Goal: Task Accomplishment & Management: Use online tool/utility

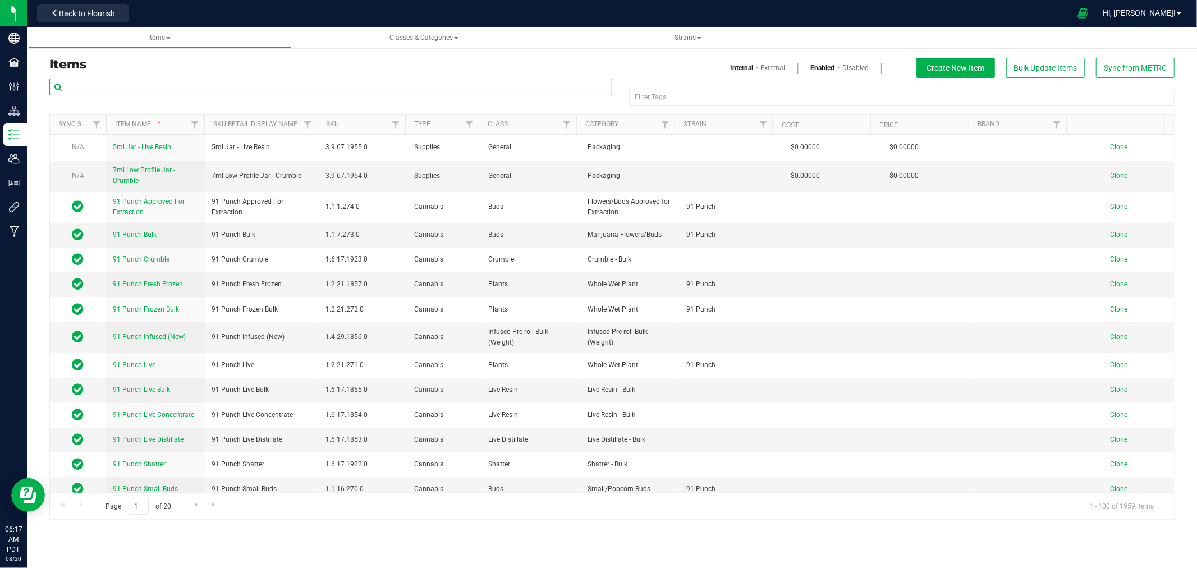
click at [104, 89] on input "text" at bounding box center [330, 87] width 563 height 17
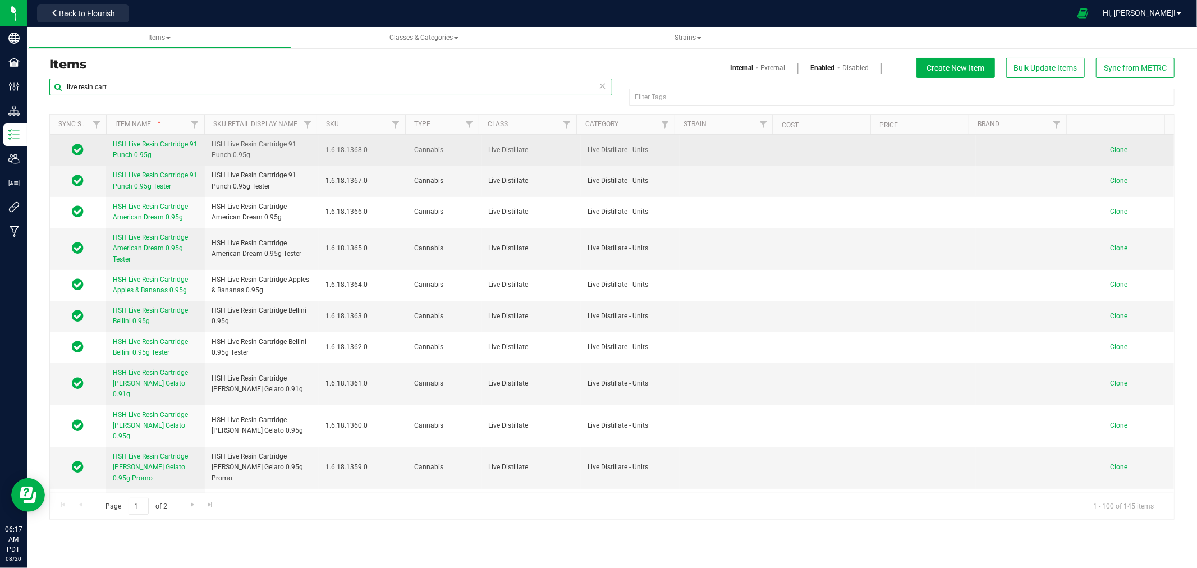
type input "live resin cart"
click at [1113, 148] on span "Clone" at bounding box center [1118, 150] width 17 height 8
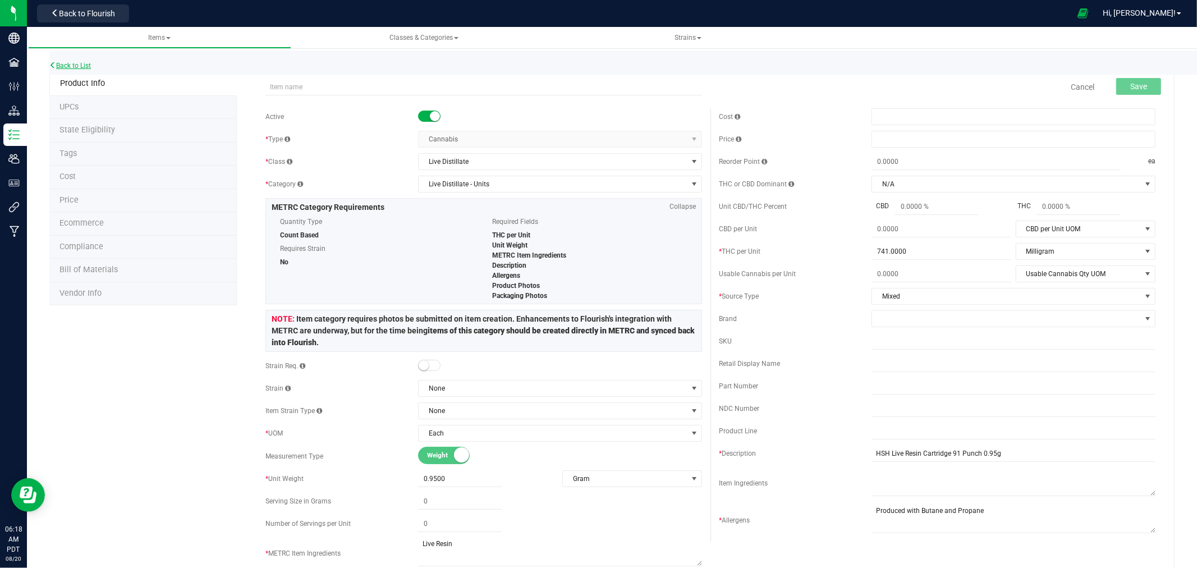
click at [85, 62] on link "Back to List" at bounding box center [70, 66] width 42 height 8
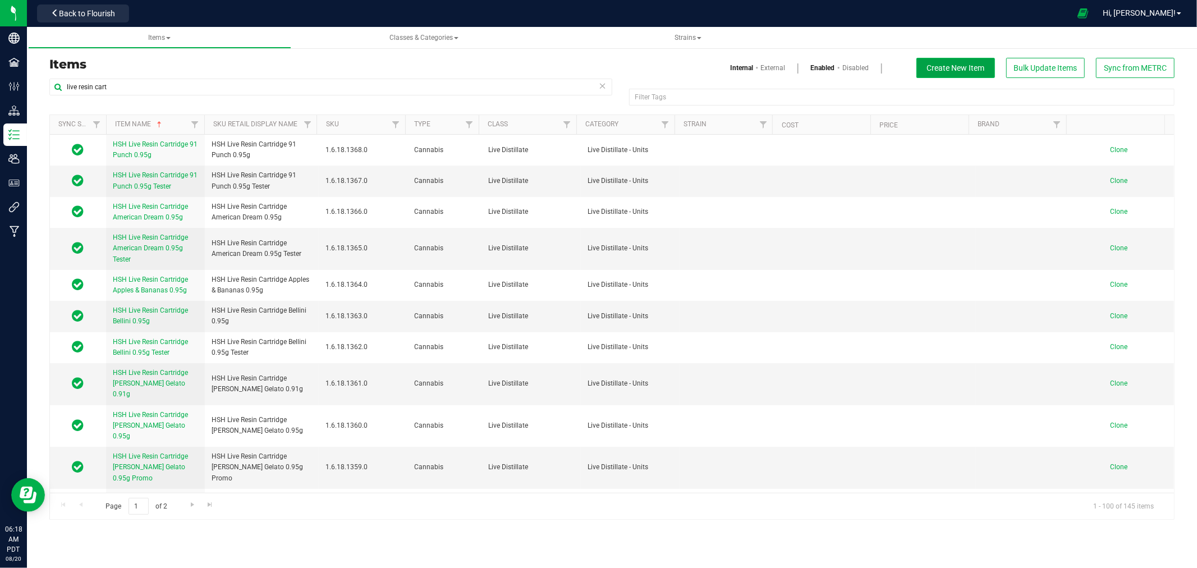
click at [966, 58] on button "Create New Item" at bounding box center [955, 68] width 79 height 20
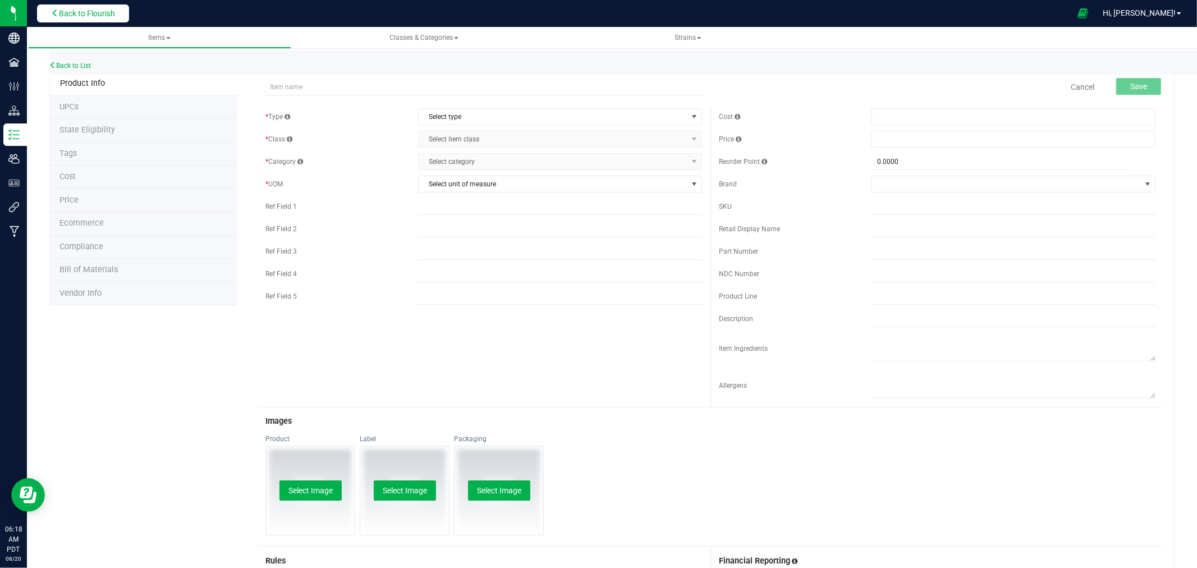
click at [107, 18] on button "Back to Flourish" at bounding box center [83, 13] width 92 height 18
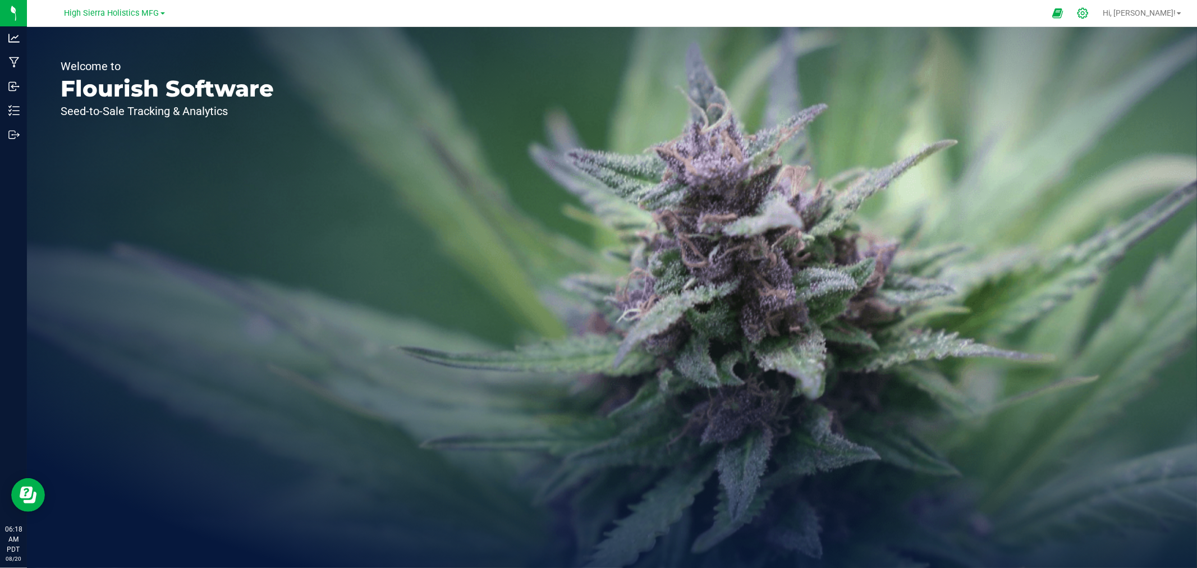
click at [1088, 17] on icon at bounding box center [1082, 13] width 11 height 11
click at [1097, 15] on div at bounding box center [1083, 13] width 28 height 24
click at [1097, 16] on div at bounding box center [1083, 13] width 28 height 24
click at [1089, 18] on icon at bounding box center [1083, 13] width 12 height 12
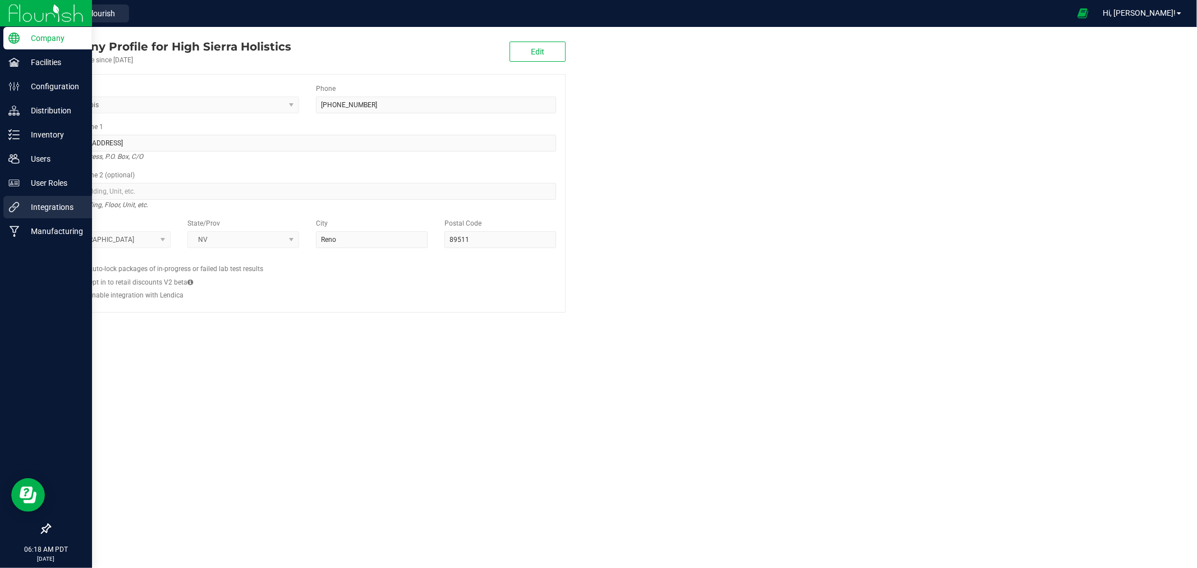
click at [52, 197] on div "Integrations" at bounding box center [47, 207] width 89 height 22
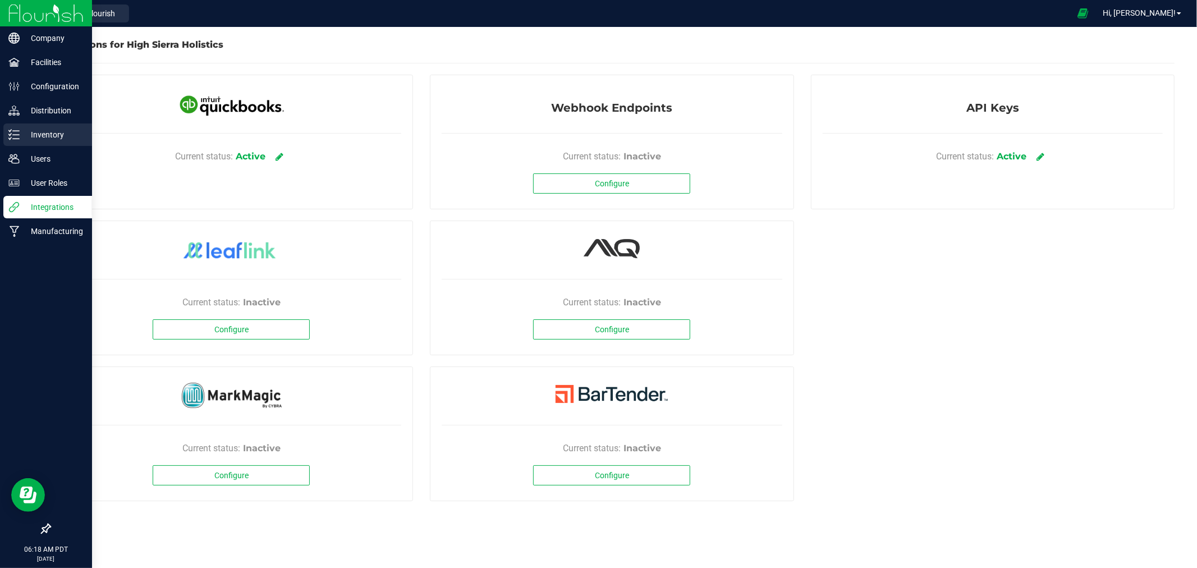
click at [54, 144] on div "Inventory" at bounding box center [47, 134] width 89 height 22
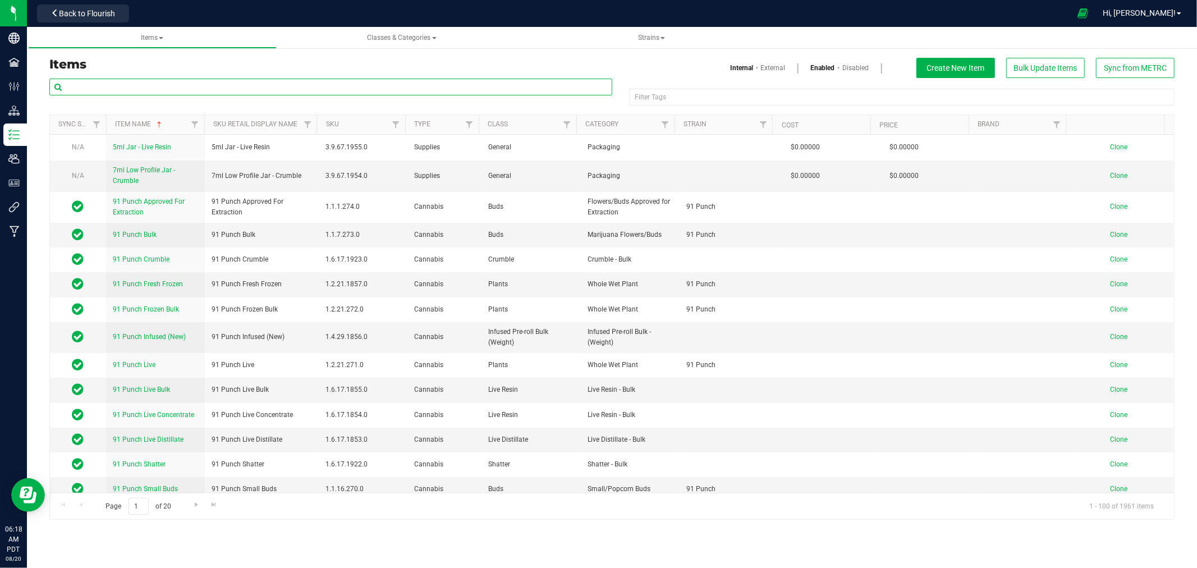
click at [146, 82] on input "text" at bounding box center [330, 87] width 563 height 17
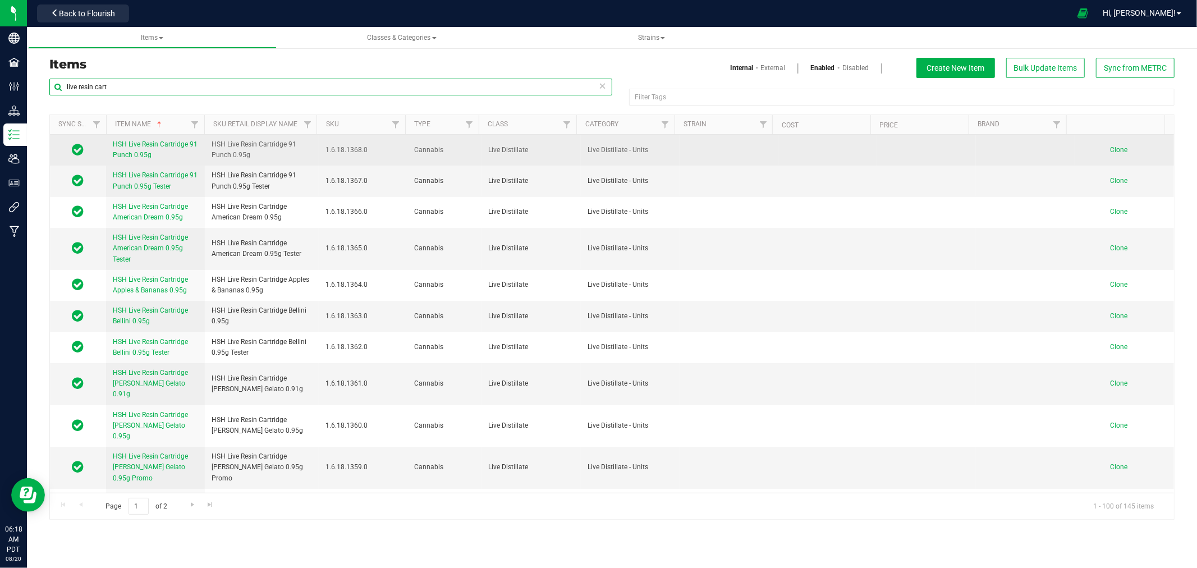
type input "live resin cart"
click at [1110, 152] on span "Clone" at bounding box center [1118, 150] width 17 height 8
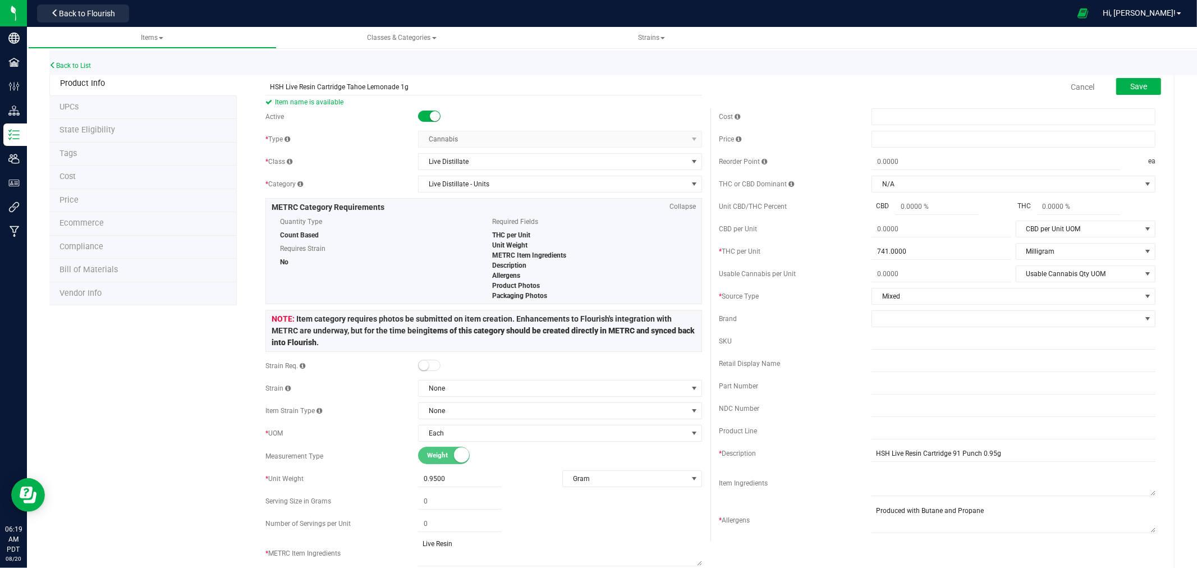
type input "HSH Live Resin Cartridge Tahoe Lemonade 1g"
click at [377, 86] on input "HSH Live Resin Cartridge Tahoe Lemonade 1g" at bounding box center [483, 87] width 437 height 17
click at [501, 86] on input "HSH Live Resin Cartridge Tahoe Lemonade 1g" at bounding box center [483, 87] width 437 height 17
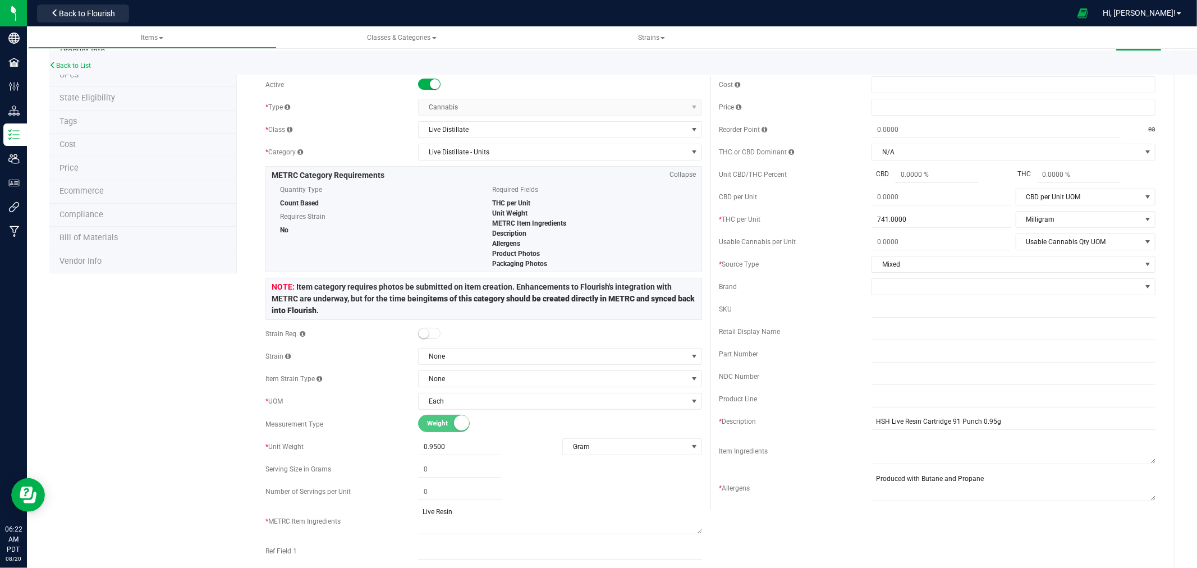
scroll to position [62, 0]
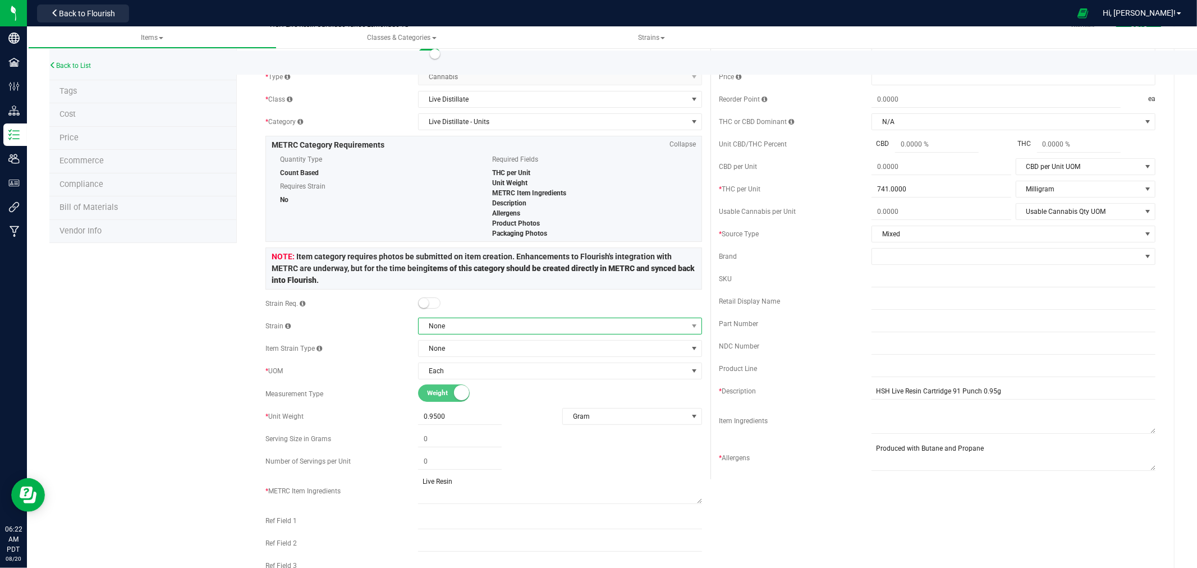
click at [465, 324] on span "None" at bounding box center [553, 326] width 269 height 16
type input "tahoe lemon"
click at [478, 378] on li "Tahoe Lemonade" at bounding box center [556, 373] width 280 height 16
click at [226, 366] on div "Product Info UPCs State Eligibility Tags Cost Price Ecommerce Compliance Bill o…" at bounding box center [611, 520] width 1125 height 1021
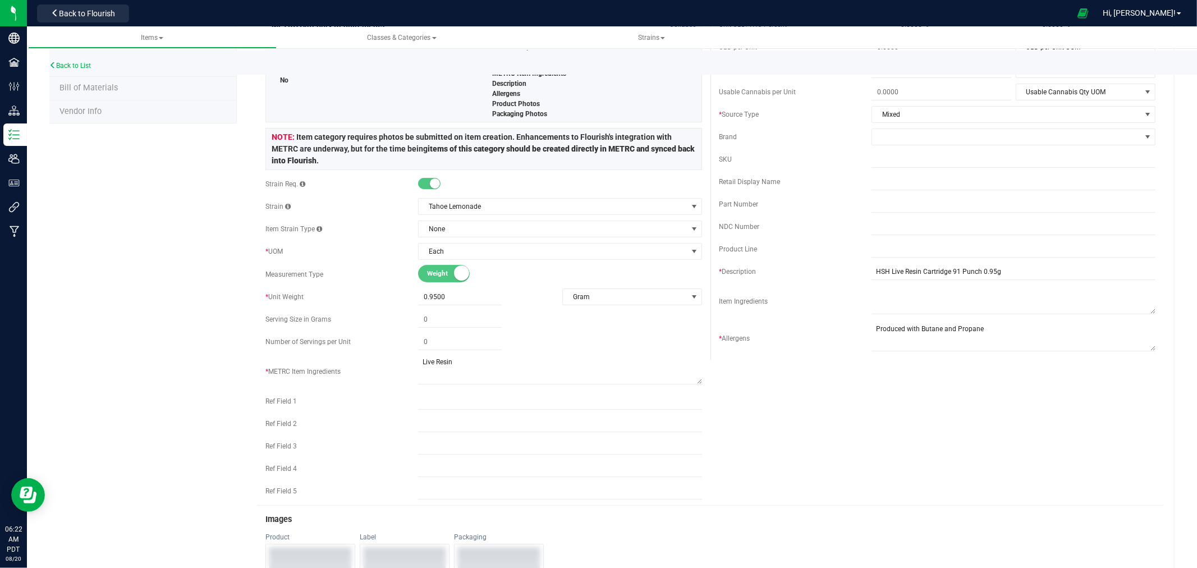
scroll to position [187, 0]
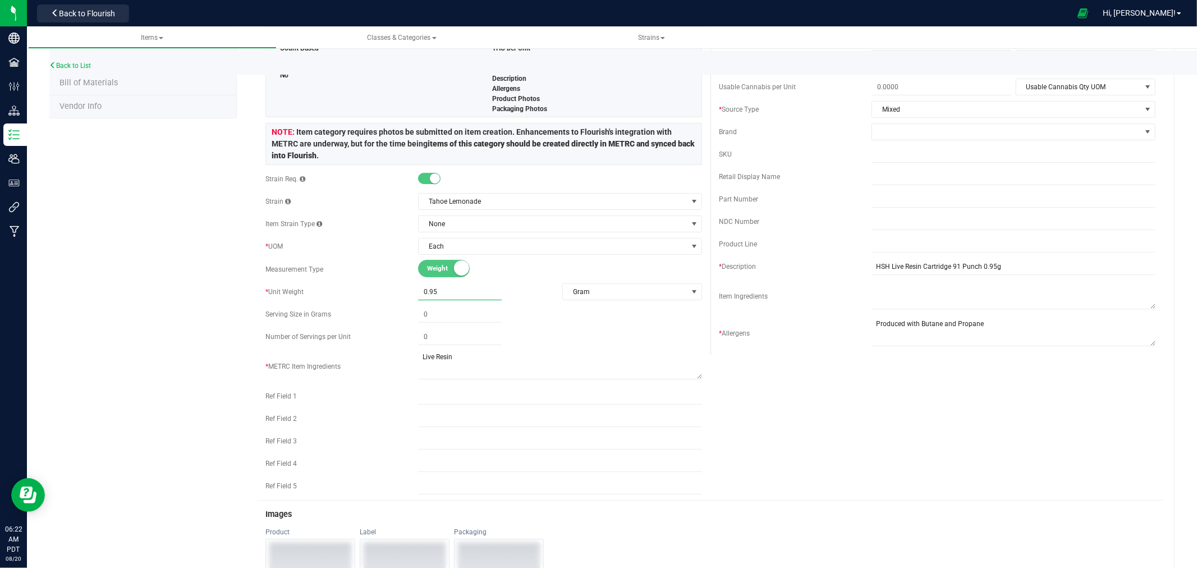
drag, startPoint x: 461, startPoint y: 295, endPoint x: 415, endPoint y: 293, distance: 45.5
click at [418, 293] on span "0.9500 0.95" at bounding box center [460, 292] width 84 height 16
type input "1"
type input "1.0000"
click at [189, 295] on div "Product Info UPCs State Eligibility Tags Cost Price Ecommerce Compliance Bill o…" at bounding box center [611, 395] width 1125 height 1021
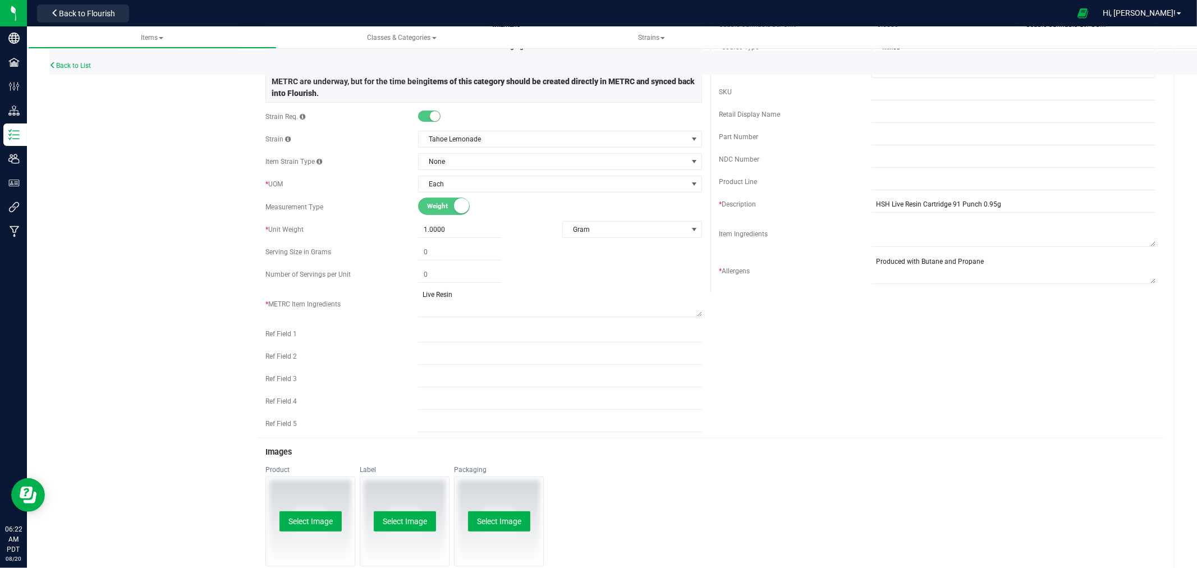
scroll to position [0, 0]
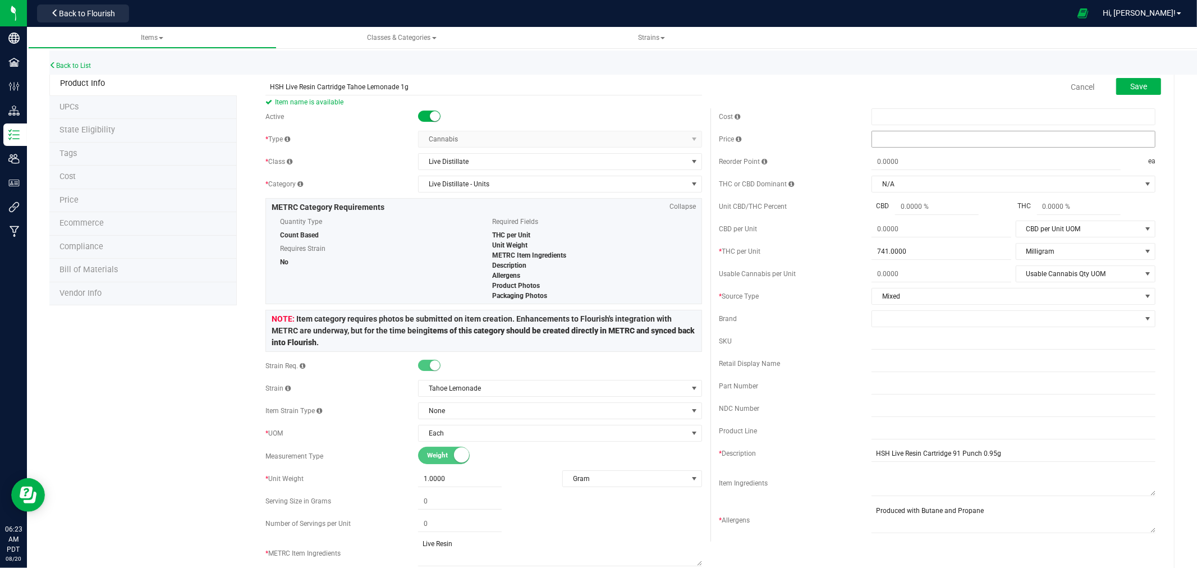
click at [911, 141] on span at bounding box center [1013, 139] width 284 height 17
type input "20"
type input "$20.00000"
click at [927, 70] on div "Back to List" at bounding box center [647, 63] width 1197 height 24
drag, startPoint x: 915, startPoint y: 250, endPoint x: 862, endPoint y: 253, distance: 52.8
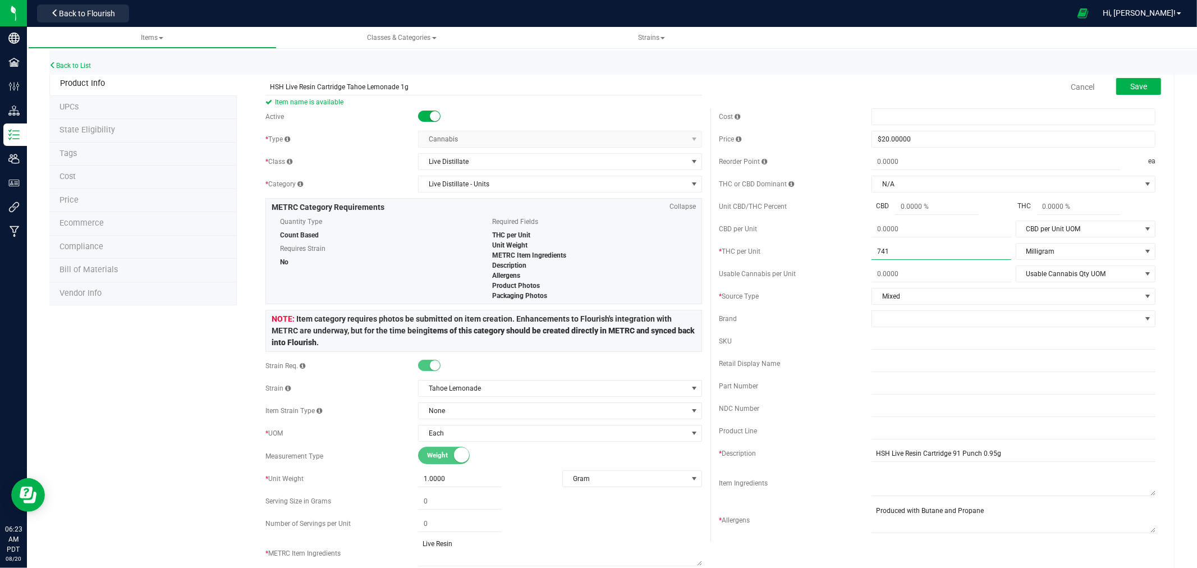
click at [862, 253] on div "* THC per Unit 741.0000 741 Milligram THC per Unit UOM Gram Kilogram Metric Ton…" at bounding box center [937, 251] width 437 height 17
type input "800"
type input "800.0000"
click at [907, 73] on div "Back to List" at bounding box center [647, 63] width 1197 height 24
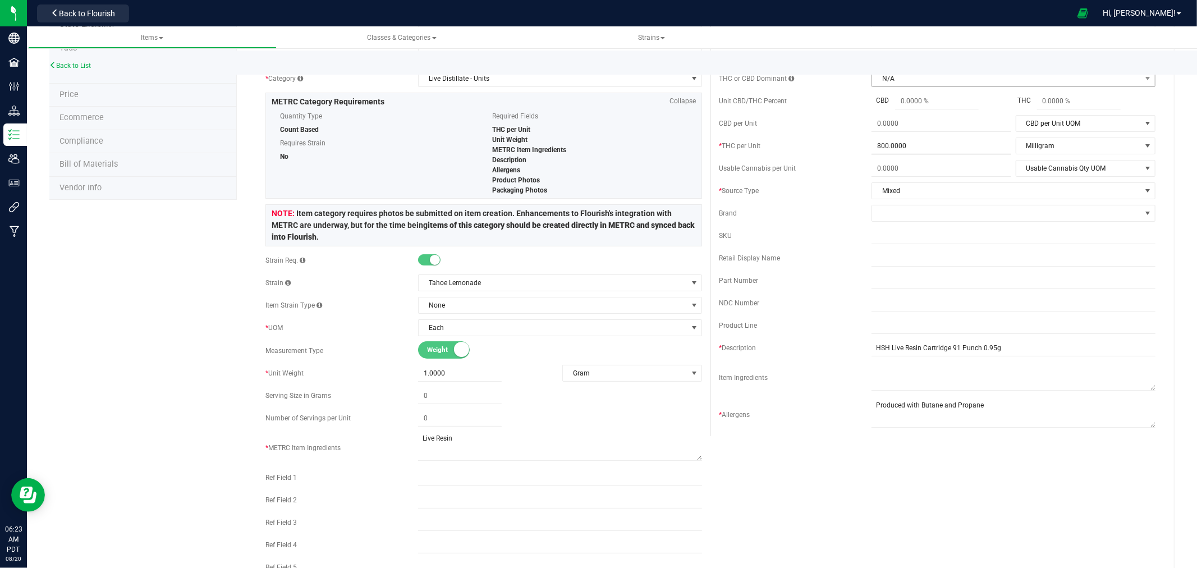
scroll to position [125, 0]
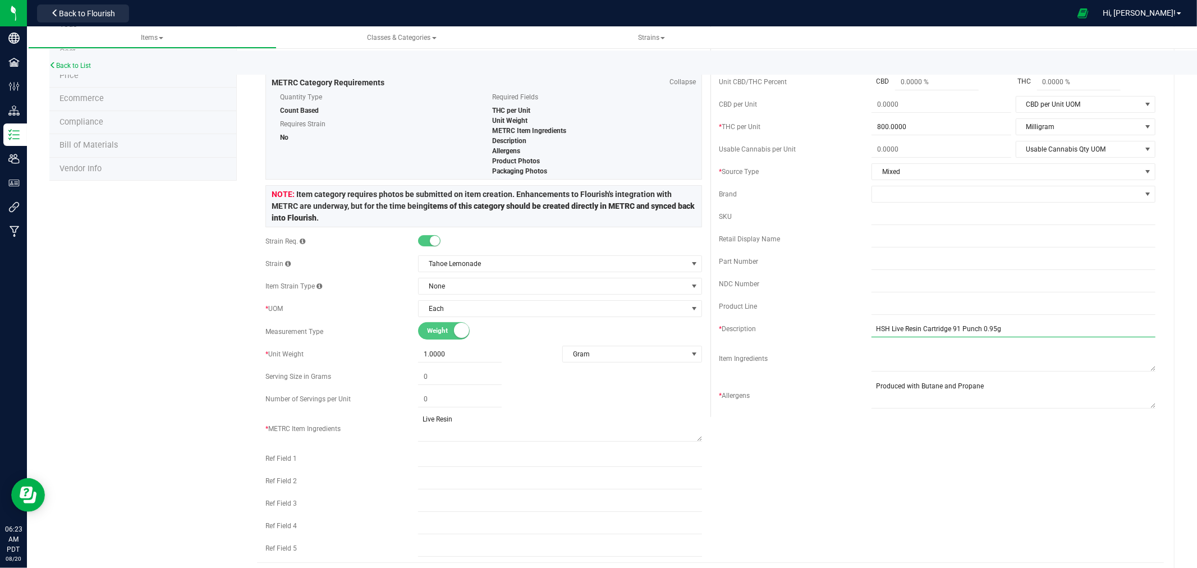
drag, startPoint x: 974, startPoint y: 331, endPoint x: 947, endPoint y: 331, distance: 27.5
click at [947, 331] on input "HSH Live Resin Cartridge 91 Punch 0.95g" at bounding box center [1013, 328] width 284 height 17
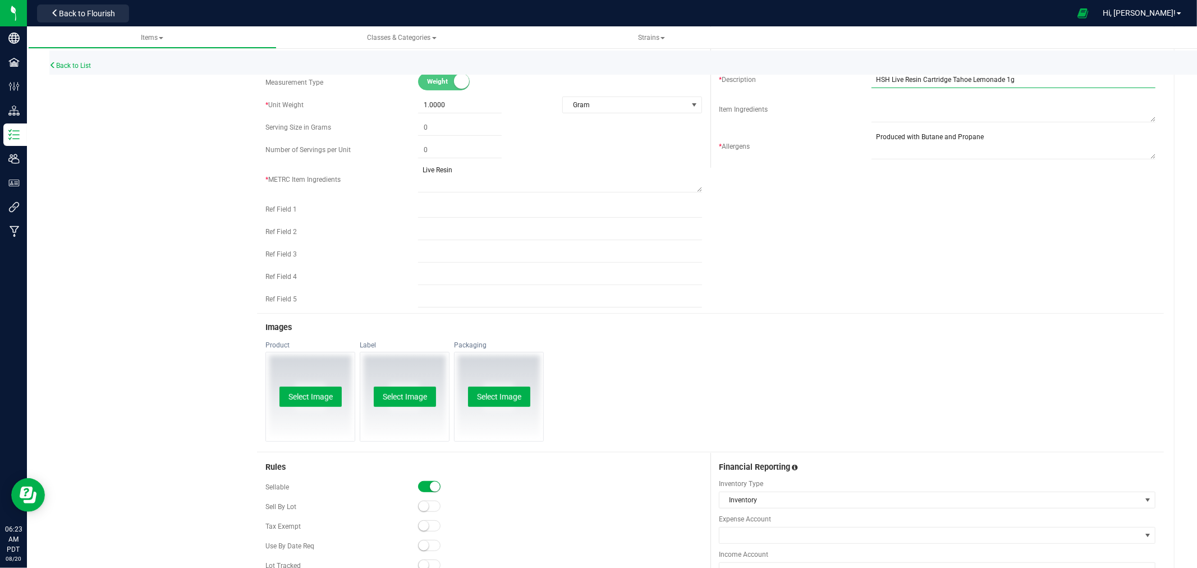
scroll to position [0, 0]
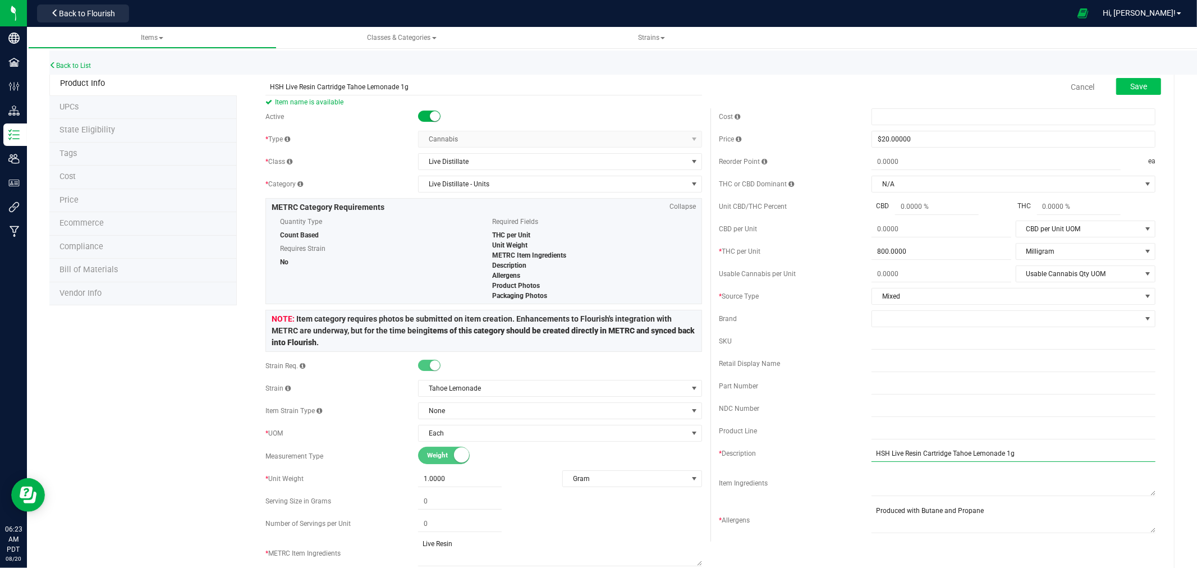
type input "HSH Live Resin Cartridge Tahoe Lemonade 1g"
click at [1120, 82] on button "Save" at bounding box center [1138, 86] width 45 height 17
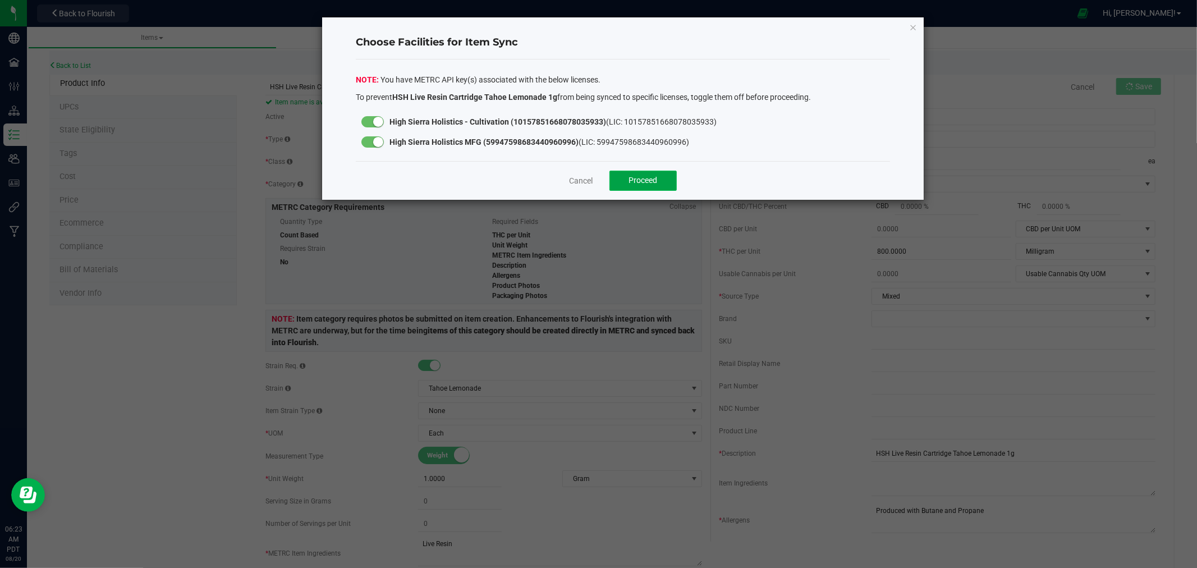
click at [672, 172] on button "Proceed" at bounding box center [642, 181] width 67 height 20
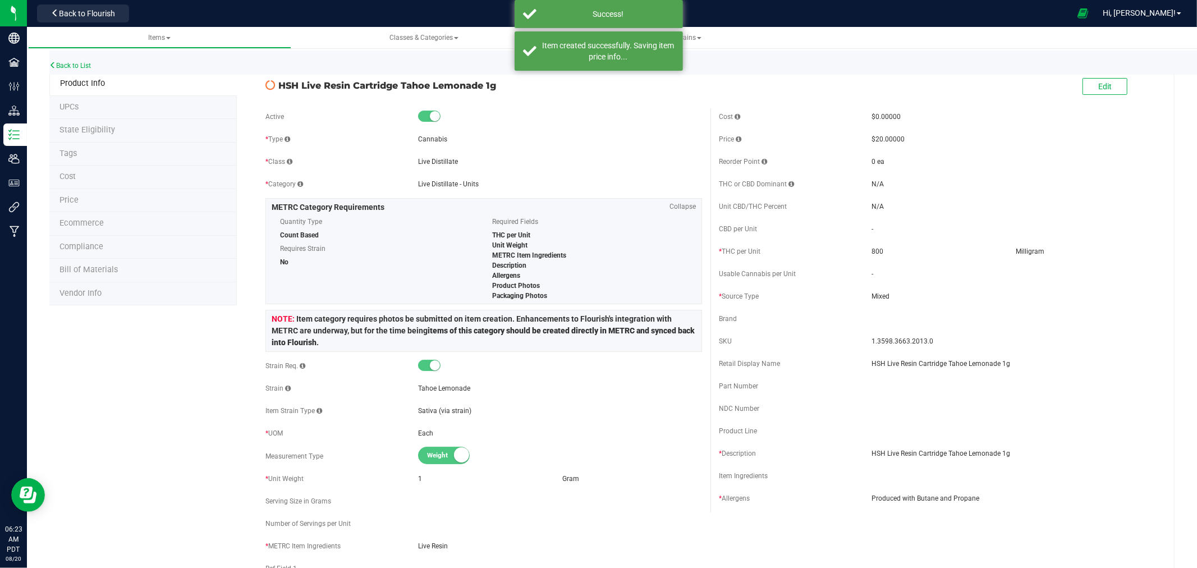
click at [88, 126] on span "State Eligibility" at bounding box center [87, 130] width 56 height 10
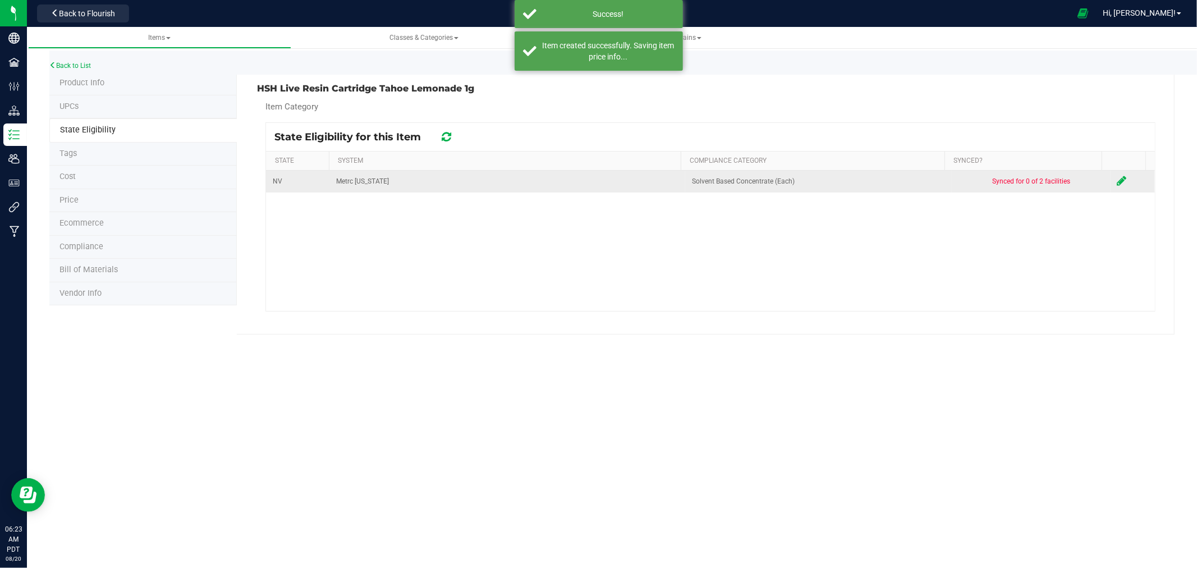
click at [1117, 181] on icon at bounding box center [1122, 180] width 10 height 11
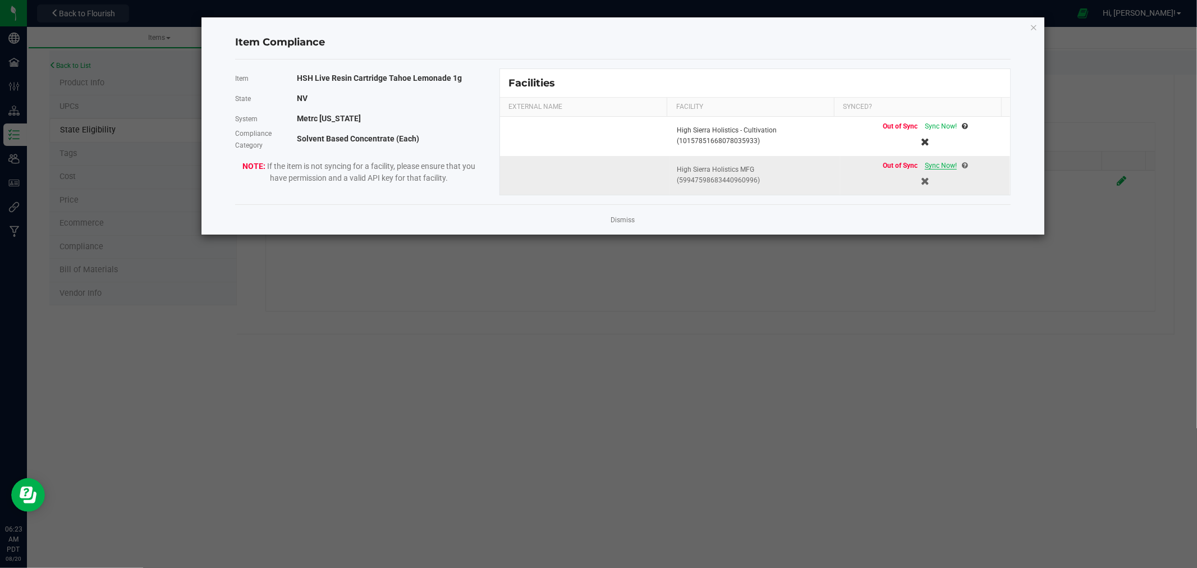
click at [938, 164] on span "Sync Now!" at bounding box center [941, 166] width 32 height 8
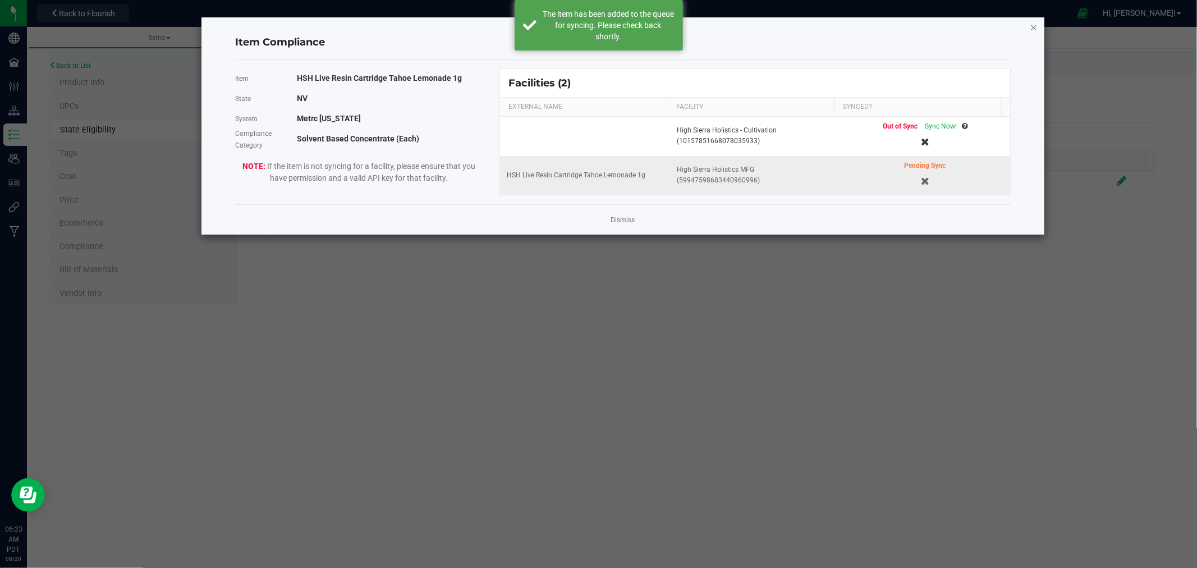
click at [1034, 25] on icon "Close modal" at bounding box center [1034, 26] width 8 height 13
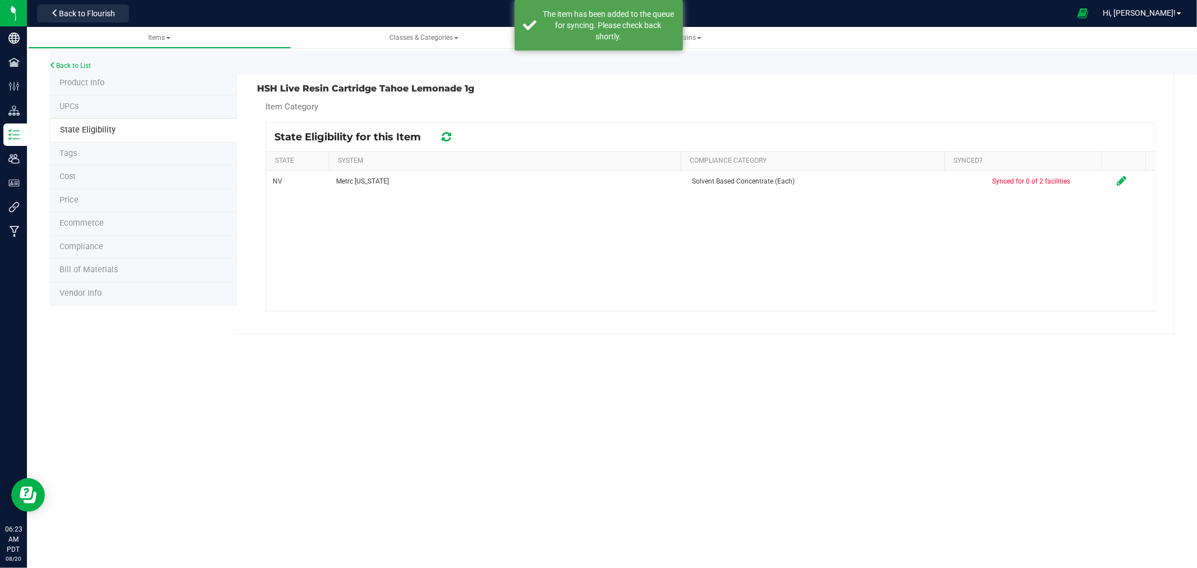
click at [99, 81] on span "Product Info" at bounding box center [81, 83] width 45 height 10
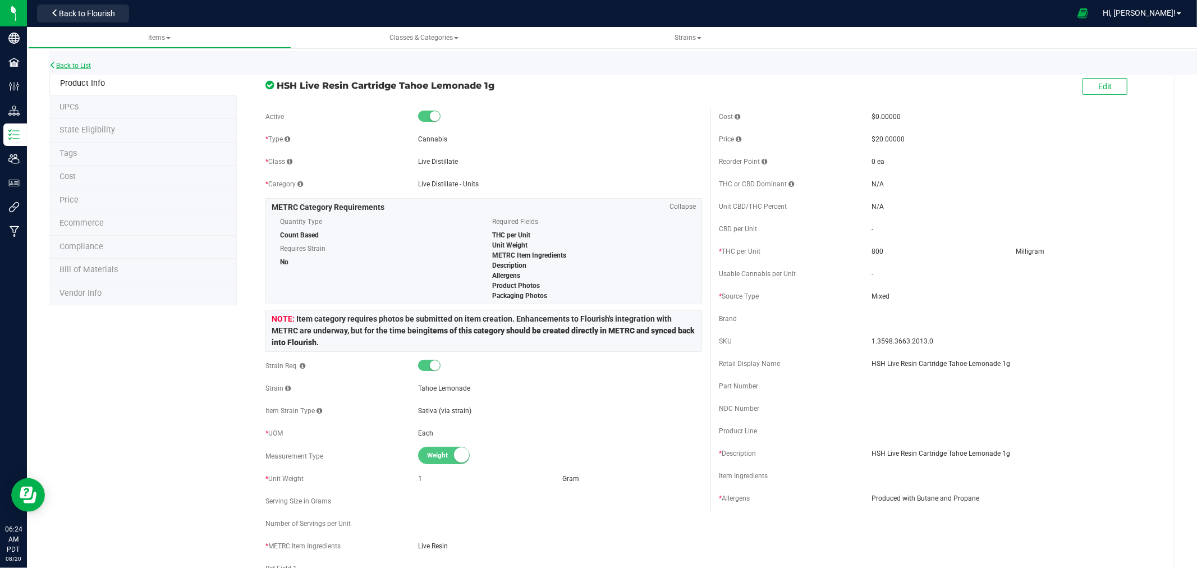
click at [85, 63] on link "Back to List" at bounding box center [70, 66] width 42 height 8
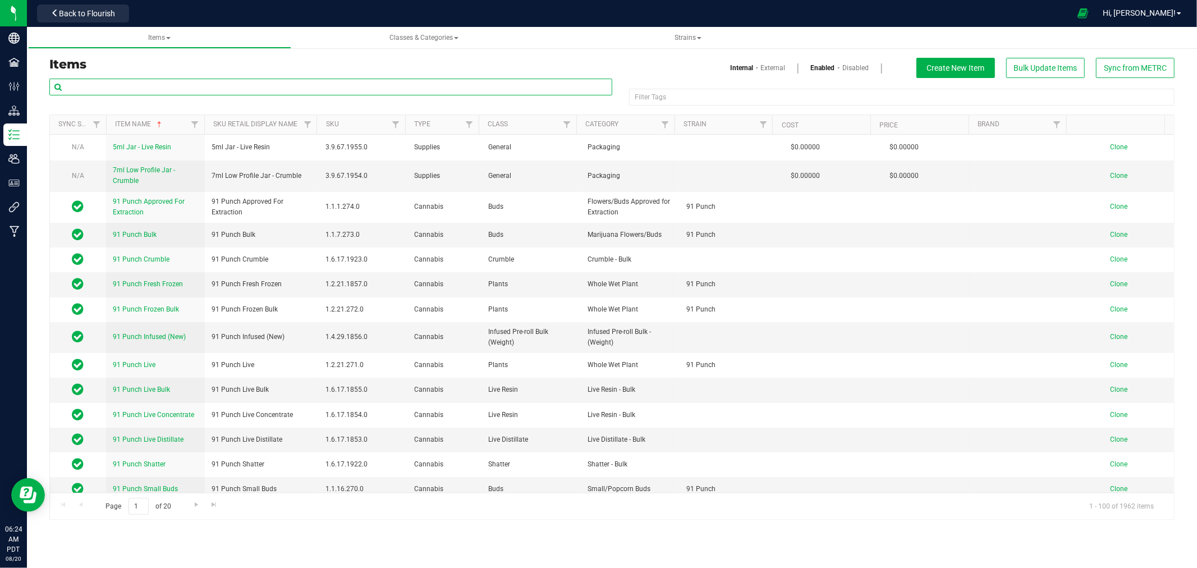
click at [121, 86] on input "text" at bounding box center [330, 87] width 563 height 17
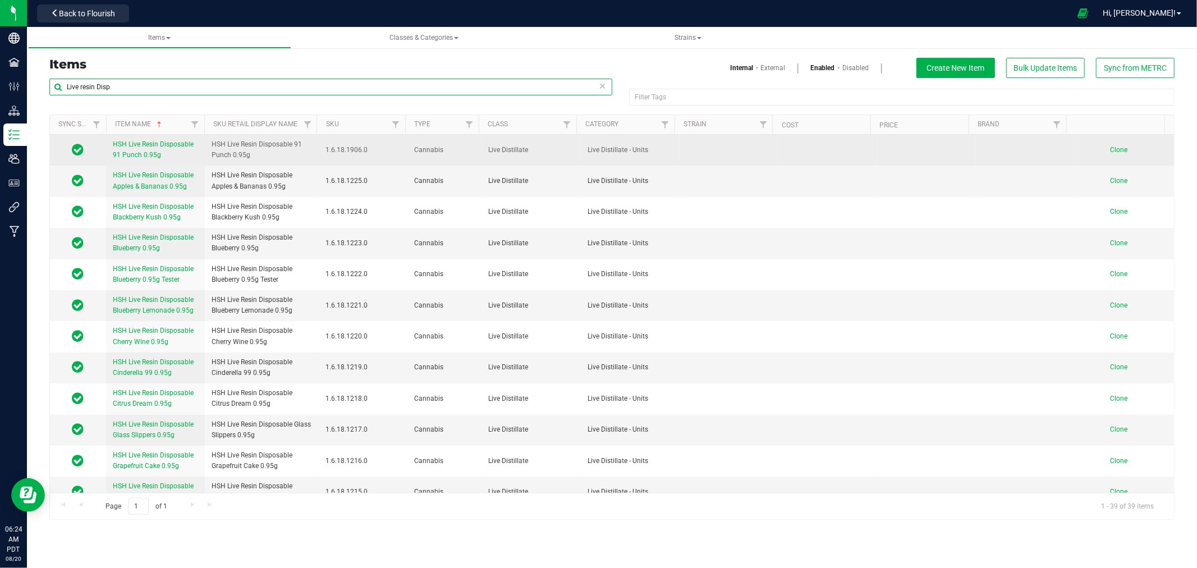
type input "Live resin Disp"
click at [1115, 150] on span "Clone" at bounding box center [1118, 150] width 17 height 8
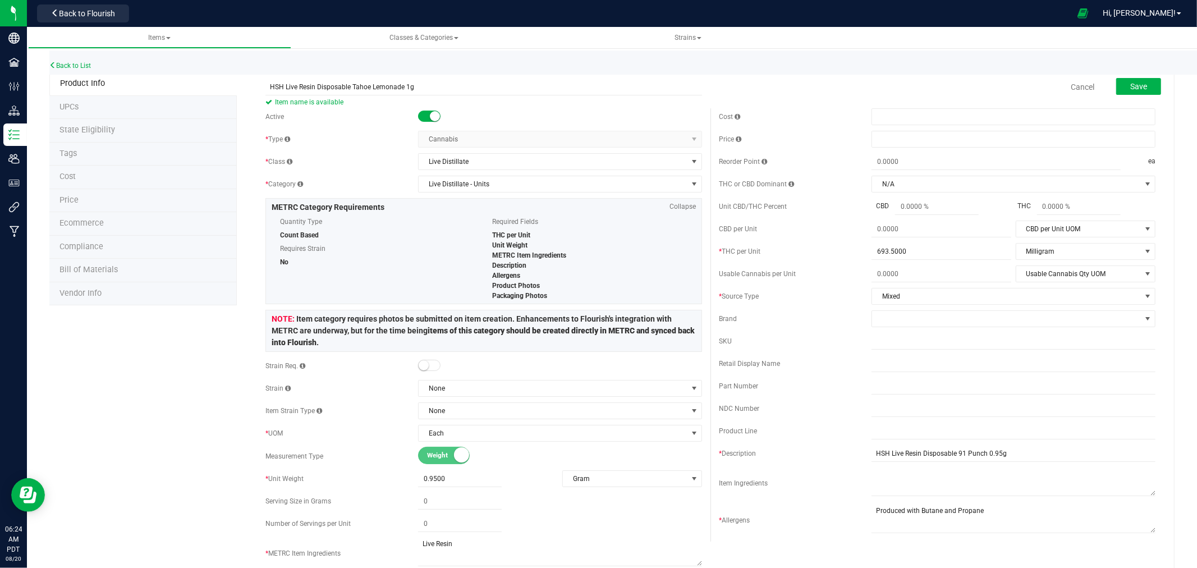
type input "HSH Live Resin Disposable Tahoe Lemonade 1g"
click at [392, 86] on input "HSH Live Resin Disposable Tahoe Lemonade 1g" at bounding box center [483, 87] width 437 height 17
click at [473, 103] on span "Item name is available" at bounding box center [483, 101] width 437 height 13
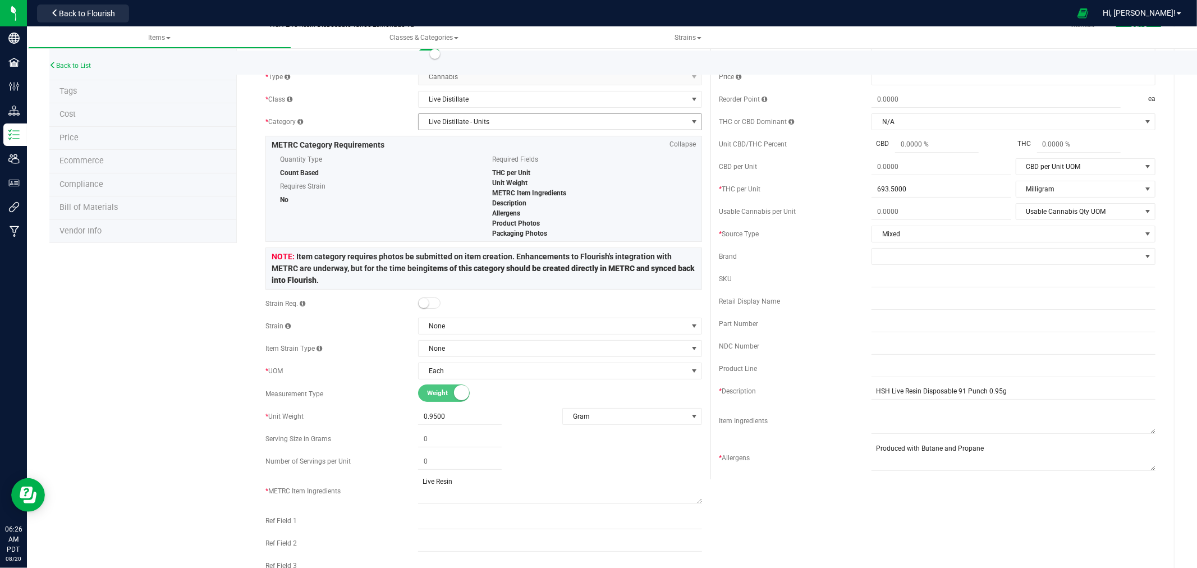
scroll to position [187, 0]
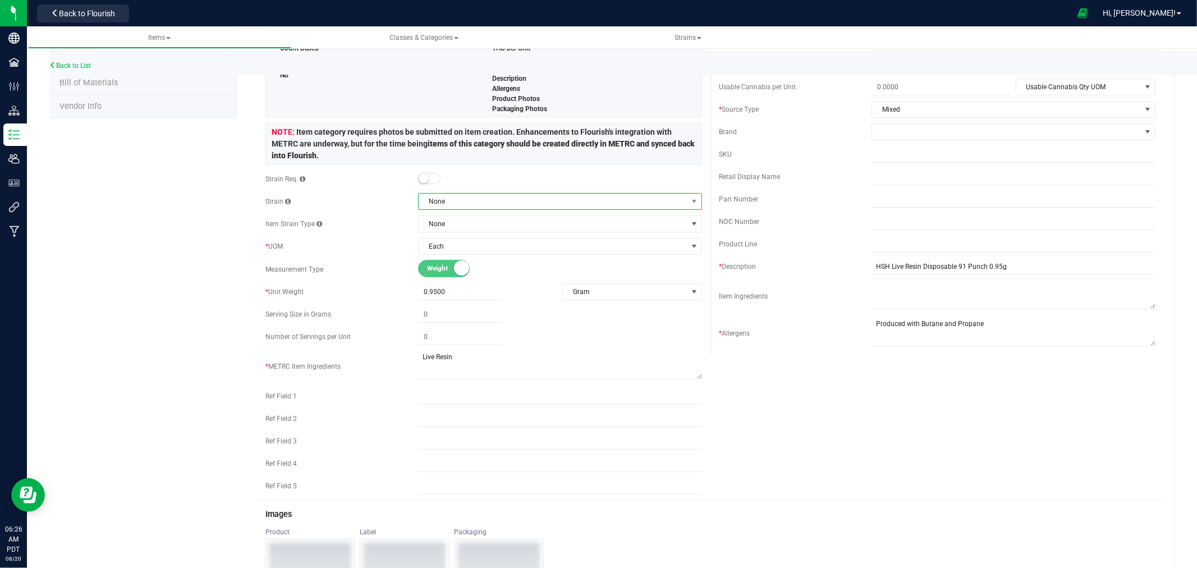
click at [468, 205] on span "None" at bounding box center [553, 202] width 269 height 16
type input "Tahoe lemon"
click at [478, 250] on li "Tahoe Lemonade" at bounding box center [556, 248] width 280 height 16
click at [186, 254] on div "Product Info UPCs State Eligibility Tags Cost Price Ecommerce Compliance Bill o…" at bounding box center [611, 395] width 1125 height 1021
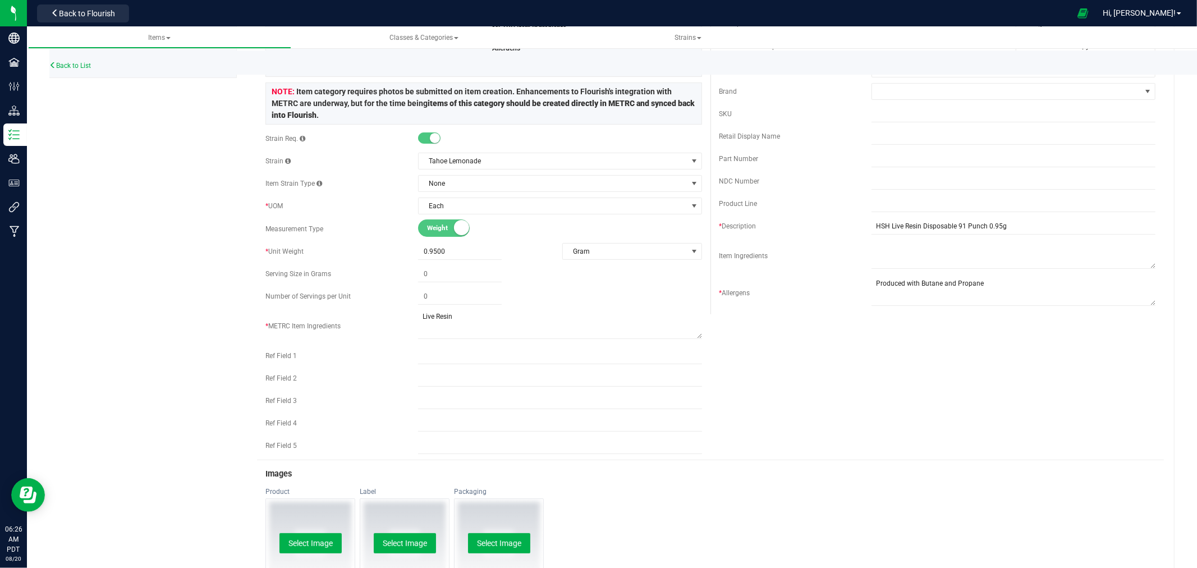
scroll to position [249, 0]
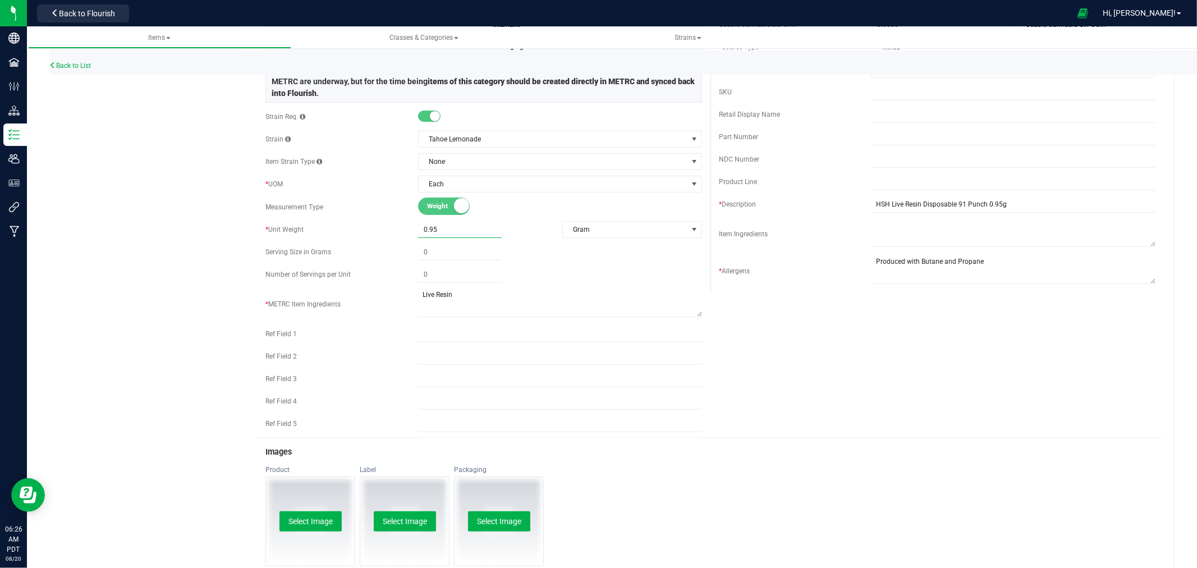
drag, startPoint x: 446, startPoint y: 227, endPoint x: 373, endPoint y: 236, distance: 73.6
click at [373, 236] on div "* Unit Weight 0.9500 0.95 Gram Weight UOM Gram Kilogram Metric Ton Milligram Ou…" at bounding box center [483, 229] width 437 height 17
type input "1"
type input "1.0000"
click at [196, 251] on div "Product Info UPCs State Eligibility Tags Cost Price Ecommerce Compliance Bill o…" at bounding box center [611, 333] width 1125 height 1021
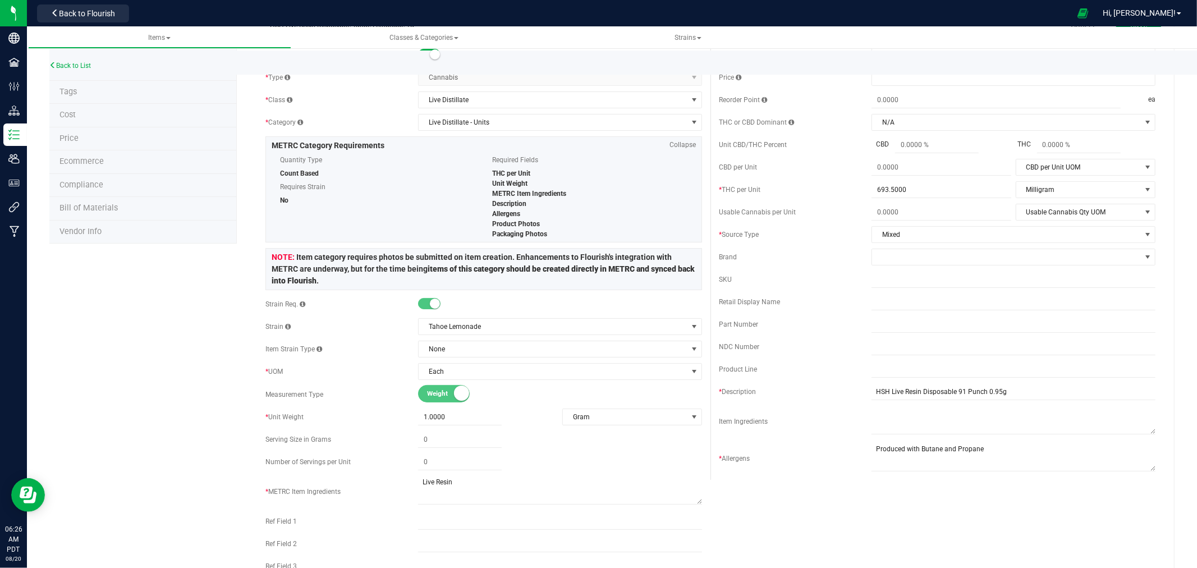
scroll to position [0, 0]
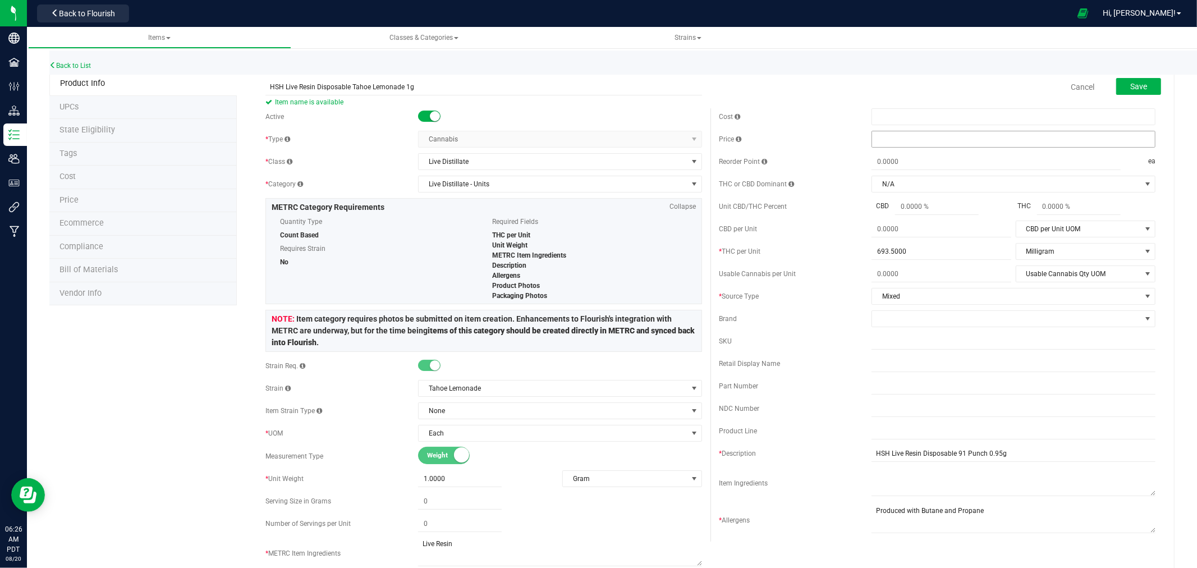
click at [902, 132] on span at bounding box center [1013, 139] width 284 height 17
click at [0, 0] on input "text" at bounding box center [0, 0] width 0 height 0
type input "20"
type input "$20.00000"
click at [902, 87] on div "Cancel Save" at bounding box center [936, 87] width 453 height 28
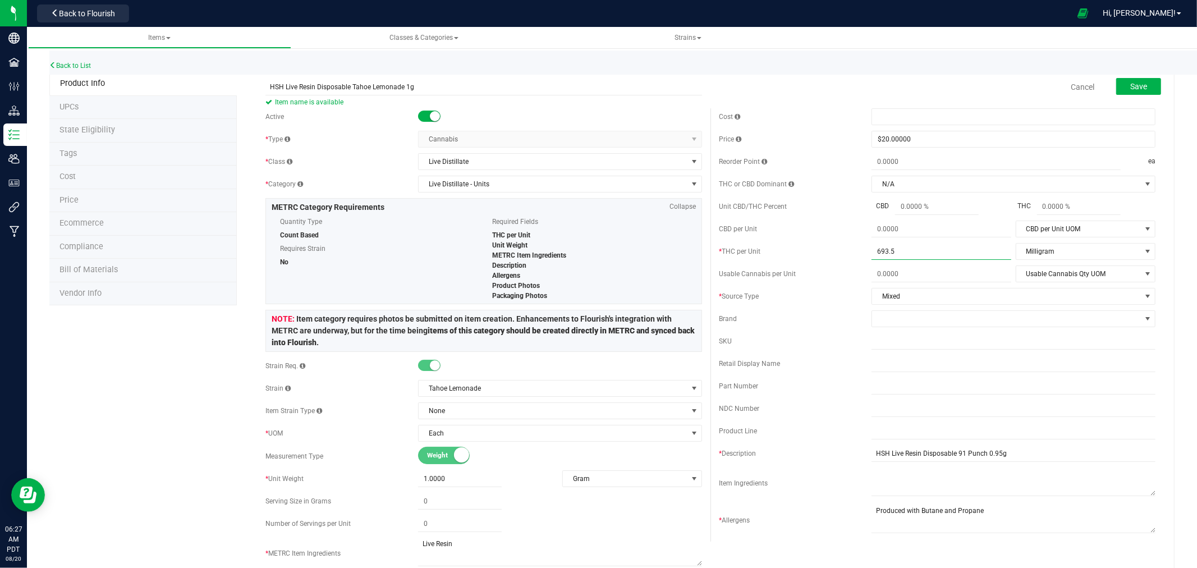
drag, startPoint x: 906, startPoint y: 253, endPoint x: 851, endPoint y: 255, distance: 55.6
click at [851, 255] on div "* THC per Unit 693.5000 693.5 Milligram THC per Unit UOM Gram Kilogram Metric T…" at bounding box center [937, 251] width 437 height 17
type input "800"
type input "800.0000"
click at [849, 255] on div "* THC per Unit" at bounding box center [795, 251] width 153 height 10
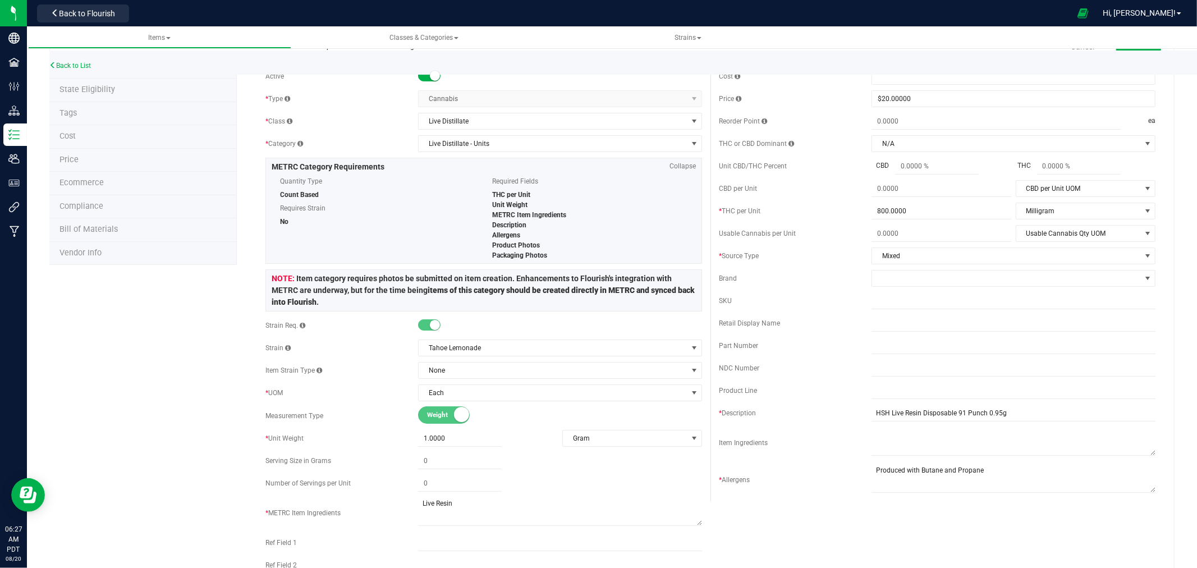
scroll to position [62, 0]
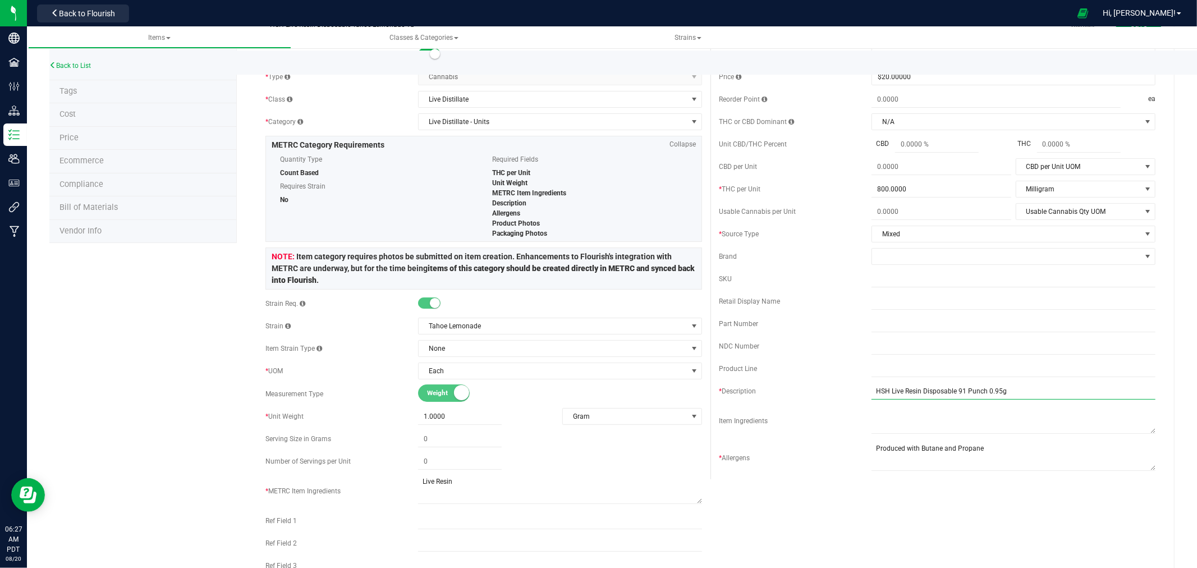
drag, startPoint x: 978, startPoint y: 392, endPoint x: 968, endPoint y: 393, distance: 9.6
click at [968, 393] on input "HSH Live Resin Disposable 91 Punch 0.95g" at bounding box center [1013, 391] width 284 height 17
drag, startPoint x: 979, startPoint y: 393, endPoint x: 951, endPoint y: 394, distance: 28.1
click at [951, 394] on input "HSH Live Resin Disposable 91 Punch 0.95g" at bounding box center [1013, 391] width 284 height 17
type input "HSH Live Resin Disposable Tahoe Lemonade 1g"
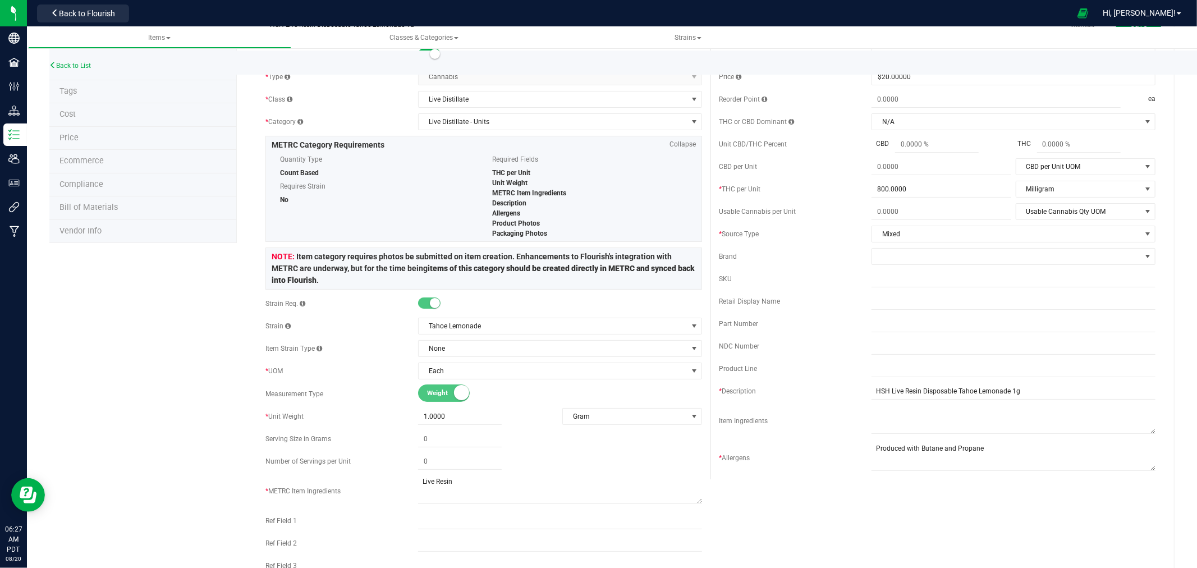
click at [929, 534] on div "Active * Type Cannabis Select type Cannabis Non-Inventory Raw Materials Supplie…" at bounding box center [710, 335] width 907 height 579
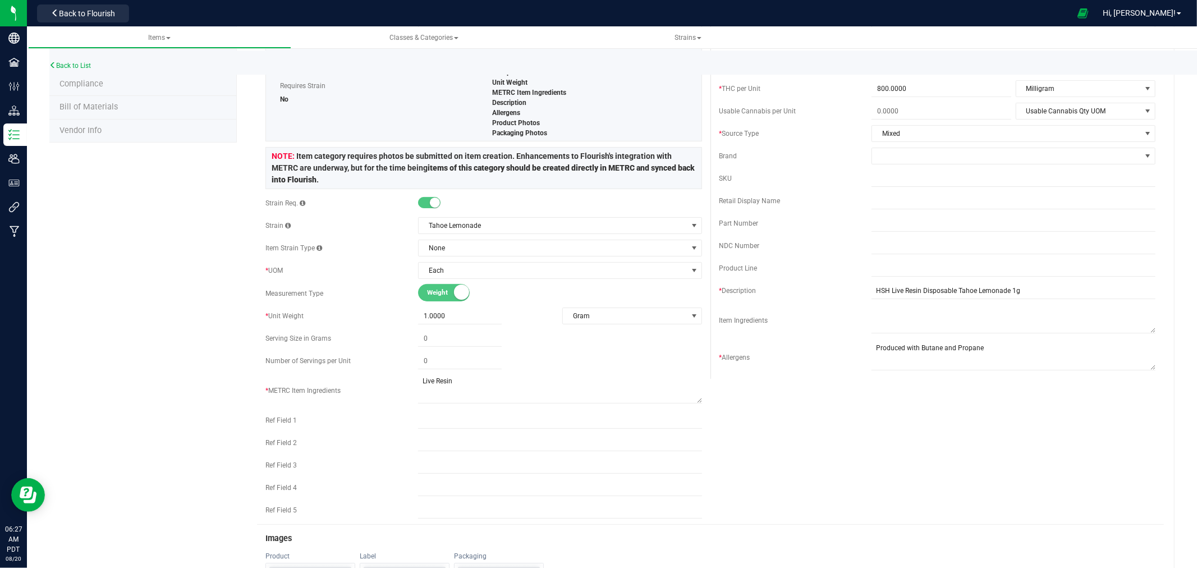
scroll to position [0, 0]
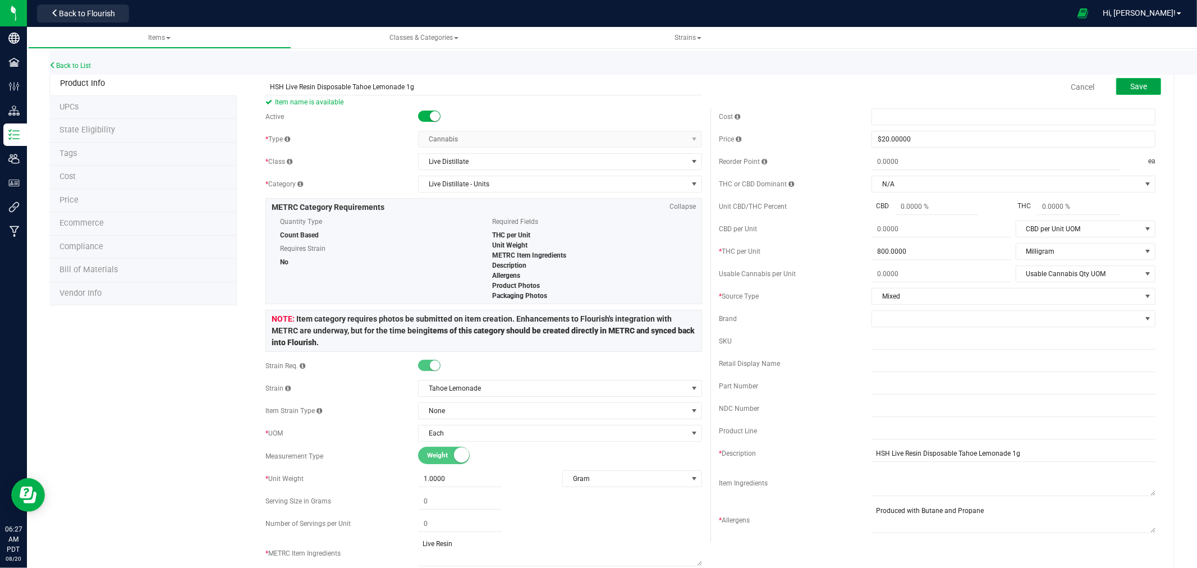
click at [1140, 87] on button "Save" at bounding box center [1138, 86] width 45 height 17
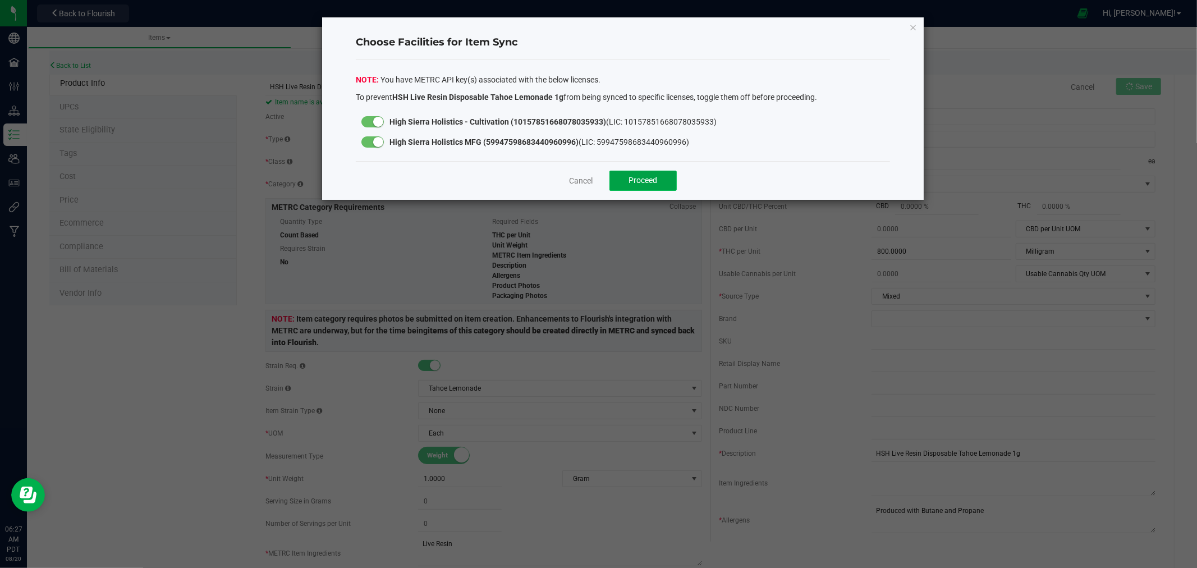
click at [671, 178] on button "Proceed" at bounding box center [642, 181] width 67 height 20
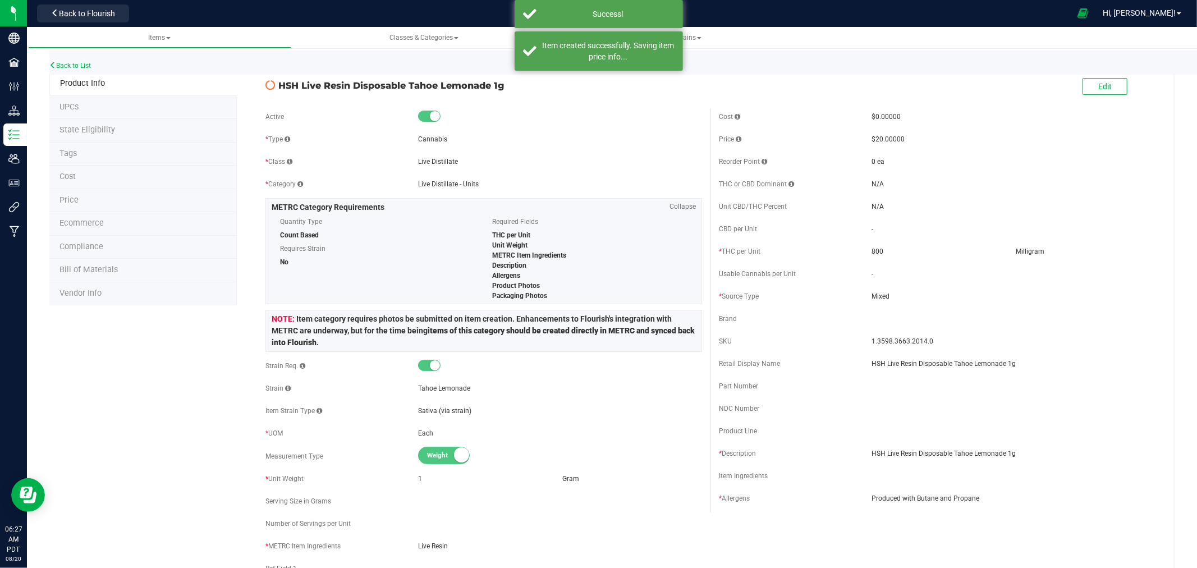
click at [85, 130] on span "State Eligibility" at bounding box center [87, 130] width 56 height 10
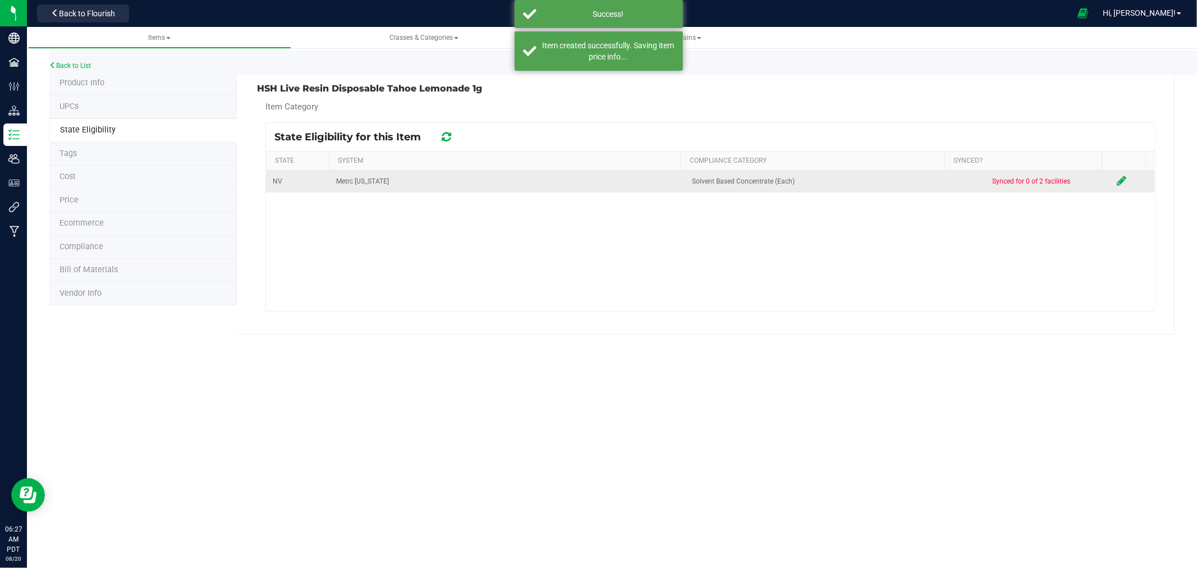
click at [1121, 175] on td at bounding box center [1133, 182] width 44 height 22
click at [1117, 180] on icon at bounding box center [1122, 180] width 10 height 11
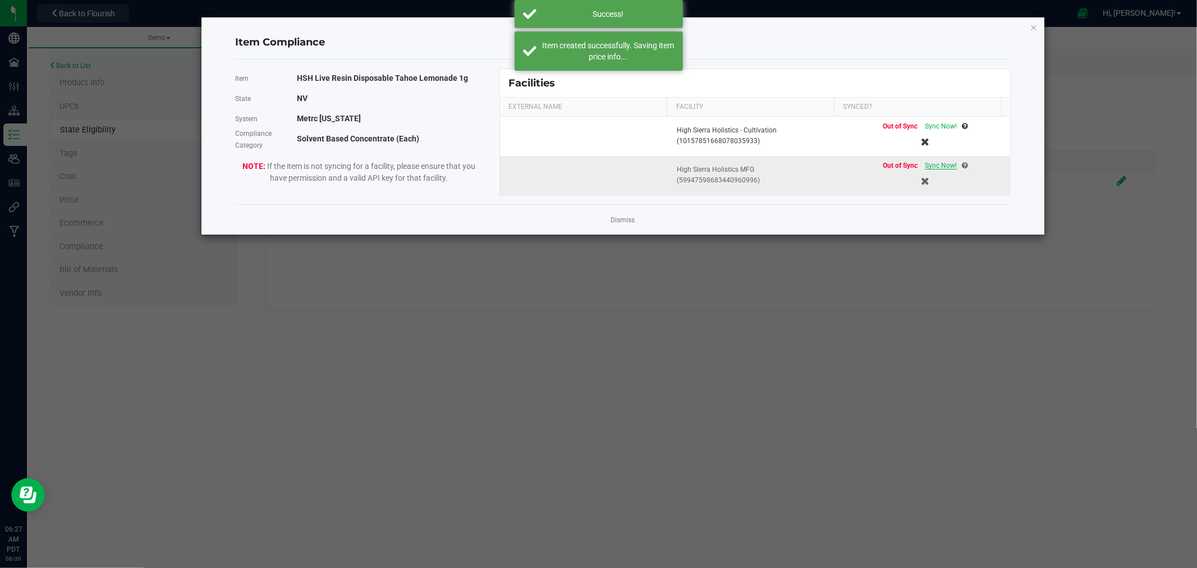
click at [933, 163] on span "Sync Now!" at bounding box center [941, 166] width 32 height 8
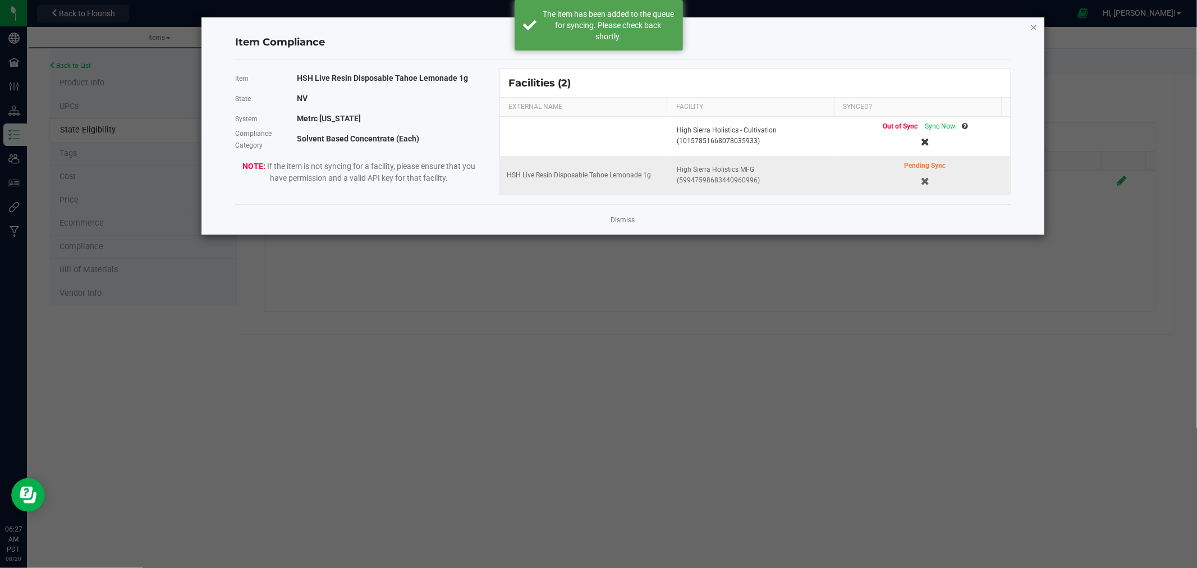
click at [1033, 25] on icon "Close modal" at bounding box center [1034, 26] width 8 height 13
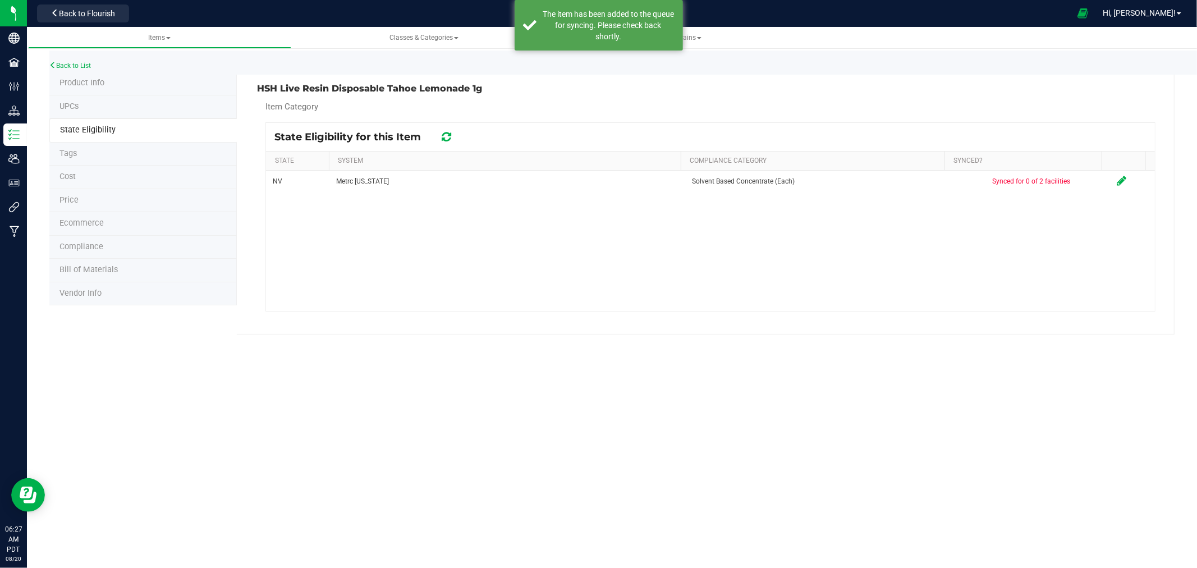
click at [74, 79] on span "Product Info" at bounding box center [81, 83] width 45 height 10
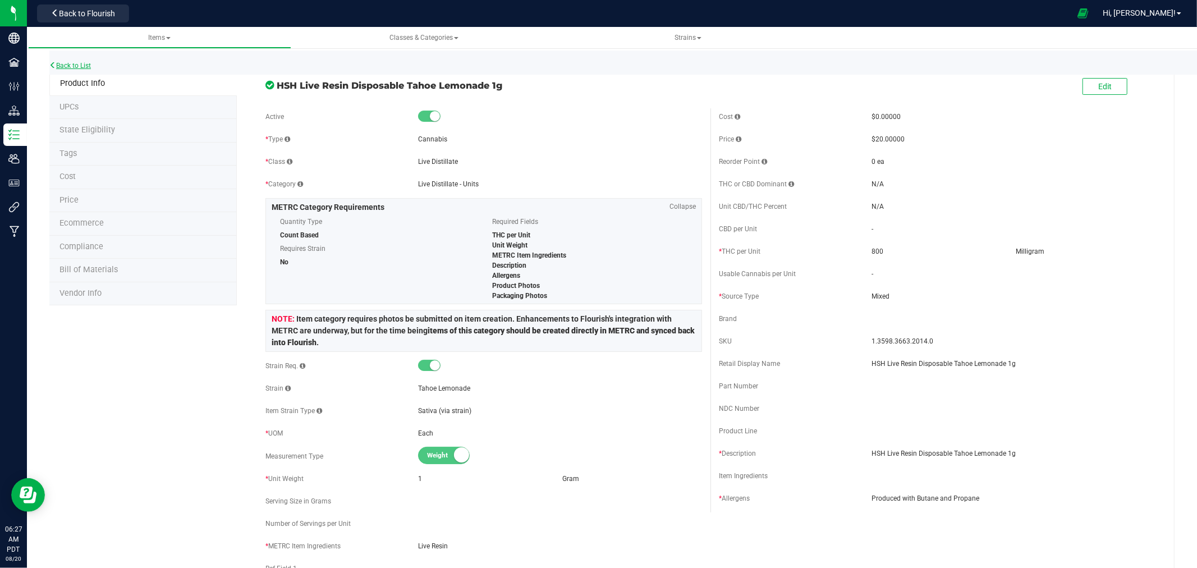
click at [72, 62] on link "Back to List" at bounding box center [70, 66] width 42 height 8
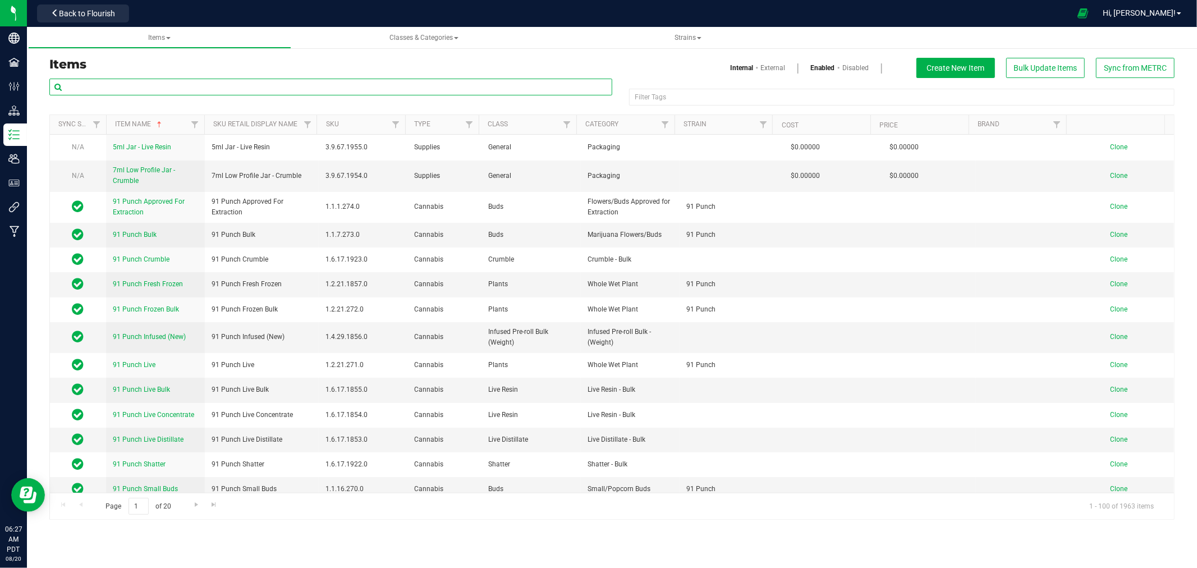
click at [155, 81] on input "text" at bounding box center [330, 87] width 563 height 17
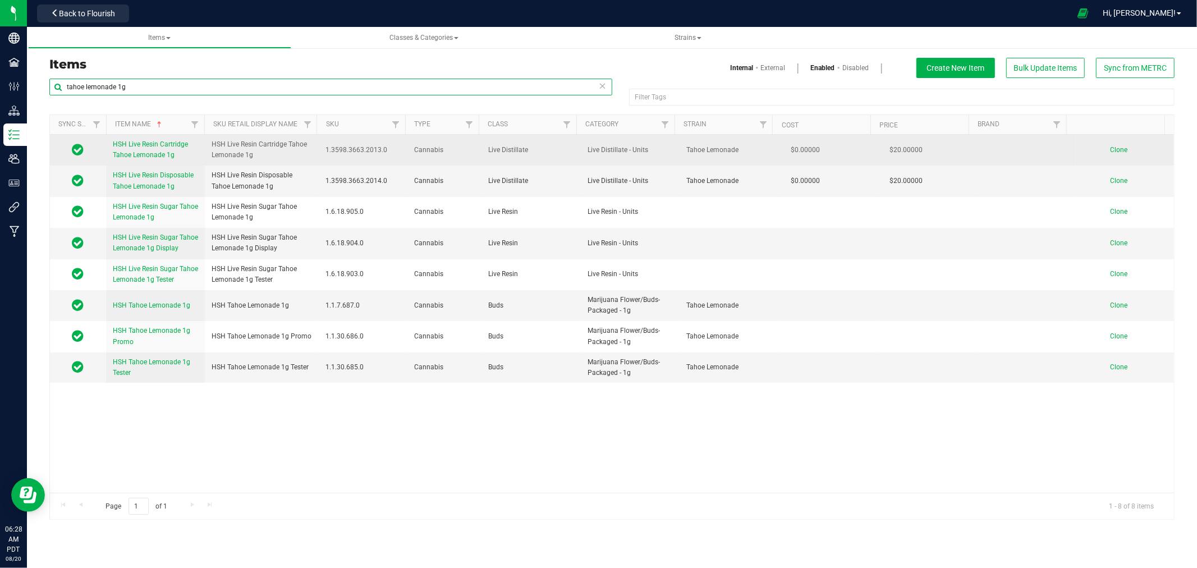
type input "tahoe lemonade 1g"
click at [1110, 148] on span "Clone" at bounding box center [1118, 150] width 17 height 8
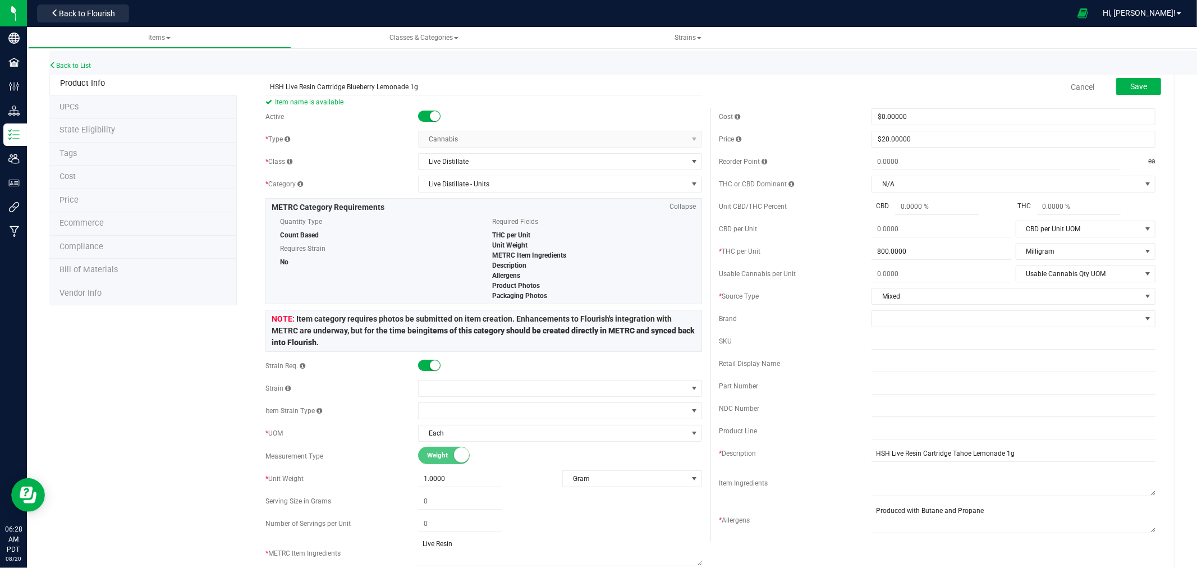
type input "HSH Live Resin Cartridge Blueberry Lemonade 1g"
click at [373, 86] on input "HSH Live Resin Cartridge Blueberry Lemonade 1g" at bounding box center [483, 87] width 437 height 17
click at [475, 89] on input "HSH Live Resin Cartridge Blueberry Lemonade 1g" at bounding box center [483, 87] width 437 height 17
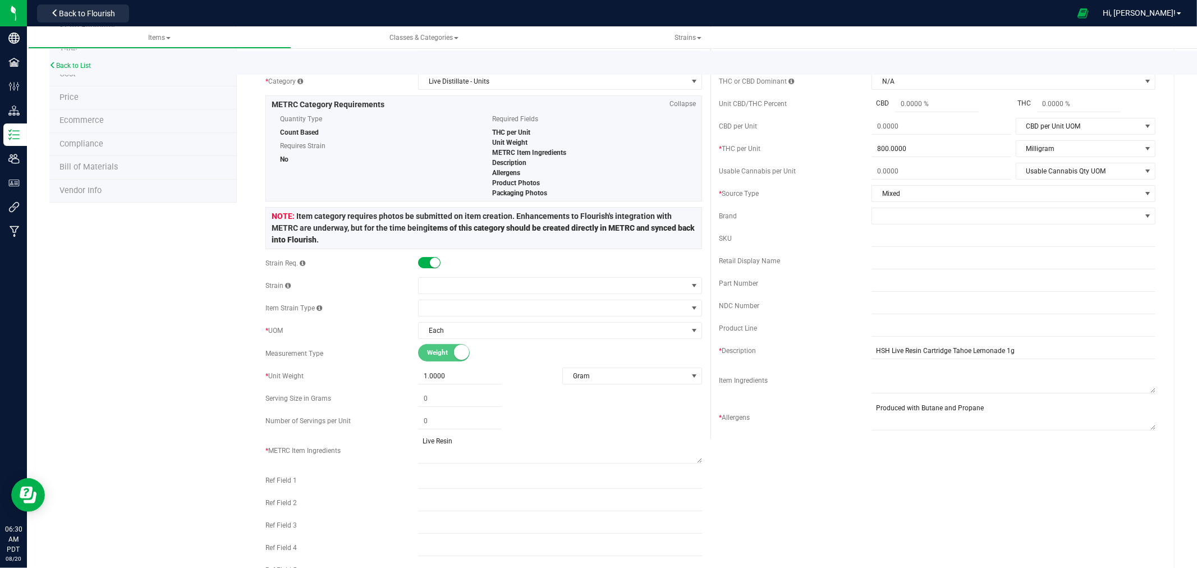
scroll to position [125, 0]
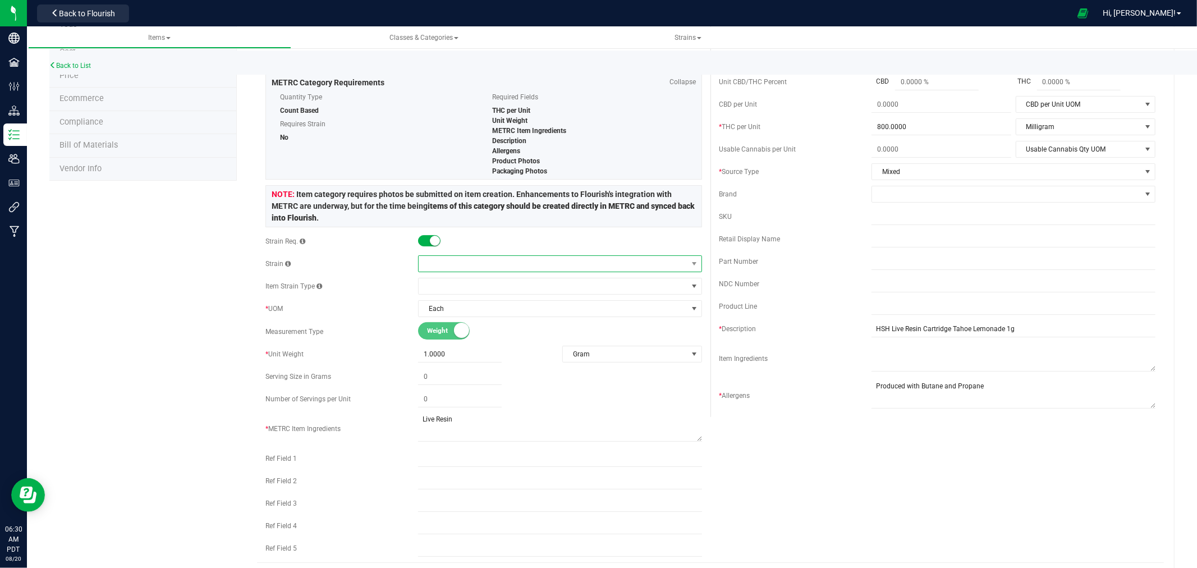
click at [497, 260] on span at bounding box center [553, 264] width 269 height 16
type input "Blueberry lem"
click at [489, 309] on li "Blueberry Lemonade" at bounding box center [556, 311] width 280 height 16
click at [208, 306] on div "Product Info UPCs State Eligibility Tags Cost Price Ecommerce Compliance Bill o…" at bounding box center [611, 457] width 1125 height 1021
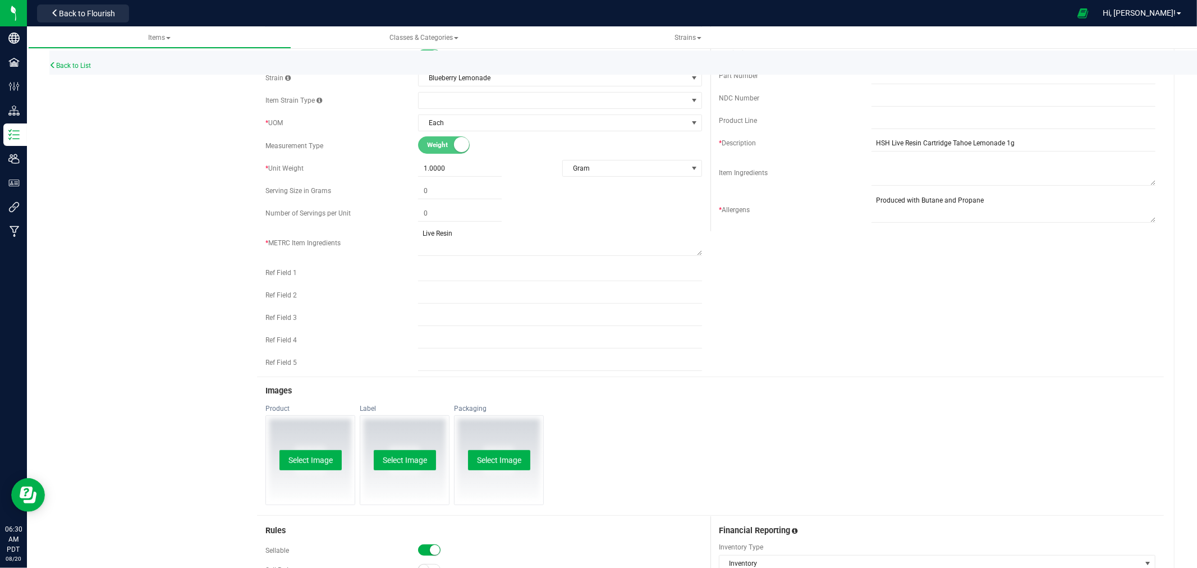
scroll to position [311, 0]
drag, startPoint x: 962, startPoint y: 144, endPoint x: 946, endPoint y: 144, distance: 16.8
click at [946, 144] on input "HSH Live Resin Cartridge Tahoe Lemonade 1g" at bounding box center [1013, 142] width 284 height 17
type input "HSH Live Resin Cartridge Blueberry Lemonade 1g"
click at [955, 288] on div "Active * Type Cannabis Select type Cannabis Non-Inventory Raw Materials Supplie…" at bounding box center [710, 86] width 907 height 579
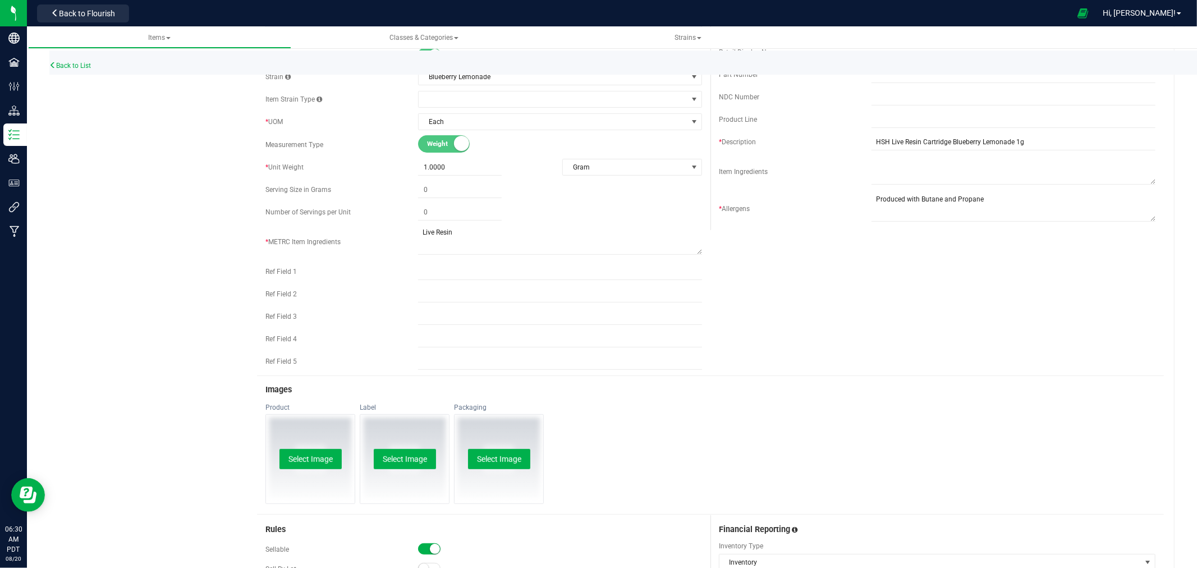
scroll to position [0, 0]
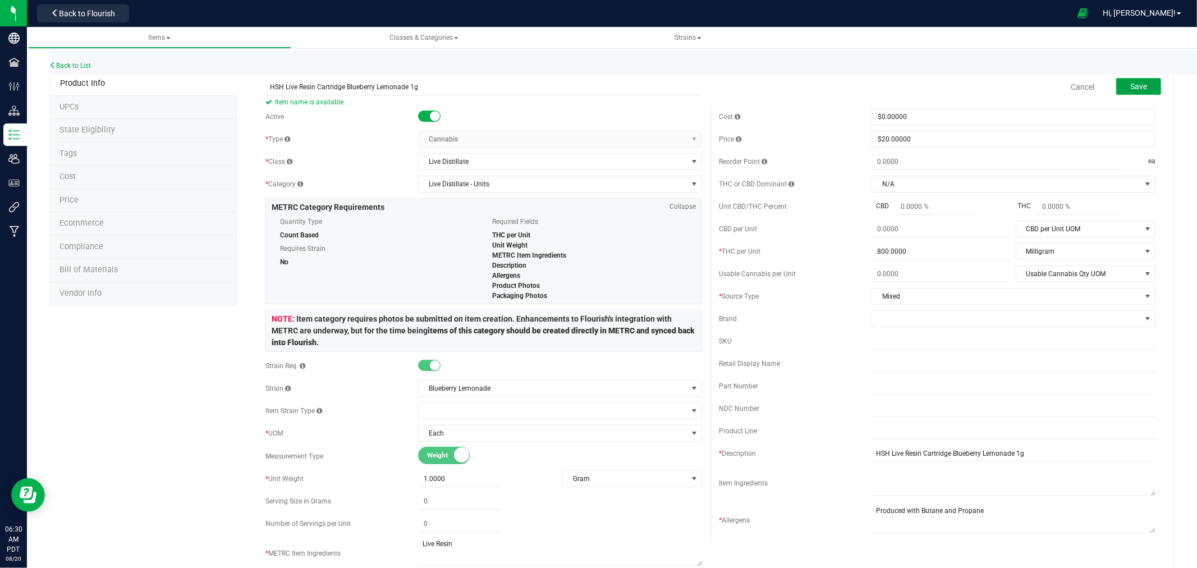
click at [1141, 91] on button "Save" at bounding box center [1138, 86] width 45 height 17
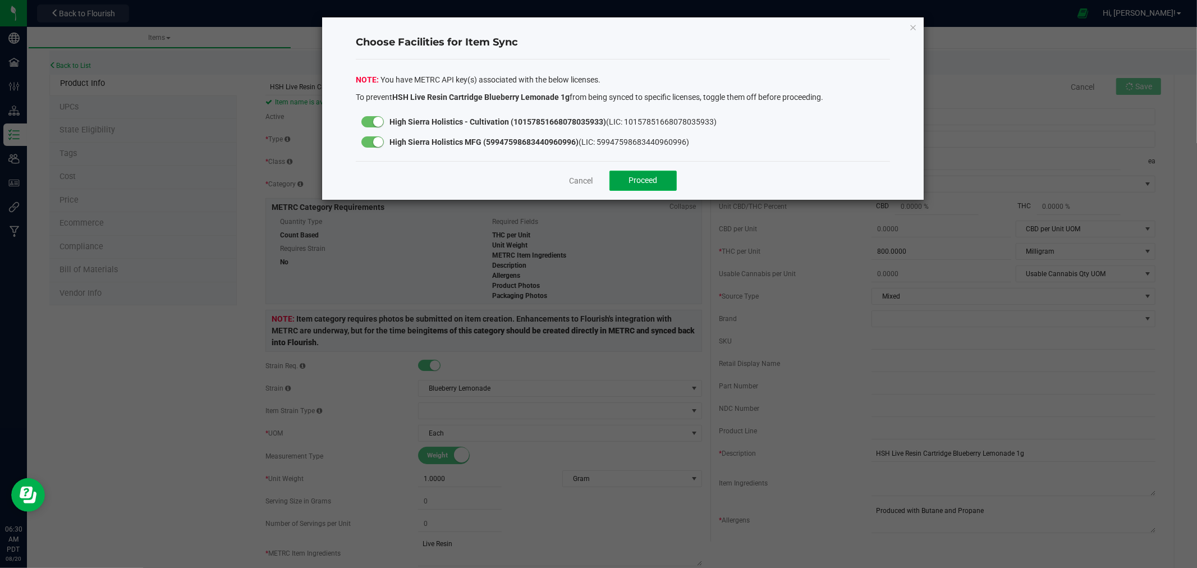
click at [654, 181] on span "Proceed" at bounding box center [643, 180] width 29 height 9
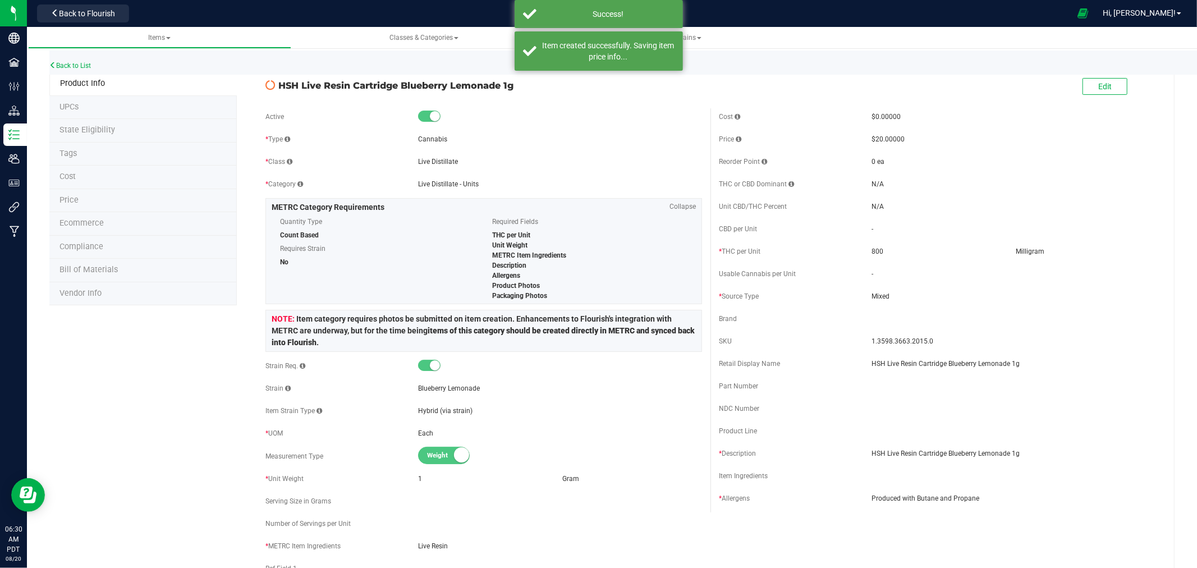
click at [75, 127] on span "State Eligibility" at bounding box center [87, 130] width 56 height 10
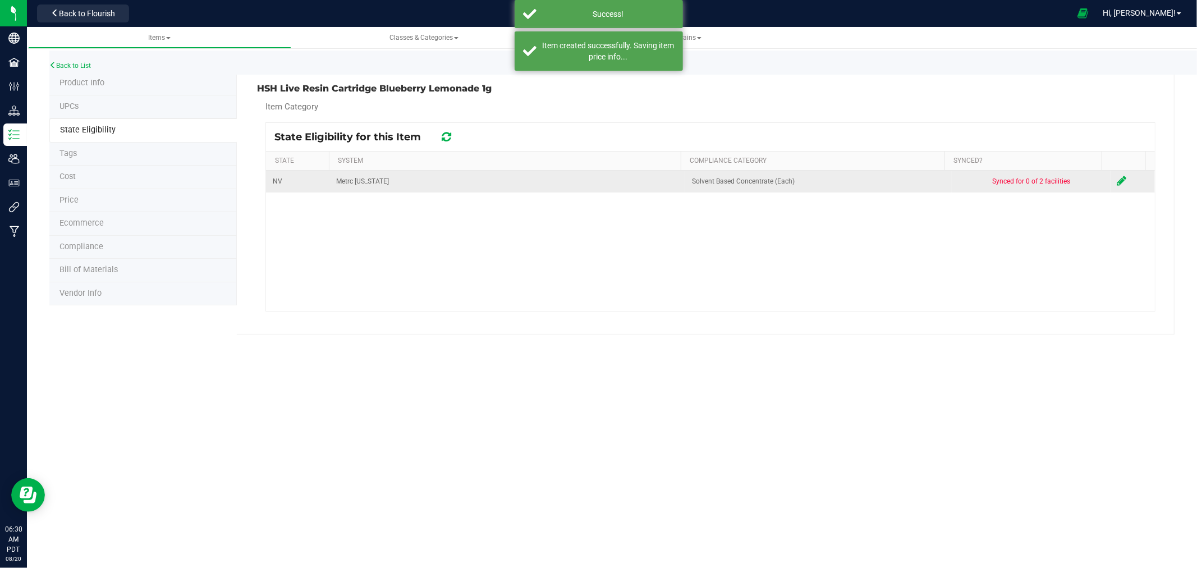
click at [1118, 175] on td at bounding box center [1133, 182] width 44 height 22
click at [1117, 177] on icon at bounding box center [1122, 180] width 10 height 11
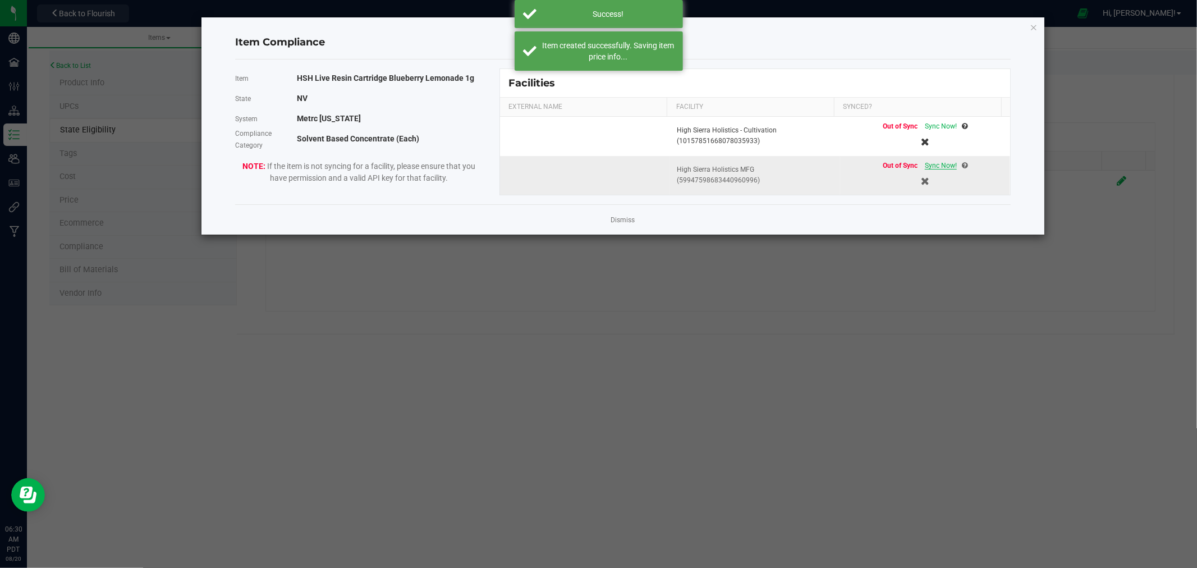
click at [929, 163] on span "Sync Now!" at bounding box center [941, 166] width 32 height 8
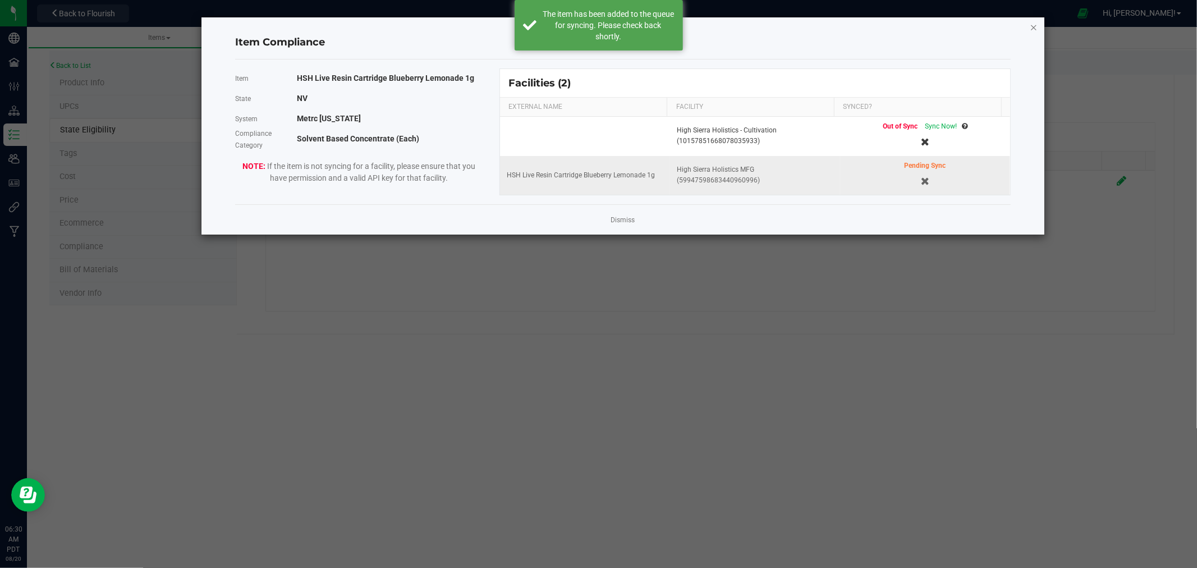
click at [1033, 26] on icon "Close modal" at bounding box center [1034, 26] width 8 height 13
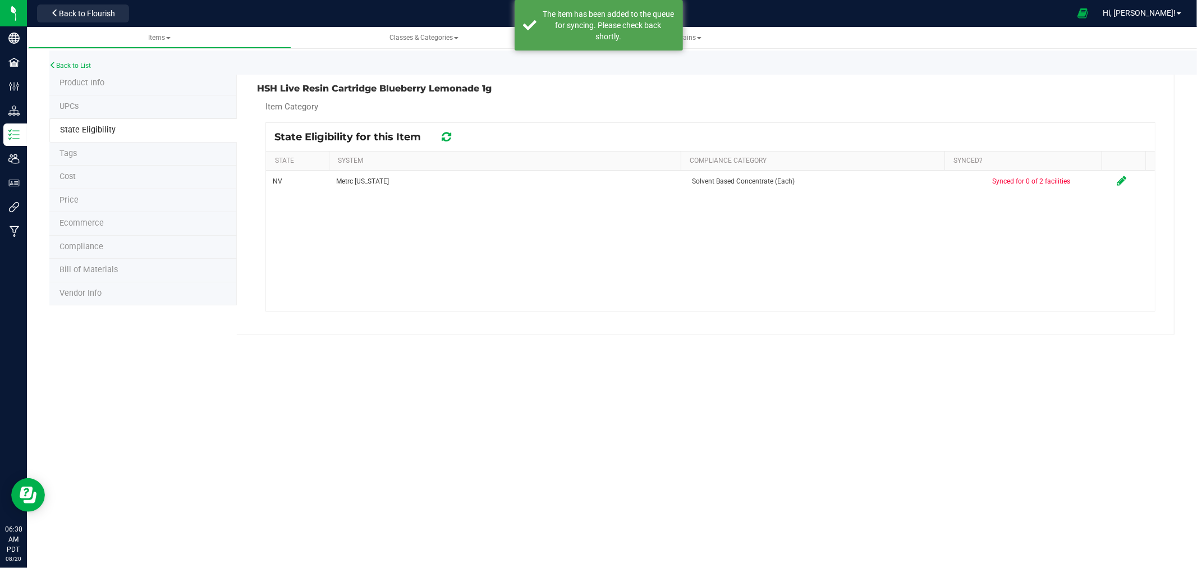
click at [90, 69] on div "Back to List" at bounding box center [647, 63] width 1197 height 24
click at [93, 87] on li "Product Info" at bounding box center [142, 84] width 187 height 24
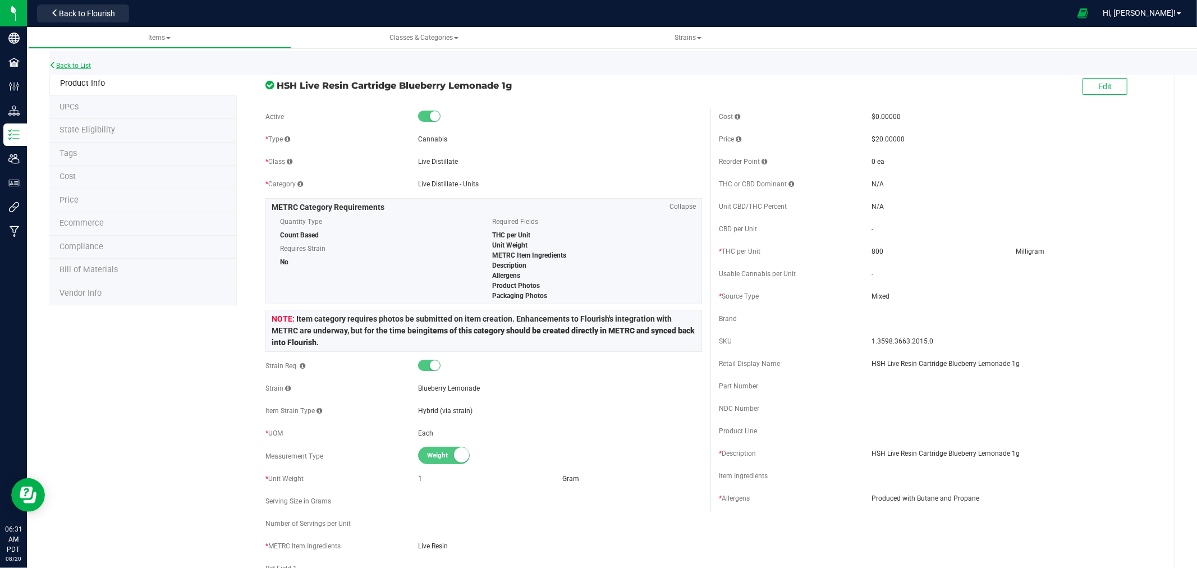
click at [57, 63] on link "Back to List" at bounding box center [70, 66] width 42 height 8
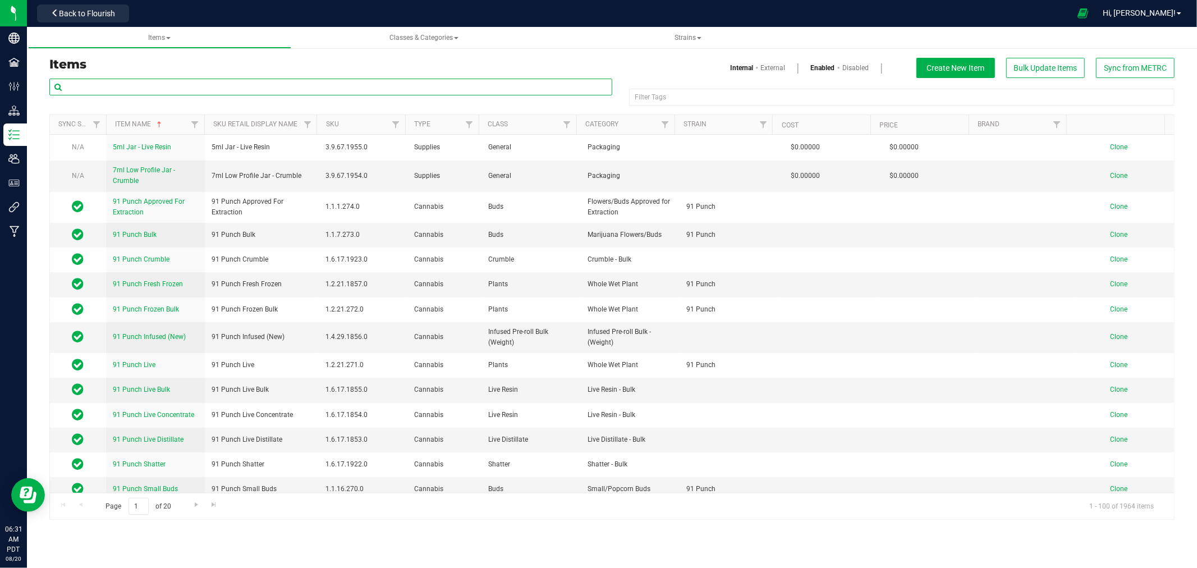
click at [123, 88] on input "text" at bounding box center [330, 87] width 563 height 17
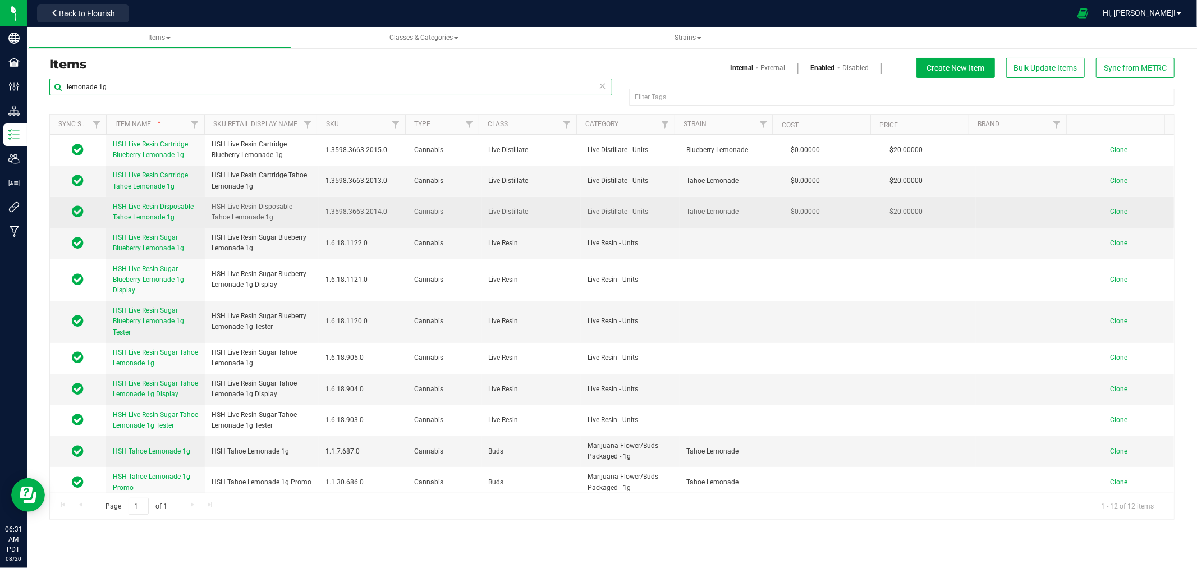
type input "lemonade 1g"
click at [1110, 210] on span "Clone" at bounding box center [1118, 212] width 17 height 8
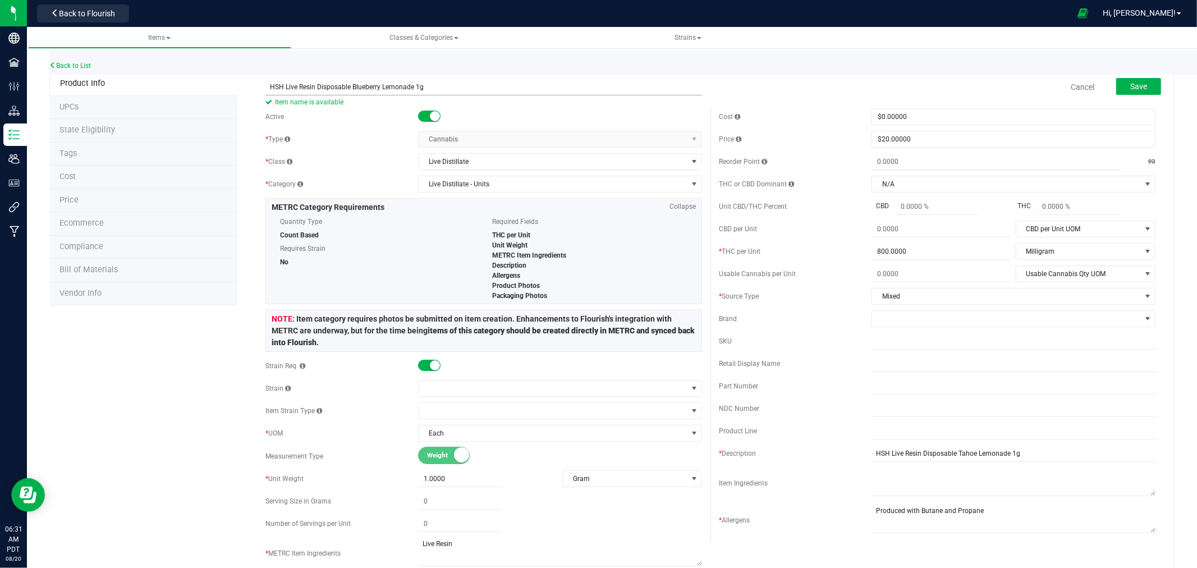
click at [362, 86] on input "HSH Live Resin Disposable Blueberry Lemonade 1g" at bounding box center [483, 87] width 437 height 17
type input "HSH Live Resin Disposable Blueberry Lemonade 1g"
click at [606, 73] on div "Back to List" at bounding box center [647, 63] width 1197 height 24
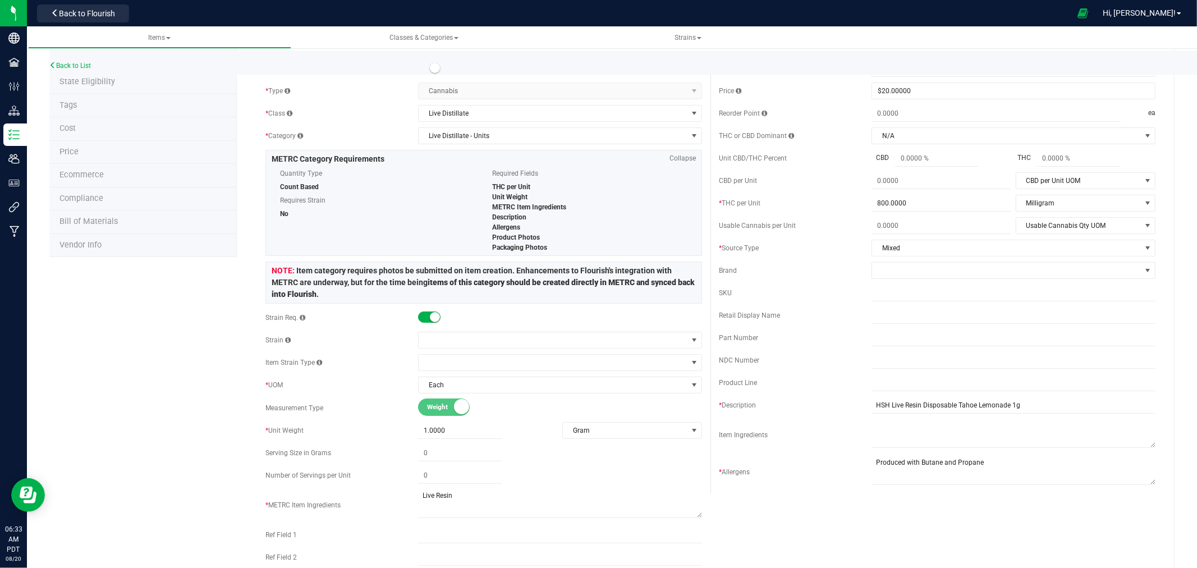
scroll to position [125, 0]
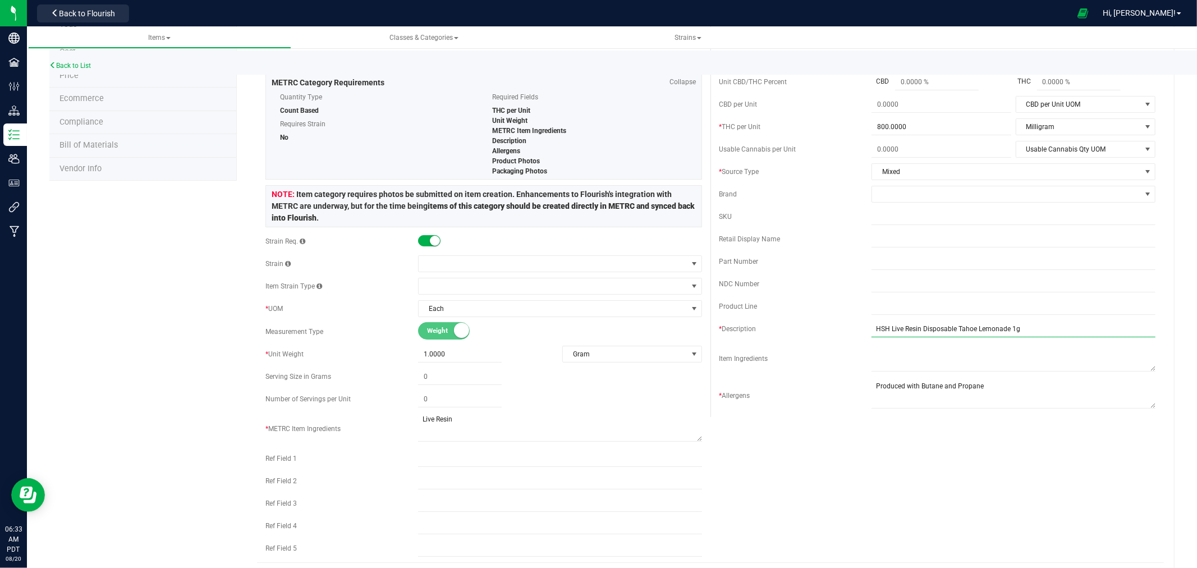
drag, startPoint x: 968, startPoint y: 328, endPoint x: 951, endPoint y: 328, distance: 16.8
click at [951, 328] on input "HSH Live Resin Disposable Tahoe Lemonade 1g" at bounding box center [1013, 328] width 284 height 17
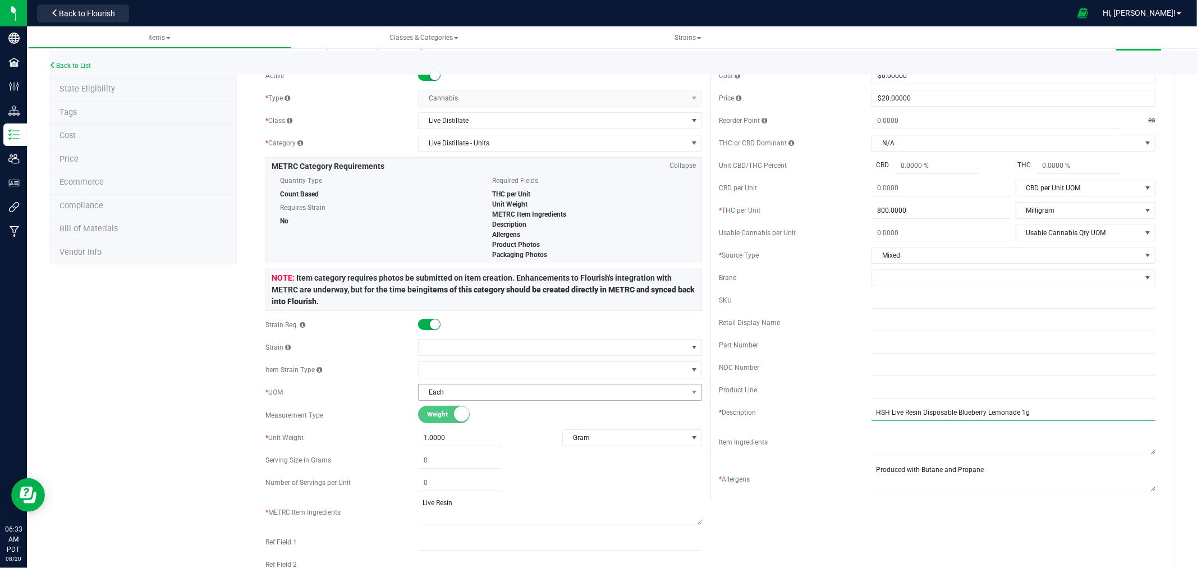
scroll to position [62, 0]
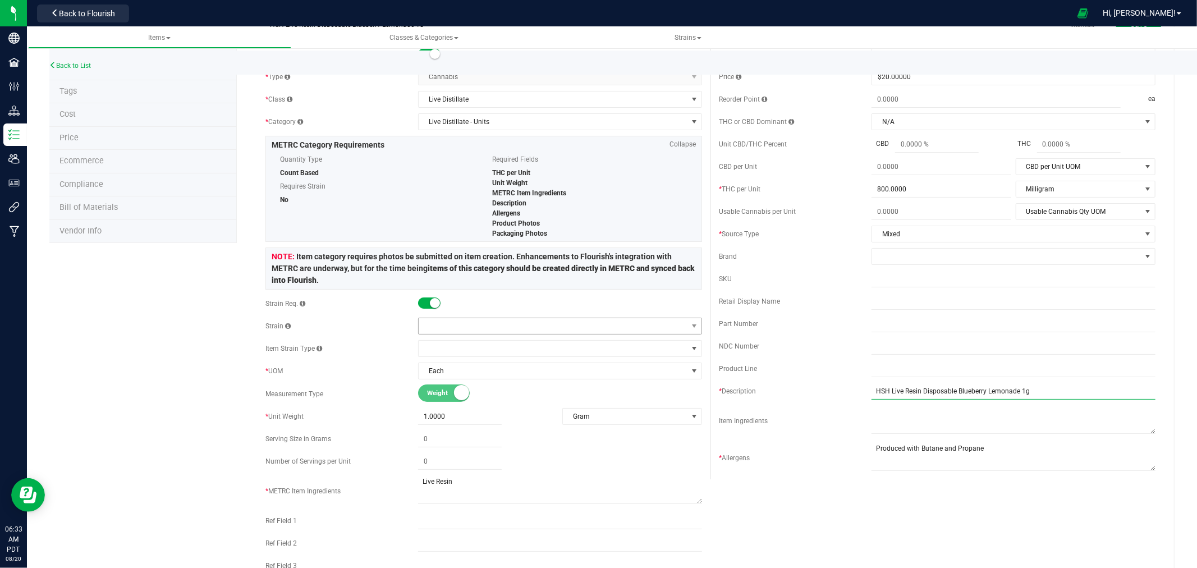
type input "HSH Live Resin Disposable Blueberry Lemonade 1g"
click at [477, 324] on span at bounding box center [553, 326] width 269 height 16
type input "Blueberry lem"
click at [466, 369] on li "Blueberry Lemonade" at bounding box center [556, 373] width 280 height 16
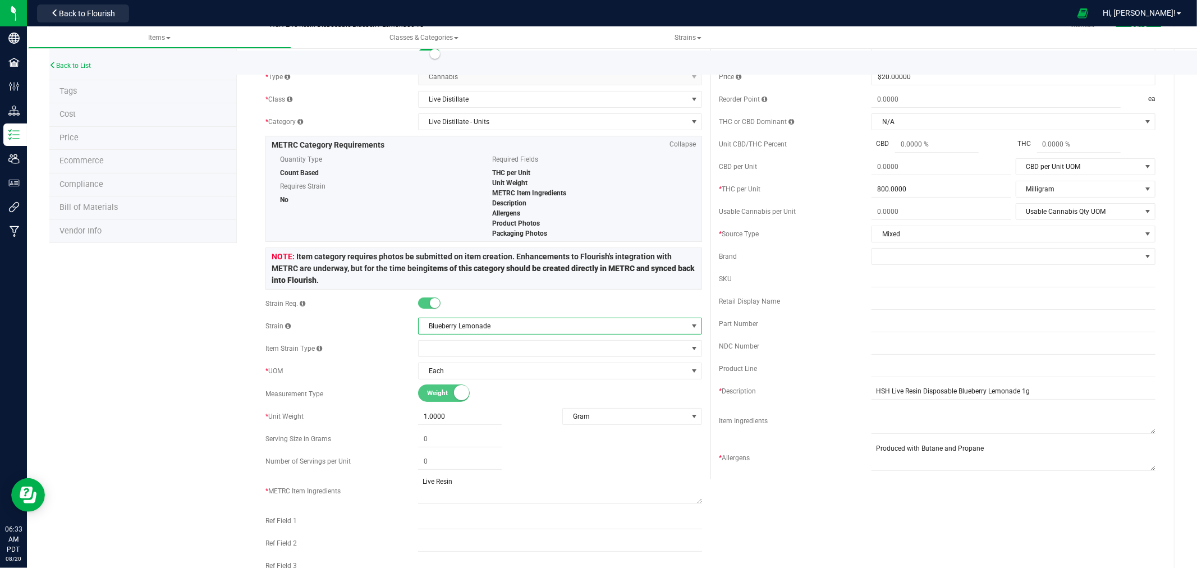
click at [178, 346] on div "Product Info UPCs State Eligibility Tags Cost Price Ecommerce Compliance Bill o…" at bounding box center [611, 520] width 1125 height 1021
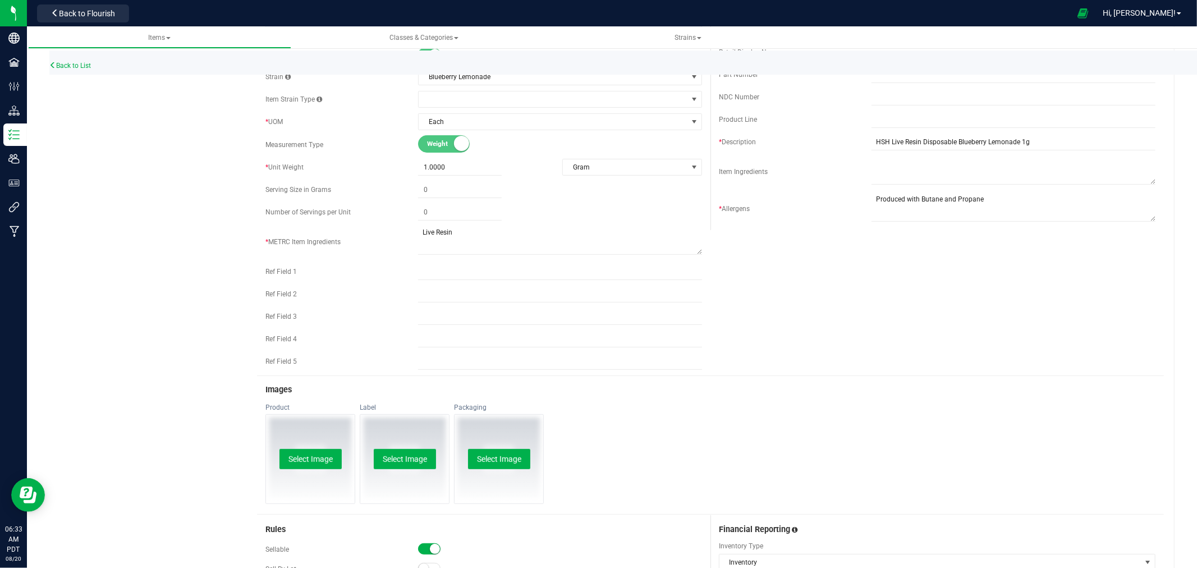
scroll to position [0, 0]
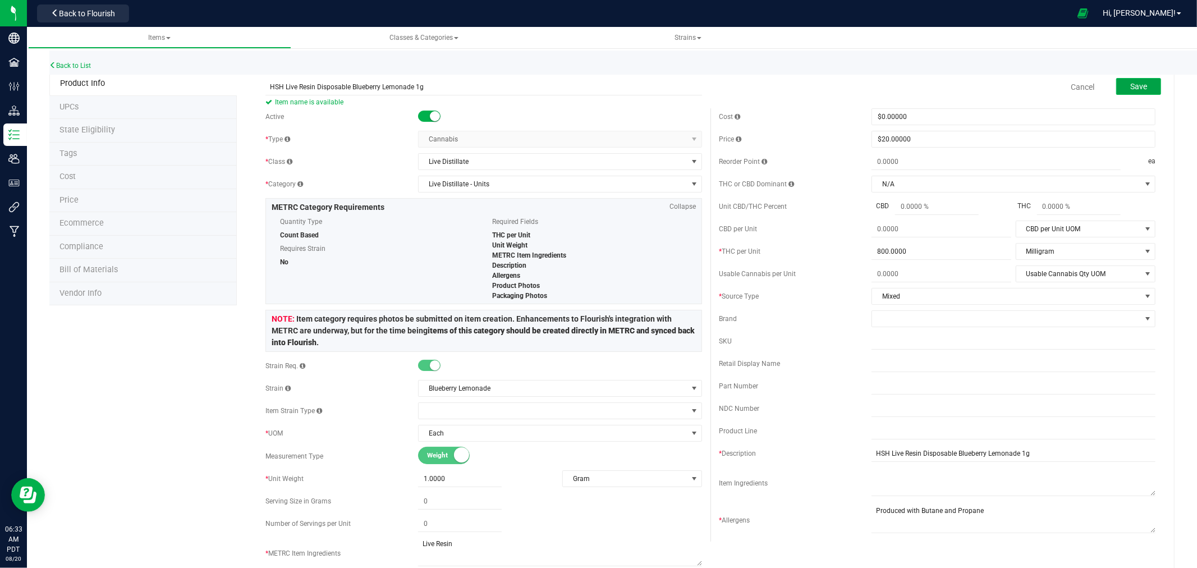
click at [1119, 88] on button "Save" at bounding box center [1138, 86] width 45 height 17
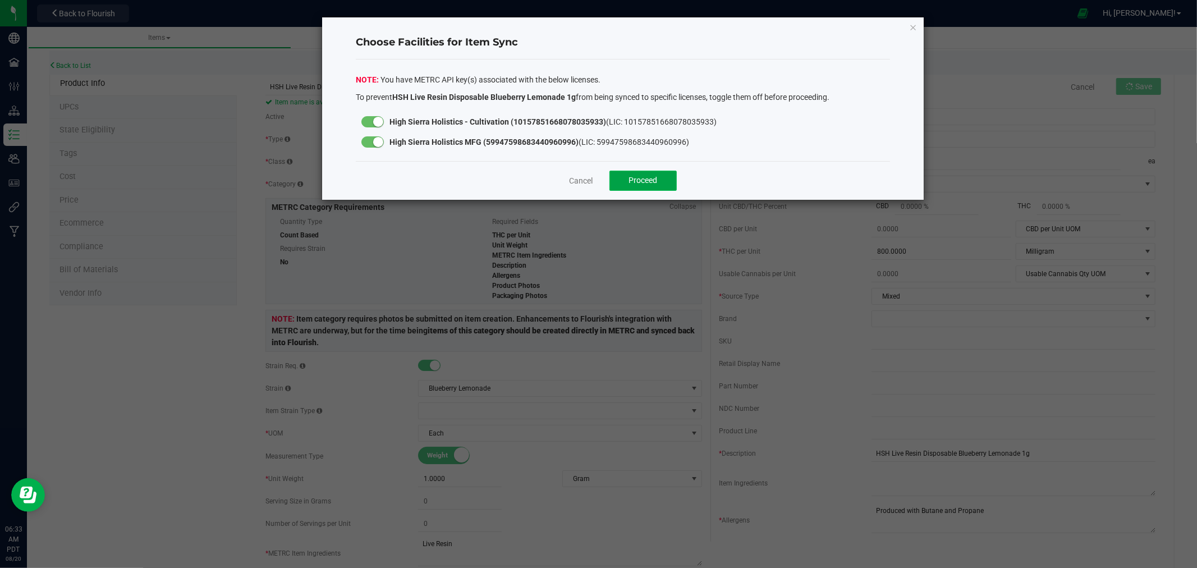
click at [641, 180] on span "Proceed" at bounding box center [643, 180] width 29 height 9
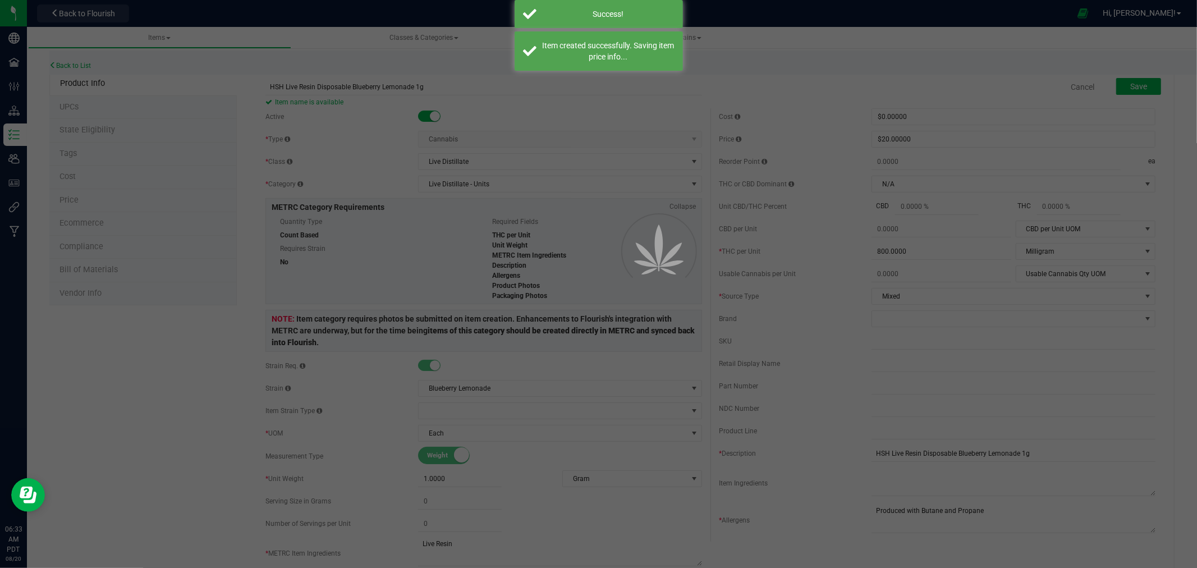
click at [73, 126] on div at bounding box center [598, 284] width 1197 height 568
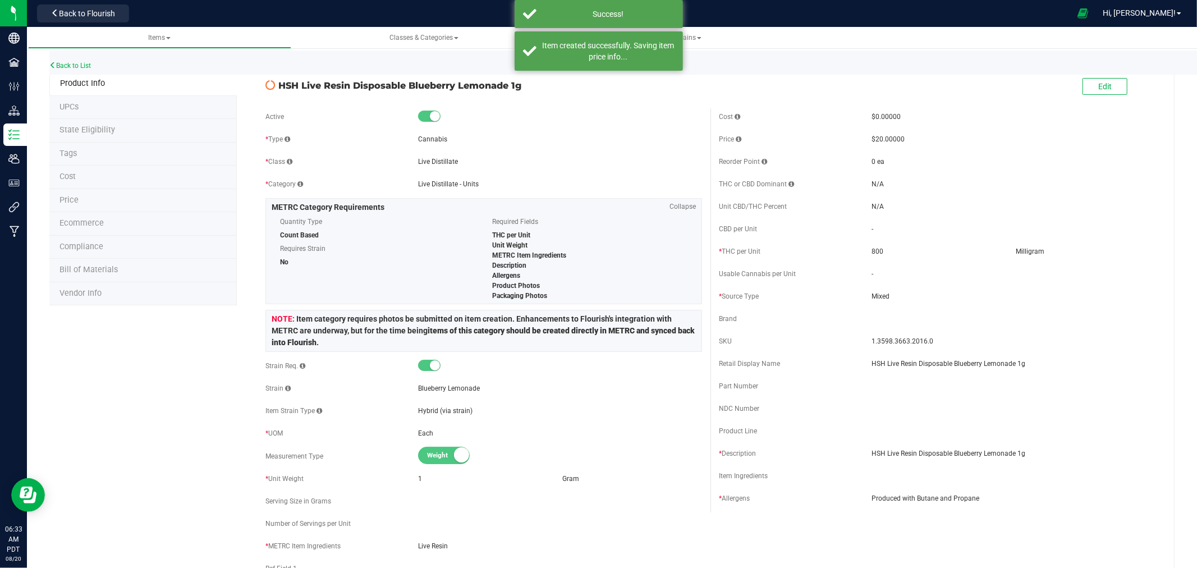
click at [73, 126] on span "State Eligibility" at bounding box center [87, 130] width 56 height 10
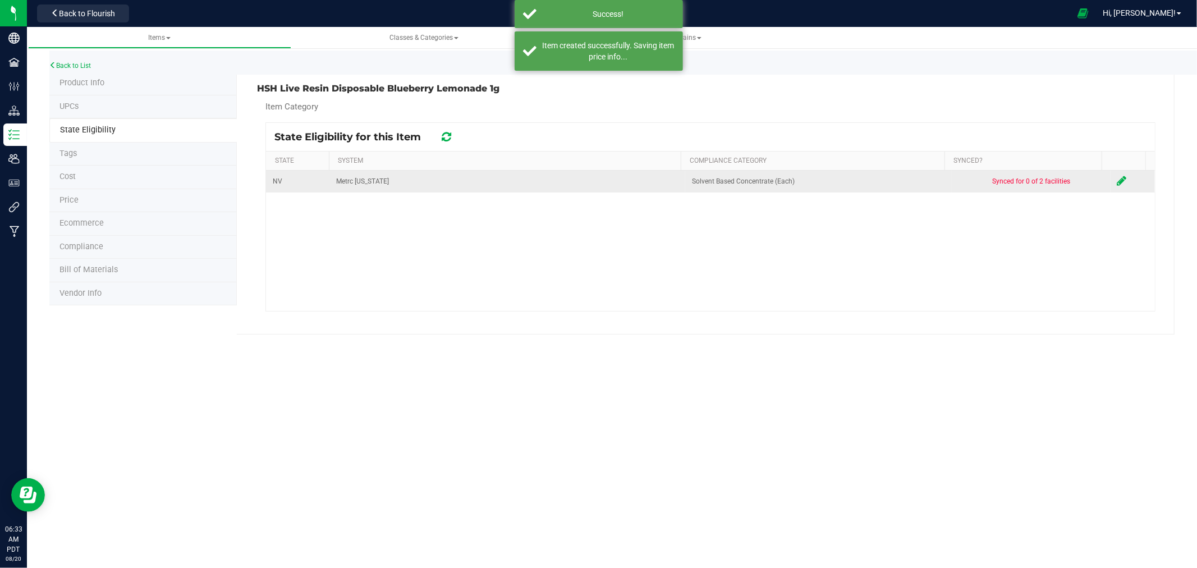
click at [1117, 182] on icon at bounding box center [1122, 180] width 10 height 11
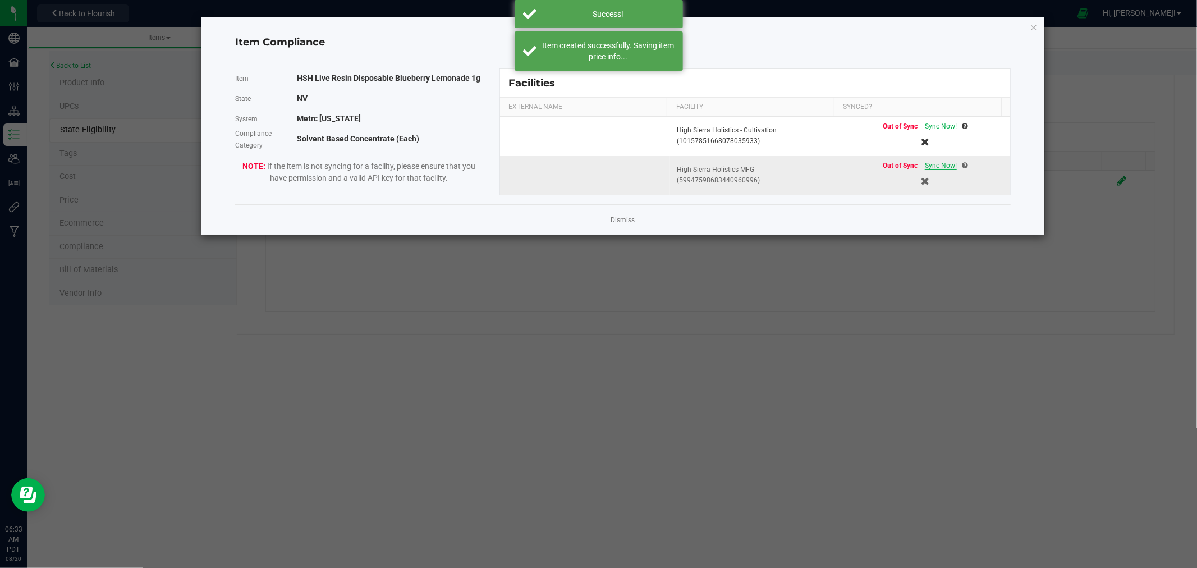
click at [933, 163] on span "Sync Now!" at bounding box center [941, 166] width 32 height 8
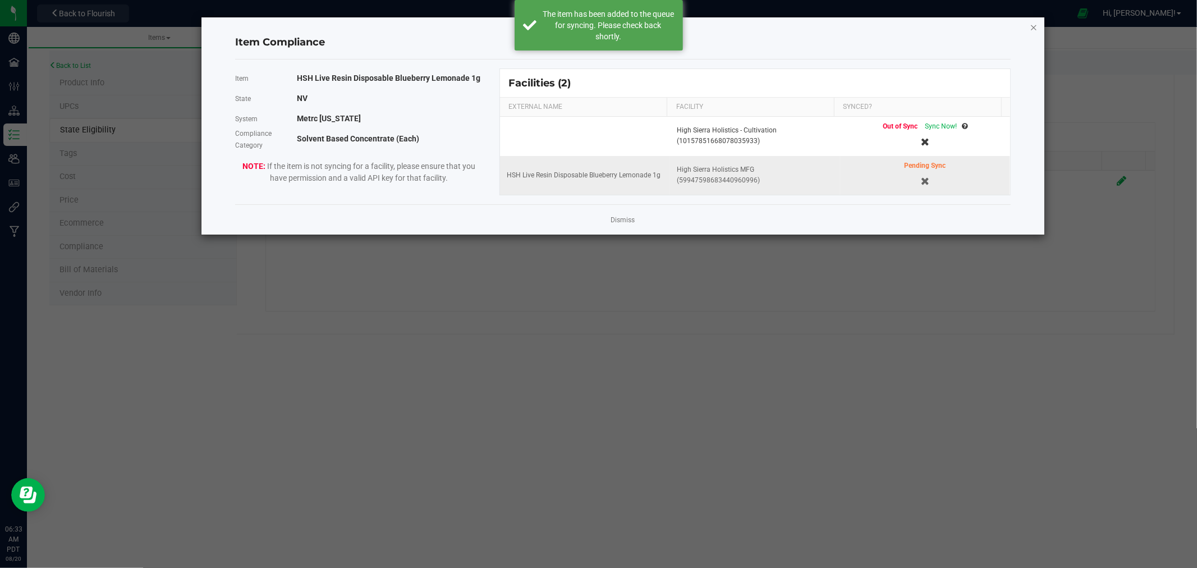
click at [1034, 24] on icon "Close modal" at bounding box center [1034, 26] width 8 height 13
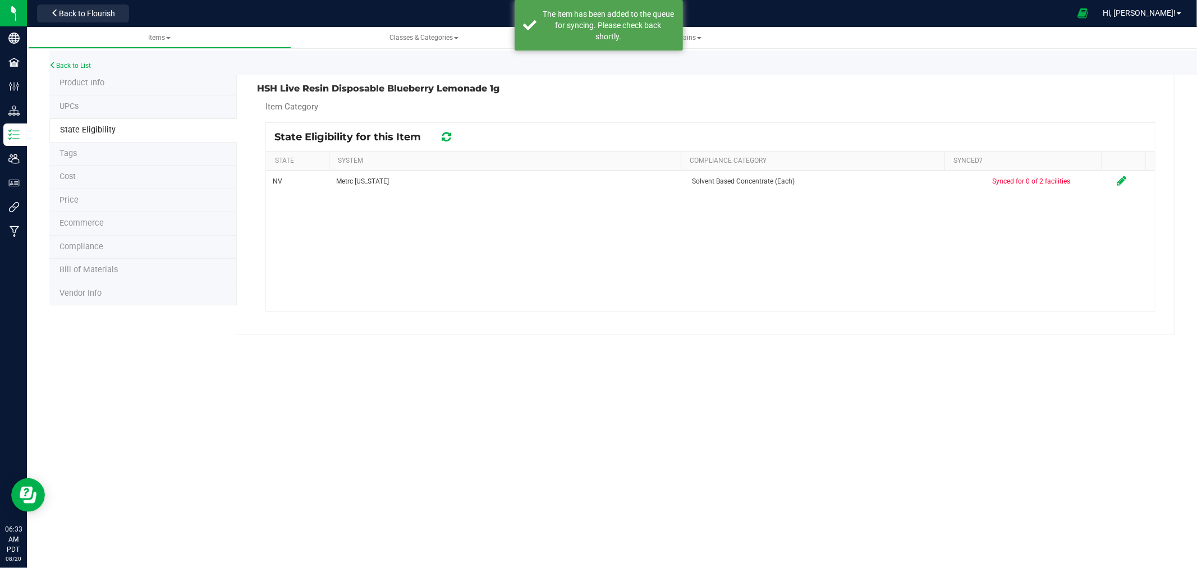
click at [125, 83] on li "Product Info" at bounding box center [142, 84] width 187 height 24
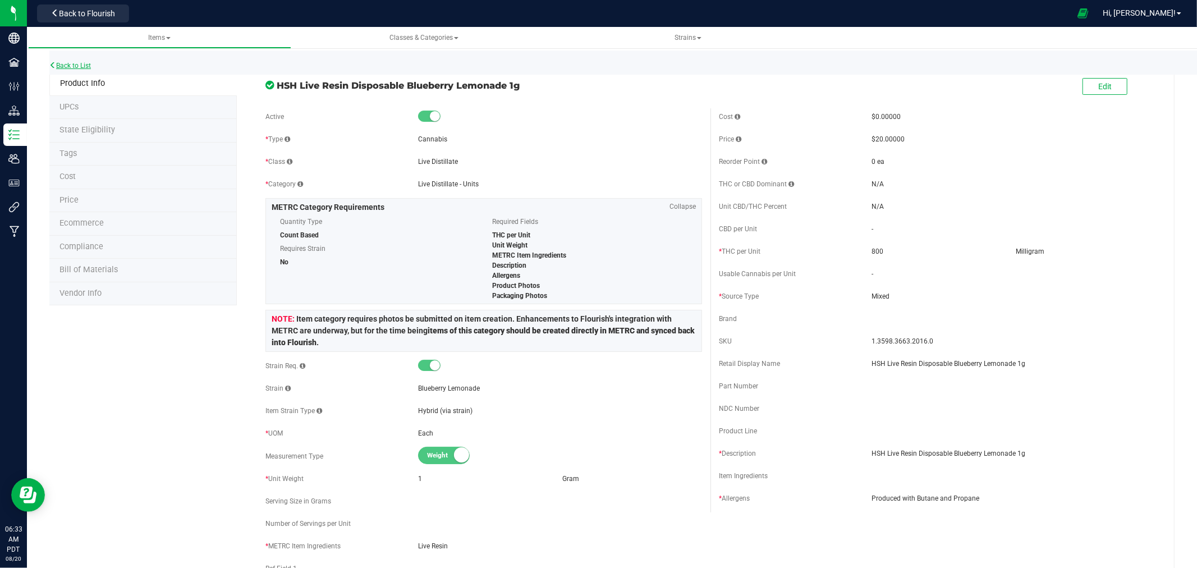
click at [76, 62] on link "Back to List" at bounding box center [70, 66] width 42 height 8
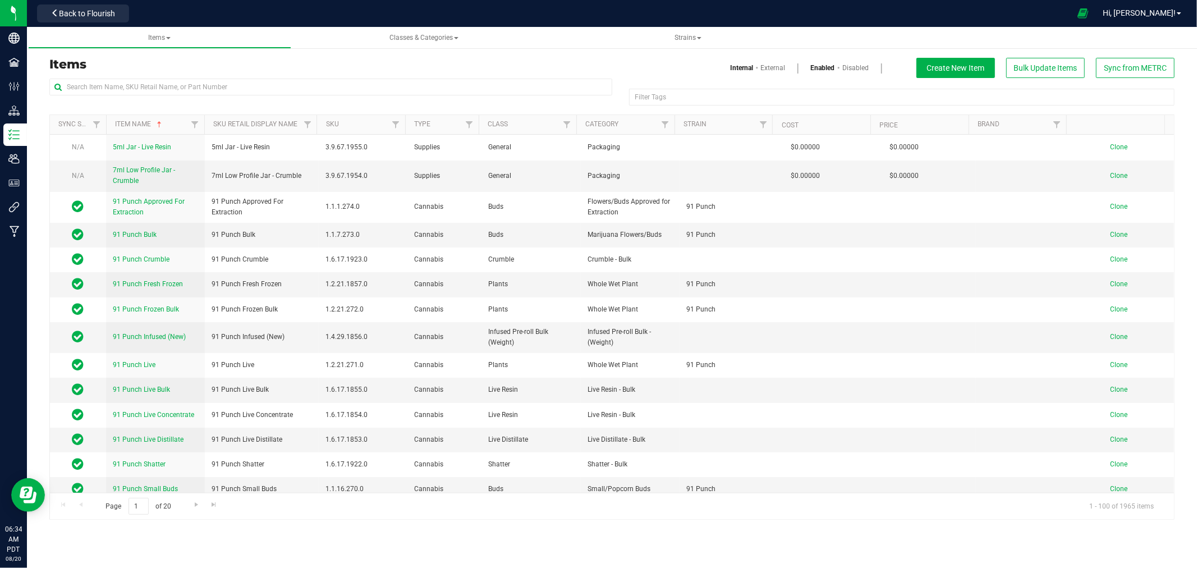
click at [129, 76] on div "Items Internal External Enabled Disabled Create New Item Bulk Update Items Sync…" at bounding box center [612, 68] width 1142 height 20
click at [137, 79] on input "text" at bounding box center [330, 87] width 563 height 17
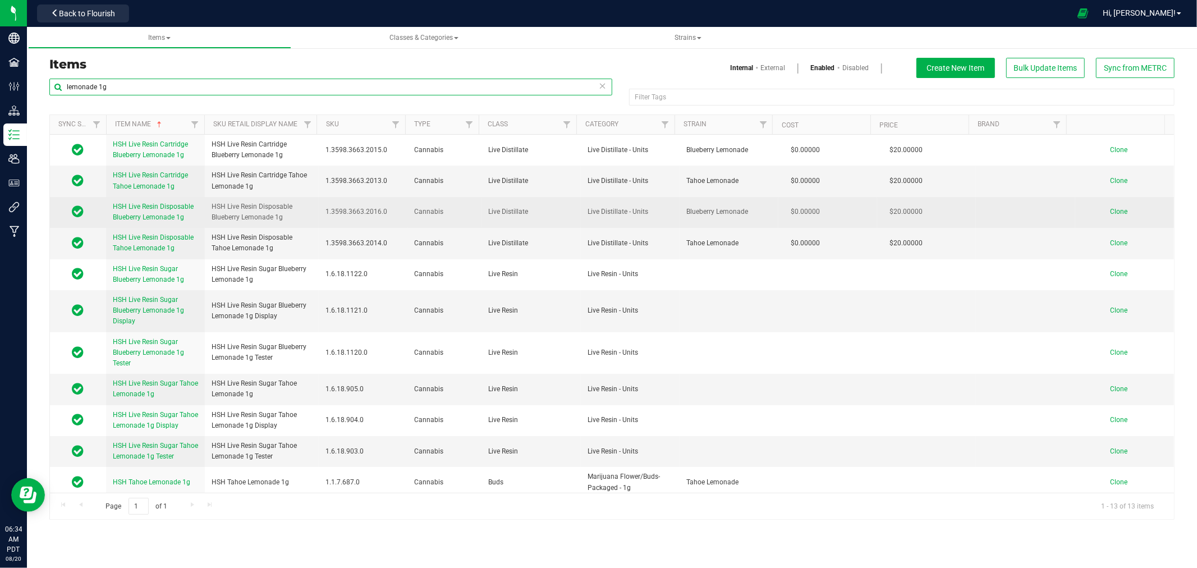
type input "lemonade 1g"
click at [1110, 212] on span "Clone" at bounding box center [1118, 212] width 17 height 8
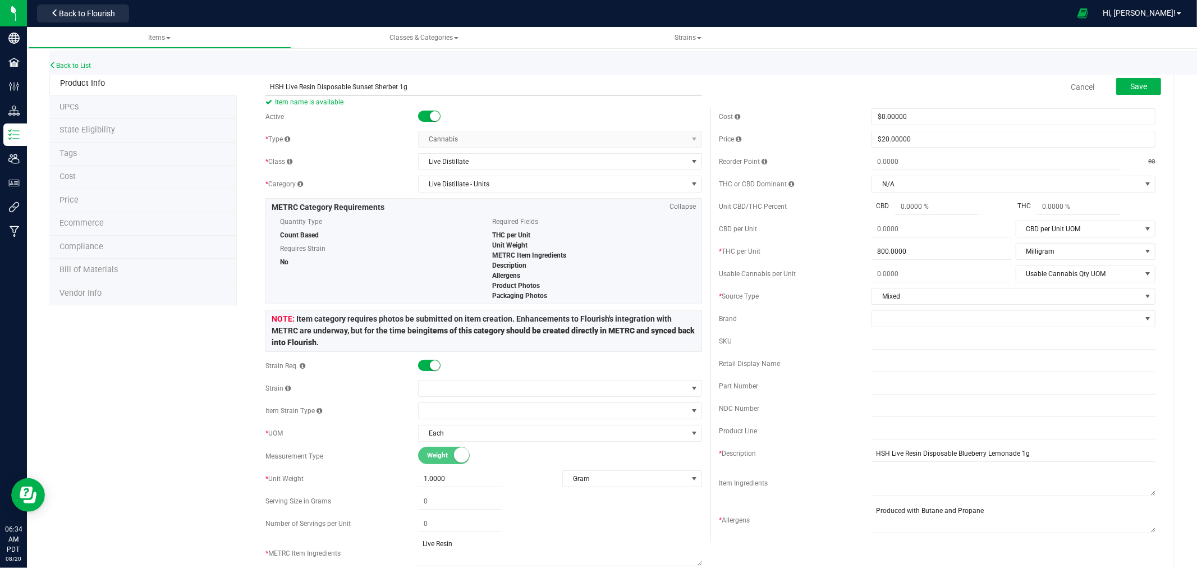
click at [334, 87] on input "HSH Live Resin Disposable Sunset Sherbet 1g" at bounding box center [483, 87] width 437 height 17
type input "HSH Live Resin Disposable Sunset Sherbet 1g"
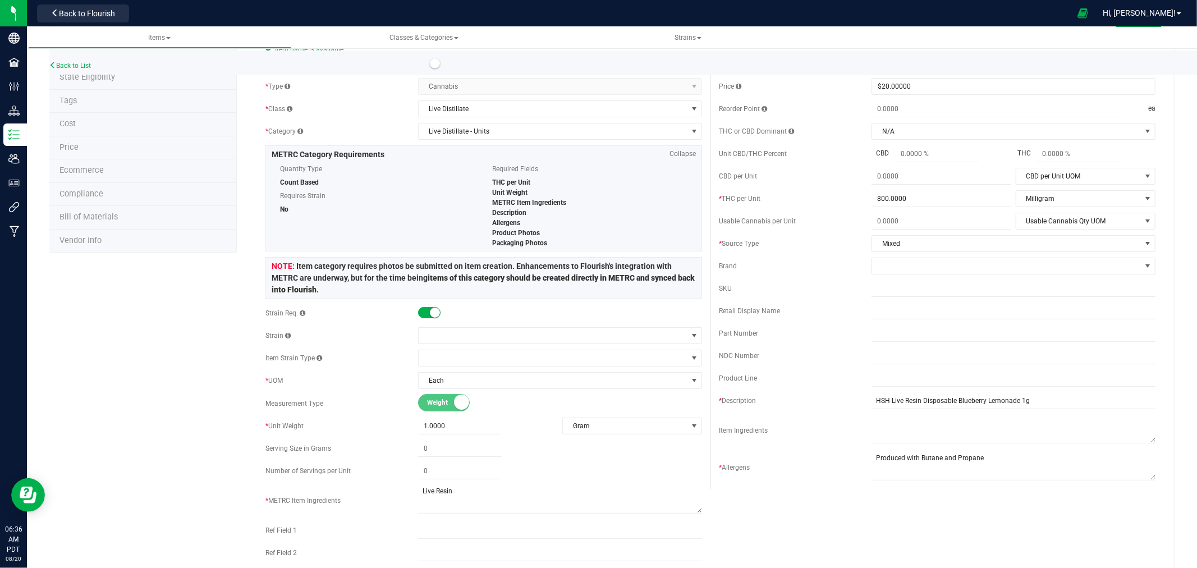
scroll to position [125, 0]
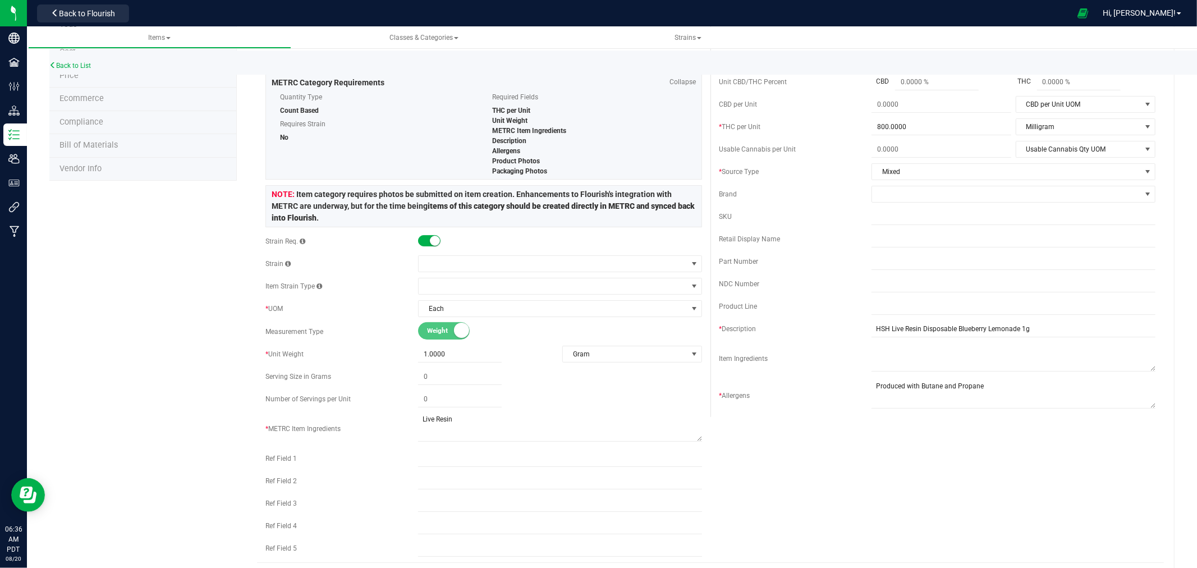
click at [182, 255] on div "Product Info UPCs State Eligibility Tags Cost Price Ecommerce Compliance Bill o…" at bounding box center [611, 457] width 1125 height 1021
click at [439, 264] on span at bounding box center [553, 264] width 269 height 16
type input "S"
click at [180, 304] on div "Product Info UPCs State Eligibility Tags Cost Price Ecommerce Compliance Bill o…" at bounding box center [611, 457] width 1125 height 1021
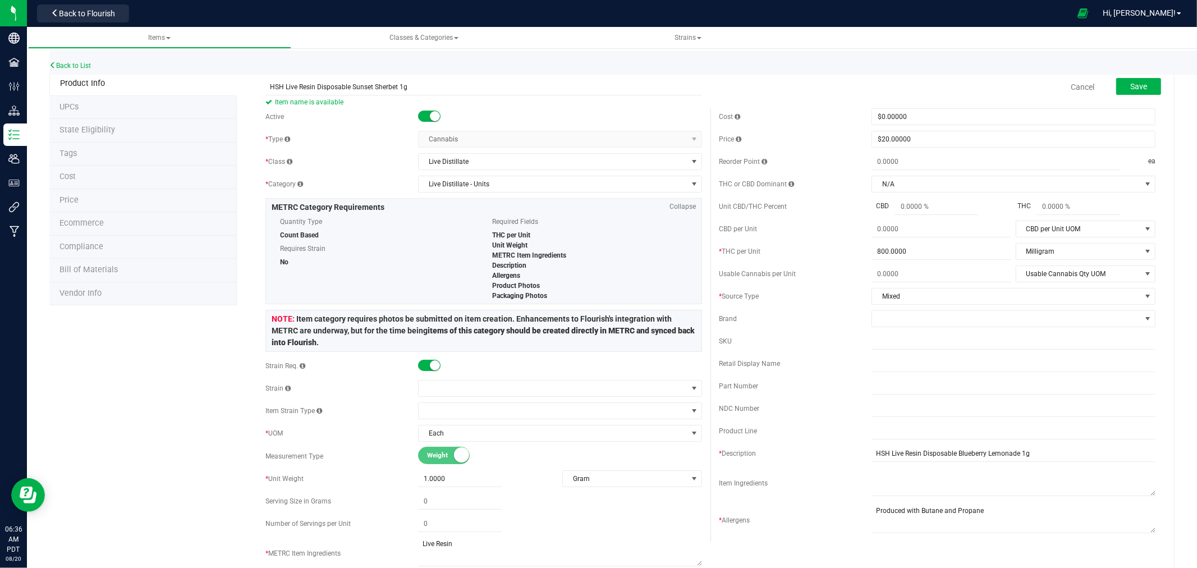
scroll to position [187, 0]
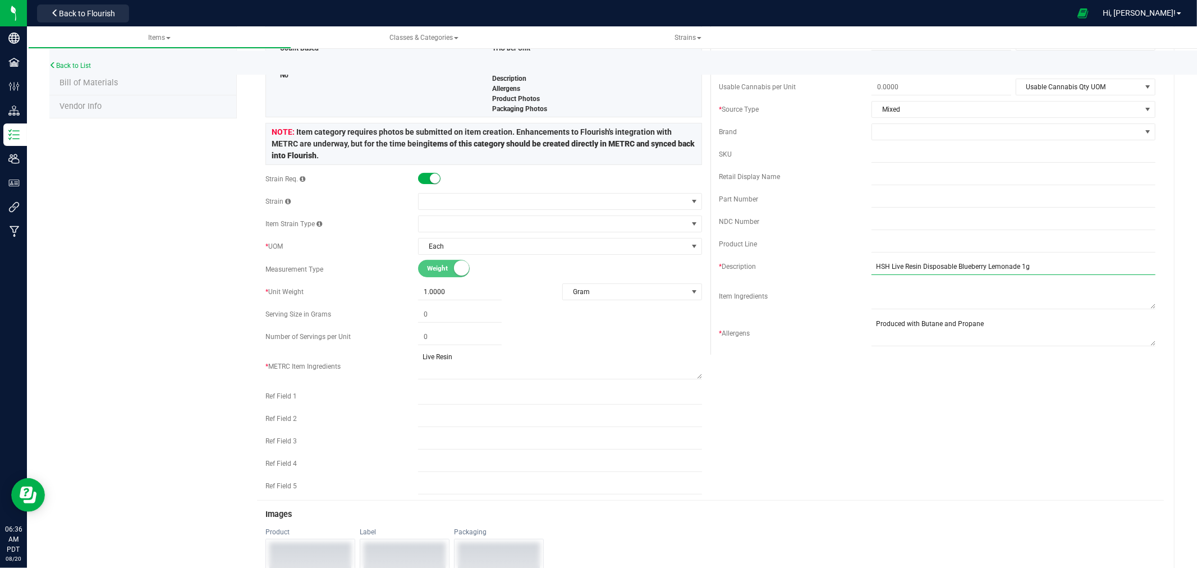
drag, startPoint x: 1012, startPoint y: 267, endPoint x: 952, endPoint y: 275, distance: 60.0
click at [952, 275] on input "HSH Live Resin Disposable Blueberry Lemonade 1g" at bounding box center [1013, 266] width 284 height 17
type input "HSH Live Resin Disposable Sunset Sherbet 1g"
click at [936, 389] on div "Active * Type Cannabis Select type Cannabis Non-Inventory Raw Materials Supplie…" at bounding box center [710, 210] width 907 height 579
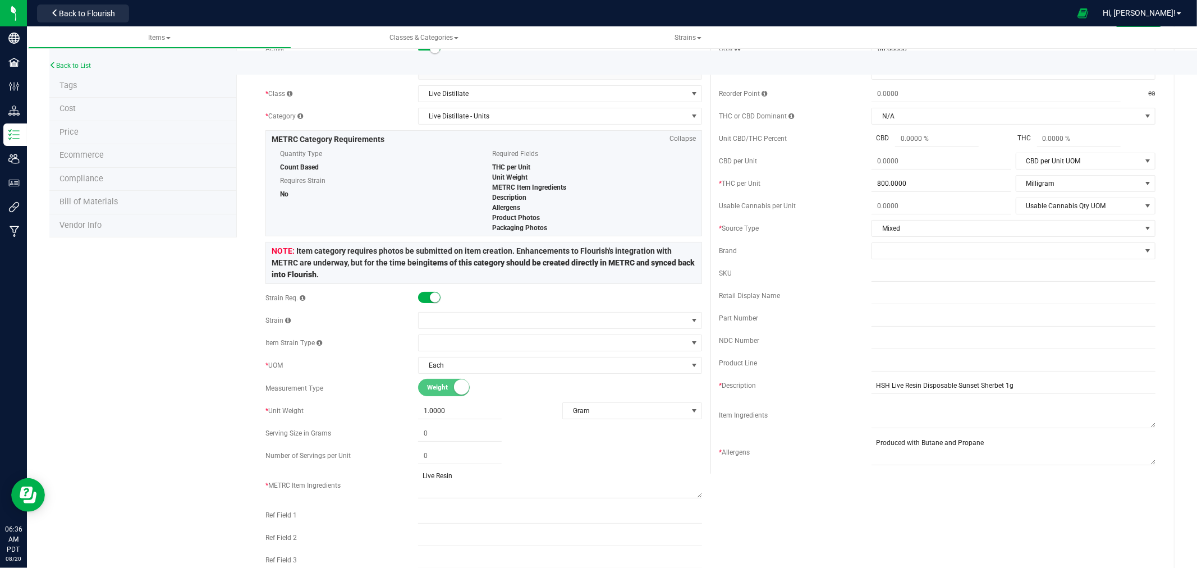
scroll to position [0, 0]
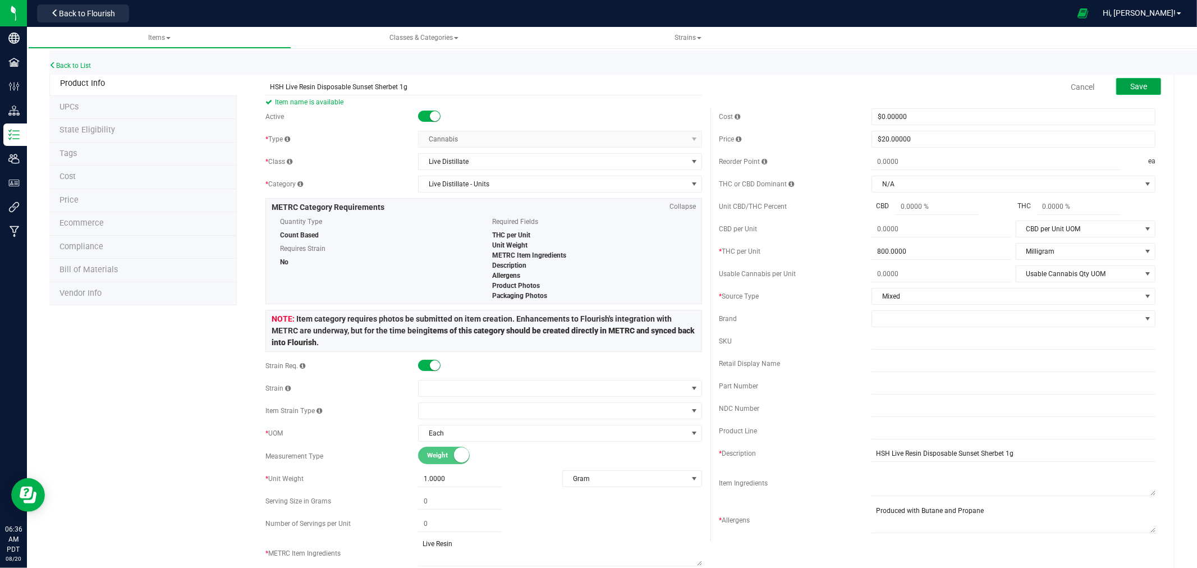
click at [1145, 85] on button "Save" at bounding box center [1138, 86] width 45 height 17
click at [430, 364] on small at bounding box center [435, 365] width 10 height 10
click at [1132, 85] on span "Save" at bounding box center [1138, 86] width 17 height 9
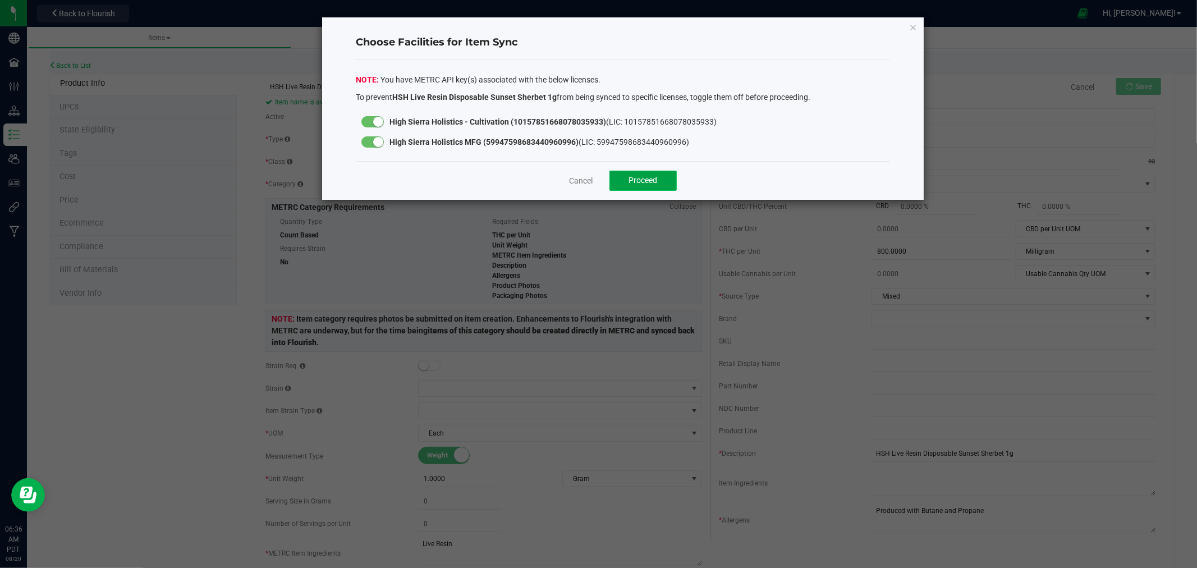
click at [659, 180] on button "Proceed" at bounding box center [642, 181] width 67 height 20
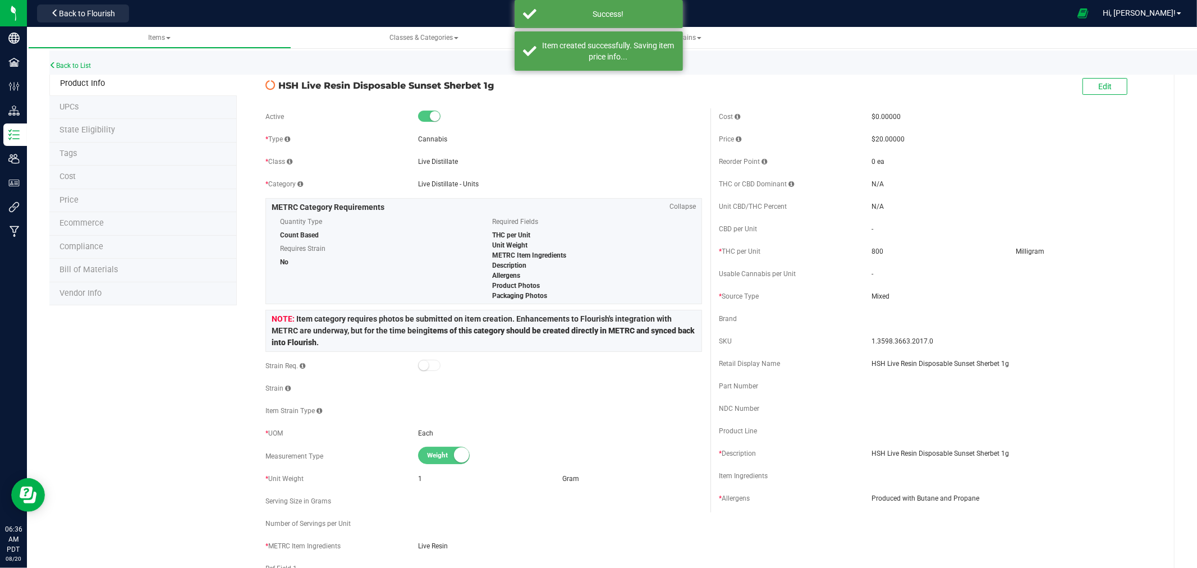
click at [96, 132] on span "State Eligibility" at bounding box center [87, 130] width 56 height 10
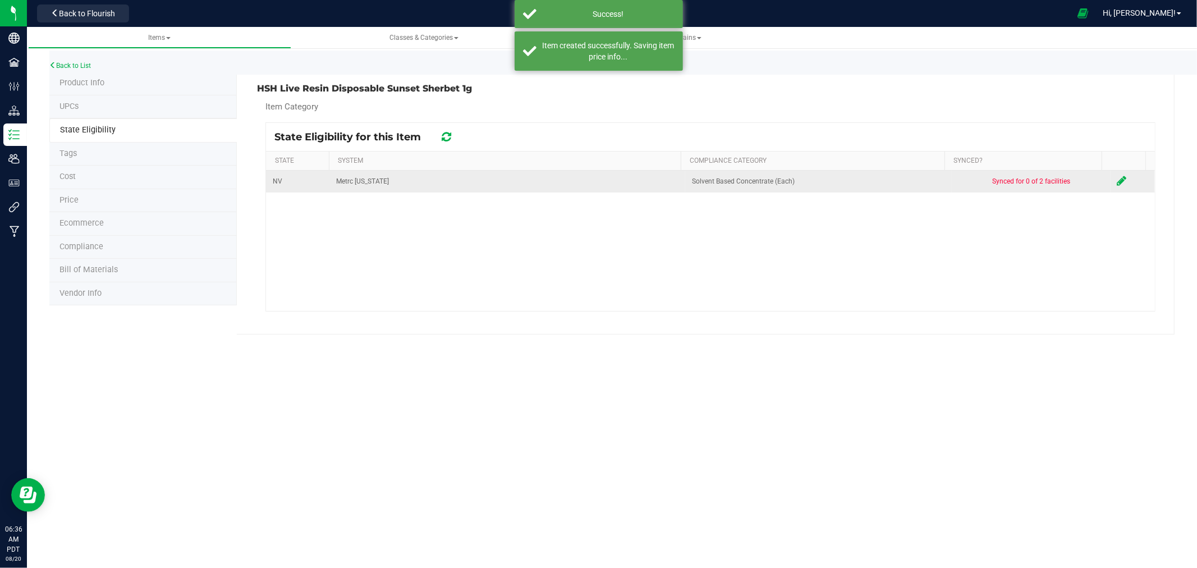
click at [1117, 186] on icon at bounding box center [1122, 180] width 10 height 11
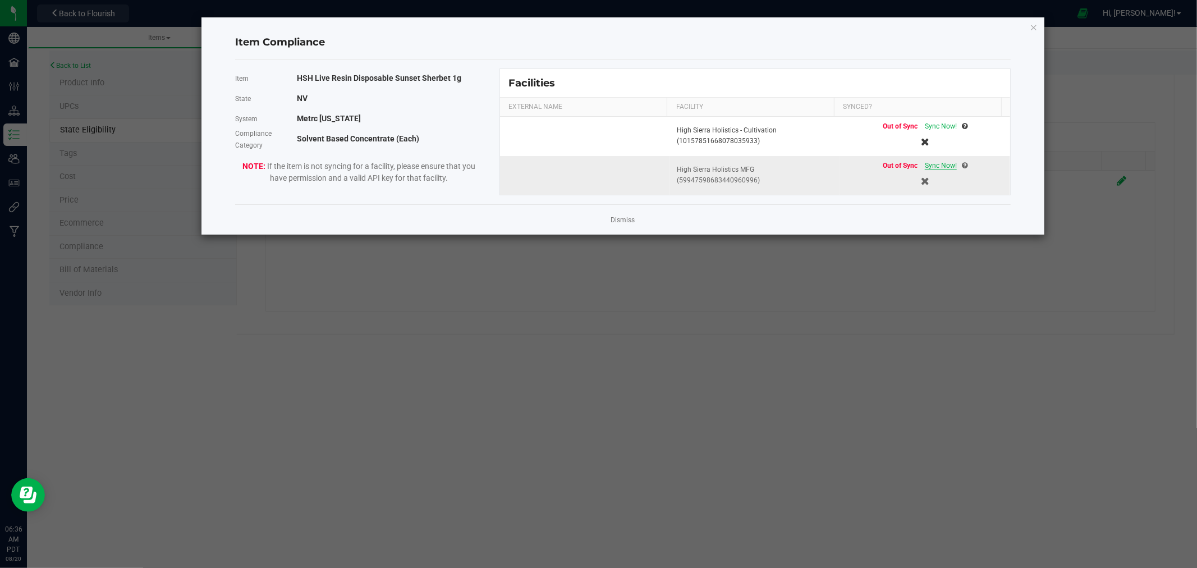
click at [929, 166] on span "Sync Now!" at bounding box center [941, 166] width 32 height 8
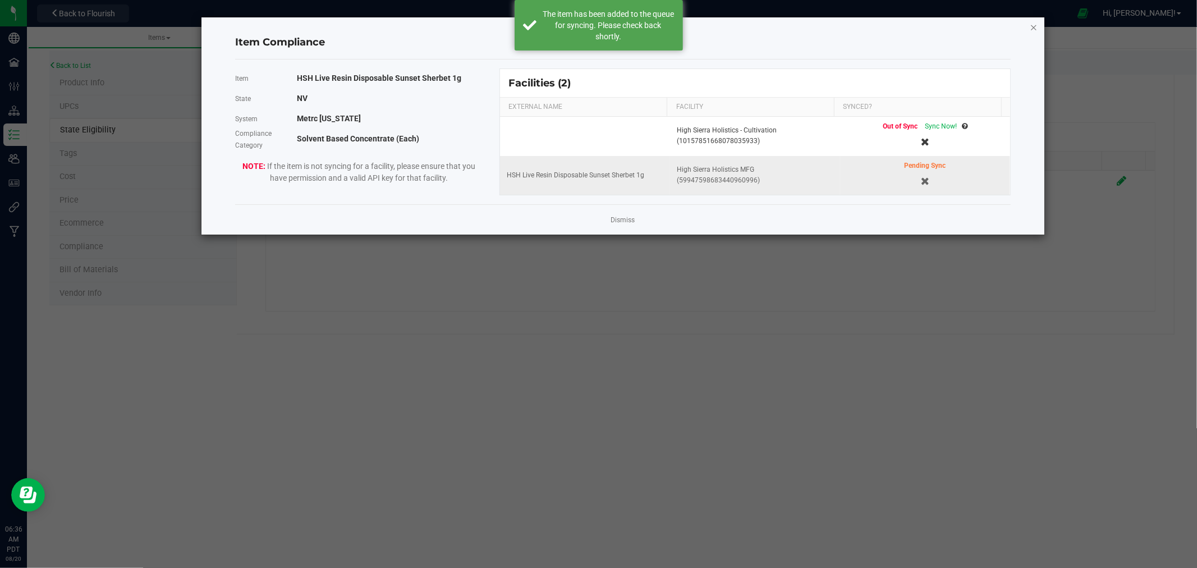
click at [1035, 24] on icon "Close modal" at bounding box center [1034, 26] width 8 height 13
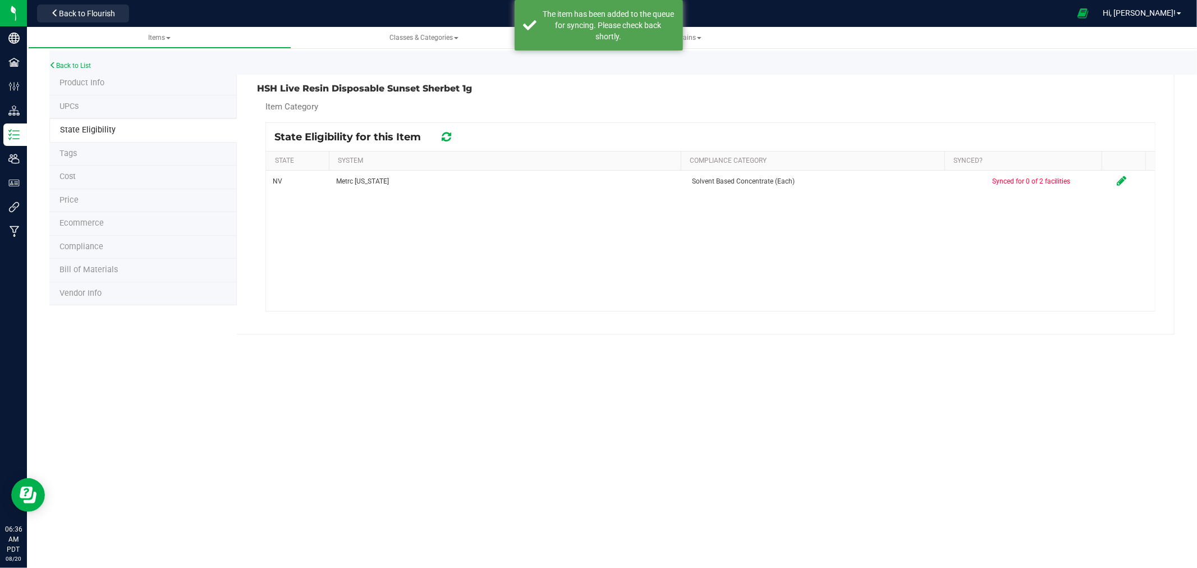
click at [98, 85] on span "Product Info" at bounding box center [81, 83] width 45 height 10
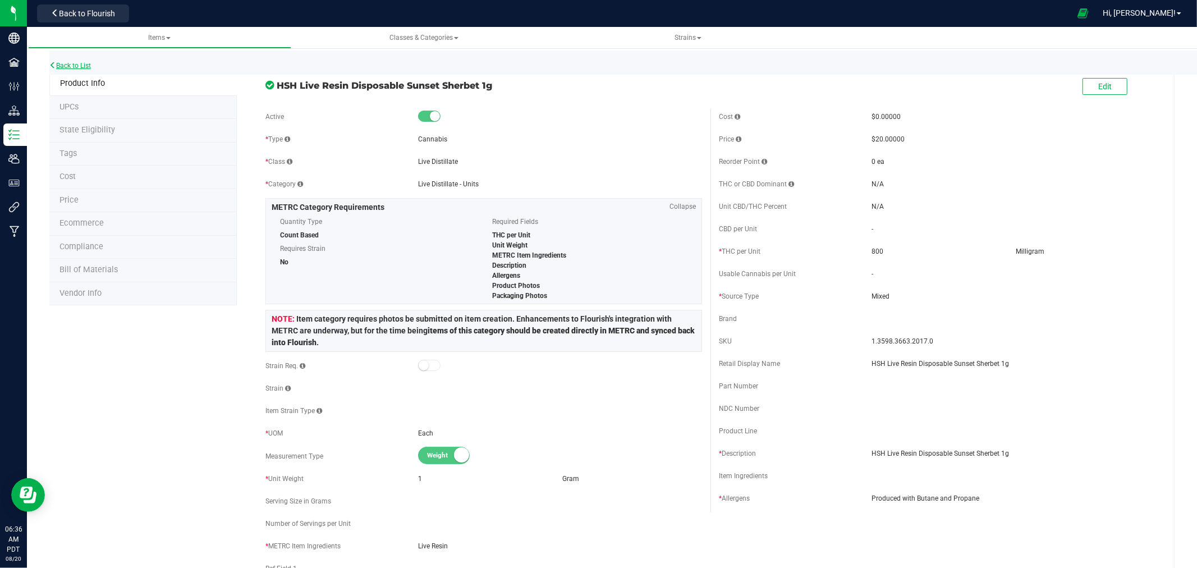
click at [88, 62] on link "Back to List" at bounding box center [70, 66] width 42 height 8
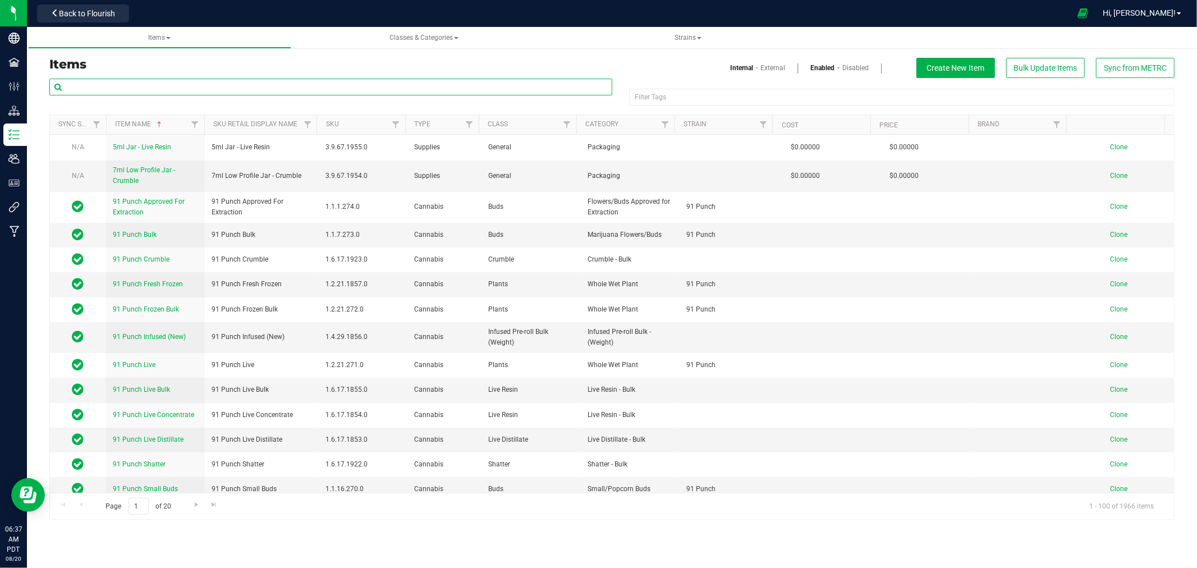
click at [104, 91] on input "text" at bounding box center [330, 87] width 563 height 17
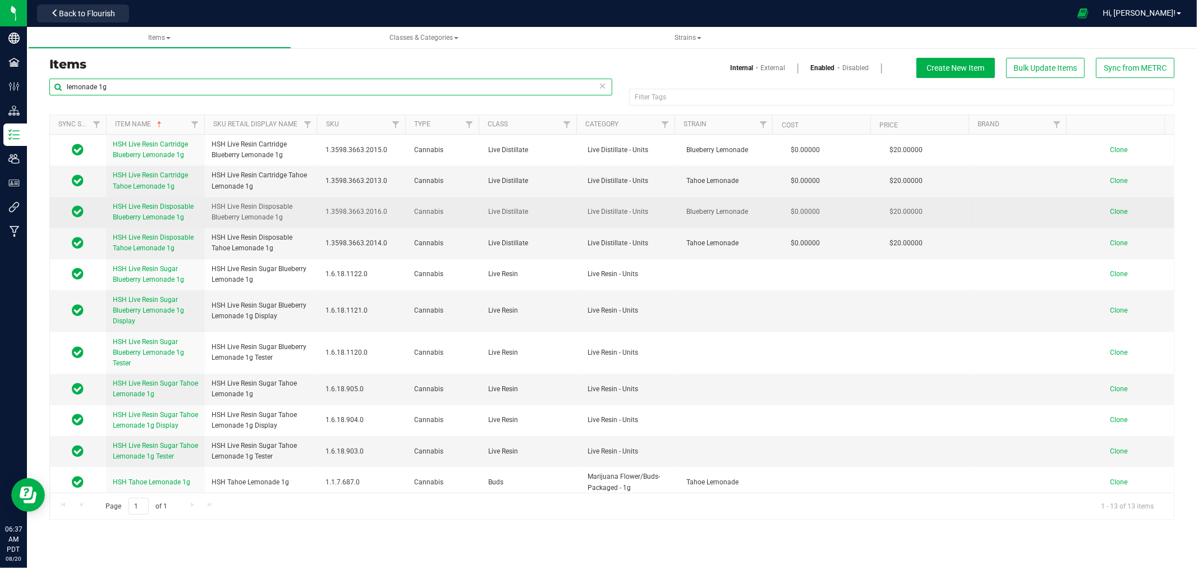
type input "lemonade 1g"
click at [1112, 210] on span "Clone" at bounding box center [1118, 212] width 17 height 8
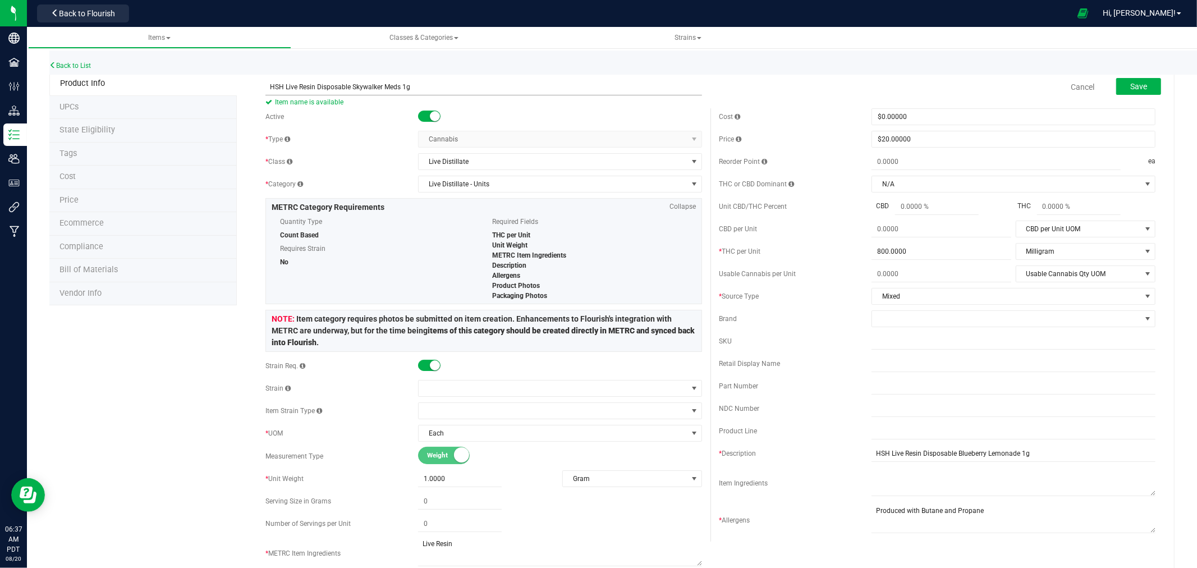
click at [368, 80] on input "HSH Live Resin Disposable Skywalker Meds 1g" at bounding box center [483, 87] width 437 height 17
type input "HSH Live Resin Disposable Skywalker Meds 1g"
click at [357, 127] on div "Active * Type Cannabis Select type Cannabis Non-Inventory Raw Materials Supplie…" at bounding box center [483, 397] width 453 height 579
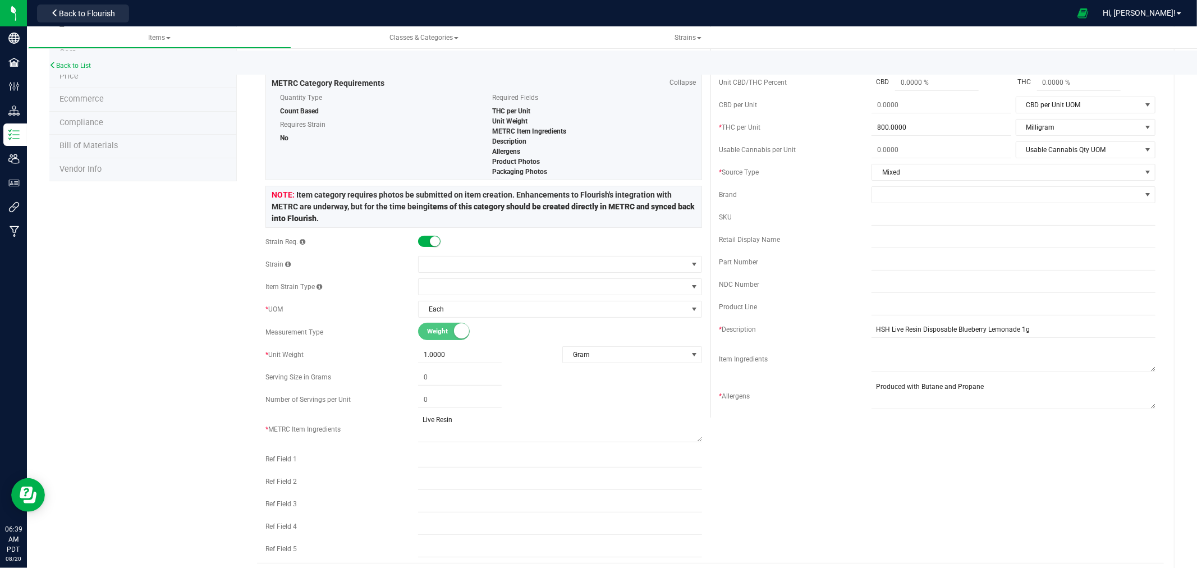
scroll to position [125, 0]
click at [441, 286] on span at bounding box center [553, 286] width 269 height 16
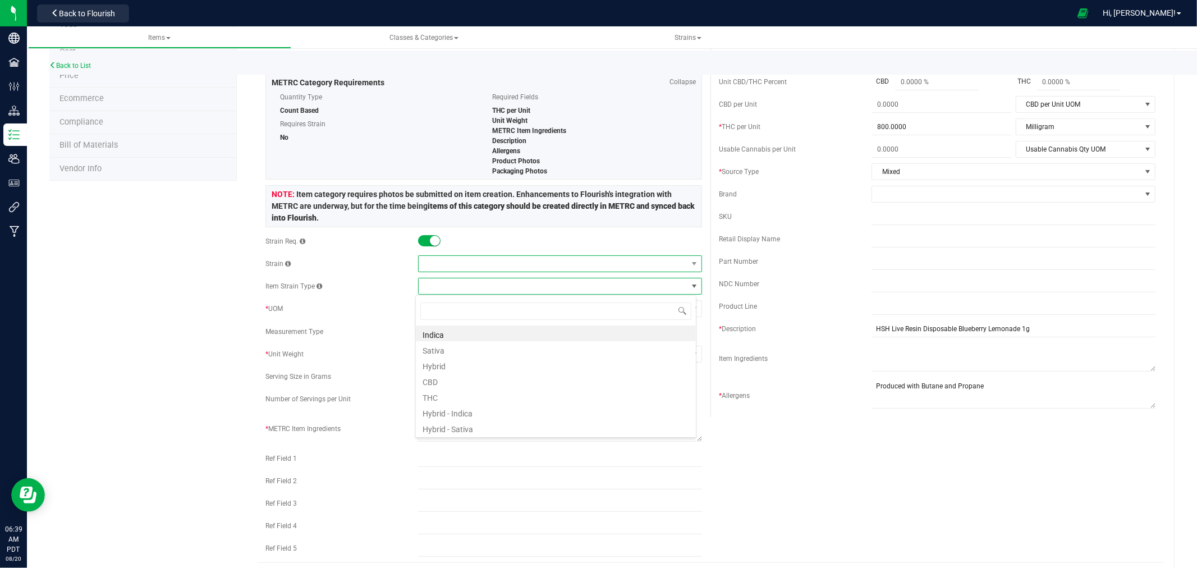
click at [453, 267] on span at bounding box center [553, 264] width 269 height 16
type input "Skywalker me"
click at [458, 309] on li "Skywalker Meds" at bounding box center [556, 311] width 280 height 16
click at [219, 300] on div "Product Info UPCs State Eligibility Tags Cost Price Ecommerce Compliance Bill o…" at bounding box center [611, 457] width 1125 height 1021
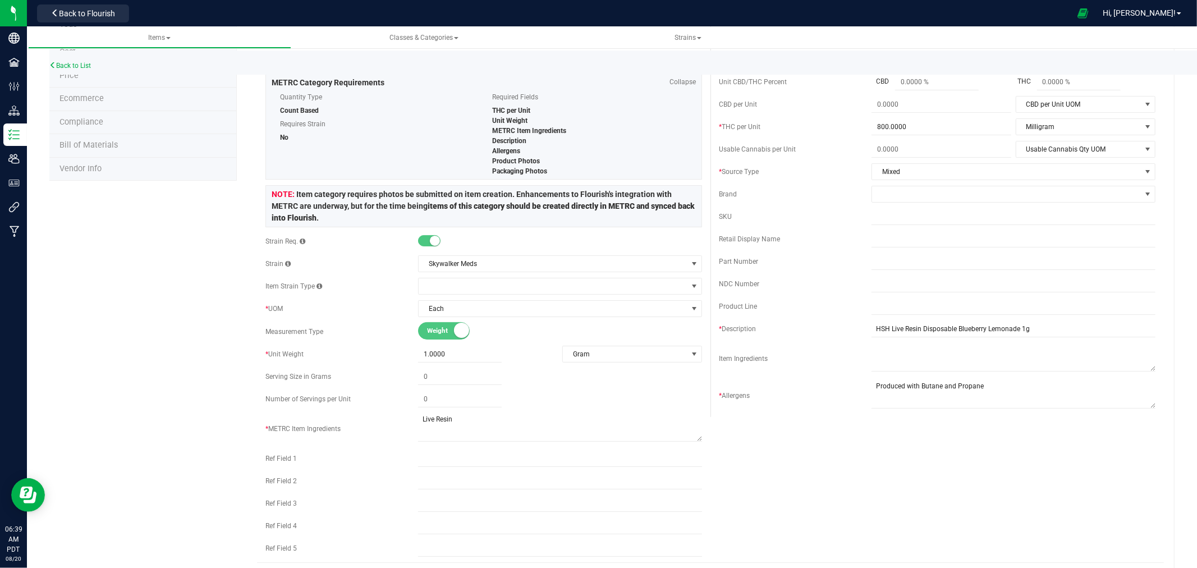
scroll to position [187, 0]
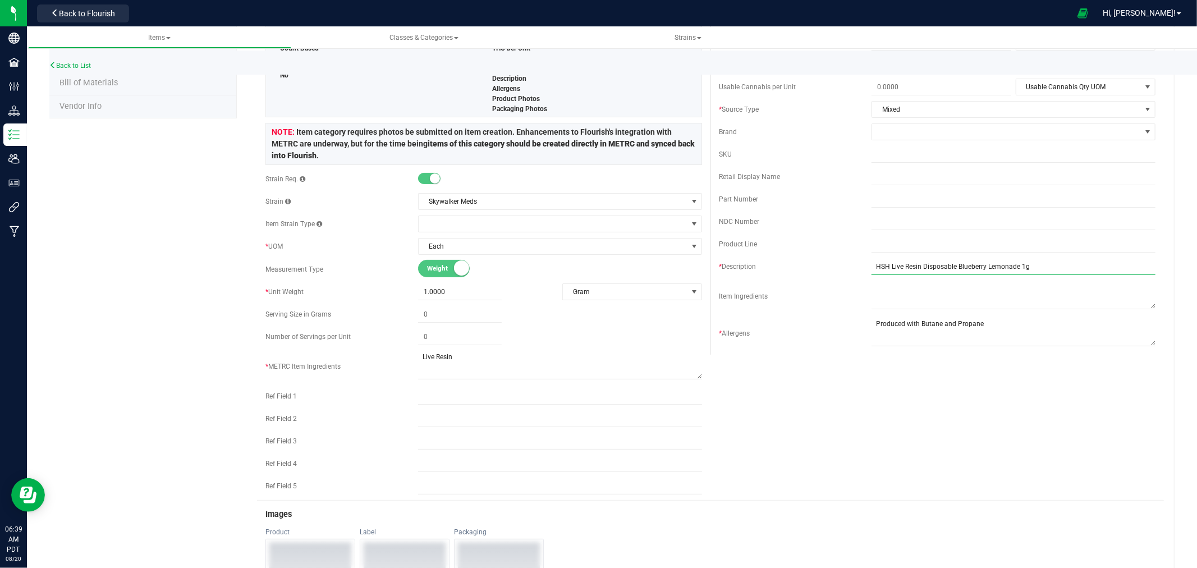
drag, startPoint x: 1012, startPoint y: 267, endPoint x: 951, endPoint y: 271, distance: 61.3
click at [951, 271] on input "HSH Live Resin Disposable Blueberry Lemonade 1g" at bounding box center [1013, 266] width 284 height 17
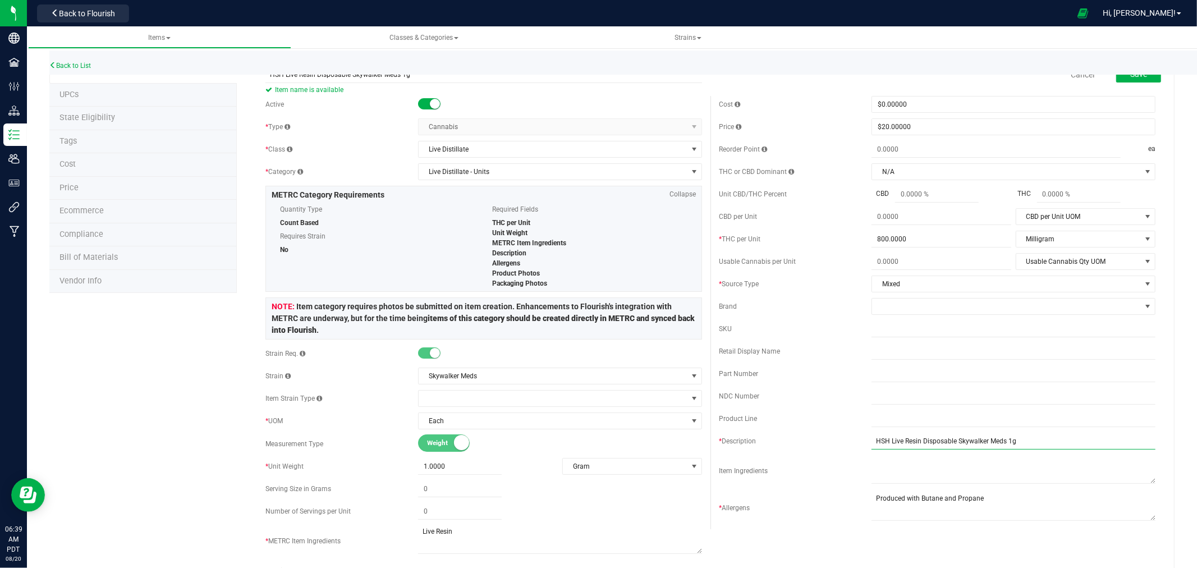
scroll to position [0, 0]
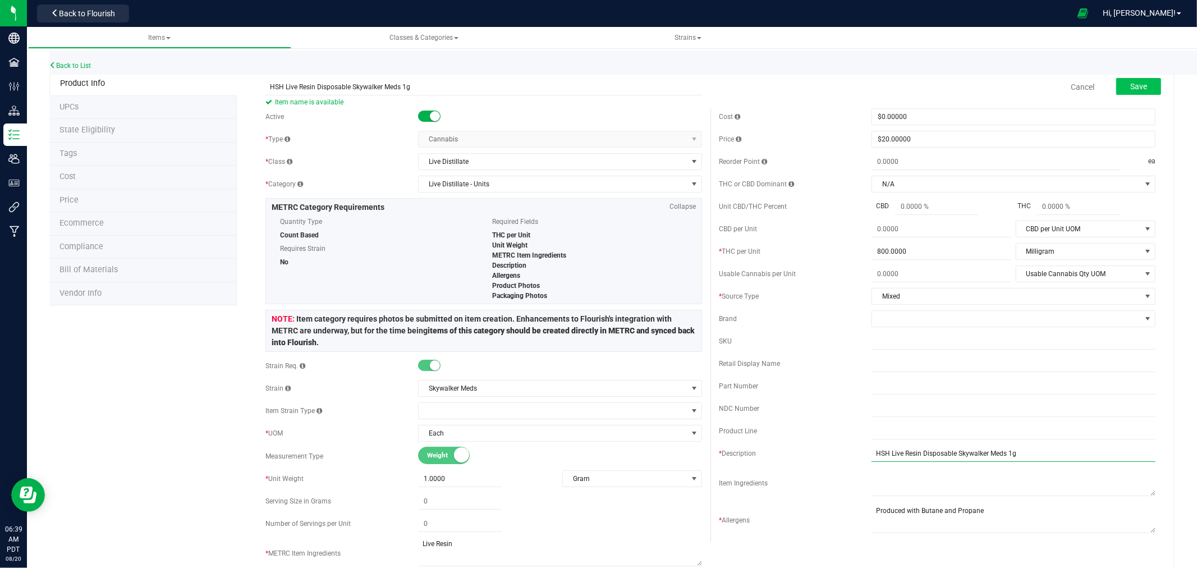
type input "HSH Live Resin Disposable Skywalker Meds 1g"
click at [1139, 87] on button "Save" at bounding box center [1138, 86] width 45 height 17
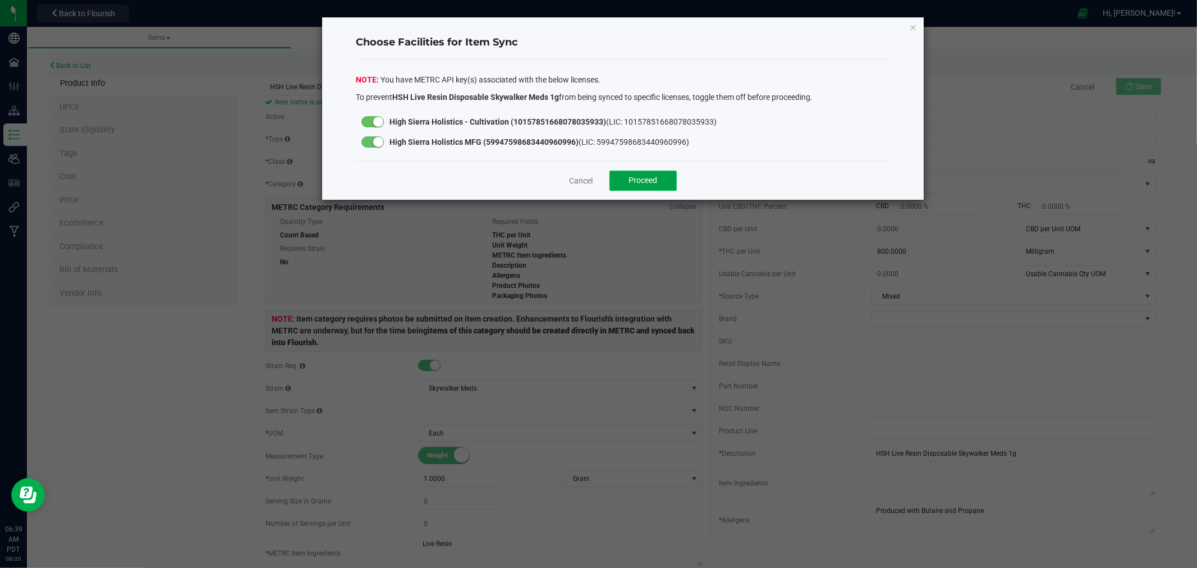
click at [660, 176] on button "Proceed" at bounding box center [642, 181] width 67 height 20
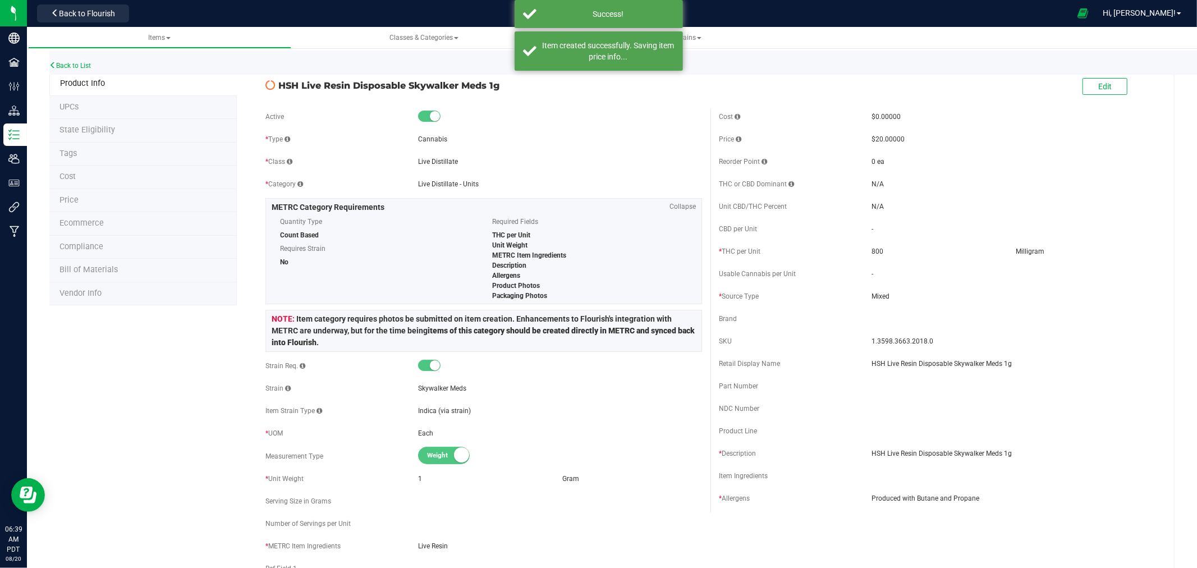
click at [79, 131] on span "State Eligibility" at bounding box center [87, 130] width 56 height 10
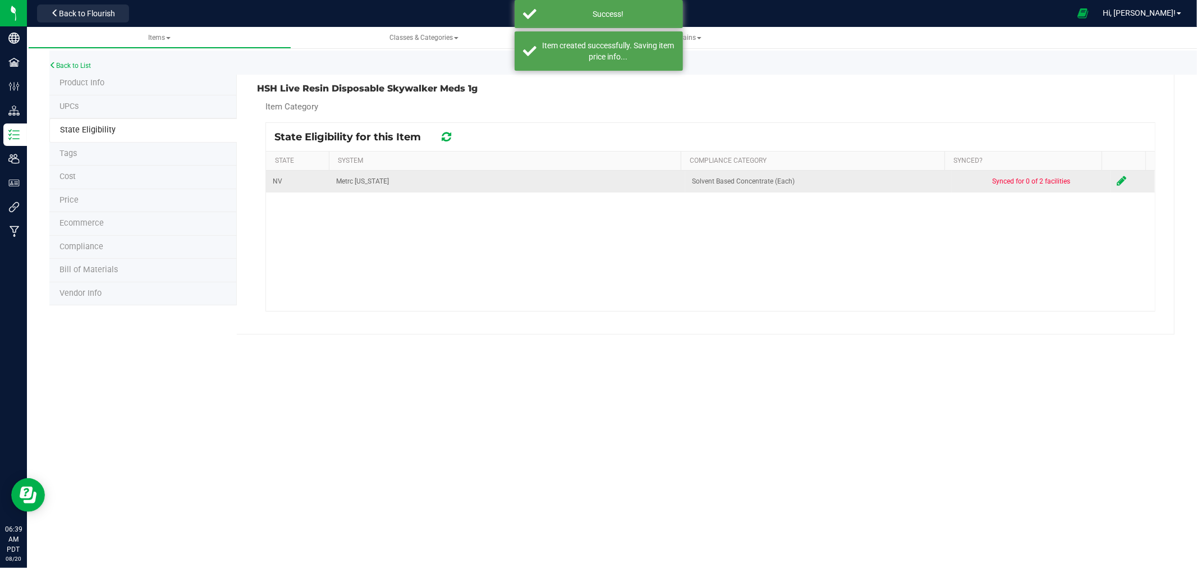
click at [1111, 175] on td at bounding box center [1133, 182] width 44 height 22
click at [1117, 180] on icon at bounding box center [1122, 180] width 10 height 11
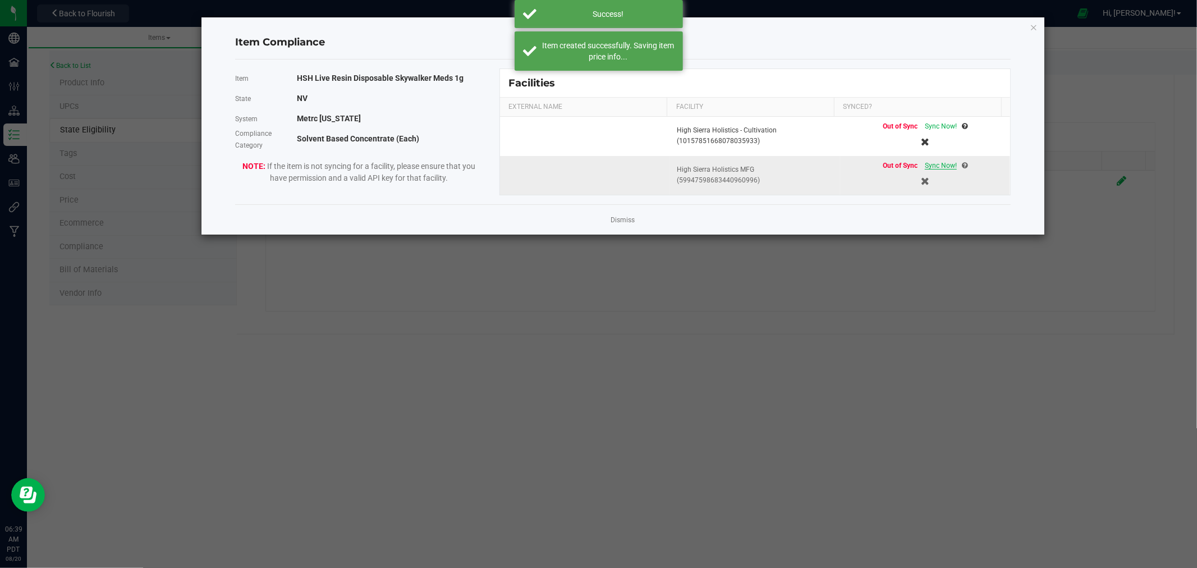
click at [937, 164] on span "Sync Now!" at bounding box center [941, 166] width 32 height 8
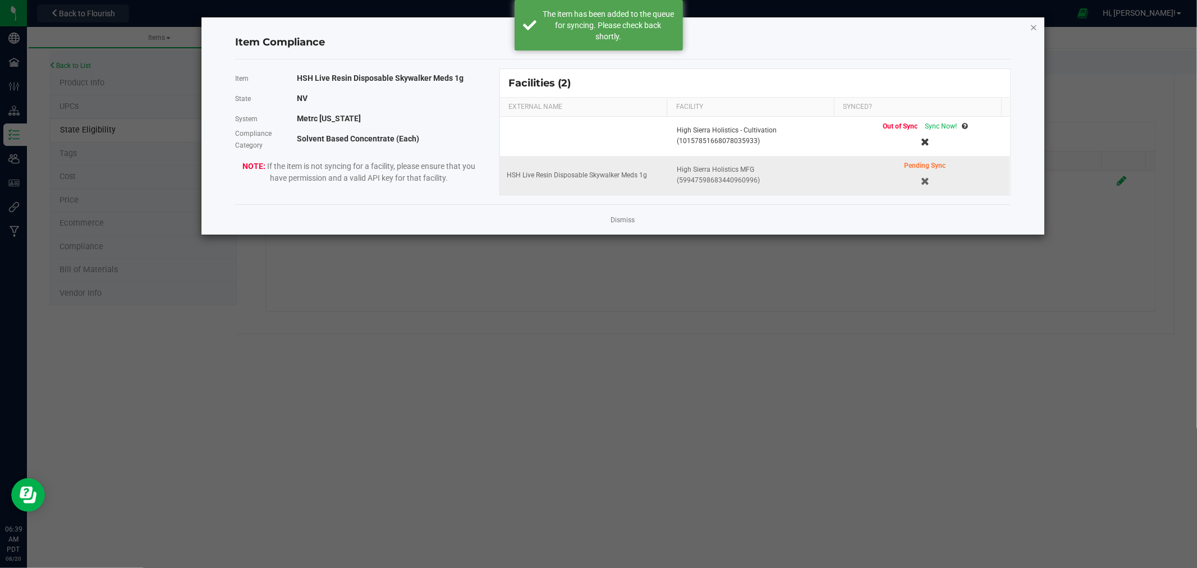
click at [1034, 29] on icon "Close modal" at bounding box center [1034, 26] width 8 height 13
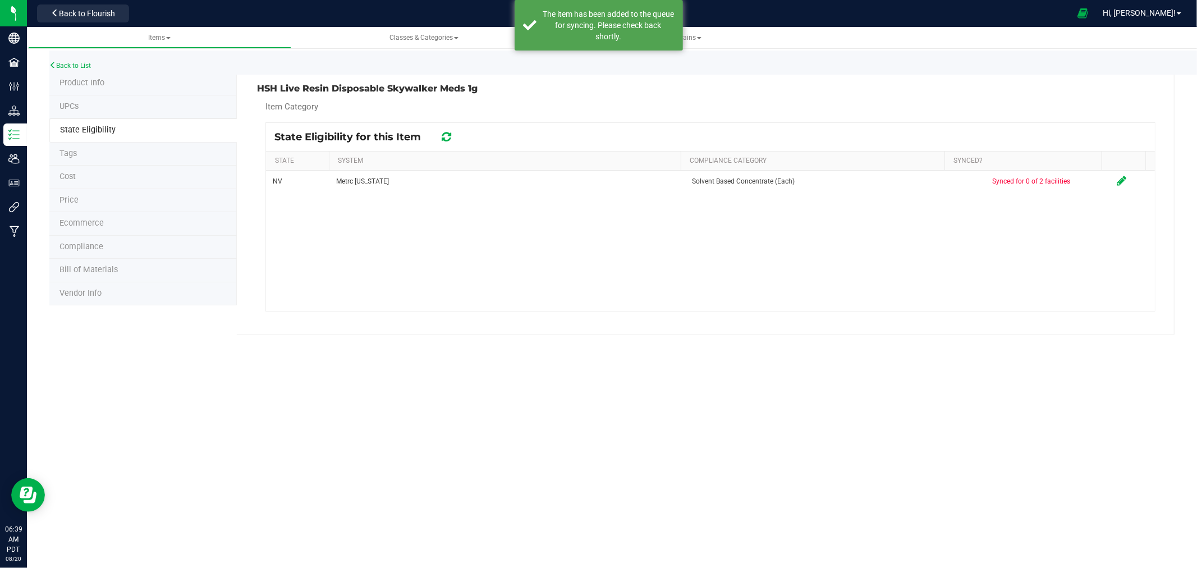
click at [65, 80] on span "Product Info" at bounding box center [81, 83] width 45 height 10
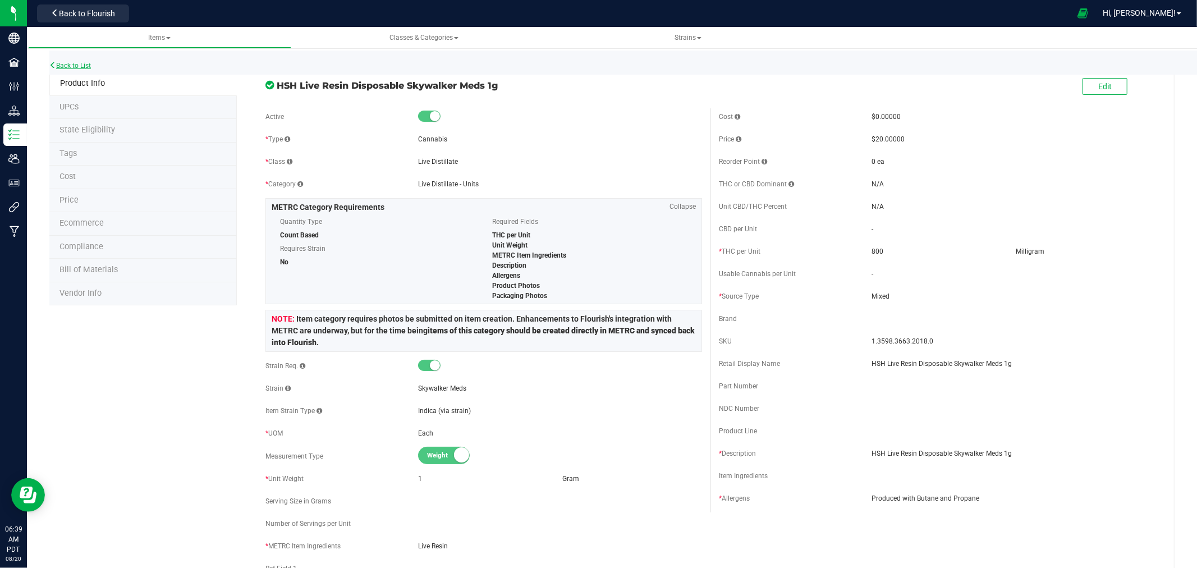
click at [79, 64] on link "Back to List" at bounding box center [70, 66] width 42 height 8
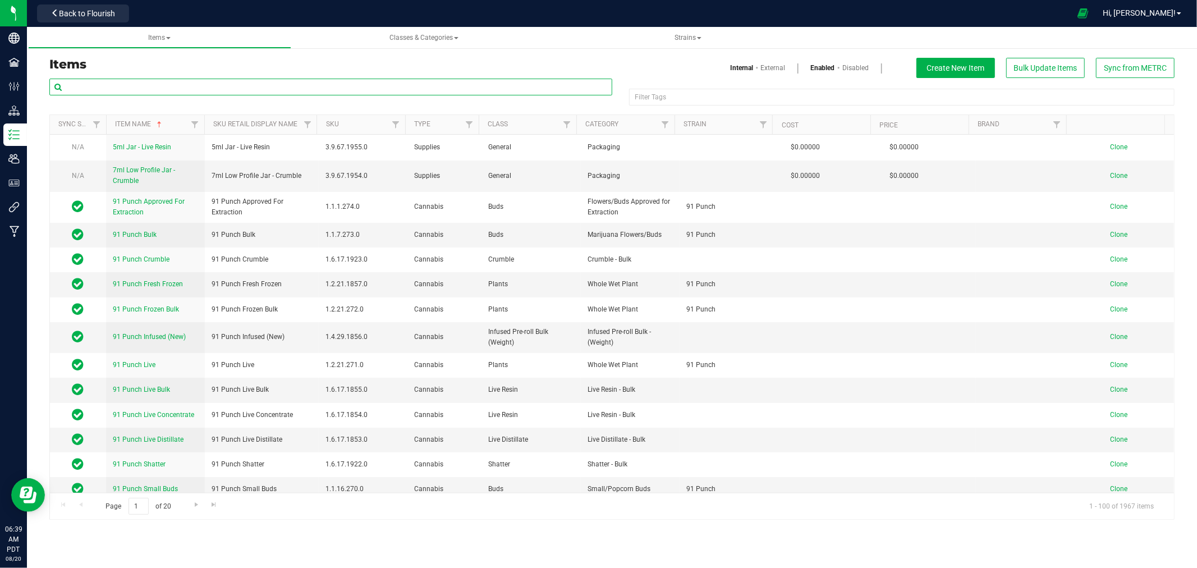
click at [122, 90] on input "text" at bounding box center [330, 87] width 563 height 17
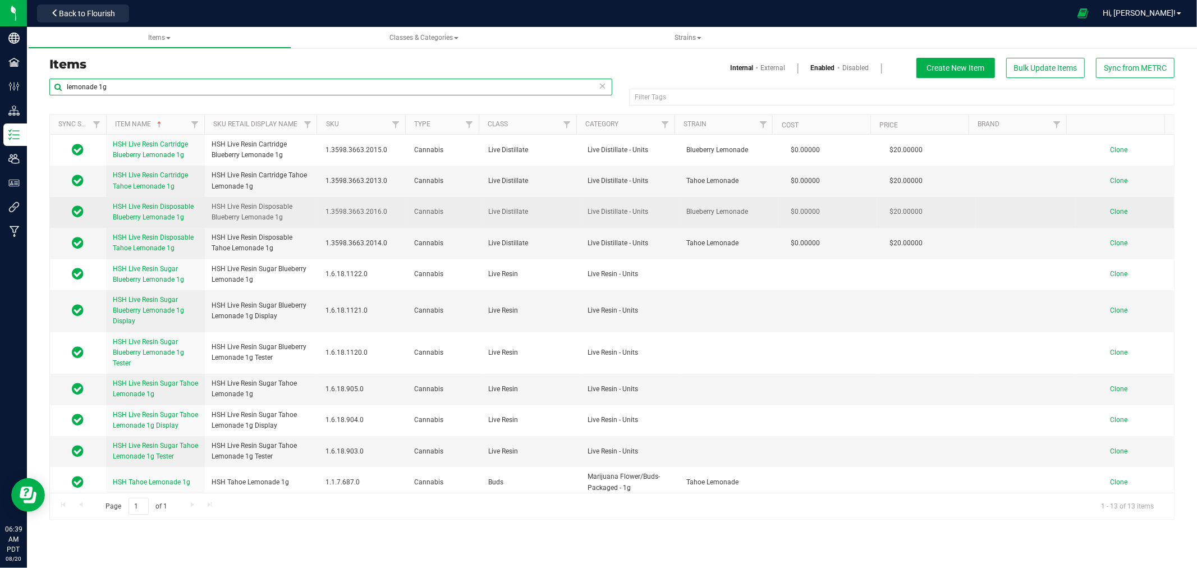
type input "lemonade 1g"
click at [1113, 212] on span "Clone" at bounding box center [1118, 212] width 17 height 8
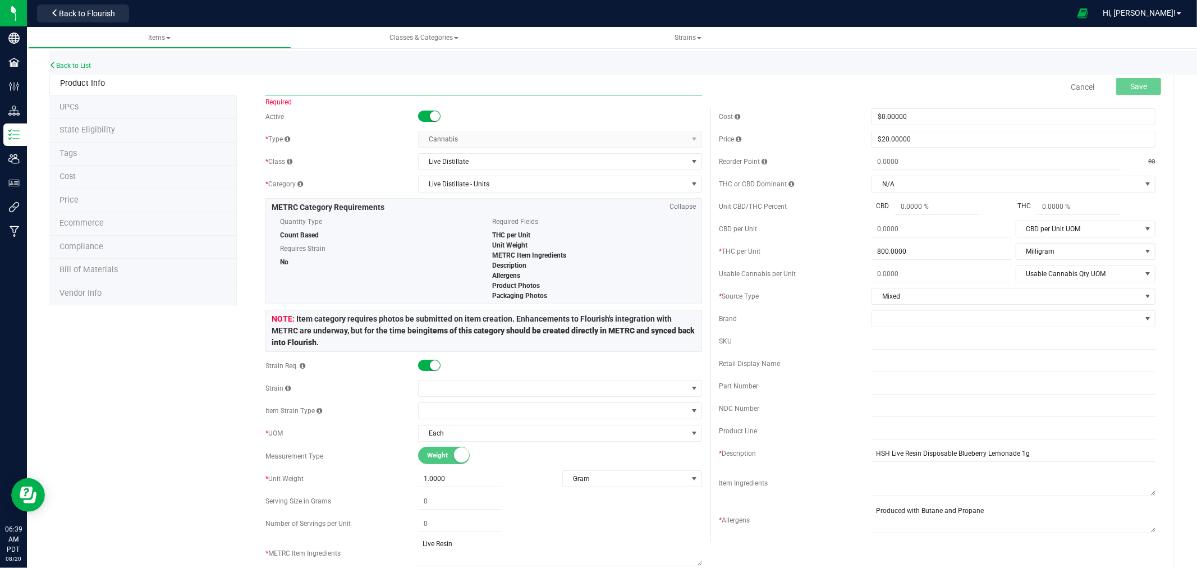
click at [299, 80] on input "text" at bounding box center [483, 87] width 437 height 17
click at [320, 85] on input "HSH Live Resin Disposable Blackberry Kush 1g" at bounding box center [483, 87] width 437 height 17
type input "HSH Live Resin Disposable Blackberry Kush 1g"
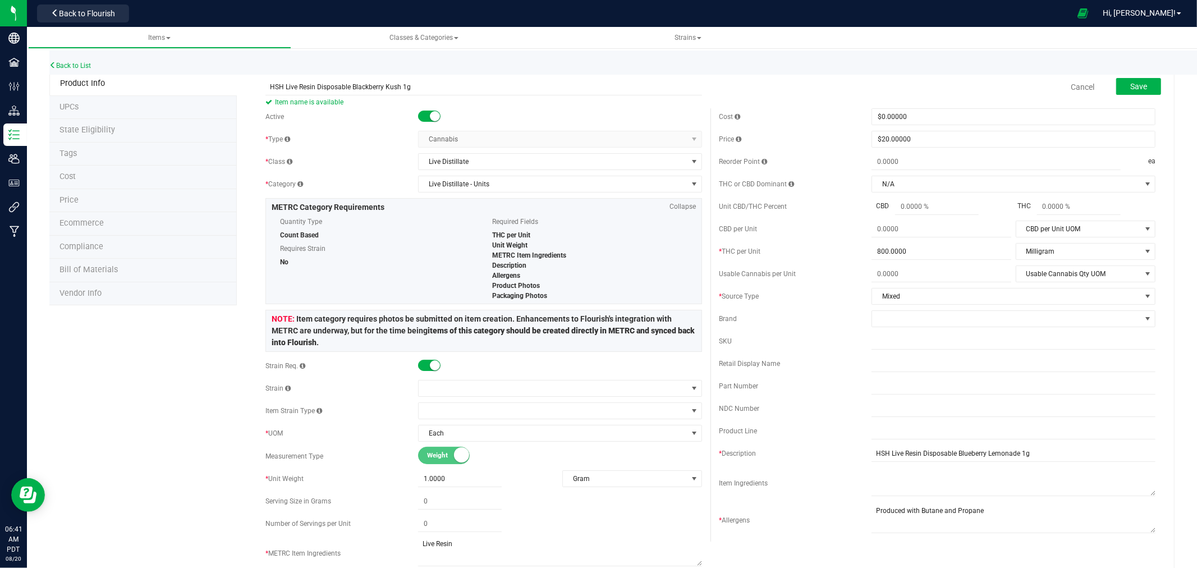
click at [367, 139] on div "* Type" at bounding box center [341, 139] width 153 height 10
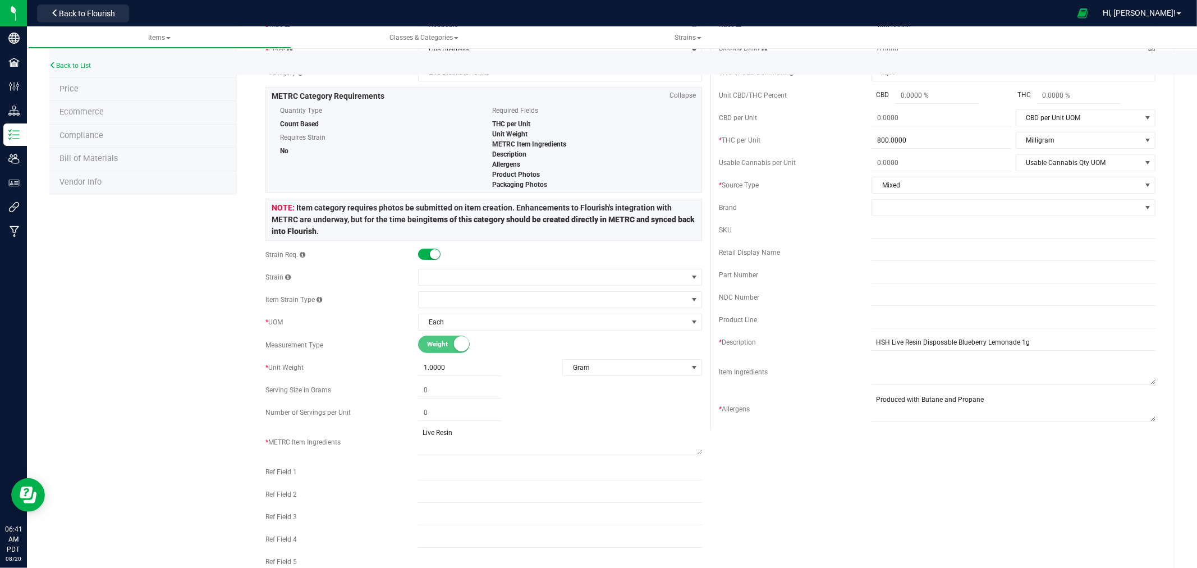
scroll to position [125, 0]
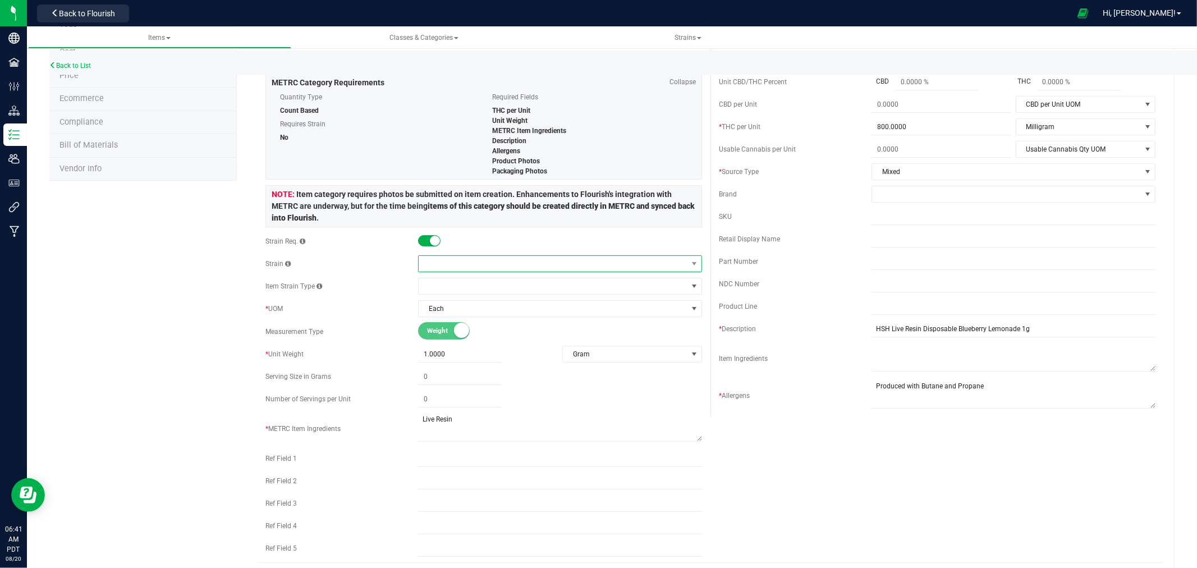
click at [455, 262] on span at bounding box center [553, 264] width 269 height 16
type input "Blackberry kush"
click at [486, 312] on li "Blackberry Kush" at bounding box center [556, 311] width 280 height 16
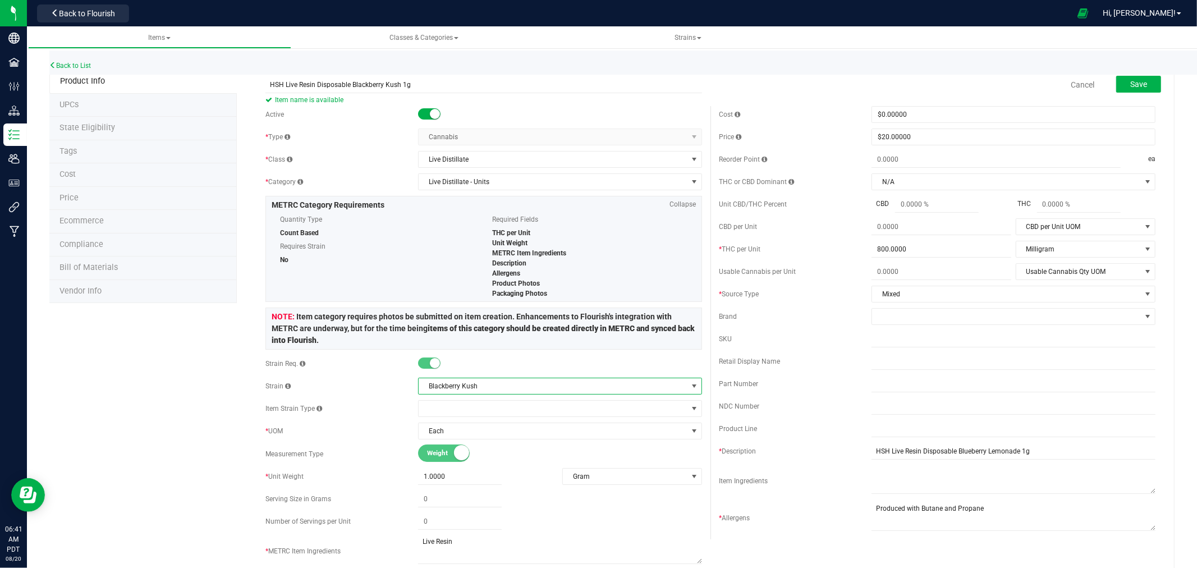
scroll to position [0, 0]
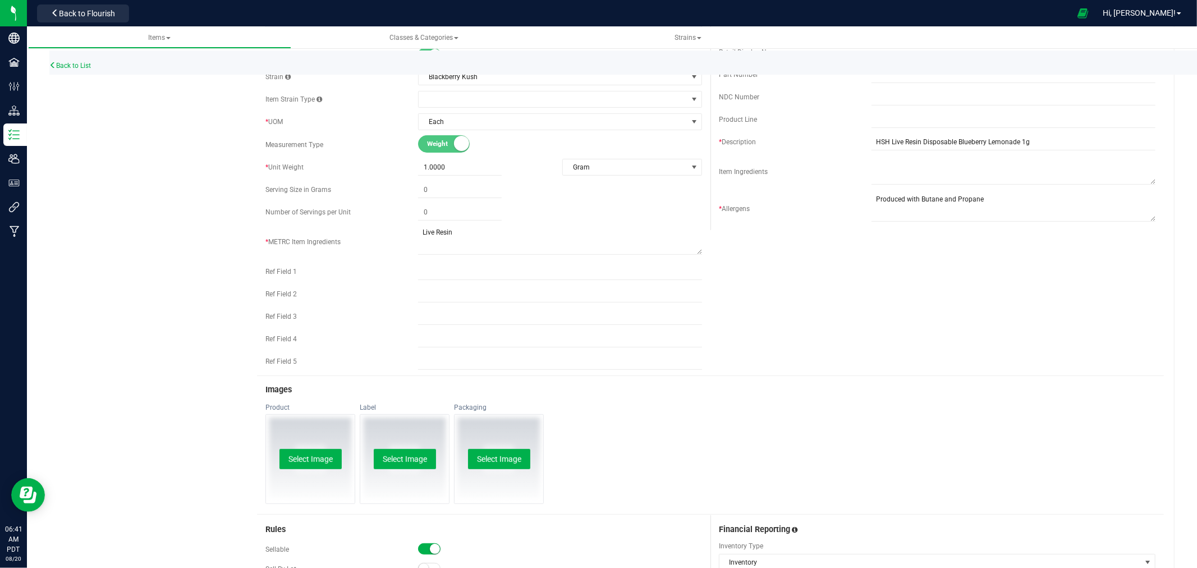
scroll to position [249, 0]
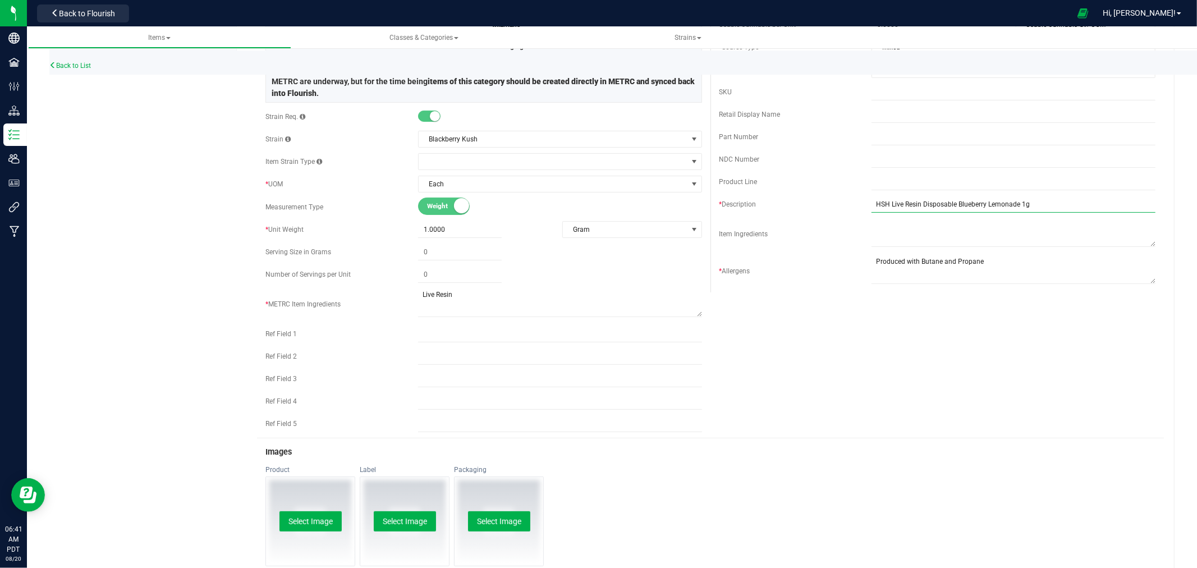
drag, startPoint x: 1012, startPoint y: 205, endPoint x: 952, endPoint y: 210, distance: 60.3
click at [952, 210] on input "HSH Live Resin Disposable Blueberry Lemonade 1g" at bounding box center [1013, 204] width 284 height 17
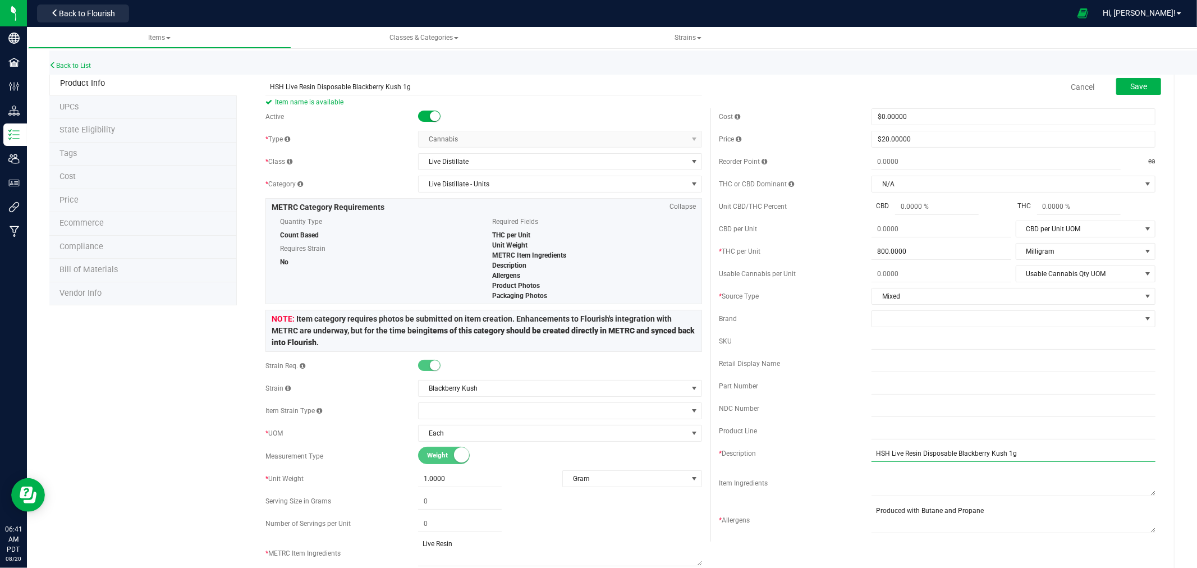
type input "HSH Live Resin Disposable Blackberry Kush 1g"
click at [952, 65] on div "Back to List" at bounding box center [647, 63] width 1197 height 24
click at [1137, 85] on span "Save" at bounding box center [1138, 86] width 17 height 9
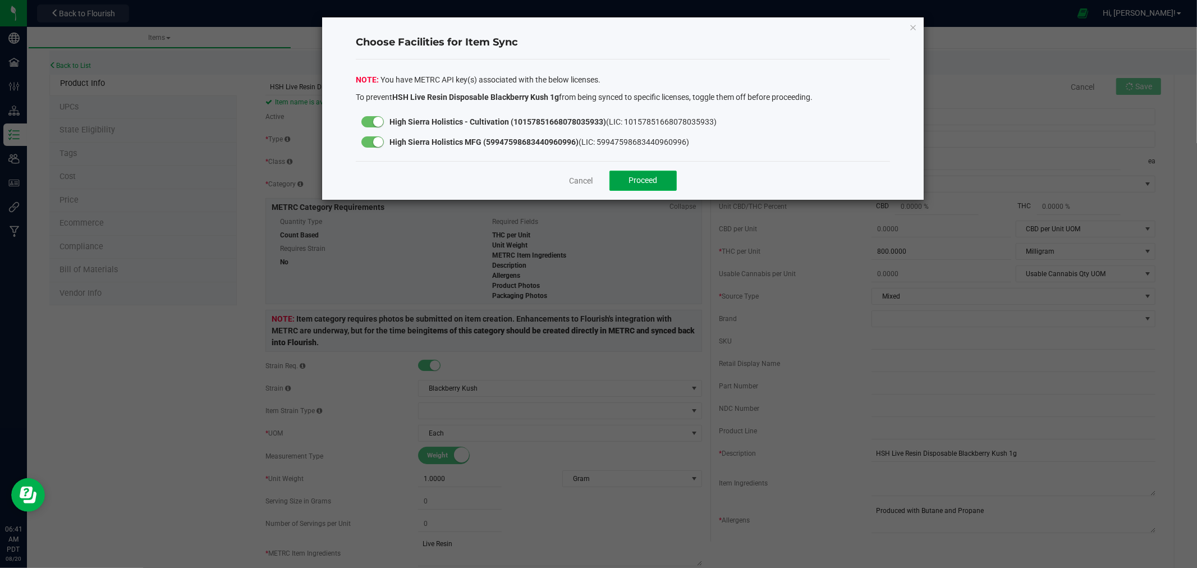
click at [667, 176] on button "Proceed" at bounding box center [642, 181] width 67 height 20
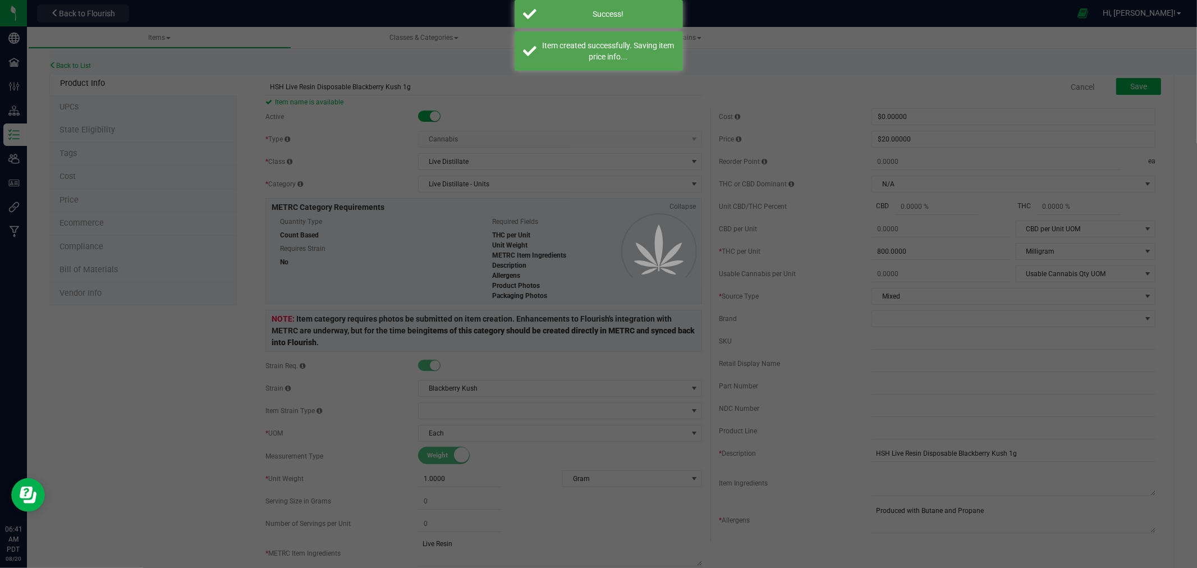
click at [81, 131] on div at bounding box center [598, 284] width 1197 height 568
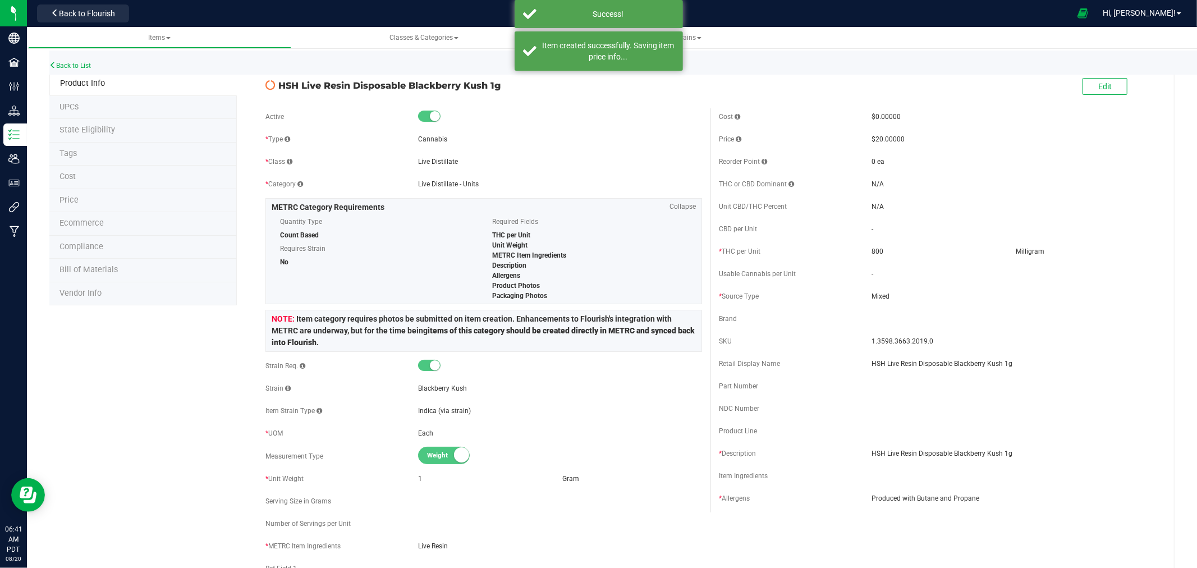
click at [81, 131] on span "State Eligibility" at bounding box center [87, 130] width 56 height 10
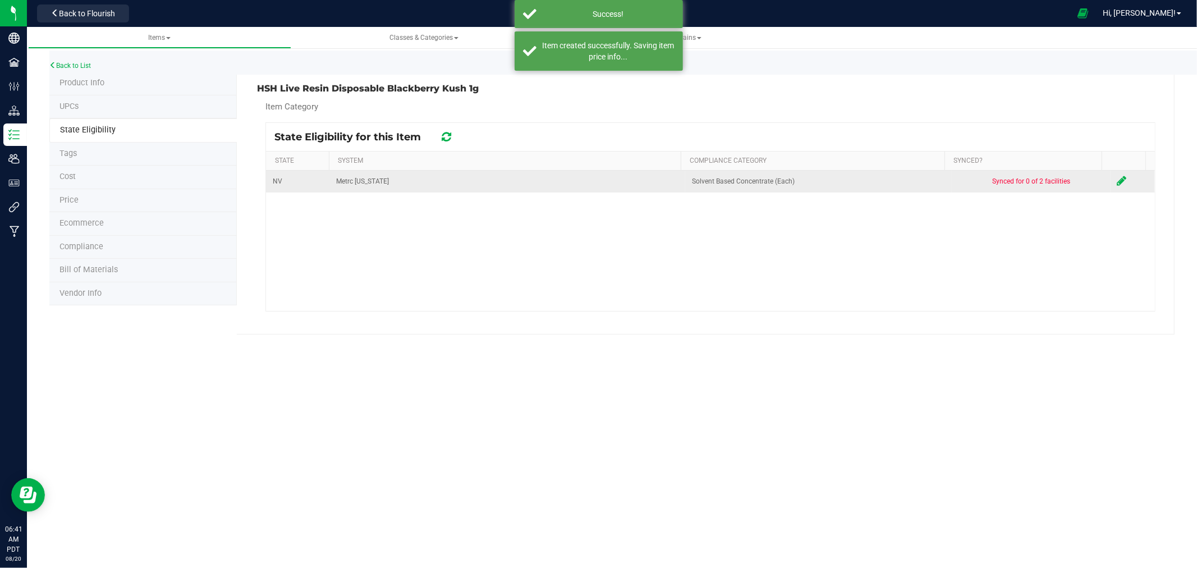
click at [1117, 181] on icon at bounding box center [1122, 180] width 10 height 11
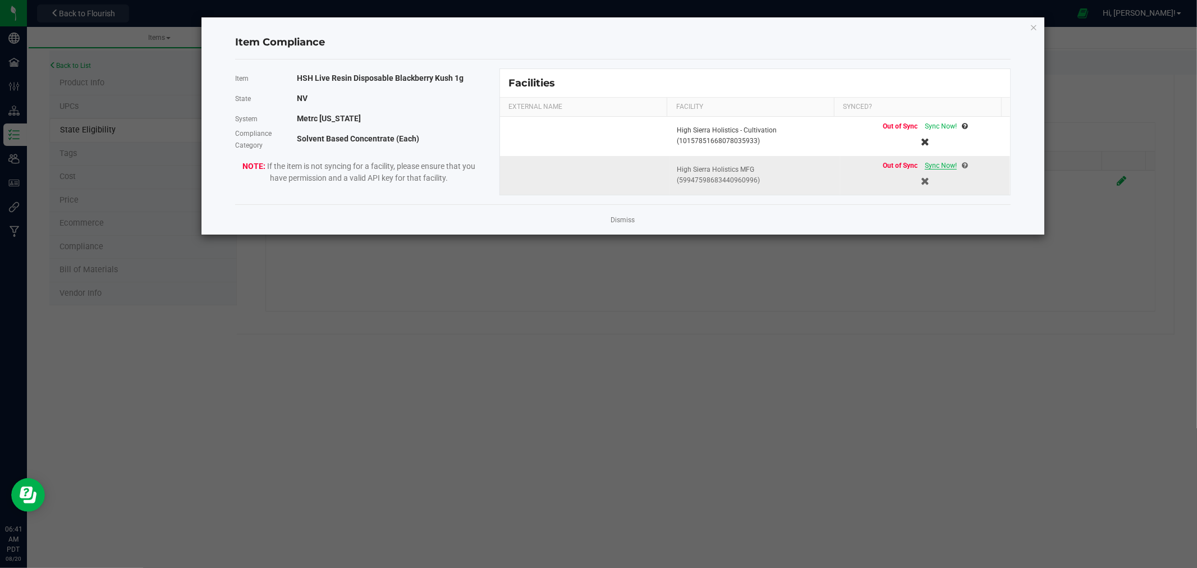
click at [939, 166] on span "Sync Now!" at bounding box center [941, 166] width 32 height 8
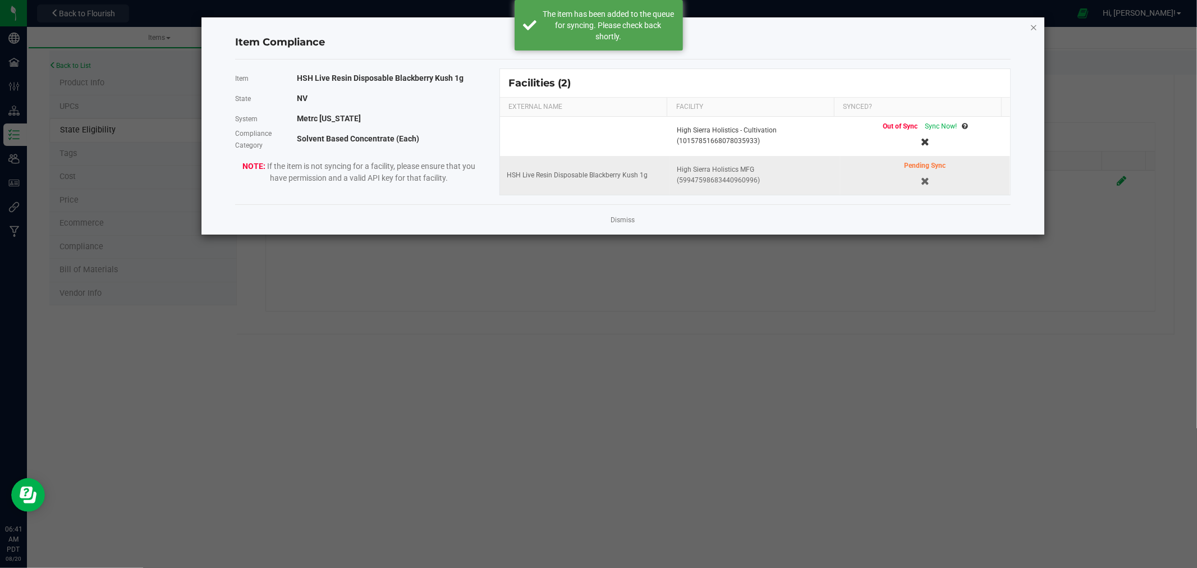
click at [1034, 21] on icon "Close modal" at bounding box center [1034, 26] width 8 height 13
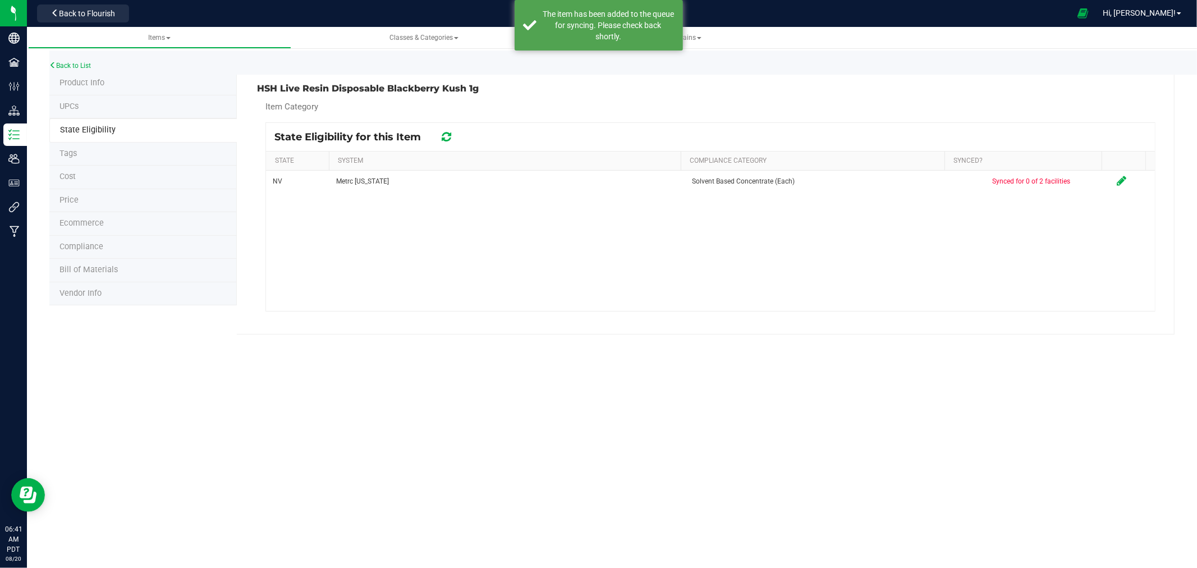
click at [103, 82] on span "Product Info" at bounding box center [81, 83] width 45 height 10
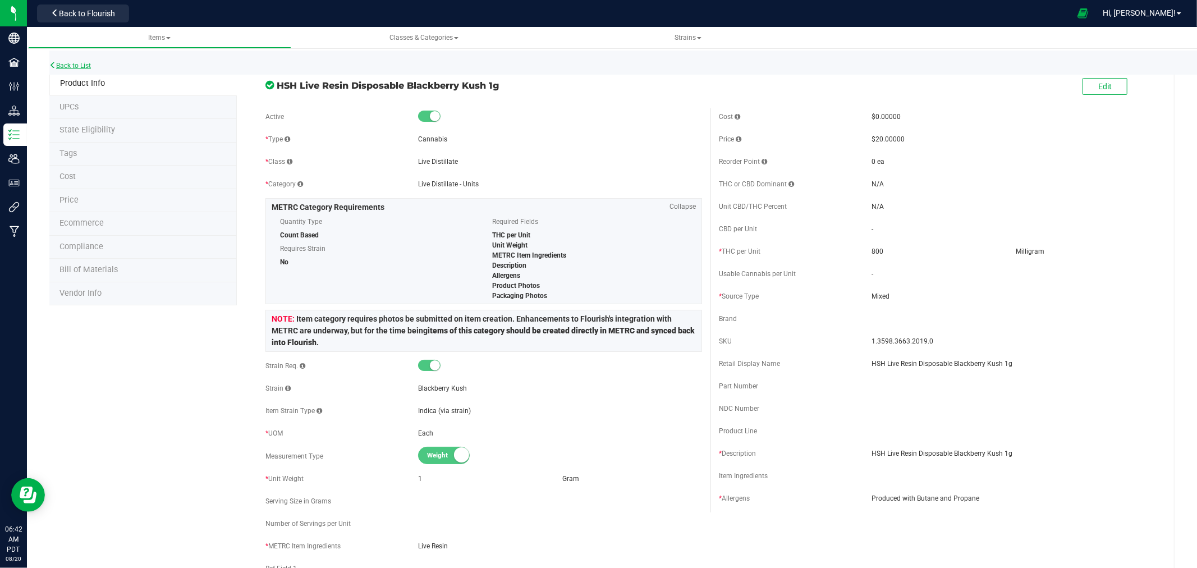
click at [86, 66] on link "Back to List" at bounding box center [70, 66] width 42 height 8
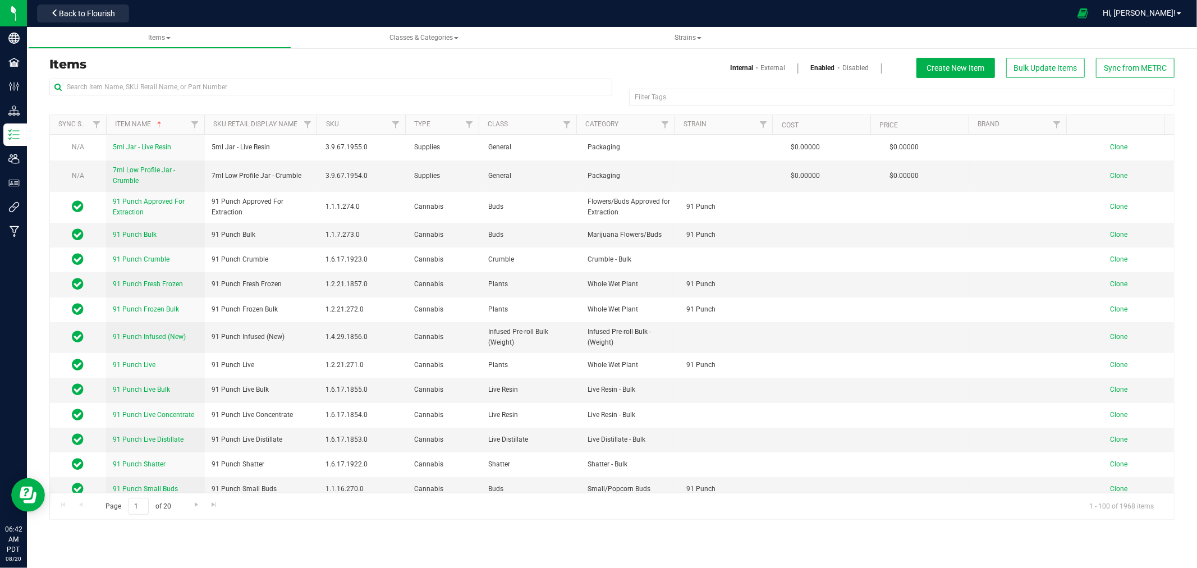
click at [180, 96] on div at bounding box center [330, 92] width 563 height 26
click at [178, 91] on input "text" at bounding box center [330, 87] width 563 height 17
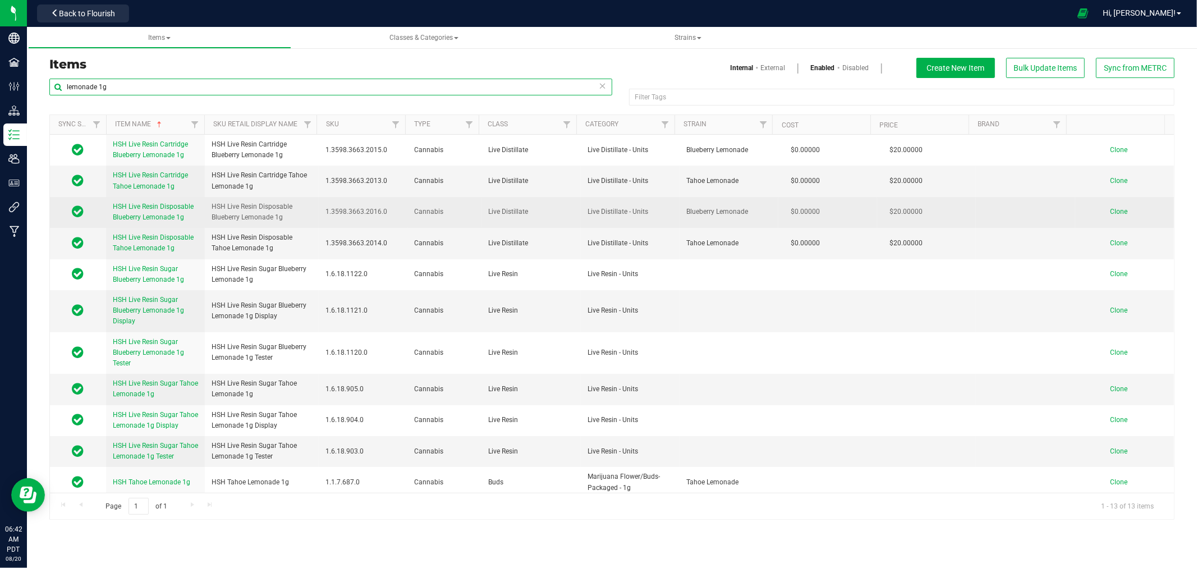
type input "lemonade 1g"
click at [1110, 213] on span "Clone" at bounding box center [1118, 212] width 17 height 8
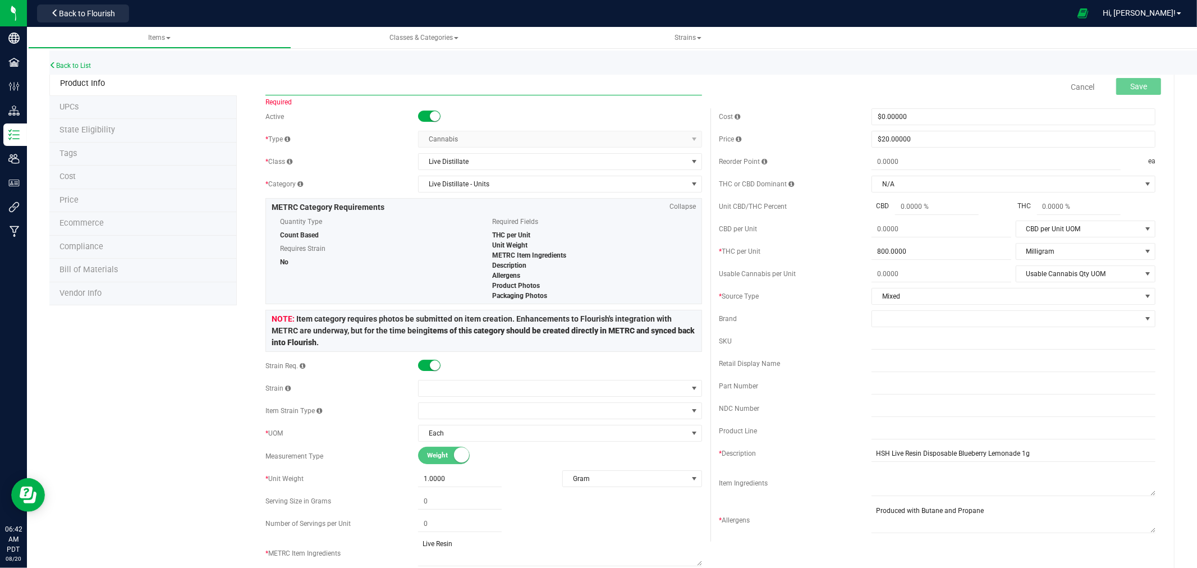
click at [373, 80] on input "text" at bounding box center [483, 87] width 437 height 17
click at [373, 80] on input "HSH Live Resin Disposable Grimmdica 1g" at bounding box center [483, 87] width 437 height 17
type input "HSH Live Resin Disposable Grimmdica 1g"
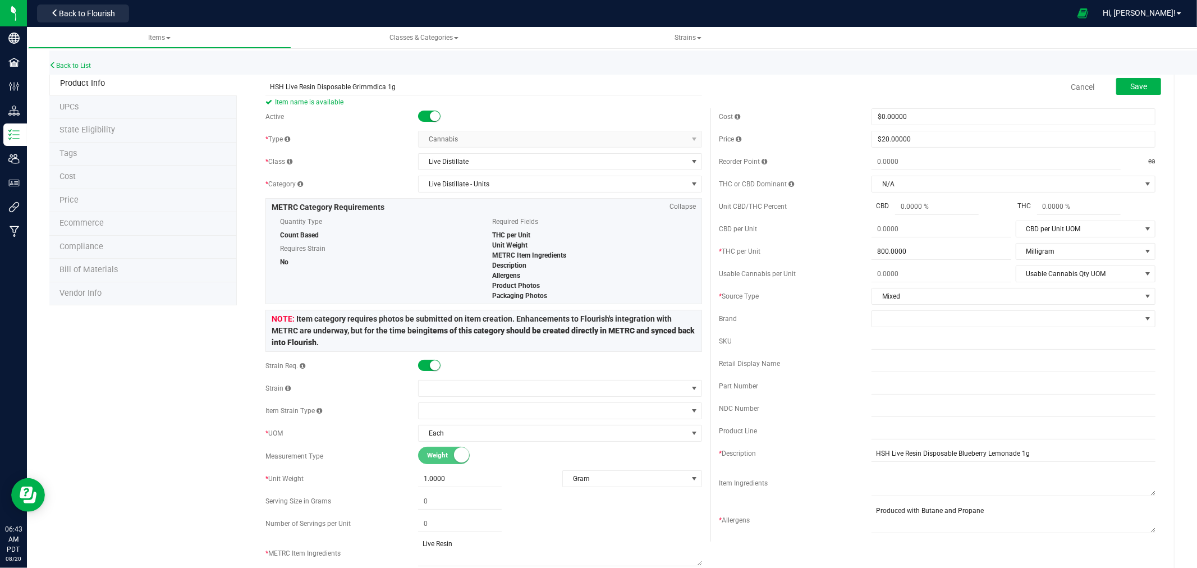
click at [382, 137] on div "* Type" at bounding box center [341, 139] width 153 height 10
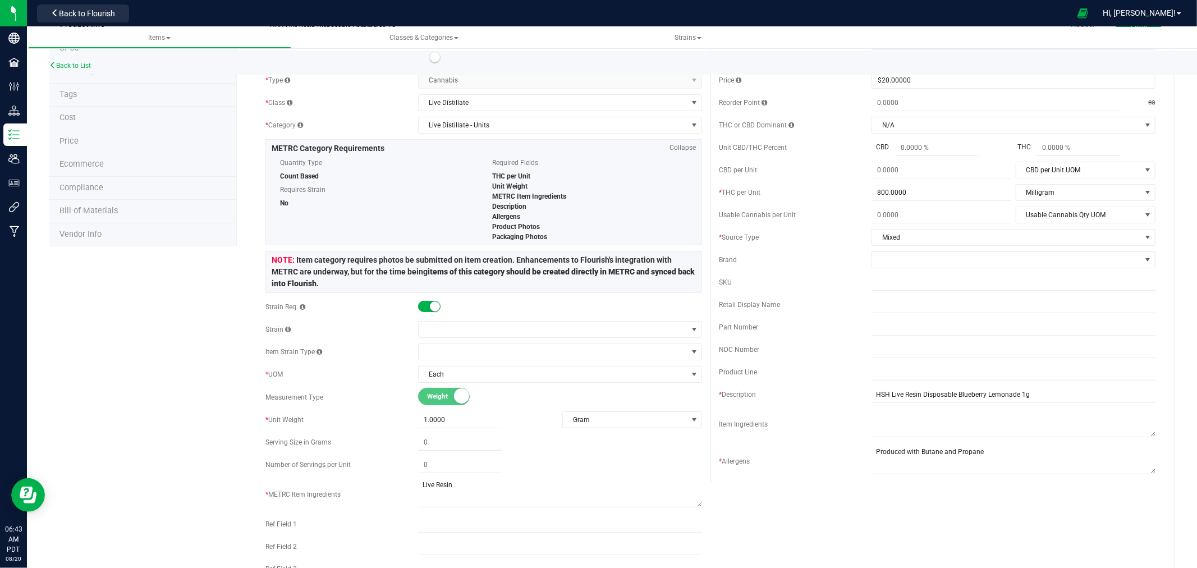
scroll to position [125, 0]
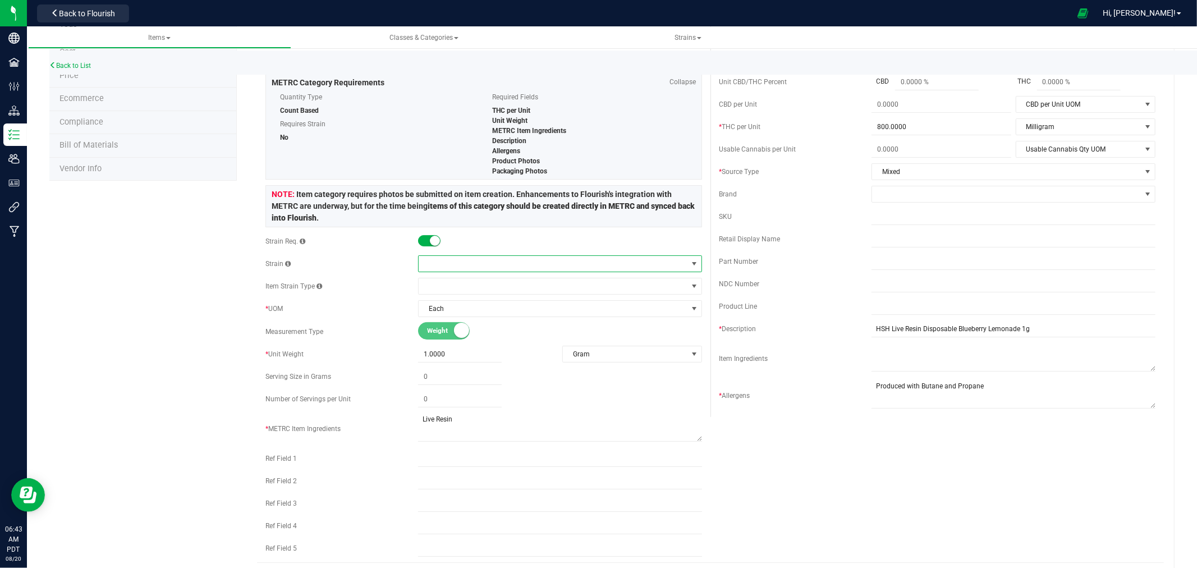
click at [458, 267] on span at bounding box center [553, 264] width 269 height 16
type input "Grimmdica"
click at [442, 310] on li "Grimmdica" at bounding box center [556, 311] width 280 height 16
click at [206, 304] on div "Product Info UPCs State Eligibility Tags Cost Price Ecommerce Compliance Bill o…" at bounding box center [611, 457] width 1125 height 1021
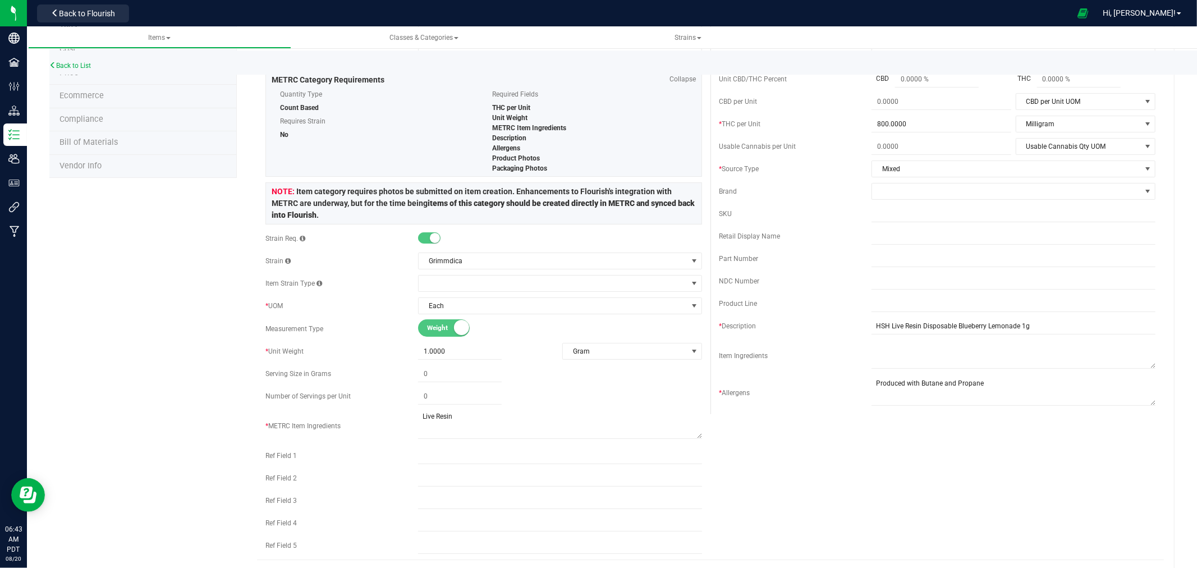
scroll to position [125, 0]
drag, startPoint x: 1012, startPoint y: 327, endPoint x: 952, endPoint y: 336, distance: 60.6
click at [952, 336] on input "HSH Live Resin Disposable Blueberry Lemonade 1g" at bounding box center [1013, 328] width 284 height 17
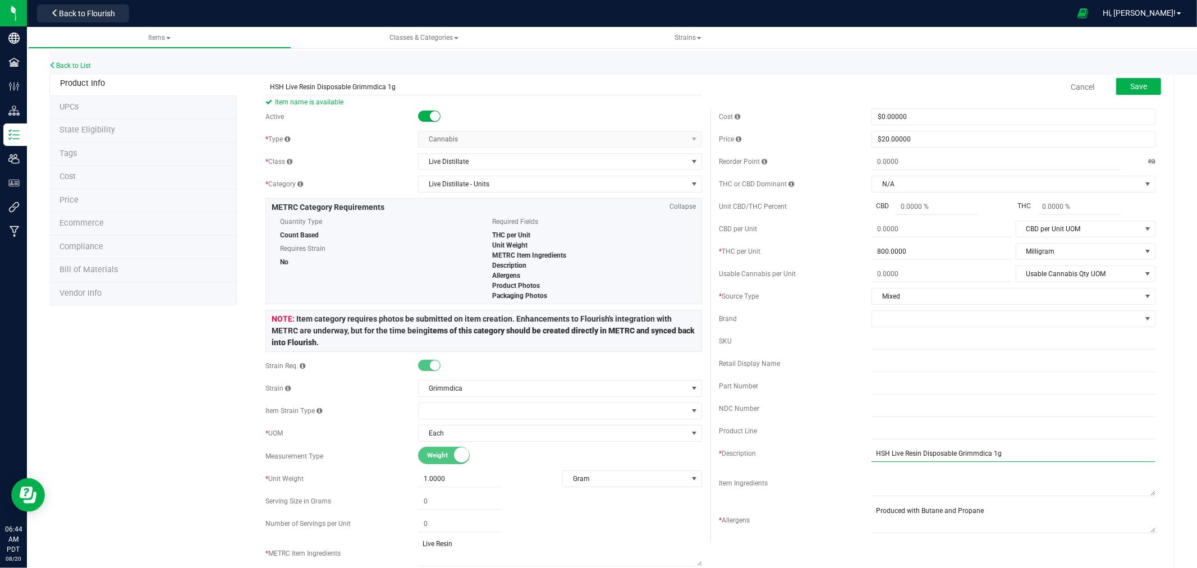
type input "HSH Live Resin Disposable Grimmdica 1g"
click at [855, 71] on div "Back to List" at bounding box center [647, 63] width 1197 height 24
click at [1130, 82] on span "Save" at bounding box center [1138, 86] width 17 height 9
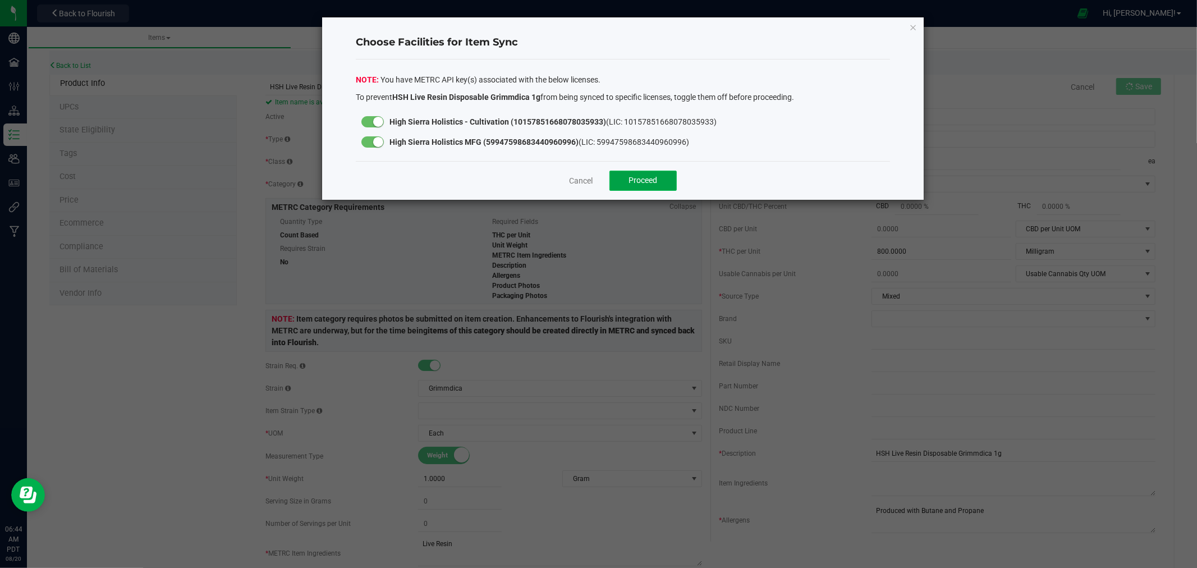
click at [645, 171] on button "Proceed" at bounding box center [642, 181] width 67 height 20
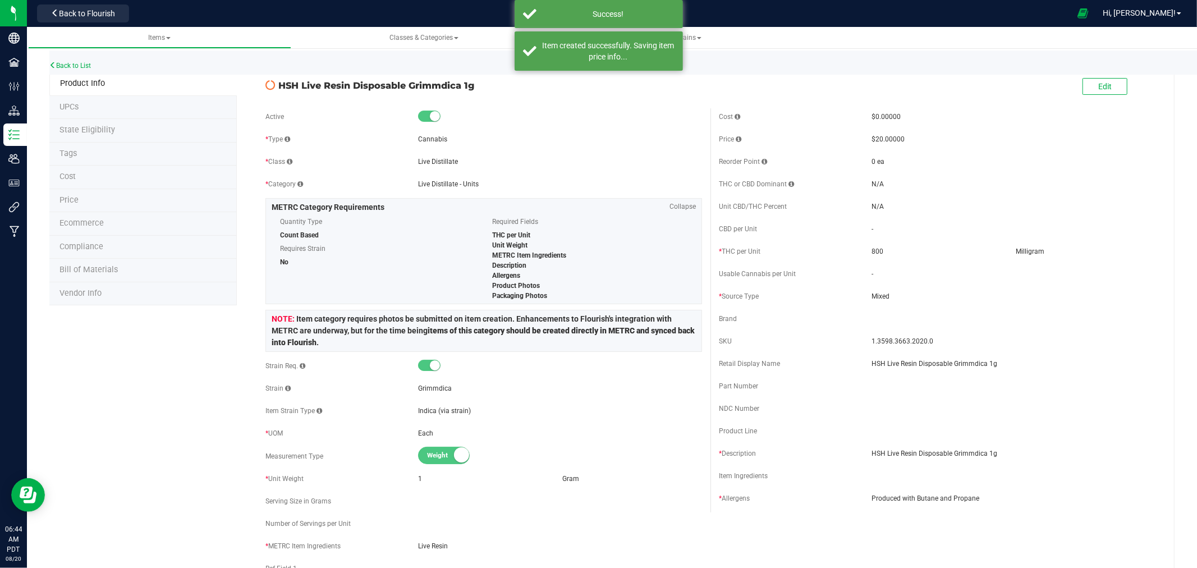
click at [86, 131] on span "State Eligibility" at bounding box center [87, 130] width 56 height 10
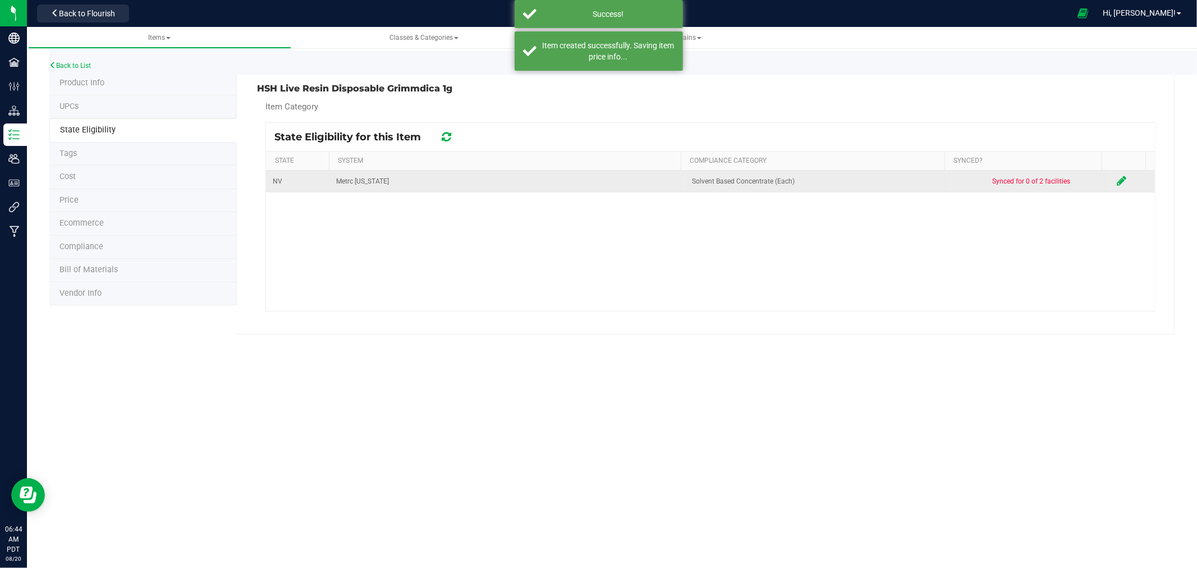
click at [1117, 180] on icon at bounding box center [1122, 180] width 10 height 11
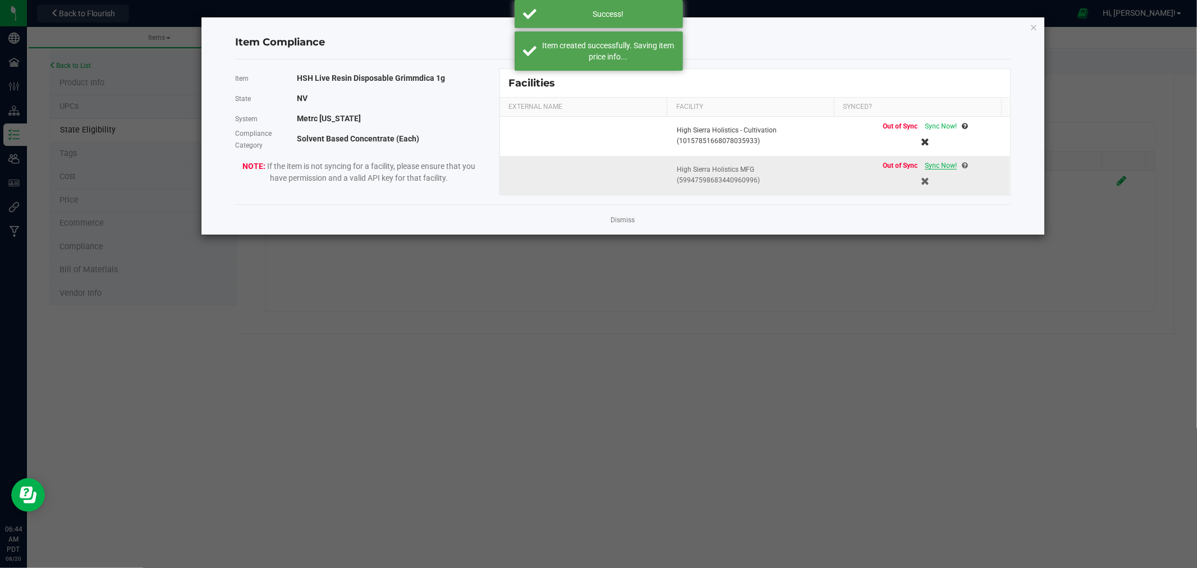
click at [937, 166] on span "Sync Now!" at bounding box center [941, 166] width 32 height 8
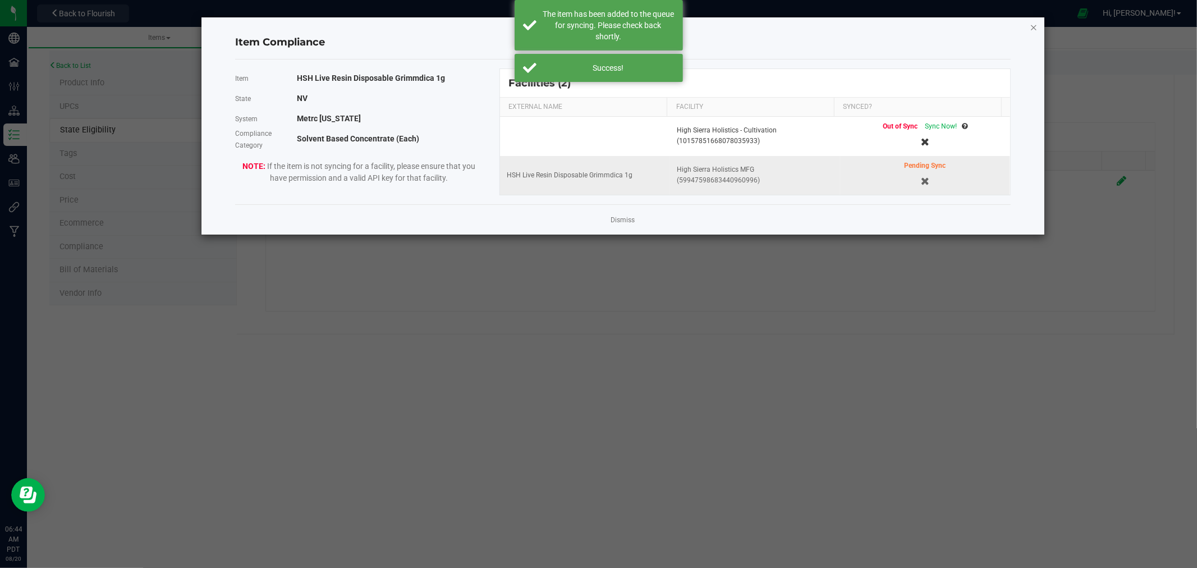
click at [1033, 27] on icon "Close modal" at bounding box center [1034, 26] width 8 height 13
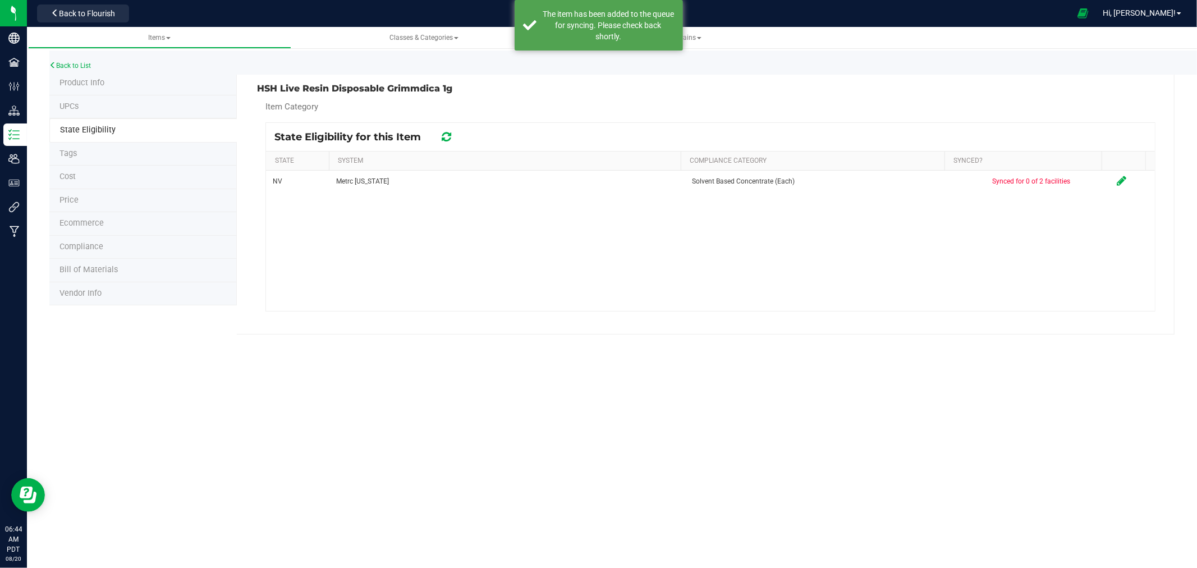
click at [105, 83] on li "Product Info" at bounding box center [142, 84] width 187 height 24
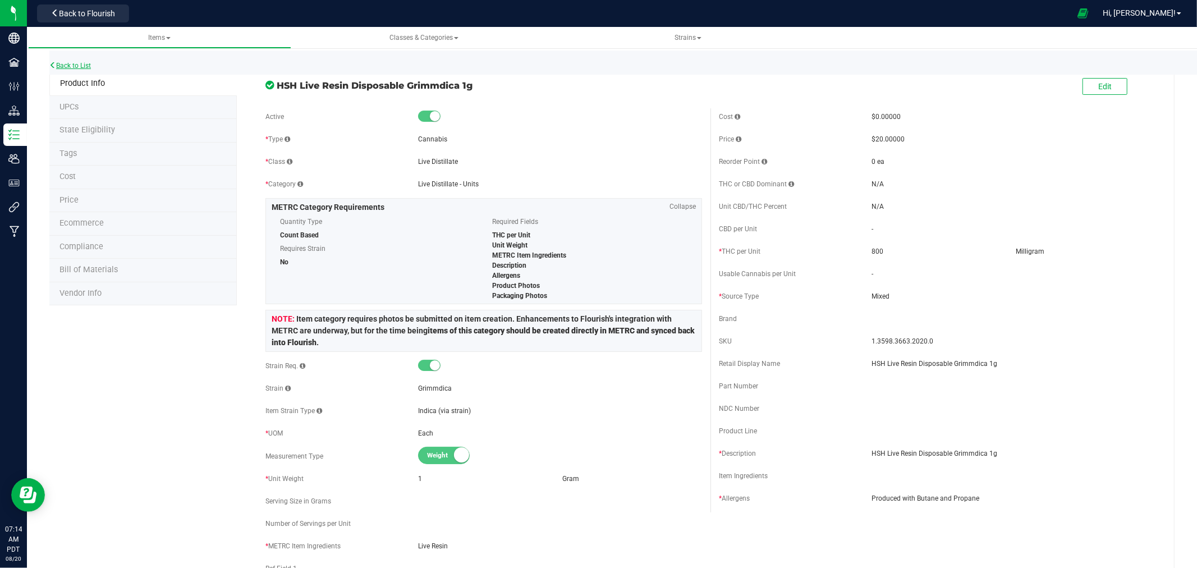
click at [70, 64] on link "Back to List" at bounding box center [70, 66] width 42 height 8
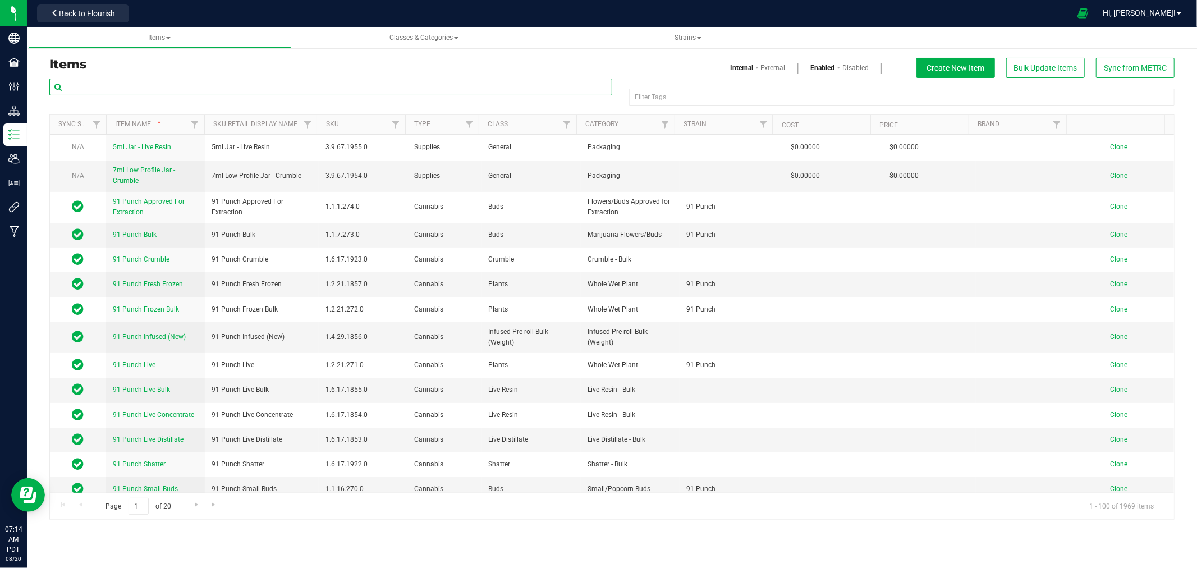
click at [155, 92] on input "text" at bounding box center [330, 87] width 563 height 17
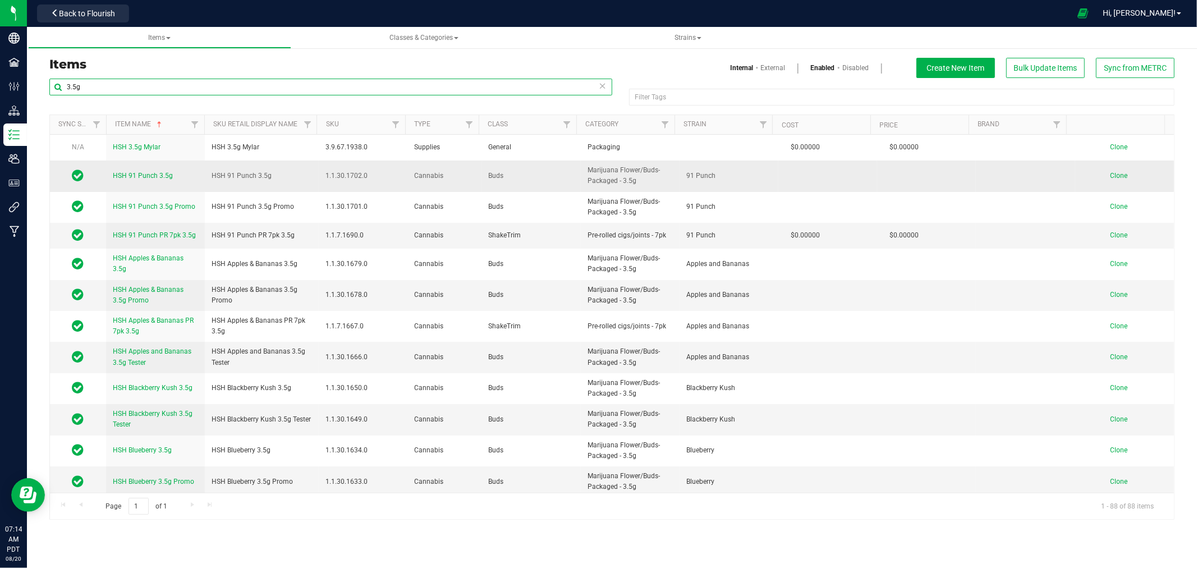
type input "3.5g"
click at [1110, 176] on span "Clone" at bounding box center [1118, 176] width 17 height 8
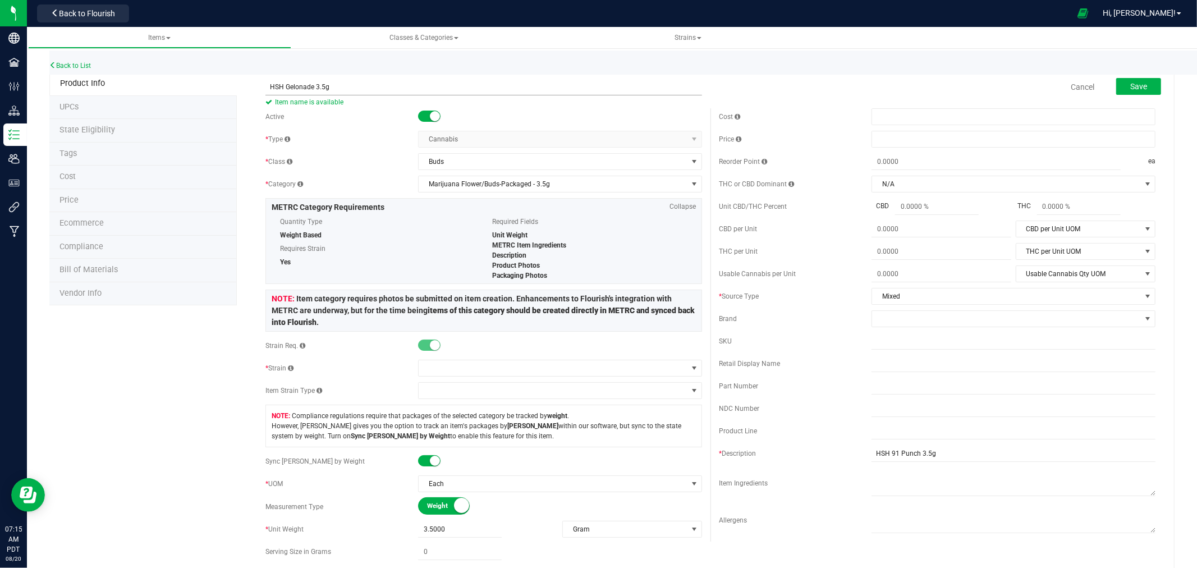
click at [285, 82] on input "HSH Gelonade 3.5g" at bounding box center [483, 87] width 437 height 17
click at [323, 89] on input "HSH Gelonade 3.5g" at bounding box center [483, 87] width 437 height 17
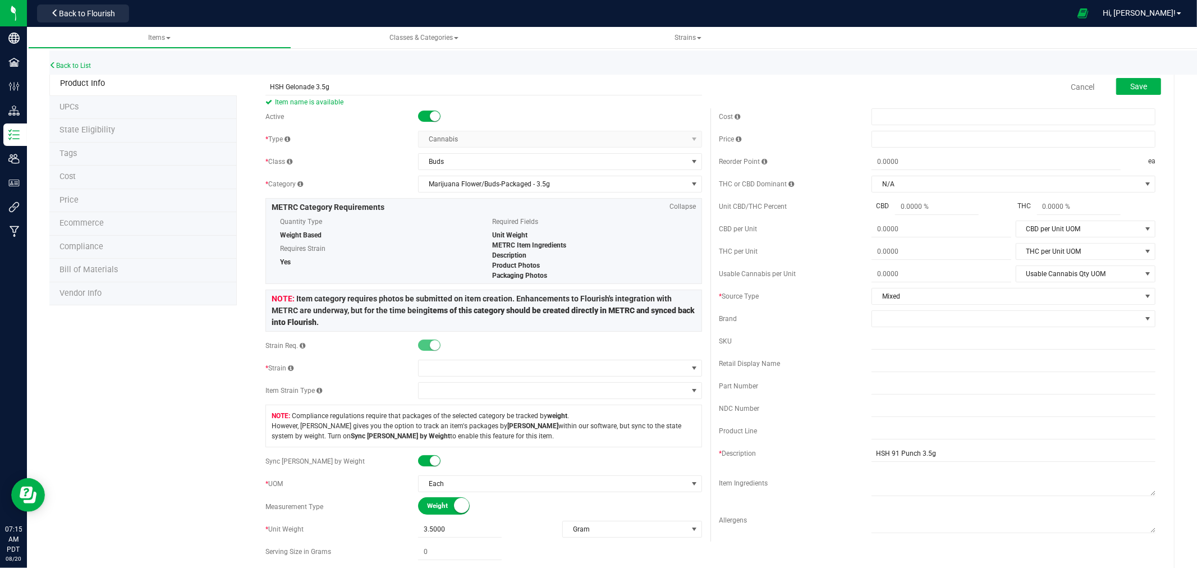
type input "HSH Gelonade 3.5g"
click at [377, 109] on div "Active" at bounding box center [483, 116] width 437 height 17
click at [495, 105] on span "Item name is available" at bounding box center [483, 101] width 437 height 13
click at [257, 276] on div "Active * Type Cannabis Select type Cannabis Non-Inventory Raw Materials Supplie…" at bounding box center [483, 422] width 453 height 629
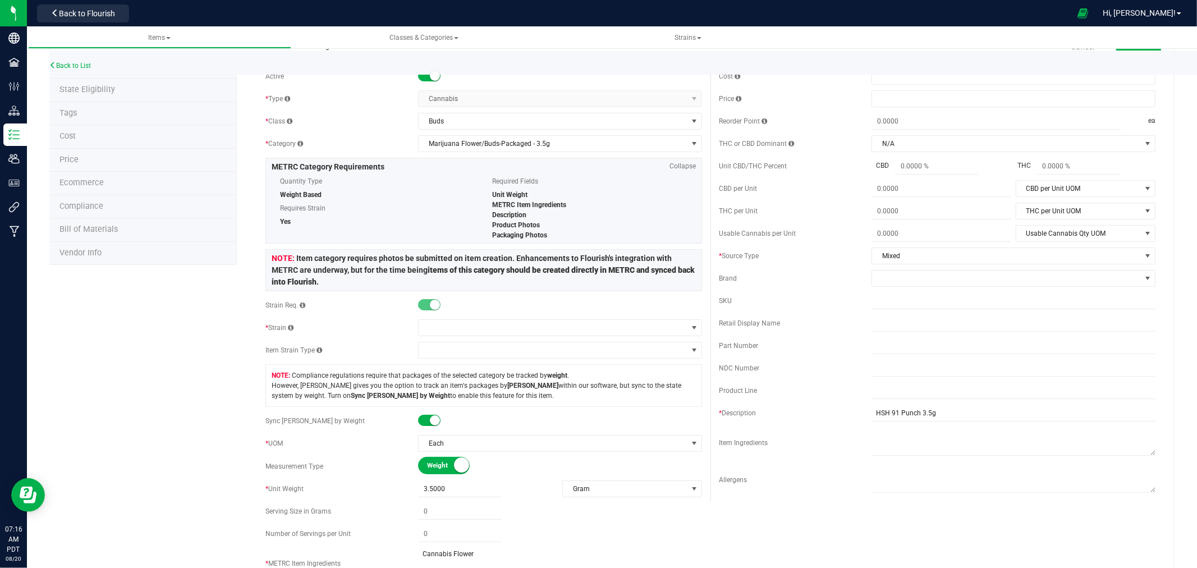
scroll to position [62, 0]
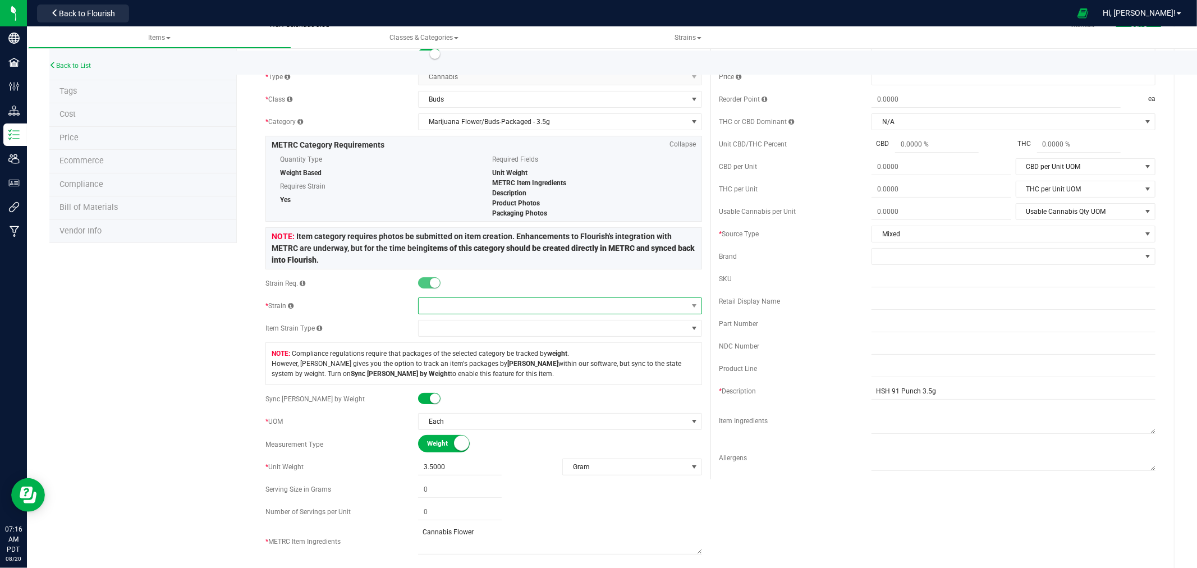
click at [441, 308] on span at bounding box center [553, 306] width 269 height 16
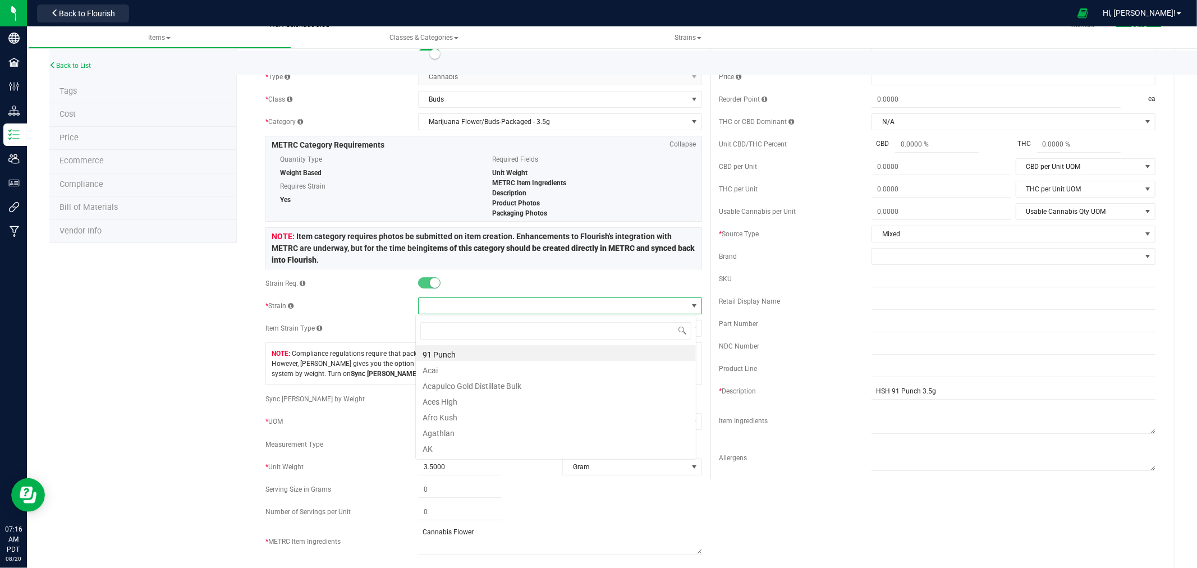
scroll to position [17, 281]
type input "Gelonad"
click at [457, 359] on li "Gelonade" at bounding box center [556, 353] width 280 height 16
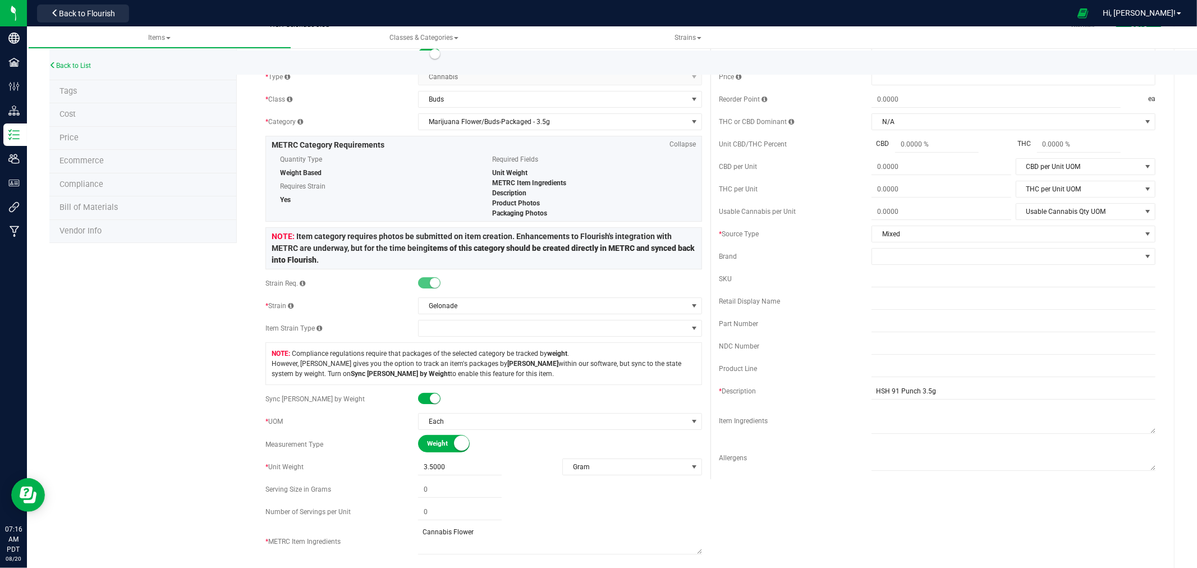
click at [203, 343] on div "Product Info UPCs State Eligibility Tags Cost Price Ecommerce Compliance Bill o…" at bounding box center [611, 545] width 1125 height 1071
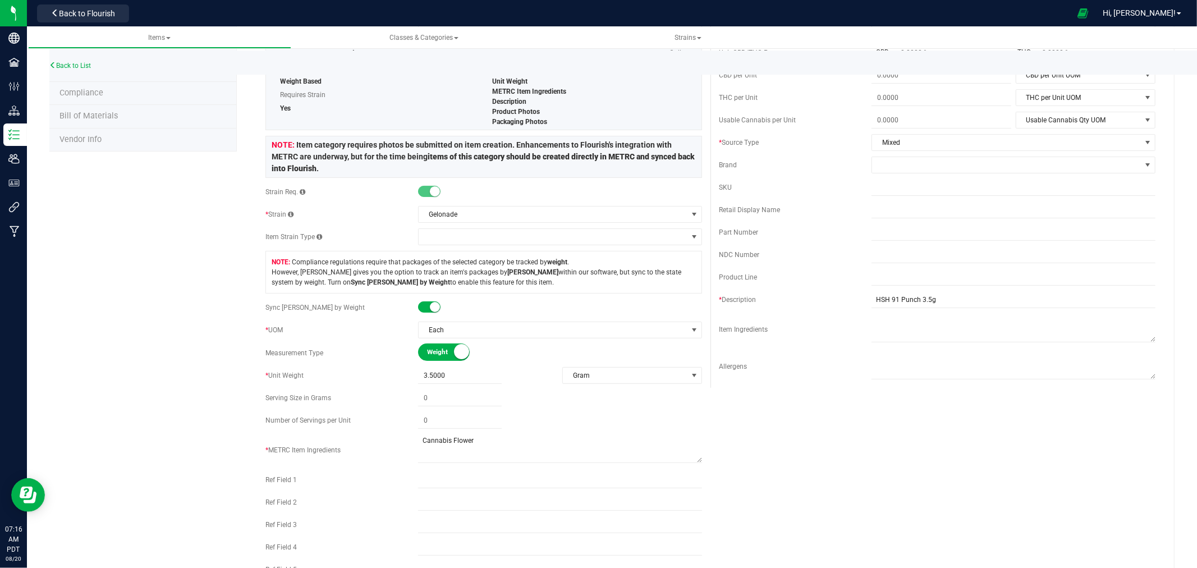
scroll to position [62, 0]
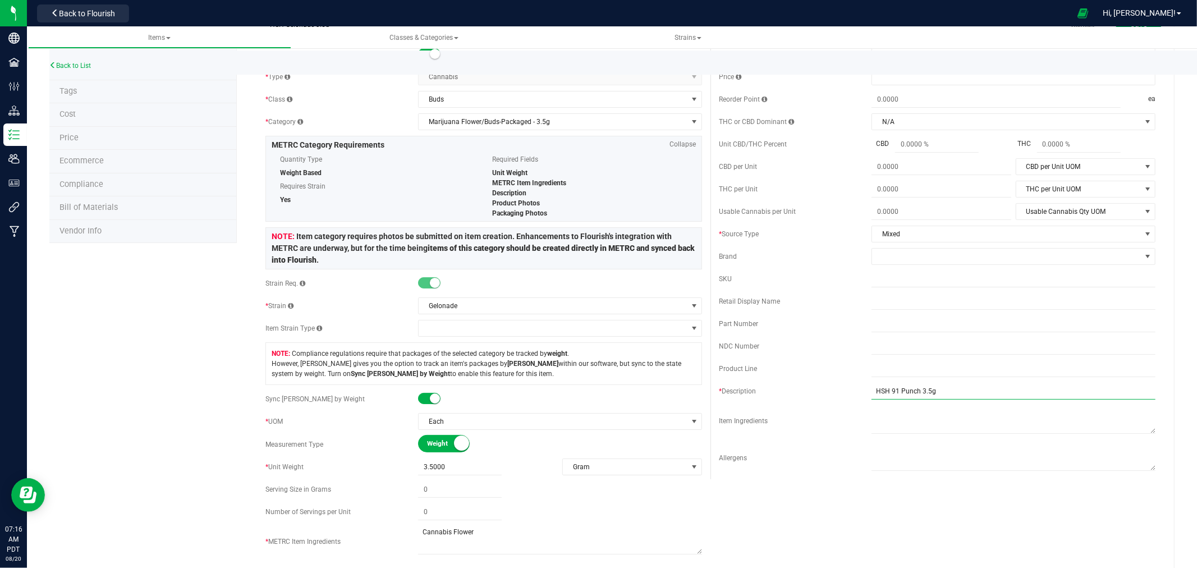
drag, startPoint x: 912, startPoint y: 391, endPoint x: 883, endPoint y: 393, distance: 29.9
click at [883, 393] on input "HSH 91 Punch 3.5g" at bounding box center [1013, 391] width 284 height 17
type input "HSH Gelonade 3.5g"
click at [815, 463] on div "Allergens" at bounding box center [795, 458] width 153 height 10
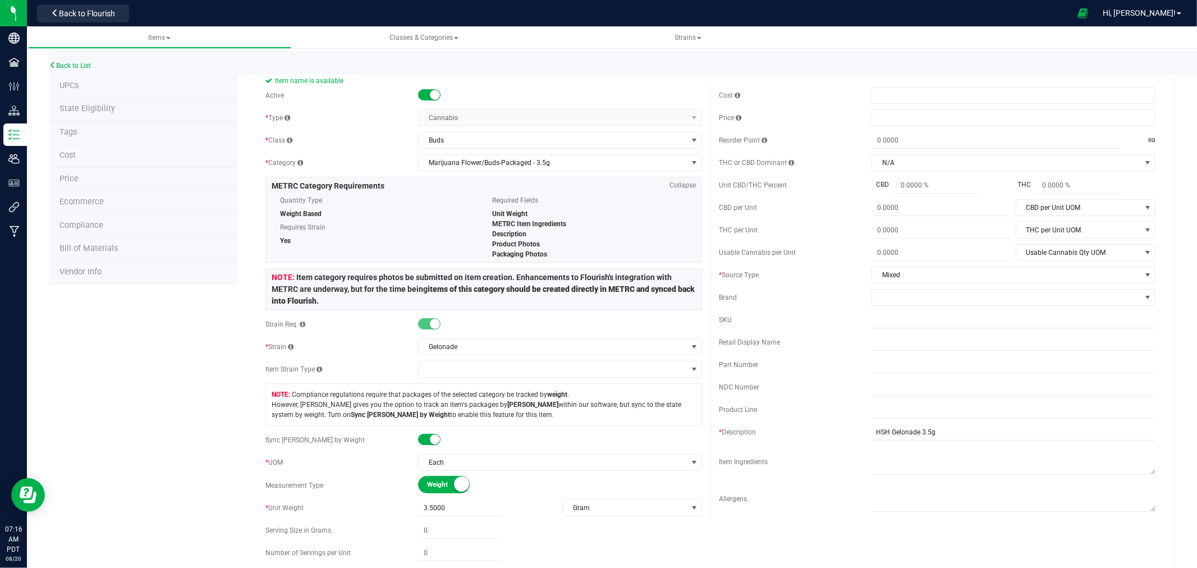
scroll to position [0, 0]
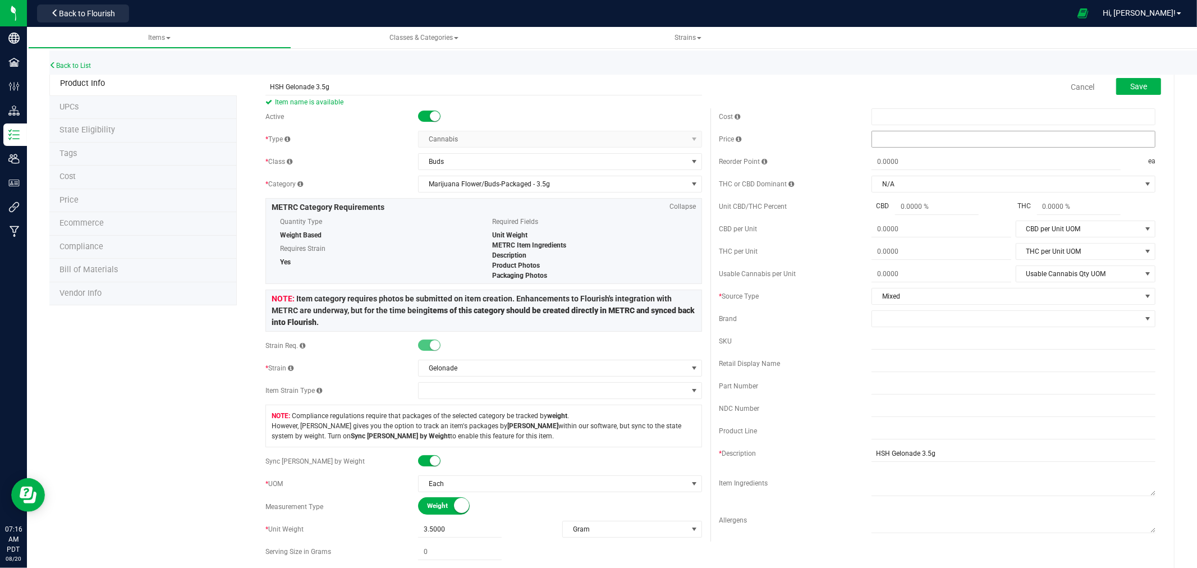
click at [883, 135] on span at bounding box center [1013, 139] width 284 height 17
type input "15"
type input "$15.00000"
click at [891, 57] on div "Back to List" at bounding box center [647, 63] width 1197 height 24
click at [1130, 87] on span "Save" at bounding box center [1138, 86] width 17 height 9
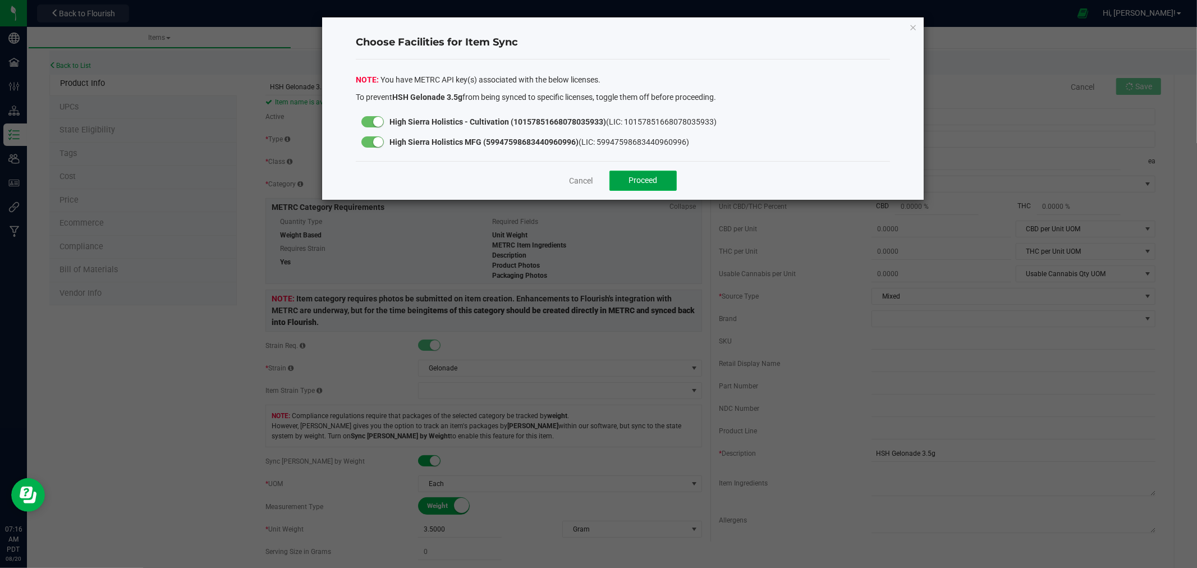
click at [638, 176] on span "Proceed" at bounding box center [643, 180] width 29 height 9
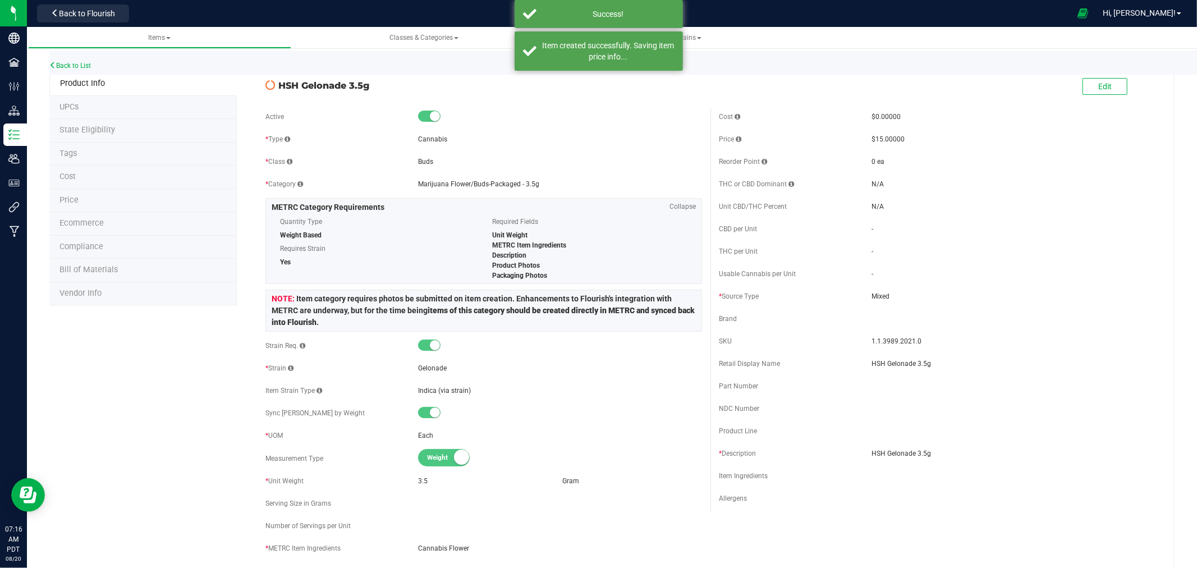
click at [69, 127] on span "State Eligibility" at bounding box center [87, 130] width 56 height 10
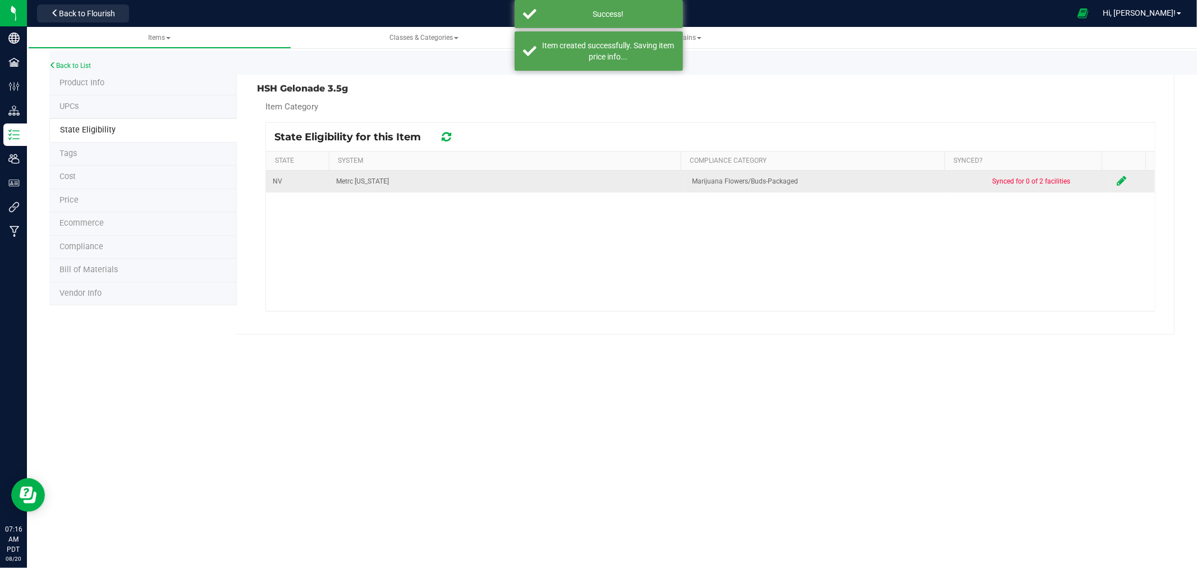
click at [1117, 182] on icon at bounding box center [1122, 180] width 10 height 11
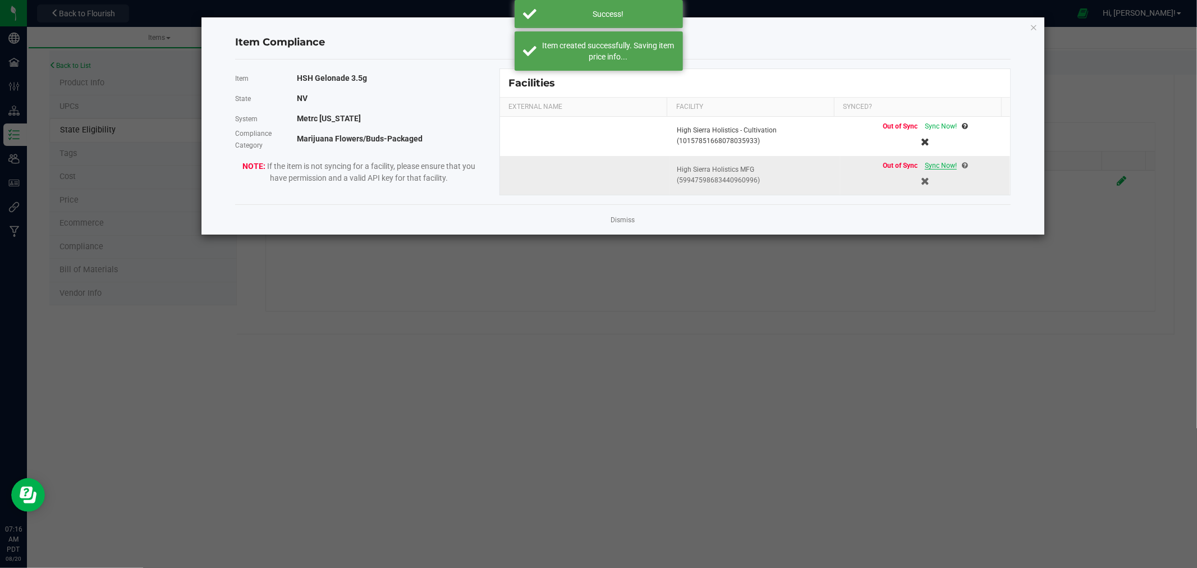
click at [934, 163] on span "Sync Now!" at bounding box center [941, 166] width 32 height 8
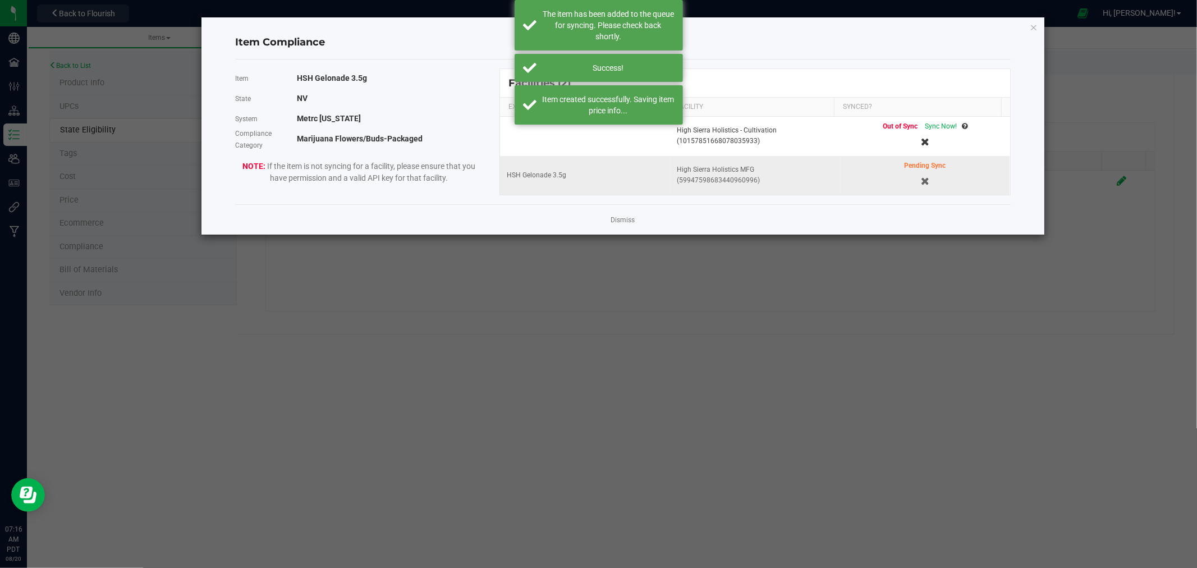
click at [1037, 19] on div "Item Compliance Item HSH Gelonade 3.5g State NV System Metrc Nevada Compliance …" at bounding box center [622, 125] width 843 height 217
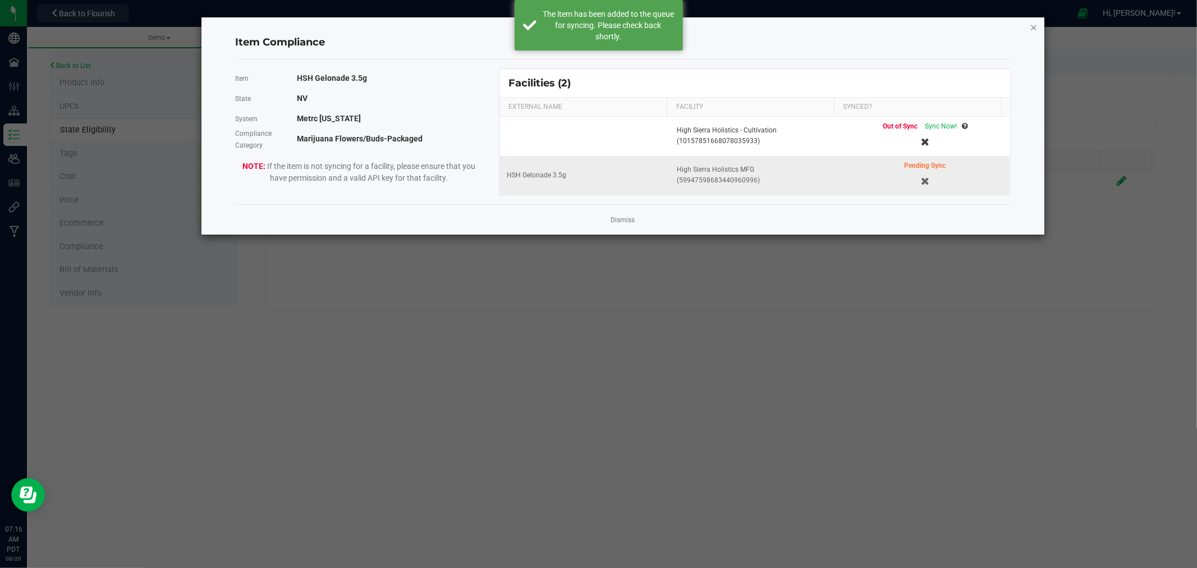
click at [1035, 22] on icon "Close modal" at bounding box center [1034, 26] width 8 height 13
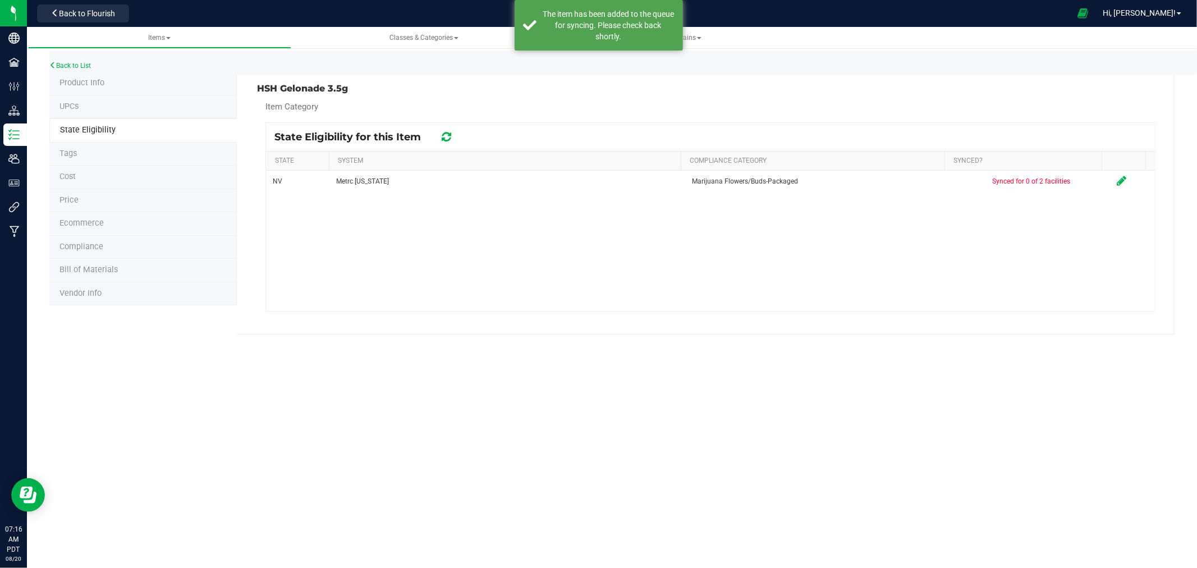
click at [81, 80] on span "Product Info" at bounding box center [81, 83] width 45 height 10
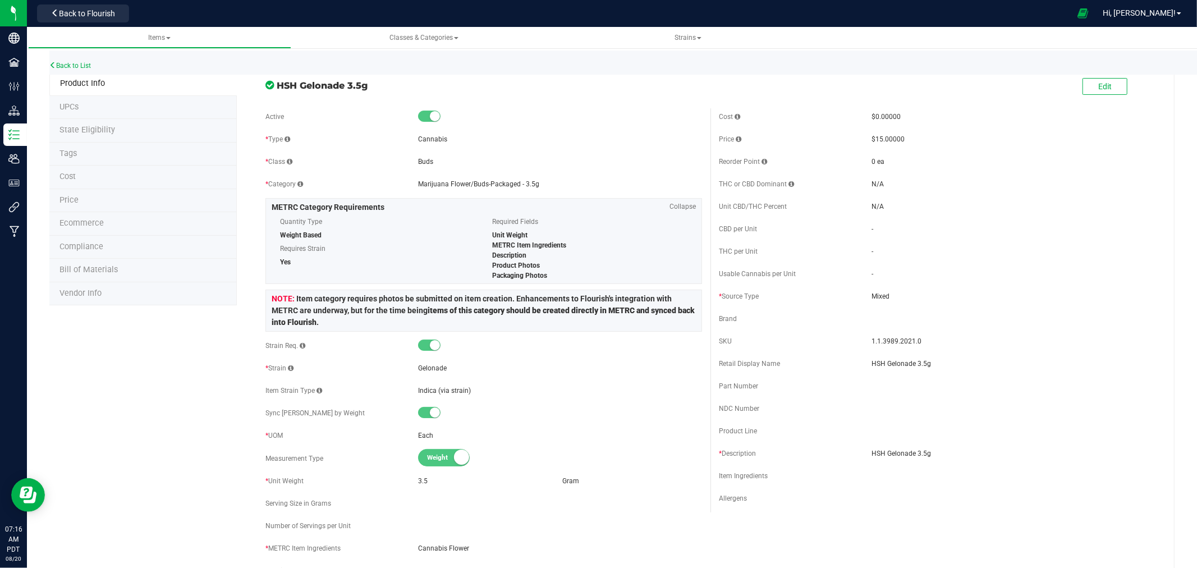
click at [515, 8] on div at bounding box center [602, 13] width 937 height 22
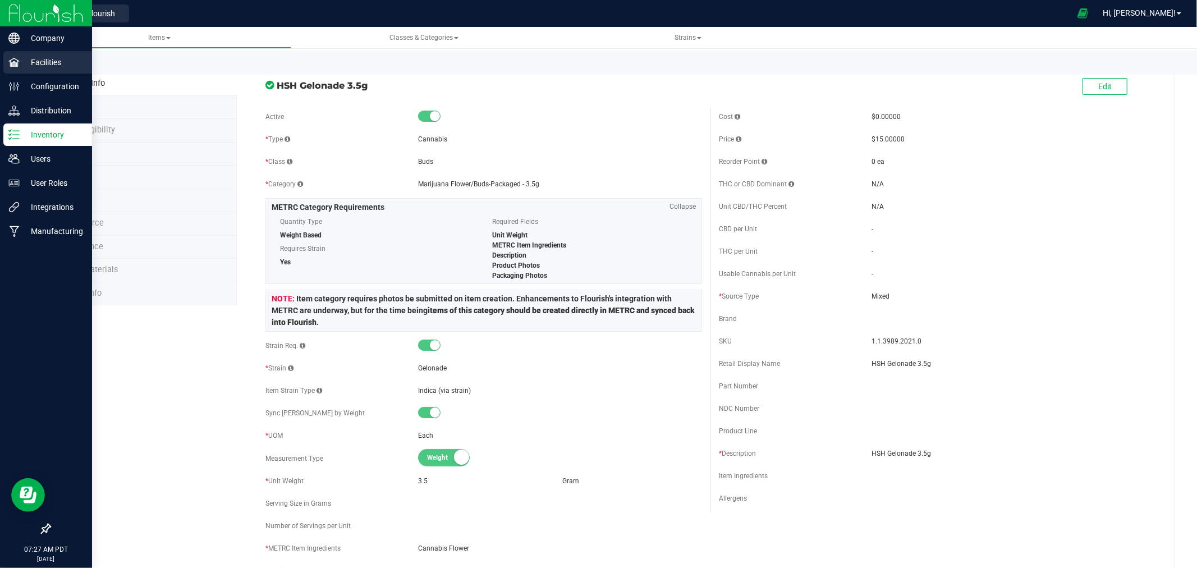
click at [68, 63] on p "Facilities" at bounding box center [53, 62] width 67 height 13
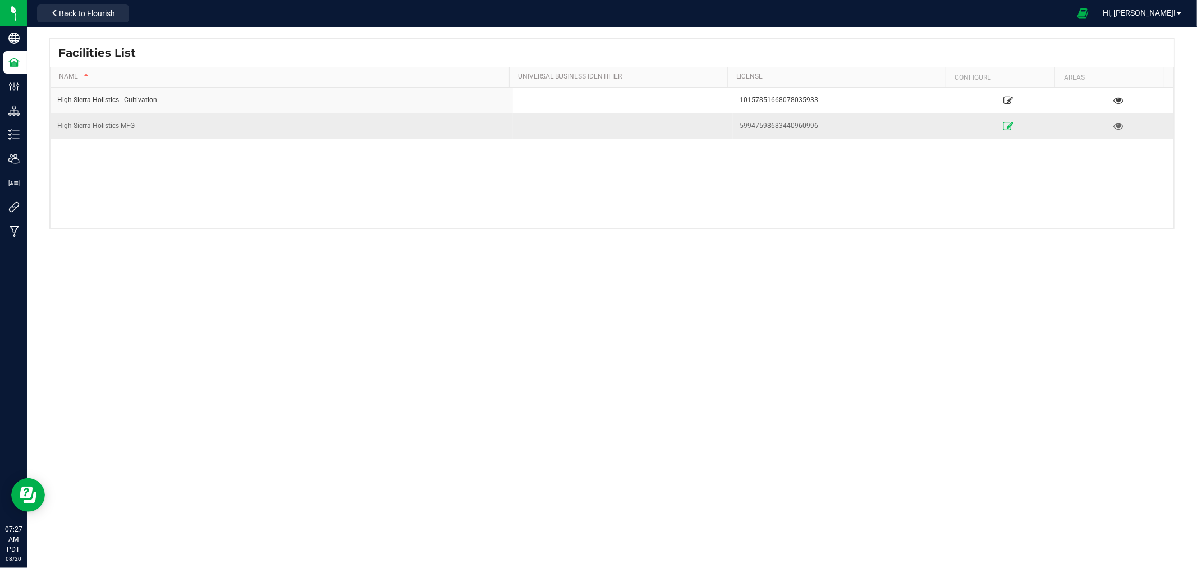
click at [1003, 123] on icon at bounding box center [1008, 126] width 11 height 8
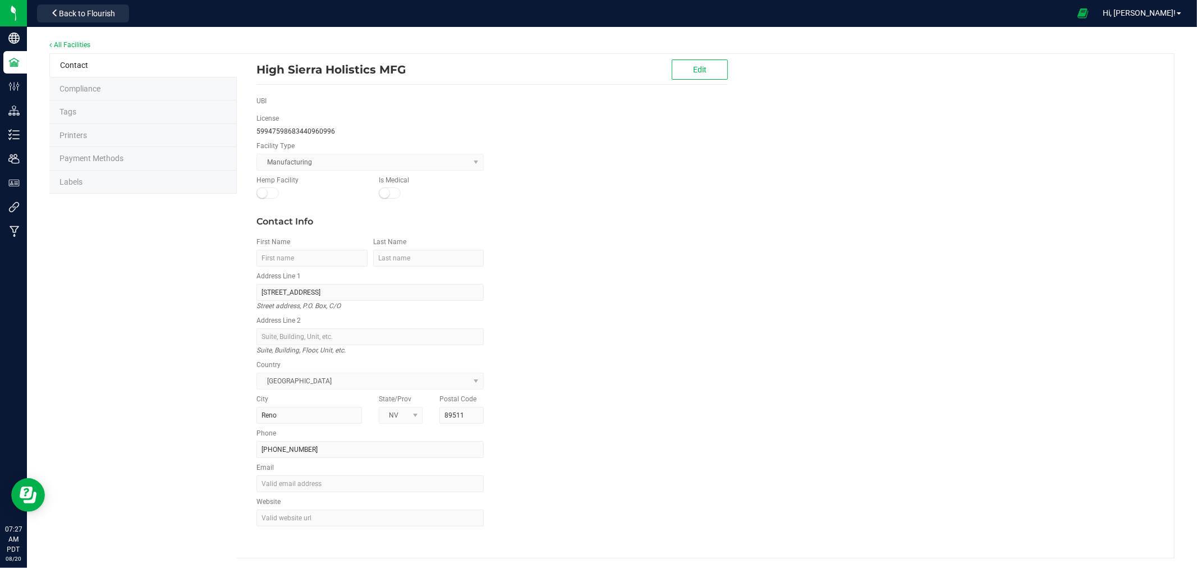
click at [76, 178] on span "Labels" at bounding box center [70, 181] width 23 height 9
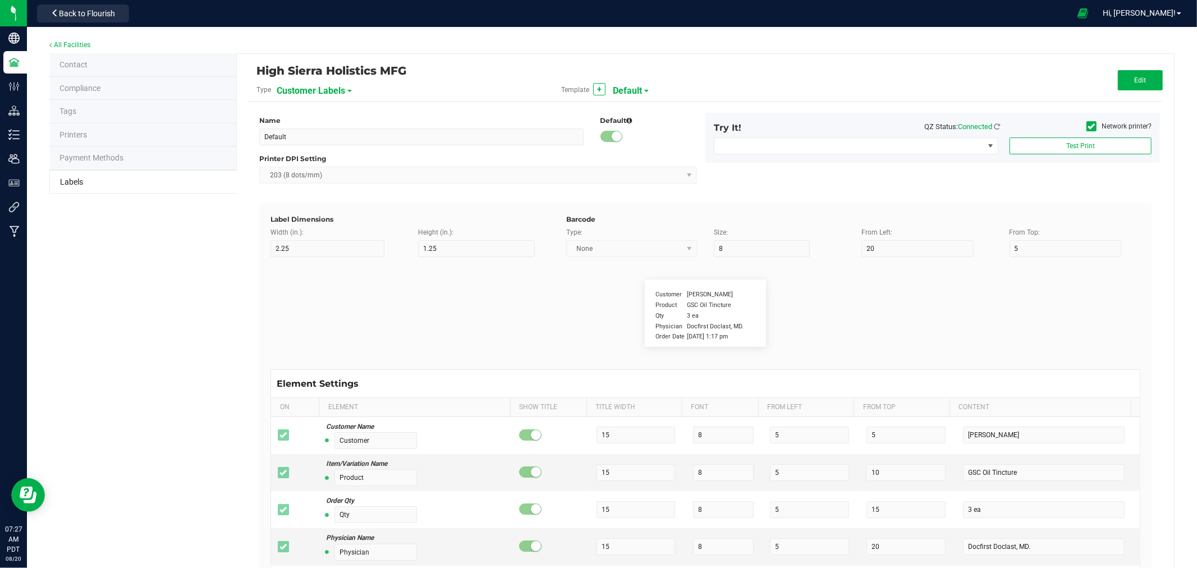
click at [347, 90] on span at bounding box center [349, 91] width 4 height 2
click at [334, 160] on li "Package Labels" at bounding box center [331, 156] width 111 height 20
type input "Not used"
type input "2.5"
type input "1"
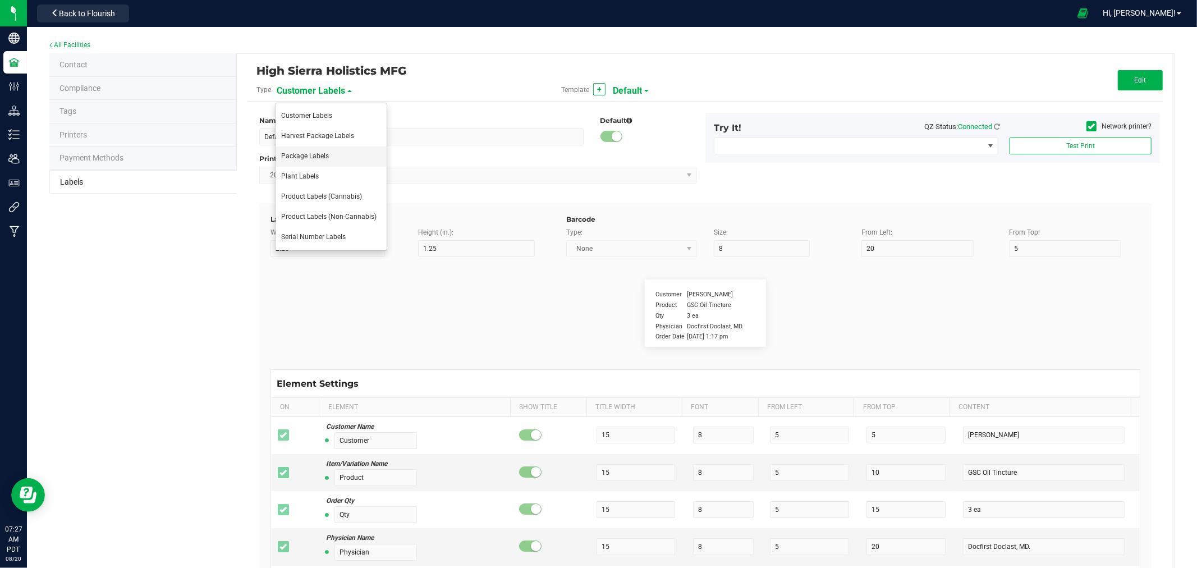
type input "45"
type input "50"
type input "10"
type input "1"
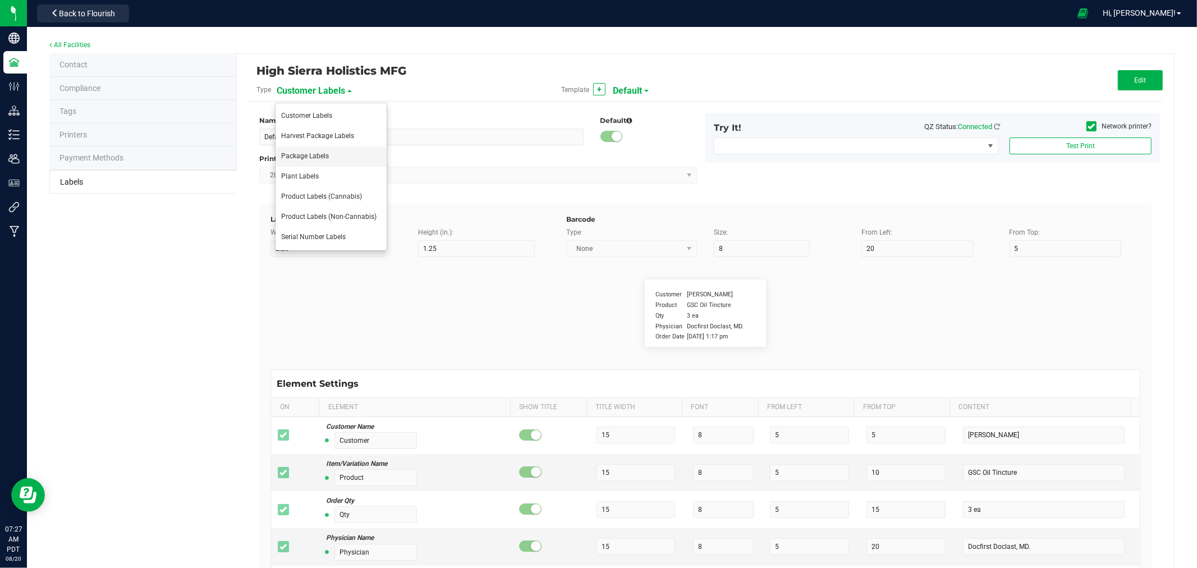
type input "2"
type input "CADMODS-20200420-096"
type input "SKU Name"
type input "1"
type input "8"
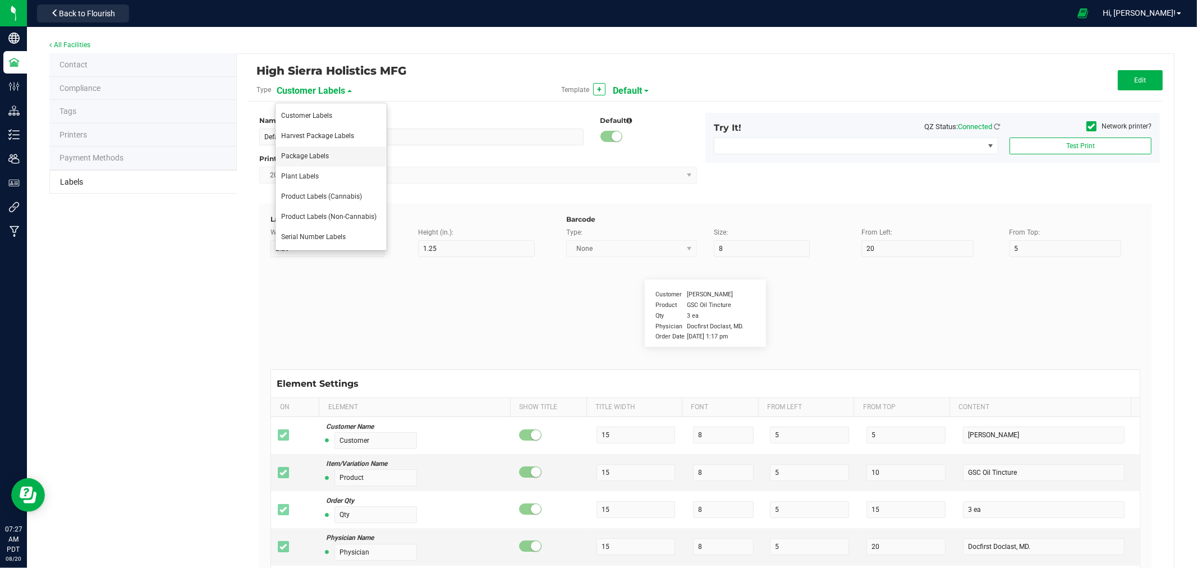
type input "Gelato Pen"
type input "Lot"
type input "1"
type input "11"
type input "LOT918234"
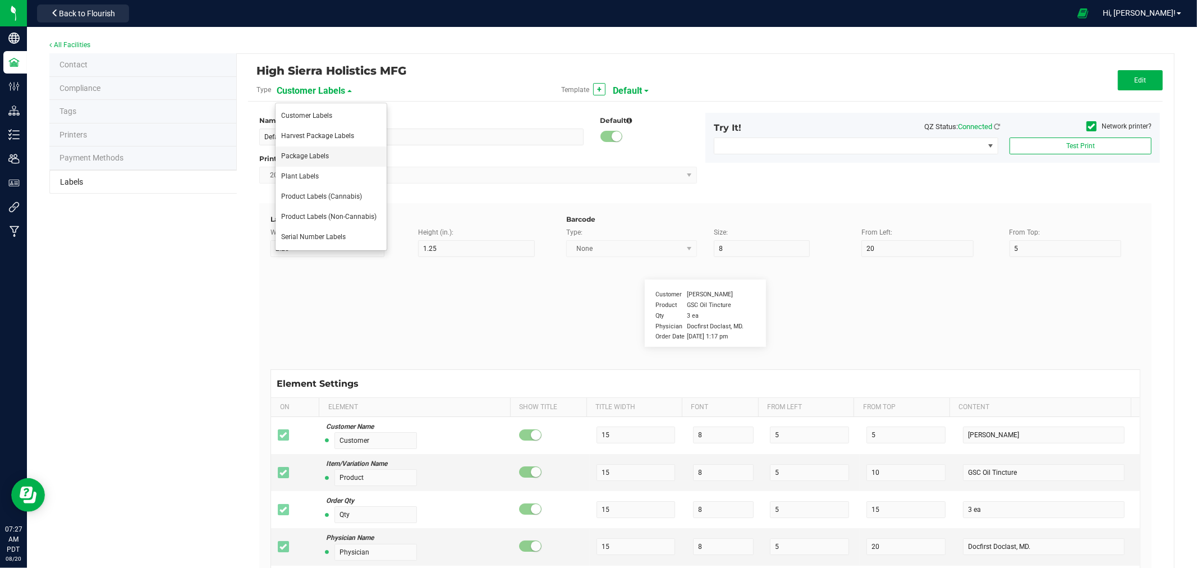
type input "25"
type input "1"
type input "14"
type input "7 g"
type input "Produced"
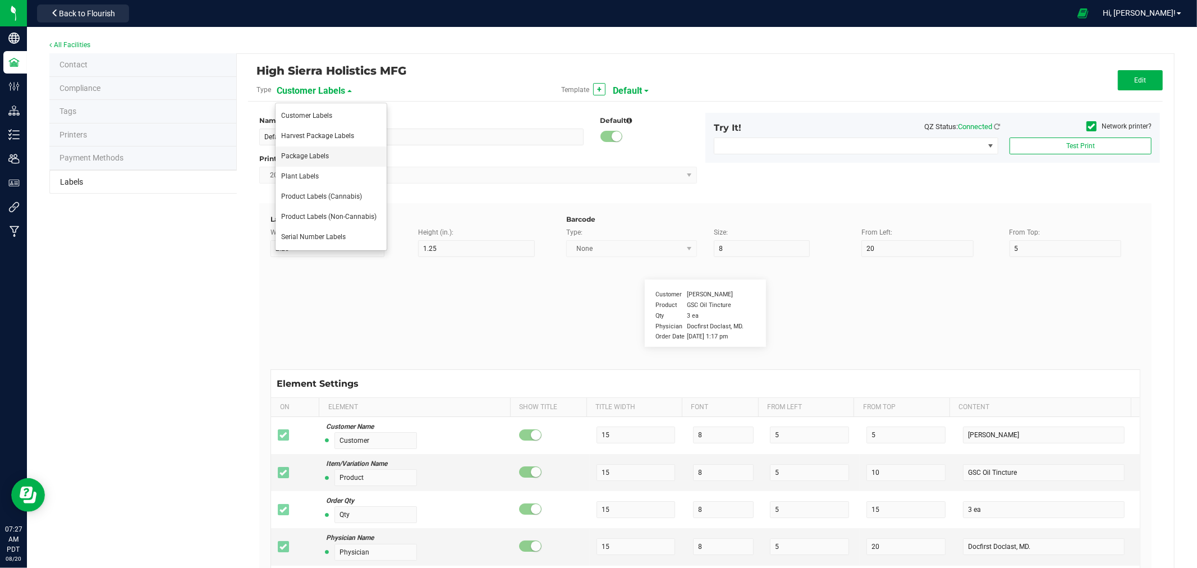
type input "1"
type input "17"
type input "4/20/2023"
type input "Strain"
type input "25"
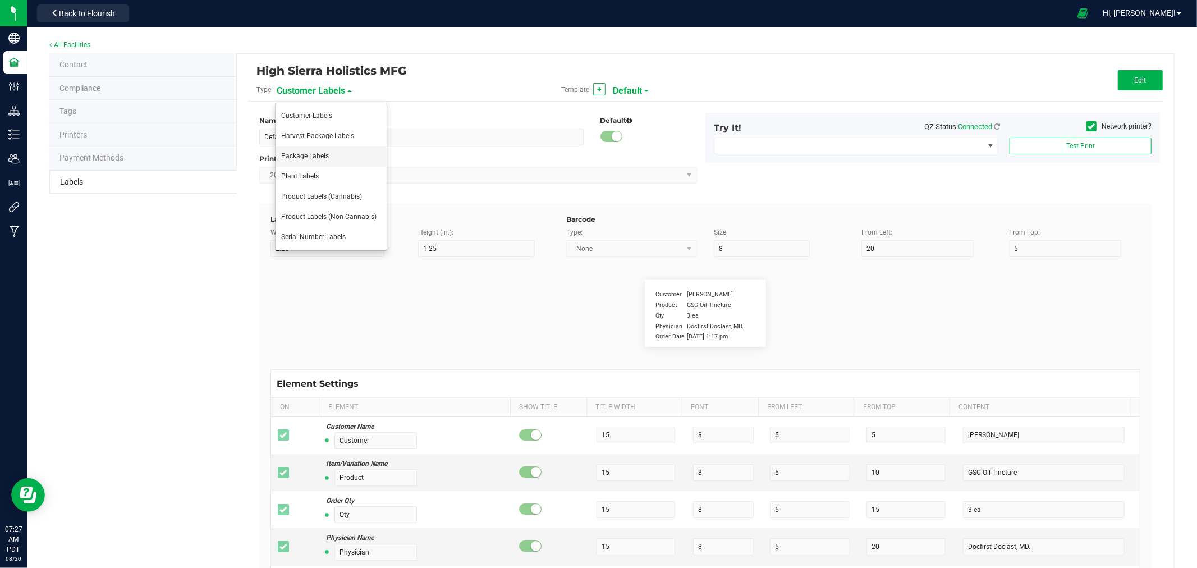
type input "10"
type input "15"
type input "Gelato"
type input "Size"
type input "25"
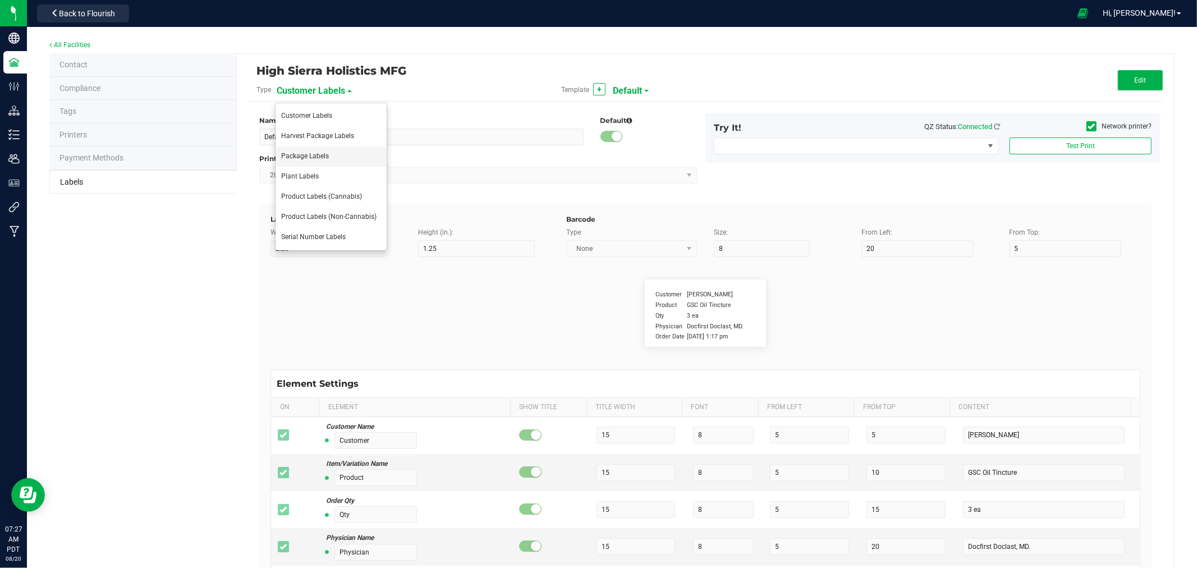
type input "10"
type input "20"
type input "44 ea"
type input "Package Date"
type input "25"
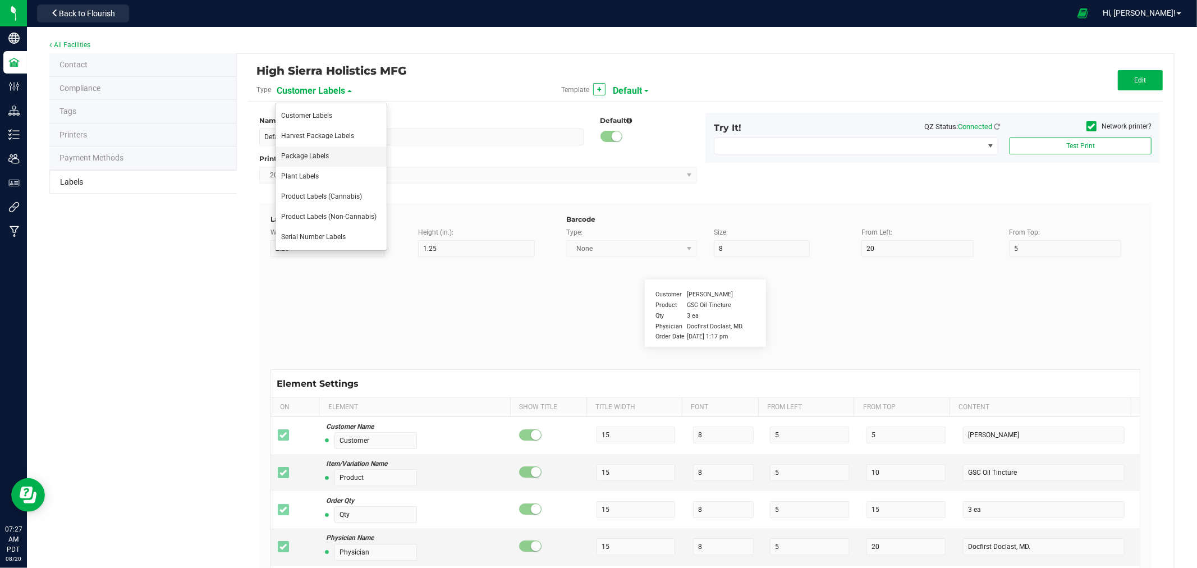
type input "10"
type input "25"
type input "4/20/2023 10:14pm"
type input "SKU"
type input "25"
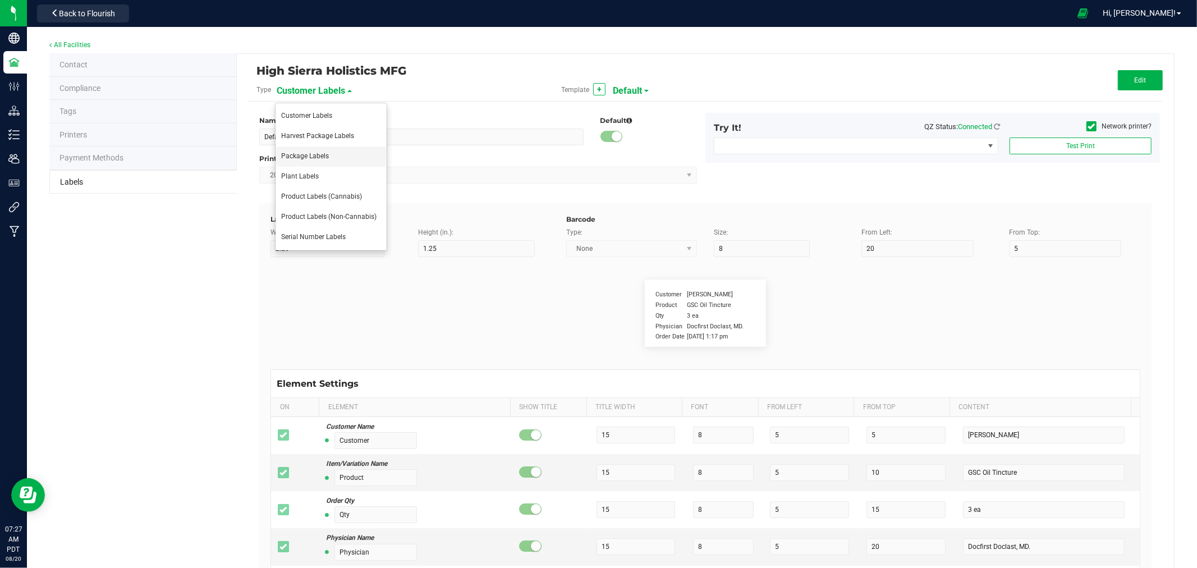
type input "10"
type input "42P017"
type input "Ref Field 1"
type input "25"
type input "10"
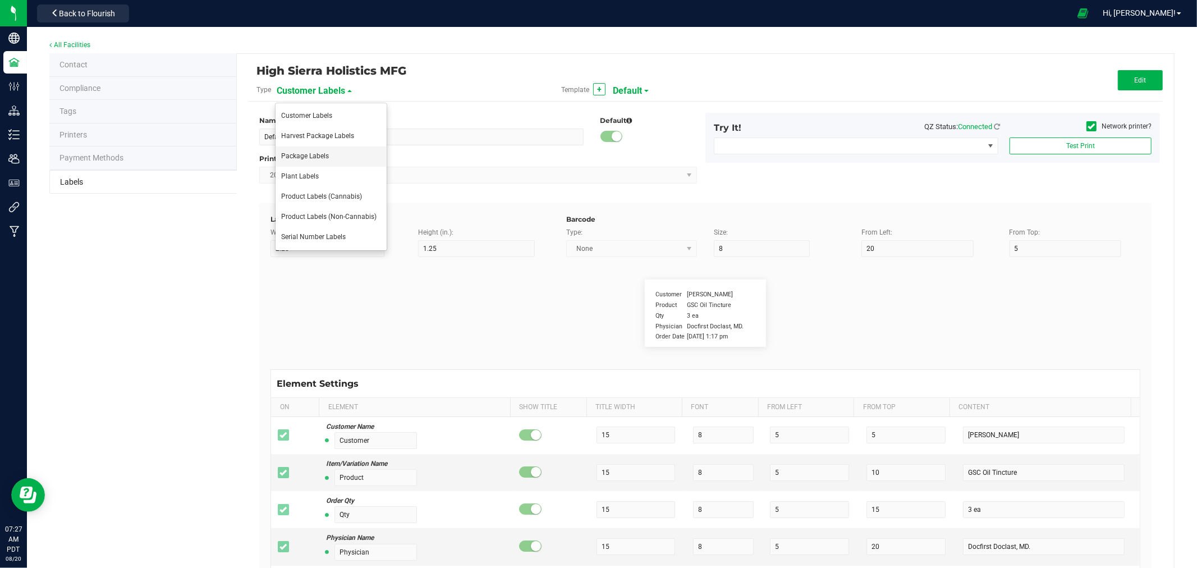
type input "35"
type input "Ref Field 1 Value"
type input "Ref Field 2"
type input "25"
type input "10"
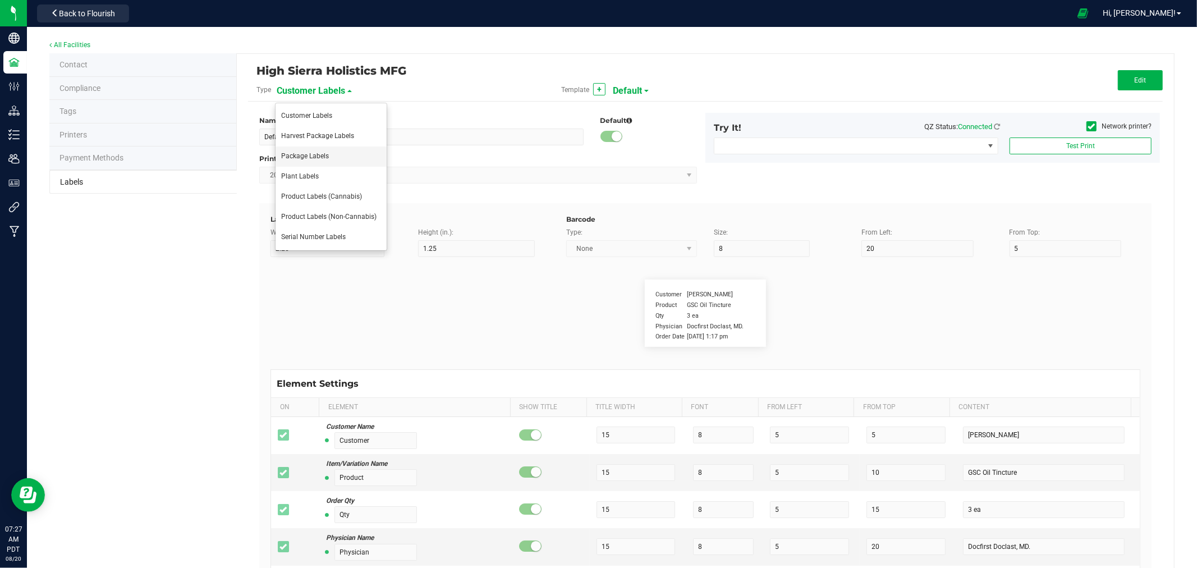
type input "35"
type input "Ref Field 2 Value"
type input "Ref Field 3"
type input "25"
type input "10"
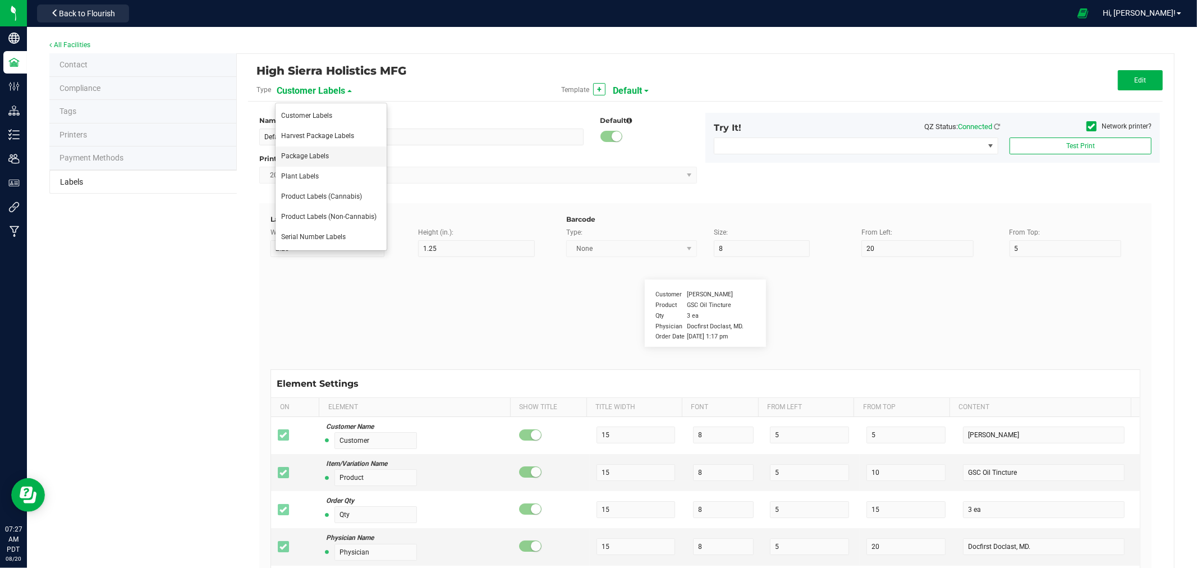
type input "35"
type input "Ref Field 3 Value"
type input "Item Ref Field 1"
type input "25"
type input "10"
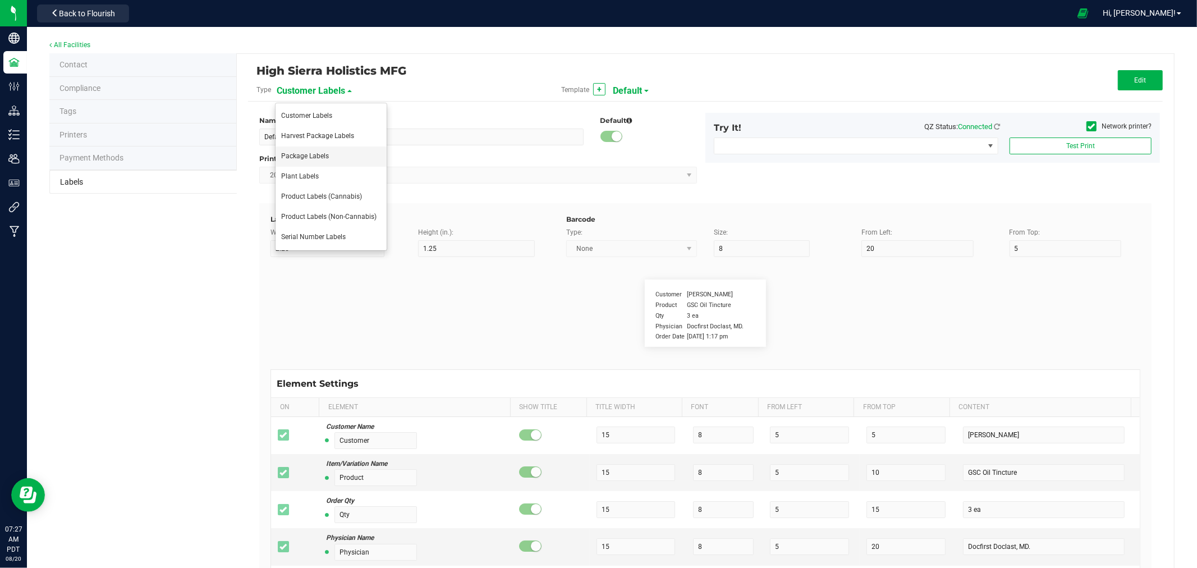
type input "35"
type input "Item Ref Field 1 Value"
type input "Item Ref Field 2"
type input "25"
type input "10"
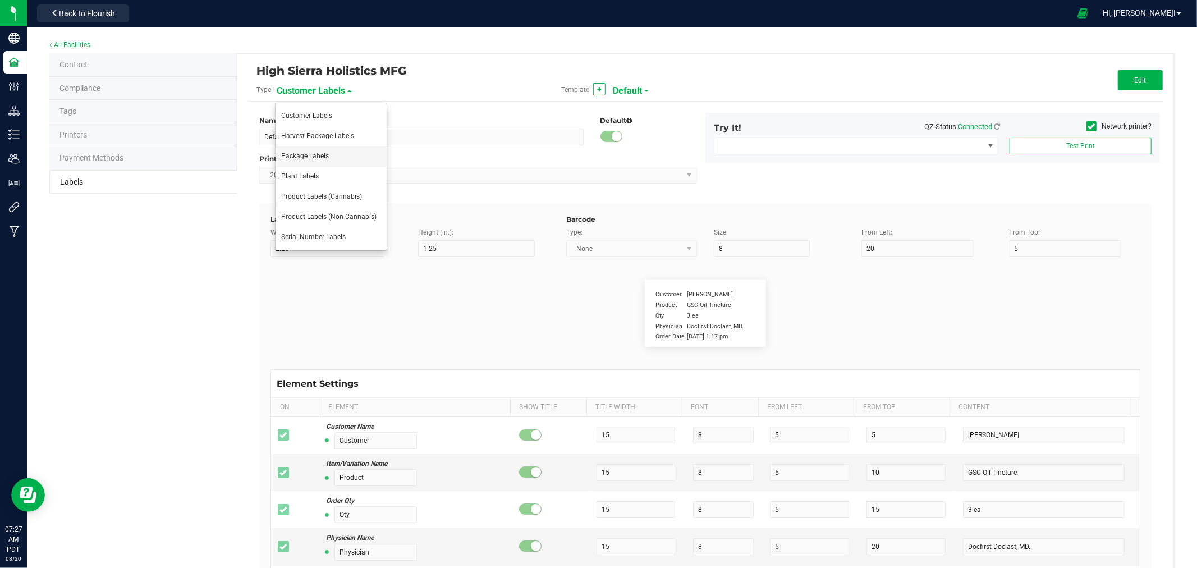
type input "35"
type input "Item Ref Field 2 Value"
type input "Item Ref Field 3"
type input "25"
type input "10"
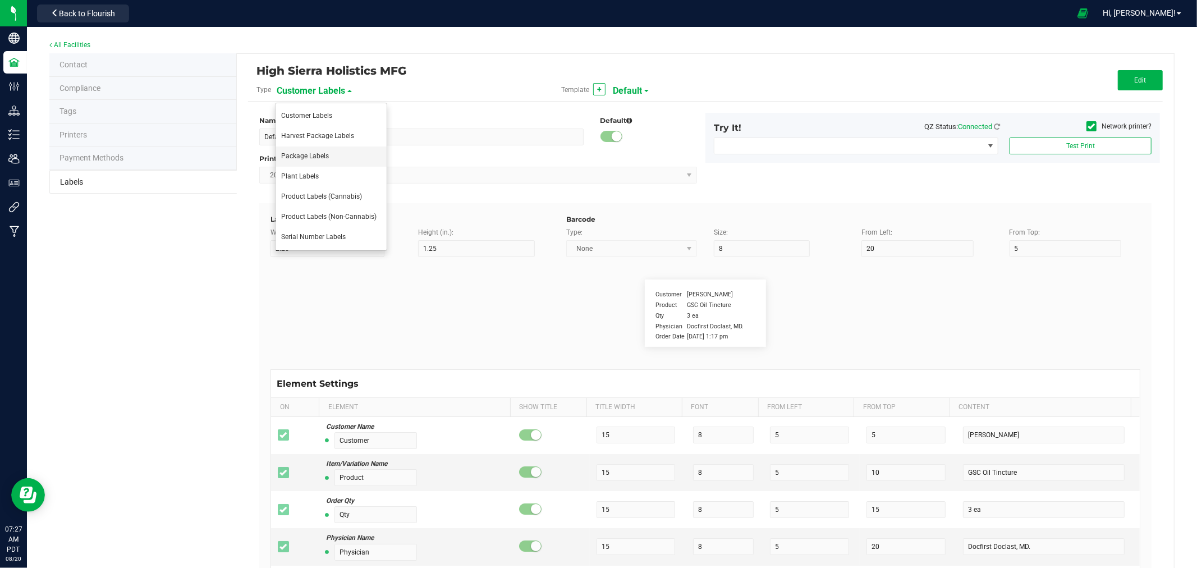
type input "35"
type input "Item Ref Field 3 Value"
type input "Item Ref Field 4"
type input "25"
type input "10"
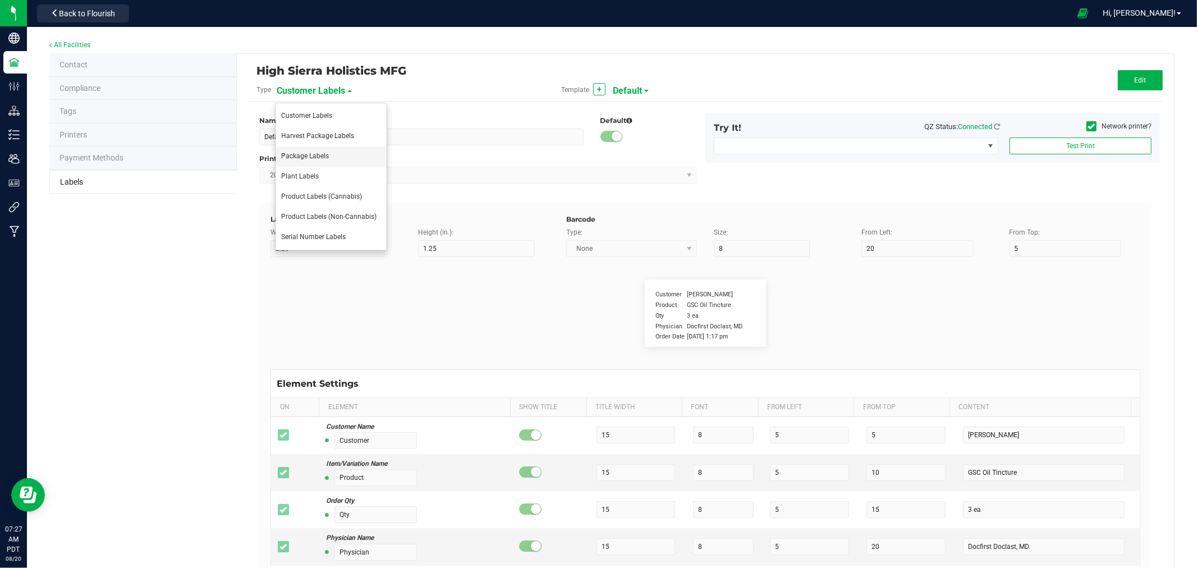
type input "35"
type input "Item Ref Field 4 Value"
type input "Item Ref Field 5"
type input "25"
type input "10"
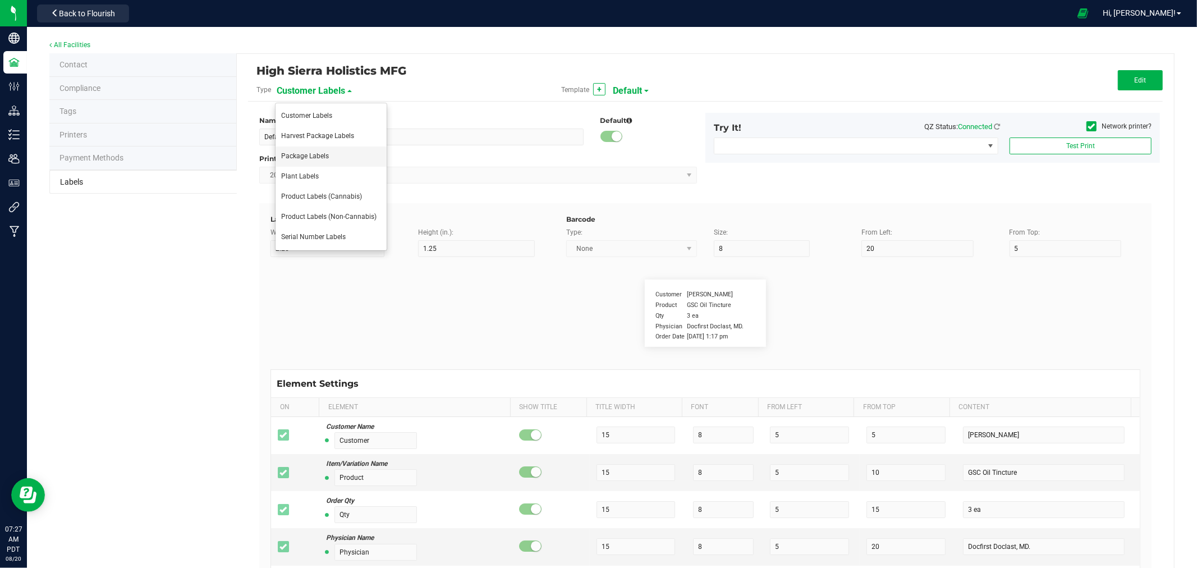
type input "35"
type input "Item Ref Field 5 Value"
type input "NDC Number"
type input "25"
type input "10"
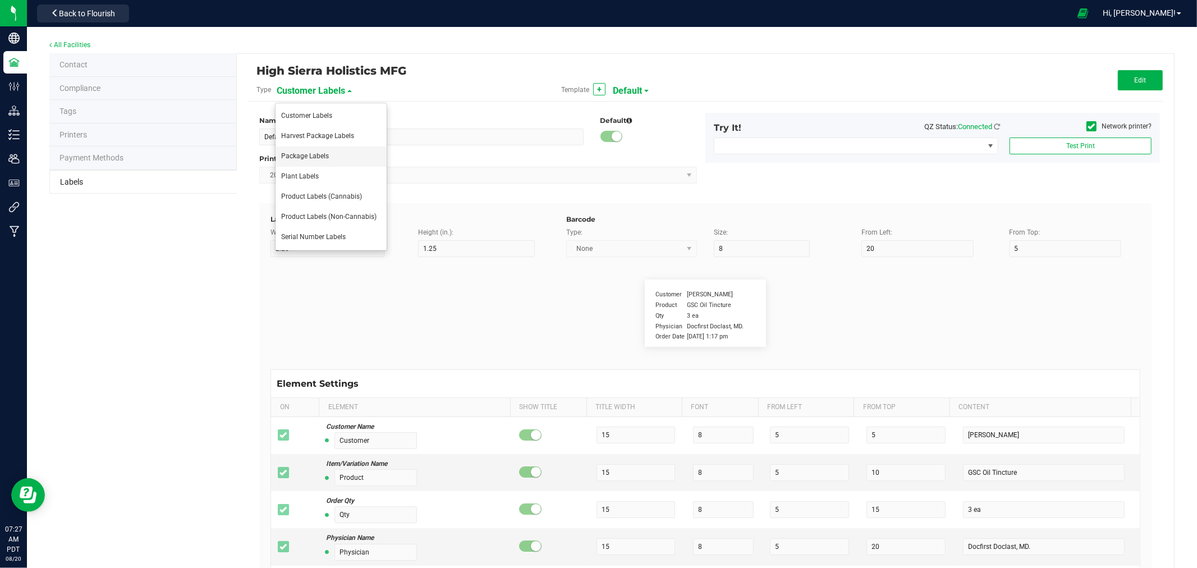
type input "35"
type input "0777-3105-02"
type input "Number of Servings"
type input "25"
type input "10"
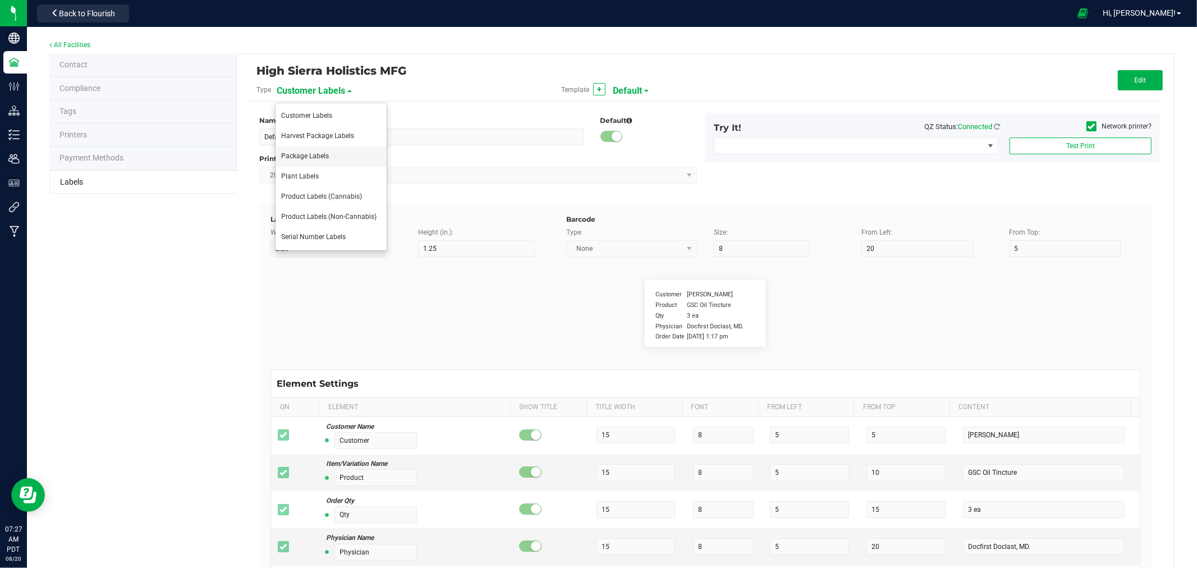
type input "35"
type input "4 servings/item"
type input "Serving Size"
type input "25"
type input "10"
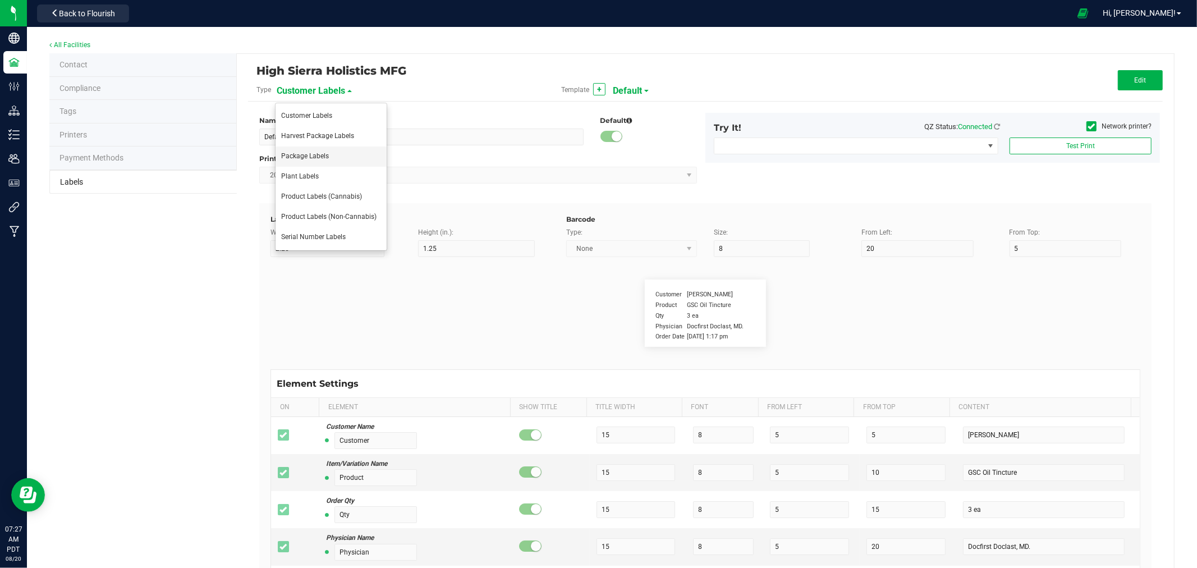
type input "35"
type input "1 cup"
type input "Serving Size (Grams)"
type input "25"
type input "10"
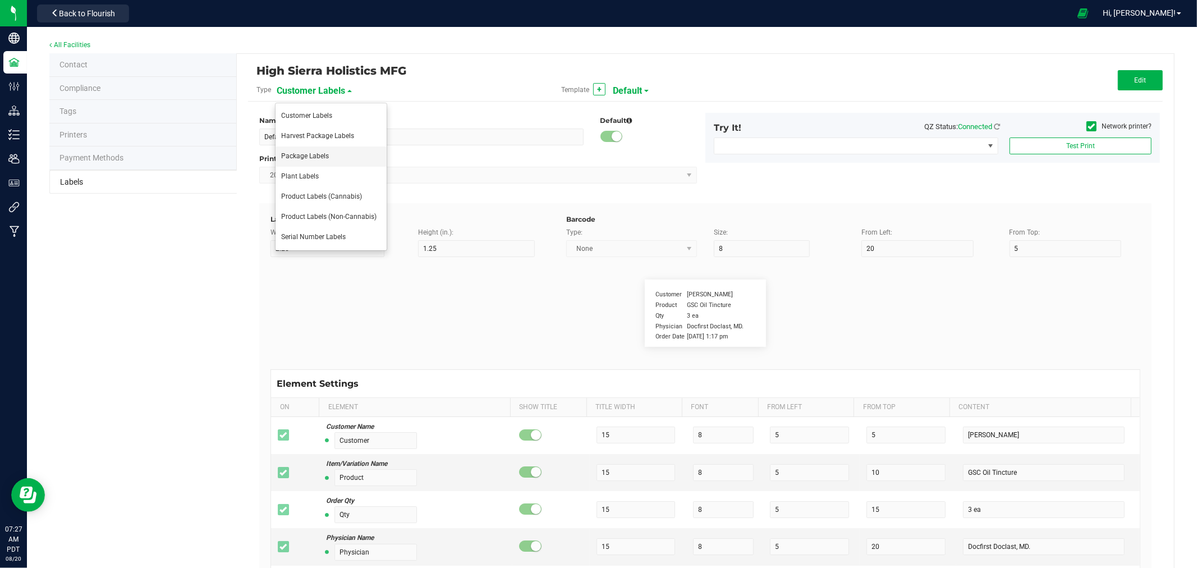
type input "35"
type input "4 g"
type input "Doses Per Unit"
type input "25"
type input "10"
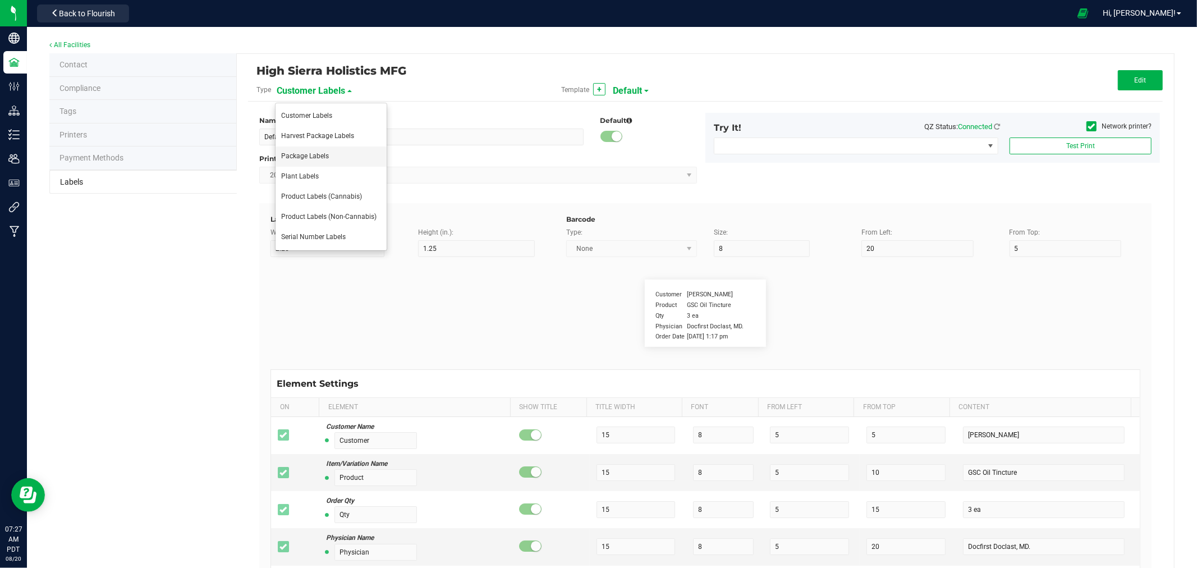
type input "35"
type input "20"
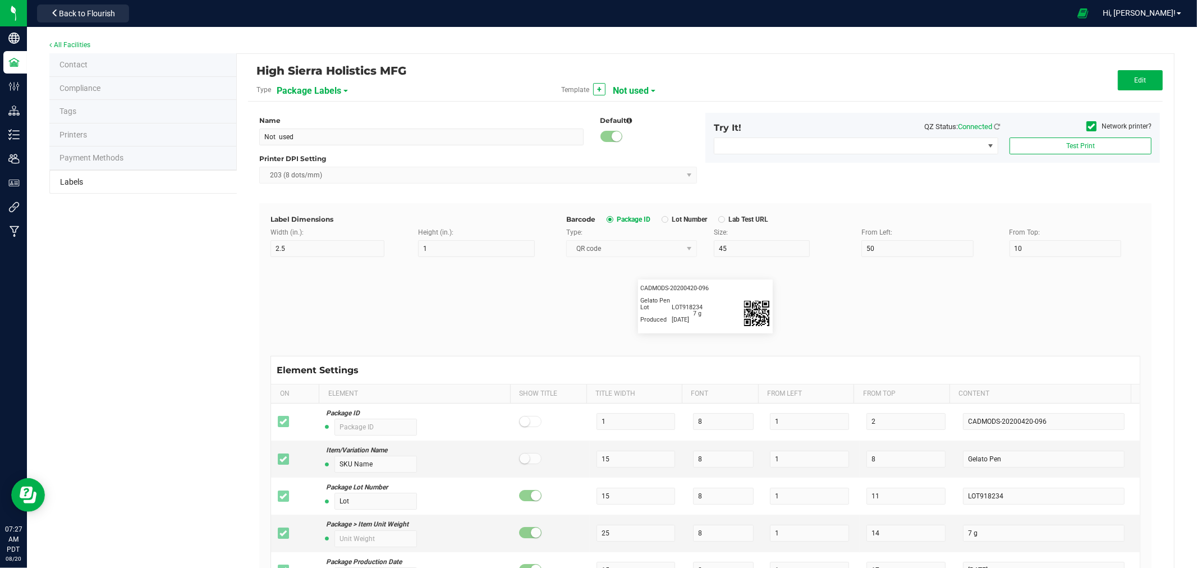
click at [649, 88] on div "Template + Not used" at bounding box center [705, 89] width 305 height 19
click at [650, 88] on div "Template + Not used" at bounding box center [705, 89] width 305 height 19
click at [651, 90] on span at bounding box center [653, 91] width 4 height 2
click at [649, 112] on span "Concentrate 1.25 x 2.25" at bounding box center [651, 116] width 72 height 8
type input "Concentrate 1.25 x 2.25"
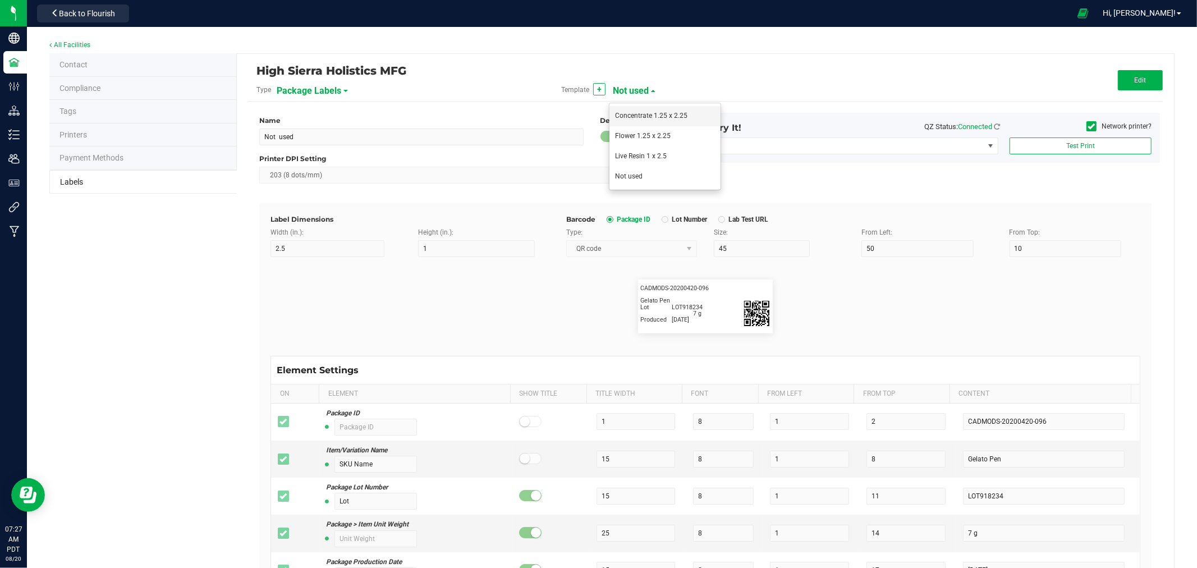
type input "2.25"
type input "1.25"
type input "30"
type input "45"
type input "20"
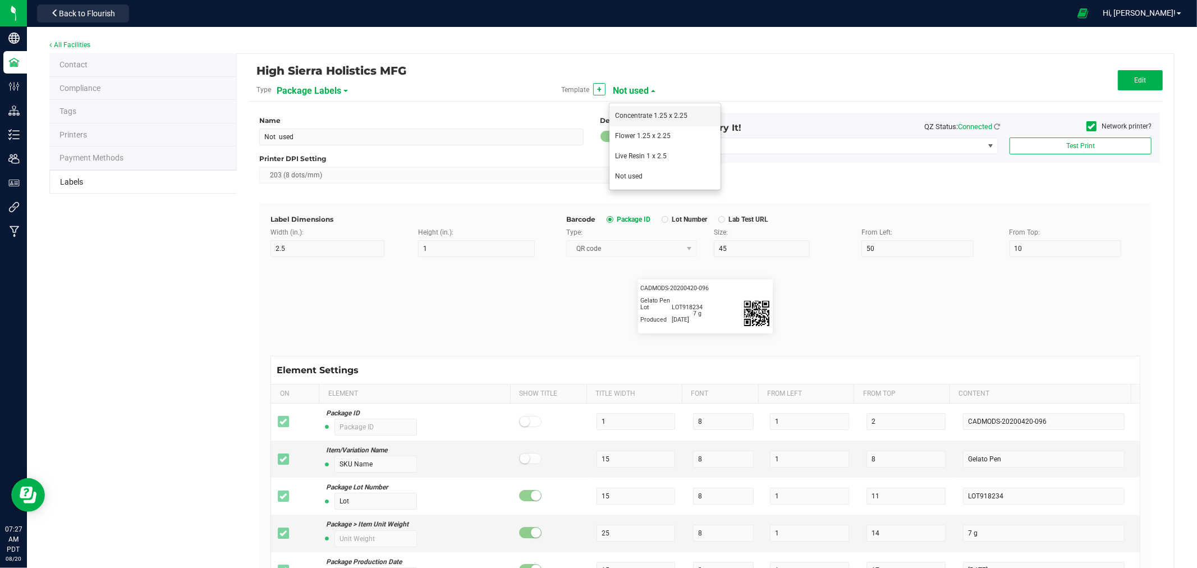
type input "Produced"
type input "9"
type input "6"
type input "30"
type input "5.5"
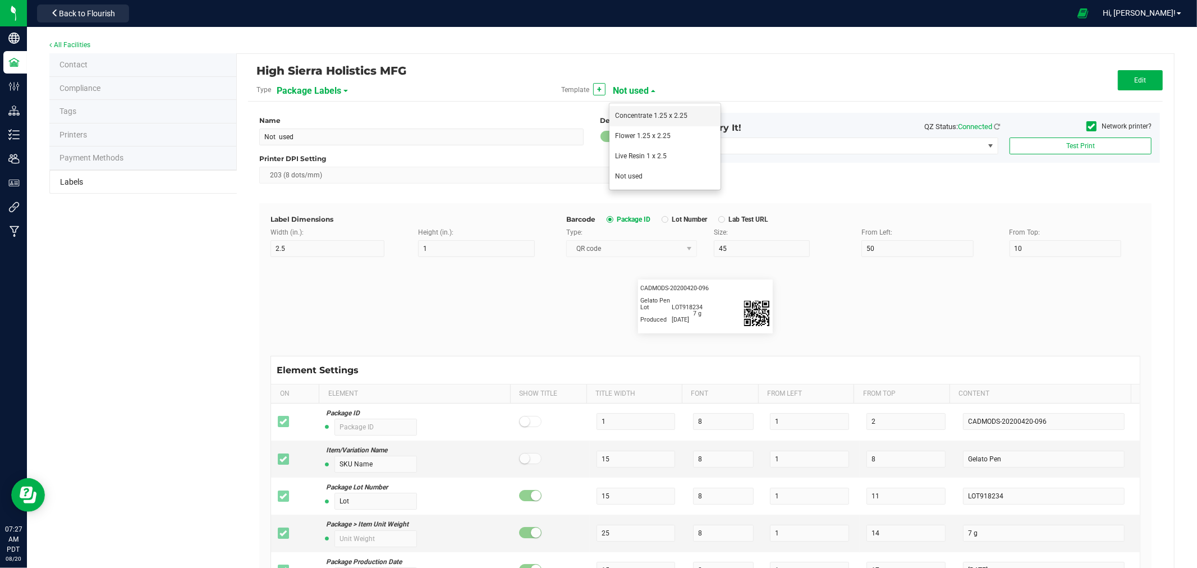
type input "4/20/2023"
type input "Company"
type input "10"
type input "6"
type input "2"
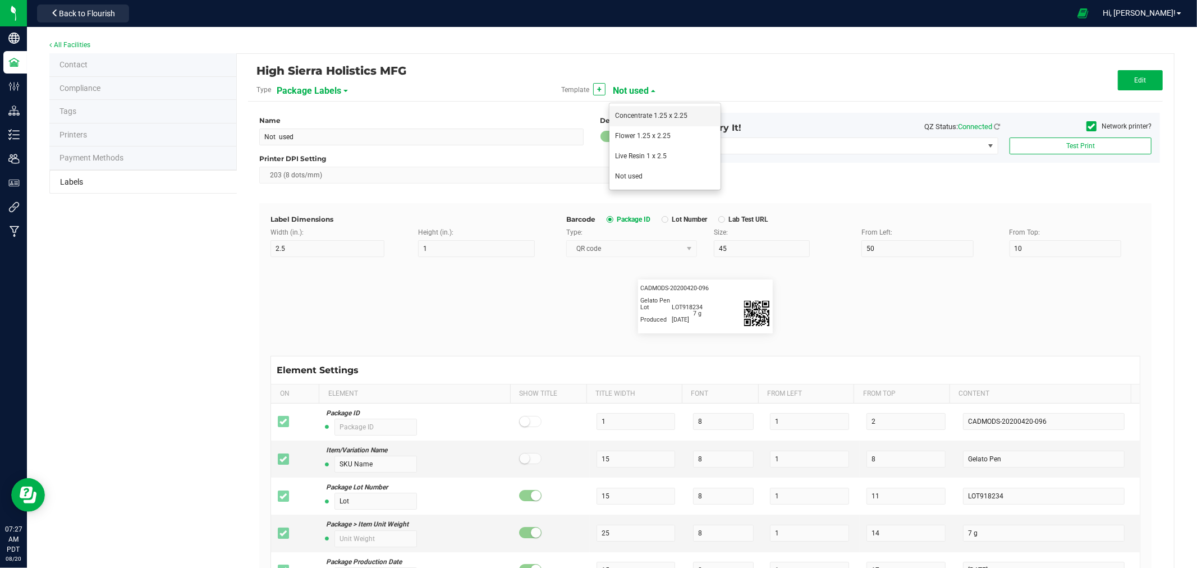
type input "5.5"
type input "High Sierra Holistics"
type input "License #"
type input "20"
type input "6"
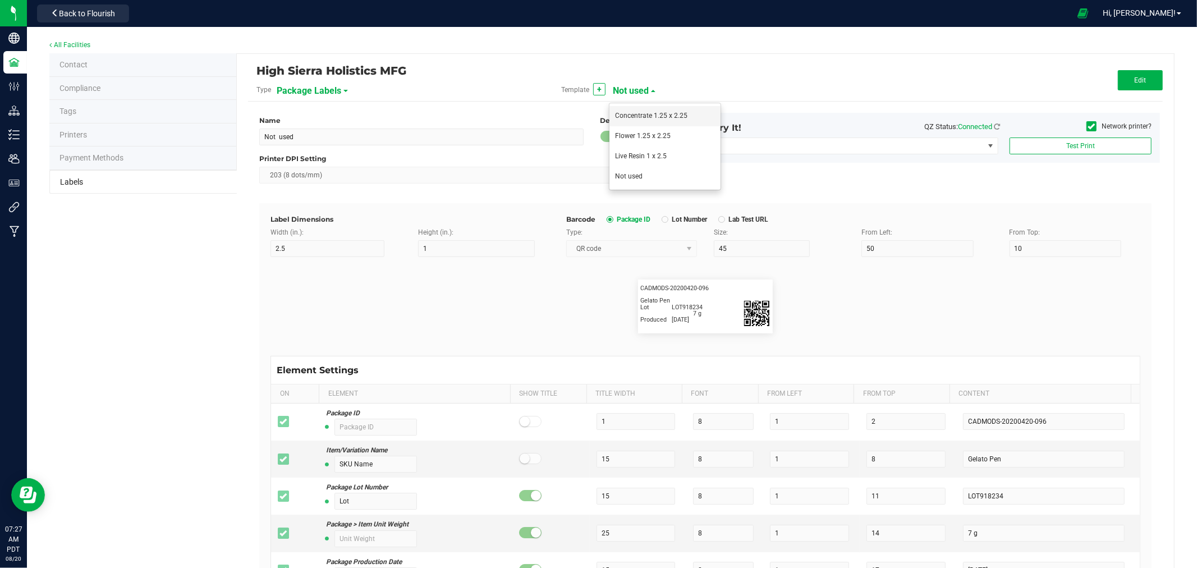
type input "22"
type input "5.5"
type input "RP069"
type input "Warning"
type input "10"
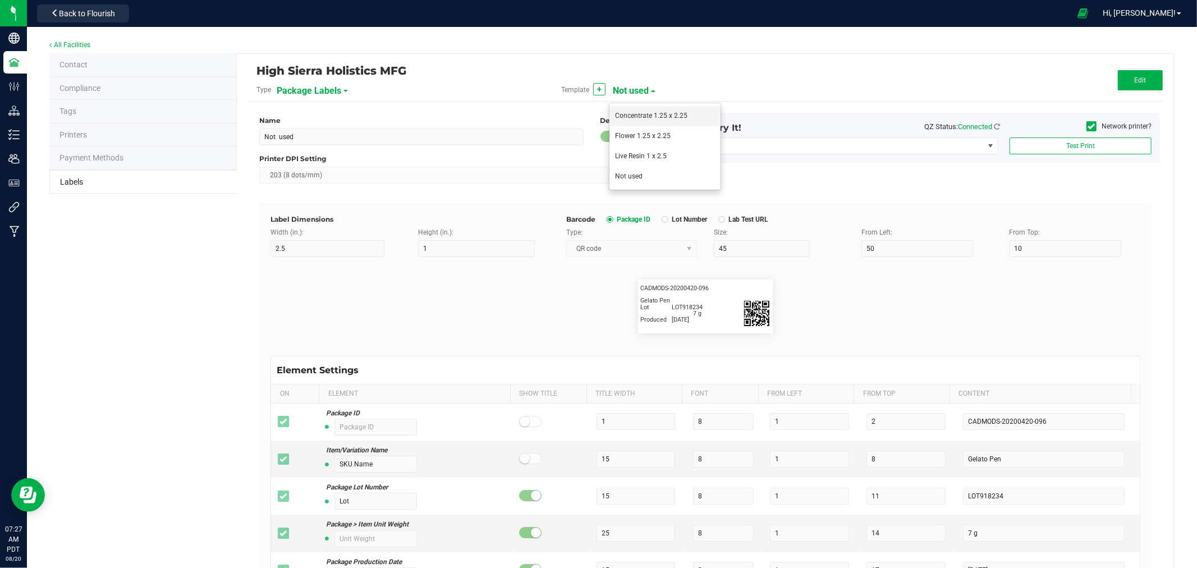
type input "6"
type input "20"
type input "This product contains cannabis concentrated"
type input "Warning"
type input "10"
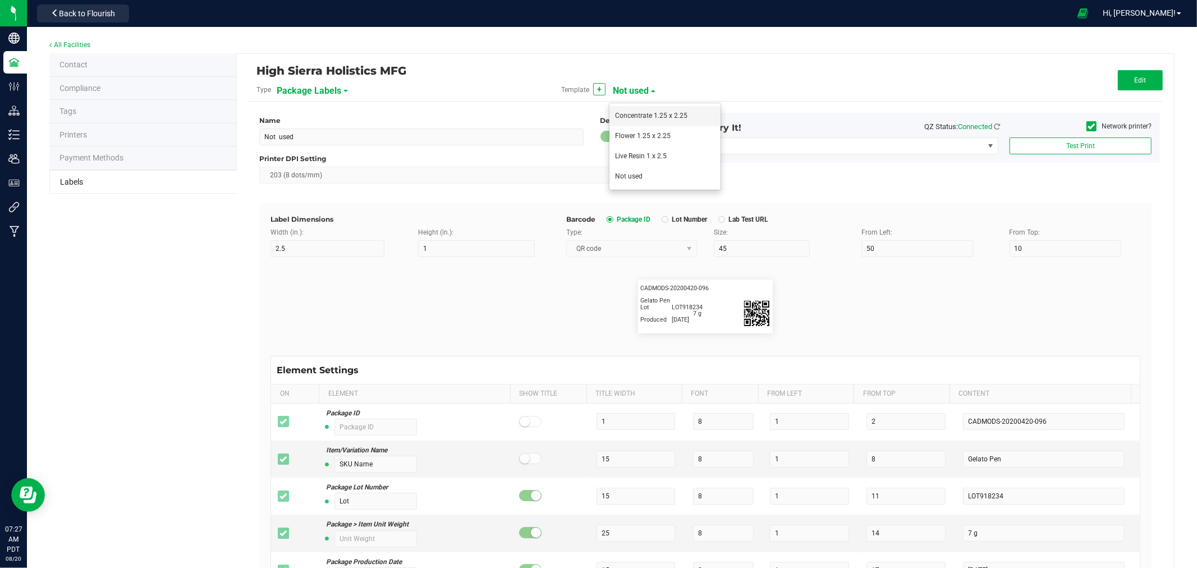
type input "6"
type input "24"
type input "KEEP OUT OF REACH OF CHILDREN"
type input "Top Terpene 1 Label"
type input "35"
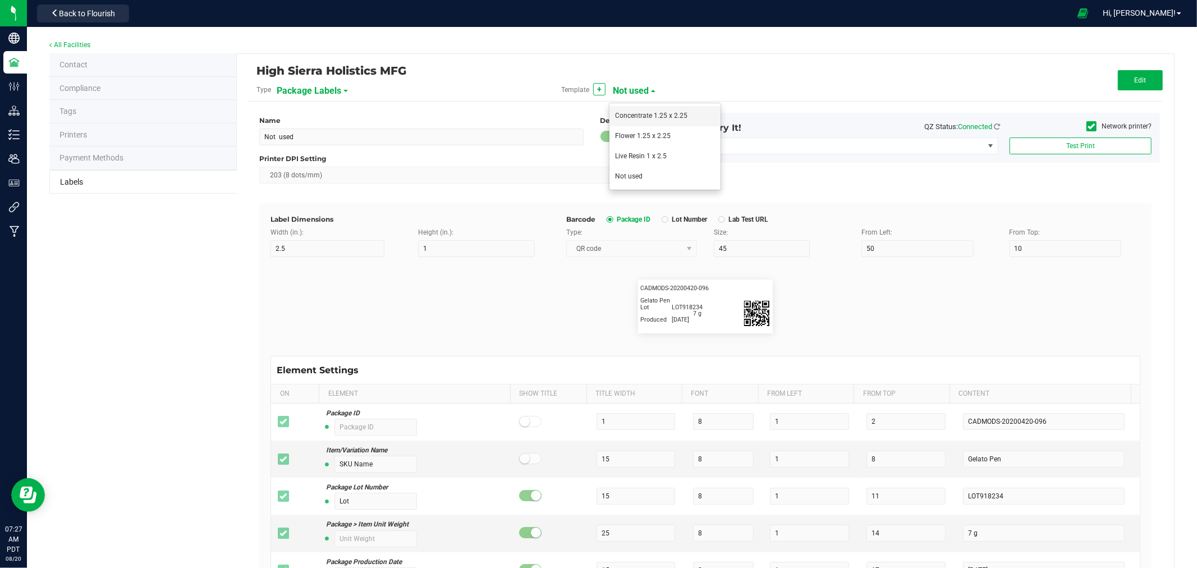
type input "6"
type input "27"
type input "10"
type input "Top Terpene #1"
type input "Top Terpene 1 Value"
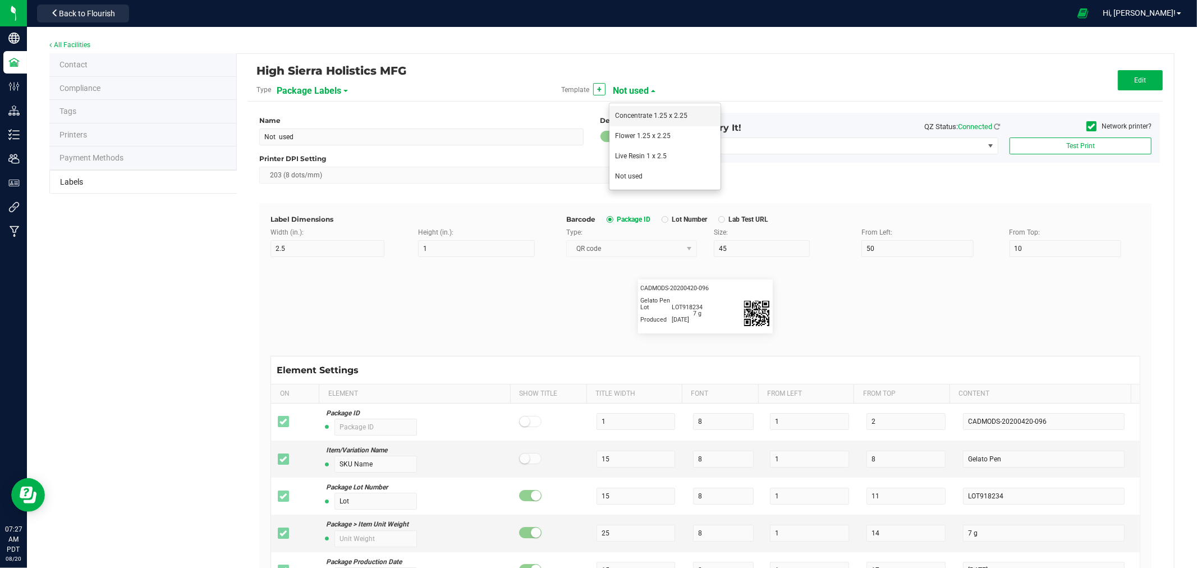
type input "35"
type input "6"
type input "50"
type input "10"
type input "Value"
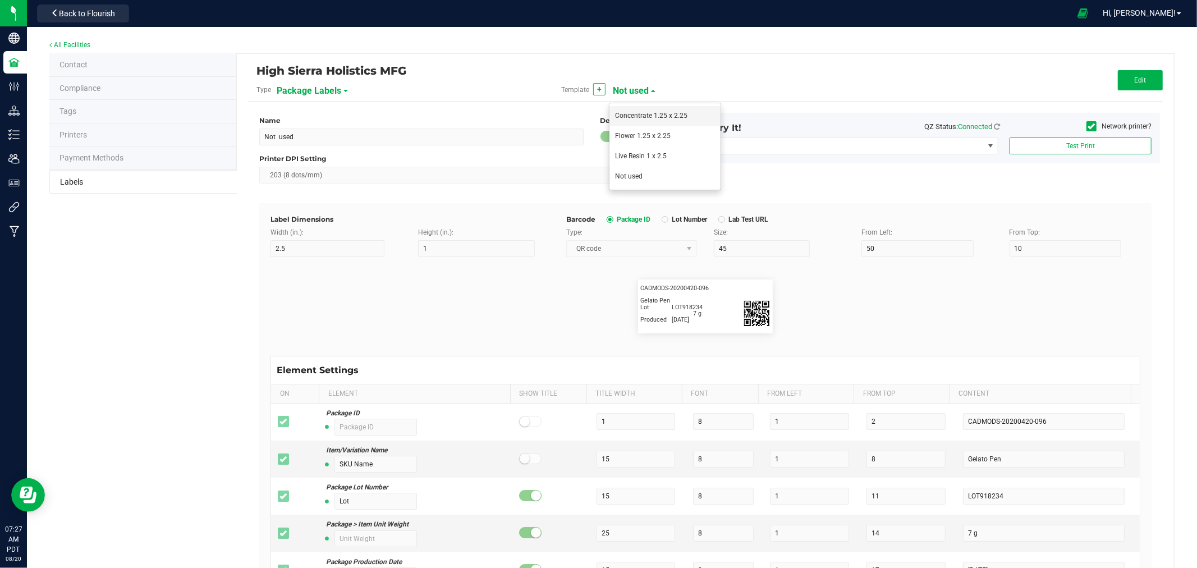
type input "Top Terpene 2 Label"
type input "35"
type input "6"
type input "27"
type input "12"
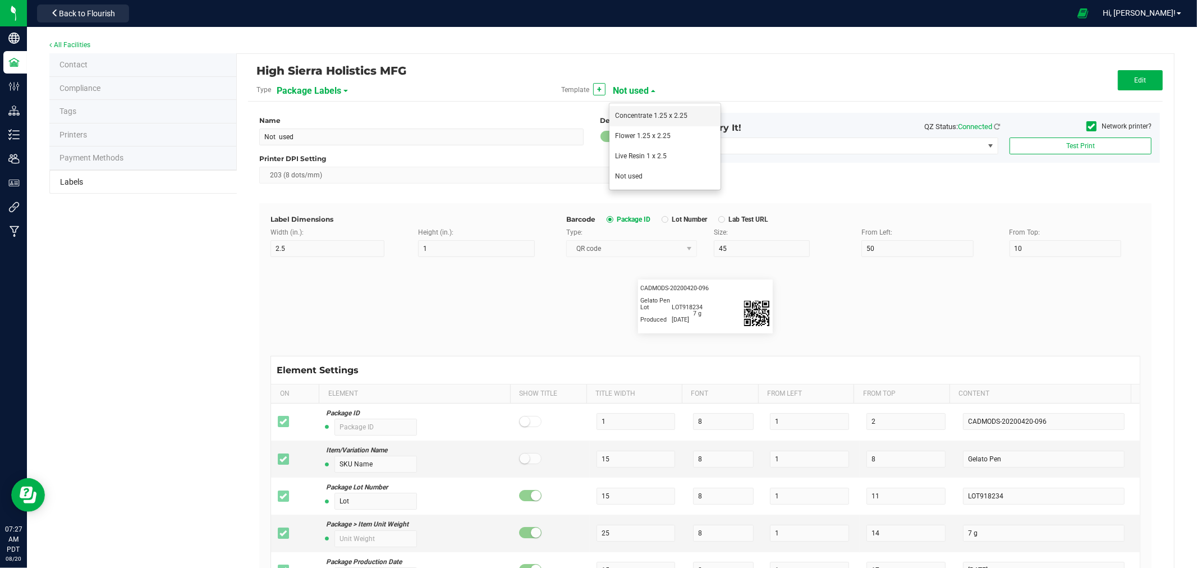
type input "Top Terpene #2"
type input "Top Terpene 2 Value"
type input "35"
type input "6"
type input "50"
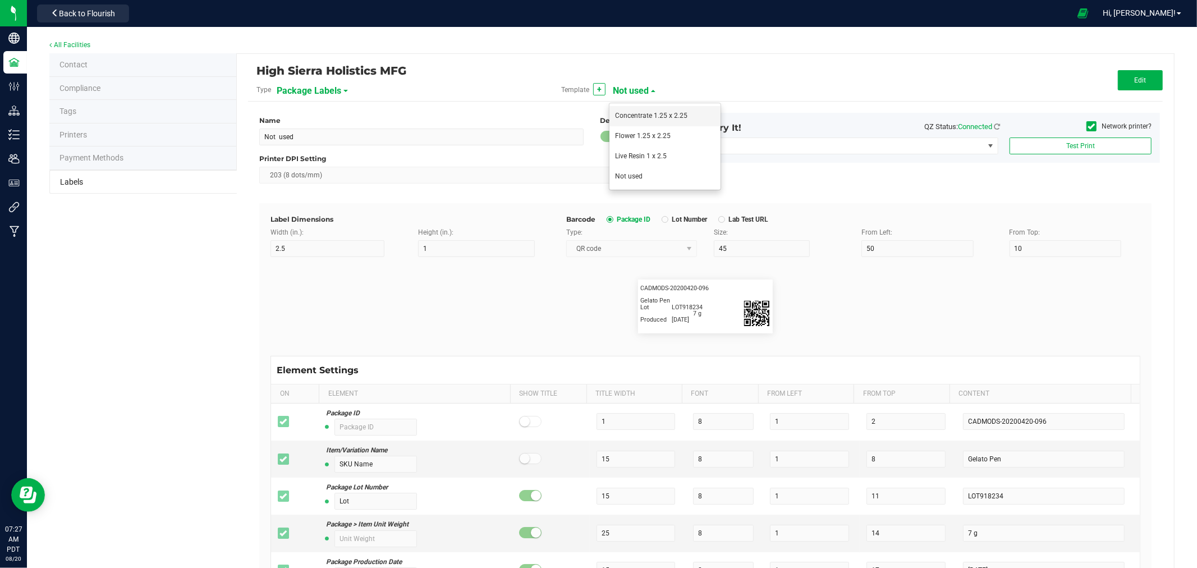
type input "12"
type input "Value"
type input "Top Terpene 3 Label"
type input "35"
type input "6"
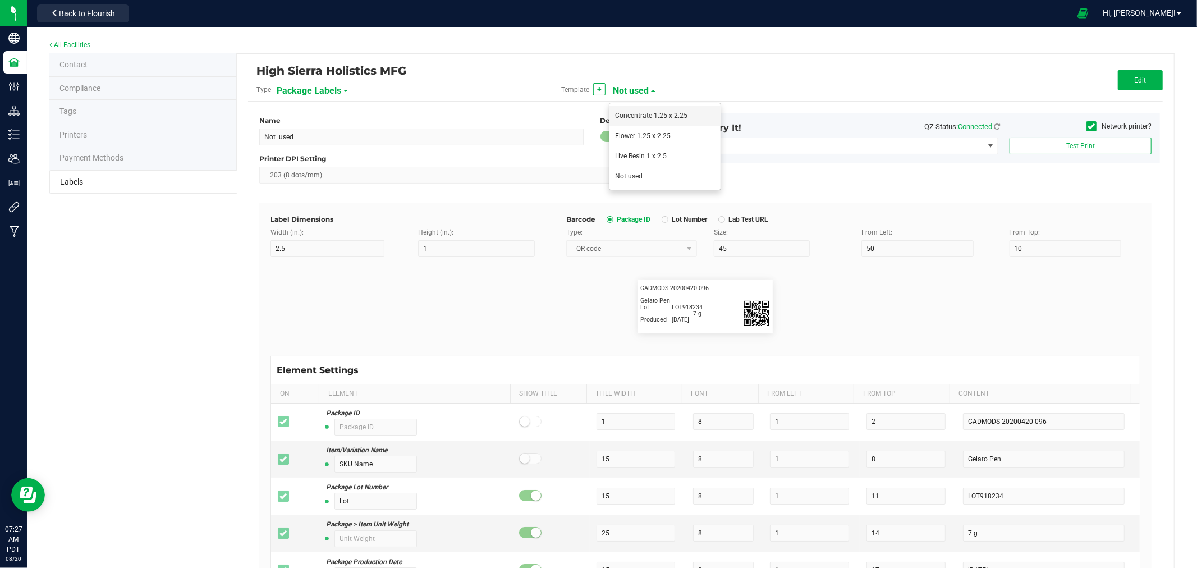
type input "27"
type input "14"
type input "Top Terpene #3"
type input "Top Terpene 3 Value"
type input "35"
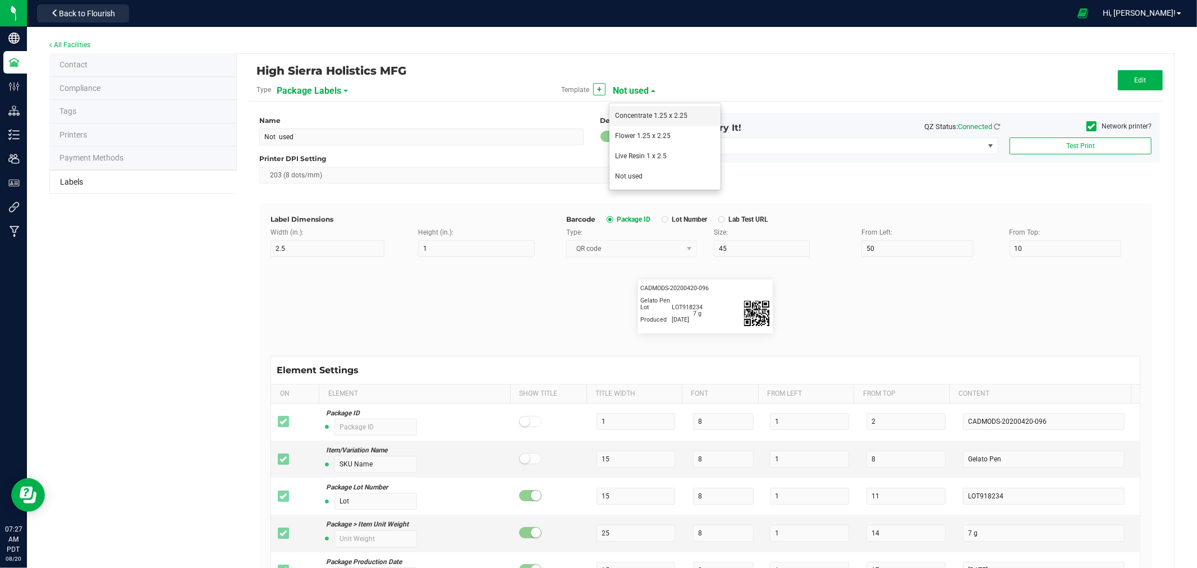
type input "6"
type input "50"
type input "14"
type input "Value"
type input "Metrc #"
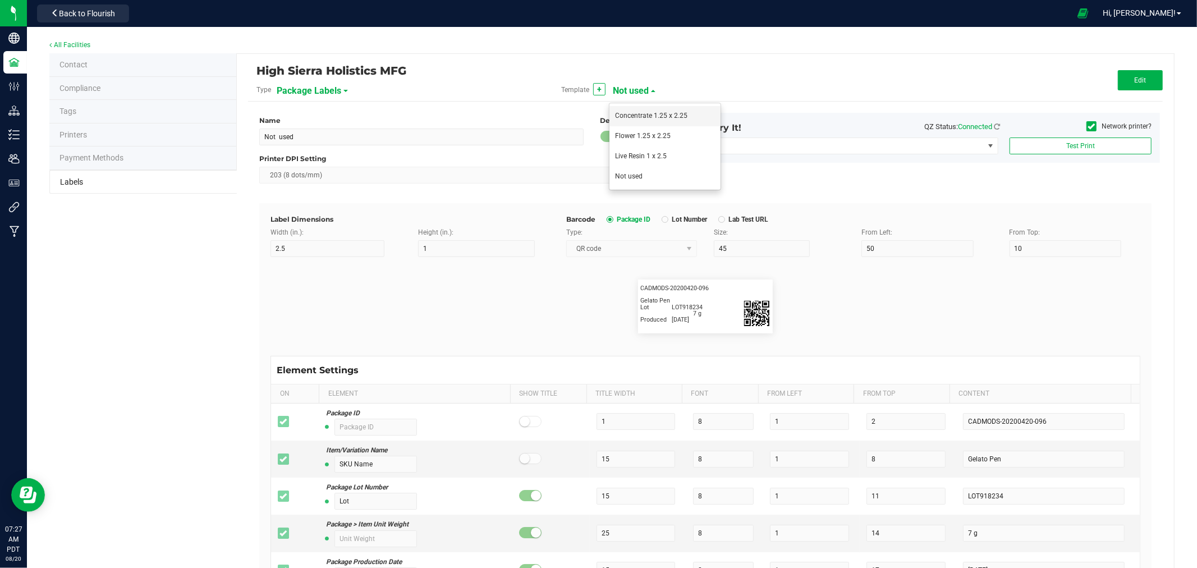
type input "11"
type input "6"
type input "27"
type input "1A40403000002050000XXXXX"
type input "SKU Name"
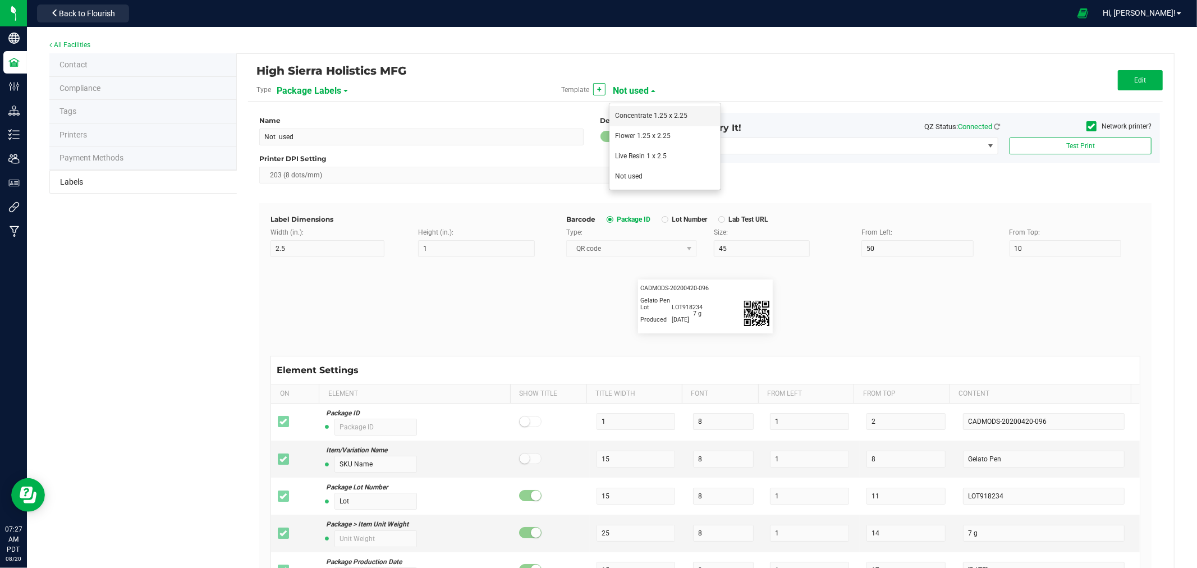
type input "6"
type input "2"
type input "3"
type input "HSH Live Resin Sugar Tahoe Lemonade 1g"
type input "THC mg"
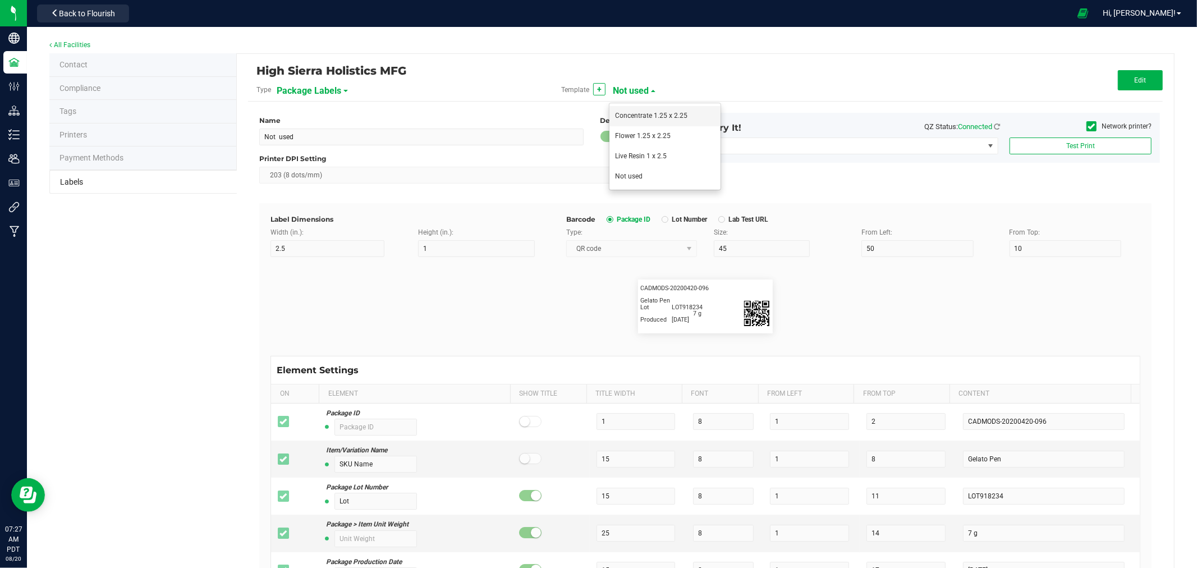
type input "13"
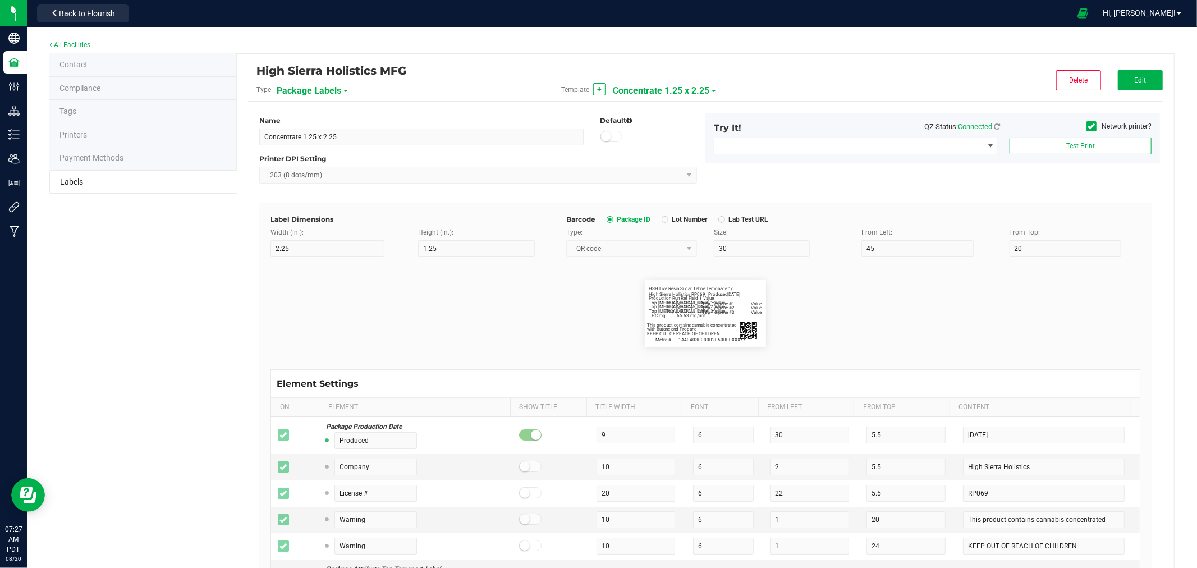
click at [115, 288] on div "Contact Compliance Tags Printers Payment Methods Labels High Sierra Holistics M…" at bounding box center [611, 439] width 1125 height 772
click at [1134, 80] on span "Edit" at bounding box center [1140, 80] width 12 height 8
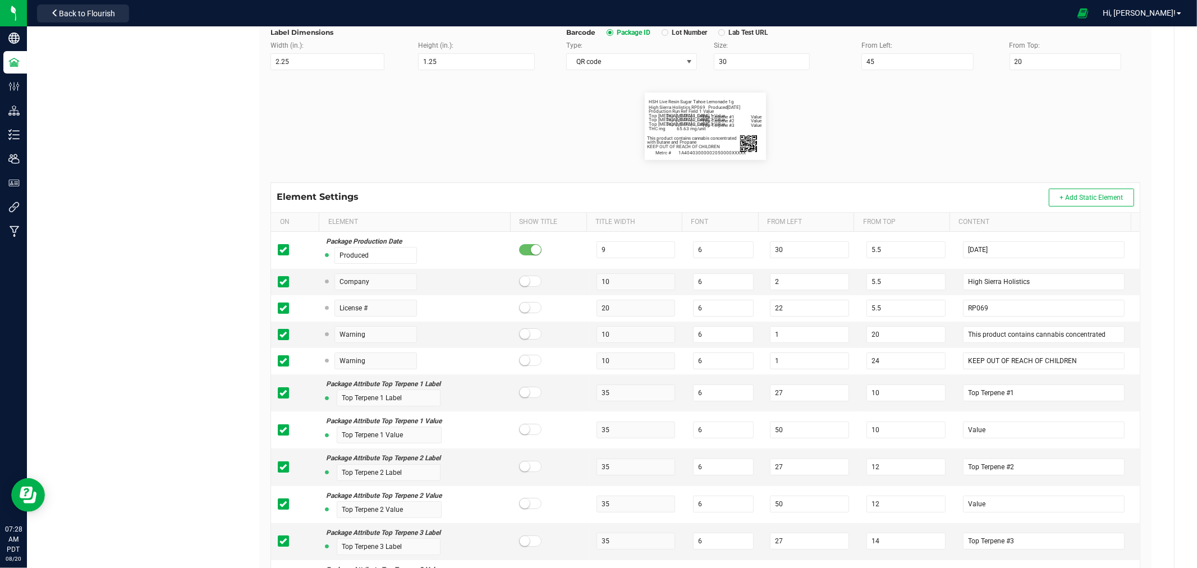
scroll to position [268, 0]
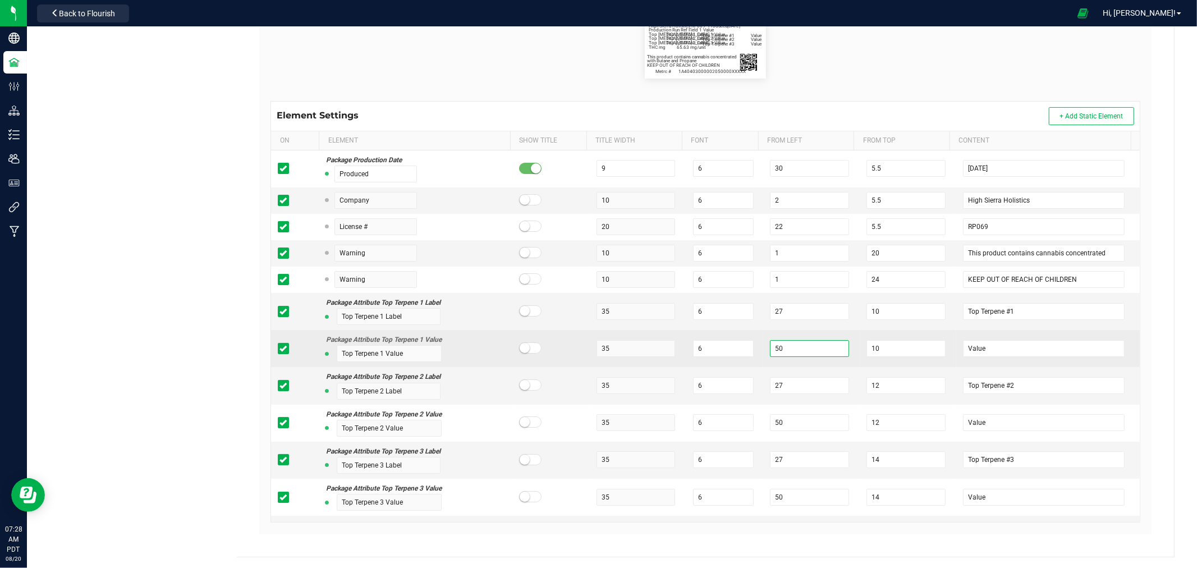
click at [787, 351] on input "50" at bounding box center [809, 348] width 79 height 17
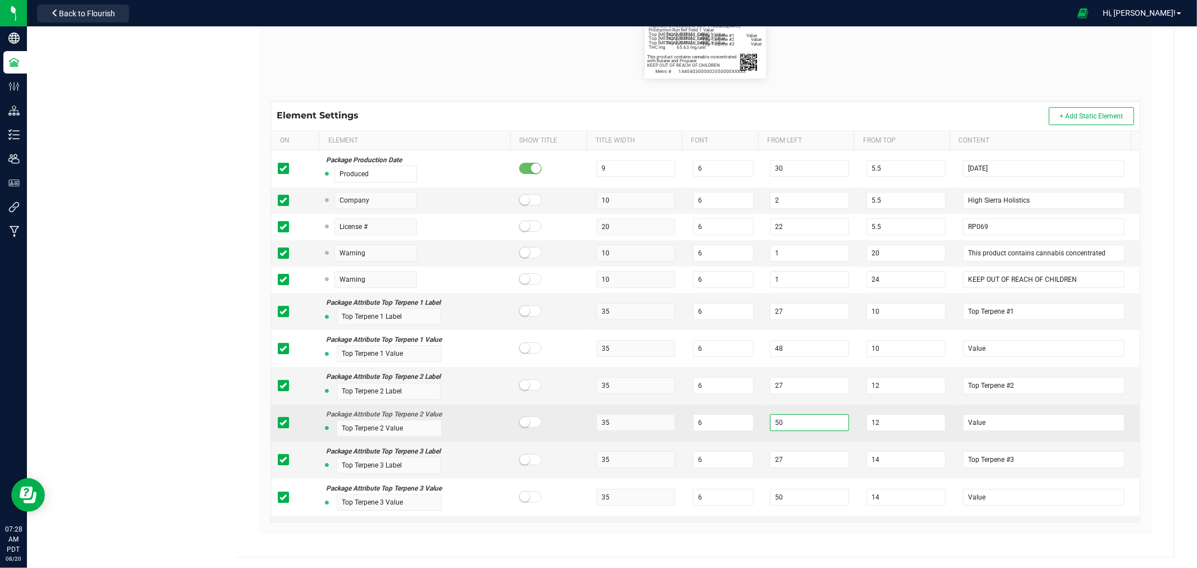
drag, startPoint x: 781, startPoint y: 423, endPoint x: 754, endPoint y: 427, distance: 27.9
click at [763, 427] on td "50" at bounding box center [811, 423] width 97 height 37
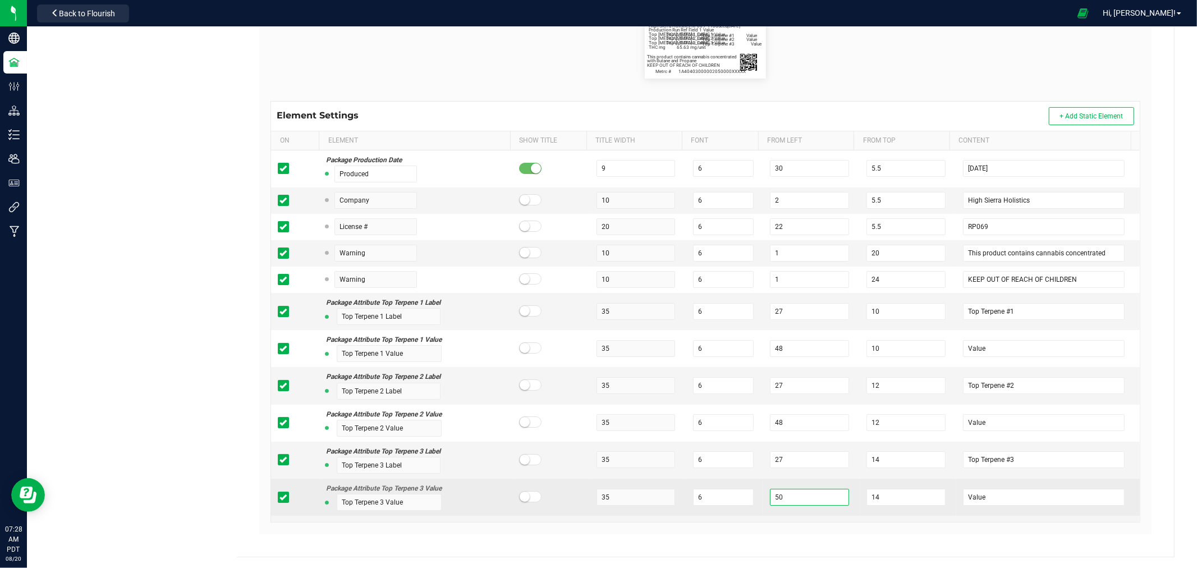
click at [763, 498] on td "50" at bounding box center [811, 497] width 97 height 37
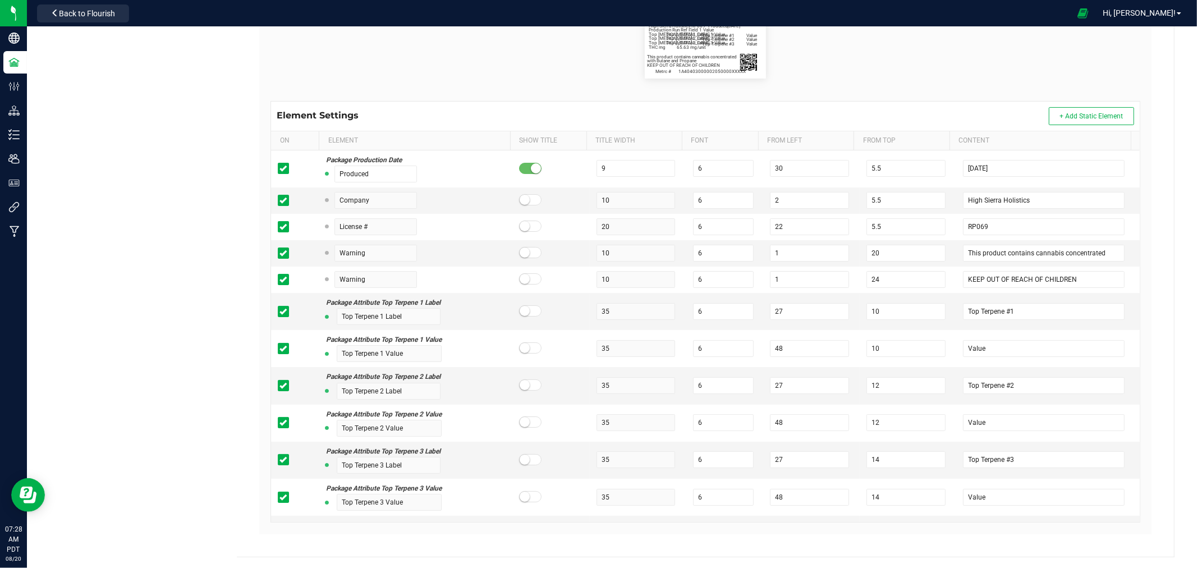
click at [1141, 293] on div "Label Dimensions Width (in.): 2.25 Height (in.): 1.25 Barcode Package ID Lot Nu…" at bounding box center [705, 234] width 892 height 599
click at [1158, 292] on div "High Sierra Holistics MFG Type Package Labels Template Concentrate 1.25 x 2.25 …" at bounding box center [705, 171] width 937 height 771
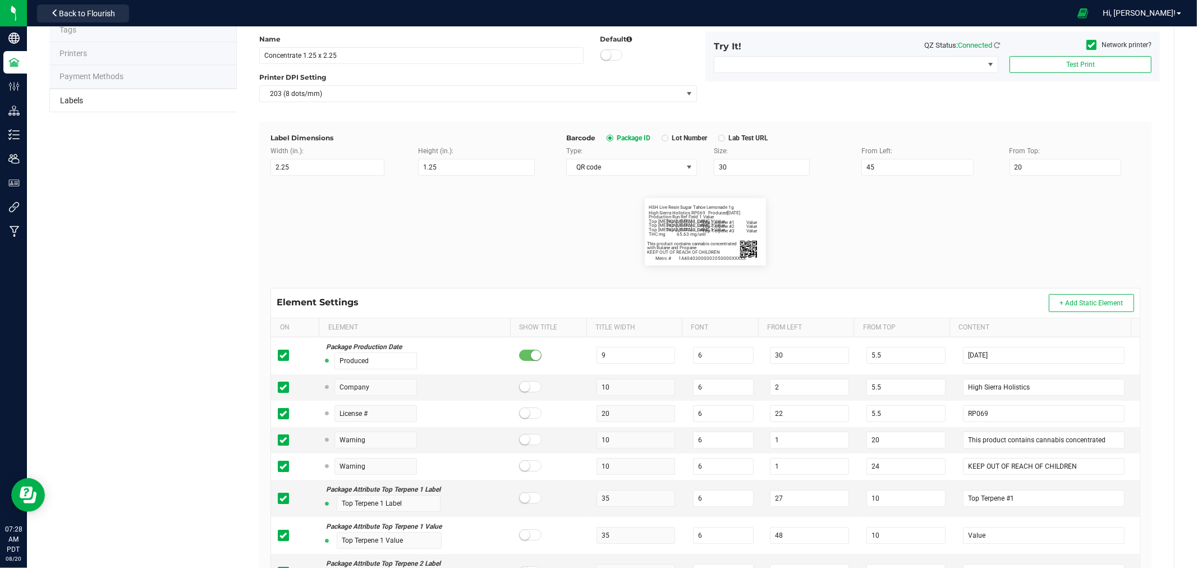
scroll to position [0, 0]
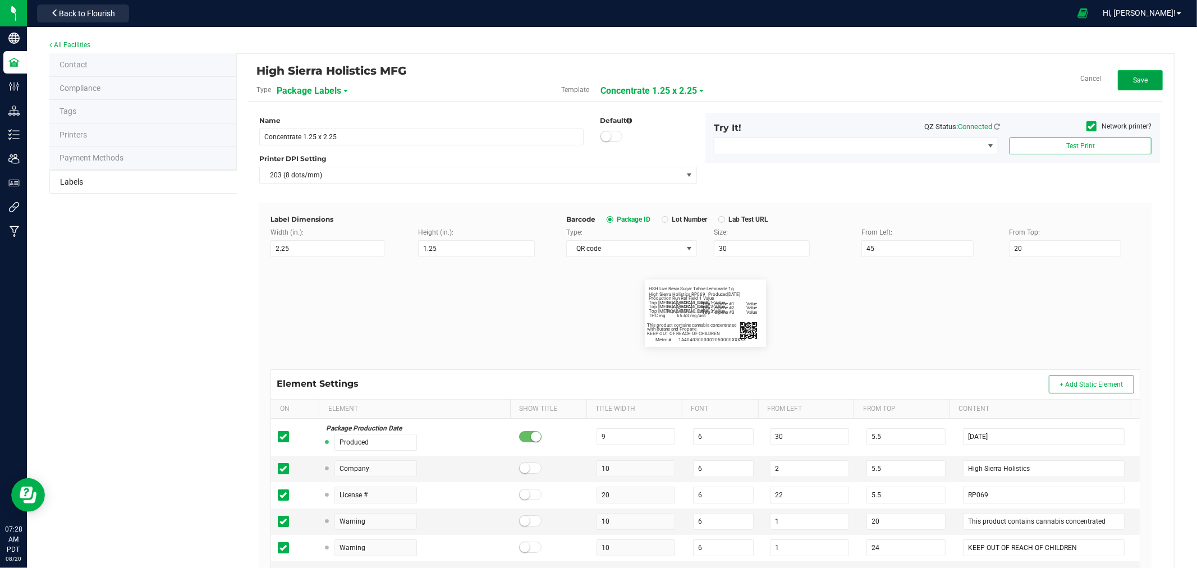
click at [1129, 88] on button "Save" at bounding box center [1140, 80] width 45 height 20
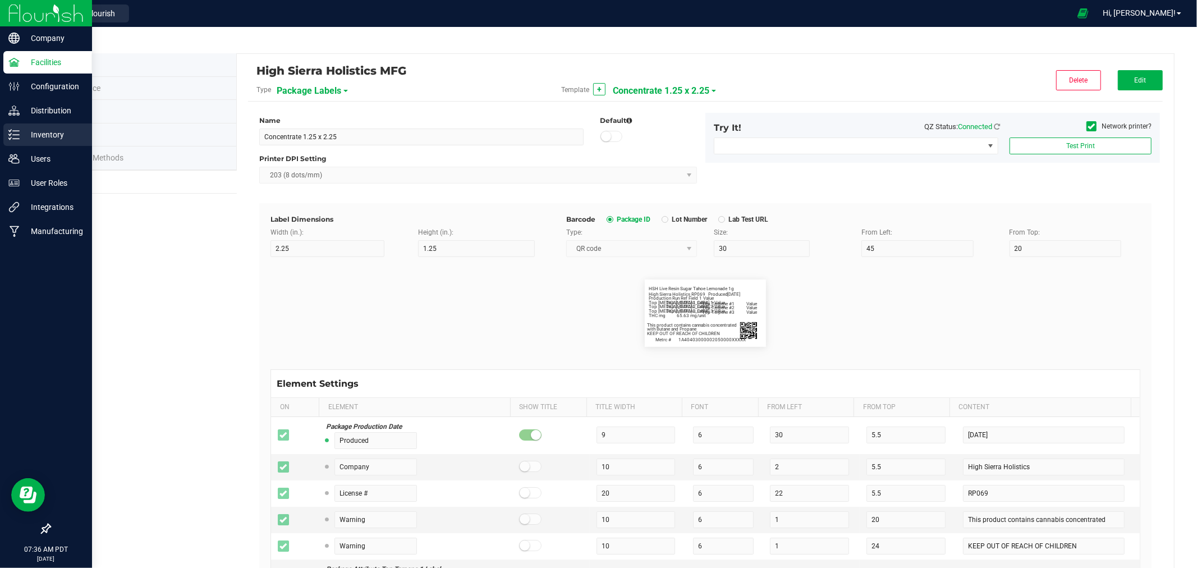
click at [52, 128] on p "Inventory" at bounding box center [53, 134] width 67 height 13
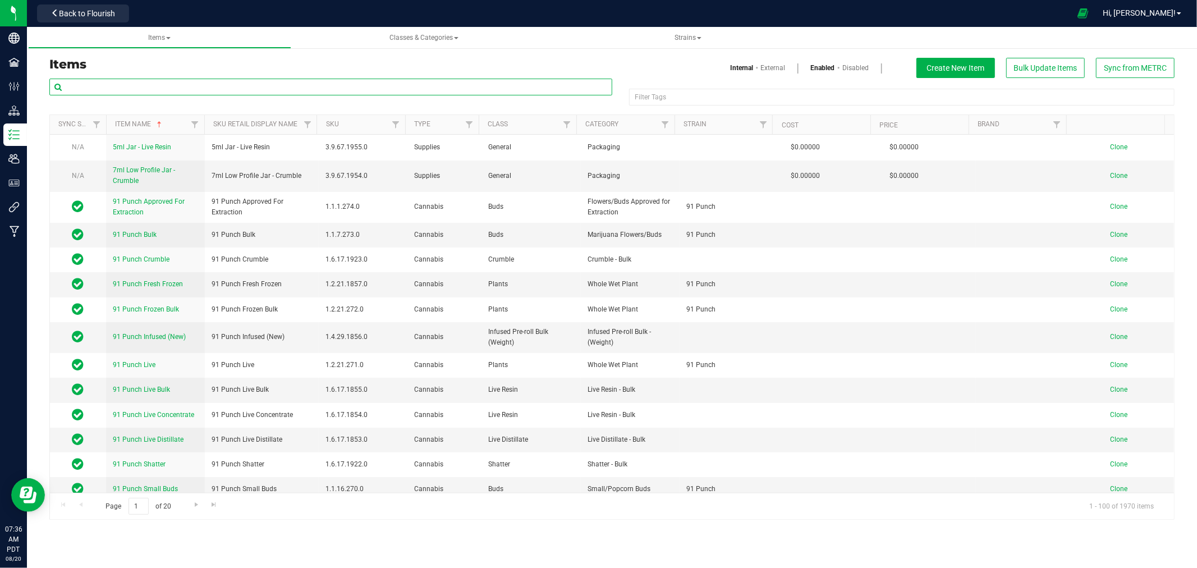
click at [198, 85] on input "text" at bounding box center [330, 87] width 563 height 17
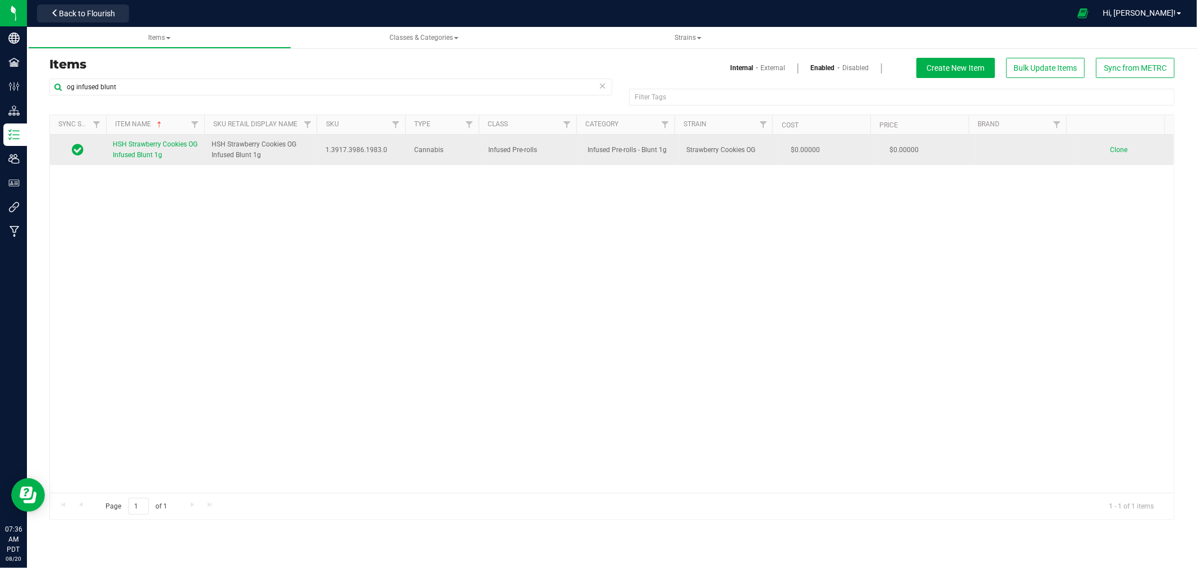
click at [159, 145] on span "HSH Strawberry Cookies OG Infused Blunt 1g" at bounding box center [155, 149] width 85 height 19
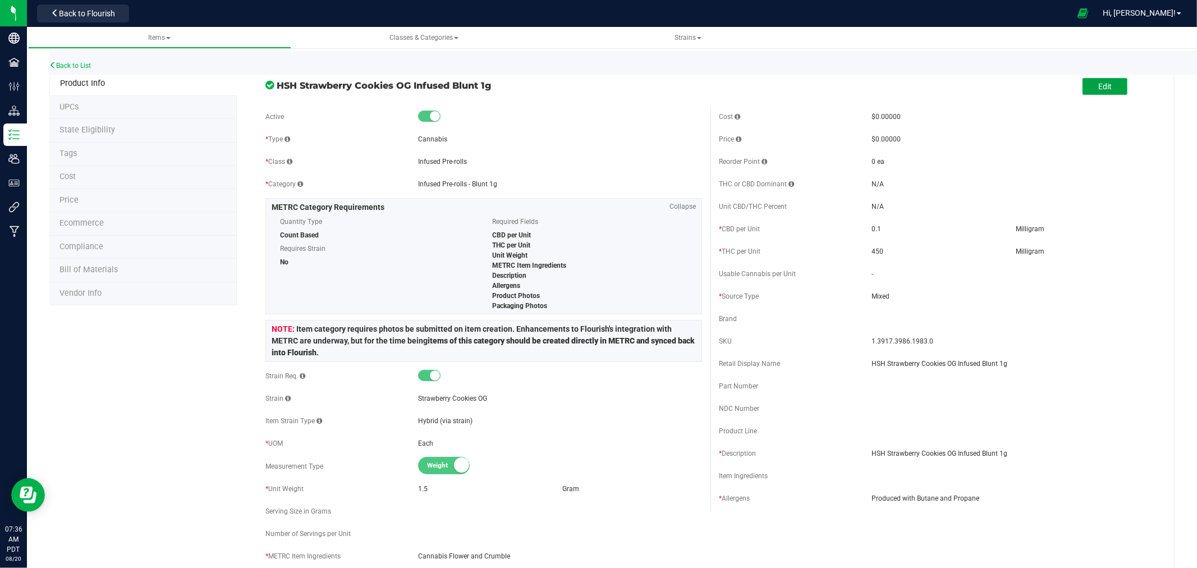
click at [1089, 82] on button "Edit" at bounding box center [1104, 86] width 45 height 17
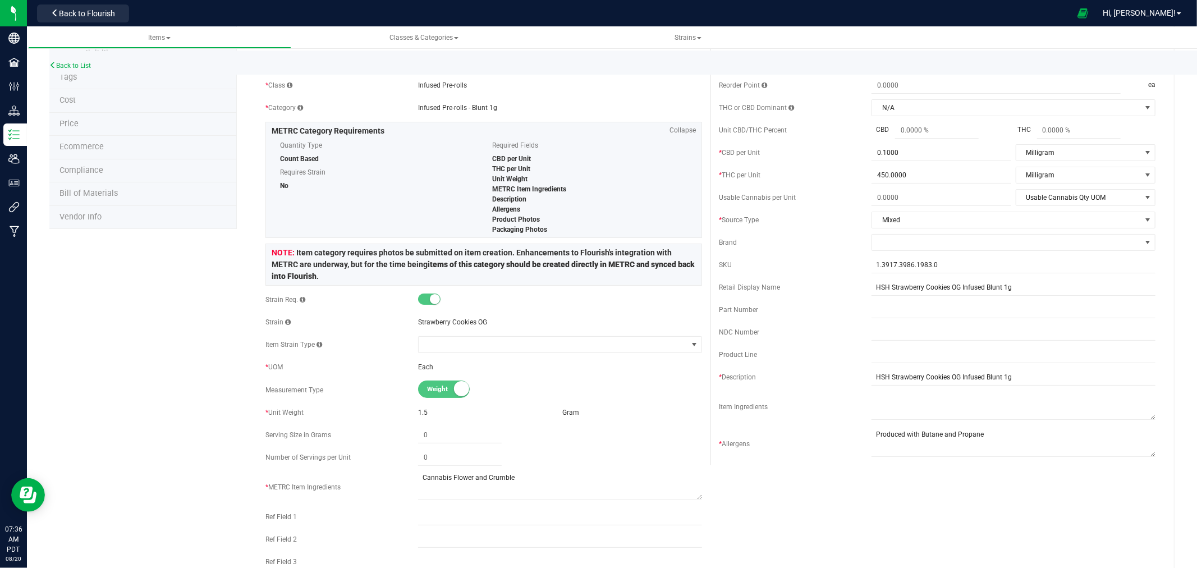
scroll to position [187, 0]
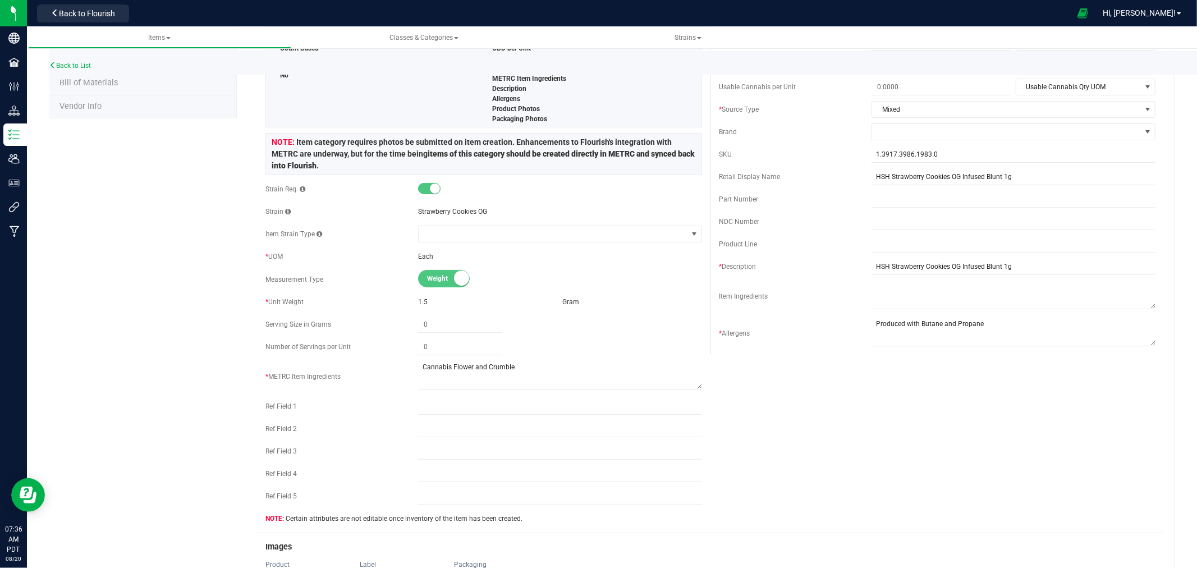
click at [439, 297] on div "1.5" at bounding box center [488, 302] width 140 height 10
click at [429, 301] on div "1.5" at bounding box center [488, 302] width 140 height 10
click at [418, 301] on span "1.5" at bounding box center [423, 302] width 10 height 8
click at [428, 303] on div "1.5" at bounding box center [488, 302] width 140 height 10
drag, startPoint x: 427, startPoint y: 300, endPoint x: 422, endPoint y: 304, distance: 6.4
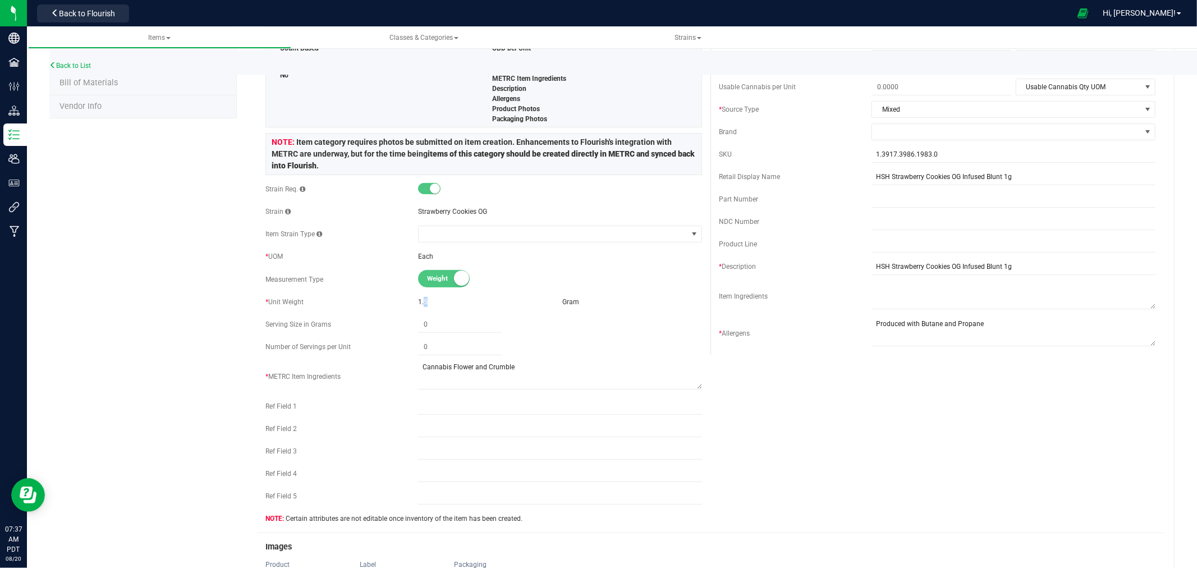
click at [422, 304] on div "1.5" at bounding box center [488, 302] width 140 height 10
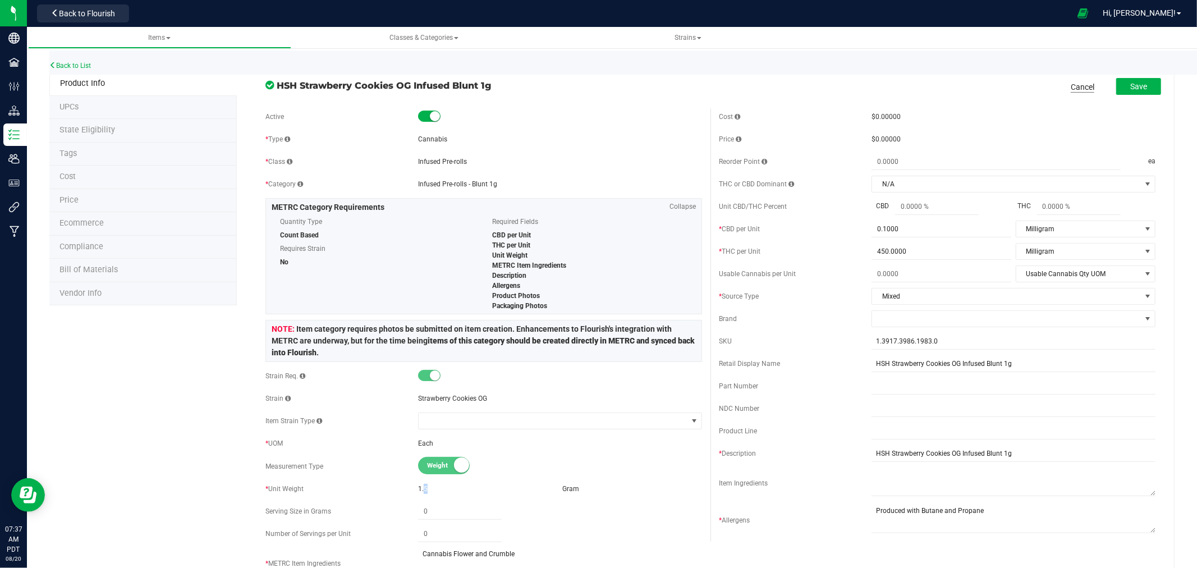
click at [1071, 82] on link "Cancel" at bounding box center [1083, 86] width 24 height 11
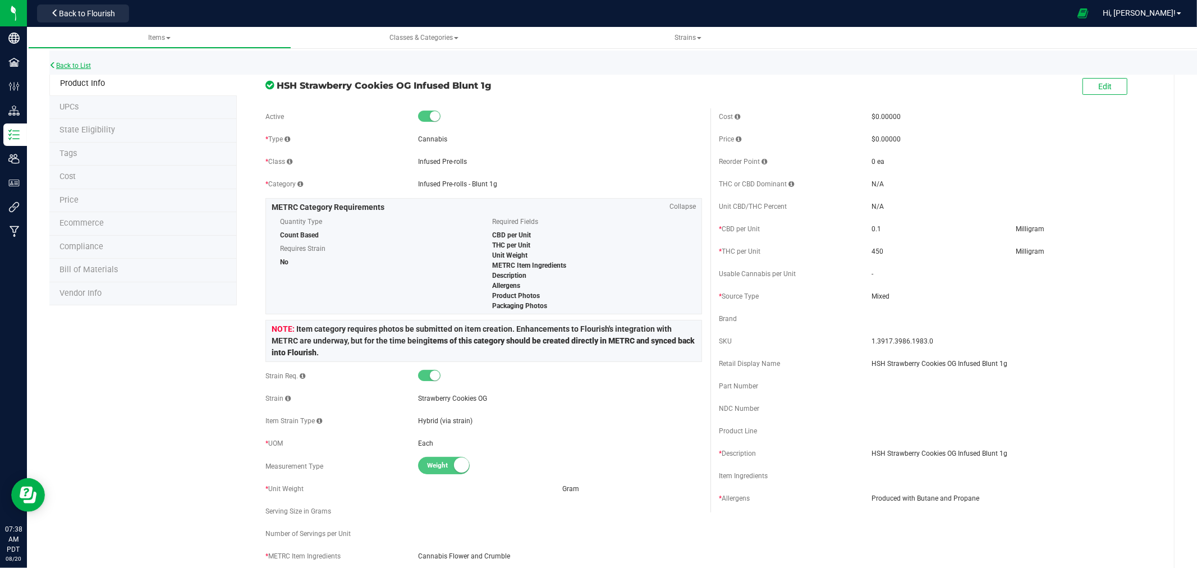
click at [80, 62] on link "Back to List" at bounding box center [70, 66] width 42 height 8
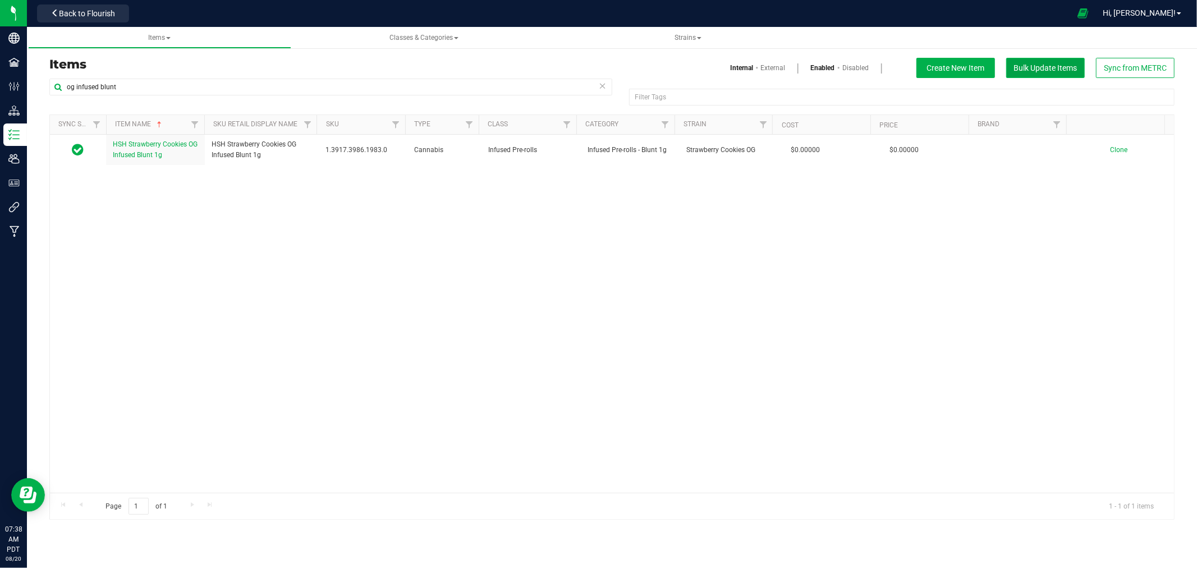
click at [1027, 68] on span "Bulk Update Items" at bounding box center [1045, 67] width 63 height 9
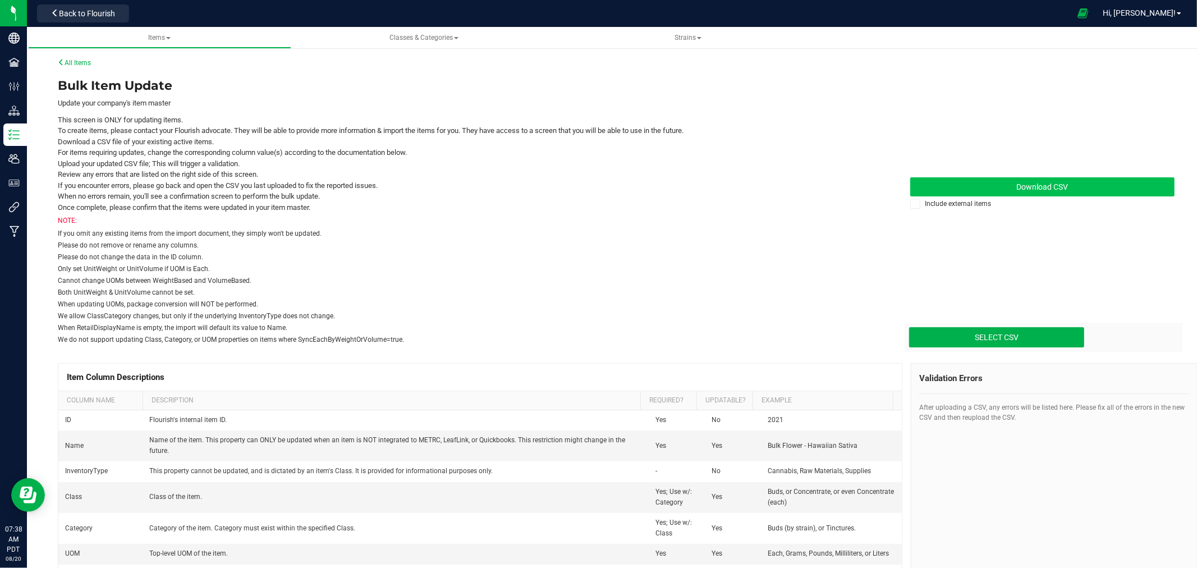
click at [1058, 184] on span "Download CSV" at bounding box center [1042, 186] width 52 height 9
click at [1044, 337] on input "Select CSV" at bounding box center [107, 289] width 1953 height 114
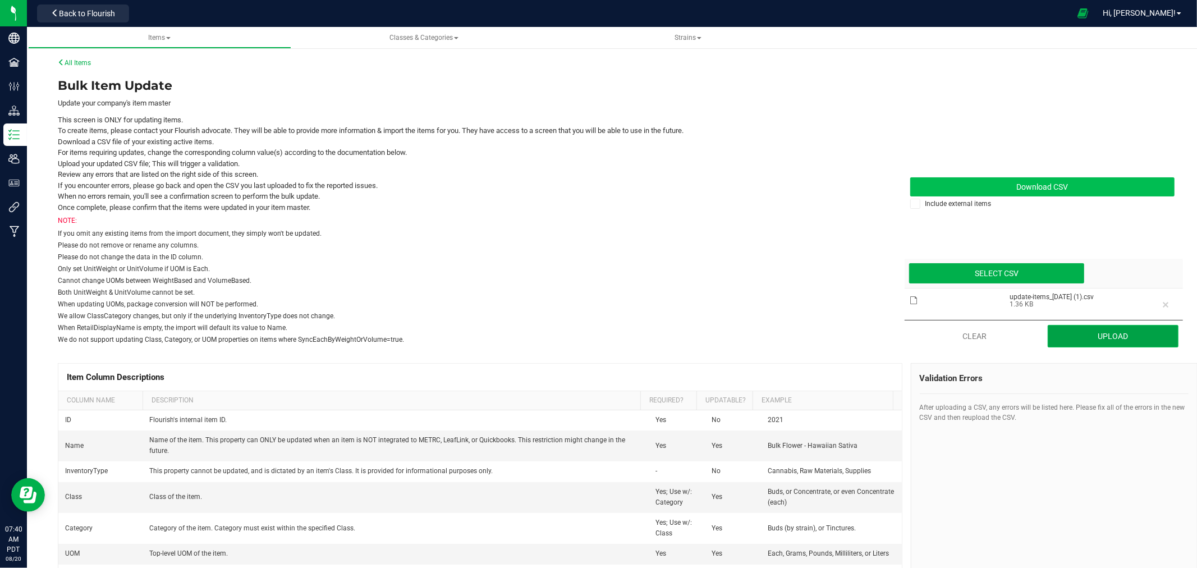
click at [1095, 340] on button "Upload" at bounding box center [1113, 336] width 131 height 22
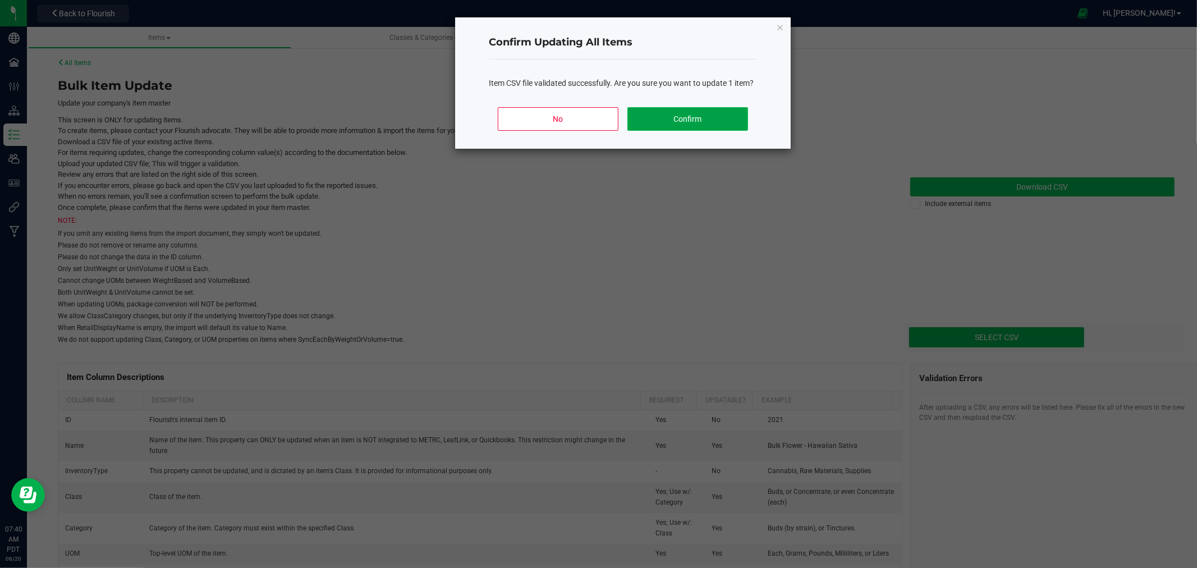
click at [728, 111] on button "Confirm" at bounding box center [687, 119] width 121 height 24
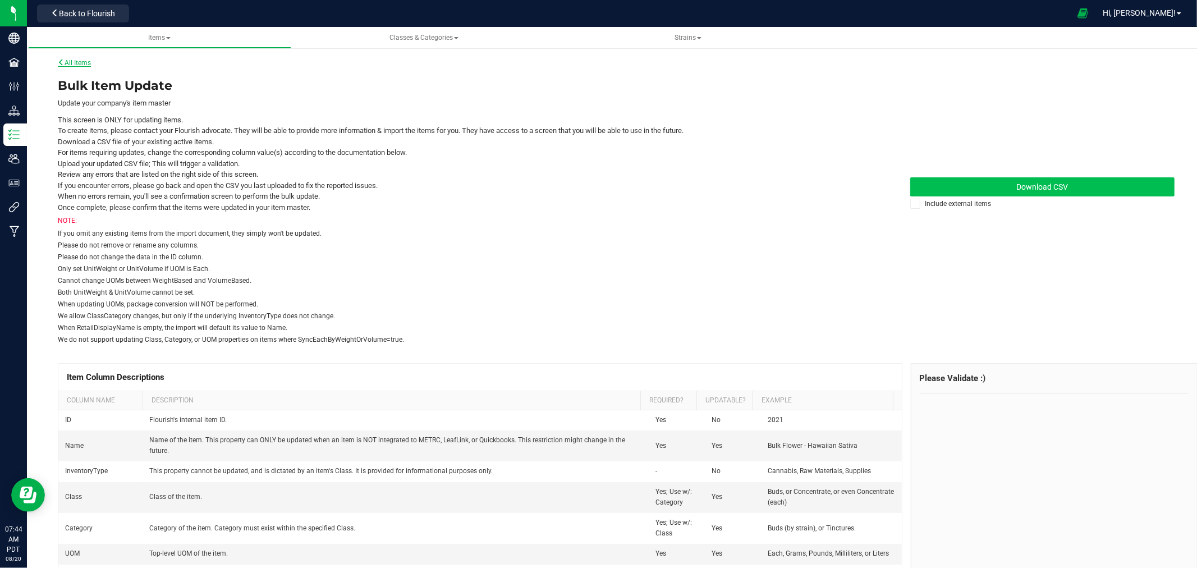
click at [81, 59] on link "All Items" at bounding box center [74, 63] width 33 height 8
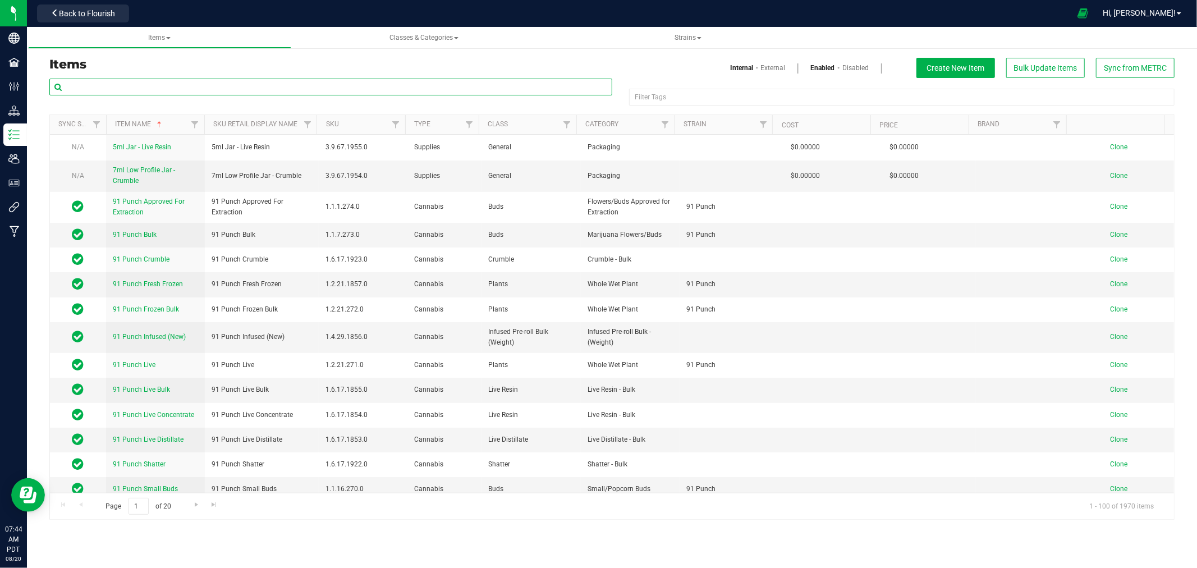
click at [129, 85] on input "text" at bounding box center [330, 87] width 563 height 17
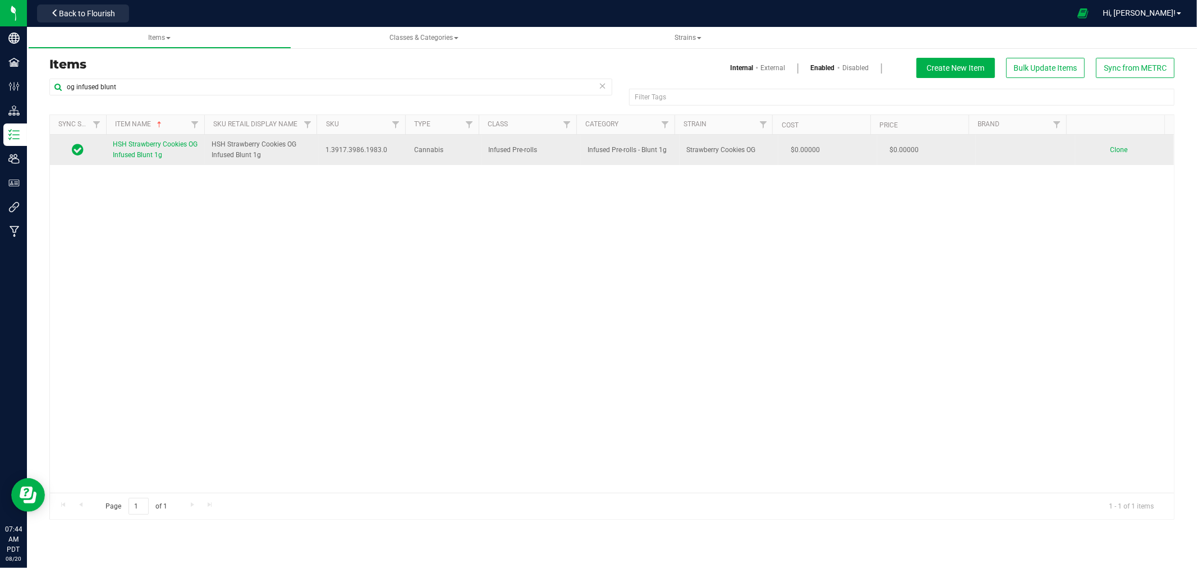
click at [1110, 150] on span "Clone" at bounding box center [1118, 150] width 17 height 8
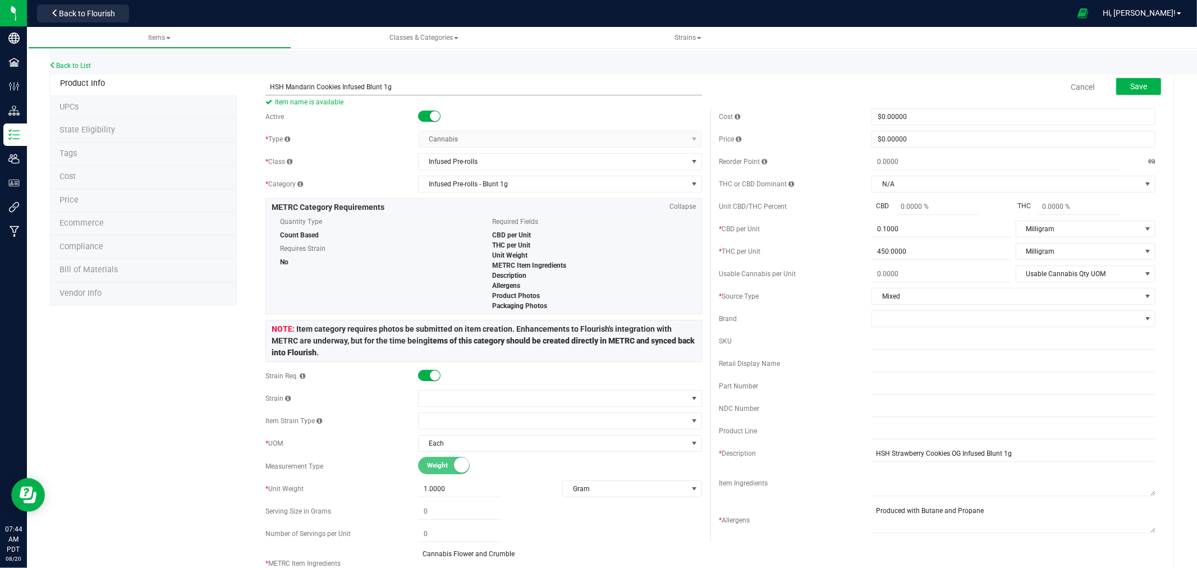
click at [354, 85] on input "HSH Mandarin Cookies Infused Blunt 1g" at bounding box center [483, 87] width 437 height 17
click at [565, 118] on div at bounding box center [560, 116] width 284 height 11
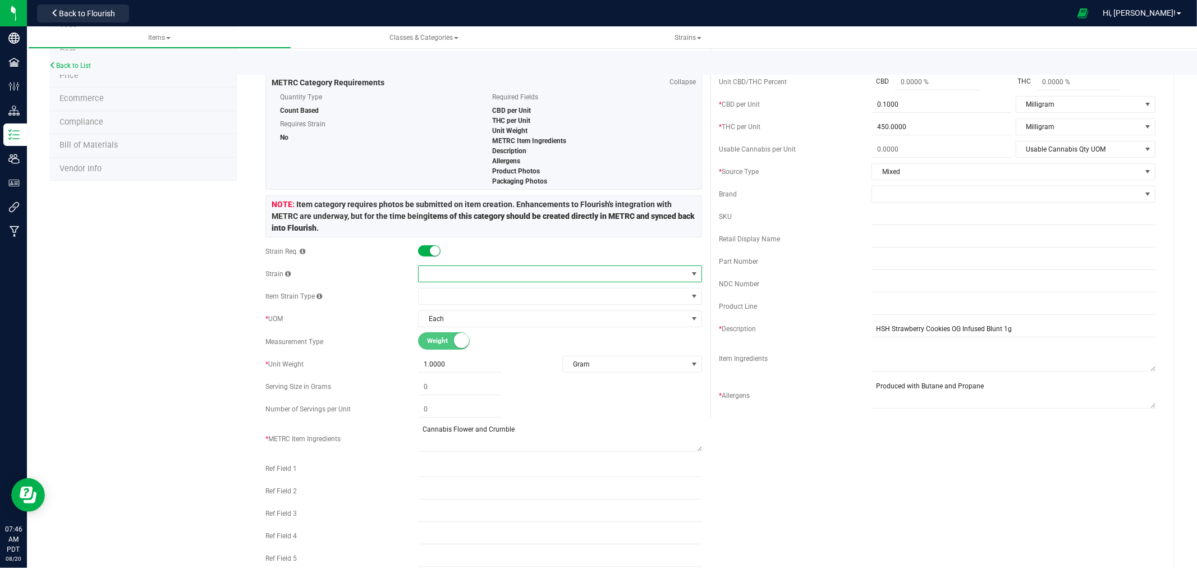
click at [440, 269] on span at bounding box center [553, 274] width 269 height 16
click at [455, 321] on li "Mandarin Cookies" at bounding box center [556, 321] width 280 height 16
click at [222, 307] on div "Product Info UPCs State Eligibility Tags Cost Price Ecommerce Compliance Bill o…" at bounding box center [611, 462] width 1125 height 1031
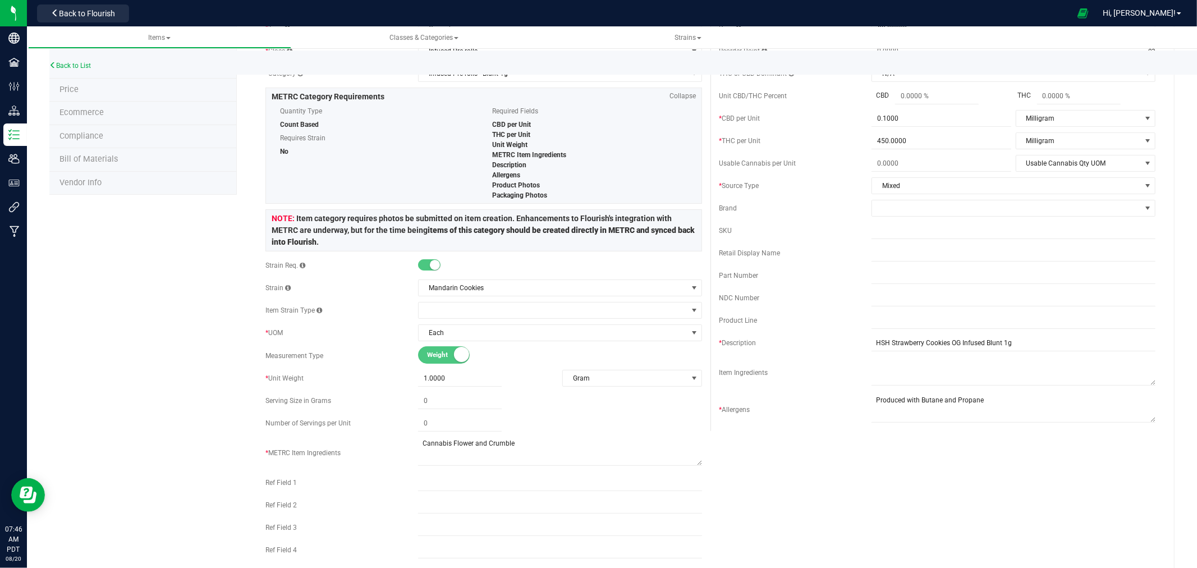
scroll to position [0, 0]
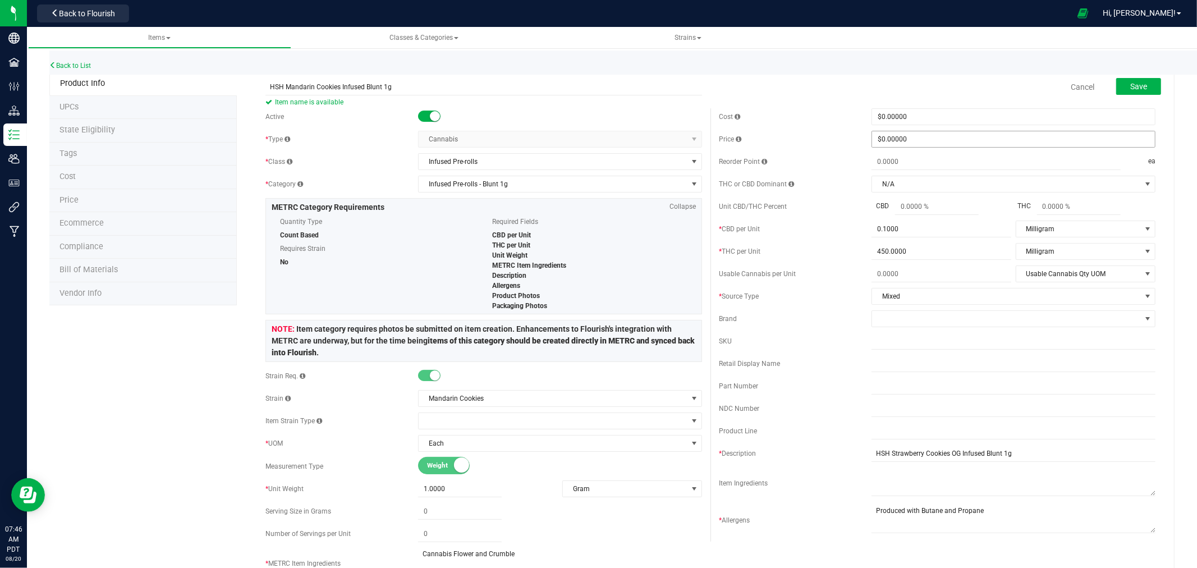
click at [933, 139] on span "$0.00000 0" at bounding box center [1013, 139] width 284 height 17
click at [934, 82] on div "Cancel Save" at bounding box center [936, 87] width 453 height 28
click at [952, 453] on input "HSH Strawberry Cookies OG Infused Blunt 1g" at bounding box center [1013, 453] width 284 height 17
drag, startPoint x: 916, startPoint y: 455, endPoint x: 885, endPoint y: 453, distance: 31.5
click at [885, 453] on input "HSH Strawberry Cookies Infused Blunt 1g" at bounding box center [1013, 453] width 284 height 17
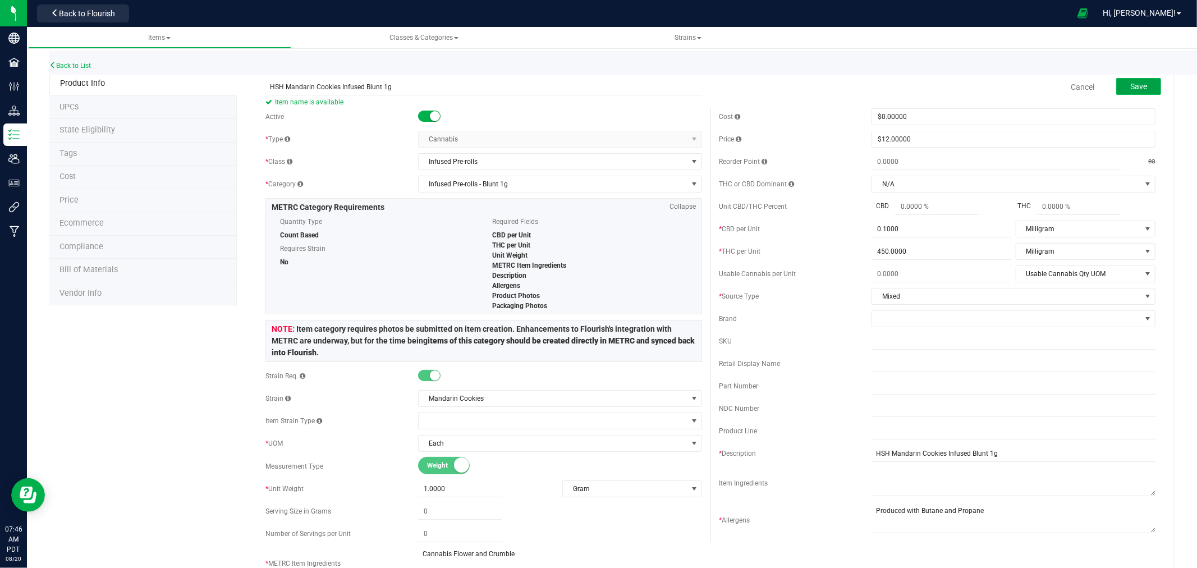
click at [1150, 87] on button "Save" at bounding box center [1138, 86] width 45 height 17
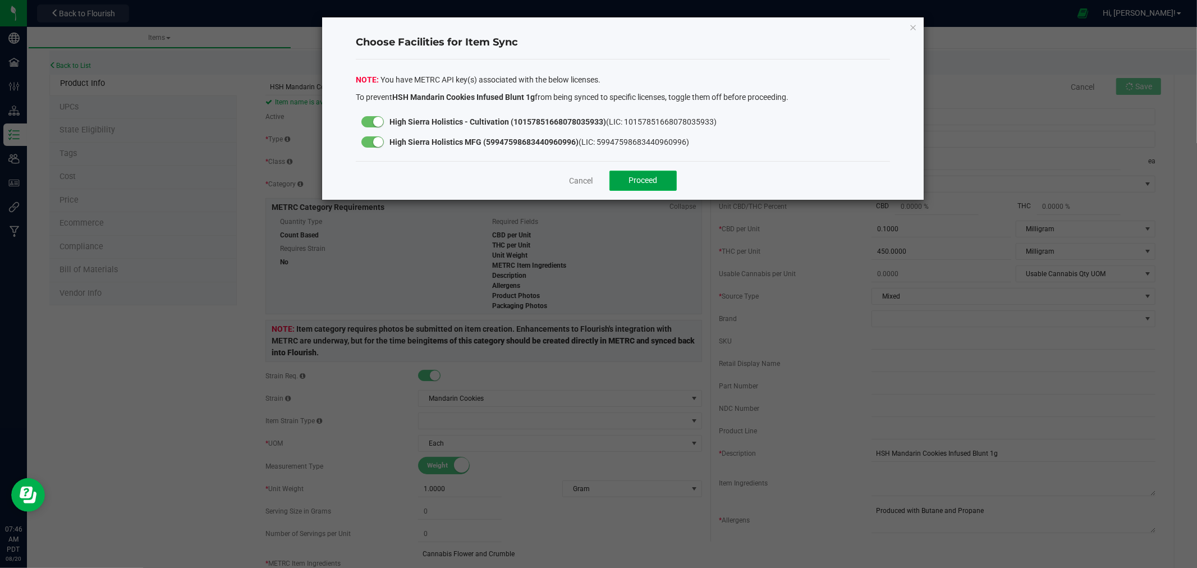
click at [668, 174] on button "Proceed" at bounding box center [642, 181] width 67 height 20
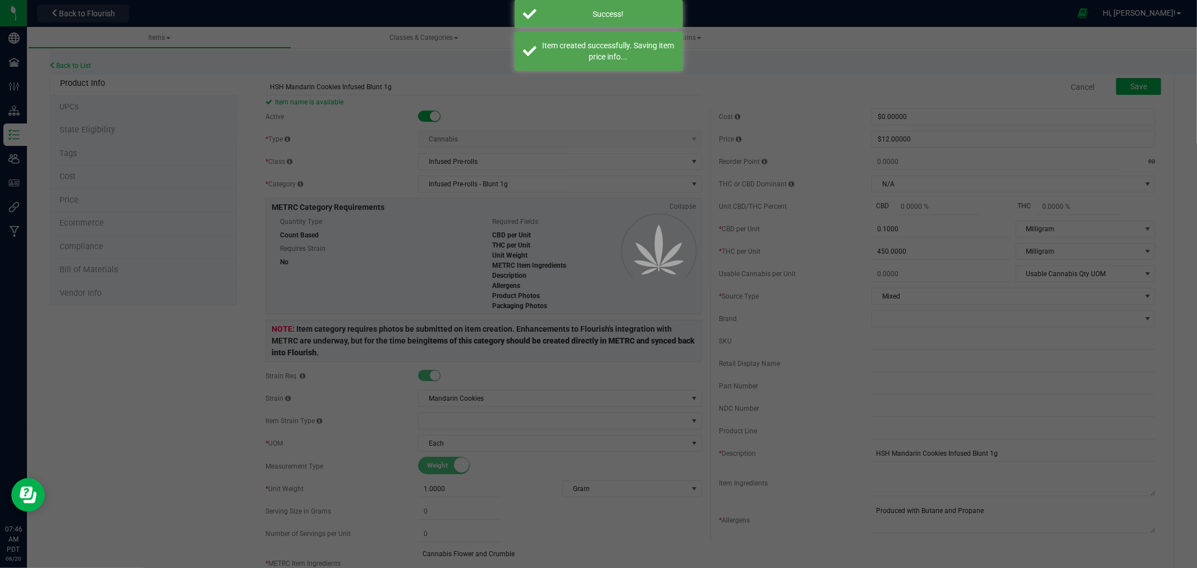
click at [90, 132] on div at bounding box center [598, 284] width 1197 height 568
click at [94, 131] on div at bounding box center [598, 284] width 1197 height 568
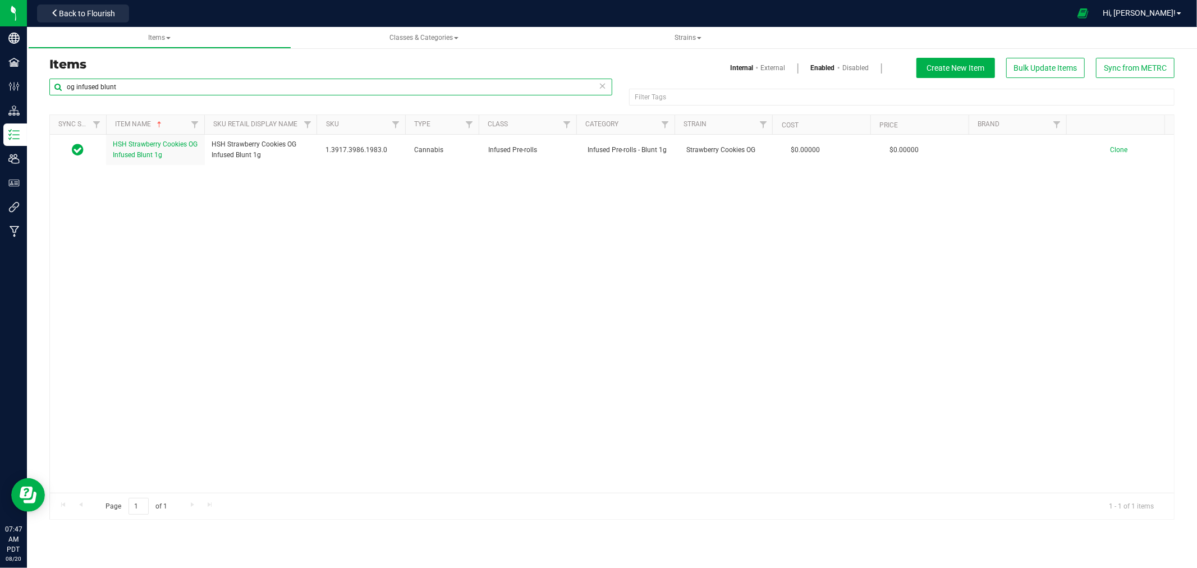
drag, startPoint x: 75, startPoint y: 88, endPoint x: 48, endPoint y: 89, distance: 26.9
click at [48, 89] on div "og infused blunt Filter Tags Filter Tags Sync Status Item Name Sku Retail Displ…" at bounding box center [612, 299] width 1142 height 442
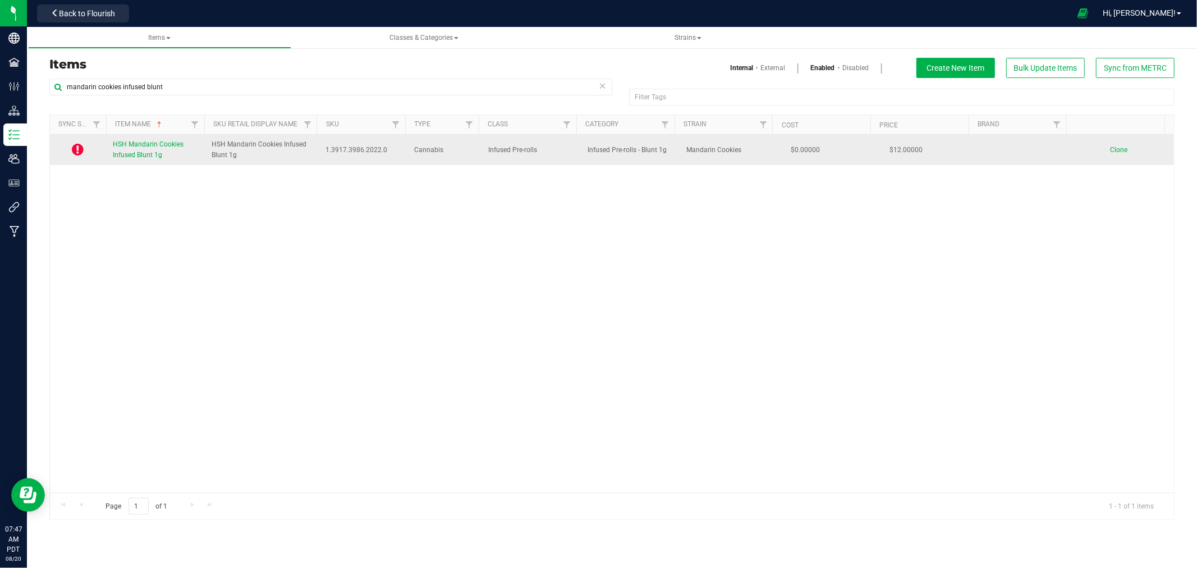
click at [144, 148] on span "HSH Mandarin Cookies Infused Blunt 1g" at bounding box center [148, 149] width 71 height 19
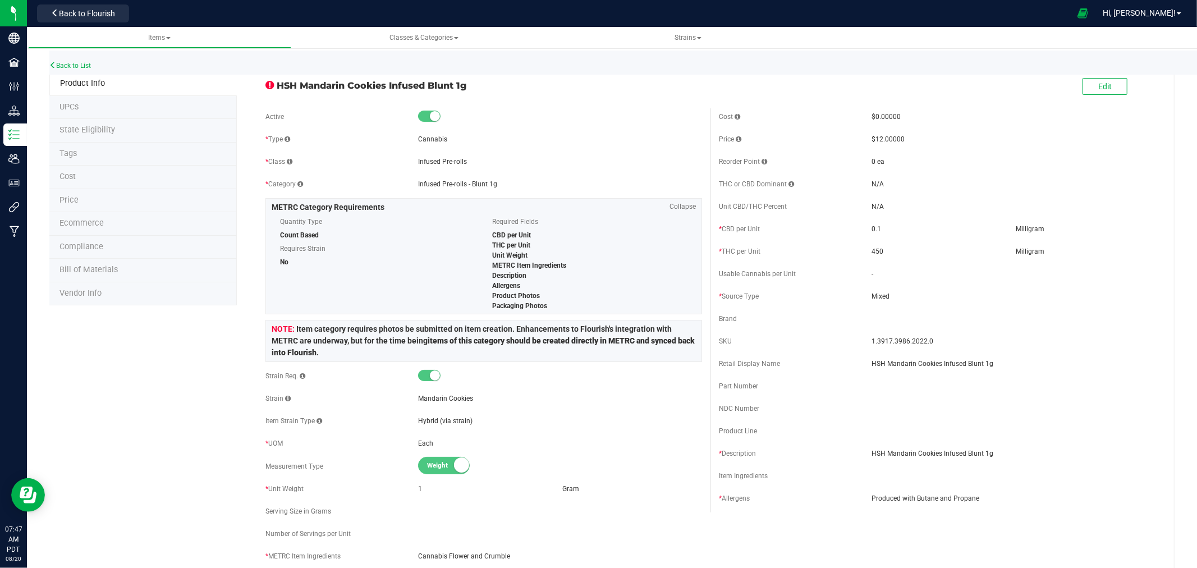
click at [81, 122] on li "State Eligibility" at bounding box center [142, 131] width 187 height 24
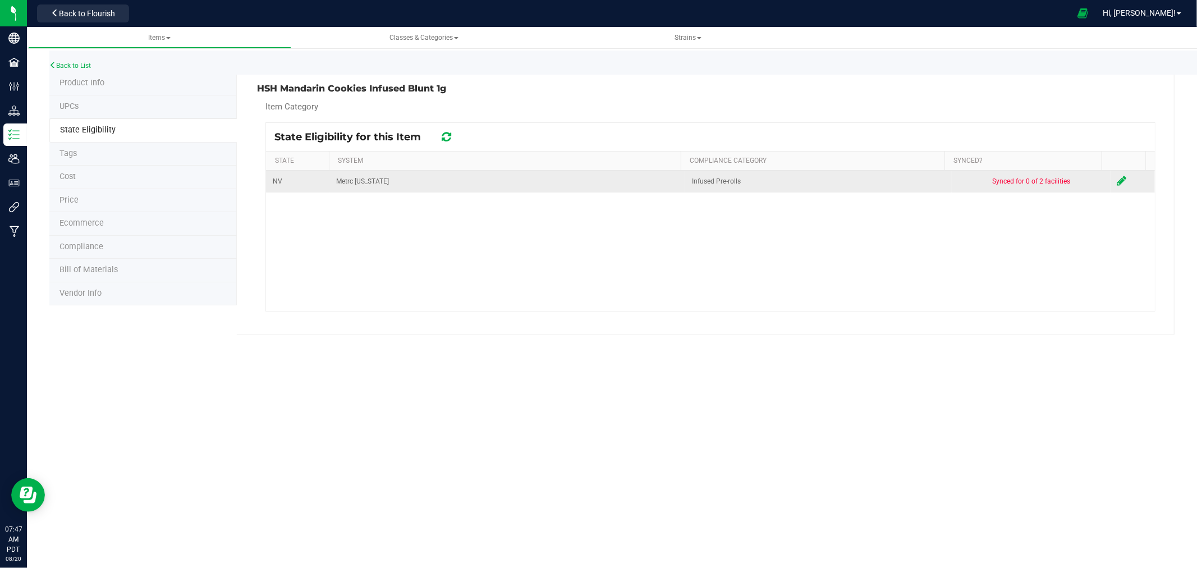
click at [1111, 180] on td at bounding box center [1133, 182] width 44 height 22
click at [1117, 181] on icon at bounding box center [1122, 180] width 10 height 11
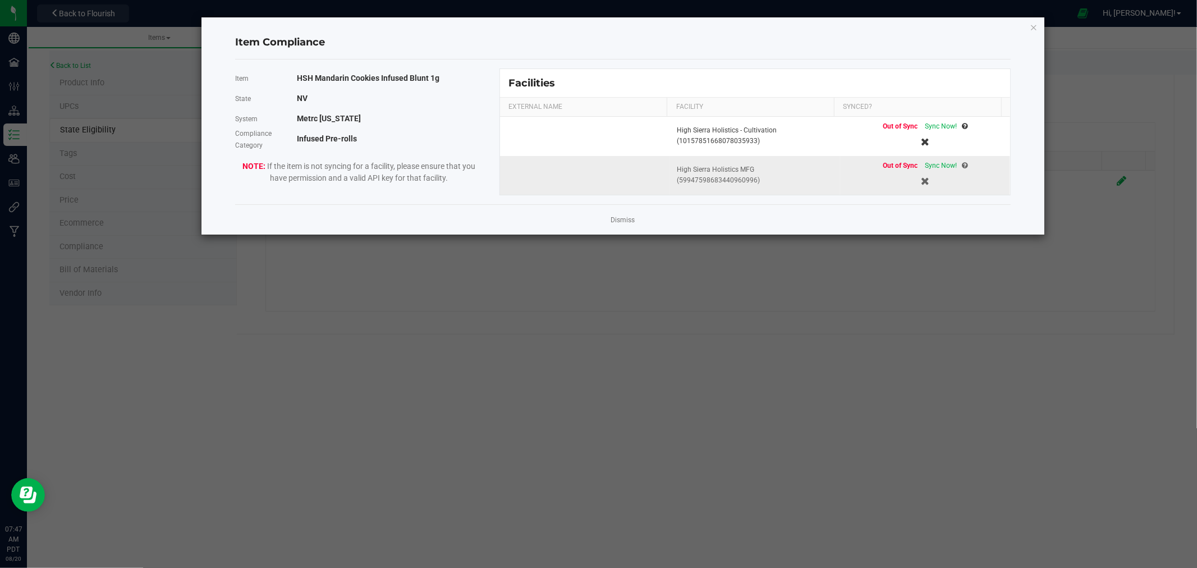
click at [934, 160] on div "Out of Sync Sync Now!" at bounding box center [925, 165] width 85 height 11
click at [934, 159] on td "Out of Sync Sync Now!" at bounding box center [925, 175] width 170 height 39
click at [934, 163] on span "Sync Now!" at bounding box center [941, 166] width 32 height 8
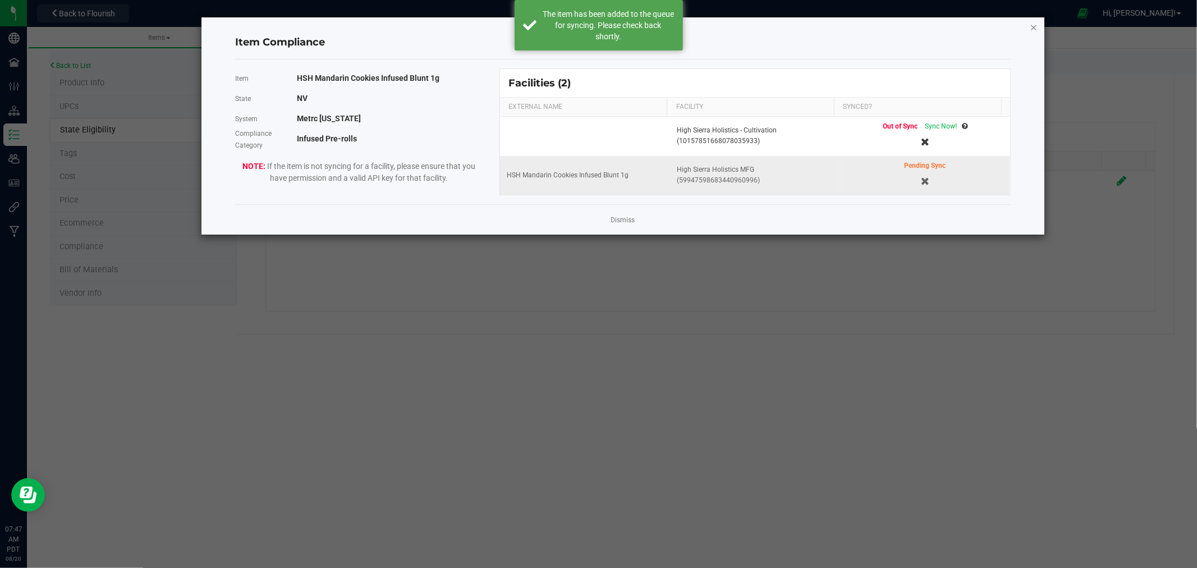
click at [1033, 23] on icon "Close modal" at bounding box center [1034, 26] width 8 height 13
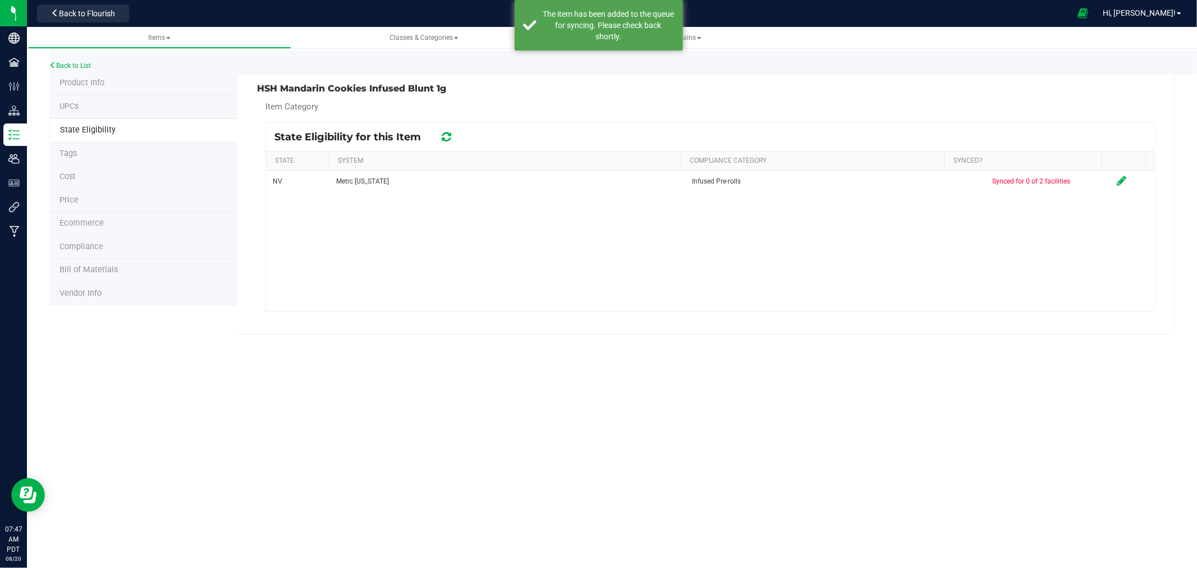
click at [97, 80] on span "Product Info" at bounding box center [81, 83] width 45 height 10
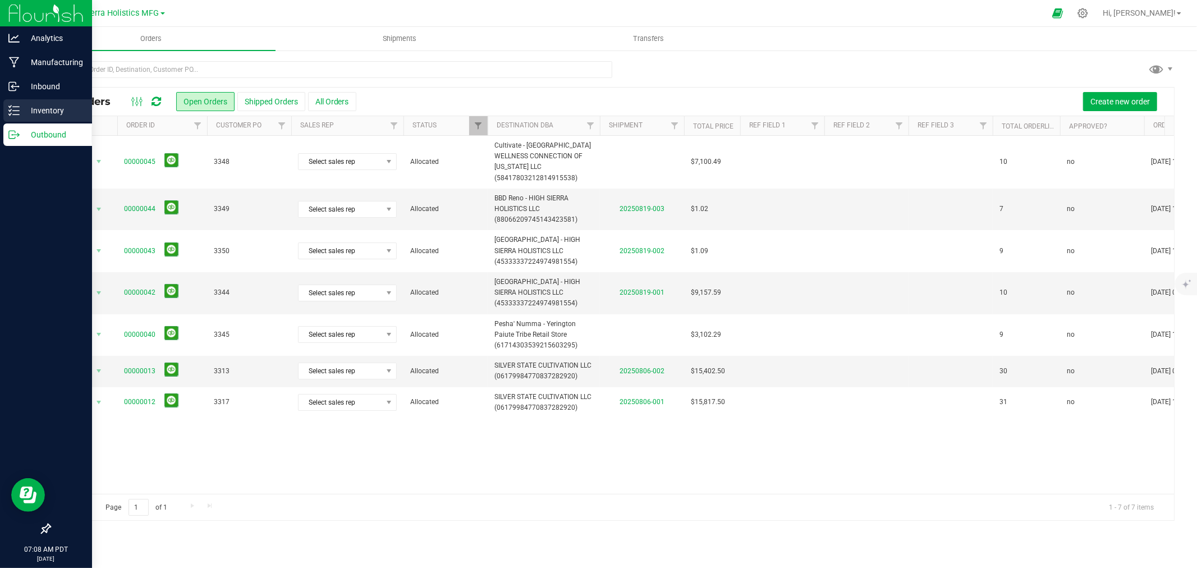
click at [36, 110] on p "Inventory" at bounding box center [53, 110] width 67 height 13
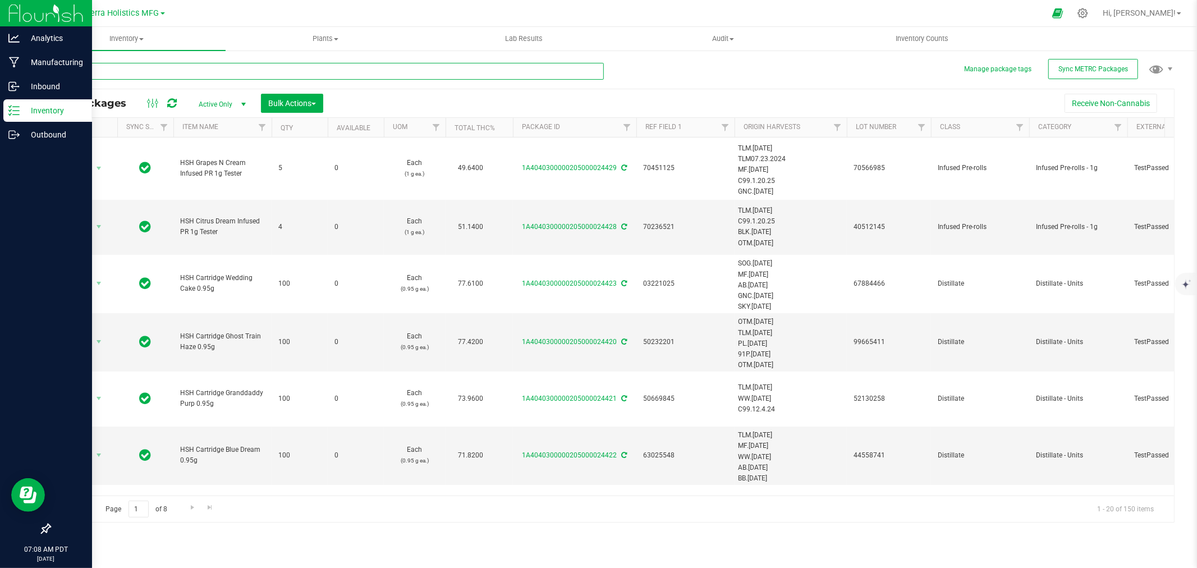
click at [156, 68] on input "text" at bounding box center [326, 71] width 554 height 17
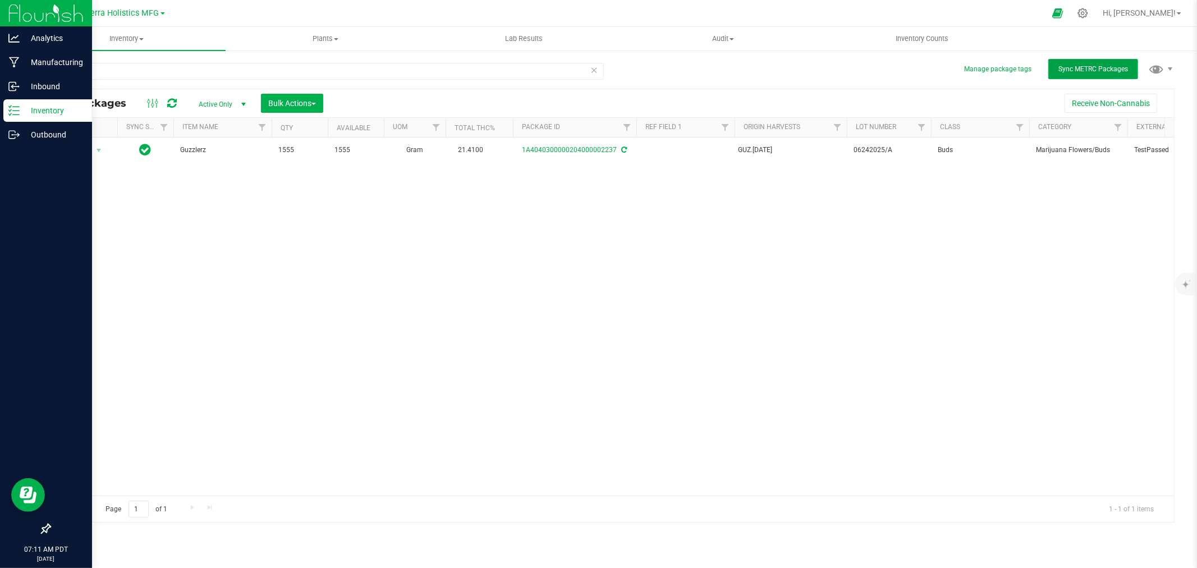
click at [1093, 71] on span "Sync METRC Packages" at bounding box center [1093, 69] width 70 height 8
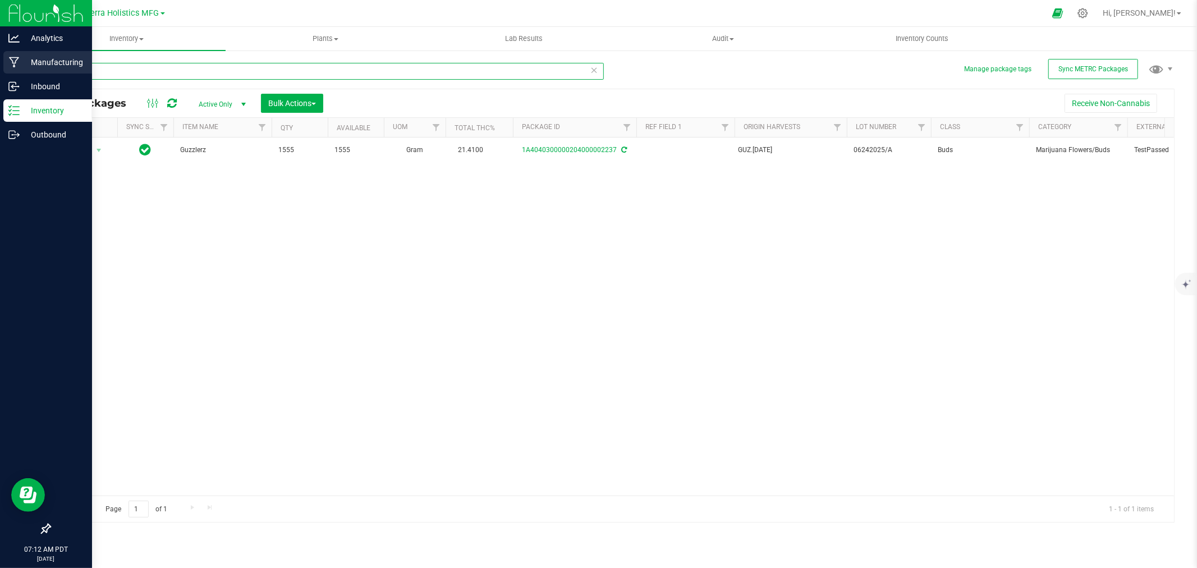
drag, startPoint x: 72, startPoint y: 74, endPoint x: 17, endPoint y: 71, distance: 55.1
click at [17, 71] on div "Analytics Manufacturing Inbound Inventory Outbound 07:12 AM PDT [DATE] 08/20 Hi…" at bounding box center [598, 284] width 1197 height 568
type input "2471"
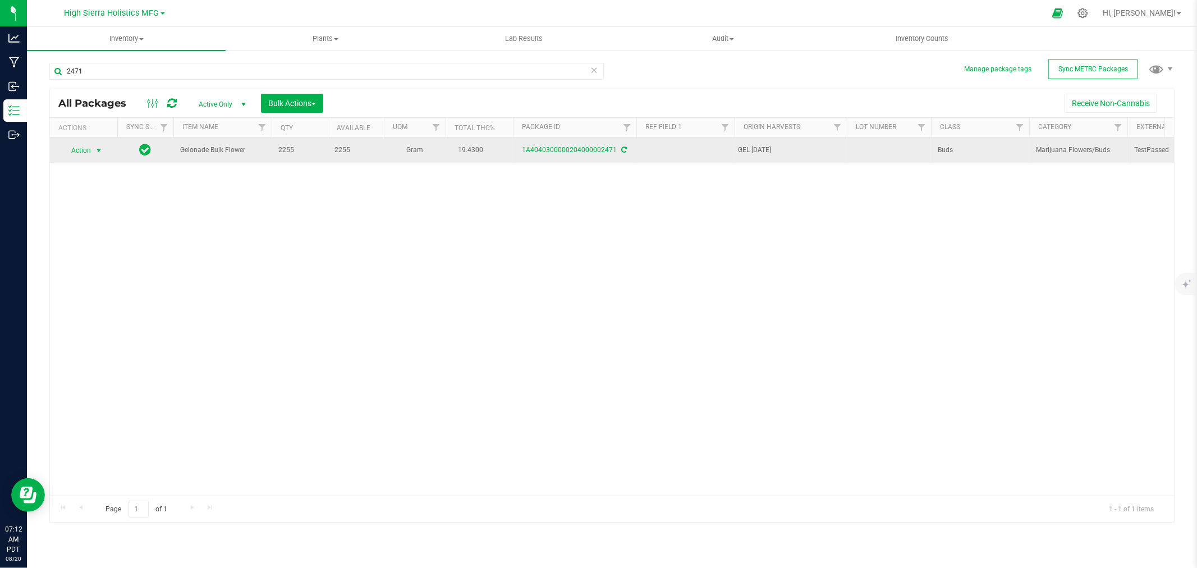
click at [101, 150] on span "select" at bounding box center [98, 150] width 9 height 9
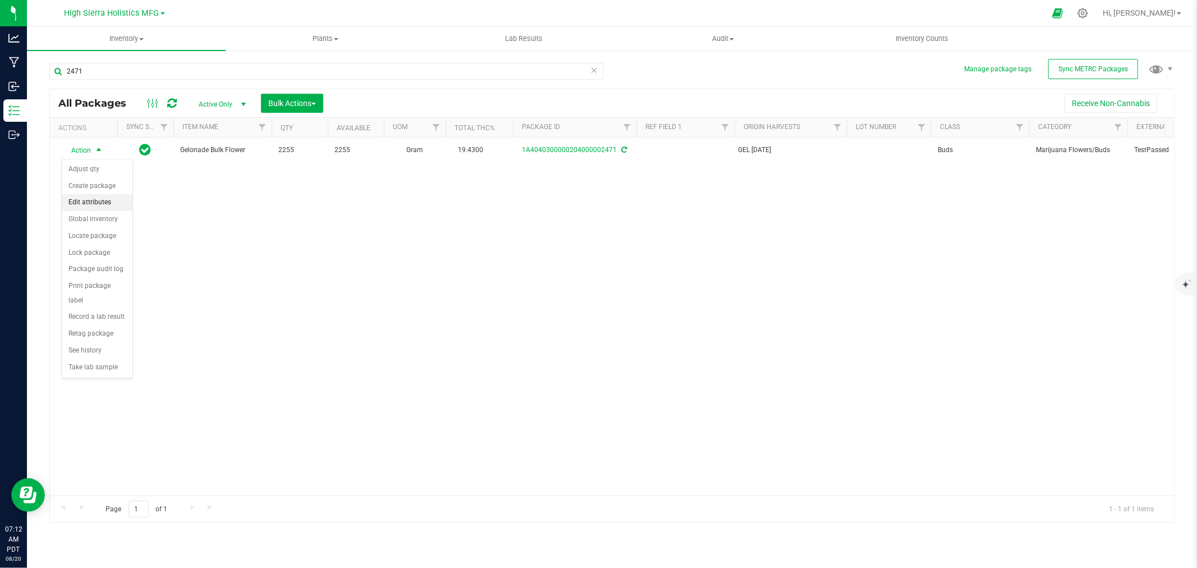
click at [100, 198] on li "Edit attributes" at bounding box center [97, 202] width 71 height 17
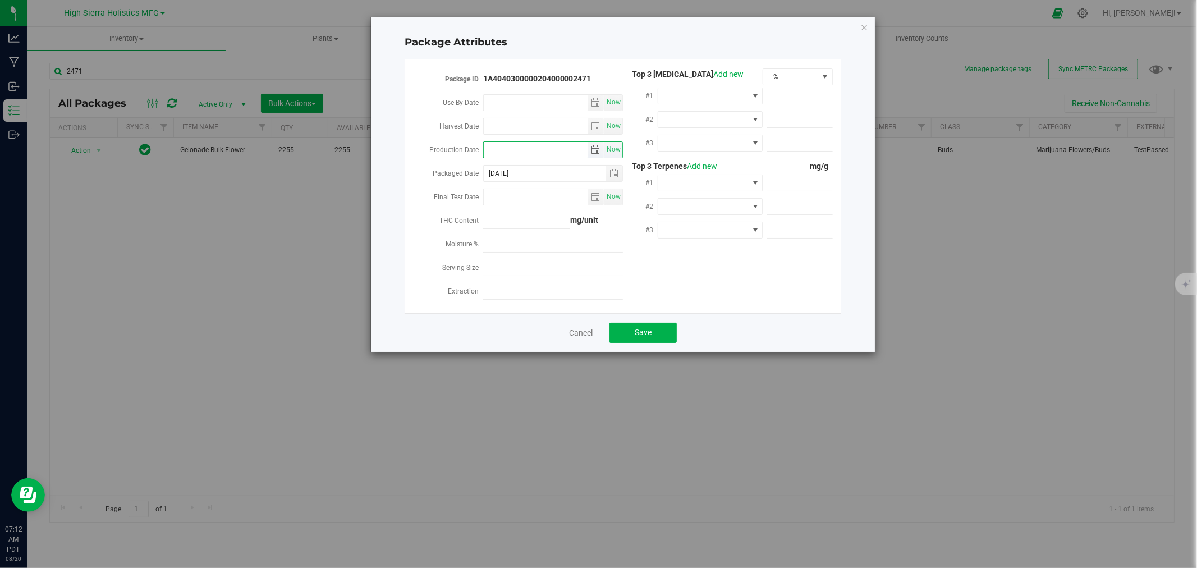
click at [506, 149] on input "Production Date" at bounding box center [536, 150] width 104 height 16
type input "[DATE]"
click at [735, 93] on span at bounding box center [703, 96] width 90 height 16
click at [685, 196] on li "THC" at bounding box center [710, 198] width 105 height 19
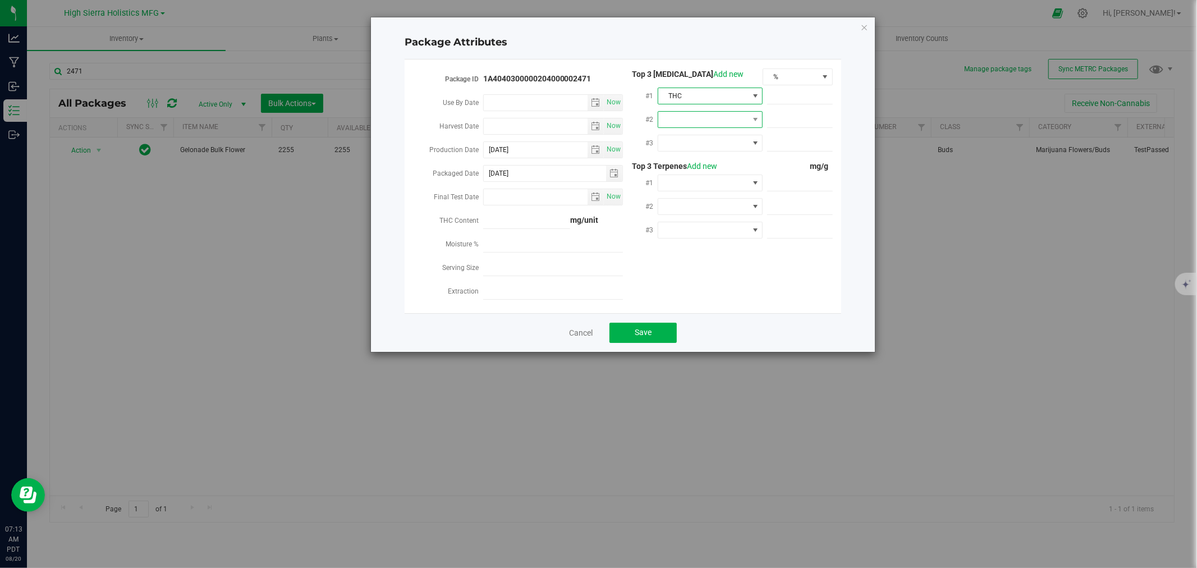
click at [686, 112] on span at bounding box center [703, 120] width 90 height 16
click at [686, 184] on li "CBD" at bounding box center [710, 184] width 105 height 19
click at [689, 135] on span at bounding box center [703, 143] width 90 height 16
click at [685, 226] on li "CBG" at bounding box center [710, 227] width 105 height 19
click at [722, 185] on span at bounding box center [703, 183] width 90 height 16
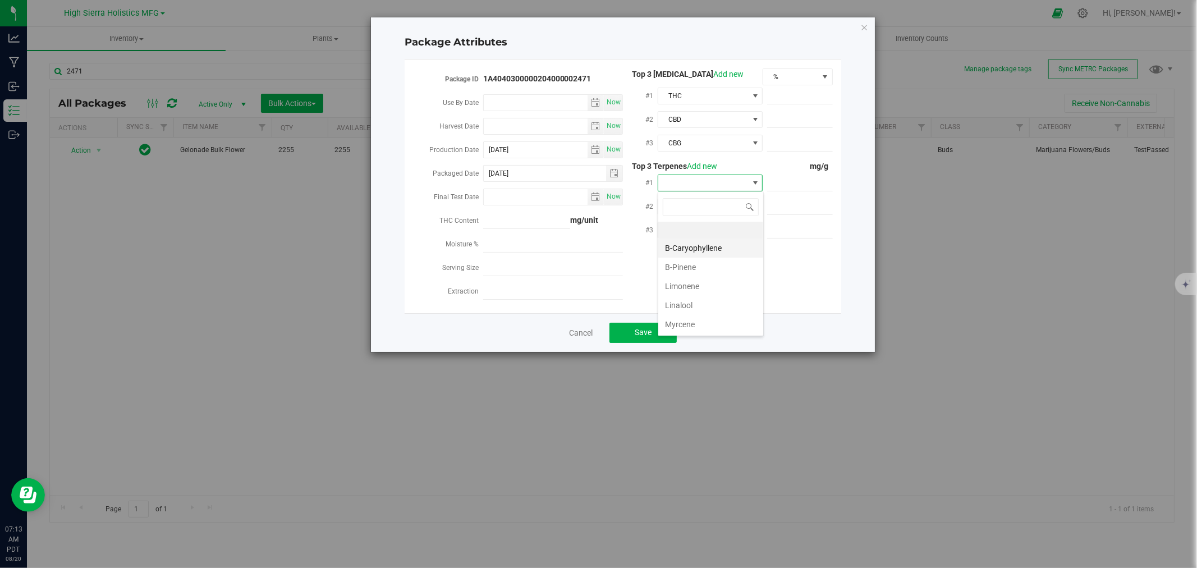
click at [707, 246] on li "B-Caryophyllene" at bounding box center [710, 247] width 105 height 19
click at [705, 209] on span at bounding box center [703, 207] width 90 height 16
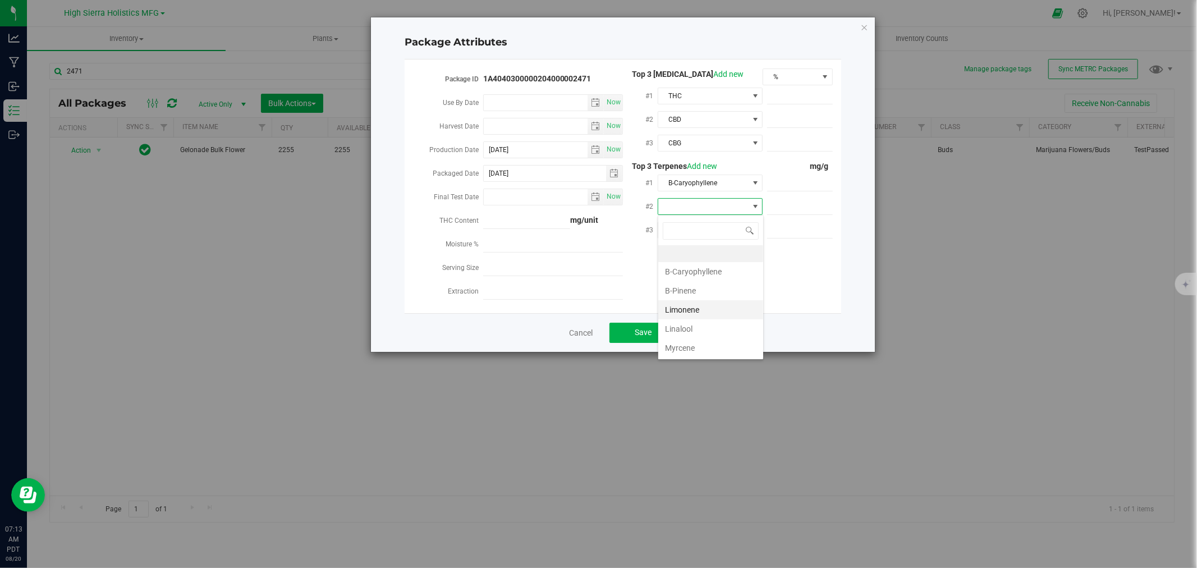
click at [699, 310] on li "Limonene" at bounding box center [710, 309] width 105 height 19
click at [702, 221] on div at bounding box center [710, 229] width 105 height 20
click at [705, 227] on span at bounding box center [703, 230] width 90 height 16
click at [711, 335] on li "a-Humulene" at bounding box center [710, 333] width 105 height 19
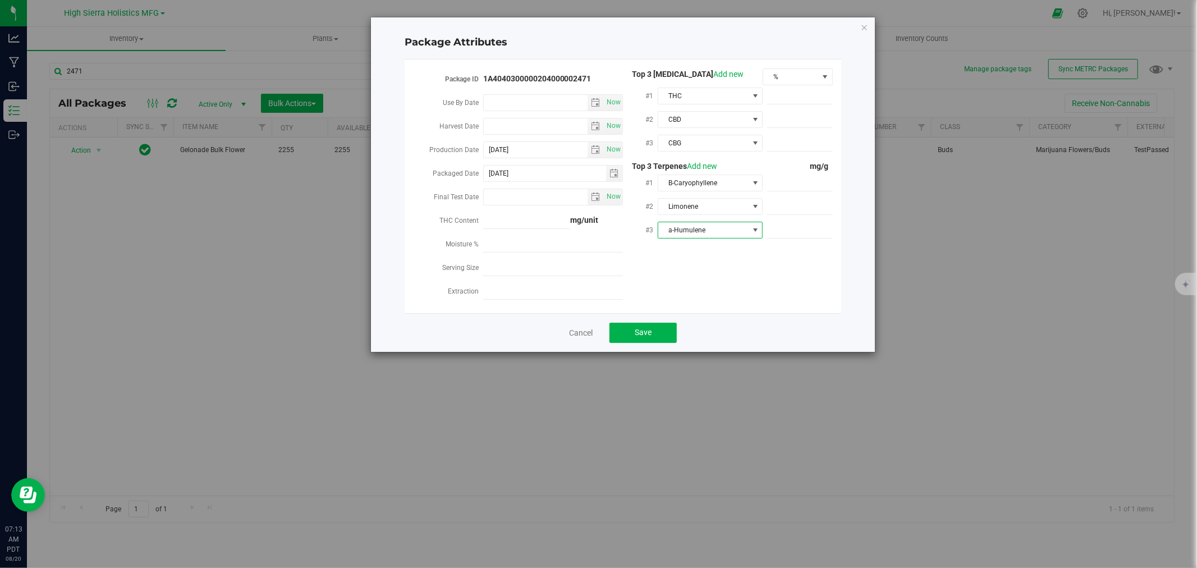
click at [759, 273] on div "Package ID 1A4040300000204000002471 Use By Date Now Harvest Date Now Production…" at bounding box center [623, 186] width 420 height 236
click at [805, 99] on span at bounding box center [800, 96] width 66 height 16
type input "19.43"
type input "19.4300"
type input ".07"
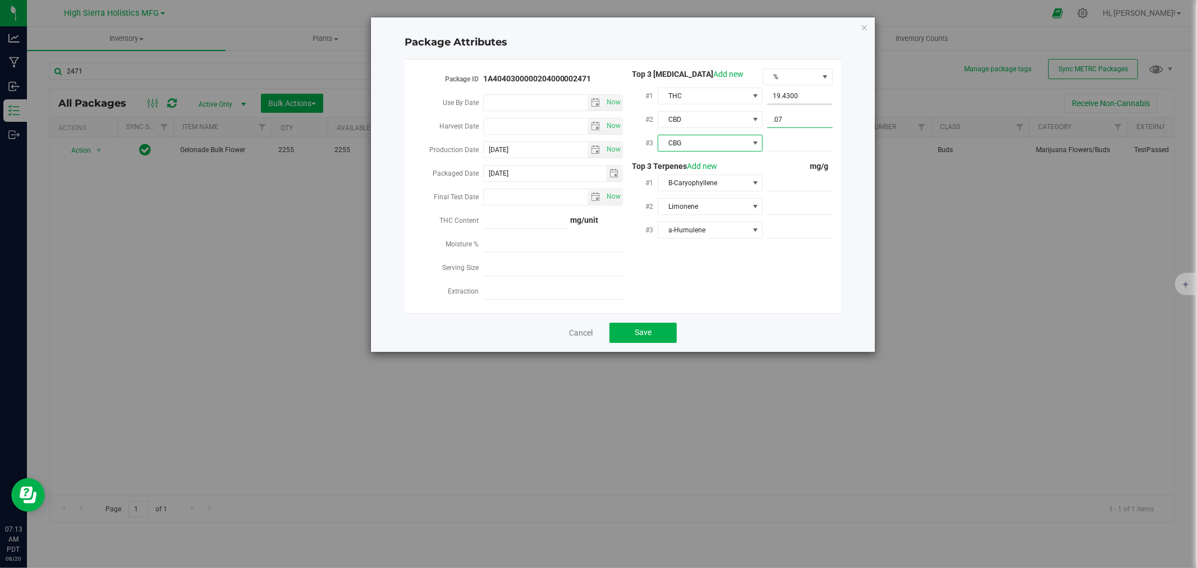
type input "0.0700"
type input ".13"
type input "0.1300"
type input "5.2"
type input "5.2000"
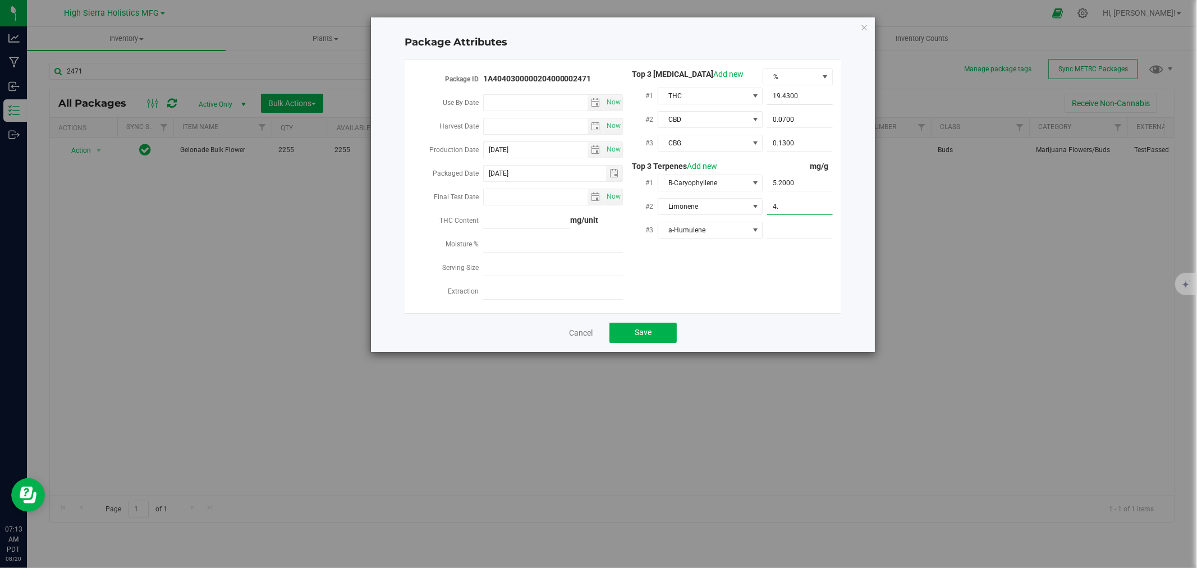
type input "4.7"
type input "4.7000"
type input "1.6"
type input "1.6000"
click at [758, 293] on div "Package ID 1A4040300000204000002471 Use By Date Now Harvest Date Now Production…" at bounding box center [623, 186] width 420 height 236
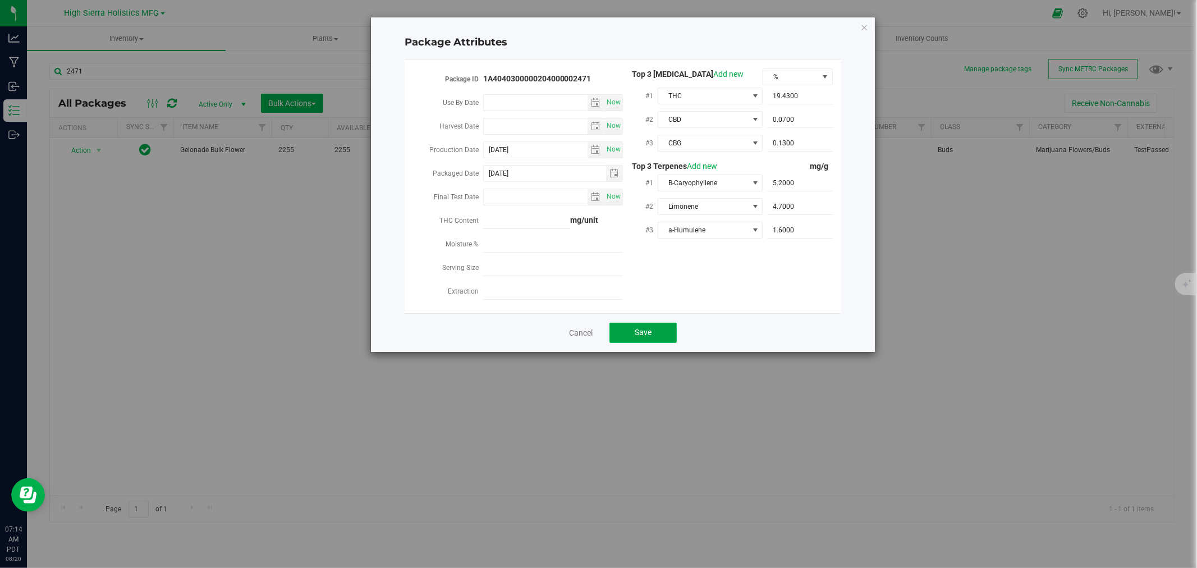
click at [654, 325] on button "Save" at bounding box center [642, 333] width 67 height 20
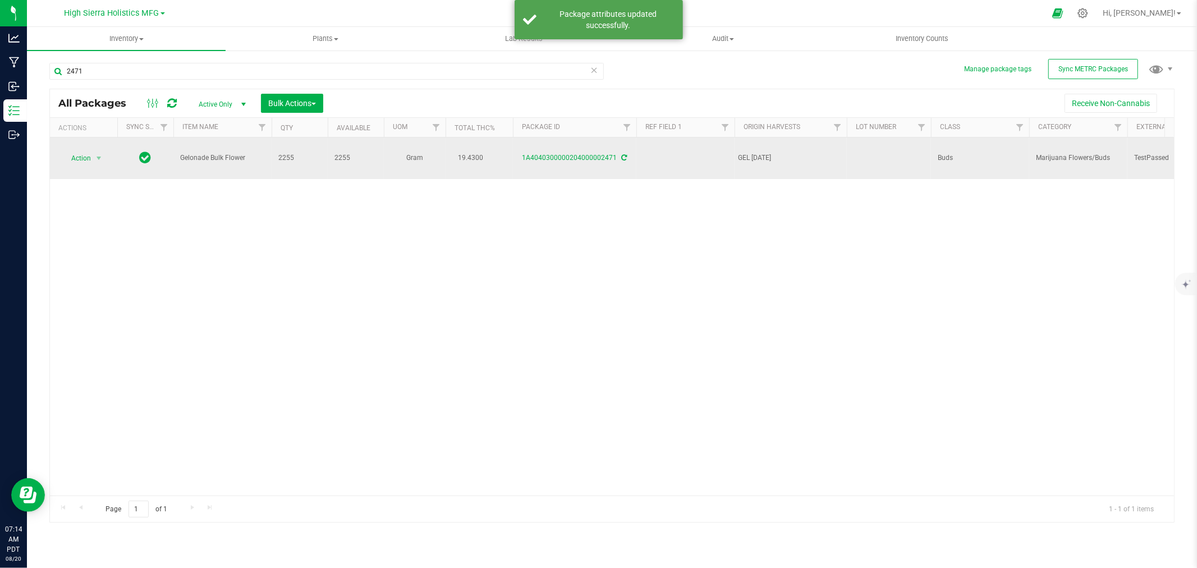
click at [885, 148] on td at bounding box center [889, 158] width 84 height 42
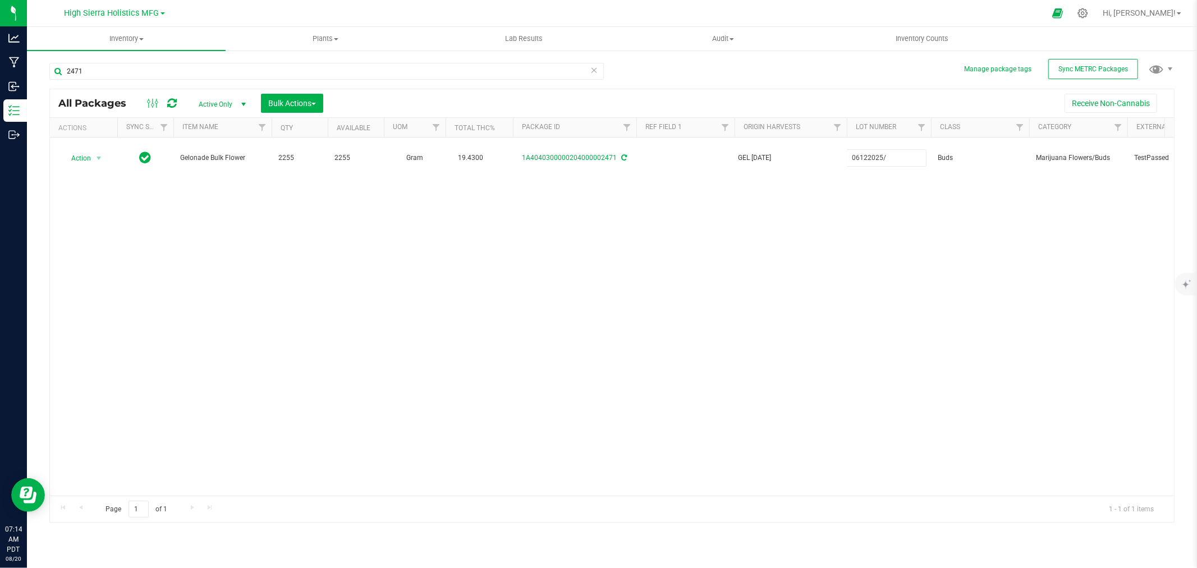
type input "06122025/B"
click at [870, 210] on div "All Packages Active Only Active Only Lab Samples Locked All External Internal B…" at bounding box center [611, 306] width 1125 height 434
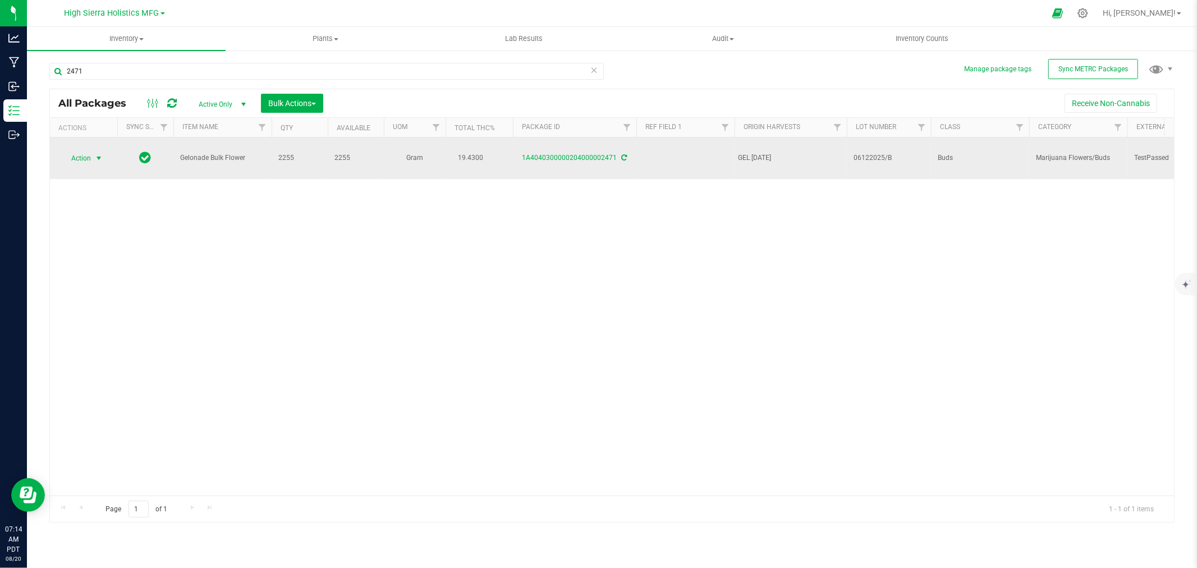
click at [97, 150] on span "select" at bounding box center [99, 158] width 14 height 16
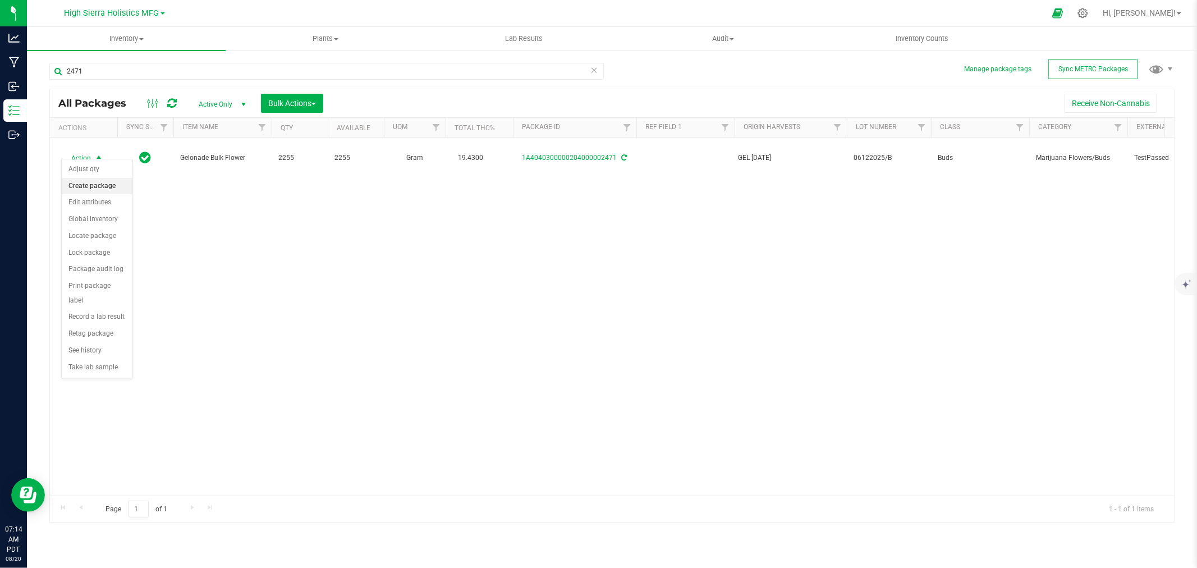
click at [100, 186] on li "Create package" at bounding box center [97, 186] width 71 height 17
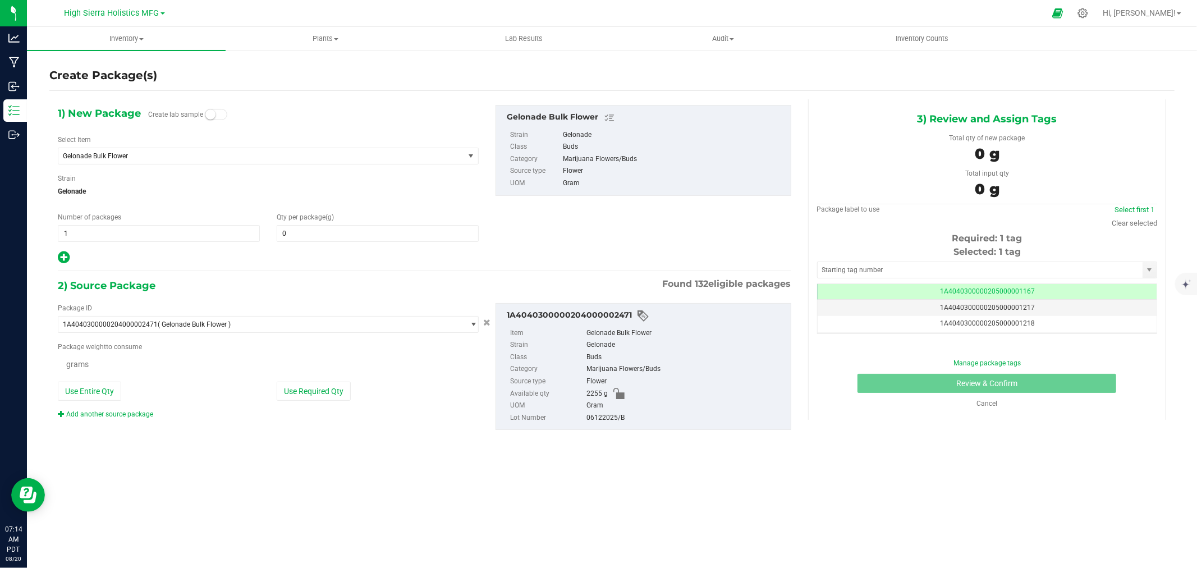
type input "0.0000"
click at [170, 159] on span "Gelonade Bulk Flower" at bounding box center [253, 156] width 380 height 8
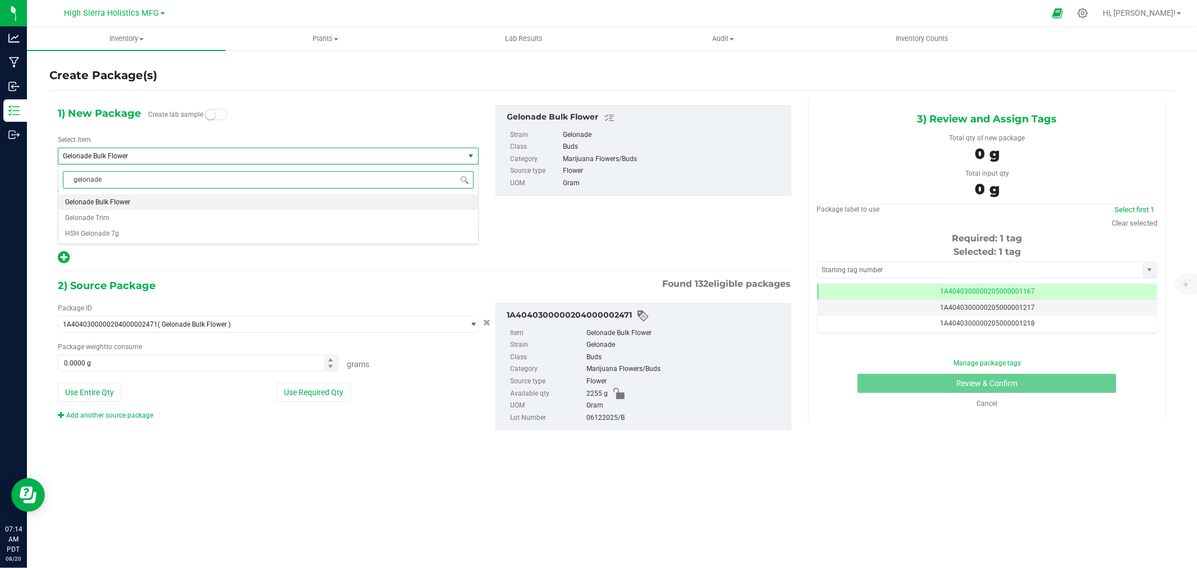
type input "gelonade"
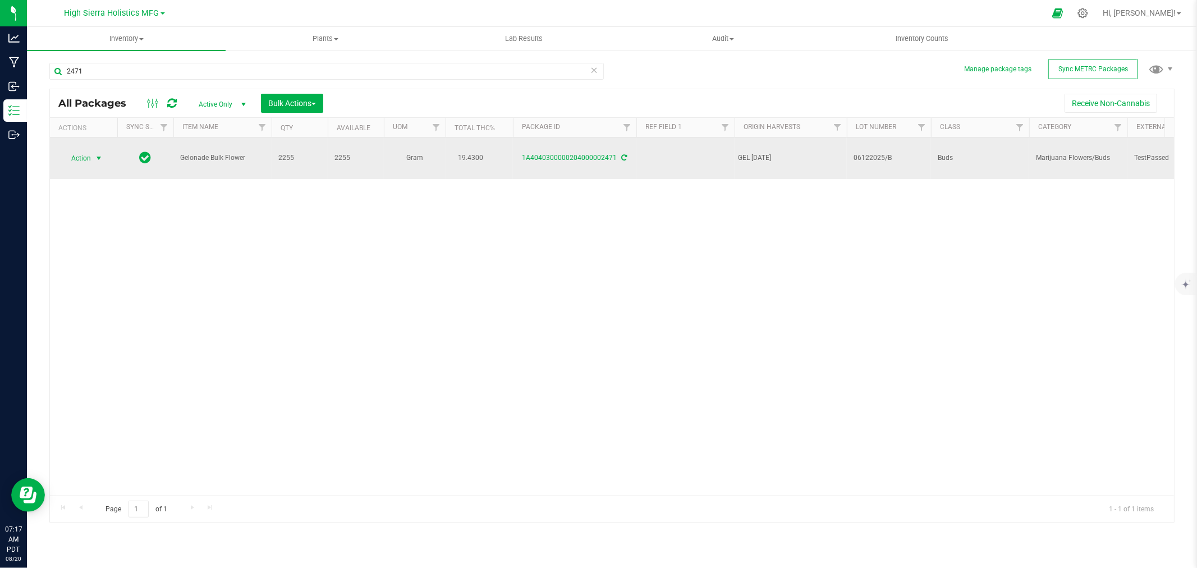
click at [88, 152] on span "Action" at bounding box center [76, 158] width 30 height 16
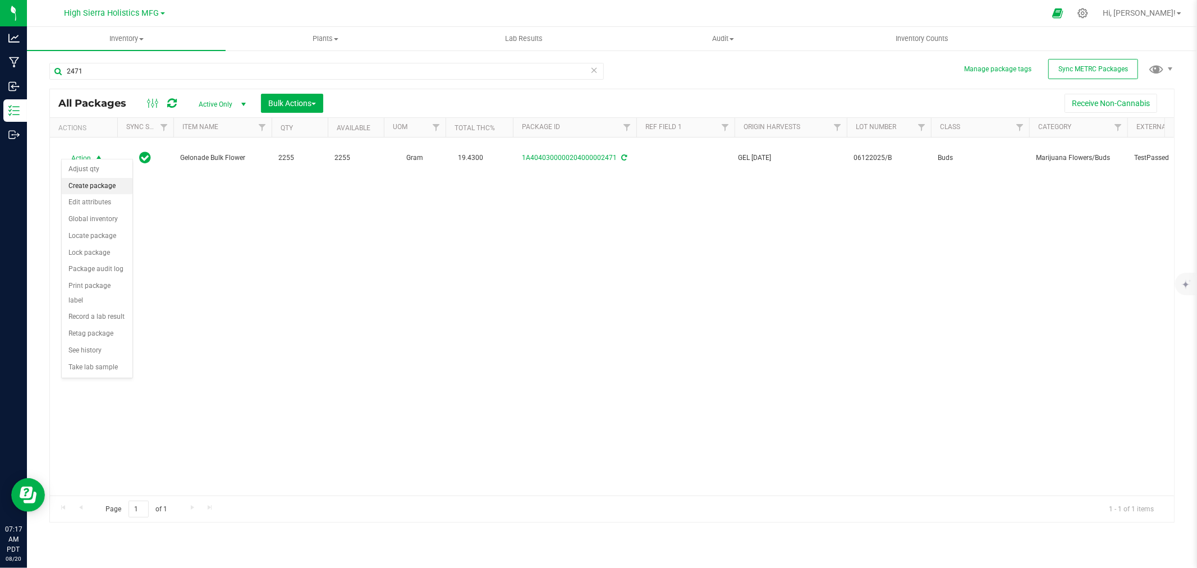
click at [102, 183] on li "Create package" at bounding box center [97, 186] width 71 height 17
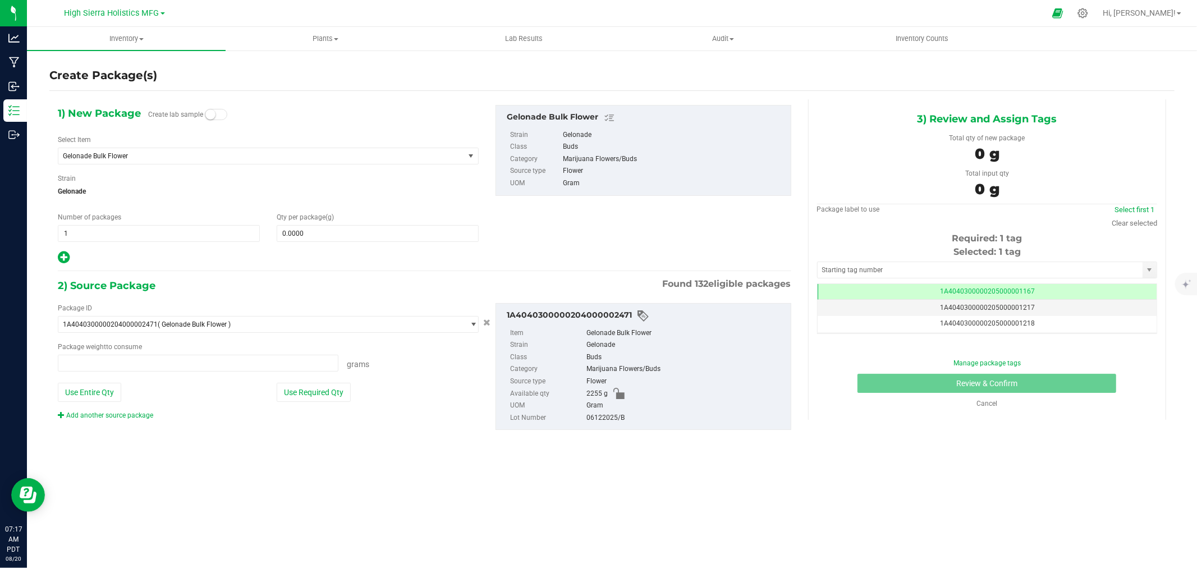
type input "0.0000 g"
click at [852, 267] on input "text" at bounding box center [980, 270] width 325 height 16
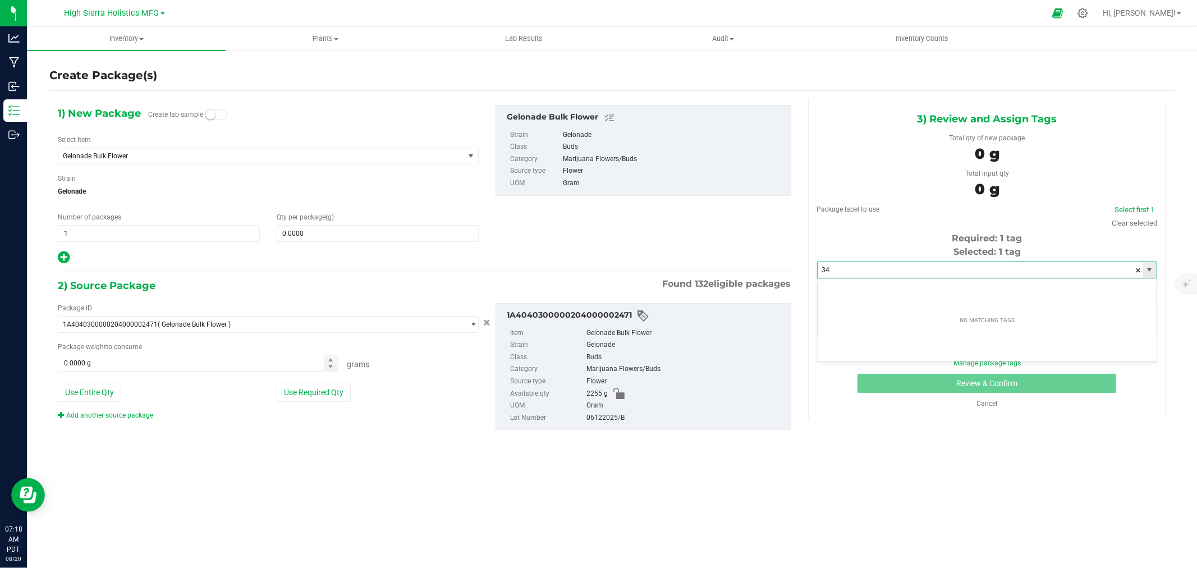
type input "3"
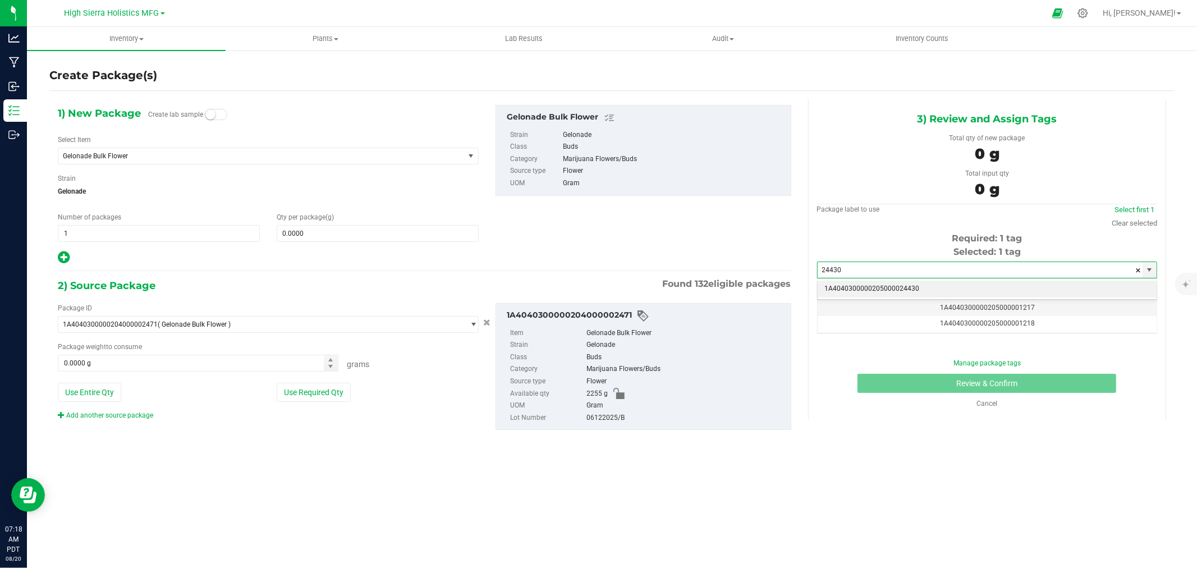
click at [944, 288] on li "1A4040300000205000024430" at bounding box center [987, 289] width 339 height 17
type input "1A4040300000205000024430"
click at [333, 232] on span at bounding box center [378, 233] width 202 height 17
type input "2"
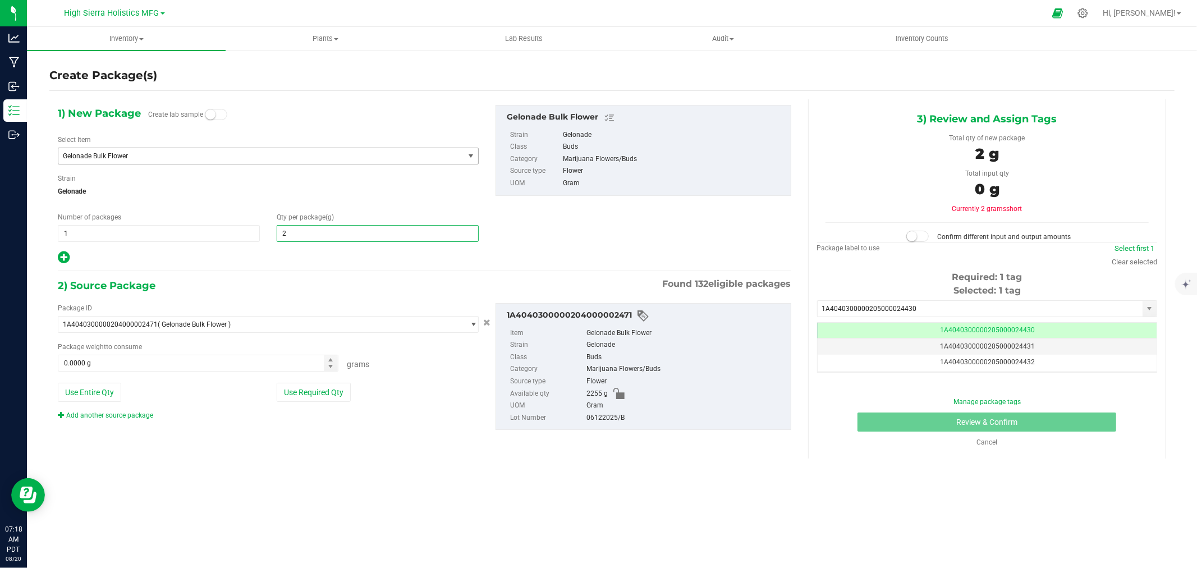
type input "2.0000"
click at [159, 152] on span "Gelonade Bulk Flower" at bounding box center [253, 156] width 380 height 8
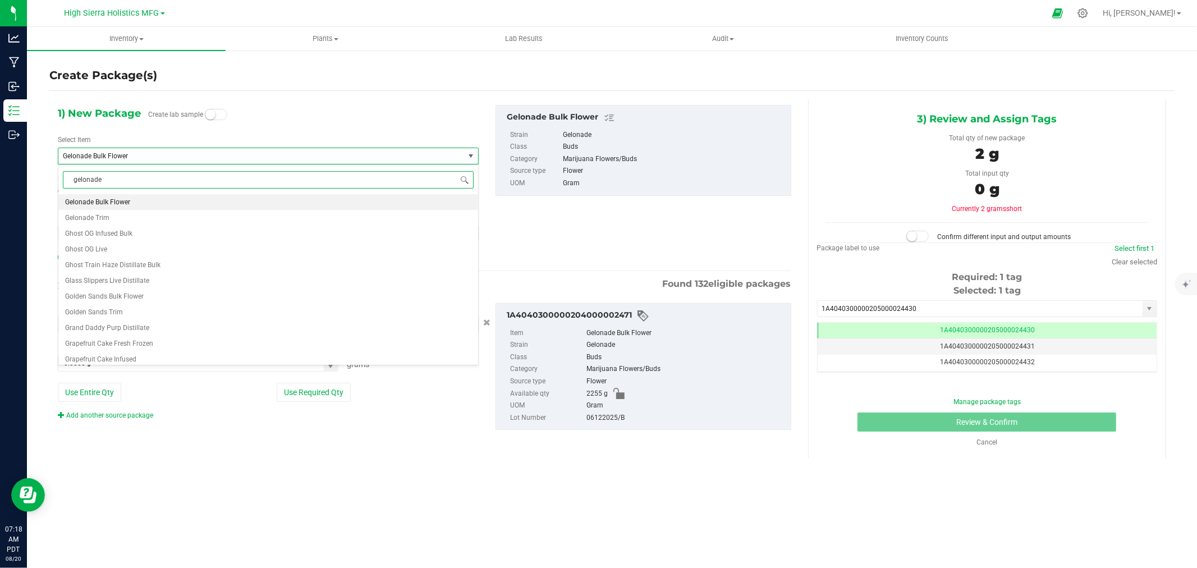
scroll to position [0, 0]
type input "gelonade 3.5"
click at [159, 203] on li "HSH Gelonade 3.5g" at bounding box center [268, 202] width 420 height 16
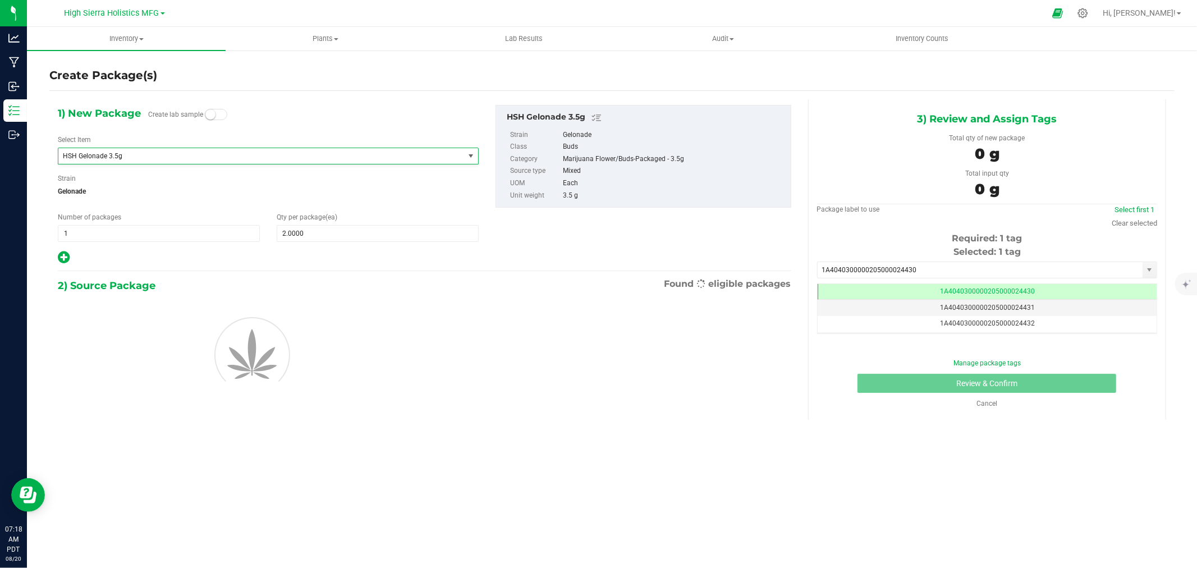
type input "0"
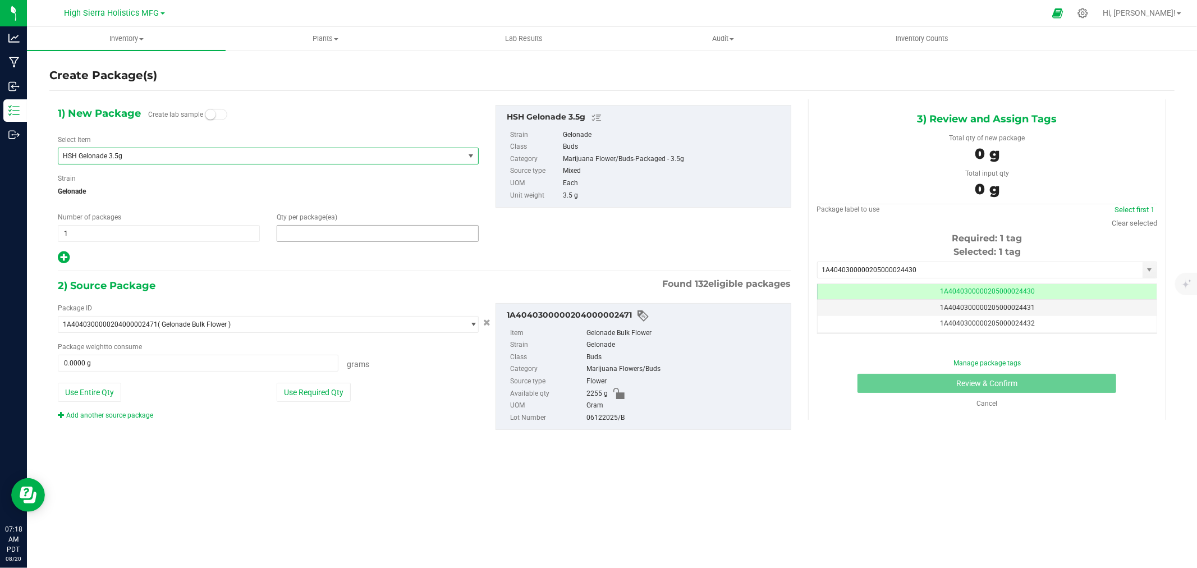
click at [316, 235] on span at bounding box center [378, 233] width 202 height 17
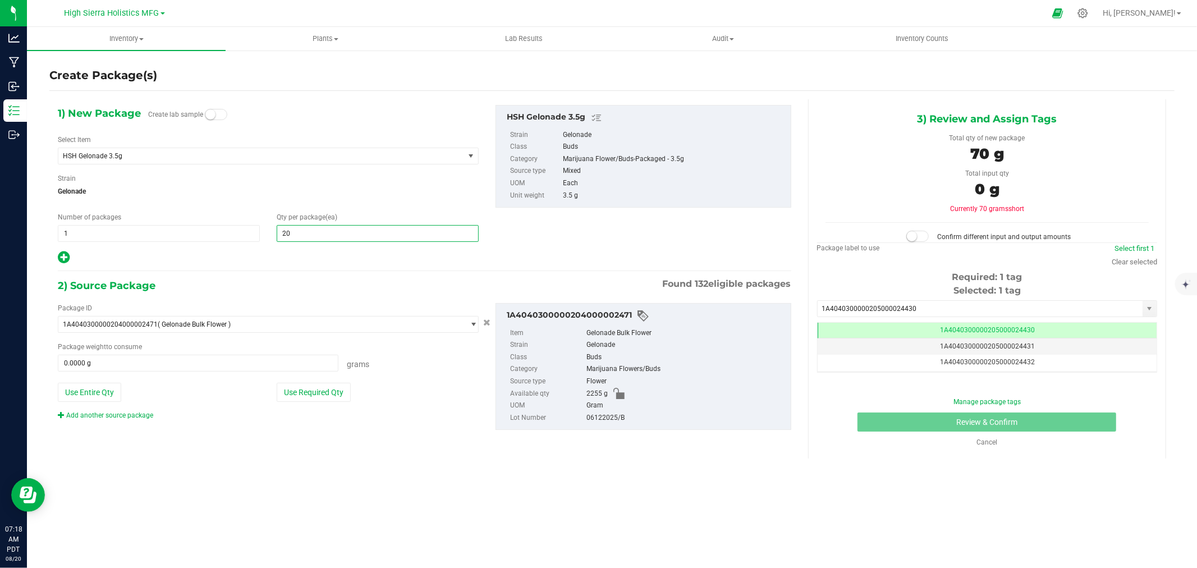
type input "200"
click at [310, 391] on button "Use Required Qty" at bounding box center [314, 392] width 74 height 19
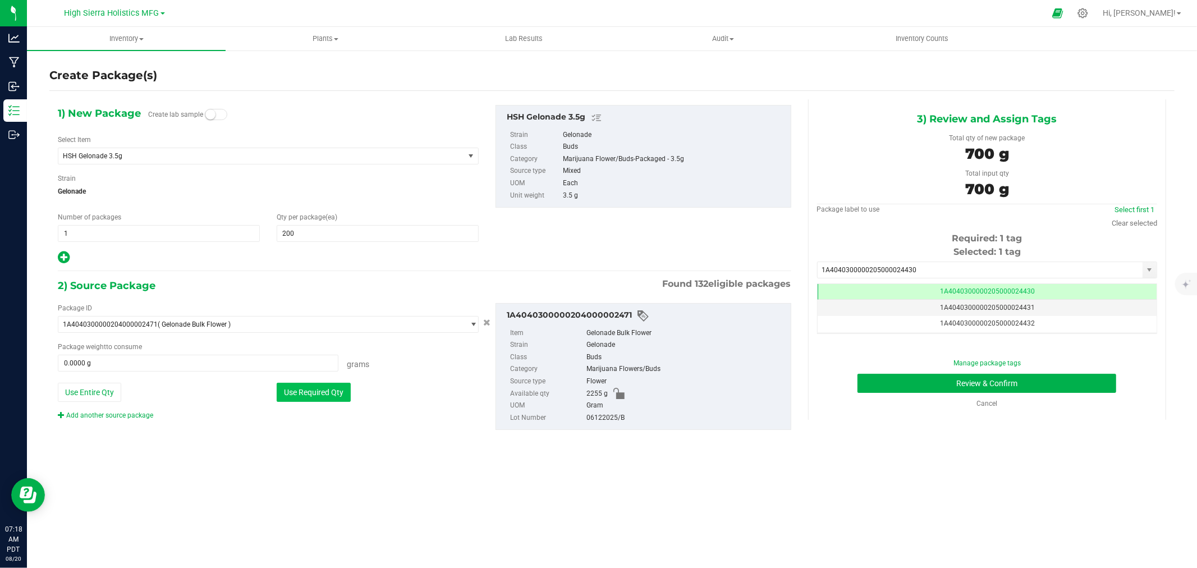
type input "700.0000 g"
click at [985, 376] on button "Review & Confirm" at bounding box center [986, 383] width 259 height 19
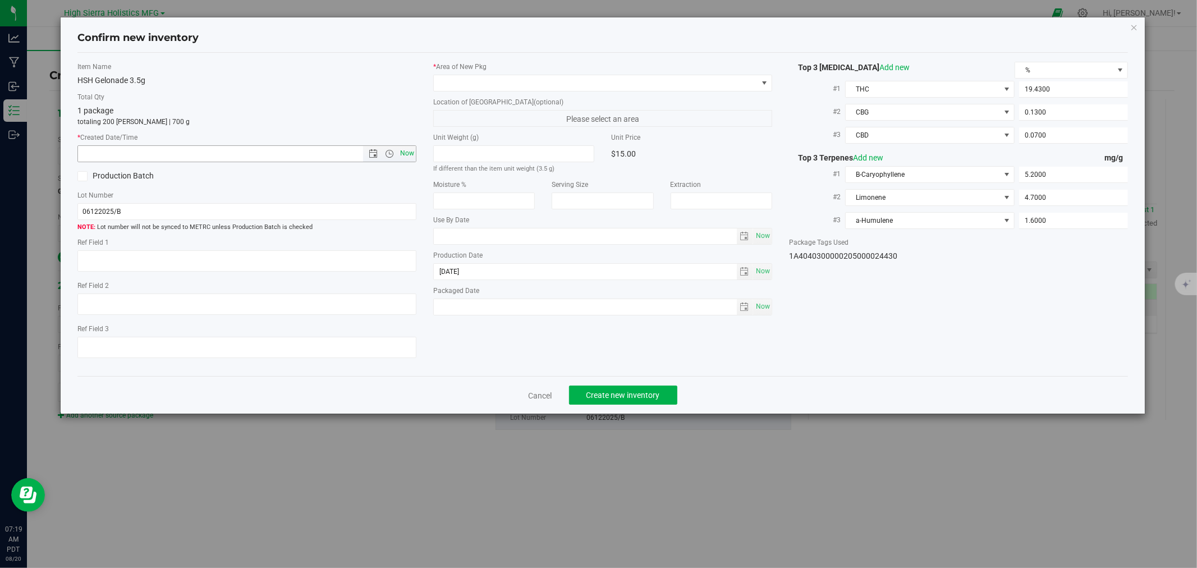
click at [406, 158] on span "Now" at bounding box center [407, 153] width 19 height 16
type input "8/20/2025 7:19 AM"
click at [459, 79] on span at bounding box center [596, 83] width 324 height 16
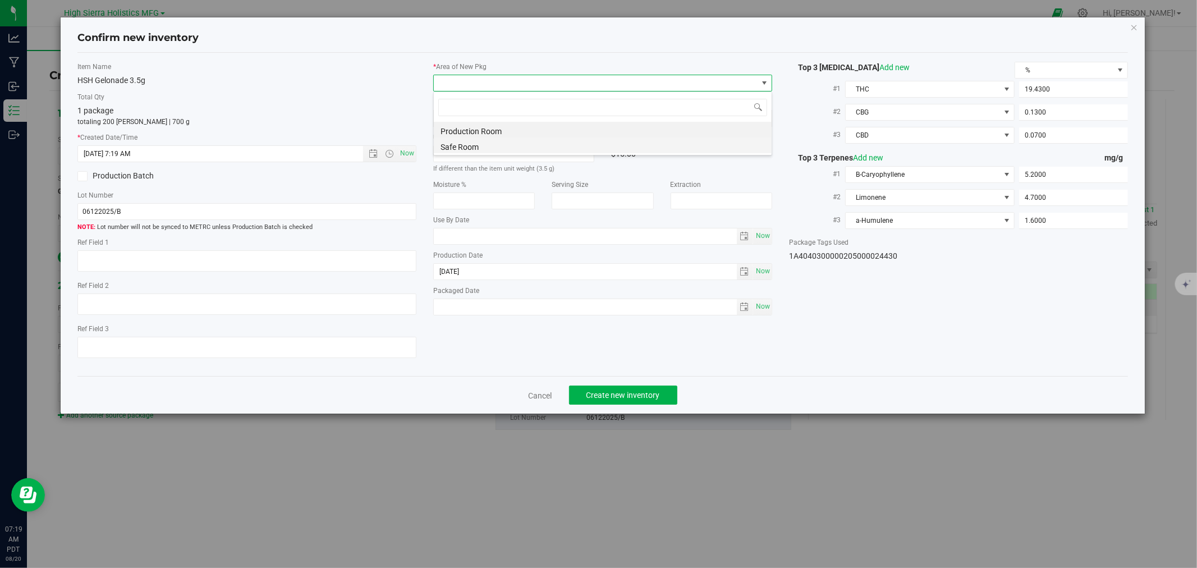
click at [466, 143] on li "Safe Room" at bounding box center [603, 145] width 338 height 16
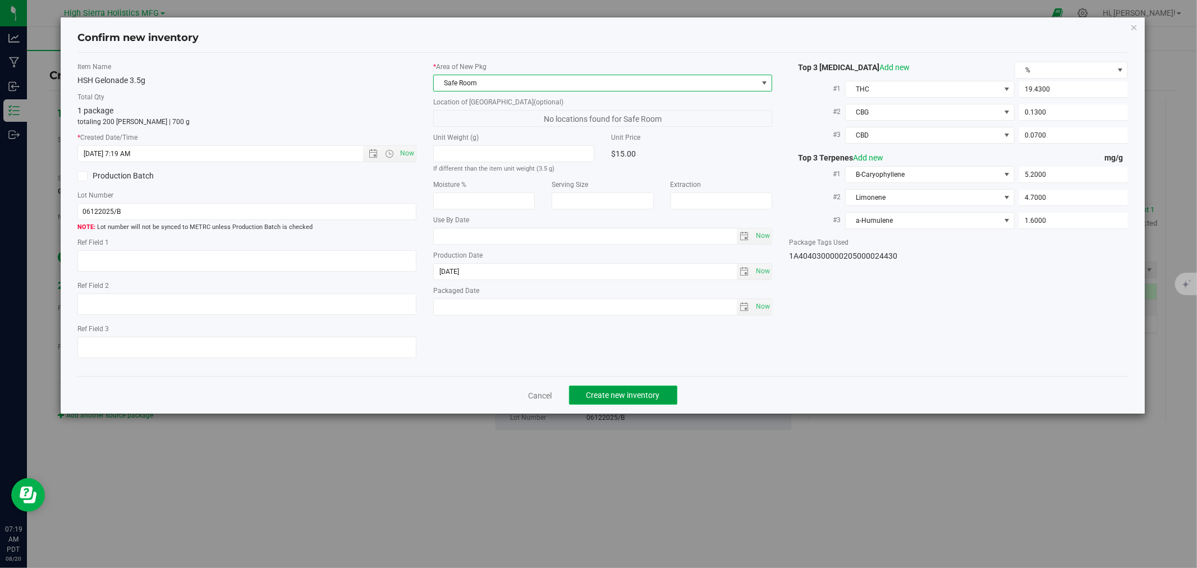
click at [618, 399] on span "Create new inventory" at bounding box center [623, 395] width 74 height 9
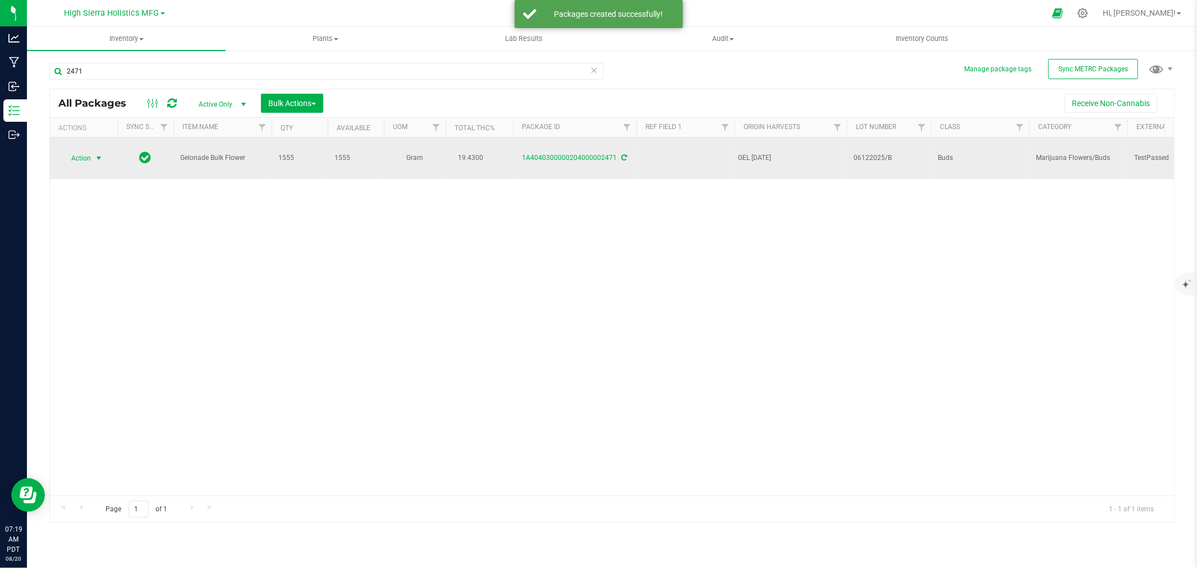
click at [93, 150] on span "select" at bounding box center [99, 158] width 14 height 16
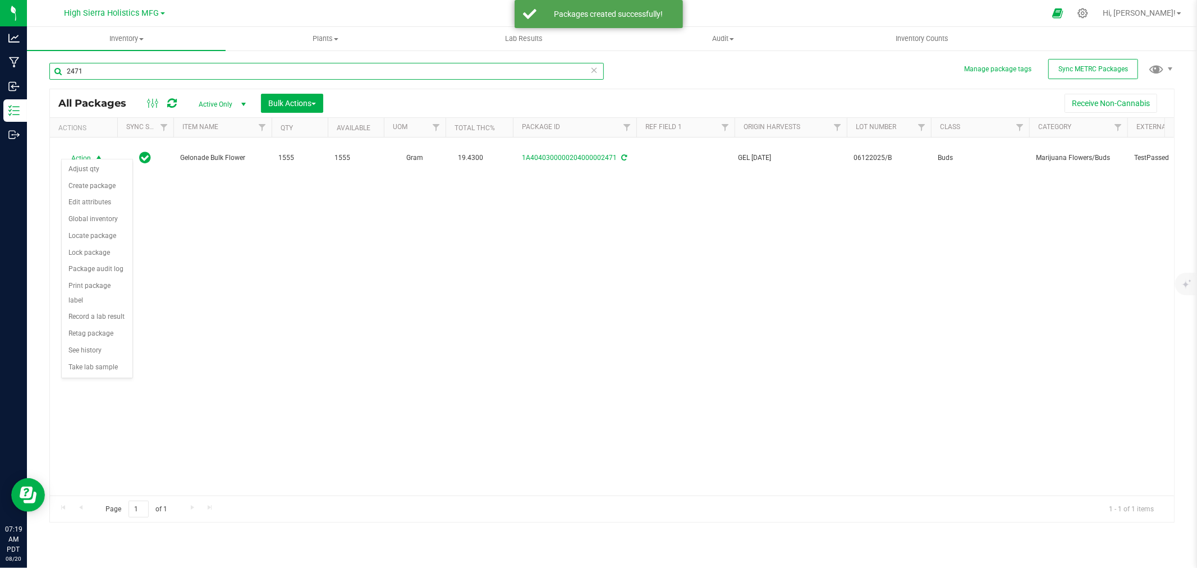
drag, startPoint x: 97, startPoint y: 75, endPoint x: 40, endPoint y: 73, distance: 56.1
click at [40, 73] on div "Manage package tags Sync METRC Packages 2471 All Packages Active Only Active On…" at bounding box center [612, 220] width 1170 height 342
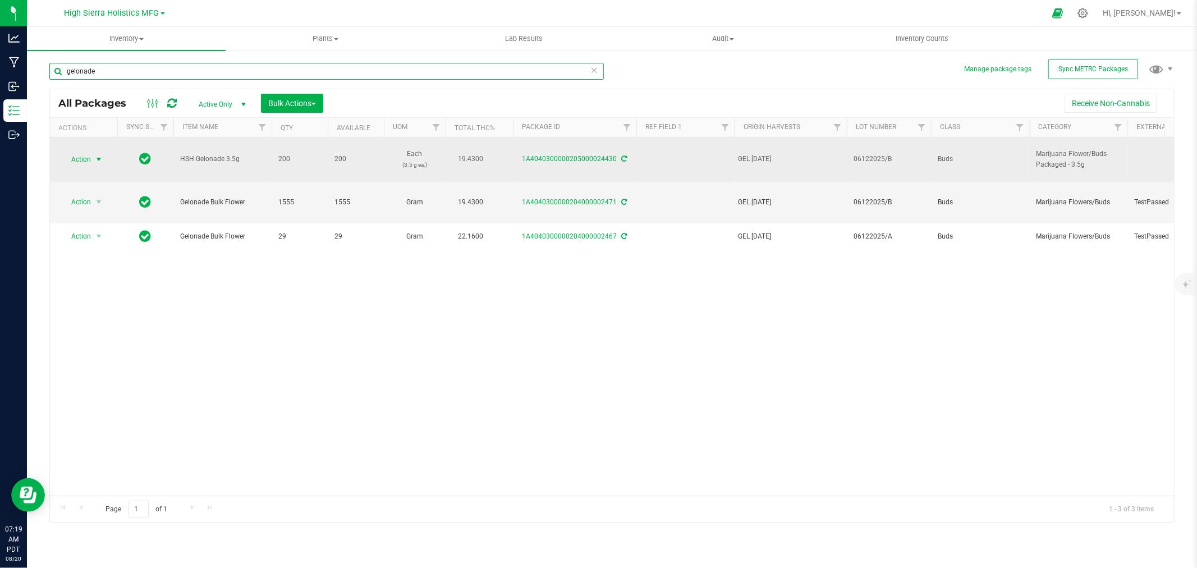
type input "gelonade"
click at [94, 158] on span "select" at bounding box center [98, 159] width 9 height 9
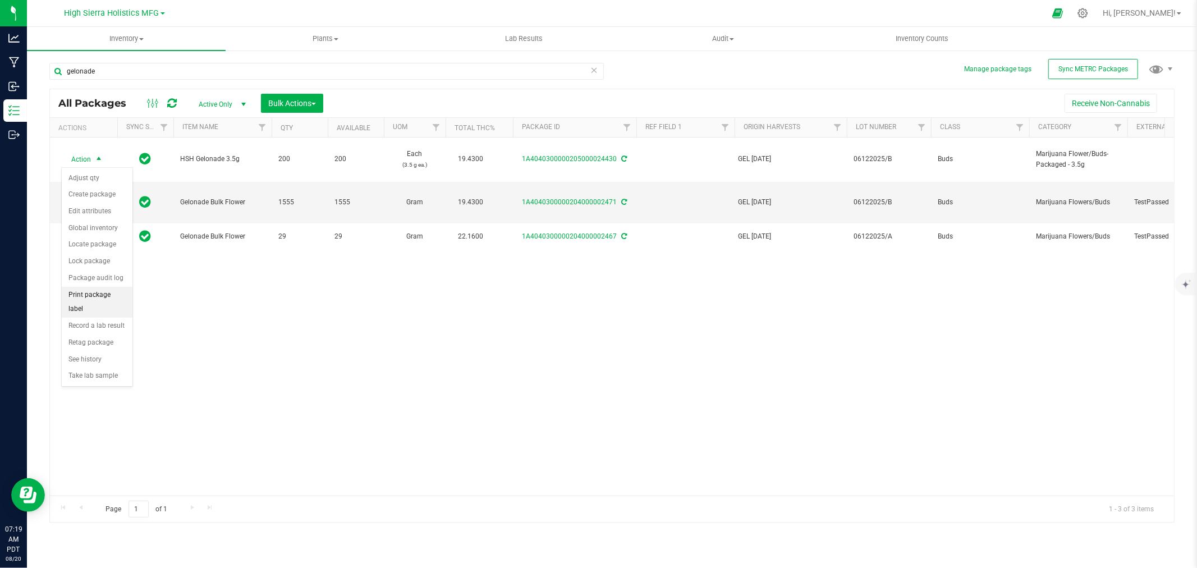
click at [108, 298] on li "Print package label" at bounding box center [97, 302] width 71 height 31
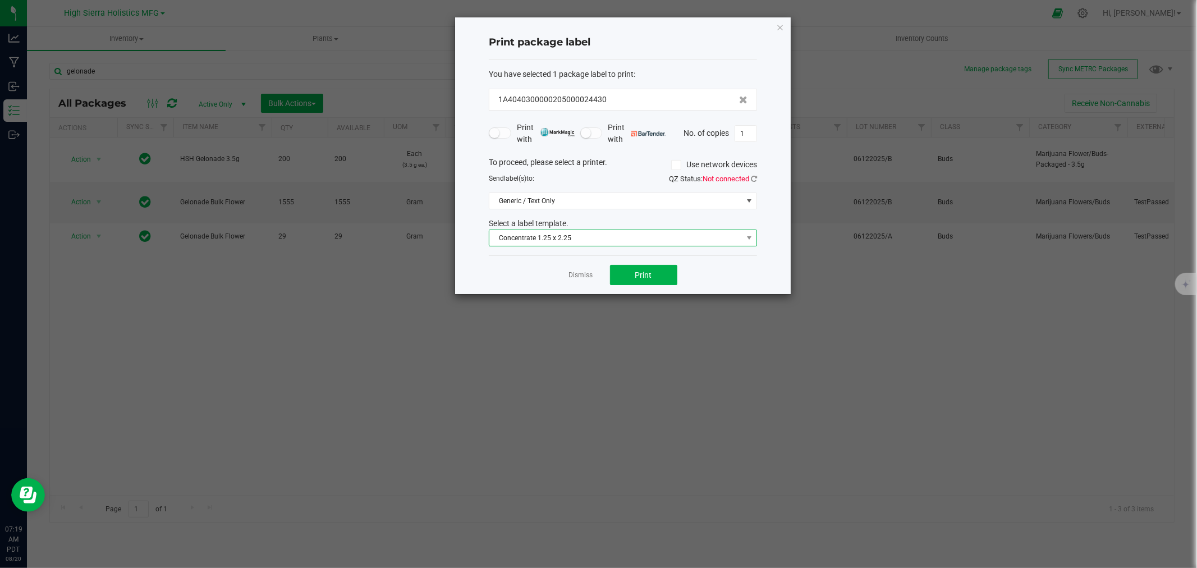
click at [724, 234] on span "Concentrate 1.25 x 2.25" at bounding box center [615, 238] width 253 height 16
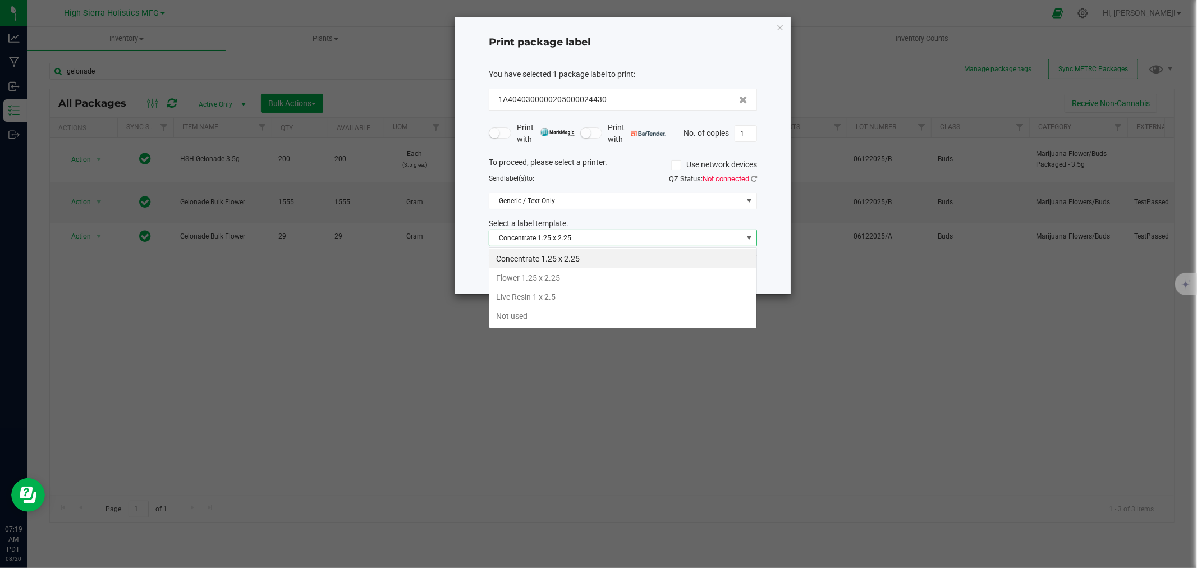
scroll to position [17, 268]
click at [556, 278] on li "Flower 1.25 x 2.25" at bounding box center [622, 277] width 267 height 19
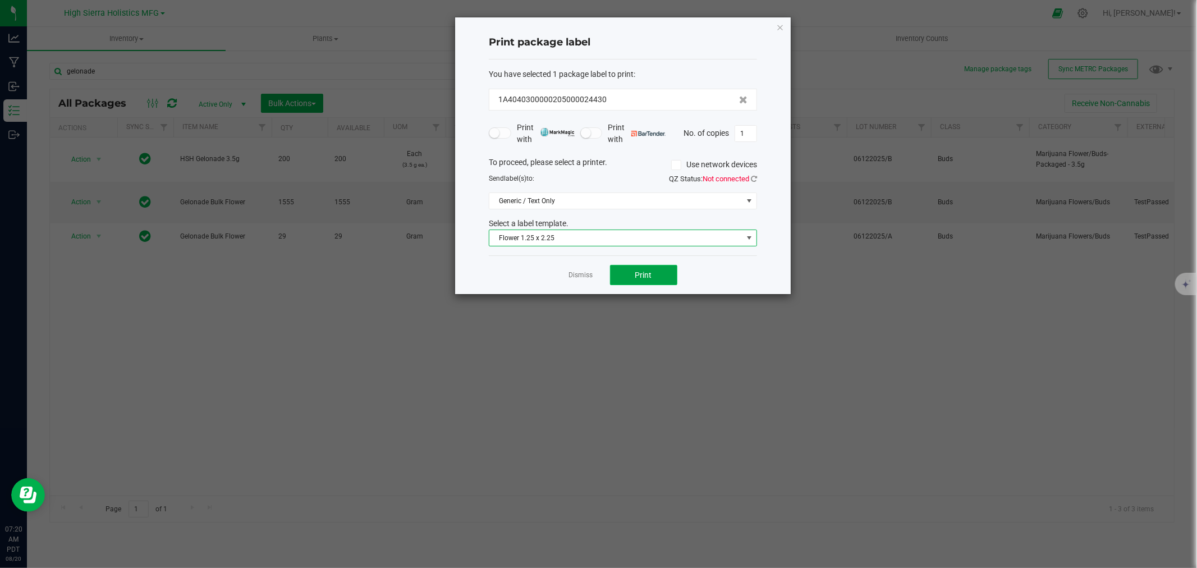
click at [636, 272] on span "Print" at bounding box center [643, 274] width 17 height 9
click at [749, 134] on input "1" at bounding box center [745, 134] width 21 height 16
type input "199"
click at [657, 268] on button "Print" at bounding box center [643, 275] width 67 height 20
click at [782, 24] on icon "button" at bounding box center [780, 26] width 8 height 13
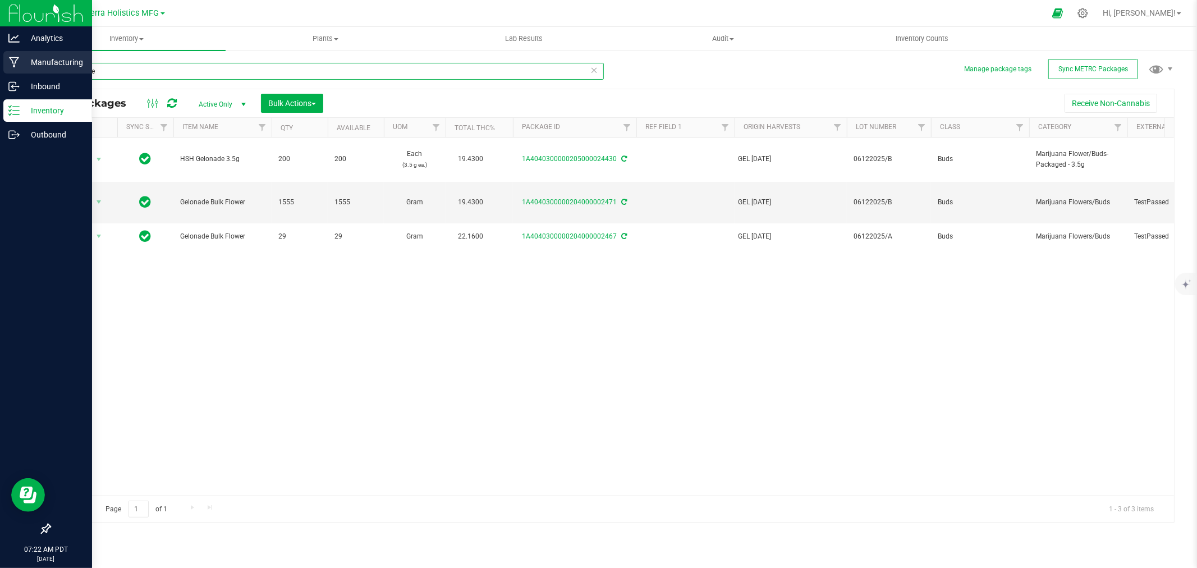
drag, startPoint x: 91, startPoint y: 70, endPoint x: 0, endPoint y: 63, distance: 91.7
click at [0, 63] on div "Analytics Manufacturing Inbound Inventory Outbound 07:22 AM PDT 08/20/2025 08/2…" at bounding box center [598, 284] width 1197 height 568
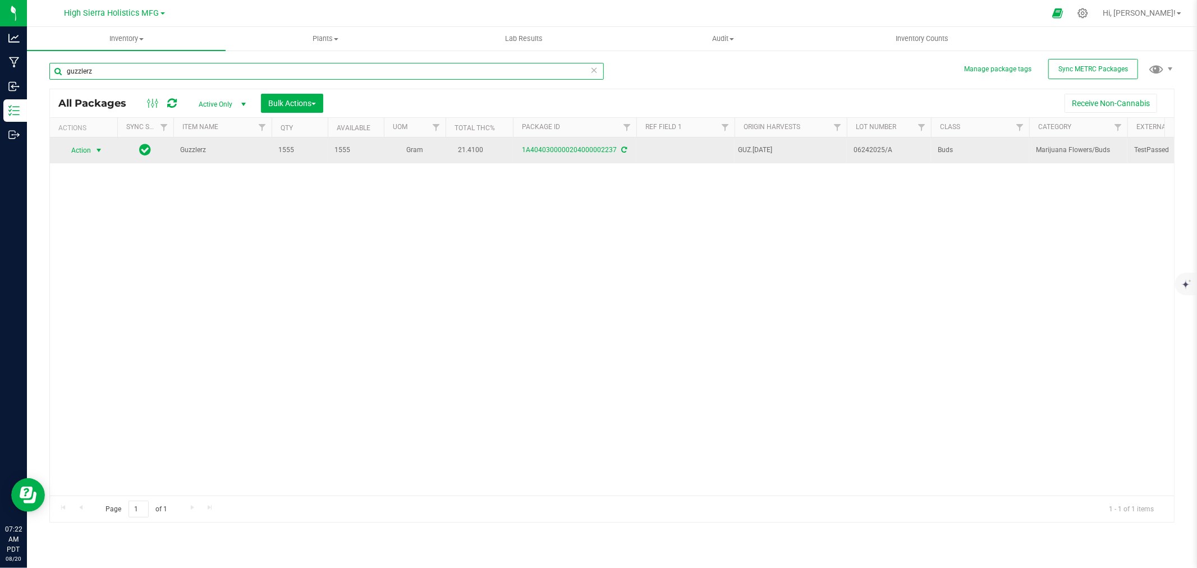
type input "guzzlerz"
click at [97, 149] on span "select" at bounding box center [98, 150] width 9 height 9
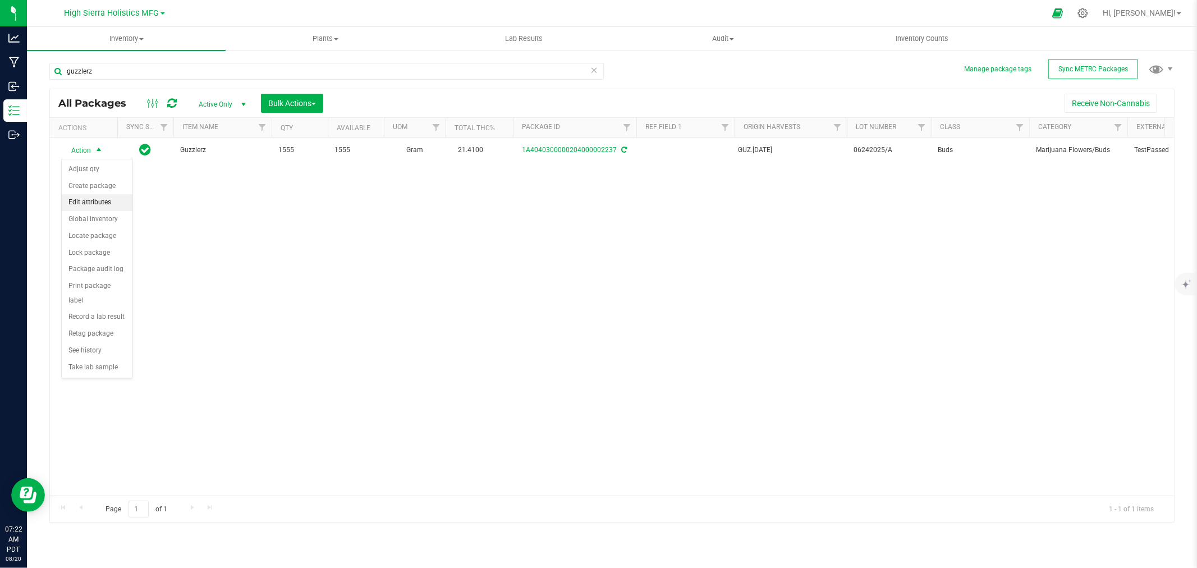
click at [96, 196] on li "Edit attributes" at bounding box center [97, 202] width 71 height 17
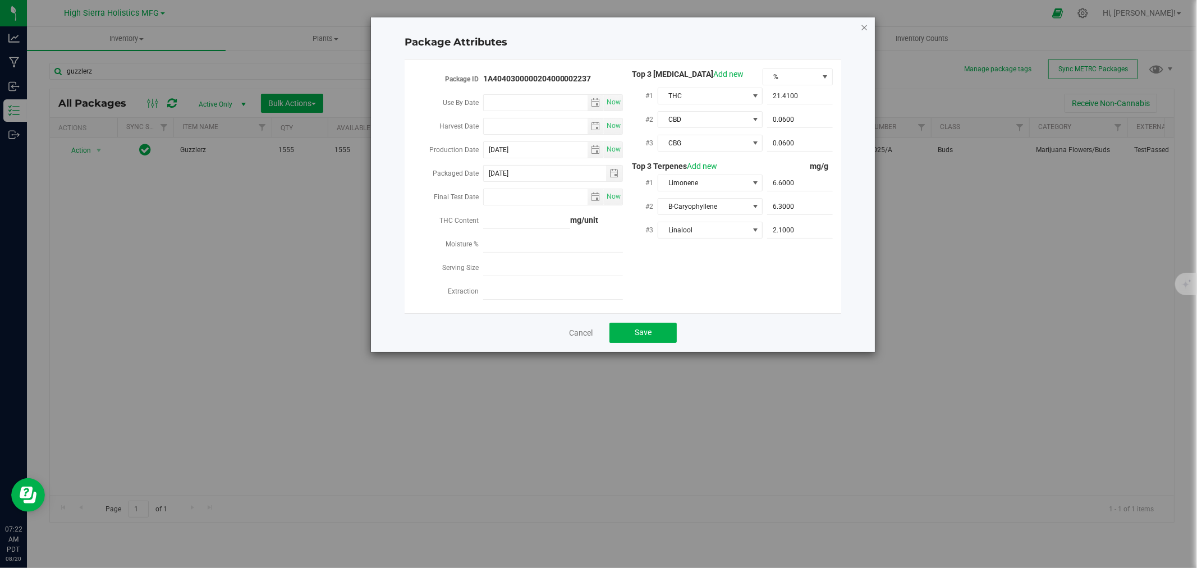
click at [863, 26] on icon "Close modal" at bounding box center [864, 26] width 8 height 13
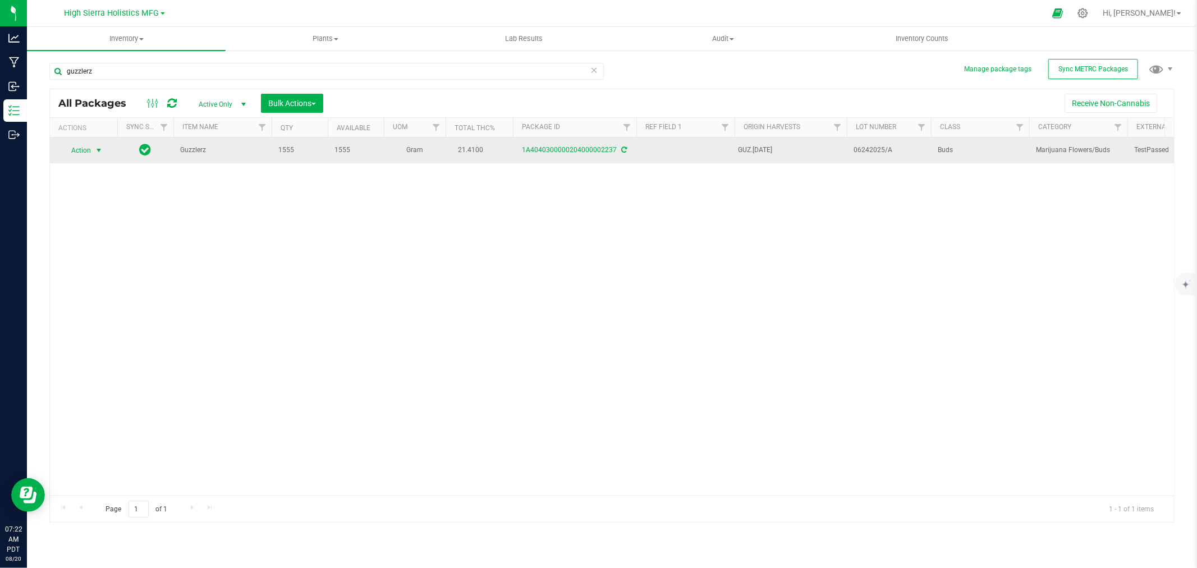
click at [104, 147] on span "select" at bounding box center [99, 151] width 14 height 16
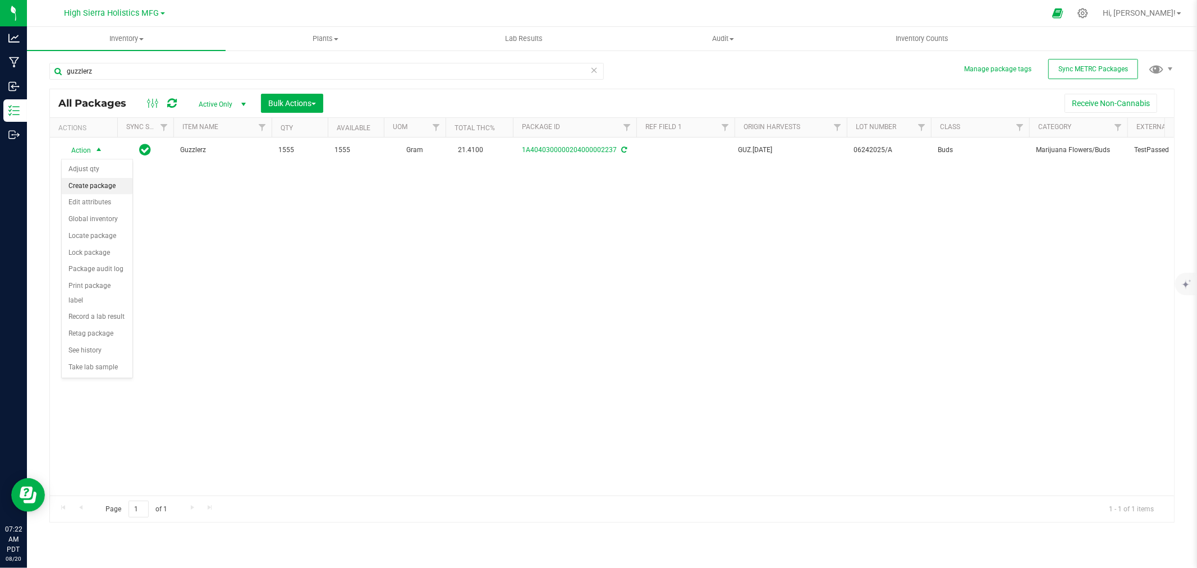
click at [108, 185] on li "Create package" at bounding box center [97, 186] width 71 height 17
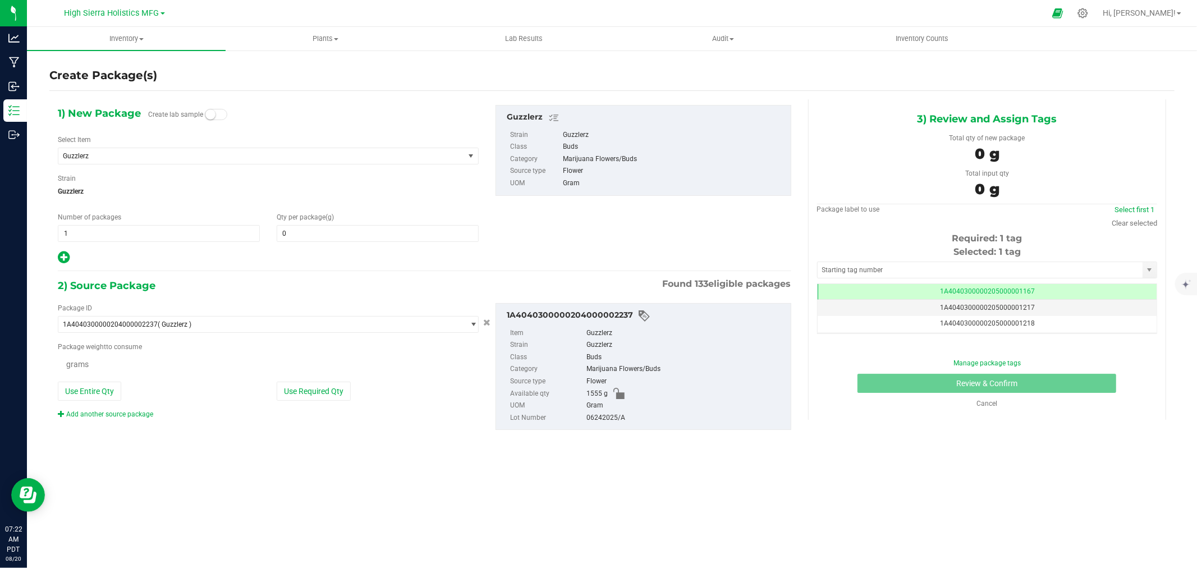
type input "0.0000"
click at [182, 153] on span "Guzzlerz" at bounding box center [253, 156] width 380 height 8
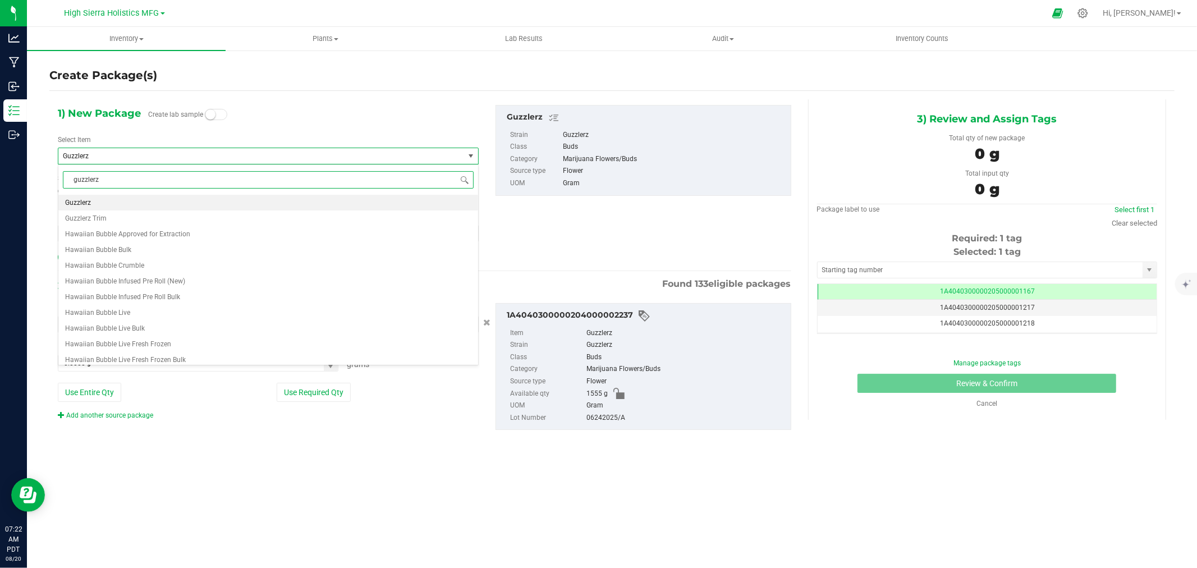
scroll to position [0, 0]
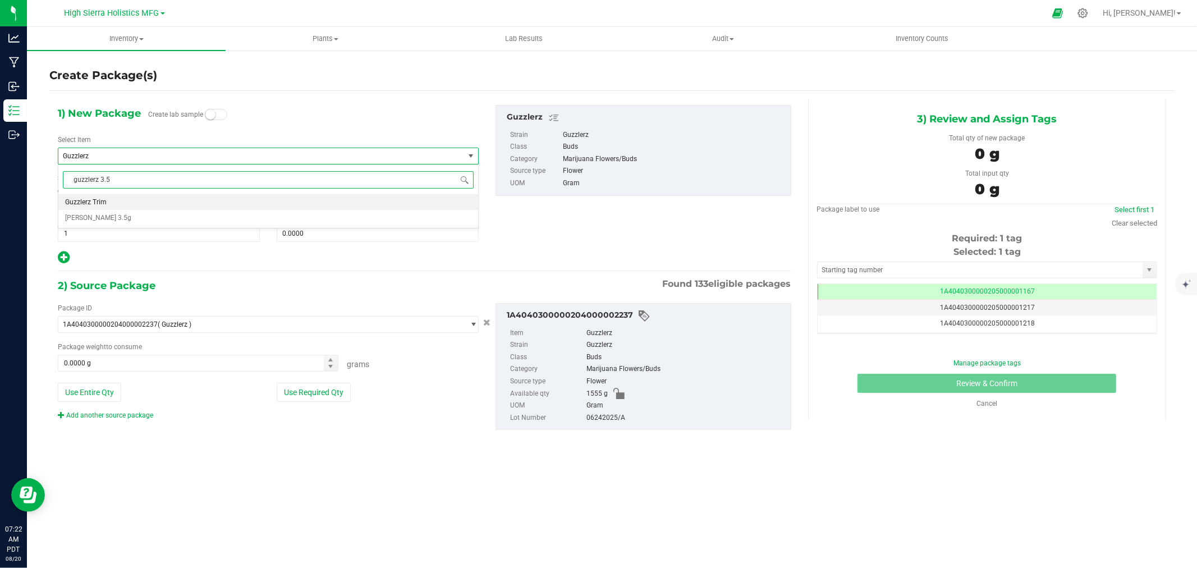
type input "guzzlerz 3.5g"
click at [146, 204] on li "HSH Guzzlerz 3.5g" at bounding box center [268, 202] width 420 height 16
type input "0"
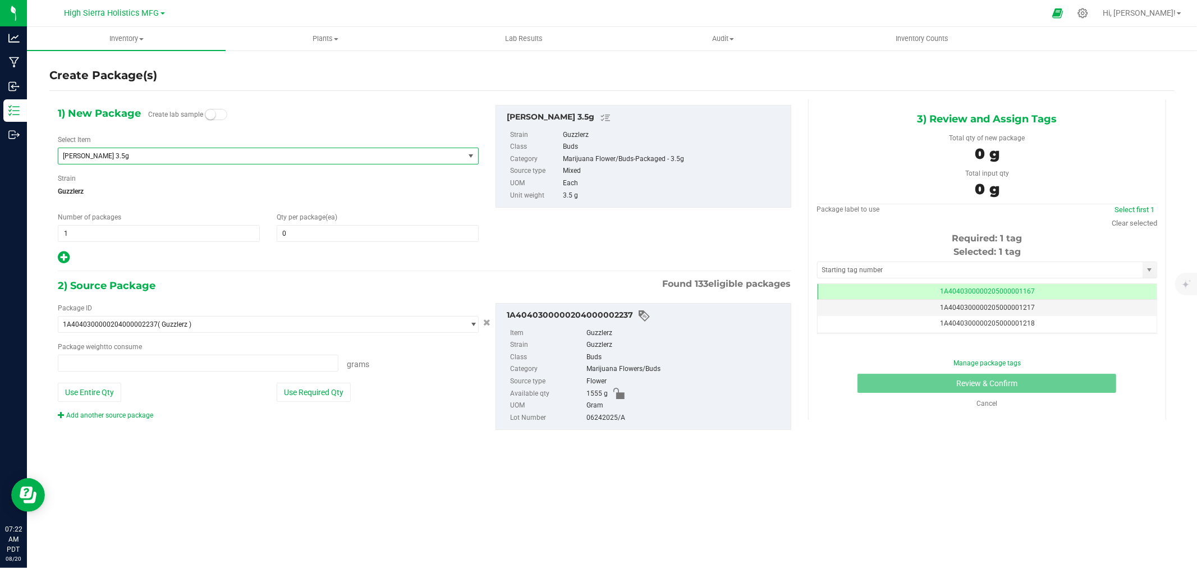
type input "0.0000 g"
click at [309, 232] on span at bounding box center [378, 233] width 202 height 17
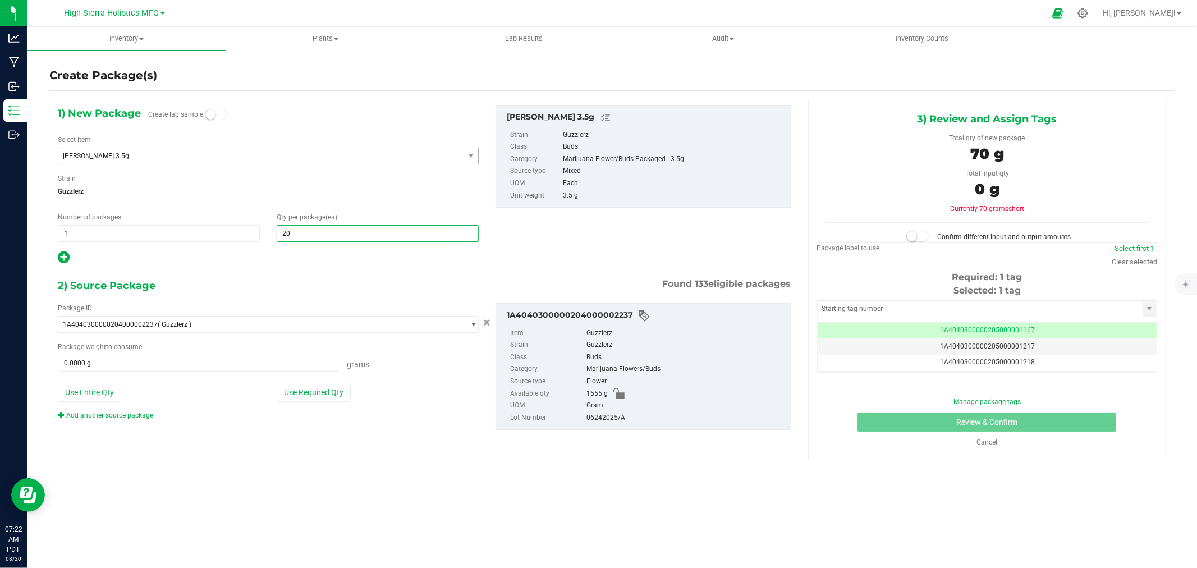
type input "200"
click at [324, 386] on button "Use Required Qty" at bounding box center [314, 392] width 74 height 19
type input "700.0000 g"
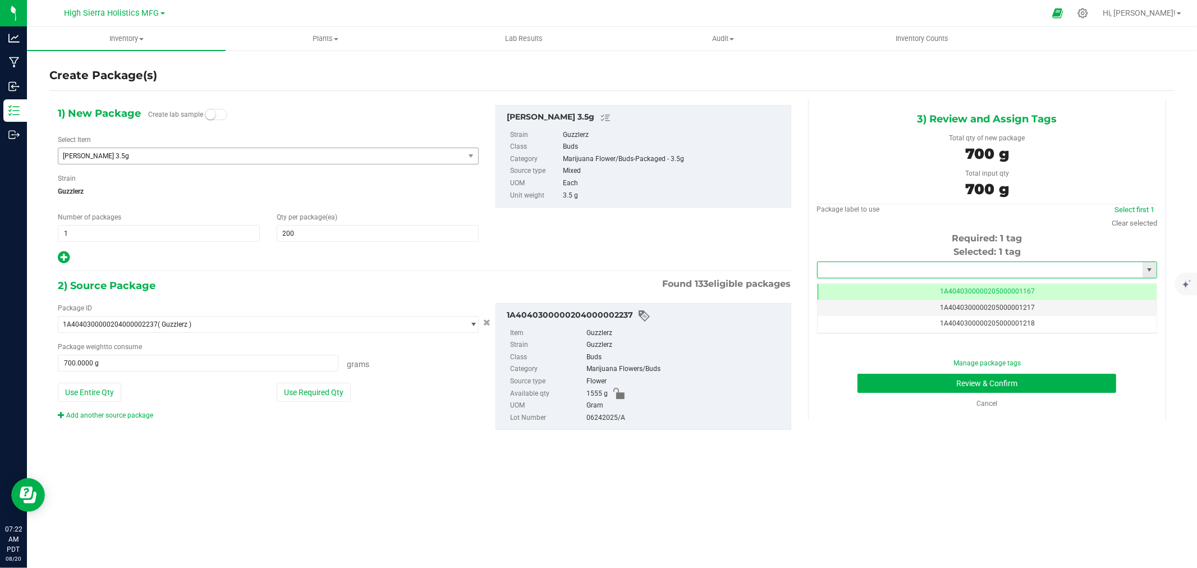
click at [861, 270] on input "text" at bounding box center [980, 270] width 325 height 16
click at [896, 289] on li "1A4040300000205000024431" at bounding box center [987, 289] width 339 height 17
type input "1A4040300000205000024431"
click at [896, 386] on button "Review & Confirm" at bounding box center [986, 383] width 259 height 19
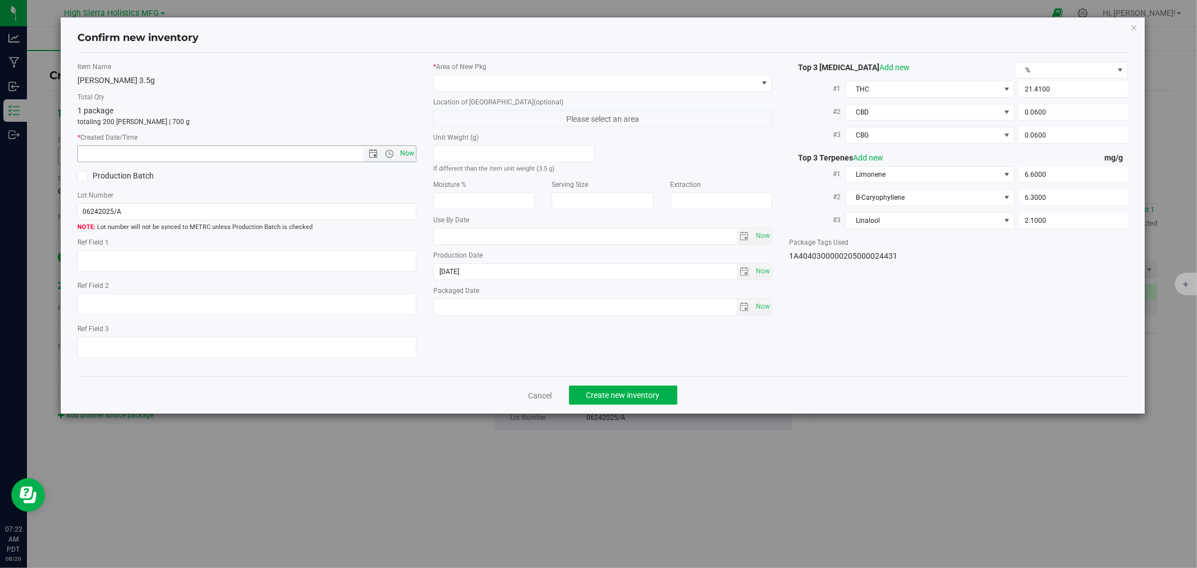
click at [405, 146] on span "Now" at bounding box center [407, 153] width 19 height 16
type input "8/20/2025 7:22 AM"
click at [461, 68] on label "* Area of [GEOGRAPHIC_DATA]" at bounding box center [602, 67] width 339 height 10
click at [462, 80] on span at bounding box center [596, 83] width 324 height 16
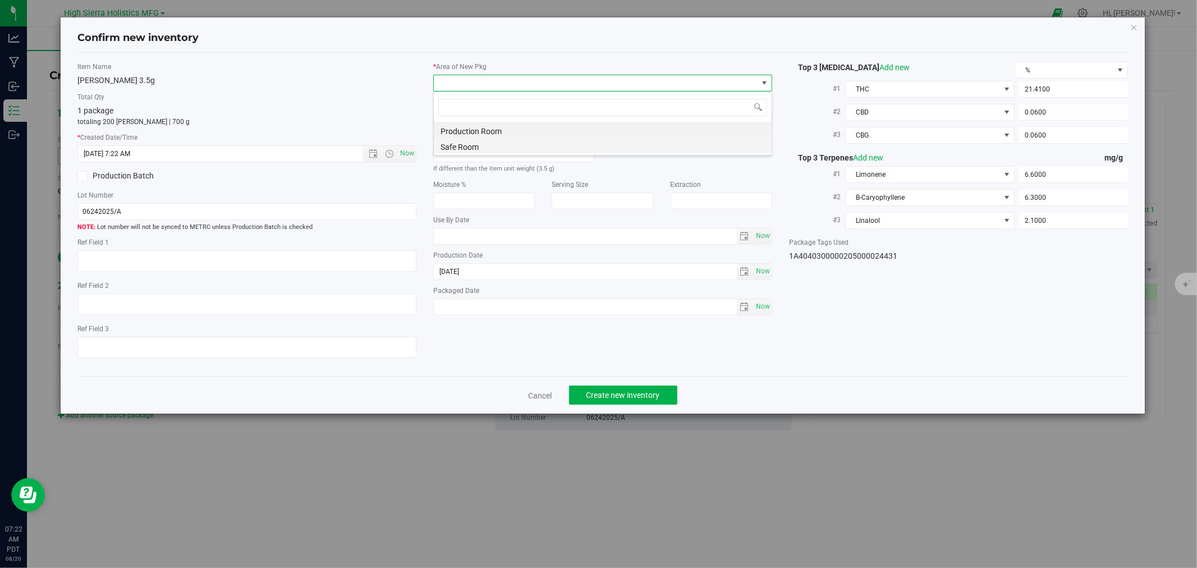
click at [462, 146] on li "Safe Room" at bounding box center [603, 145] width 338 height 16
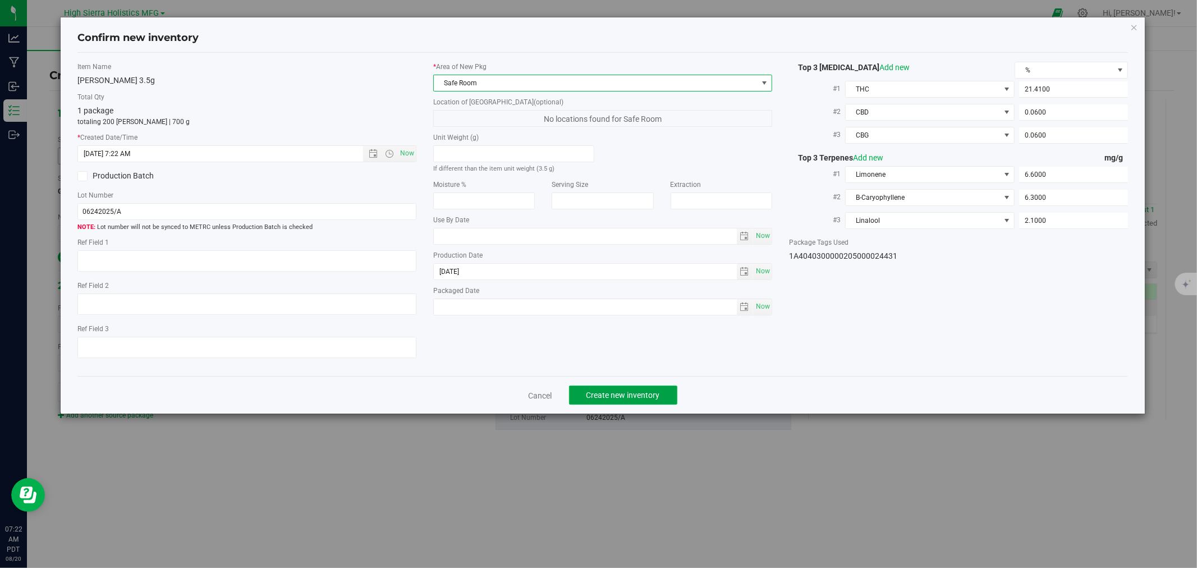
click at [623, 405] on button "Create new inventory" at bounding box center [623, 395] width 108 height 19
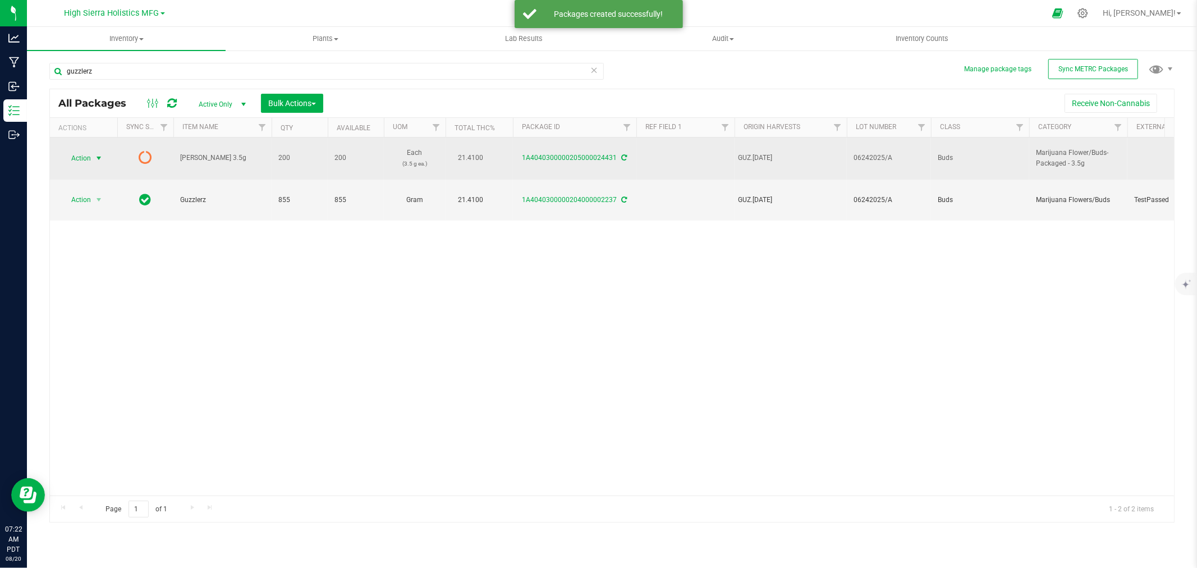
click at [98, 159] on span "select" at bounding box center [98, 158] width 9 height 9
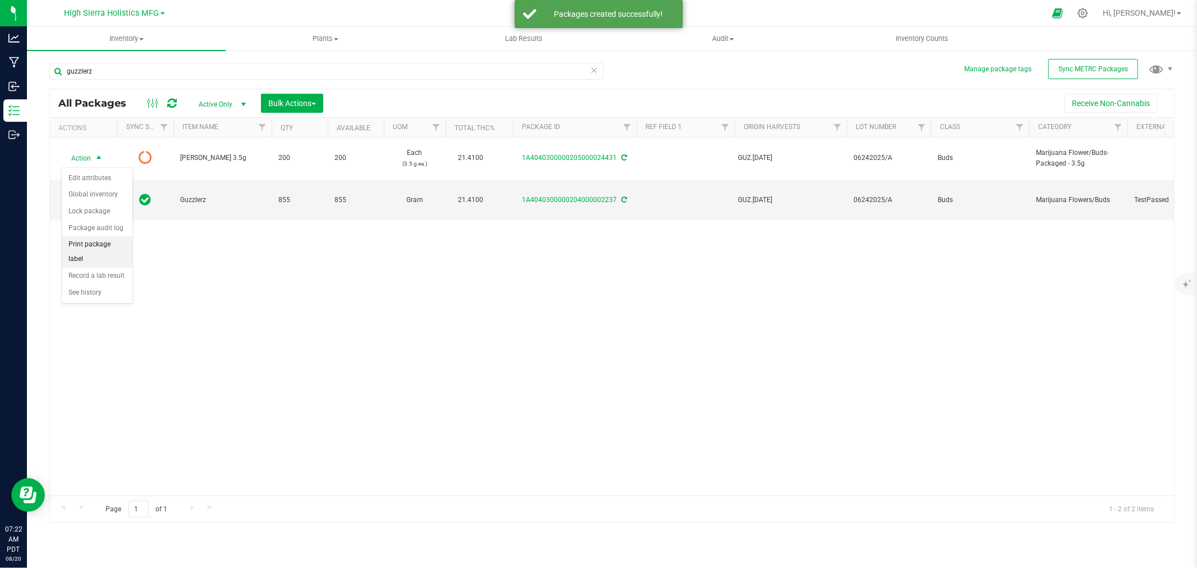
click at [103, 245] on li "Print package label" at bounding box center [97, 251] width 71 height 31
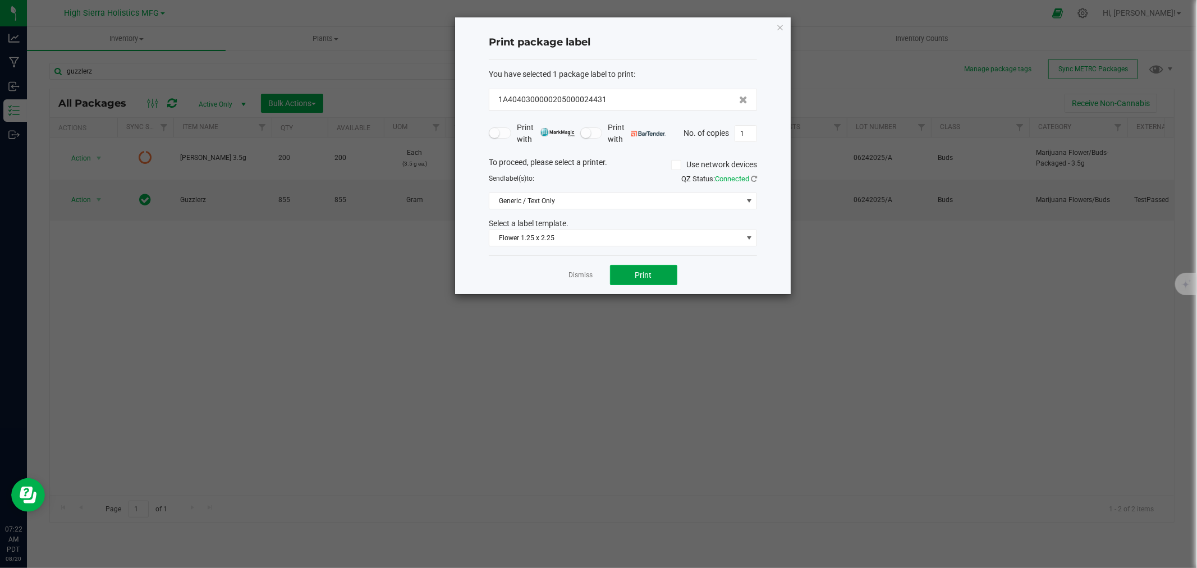
click at [649, 277] on span "Print" at bounding box center [643, 274] width 17 height 9
click at [750, 130] on input "1" at bounding box center [745, 134] width 21 height 16
type input "199"
click at [659, 271] on button "Print" at bounding box center [643, 275] width 67 height 20
click at [777, 25] on icon "button" at bounding box center [780, 26] width 8 height 13
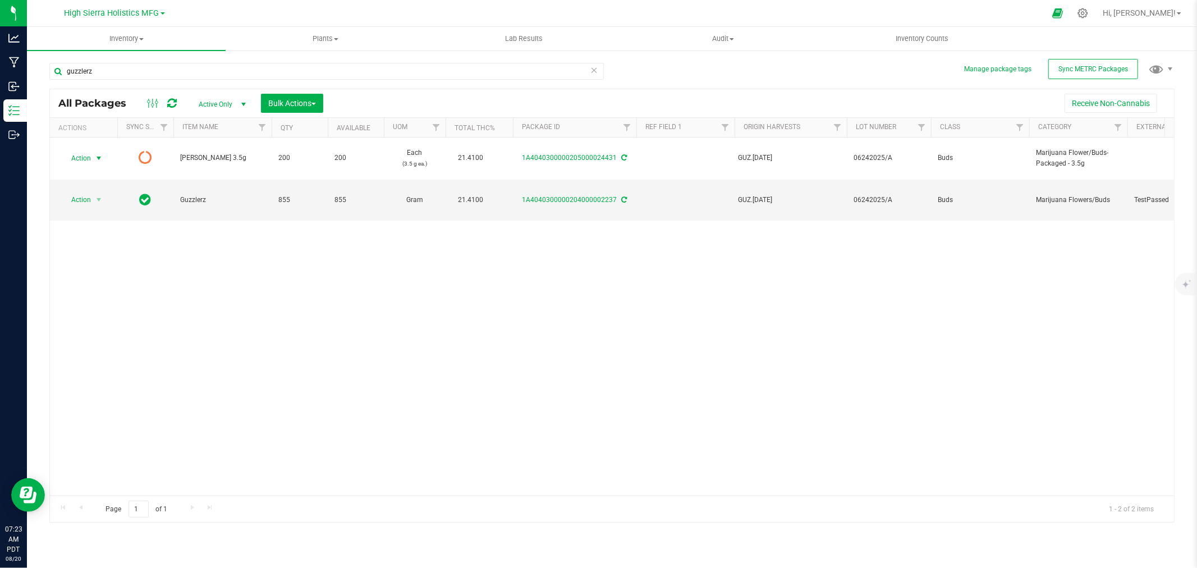
click at [780, 20] on div at bounding box center [623, 13] width 844 height 22
click at [831, 455] on div "Action Action Edit attributes Global inventory Lock package Package audit log P…" at bounding box center [612, 316] width 1124 height 358
click at [864, 479] on div "Action Action Edit attributes Global inventory Lock package Package audit log P…" at bounding box center [612, 316] width 1124 height 358
drag, startPoint x: 121, startPoint y: 75, endPoint x: 66, endPoint y: 71, distance: 54.6
click at [66, 71] on input "guzzlerz" at bounding box center [326, 71] width 554 height 17
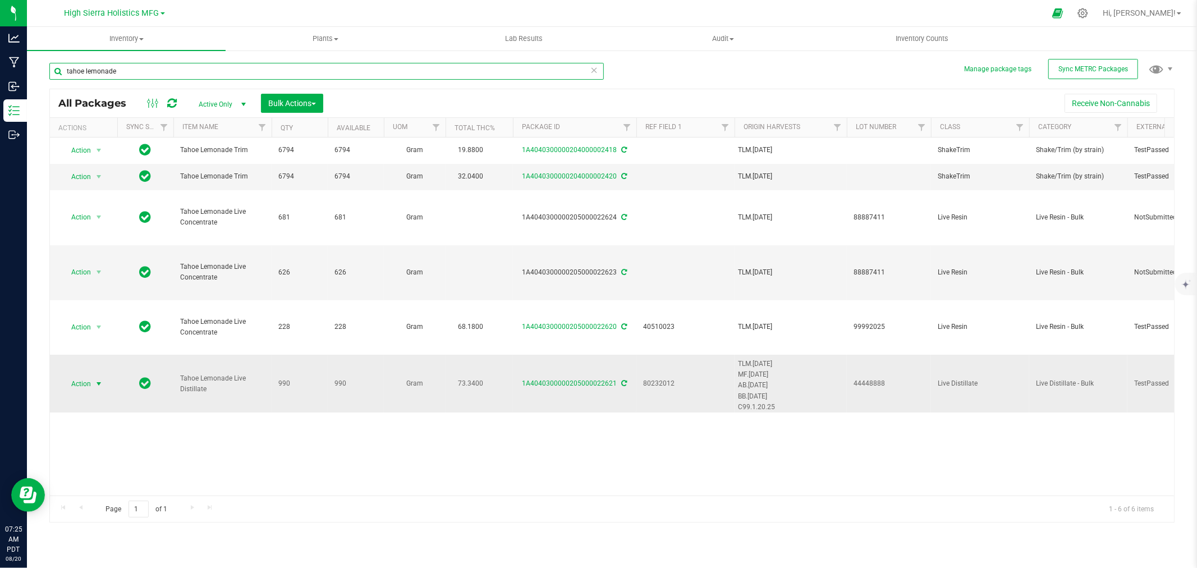
type input "tahoe lemonade"
click at [98, 383] on span "select" at bounding box center [98, 383] width 9 height 9
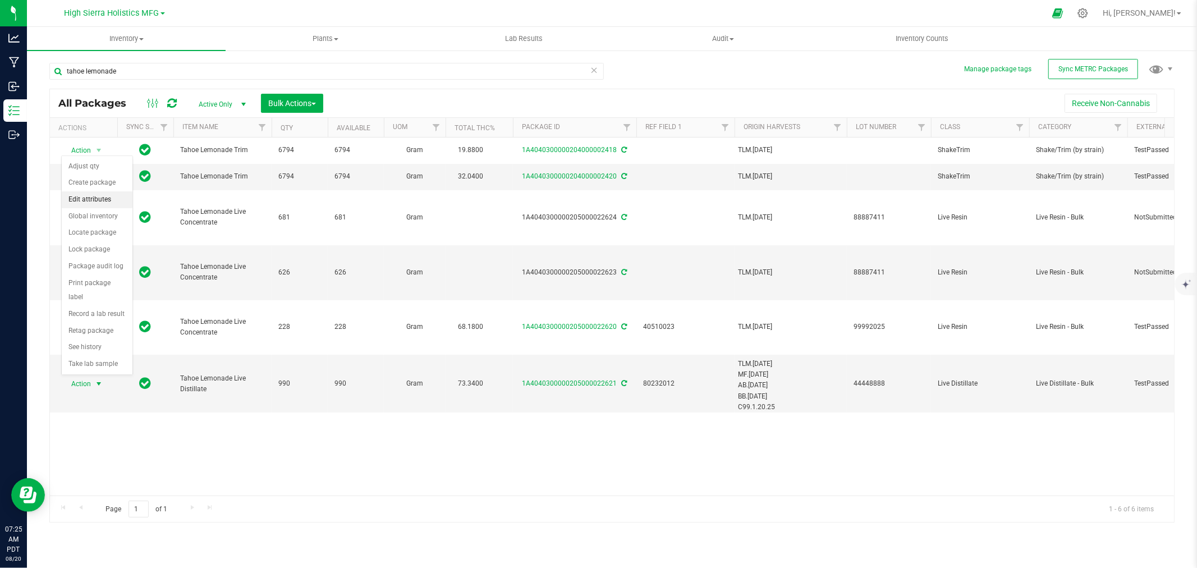
click at [103, 198] on li "Edit attributes" at bounding box center [97, 199] width 71 height 17
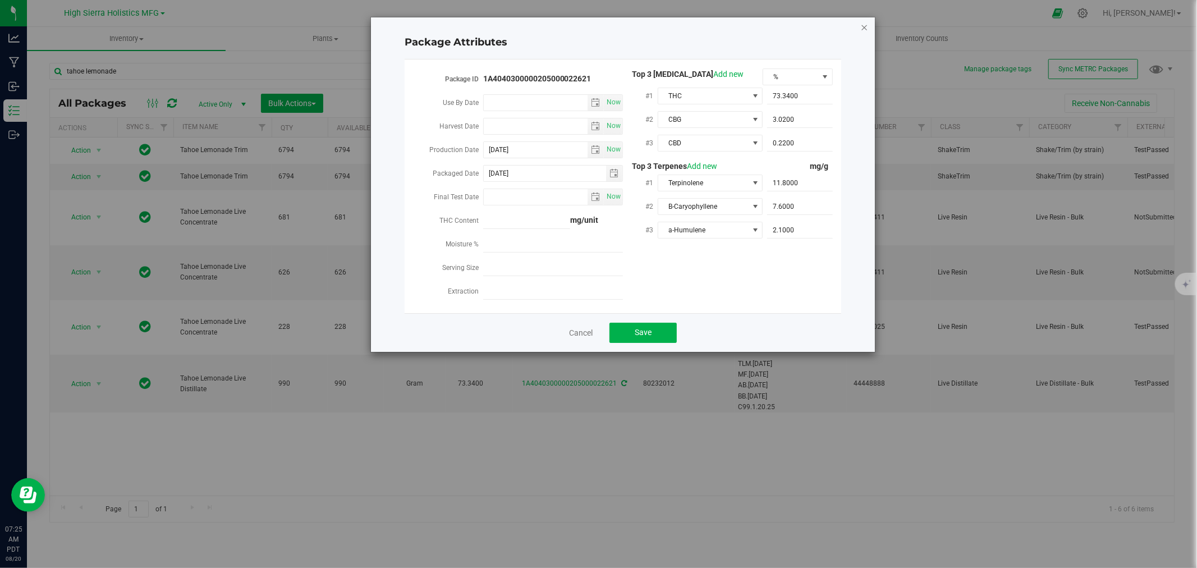
click at [866, 25] on icon "Close modal" at bounding box center [864, 26] width 8 height 13
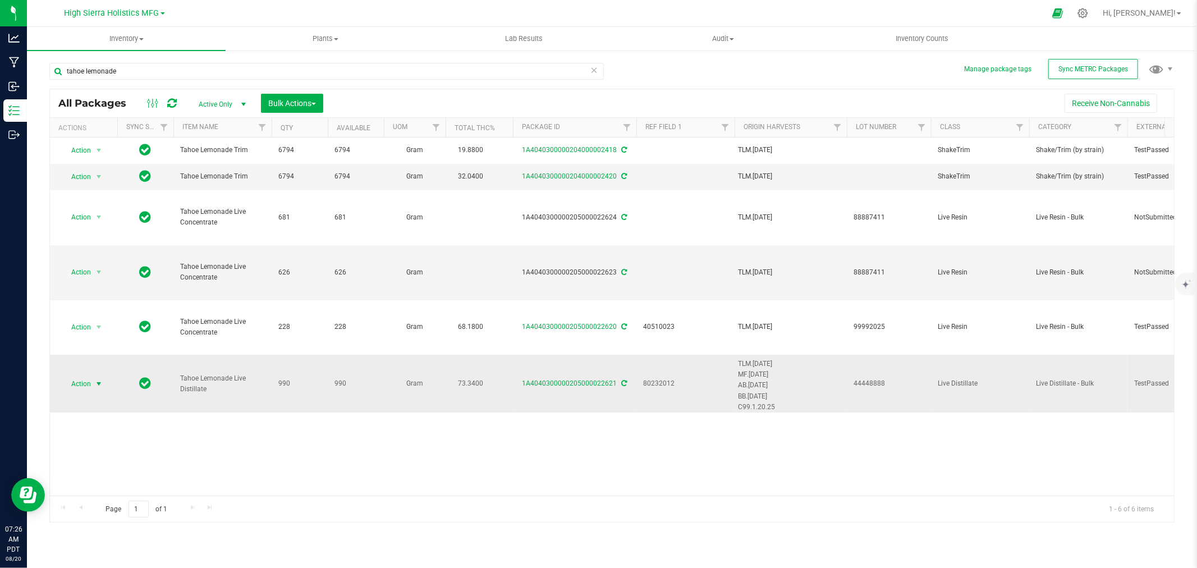
click at [90, 386] on span "Action" at bounding box center [76, 384] width 30 height 16
click at [96, 185] on li "Create package" at bounding box center [97, 183] width 71 height 17
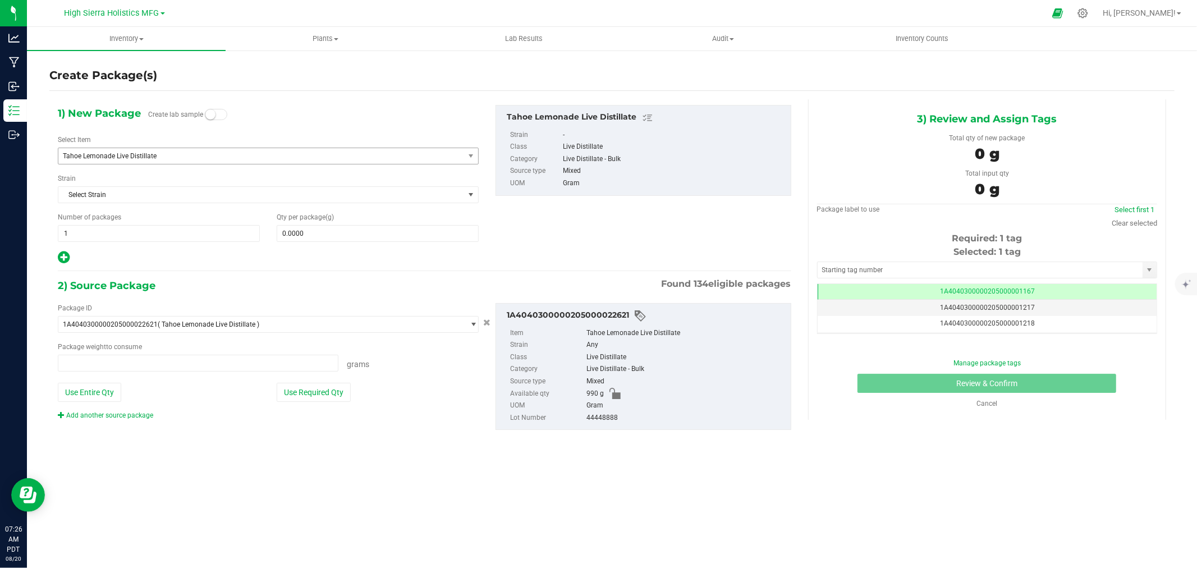
type input "0.0000 g"
click at [130, 155] on span "Tahoe Lemonade Live Distillate" at bounding box center [253, 156] width 380 height 8
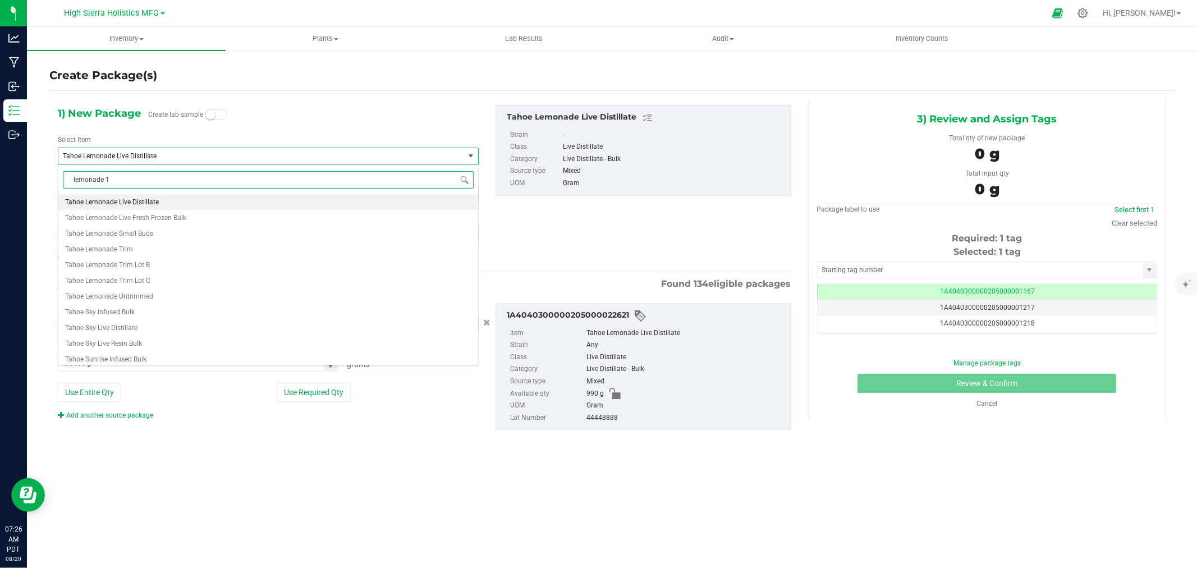
scroll to position [0, 0]
type input "lemonade 1g"
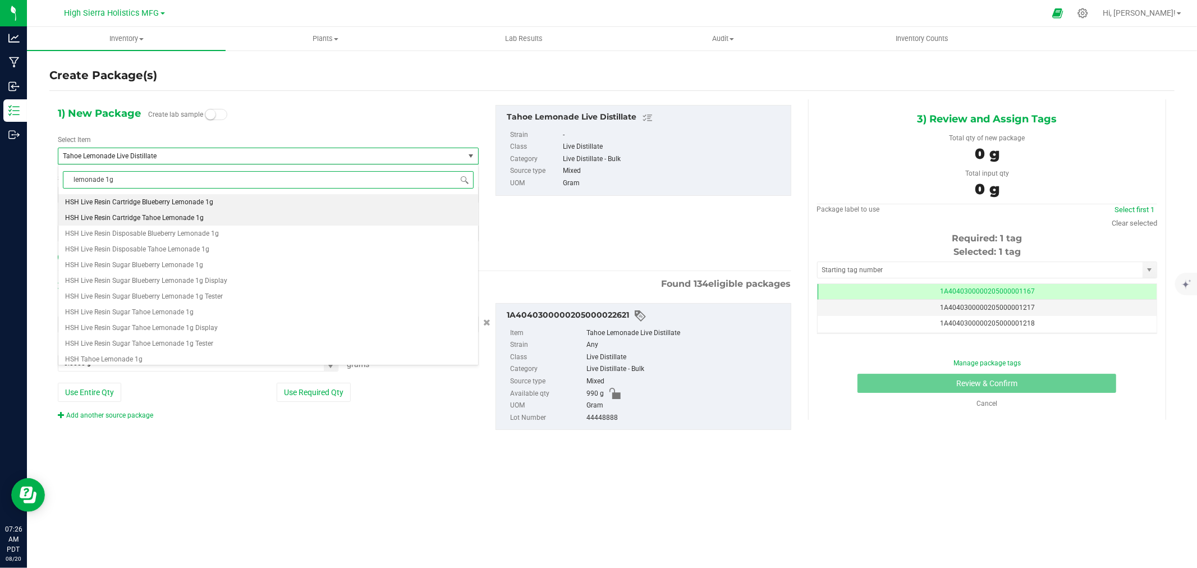
click at [178, 214] on li "HSH Live Resin Cartridge Tahoe Lemonade 1g" at bounding box center [268, 218] width 420 height 16
type input "0"
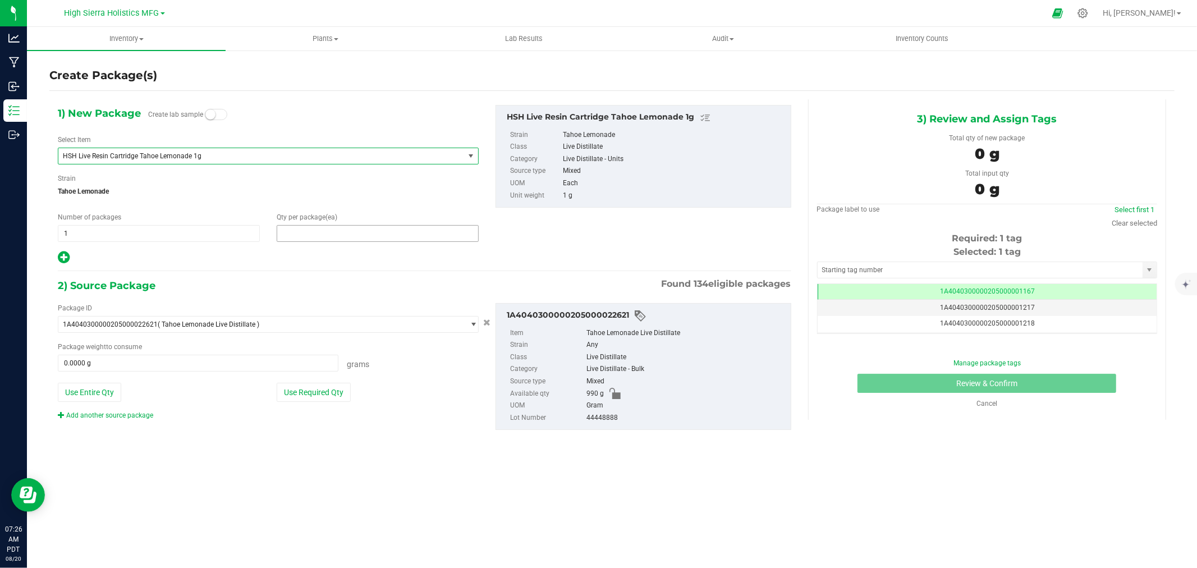
click at [299, 231] on span at bounding box center [378, 233] width 202 height 17
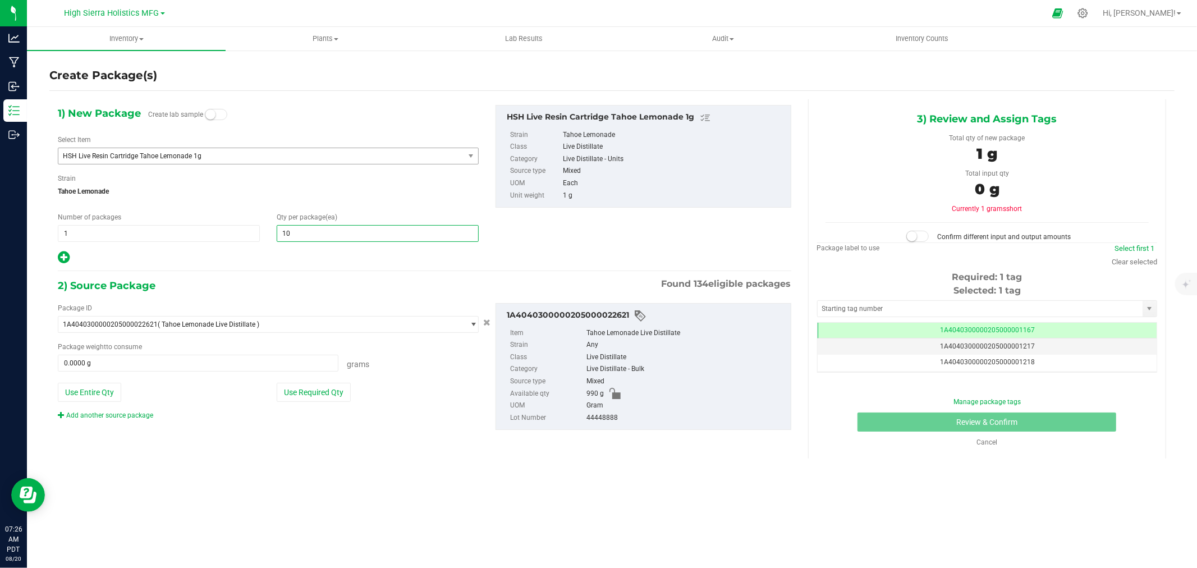
type input "100"
click at [304, 259] on div at bounding box center [268, 257] width 421 height 15
click at [313, 386] on button "Use Required Qty" at bounding box center [314, 392] width 74 height 19
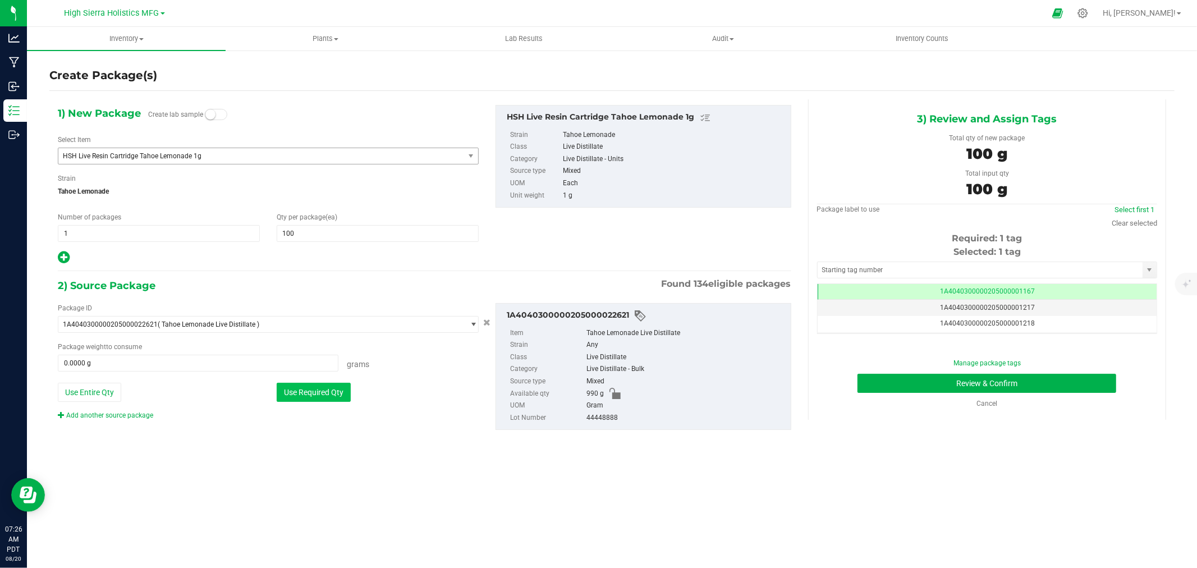
type input "100.0000 g"
click at [848, 270] on input "text" at bounding box center [980, 270] width 325 height 16
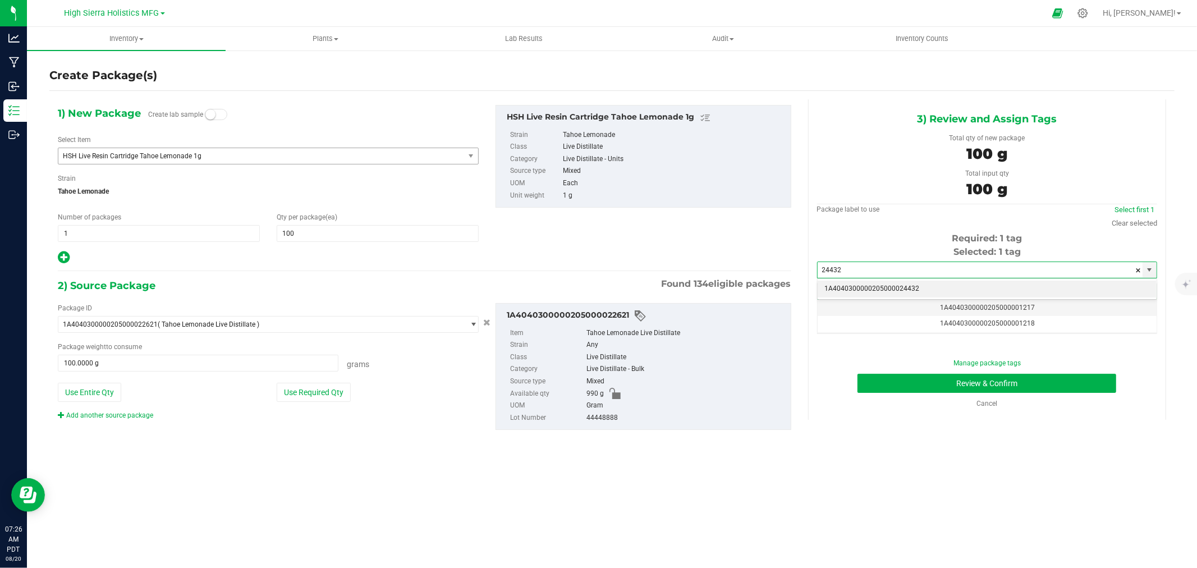
click at [898, 288] on li "1A4040300000205000024432" at bounding box center [987, 289] width 339 height 17
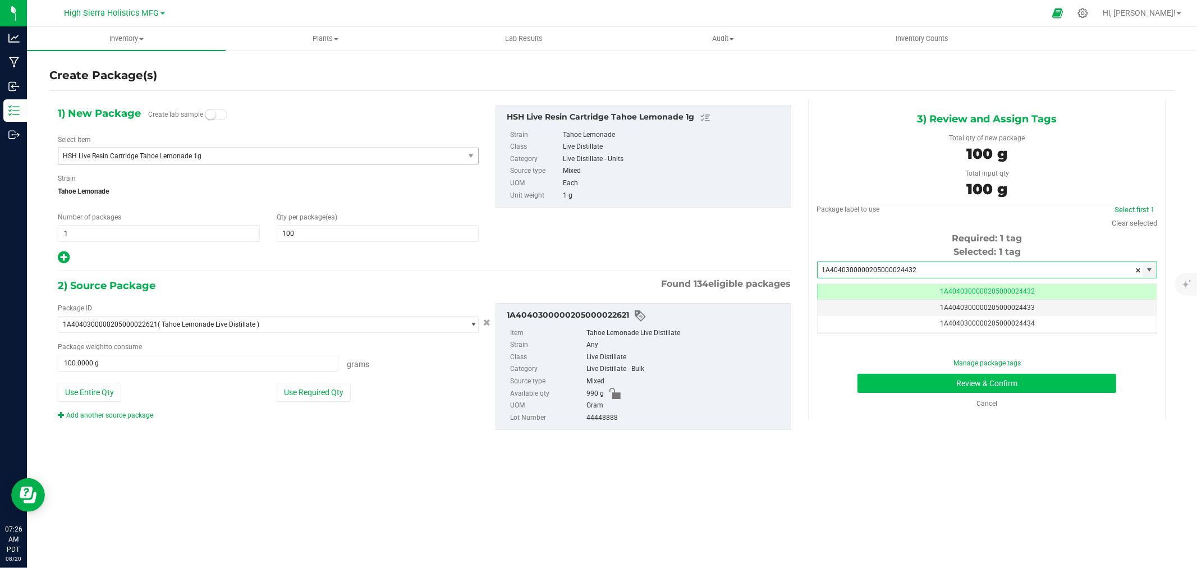
type input "1A4040300000205000024432"
click at [922, 383] on button "Review & Confirm" at bounding box center [986, 383] width 259 height 19
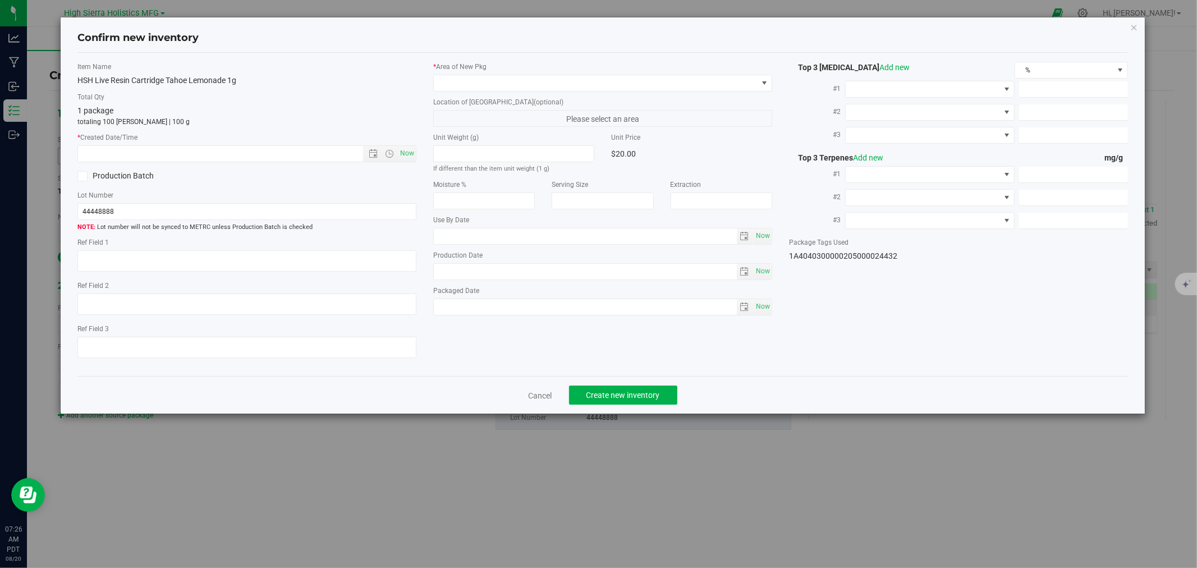
type textarea "80232012"
type input "73.3400"
type input "3.0200"
type input "0.2200"
type input "11.8000"
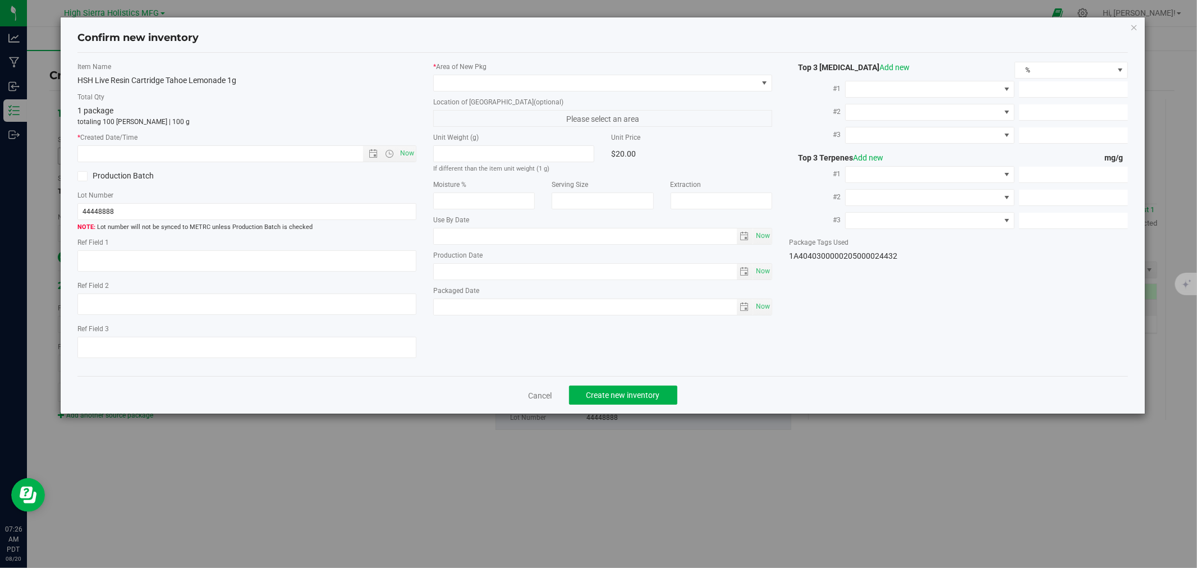
type input "7.6000"
type input "2.1000"
type input "2025-06-25"
click at [408, 152] on span "Now" at bounding box center [407, 153] width 19 height 16
type input "8/20/2025 7:26 AM"
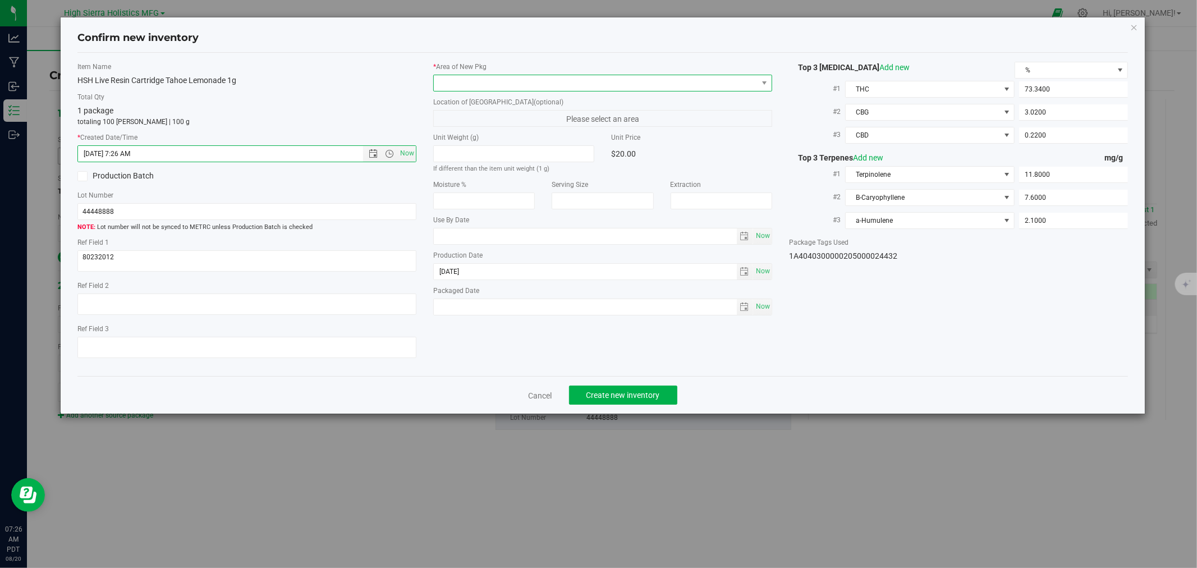
click at [471, 86] on span at bounding box center [596, 83] width 324 height 16
click at [470, 144] on li "Safe Room" at bounding box center [603, 145] width 338 height 16
click at [373, 89] on div "Item Name HSH Live Resin Cartridge Tahoe Lemonade 1g Total Qty 1 package totali…" at bounding box center [247, 215] width 356 height 306
click at [651, 393] on span "Create new inventory" at bounding box center [623, 395] width 74 height 9
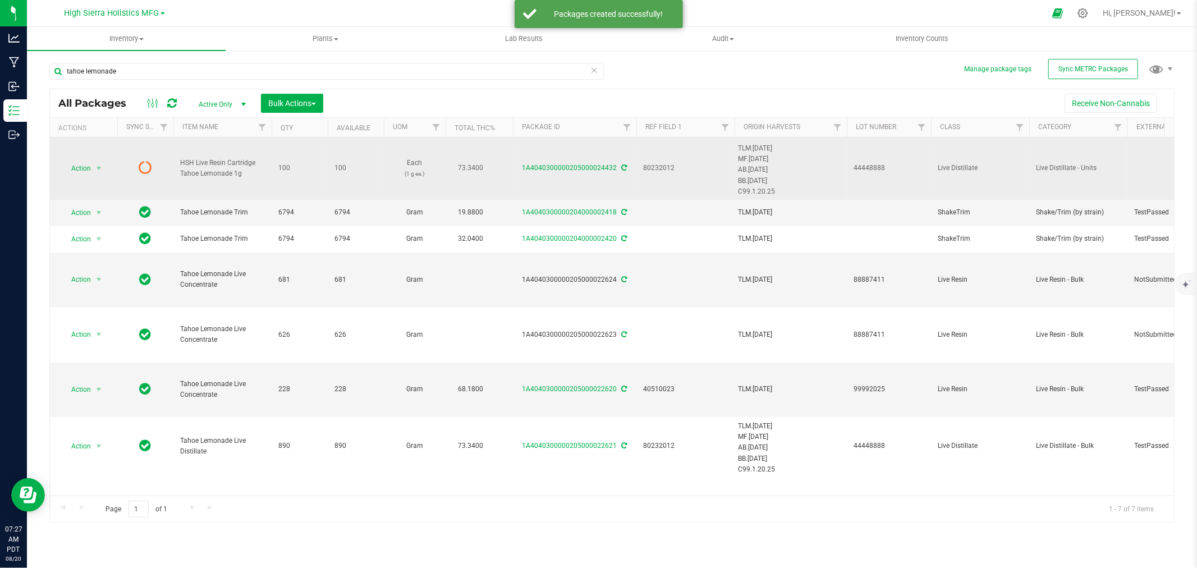
click at [625, 167] on icon at bounding box center [625, 167] width 6 height 7
click at [97, 167] on span "select" at bounding box center [98, 168] width 9 height 9
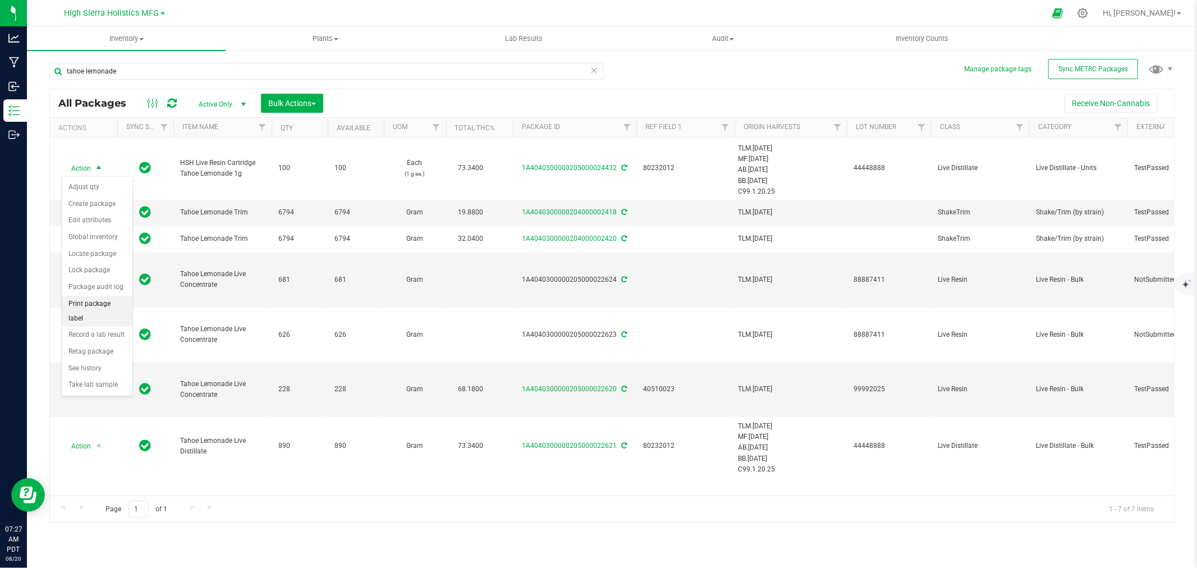
click at [103, 309] on li "Print package label" at bounding box center [97, 311] width 71 height 31
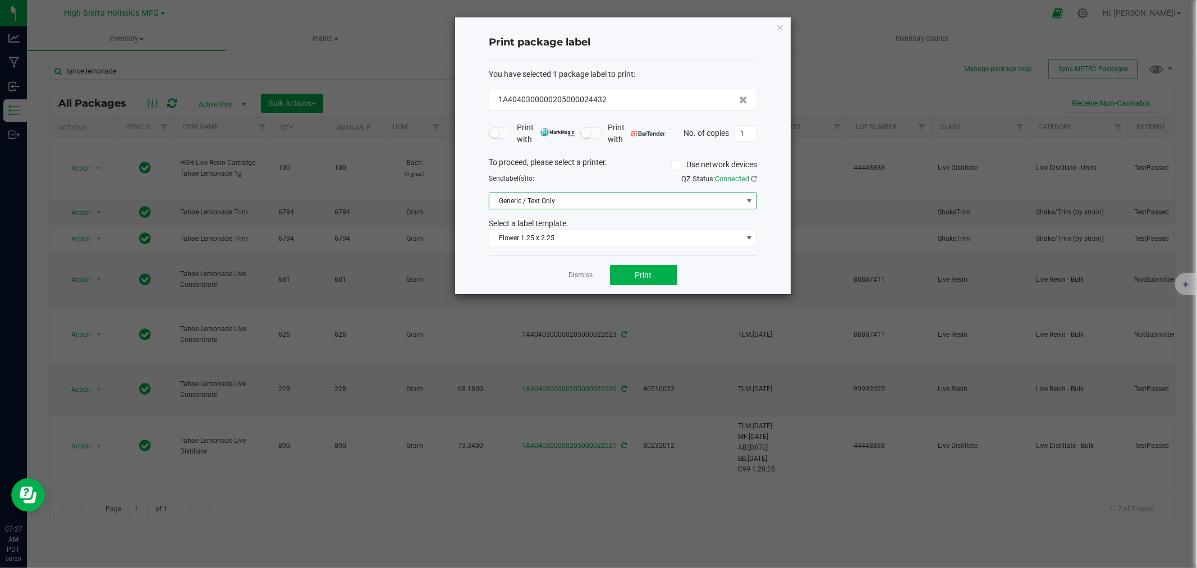
click at [570, 198] on span "Generic / Text Only" at bounding box center [615, 201] width 253 height 16
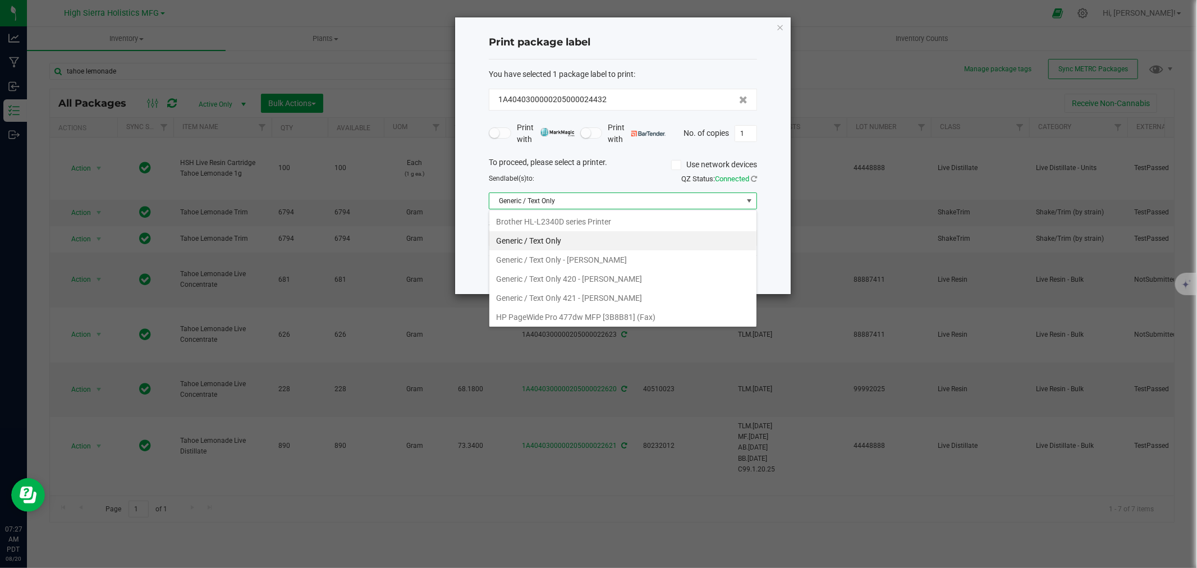
click at [568, 236] on Only "Generic / Text Only" at bounding box center [622, 240] width 267 height 19
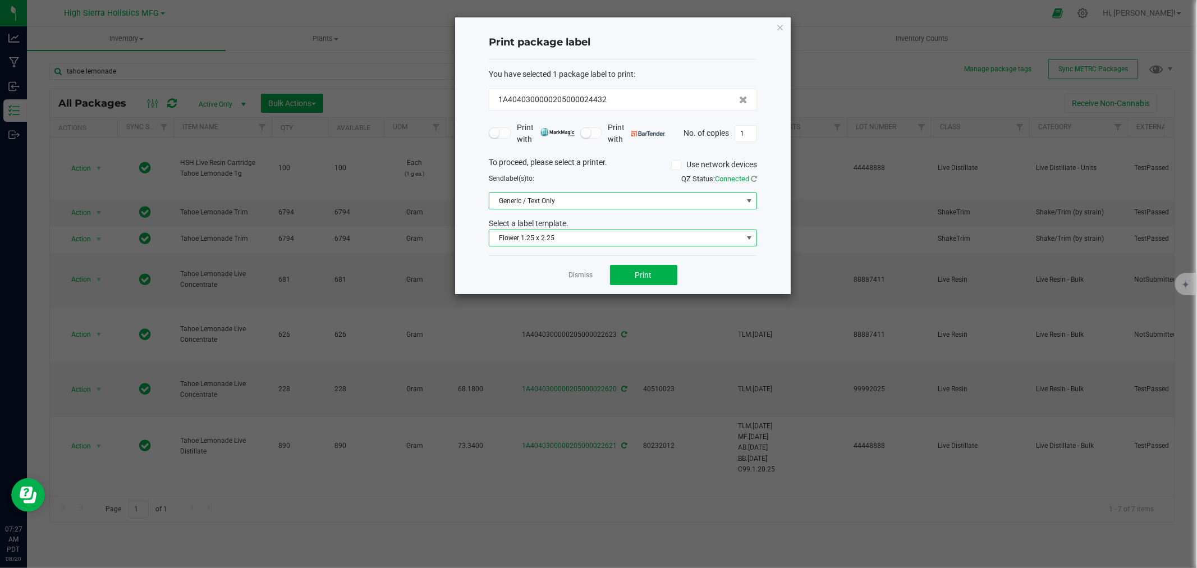
click at [568, 236] on span "Flower 1.25 x 2.25" at bounding box center [615, 238] width 253 height 16
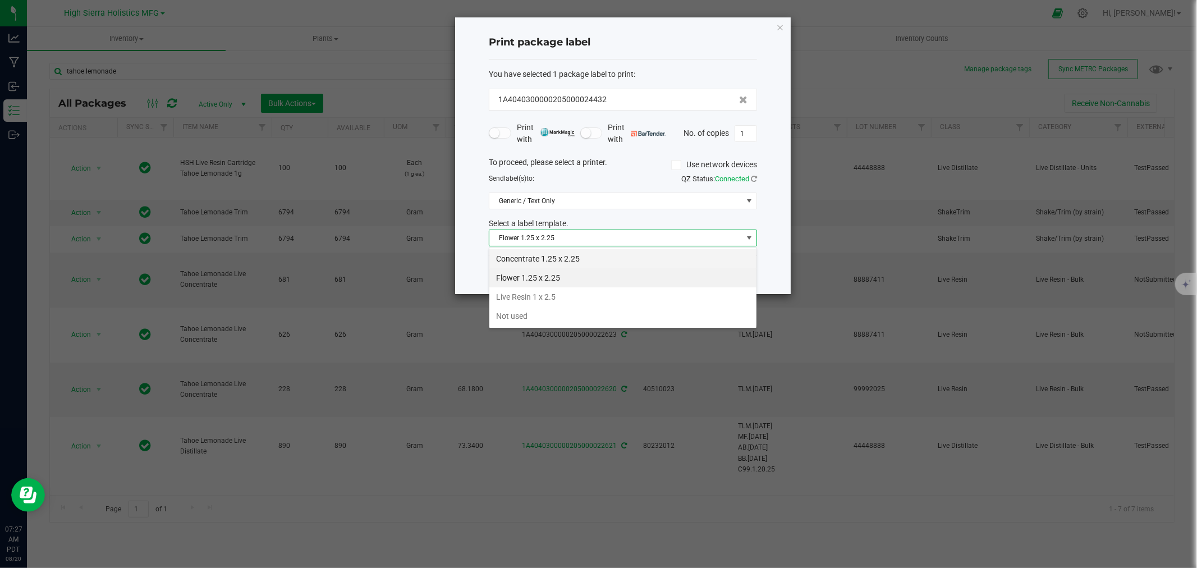
click at [568, 256] on li "Concentrate 1.25 x 2.25" at bounding box center [622, 258] width 267 height 19
click at [568, 256] on div "Dismiss Print" at bounding box center [623, 274] width 268 height 39
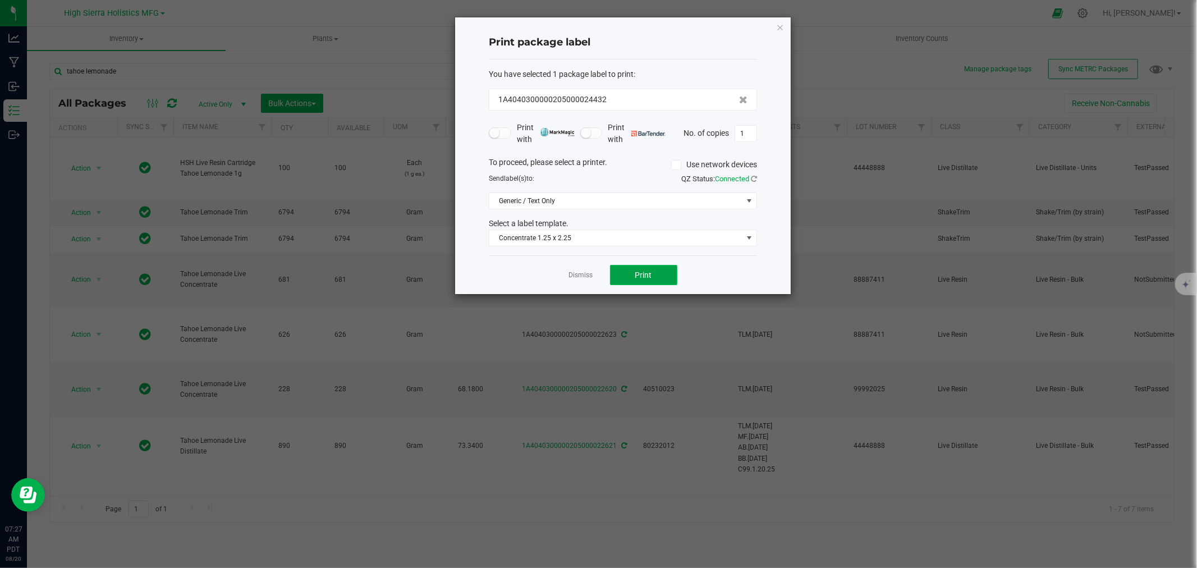
click at [662, 279] on button "Print" at bounding box center [643, 275] width 67 height 20
click at [627, 270] on button "Print" at bounding box center [643, 275] width 67 height 20
click at [748, 134] on input "1" at bounding box center [745, 134] width 21 height 16
type input "98"
click at [646, 268] on button "Print" at bounding box center [643, 275] width 67 height 20
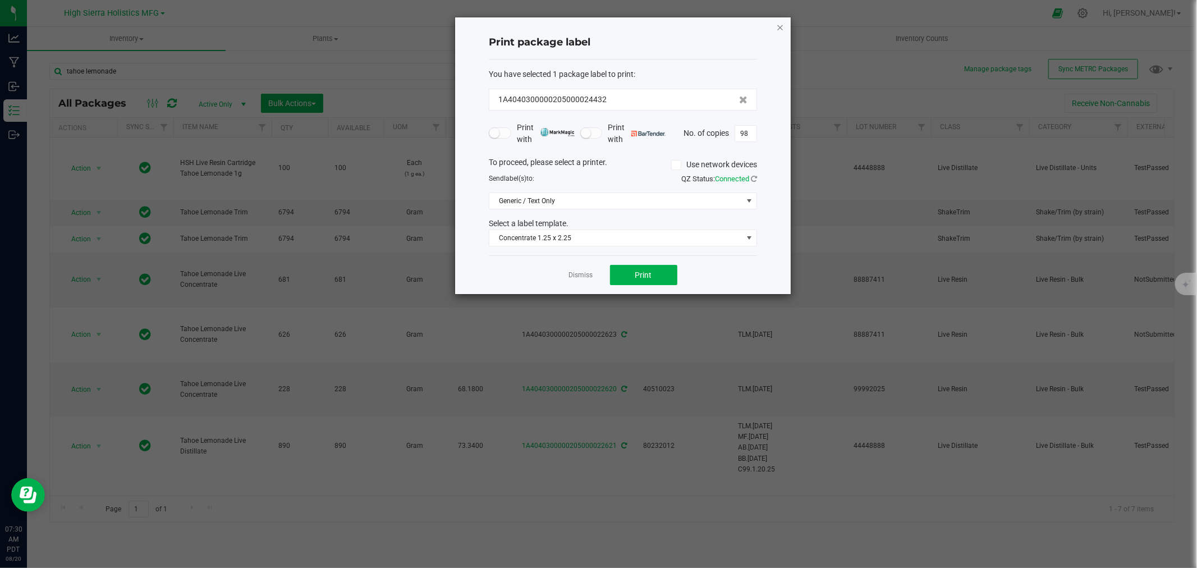
click at [782, 21] on icon "button" at bounding box center [780, 26] width 8 height 13
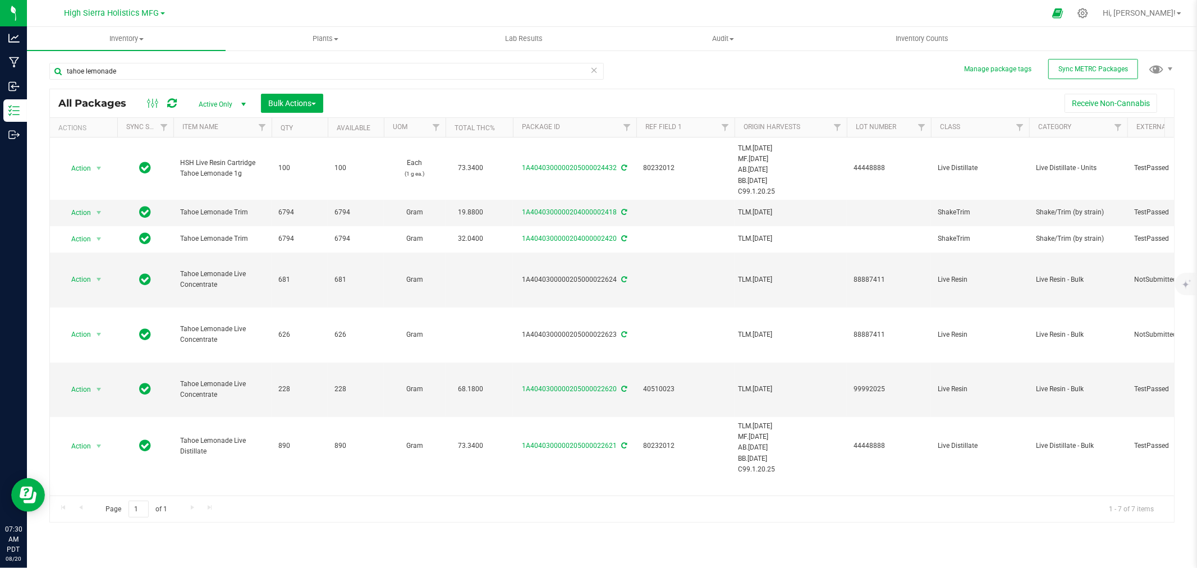
click at [805, 15] on div at bounding box center [623, 13] width 844 height 22
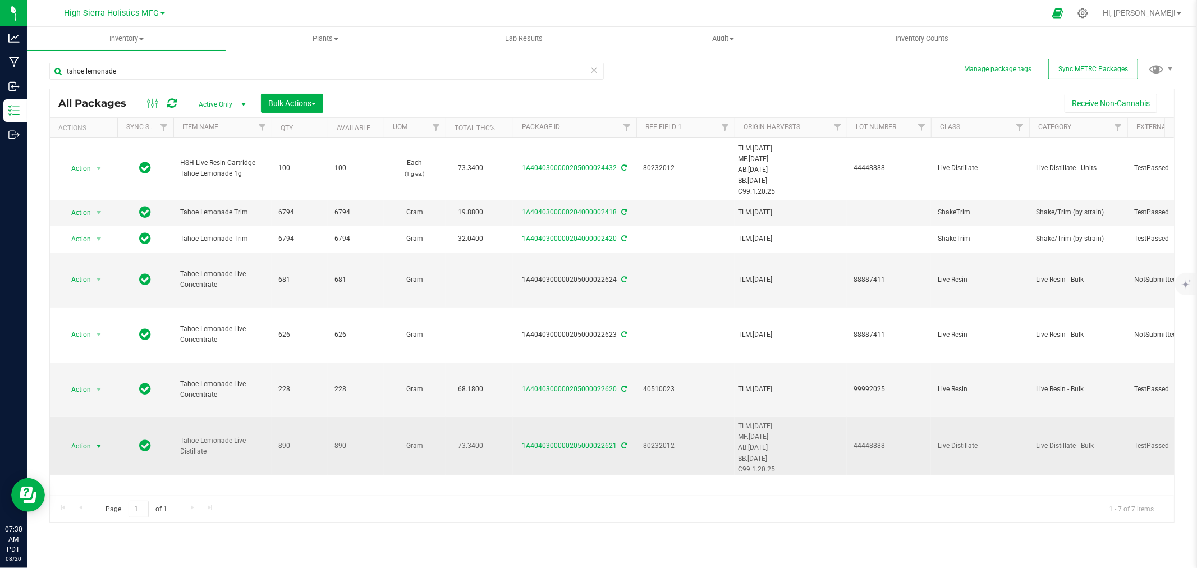
click at [98, 444] on span "select" at bounding box center [98, 446] width 9 height 9
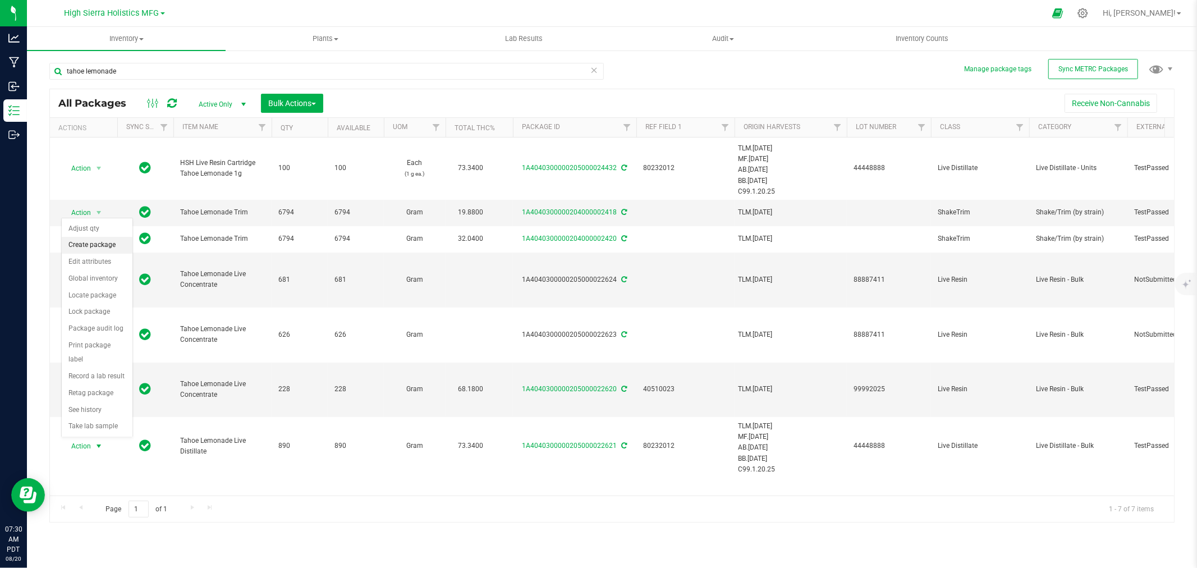
click at [109, 245] on li "Create package" at bounding box center [97, 245] width 71 height 17
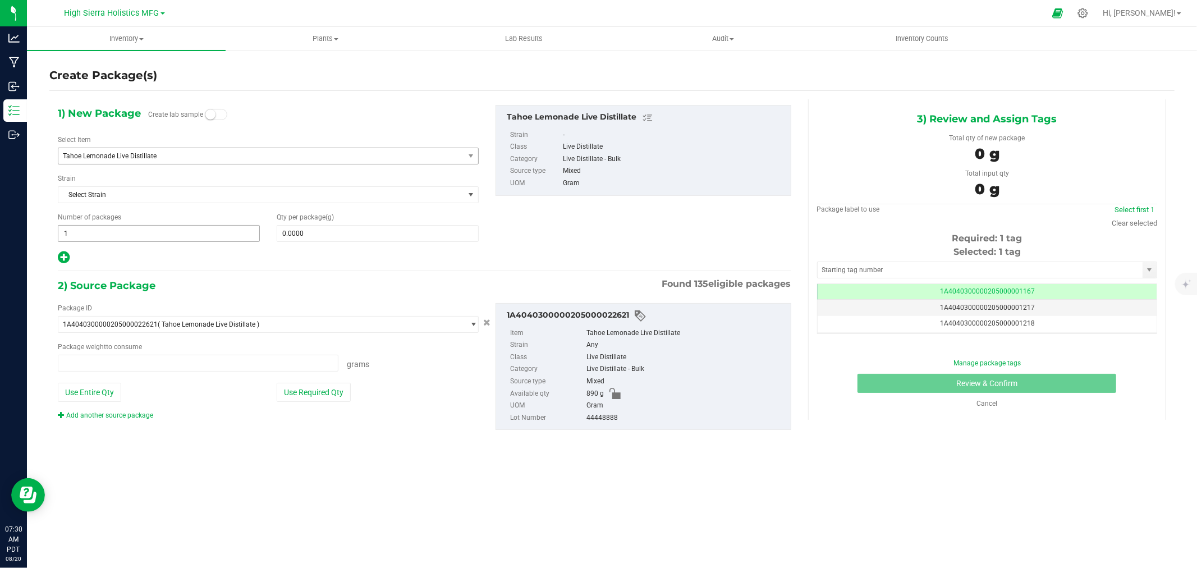
type input "0.0000 g"
click at [166, 152] on span "Tahoe Lemonade Live Distillate" at bounding box center [253, 156] width 380 height 8
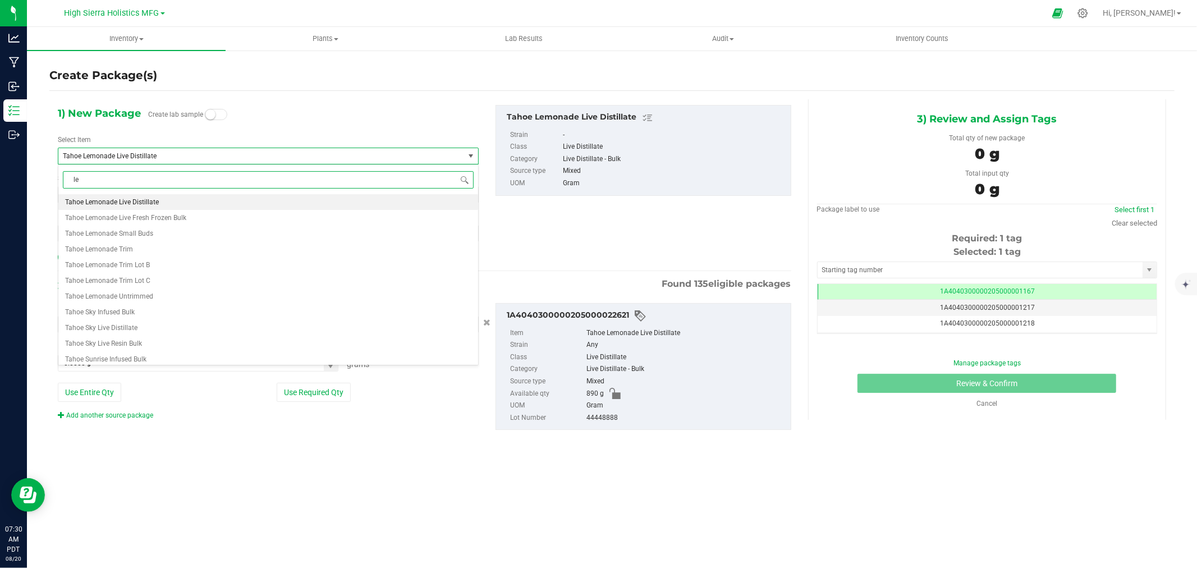
type input "l"
type input "disposable tahoe"
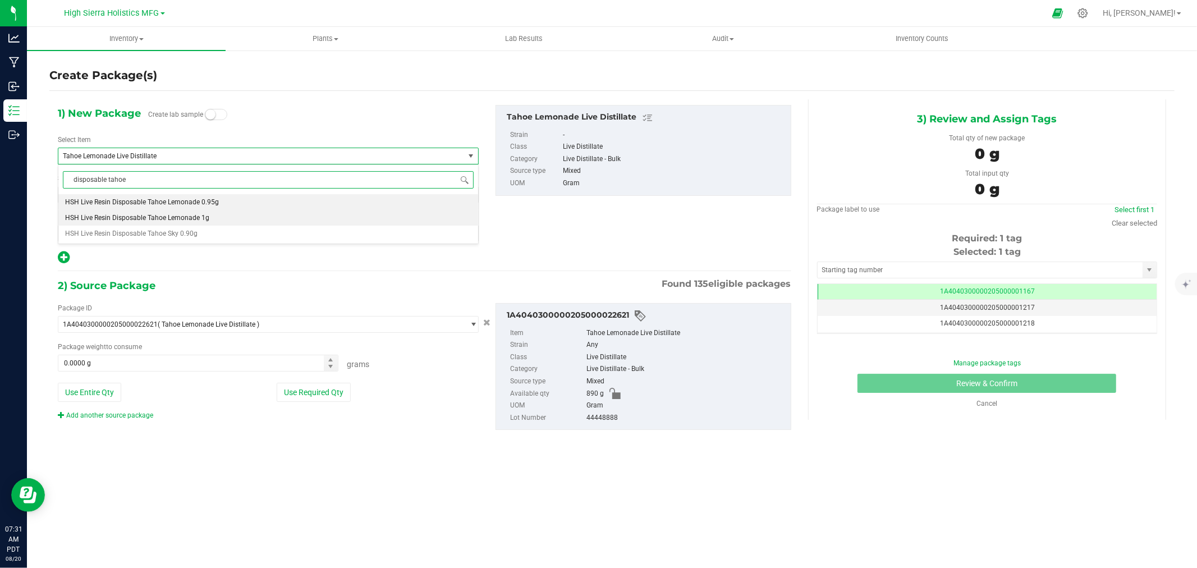
click at [172, 212] on li "HSH Live Resin Disposable Tahoe Lemonade 1g" at bounding box center [268, 218] width 420 height 16
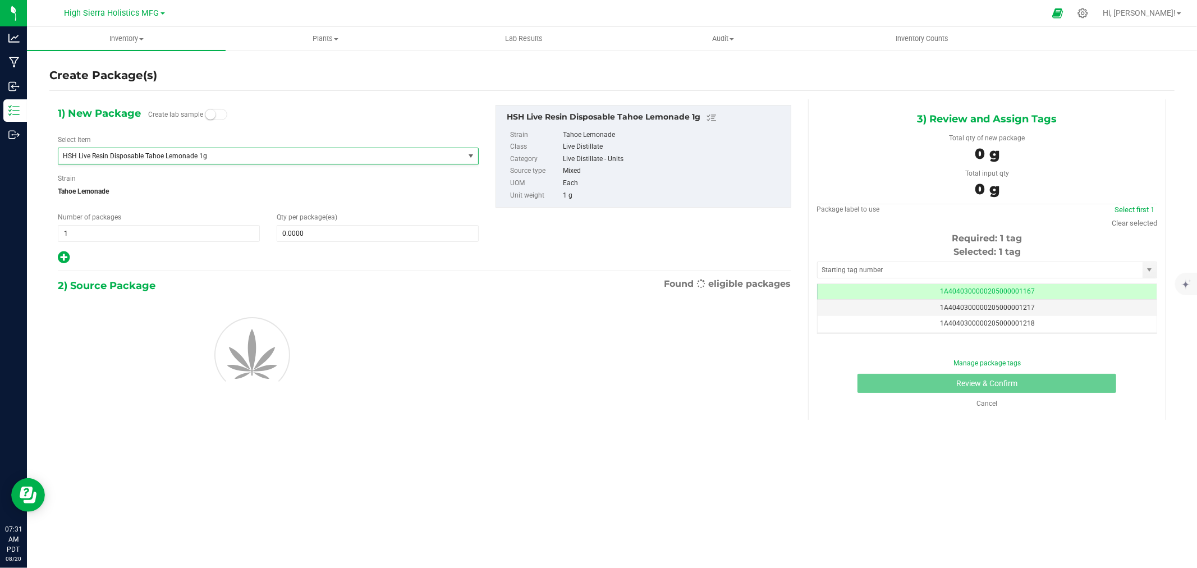
type input "0"
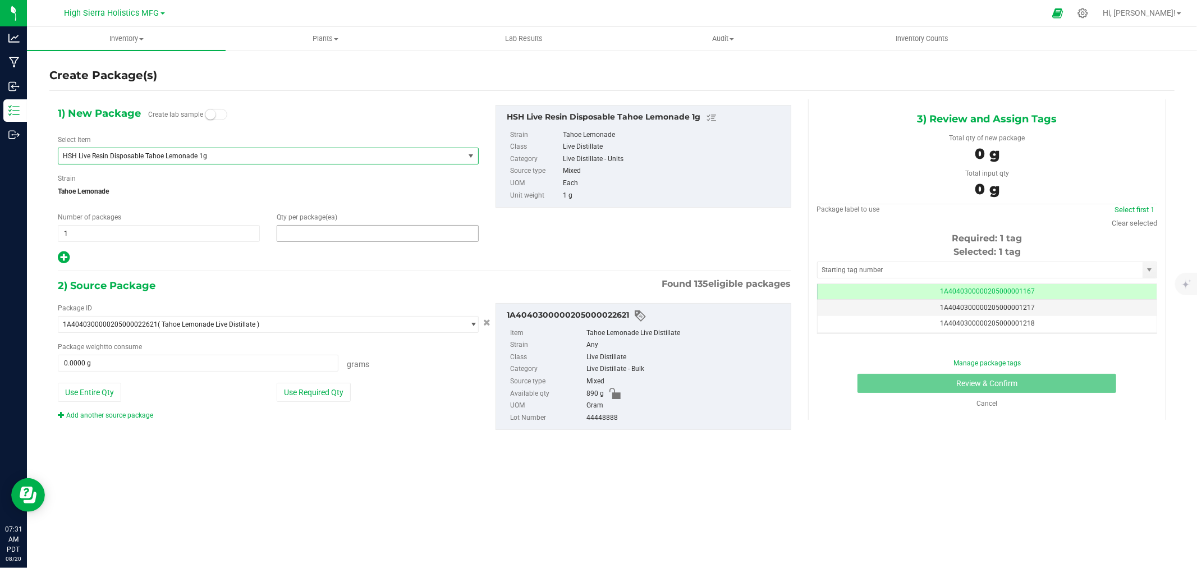
click at [367, 235] on span at bounding box center [378, 233] width 202 height 17
type input "60"
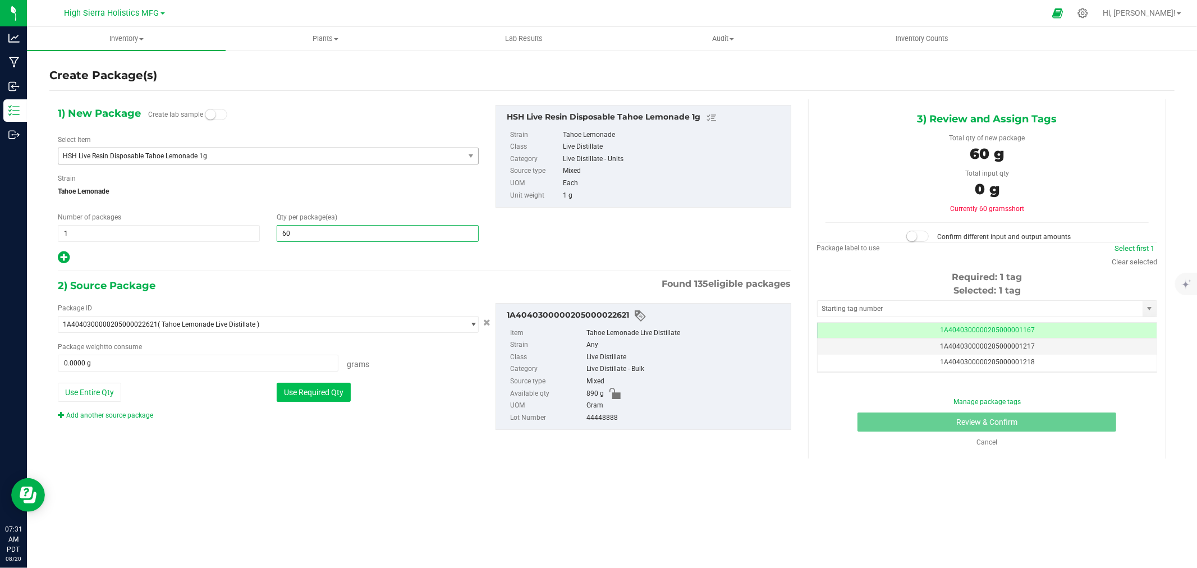
type input "60"
click at [336, 401] on button "Use Required Qty" at bounding box center [314, 392] width 74 height 19
type input "60.0000 g"
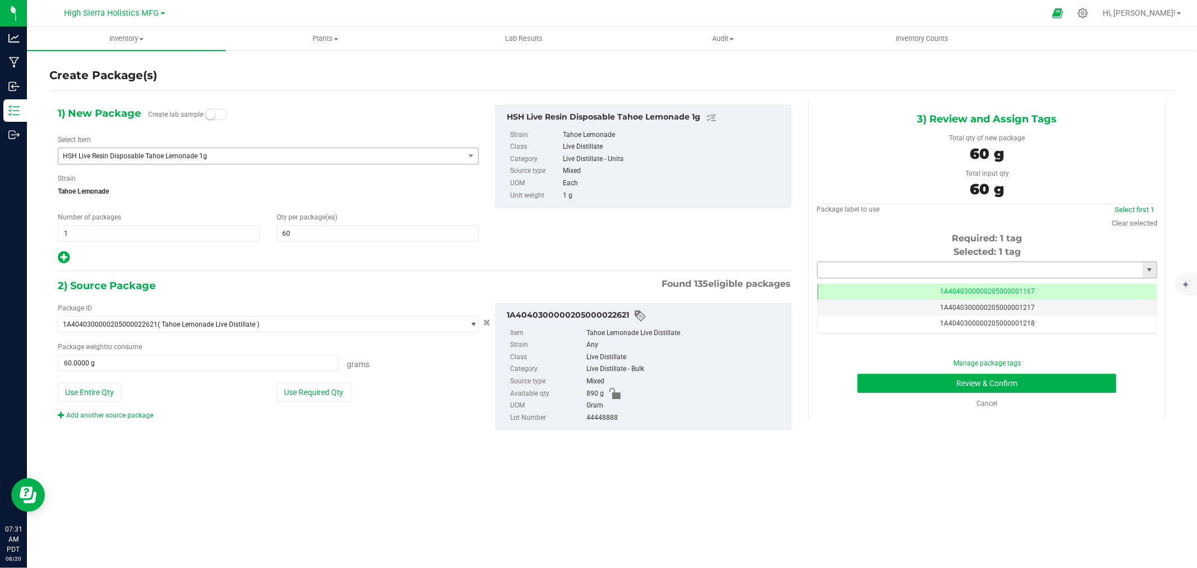
click at [856, 273] on input "text" at bounding box center [980, 270] width 325 height 16
click at [883, 285] on li "1A4040300000205000024433" at bounding box center [987, 289] width 339 height 17
type input "1A4040300000205000024433"
click at [904, 379] on button "Review & Confirm" at bounding box center [986, 383] width 259 height 19
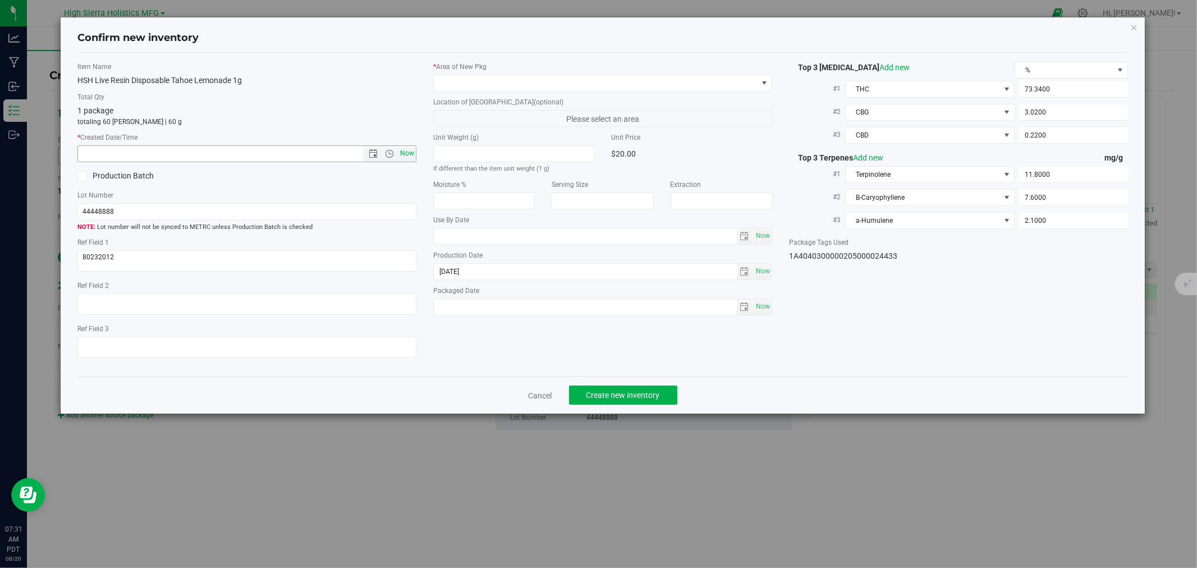
click at [406, 155] on span "Now" at bounding box center [407, 153] width 19 height 16
type input "8/20/2025 7:31 AM"
click at [458, 75] on span at bounding box center [596, 83] width 324 height 16
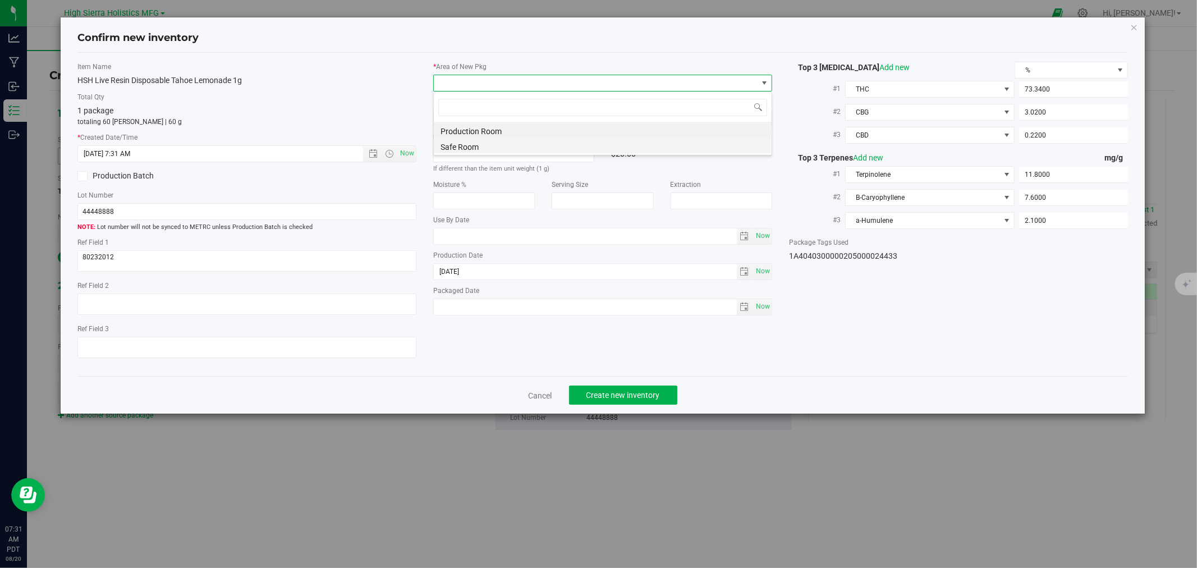
click at [462, 145] on li "Safe Room" at bounding box center [603, 145] width 338 height 16
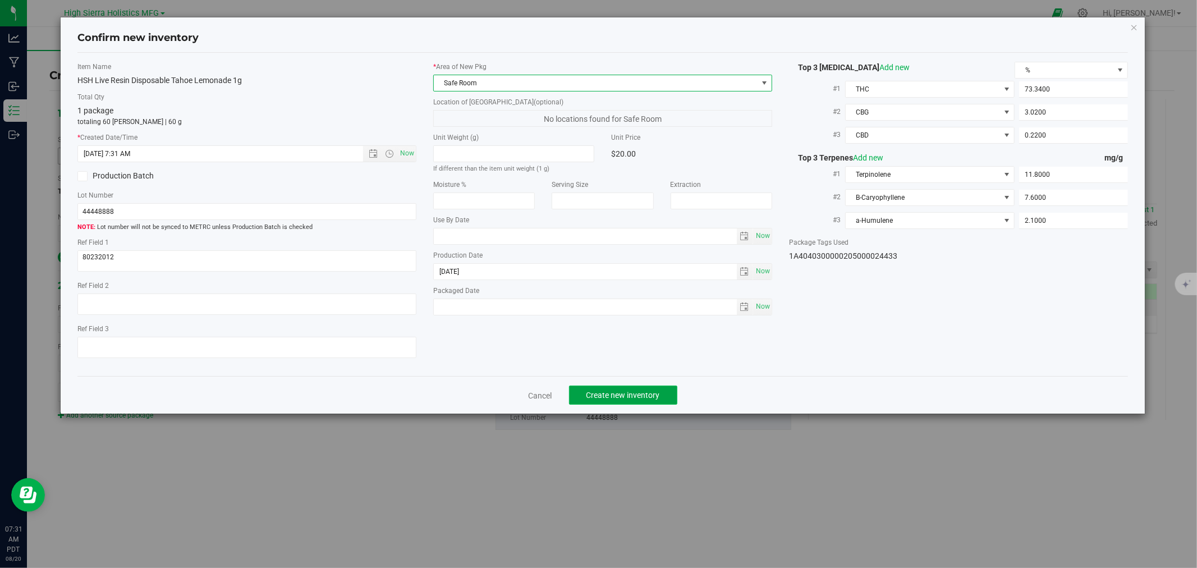
click at [666, 397] on button "Create new inventory" at bounding box center [623, 395] width 108 height 19
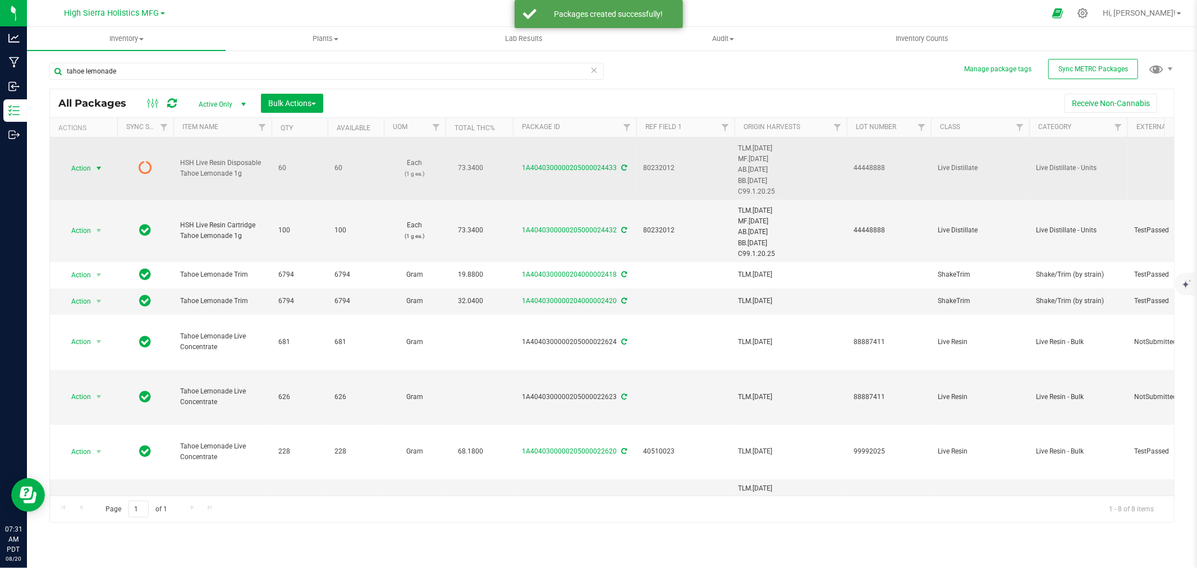
click at [97, 166] on span "select" at bounding box center [98, 168] width 9 height 9
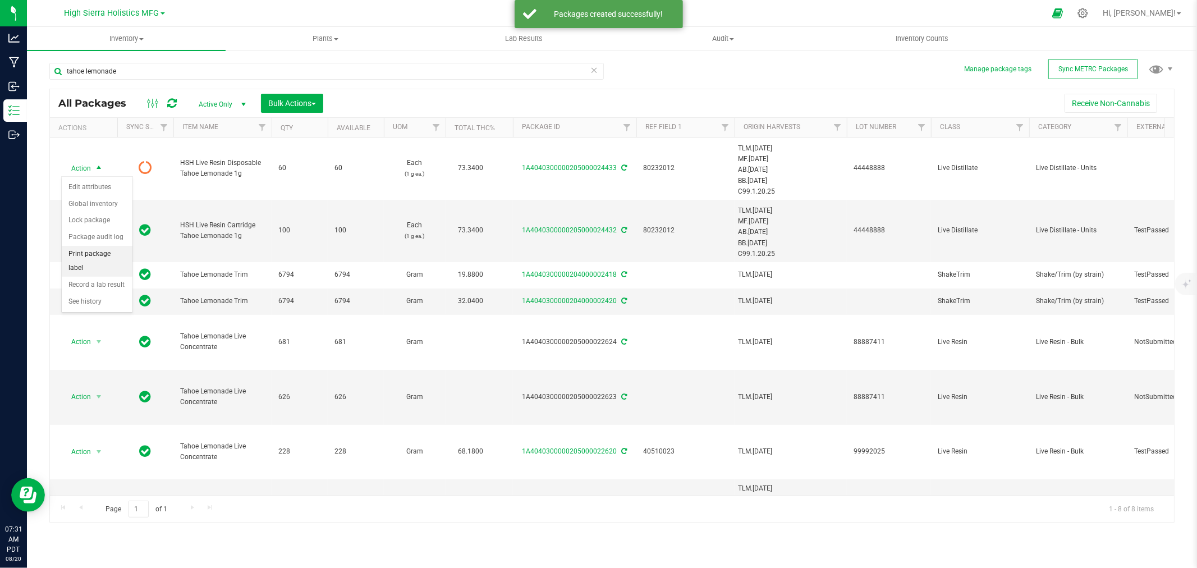
click at [98, 256] on li "Print package label" at bounding box center [97, 261] width 71 height 31
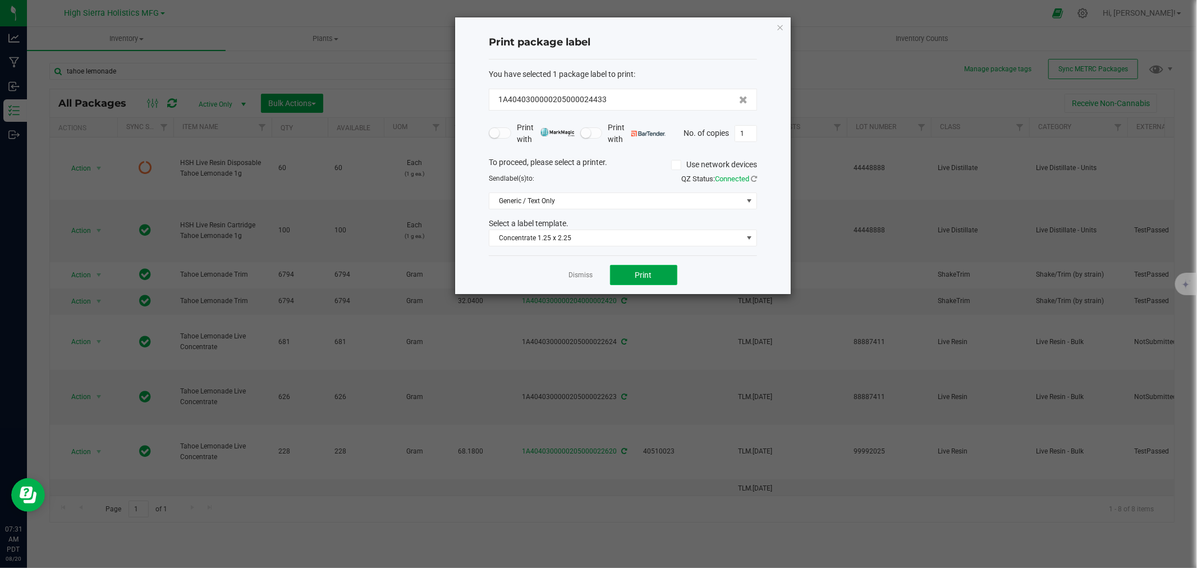
click at [636, 268] on button "Print" at bounding box center [643, 275] width 67 height 20
click at [754, 132] on input "1" at bounding box center [745, 134] width 21 height 16
type input "59"
click at [641, 284] on button "Print" at bounding box center [643, 275] width 67 height 20
click at [775, 24] on div "Print package label You have selected 1 package label to print : 1A404030000020…" at bounding box center [623, 155] width 336 height 277
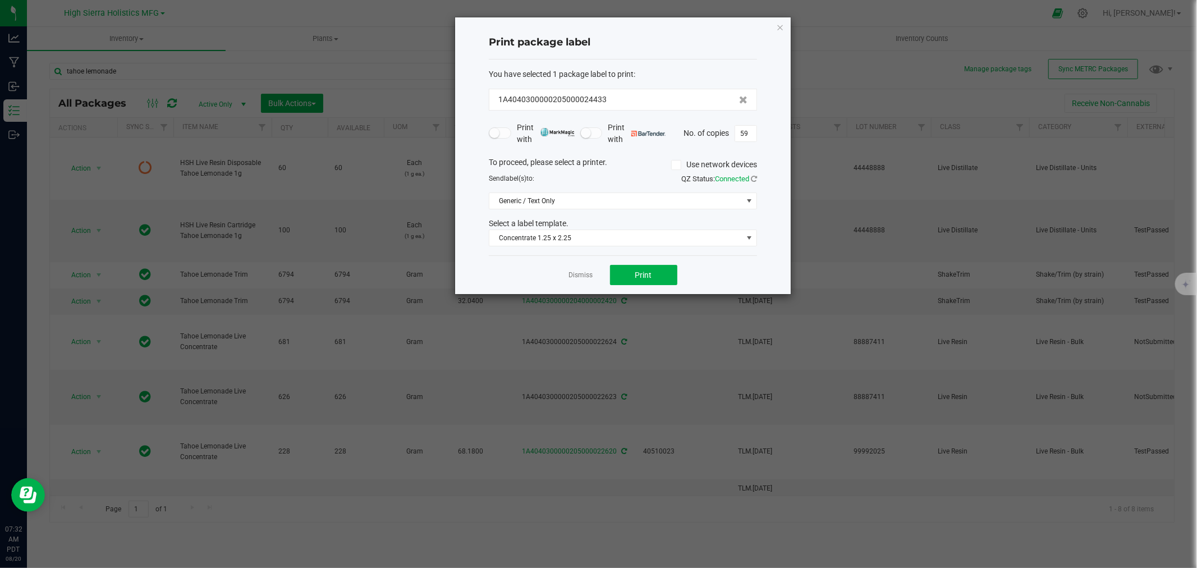
click at [786, 26] on div "Print package label You have selected 1 package label to print : 1A404030000020…" at bounding box center [623, 155] width 336 height 277
click at [779, 26] on icon "button" at bounding box center [780, 26] width 8 height 13
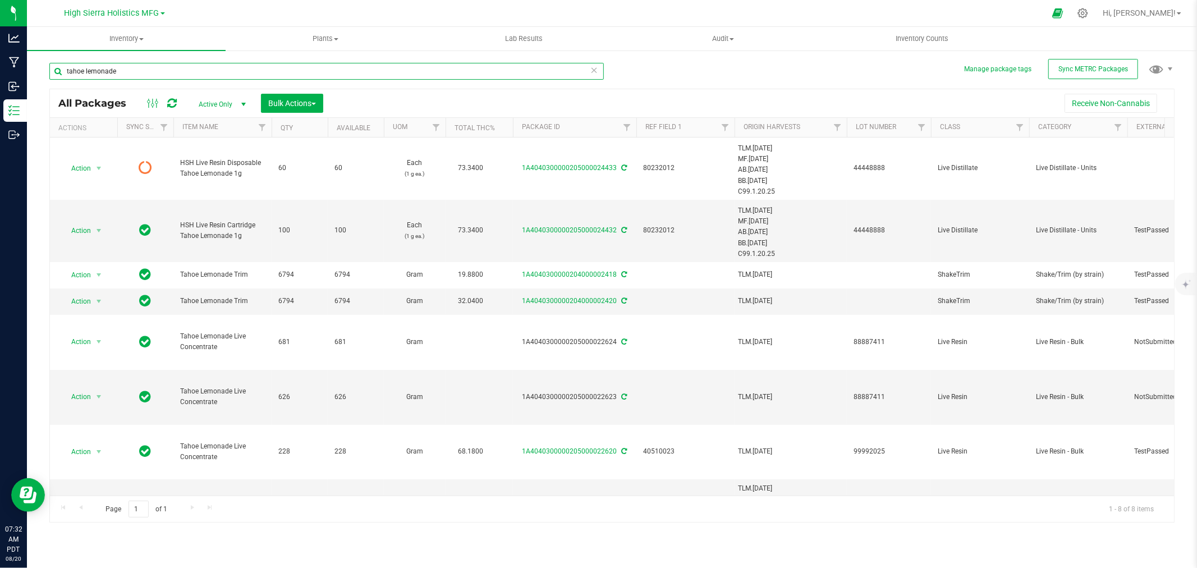
drag, startPoint x: 122, startPoint y: 66, endPoint x: 51, endPoint y: 67, distance: 71.8
click at [51, 67] on input "tahoe lemonade" at bounding box center [326, 71] width 554 height 17
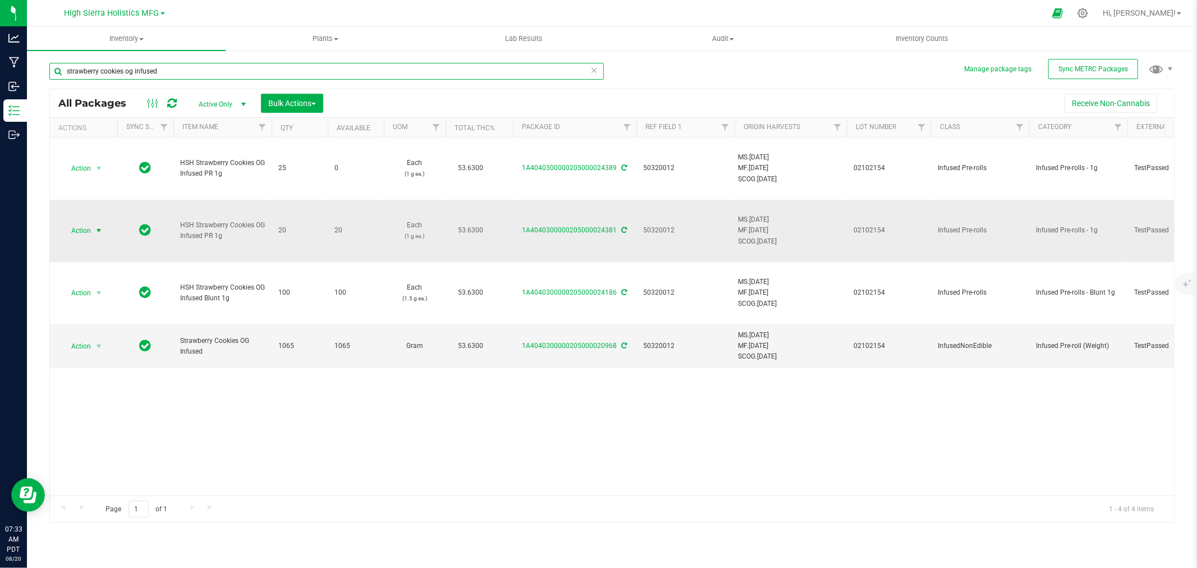
type input "strawberry cookies og infused"
click at [99, 230] on span "select" at bounding box center [98, 230] width 9 height 9
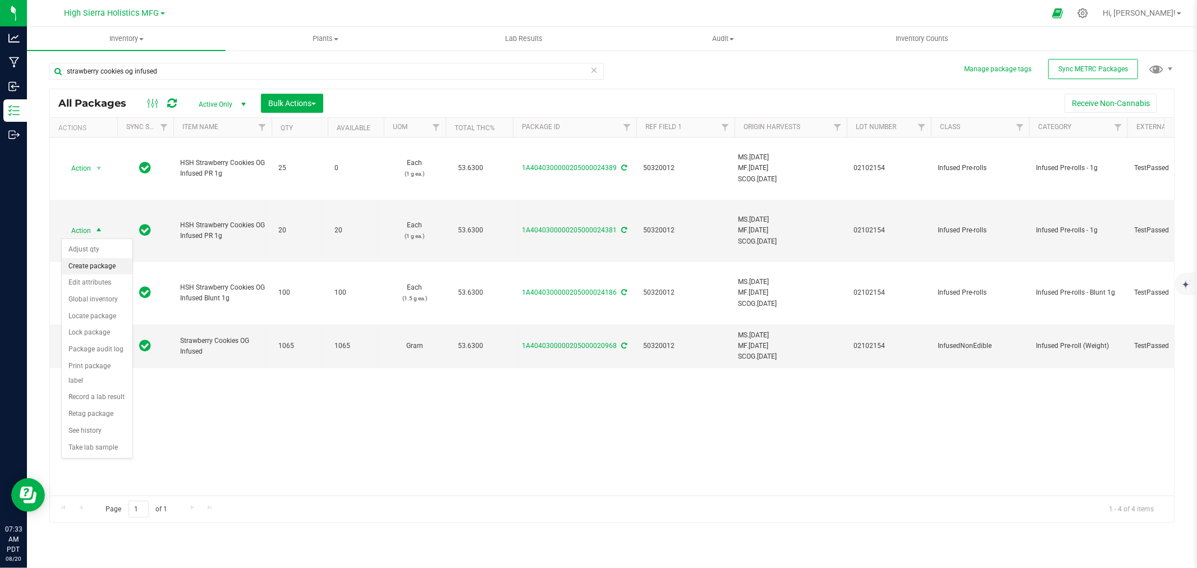
click at [107, 264] on li "Create package" at bounding box center [97, 266] width 71 height 17
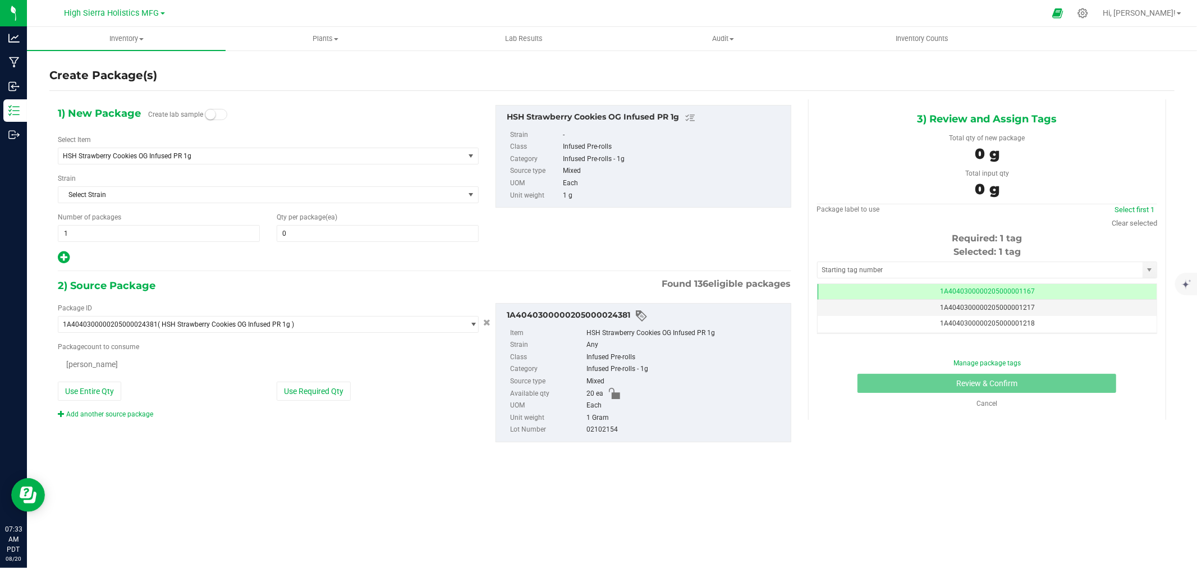
type input "0"
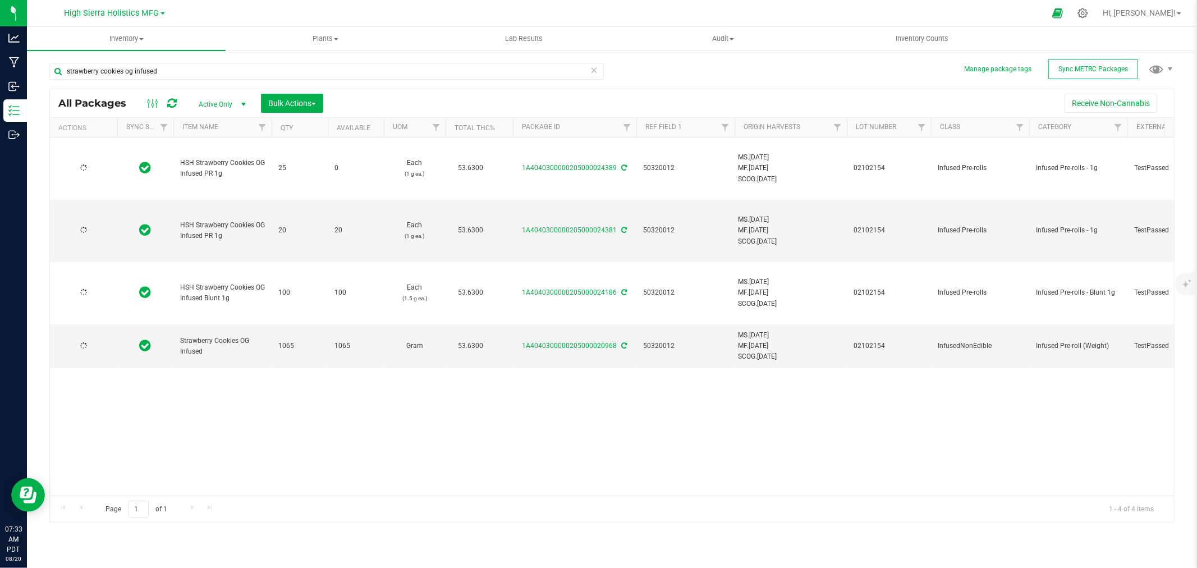
type input "2025-07-28"
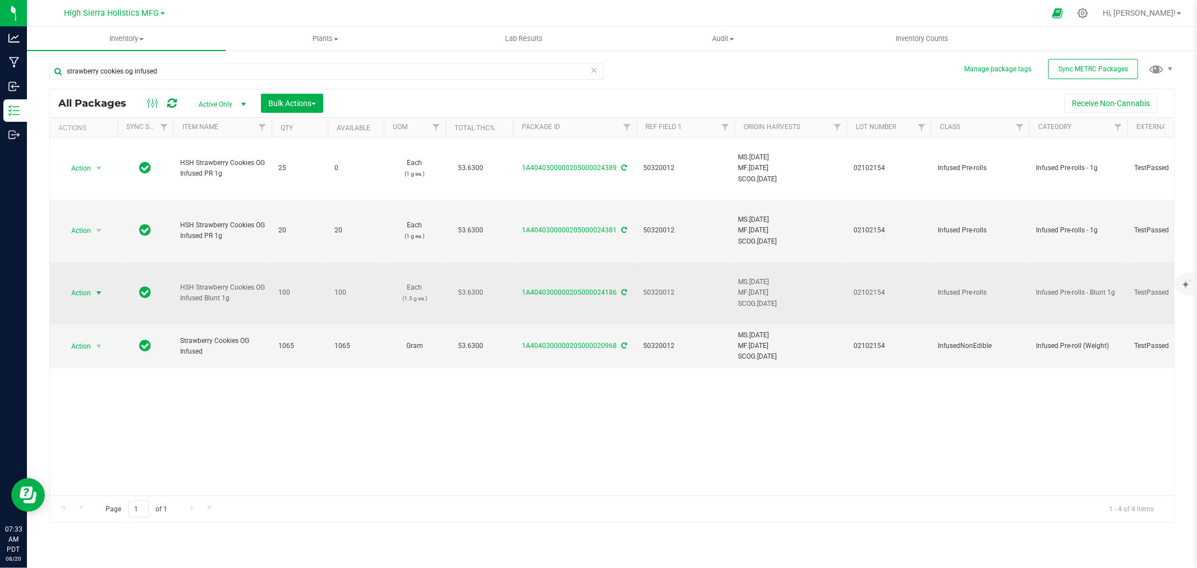
click at [99, 293] on span "select" at bounding box center [98, 292] width 9 height 9
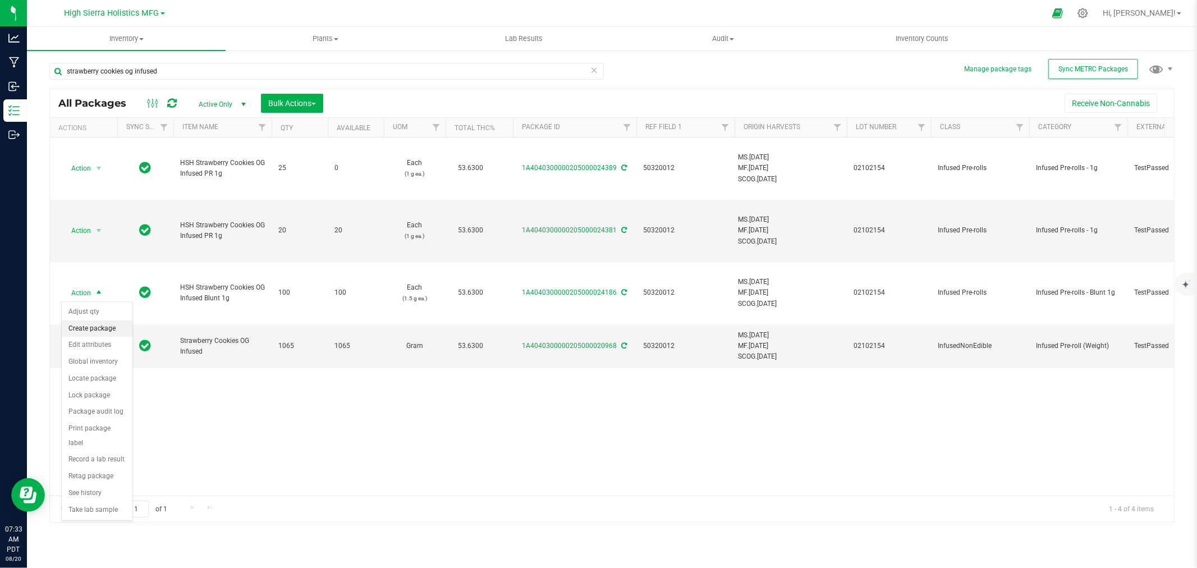
click at [99, 323] on li "Create package" at bounding box center [97, 328] width 71 height 17
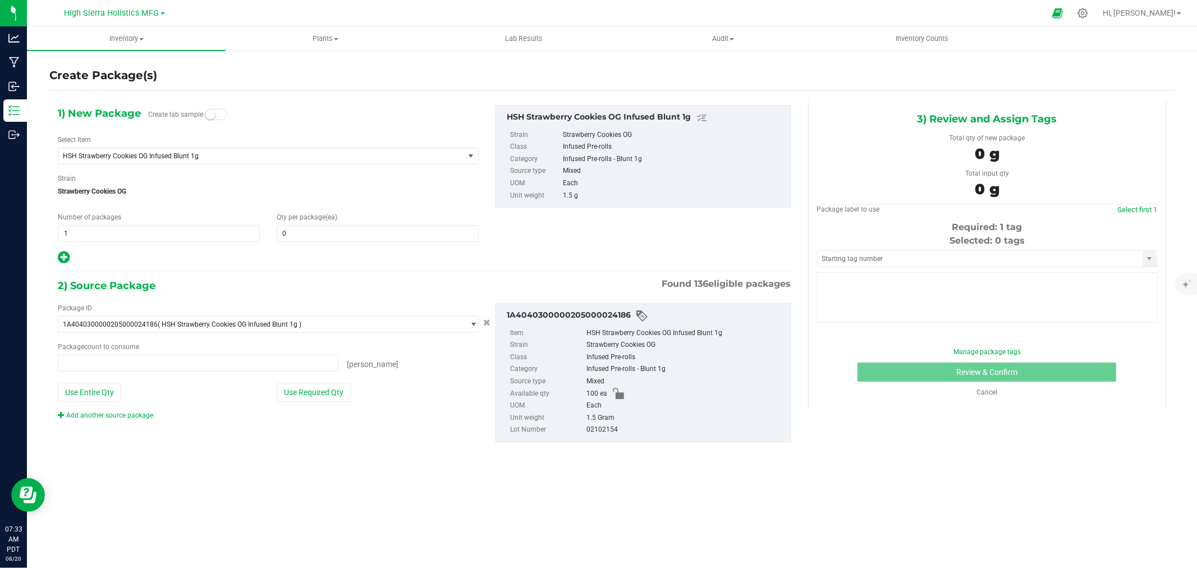
type input "0 ea"
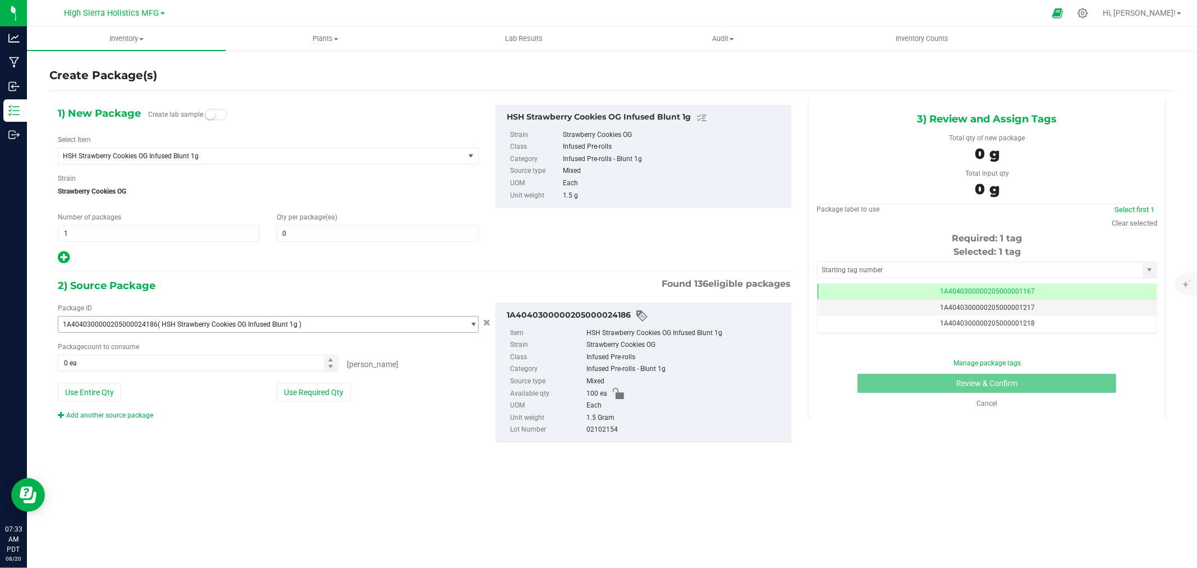
scroll to position [0, -1]
click at [297, 238] on span at bounding box center [378, 233] width 202 height 17
type input "25"
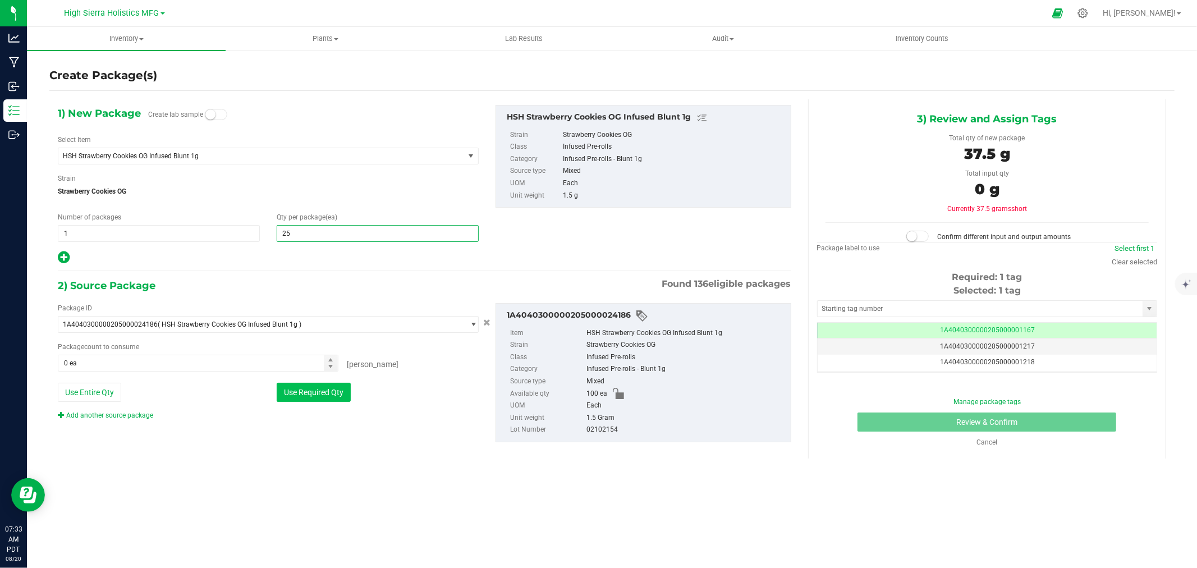
type input "25"
click at [296, 395] on button "Use Required Qty" at bounding box center [314, 392] width 74 height 19
type input "25 ea"
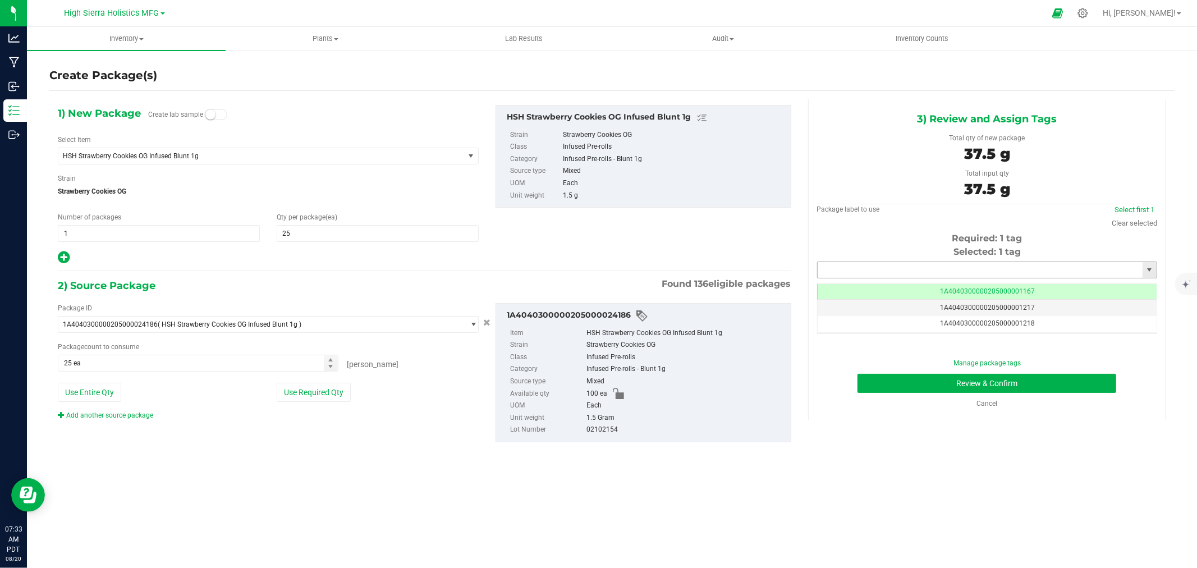
click at [840, 274] on input "text" at bounding box center [980, 270] width 325 height 16
click at [863, 285] on li "1A4040300000205000024434" at bounding box center [987, 289] width 339 height 17
type input "1A4040300000205000024434"
click at [901, 388] on button "Review & Confirm" at bounding box center [986, 383] width 259 height 19
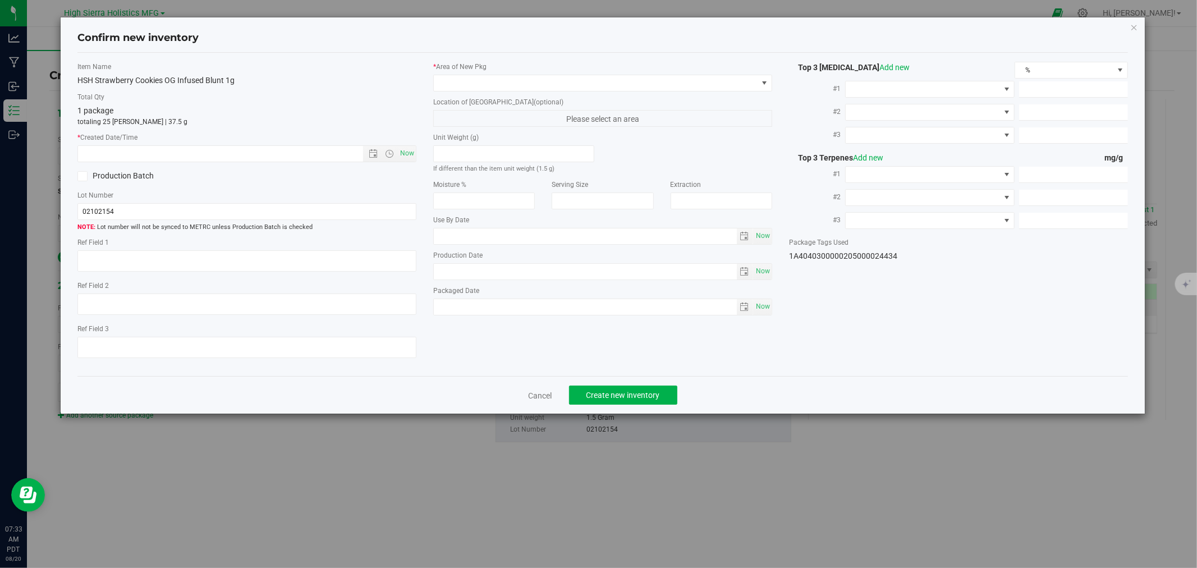
type textarea "50320012"
type input "53.6300"
type input "0.3500"
type input "0.1500"
type input "3.2000"
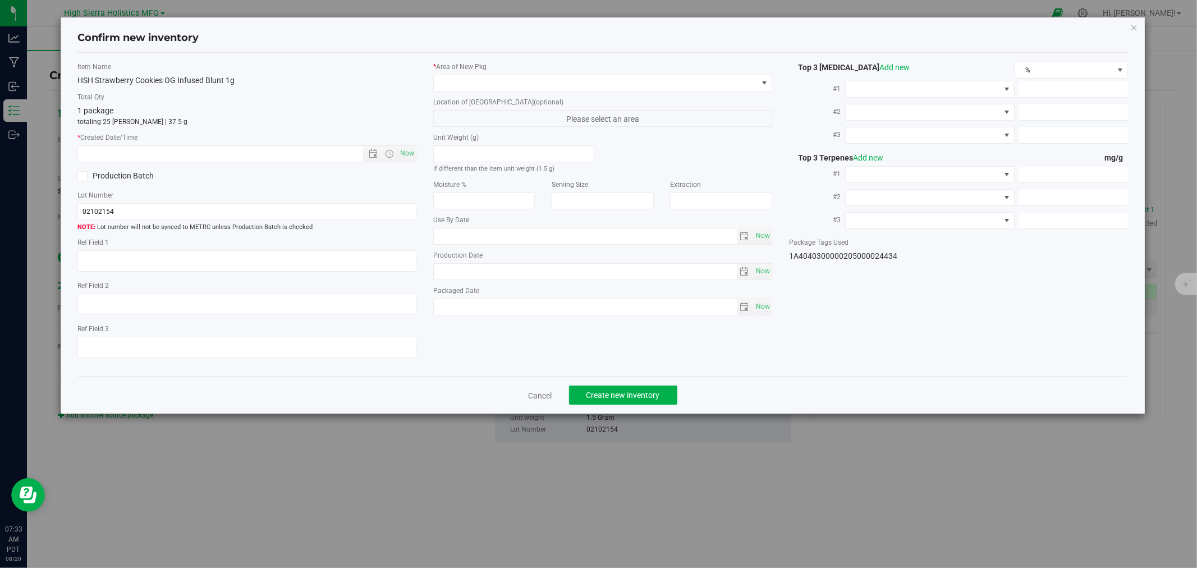
type input "1.0000"
type input "0.8000"
type input "2025-07-28"
click at [406, 146] on span "Now" at bounding box center [407, 153] width 19 height 16
type input "8/20/2025 7:33 AM"
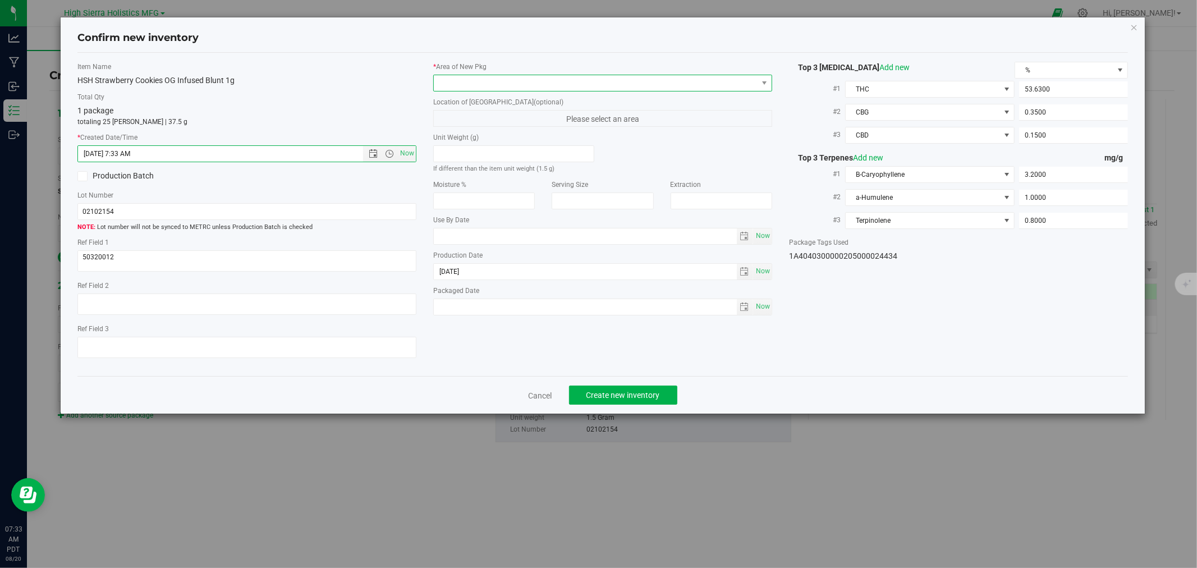
click at [441, 90] on span at bounding box center [596, 83] width 324 height 16
click at [473, 144] on li "Safe Room" at bounding box center [603, 145] width 338 height 16
click at [645, 392] on button "Create new inventory" at bounding box center [623, 395] width 108 height 19
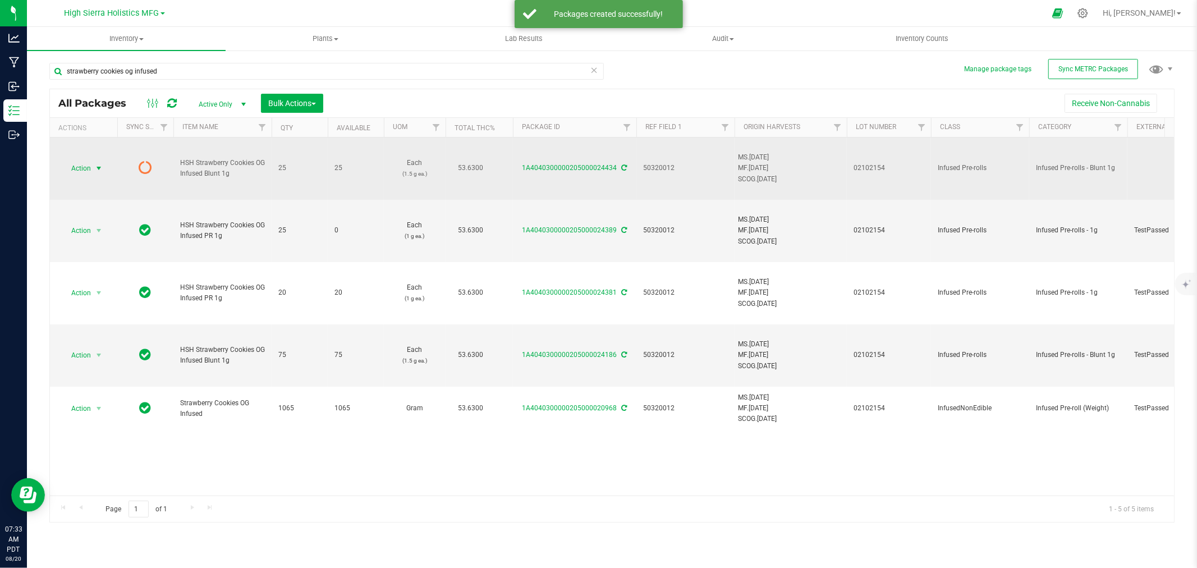
click at [96, 169] on span "select" at bounding box center [98, 168] width 9 height 9
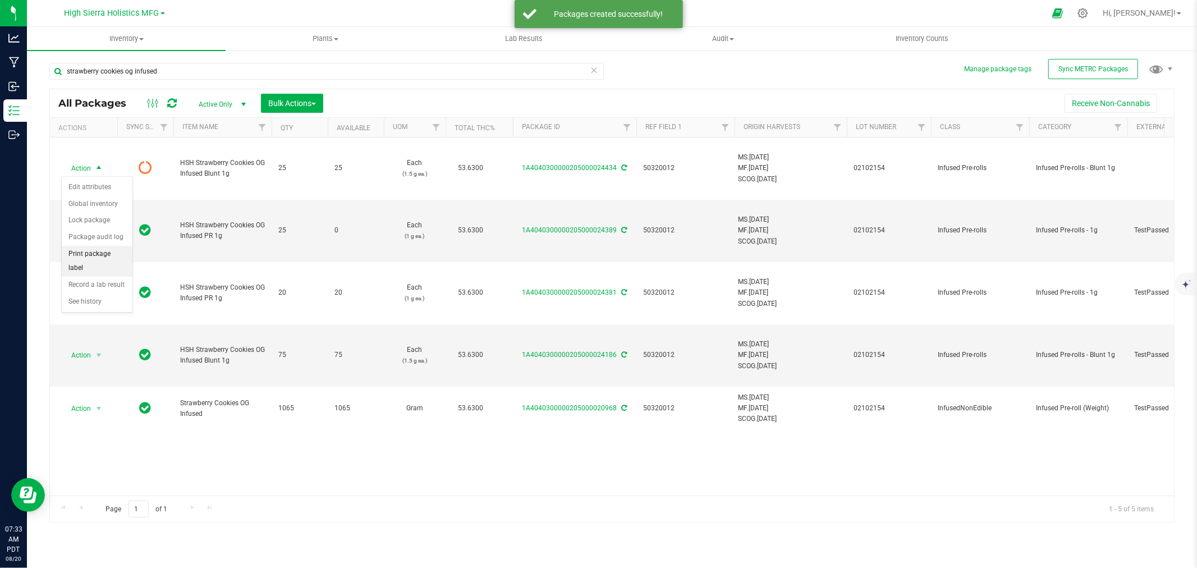
click at [103, 254] on li "Print package label" at bounding box center [97, 261] width 71 height 31
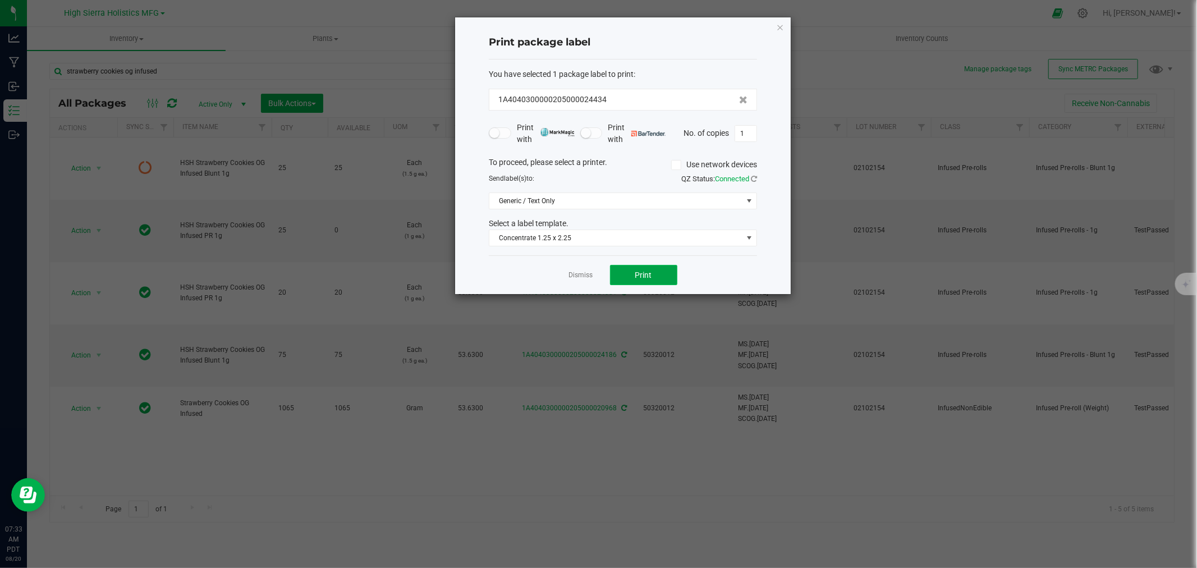
click at [631, 269] on button "Print" at bounding box center [643, 275] width 67 height 20
click at [781, 24] on icon "button" at bounding box center [780, 26] width 8 height 13
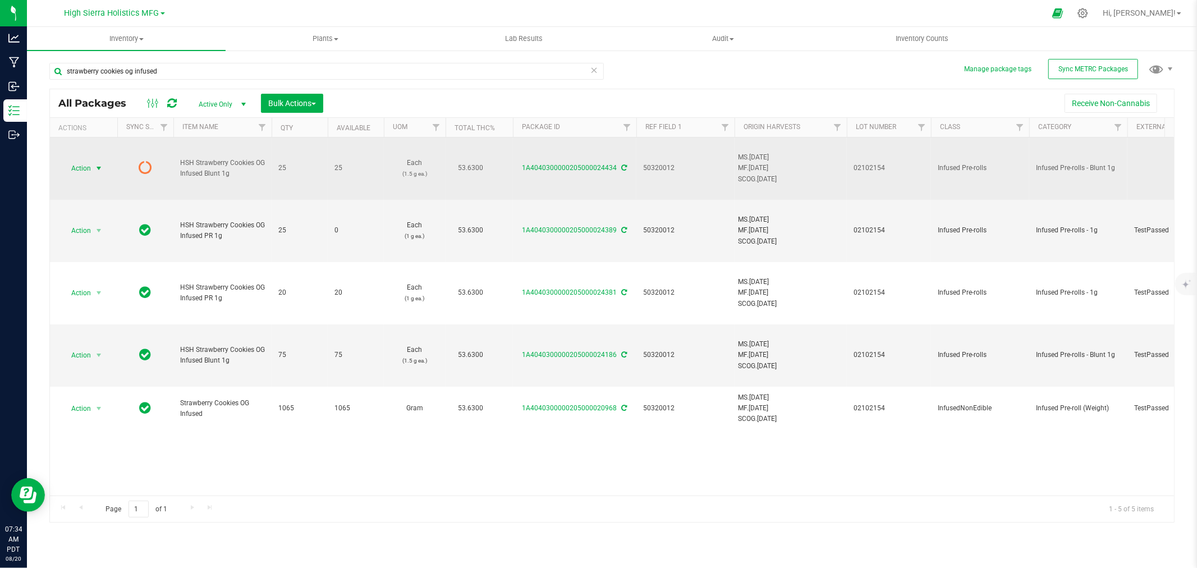
click at [624, 165] on icon at bounding box center [625, 167] width 6 height 7
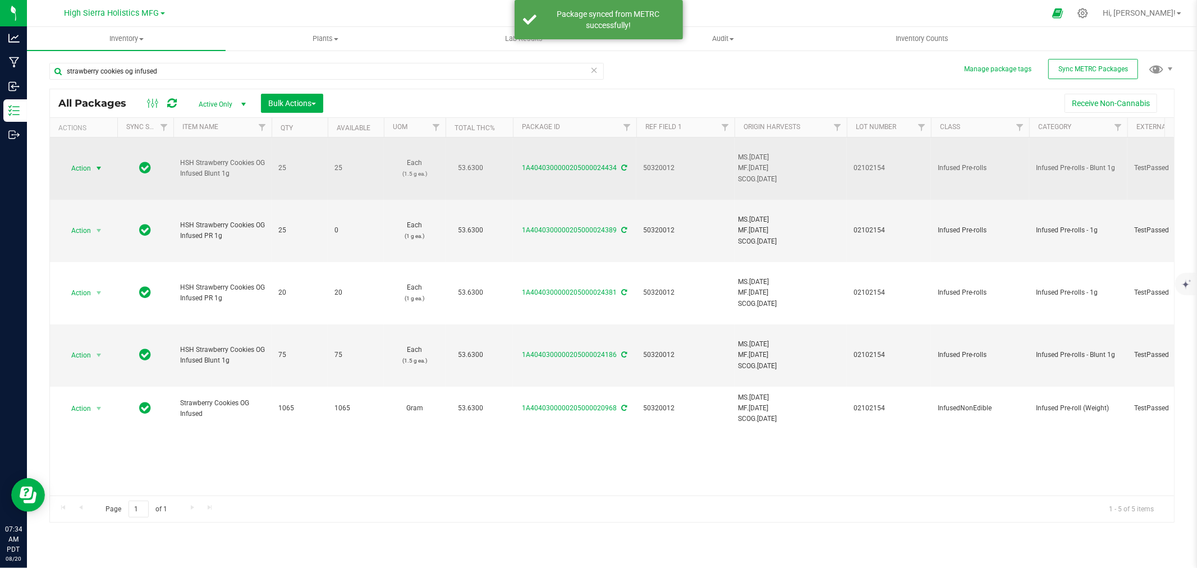
click at [98, 168] on span "select" at bounding box center [98, 168] width 9 height 9
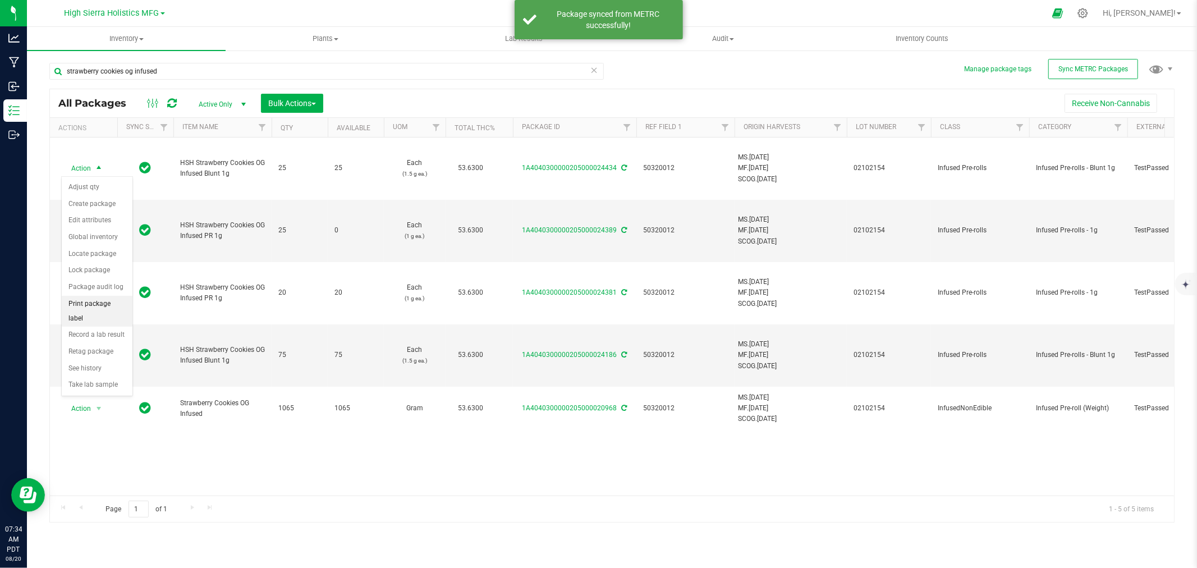
click at [98, 309] on li "Print package label" at bounding box center [97, 311] width 71 height 31
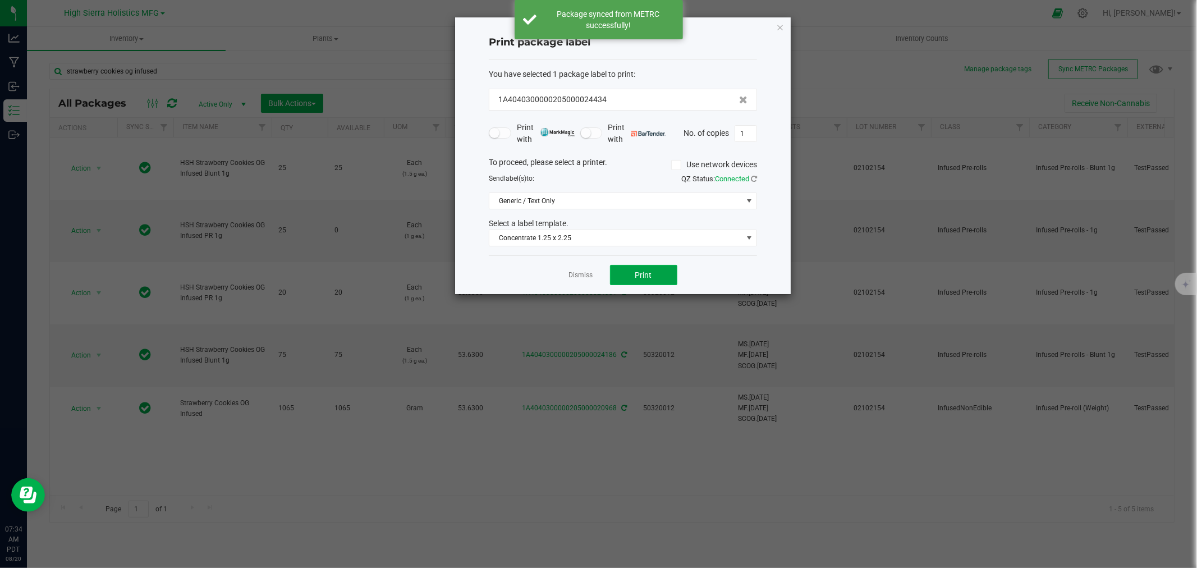
click at [658, 271] on button "Print" at bounding box center [643, 275] width 67 height 20
click at [781, 21] on icon "button" at bounding box center [780, 26] width 8 height 13
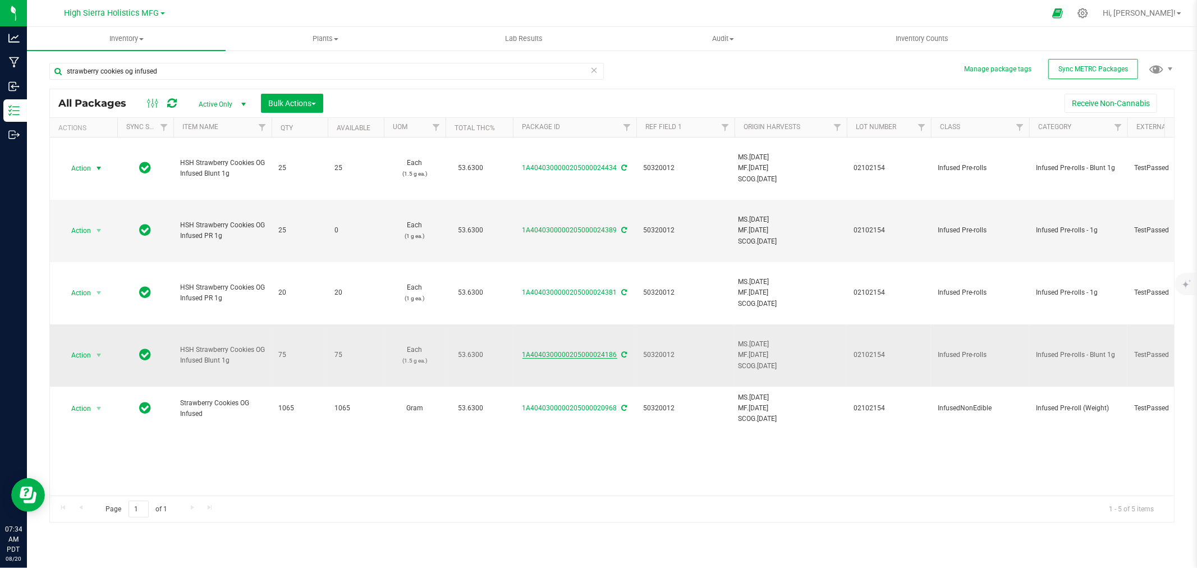
click at [557, 355] on link "1A4040300000205000024186" at bounding box center [569, 355] width 95 height 8
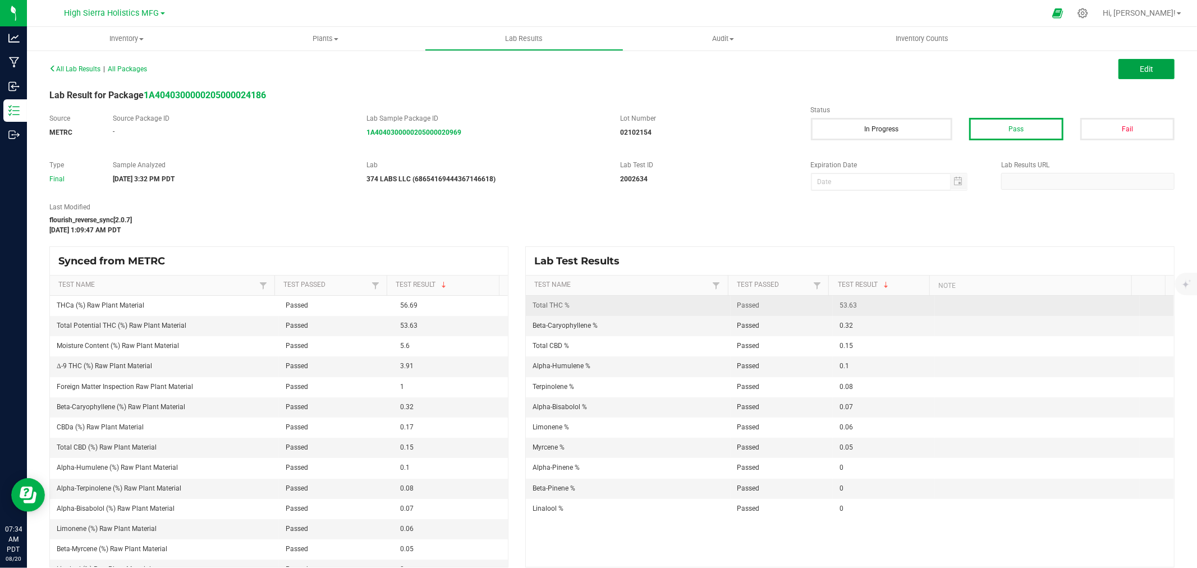
click at [1149, 72] on button "Edit" at bounding box center [1146, 69] width 56 height 20
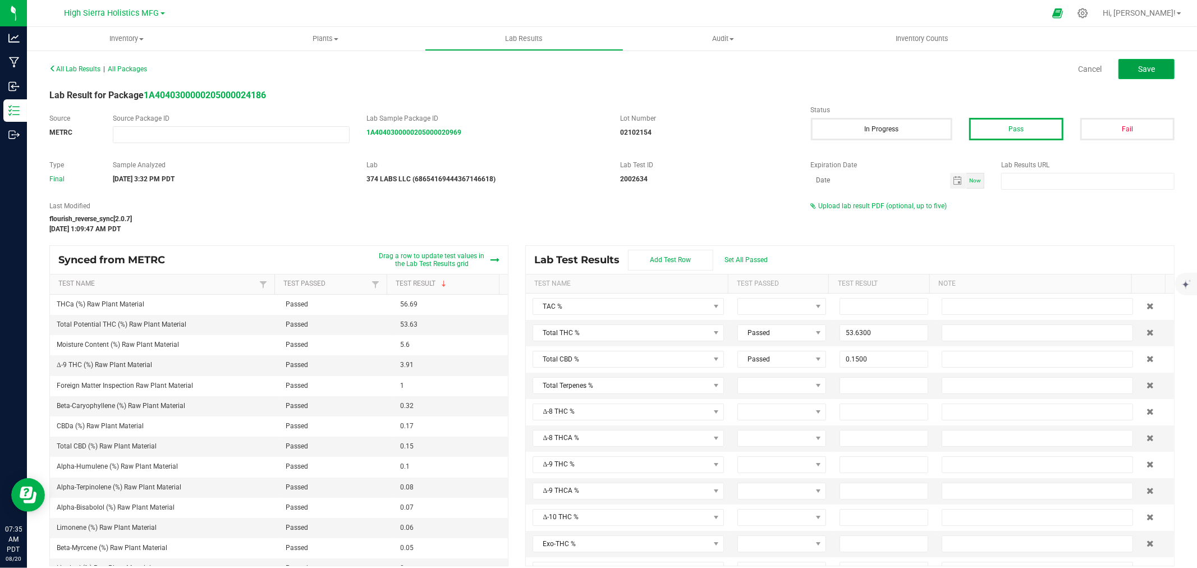
click at [1138, 68] on span "Save" at bounding box center [1146, 69] width 17 height 9
type input "53.6300"
type input "0.1500"
type input "0.0700"
type input "0.1000"
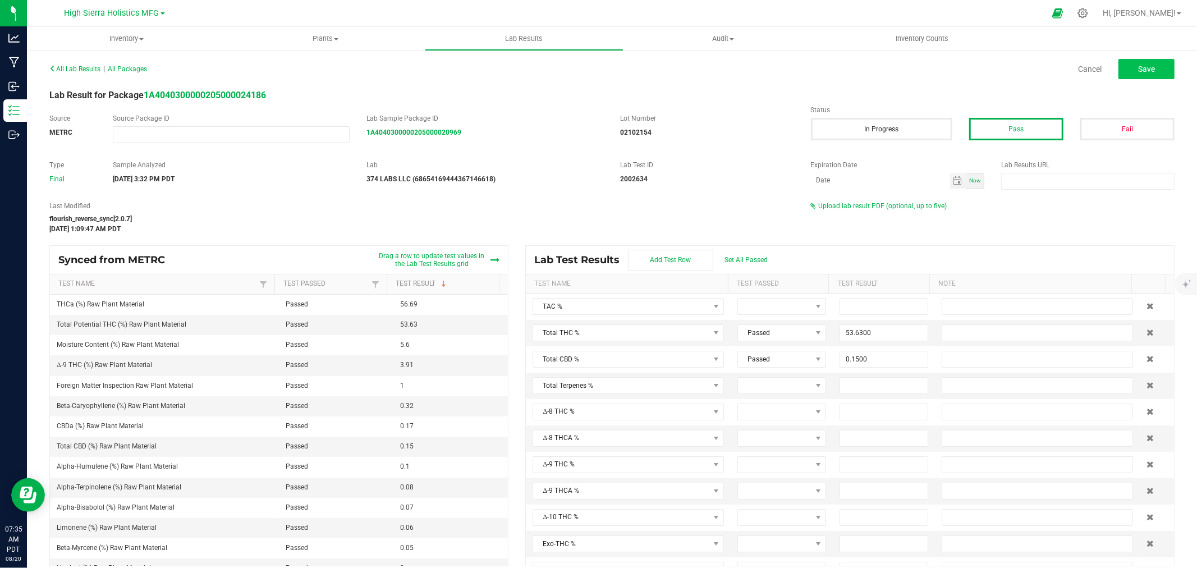
type input "0.0000"
type input "0.3200"
type input "0.0000"
type input "0.0600"
type input "0.0000"
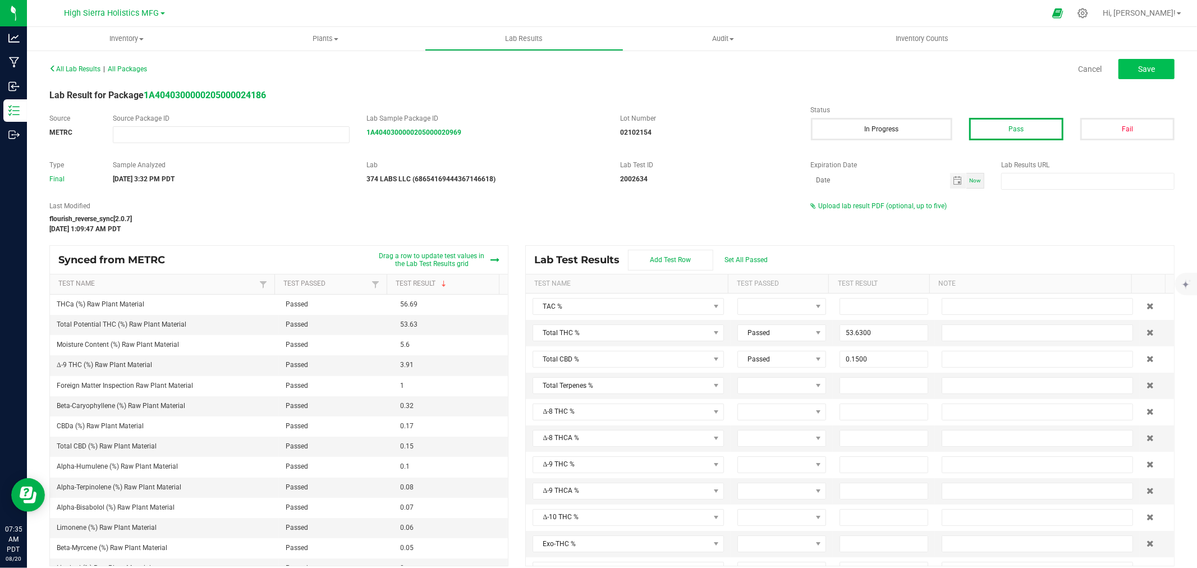
type input "0.0500"
type input "0.0800"
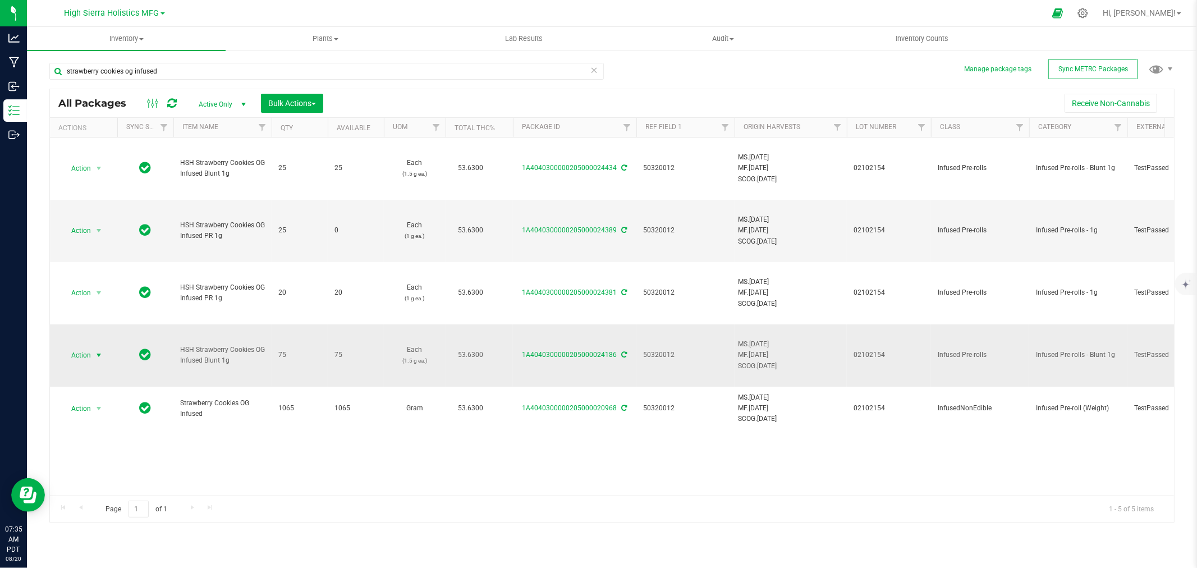
click at [101, 352] on span "select" at bounding box center [98, 355] width 9 height 9
click at [104, 164] on li "Edit attributes" at bounding box center [97, 170] width 71 height 17
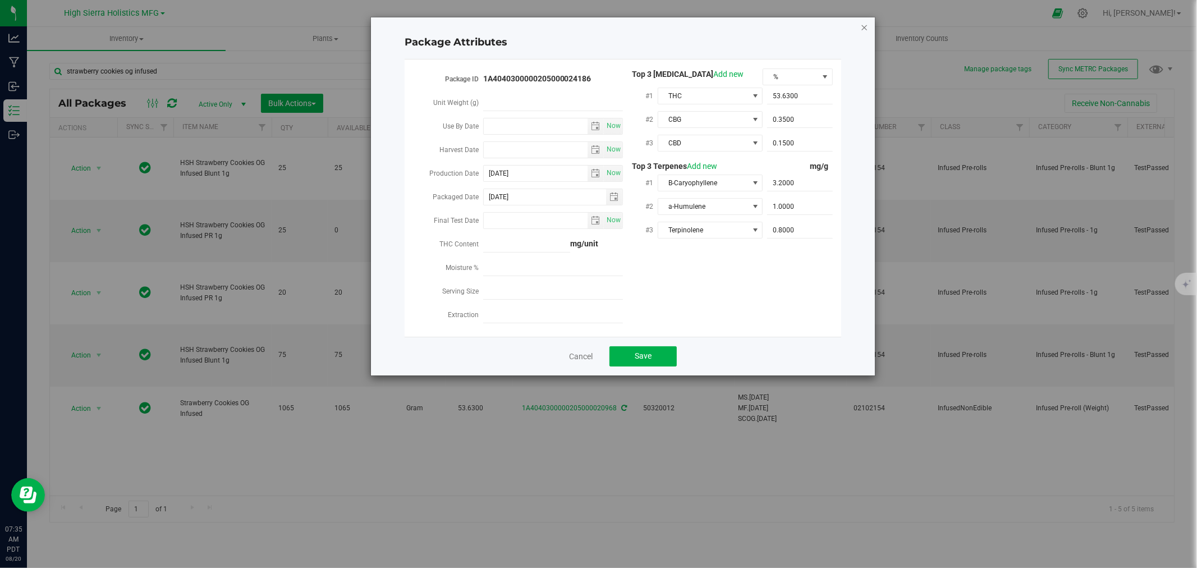
click at [864, 25] on icon "Close modal" at bounding box center [864, 26] width 8 height 13
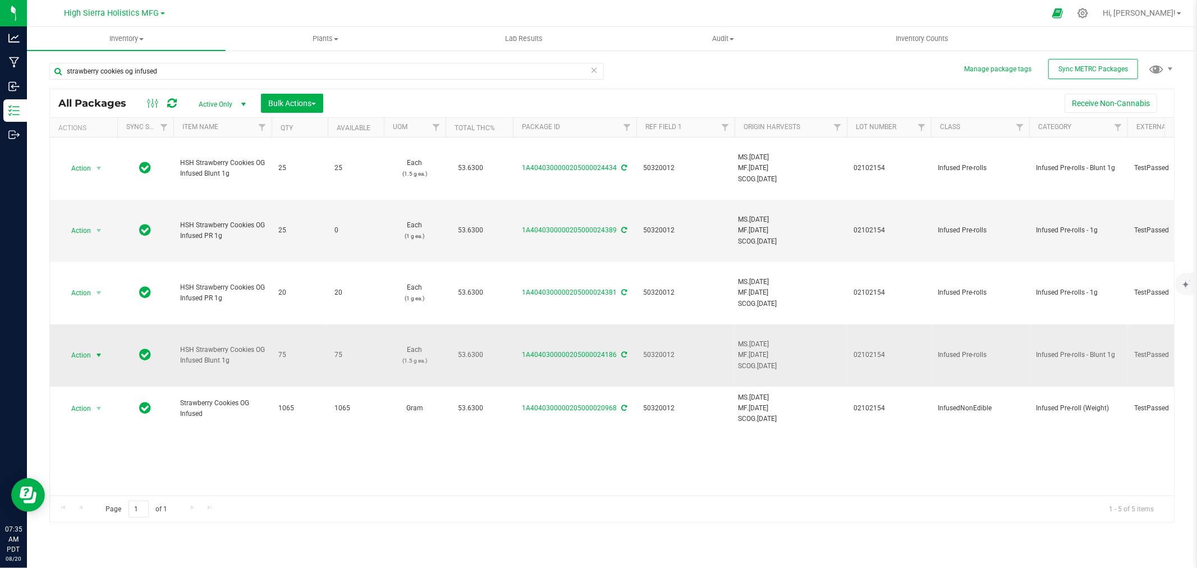
click at [99, 357] on span "select" at bounding box center [98, 355] width 9 height 9
click at [112, 253] on li "Print package label" at bounding box center [97, 261] width 71 height 31
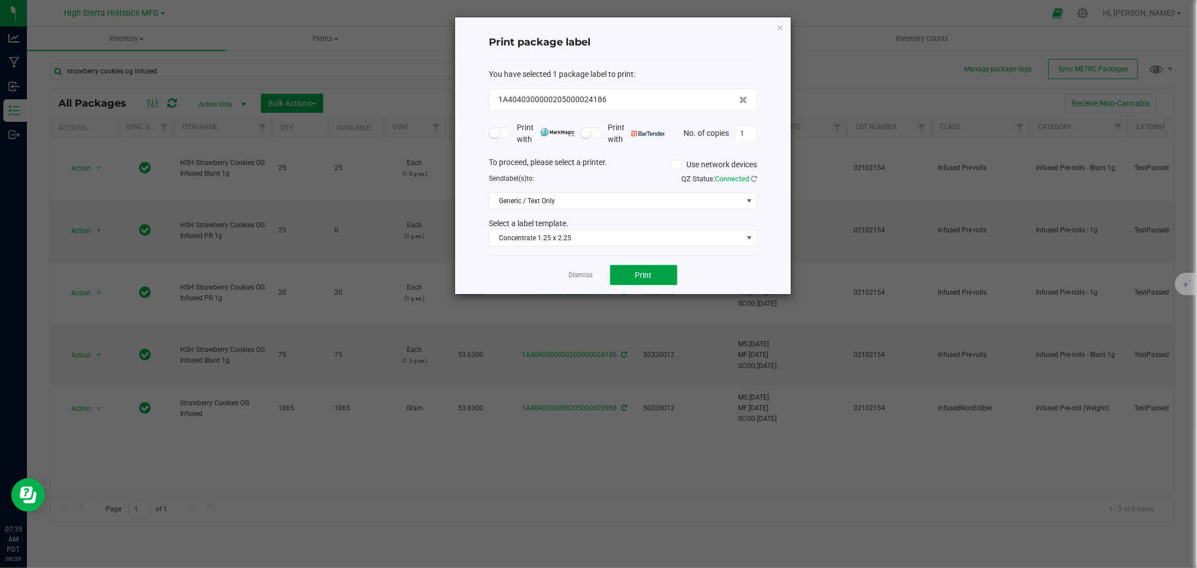
click at [653, 278] on button "Print" at bounding box center [643, 275] width 67 height 20
click at [784, 24] on div "Print package label You have selected 1 package label to print : 1A404030000020…" at bounding box center [623, 155] width 336 height 277
click at [782, 24] on icon "button" at bounding box center [780, 26] width 8 height 13
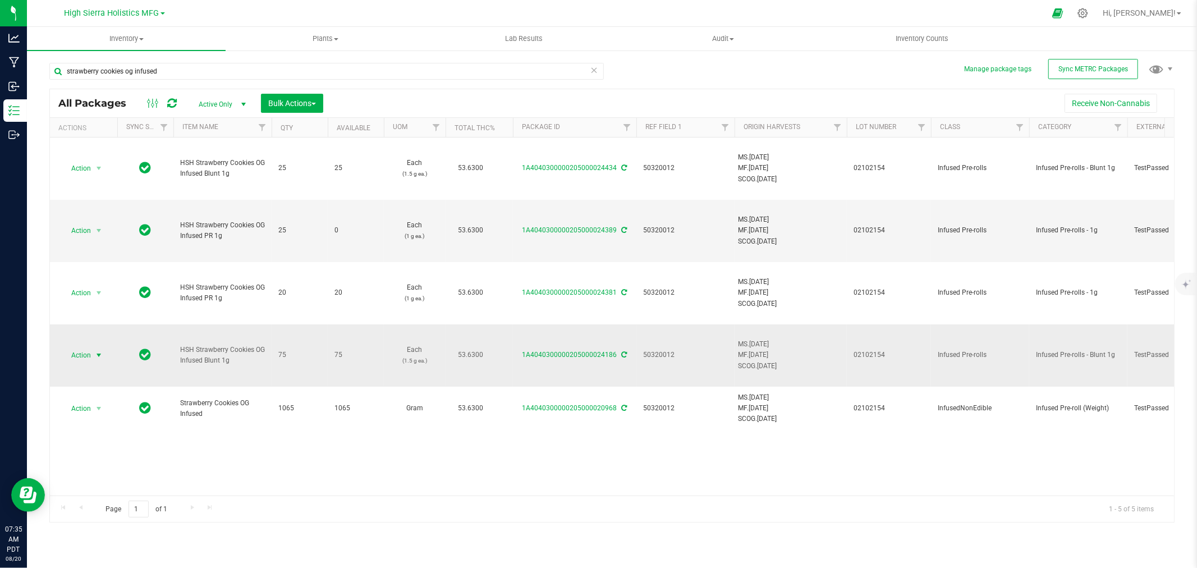
click at [97, 351] on span "select" at bounding box center [98, 355] width 9 height 9
click at [560, 355] on link "1A4040300000205000024186" at bounding box center [569, 355] width 95 height 8
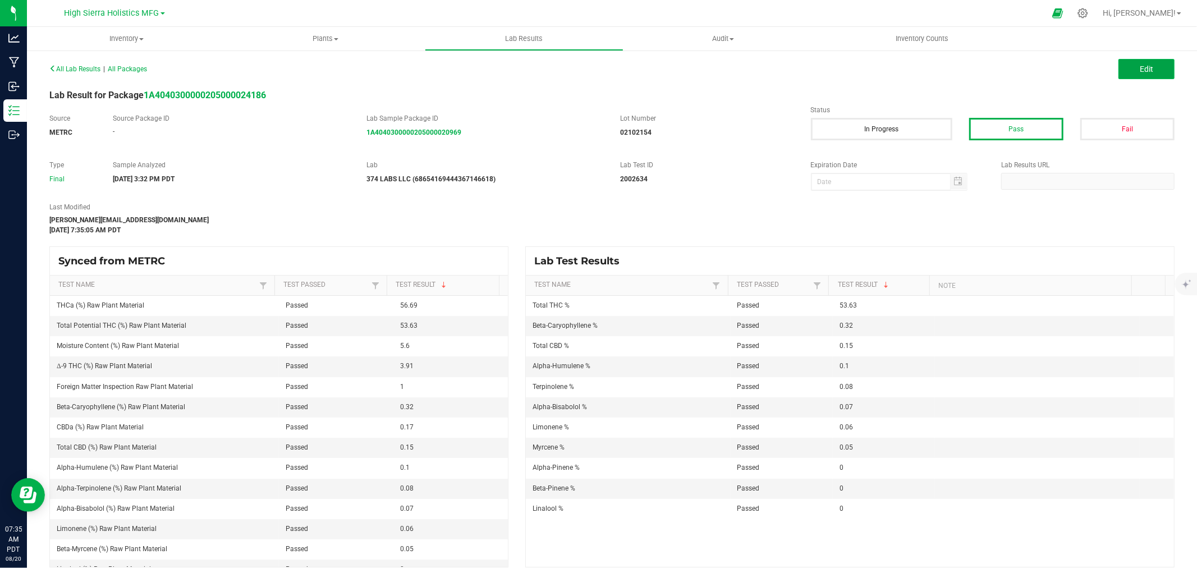
click at [1136, 74] on button "Edit" at bounding box center [1146, 69] width 56 height 20
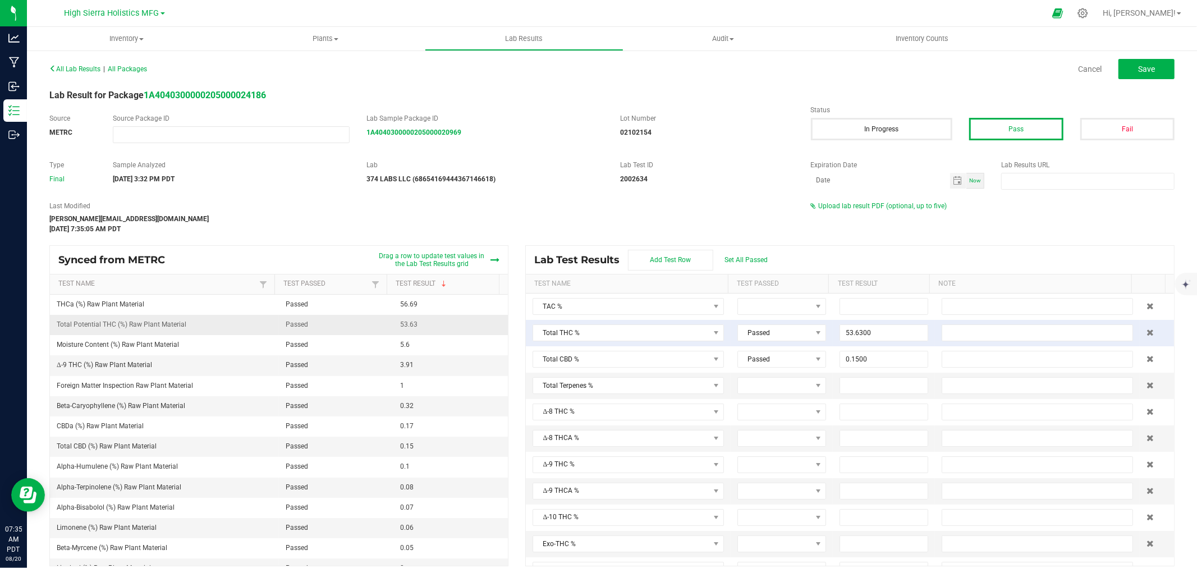
type input "53.63"
click at [1126, 68] on button "Save" at bounding box center [1146, 69] width 56 height 20
type input "53.6300"
type input "0.1500"
type input "0.0700"
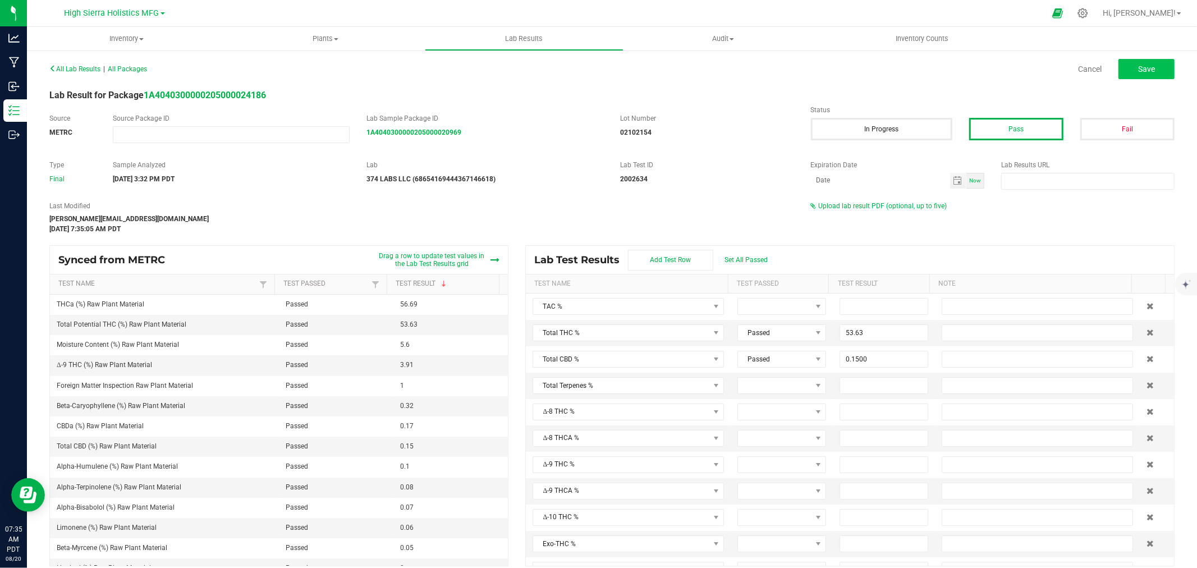
type input "0.1000"
type input "0.0000"
type input "0.3200"
type input "0.0000"
type input "0.0600"
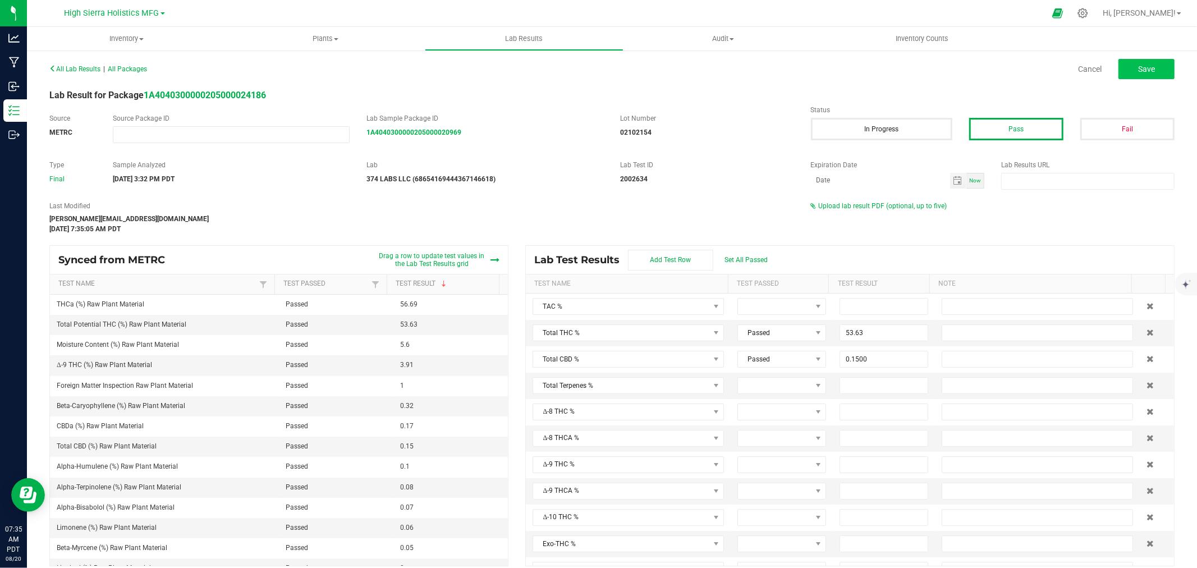
type input "0.0000"
type input "0.0500"
type input "0.0800"
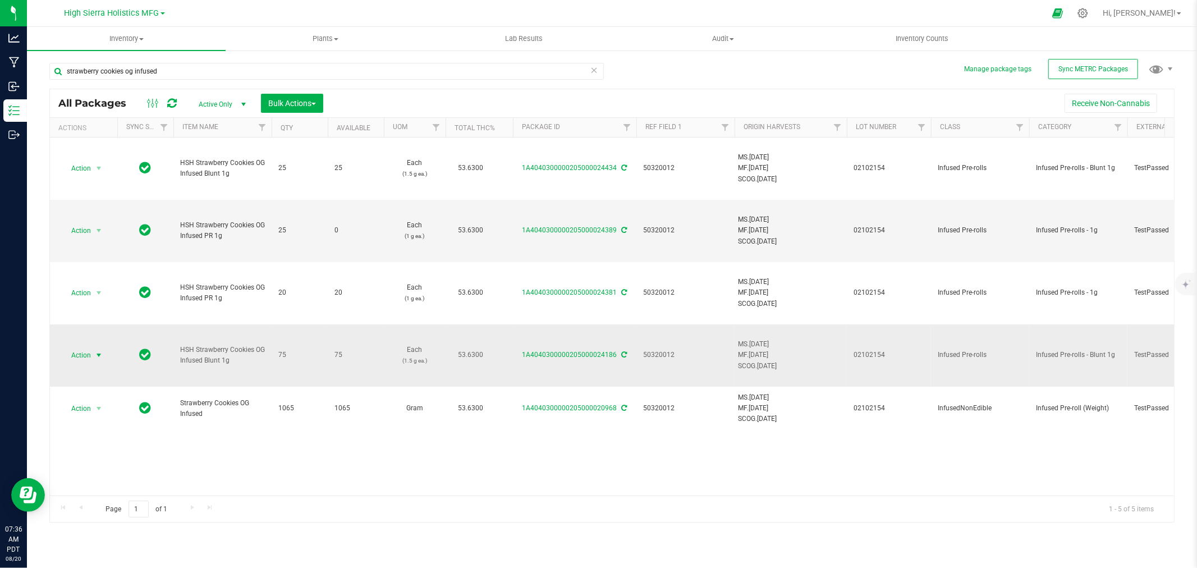
click at [94, 357] on span "select" at bounding box center [98, 355] width 9 height 9
click at [105, 256] on li "Print package label" at bounding box center [97, 261] width 71 height 31
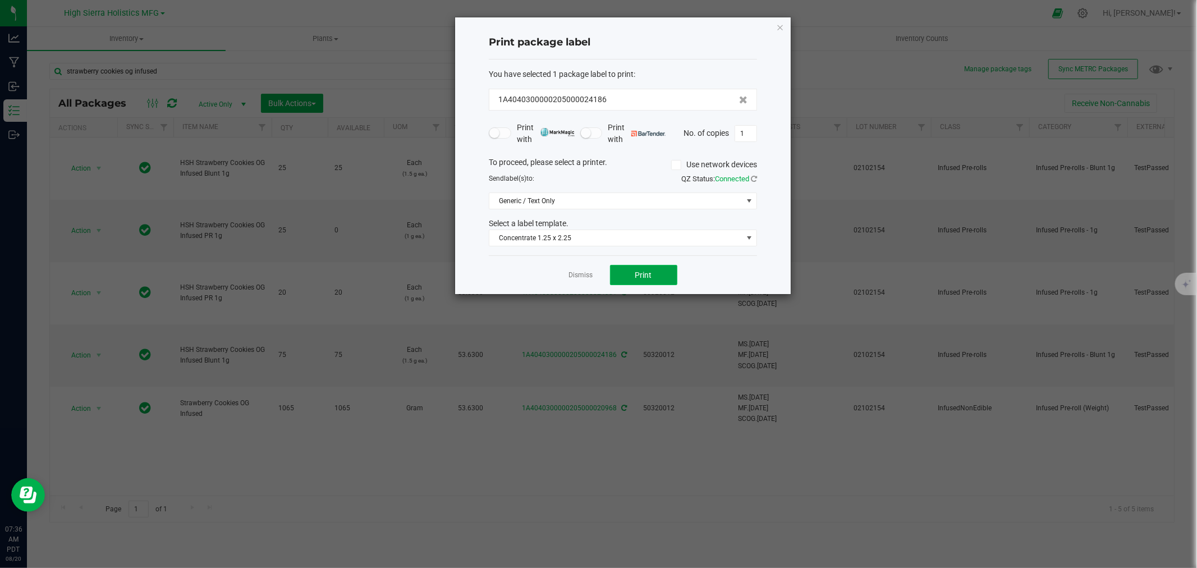
click at [643, 279] on button "Print" at bounding box center [643, 275] width 67 height 20
click at [777, 30] on icon "button" at bounding box center [780, 26] width 8 height 13
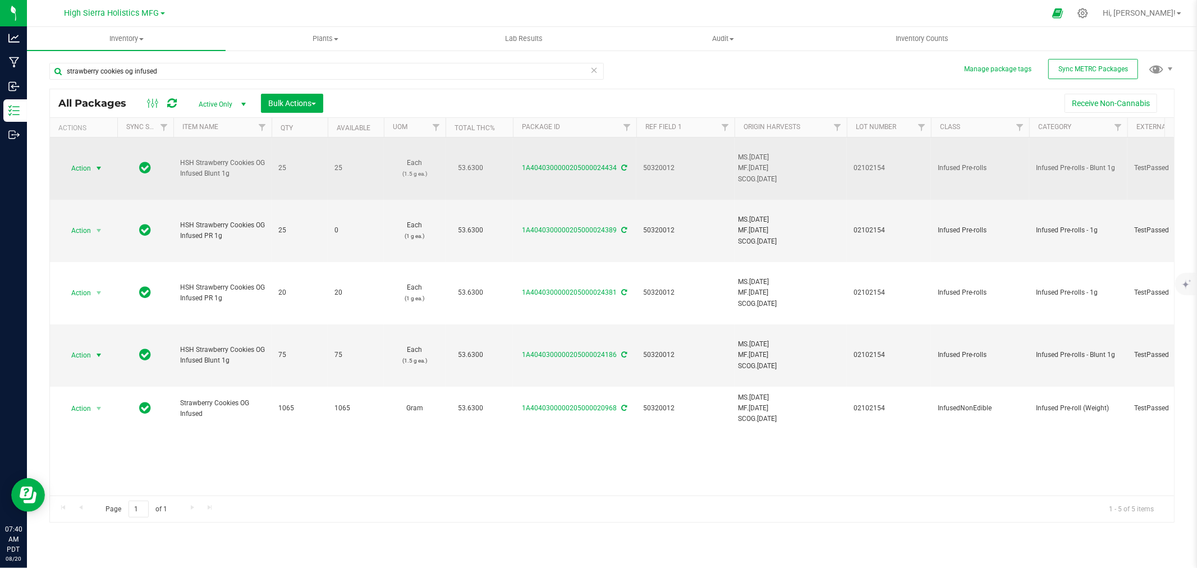
click at [99, 167] on span "select" at bounding box center [98, 168] width 9 height 9
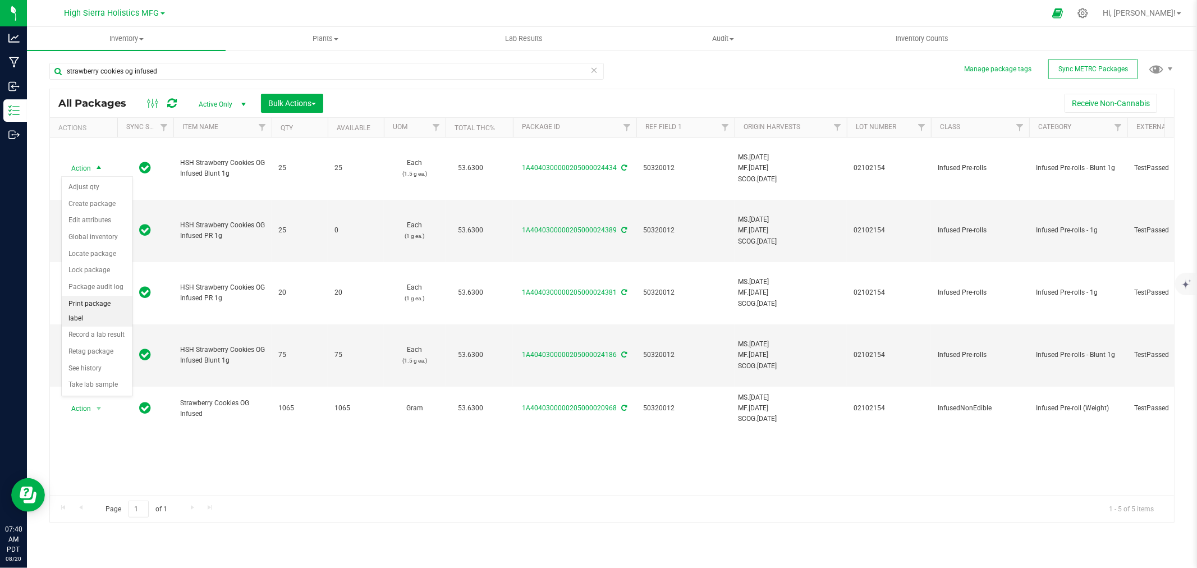
click at [90, 311] on li "Print package label" at bounding box center [97, 311] width 71 height 31
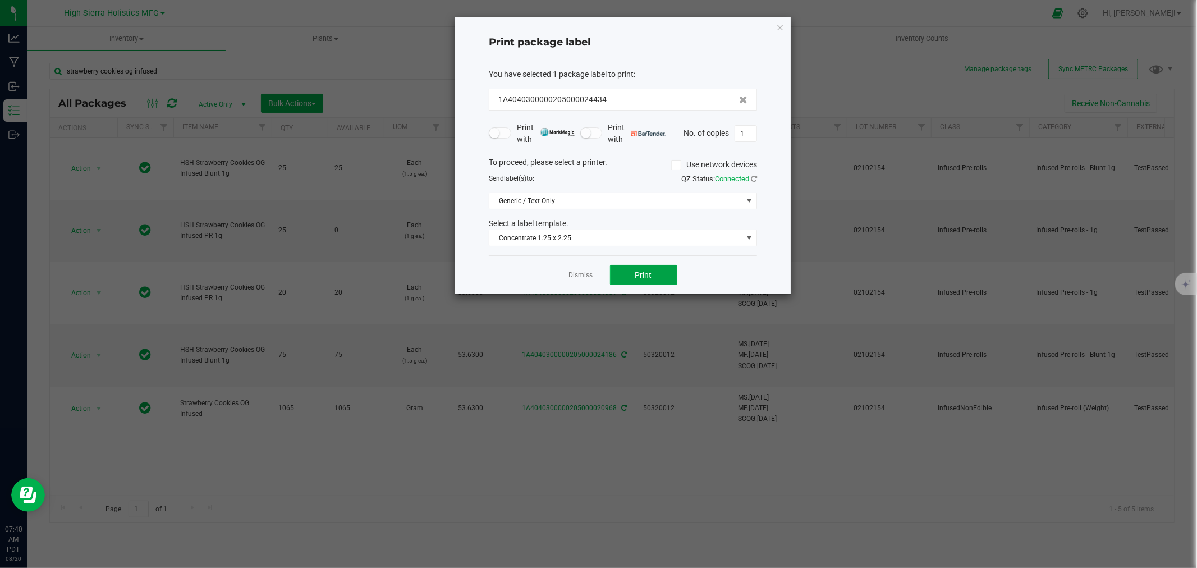
click at [654, 283] on button "Print" at bounding box center [643, 275] width 67 height 20
click at [655, 272] on button "Print" at bounding box center [643, 275] width 67 height 20
click at [747, 136] on input "1" at bounding box center [745, 134] width 21 height 16
type input "25"
click at [643, 274] on span "Print" at bounding box center [643, 274] width 17 height 9
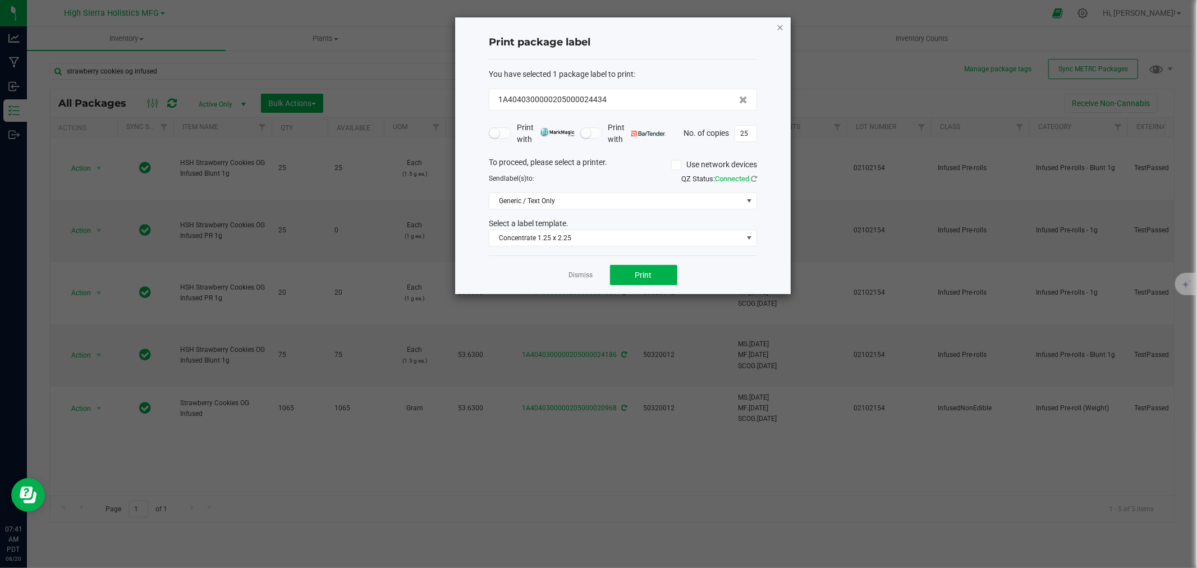
click at [777, 26] on icon "button" at bounding box center [780, 26] width 8 height 13
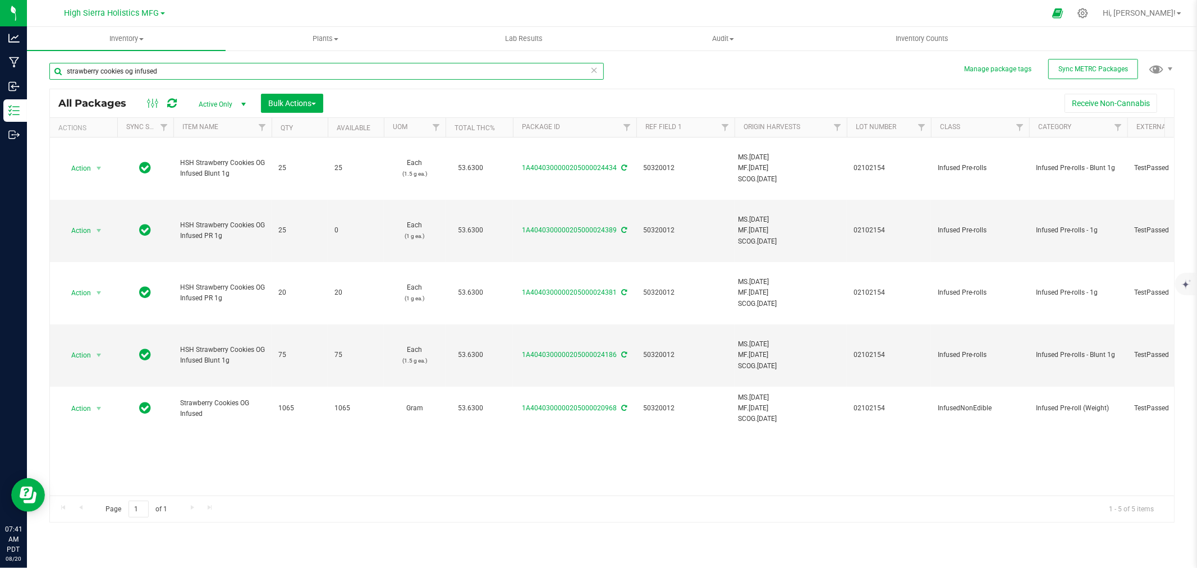
drag, startPoint x: 174, startPoint y: 76, endPoint x: 54, endPoint y: 73, distance: 119.6
click at [54, 73] on input "strawberry cookies og infused" at bounding box center [326, 71] width 554 height 17
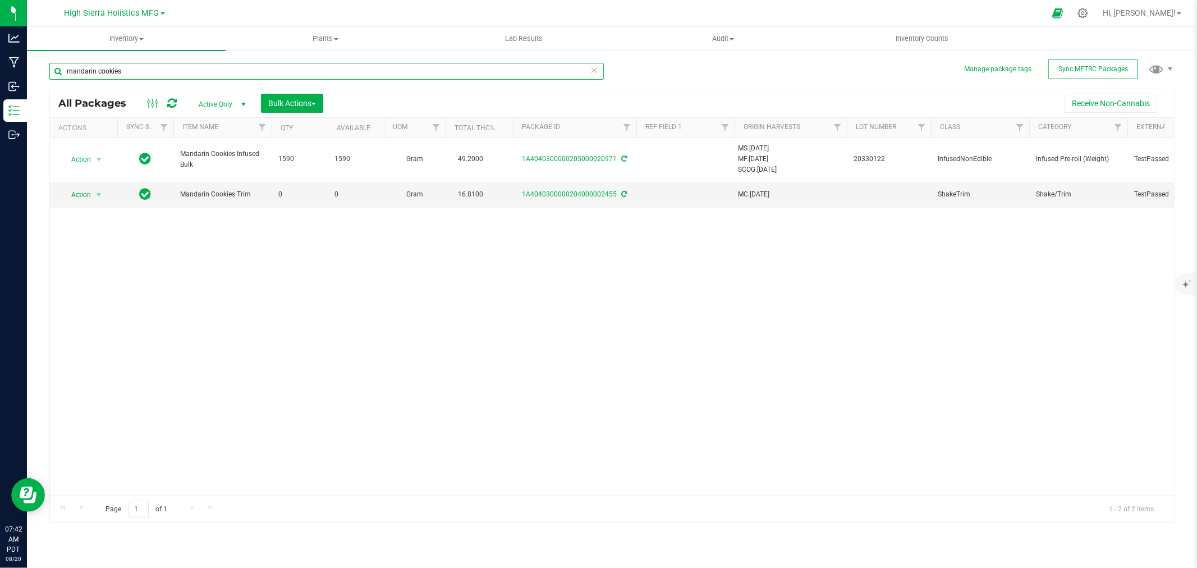
type input "mandarin cookies"
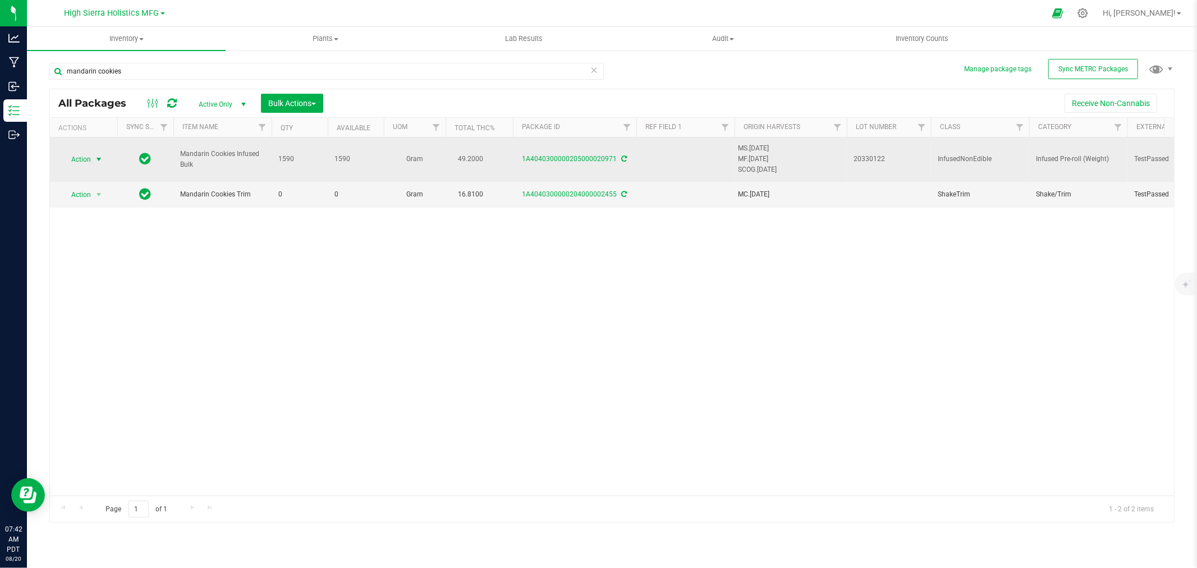
click at [94, 159] on span "select" at bounding box center [98, 159] width 9 height 9
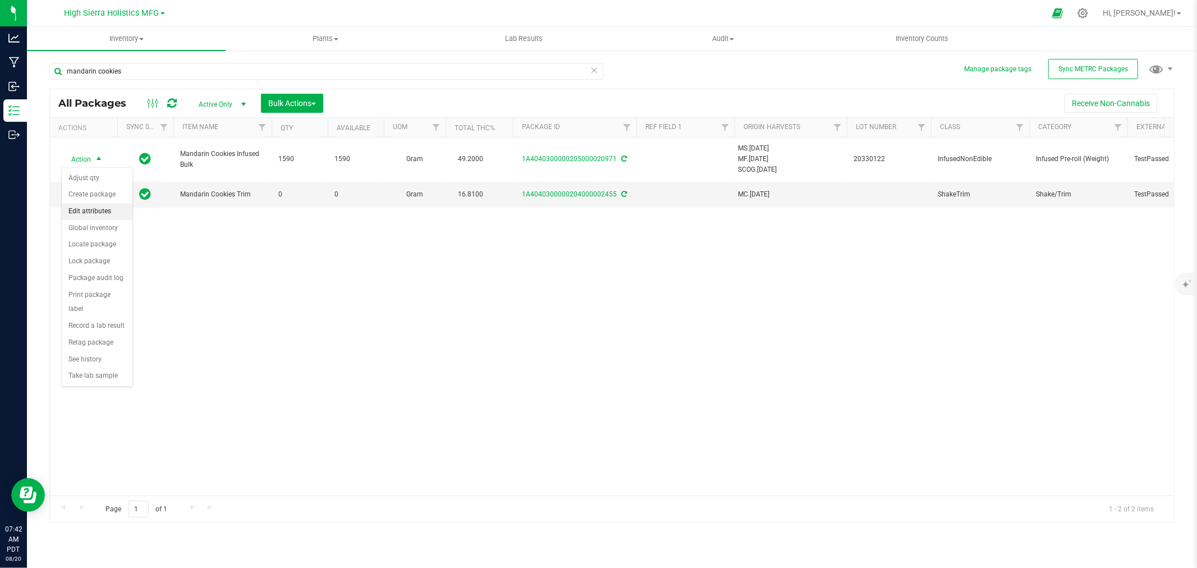
click at [98, 212] on li "Edit attributes" at bounding box center [97, 211] width 71 height 17
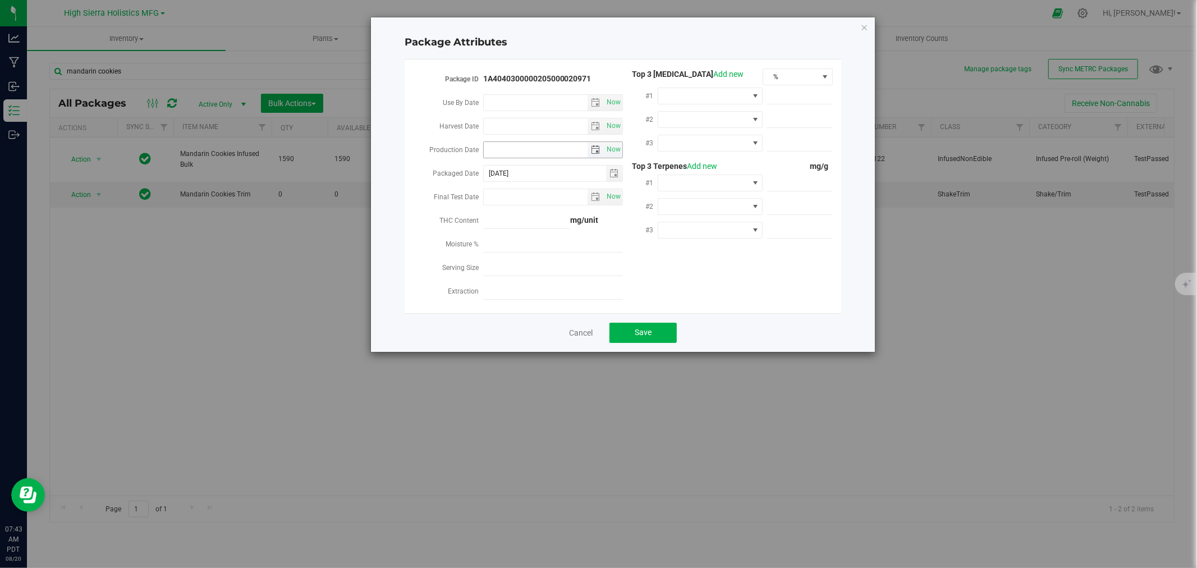
click at [513, 153] on input "Production Date" at bounding box center [536, 150] width 104 height 16
type input "2025-07-31"
click at [693, 93] on span at bounding box center [703, 96] width 90 height 16
click at [684, 198] on li "THC" at bounding box center [710, 198] width 105 height 19
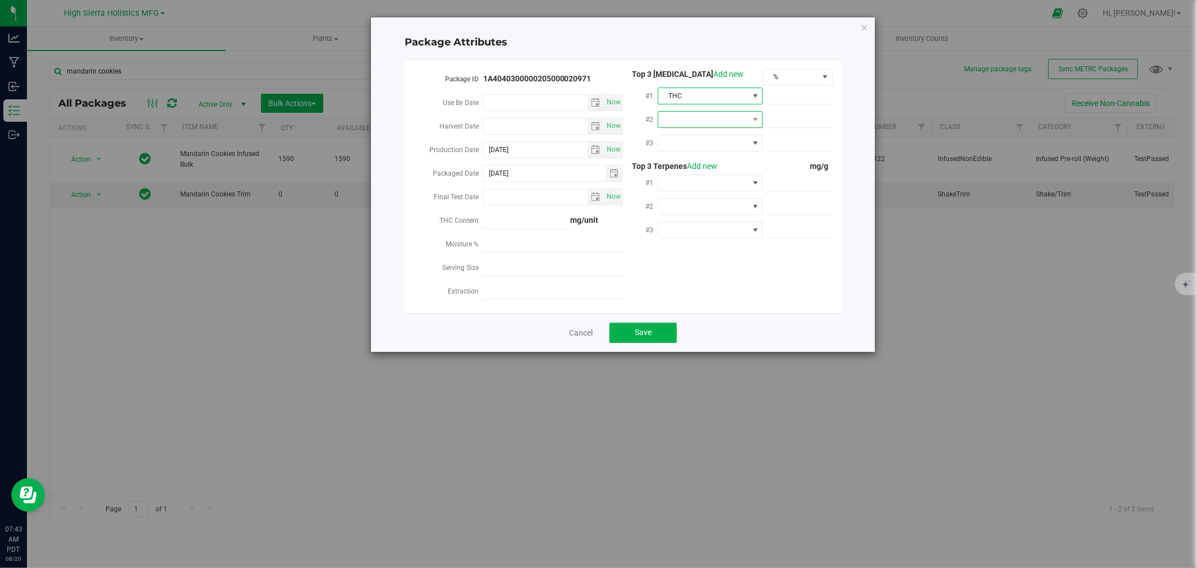
click at [691, 119] on span at bounding box center [703, 120] width 90 height 16
click at [686, 182] on li "CBD" at bounding box center [710, 184] width 105 height 19
click at [686, 144] on span at bounding box center [703, 143] width 90 height 16
click at [687, 227] on li "CBG" at bounding box center [710, 227] width 105 height 19
click at [695, 187] on span at bounding box center [703, 183] width 90 height 16
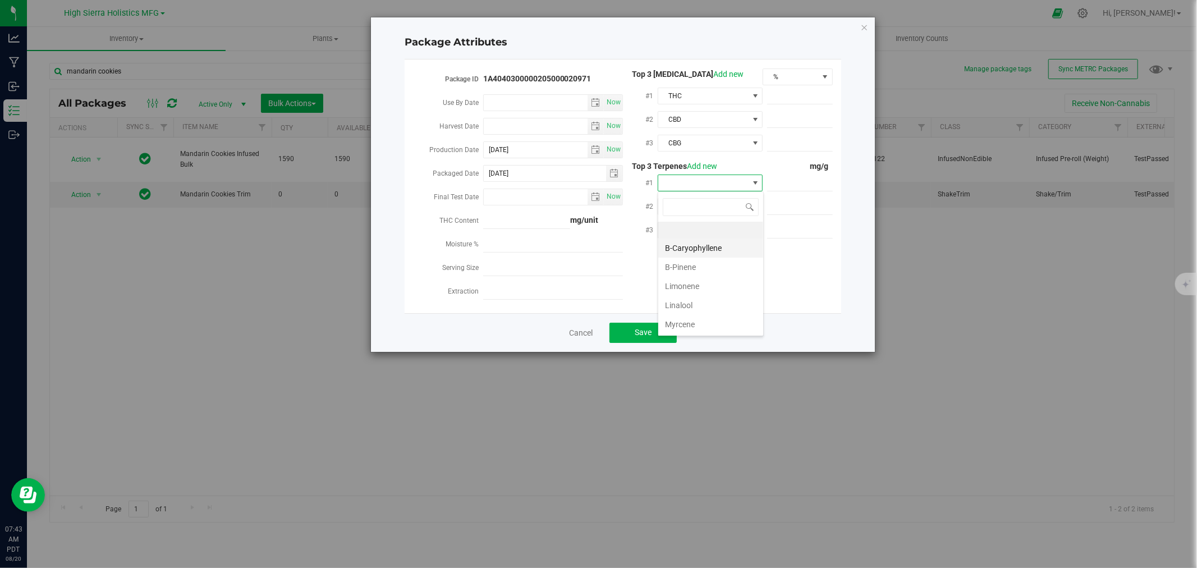
click at [701, 250] on li "B-Caryophyllene" at bounding box center [710, 247] width 105 height 19
click at [696, 208] on span at bounding box center [703, 207] width 90 height 16
click at [705, 309] on li "a-Humulene" at bounding box center [710, 309] width 105 height 19
click at [701, 227] on span at bounding box center [703, 230] width 90 height 16
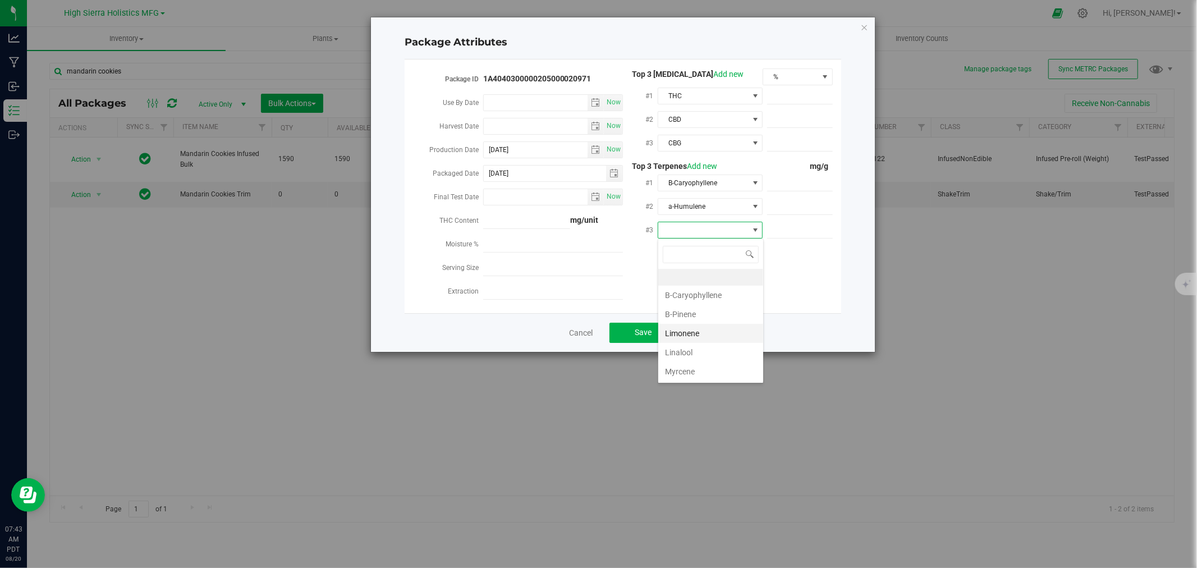
scroll to position [62, 0]
click at [705, 325] on li "Terpinolene" at bounding box center [710, 328] width 105 height 19
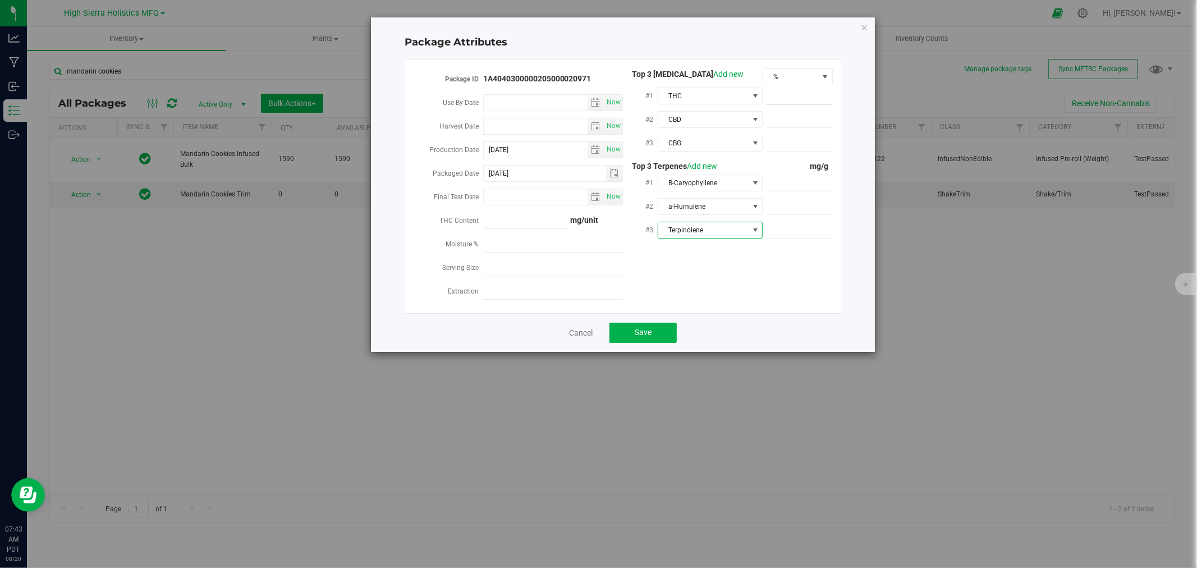
click at [793, 98] on span at bounding box center [800, 96] width 66 height 16
type input "49.2"
type input "49.2000"
type input ".16"
type input "0.1600"
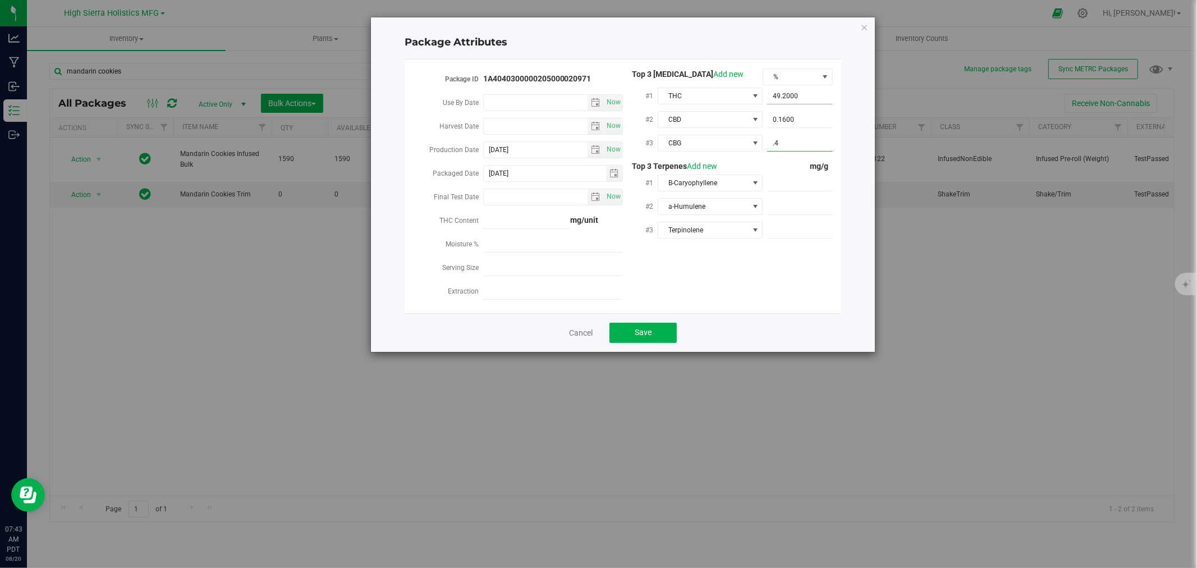
type input ".45"
type input "0.4500"
type input "3.1"
type input "3.1000"
type input "1"
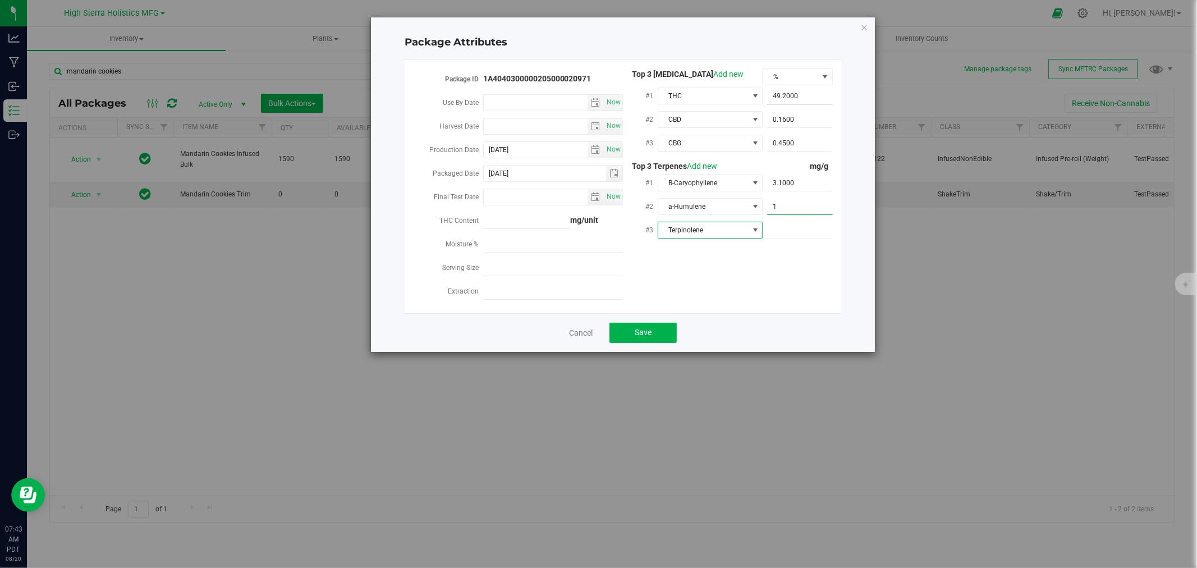
type input "1.0000"
click at [806, 226] on span at bounding box center [800, 230] width 66 height 16
type input ".9"
type input "0.9000"
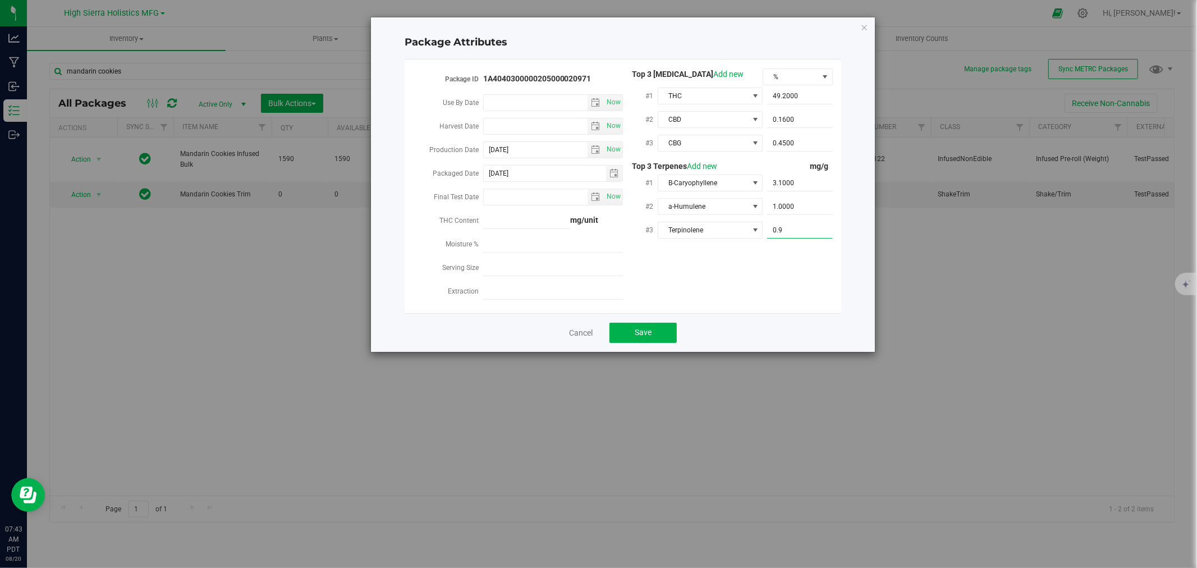
click at [770, 285] on div "Package ID 1A4040300000205000020971 Use By Date Now Harvest Date Now Production…" at bounding box center [623, 186] width 420 height 236
click at [661, 334] on button "Save" at bounding box center [642, 333] width 67 height 20
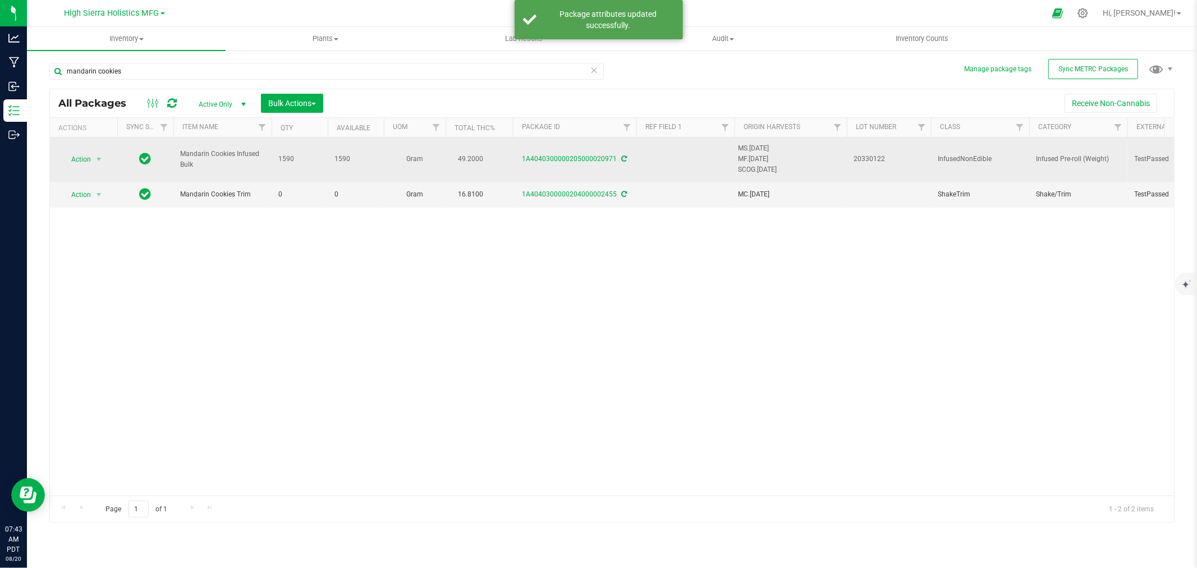
click at [671, 159] on td at bounding box center [685, 159] width 98 height 44
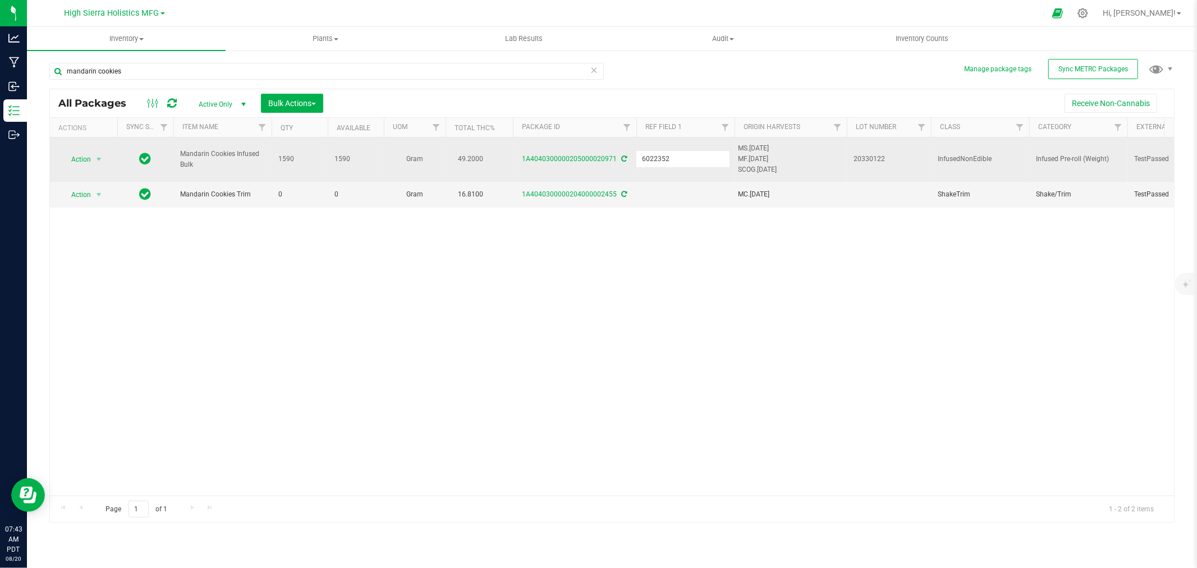
type input "60223521"
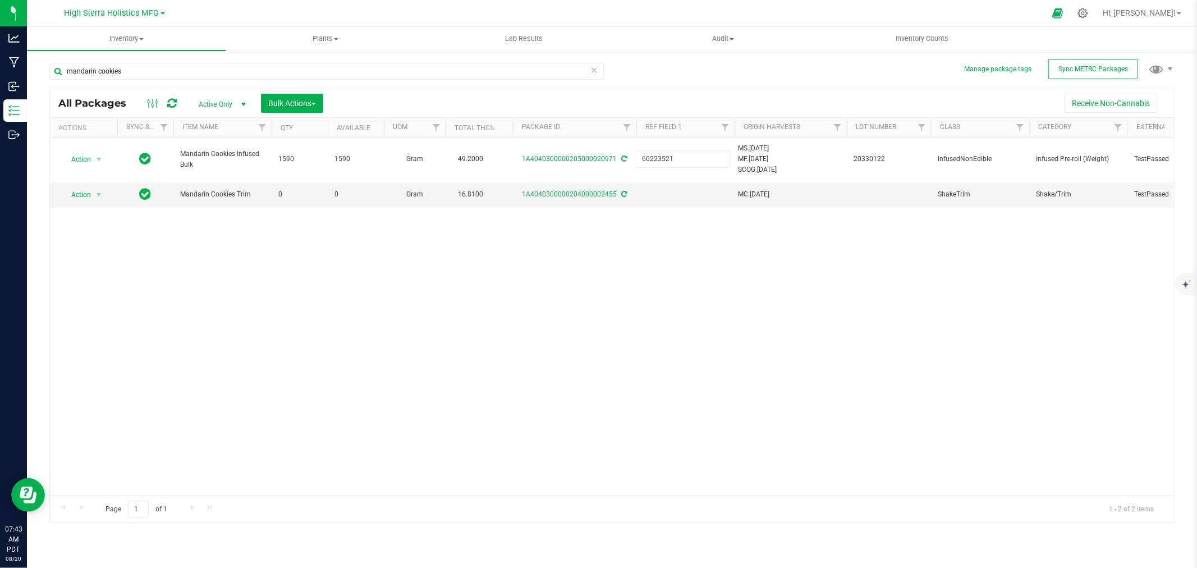
click at [388, 232] on div "All Packages Active Only Active Only Lab Samples Locked All External Internal B…" at bounding box center [611, 306] width 1125 height 434
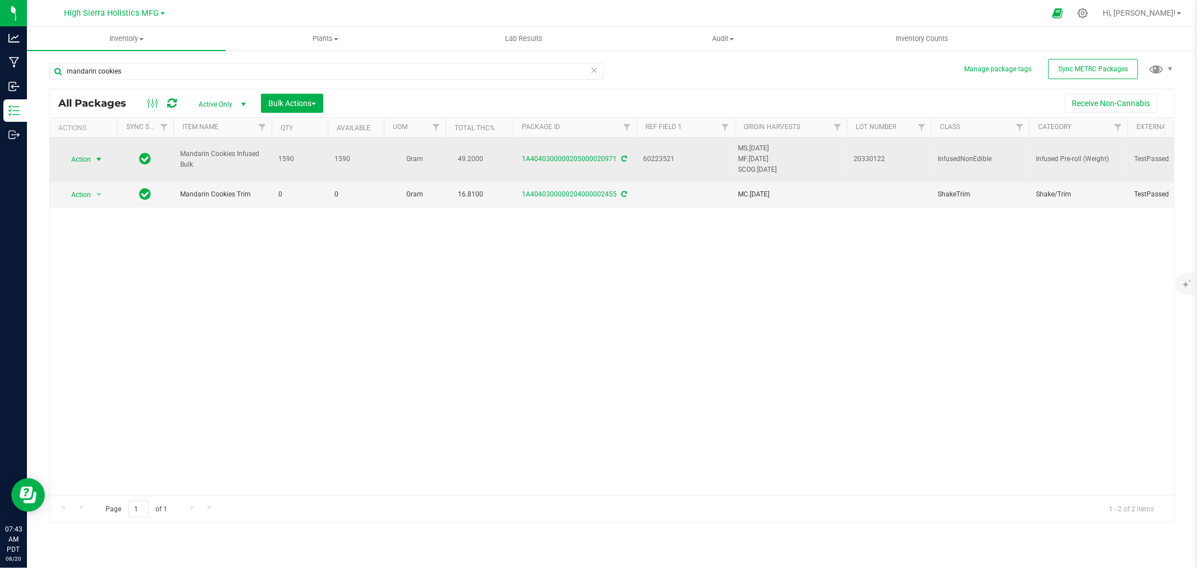
click at [97, 159] on span "select" at bounding box center [98, 159] width 9 height 9
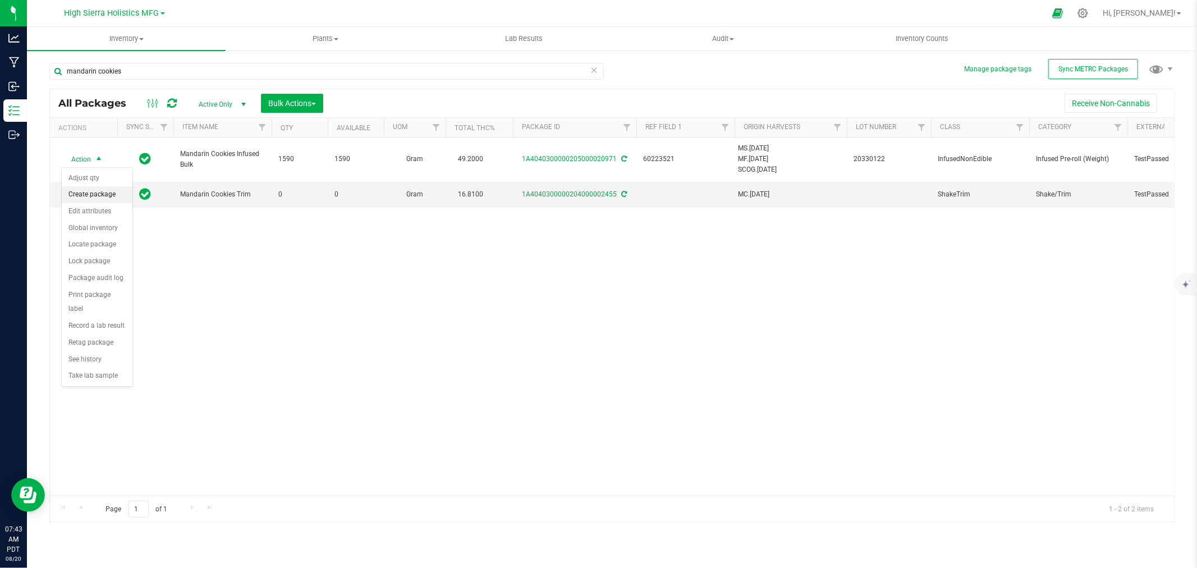
click at [103, 191] on li "Create package" at bounding box center [97, 194] width 71 height 17
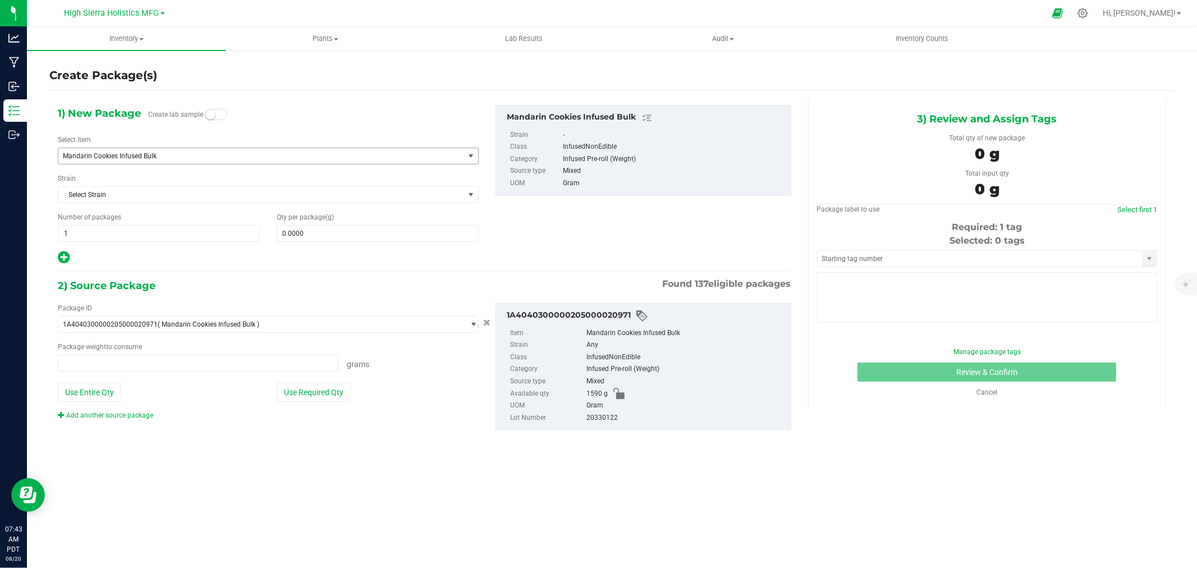
type input "0.0000 g"
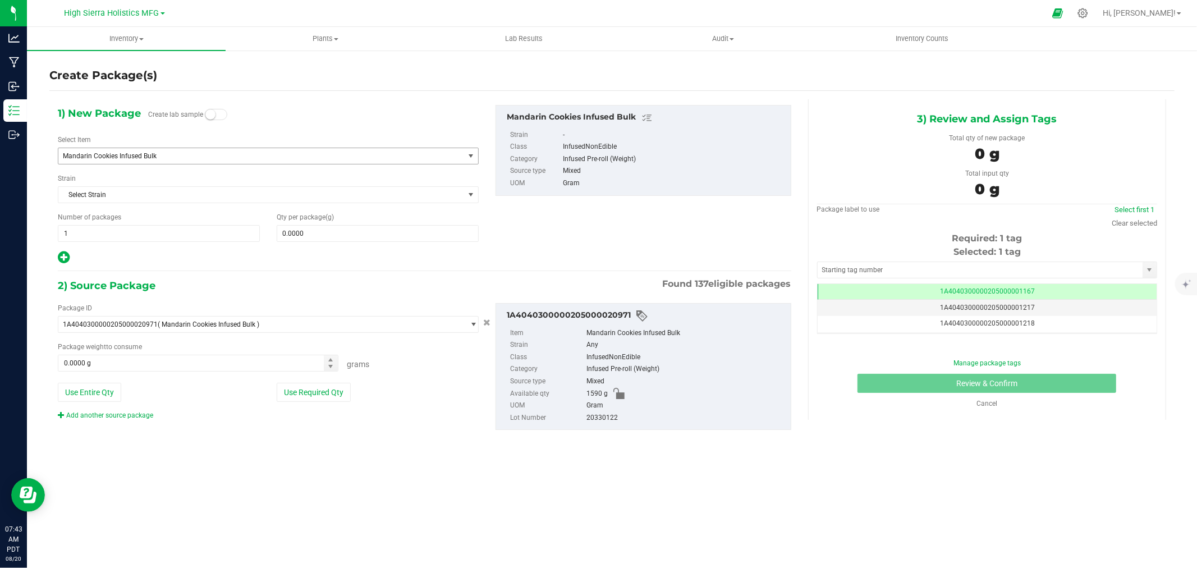
scroll to position [0, -1]
click at [152, 148] on span "Mandarin Cookies Infused Bulk" at bounding box center [261, 156] width 406 height 16
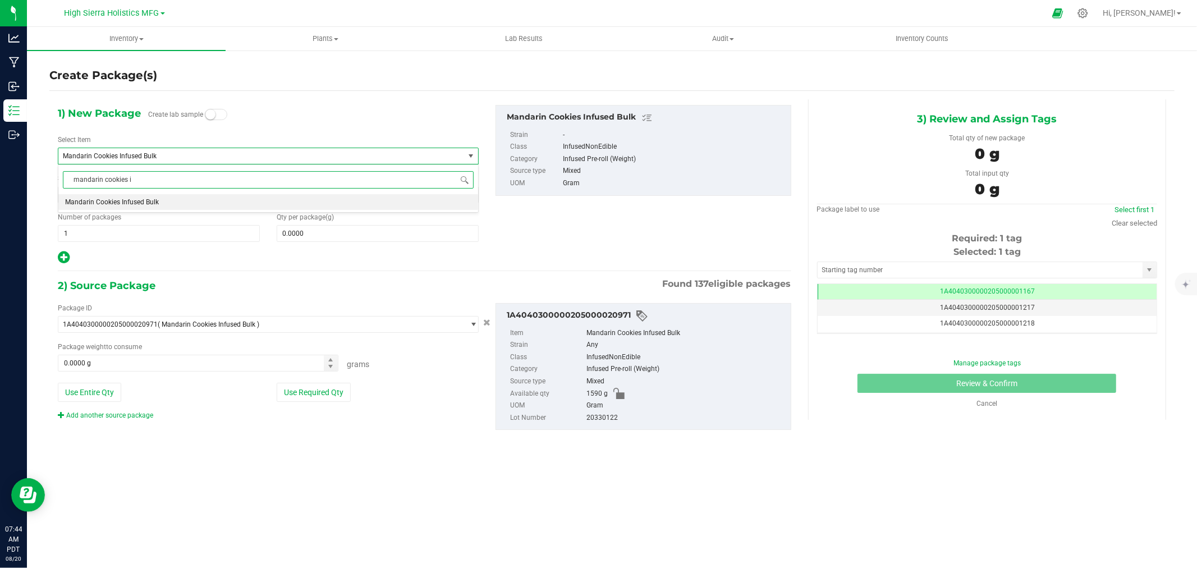
type input "mandarin cookies i"
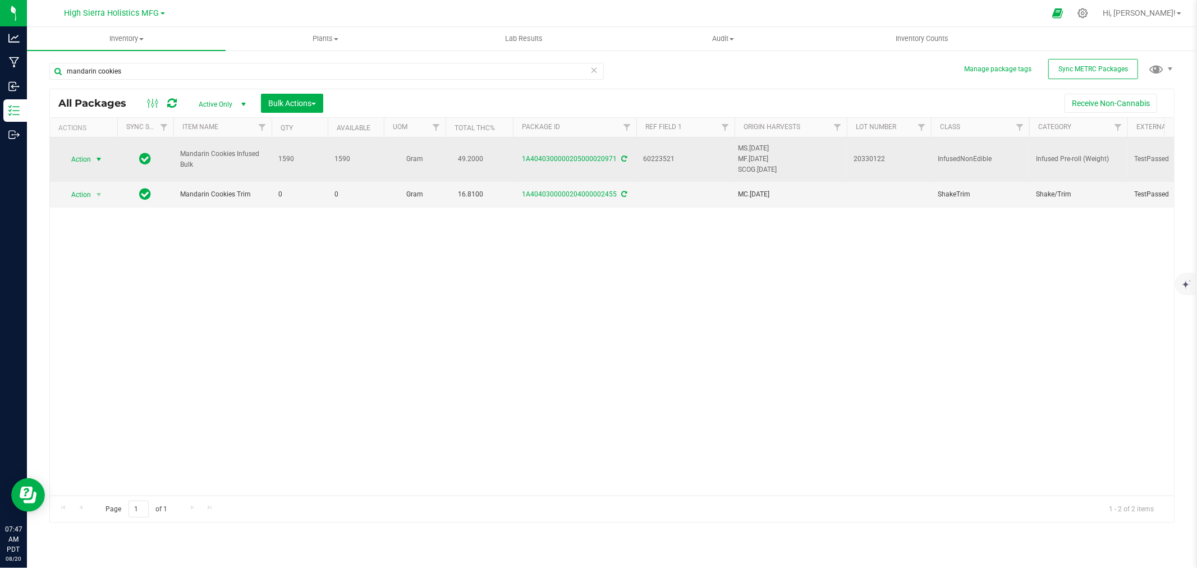
click at [86, 160] on span "Action" at bounding box center [76, 160] width 30 height 16
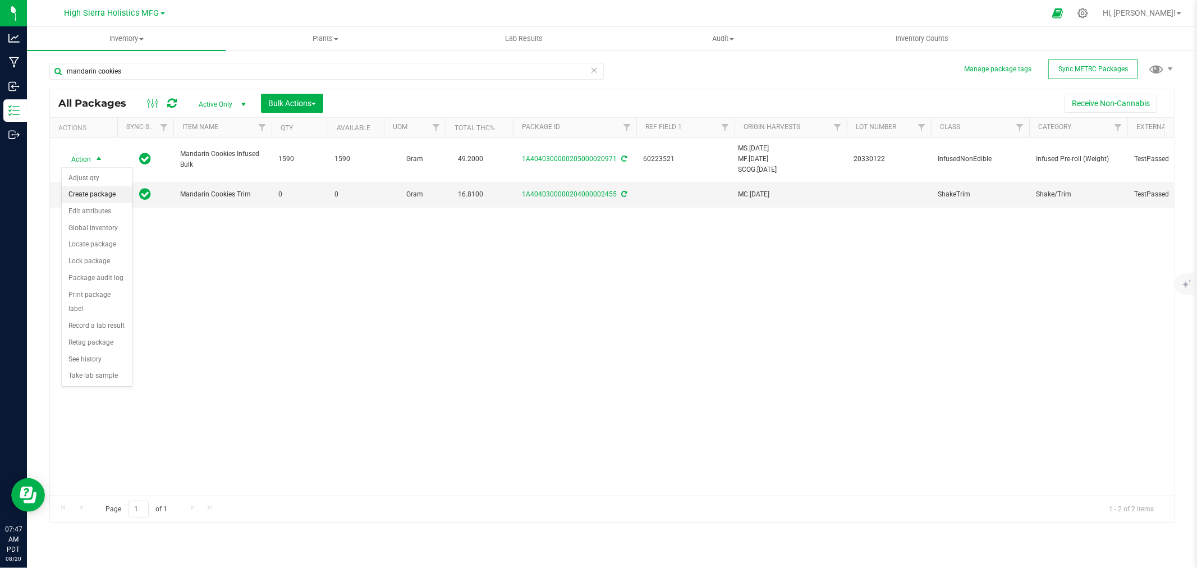
click at [88, 187] on li "Create package" at bounding box center [97, 194] width 71 height 17
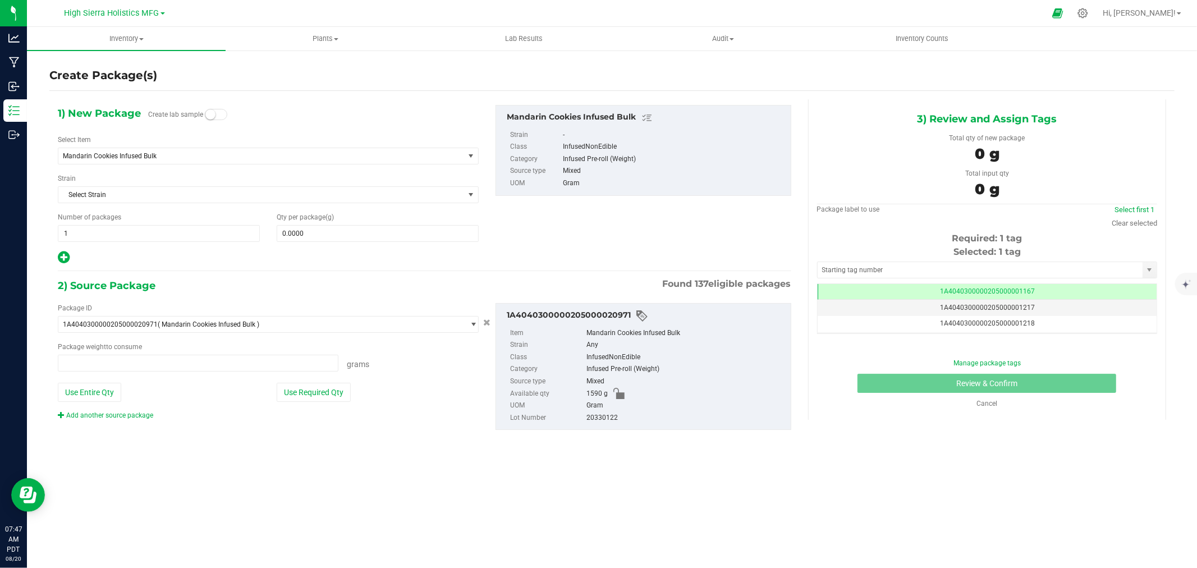
type input "0.0000 g"
click at [208, 153] on span "Mandarin Cookies Infused Bulk" at bounding box center [253, 156] width 380 height 8
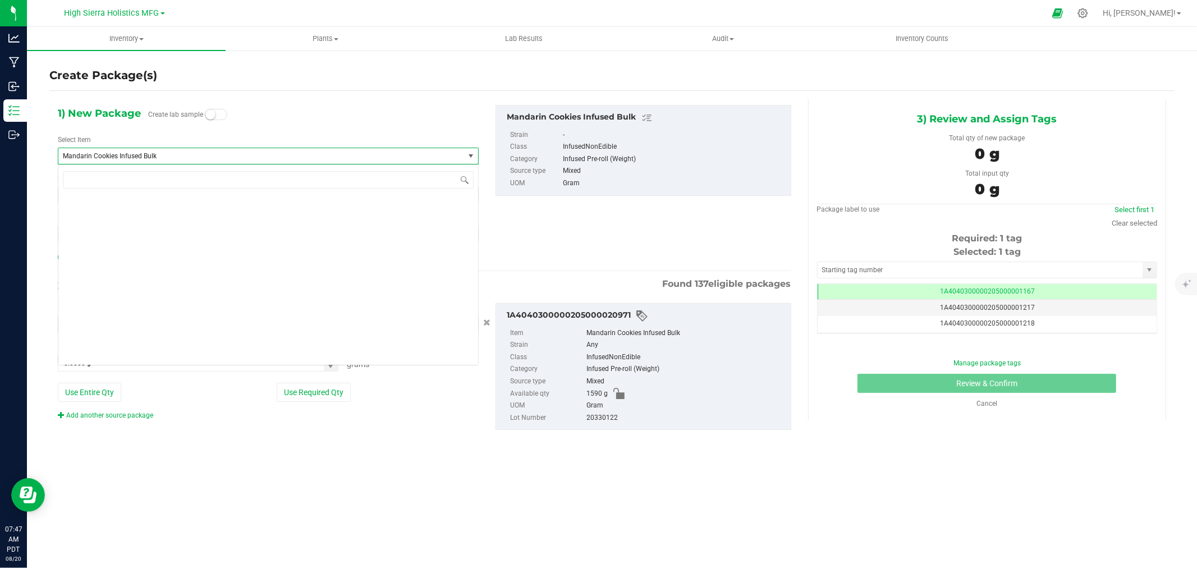
scroll to position [23789, 0]
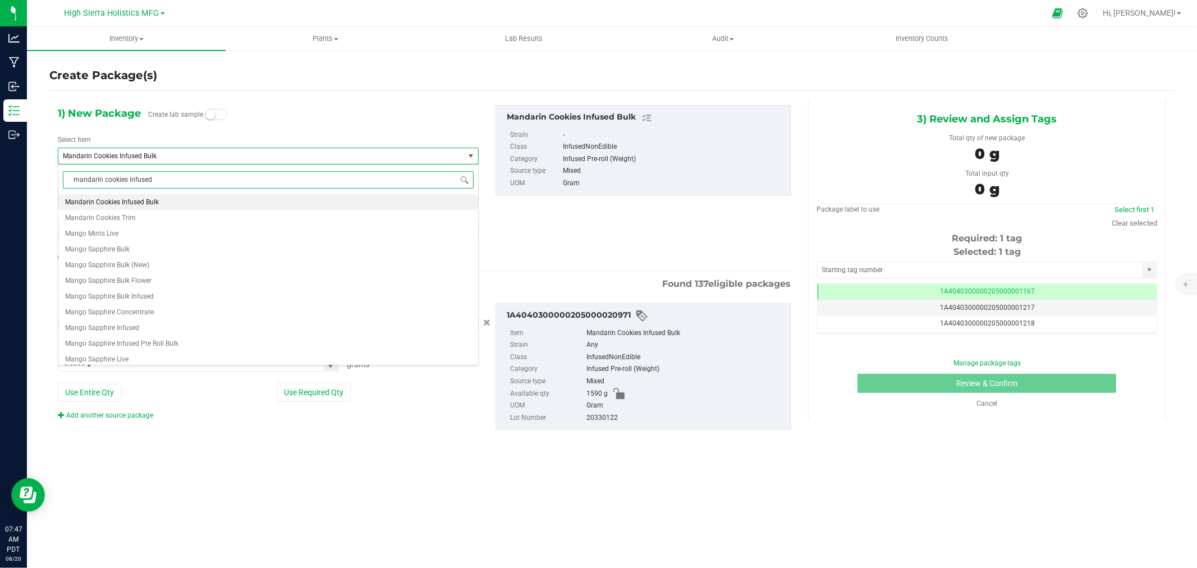
type input "mandarin cookies infused"
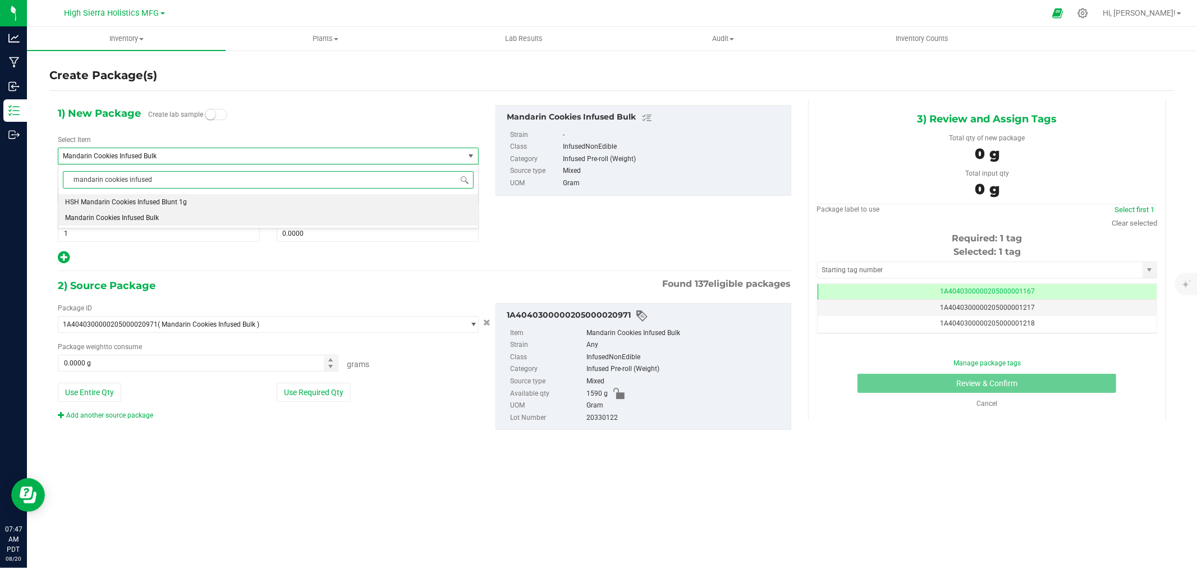
click at [177, 203] on span "HSH Mandarin Cookies Infused Blunt 1g" at bounding box center [126, 202] width 122 height 8
type input "0"
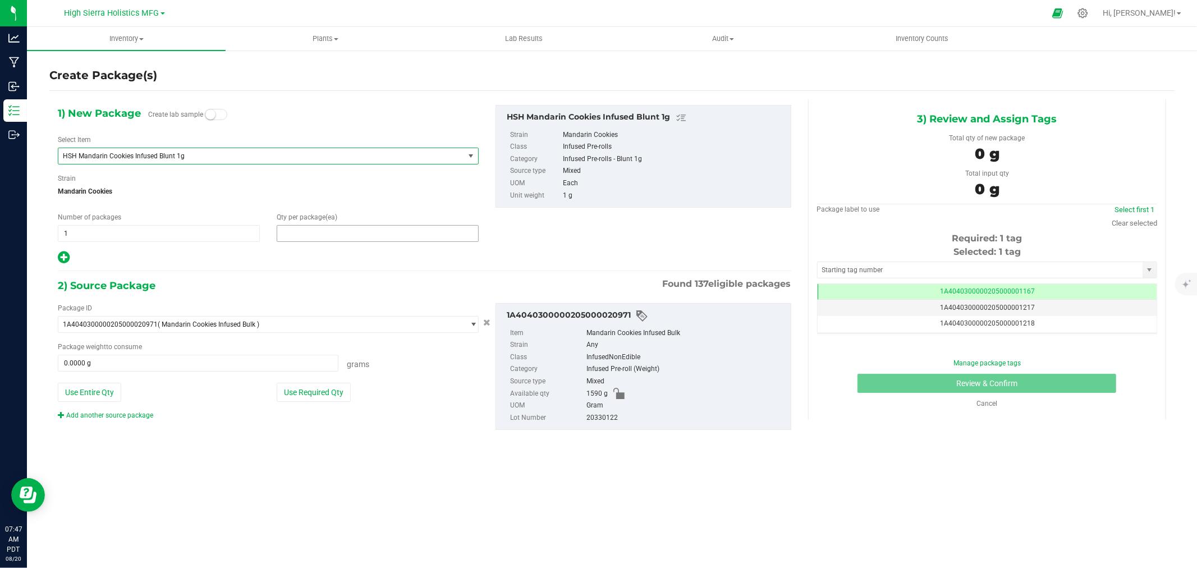
click at [341, 233] on span at bounding box center [378, 233] width 202 height 17
type input "25"
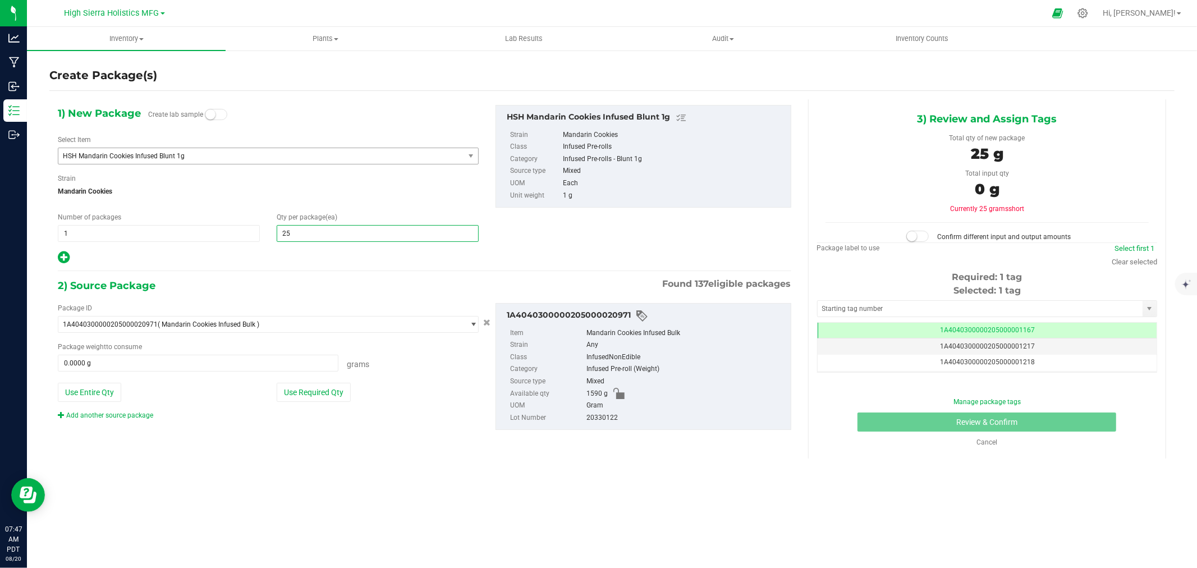
type input "25"
click at [352, 195] on span "Mandarin Cookies" at bounding box center [268, 191] width 421 height 17
click at [305, 395] on button "Use Required Qty" at bounding box center [314, 392] width 74 height 19
type input "25.0000 g"
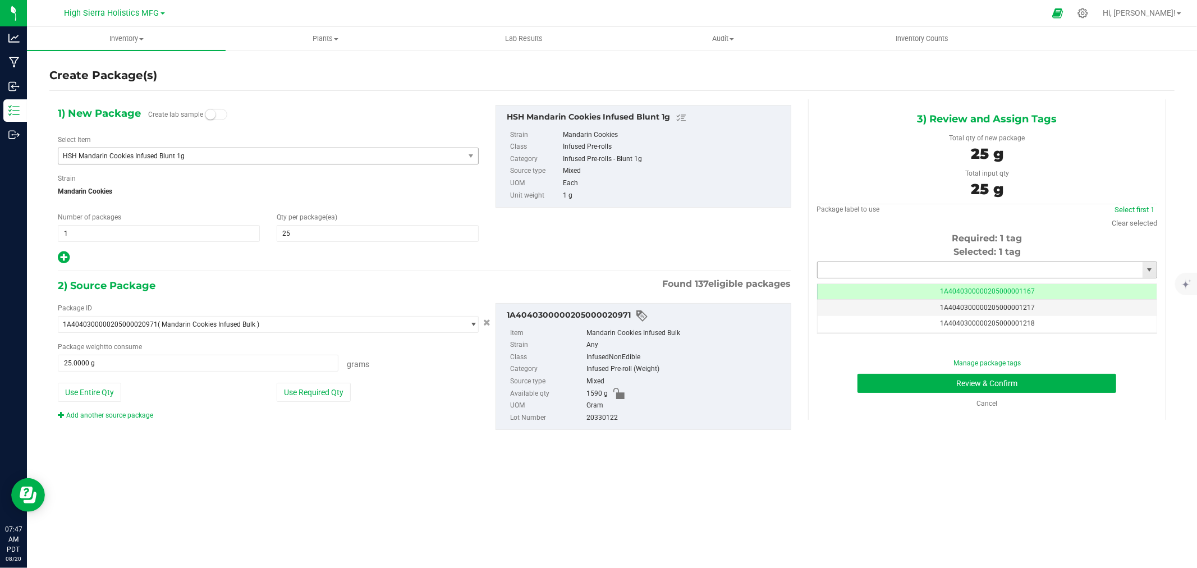
click at [890, 270] on input "text" at bounding box center [980, 270] width 325 height 16
click at [894, 288] on li "1A4040300000205000024435" at bounding box center [987, 289] width 339 height 17
type input "1A4040300000205000024435"
click at [916, 379] on button "Review & Confirm" at bounding box center [986, 383] width 259 height 19
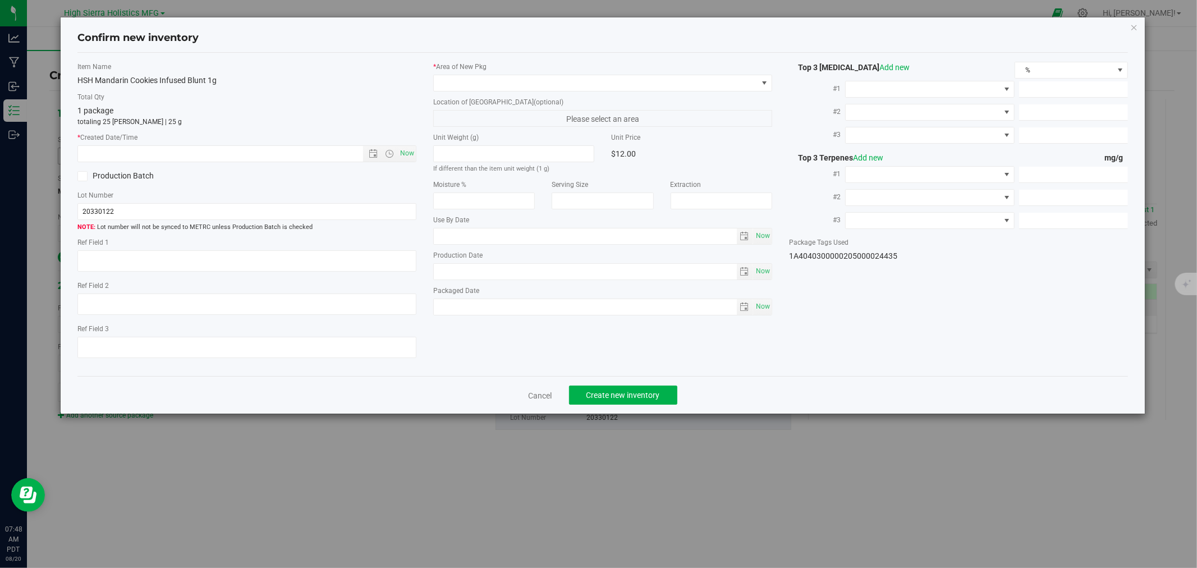
type textarea "60223521"
type input "49.2000"
type input "0.4500"
type input "0.1600"
type input "3.1000"
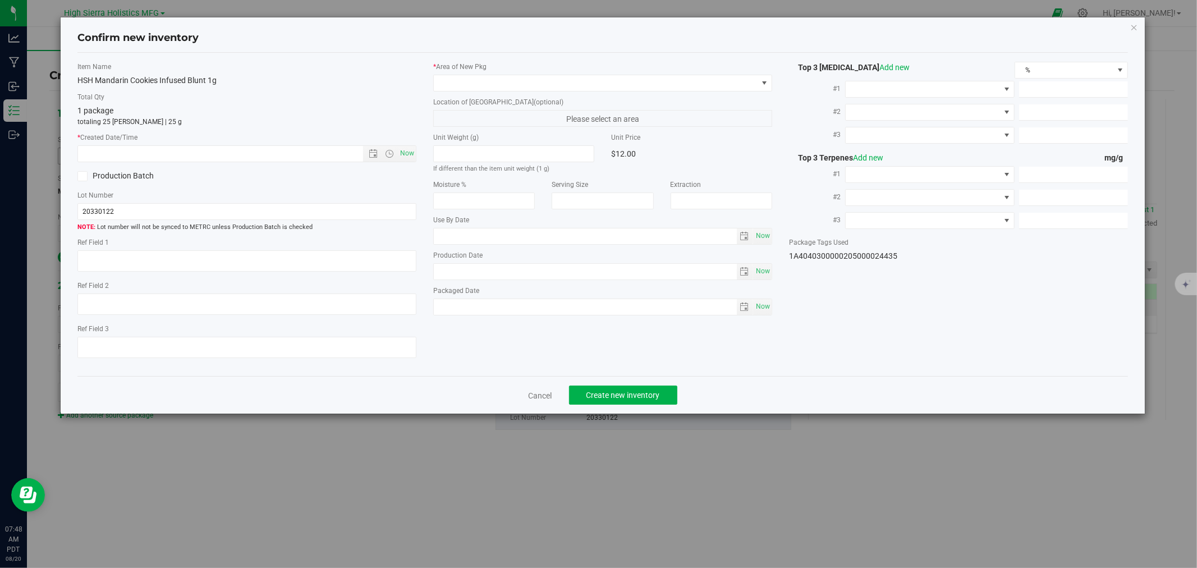
type input "1.0000"
type input "0.9000"
type input "2025-07-31"
click at [423, 144] on div "Item Name HSH Mandarin Cookies Infused Blunt 1g Total Qty 1 package totaling 25…" at bounding box center [247, 215] width 356 height 306
click at [410, 152] on span "Now" at bounding box center [407, 153] width 19 height 16
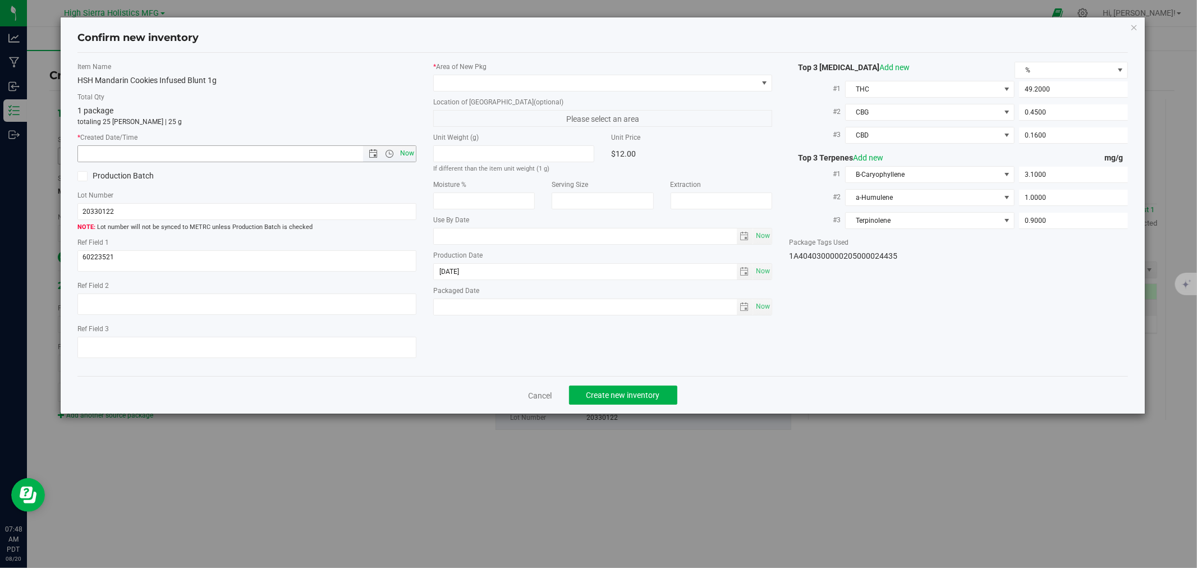
type input "8/20/2025 7:48 AM"
click at [461, 83] on span at bounding box center [596, 83] width 324 height 16
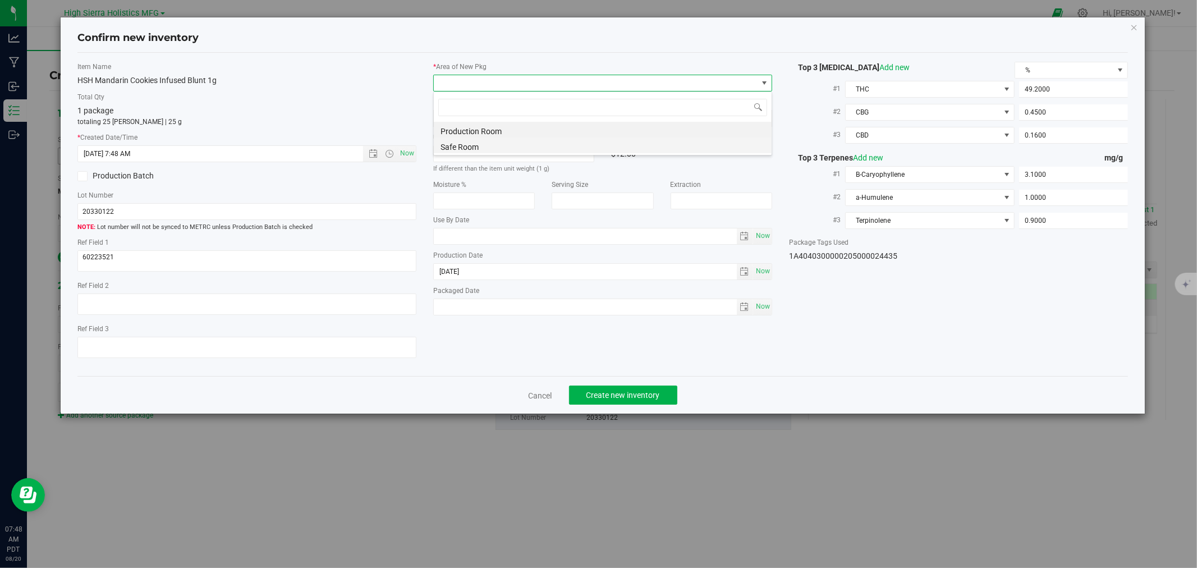
click at [476, 146] on li "Safe Room" at bounding box center [603, 145] width 338 height 16
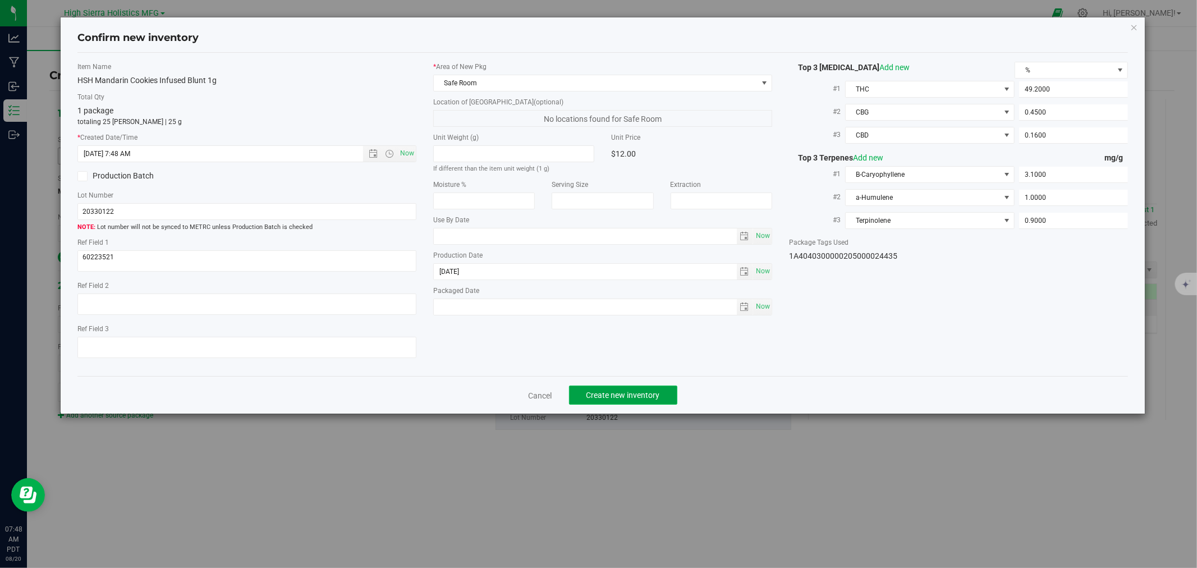
click at [655, 395] on span "Create new inventory" at bounding box center [623, 395] width 74 height 9
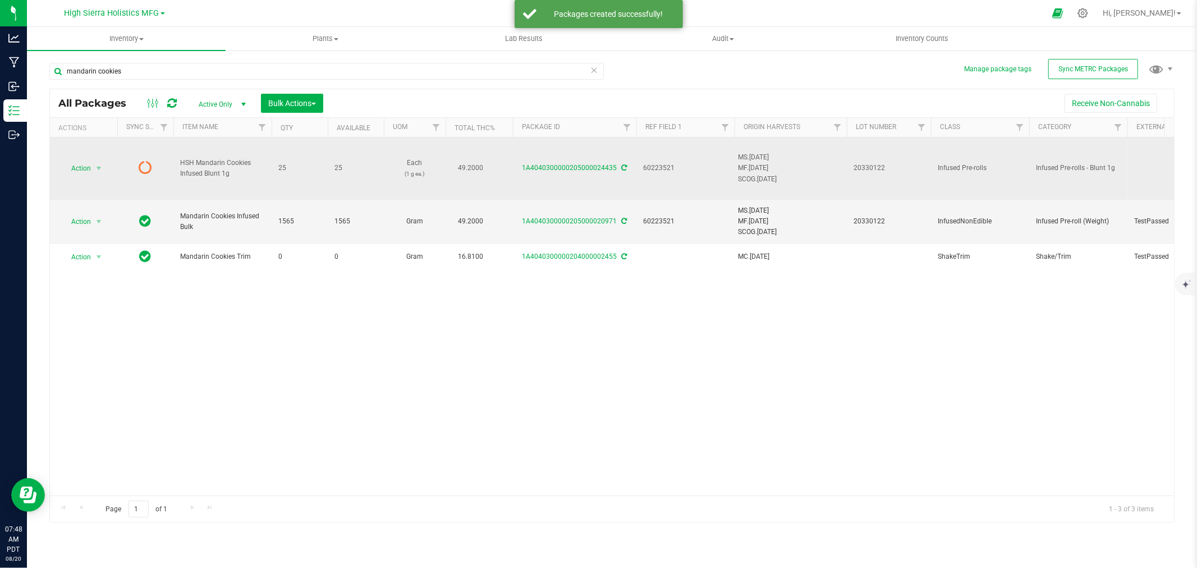
click at [622, 169] on icon at bounding box center [625, 167] width 6 height 7
click at [94, 166] on span "select" at bounding box center [98, 168] width 9 height 9
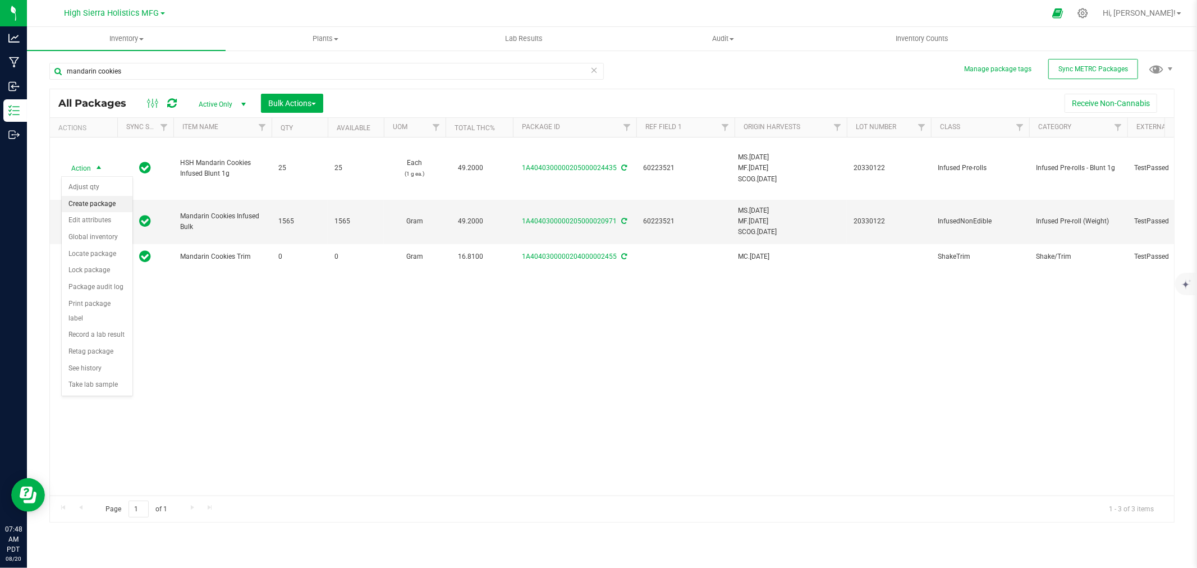
click at [102, 204] on li "Create package" at bounding box center [97, 204] width 71 height 17
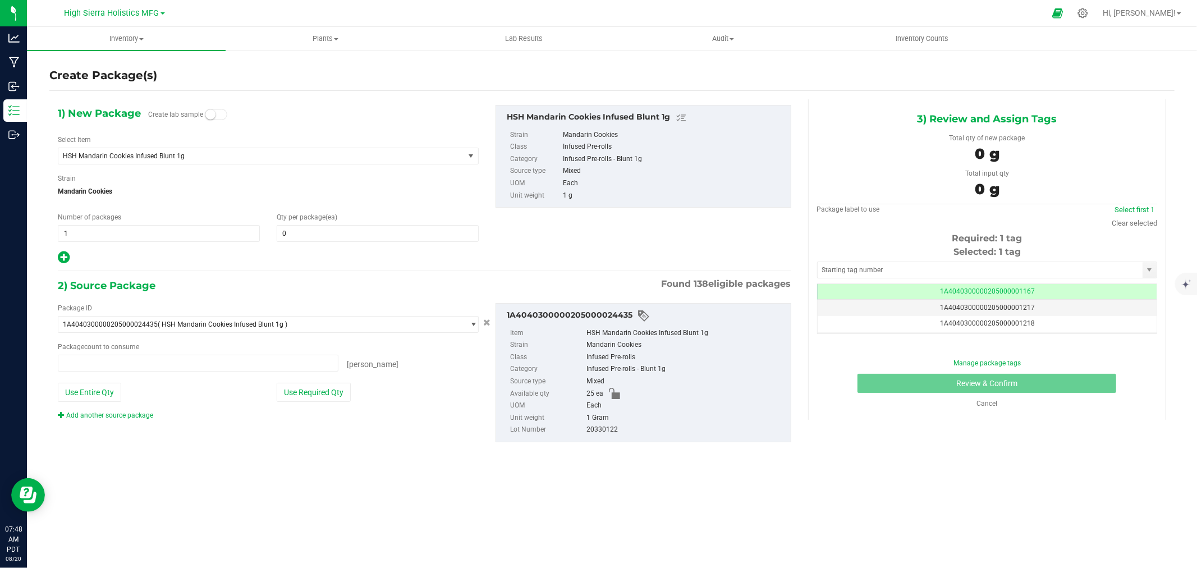
type input "0 ea"
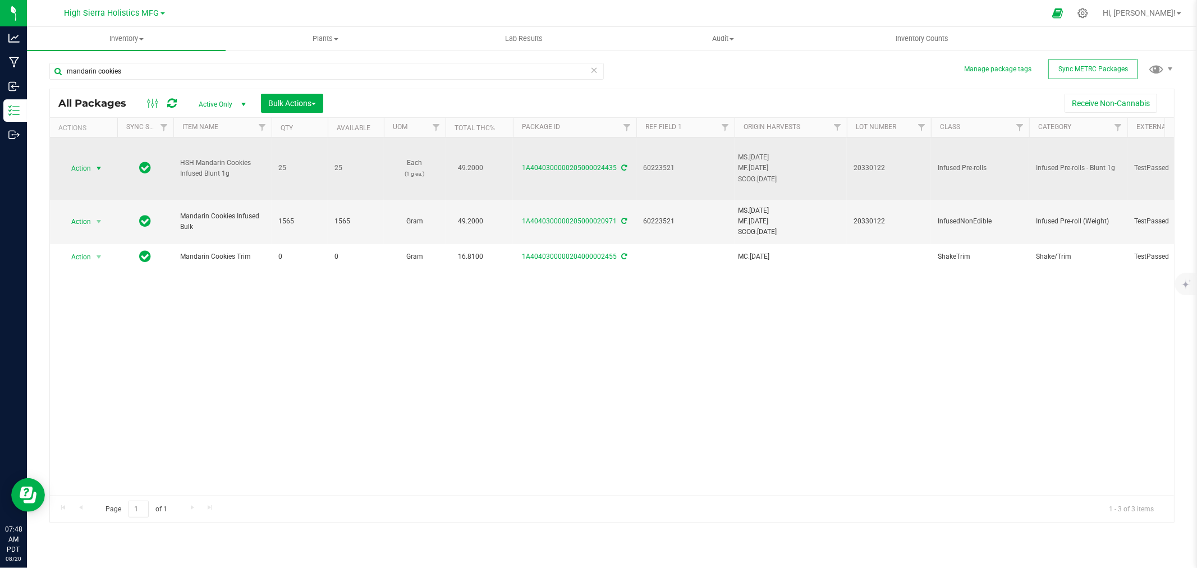
click at [94, 168] on span "select" at bounding box center [98, 168] width 9 height 9
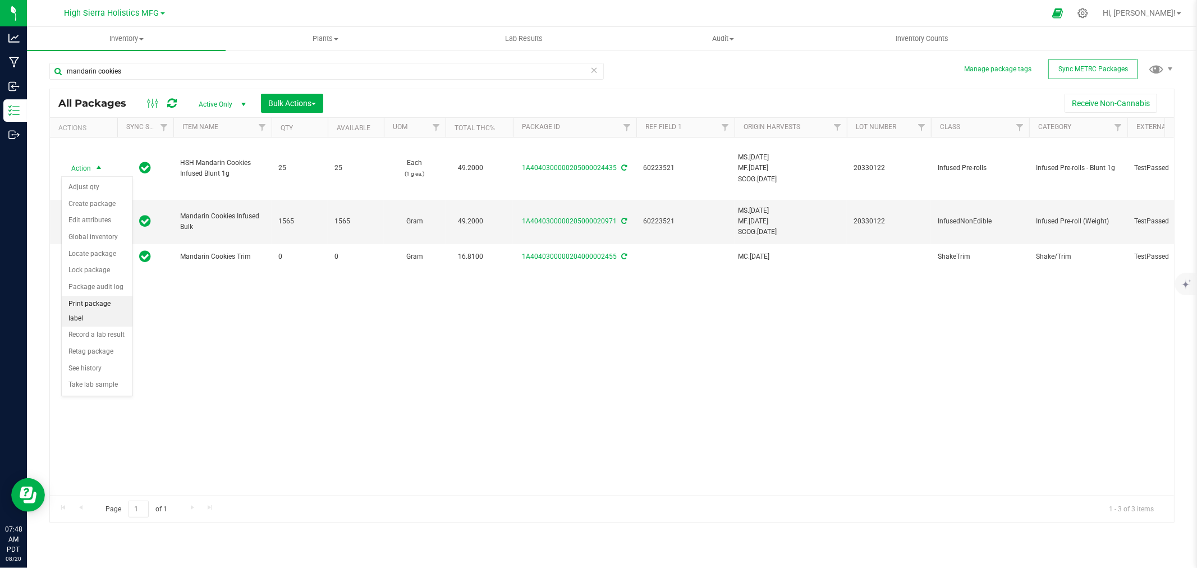
click at [107, 300] on li "Print package label" at bounding box center [97, 311] width 71 height 31
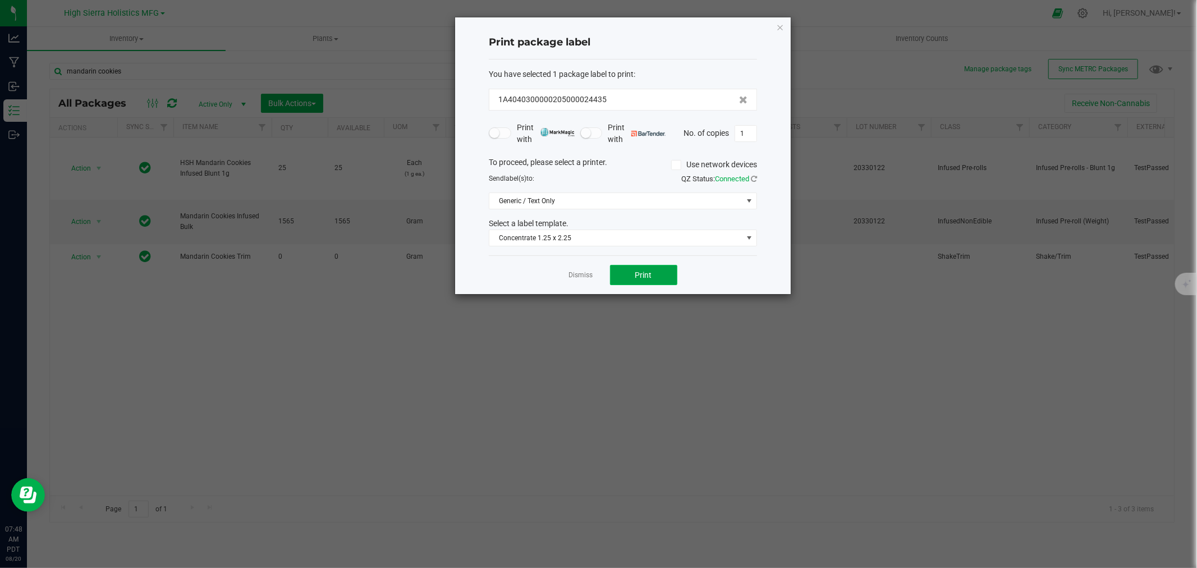
click at [646, 272] on span "Print" at bounding box center [643, 274] width 17 height 9
click at [745, 137] on input "1" at bounding box center [745, 134] width 21 height 16
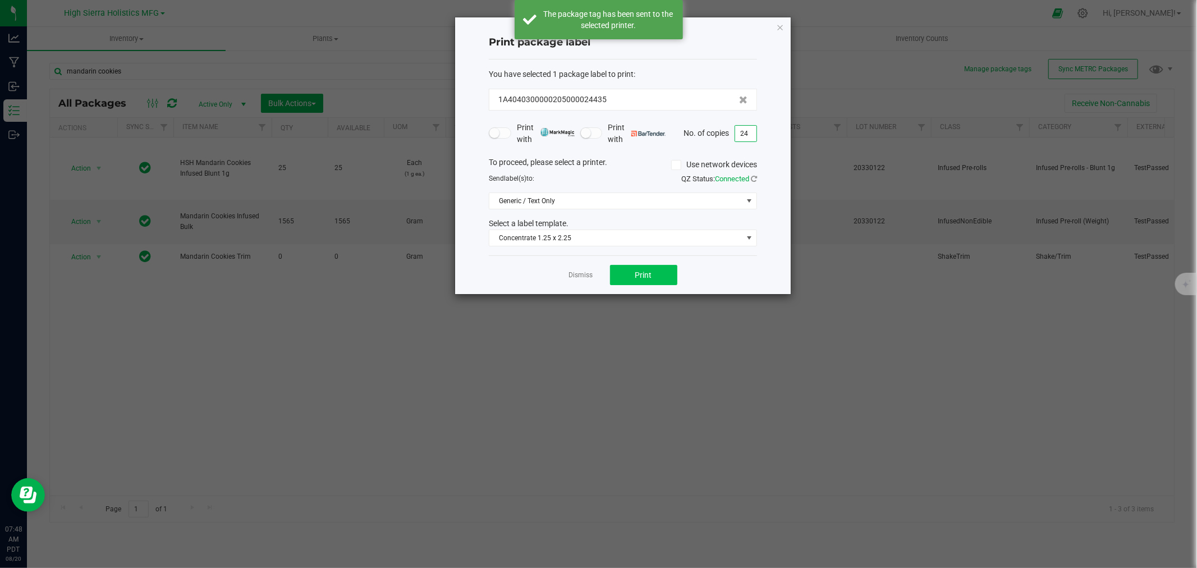
type input "24"
click at [657, 276] on button "Print" at bounding box center [643, 275] width 67 height 20
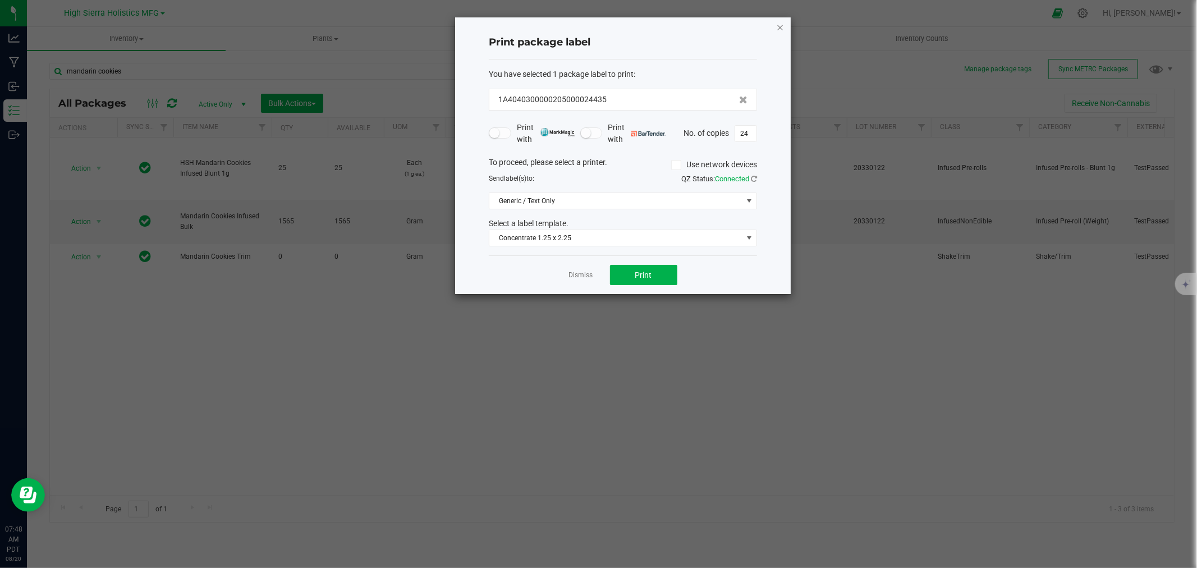
click at [781, 22] on icon "button" at bounding box center [780, 26] width 8 height 13
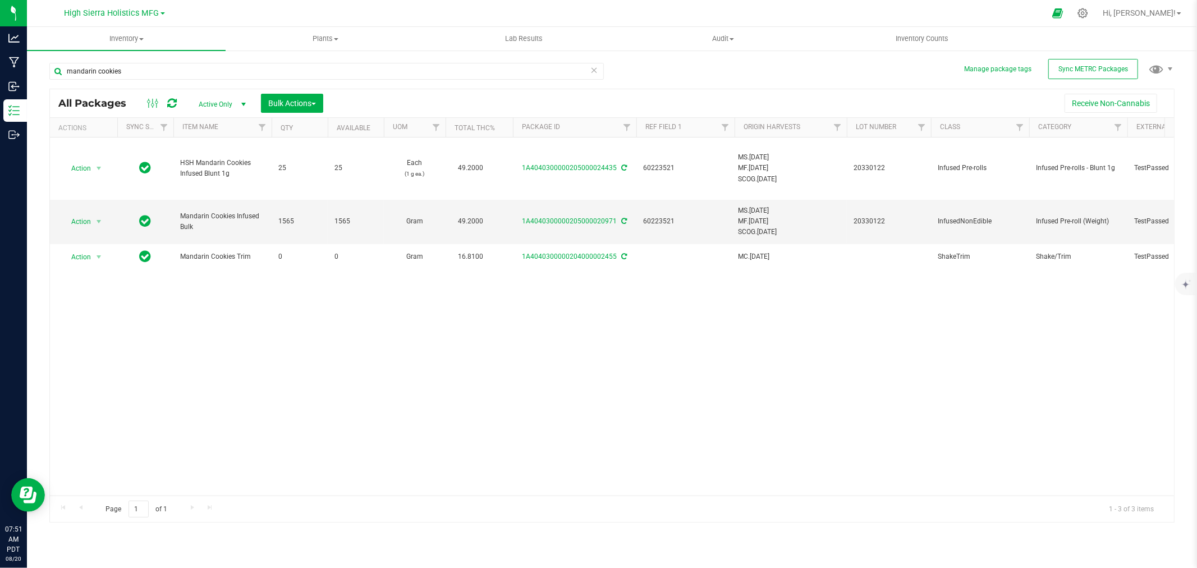
click at [133, 331] on div "Action Action Adjust qty Create package Edit attributes Global inventory Locate…" at bounding box center [612, 316] width 1124 height 358
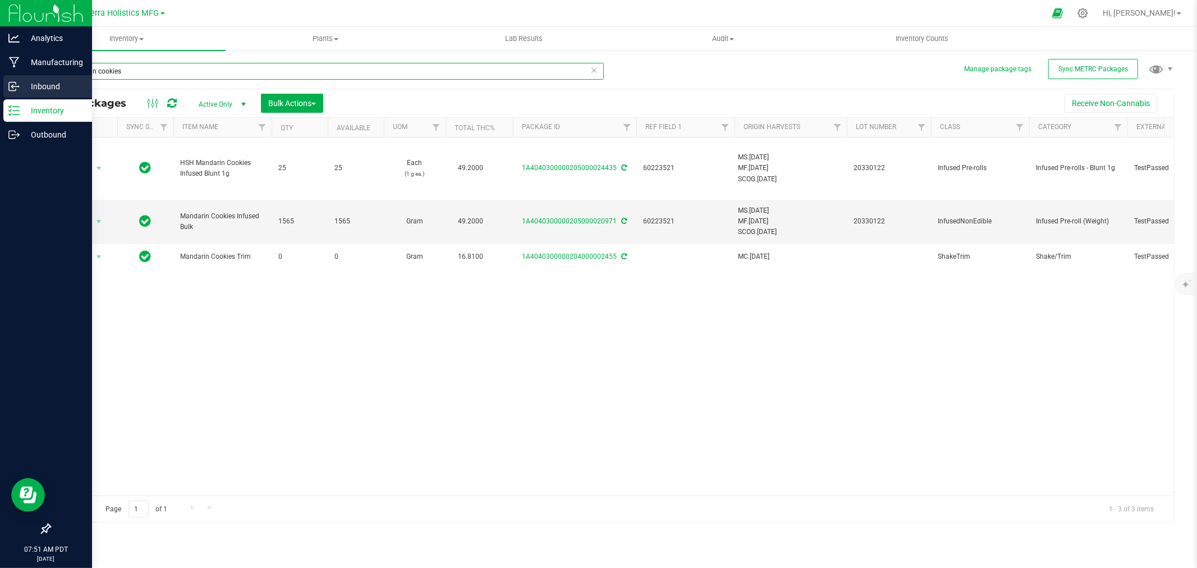
drag, startPoint x: 146, startPoint y: 75, endPoint x: 22, endPoint y: 75, distance: 123.5
click at [22, 75] on div "Analytics Manufacturing Inbound Inventory Outbound 07:51 AM PDT 08/20/2025 08/2…" at bounding box center [598, 284] width 1197 height 568
type input "super lemon haze"
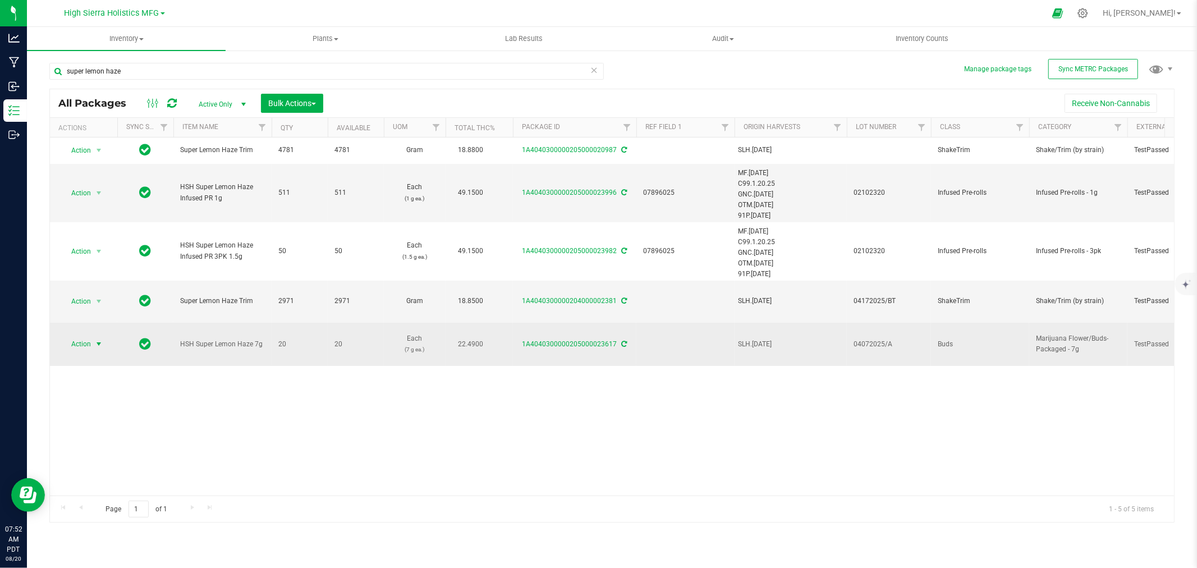
click at [95, 340] on span "select" at bounding box center [98, 344] width 9 height 9
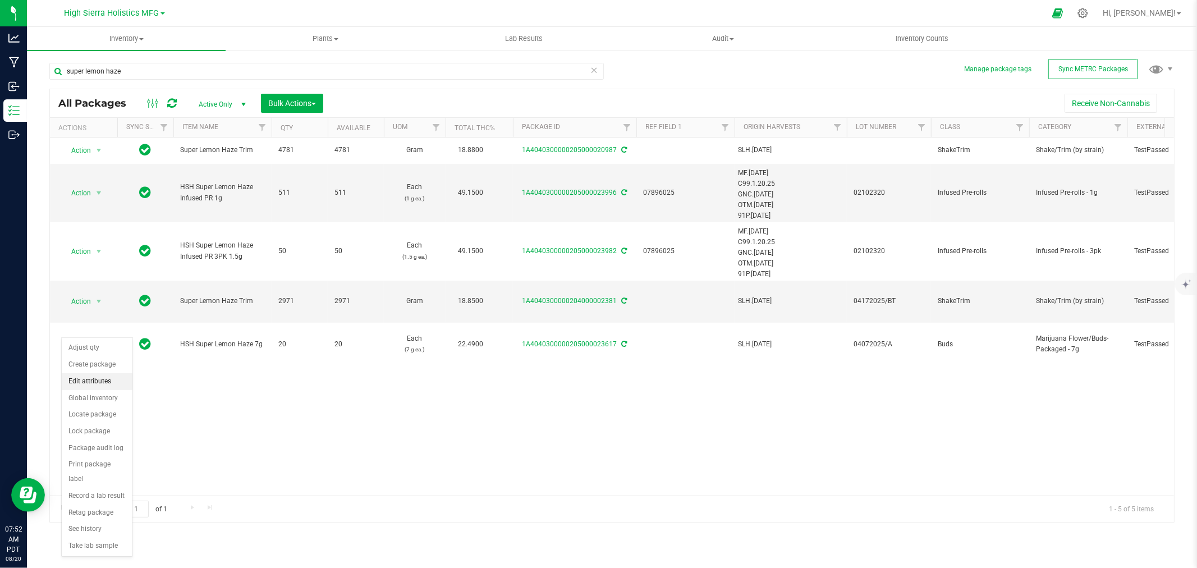
click at [103, 374] on li "Edit attributes" at bounding box center [97, 381] width 71 height 17
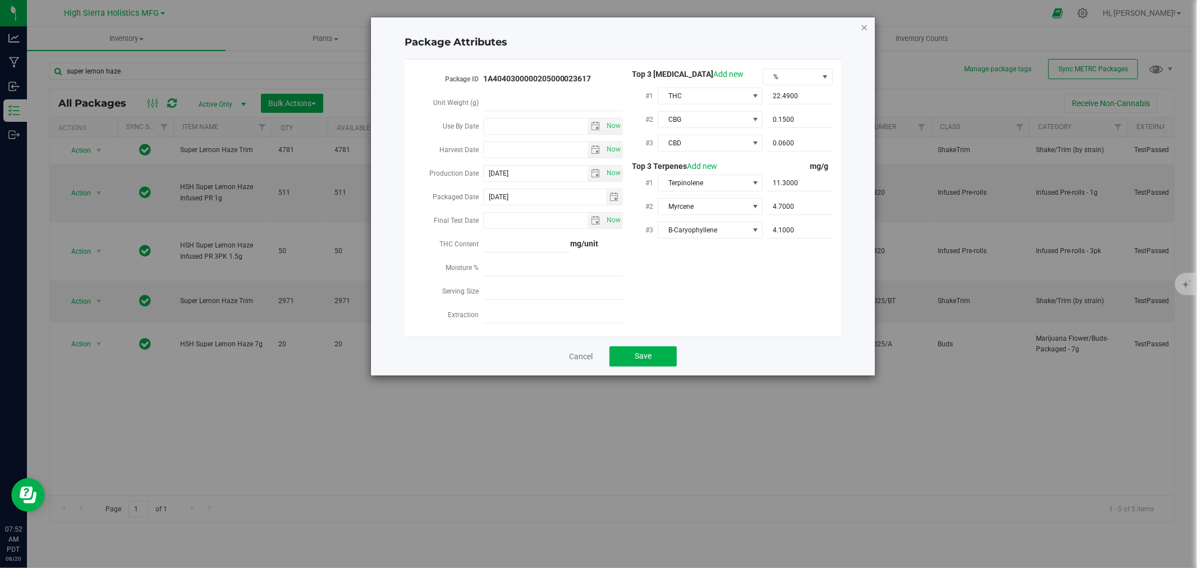
click at [861, 24] on icon "Close modal" at bounding box center [864, 26] width 8 height 13
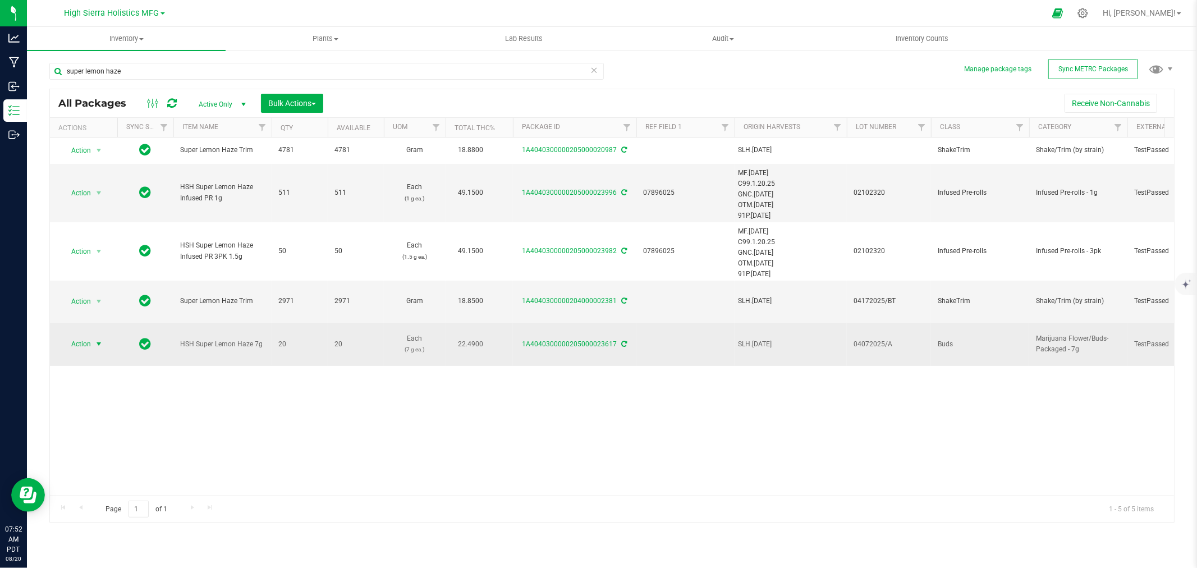
click at [99, 340] on span "select" at bounding box center [98, 344] width 9 height 9
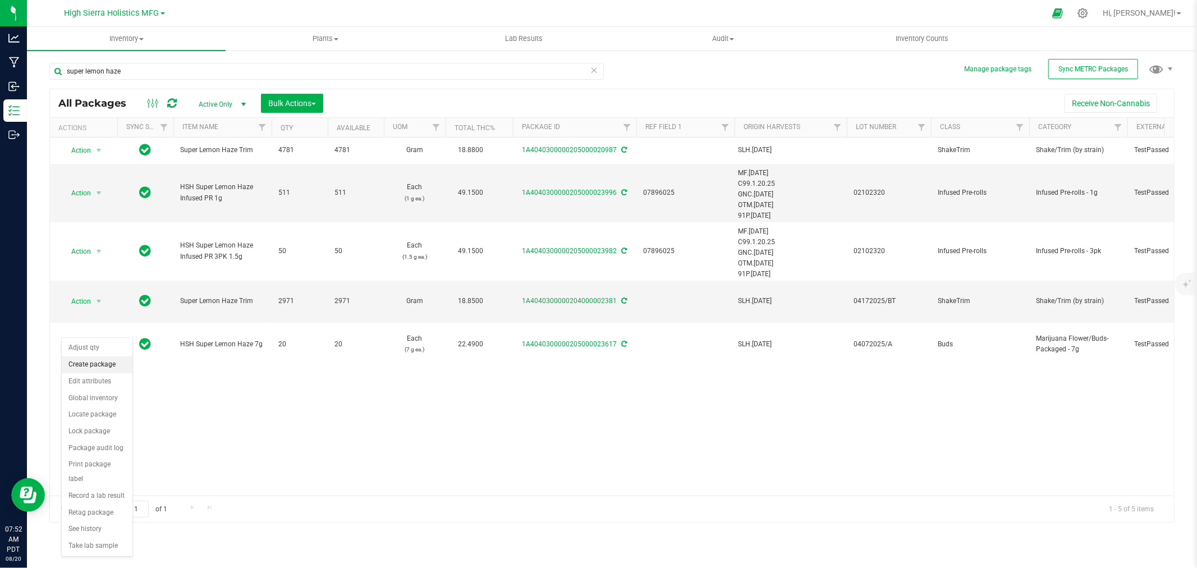
click at [111, 358] on li "Create package" at bounding box center [97, 364] width 71 height 17
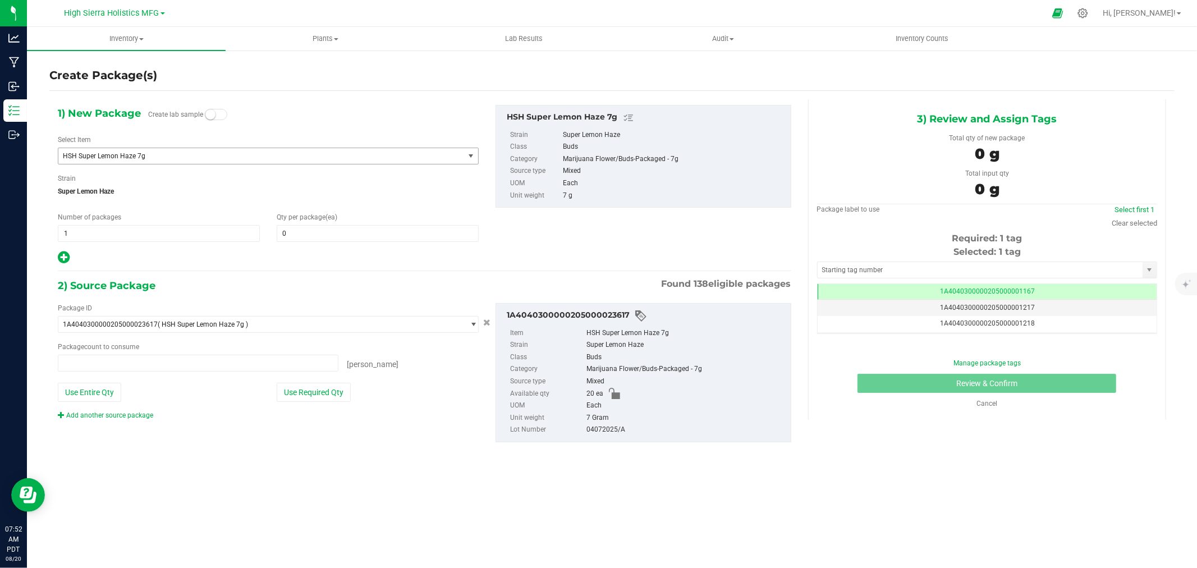
type input "0"
type input "0 ea"
click at [297, 236] on span at bounding box center [378, 233] width 202 height 17
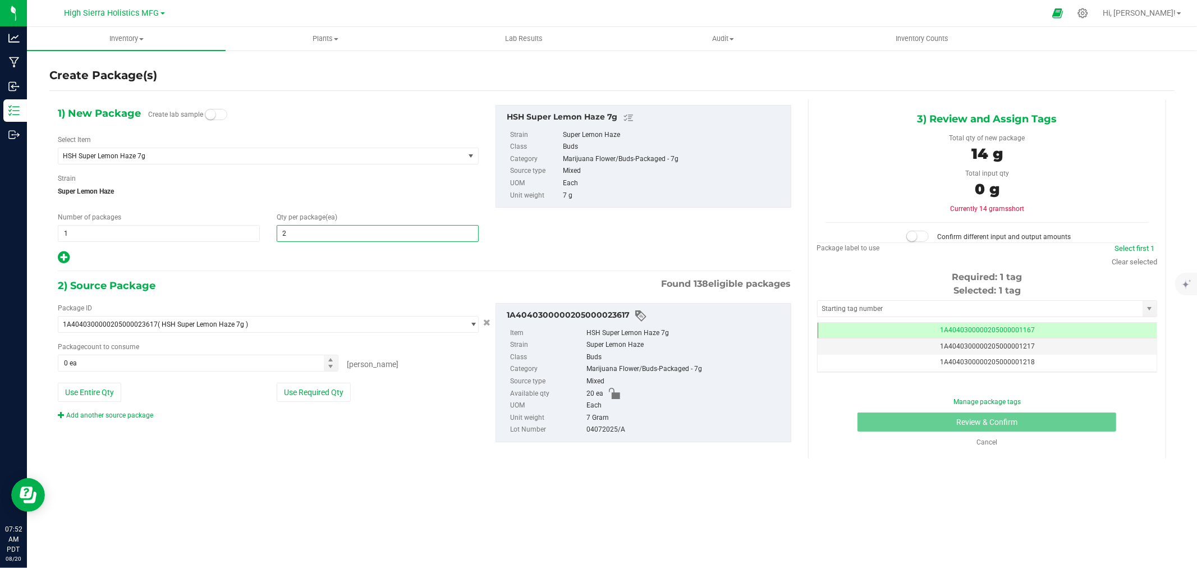
type input "20"
click at [283, 286] on div "2) Source Package Found 138 eligible packages" at bounding box center [424, 285] width 733 height 17
click at [324, 398] on button "Use Required Qty" at bounding box center [314, 392] width 74 height 19
type input "20 ea"
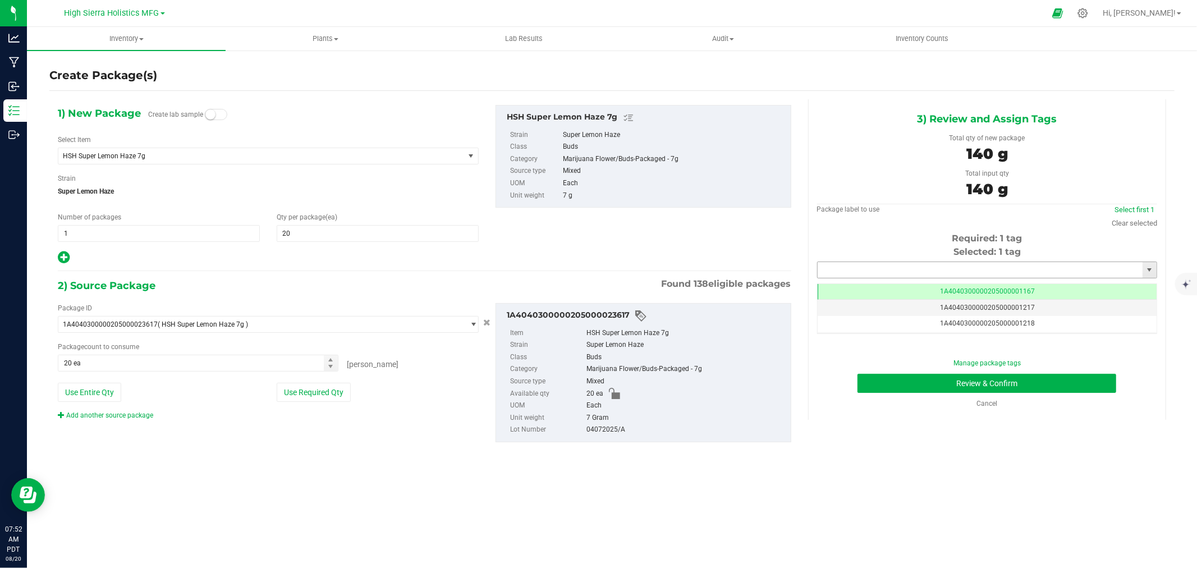
click at [855, 267] on input "text" at bounding box center [980, 270] width 325 height 16
click at [893, 287] on li "1A4040300000205000024436" at bounding box center [987, 289] width 339 height 17
type input "1A4040300000205000024436"
click at [901, 376] on button "Review & Confirm" at bounding box center [986, 383] width 259 height 19
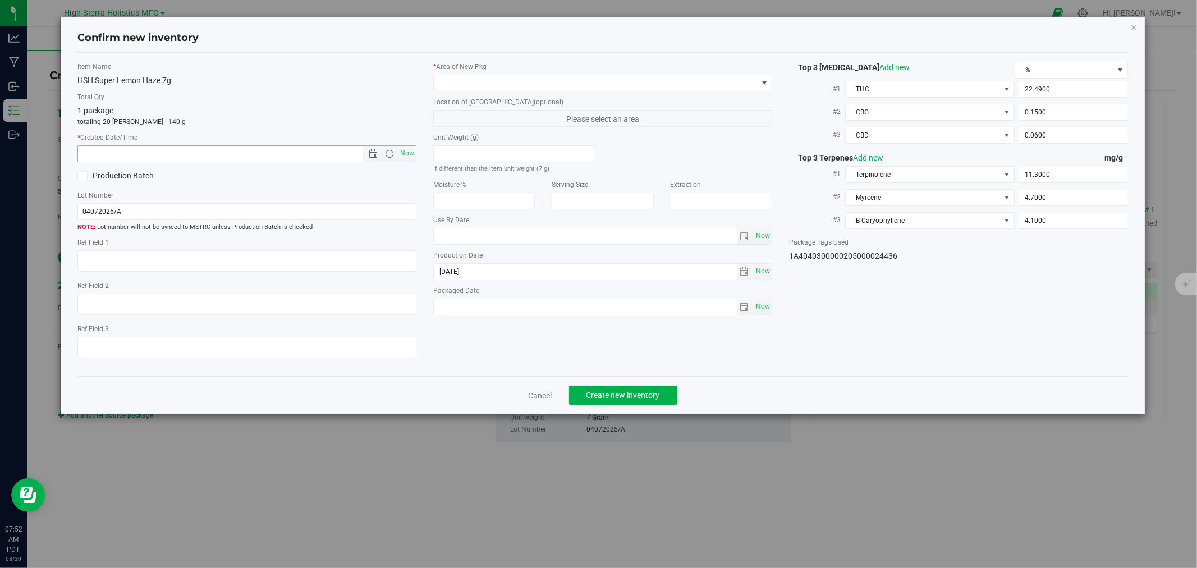
drag, startPoint x: 401, startPoint y: 148, endPoint x: 410, endPoint y: 131, distance: 18.8
click at [402, 148] on span "Now" at bounding box center [407, 153] width 19 height 16
type input "8/20/2025 7:52 AM"
click at [442, 79] on span at bounding box center [596, 83] width 324 height 16
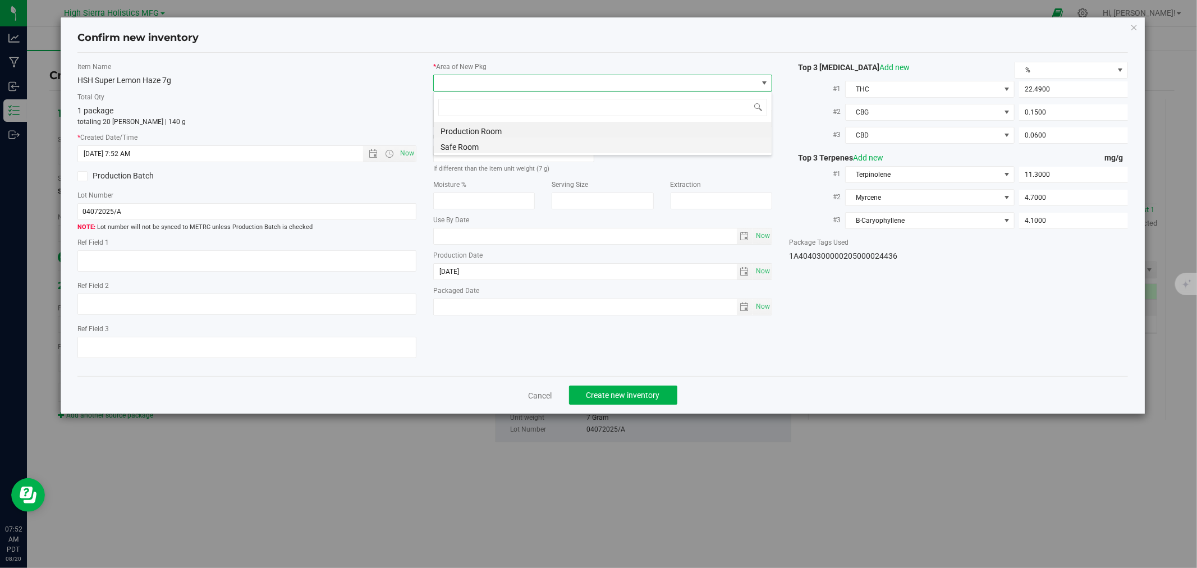
click at [456, 143] on li "Safe Room" at bounding box center [603, 145] width 338 height 16
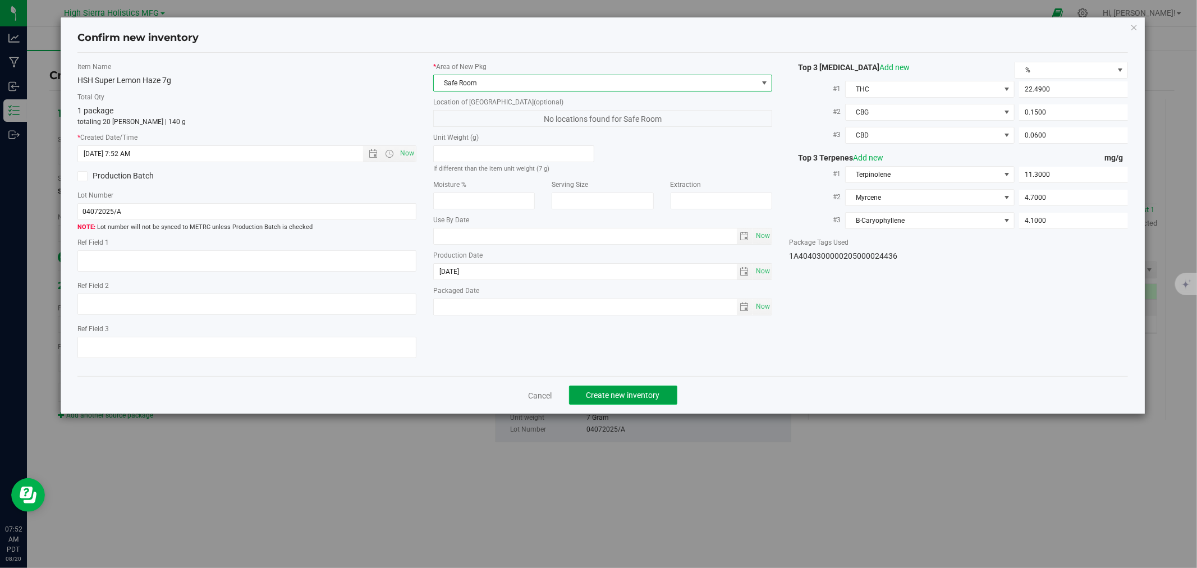
click at [624, 397] on span "Create new inventory" at bounding box center [623, 395] width 74 height 9
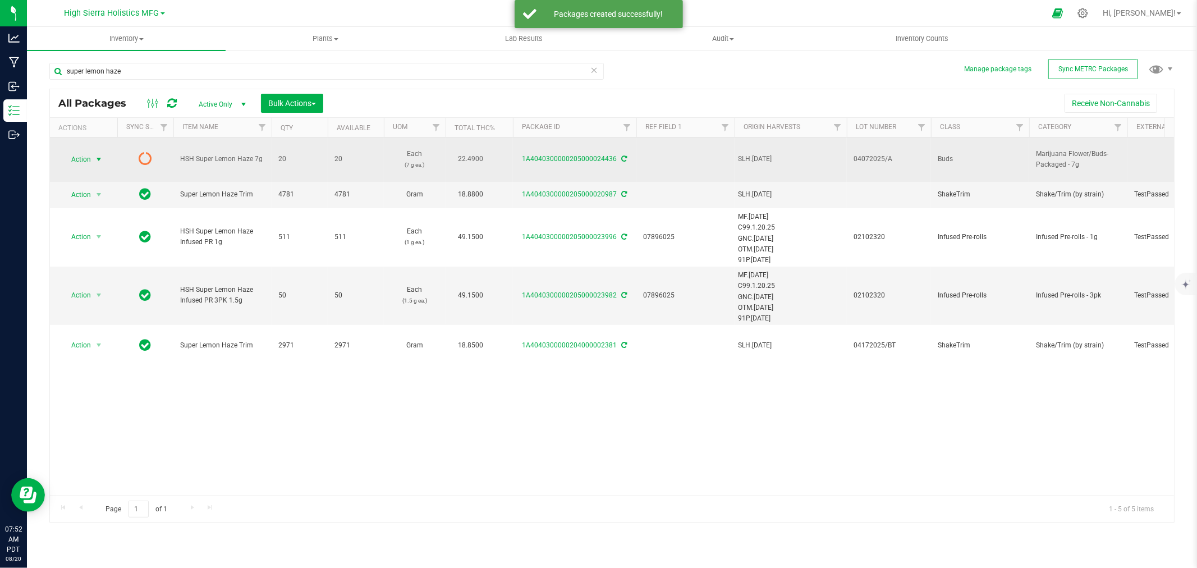
click at [97, 156] on span "select" at bounding box center [98, 159] width 9 height 9
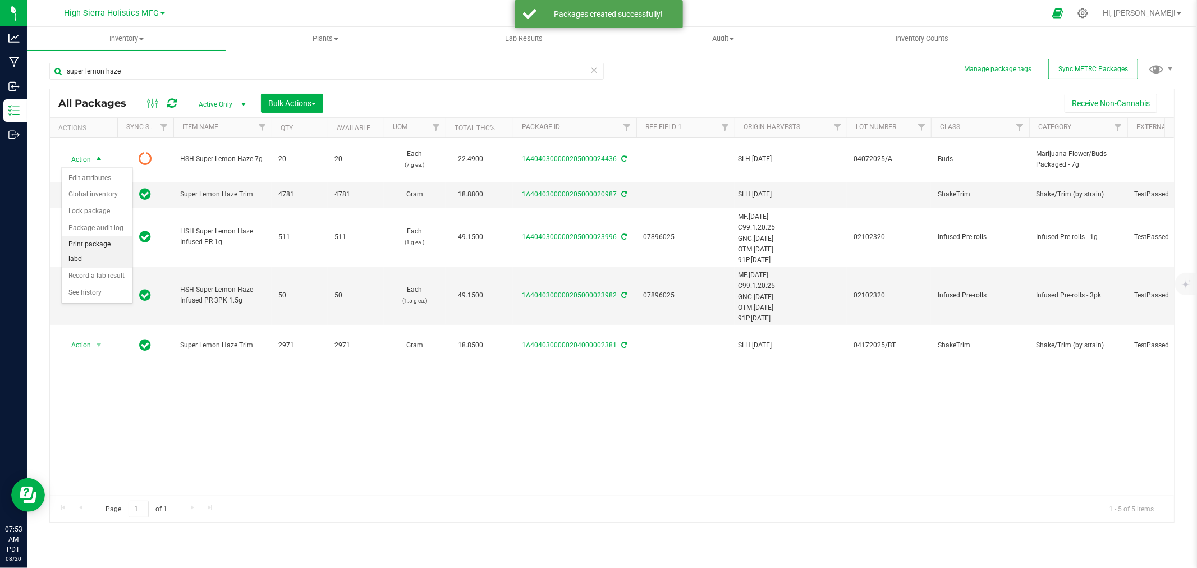
click at [108, 248] on li "Print package label" at bounding box center [97, 251] width 71 height 31
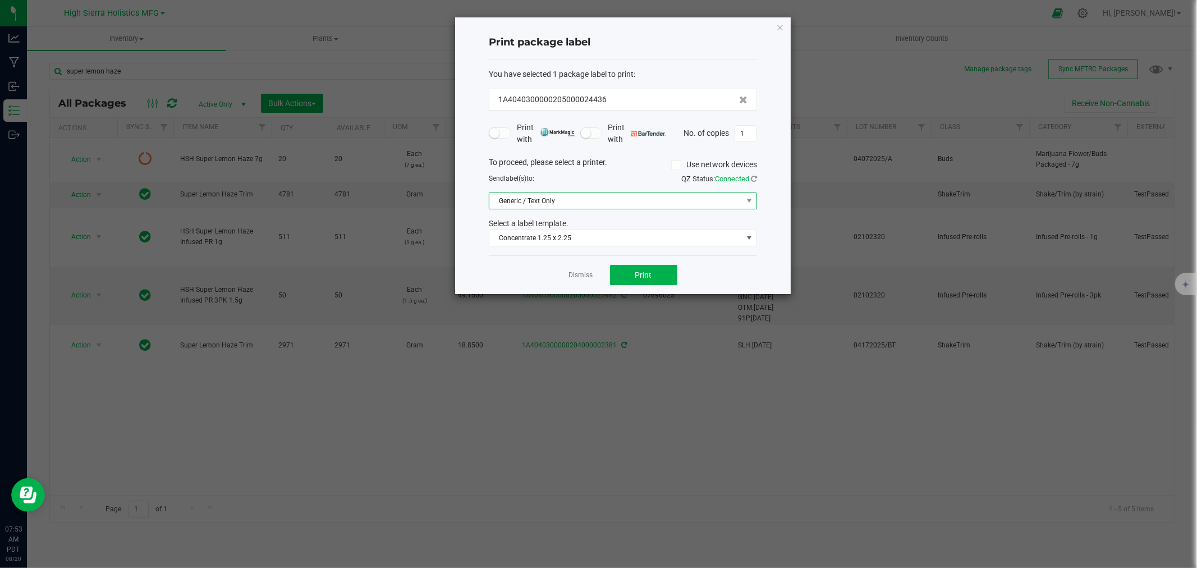
click at [580, 201] on span "Generic / Text Only" at bounding box center [615, 201] width 253 height 16
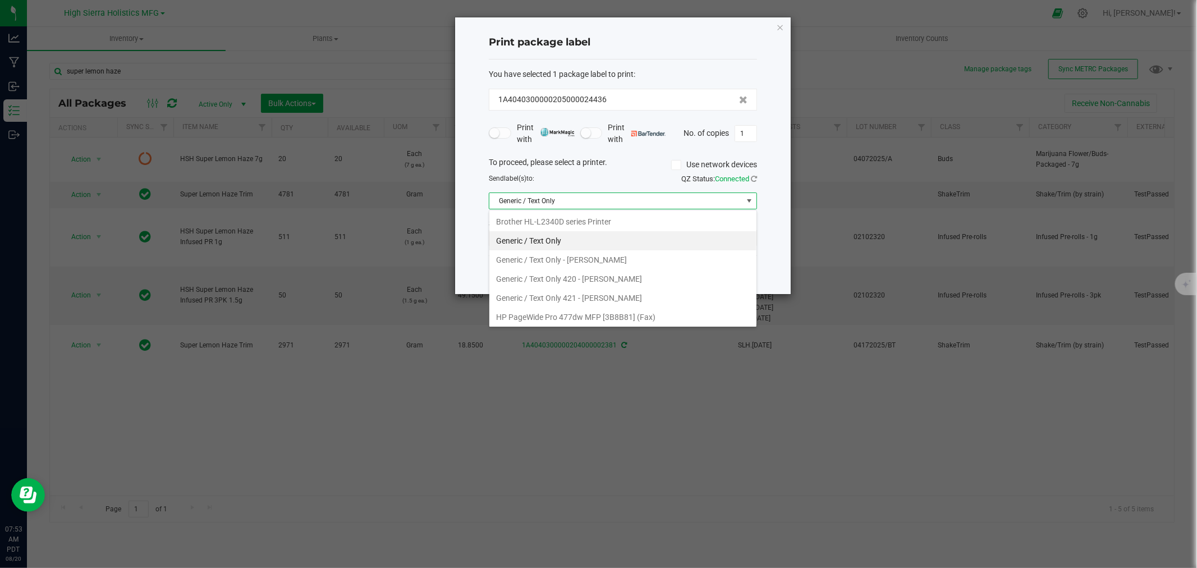
click at [580, 201] on span "Generic / Text Only" at bounding box center [615, 201] width 253 height 16
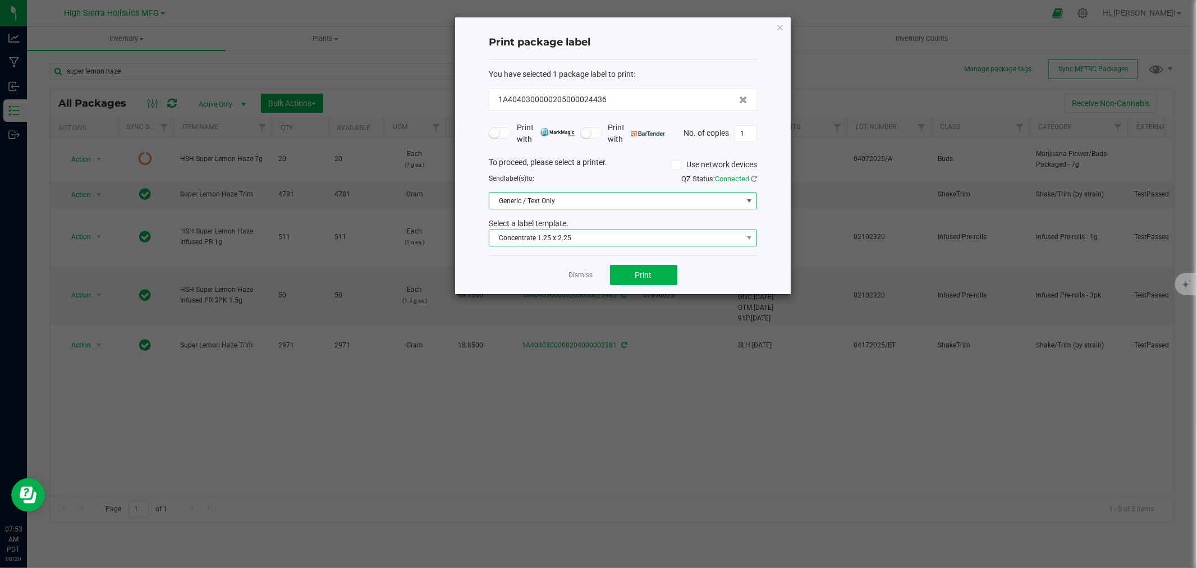
click at [576, 237] on span "Concentrate 1.25 x 2.25" at bounding box center [615, 238] width 253 height 16
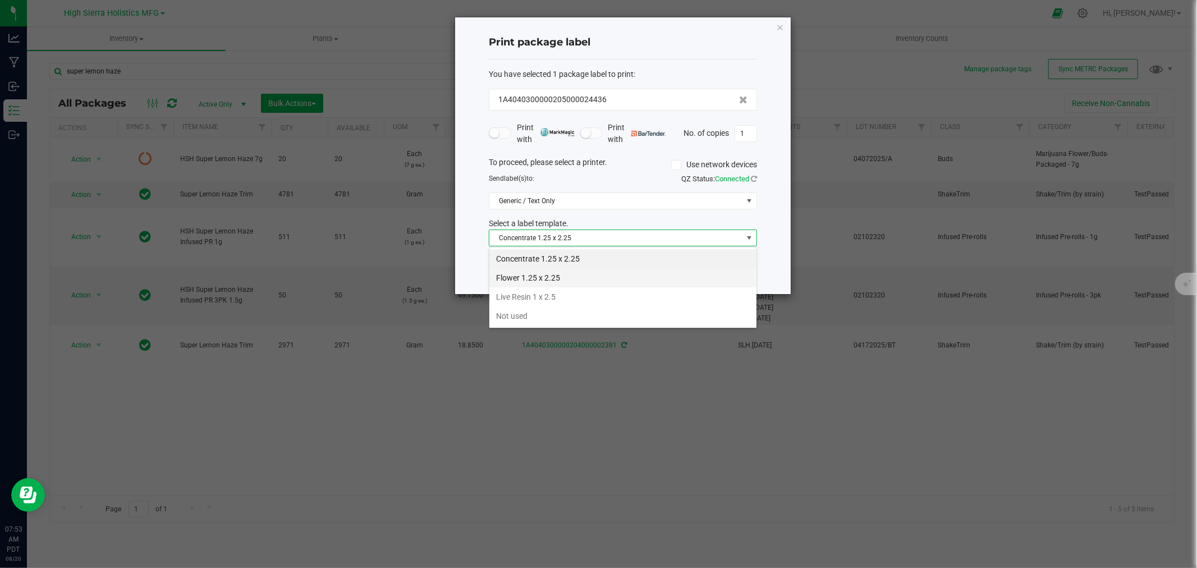
click at [581, 272] on li "Flower 1.25 x 2.25" at bounding box center [622, 277] width 267 height 19
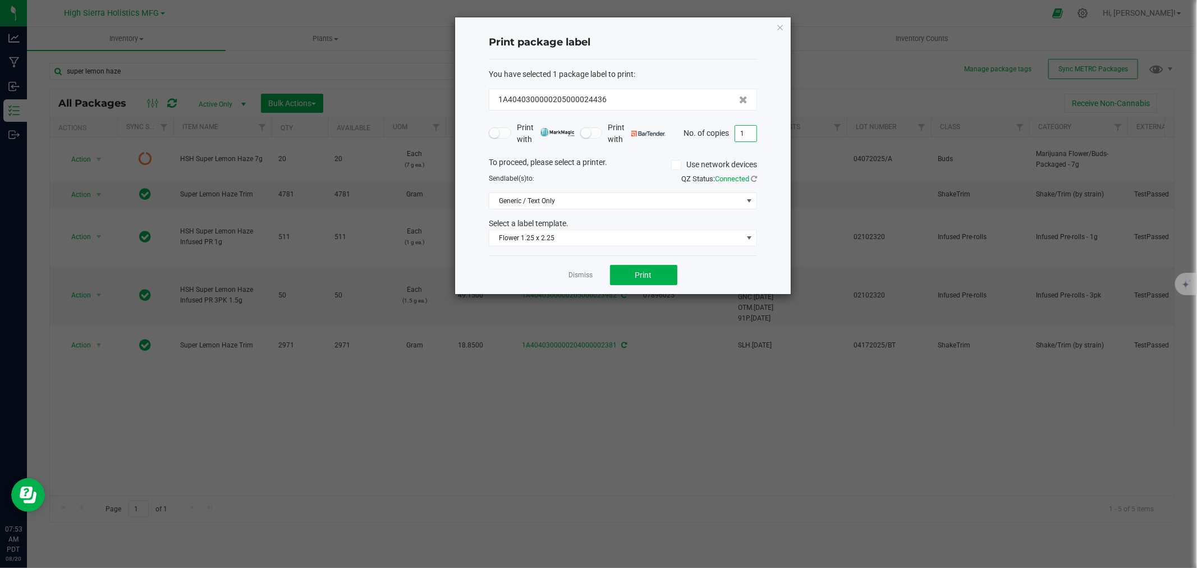
click at [746, 130] on input "1" at bounding box center [745, 134] width 21 height 16
type input "20"
click at [630, 279] on button "Print" at bounding box center [643, 275] width 67 height 20
click at [781, 24] on icon "button" at bounding box center [780, 26] width 8 height 13
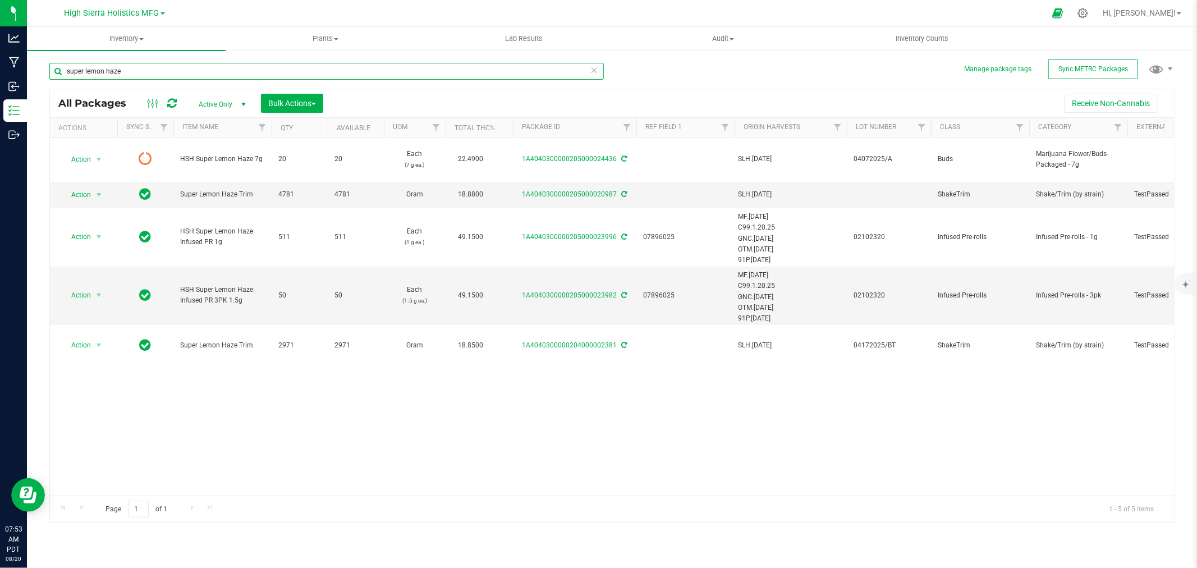
drag, startPoint x: 131, startPoint y: 71, endPoint x: 35, endPoint y: 71, distance: 96.0
click at [35, 71] on div "Manage package tags Sync METRC Packages super lemon haze All Packages Active On…" at bounding box center [612, 220] width 1170 height 342
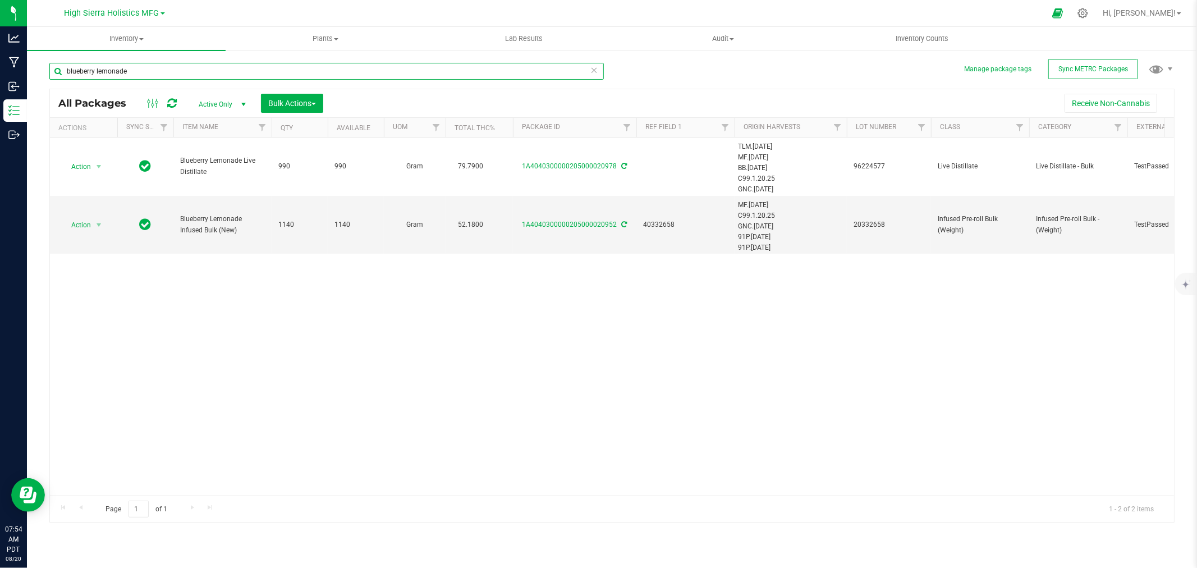
type input "blueberry lemonade"
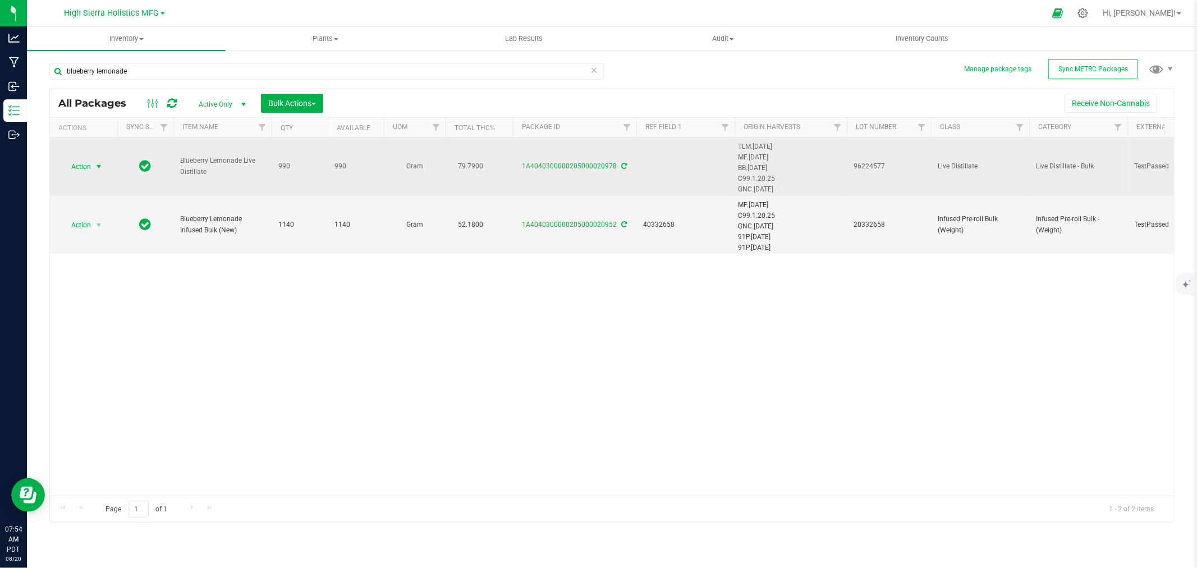
click at [103, 163] on span "select" at bounding box center [98, 166] width 9 height 9
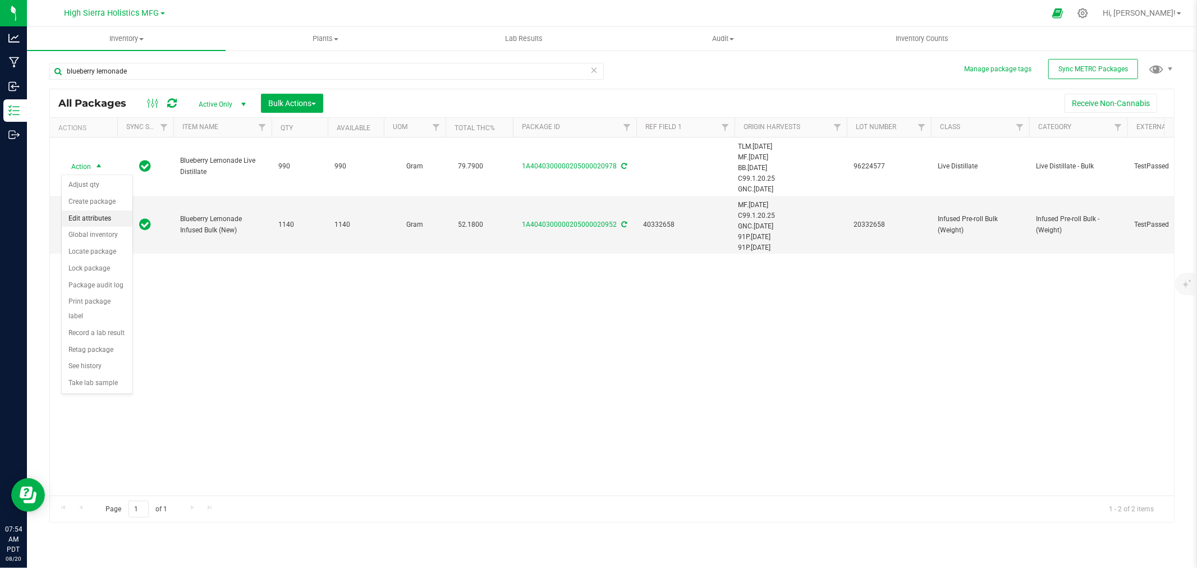
click at [98, 215] on li "Edit attributes" at bounding box center [97, 218] width 71 height 17
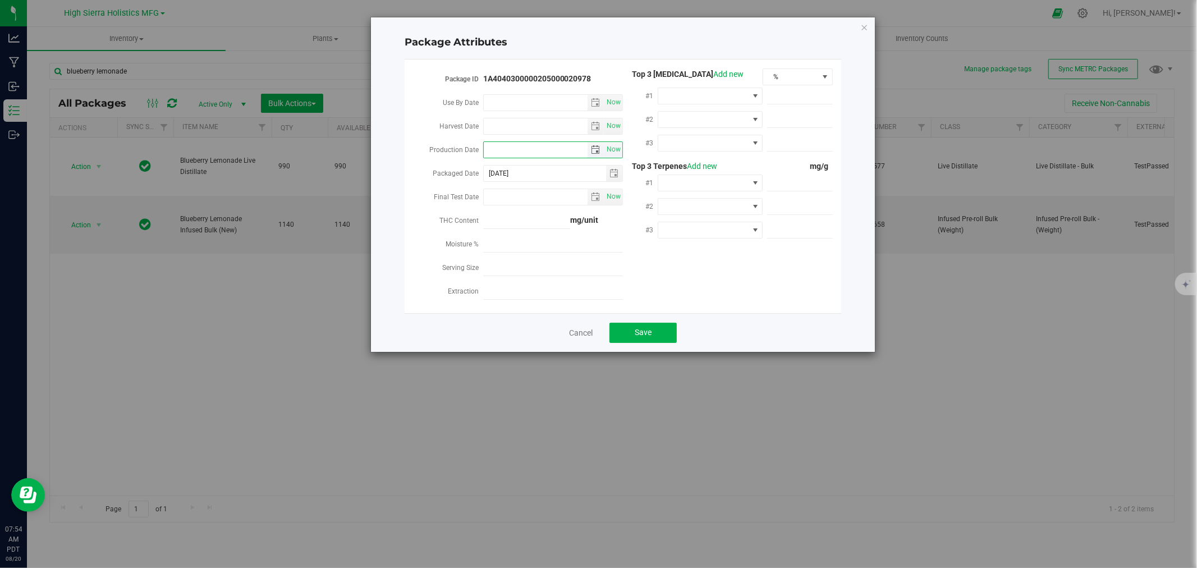
click at [519, 149] on input "Production Date" at bounding box center [536, 150] width 104 height 16
type input "2025-08-08"
click at [723, 90] on span at bounding box center [703, 96] width 90 height 16
click at [689, 199] on li "THC" at bounding box center [710, 198] width 105 height 19
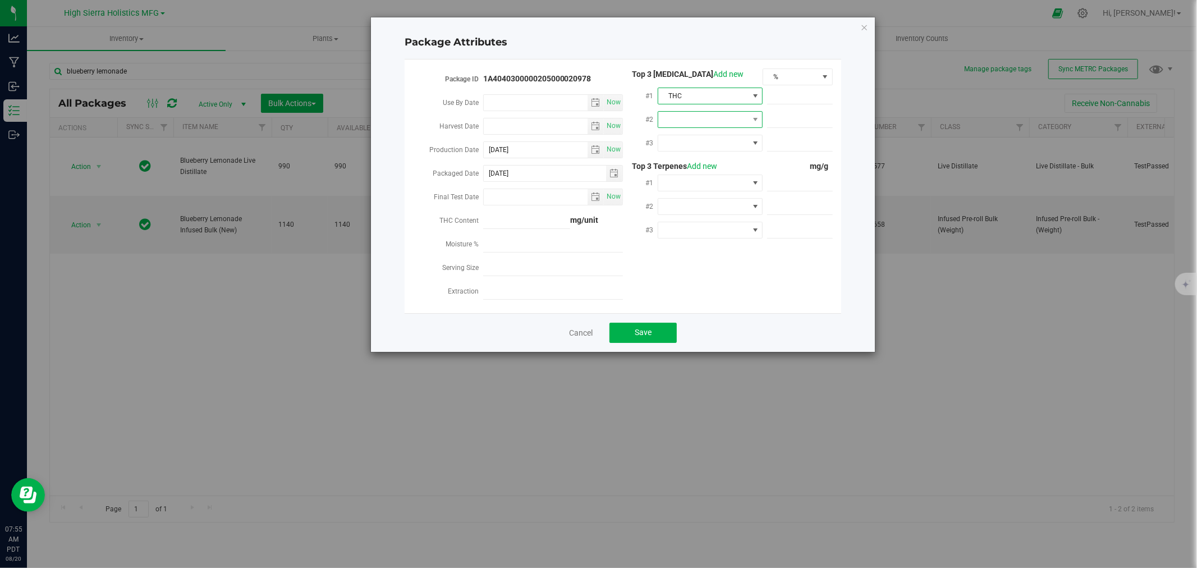
click at [697, 120] on span at bounding box center [703, 120] width 90 height 16
click at [692, 181] on li "CBD" at bounding box center [710, 184] width 105 height 19
click at [701, 143] on span at bounding box center [703, 143] width 90 height 16
click at [696, 227] on li "CBG" at bounding box center [710, 227] width 105 height 19
click at [730, 176] on span at bounding box center [703, 183] width 90 height 16
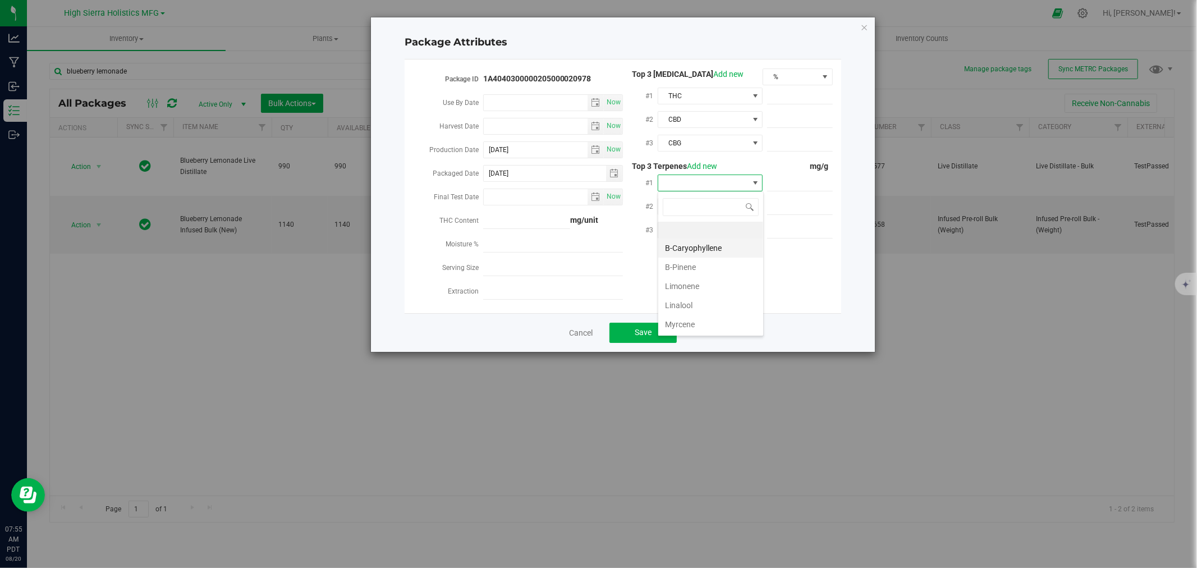
click at [699, 244] on li "B-Caryophyllene" at bounding box center [710, 247] width 105 height 19
click at [692, 207] on span at bounding box center [703, 207] width 90 height 16
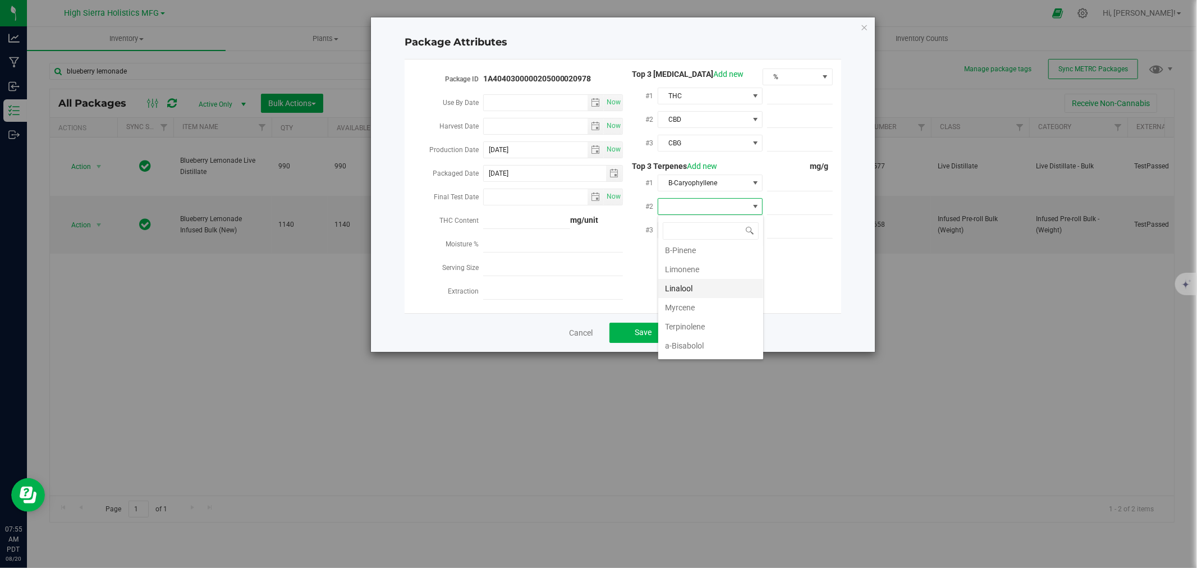
scroll to position [62, 0]
click at [697, 302] on li "Terpinolene" at bounding box center [710, 304] width 105 height 19
click at [700, 222] on span at bounding box center [703, 230] width 90 height 16
click at [702, 333] on li "Limonene" at bounding box center [710, 333] width 105 height 19
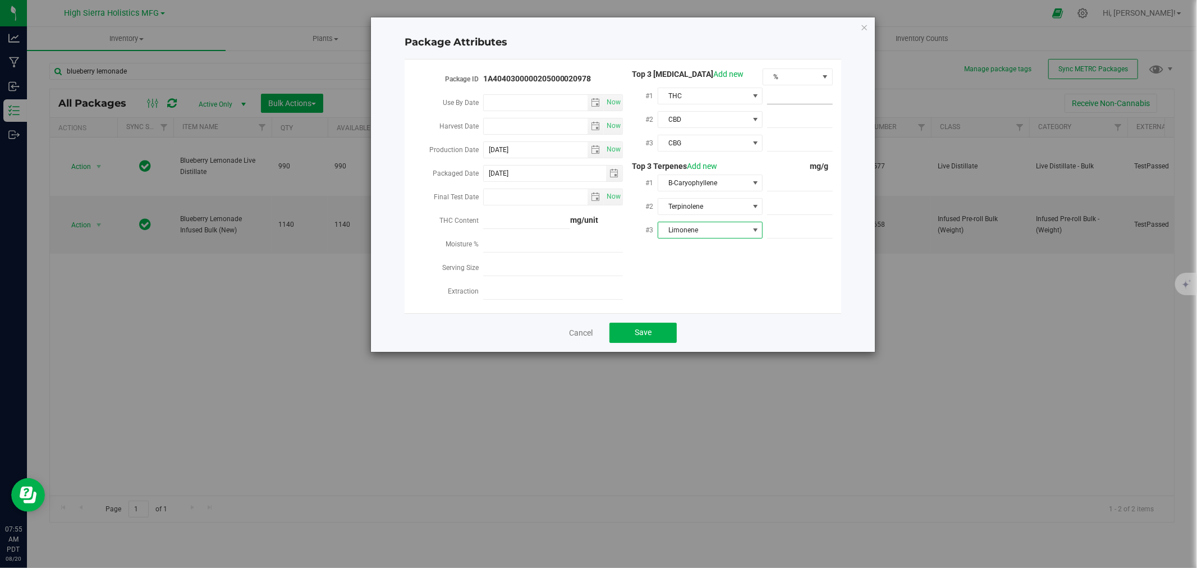
click at [809, 102] on span at bounding box center [800, 96] width 66 height 16
type input "79.79"
type input "79.7900"
type input "0"
type input "0.0000"
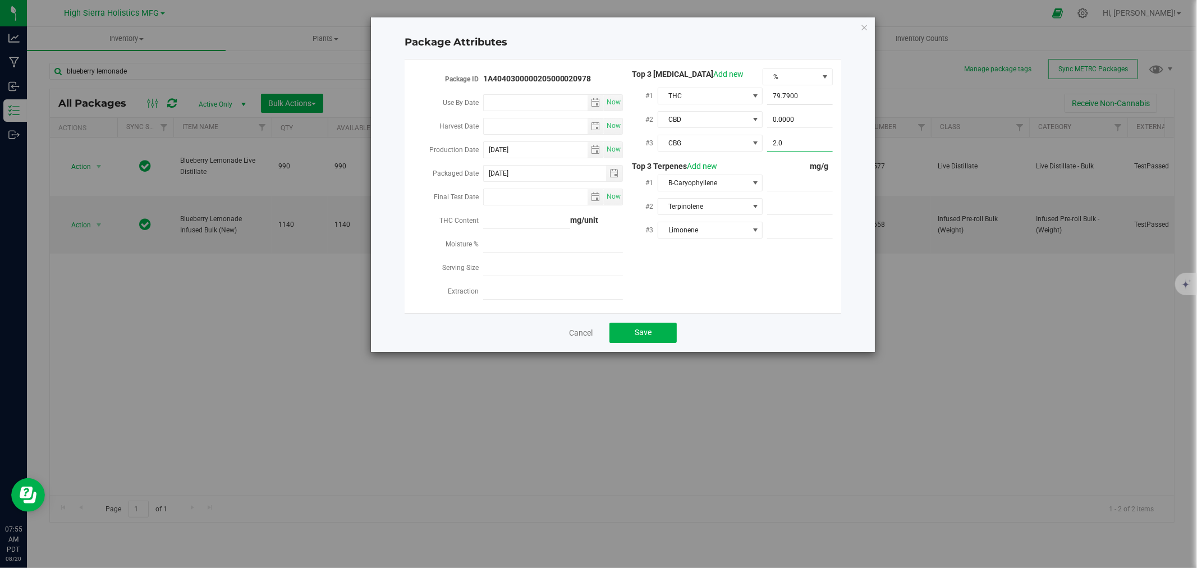
type input "2.09"
type input "2.0900"
type input "15.4"
type input "15.4000"
type input "7.3"
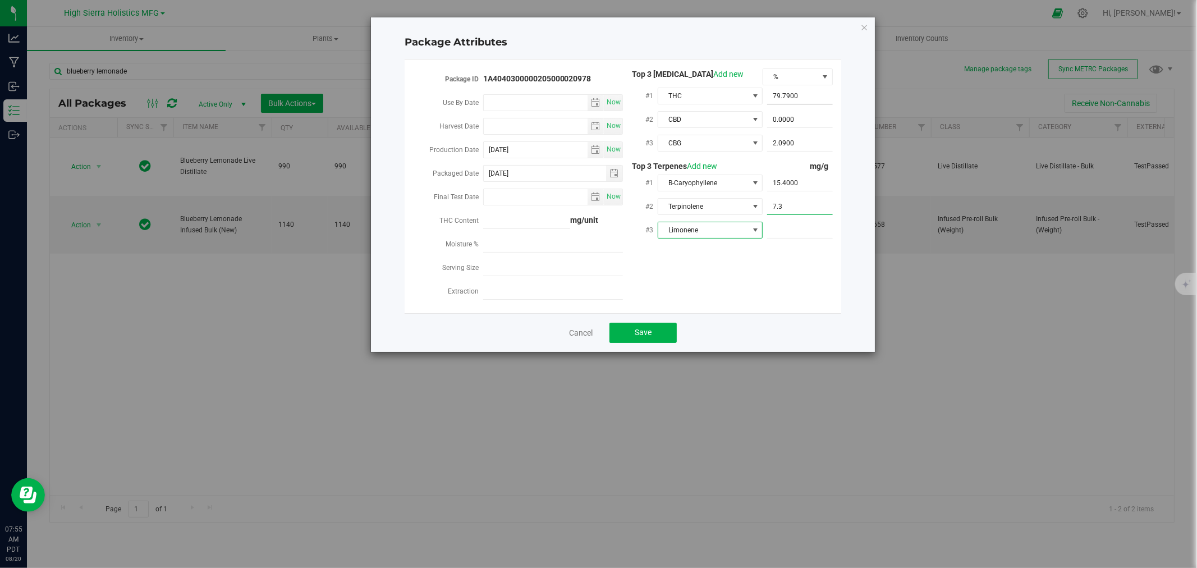
type input "7.3000"
type input "4"
type input "4.0000"
click at [786, 296] on div "Package ID 1A4040300000205000020978 Use By Date Now Harvest Date Now Production…" at bounding box center [623, 186] width 420 height 236
click at [644, 333] on span "Save" at bounding box center [643, 332] width 17 height 9
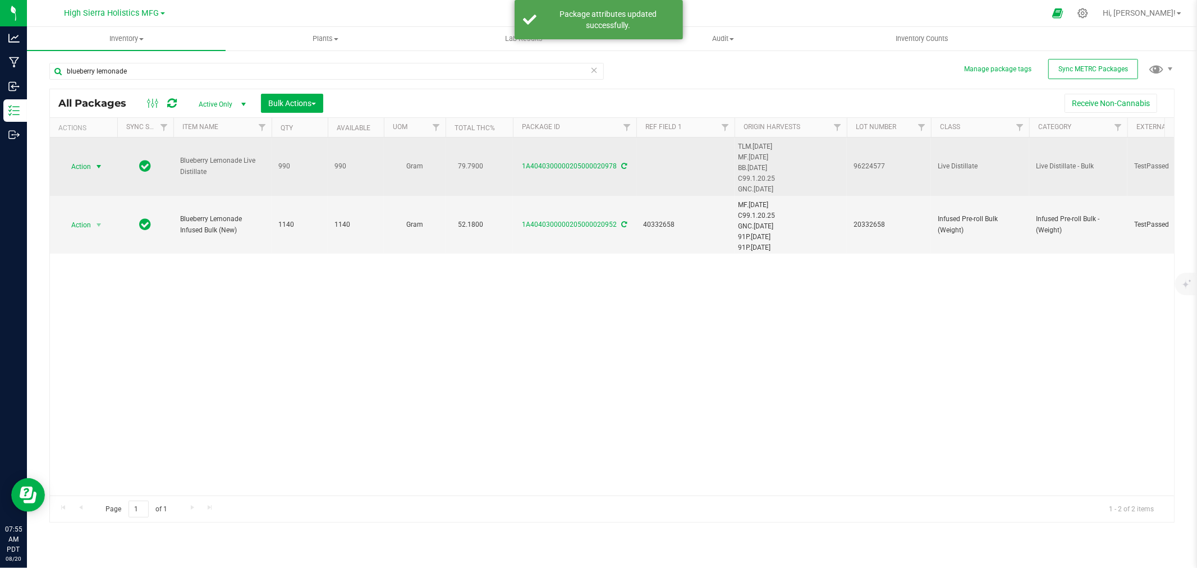
click at [95, 163] on span "select" at bounding box center [98, 166] width 9 height 9
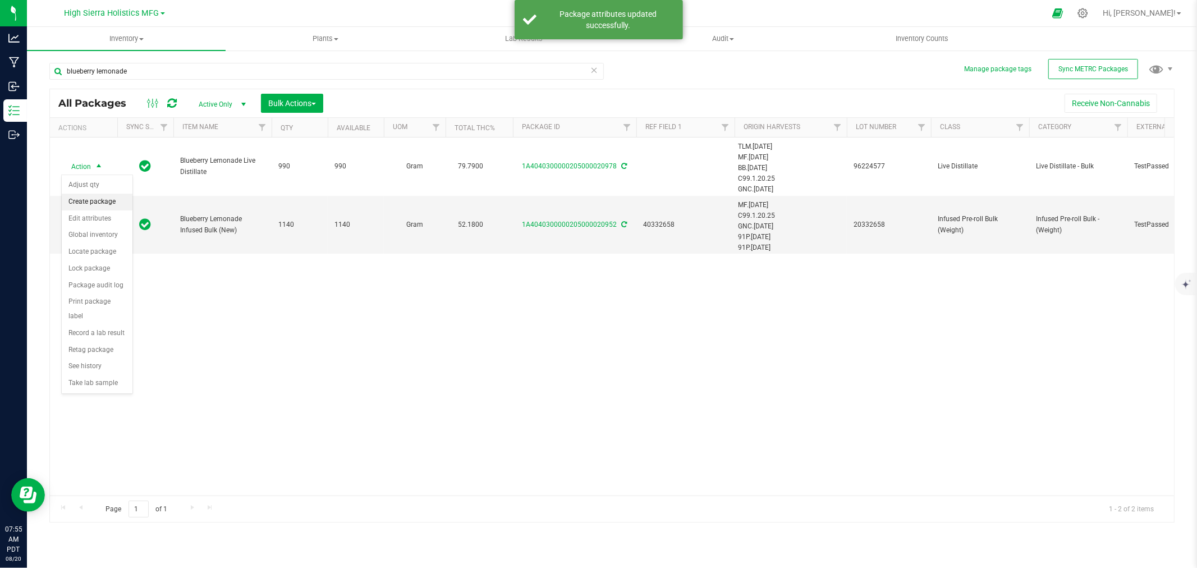
click at [111, 201] on li "Create package" at bounding box center [97, 202] width 71 height 17
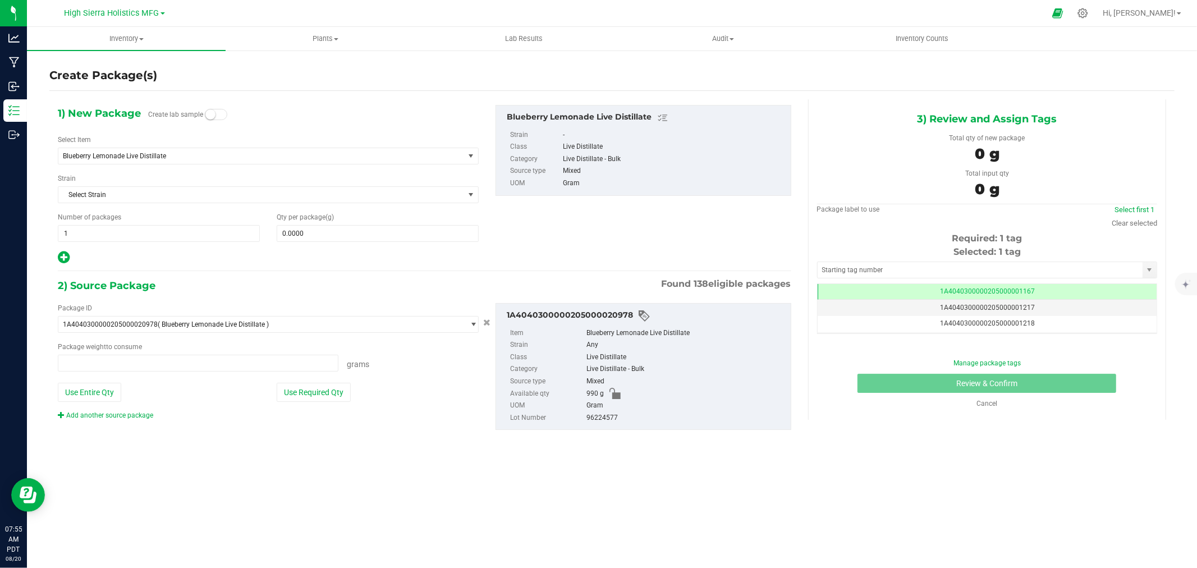
type input "0.0000 g"
click at [154, 150] on span "Blueberry Lemonade Live Distillate" at bounding box center [261, 156] width 406 height 16
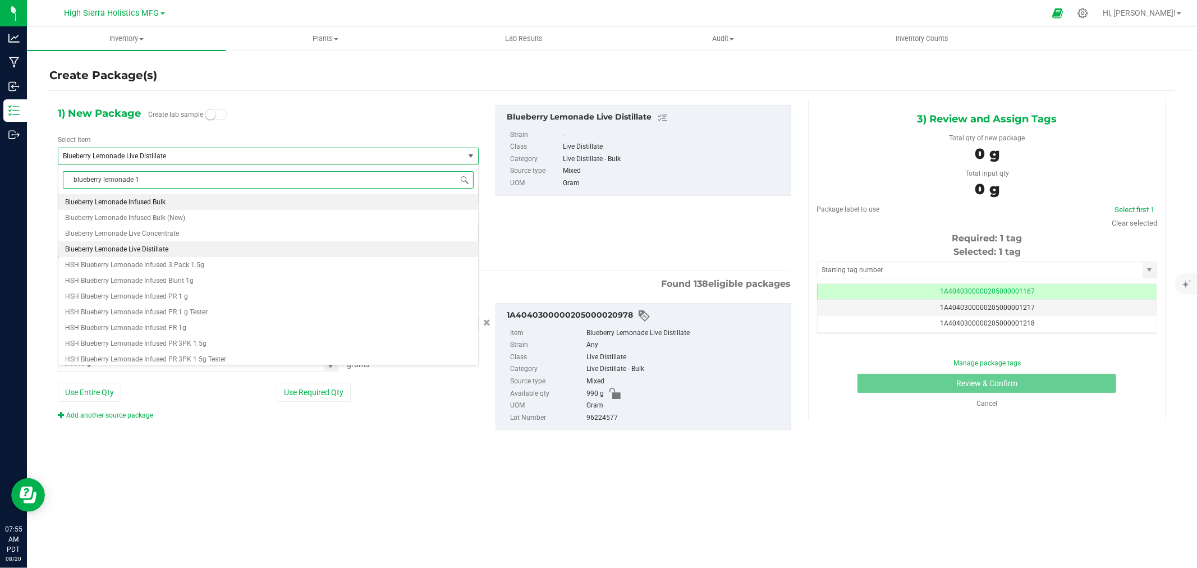
type input "blueberry lemonade 1g"
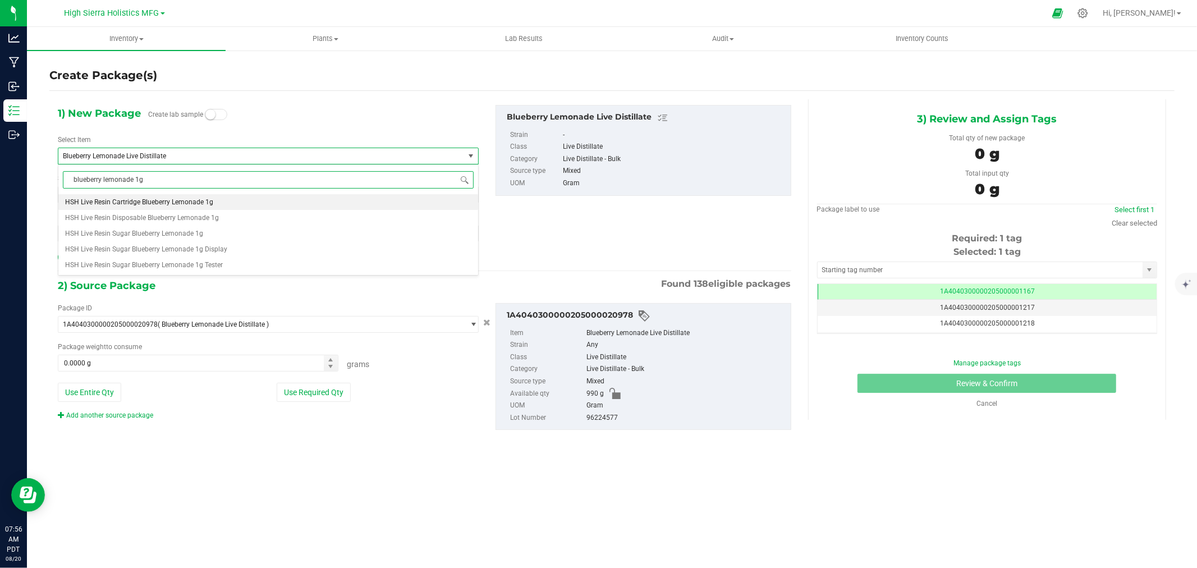
click at [148, 200] on span "HSH Live Resin Cartridge Blueberry Lemonade 1g" at bounding box center [139, 202] width 148 height 8
type input "0"
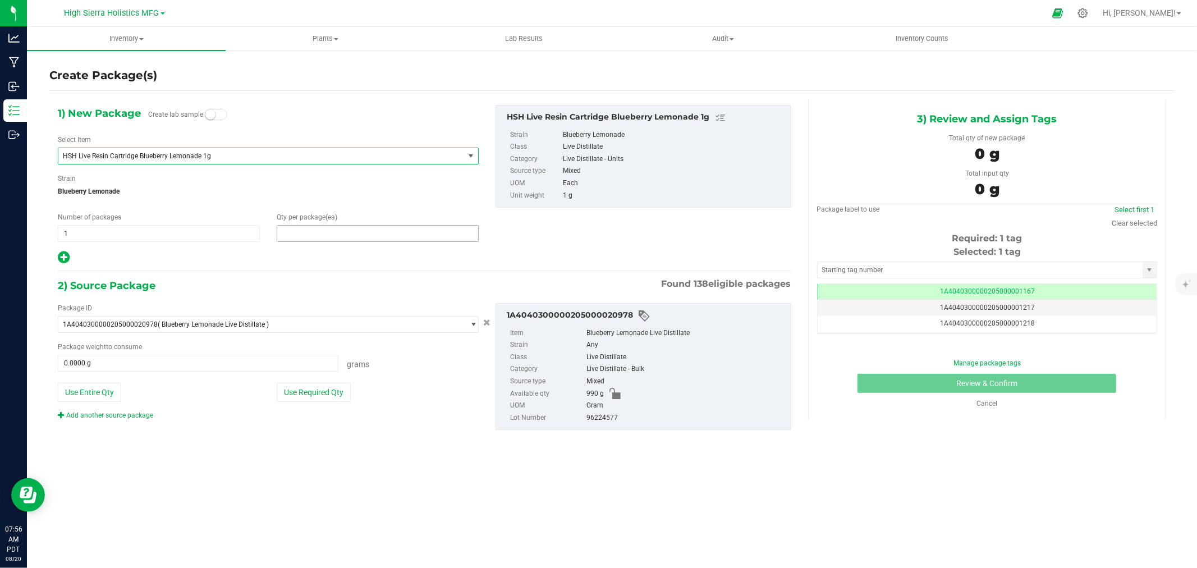
click at [325, 230] on span at bounding box center [378, 233] width 202 height 17
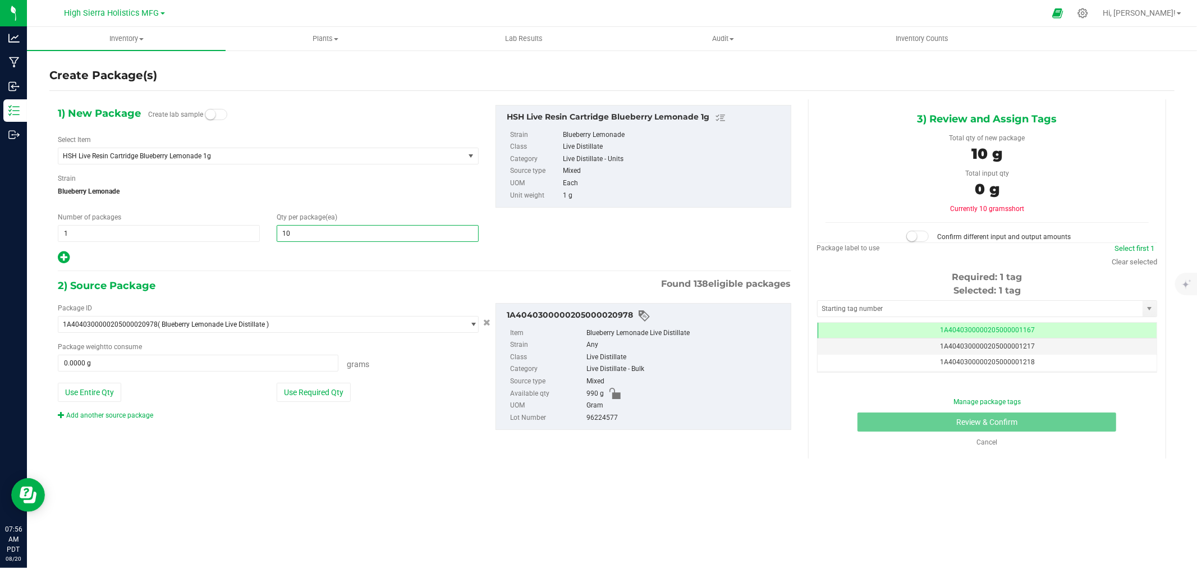
type input "100"
click at [318, 395] on button "Use Required Qty" at bounding box center [314, 392] width 74 height 19
type input "100.0000 g"
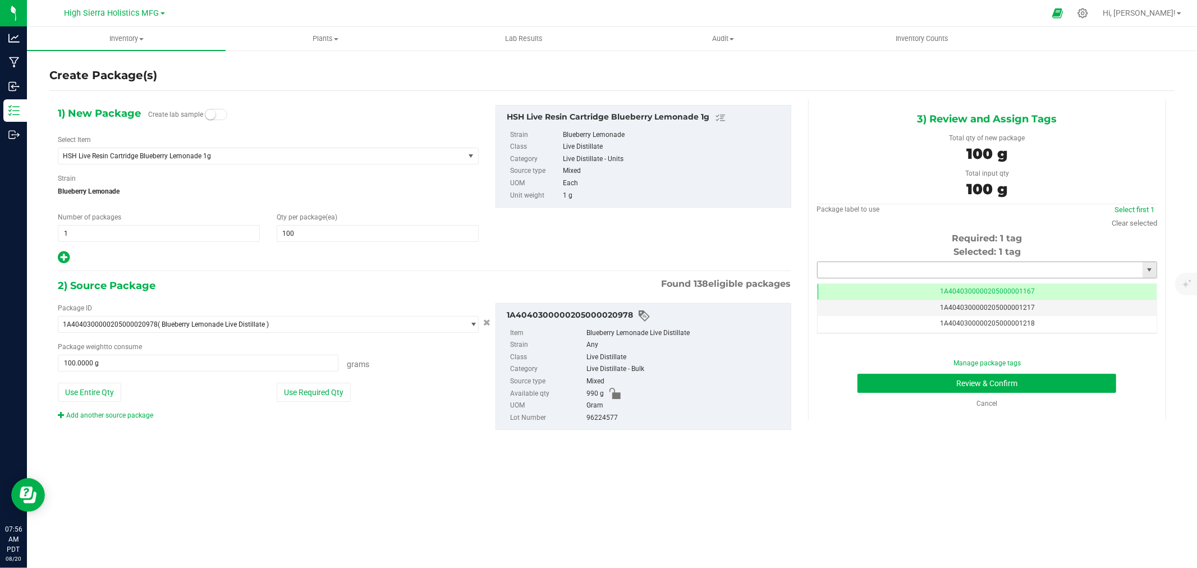
click at [879, 272] on input "text" at bounding box center [980, 270] width 325 height 16
click at [893, 288] on li "1A4040300000205000024437" at bounding box center [987, 289] width 339 height 17
type input "1A4040300000205000024437"
click at [919, 382] on button "Review & Confirm" at bounding box center [986, 383] width 259 height 19
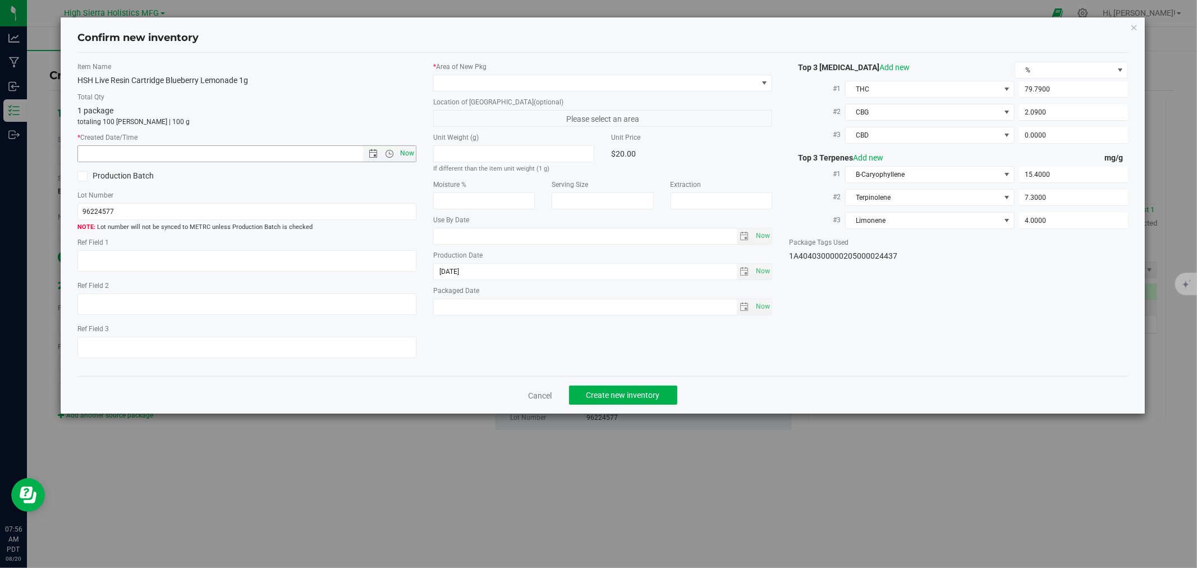
click at [404, 149] on span "Now" at bounding box center [407, 153] width 19 height 16
type input "8/20/2025 7:56 AM"
click at [472, 86] on span at bounding box center [596, 83] width 324 height 16
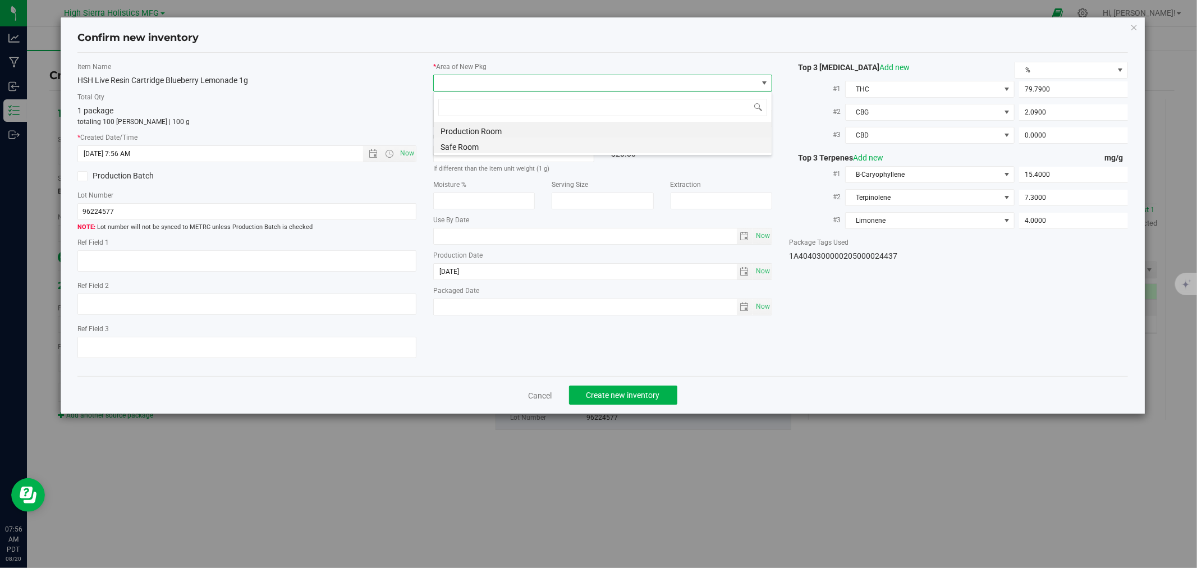
click at [469, 140] on li "Safe Room" at bounding box center [603, 145] width 338 height 16
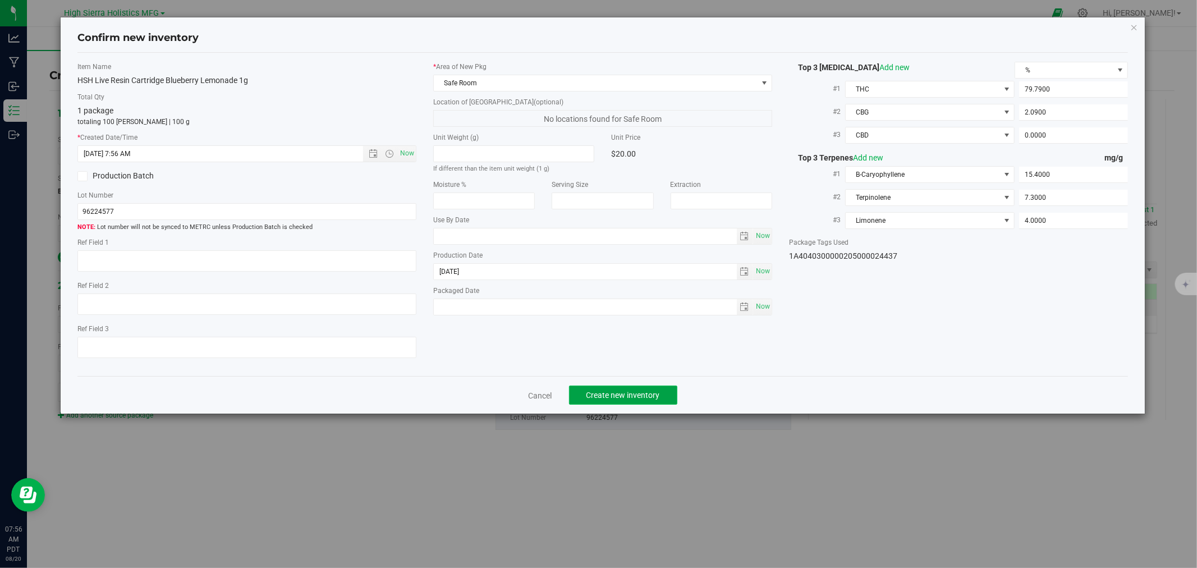
click at [655, 396] on span "Create new inventory" at bounding box center [623, 395] width 74 height 9
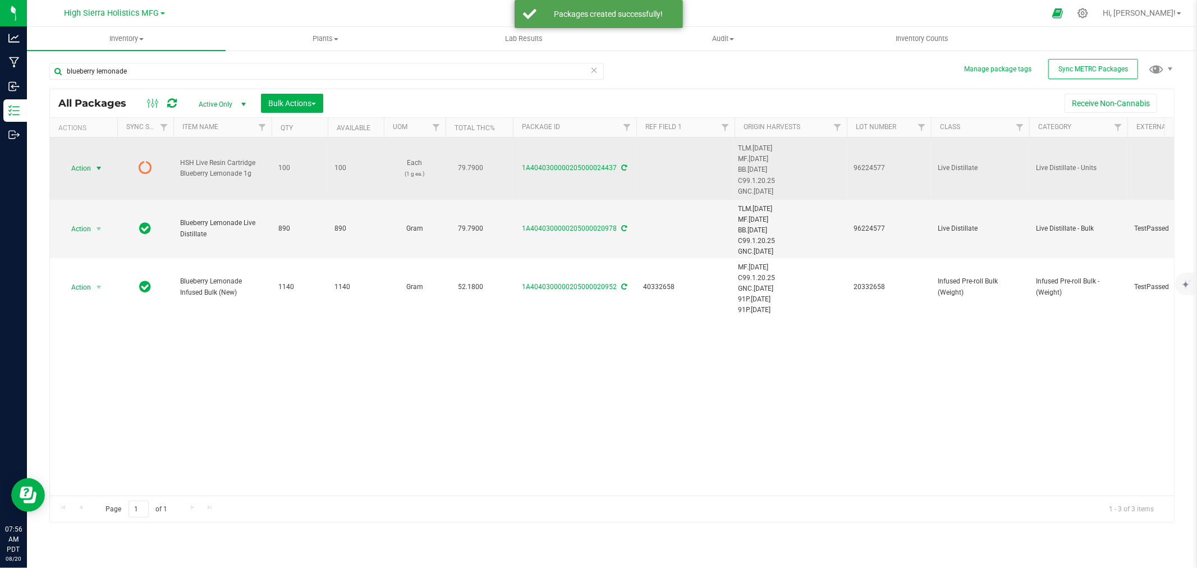
click at [90, 166] on span "Action" at bounding box center [76, 168] width 30 height 16
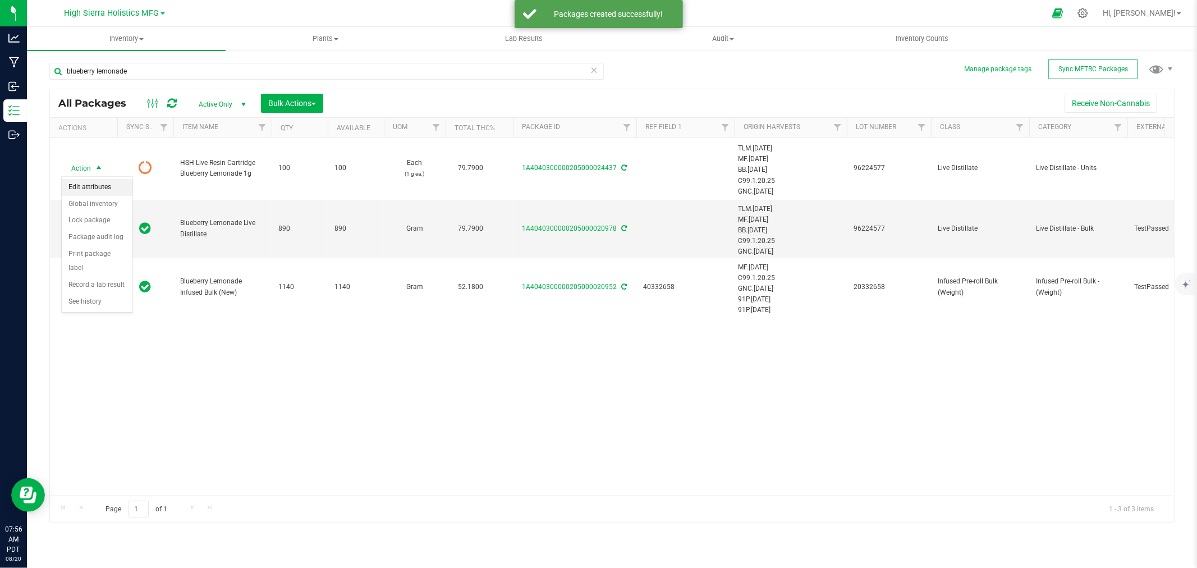
click at [95, 180] on li "Edit attributes" at bounding box center [97, 187] width 71 height 17
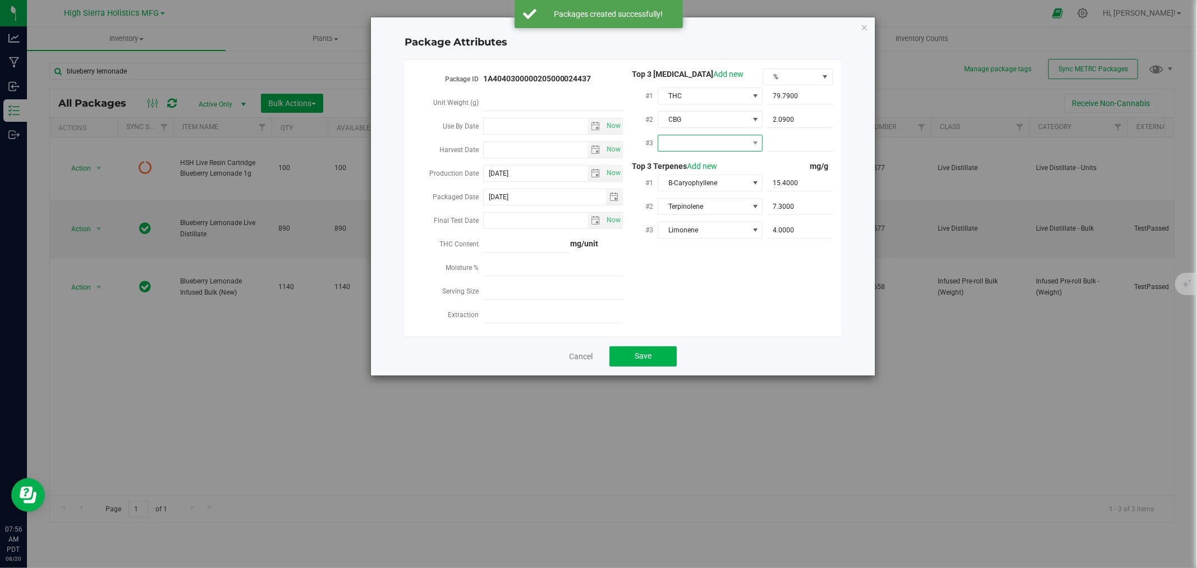
click at [721, 141] on span at bounding box center [703, 143] width 90 height 16
click at [681, 210] on li "CBD" at bounding box center [710, 208] width 105 height 19
click at [792, 142] on span at bounding box center [800, 143] width 66 height 16
type input "0"
type input "0.0000"
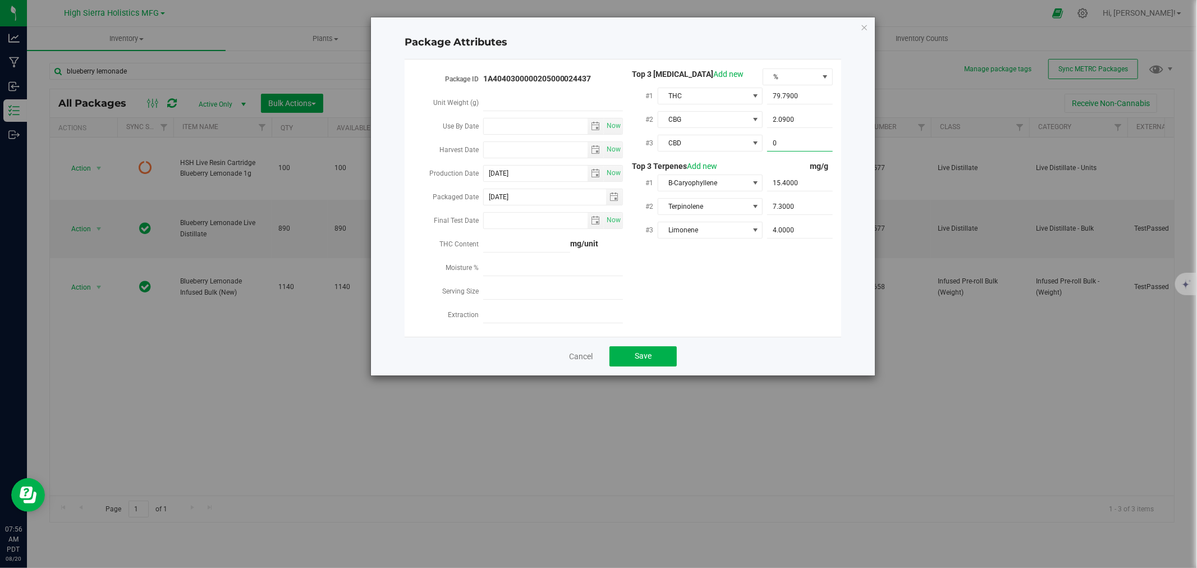
click at [774, 278] on div "Package ID 1A4040300000205000024437 Unit Weight (g) Use By Date Now Harvest Dat…" at bounding box center [623, 197] width 420 height 259
click at [664, 356] on button "Save" at bounding box center [642, 356] width 67 height 20
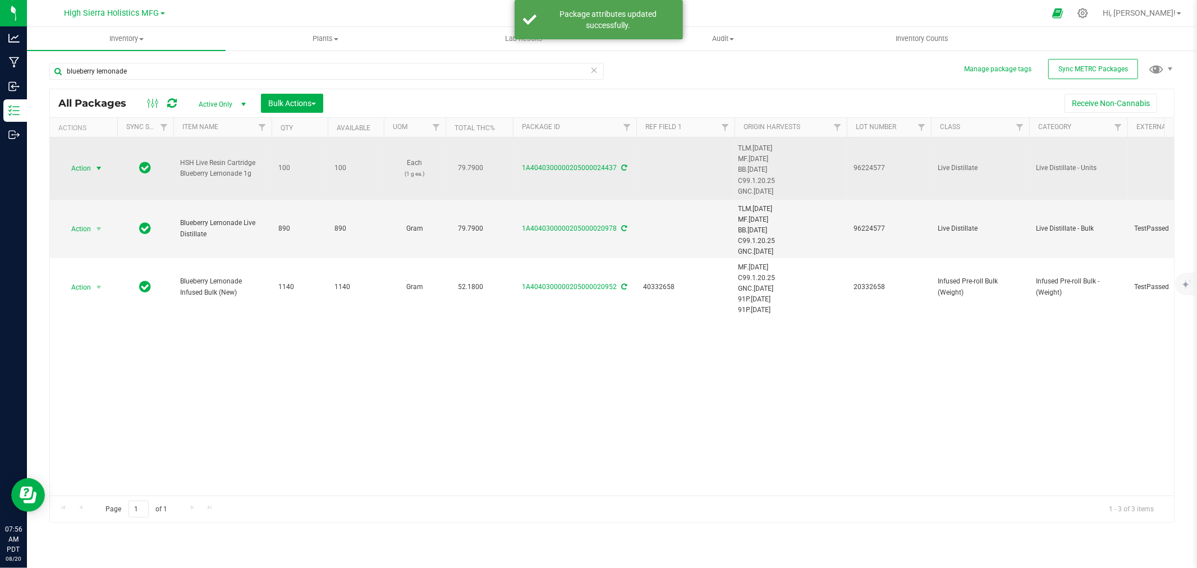
click at [97, 167] on span "select" at bounding box center [98, 168] width 9 height 9
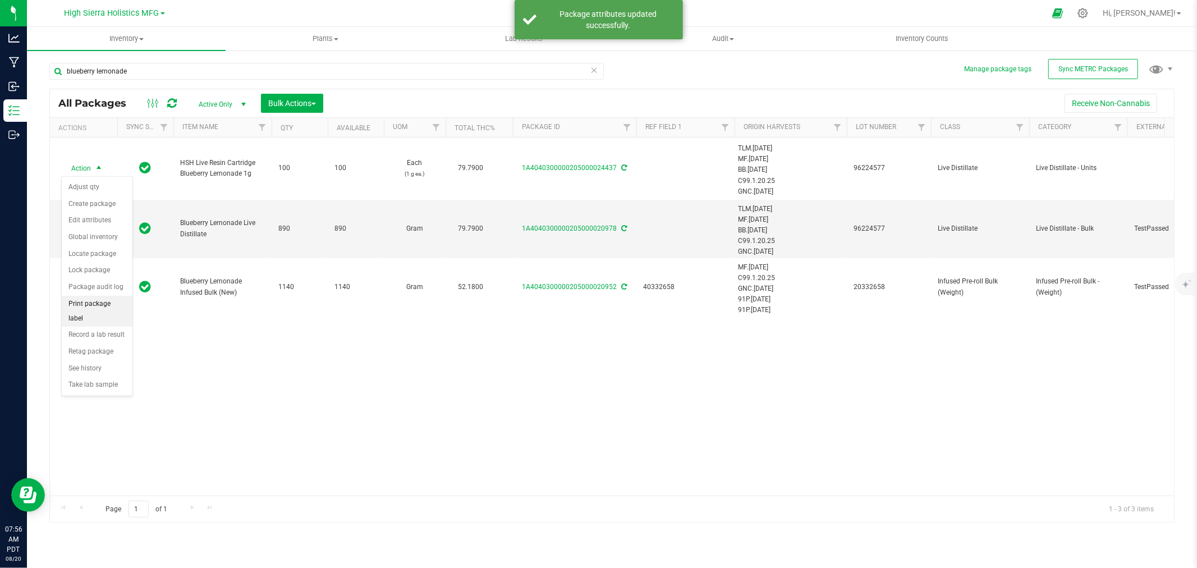
click at [104, 301] on li "Print package label" at bounding box center [97, 311] width 71 height 31
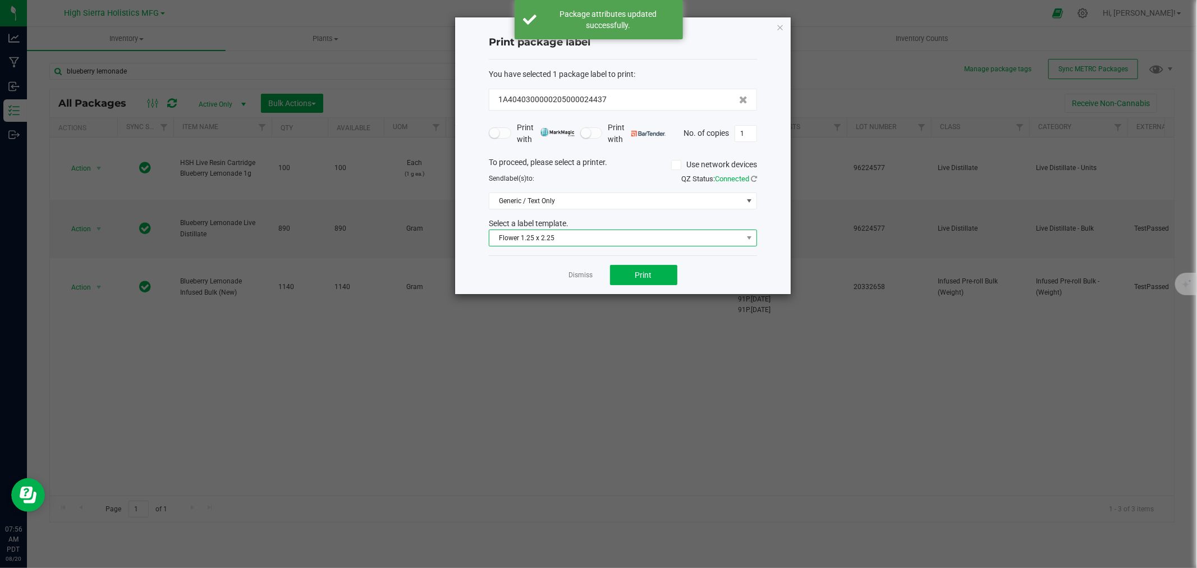
click at [574, 236] on span "Flower 1.25 x 2.25" at bounding box center [615, 238] width 253 height 16
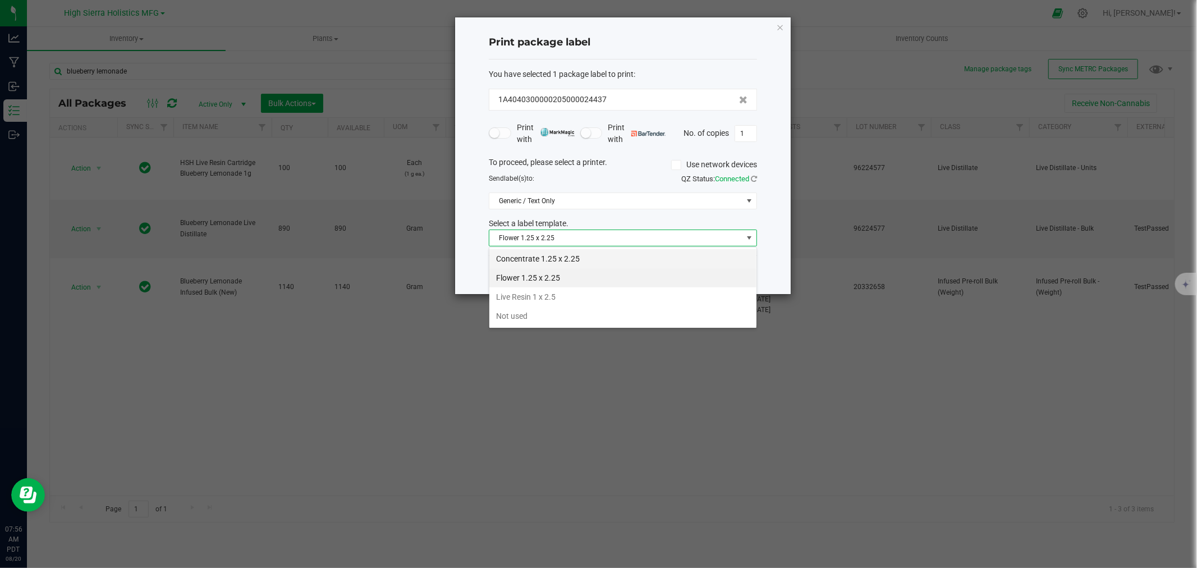
click at [568, 260] on li "Concentrate 1.25 x 2.25" at bounding box center [622, 258] width 267 height 19
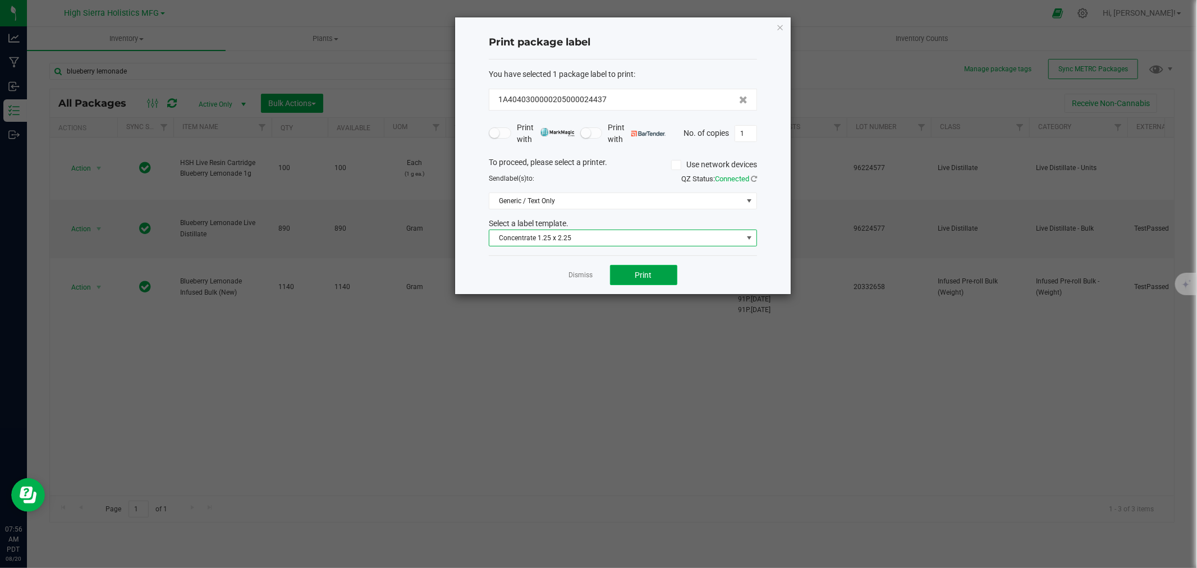
click at [644, 270] on span "Print" at bounding box center [643, 274] width 17 height 9
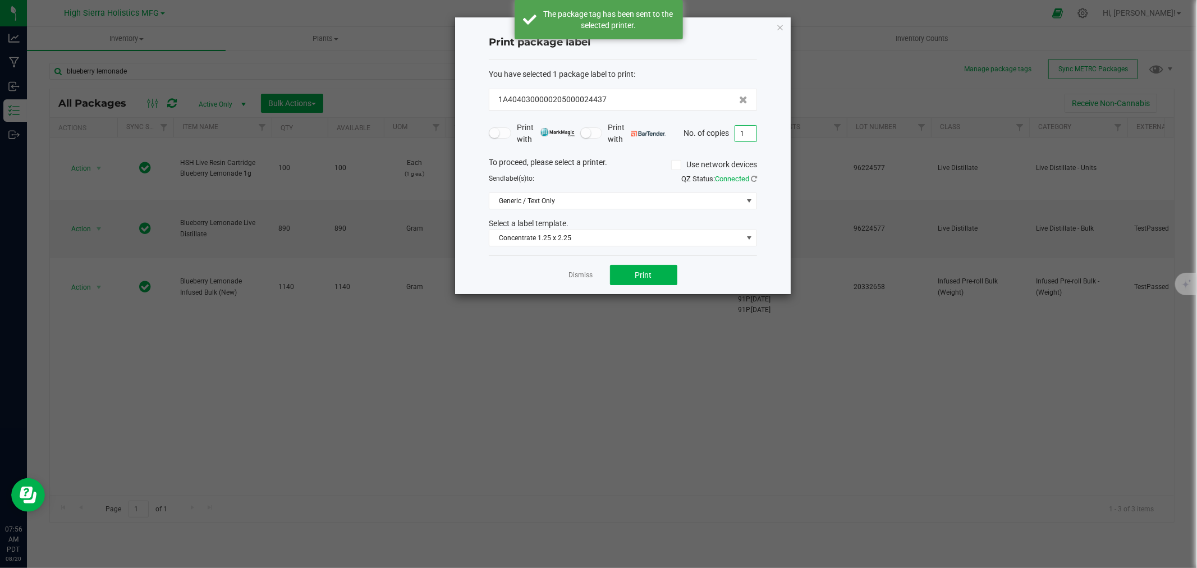
click at [747, 131] on input "1" at bounding box center [745, 134] width 21 height 16
type input "99"
click at [651, 279] on button "Print" at bounding box center [643, 275] width 67 height 20
click at [777, 25] on icon "button" at bounding box center [780, 26] width 8 height 13
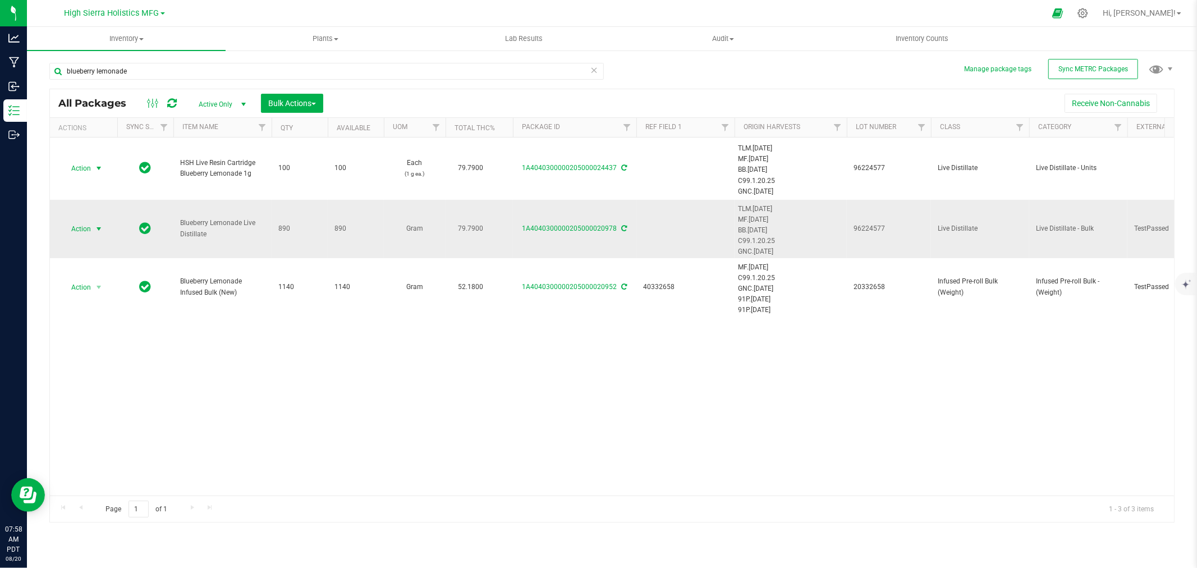
click at [99, 226] on span "select" at bounding box center [98, 228] width 9 height 9
click at [102, 259] on li "Create package" at bounding box center [97, 264] width 71 height 17
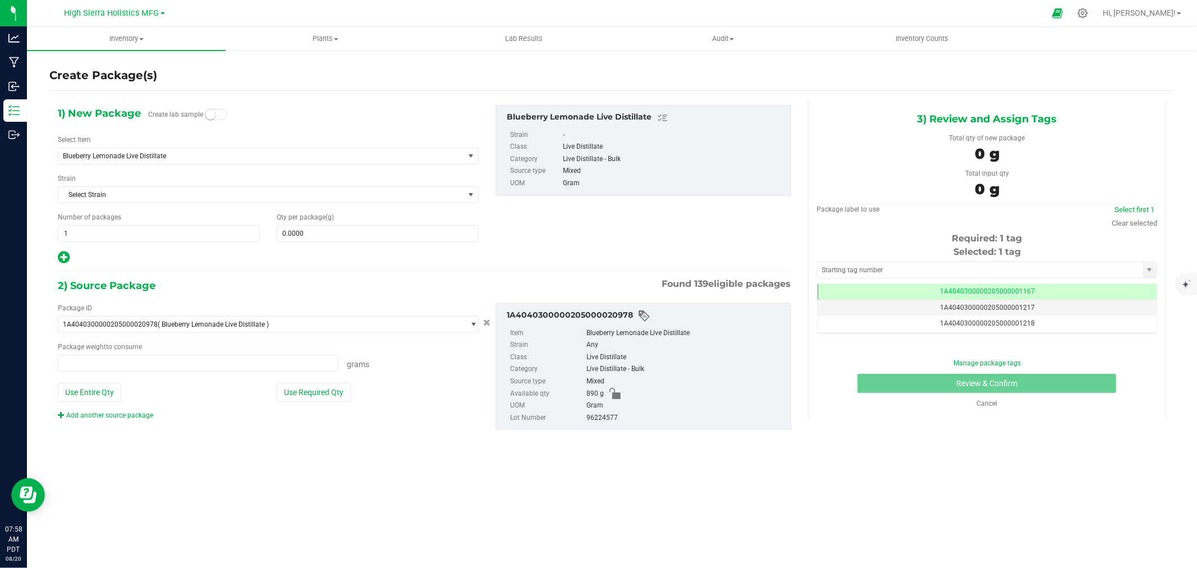
type input "0.0000 g"
click at [176, 152] on span "Blueberry Lemonade Live Distillate" at bounding box center [253, 156] width 380 height 8
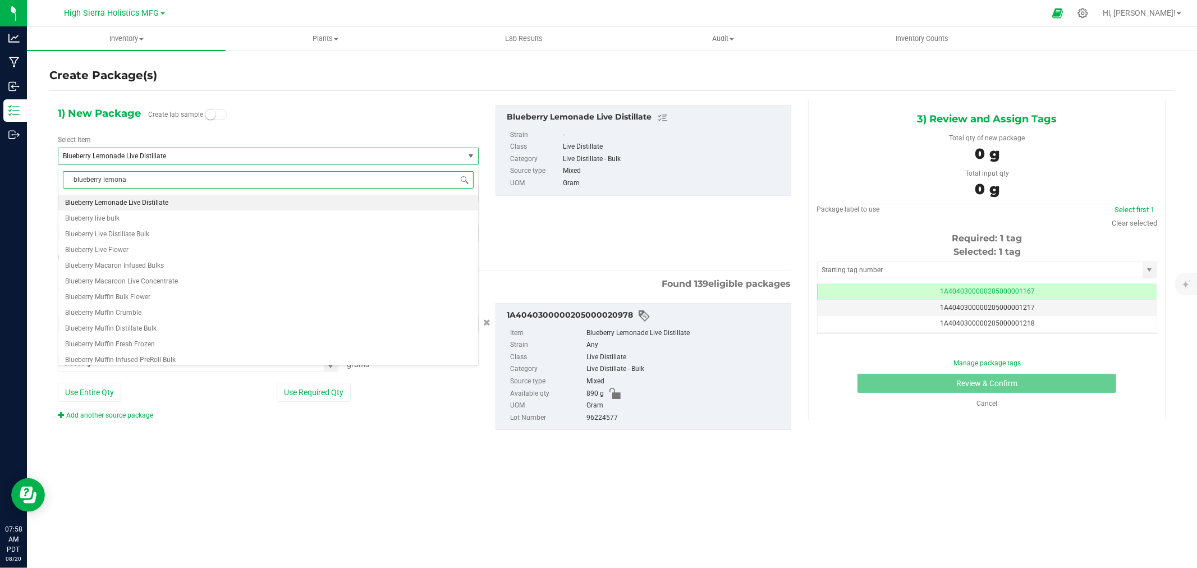
scroll to position [0, 0]
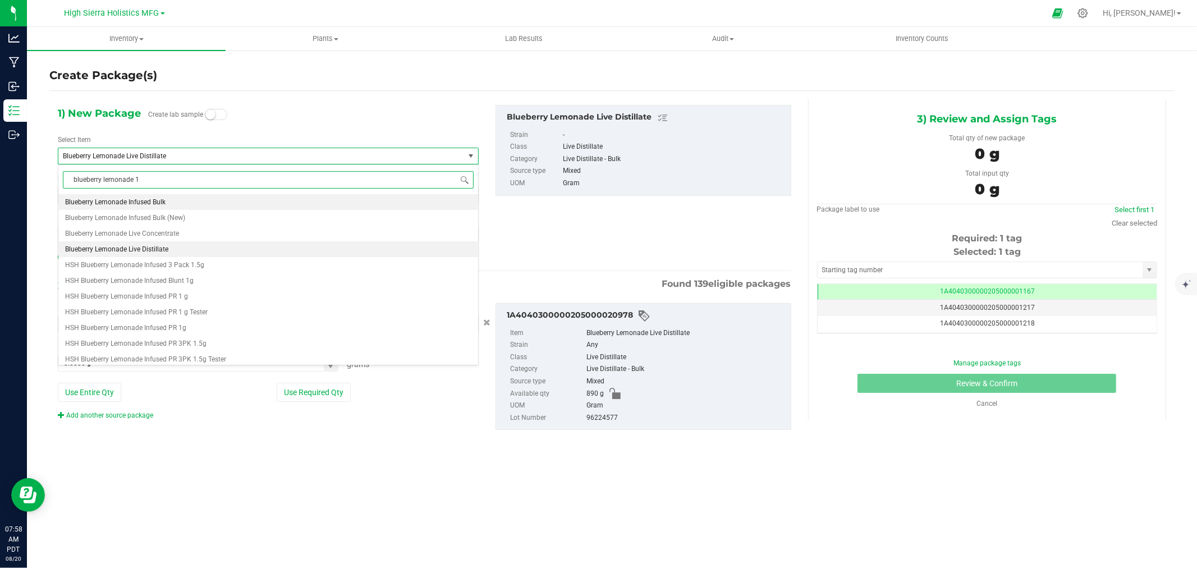
type input "blueberry lemonade 1g"
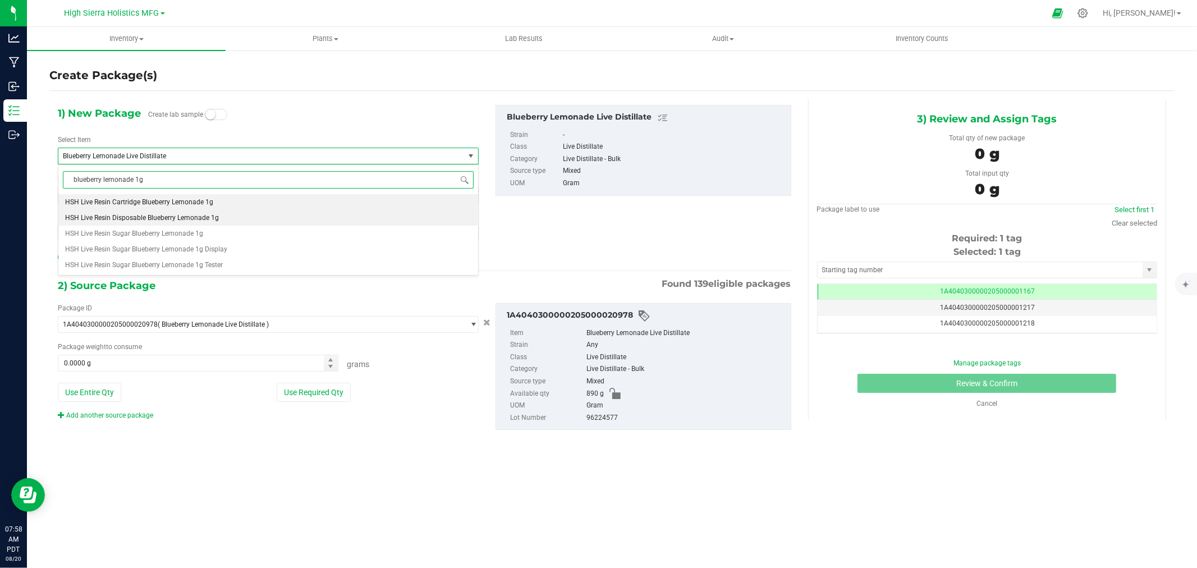
click at [172, 221] on span "HSH Live Resin Disposable Blueberry Lemonade 1g" at bounding box center [142, 218] width 154 height 8
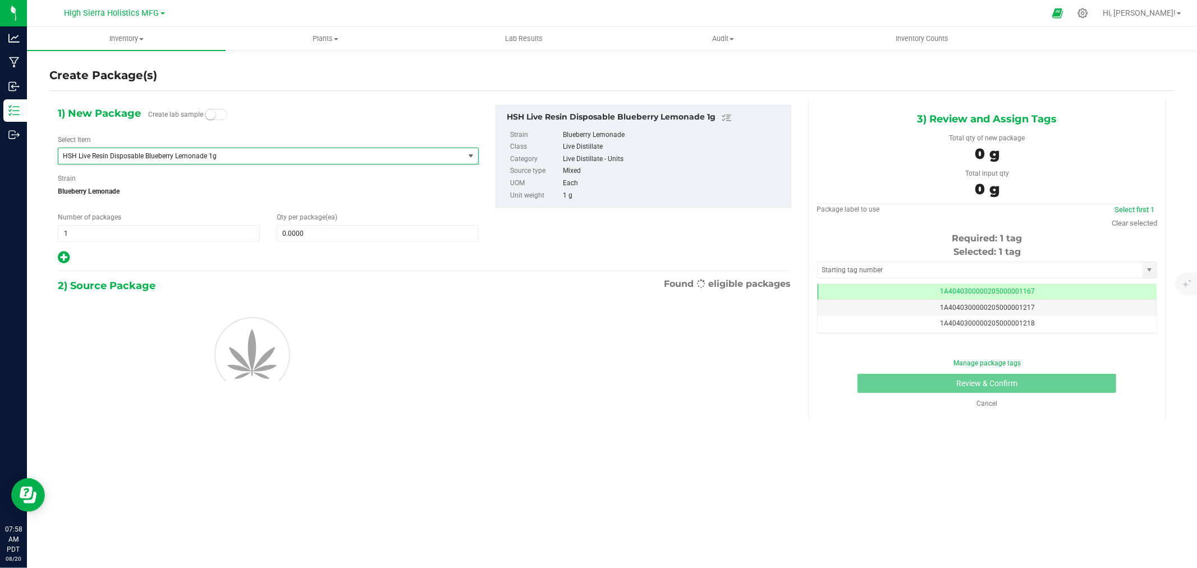
type input "0"
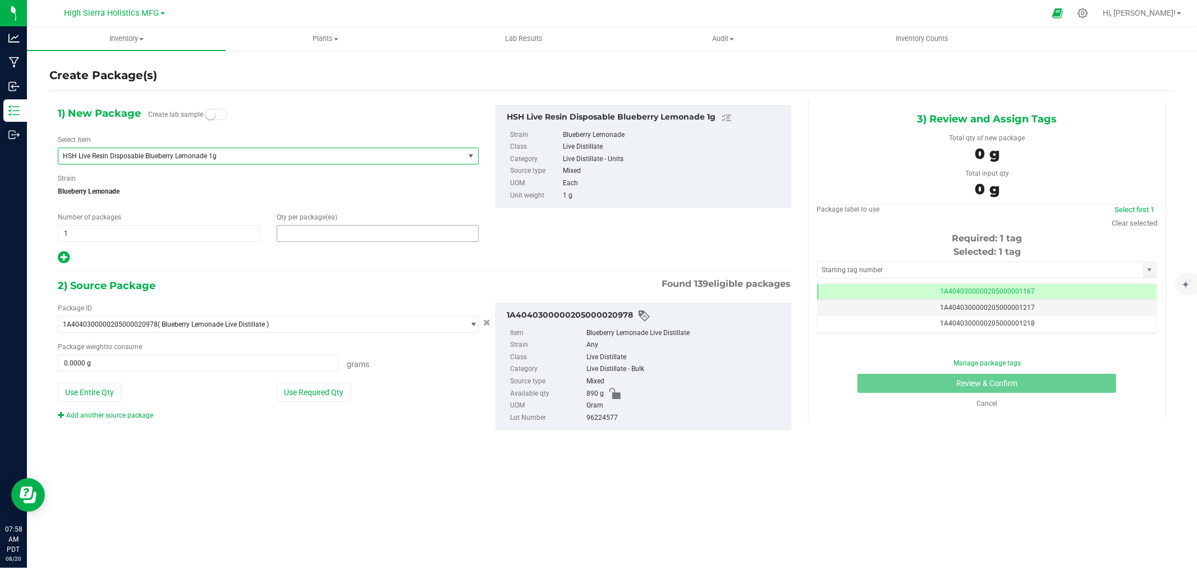
click at [342, 234] on span at bounding box center [378, 233] width 202 height 17
type input "60"
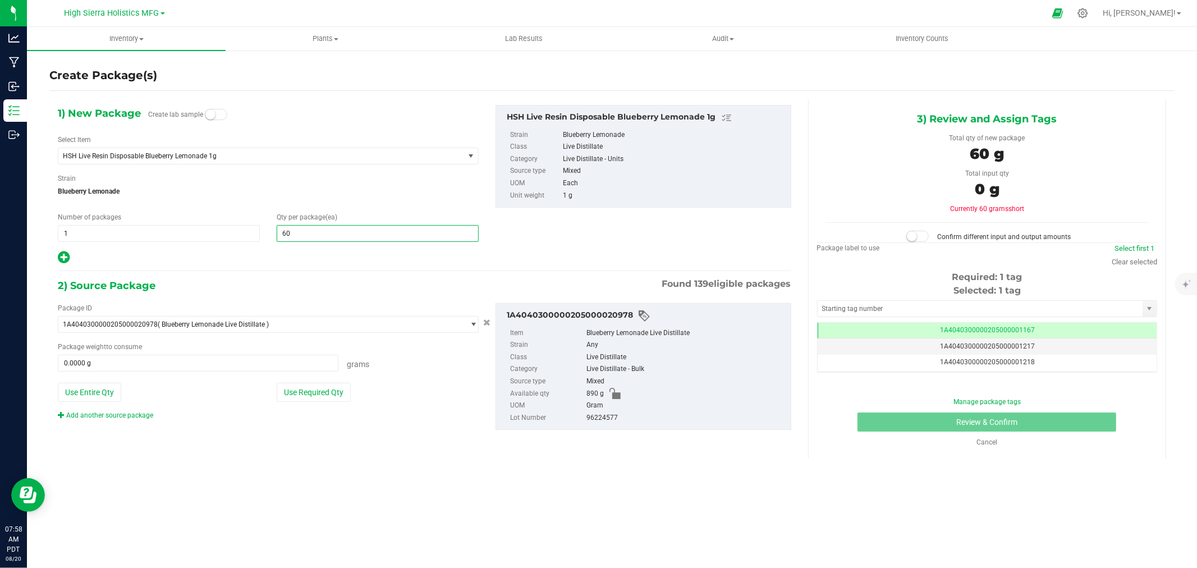
type input "60"
click at [303, 276] on div "1) New Package Create lab sample Select Item HSH Live Resin Disposable Blueberr…" at bounding box center [424, 276] width 750 height 355
click at [307, 386] on button "Use Required Qty" at bounding box center [314, 392] width 74 height 19
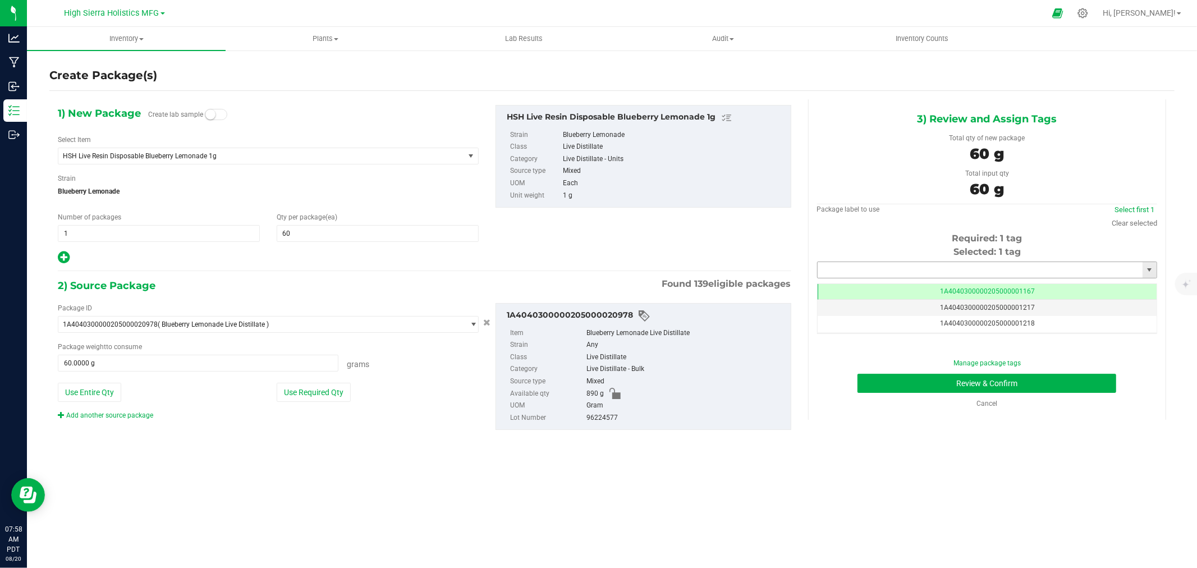
click at [846, 273] on input "text" at bounding box center [980, 270] width 325 height 16
click at [873, 287] on li "1A4040300000205000024438" at bounding box center [987, 289] width 339 height 17
click at [923, 382] on button "Review & Confirm" at bounding box center [986, 383] width 259 height 19
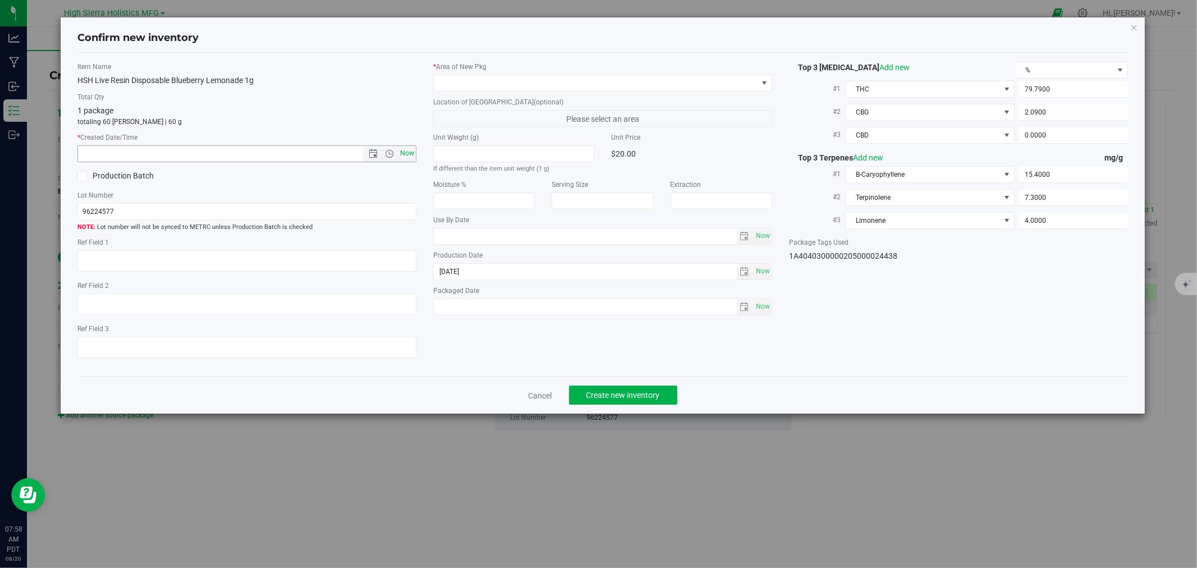
click at [410, 153] on span "Now" at bounding box center [407, 153] width 19 height 16
click at [462, 82] on span at bounding box center [596, 83] width 324 height 16
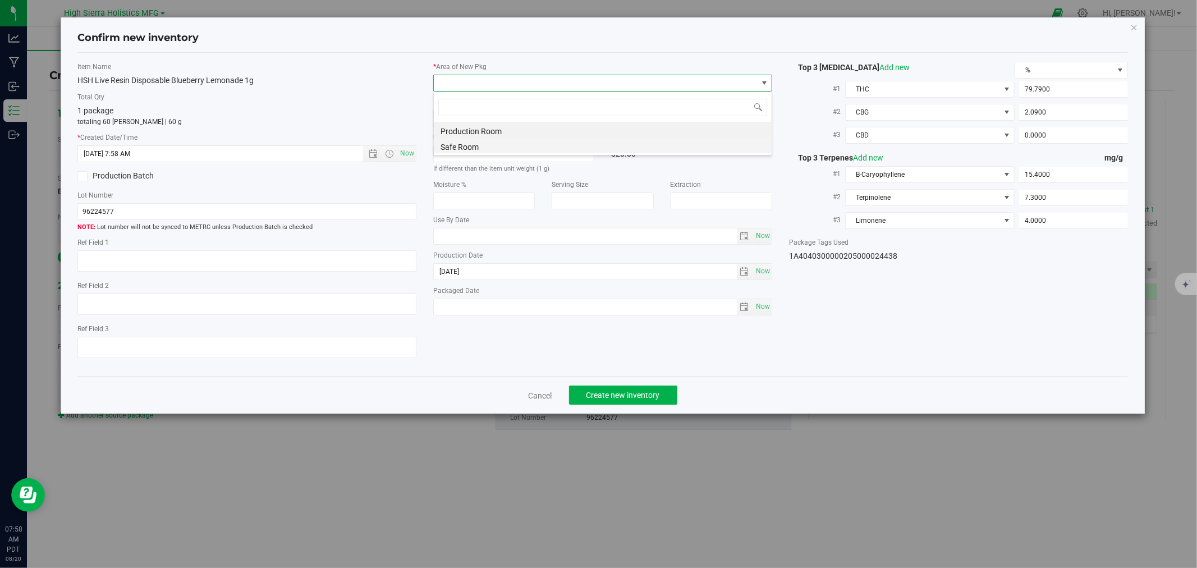
click at [467, 148] on li "Safe Room" at bounding box center [603, 145] width 338 height 16
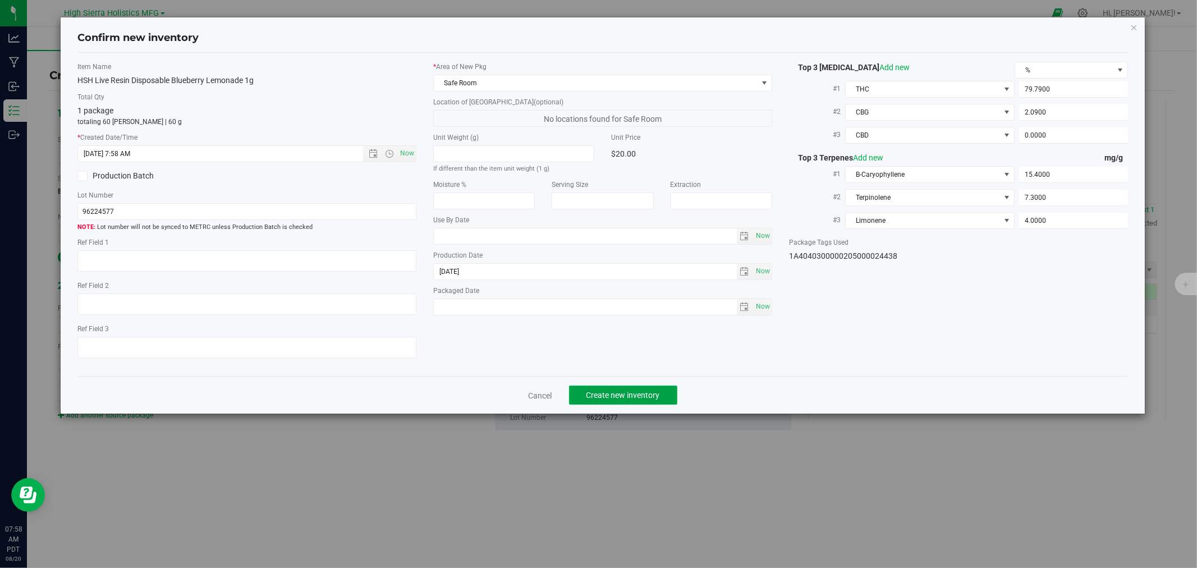
click at [621, 404] on button "Create new inventory" at bounding box center [623, 395] width 108 height 19
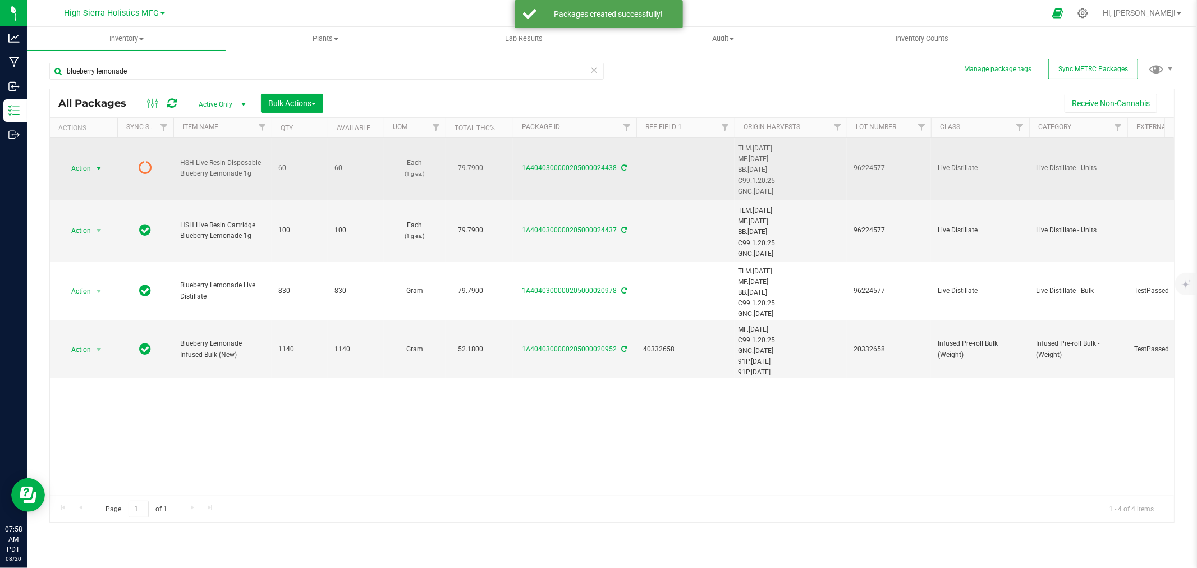
click at [94, 163] on span "select" at bounding box center [99, 168] width 14 height 16
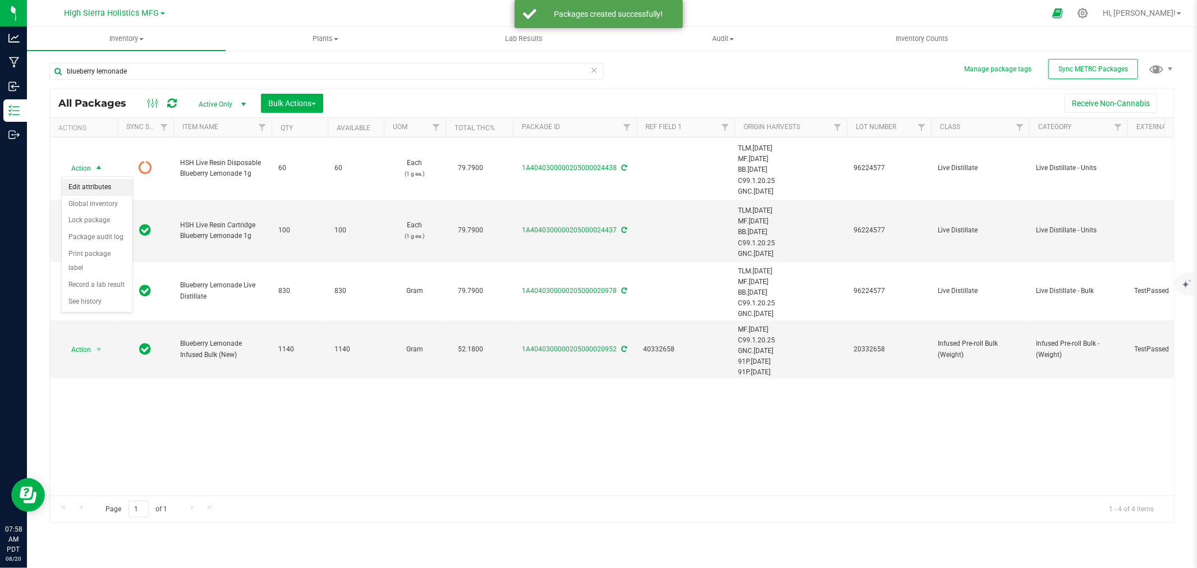
click at [104, 188] on li "Edit attributes" at bounding box center [97, 187] width 71 height 17
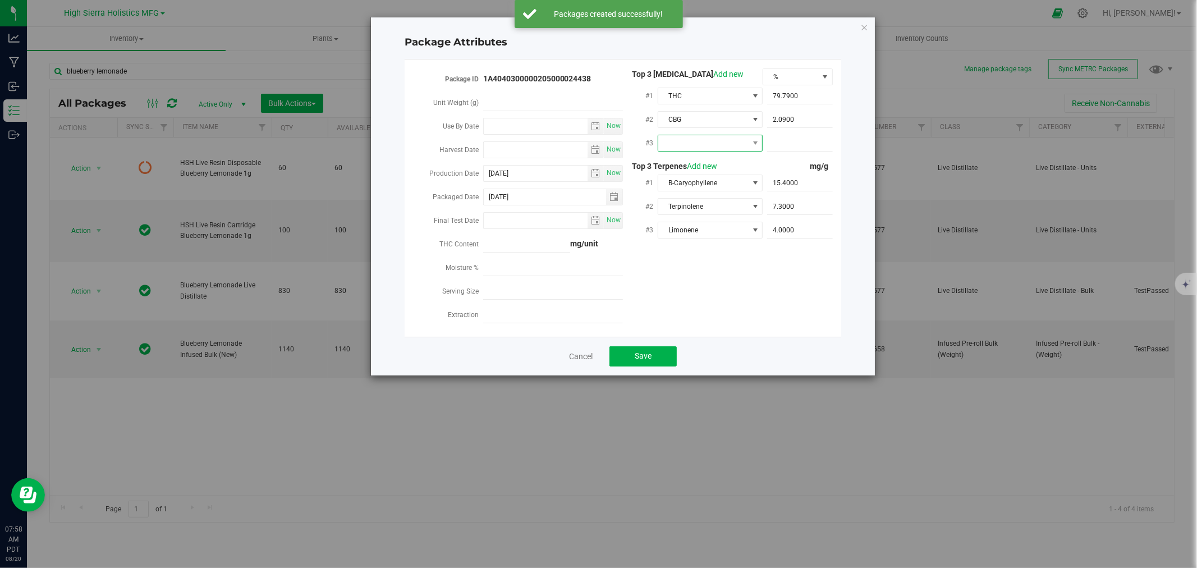
click at [718, 144] on span at bounding box center [703, 143] width 90 height 16
click at [703, 206] on li "CBD" at bounding box center [710, 208] width 105 height 19
click at [783, 142] on span at bounding box center [800, 143] width 66 height 16
type input "0"
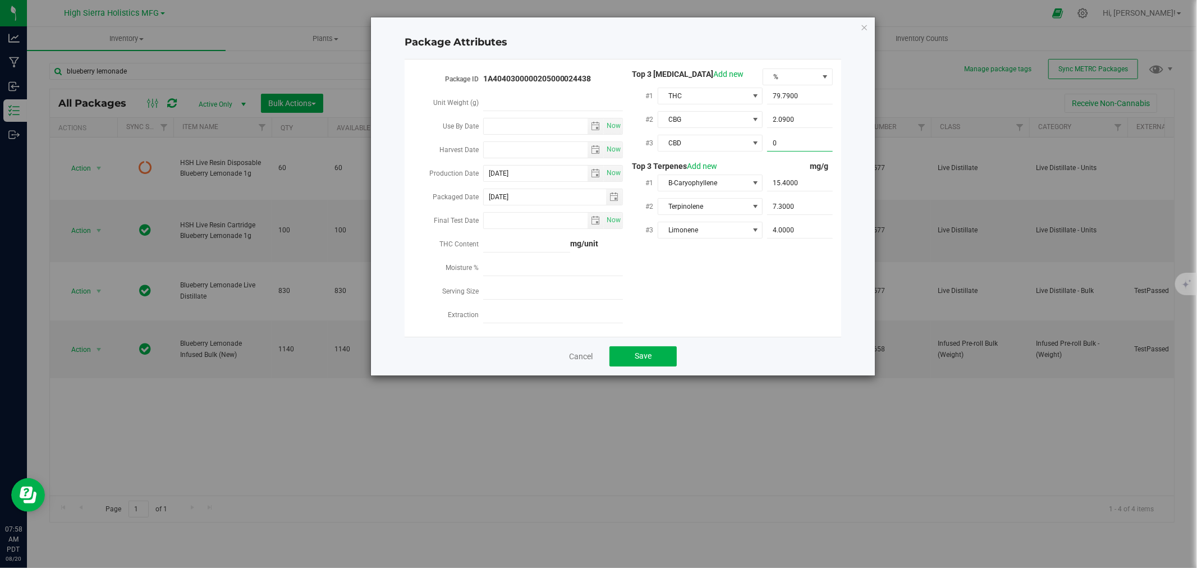
type input "0.0000"
click at [728, 307] on div "Package ID 1A4040300000205000024438 Unit Weight (g) Use By Date Now Harvest Dat…" at bounding box center [623, 197] width 420 height 259
click at [655, 350] on button "Save" at bounding box center [642, 356] width 67 height 20
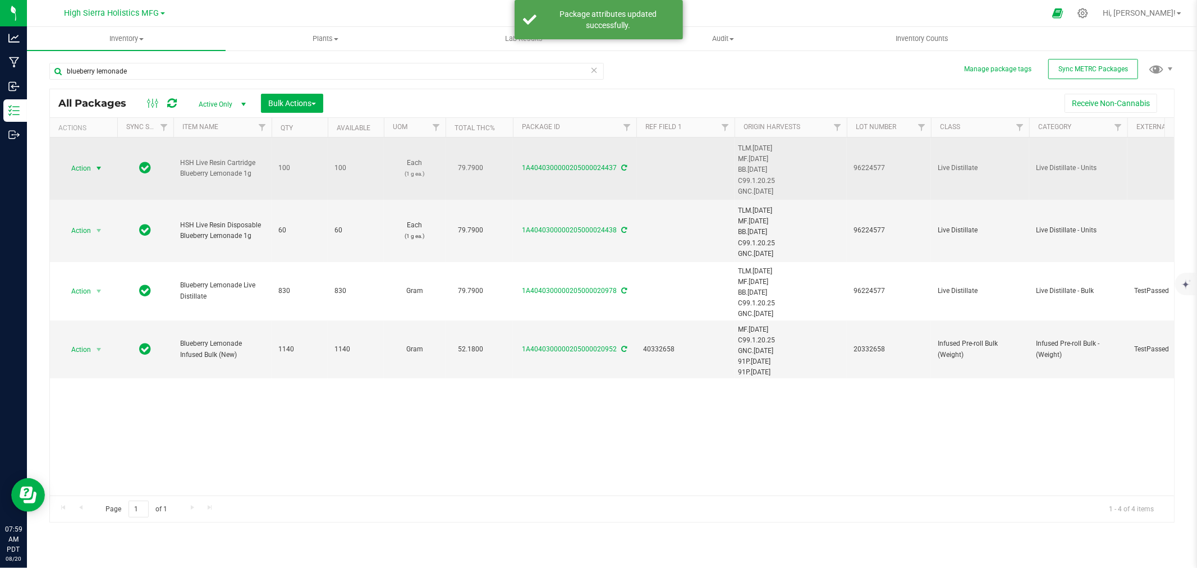
click at [102, 168] on span "select" at bounding box center [98, 168] width 9 height 9
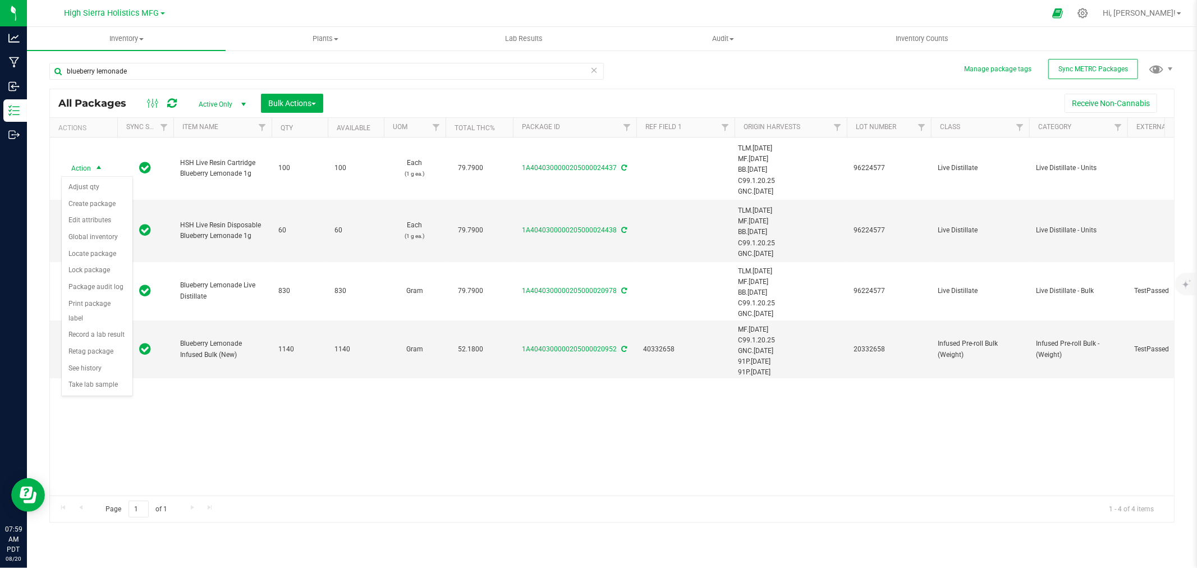
click at [264, 17] on div at bounding box center [623, 13] width 844 height 22
click at [105, 228] on span "select" at bounding box center [99, 231] width 14 height 16
click at [105, 374] on li "Print package label" at bounding box center [97, 373] width 71 height 31
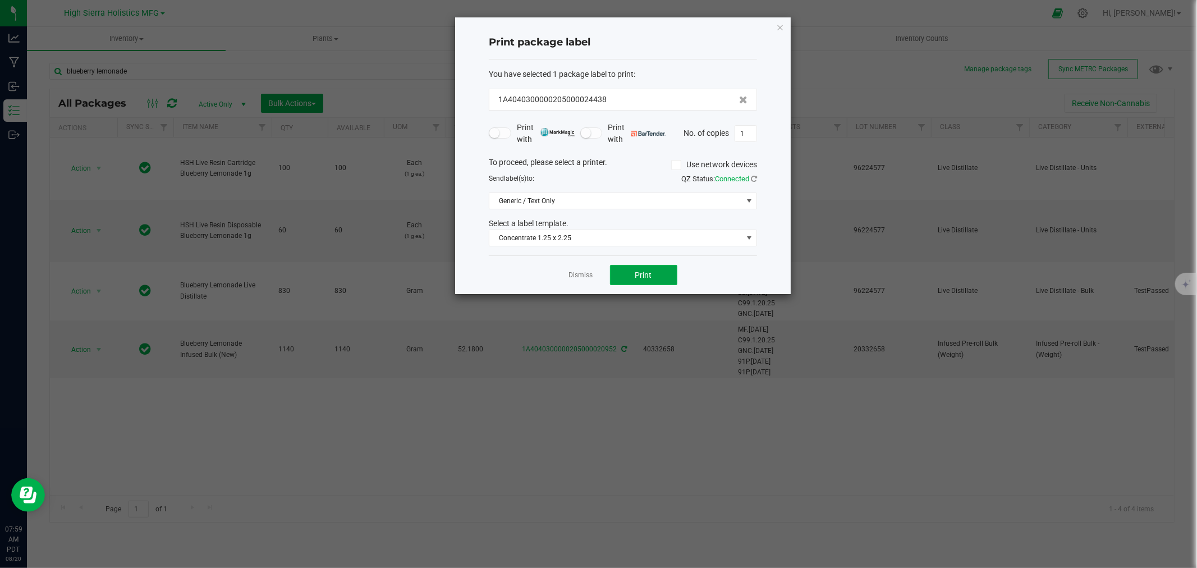
click at [633, 272] on button "Print" at bounding box center [643, 275] width 67 height 20
click at [745, 135] on input "1" at bounding box center [745, 134] width 21 height 16
type input "59"
click at [664, 273] on button "Print" at bounding box center [643, 275] width 67 height 20
click at [781, 24] on icon "button" at bounding box center [780, 26] width 8 height 13
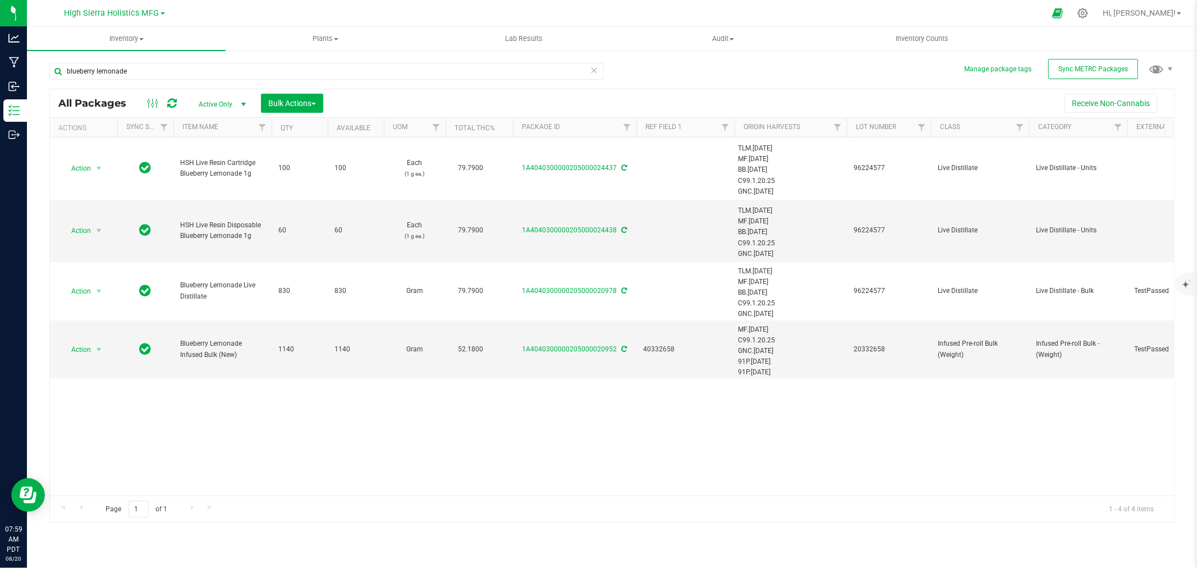
click at [781, 20] on div at bounding box center [623, 13] width 844 height 22
drag, startPoint x: 127, startPoint y: 70, endPoint x: 51, endPoint y: 70, distance: 76.3
click at [51, 70] on input "blueberry lemonade" at bounding box center [326, 71] width 554 height 17
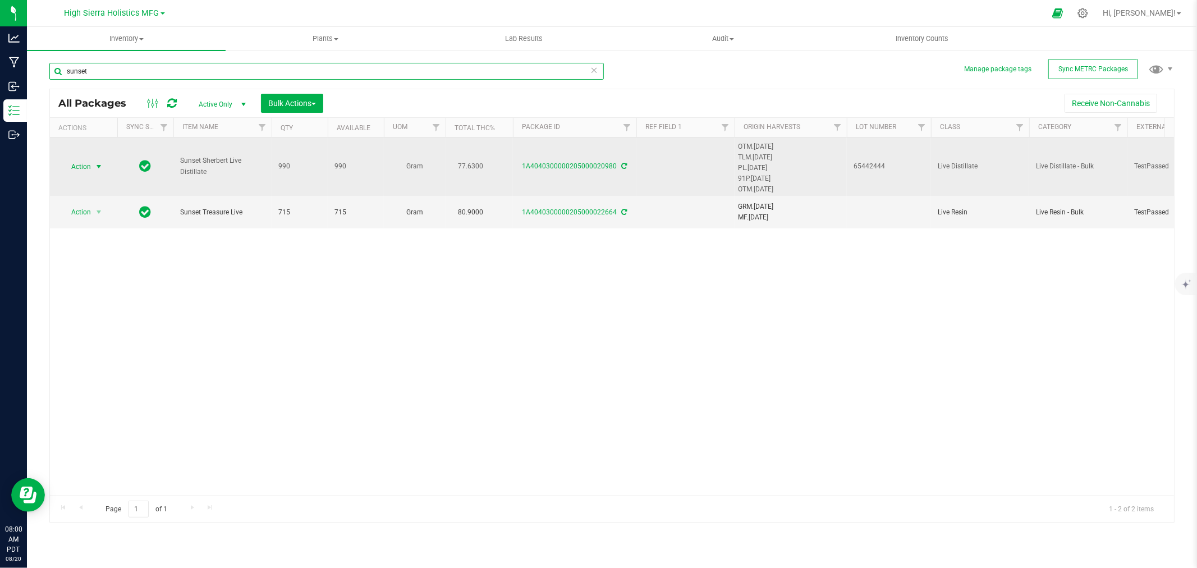
type input "sunset"
click at [98, 164] on span "select" at bounding box center [98, 166] width 9 height 9
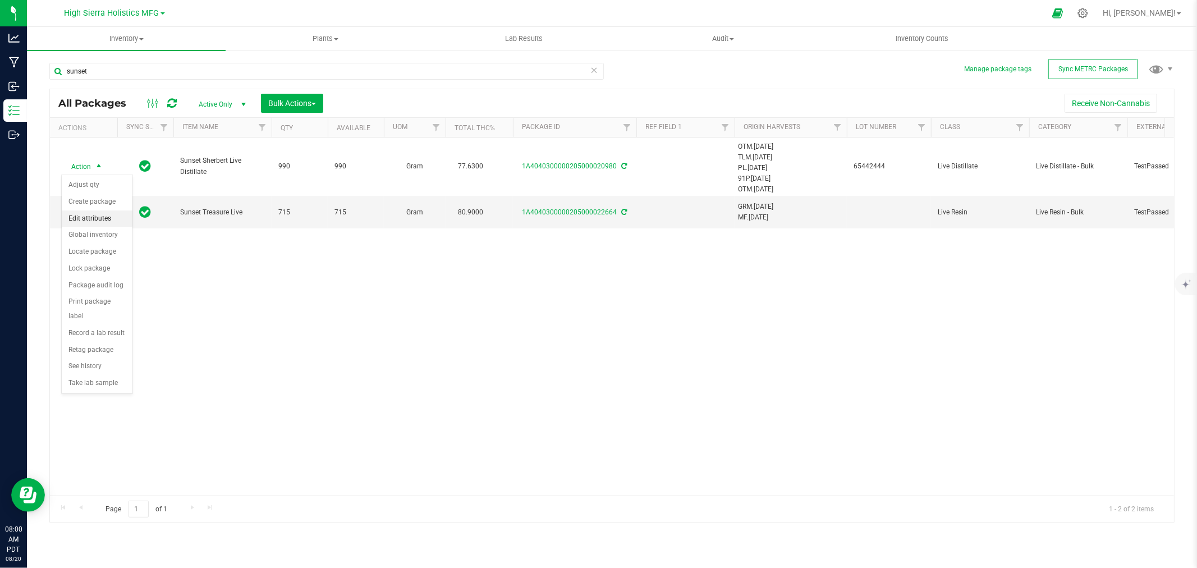
click at [104, 221] on li "Edit attributes" at bounding box center [97, 218] width 71 height 17
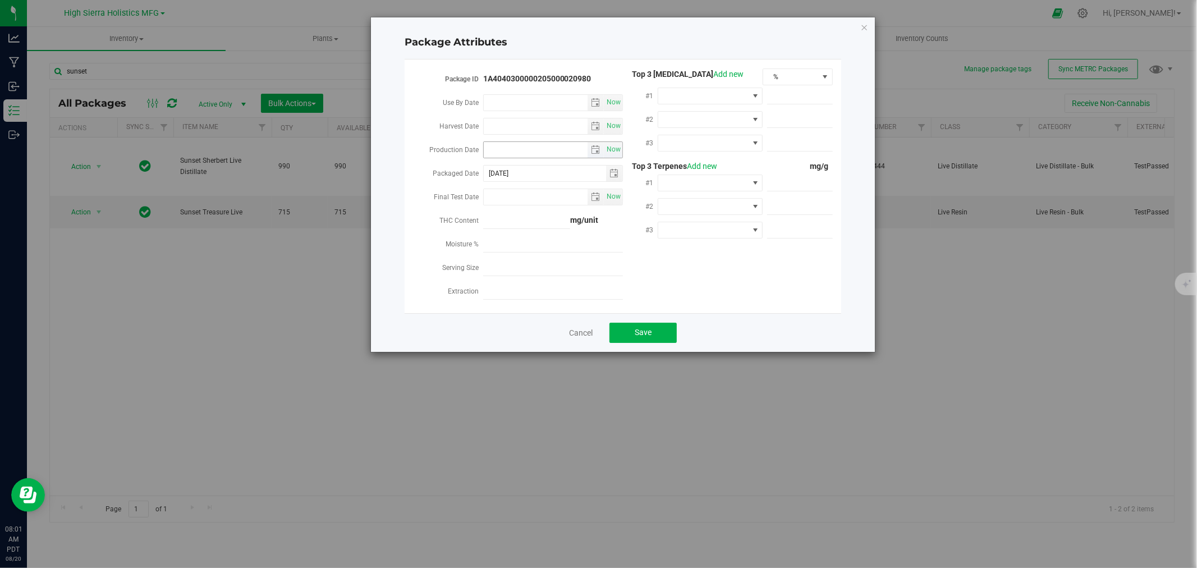
click at [501, 153] on input "Production Date" at bounding box center [536, 150] width 104 height 16
type input "[DATE]"
click at [692, 95] on span at bounding box center [703, 96] width 90 height 16
click at [693, 195] on li "THC" at bounding box center [710, 198] width 105 height 19
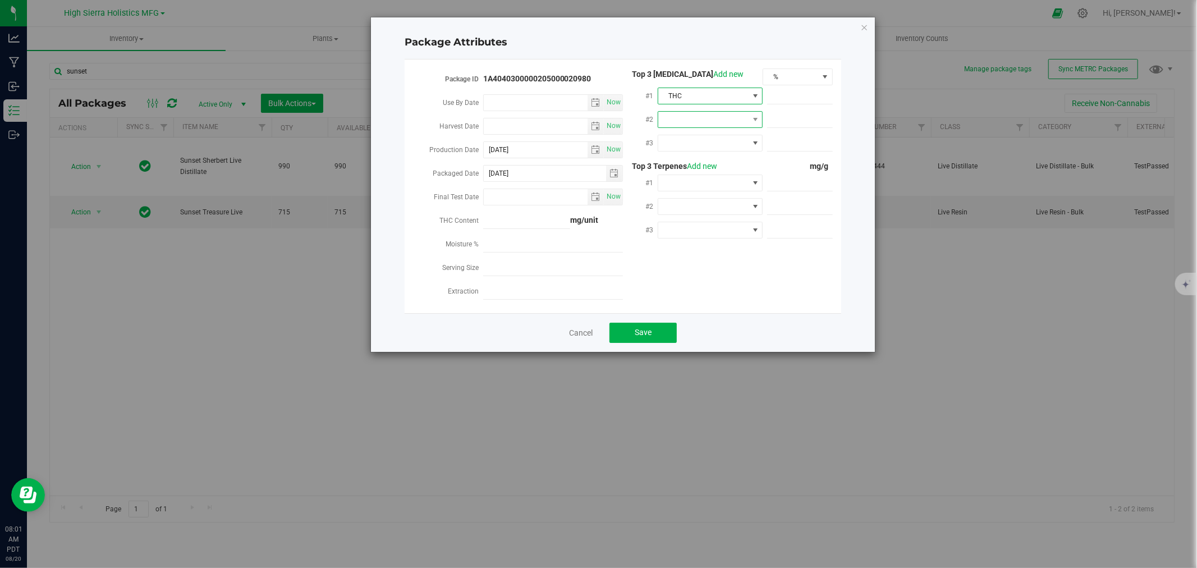
click at [696, 112] on span at bounding box center [703, 120] width 90 height 16
click at [698, 184] on li "CBD" at bounding box center [710, 184] width 105 height 19
click at [698, 139] on span at bounding box center [703, 143] width 90 height 16
click at [699, 220] on li "CBG" at bounding box center [710, 227] width 105 height 19
click at [699, 184] on span at bounding box center [703, 183] width 90 height 16
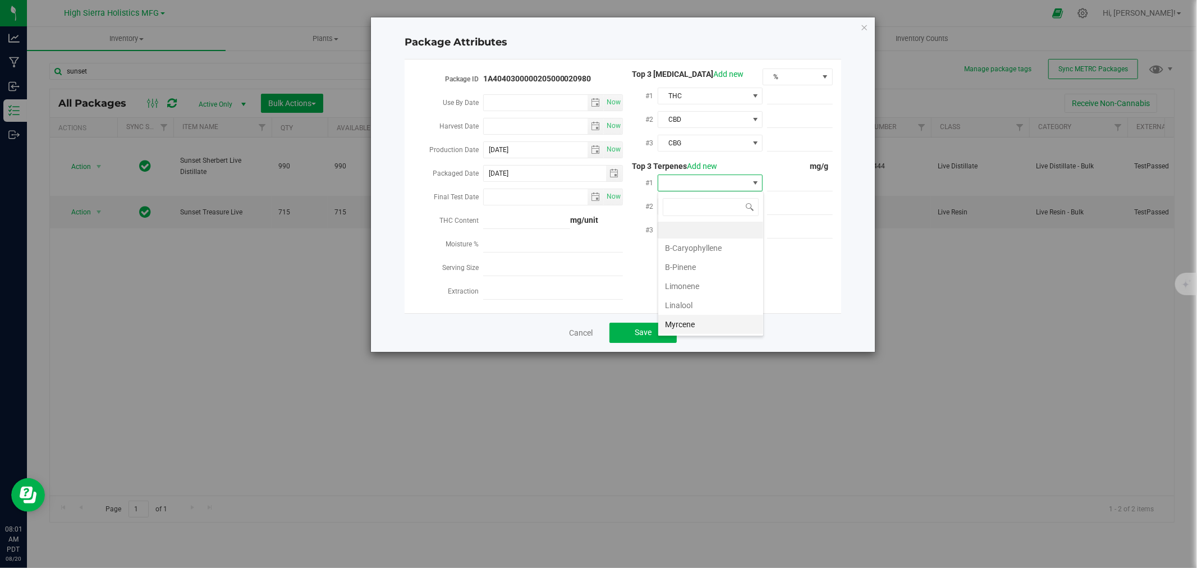
click at [698, 319] on li "Myrcene" at bounding box center [710, 324] width 105 height 19
click at [684, 204] on span at bounding box center [703, 207] width 90 height 16
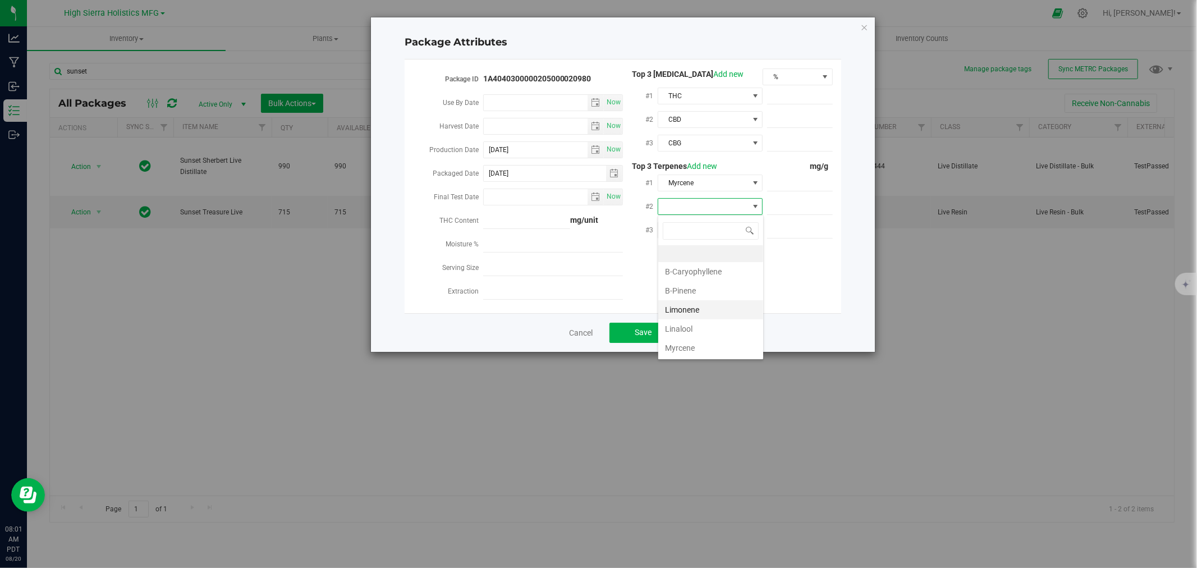
click at [696, 316] on li "Limonene" at bounding box center [710, 309] width 105 height 19
click at [699, 233] on span at bounding box center [703, 230] width 90 height 16
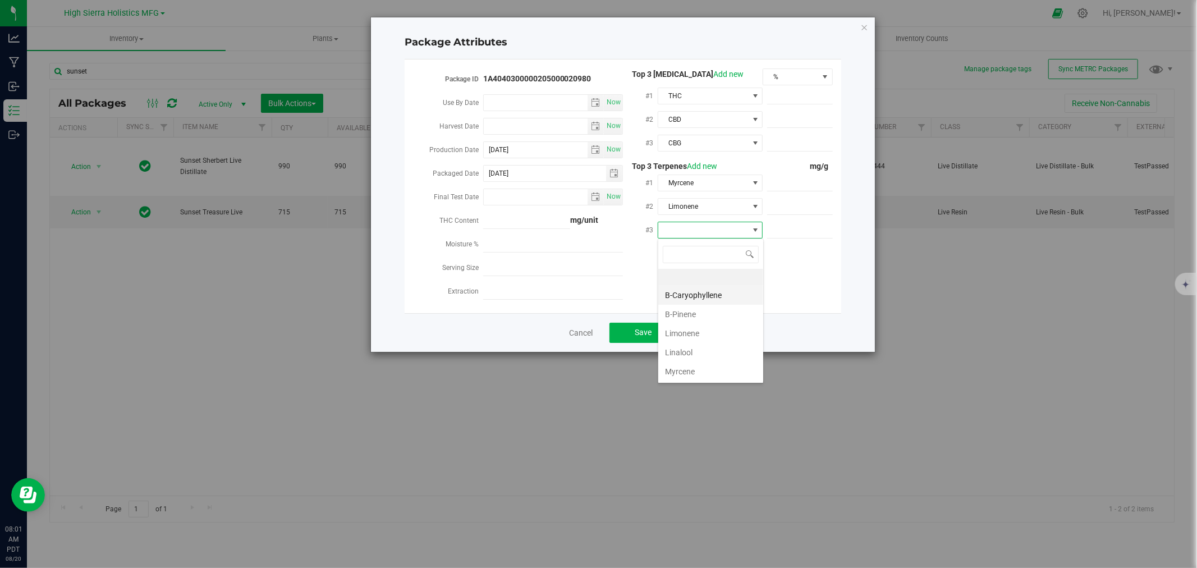
click at [708, 290] on li "B-Caryophyllene" at bounding box center [710, 295] width 105 height 19
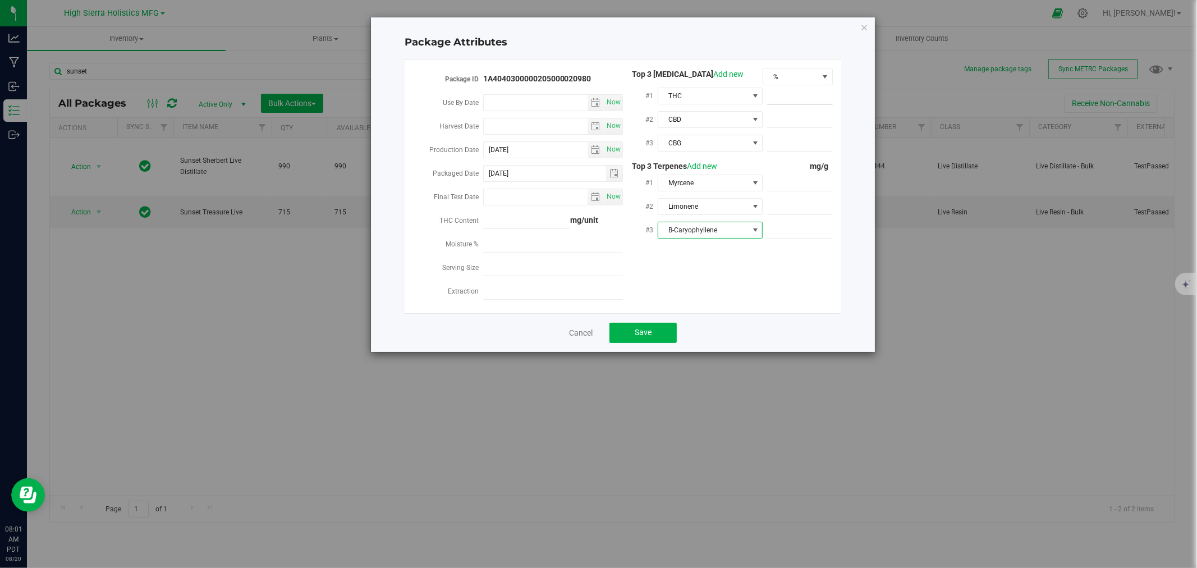
click at [806, 95] on span at bounding box center [800, 96] width 66 height 16
type input "77.63"
type input "77.6300"
type input "0"
type input "0.0000"
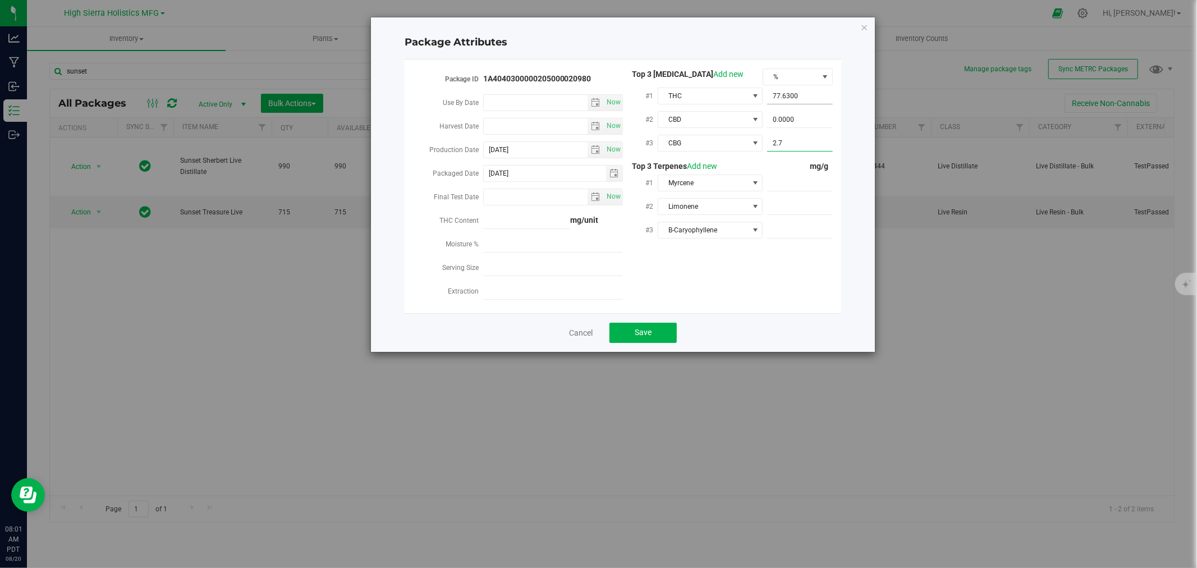
type input "2.79"
type input "2.7900"
type input "21"
type input "21.0000"
type input "7.7"
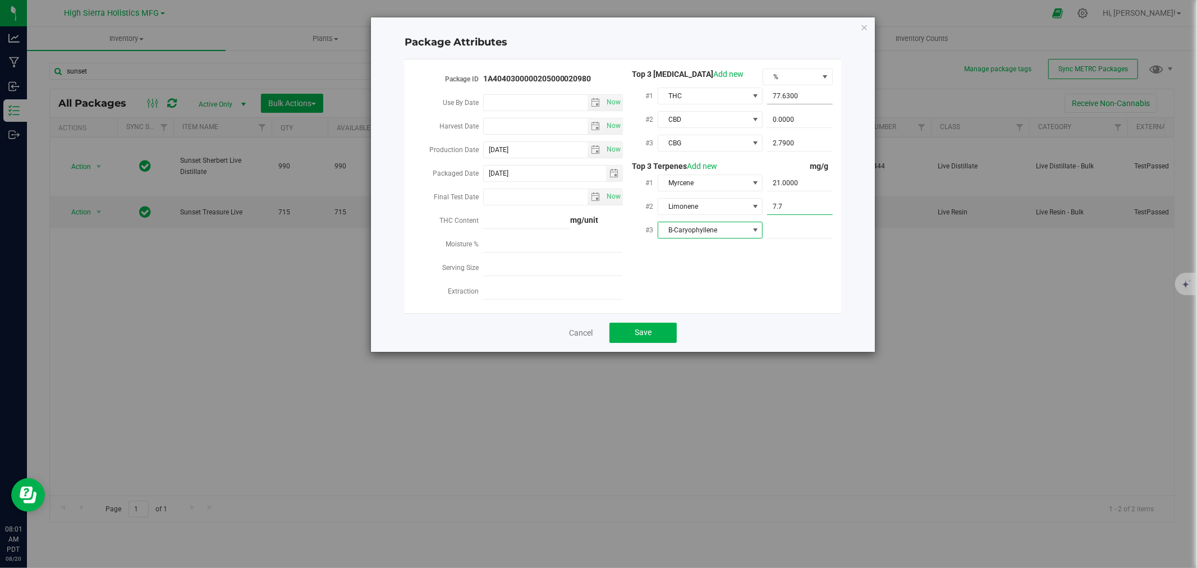
type input "7.7000"
type input "6.9"
type input "6.9000"
click at [744, 263] on div "Package ID 1A4040300000205000020980 Use By Date Now Harvest Date Now Production…" at bounding box center [623, 186] width 420 height 236
click at [646, 335] on span "Save" at bounding box center [643, 332] width 17 height 9
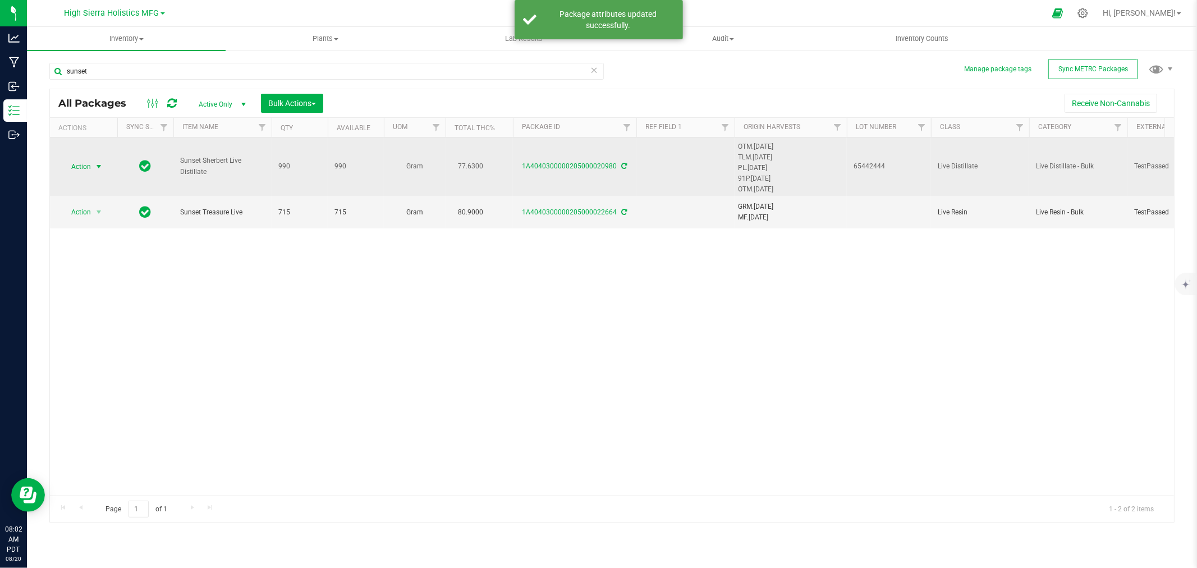
click at [97, 167] on span "select" at bounding box center [98, 166] width 9 height 9
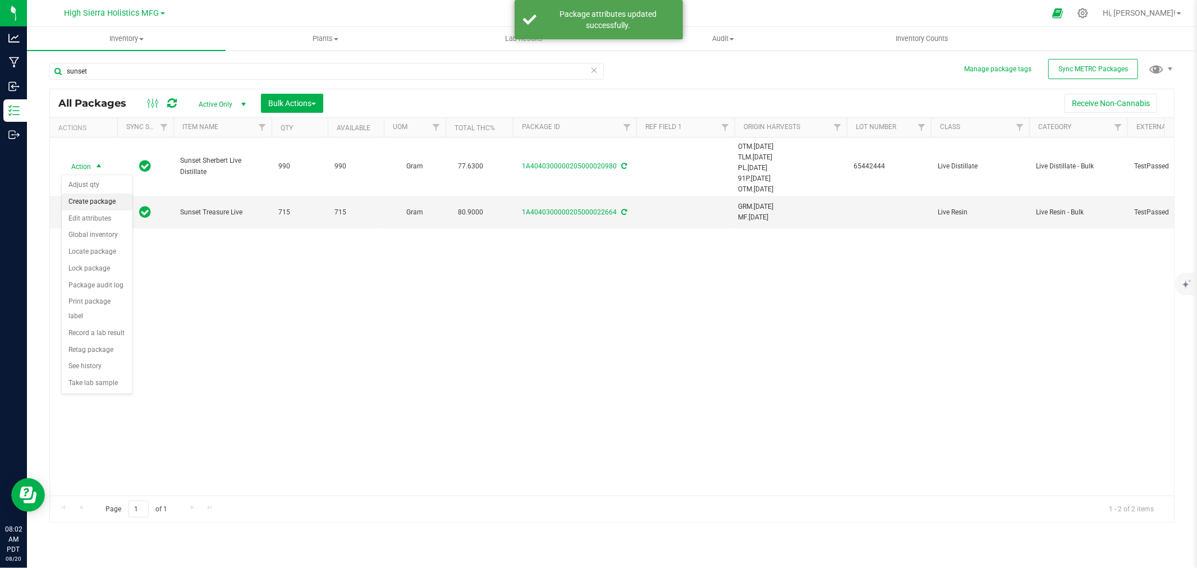
click at [109, 205] on li "Create package" at bounding box center [97, 202] width 71 height 17
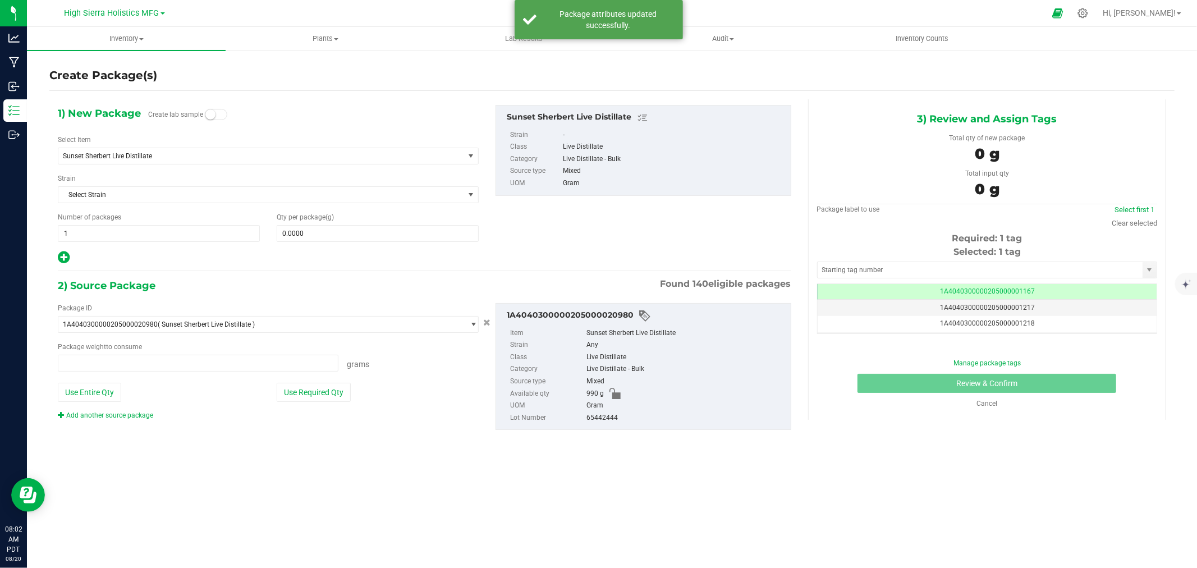
type input "0.0000 g"
click at [208, 157] on span "Sunset Sherbert Live Distillate" at bounding box center [253, 156] width 380 height 8
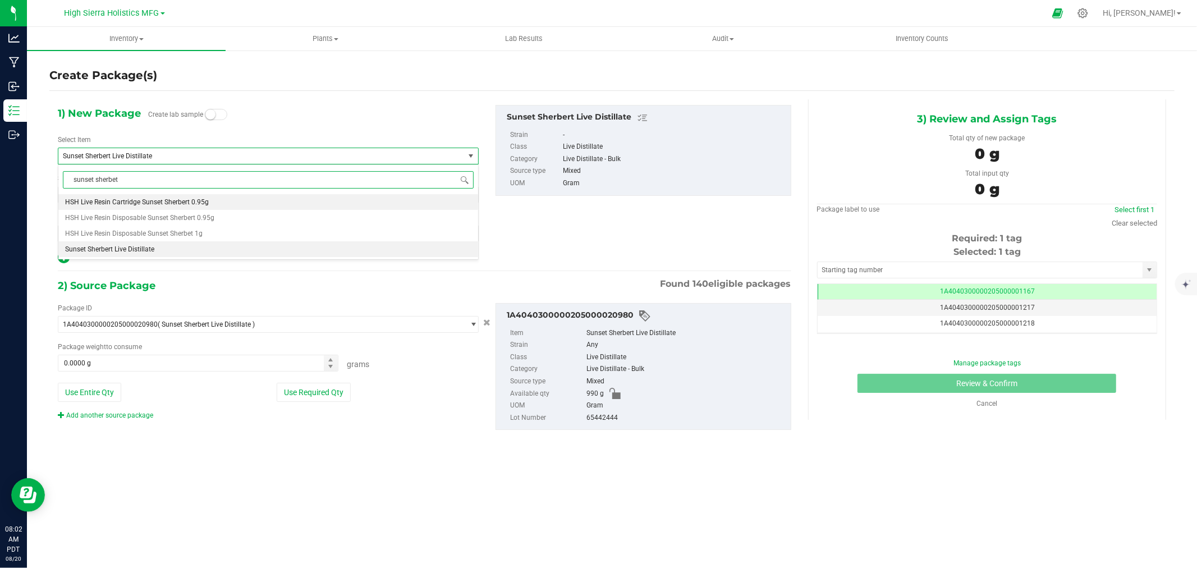
type input "sunset sherbet"
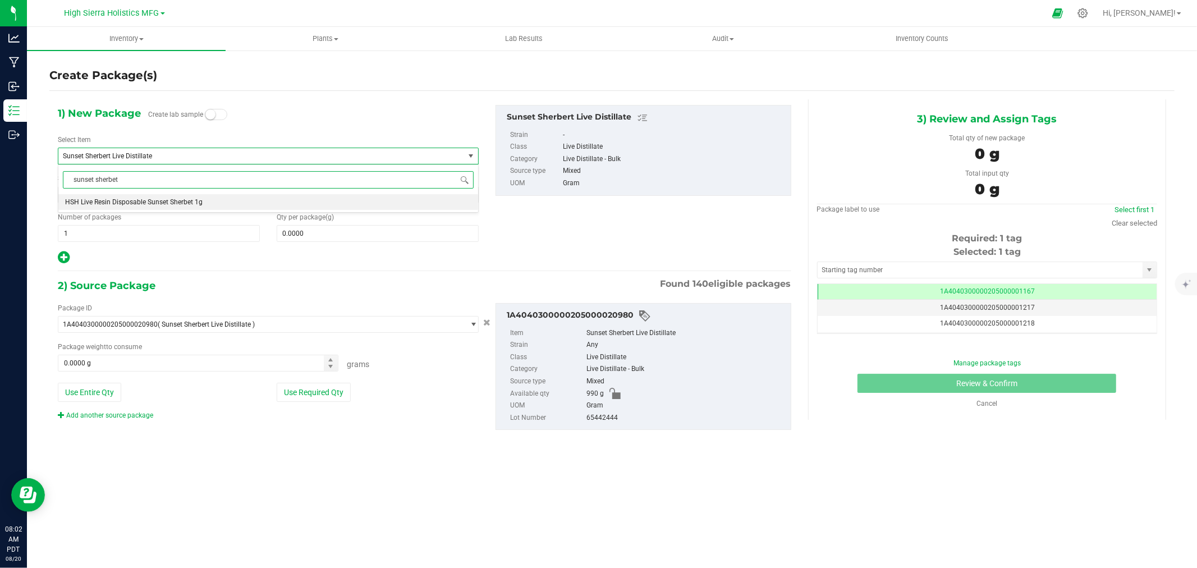
click at [203, 200] on li "HSH Live Resin Disposable Sunset Sherbet 1g" at bounding box center [268, 202] width 420 height 16
type input "0"
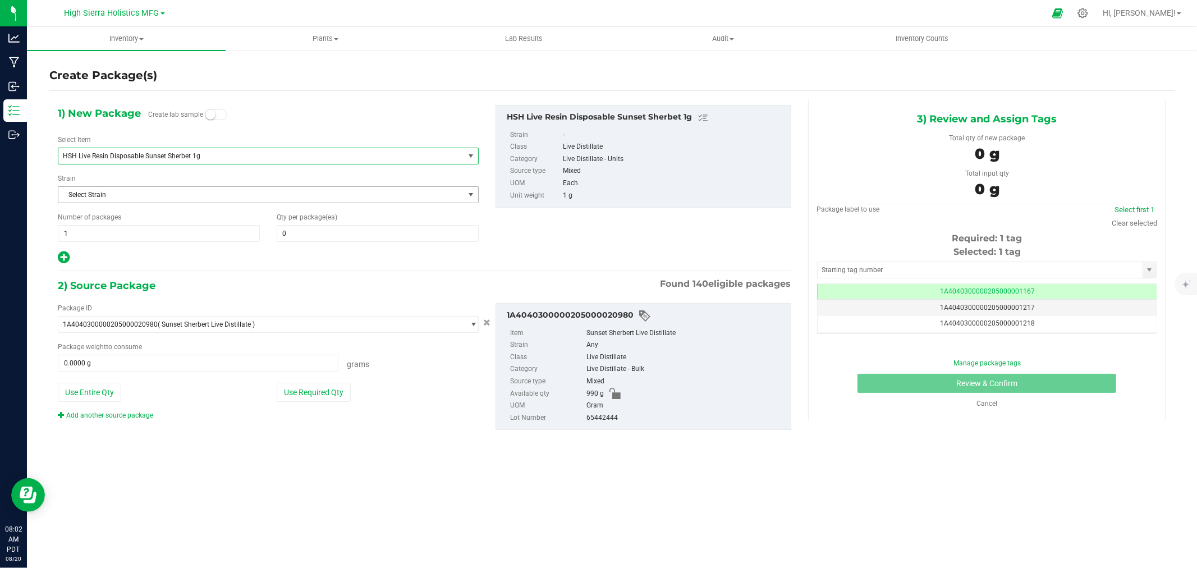
click at [206, 198] on span "Select Strain" at bounding box center [261, 195] width 406 height 16
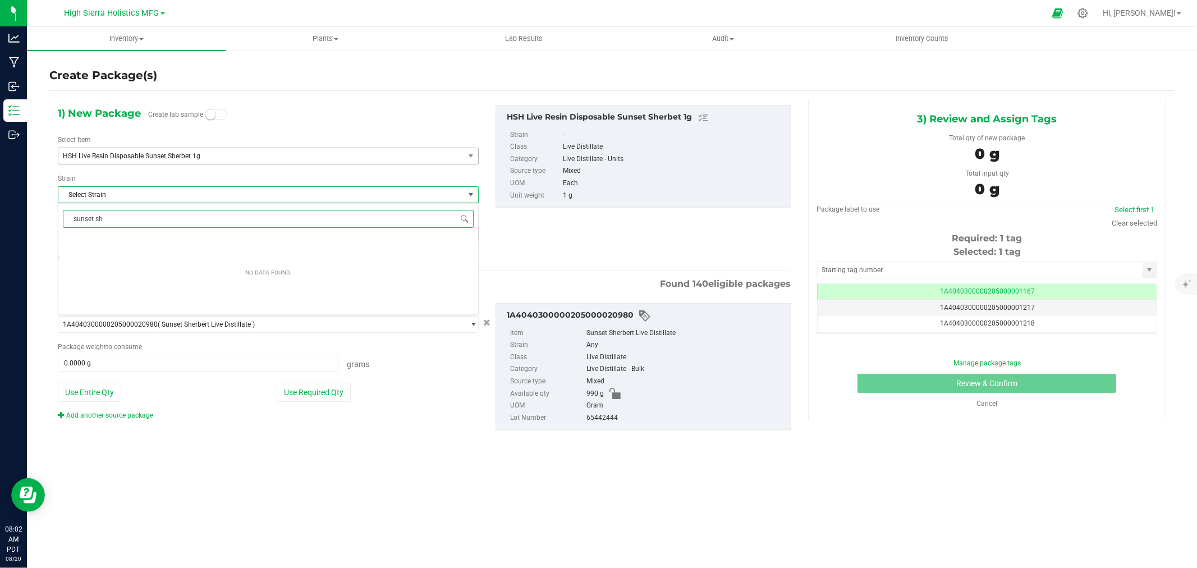
type input "sunset sh"
click at [36, 209] on div "Create Package(s) 1) New Package Create lab sample Select Item HSH Live Resin D…" at bounding box center [612, 224] width 1170 height 351
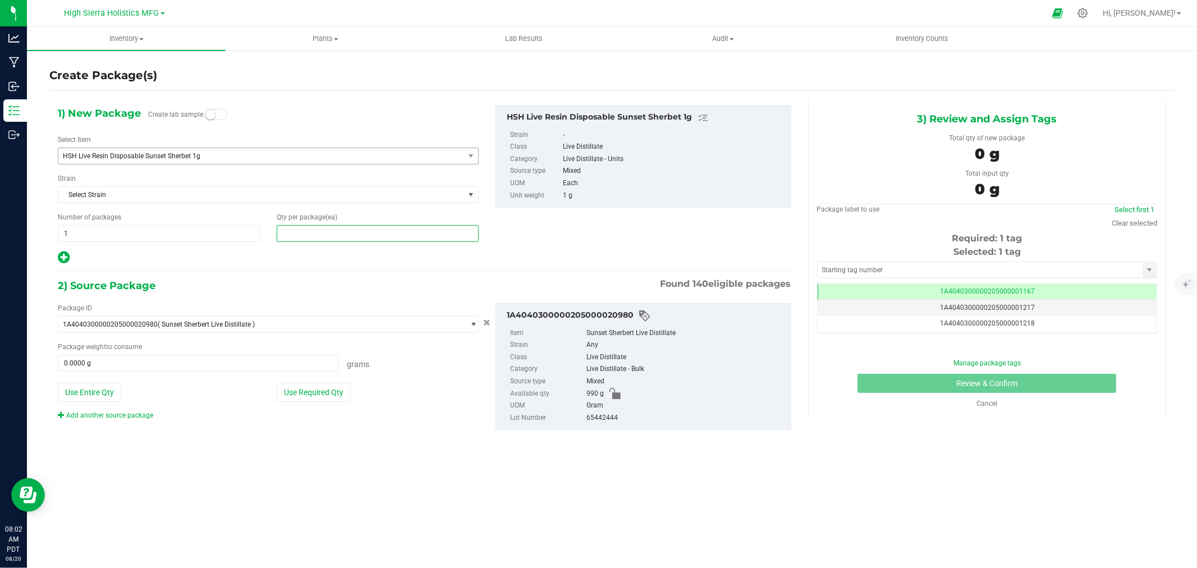
click at [351, 233] on span at bounding box center [378, 233] width 202 height 17
type input "60"
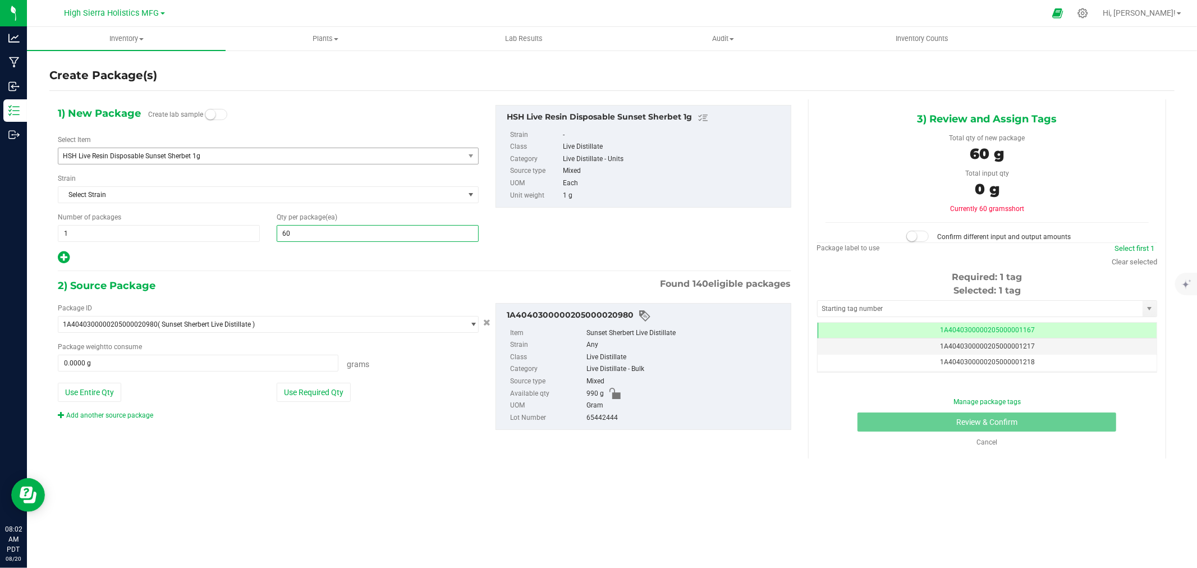
type input "60"
drag, startPoint x: 298, startPoint y: 247, endPoint x: 290, endPoint y: 246, distance: 8.0
click at [298, 247] on div "1) New Package Create lab sample Select Item HSH Live Resin Disposable Sunset S…" at bounding box center [268, 185] width 438 height 160
click at [344, 394] on button "Use Required Qty" at bounding box center [314, 392] width 74 height 19
type input "60.0000 g"
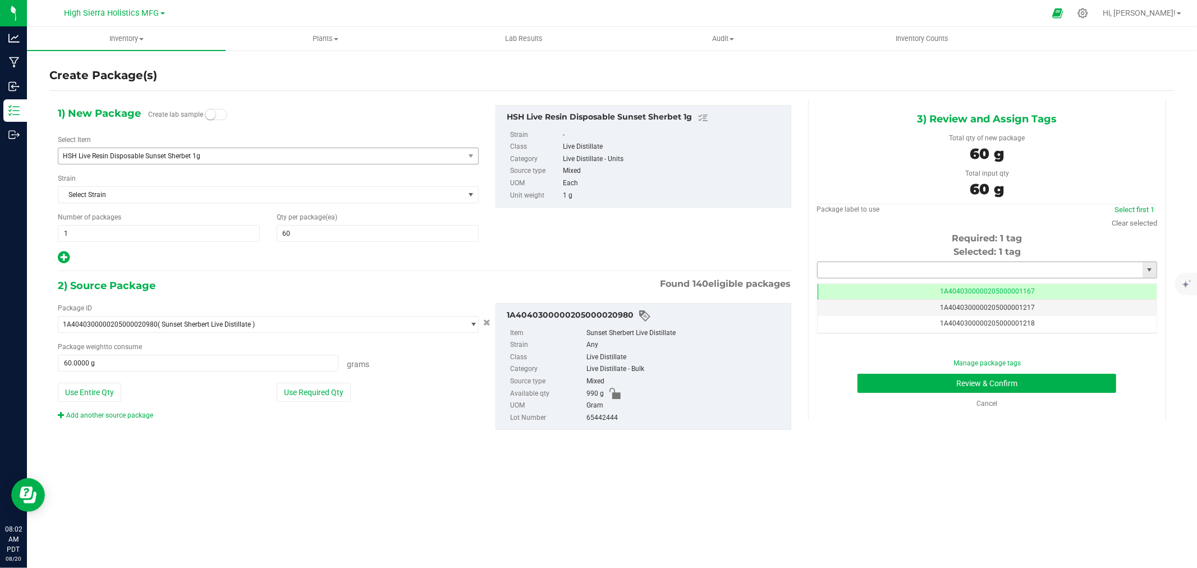
click at [886, 270] on input "text" at bounding box center [980, 270] width 325 height 16
click at [901, 290] on li "1A4040300000205000024439" at bounding box center [987, 289] width 339 height 17
type input "1A4040300000205000024439"
click at [901, 377] on button "Review & Confirm" at bounding box center [986, 383] width 259 height 19
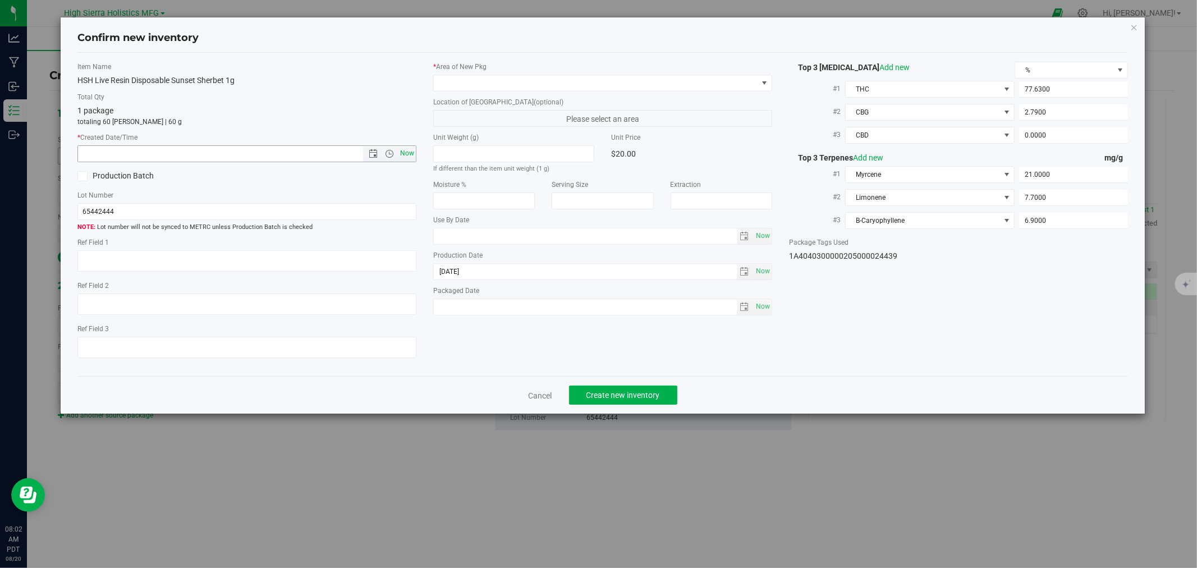
click at [404, 152] on span "Now" at bounding box center [407, 153] width 19 height 16
type input "8/20/2025 8:02 AM"
click at [483, 75] on span at bounding box center [596, 83] width 324 height 16
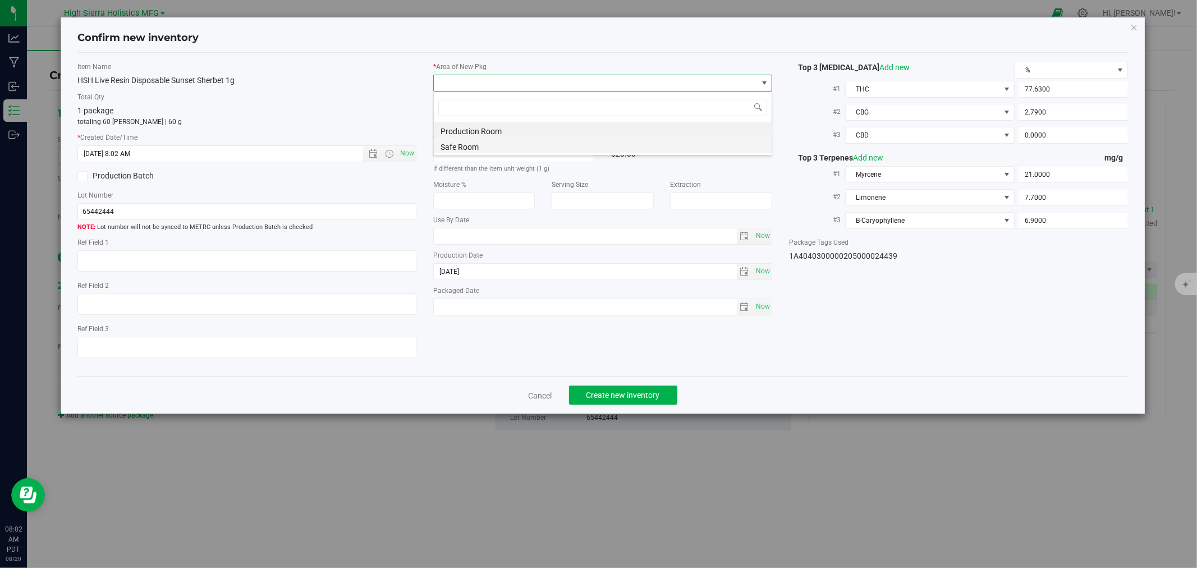
click at [473, 143] on li "Safe Room" at bounding box center [603, 145] width 338 height 16
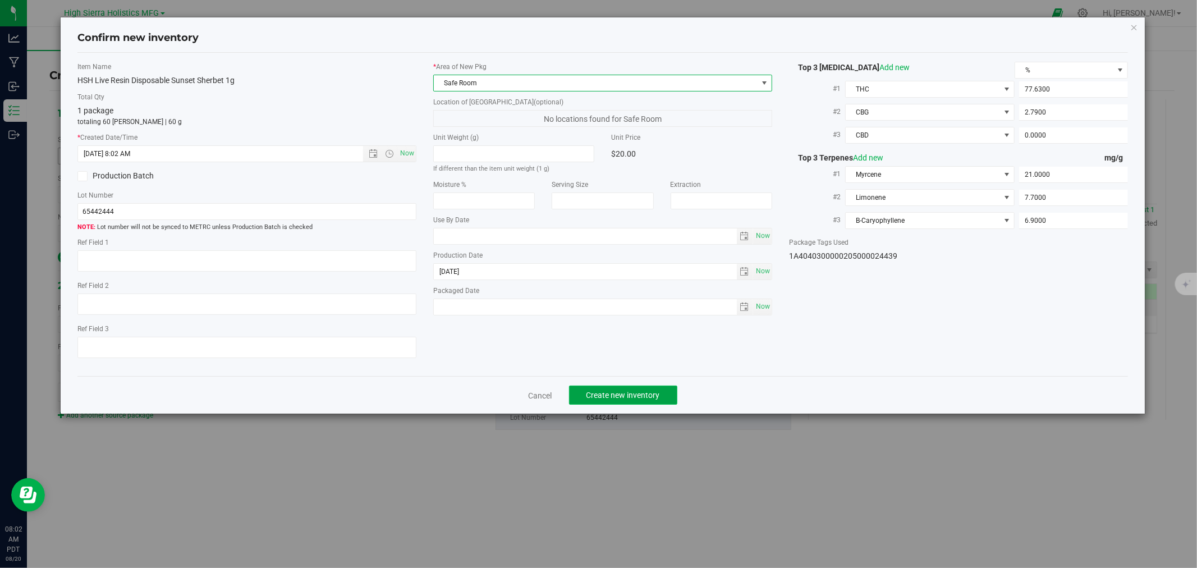
click at [629, 400] on span "Create new inventory" at bounding box center [623, 395] width 74 height 9
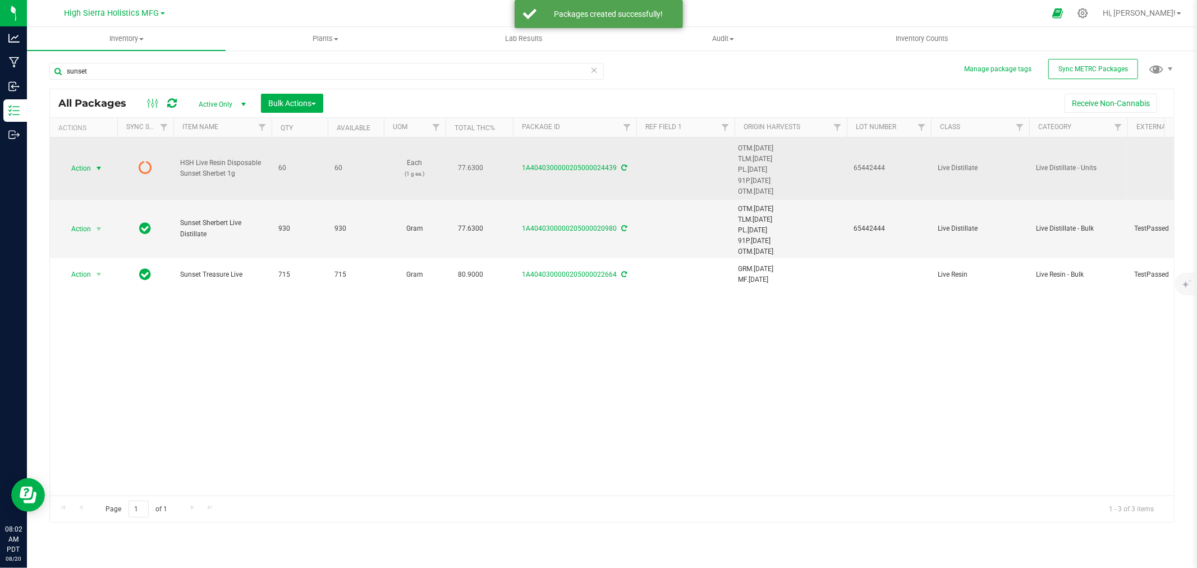
click at [101, 170] on span "select" at bounding box center [98, 168] width 9 height 9
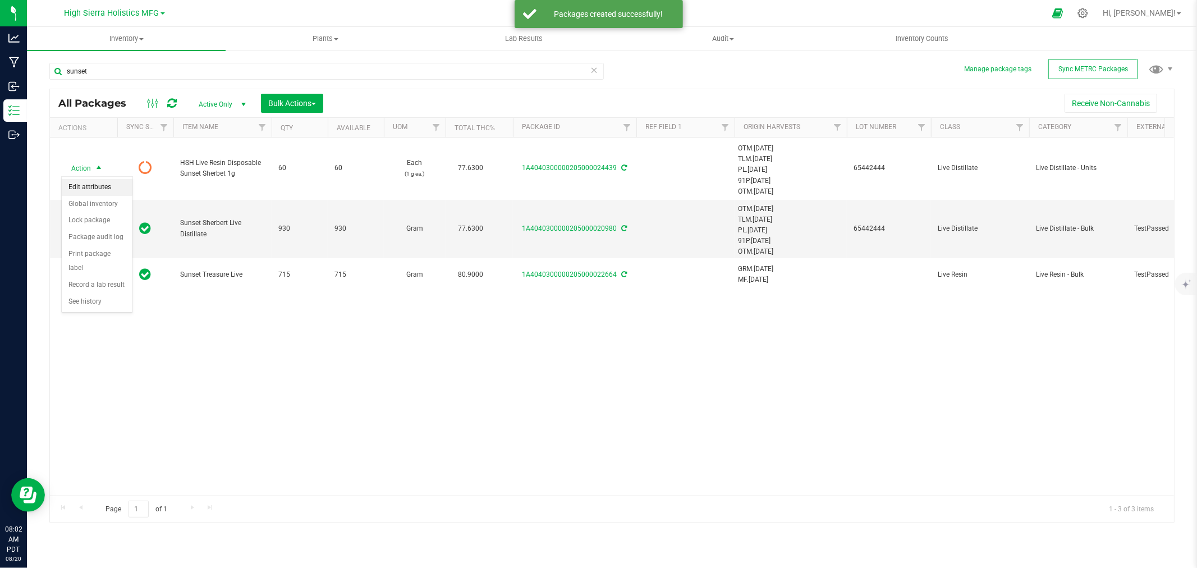
click at [102, 180] on li "Edit attributes" at bounding box center [97, 187] width 71 height 17
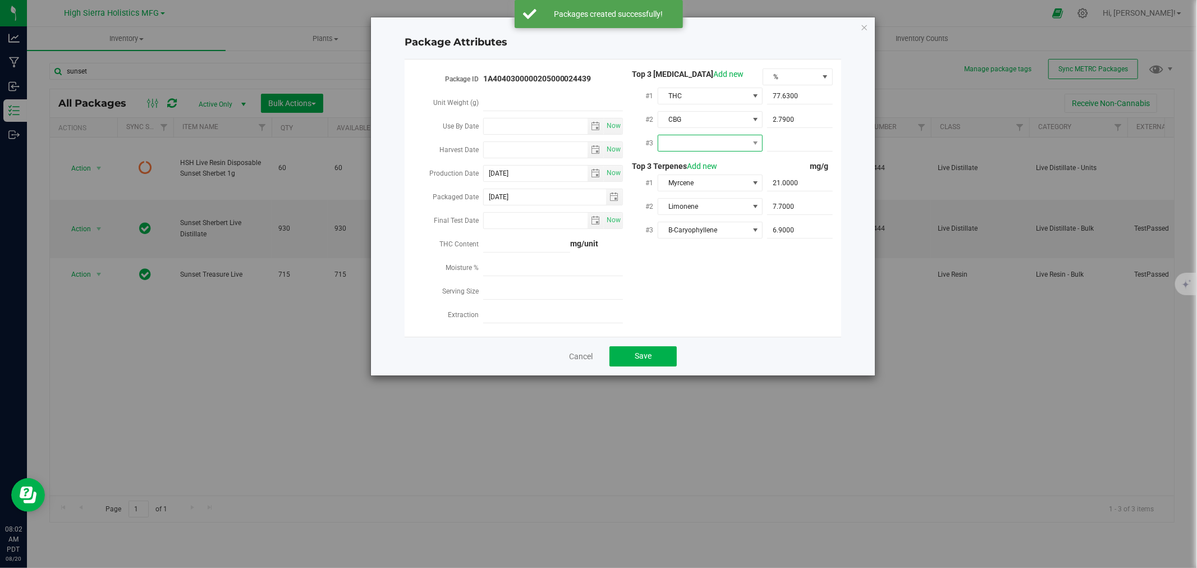
click at [708, 138] on span at bounding box center [703, 143] width 90 height 16
click at [692, 202] on li "CBD" at bounding box center [710, 208] width 105 height 19
click at [790, 145] on span at bounding box center [800, 143] width 66 height 16
type input "0"
type input "0.0000"
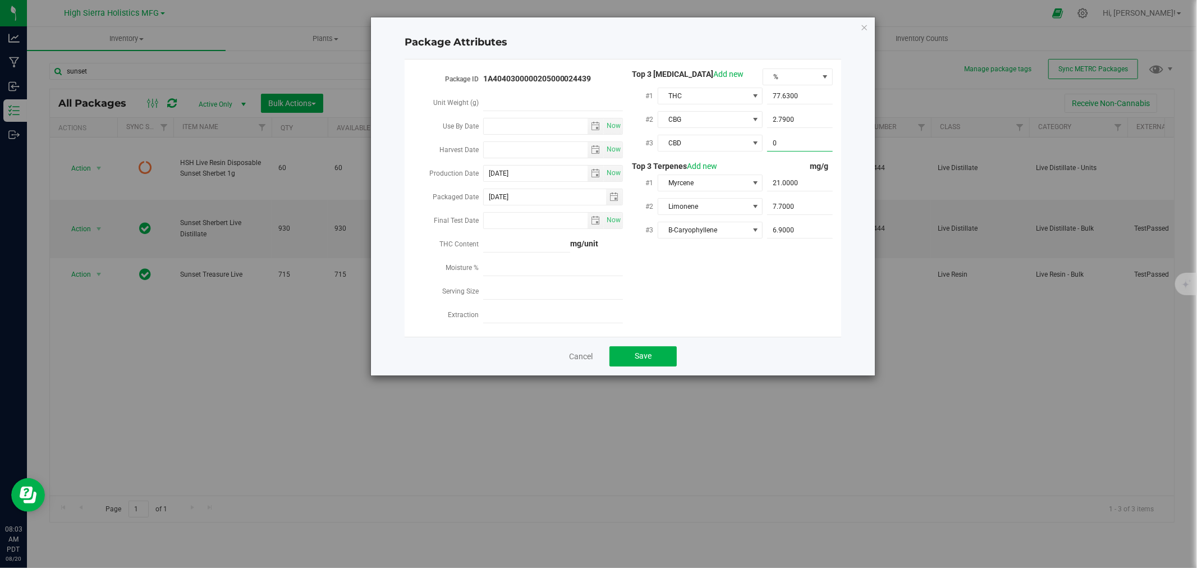
click at [787, 278] on div "Package ID 1A4040300000205000024439 Unit Weight (g) Use By Date Now Harvest Dat…" at bounding box center [623, 197] width 420 height 259
click at [662, 354] on button "Save" at bounding box center [642, 356] width 67 height 20
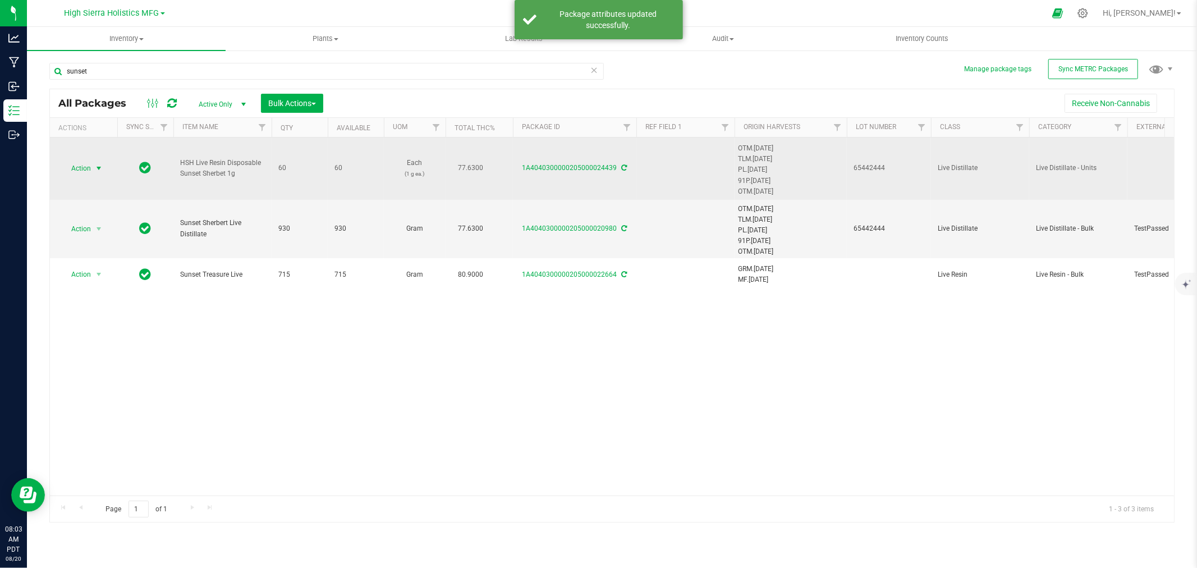
click at [95, 171] on span "select" at bounding box center [98, 168] width 9 height 9
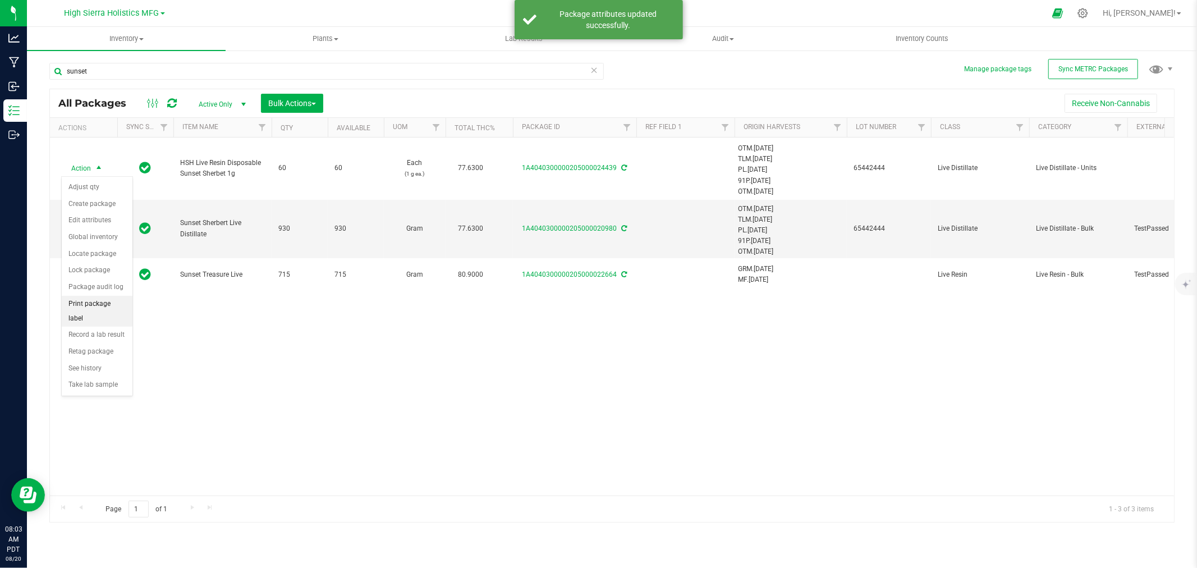
click at [102, 309] on li "Print package label" at bounding box center [97, 311] width 71 height 31
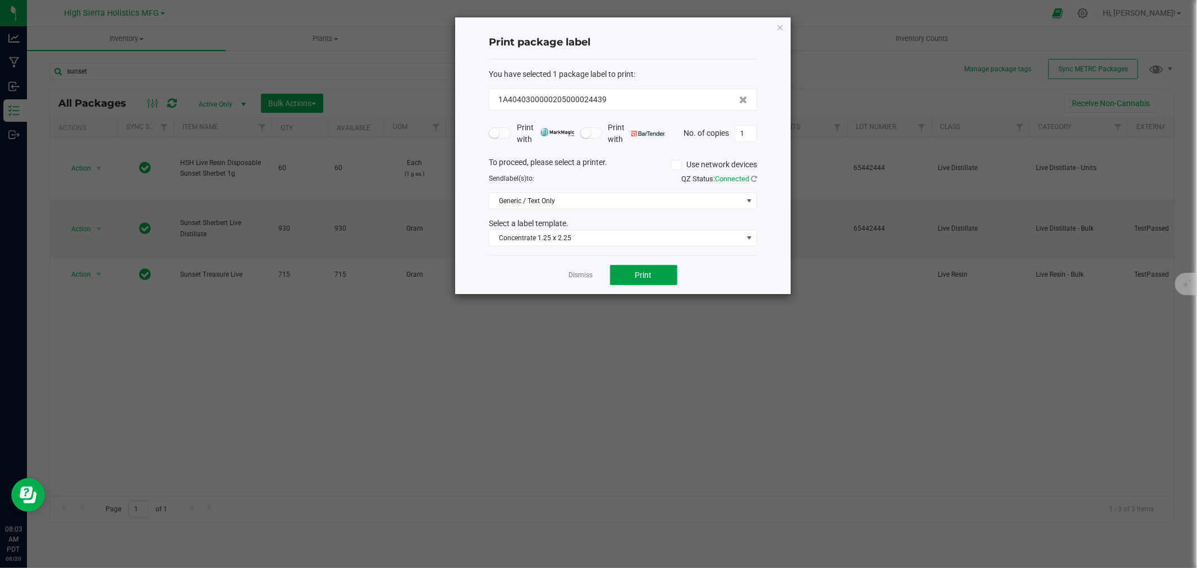
click at [641, 267] on button "Print" at bounding box center [643, 275] width 67 height 20
click at [742, 138] on input "1" at bounding box center [745, 134] width 21 height 16
type input "59"
click at [649, 278] on span "Print" at bounding box center [643, 274] width 17 height 9
click at [780, 22] on icon "button" at bounding box center [780, 26] width 8 height 13
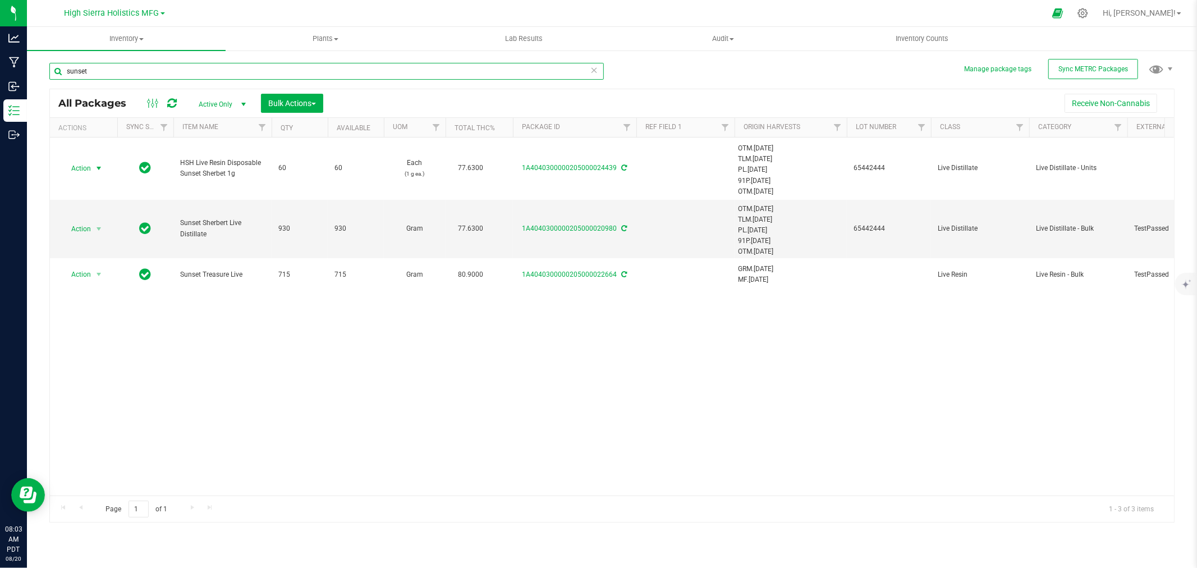
drag, startPoint x: 98, startPoint y: 70, endPoint x: 45, endPoint y: 71, distance: 53.3
click at [45, 71] on div "Manage package tags Sync METRC Packages sunset All Packages Active Only Active …" at bounding box center [612, 220] width 1170 height 342
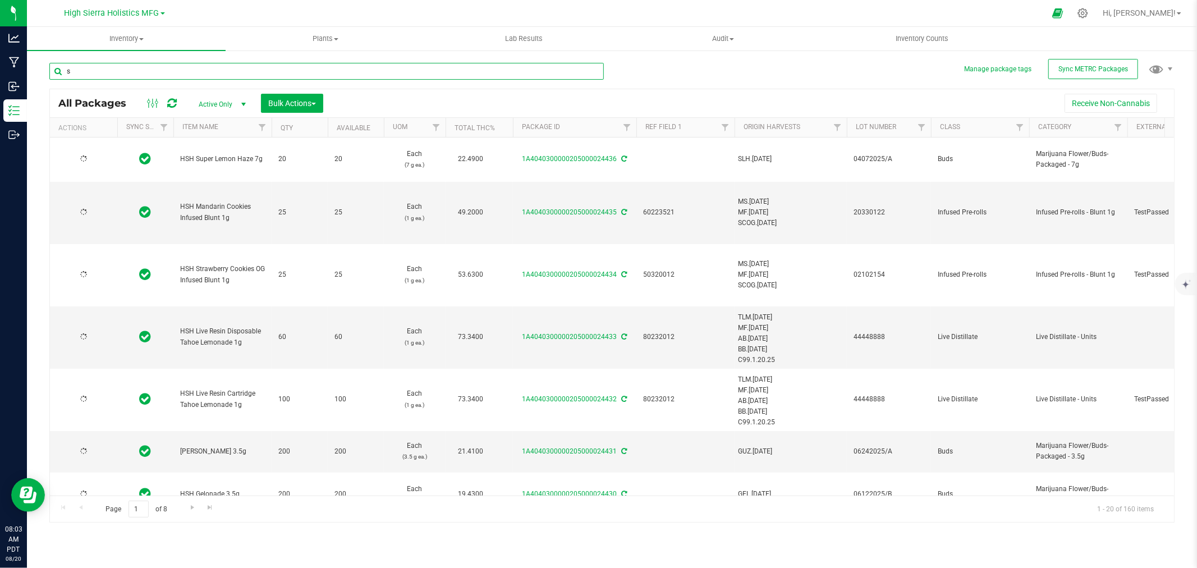
type input "sk"
type input "2025-04-07"
type input "2025-07-31"
type input "2025-07-28"
type input "2025-06-25"
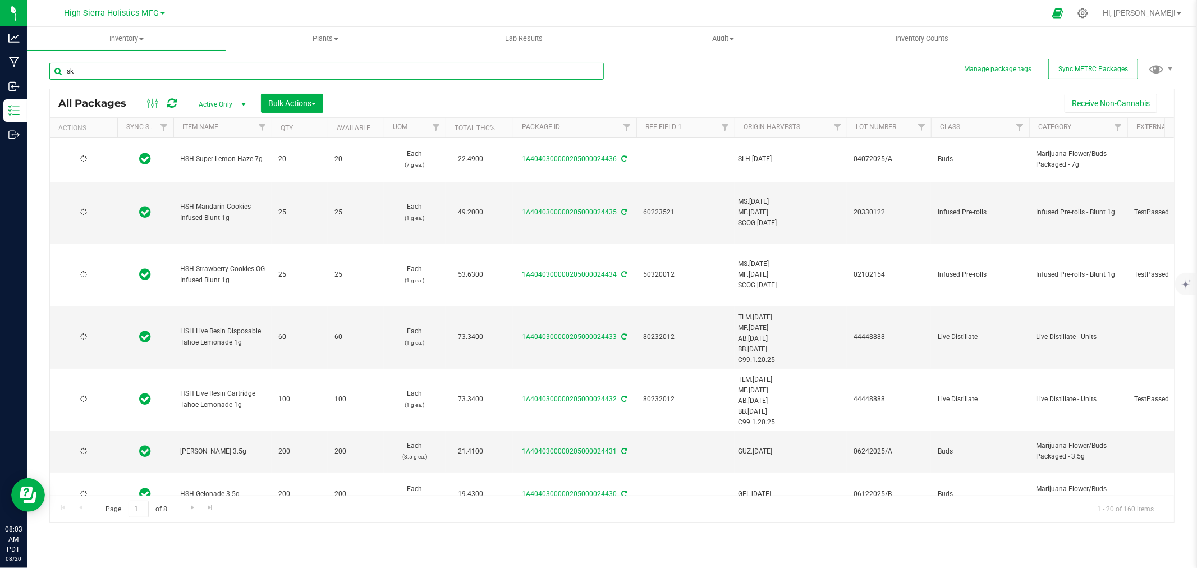
type input "2025-06-25"
type input "2025-06-24"
type input "2025-06-12"
type input "[DATE]"
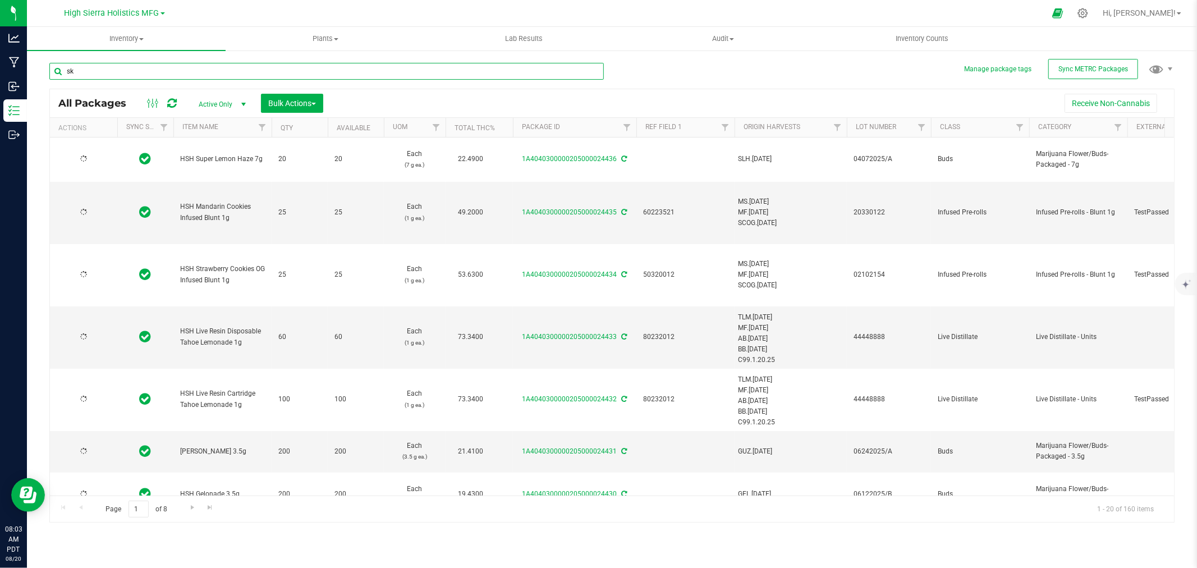
type input "[DATE]"
type input "2025-04-23"
type input "2025-03-28"
type input "2025-08-14"
type input "2025-07-05"
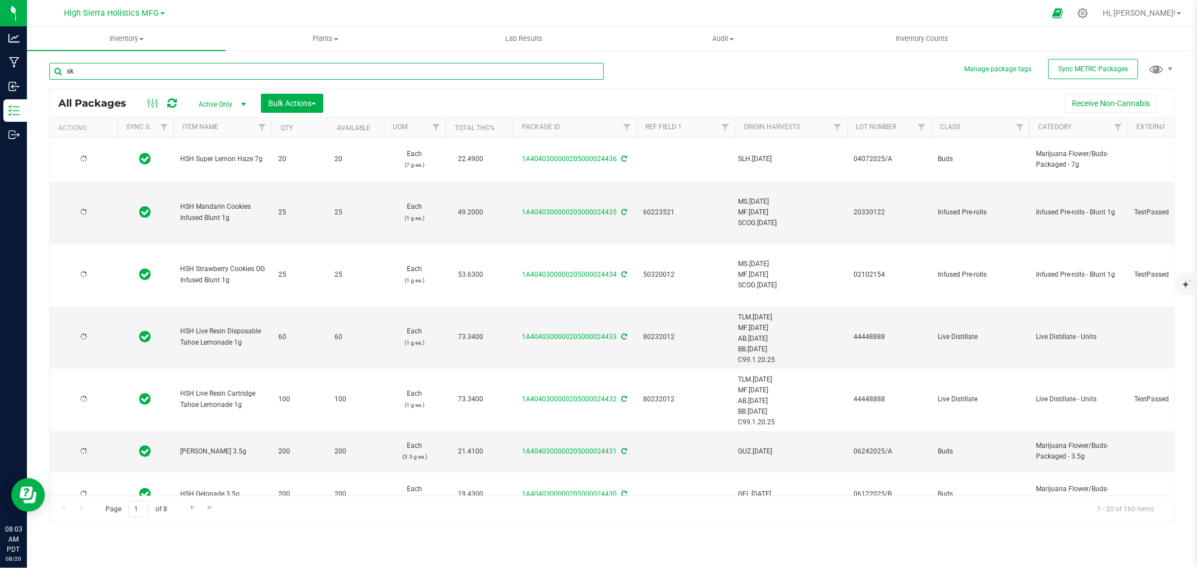
type input "2025-07-05"
type input "2025-07-25"
type input "2025-07-01"
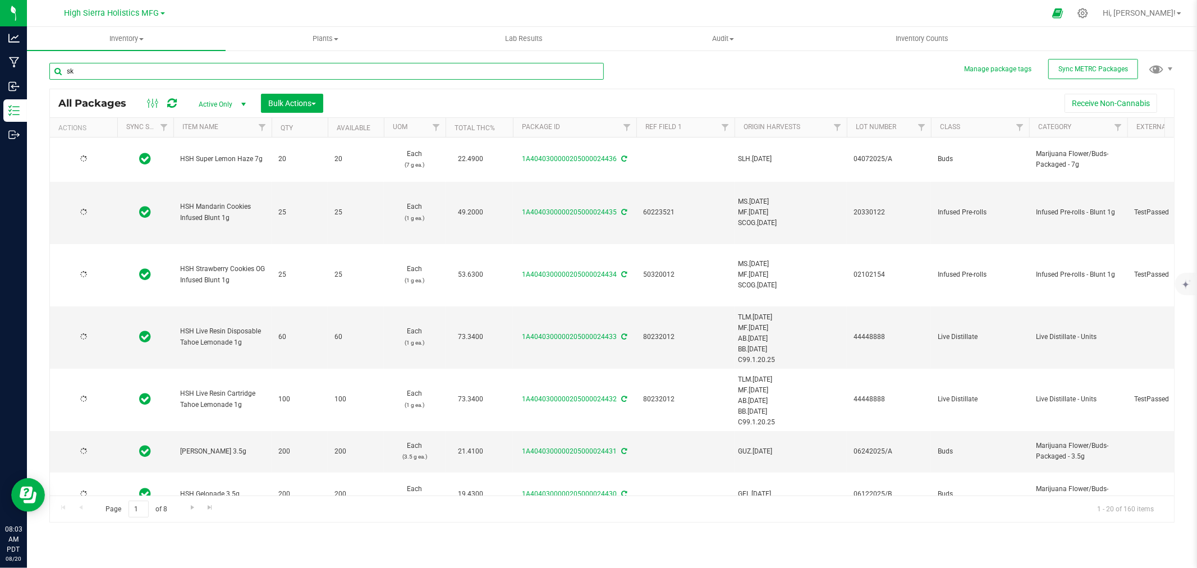
type input "2025-07-01"
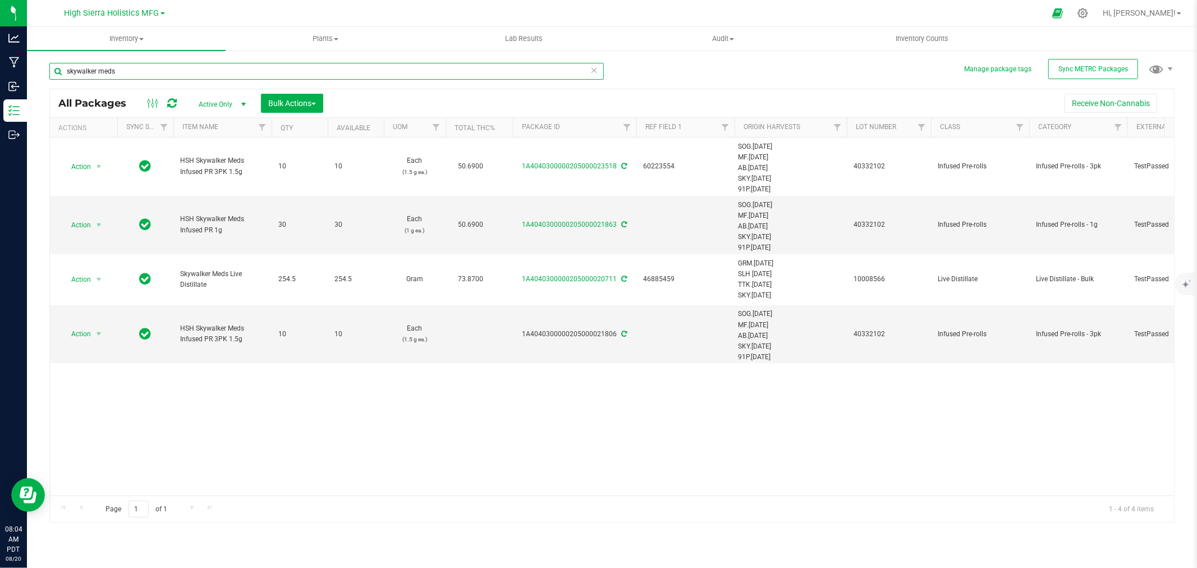
type input "skywalker meds"
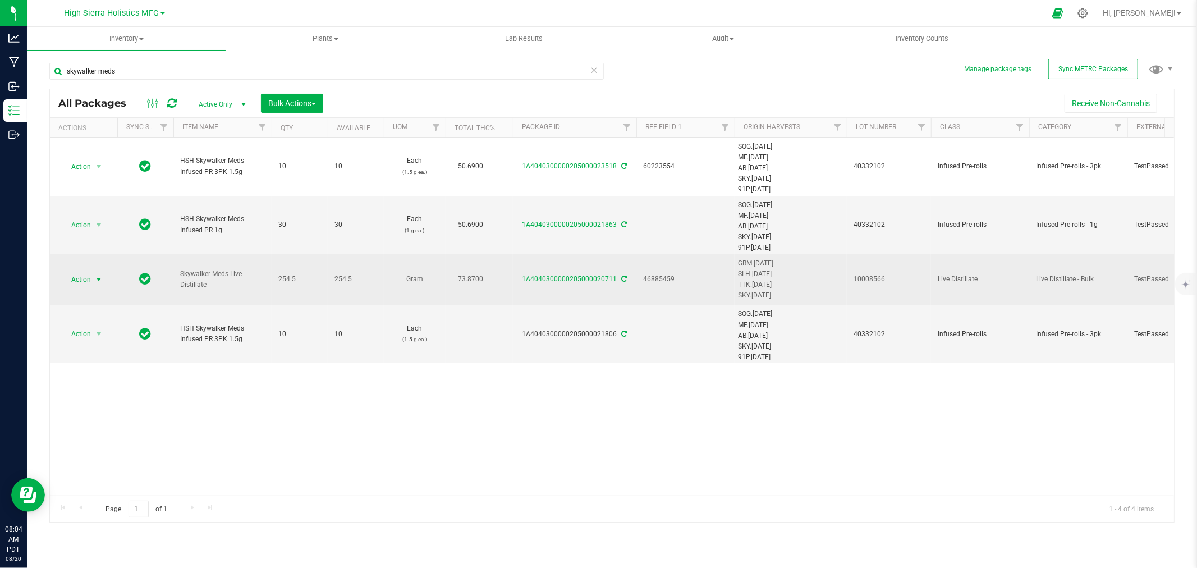
click at [86, 281] on span "Action" at bounding box center [76, 280] width 30 height 16
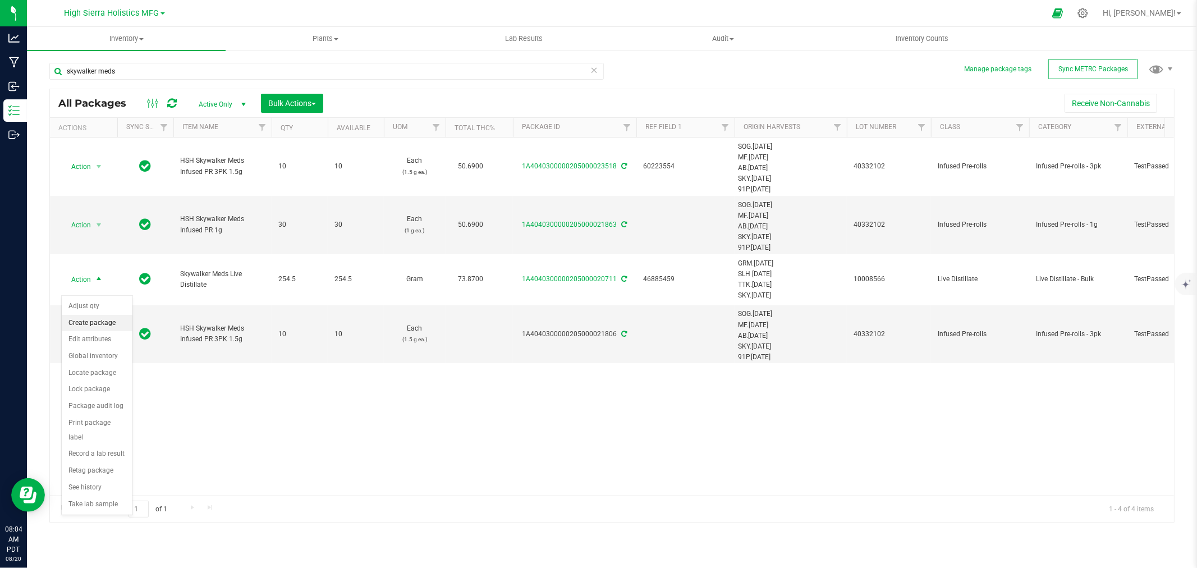
click at [98, 323] on li "Create package" at bounding box center [97, 323] width 71 height 17
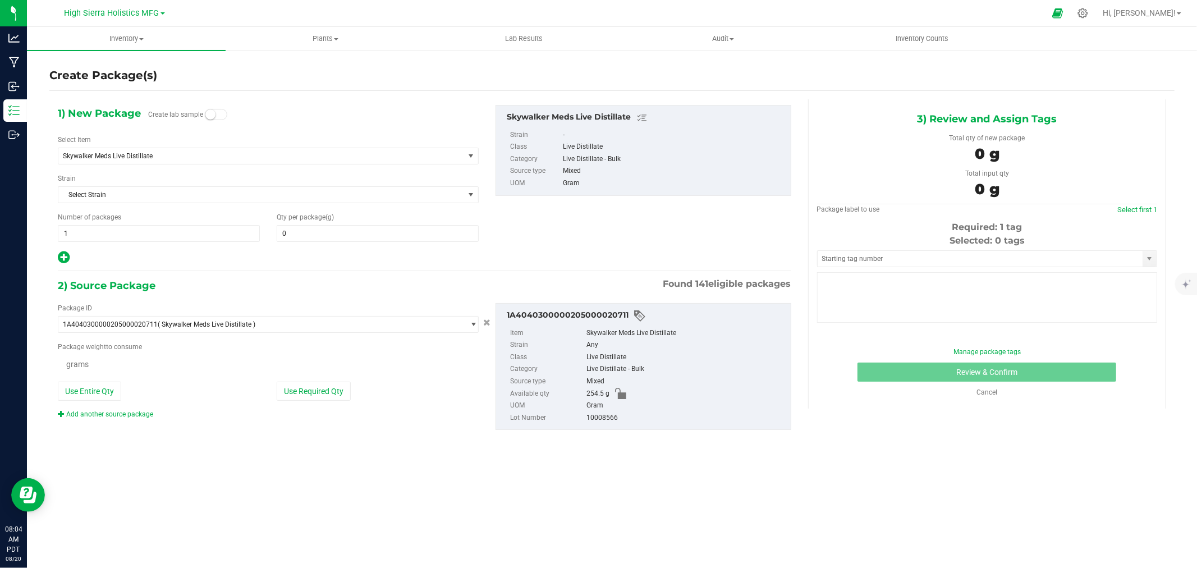
type input "0.0000"
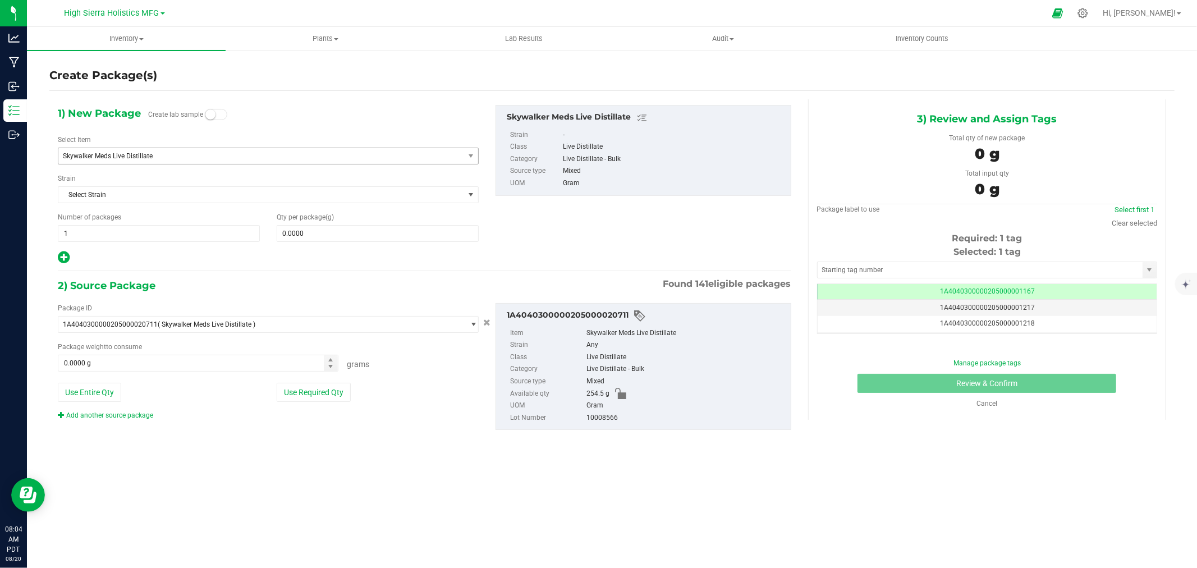
scroll to position [0, -1]
click at [172, 154] on span "Skywalker Meds Live Distillate" at bounding box center [253, 156] width 380 height 8
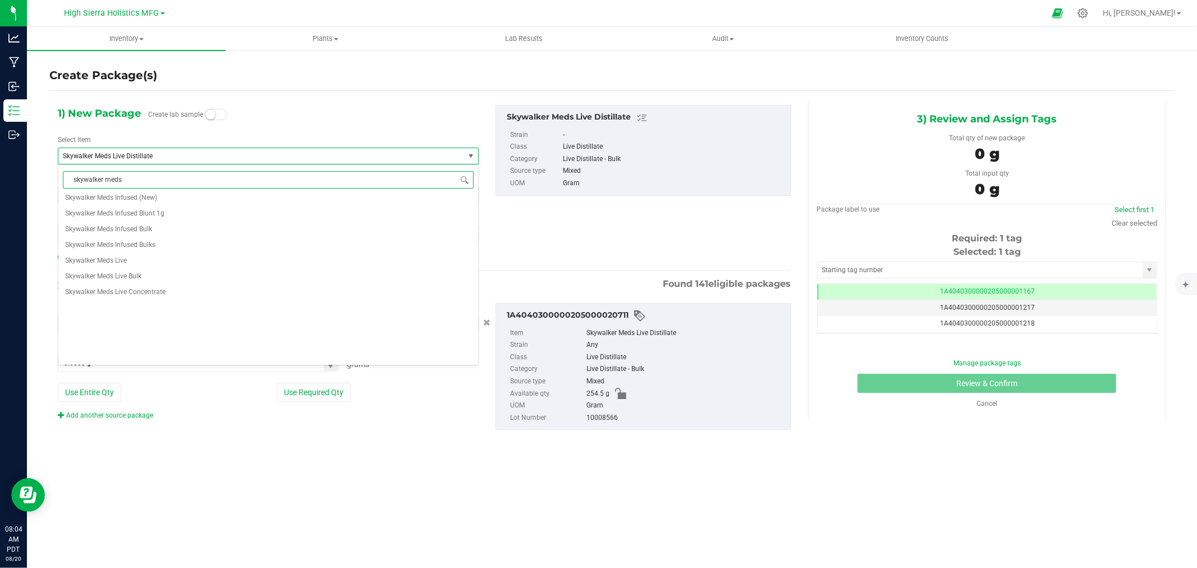
scroll to position [0, 0]
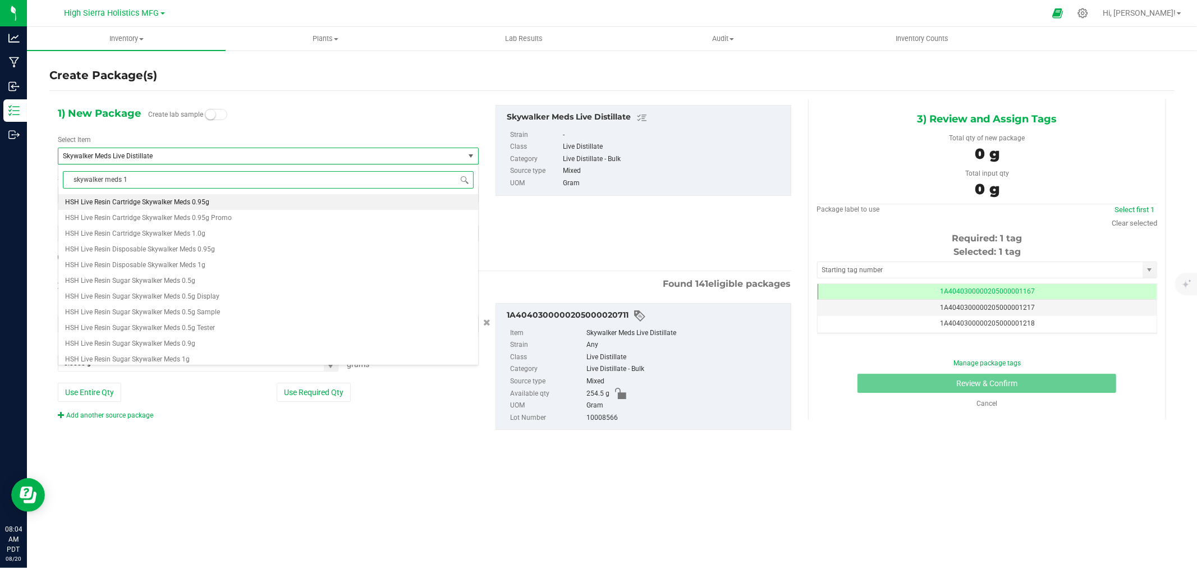
type input "skywalker meds 1g"
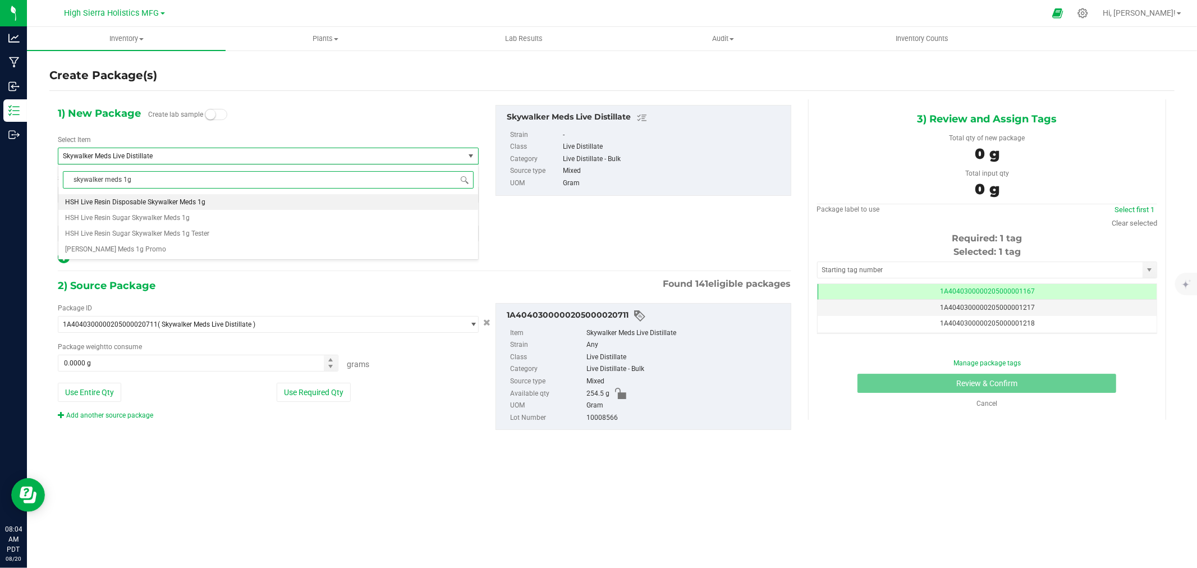
click at [147, 204] on span "HSH Live Resin Disposable Skywalker Meds 1g" at bounding box center [135, 202] width 140 height 8
type input "0"
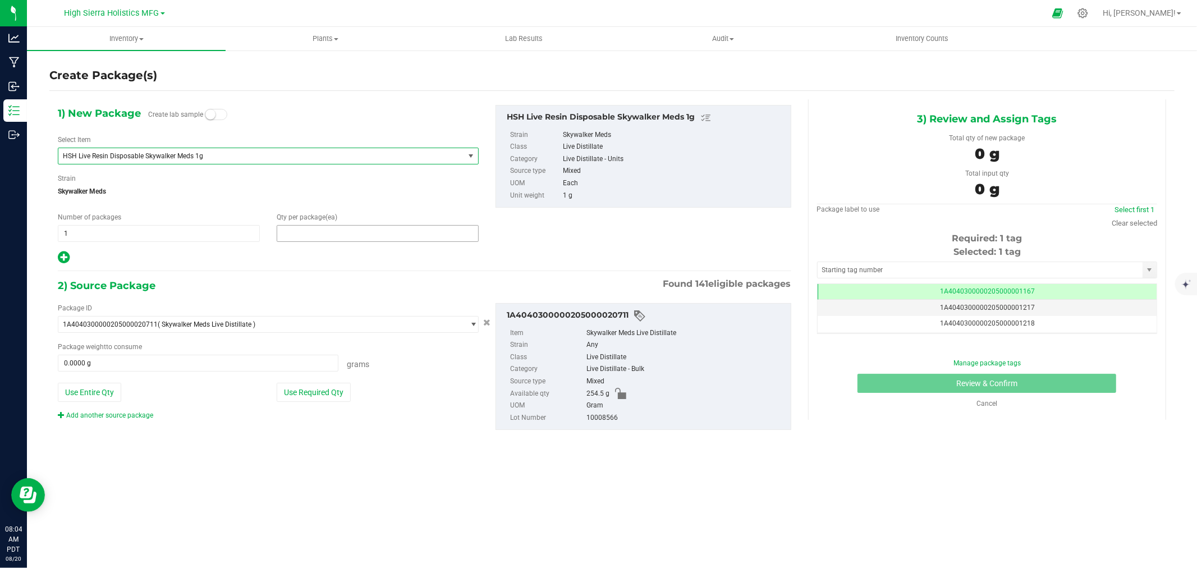
click at [328, 238] on span at bounding box center [378, 233] width 202 height 17
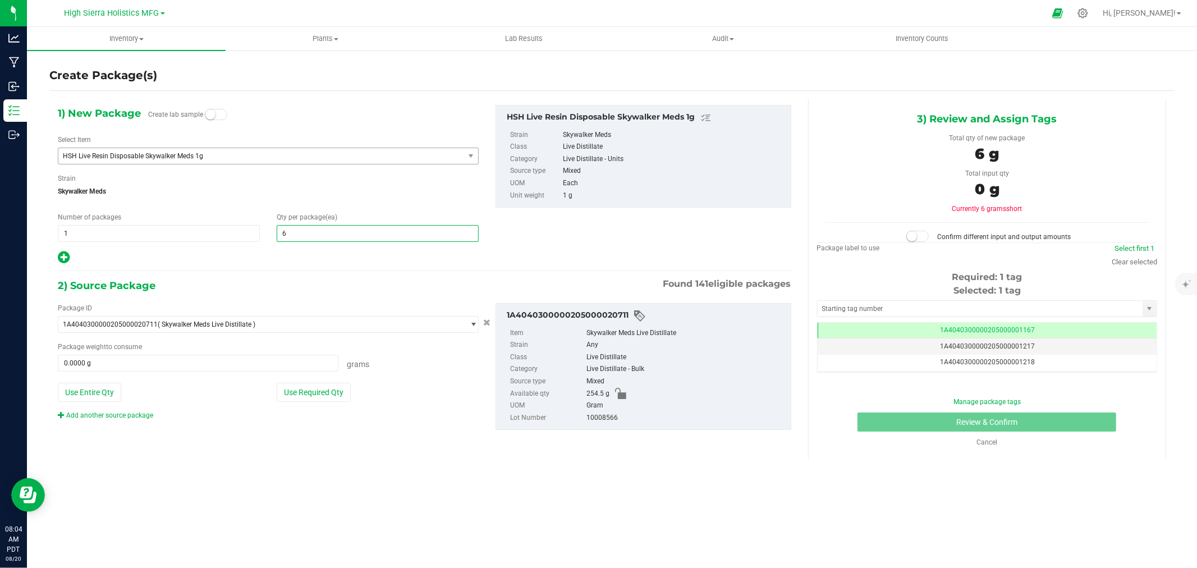
type input "60"
click at [306, 264] on div at bounding box center [268, 257] width 421 height 15
click at [310, 388] on button "Use Required Qty" at bounding box center [314, 392] width 74 height 19
type input "60.0000 g"
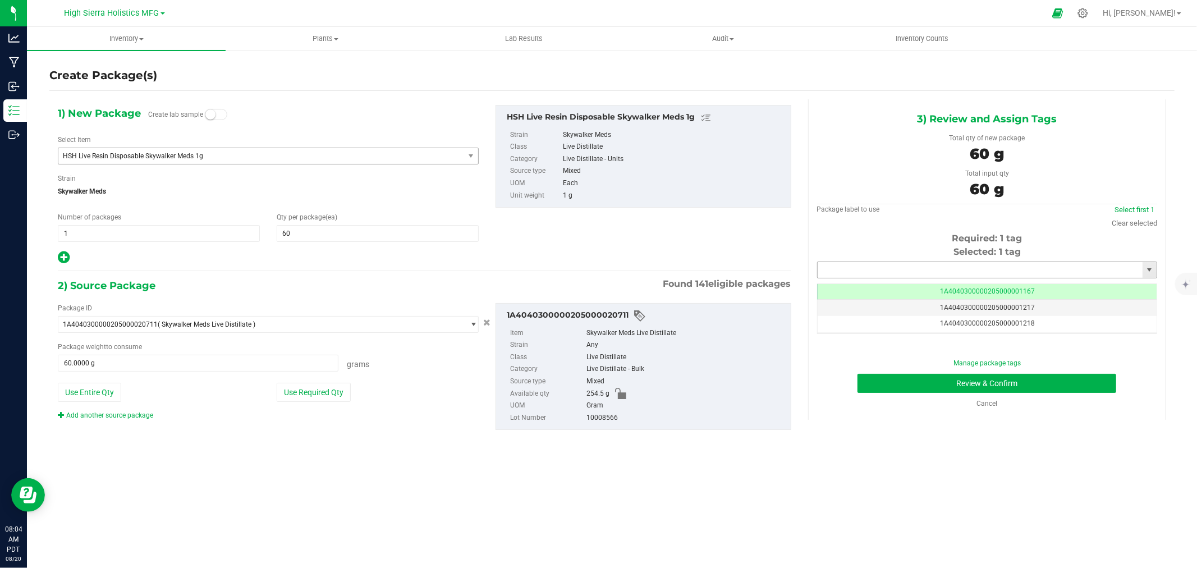
click at [871, 272] on input "text" at bounding box center [980, 270] width 325 height 16
click at [905, 287] on li "1A4040300000205000024440" at bounding box center [987, 289] width 339 height 17
type input "1A4040300000205000024440"
click at [940, 382] on button "Review & Confirm" at bounding box center [986, 383] width 259 height 19
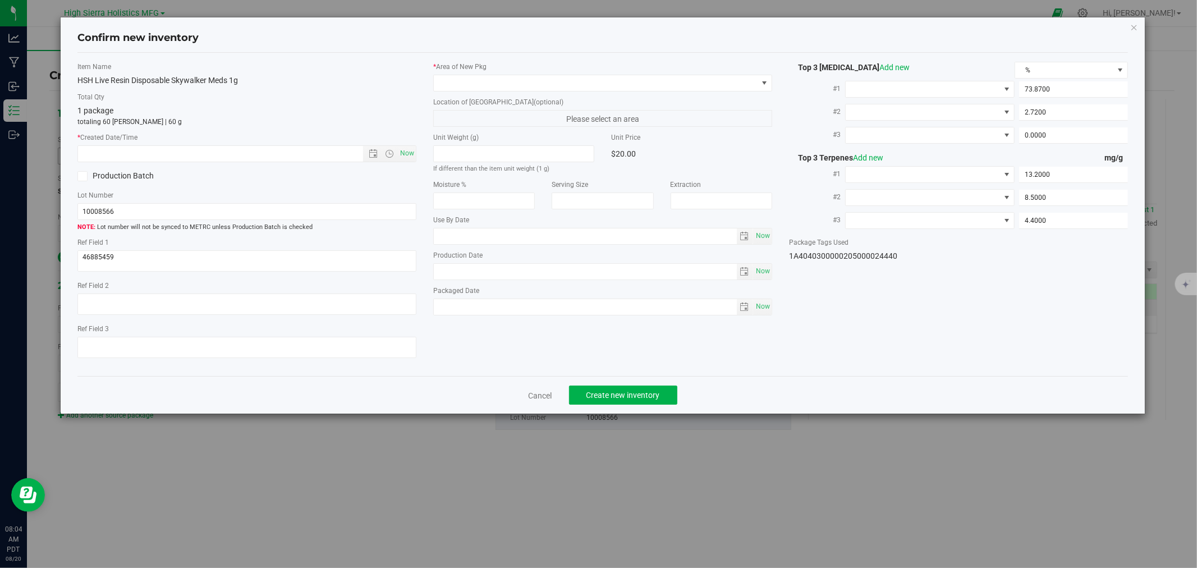
type input "[DATE]"
click at [413, 154] on span "Now" at bounding box center [407, 153] width 19 height 16
type input "8/20/2025 8:05 AM"
click at [515, 84] on span at bounding box center [596, 83] width 324 height 16
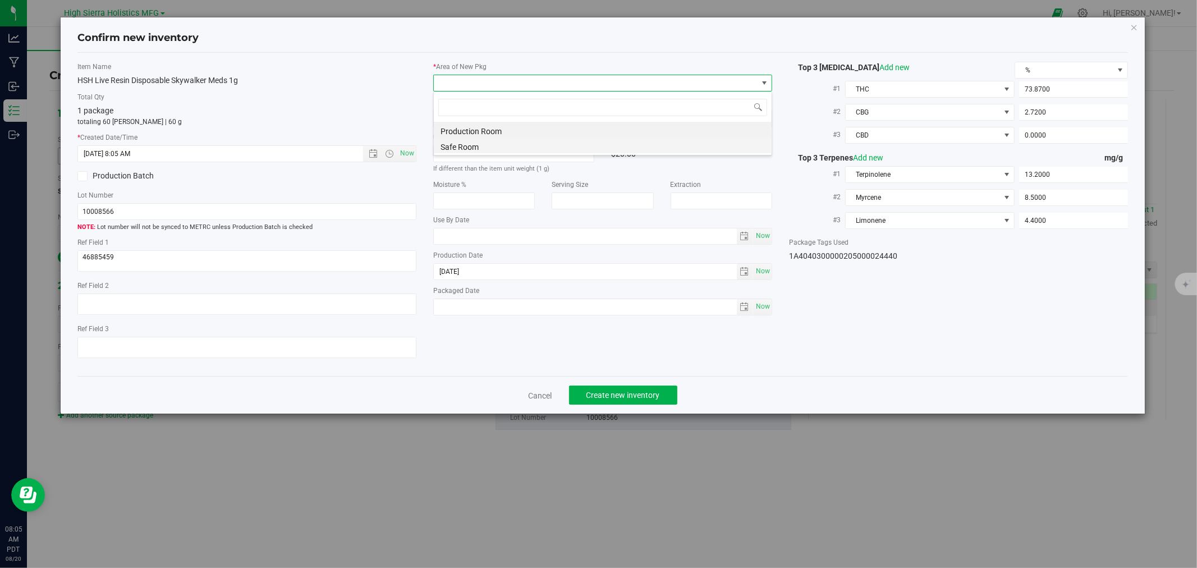
click at [462, 152] on li "Safe Room" at bounding box center [603, 145] width 338 height 16
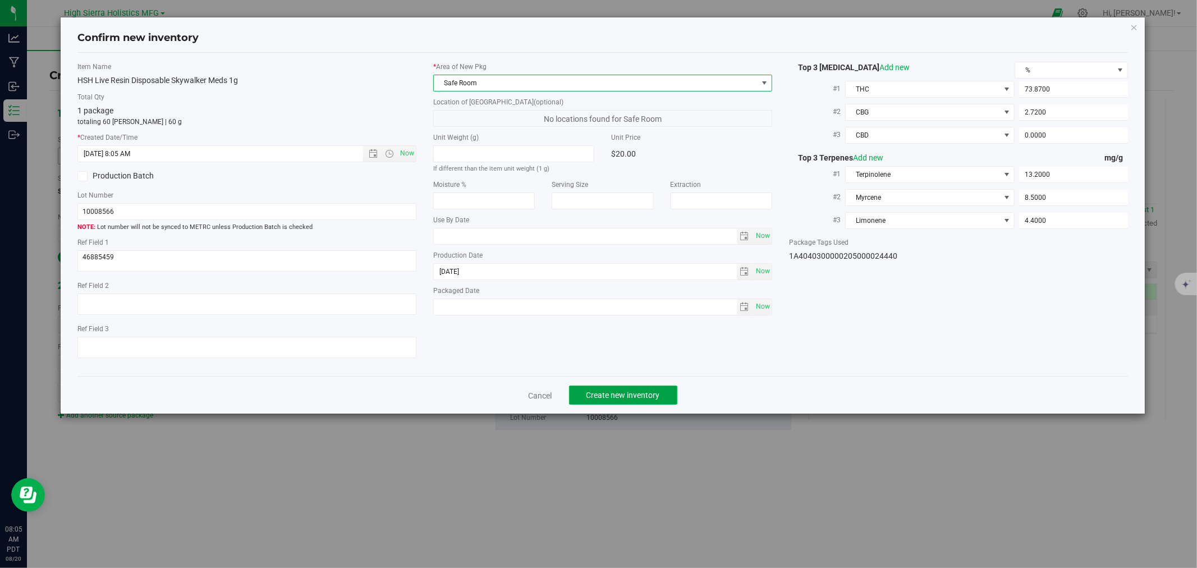
click at [608, 400] on span "Create new inventory" at bounding box center [623, 395] width 74 height 9
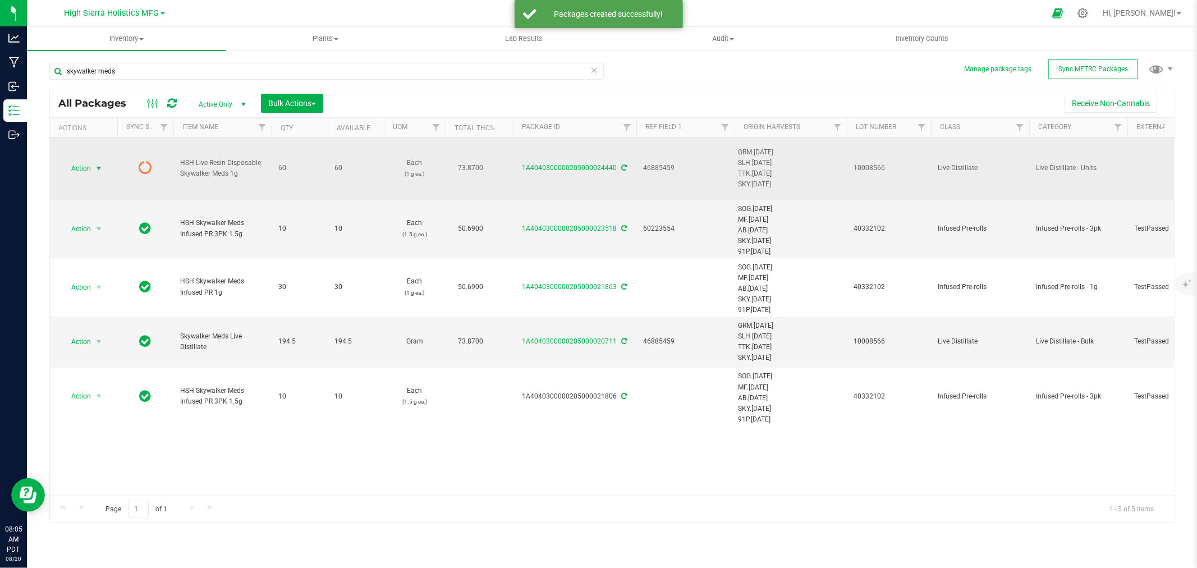
click at [90, 172] on span "Action" at bounding box center [76, 168] width 30 height 16
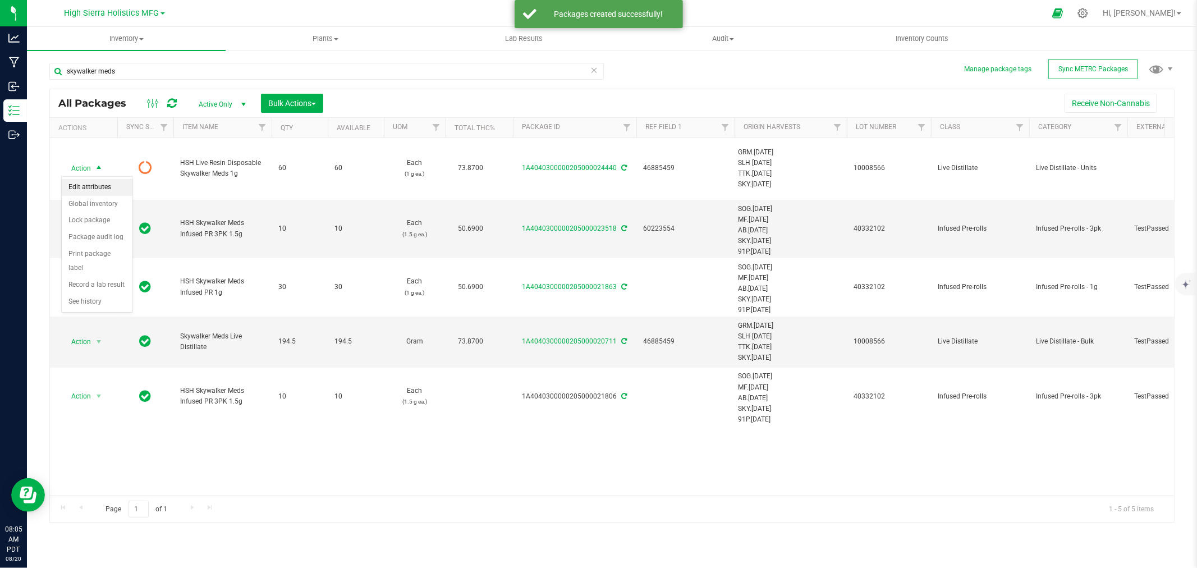
click at [100, 187] on li "Edit attributes" at bounding box center [97, 187] width 71 height 17
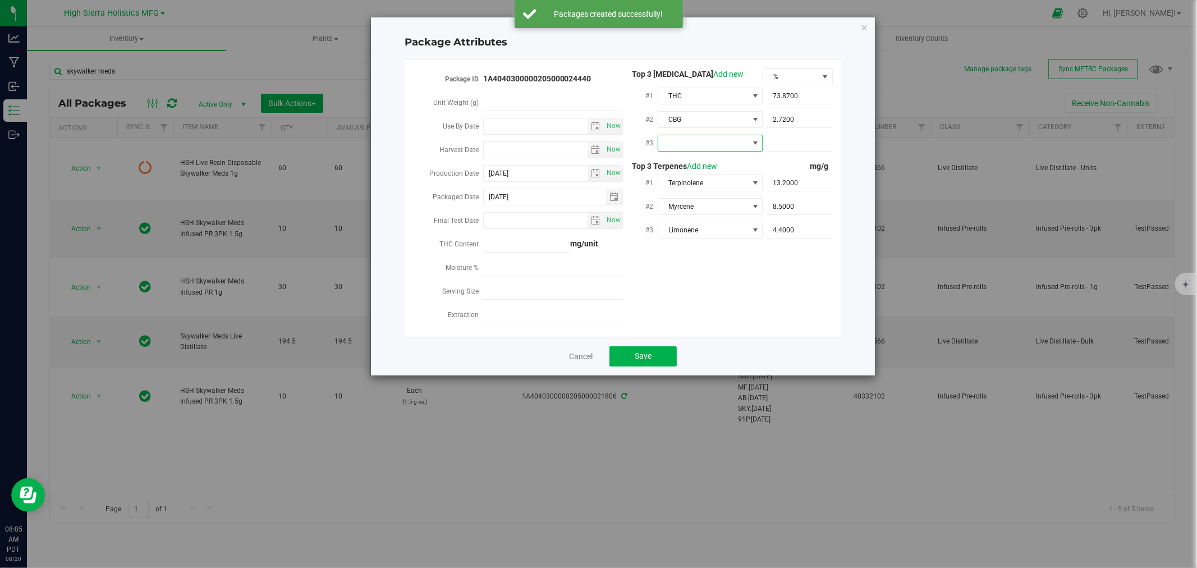
click at [719, 138] on span at bounding box center [703, 143] width 90 height 16
click at [694, 205] on li "CBD" at bounding box center [710, 208] width 105 height 19
click at [797, 149] on span at bounding box center [800, 143] width 66 height 16
type input "0"
type input "0.0000"
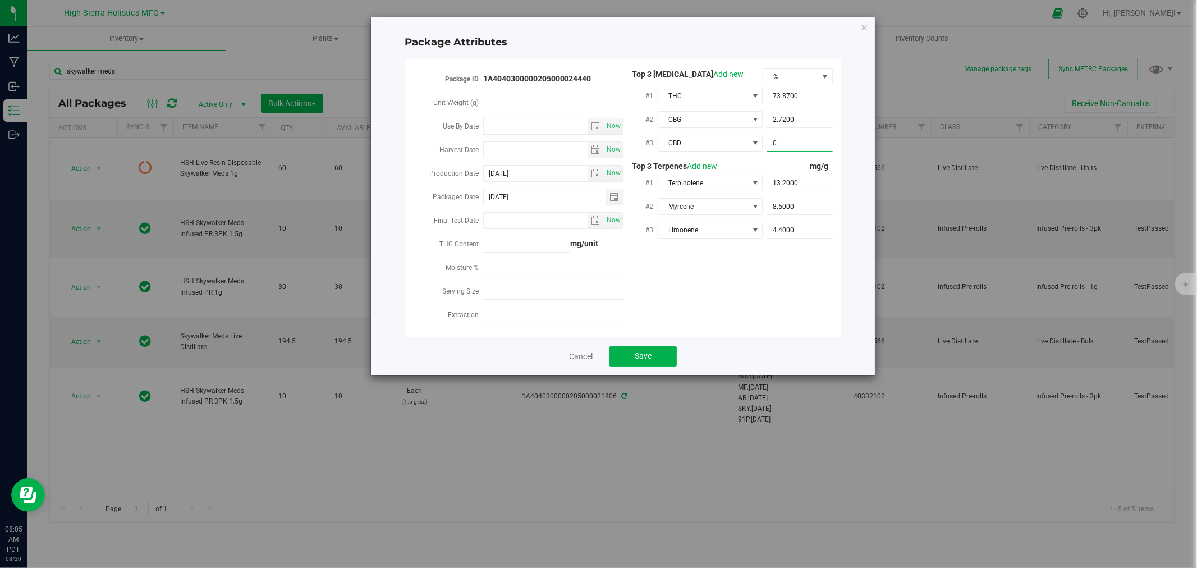
click at [722, 298] on div "Package ID 1A4040300000205000024440 Unit Weight (g) Use By Date Now Harvest Dat…" at bounding box center [623, 197] width 420 height 259
click at [657, 354] on button "Save" at bounding box center [642, 356] width 67 height 20
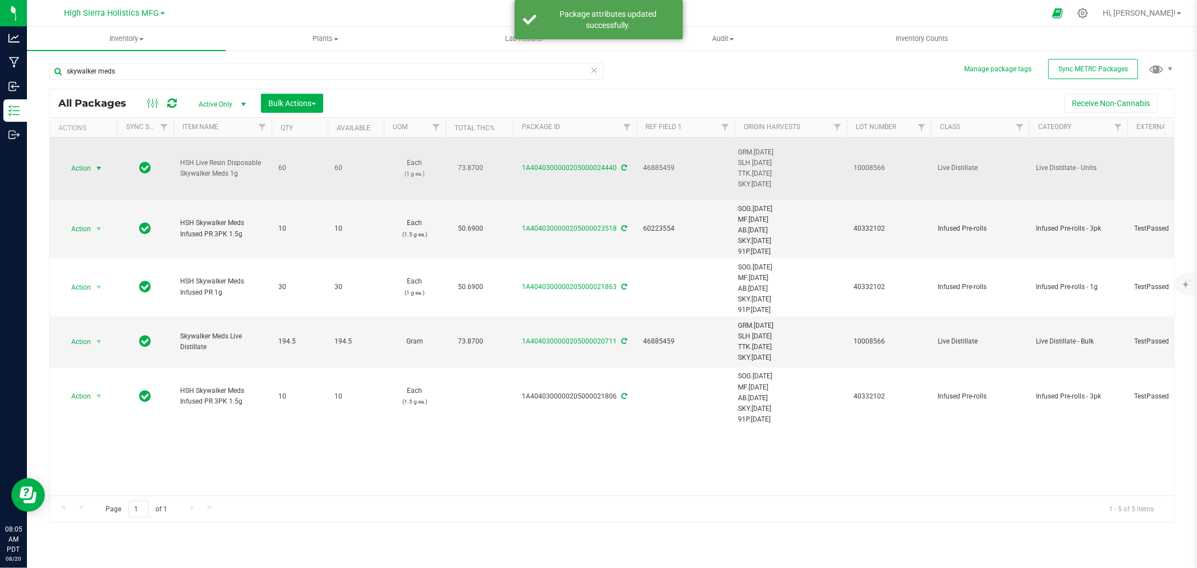
click at [87, 171] on span "Action" at bounding box center [76, 168] width 30 height 16
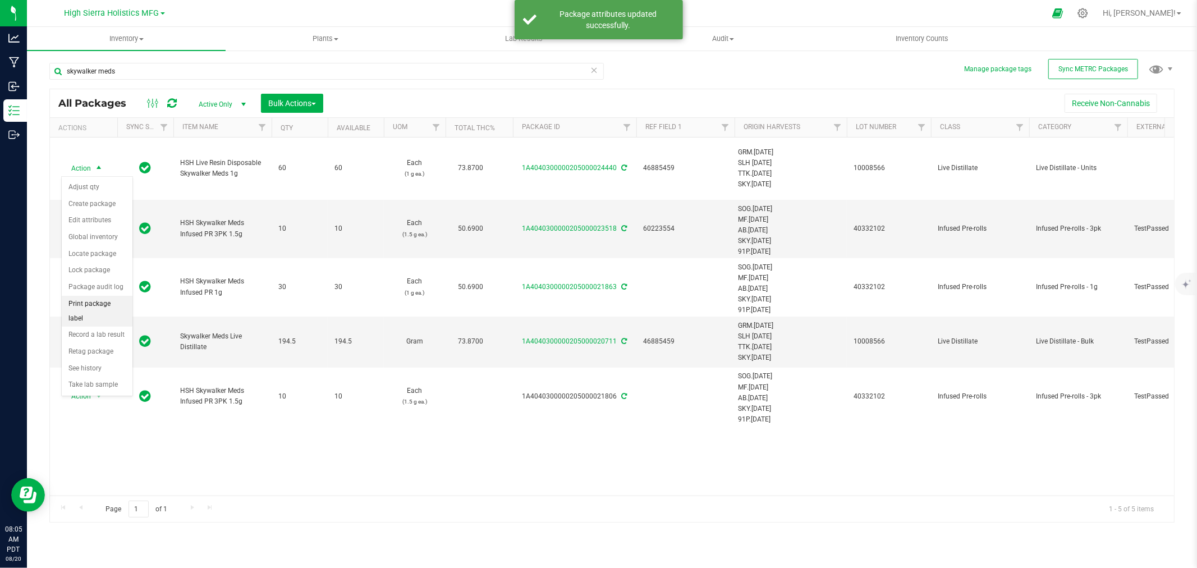
click at [88, 301] on li "Print package label" at bounding box center [97, 311] width 71 height 31
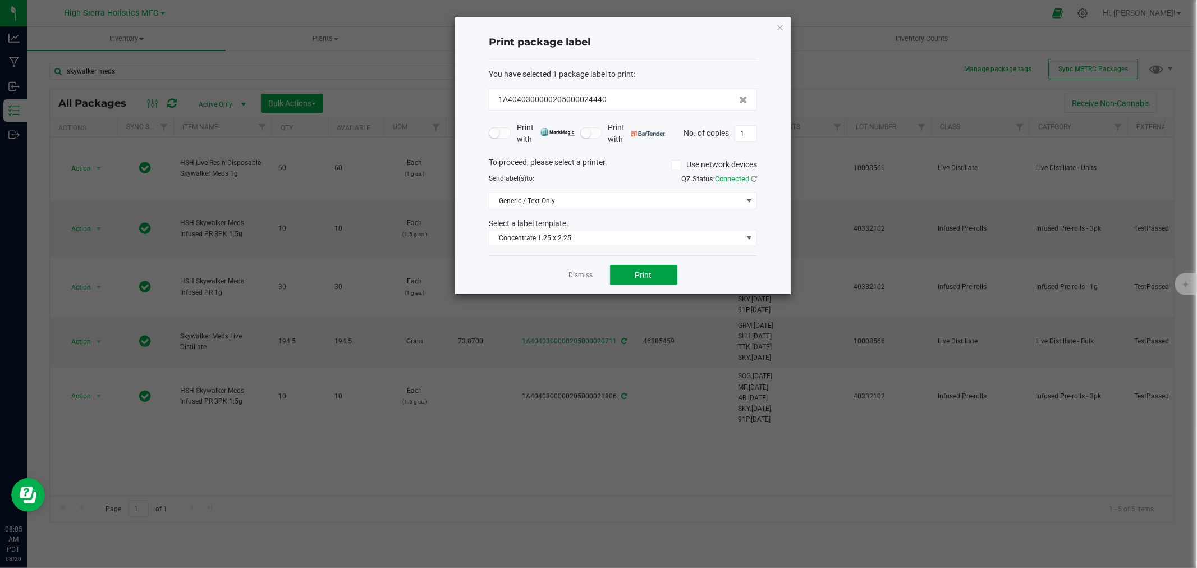
click at [644, 271] on span "Print" at bounding box center [643, 274] width 17 height 9
click at [746, 127] on input "1" at bounding box center [745, 134] width 21 height 16
type input "59"
click at [655, 278] on button "Print" at bounding box center [643, 275] width 67 height 20
click at [783, 24] on icon "button" at bounding box center [780, 26] width 8 height 13
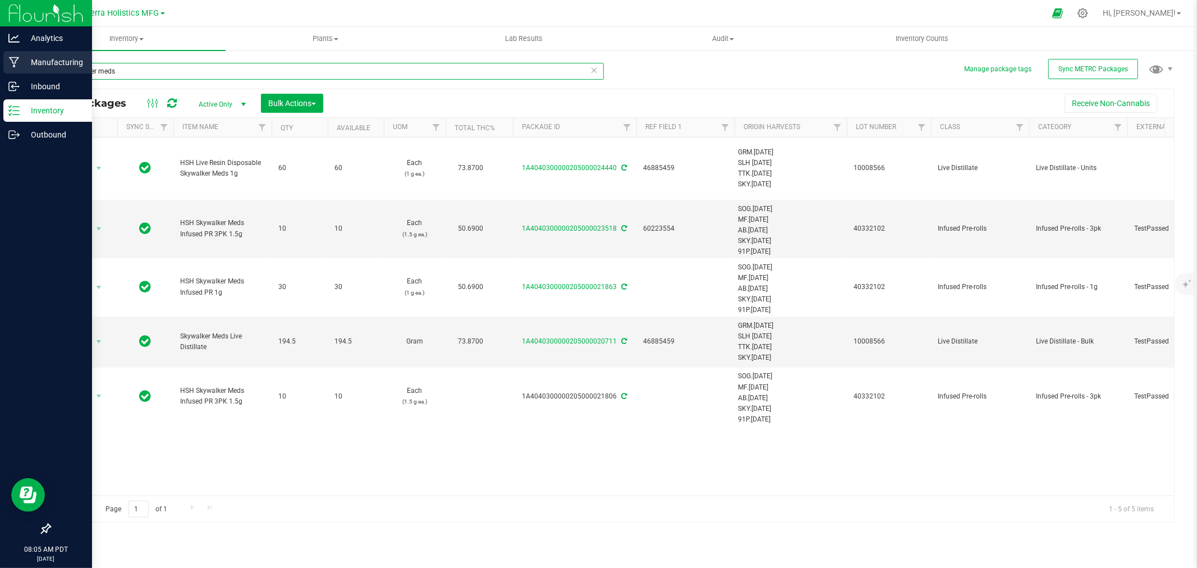
drag, startPoint x: 61, startPoint y: 62, endPoint x: 19, endPoint y: 69, distance: 42.1
click at [20, 67] on div "Analytics Manufacturing Inbound Inventory Outbound 08:05 AM PDT 08/20/2025 08/2…" at bounding box center [598, 284] width 1197 height 568
type input "blackberry kush"
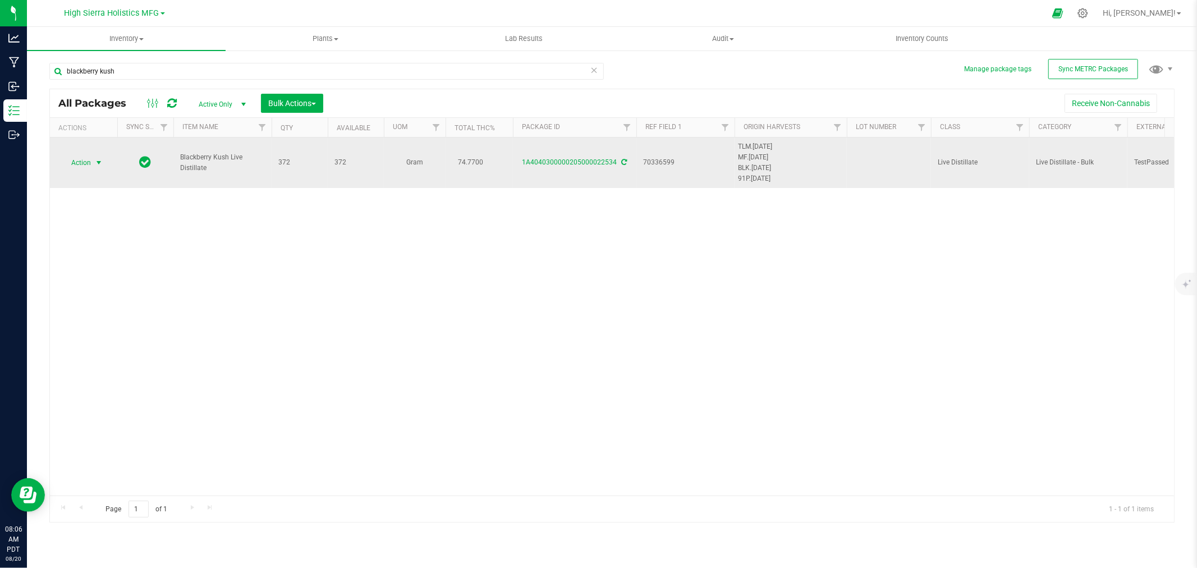
click at [94, 157] on span "select" at bounding box center [99, 163] width 14 height 16
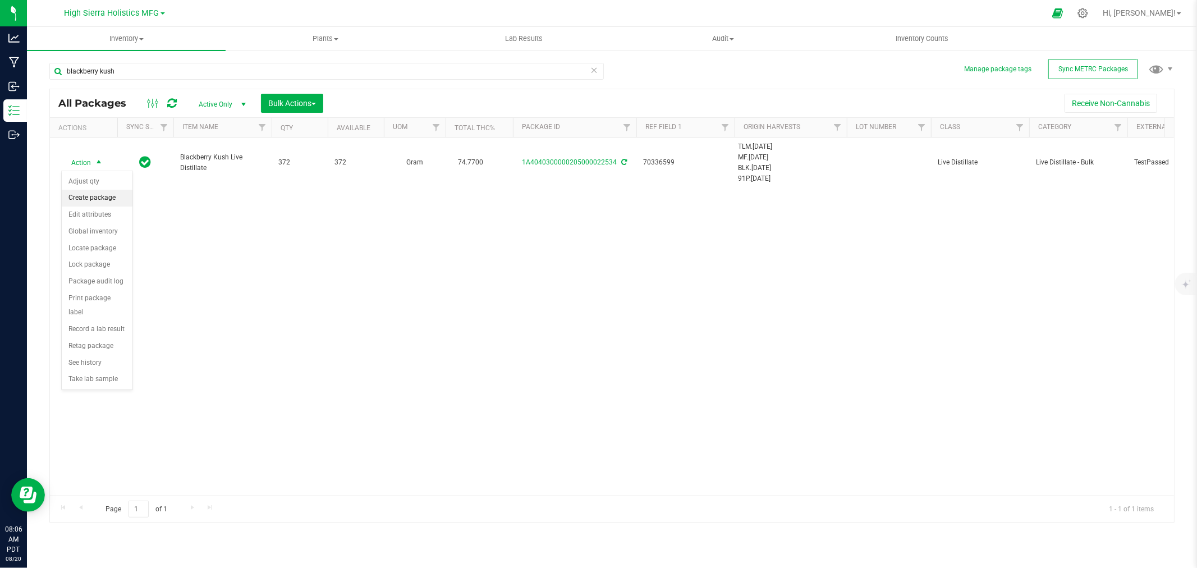
click at [97, 197] on li "Create package" at bounding box center [97, 198] width 71 height 17
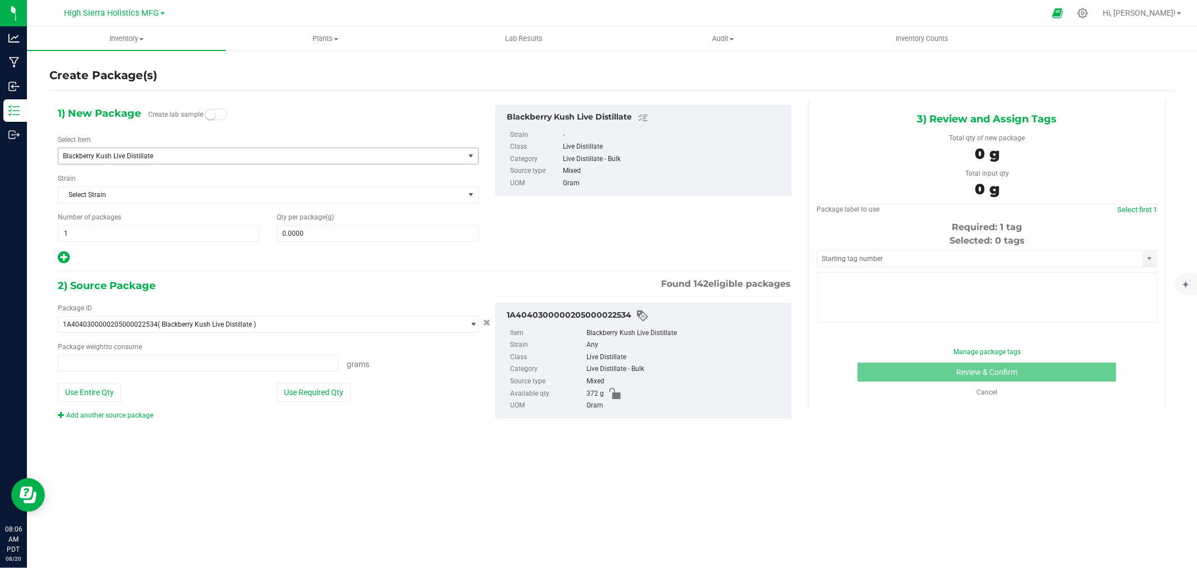
type input "0.0000 g"
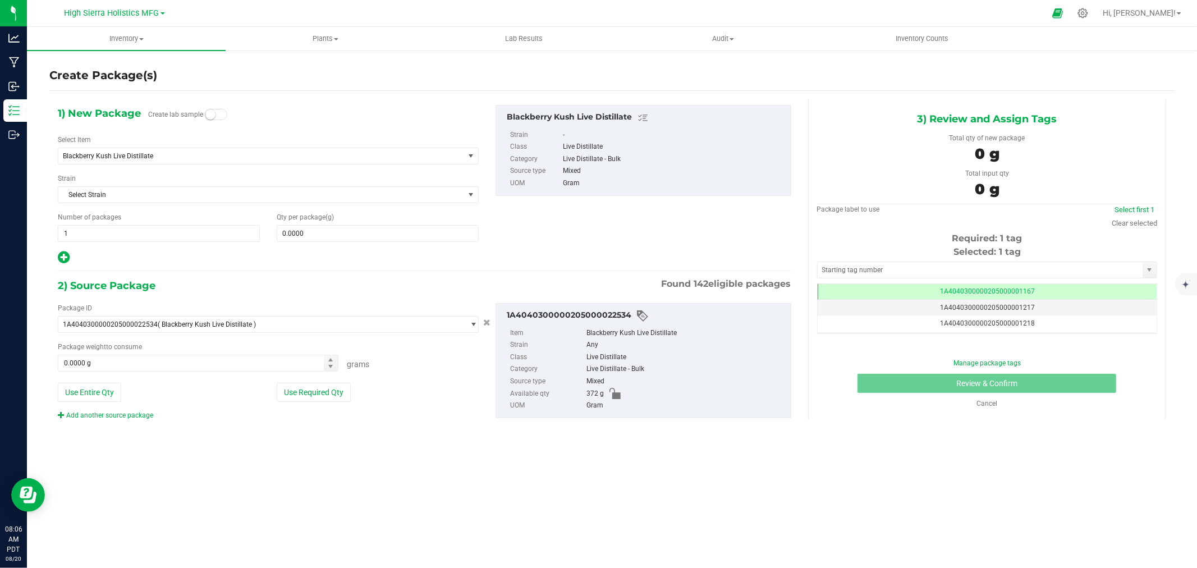
scroll to position [0, -1]
click at [160, 154] on span "Blackberry Kush Live Distillate" at bounding box center [253, 156] width 380 height 8
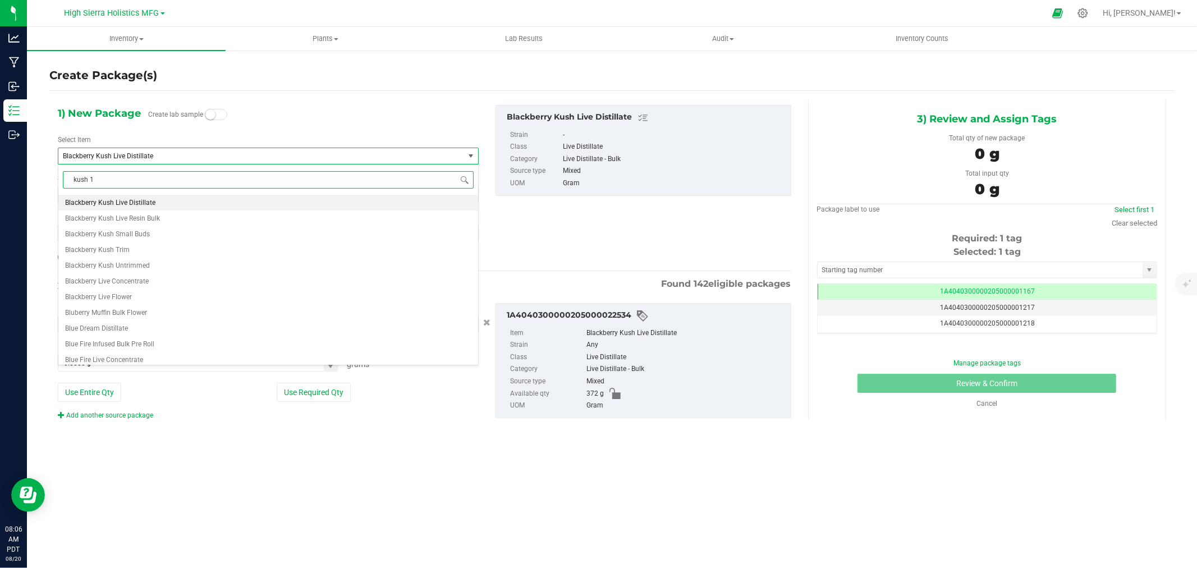
scroll to position [0, 0]
type input "kush 1g"
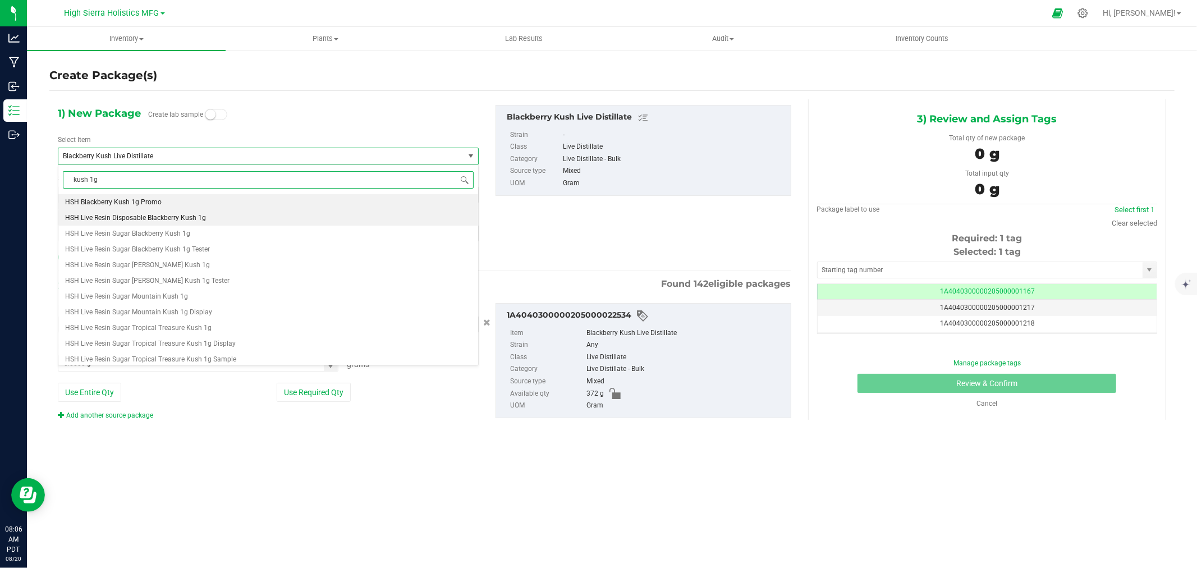
click at [159, 221] on span "HSH Live Resin Disposable Blackberry Kush 1g" at bounding box center [135, 218] width 141 height 8
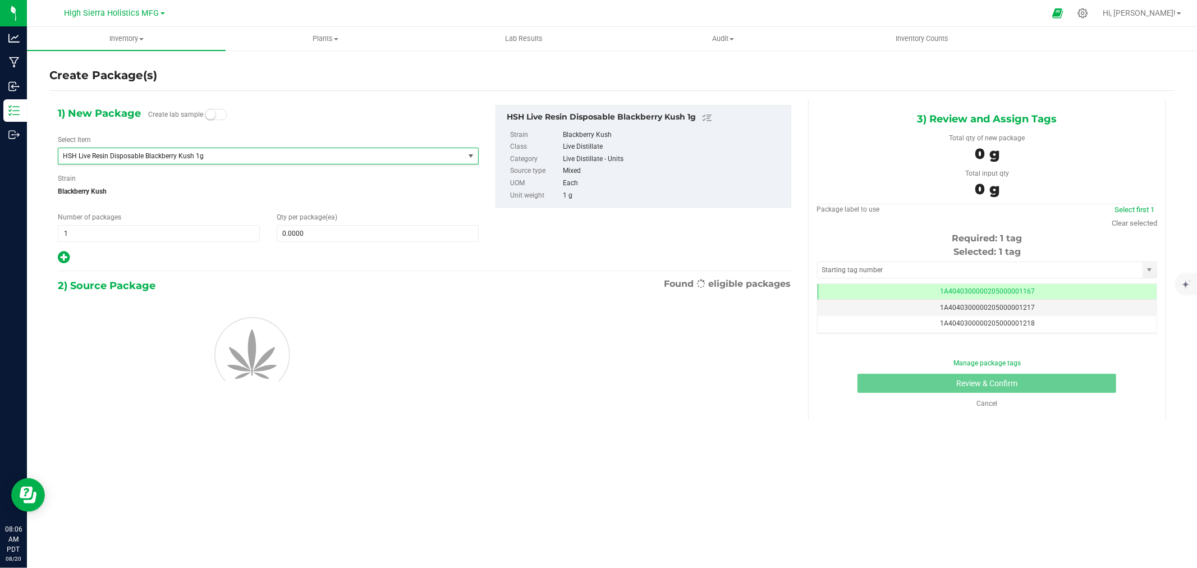
type input "0"
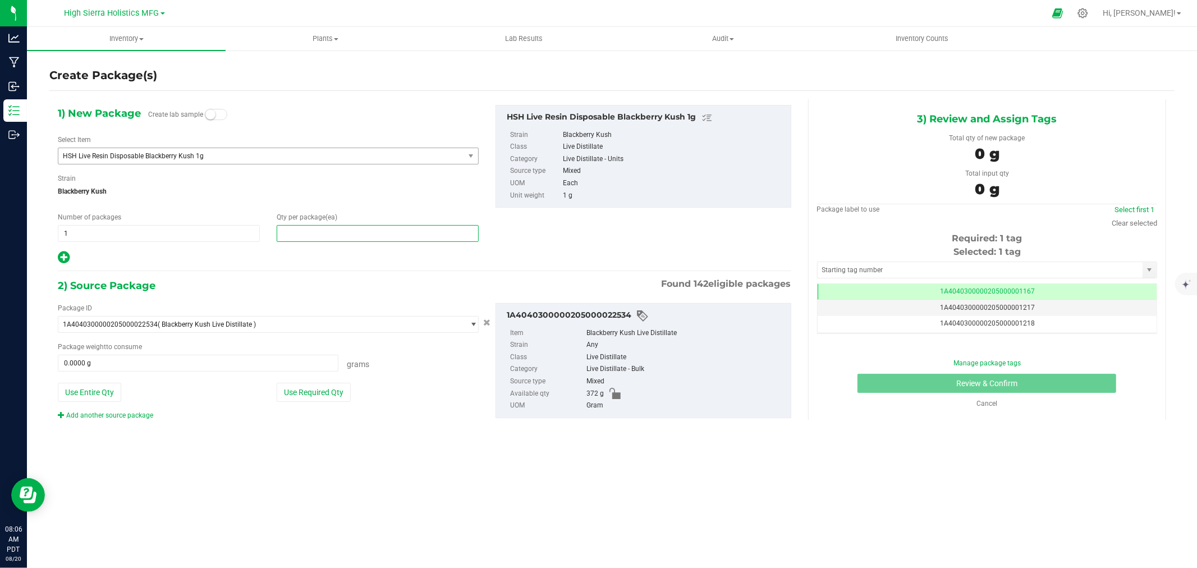
click at [317, 232] on span at bounding box center [378, 233] width 202 height 17
type input "60"
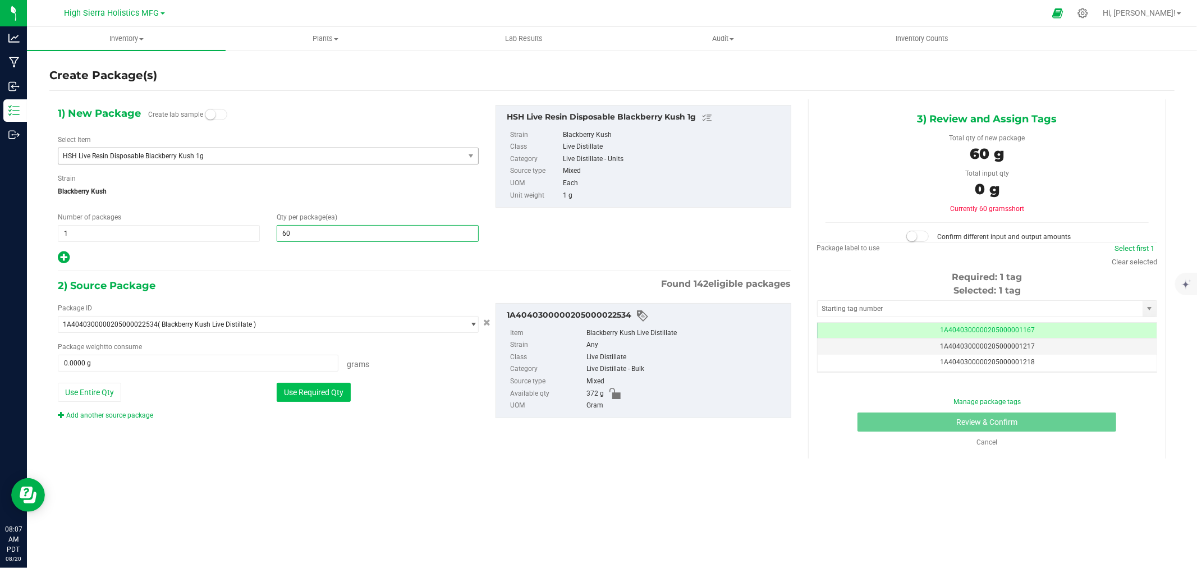
type input "60"
click at [305, 394] on button "Use Required Qty" at bounding box center [314, 392] width 74 height 19
type input "60.0000 g"
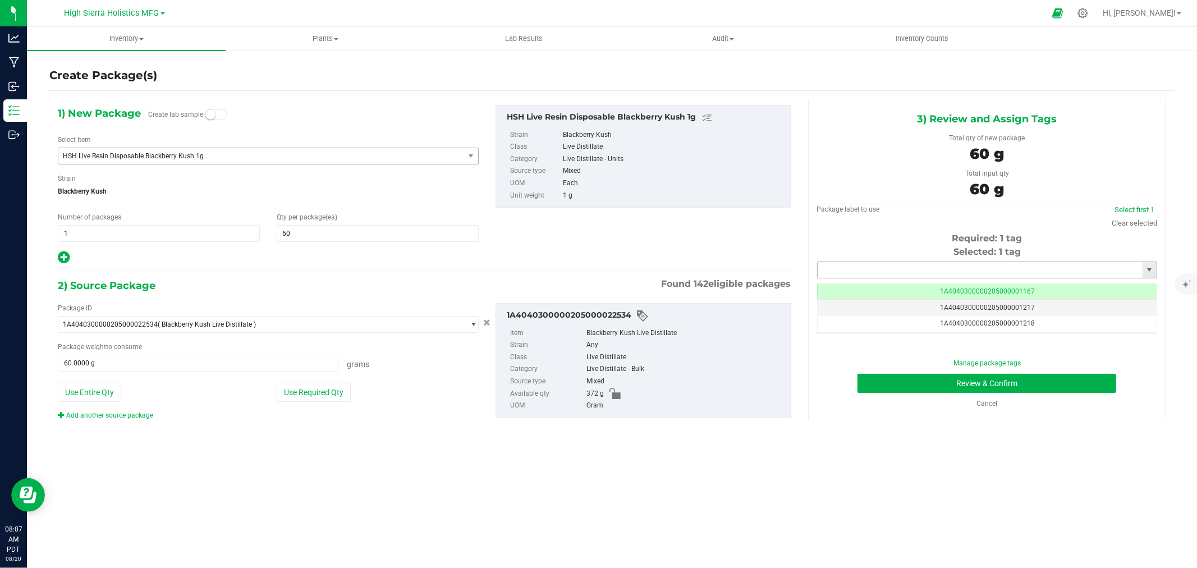
click at [865, 277] on input "text" at bounding box center [980, 270] width 325 height 16
click at [907, 284] on li "1A4040300000205000024441" at bounding box center [987, 289] width 339 height 17
type input "1A4040300000205000024441"
click at [934, 382] on button "Review & Confirm" at bounding box center [986, 383] width 259 height 19
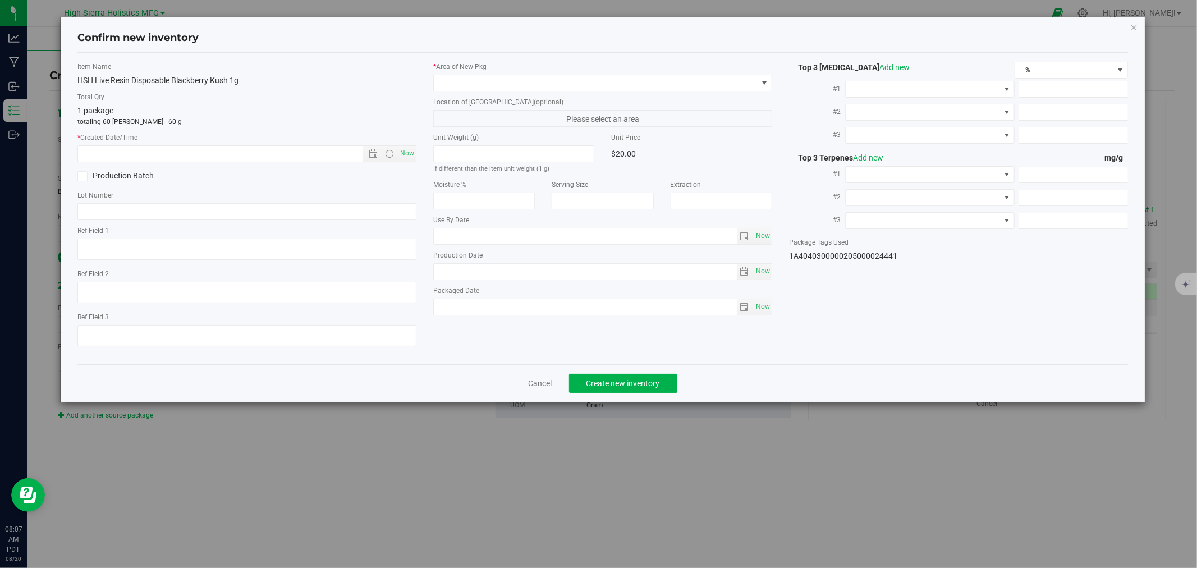
type textarea "70336599"
type input "74.7700"
type input "3.3500"
type input "0.1200"
type input "38.9000"
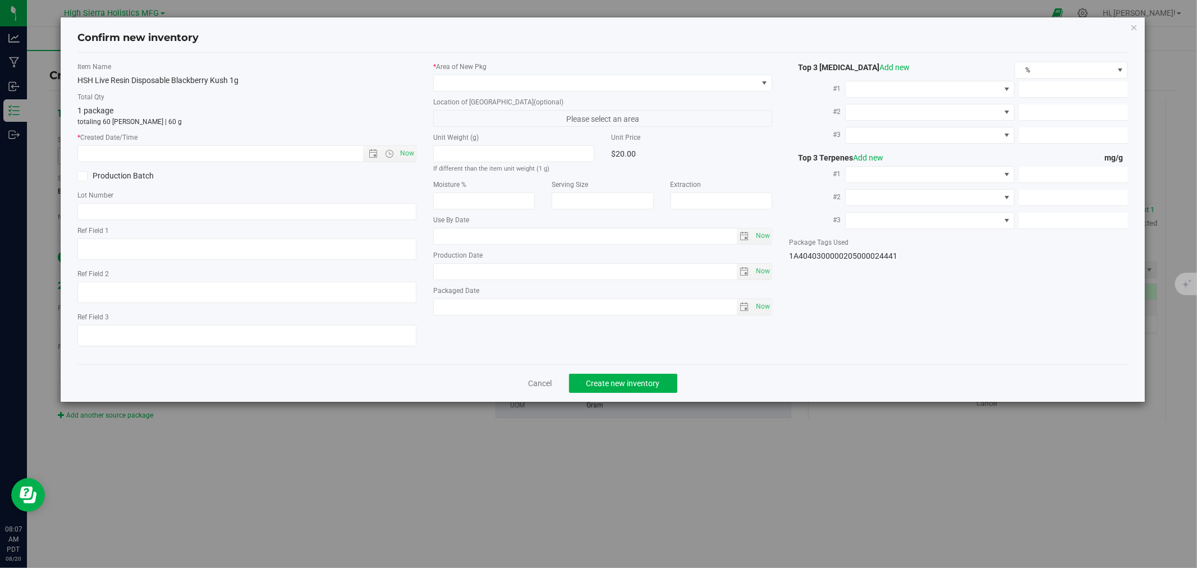
type input "8.7000"
type input "3.1000"
type input "[DATE]"
click at [407, 150] on span "Now" at bounding box center [407, 153] width 19 height 16
type input "8/20/2025 8:07 AM"
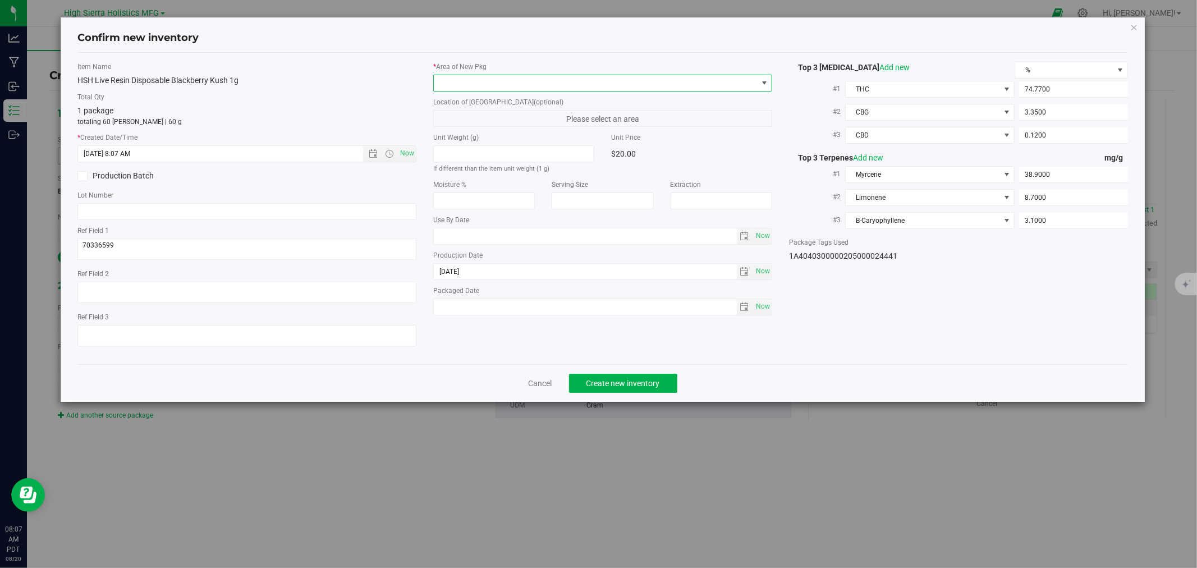
click at [456, 79] on span at bounding box center [596, 83] width 324 height 16
click at [464, 143] on li "Safe Room" at bounding box center [603, 145] width 338 height 16
click at [649, 383] on span "Create new inventory" at bounding box center [623, 383] width 74 height 9
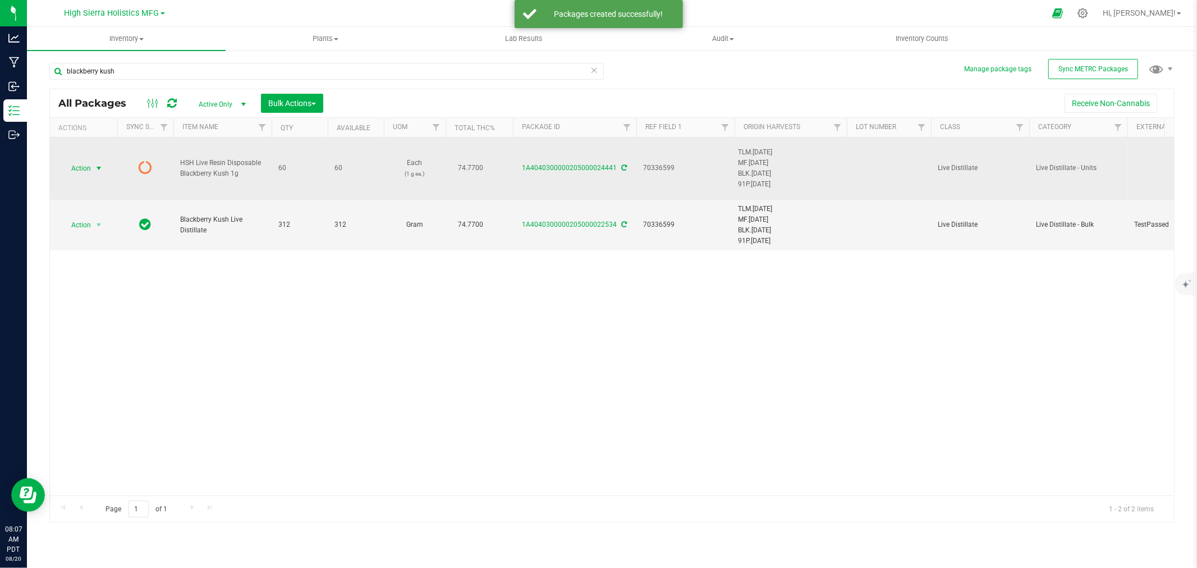
click at [95, 168] on span "select" at bounding box center [98, 168] width 9 height 9
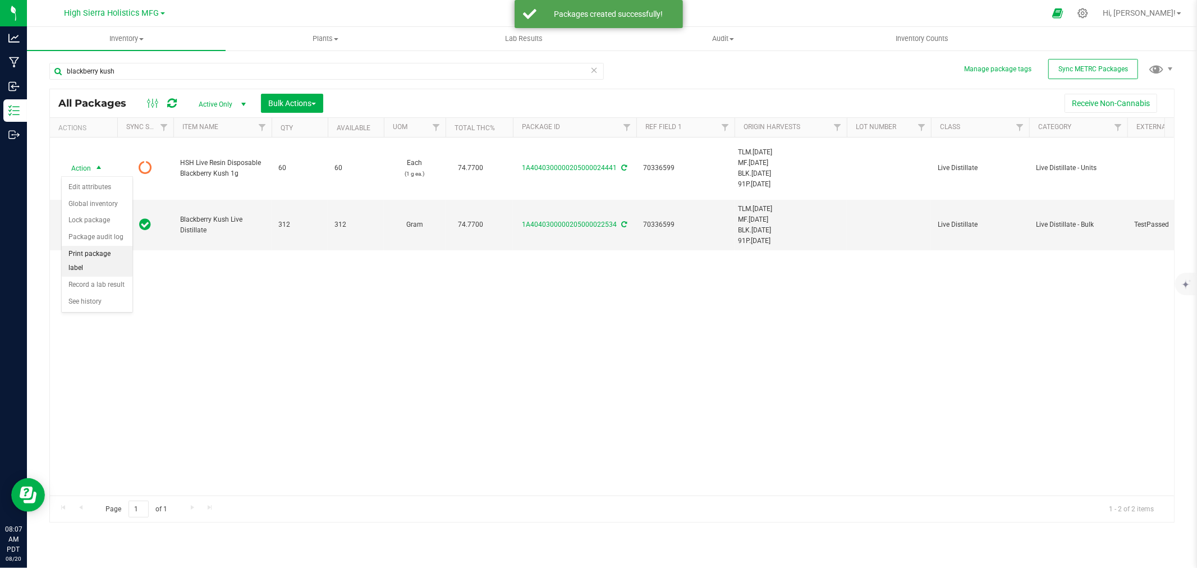
click at [105, 261] on li "Print package label" at bounding box center [97, 261] width 71 height 31
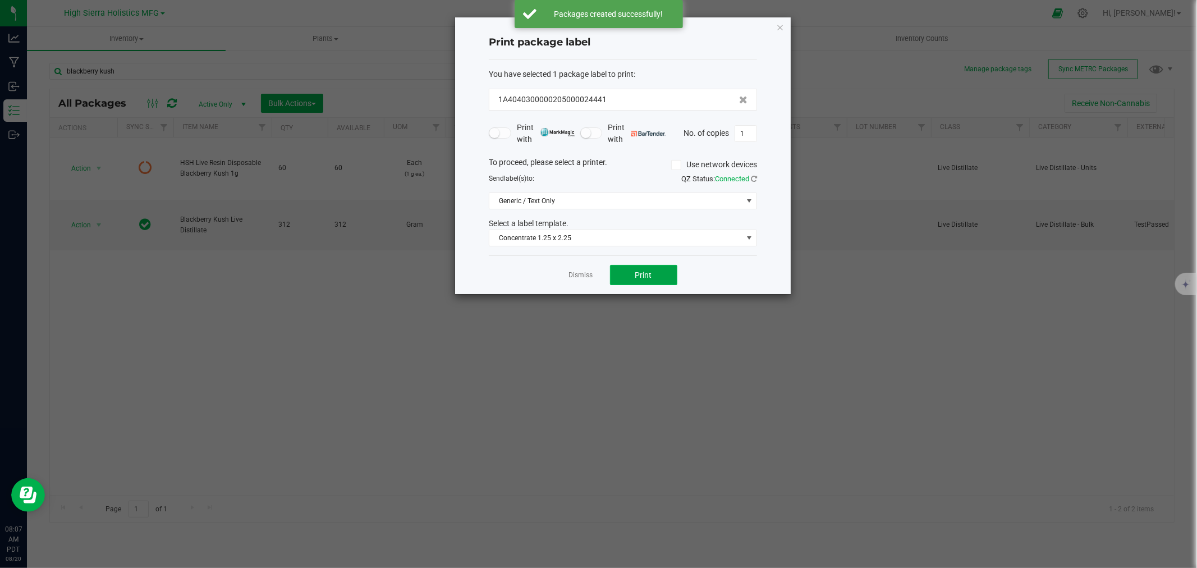
click at [634, 274] on button "Print" at bounding box center [643, 275] width 67 height 20
click at [746, 135] on input "1" at bounding box center [745, 134] width 21 height 16
type input "59"
click at [647, 267] on button "Print" at bounding box center [643, 275] width 67 height 20
click at [782, 22] on icon "button" at bounding box center [780, 26] width 8 height 13
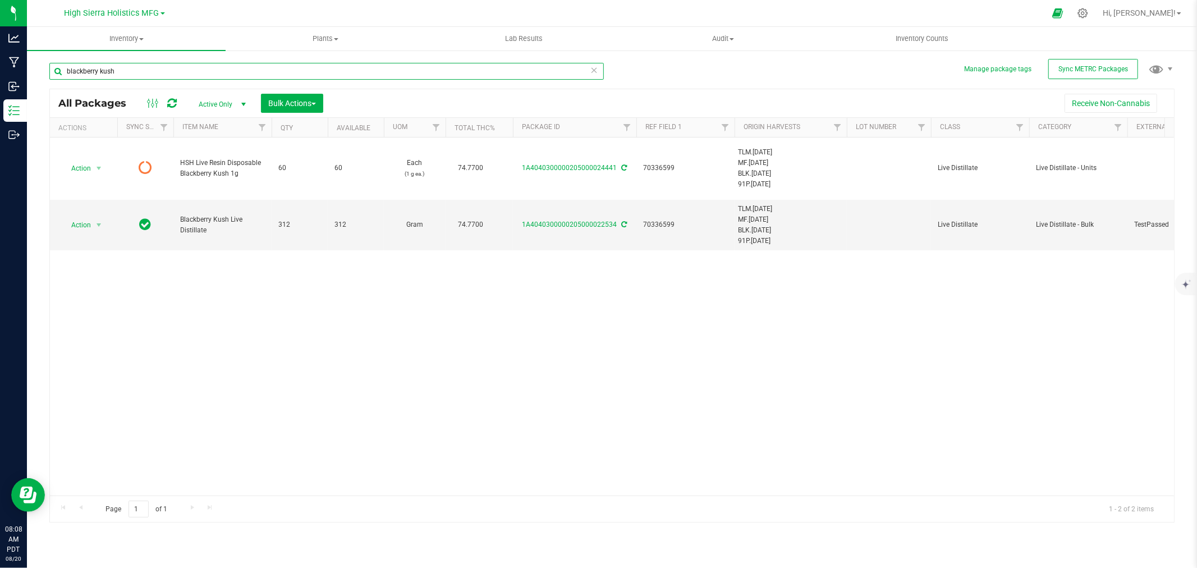
drag, startPoint x: 139, startPoint y: 67, endPoint x: 33, endPoint y: 76, distance: 107.0
click at [33, 76] on div "Manage package tags Sync METRC Packages blackberry kush All Packages Active Onl…" at bounding box center [612, 220] width 1170 height 342
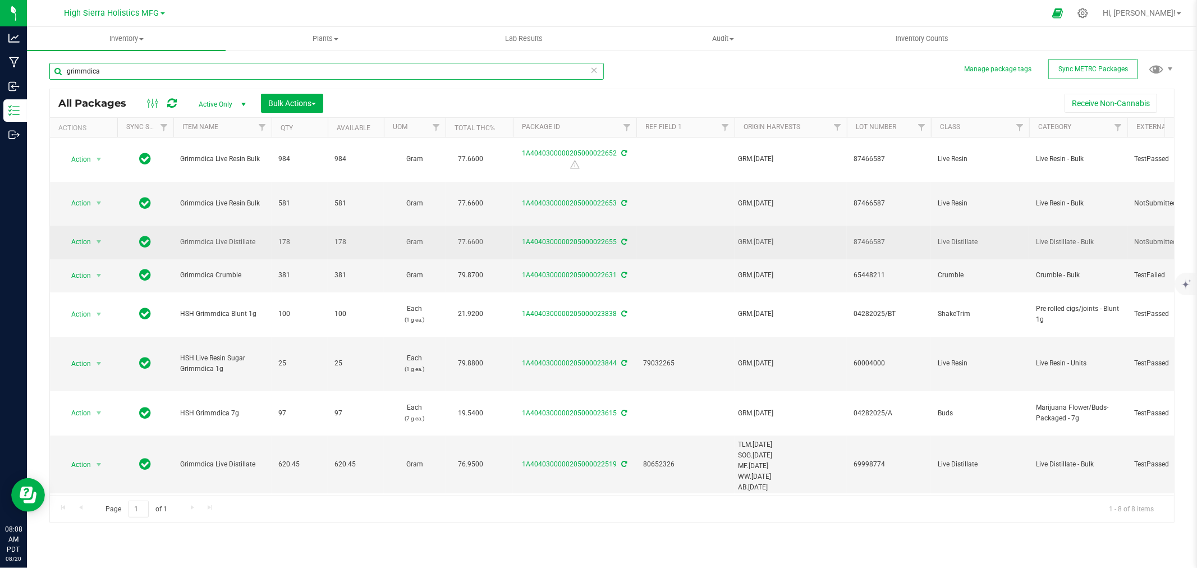
scroll to position [7, 0]
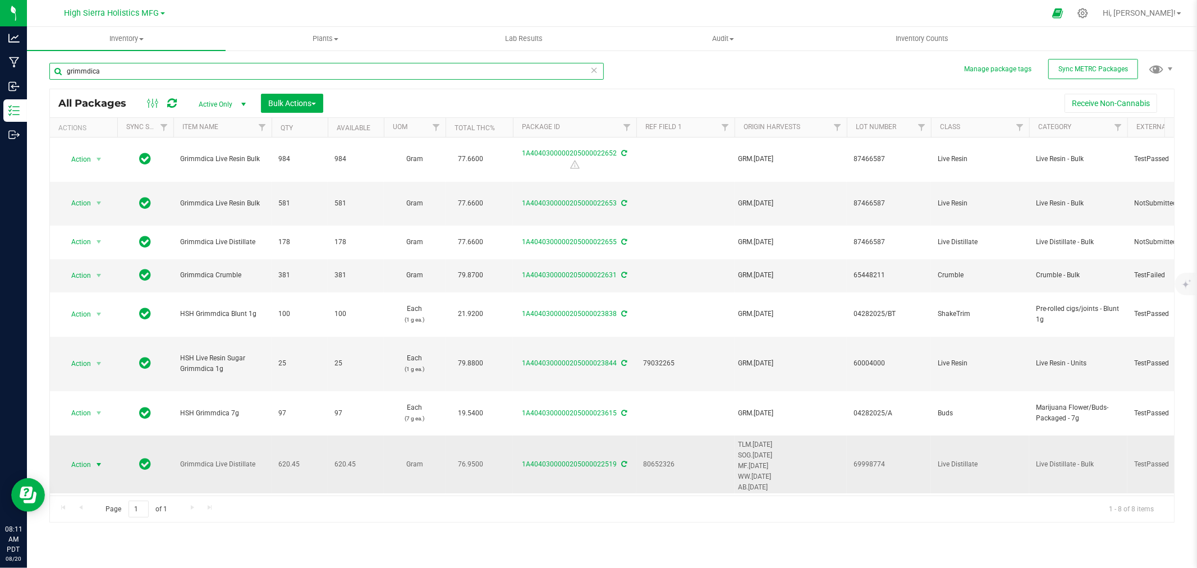
type input "grimmdica"
click at [101, 460] on span "select" at bounding box center [98, 464] width 9 height 9
click at [99, 460] on span "select" at bounding box center [98, 464] width 9 height 9
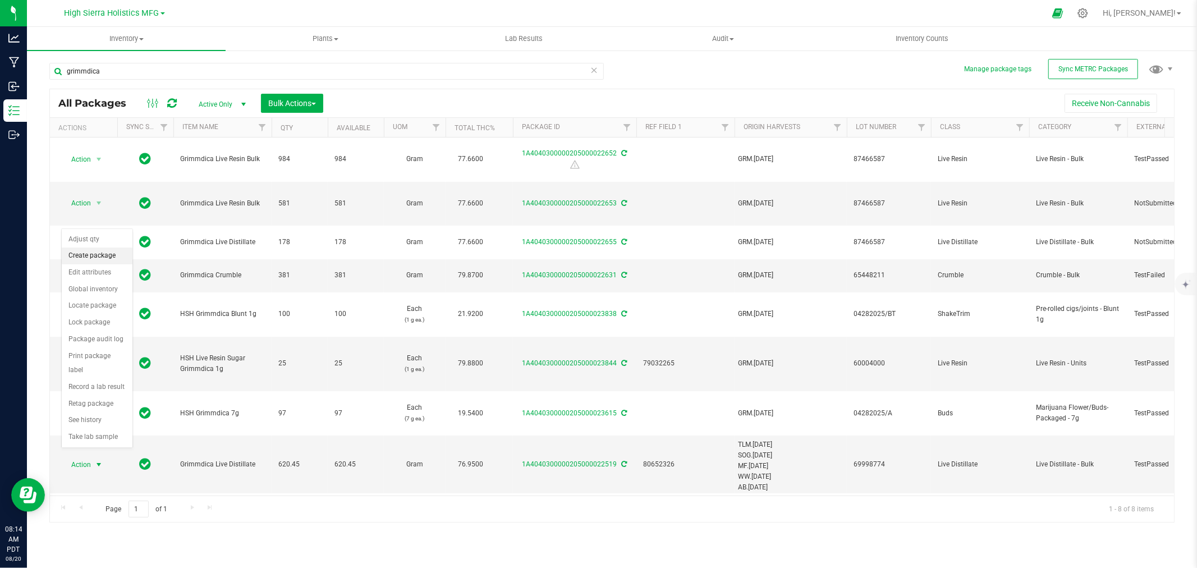
click at [108, 250] on li "Create package" at bounding box center [97, 255] width 71 height 17
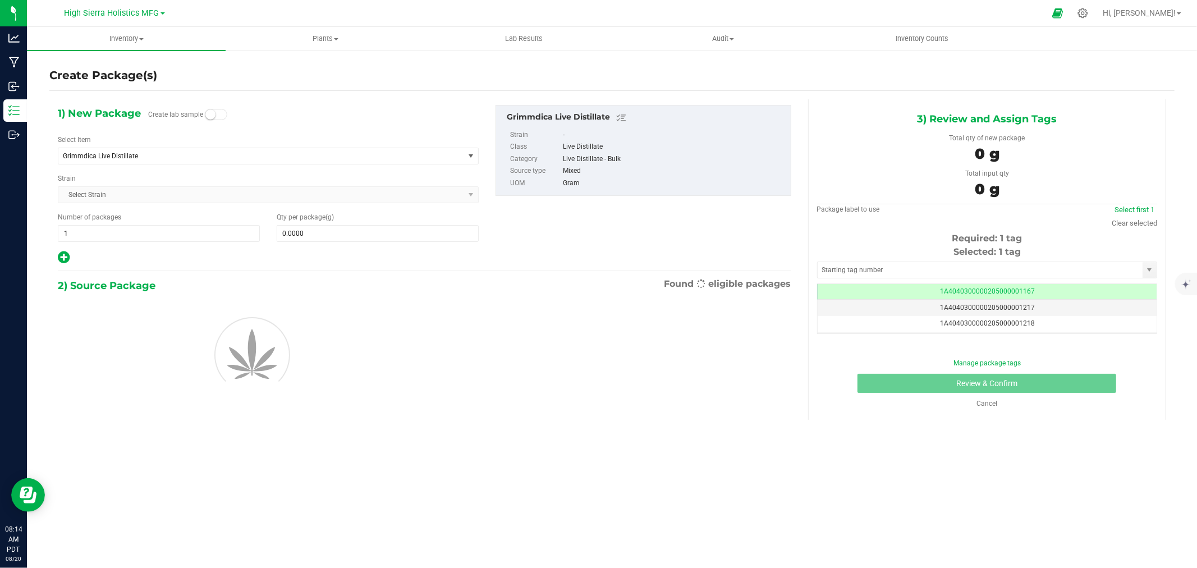
scroll to position [0, -1]
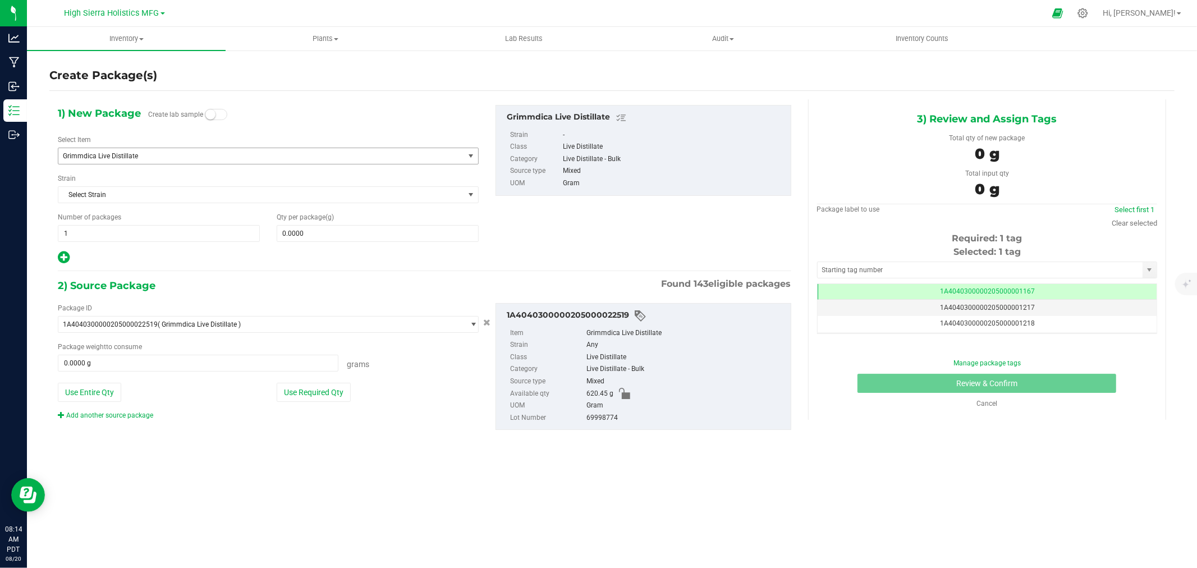
click at [154, 152] on span "Grimmdica Live Distillate" at bounding box center [253, 156] width 380 height 8
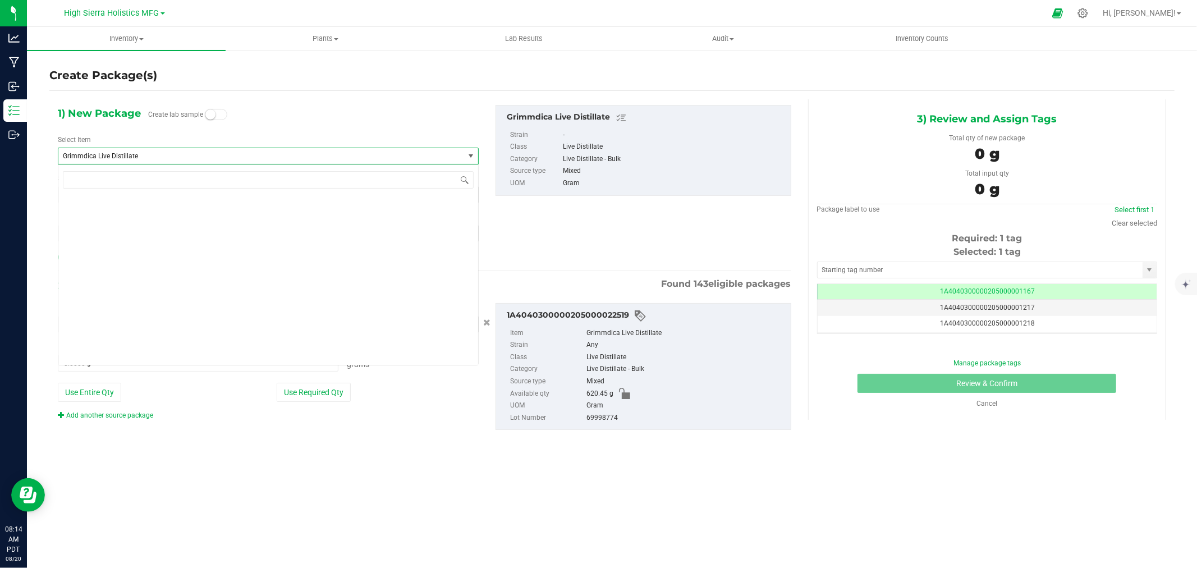
scroll to position [3912, 0]
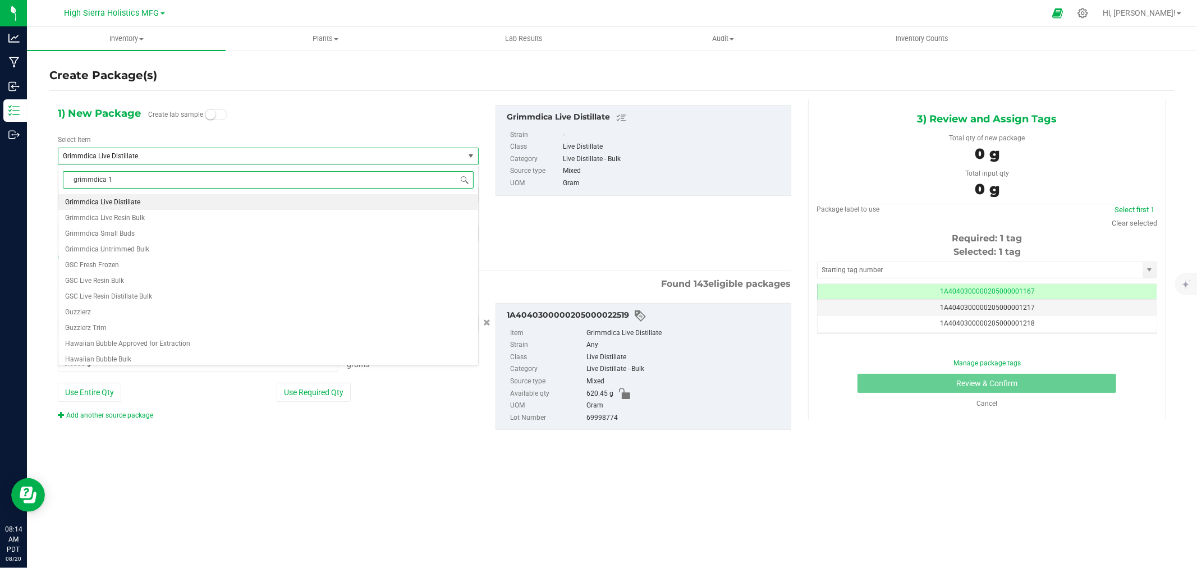
type input "grimmdica 1g"
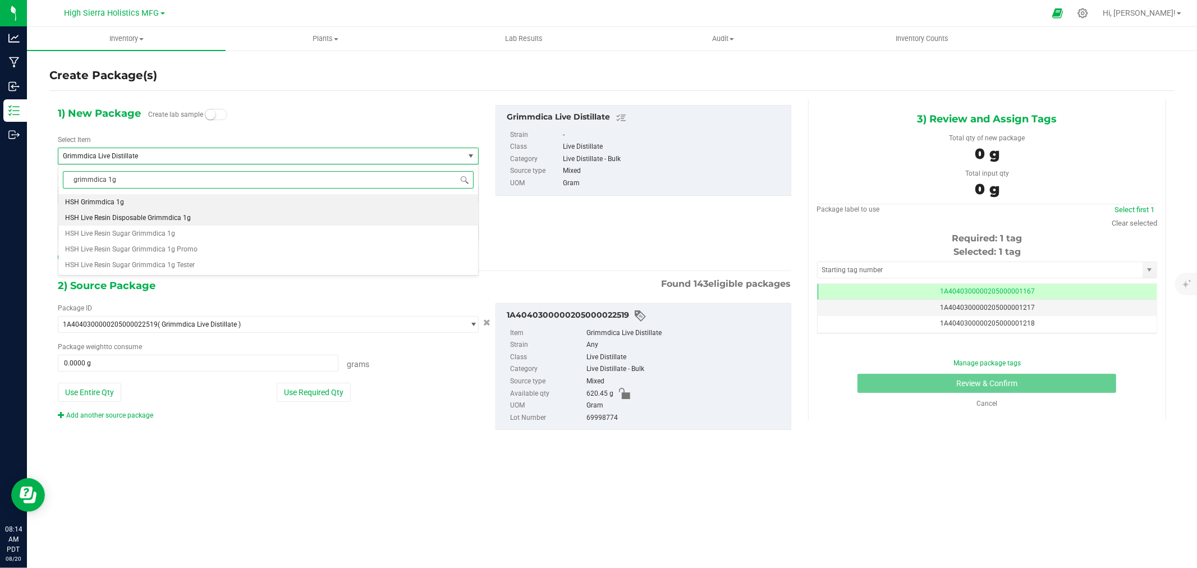
click at [178, 217] on span "HSH Live Resin Disposable Grimmdica 1g" at bounding box center [128, 218] width 126 height 8
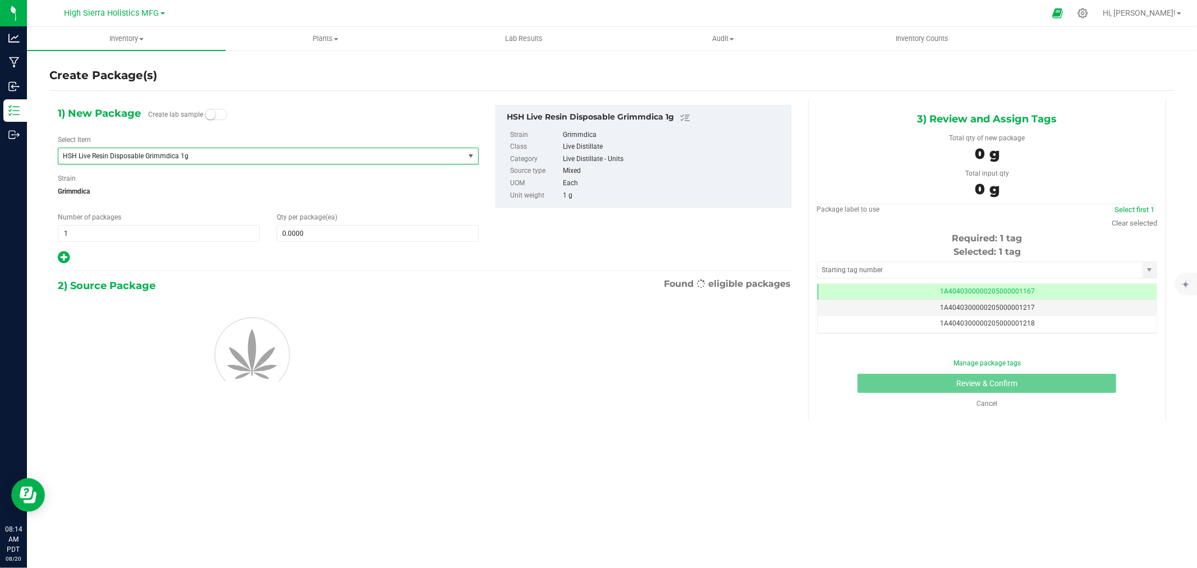
type input "0"
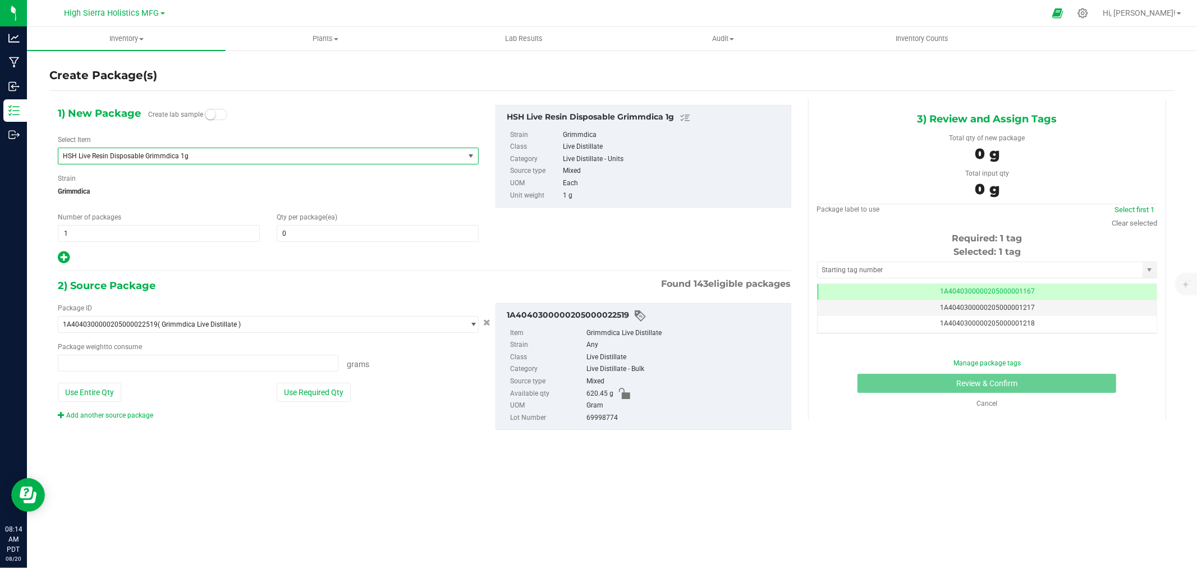
type input "0.0000 g"
click at [326, 236] on span at bounding box center [378, 233] width 202 height 17
type input "60"
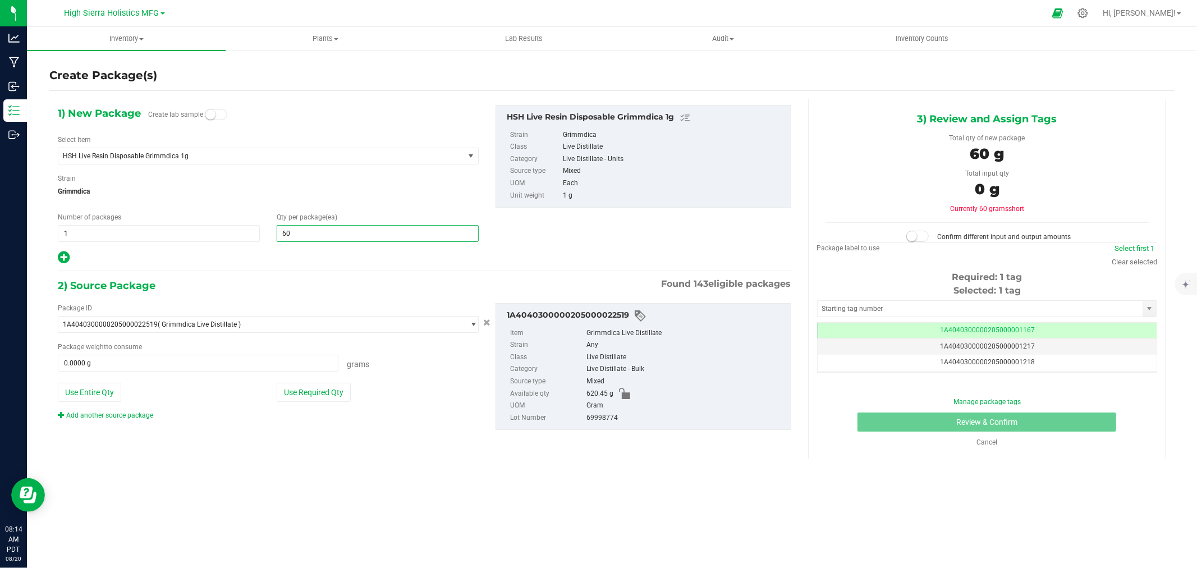
type input "60"
drag, startPoint x: 301, startPoint y: 286, endPoint x: 293, endPoint y: 286, distance: 8.4
click at [301, 286] on div "2) Source Package Found 143 eligible packages" at bounding box center [424, 285] width 733 height 17
click at [311, 395] on button "Use Required Qty" at bounding box center [314, 392] width 74 height 19
type input "60.0000 g"
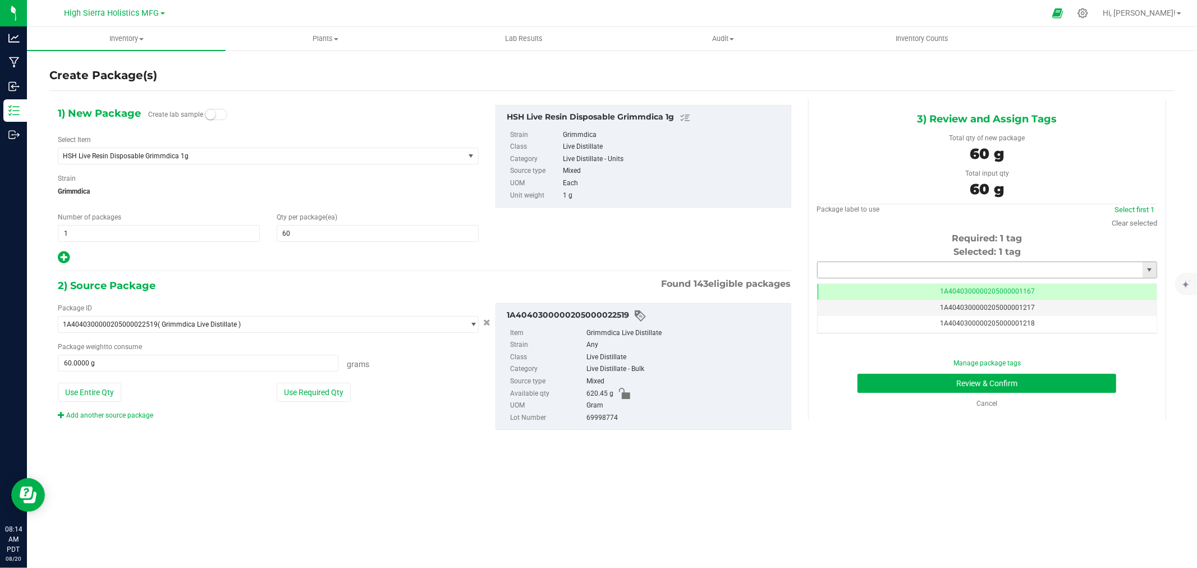
click at [902, 267] on input "text" at bounding box center [980, 270] width 325 height 16
click at [913, 291] on li "1A4040300000205000024442" at bounding box center [987, 289] width 339 height 17
type input "1A4040300000205000024442"
click at [938, 380] on button "Review & Confirm" at bounding box center [986, 383] width 259 height 19
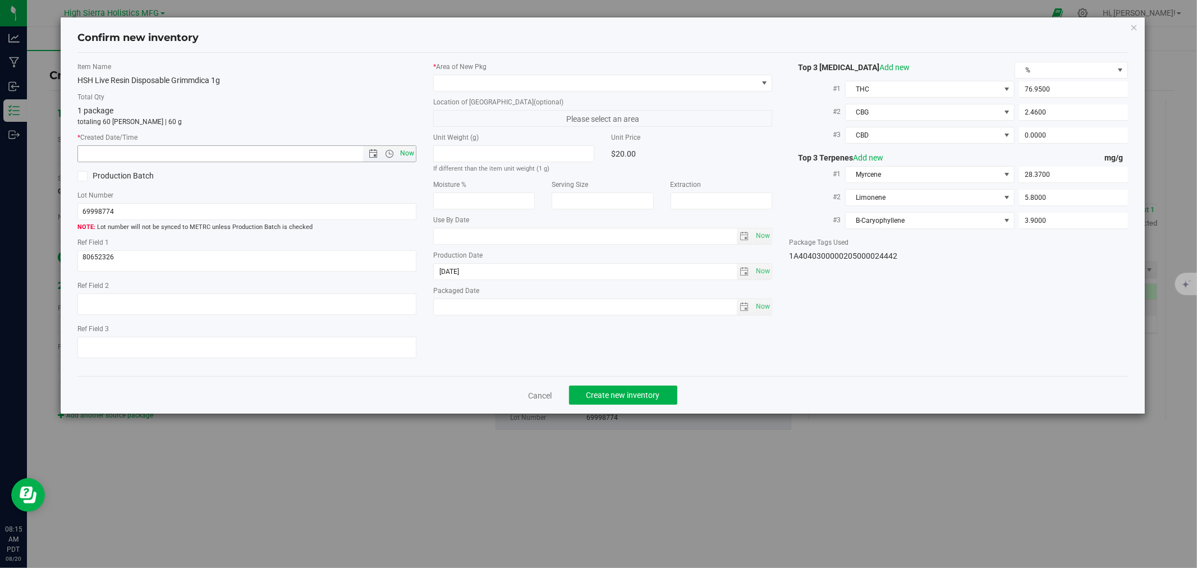
click at [402, 158] on span "Now" at bounding box center [407, 153] width 19 height 16
type input "8/20/2025 8:15 AM"
click at [480, 85] on span at bounding box center [596, 83] width 324 height 16
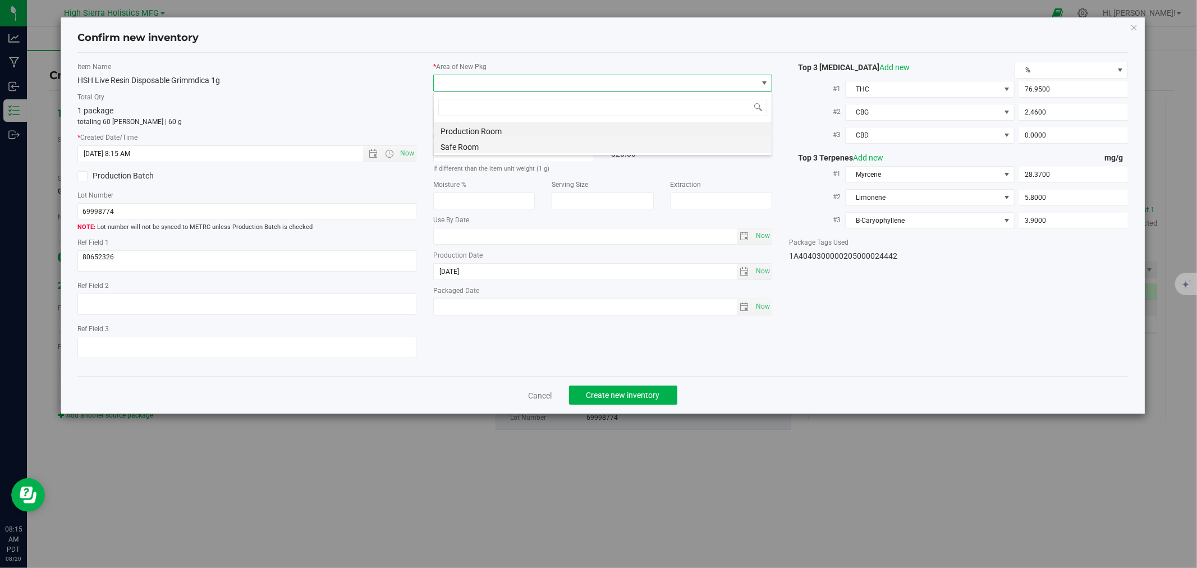
click at [465, 148] on li "Safe Room" at bounding box center [603, 145] width 338 height 16
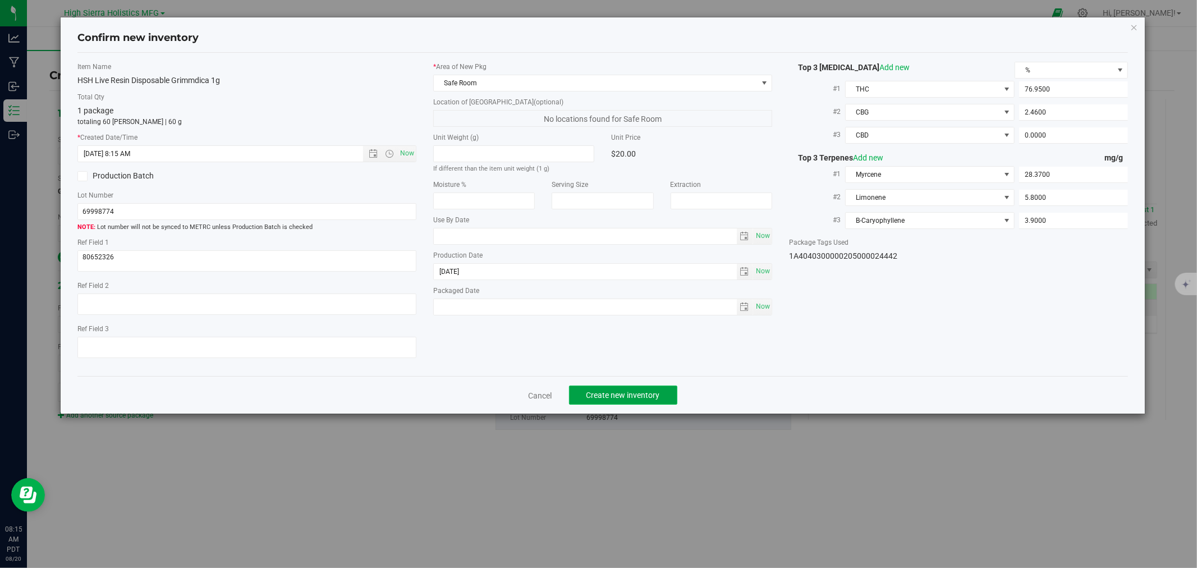
click at [659, 389] on button "Create new inventory" at bounding box center [623, 395] width 108 height 19
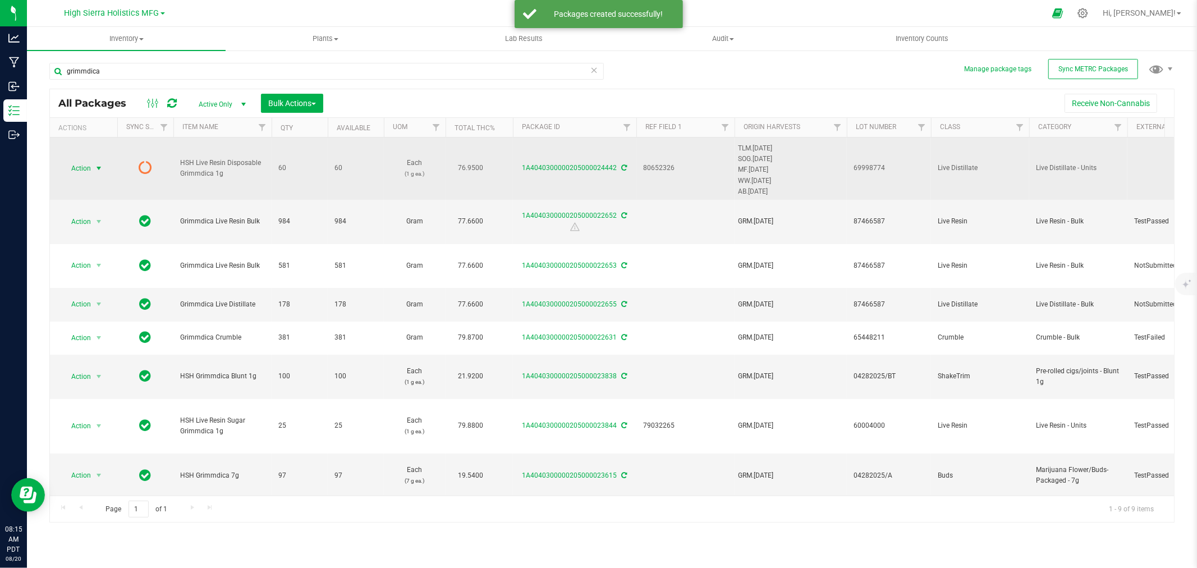
click at [99, 169] on span "select" at bounding box center [98, 168] width 9 height 9
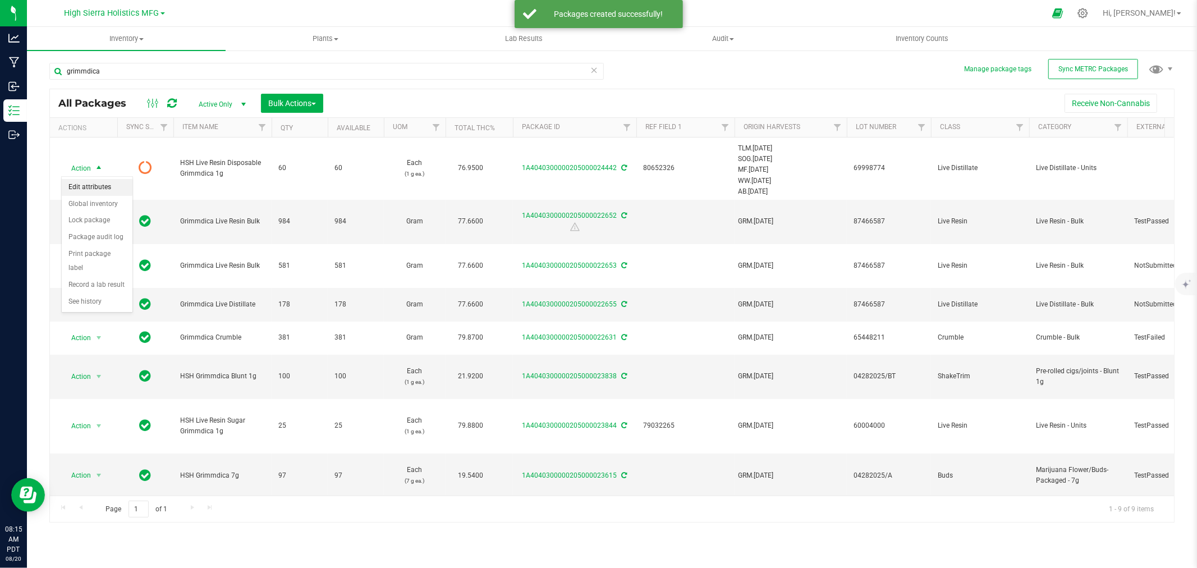
click at [102, 193] on li "Edit attributes" at bounding box center [97, 187] width 71 height 17
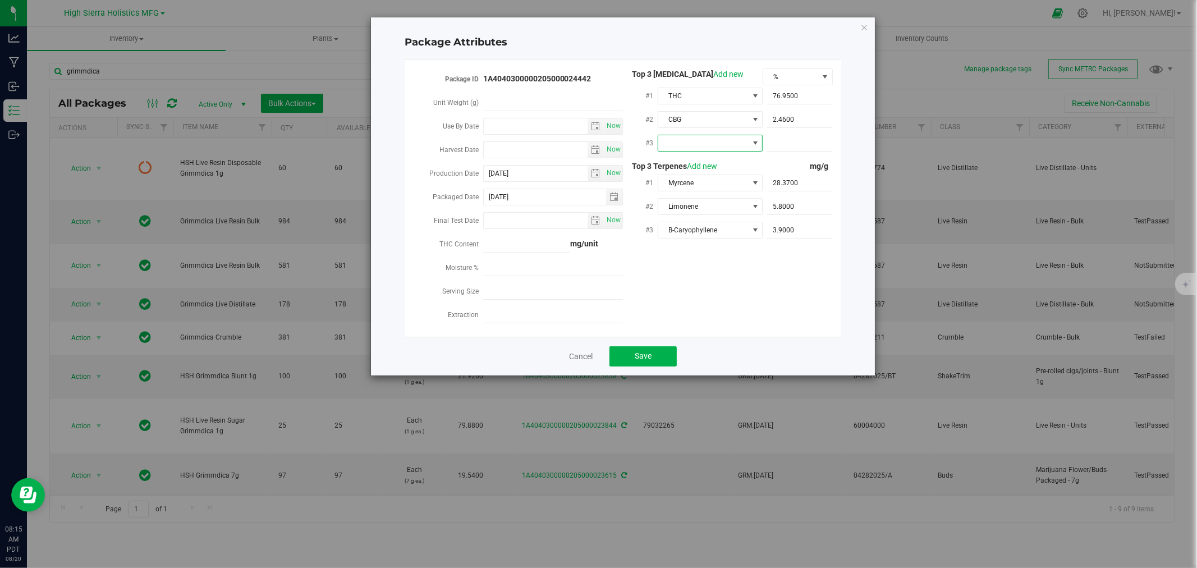
click at [710, 143] on span at bounding box center [703, 143] width 90 height 16
click at [698, 205] on li "CBD" at bounding box center [710, 208] width 105 height 19
click at [815, 141] on span at bounding box center [800, 143] width 66 height 16
type input "0"
type input "0.0000"
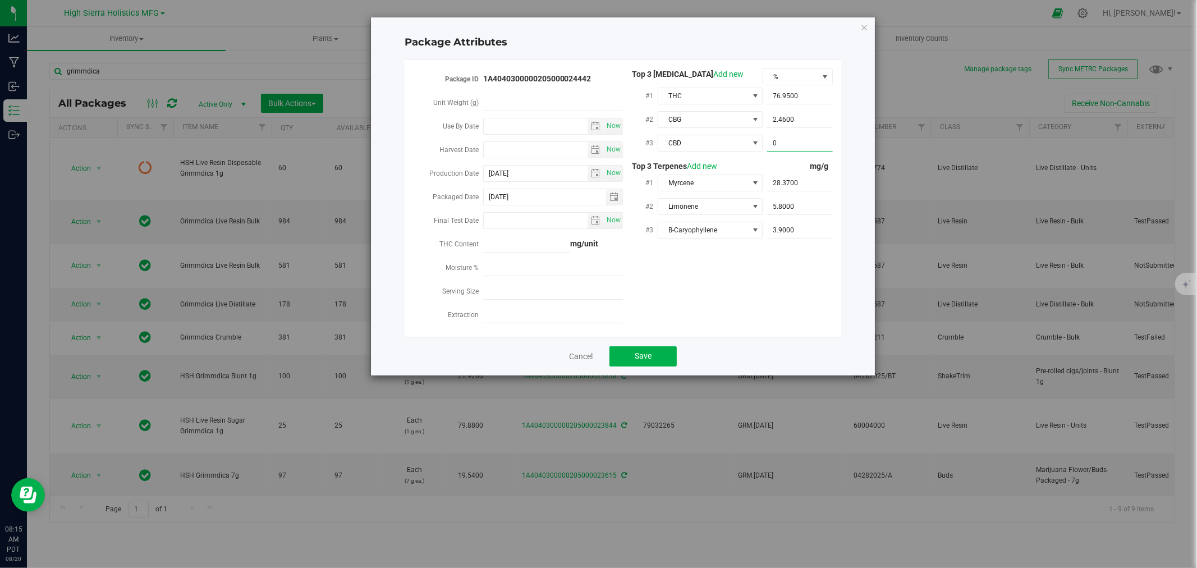
click at [759, 283] on div "Package ID 1A4040300000205000024442 Unit Weight (g) Use By Date Now Harvest Dat…" at bounding box center [623, 197] width 420 height 259
click at [638, 354] on span "Save" at bounding box center [643, 355] width 17 height 9
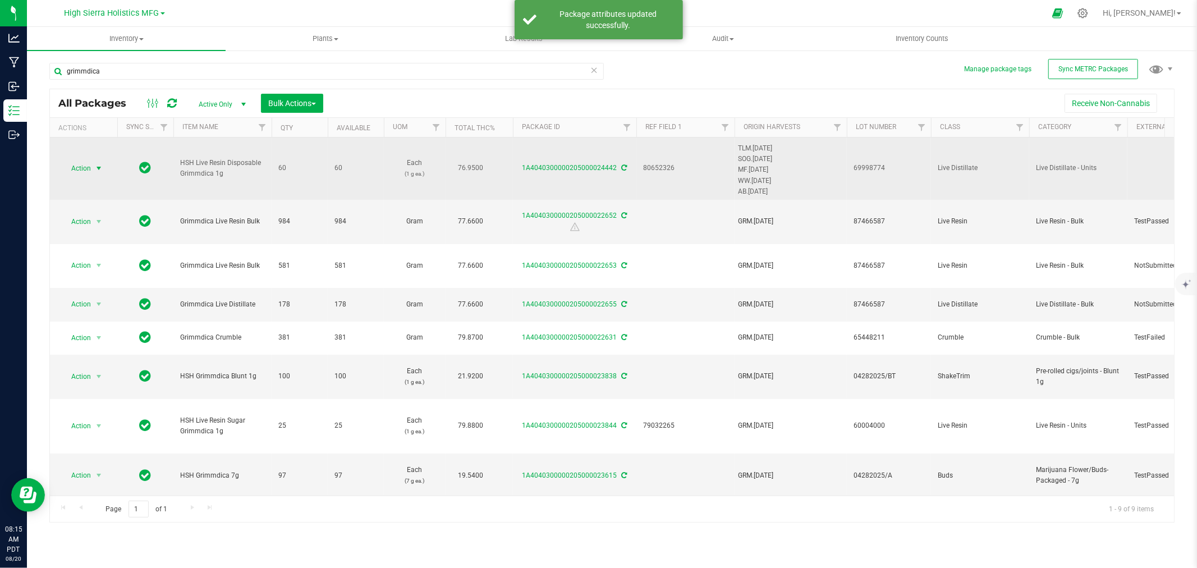
click at [80, 169] on span "Action" at bounding box center [76, 168] width 30 height 16
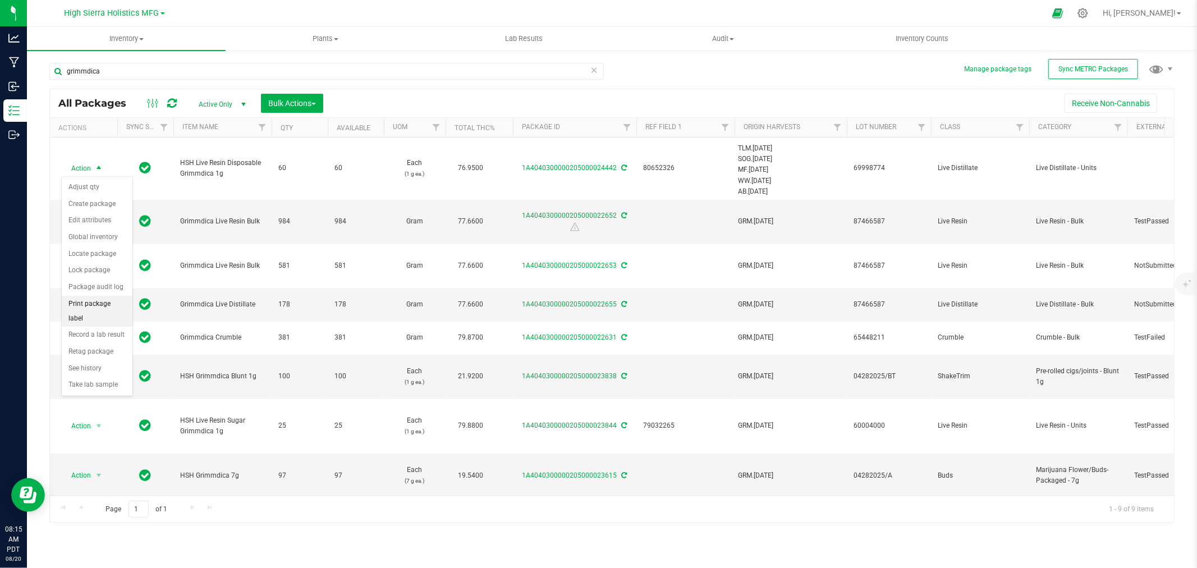
click at [93, 301] on li "Print package label" at bounding box center [97, 311] width 71 height 31
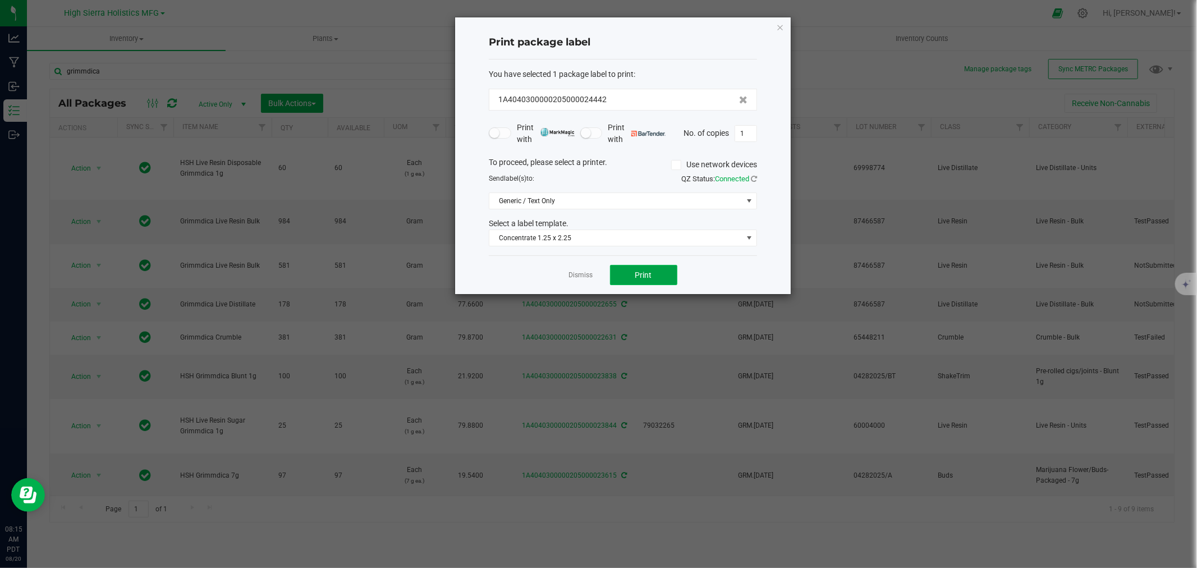
click at [632, 273] on button "Print" at bounding box center [643, 275] width 67 height 20
click at [744, 135] on input "1" at bounding box center [745, 134] width 21 height 16
type input "59"
click at [634, 276] on button "Print" at bounding box center [643, 275] width 67 height 20
click at [779, 27] on icon "button" at bounding box center [780, 26] width 8 height 13
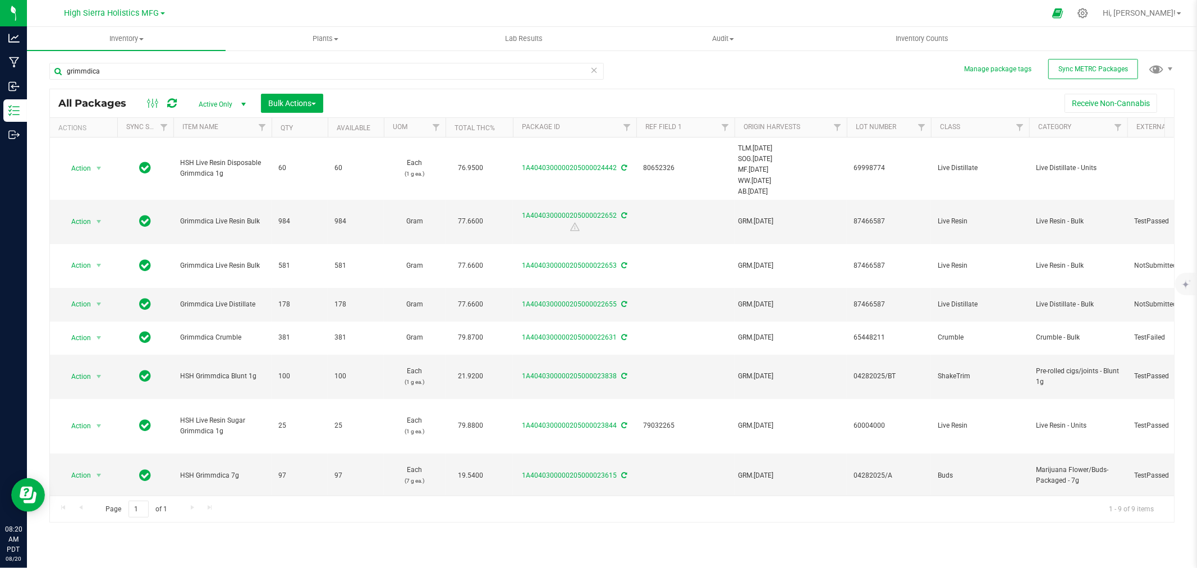
click at [767, 13] on div at bounding box center [623, 13] width 844 height 22
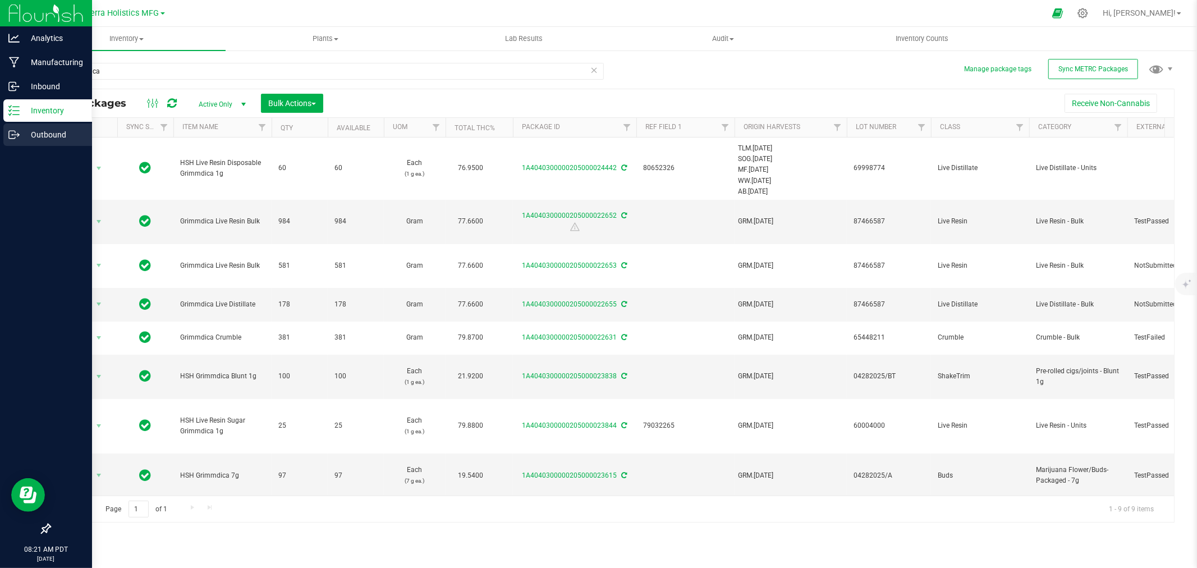
click at [47, 127] on div "Outbound" at bounding box center [47, 134] width 89 height 22
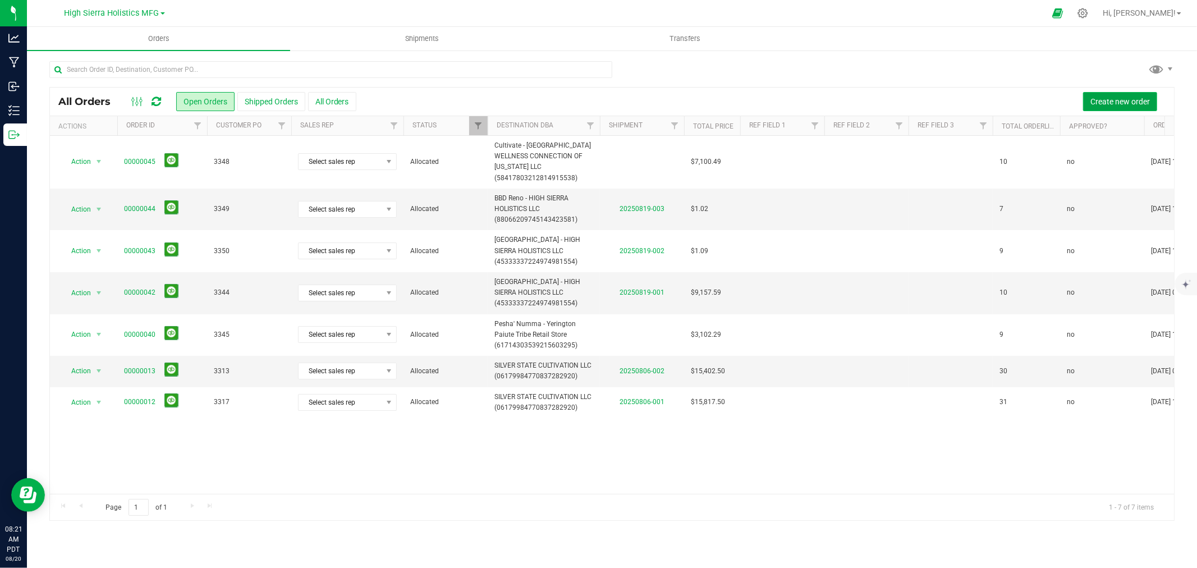
click at [1132, 109] on button "Create new order" at bounding box center [1120, 101] width 74 height 19
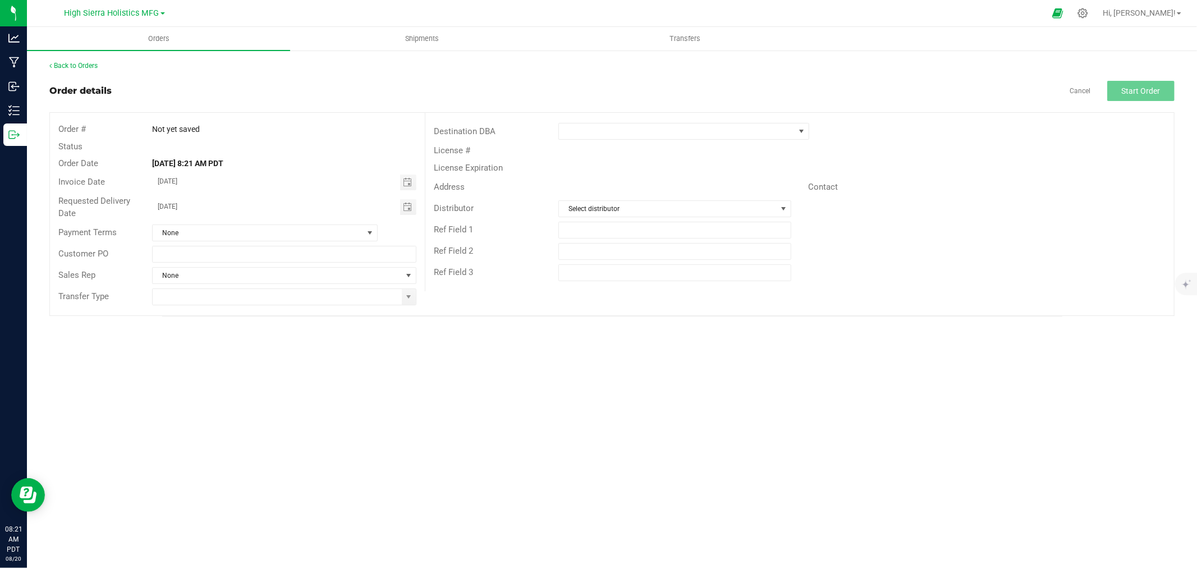
click at [927, 85] on div "Order details Cancel Start Order" at bounding box center [611, 91] width 1125 height 20
click at [302, 250] on input "text" at bounding box center [284, 254] width 264 height 17
type input "3347"
click at [394, 300] on input at bounding box center [277, 297] width 249 height 16
click at [403, 297] on span at bounding box center [409, 297] width 14 height 16
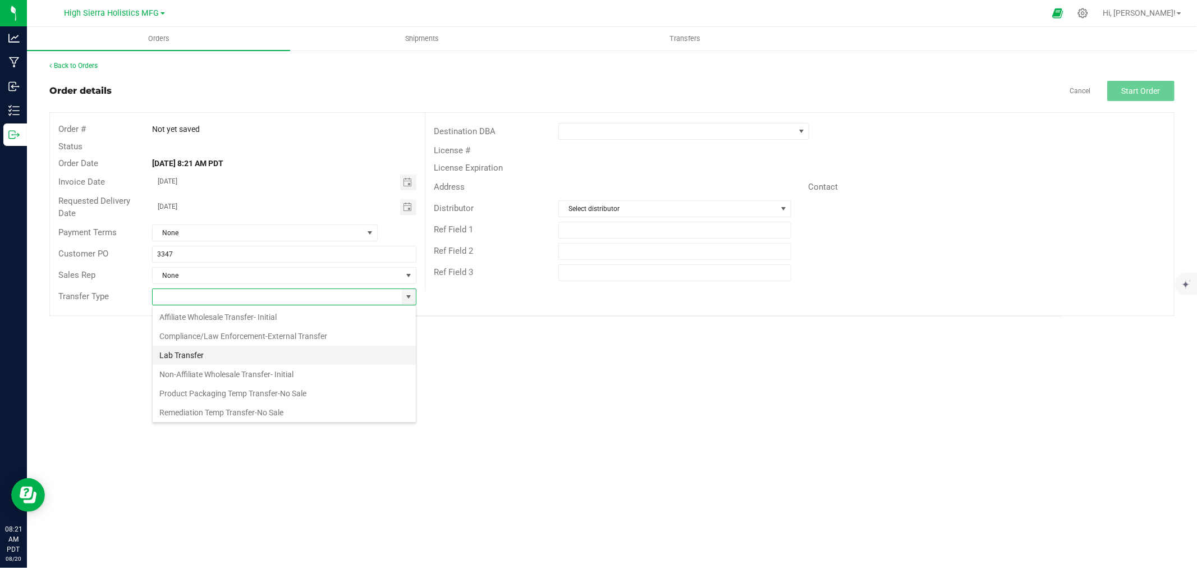
scroll to position [60, 0]
click at [263, 406] on li "Wholesale Transfer-Subsequent" at bounding box center [284, 410] width 263 height 19
type input "Wholesale Transfer-Subsequent"
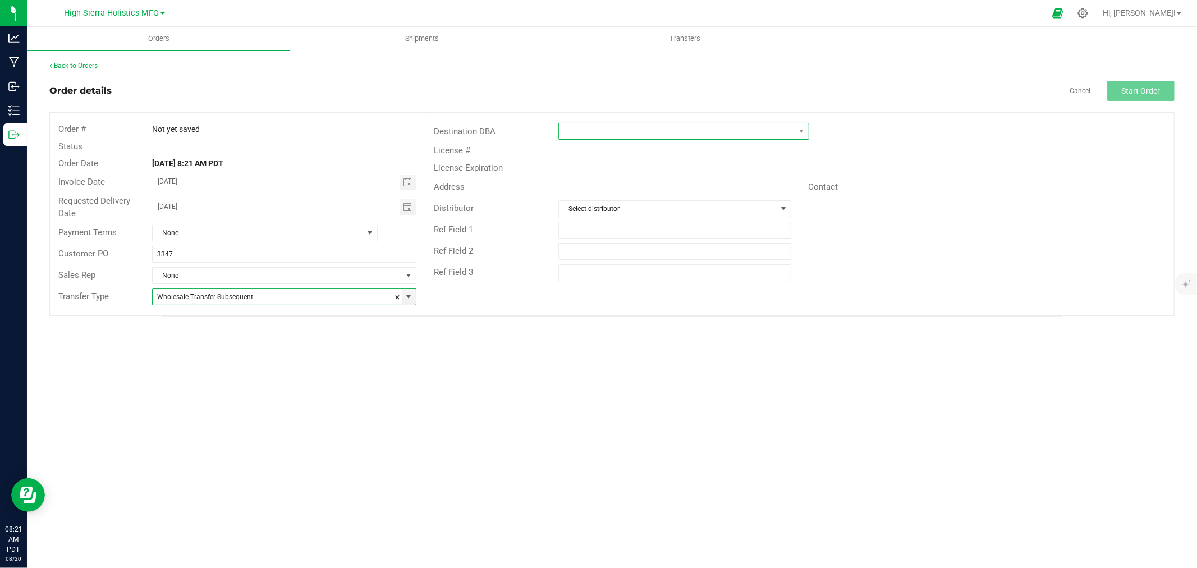
click at [710, 132] on span at bounding box center [677, 131] width 236 height 16
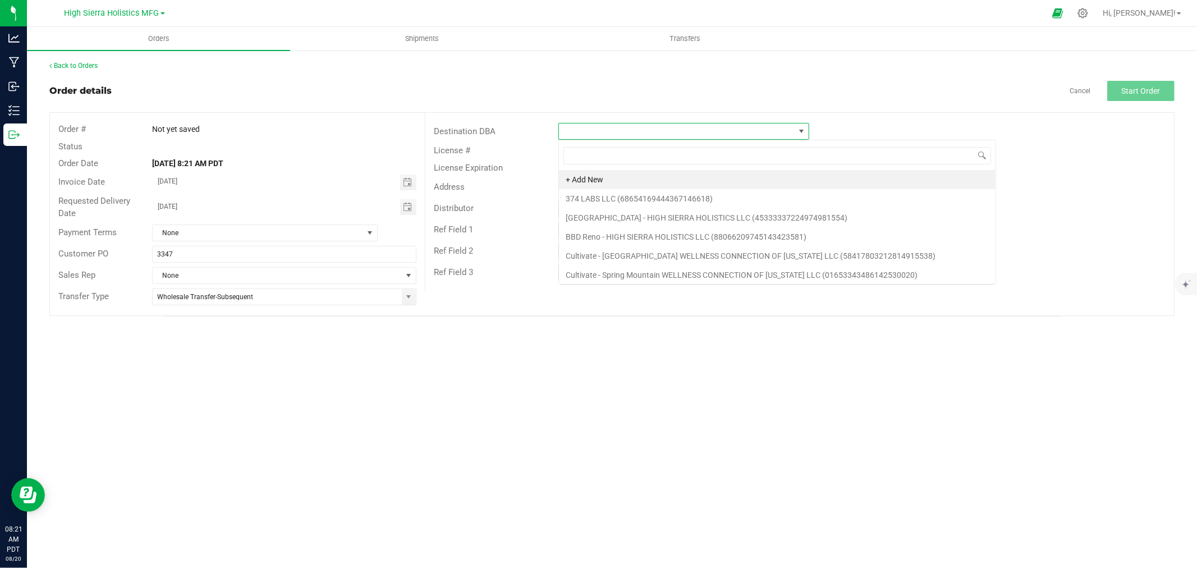
scroll to position [17, 251]
click at [668, 232] on li "BBD Reno - HIGH SIERRA HOLISTICS LLC (88066209745143423581)" at bounding box center [777, 236] width 437 height 19
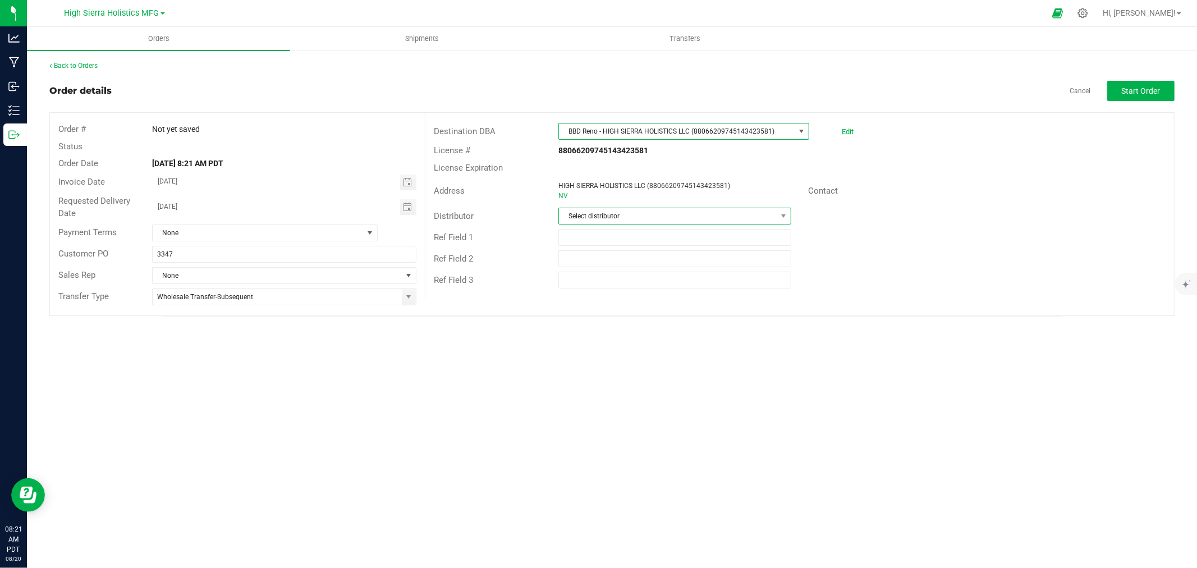
click at [660, 214] on span "Select distributor" at bounding box center [668, 216] width 218 height 16
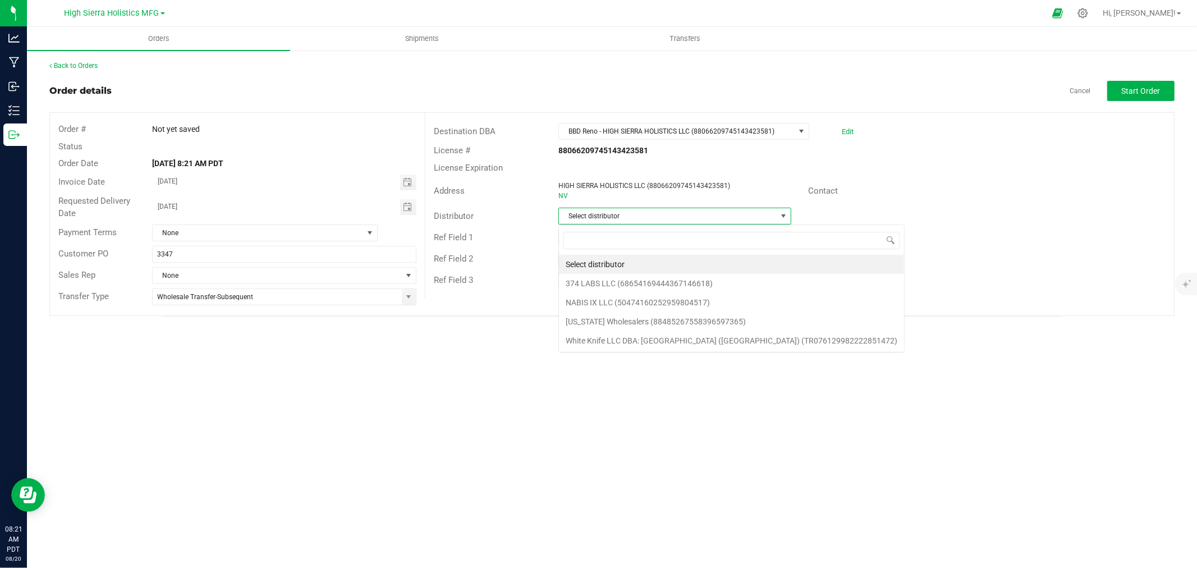
scroll to position [17, 233]
click at [617, 321] on li "[US_STATE] Wholesalers (88485267558396597365)" at bounding box center [731, 321] width 345 height 19
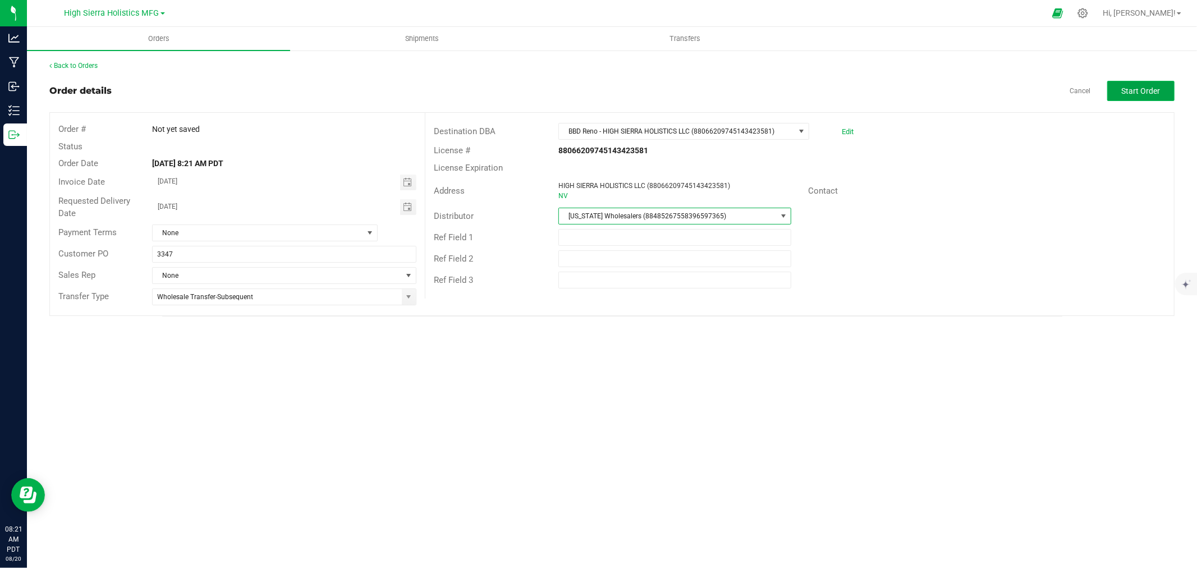
click at [1137, 90] on span "Start Order" at bounding box center [1141, 90] width 39 height 9
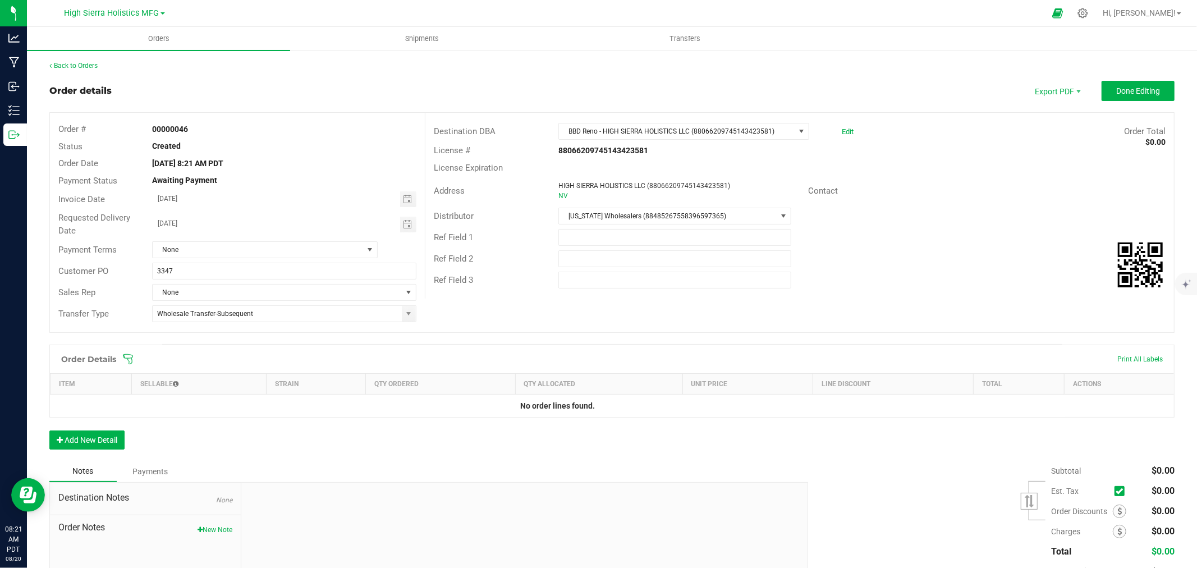
click at [127, 357] on icon at bounding box center [127, 359] width 11 height 11
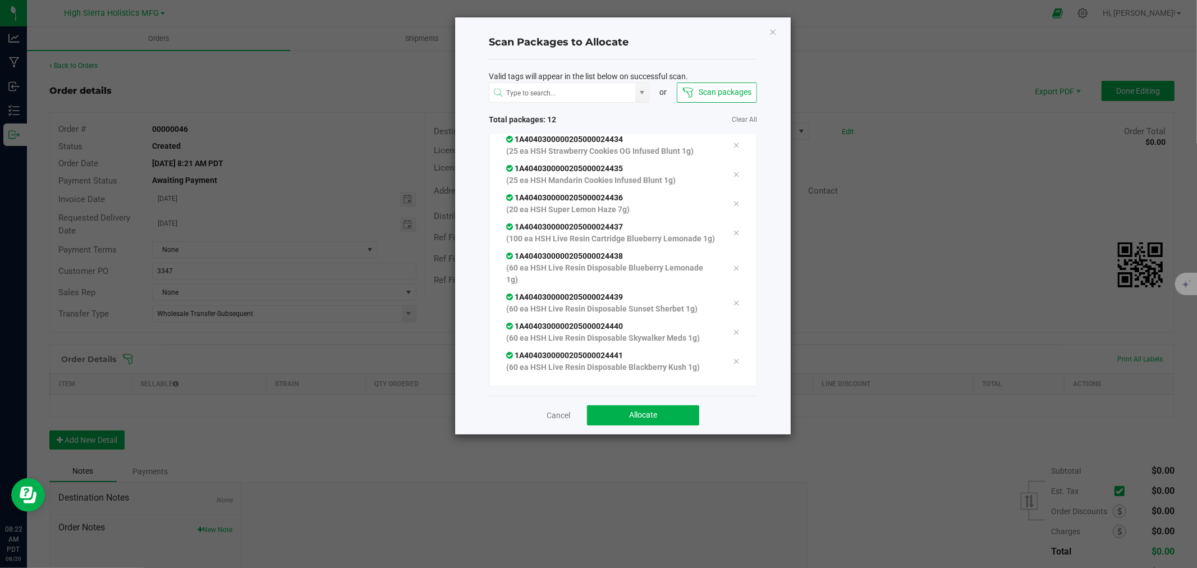
scroll to position [150, 0]
click at [660, 419] on button "Allocate" at bounding box center [643, 415] width 112 height 20
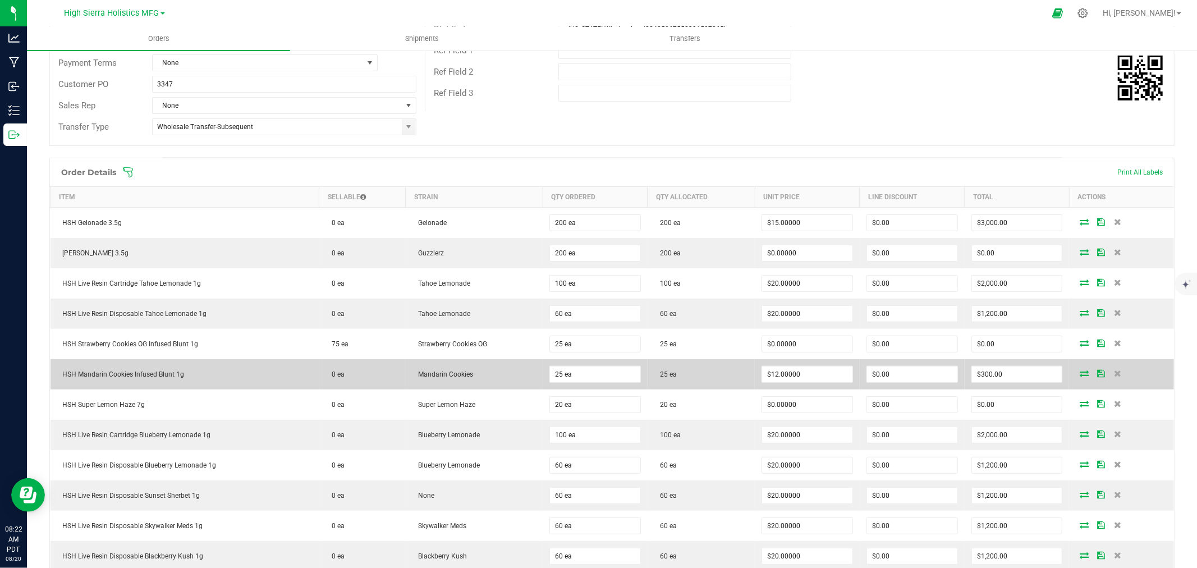
scroll to position [311, 0]
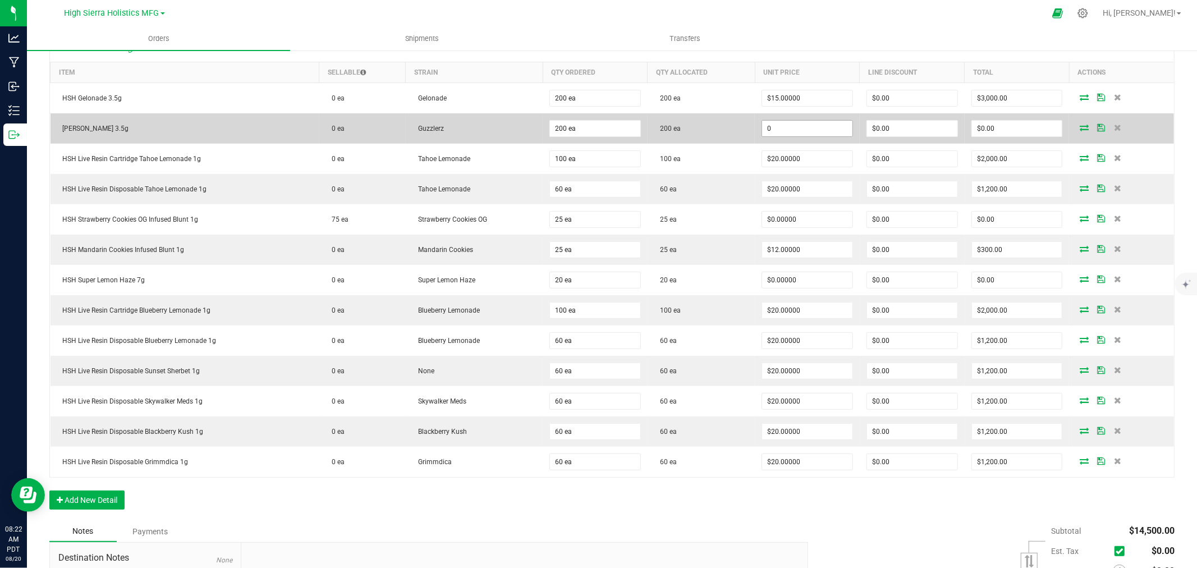
click at [786, 132] on input "0" at bounding box center [807, 129] width 90 height 16
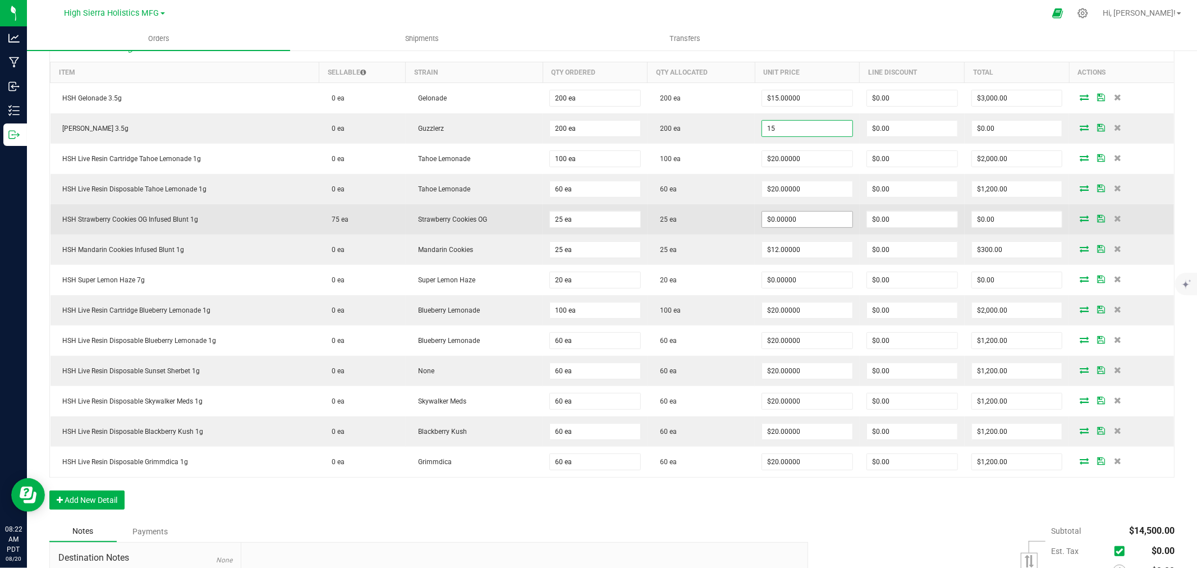
type input "$15.00000"
type input "$3,000.00"
click at [781, 221] on input "0" at bounding box center [807, 220] width 90 height 16
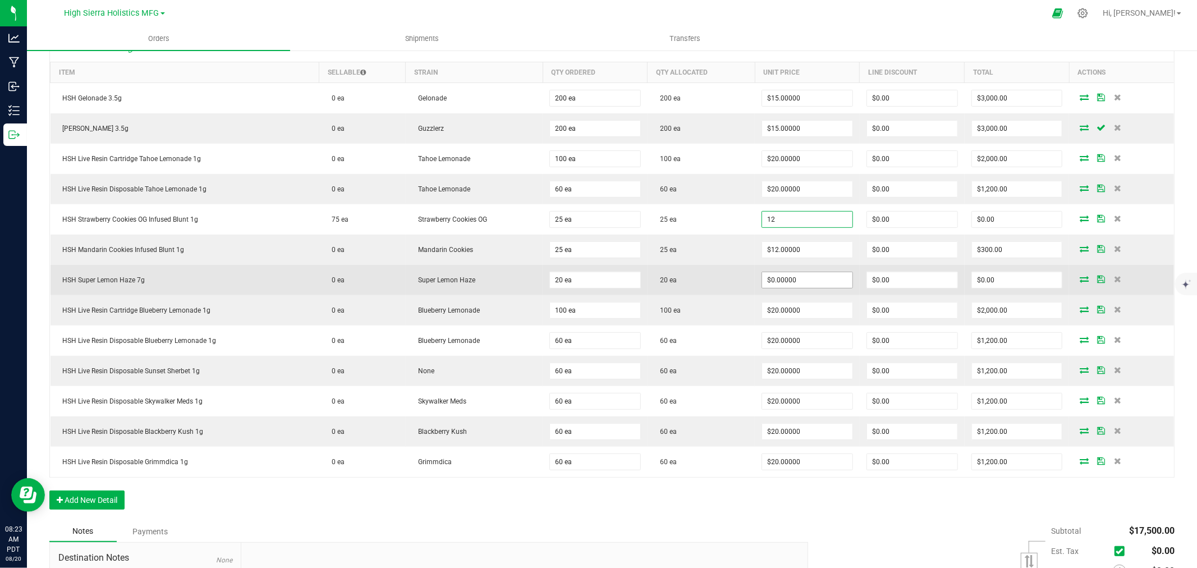
type input "$12.00000"
type input "$300.00"
click at [771, 281] on input "0" at bounding box center [807, 280] width 90 height 16
type input "1"
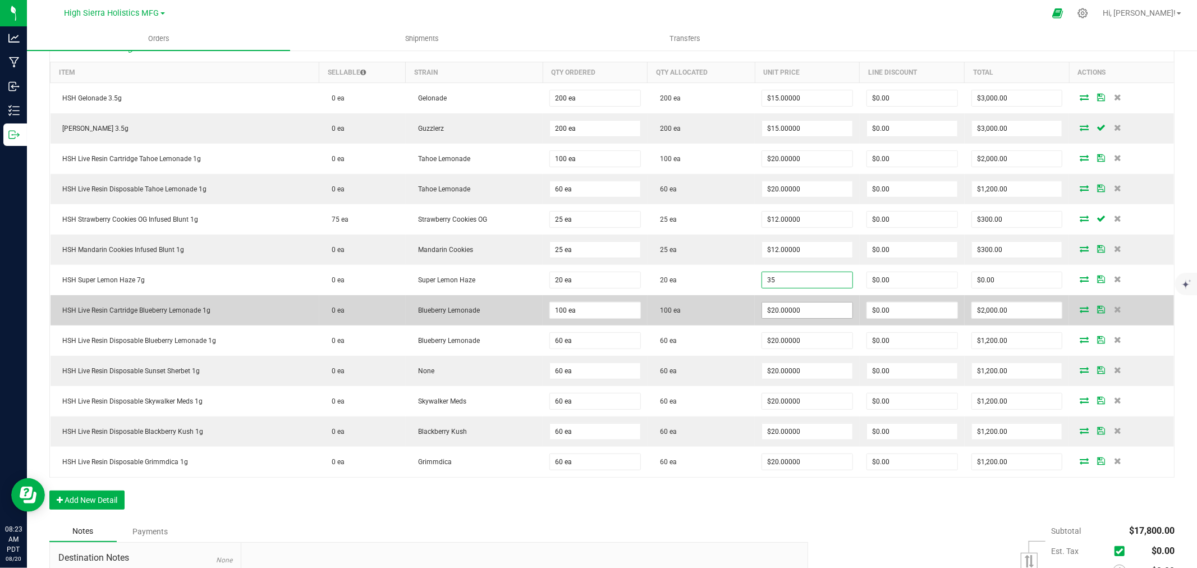
type input "$35.00000"
type input "$700.00"
click at [773, 310] on input "20" at bounding box center [807, 310] width 90 height 16
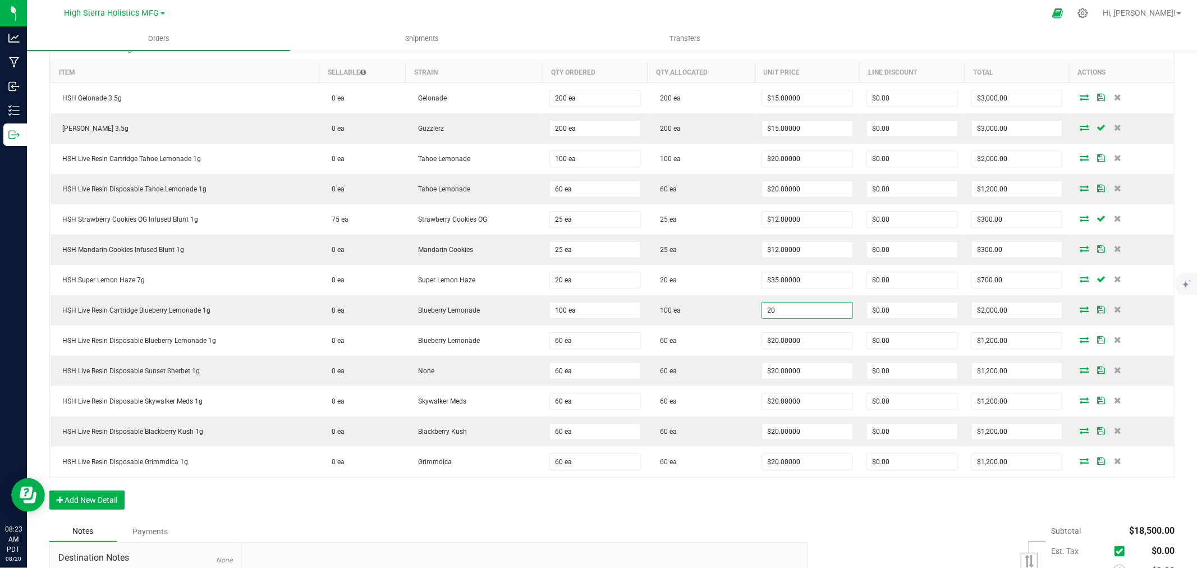
type input "$20.00000"
click at [929, 513] on div "Order Details Print All Labels Item Sellable Strain Qty Ordered Qty Allocated U…" at bounding box center [611, 277] width 1125 height 488
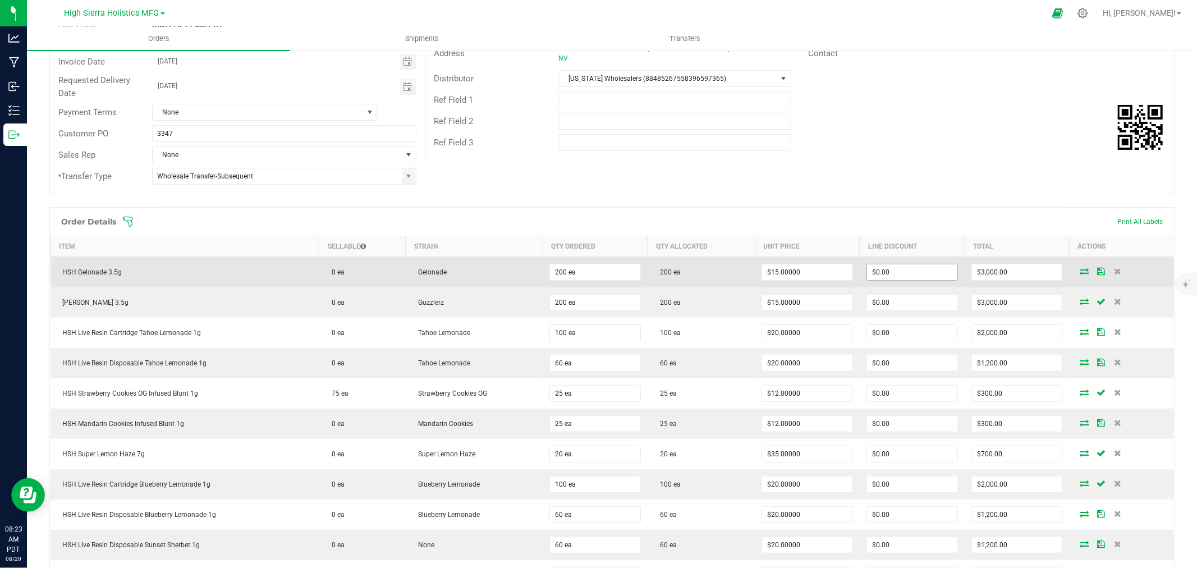
scroll to position [0, 0]
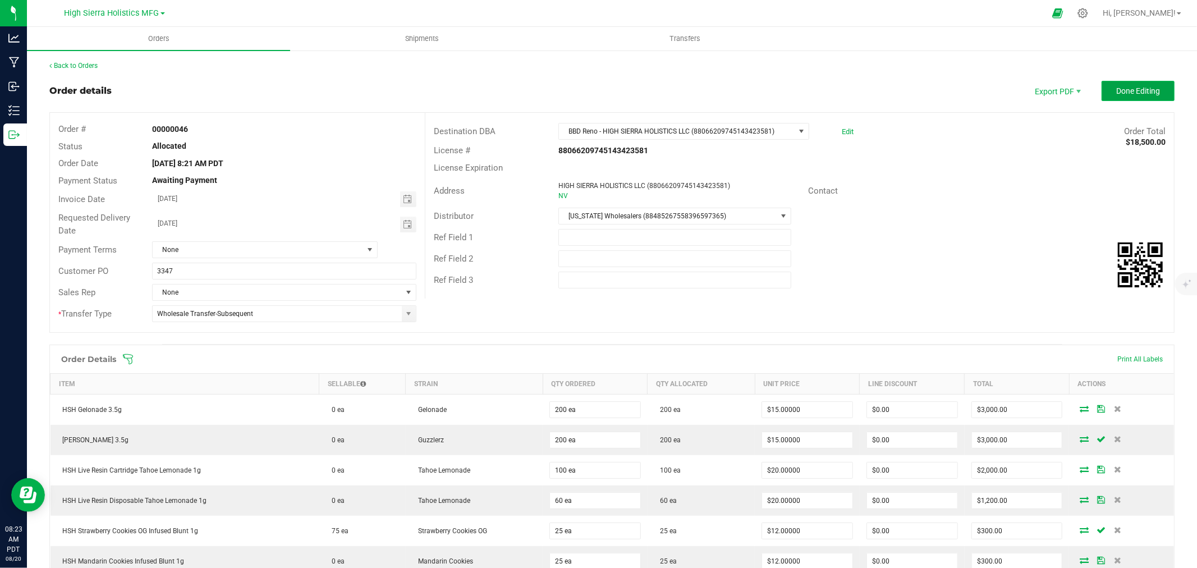
click at [1141, 91] on span "Done Editing" at bounding box center [1138, 90] width 44 height 9
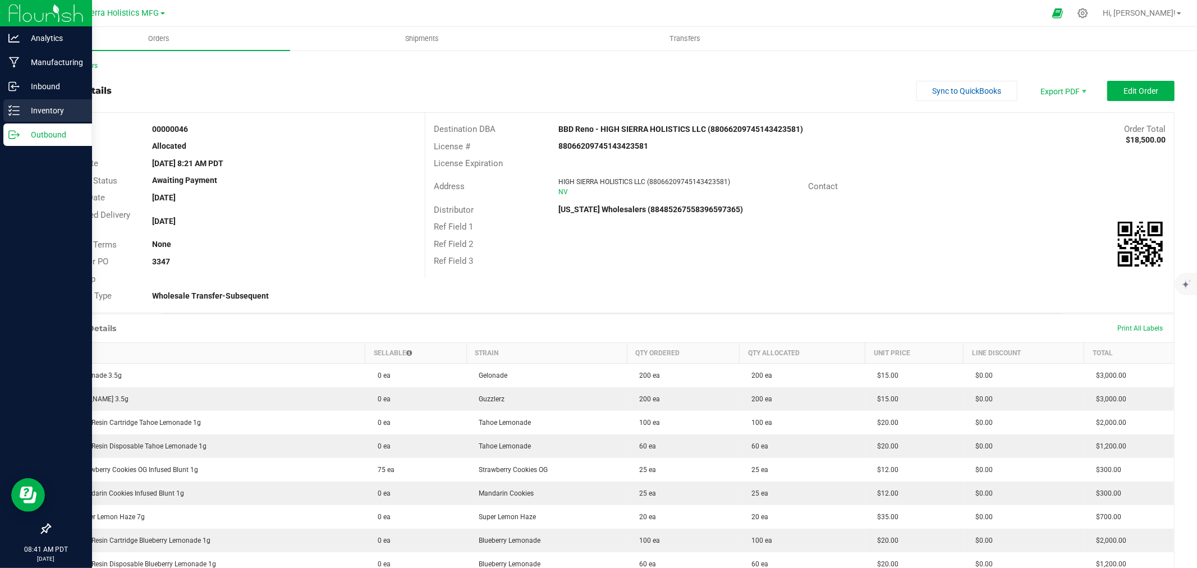
click at [39, 104] on p "Inventory" at bounding box center [53, 110] width 67 height 13
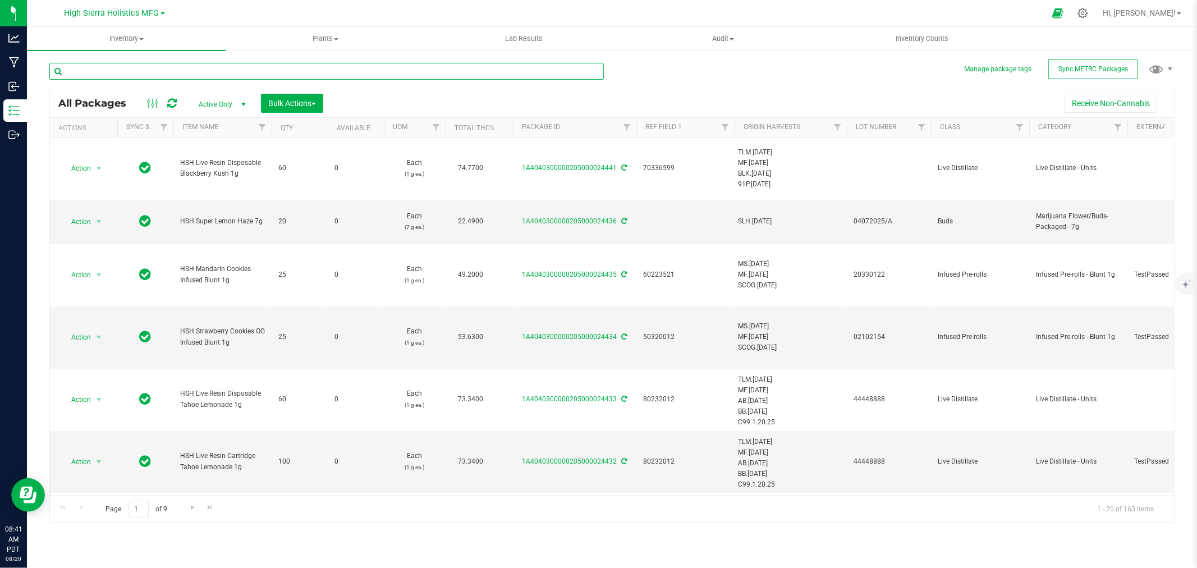
click at [149, 70] on input "text" at bounding box center [326, 71] width 554 height 17
type input "2471"
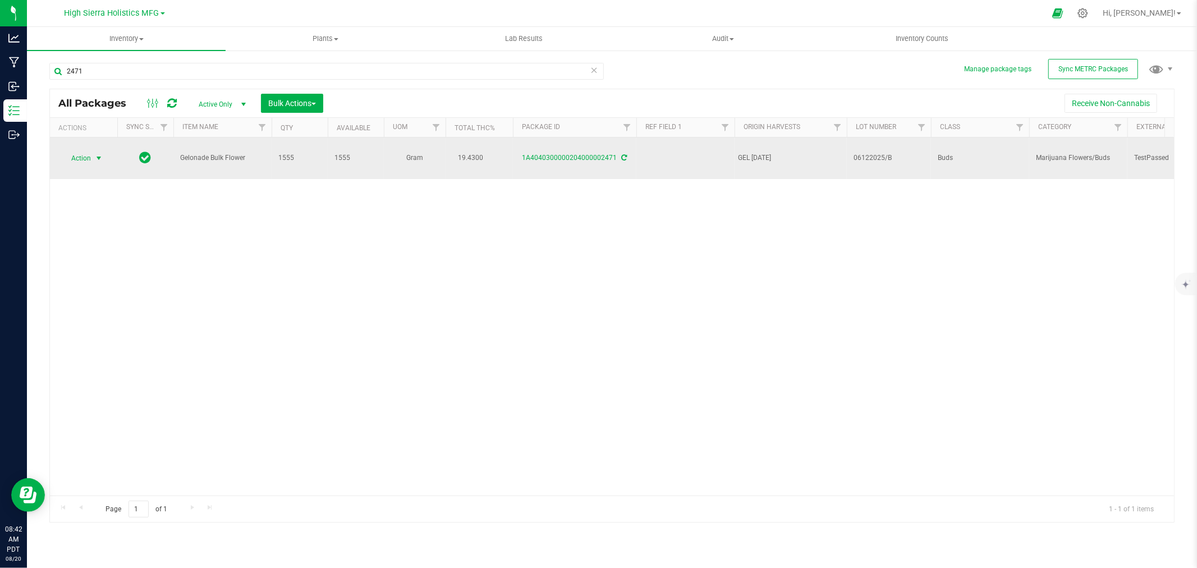
click at [99, 154] on span "select" at bounding box center [98, 158] width 9 height 9
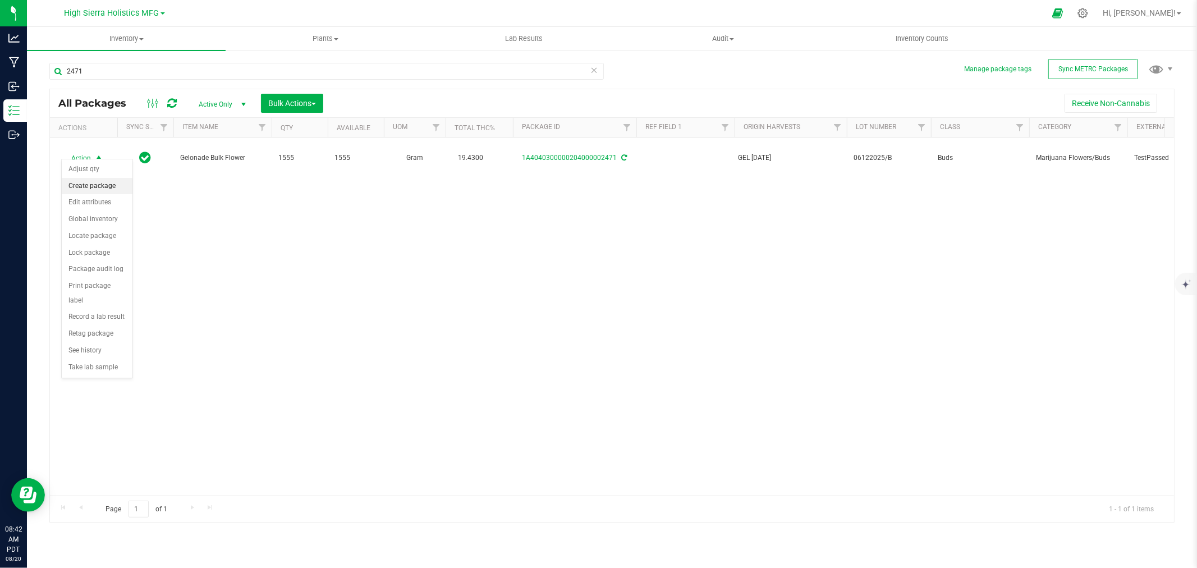
click at [102, 183] on li "Create package" at bounding box center [97, 186] width 71 height 17
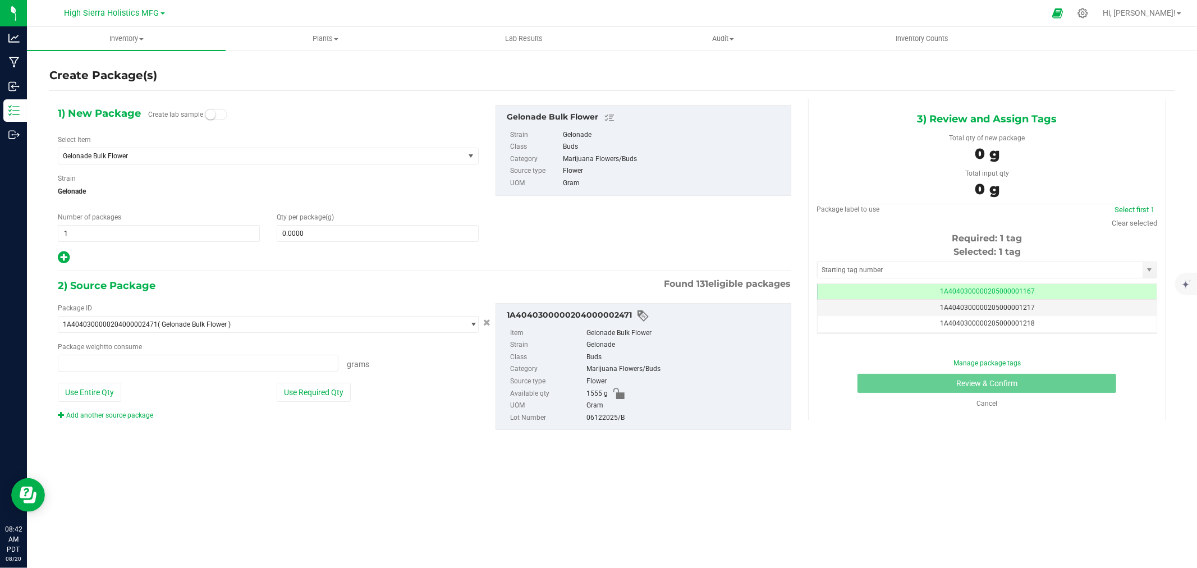
type input "0.0000 g"
click at [143, 150] on span "Gelonade Bulk Flower" at bounding box center [261, 156] width 406 height 16
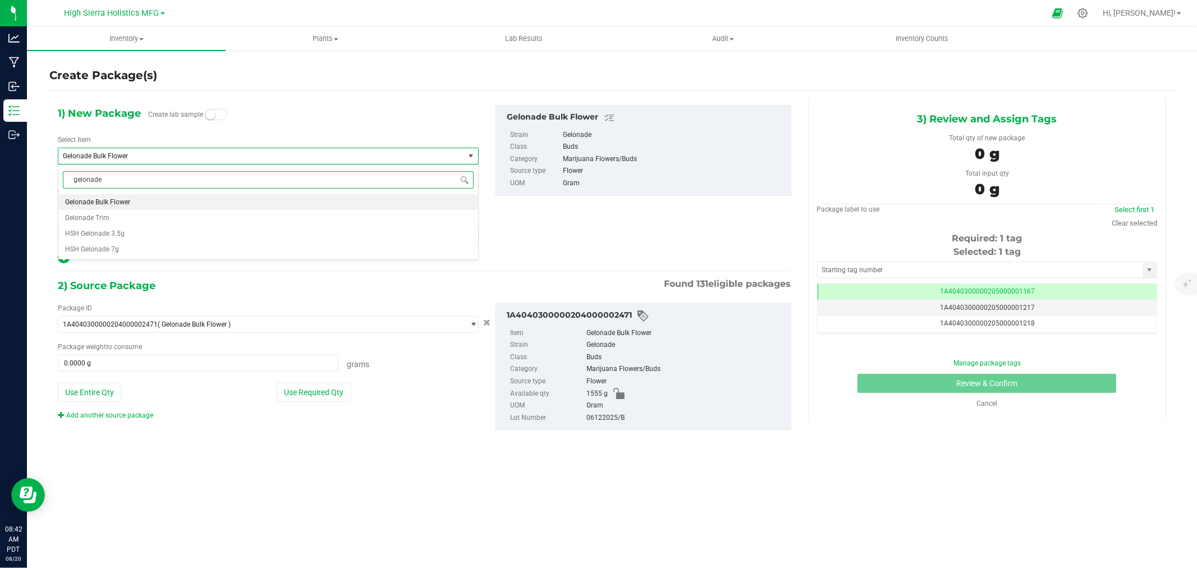
scroll to position [0, 0]
type input "gelonade 3.5"
click at [137, 203] on li "HSH Gelonade 3.5g" at bounding box center [268, 202] width 420 height 16
type input "0"
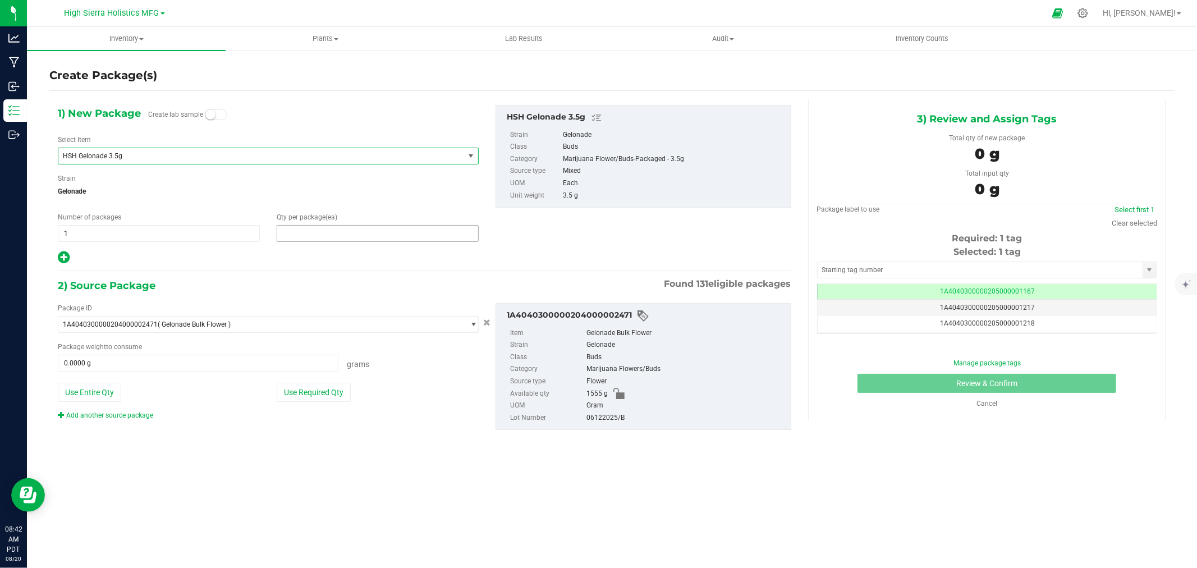
click at [351, 235] on span at bounding box center [378, 233] width 202 height 17
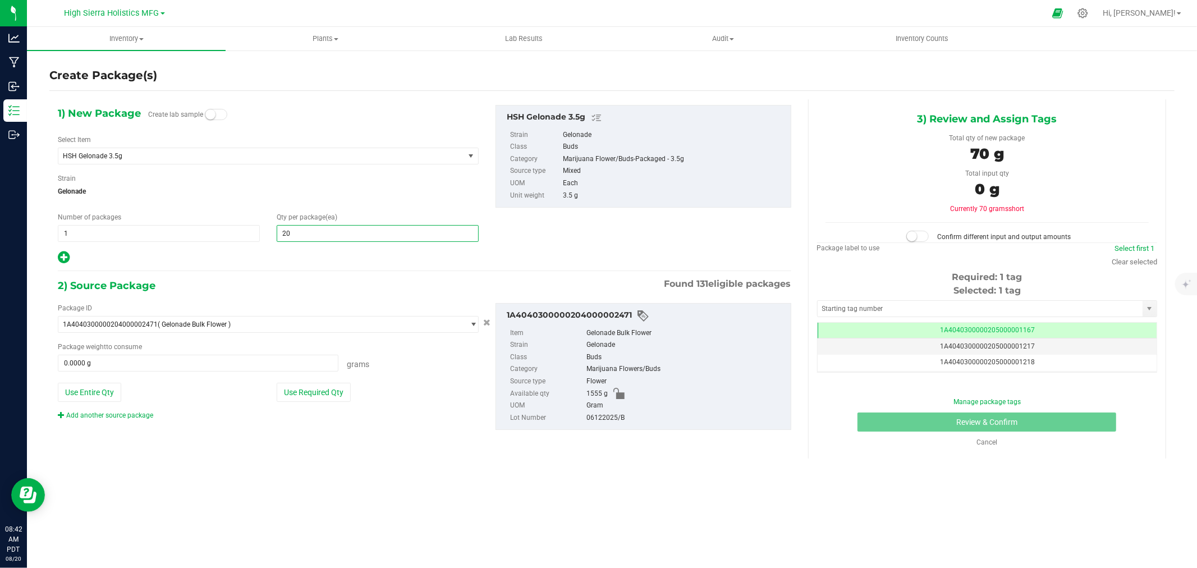
type input "200"
click at [323, 392] on button "Use Required Qty" at bounding box center [314, 392] width 74 height 19
type input "700.0000 g"
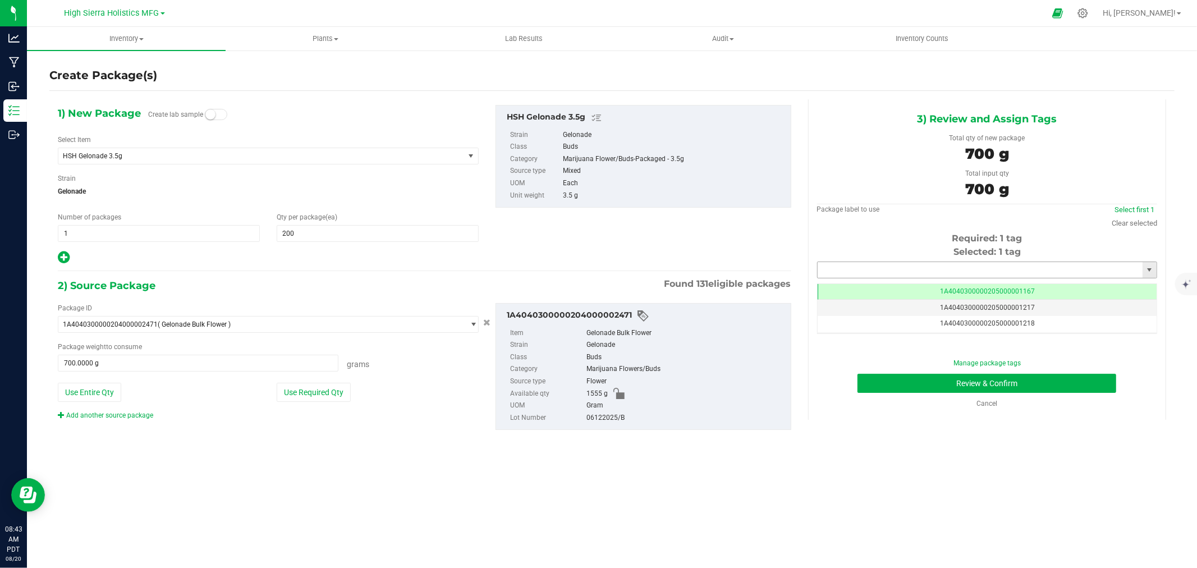
click at [895, 267] on input "text" at bounding box center [980, 270] width 325 height 16
click at [909, 292] on li "1A4040300000205000024443" at bounding box center [987, 289] width 339 height 17
type input "1A4040300000205000024443"
click at [923, 377] on button "Review & Confirm" at bounding box center [986, 383] width 259 height 19
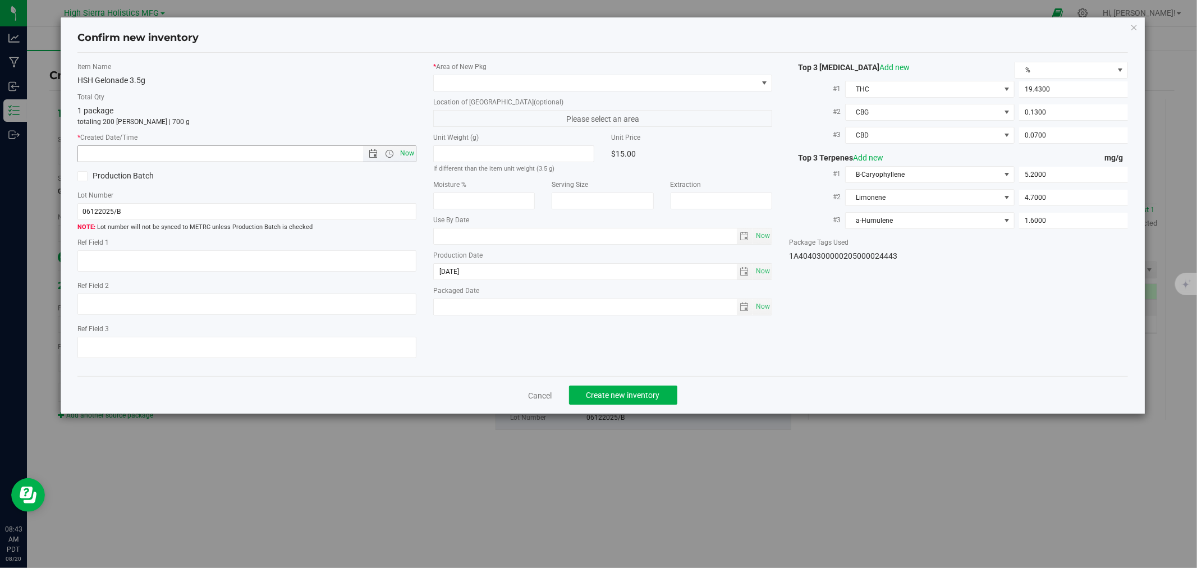
click at [400, 152] on span "Now" at bounding box center [407, 153] width 19 height 16
type input "8/20/2025 8:43 AM"
click at [467, 81] on span at bounding box center [596, 83] width 324 height 16
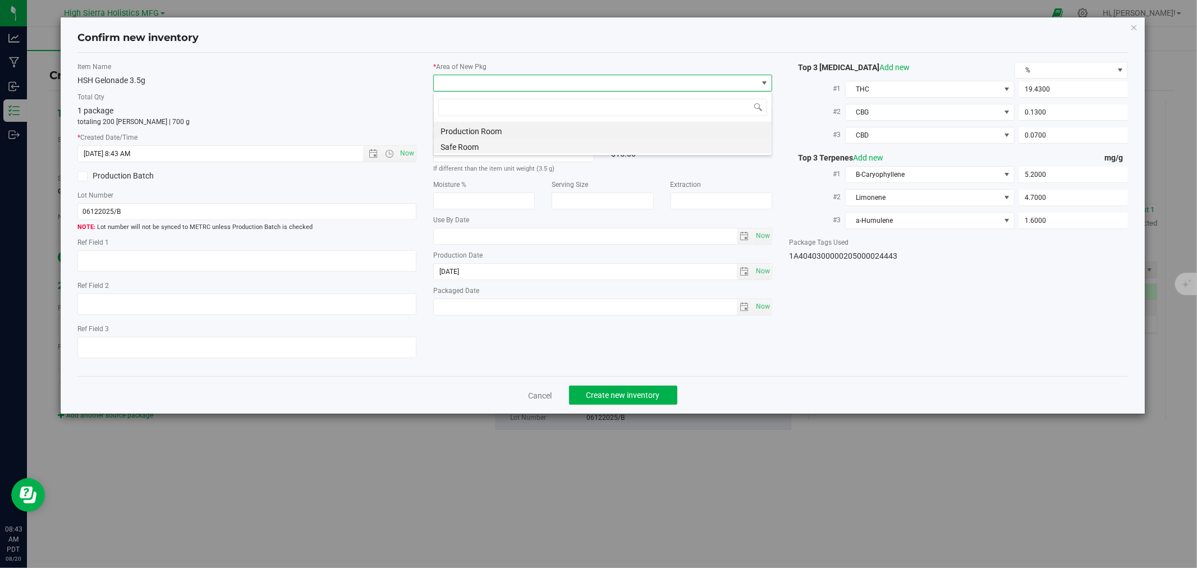
click at [465, 149] on li "Safe Room" at bounding box center [603, 145] width 338 height 16
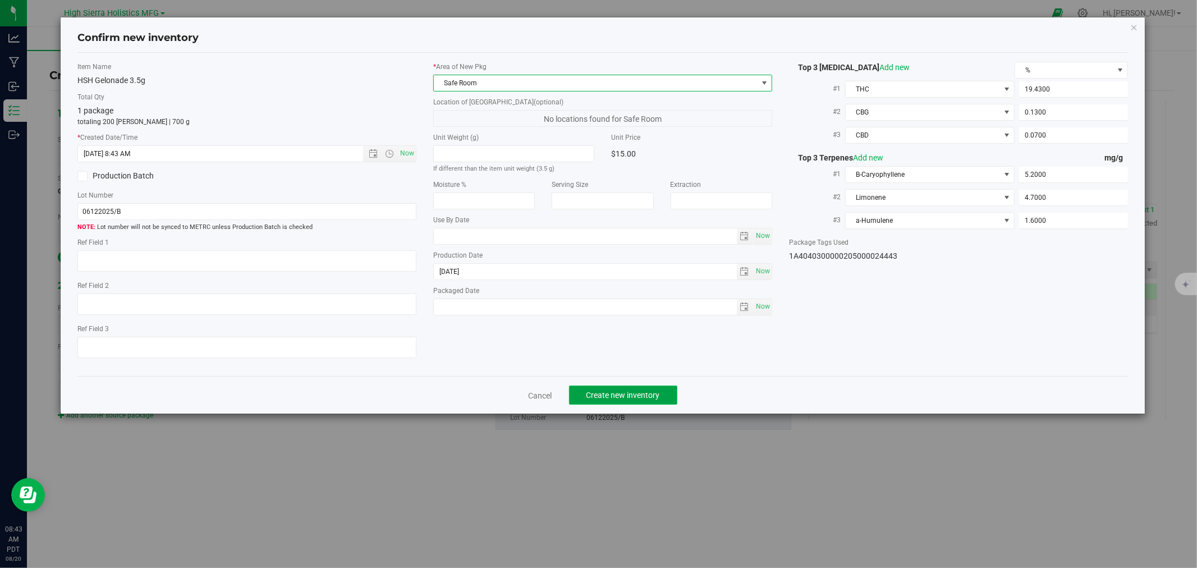
click at [671, 405] on button "Create new inventory" at bounding box center [623, 395] width 108 height 19
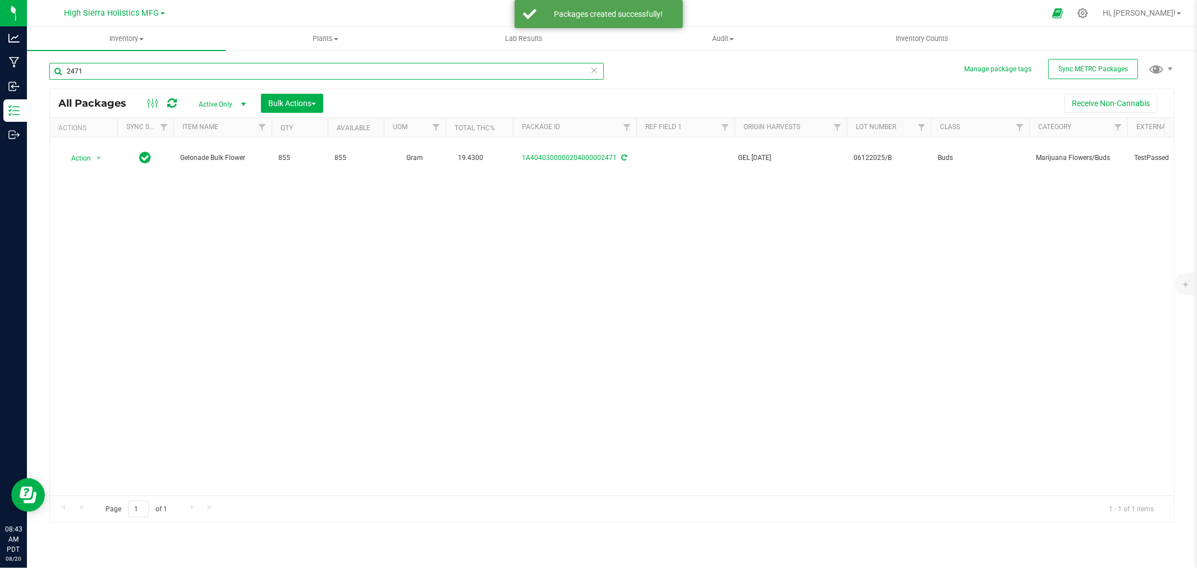
drag, startPoint x: 97, startPoint y: 75, endPoint x: 48, endPoint y: 76, distance: 48.3
click at [48, 75] on div "Manage package tags Sync METRC Packages 2471 All Packages Active Only Active On…" at bounding box center [612, 220] width 1170 height 342
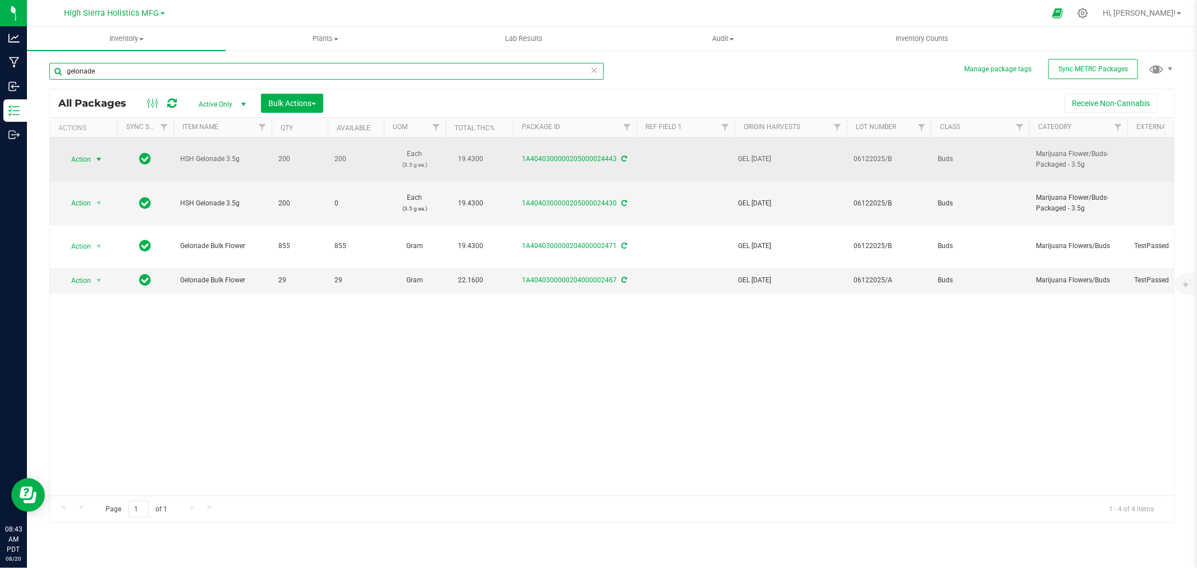
type input "gelonade"
click at [87, 160] on span "Action" at bounding box center [76, 160] width 30 height 16
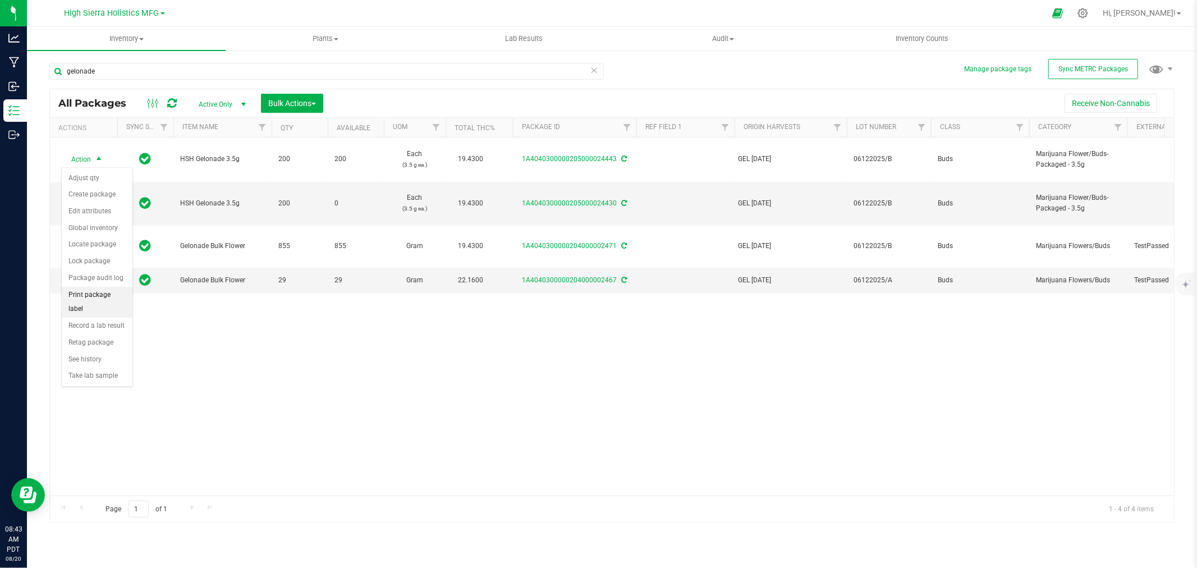
click at [104, 307] on li "Print package label" at bounding box center [97, 302] width 71 height 31
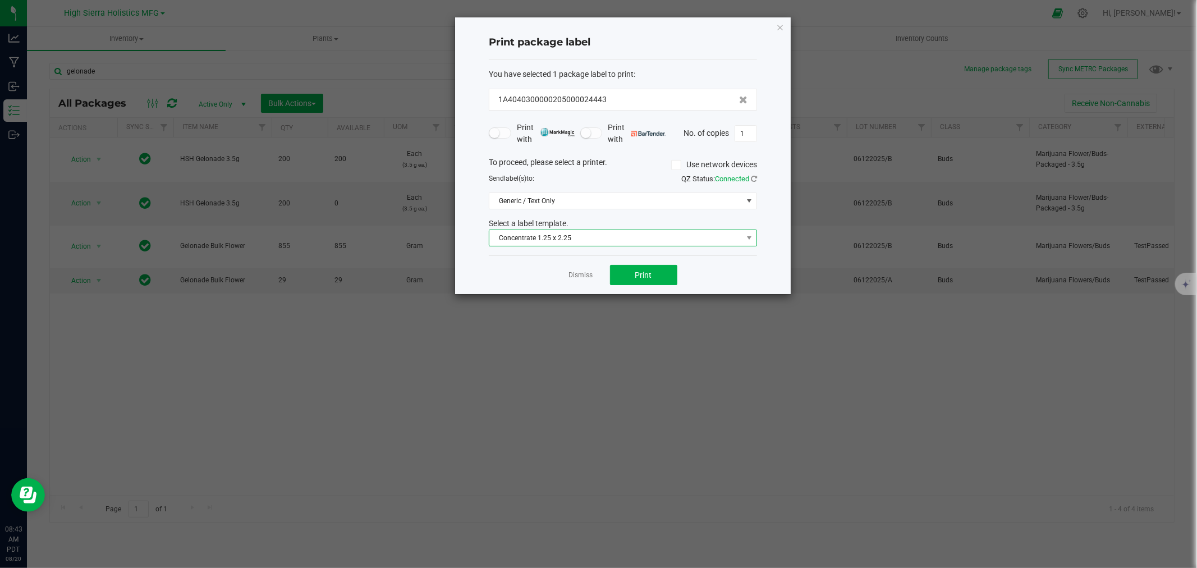
click at [565, 240] on span "Concentrate 1.25 x 2.25" at bounding box center [615, 238] width 253 height 16
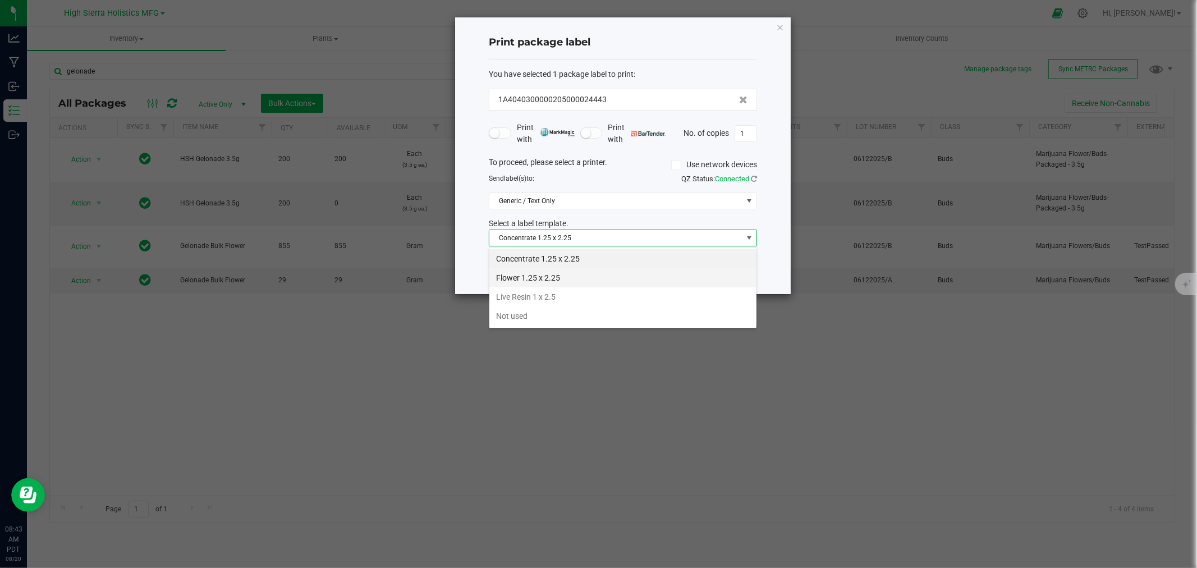
click at [557, 276] on li "Flower 1.25 x 2.25" at bounding box center [622, 277] width 267 height 19
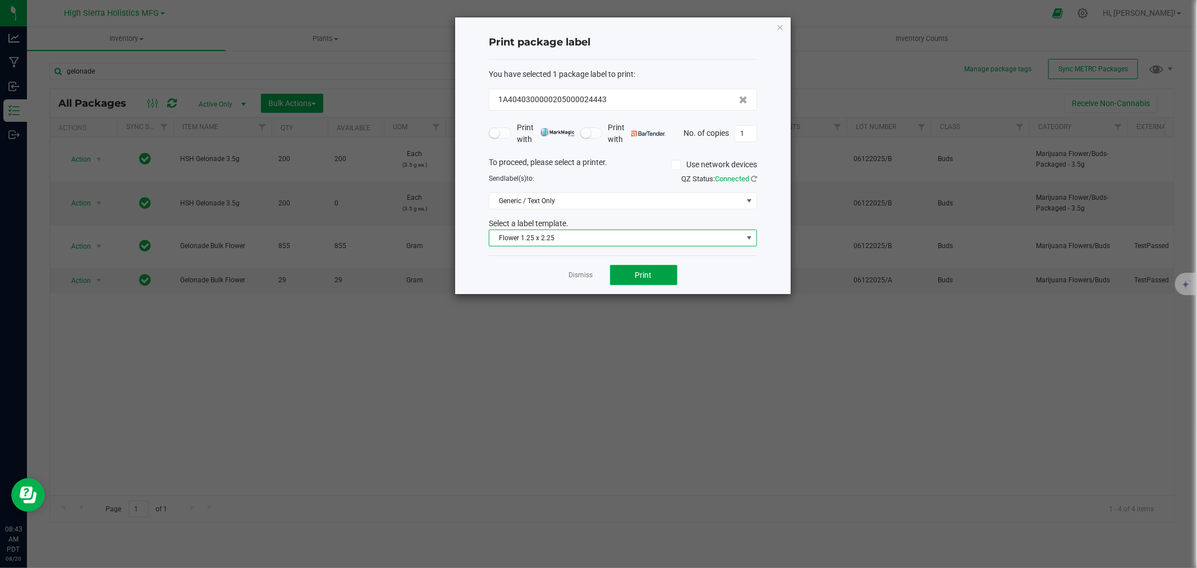
click at [655, 278] on button "Print" at bounding box center [643, 275] width 67 height 20
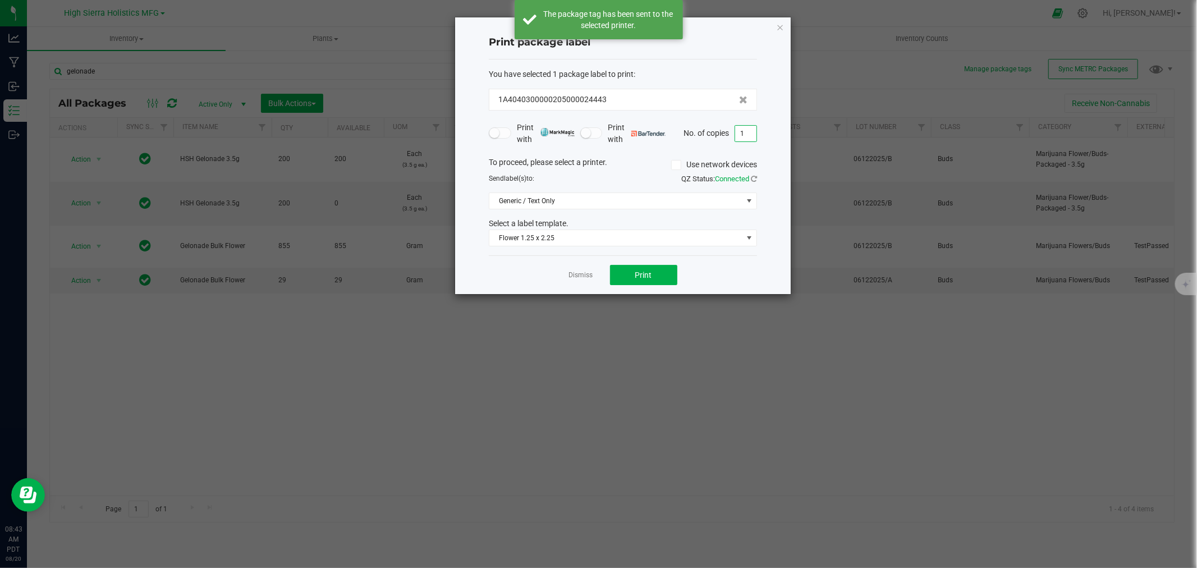
click at [744, 133] on input "1" at bounding box center [745, 134] width 21 height 16
type input "199"
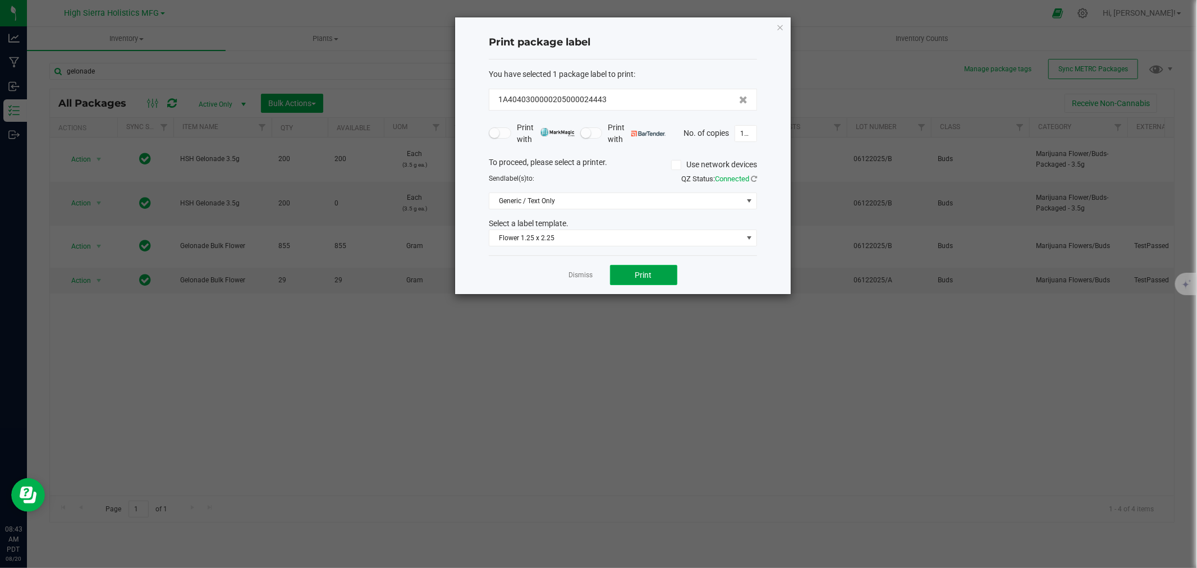
click at [651, 272] on span "Print" at bounding box center [643, 274] width 17 height 9
click at [782, 24] on icon "button" at bounding box center [780, 26] width 8 height 13
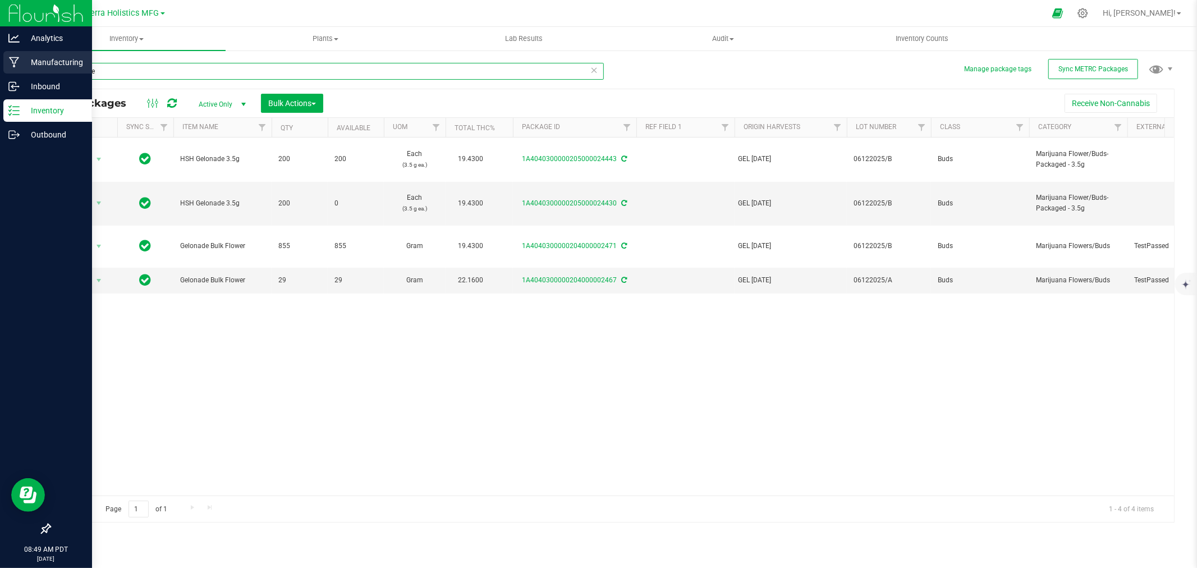
drag, startPoint x: 134, startPoint y: 72, endPoint x: 0, endPoint y: 72, distance: 133.6
click at [0, 72] on div "Analytics Manufacturing Inbound Inventory Outbound 08:49 AM PDT 08/20/2025 08/2…" at bounding box center [598, 284] width 1197 height 568
type input "tahoe lemonade"
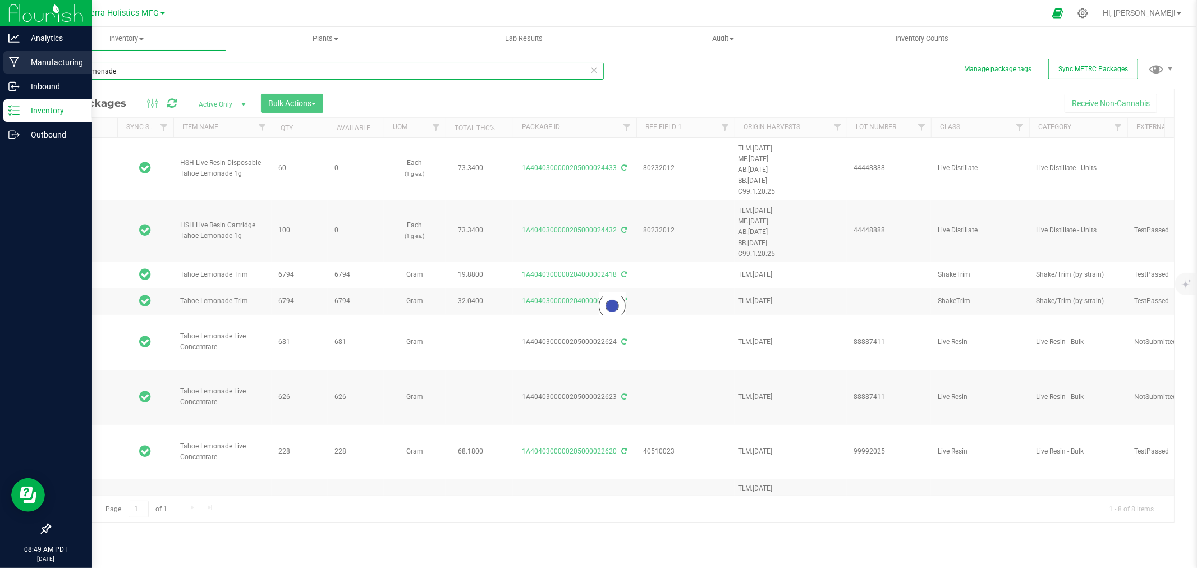
type input "2025-06-25"
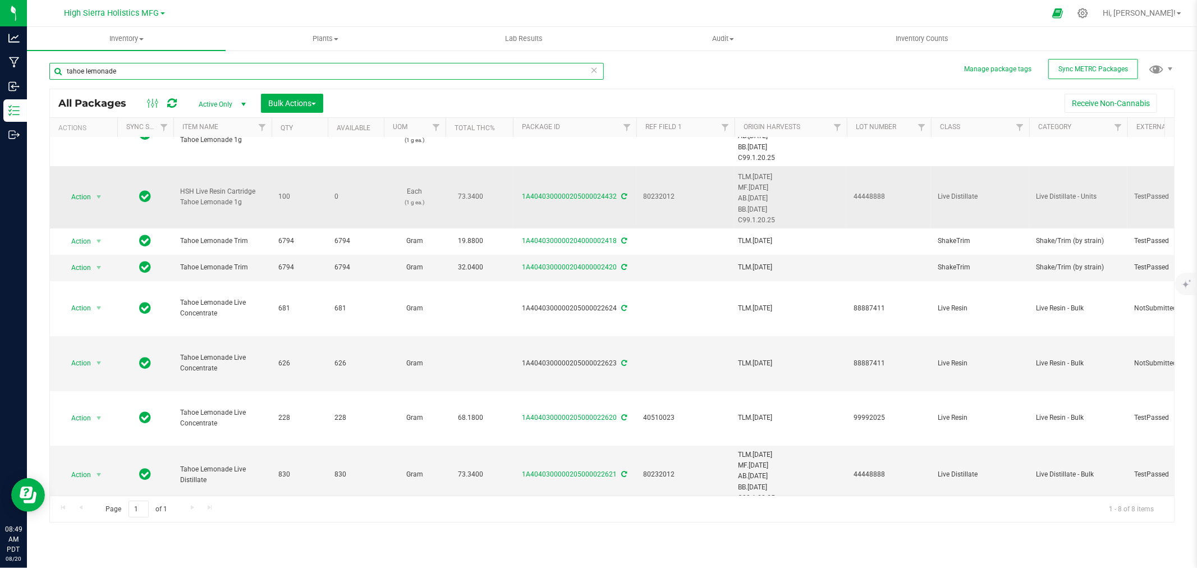
scroll to position [52, 0]
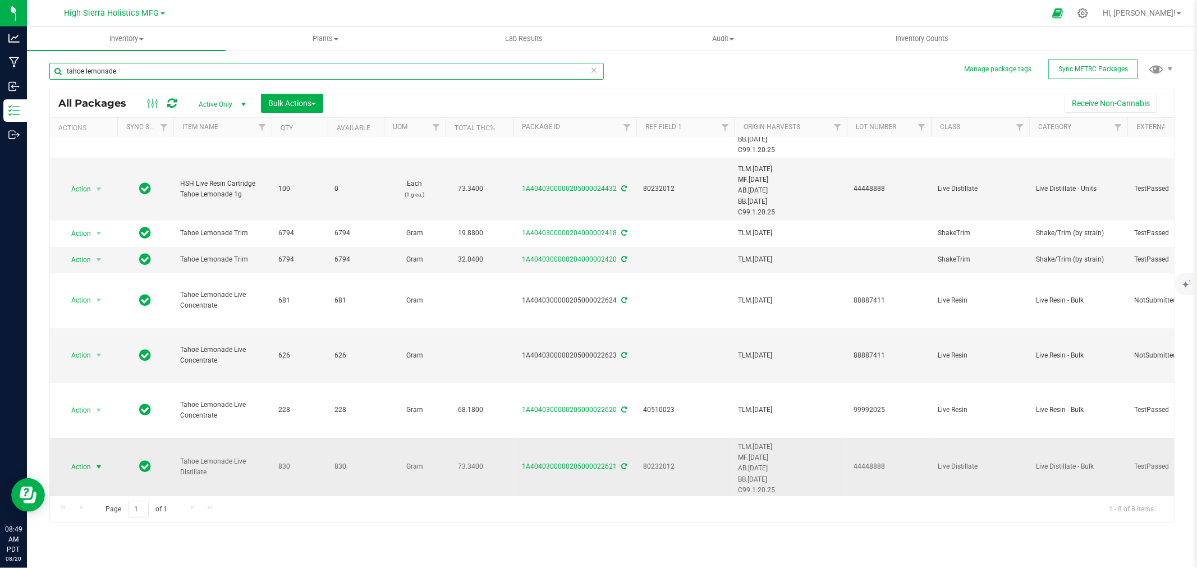
type input "tahoe lemonade"
click at [98, 462] on span "select" at bounding box center [98, 466] width 9 height 9
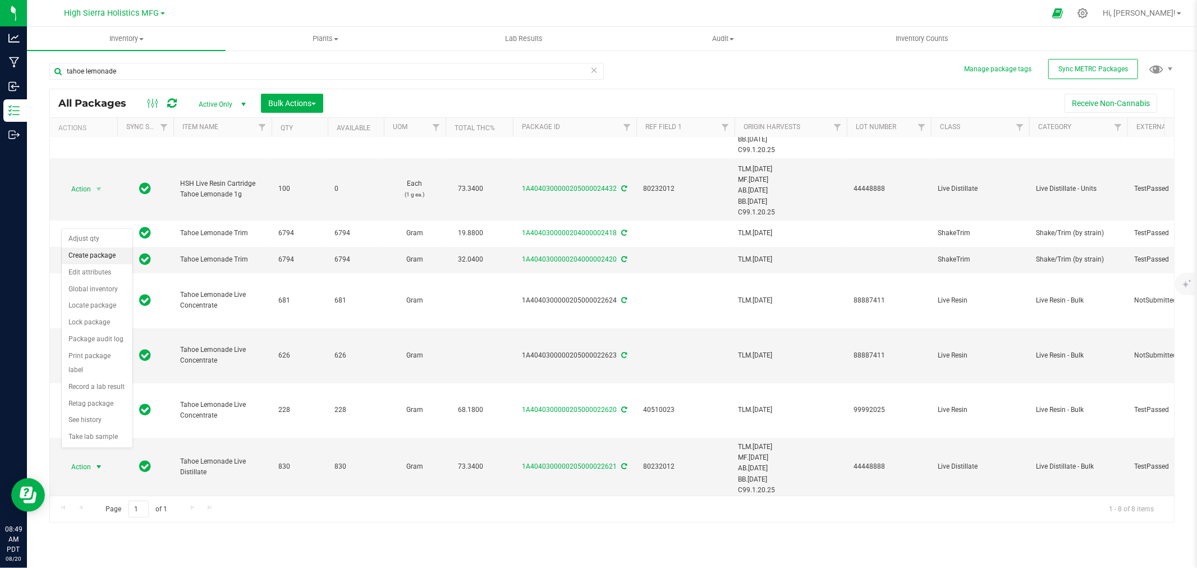
click at [102, 255] on li "Create package" at bounding box center [97, 255] width 71 height 17
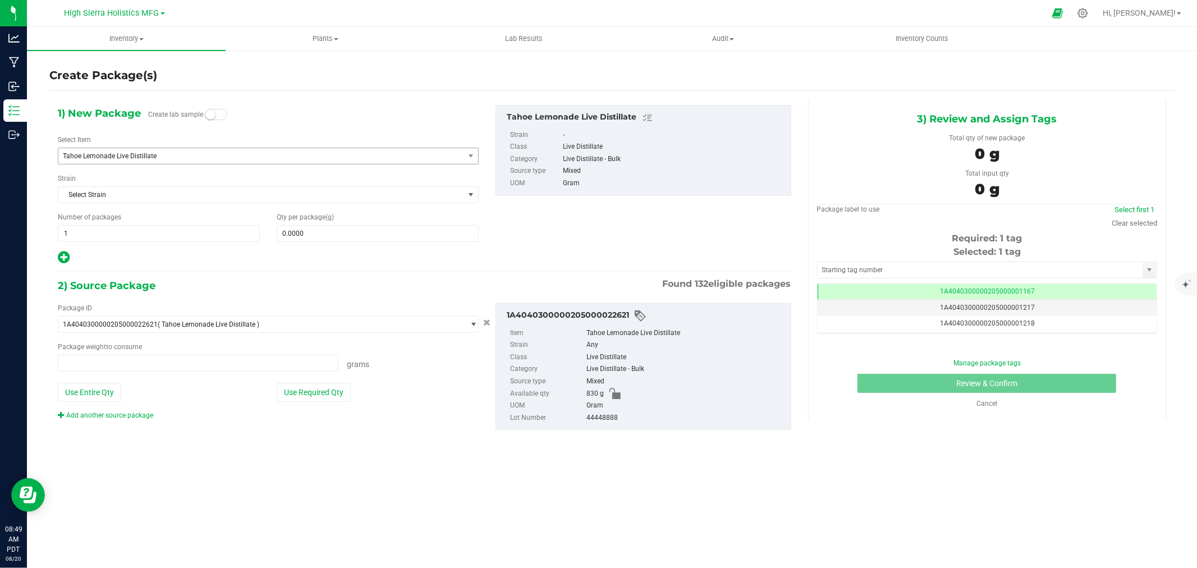
type input "0.0000 g"
click at [172, 152] on span "Tahoe Lemonade Live Distillate" at bounding box center [253, 156] width 380 height 8
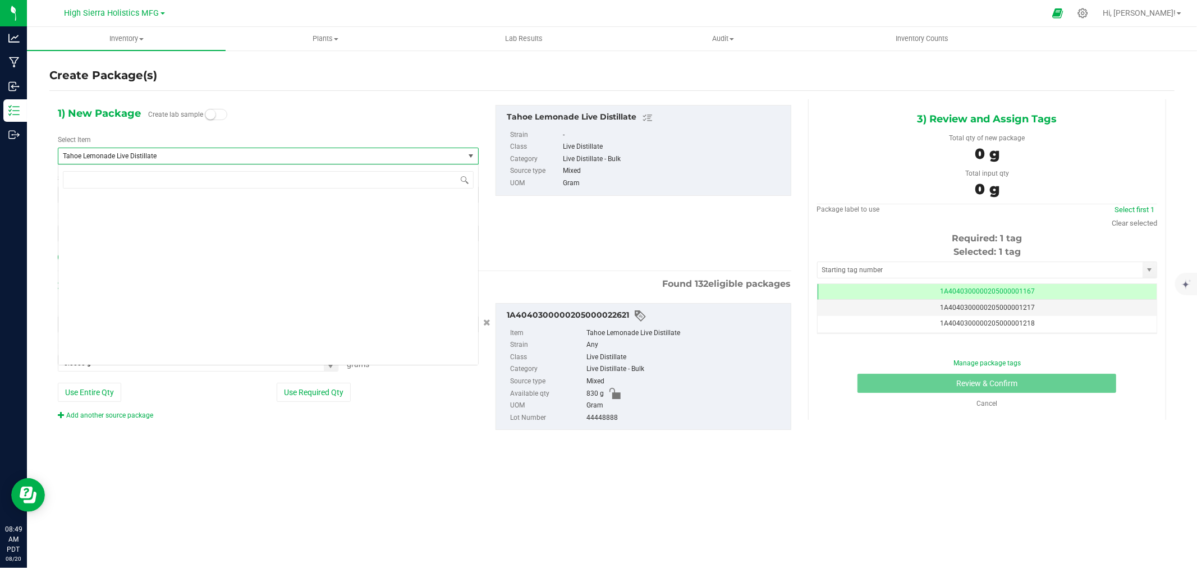
scroll to position [29068, 0]
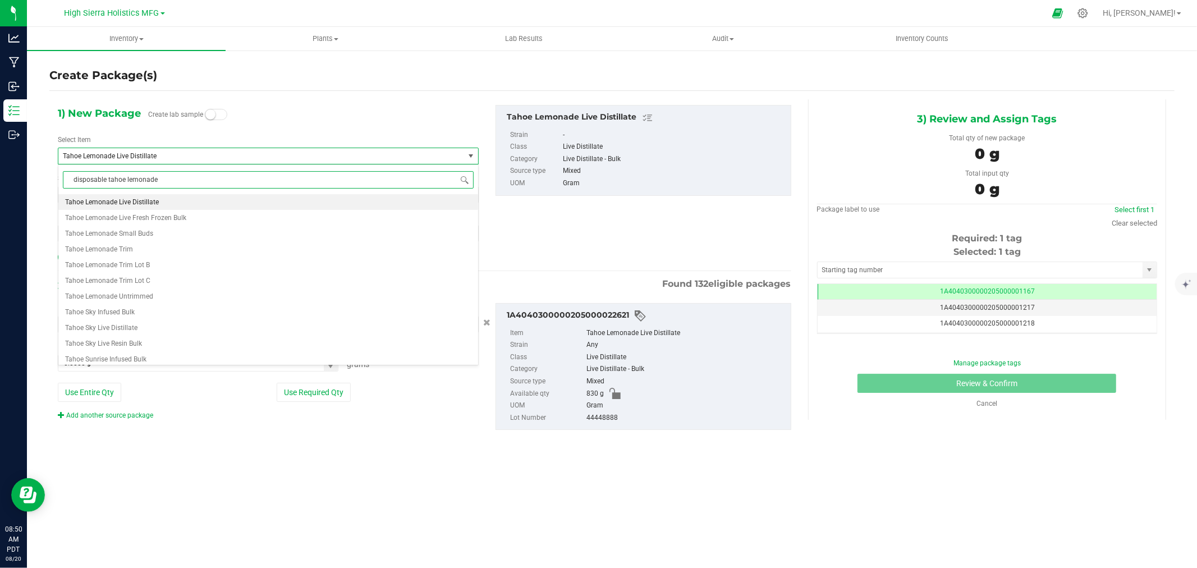
type input "disposable tahoe lemonade"
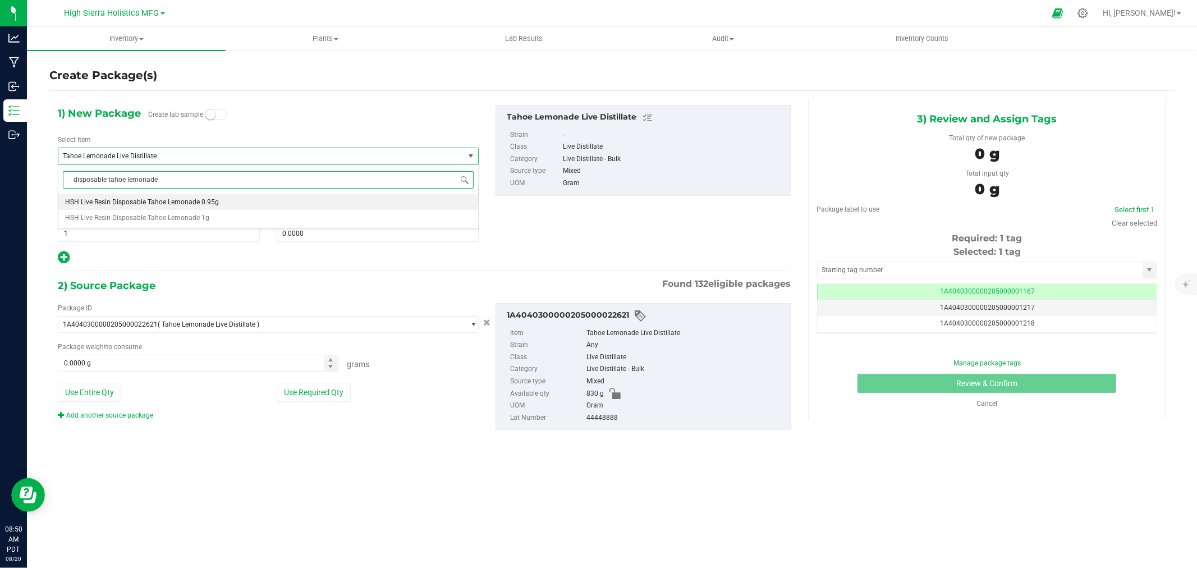
scroll to position [0, 0]
click at [177, 216] on span "HSH Live Resin Disposable Tahoe Lemonade 1g" at bounding box center [137, 218] width 144 height 8
type input "0"
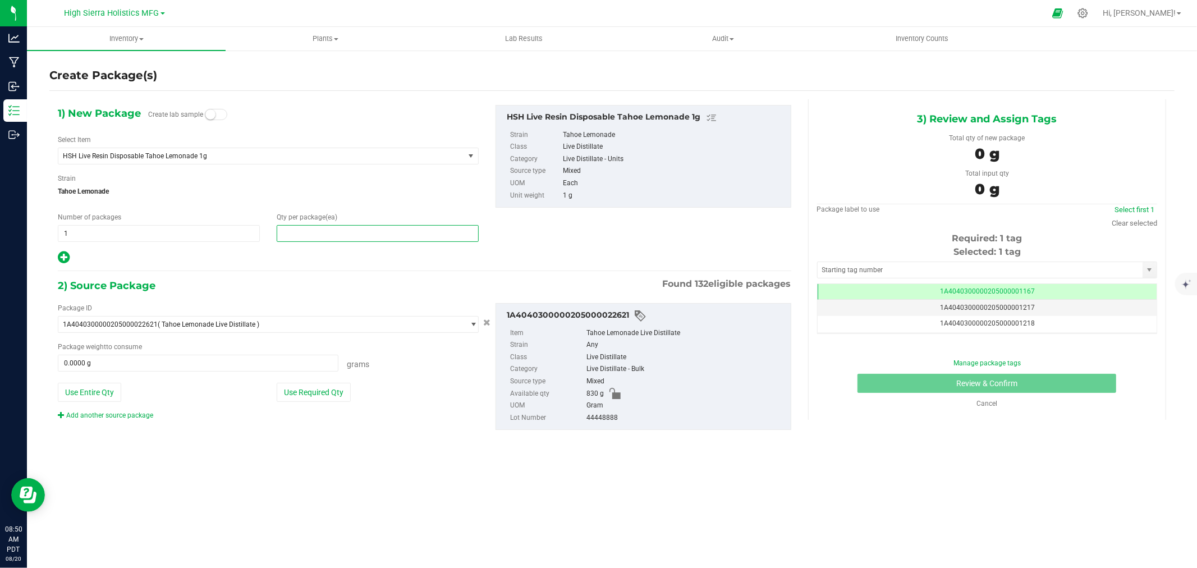
click at [320, 233] on span at bounding box center [378, 233] width 202 height 17
type input "60"
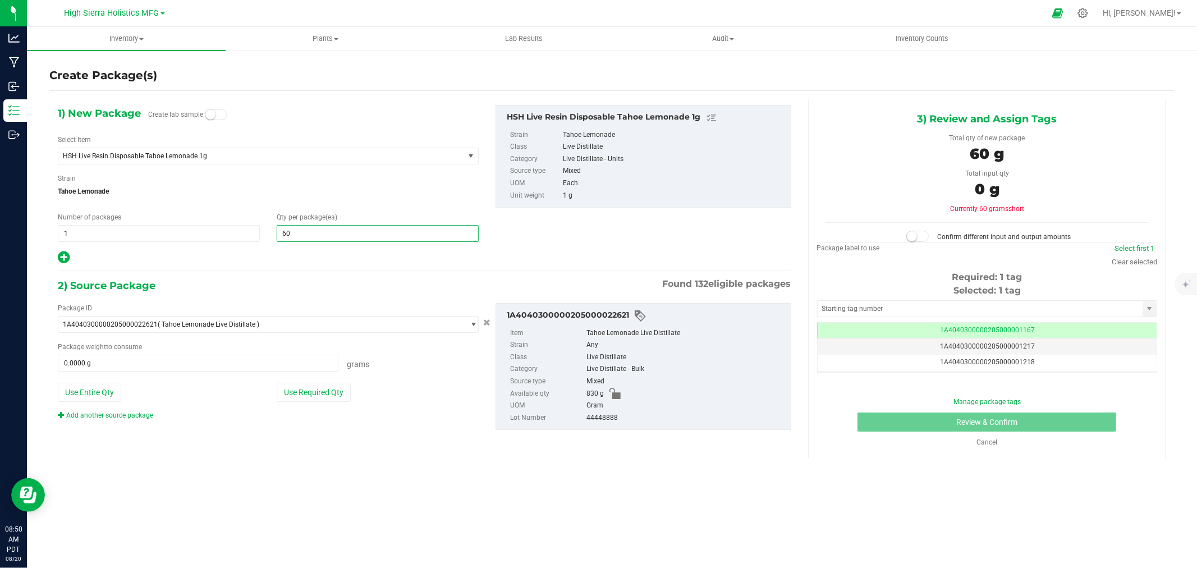
type input "60"
click at [313, 259] on div at bounding box center [268, 257] width 421 height 15
click at [311, 400] on button "Use Required Qty" at bounding box center [314, 392] width 74 height 19
type input "60.0000 g"
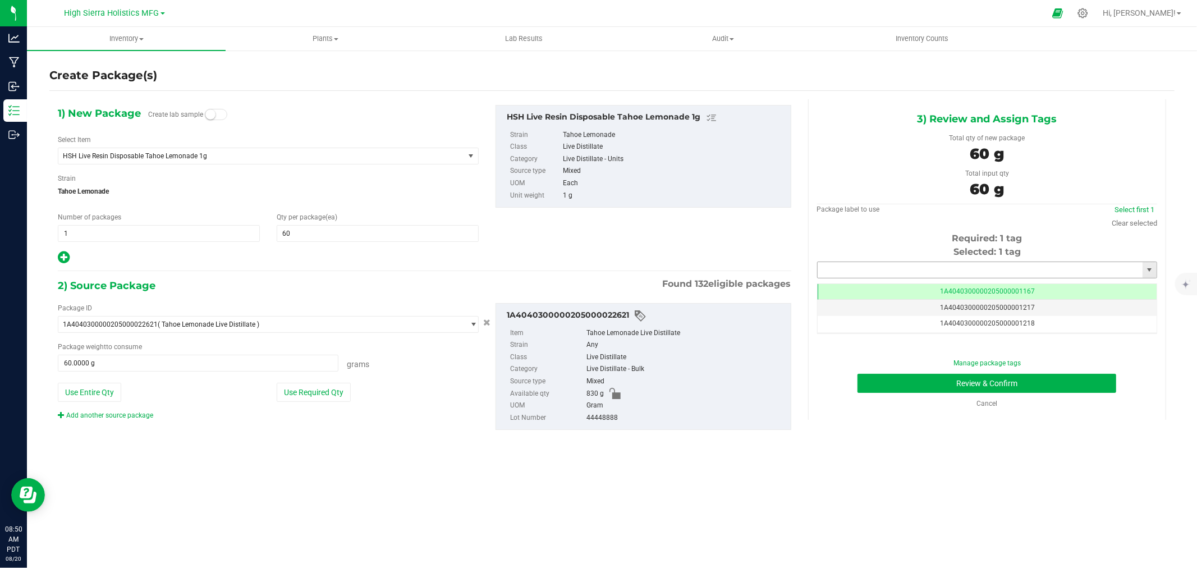
click at [904, 266] on input "text" at bounding box center [980, 270] width 325 height 16
click at [903, 290] on li "1A4040300000205000024444" at bounding box center [987, 289] width 339 height 17
type input "1A4040300000205000024444"
click at [909, 386] on button "Review & Confirm" at bounding box center [986, 383] width 259 height 19
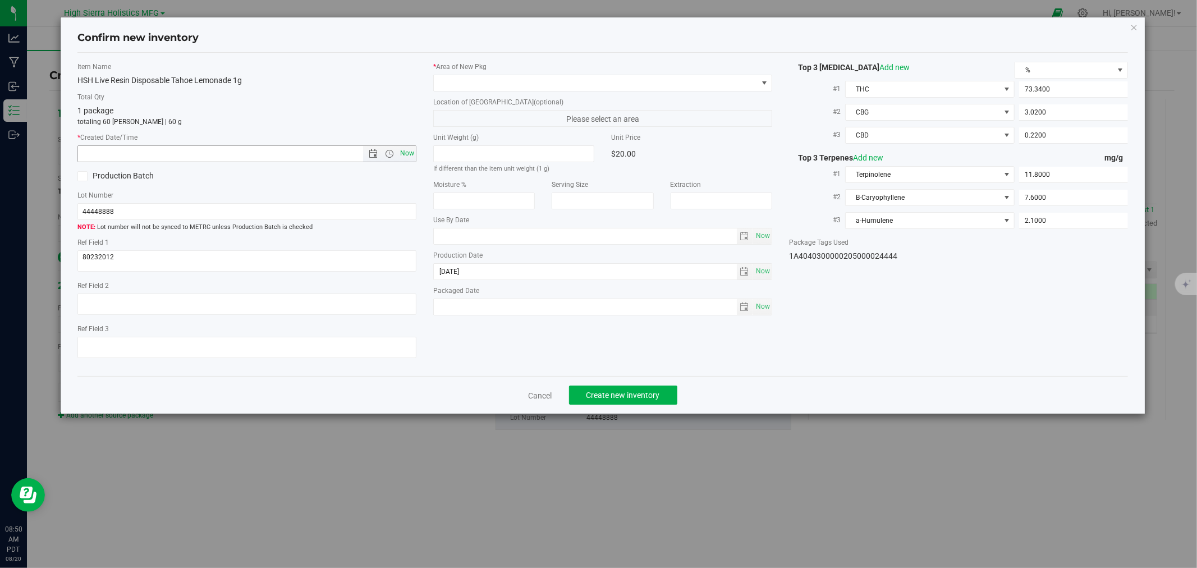
click at [402, 156] on span "Now" at bounding box center [407, 153] width 19 height 16
type input "8/20/2025 8:50 AM"
click at [461, 81] on span at bounding box center [596, 83] width 324 height 16
click at [455, 144] on li "Safe Room" at bounding box center [603, 145] width 338 height 16
click at [631, 395] on span "Create new inventory" at bounding box center [623, 395] width 74 height 9
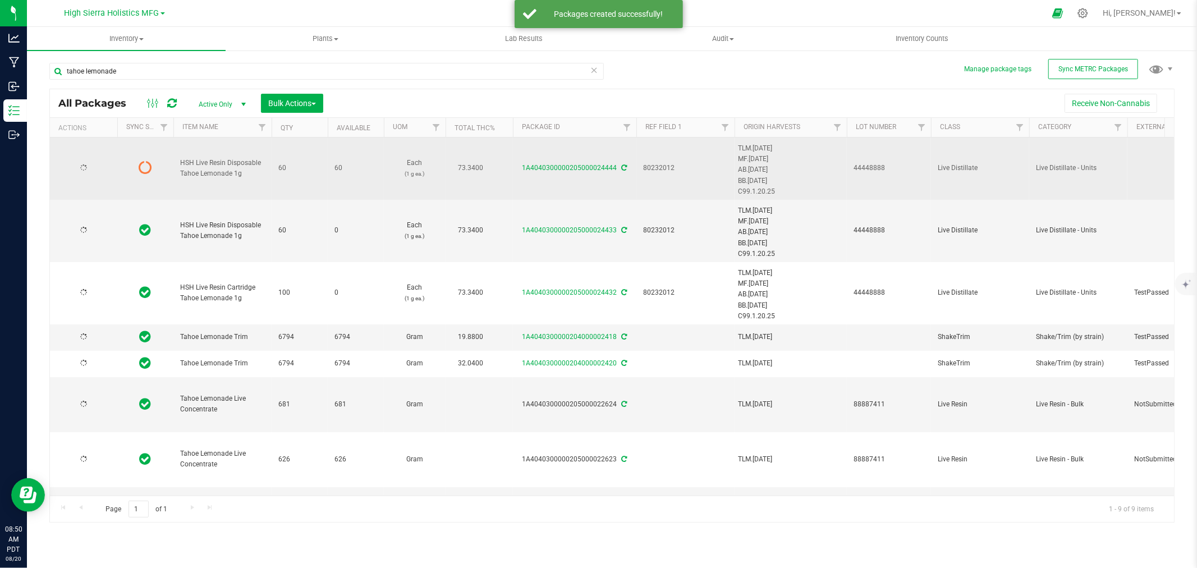
type input "2025-06-25"
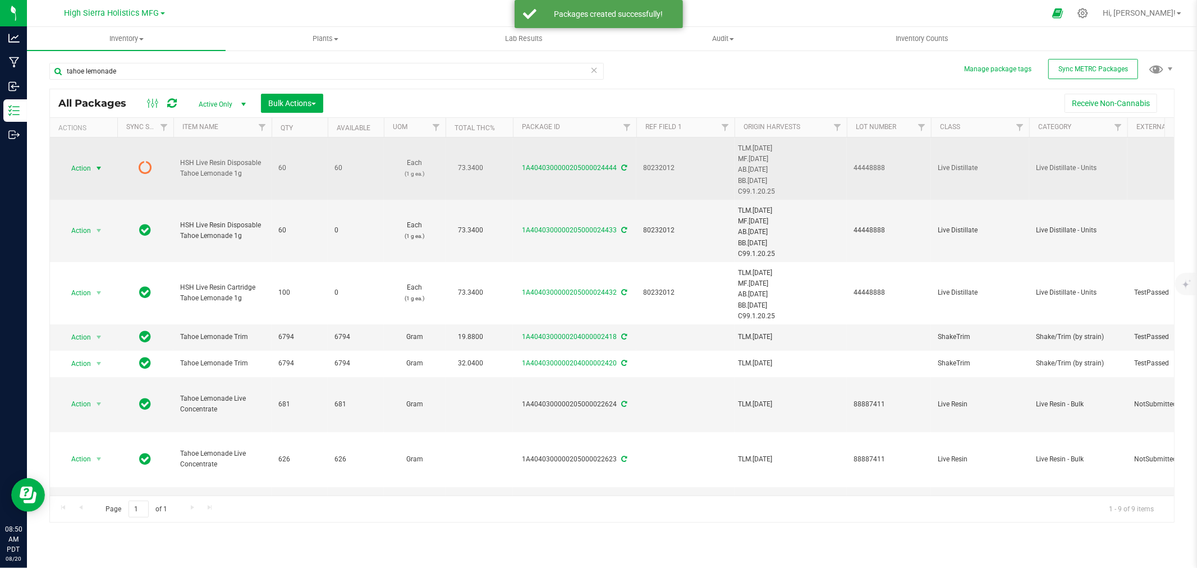
click at [98, 170] on span "select" at bounding box center [98, 168] width 9 height 9
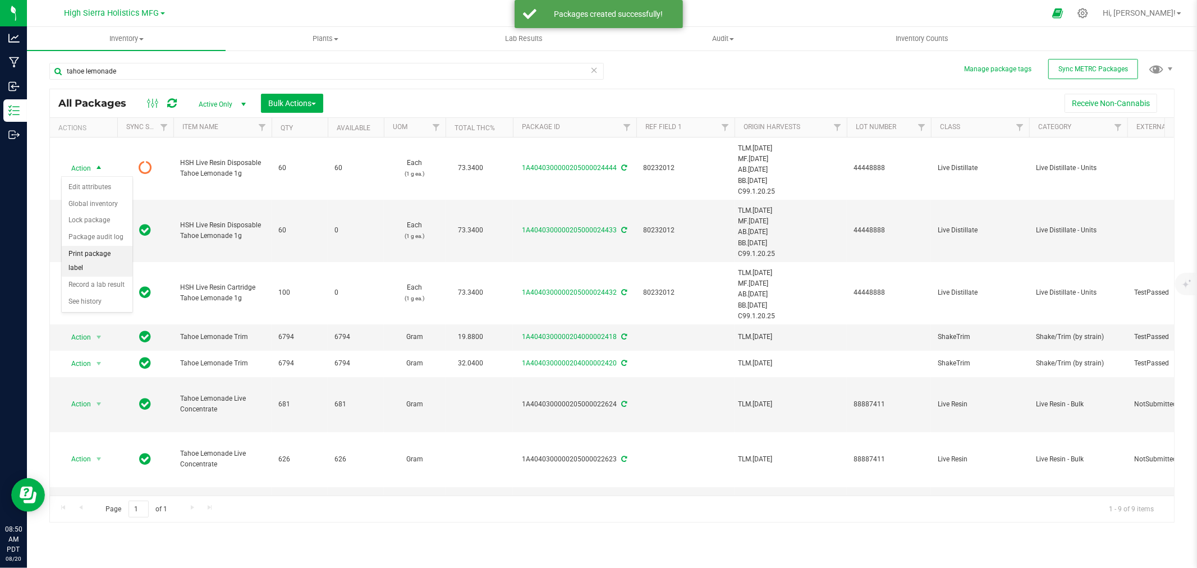
click at [99, 257] on li "Print package label" at bounding box center [97, 261] width 71 height 31
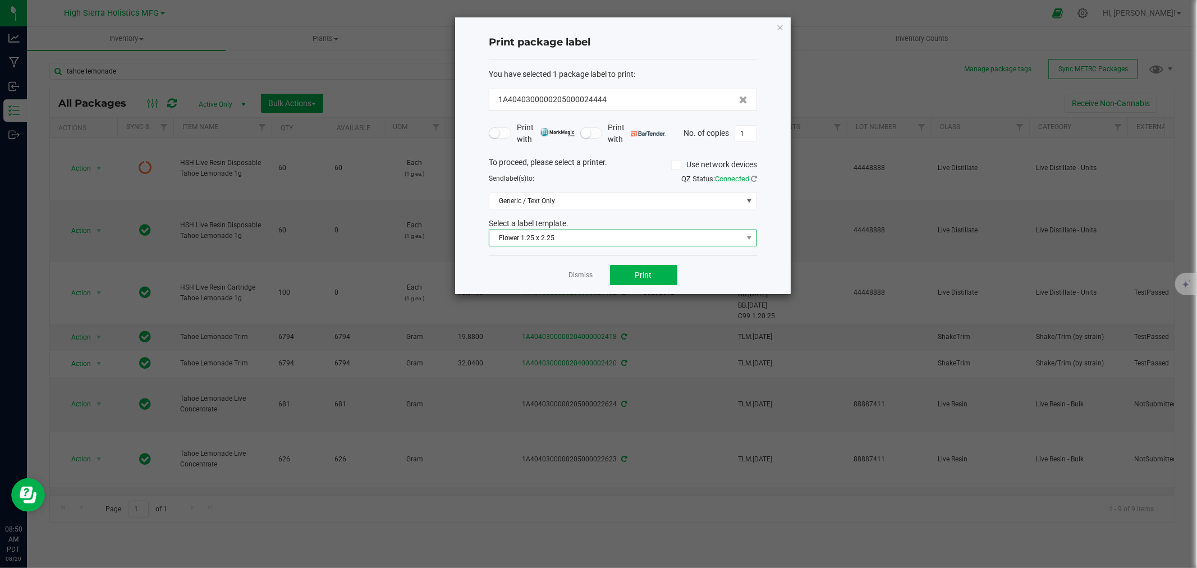
click at [618, 235] on span "Flower 1.25 x 2.25" at bounding box center [615, 238] width 253 height 16
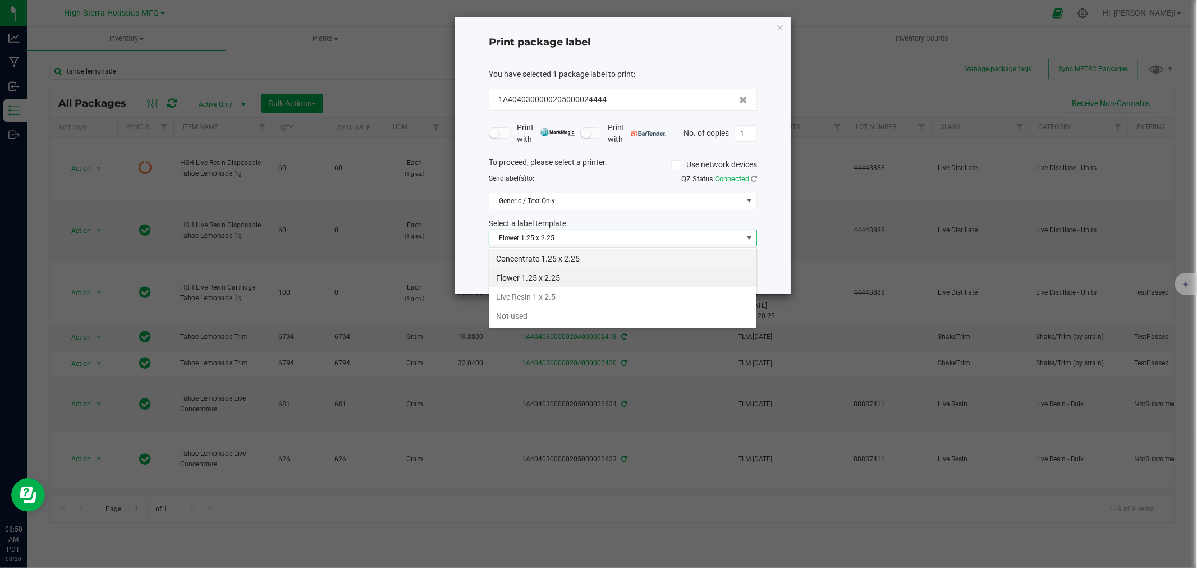
click at [552, 261] on li "Concentrate 1.25 x 2.25" at bounding box center [622, 258] width 267 height 19
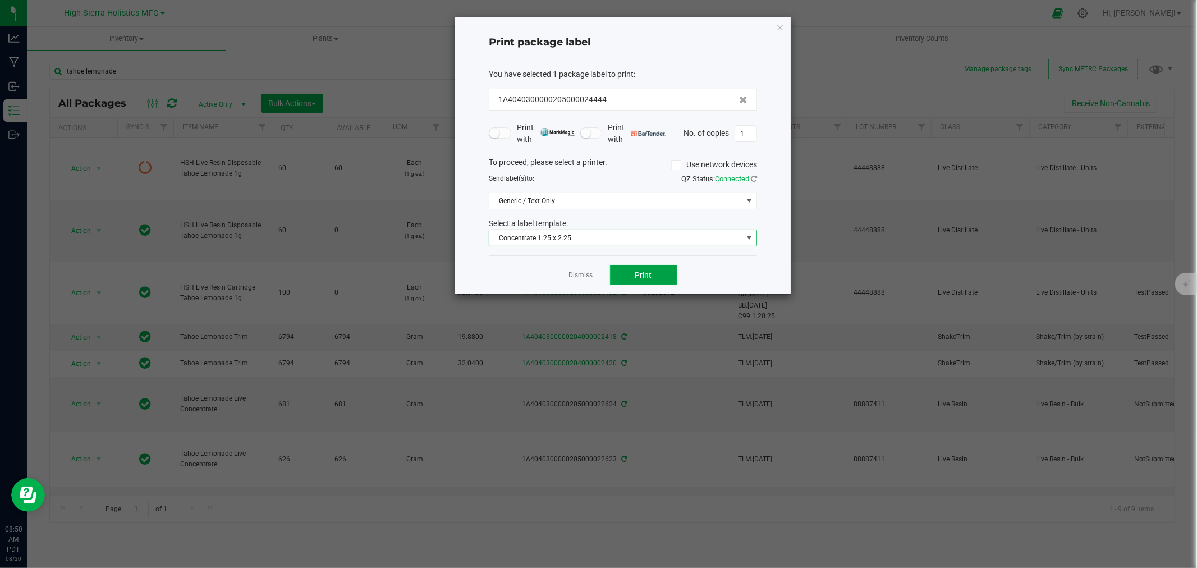
click at [646, 276] on span "Print" at bounding box center [643, 274] width 17 height 9
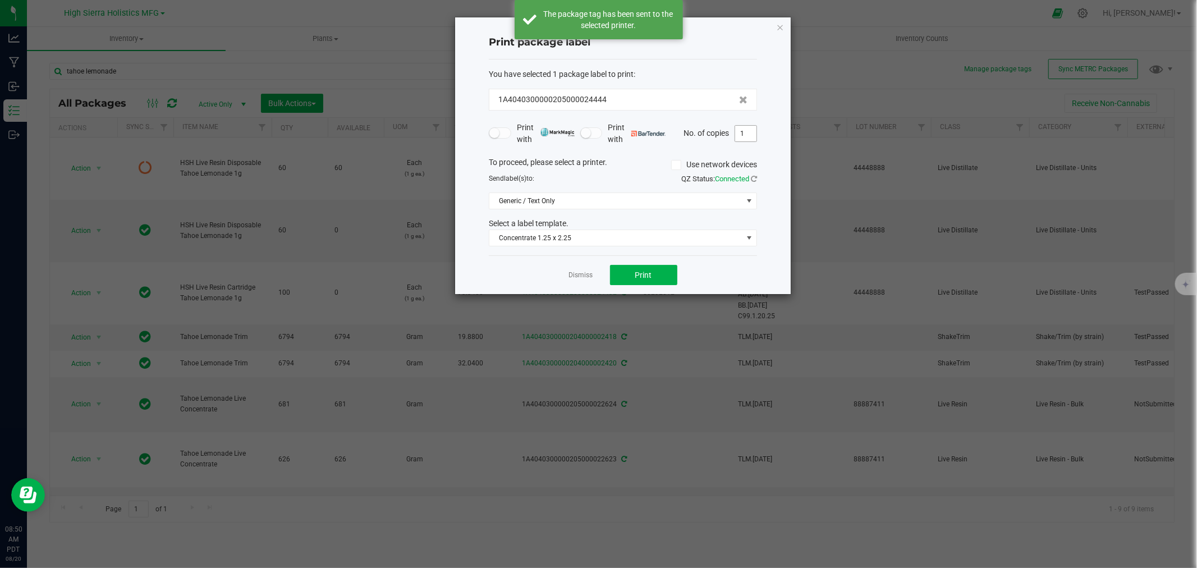
click at [749, 132] on input "1" at bounding box center [745, 134] width 21 height 16
type input "59"
click at [641, 275] on span "Print" at bounding box center [643, 274] width 17 height 9
click at [777, 26] on icon "button" at bounding box center [780, 26] width 8 height 13
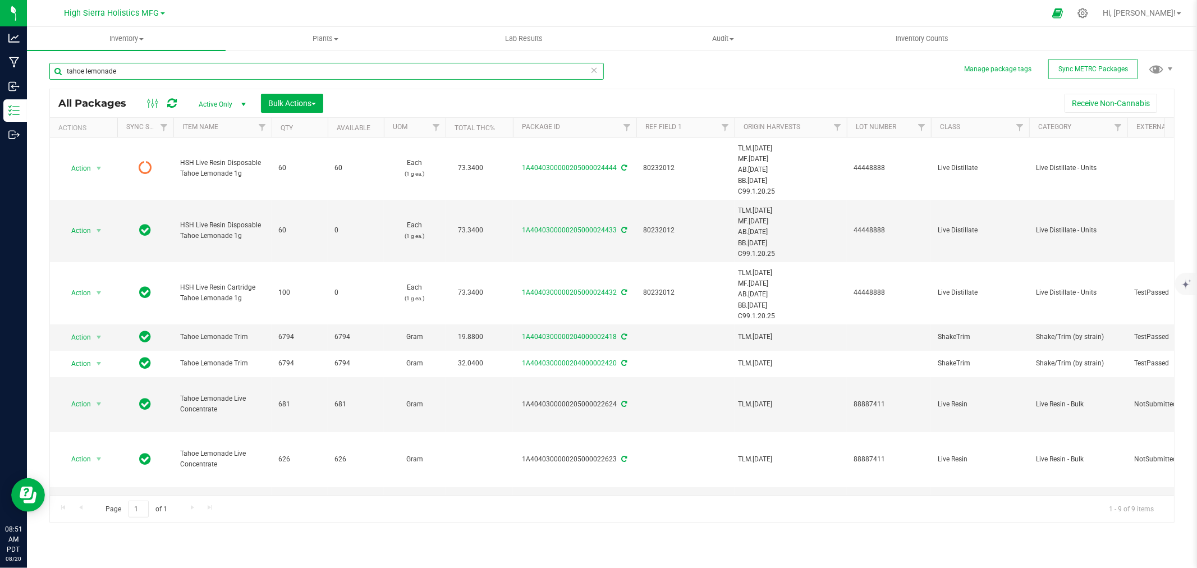
drag, startPoint x: 126, startPoint y: 73, endPoint x: 71, endPoint y: 76, distance: 55.7
click at [71, 76] on input "tahoe lemonade" at bounding box center [326, 71] width 554 height 17
type input "t"
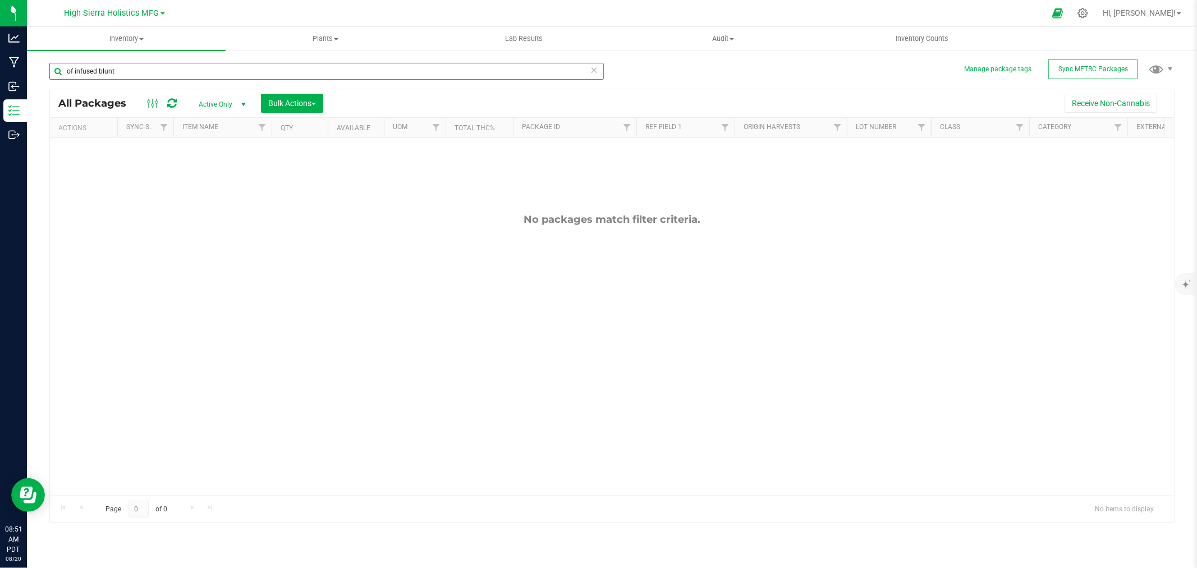
click at [74, 70] on input "of infused blunt" at bounding box center [326, 71] width 554 height 17
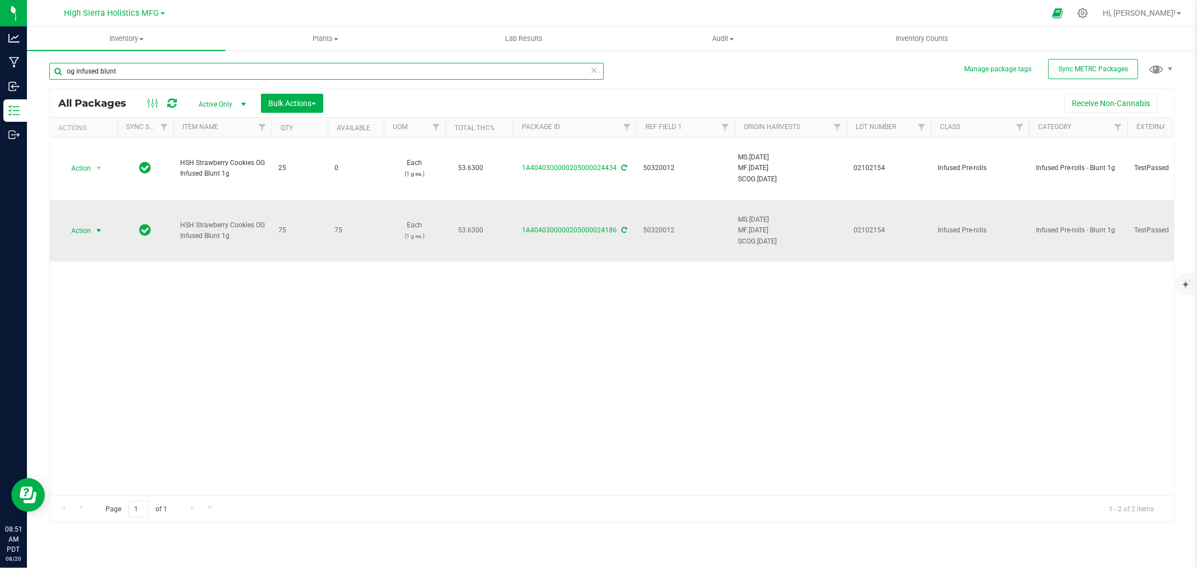
type input "og infused blunt"
click at [97, 231] on span "select" at bounding box center [98, 230] width 9 height 9
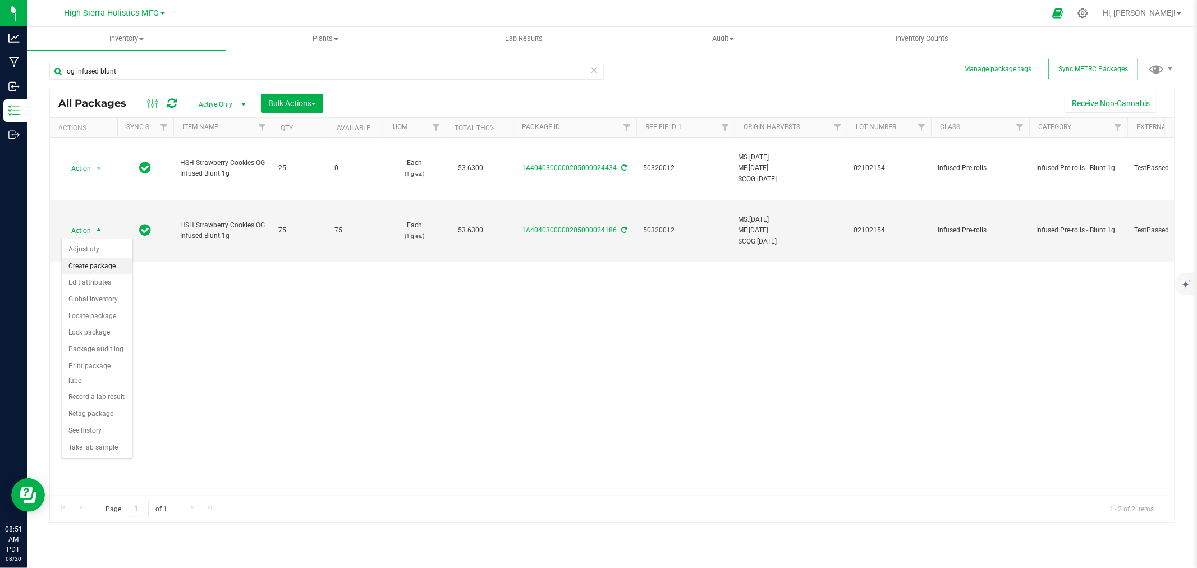
click at [102, 265] on li "Create package" at bounding box center [97, 266] width 71 height 17
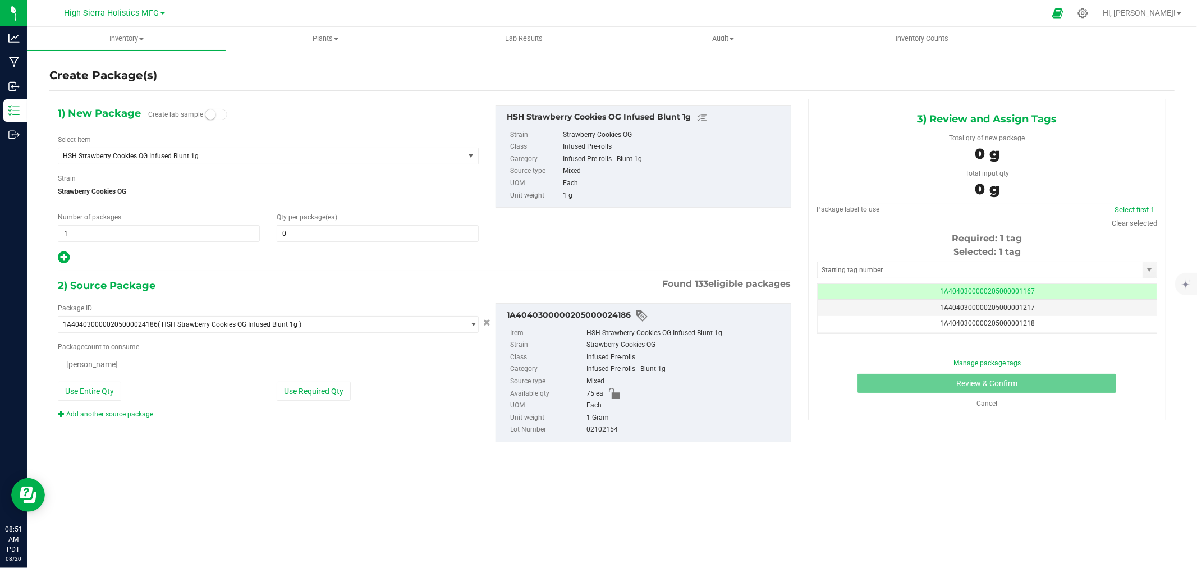
type input "0"
click at [313, 239] on span at bounding box center [378, 233] width 202 height 17
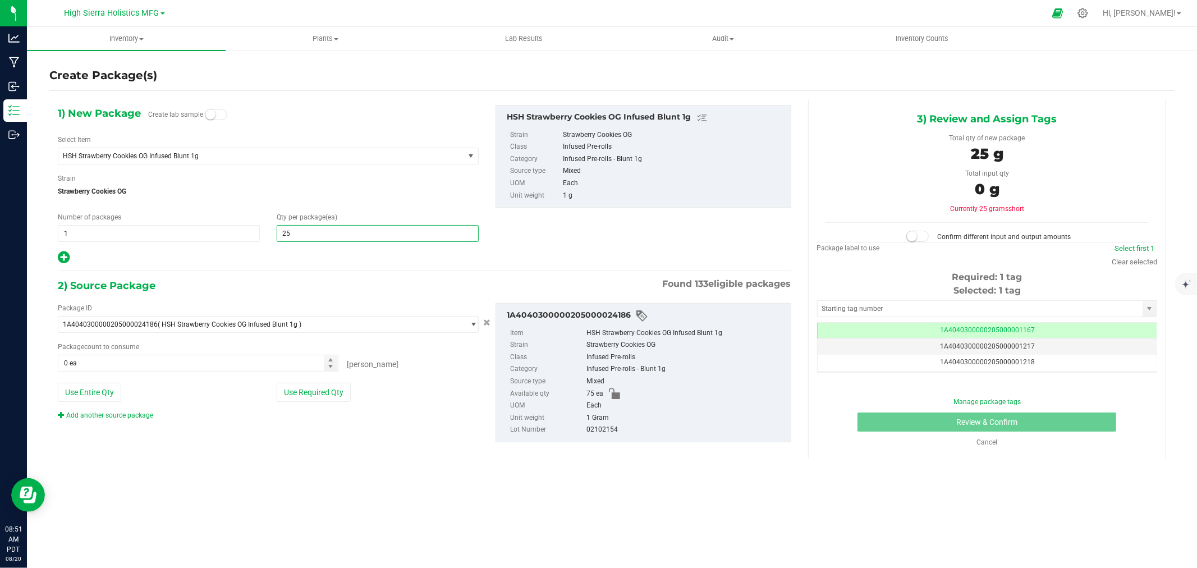
type input "2"
type input "75"
click at [300, 391] on button "Use Required Qty" at bounding box center [314, 392] width 74 height 19
type input "75 ea"
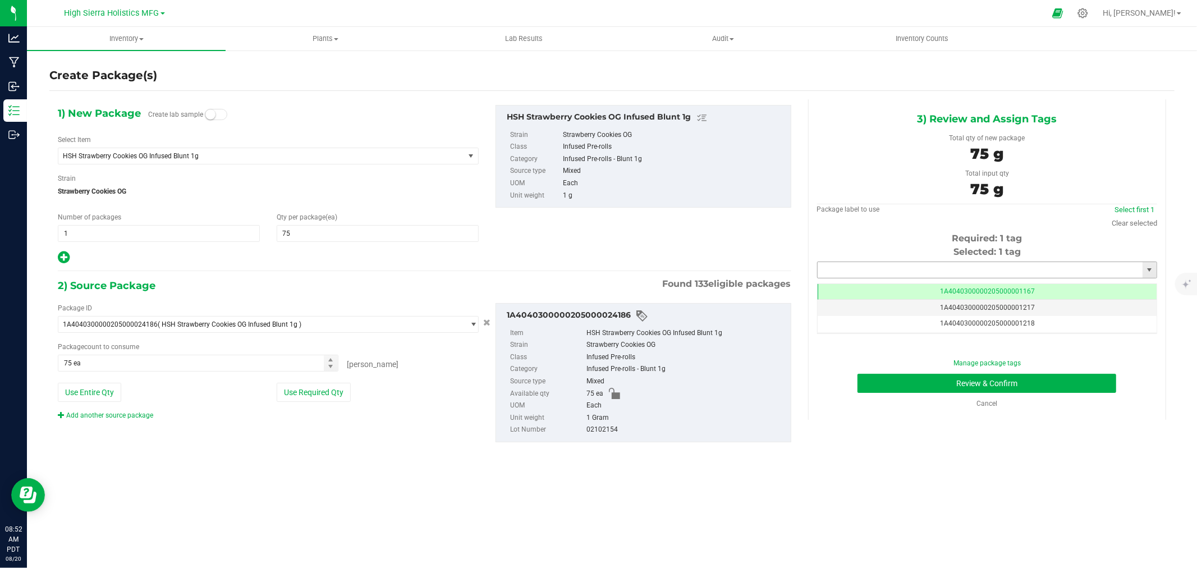
click at [874, 273] on input "text" at bounding box center [980, 270] width 325 height 16
click at [945, 287] on li "1A4040300000205000024445" at bounding box center [987, 289] width 339 height 17
type input "1A4040300000205000024445"
click at [958, 382] on button "Review & Confirm" at bounding box center [986, 383] width 259 height 19
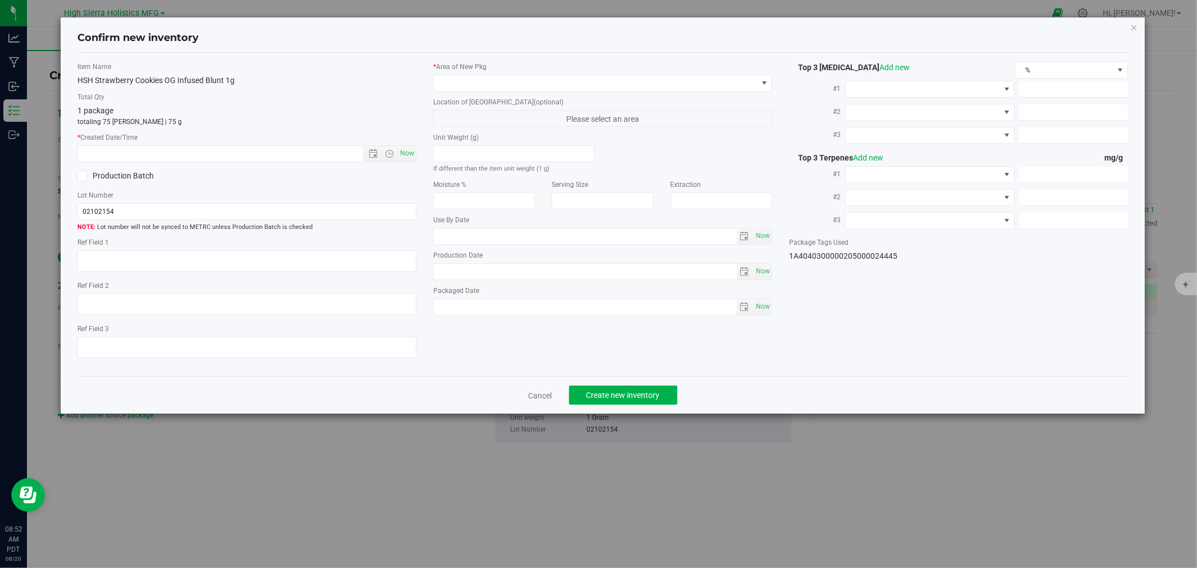
type textarea "50320012"
type input "53.6300"
type input "0.3500"
type input "0.1500"
type input "3.2000"
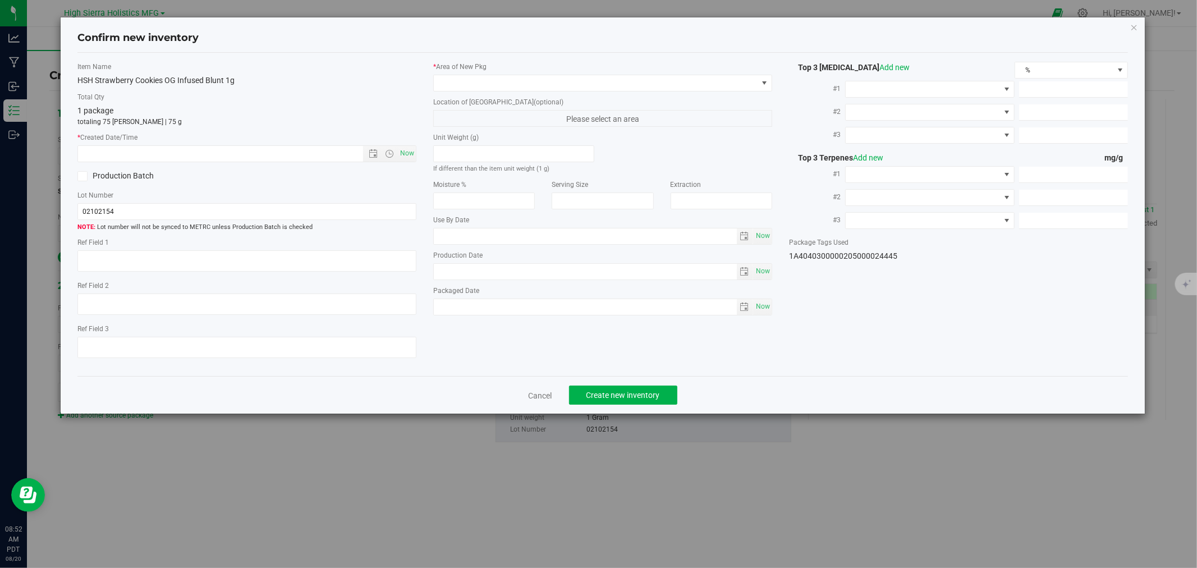
type input "1.0000"
type input "0.8000"
type input "2025-07-28"
click at [405, 154] on span "Now" at bounding box center [407, 153] width 19 height 16
type input "8/20/2025 8:52 AM"
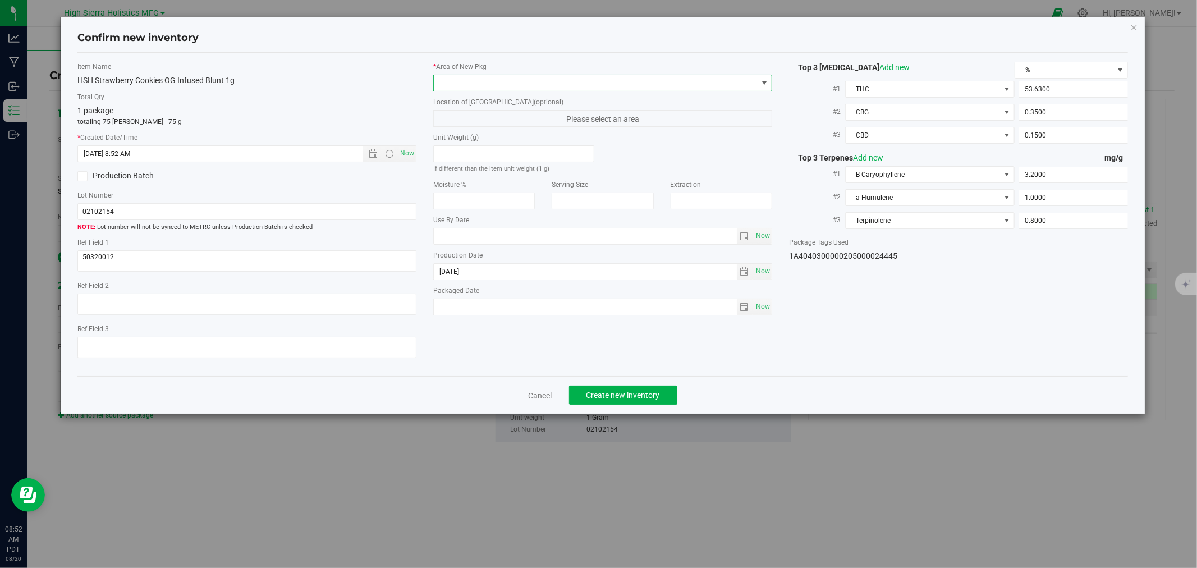
click at [452, 79] on span at bounding box center [596, 83] width 324 height 16
click at [470, 141] on li "Safe Room" at bounding box center [603, 145] width 338 height 16
click at [635, 396] on span "Create new inventory" at bounding box center [623, 395] width 74 height 9
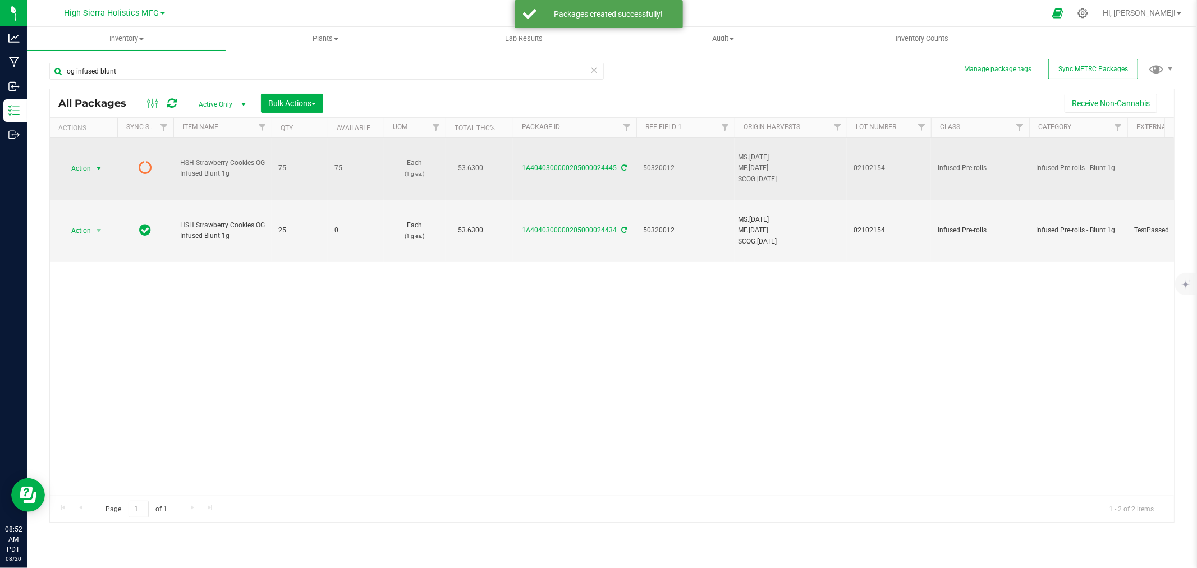
click at [98, 169] on span "select" at bounding box center [98, 168] width 9 height 9
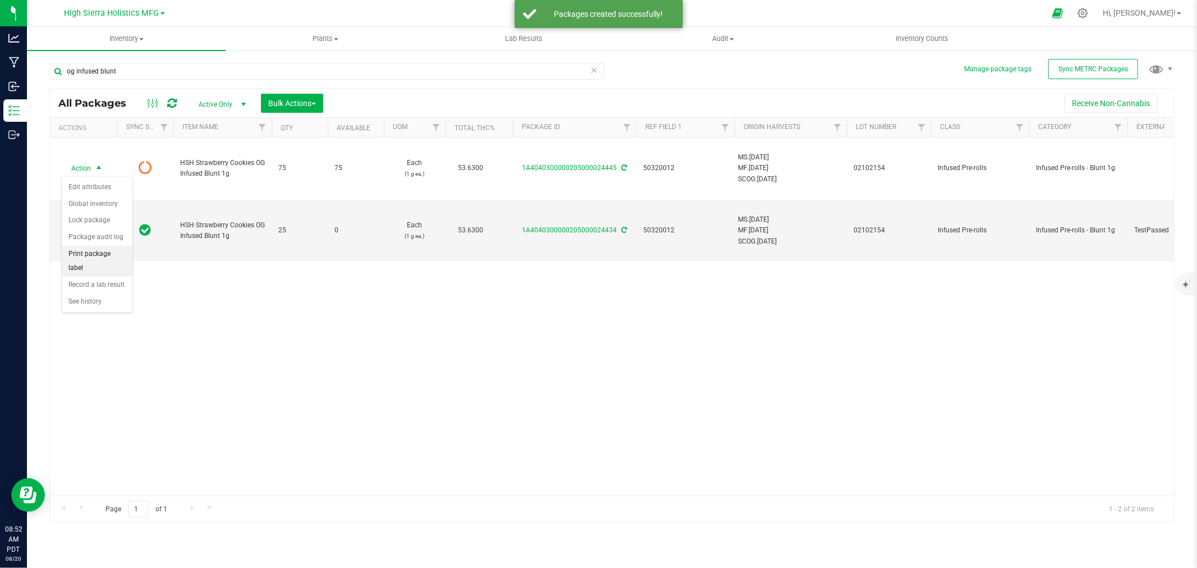
click at [100, 255] on li "Print package label" at bounding box center [97, 261] width 71 height 31
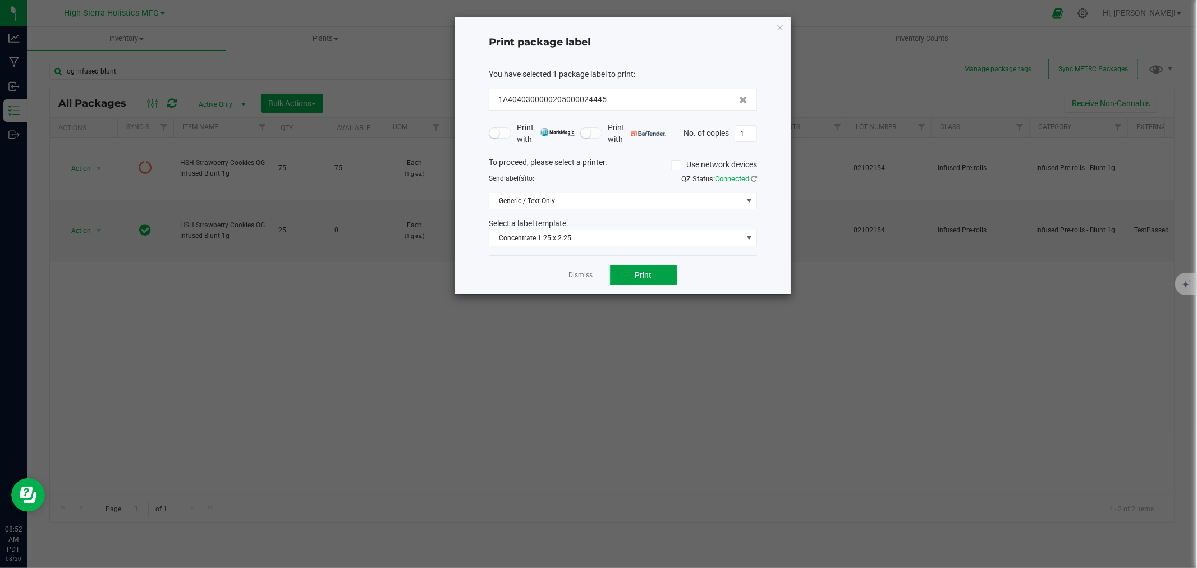
click at [623, 274] on button "Print" at bounding box center [643, 275] width 67 height 20
click at [745, 135] on input "1" at bounding box center [745, 134] width 21 height 16
type input "74"
click at [665, 278] on button "Print" at bounding box center [643, 275] width 67 height 20
click at [777, 26] on icon "button" at bounding box center [780, 26] width 8 height 13
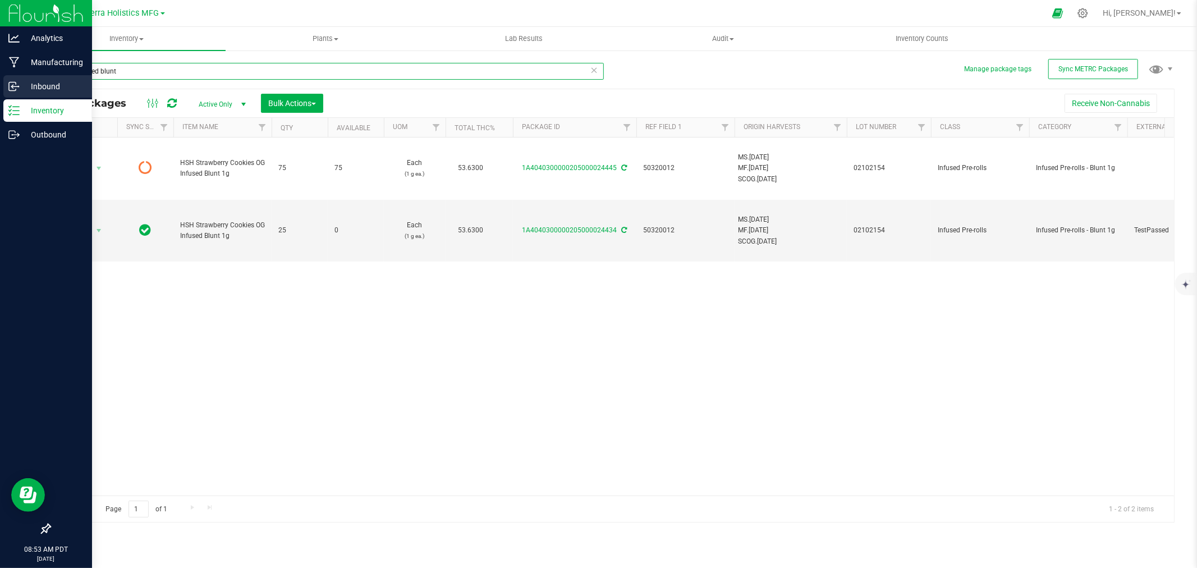
drag, startPoint x: 143, startPoint y: 70, endPoint x: 4, endPoint y: 81, distance: 139.1
click at [4, 81] on div "Analytics Manufacturing Inbound Inventory Outbound 08:53 AM PDT 08/20/2025 08/2…" at bounding box center [598, 284] width 1197 height 568
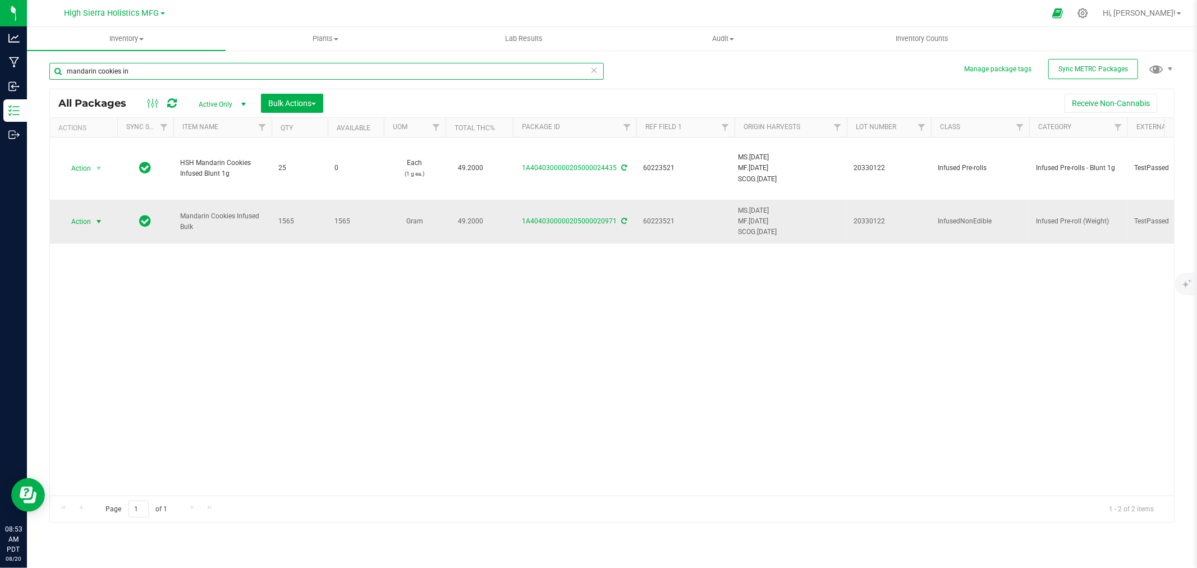
type input "mandarin cookies in"
click at [95, 221] on span "select" at bounding box center [98, 221] width 9 height 9
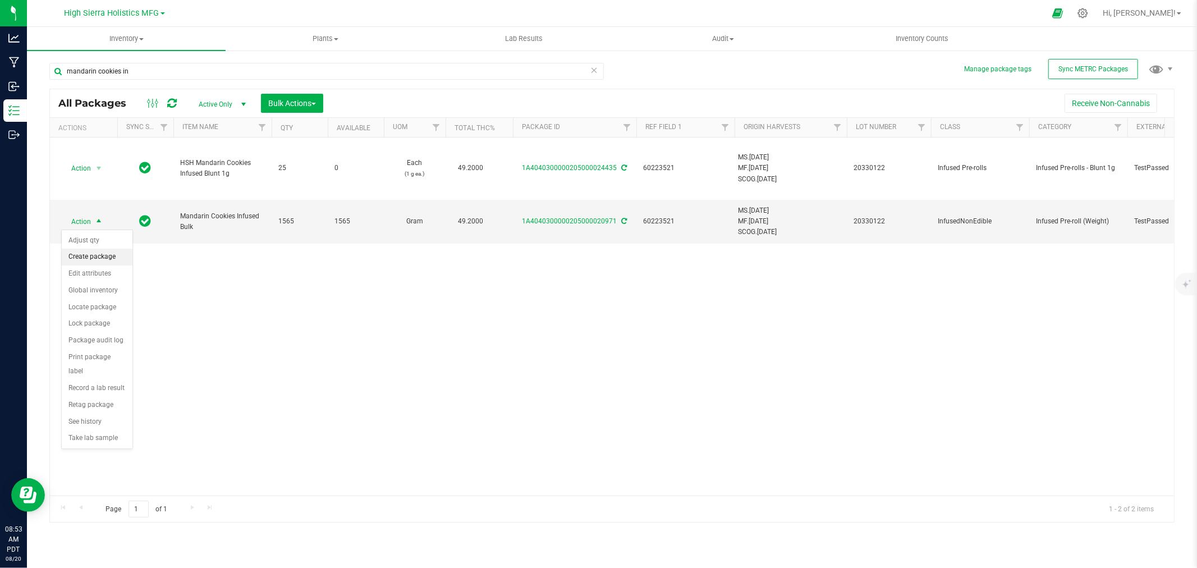
click at [107, 257] on li "Create package" at bounding box center [97, 257] width 71 height 17
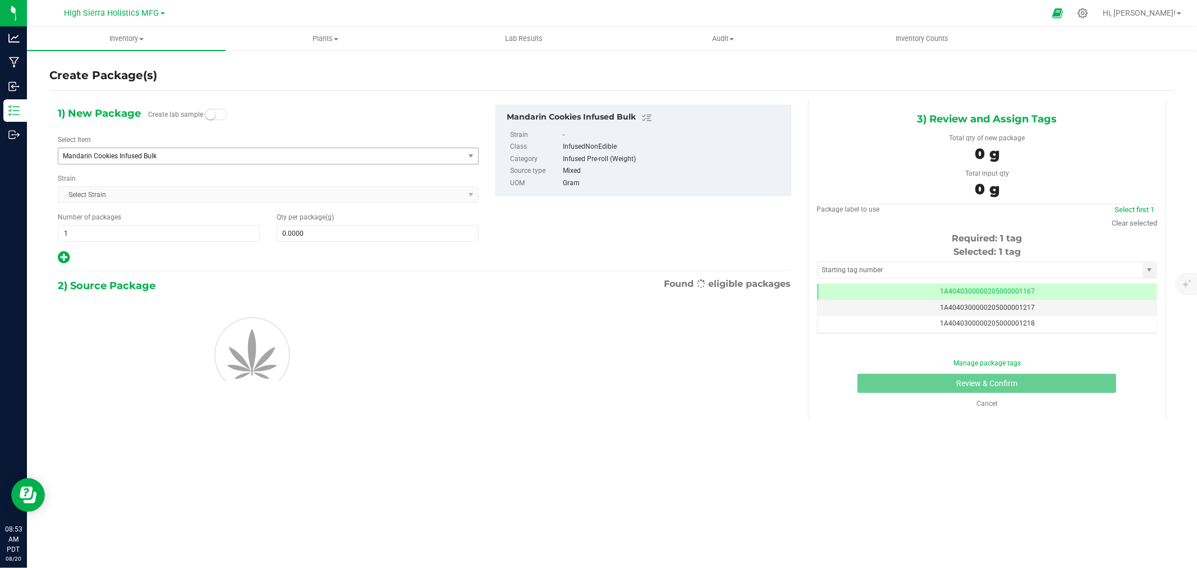
scroll to position [0, -1]
click at [200, 150] on span "Mandarin Cookies Infused Bulk" at bounding box center [261, 156] width 406 height 16
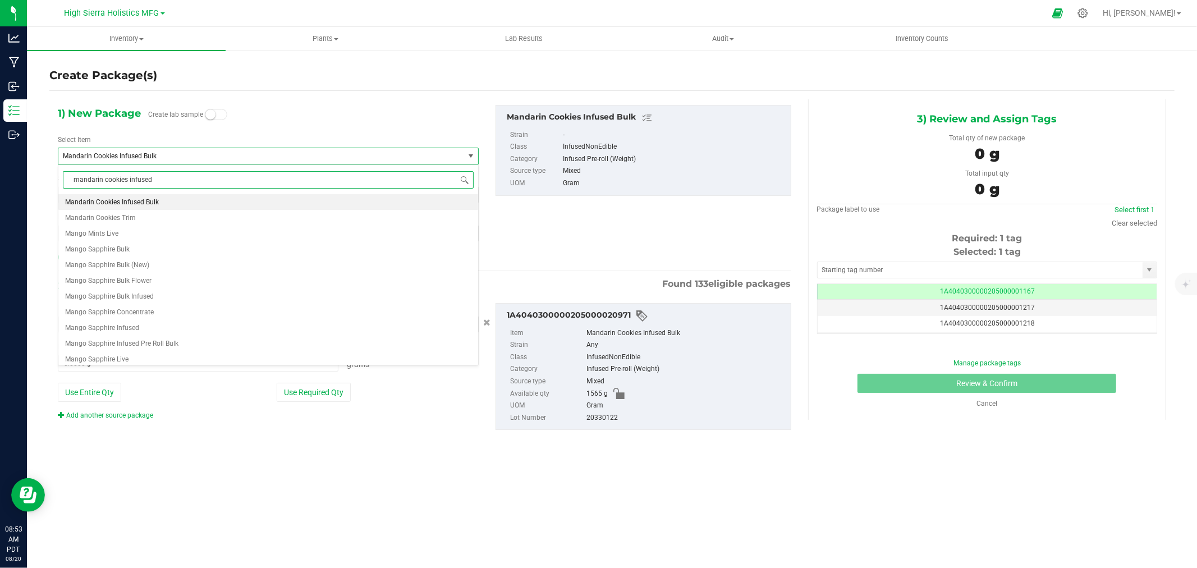
type input "mandarin cookies infused"
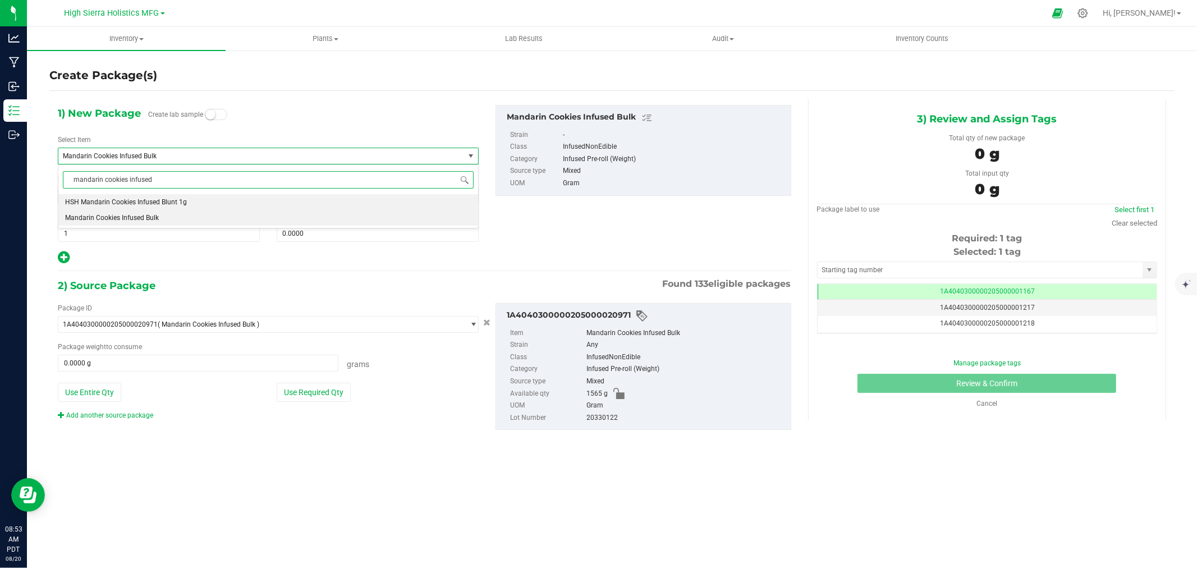
click at [207, 204] on li "HSH Mandarin Cookies Infused Blunt 1g" at bounding box center [268, 202] width 420 height 16
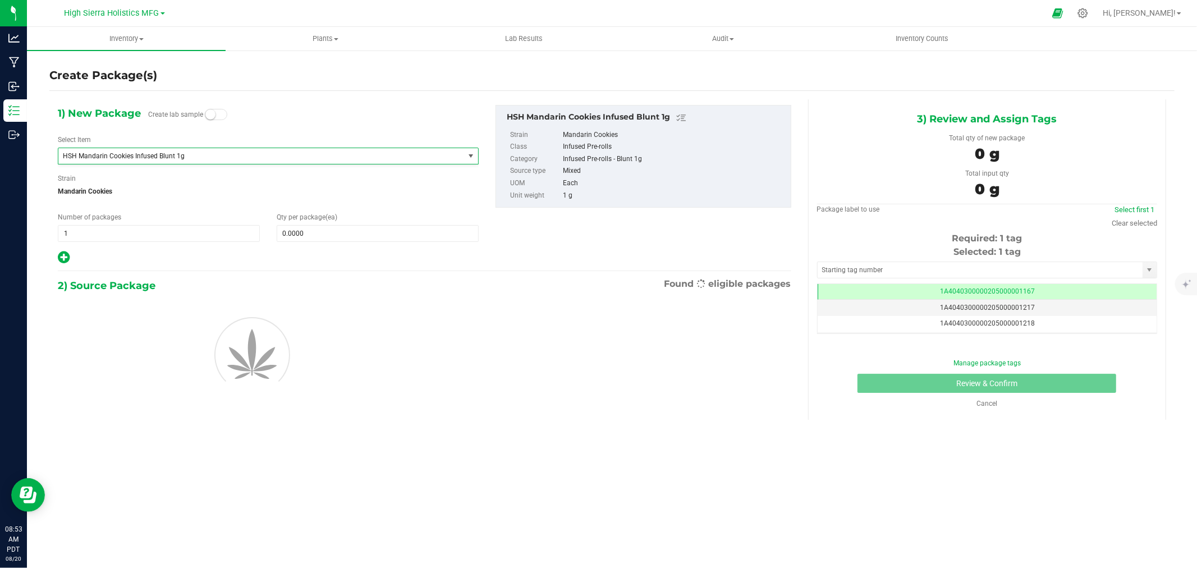
type input "0"
click at [326, 233] on span at bounding box center [378, 233] width 202 height 17
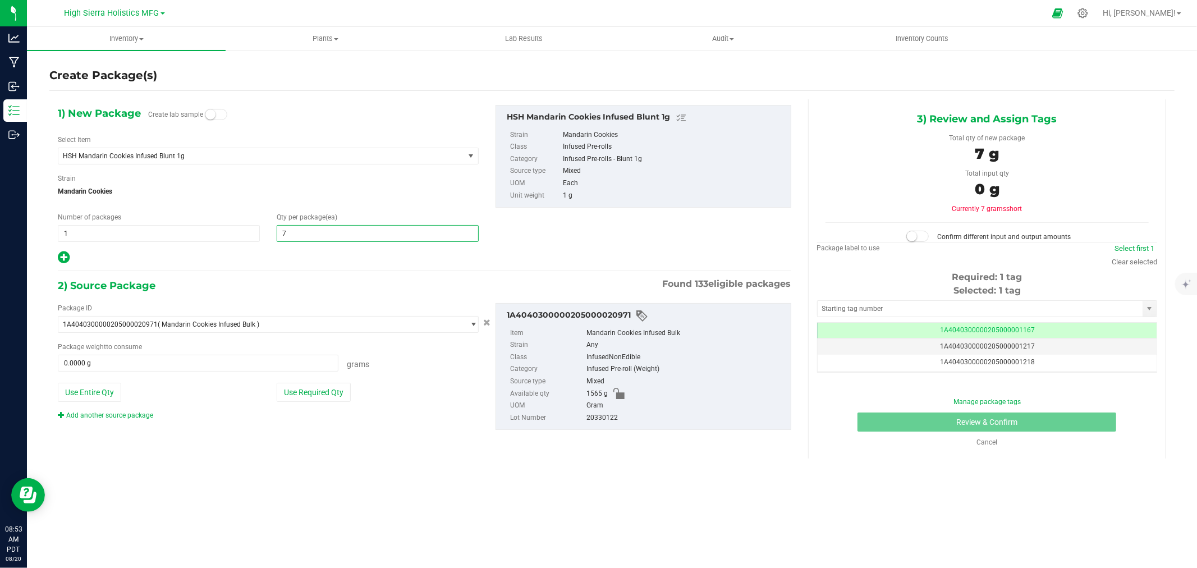
type input "75"
click at [341, 395] on button "Use Required Qty" at bounding box center [314, 392] width 74 height 19
type input "75.0000 g"
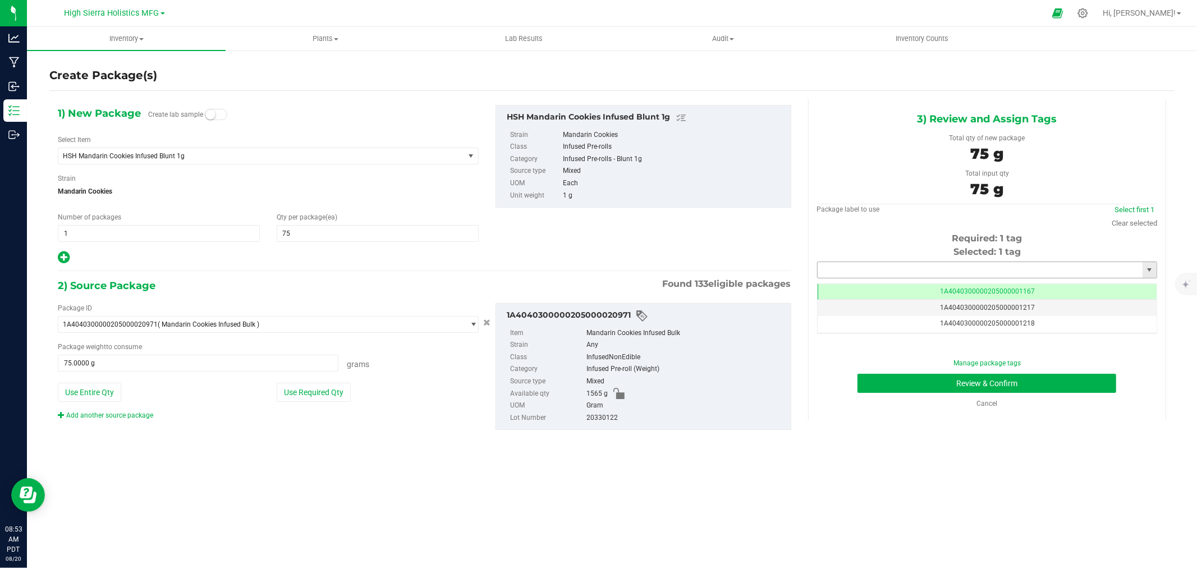
click at [924, 273] on input "text" at bounding box center [980, 270] width 325 height 16
click at [860, 283] on li "1A4040300000205000024446" at bounding box center [987, 289] width 339 height 17
type input "1A4040300000205000024446"
click at [955, 379] on button "Review & Confirm" at bounding box center [986, 383] width 259 height 19
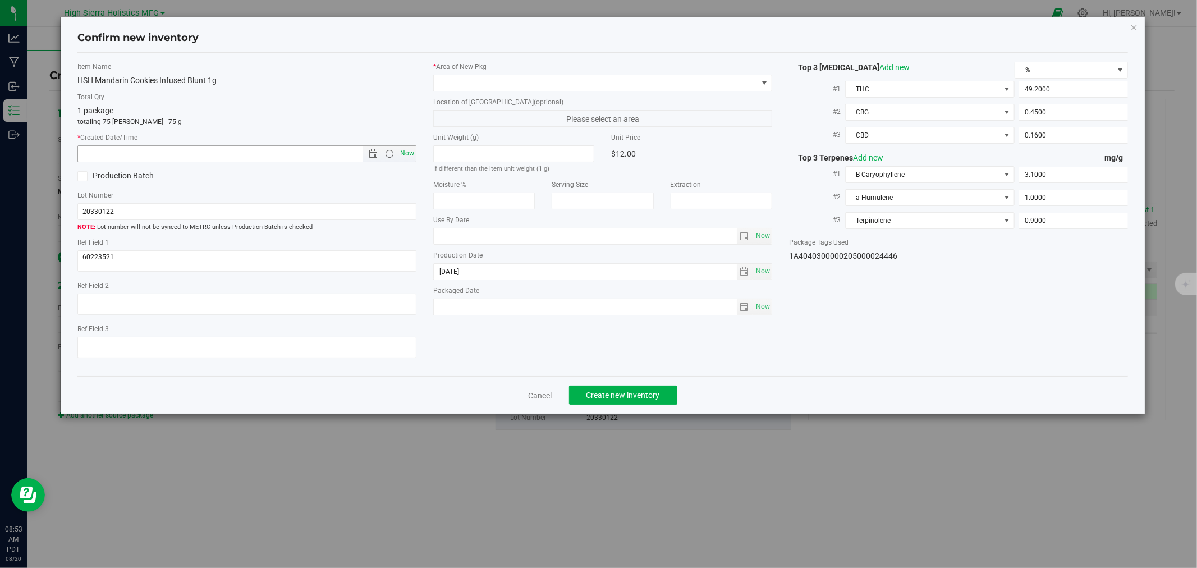
click at [402, 150] on span "Now" at bounding box center [407, 153] width 19 height 16
type input "8/20/2025 8:54 AM"
click at [474, 81] on span at bounding box center [596, 83] width 324 height 16
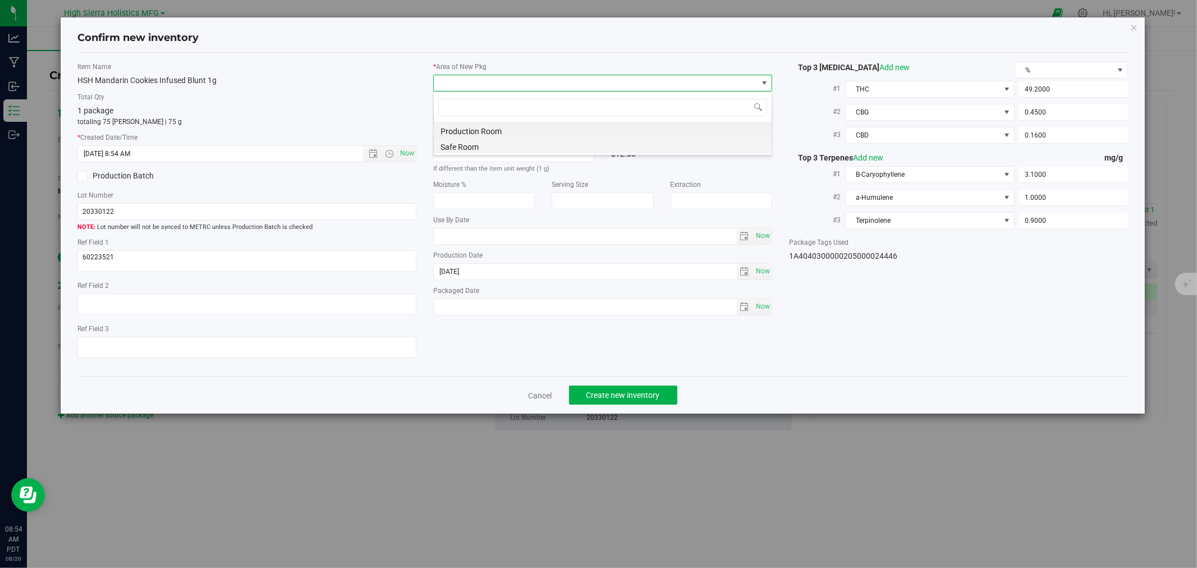
click at [478, 148] on li "Safe Room" at bounding box center [603, 145] width 338 height 16
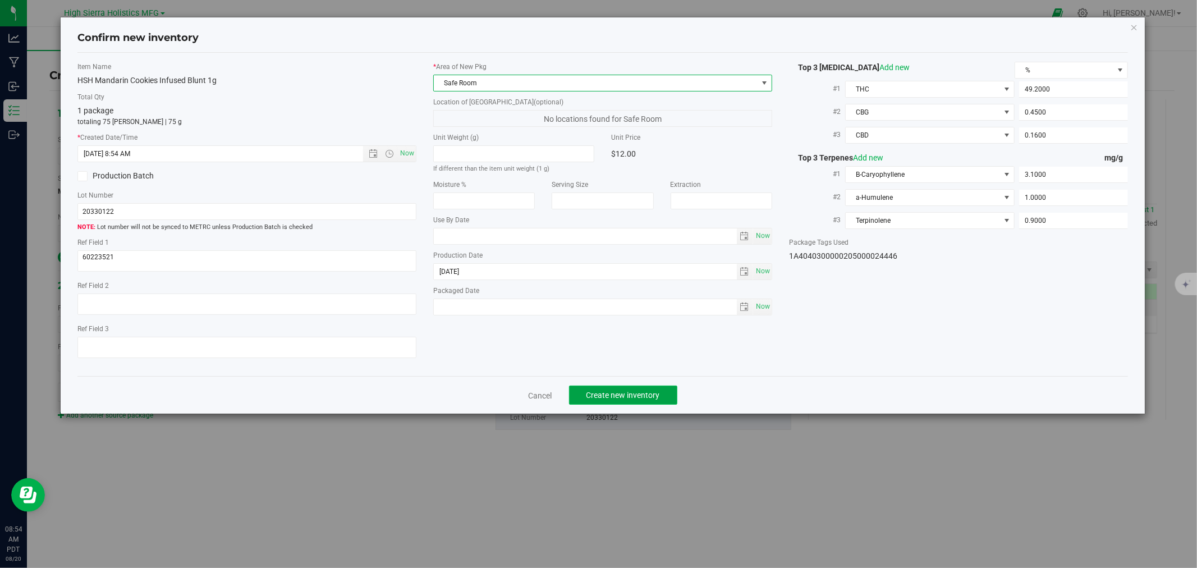
click at [663, 388] on button "Create new inventory" at bounding box center [623, 395] width 108 height 19
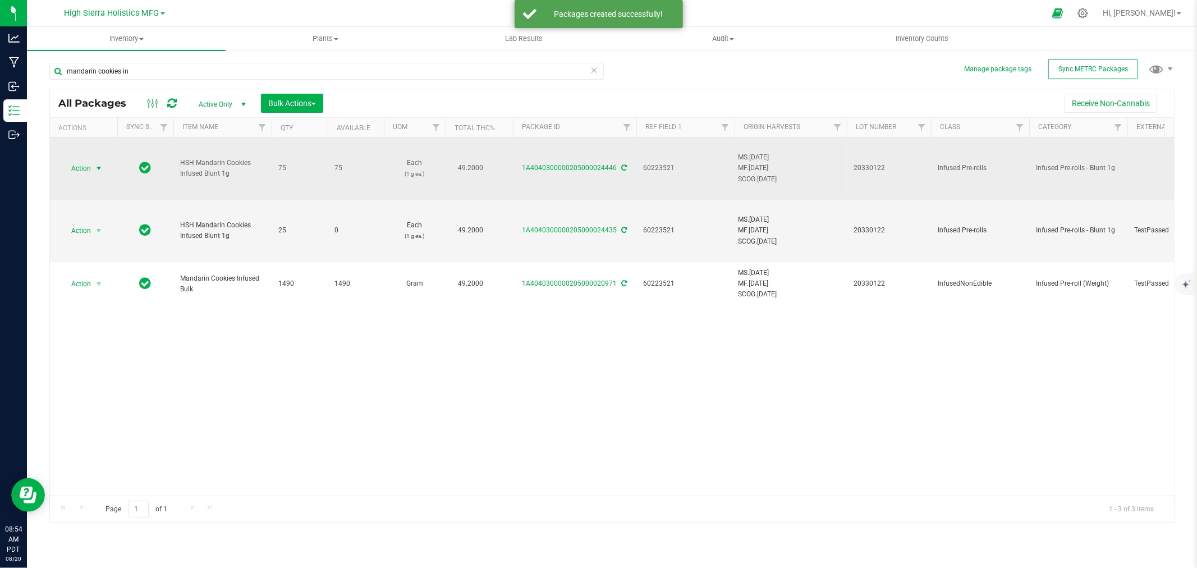
click at [93, 169] on span "select" at bounding box center [99, 168] width 14 height 16
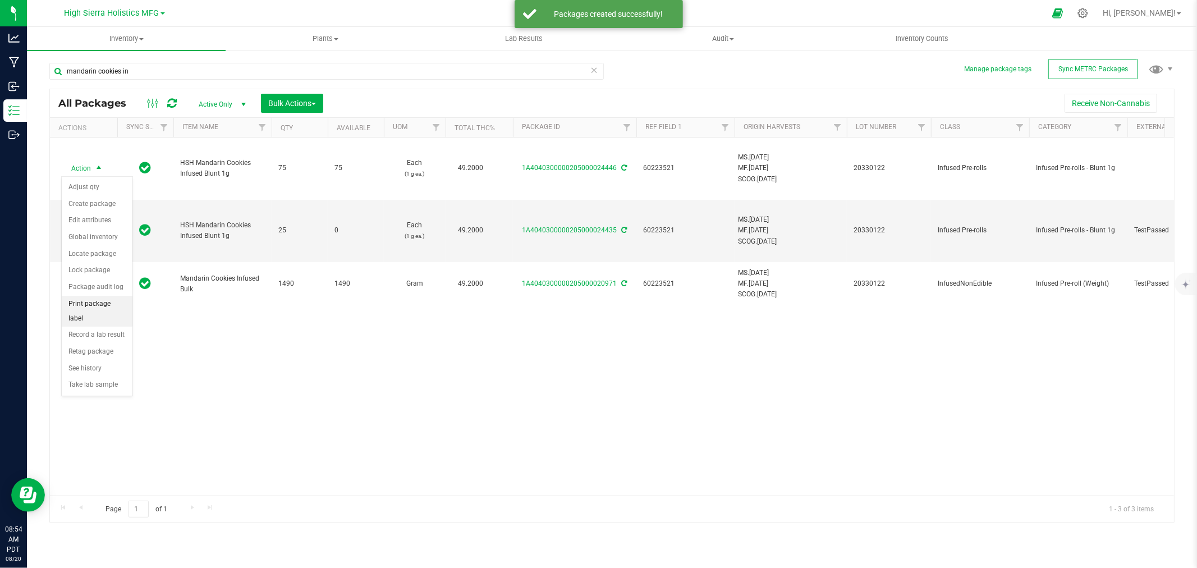
click at [93, 309] on li "Print package label" at bounding box center [97, 311] width 71 height 31
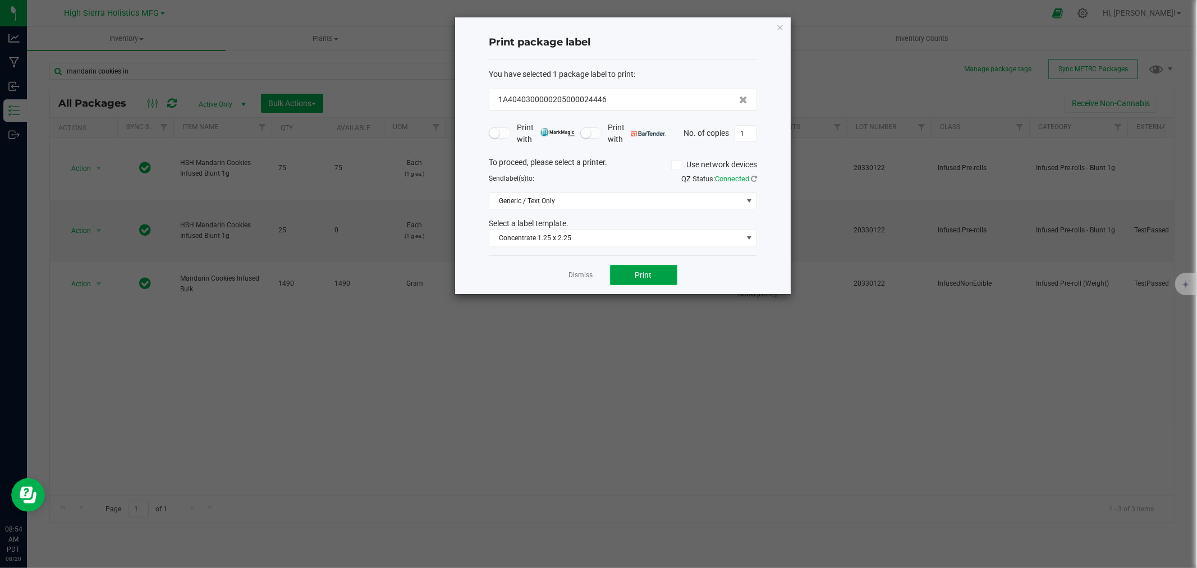
click at [664, 272] on button "Print" at bounding box center [643, 275] width 67 height 20
click at [749, 129] on input "1" at bounding box center [745, 134] width 21 height 16
type input "74"
click at [668, 278] on button "Print" at bounding box center [643, 275] width 67 height 20
click at [778, 26] on icon "button" at bounding box center [780, 26] width 8 height 13
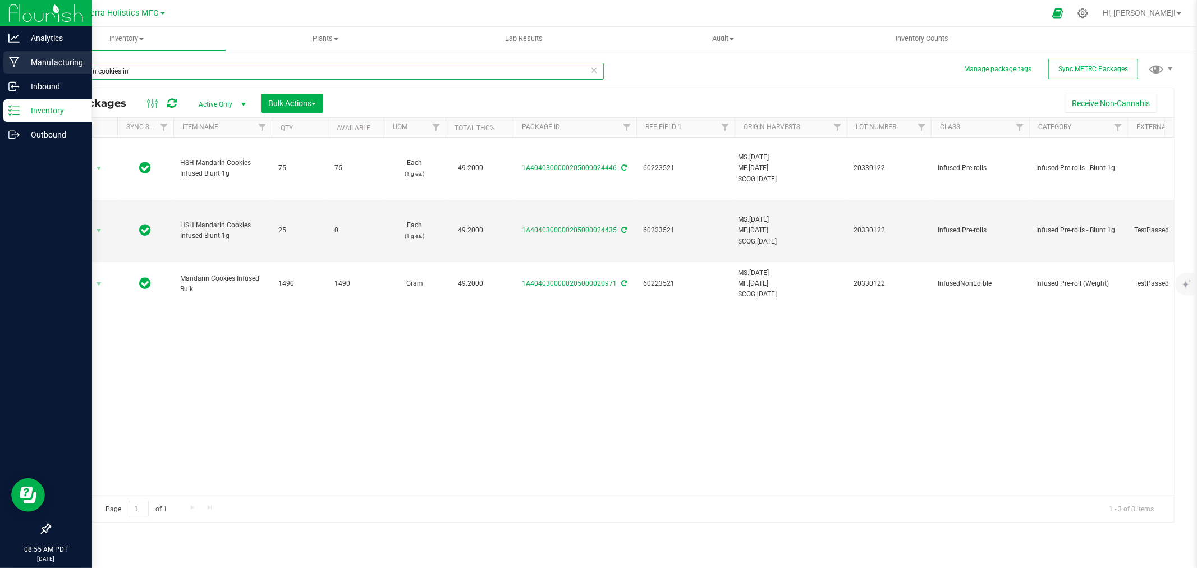
drag, startPoint x: 116, startPoint y: 68, endPoint x: 20, endPoint y: 67, distance: 96.0
click at [20, 67] on div "Analytics Manufacturing Inbound Inventory Outbound 08:55 AM PDT 08/20/2025 08/2…" at bounding box center [598, 284] width 1197 height 568
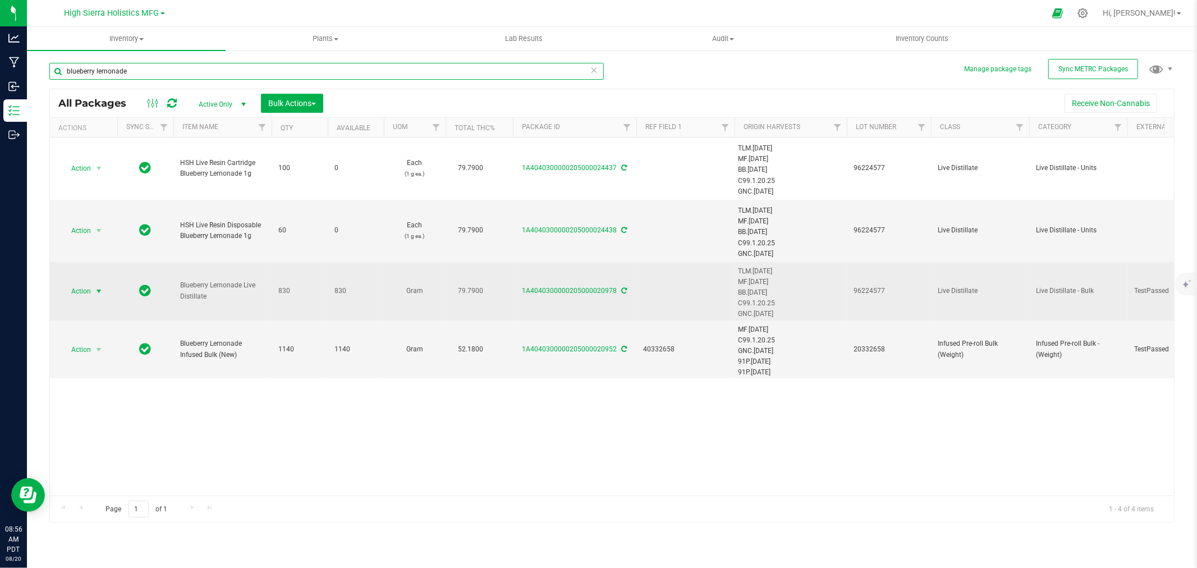
type input "blueberry lemonade"
click at [83, 290] on span "Action" at bounding box center [76, 291] width 30 height 16
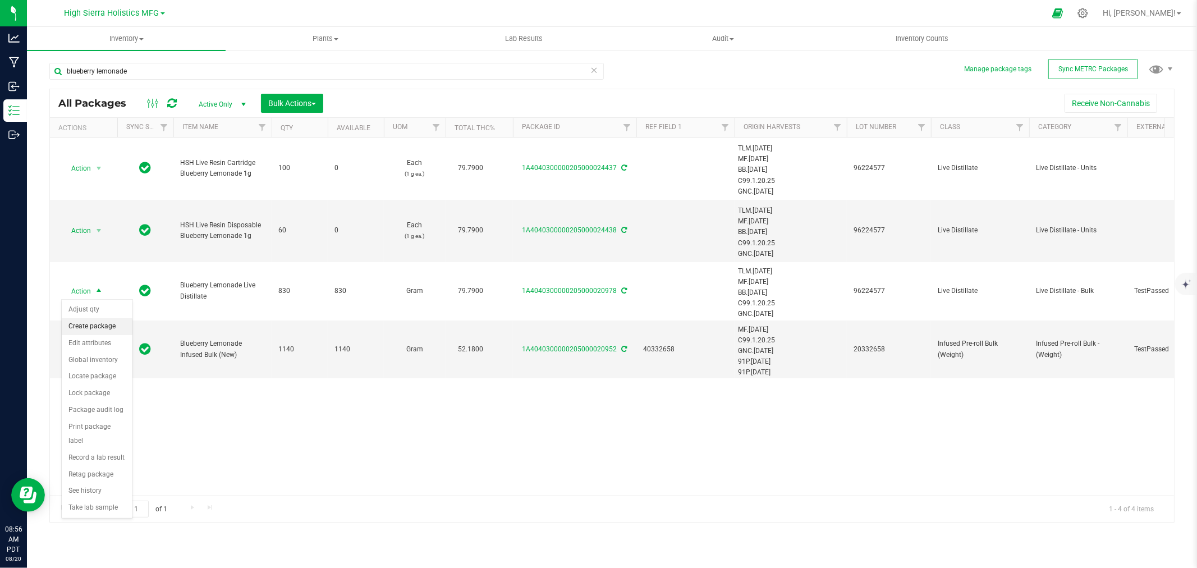
click at [99, 331] on li "Create package" at bounding box center [97, 326] width 71 height 17
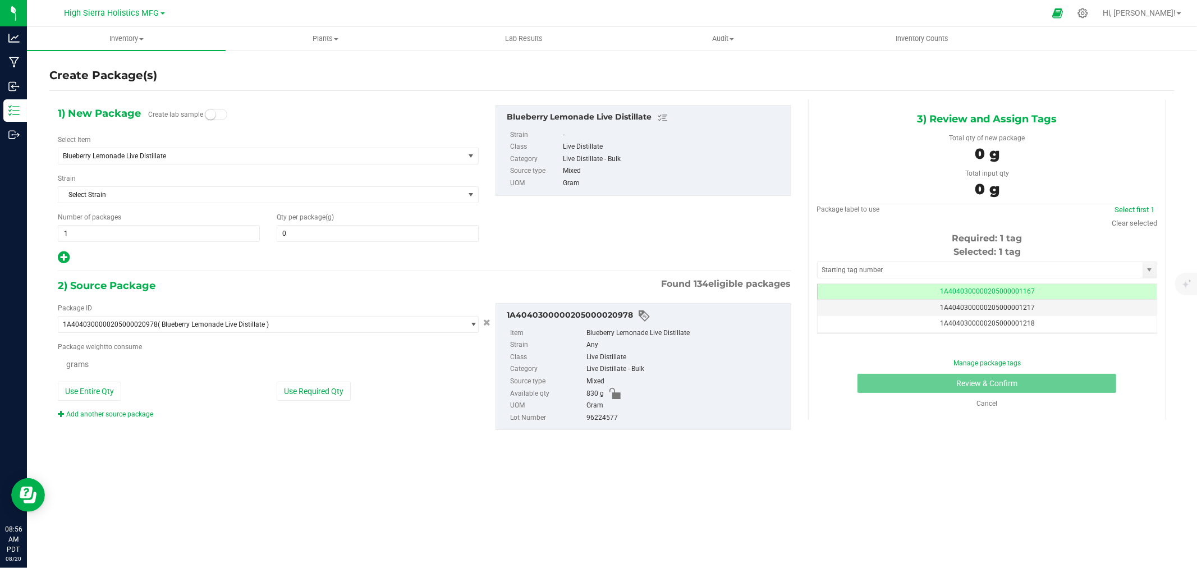
type input "0.0000"
click at [183, 159] on span "Blueberry Lemonade Live Distillate" at bounding box center [253, 156] width 380 height 8
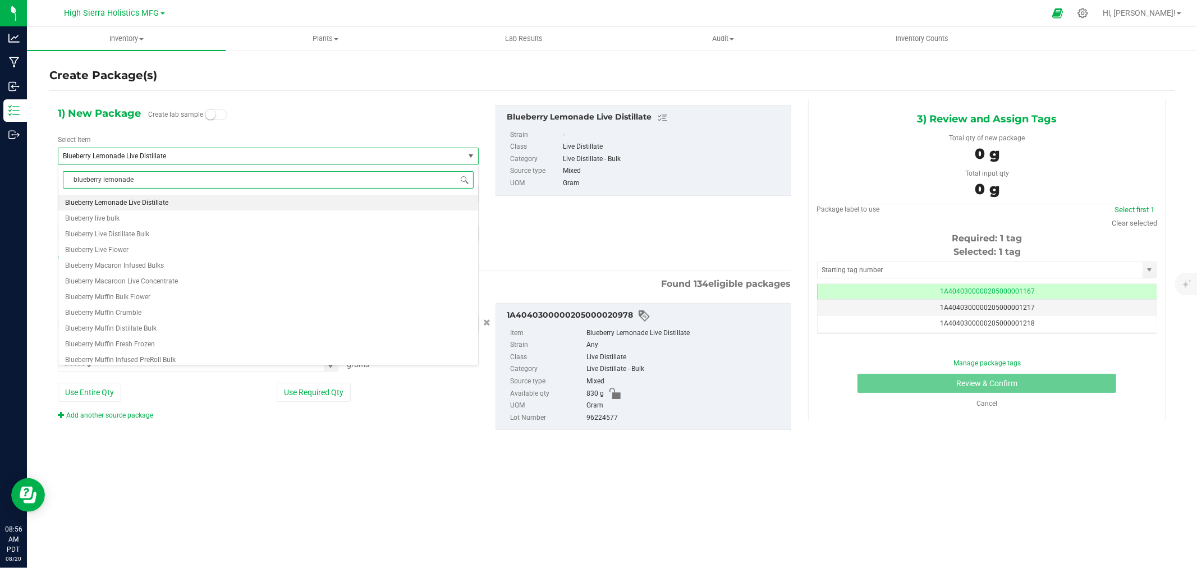
scroll to position [0, 0]
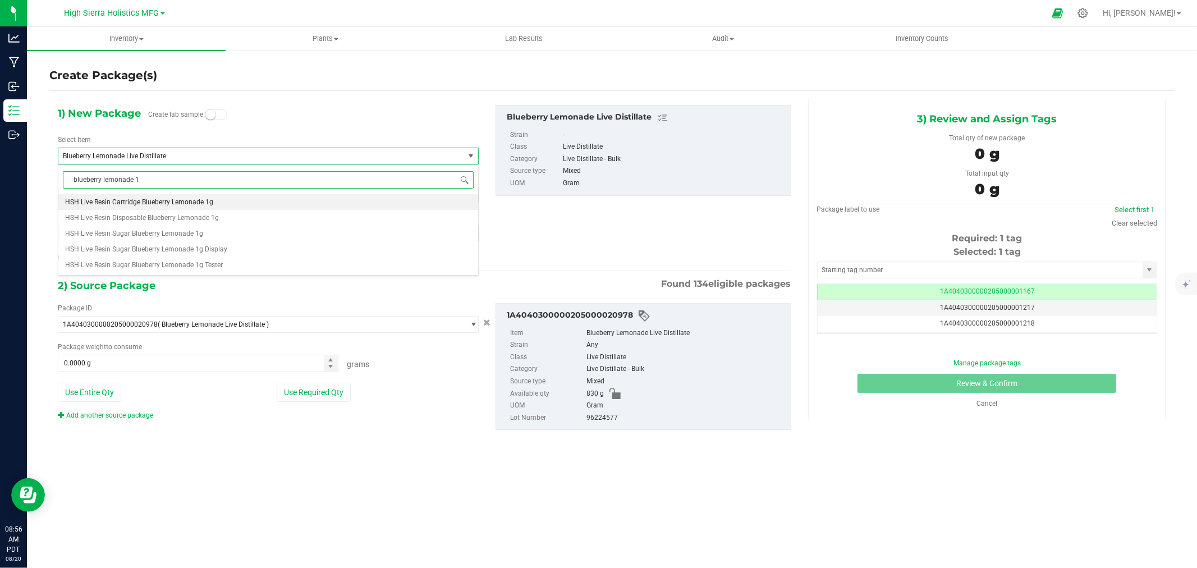
type input "blueberry lemonade 1g"
click at [190, 199] on span "HSH Live Resin Cartridge Blueberry Lemonade 1g" at bounding box center [139, 202] width 148 height 8
type input "0"
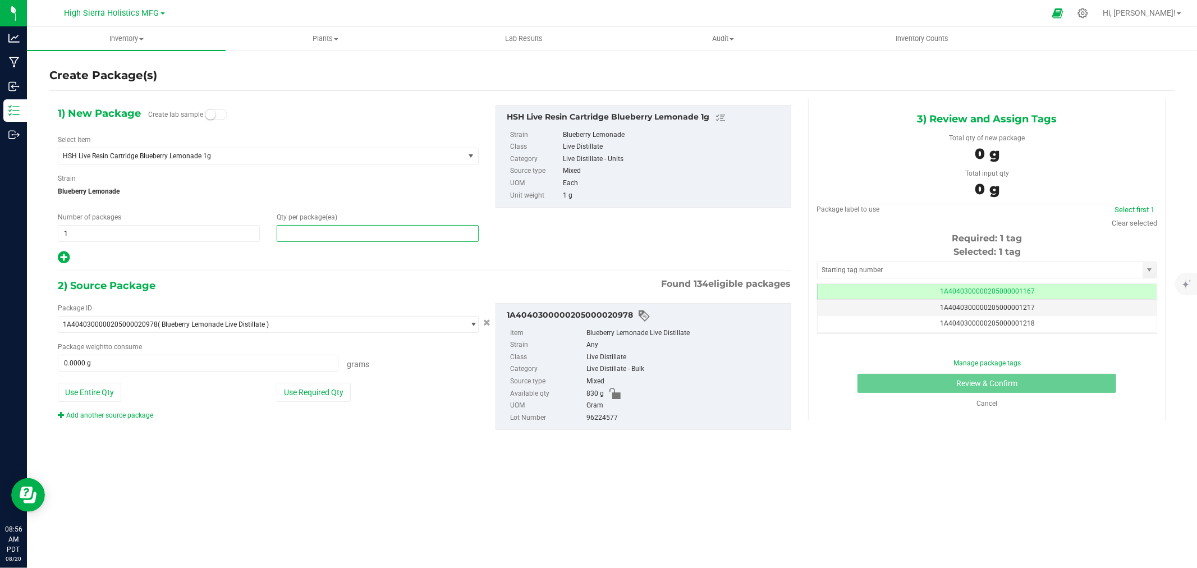
click at [322, 239] on span at bounding box center [378, 233] width 202 height 17
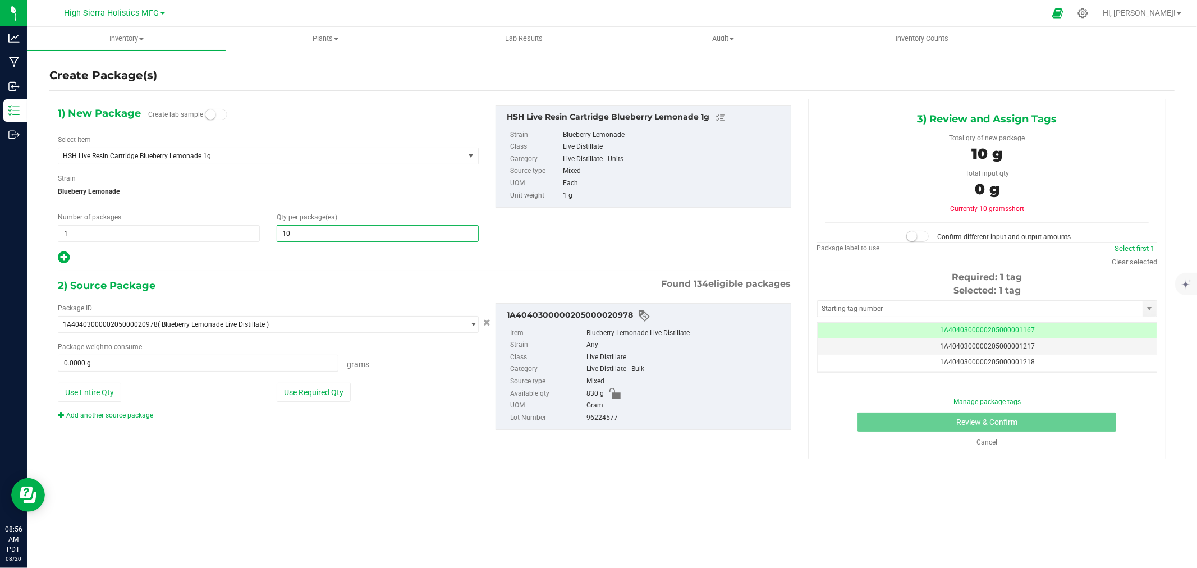
type input "100"
click at [341, 253] on div at bounding box center [268, 257] width 421 height 15
click at [323, 398] on button "Use Required Qty" at bounding box center [314, 392] width 74 height 19
type input "100.0000 g"
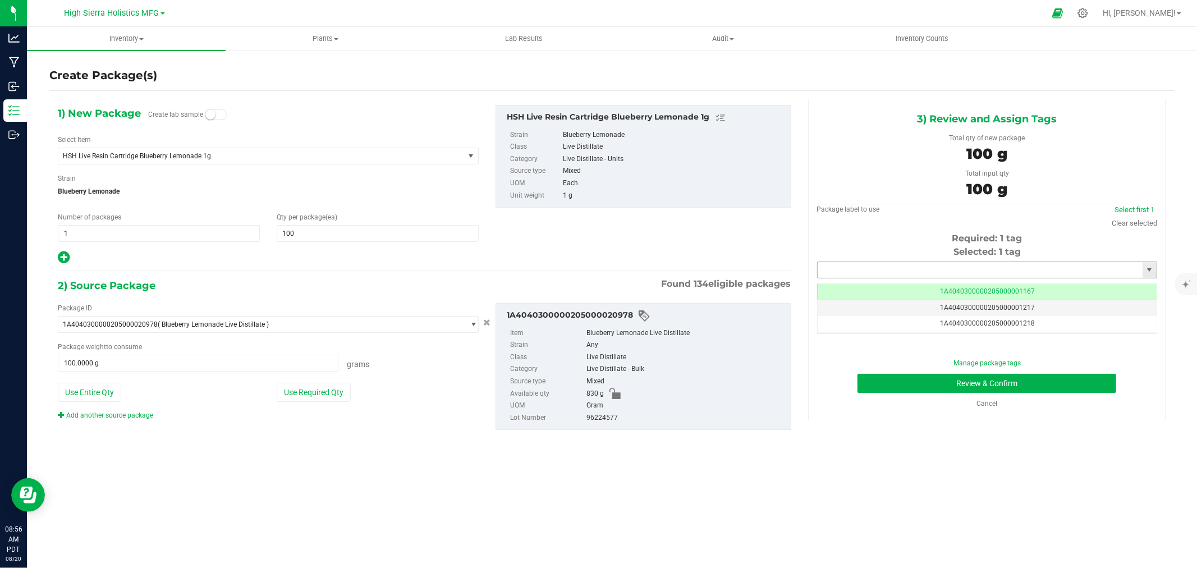
click at [904, 272] on input "text" at bounding box center [980, 270] width 325 height 16
click at [906, 285] on li "1A4040300000205000024447" at bounding box center [987, 289] width 339 height 17
type input "1A4040300000205000024447"
click at [969, 379] on button "Review & Confirm" at bounding box center [986, 383] width 259 height 19
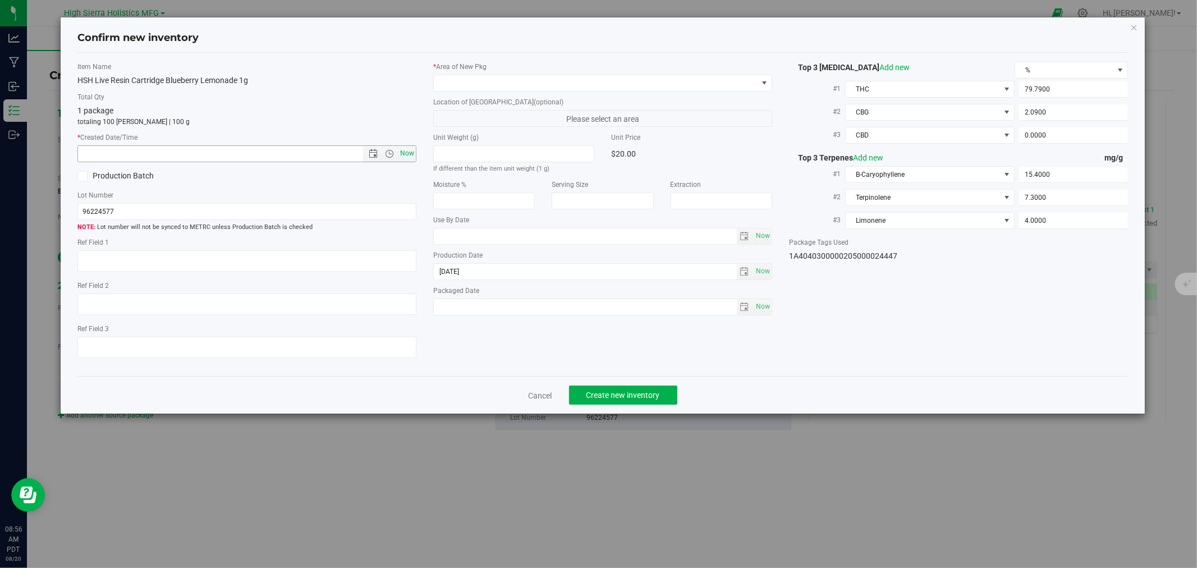
click at [404, 156] on span "Now" at bounding box center [407, 153] width 19 height 16
type input "8/20/2025 8:56 AM"
click at [450, 64] on label "* Area of New Pkg" at bounding box center [602, 67] width 339 height 10
click at [453, 77] on span at bounding box center [596, 83] width 324 height 16
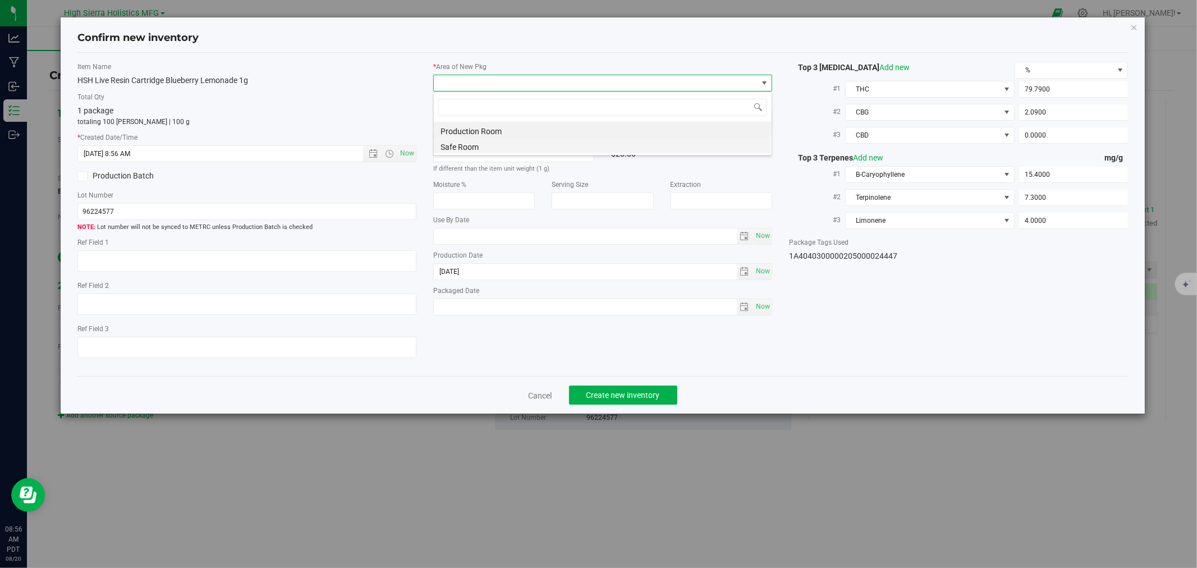
click at [458, 144] on li "Safe Room" at bounding box center [603, 145] width 338 height 16
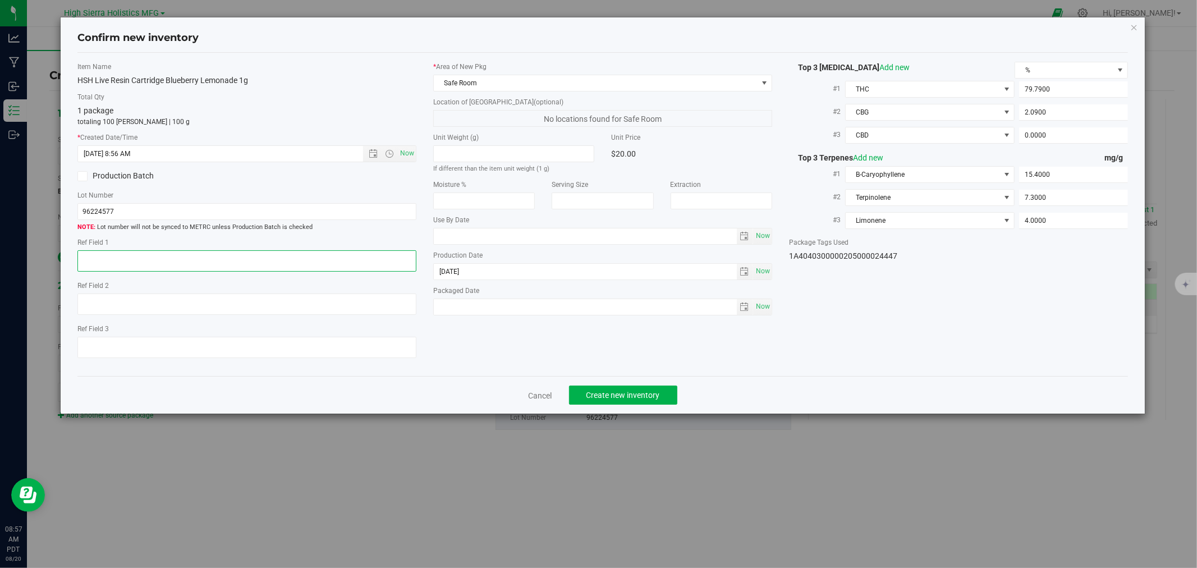
click at [137, 263] on textarea at bounding box center [246, 260] width 339 height 21
type textarea "80652326"
click at [693, 331] on div "Item Name HSH Live Resin Cartridge Blueberry Lemonade 1g Total Qty 1 package to…" at bounding box center [602, 215] width 1067 height 306
click at [632, 391] on button "Create new inventory" at bounding box center [623, 395] width 108 height 19
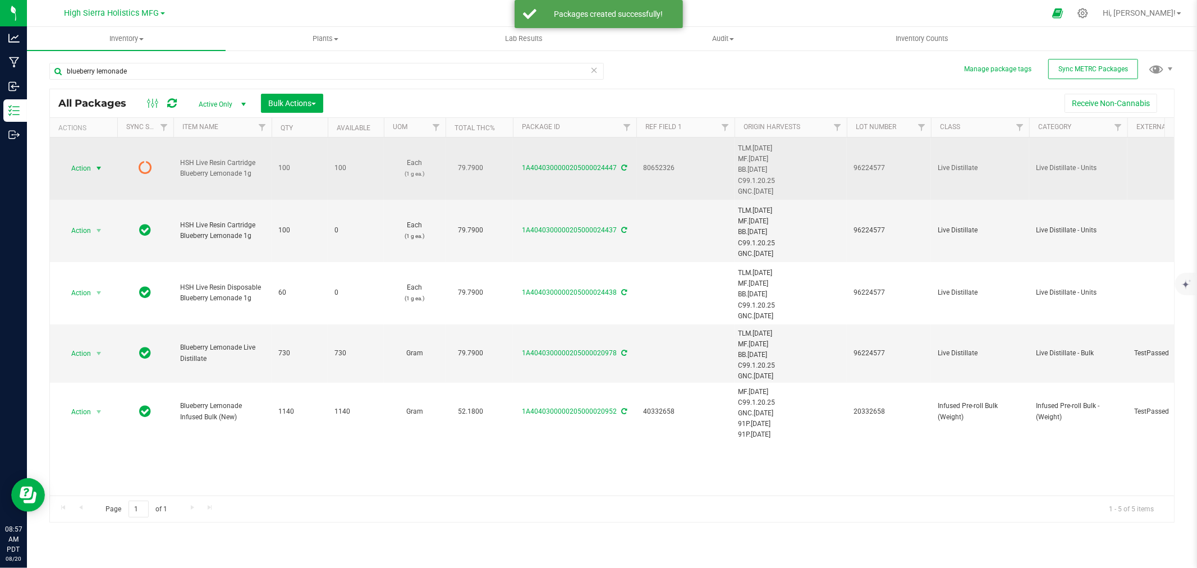
click at [92, 169] on span "select" at bounding box center [99, 168] width 14 height 16
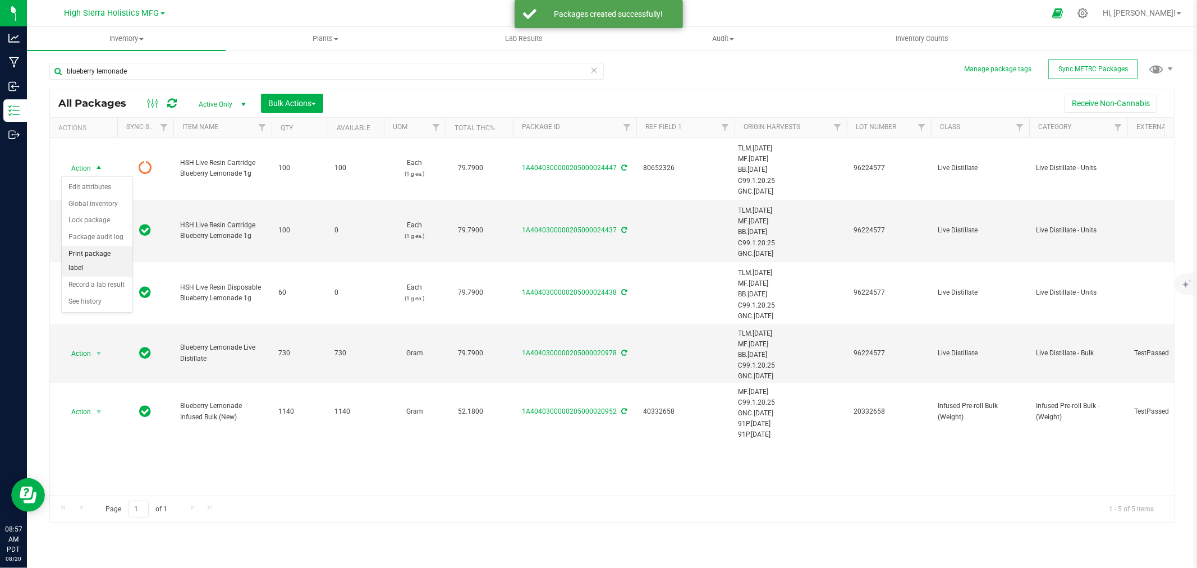
click at [91, 249] on li "Print package label" at bounding box center [97, 261] width 71 height 31
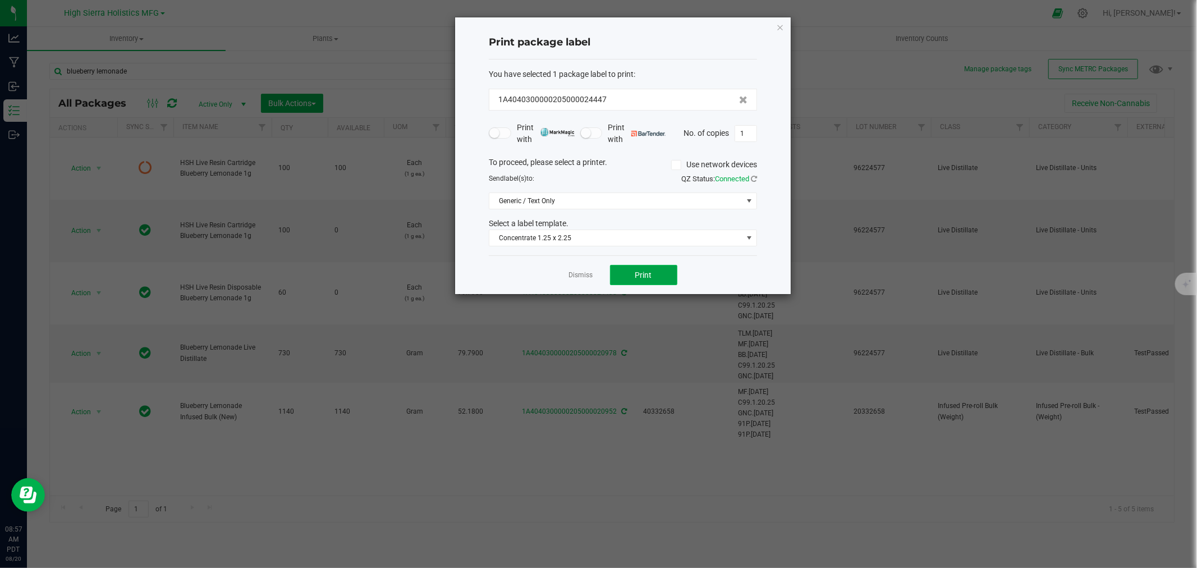
click at [660, 272] on button "Print" at bounding box center [643, 275] width 67 height 20
click at [778, 22] on icon "button" at bounding box center [780, 26] width 8 height 13
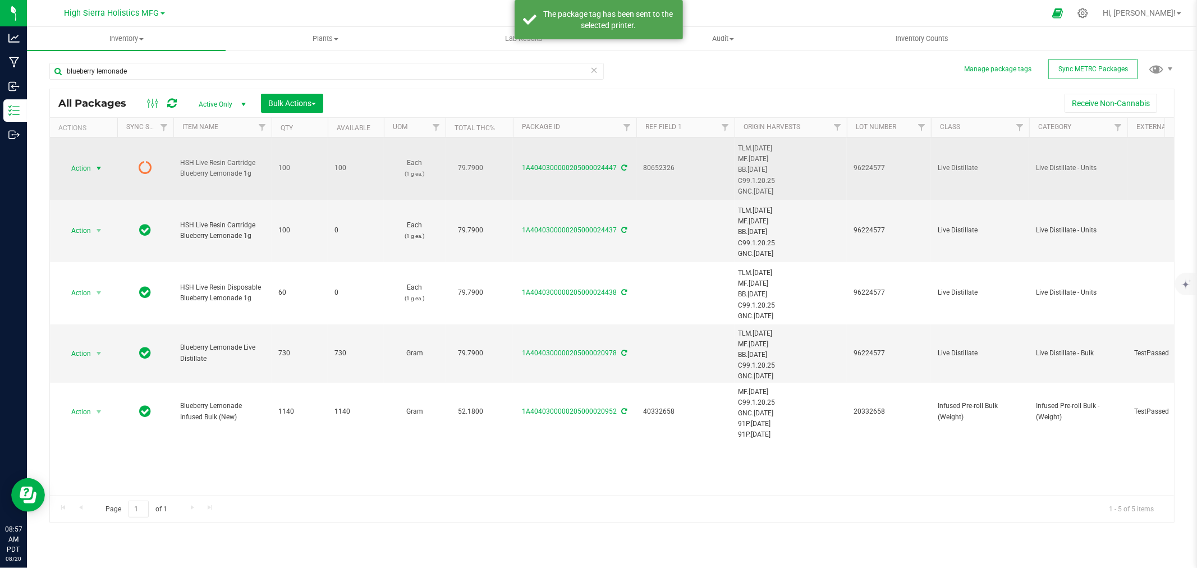
click at [67, 172] on span "Action" at bounding box center [76, 168] width 30 height 16
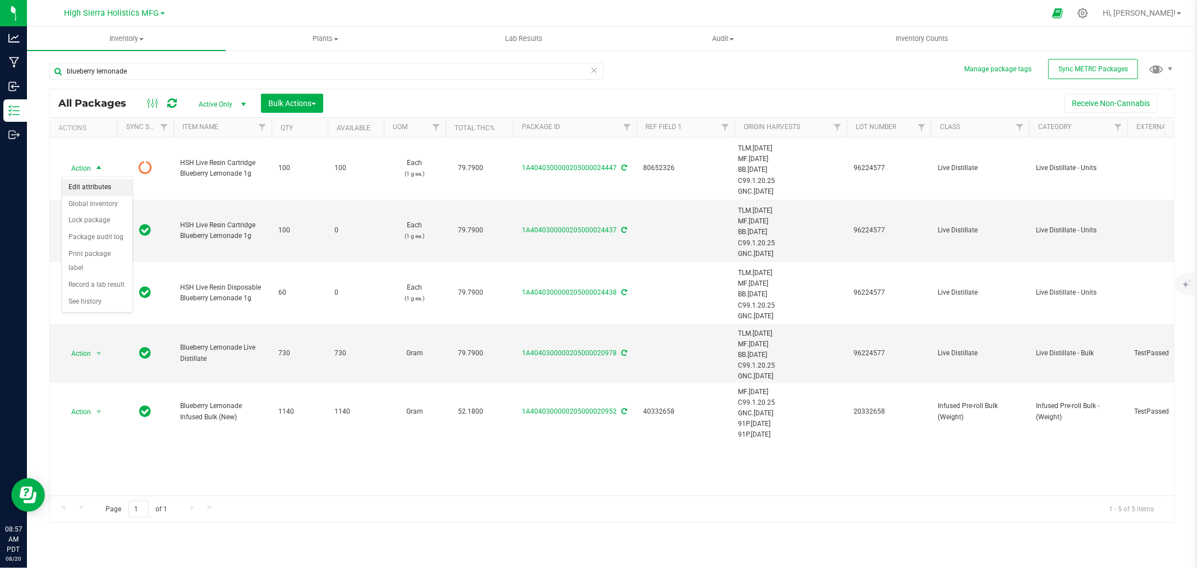
click at [81, 182] on li "Edit attributes" at bounding box center [97, 187] width 71 height 17
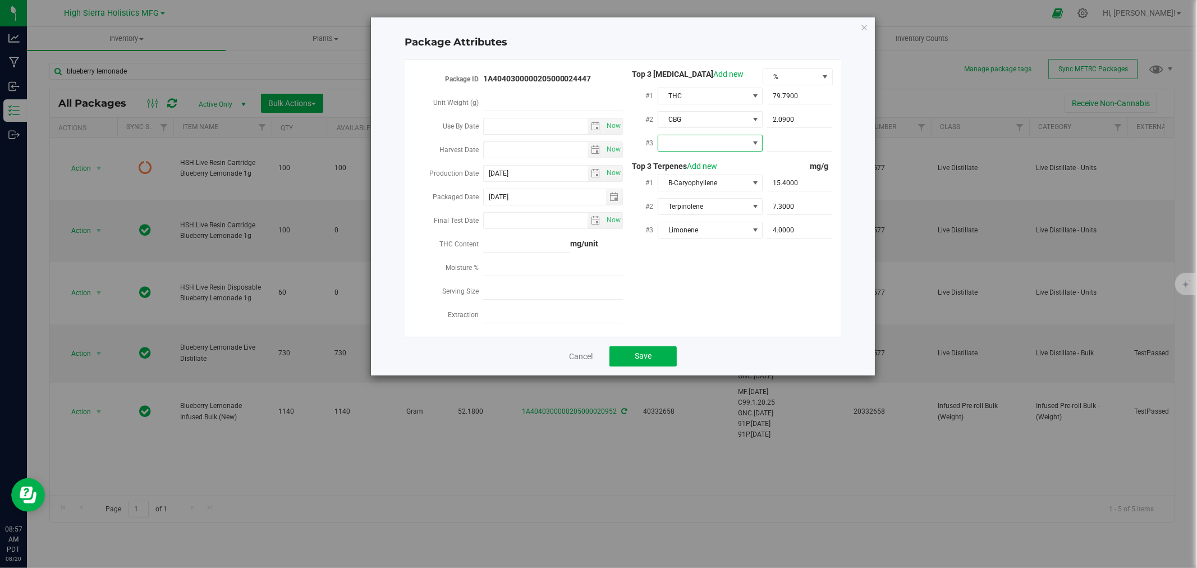
click at [701, 141] on span at bounding box center [703, 143] width 90 height 16
click at [681, 204] on li "CBD" at bounding box center [710, 208] width 105 height 19
click at [796, 137] on span at bounding box center [800, 143] width 66 height 16
type input "0"
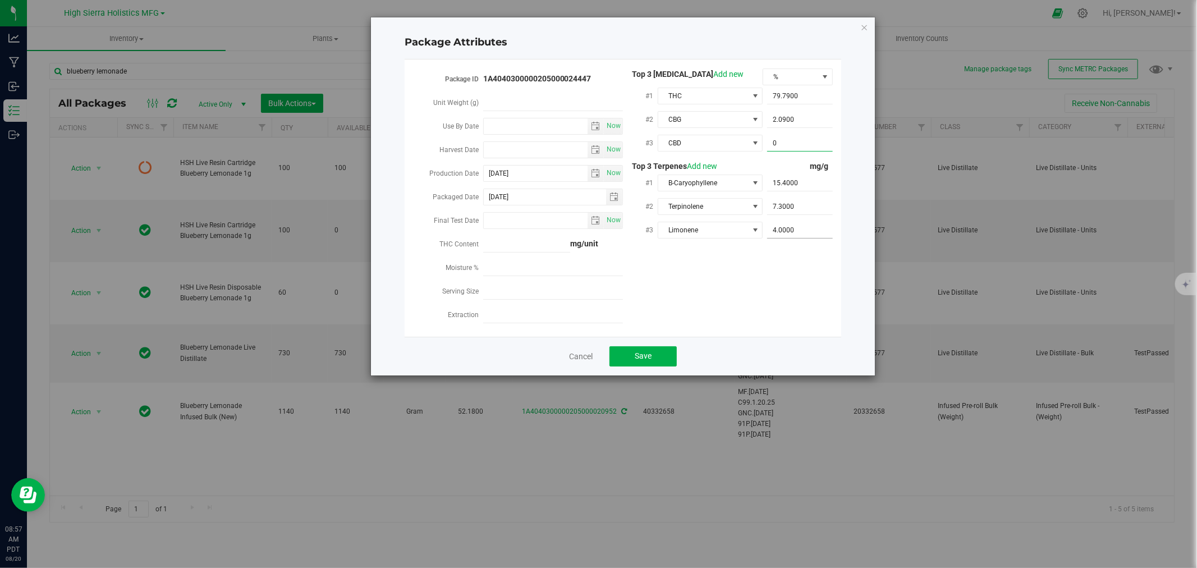
type input "0.0000"
click at [776, 262] on div "Package ID 1A4040300000205000024447 Unit Weight (g) Use By Date Now Harvest Dat…" at bounding box center [623, 197] width 420 height 259
click at [669, 354] on button "Save" at bounding box center [642, 356] width 67 height 20
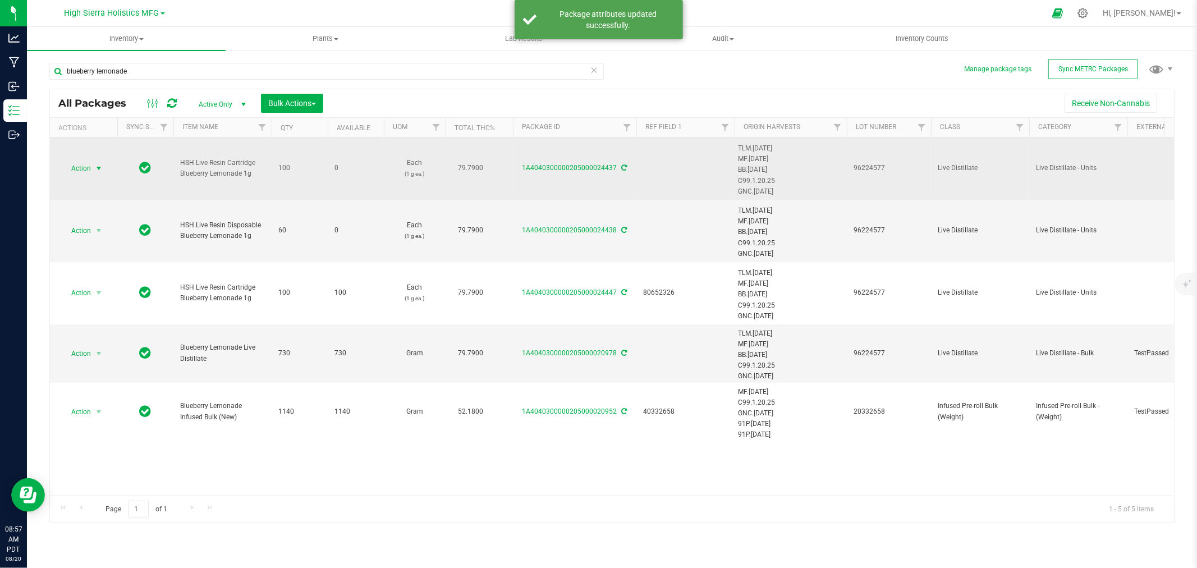
click at [79, 169] on span "Action" at bounding box center [76, 168] width 30 height 16
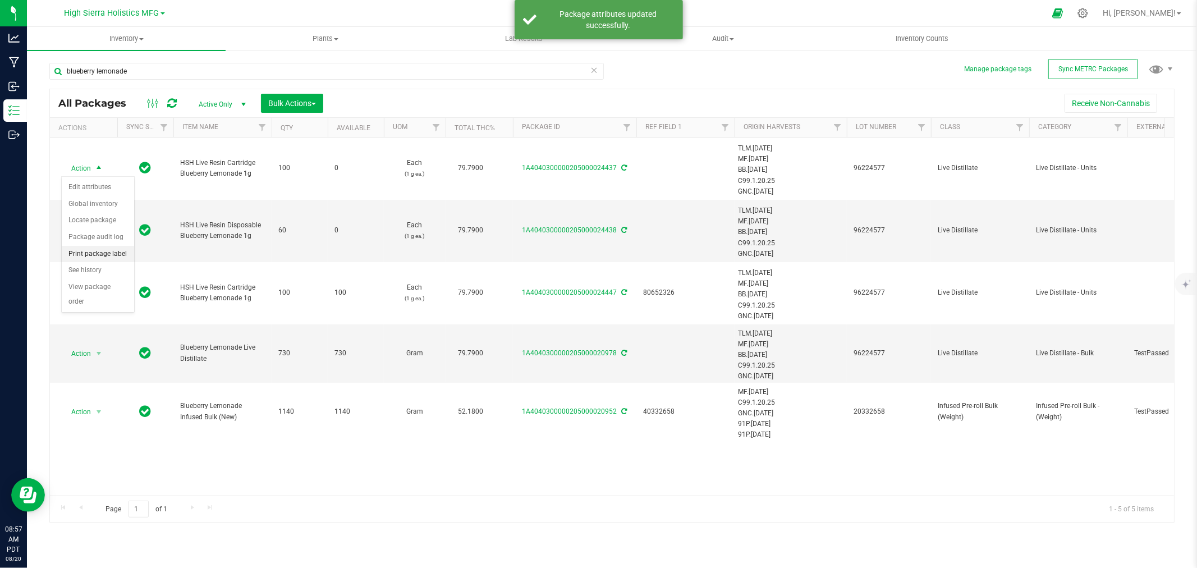
click at [98, 258] on li "Print package label" at bounding box center [98, 254] width 72 height 17
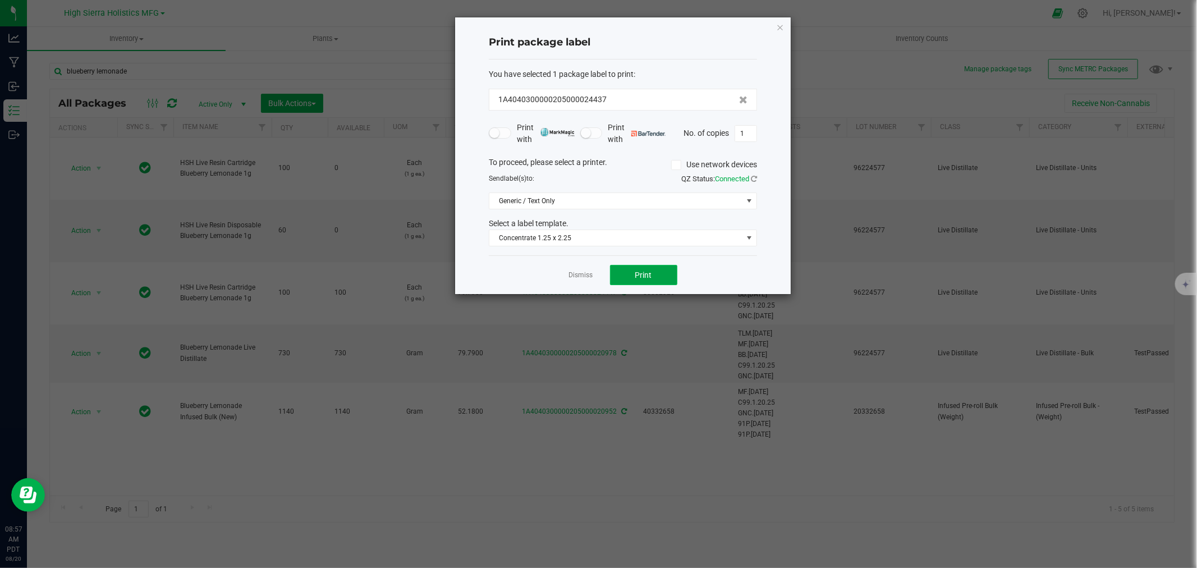
click at [640, 275] on span "Print" at bounding box center [643, 274] width 17 height 9
click at [752, 136] on input "1" at bounding box center [745, 134] width 21 height 16
type input "99"
click at [658, 276] on button "Print" at bounding box center [643, 275] width 67 height 20
click at [777, 25] on icon "button" at bounding box center [780, 26] width 8 height 13
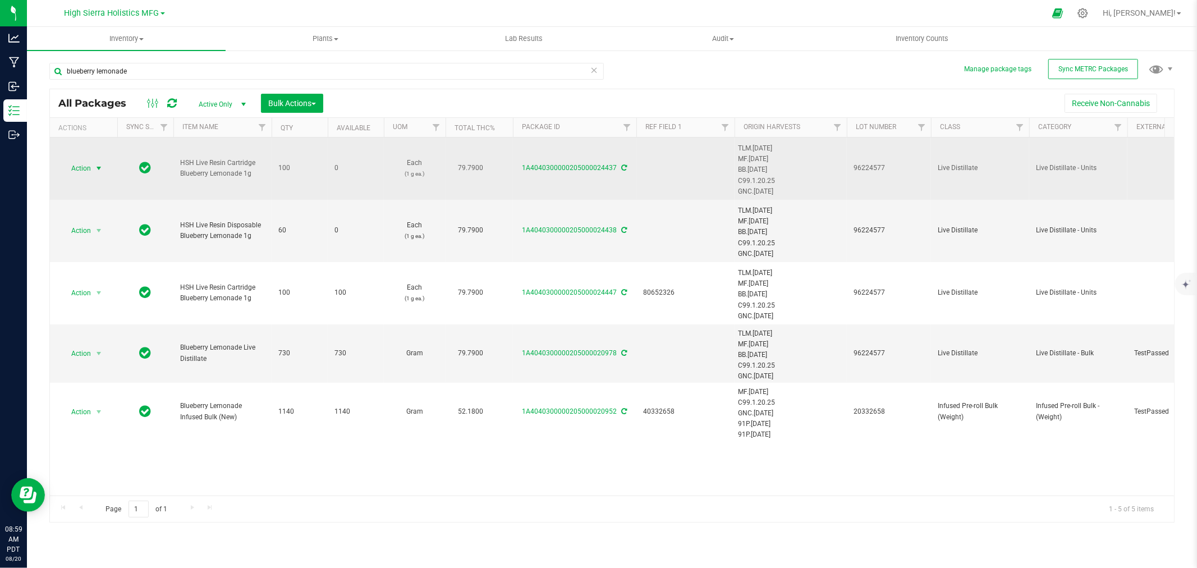
click at [662, 171] on td at bounding box center [685, 168] width 98 height 62
click at [659, 167] on input "text" at bounding box center [683, 167] width 94 height 17
type input "10332012"
drag, startPoint x: 680, startPoint y: 167, endPoint x: 625, endPoint y: 163, distance: 55.1
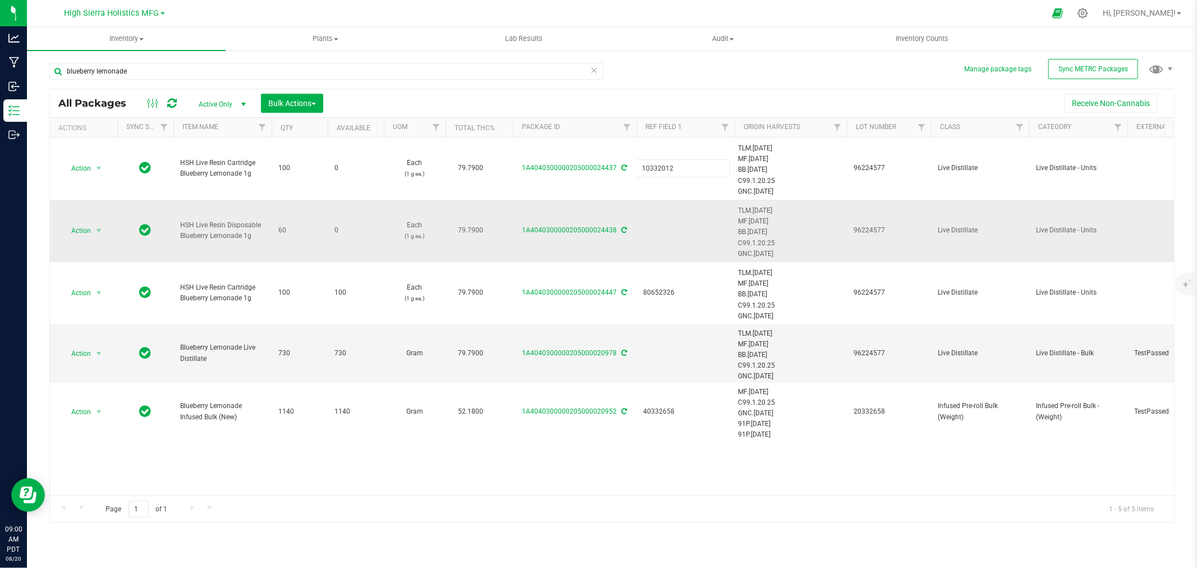
click at [663, 235] on div "All Packages Active Only Active Only Lab Samples Locked All External Internal B…" at bounding box center [611, 306] width 1125 height 434
click at [658, 227] on td at bounding box center [685, 231] width 98 height 62
type input "10332012"
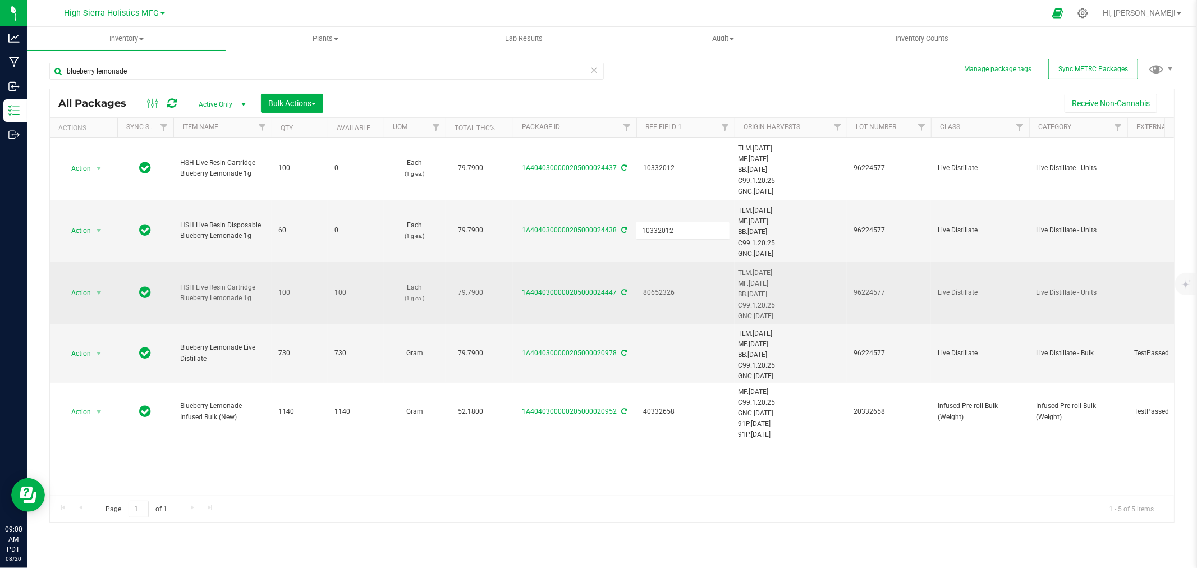
click at [644, 291] on div "All Packages Active Only Active Only Lab Samples Locked All External Internal B…" at bounding box center [611, 306] width 1125 height 434
drag, startPoint x: 683, startPoint y: 292, endPoint x: 633, endPoint y: 295, distance: 50.1
click at [657, 294] on span "80652326" at bounding box center [685, 292] width 85 height 11
drag, startPoint x: 677, startPoint y: 294, endPoint x: 579, endPoint y: 292, distance: 98.8
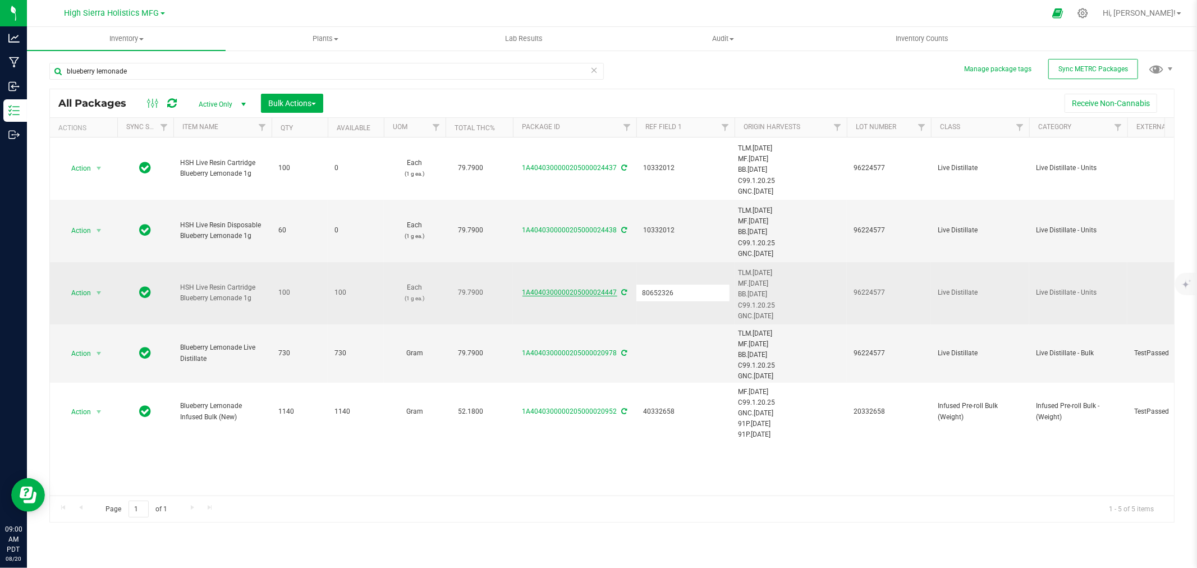
type input "10332012"
click at [680, 309] on div "All Packages Active Only Active Only Lab Samples Locked All External Internal B…" at bounding box center [611, 306] width 1125 height 434
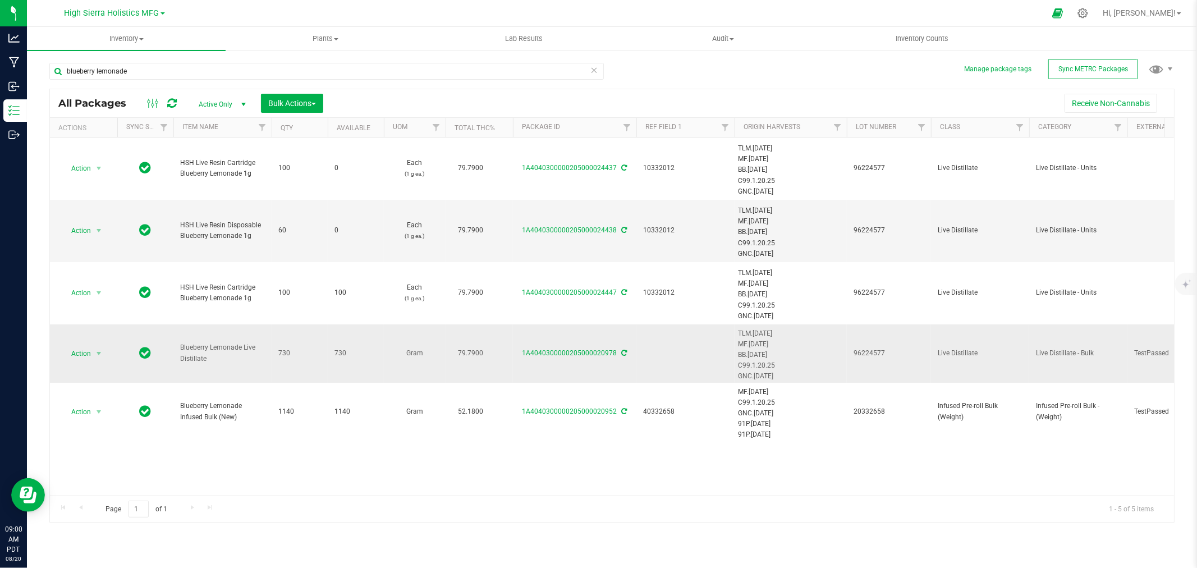
click at [655, 352] on td at bounding box center [685, 353] width 98 height 58
drag, startPoint x: 658, startPoint y: 354, endPoint x: 606, endPoint y: 354, distance: 51.6
type input "10332012"
click at [685, 374] on div "All Packages Active Only Active Only Lab Samples Locked All External Internal B…" at bounding box center [611, 306] width 1125 height 434
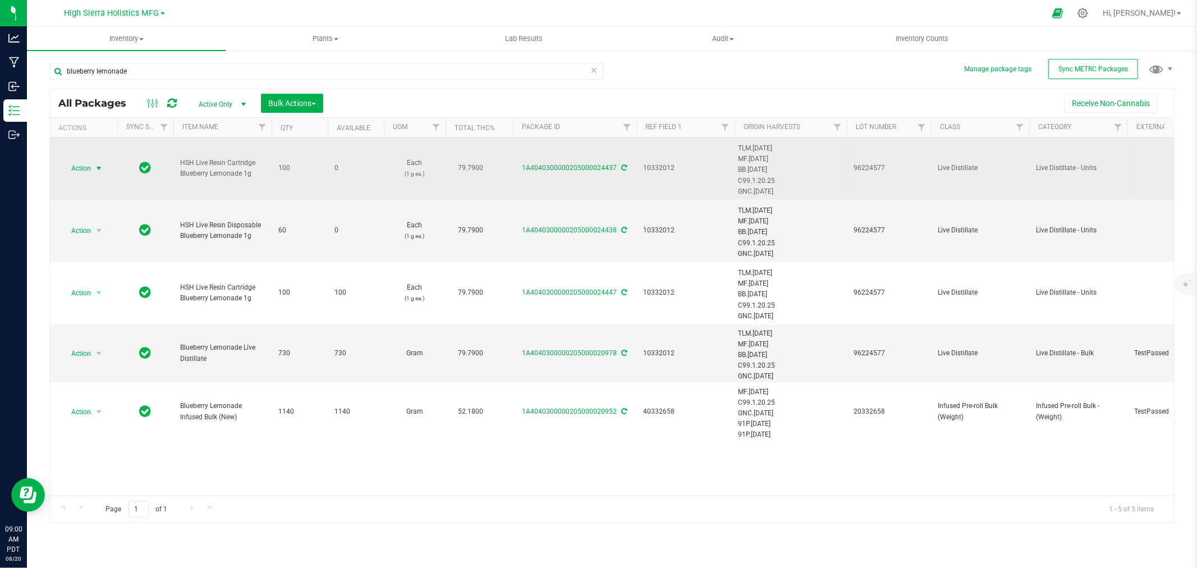
click at [96, 165] on span "select" at bounding box center [98, 168] width 9 height 9
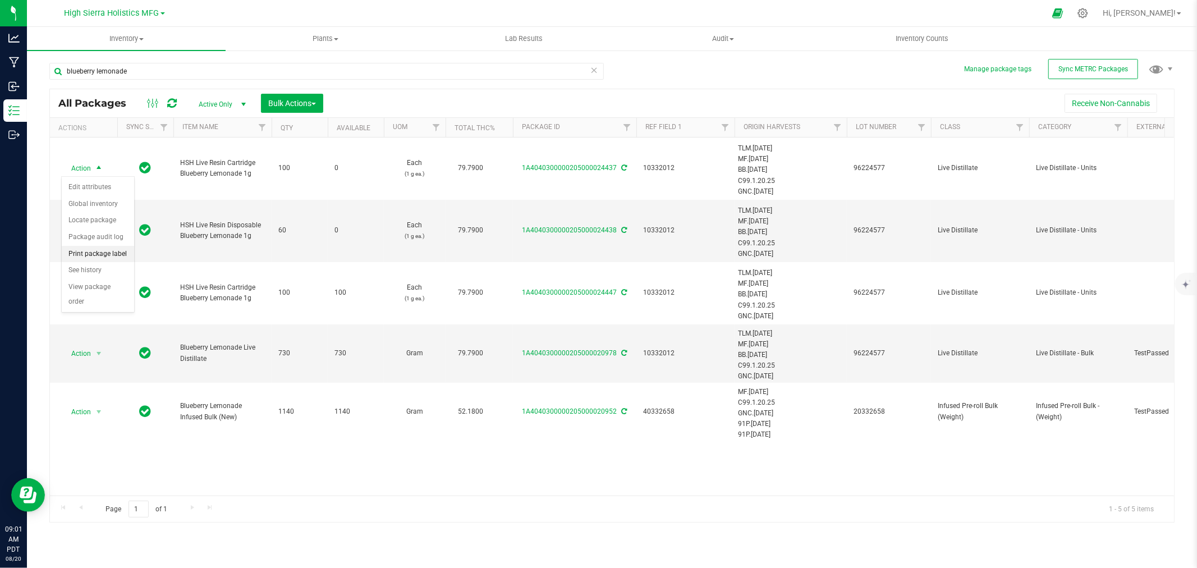
click at [94, 251] on li "Print package label" at bounding box center [98, 254] width 72 height 17
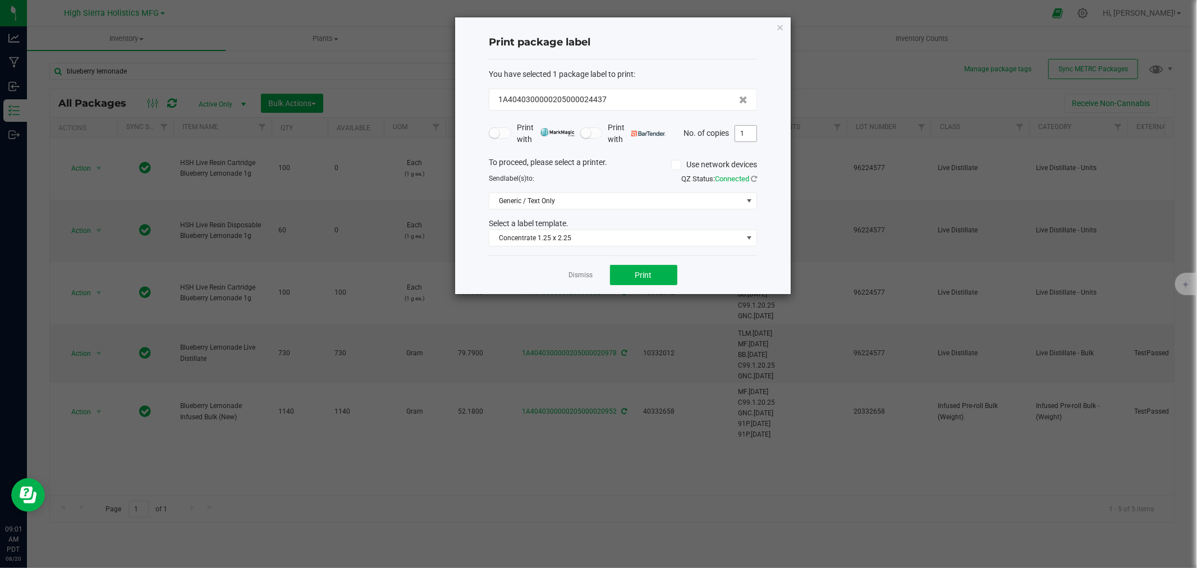
click at [744, 135] on input "1" at bounding box center [745, 134] width 21 height 16
type input "100"
click at [649, 282] on button "Print" at bounding box center [643, 275] width 67 height 20
click at [781, 26] on icon "button" at bounding box center [780, 26] width 8 height 13
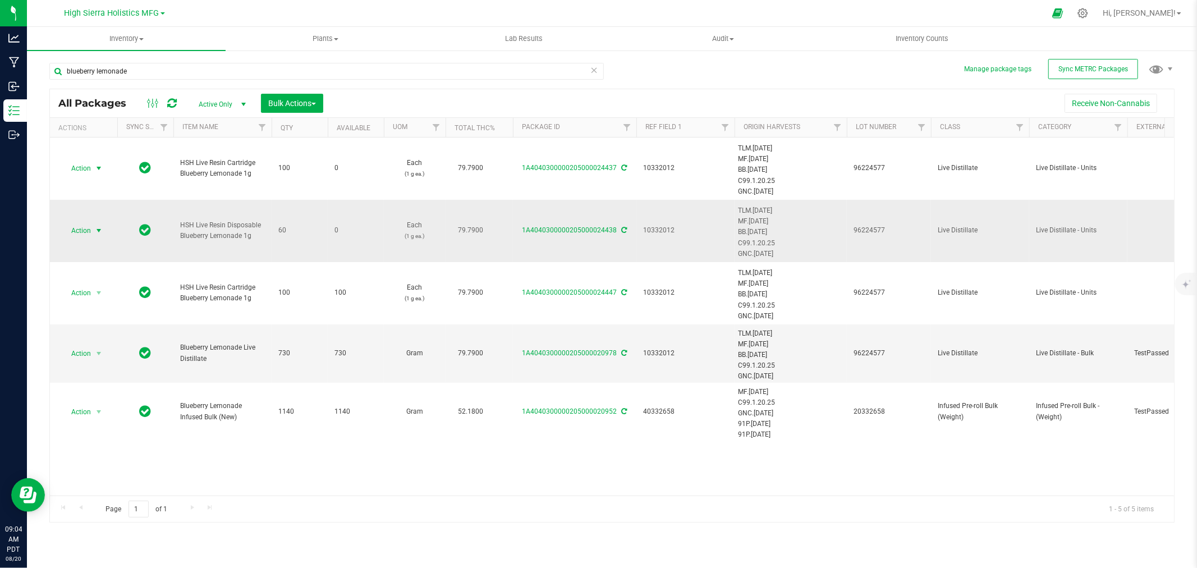
click at [85, 233] on span "Action" at bounding box center [76, 231] width 30 height 16
click at [104, 309] on li "Print package label" at bounding box center [98, 316] width 72 height 17
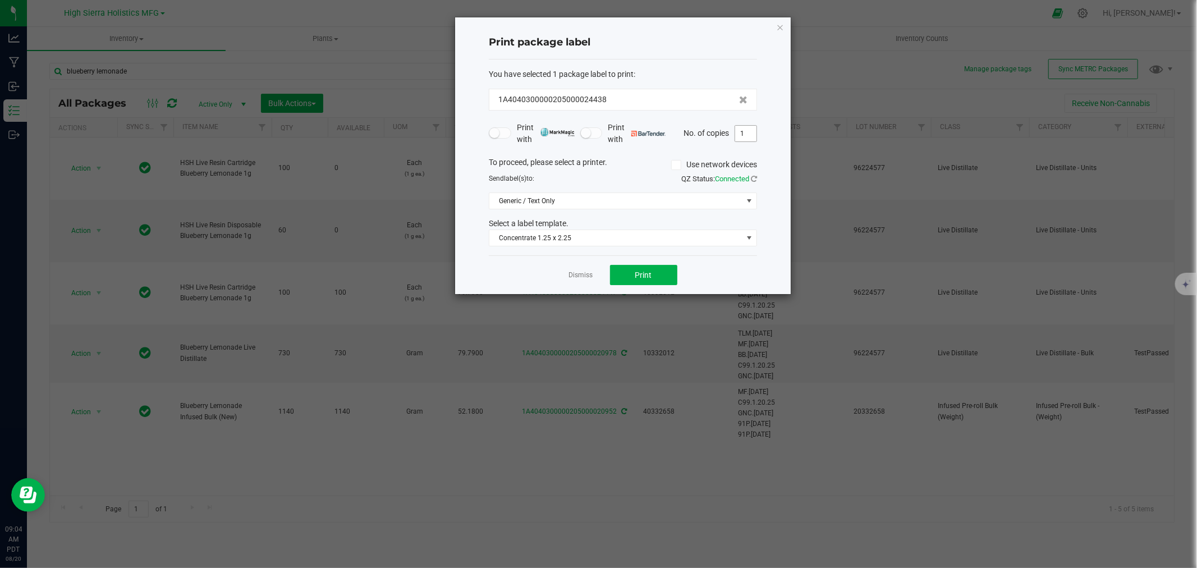
click at [744, 135] on input "1" at bounding box center [745, 134] width 21 height 16
type input "60"
click at [652, 277] on button "Print" at bounding box center [643, 275] width 67 height 20
click at [781, 29] on icon "button" at bounding box center [780, 26] width 8 height 13
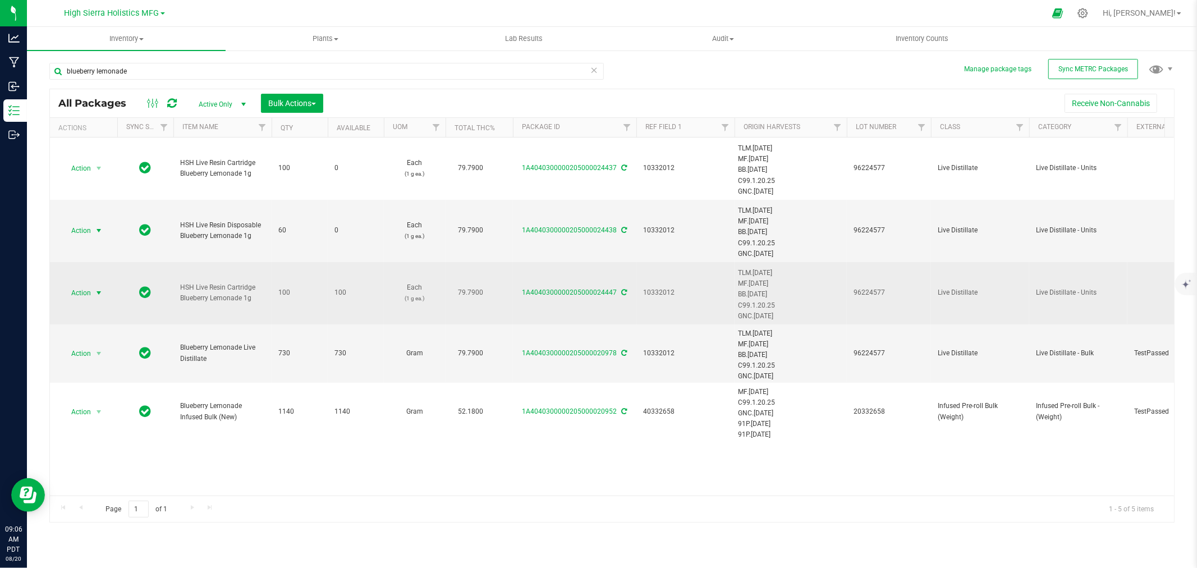
click at [95, 292] on span "select" at bounding box center [98, 292] width 9 height 9
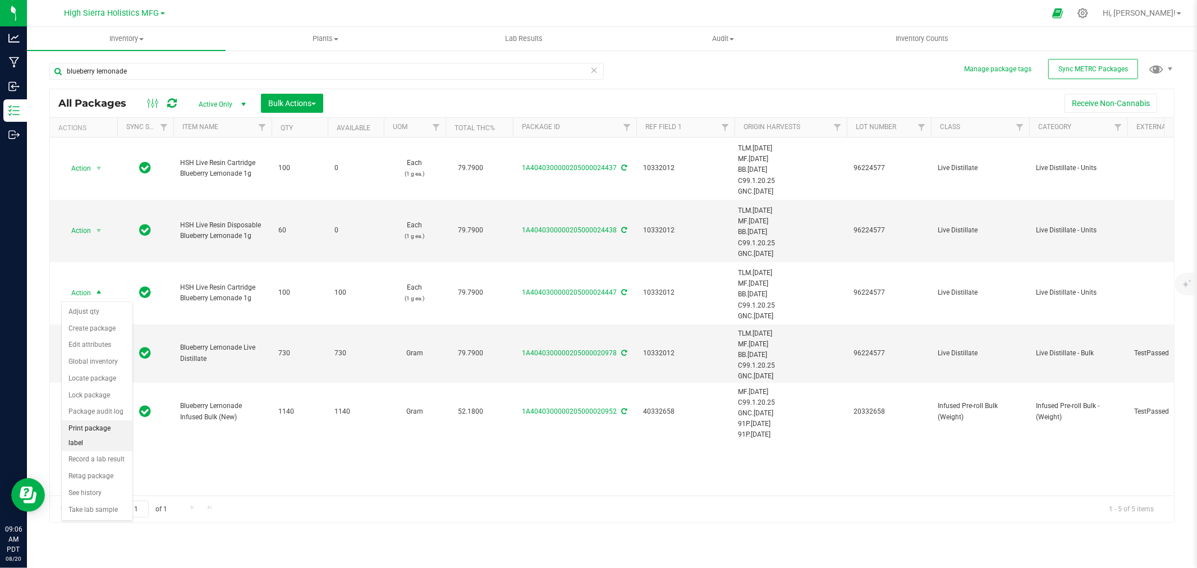
click at [93, 434] on li "Print package label" at bounding box center [97, 435] width 71 height 31
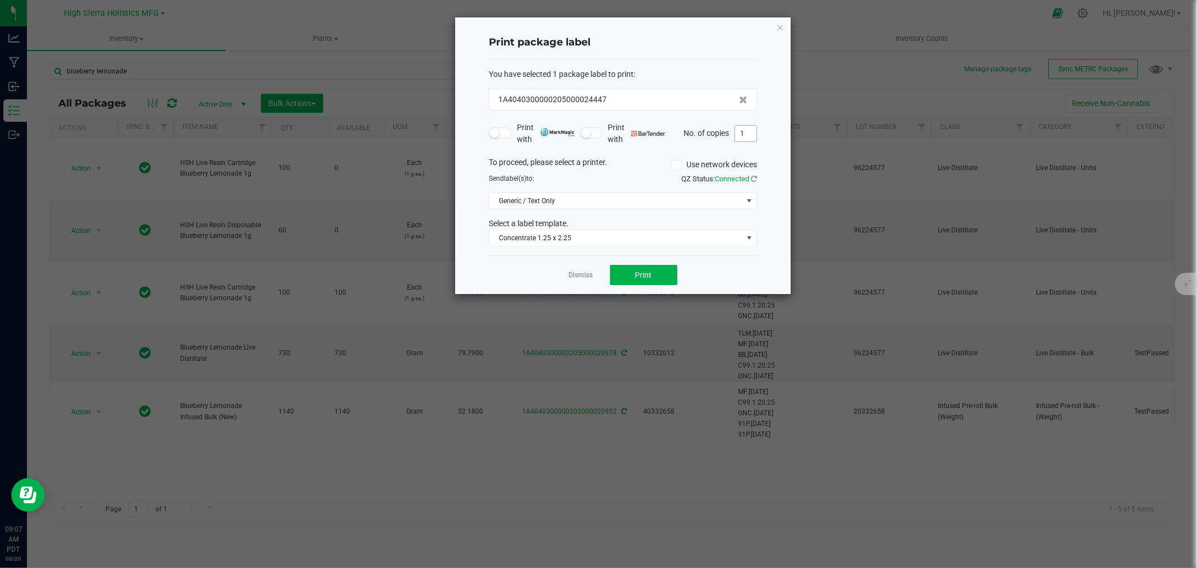
click at [744, 132] on input "1" at bounding box center [745, 134] width 21 height 16
type input "100"
click at [658, 281] on button "Print" at bounding box center [643, 275] width 67 height 20
click at [778, 23] on icon "button" at bounding box center [780, 26] width 8 height 13
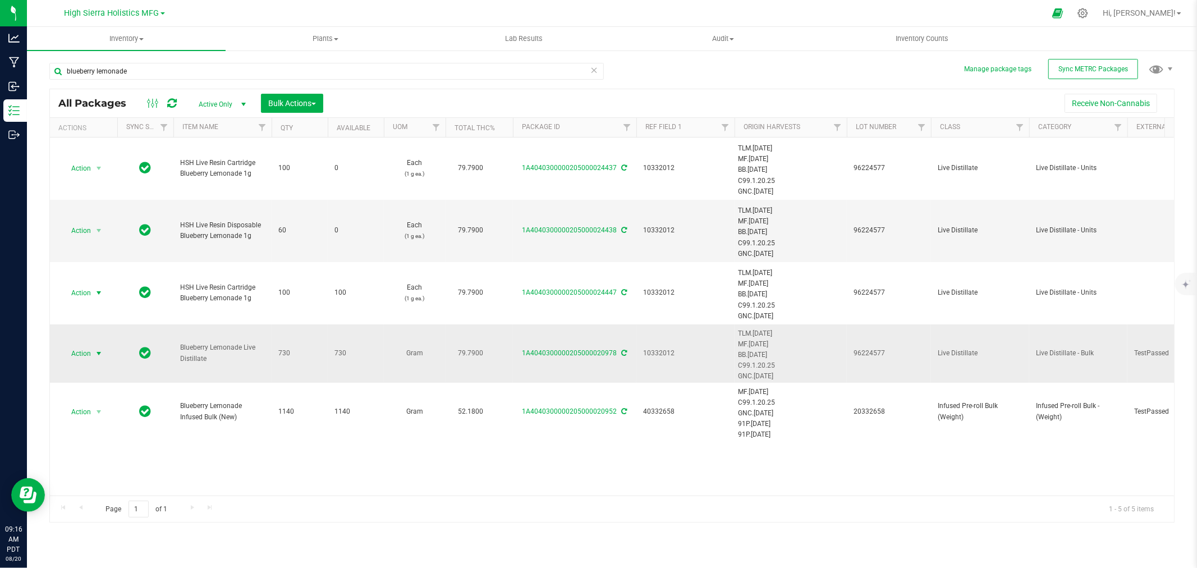
click at [84, 351] on span "Action" at bounding box center [76, 354] width 30 height 16
click at [97, 153] on li "Create package" at bounding box center [97, 152] width 71 height 17
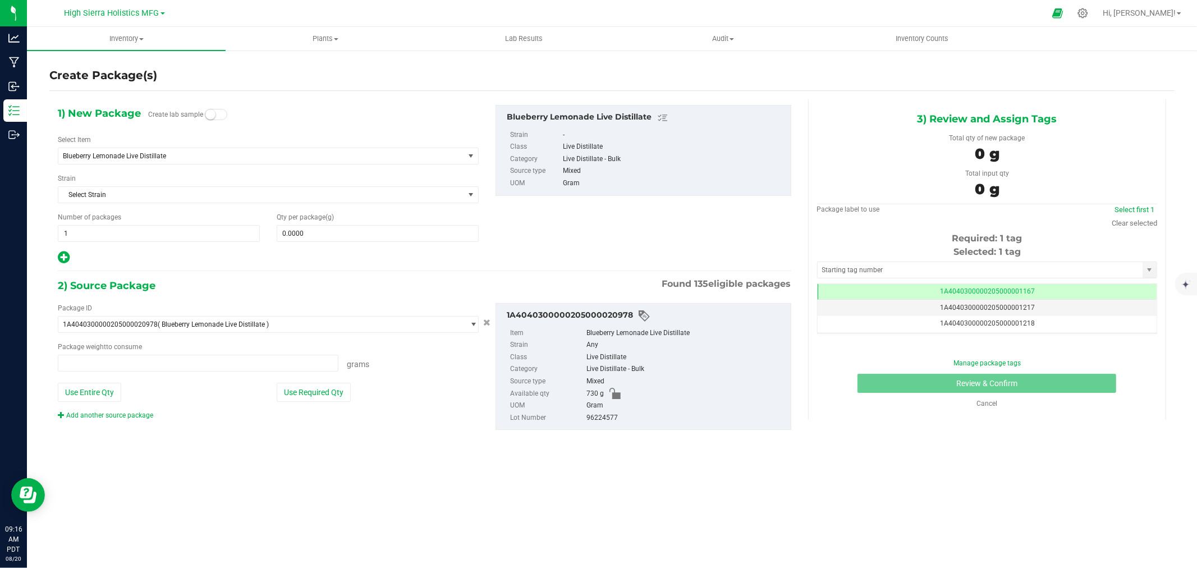
type input "0.0000 g"
click at [287, 157] on span "Blueberry Lemonade Live Distillate" at bounding box center [253, 156] width 380 height 8
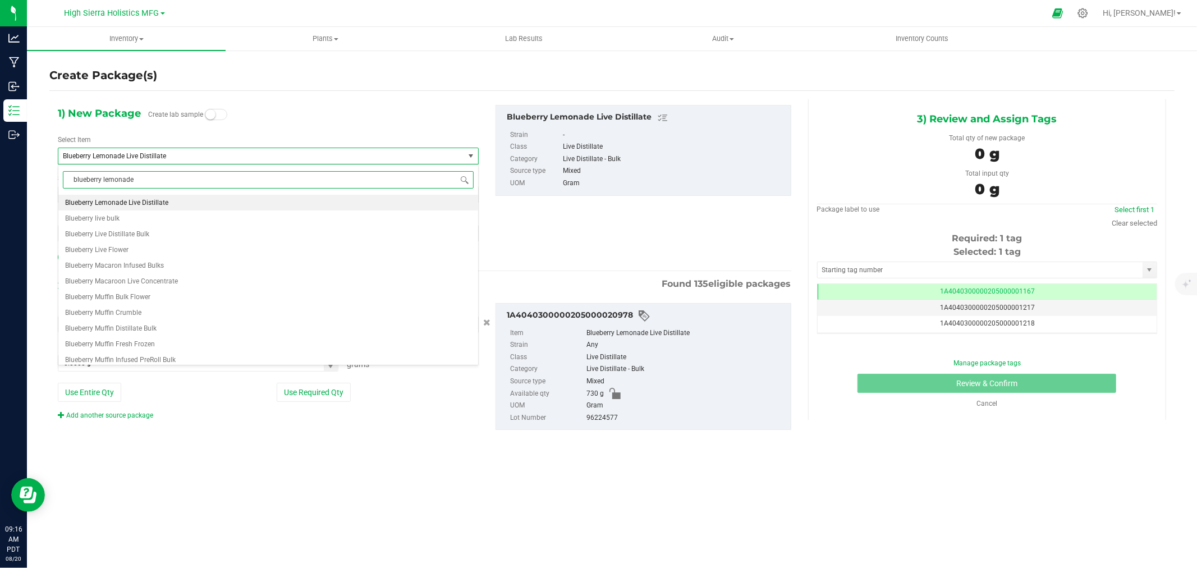
scroll to position [0, 0]
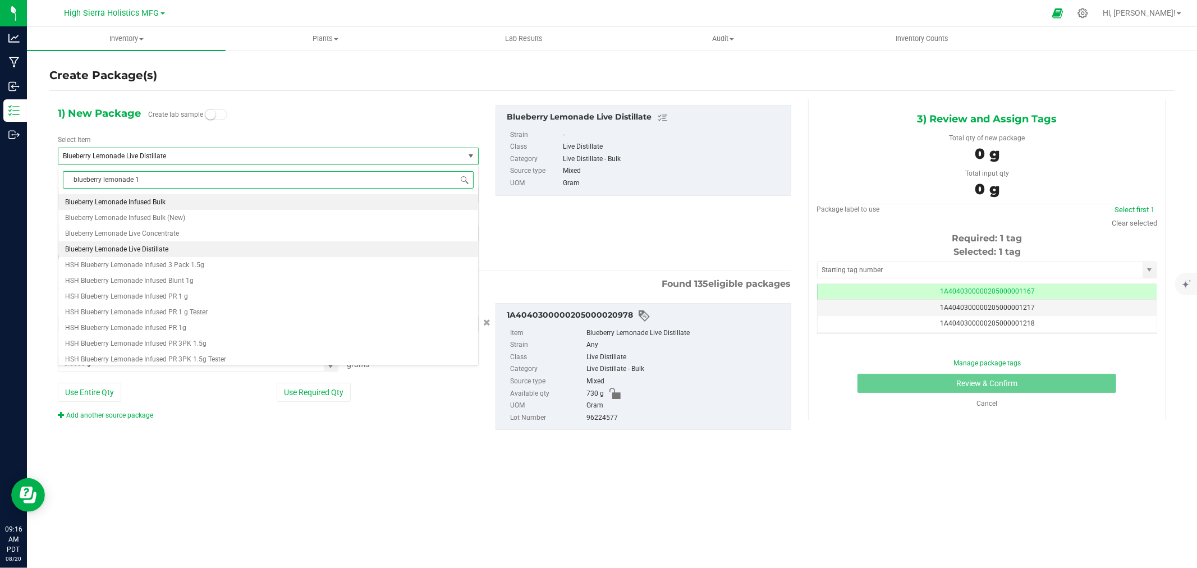
type input "blueberry lemonade 1g"
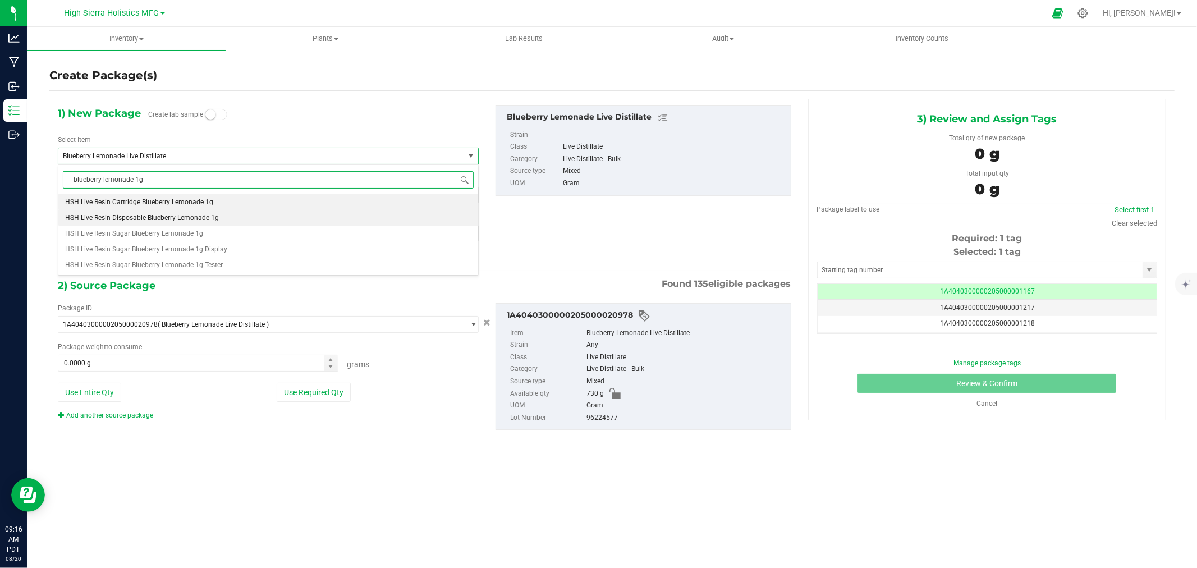
click at [207, 214] on li "HSH Live Resin Disposable Blueberry Lemonade 1g" at bounding box center [268, 218] width 420 height 16
type input "0"
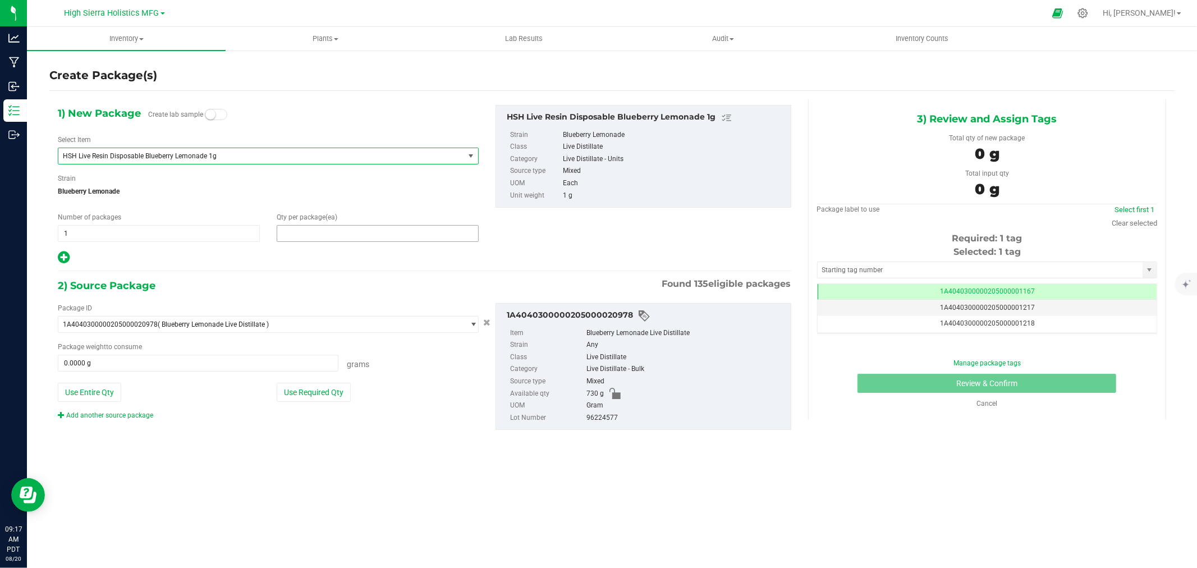
click at [316, 232] on span at bounding box center [378, 233] width 202 height 17
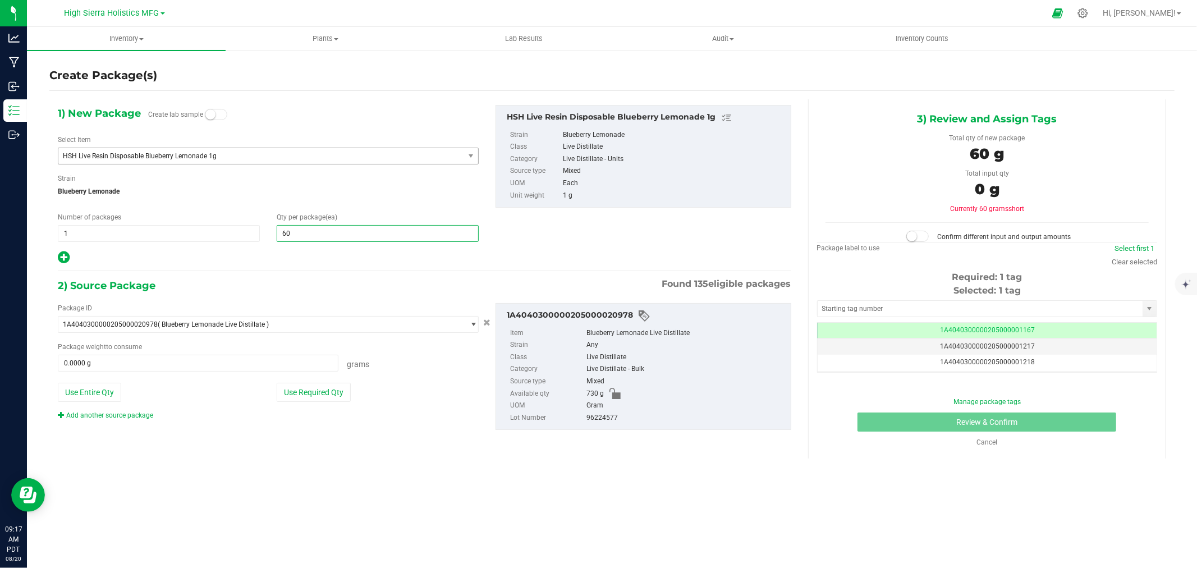
click at [309, 256] on div at bounding box center [268, 257] width 421 height 15
click at [310, 395] on button "Use Required Qty" at bounding box center [314, 392] width 74 height 19
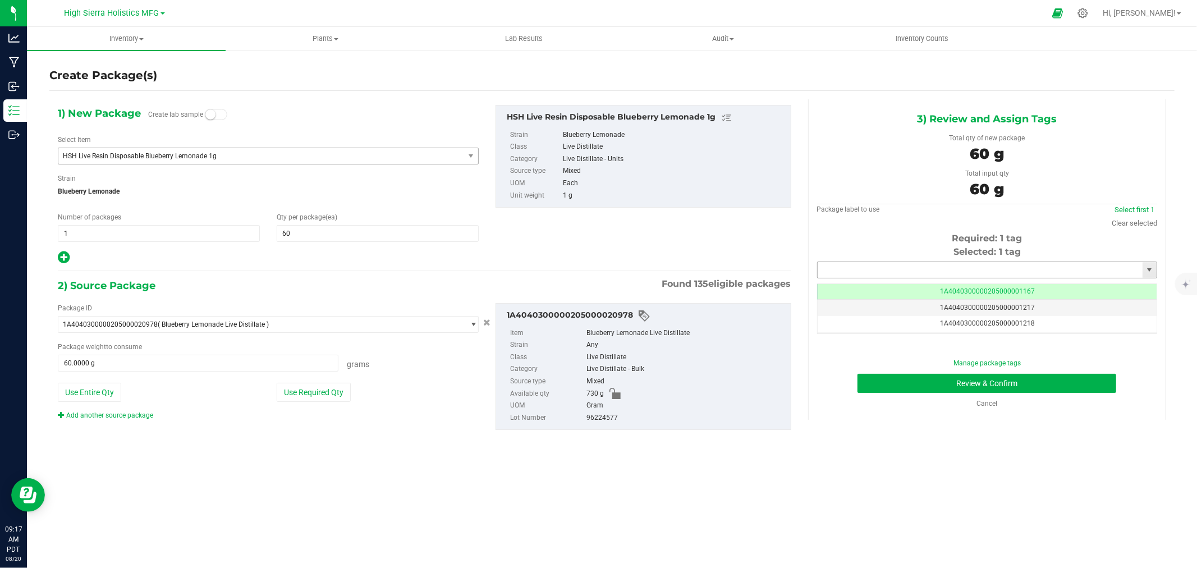
click at [870, 270] on input "text" at bounding box center [980, 270] width 325 height 16
click at [894, 283] on li "1A4040300000205000024448" at bounding box center [987, 289] width 339 height 17
click at [932, 386] on button "Review & Confirm" at bounding box center [986, 383] width 259 height 19
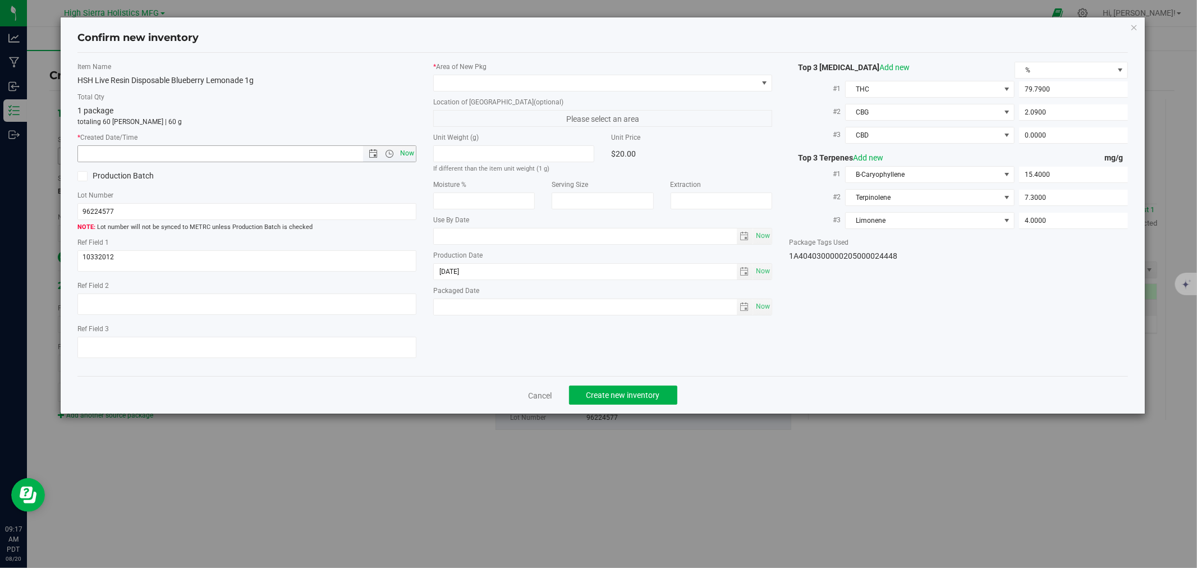
click at [407, 159] on span "Now" at bounding box center [407, 153] width 19 height 16
click at [453, 86] on span at bounding box center [596, 83] width 324 height 16
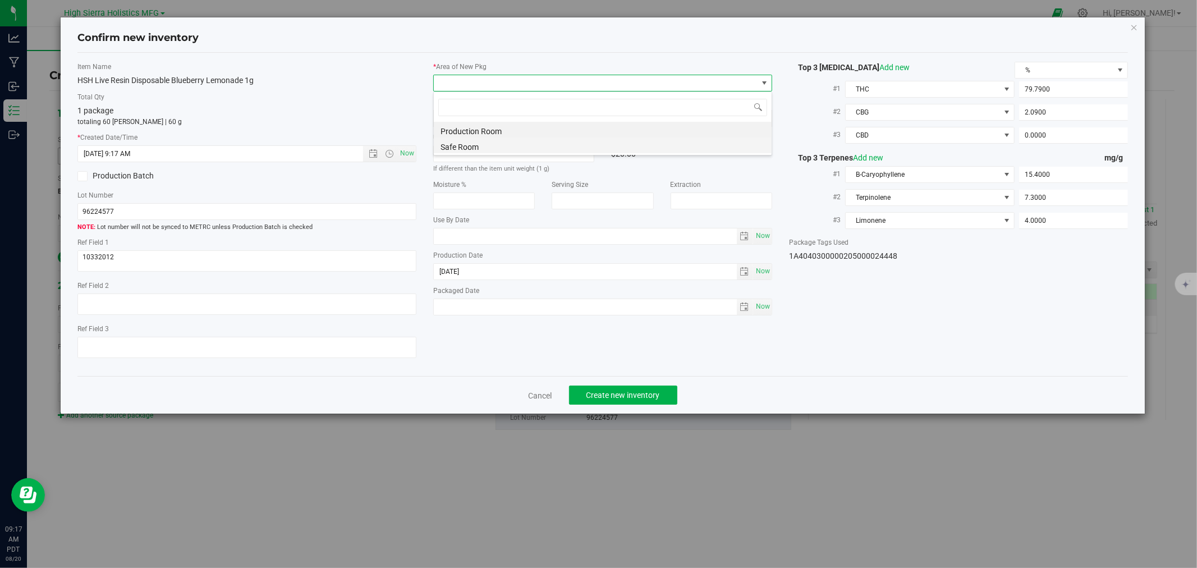
click at [466, 141] on li "Safe Room" at bounding box center [603, 145] width 338 height 16
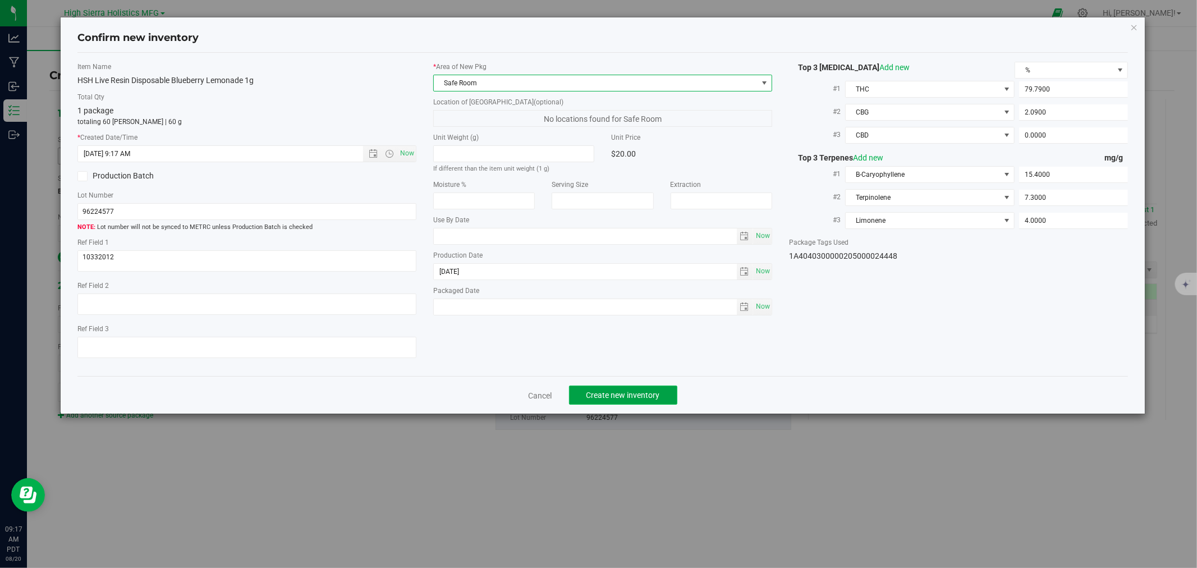
click at [601, 397] on span "Create new inventory" at bounding box center [623, 395] width 74 height 9
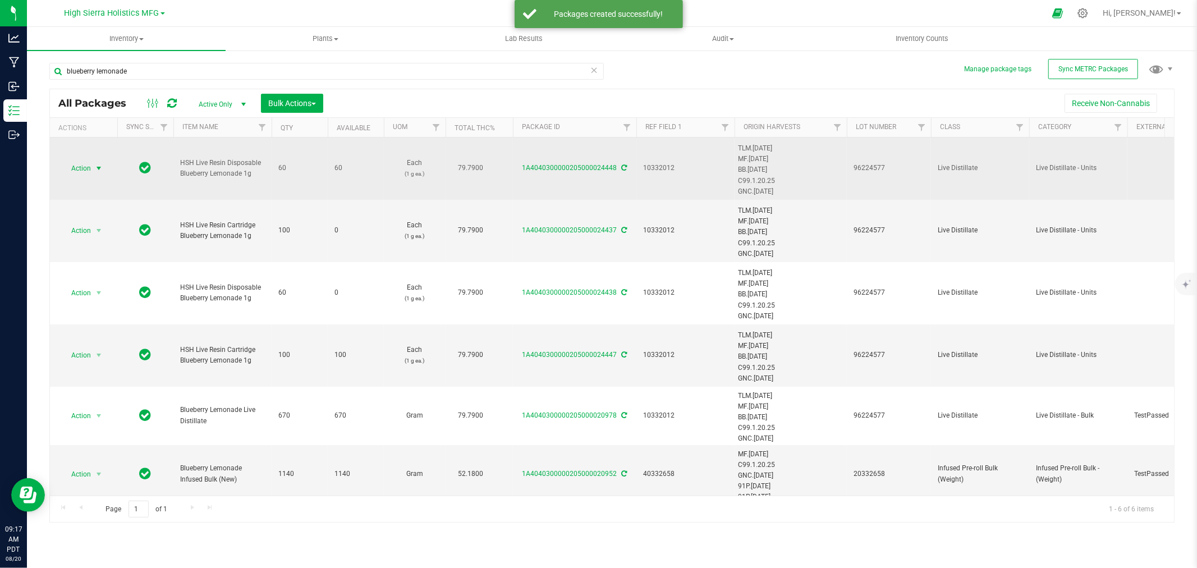
click at [97, 167] on span "select" at bounding box center [98, 168] width 9 height 9
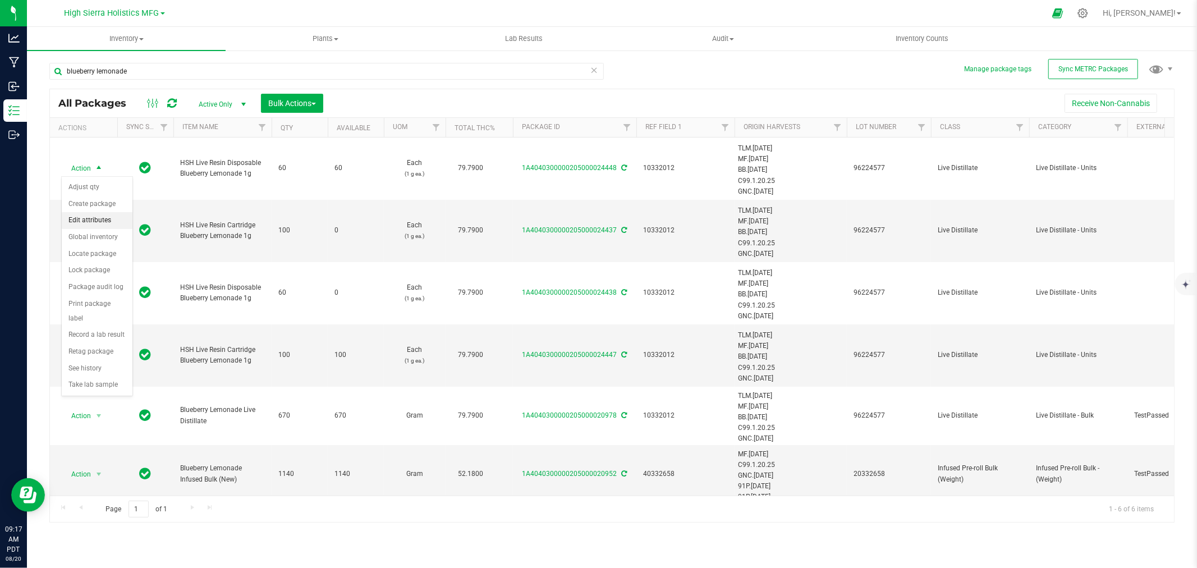
click at [99, 223] on li "Edit attributes" at bounding box center [97, 220] width 71 height 17
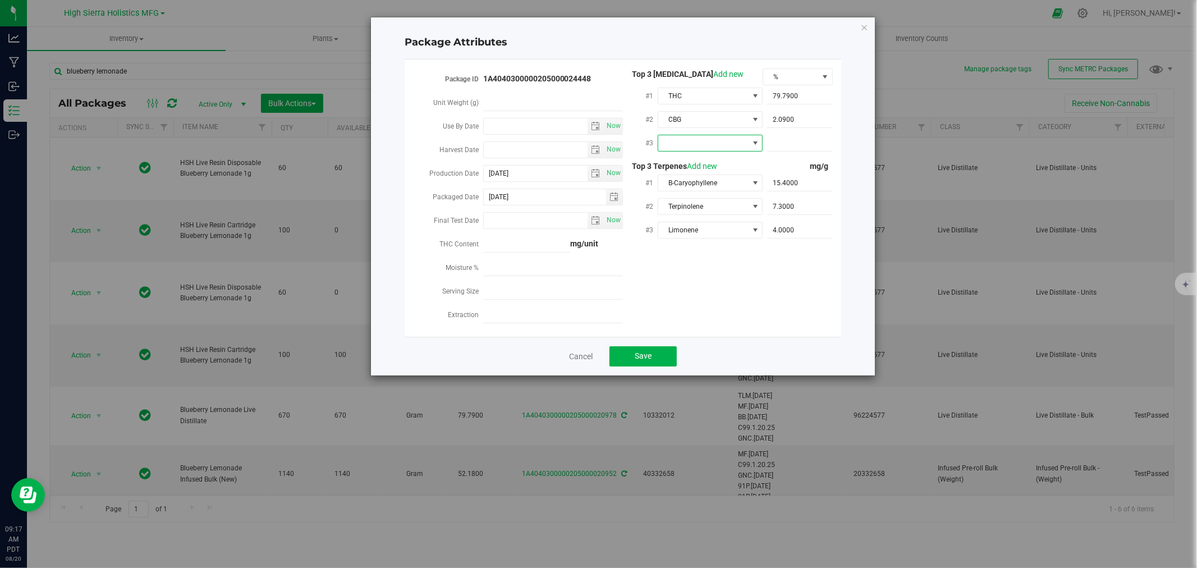
click at [731, 143] on span at bounding box center [703, 143] width 90 height 16
click at [682, 209] on li "CBD" at bounding box center [710, 208] width 105 height 19
click at [789, 145] on span at bounding box center [800, 143] width 66 height 16
type input "0"
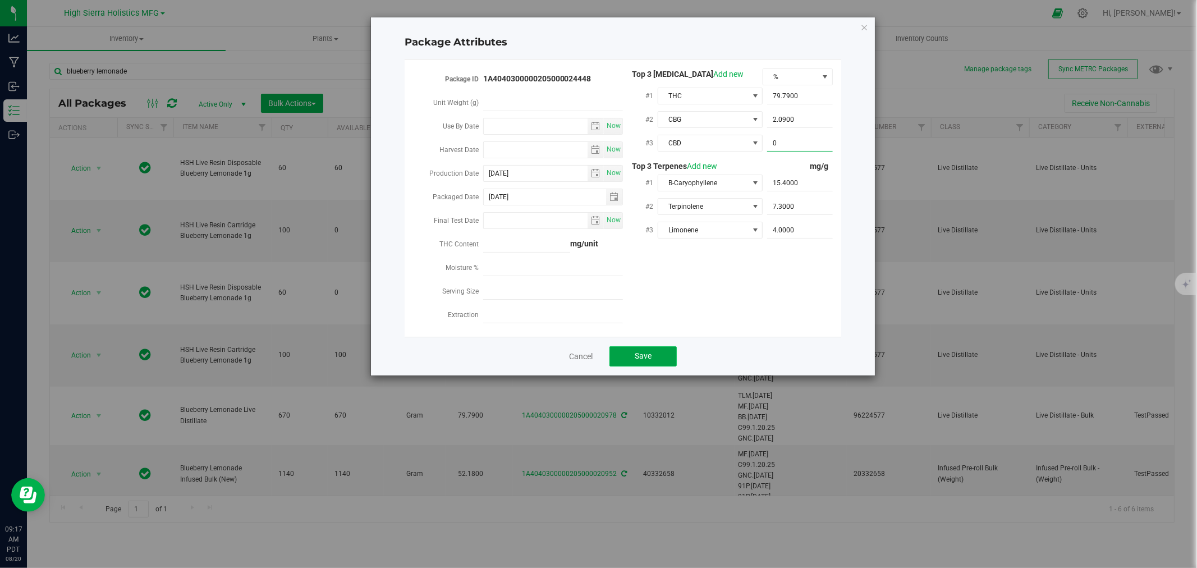
type input "0.0000"
click at [652, 357] on span "Save" at bounding box center [643, 355] width 17 height 9
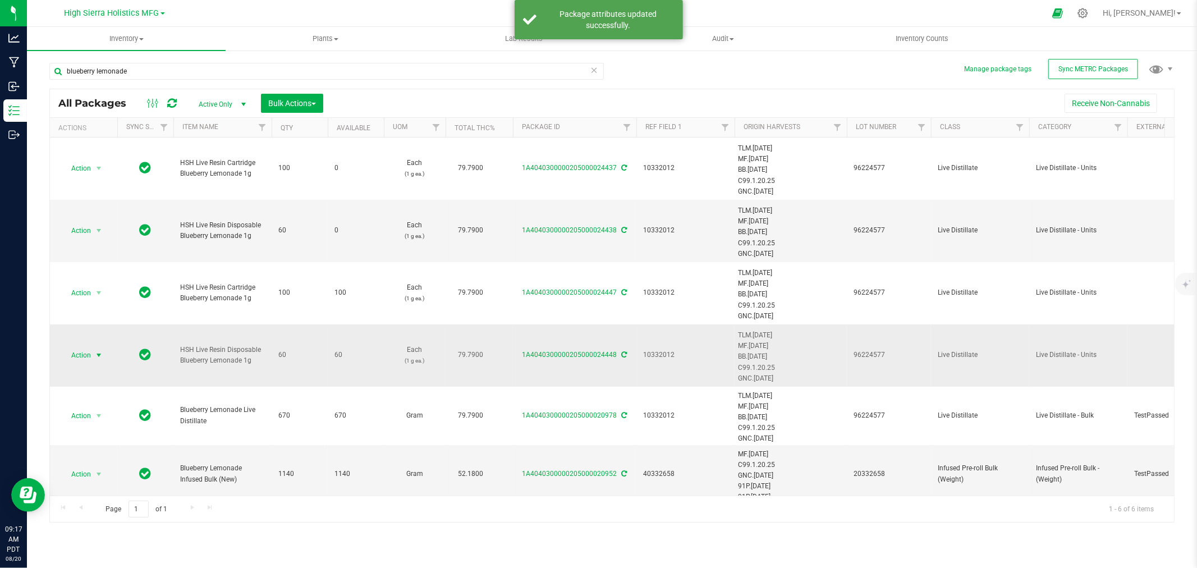
click at [90, 352] on span "Action" at bounding box center [76, 355] width 30 height 16
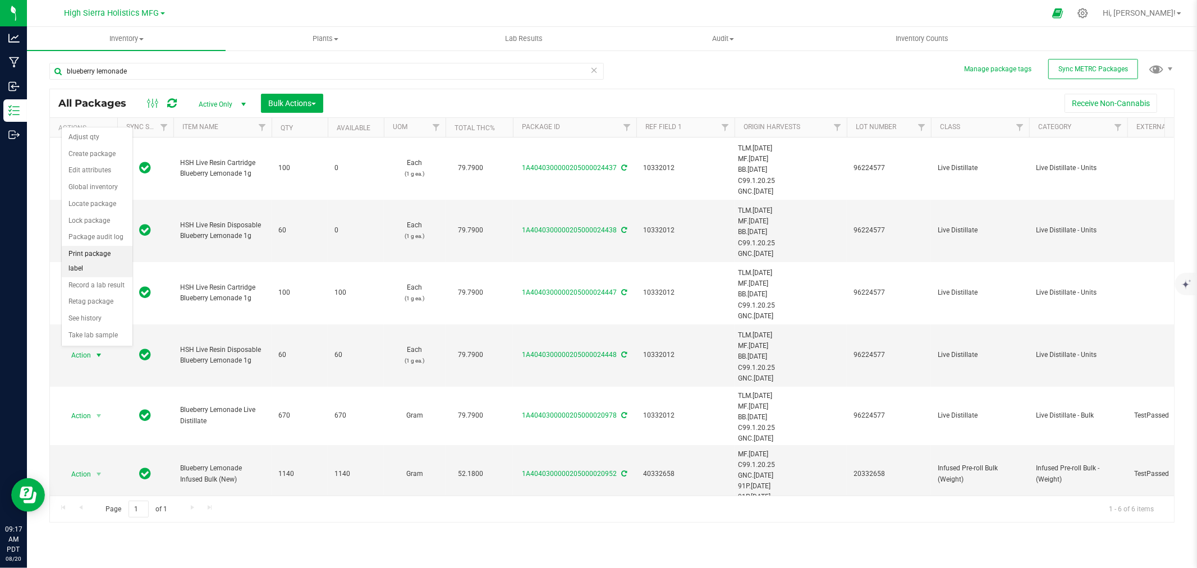
click at [96, 251] on li "Print package label" at bounding box center [97, 261] width 71 height 31
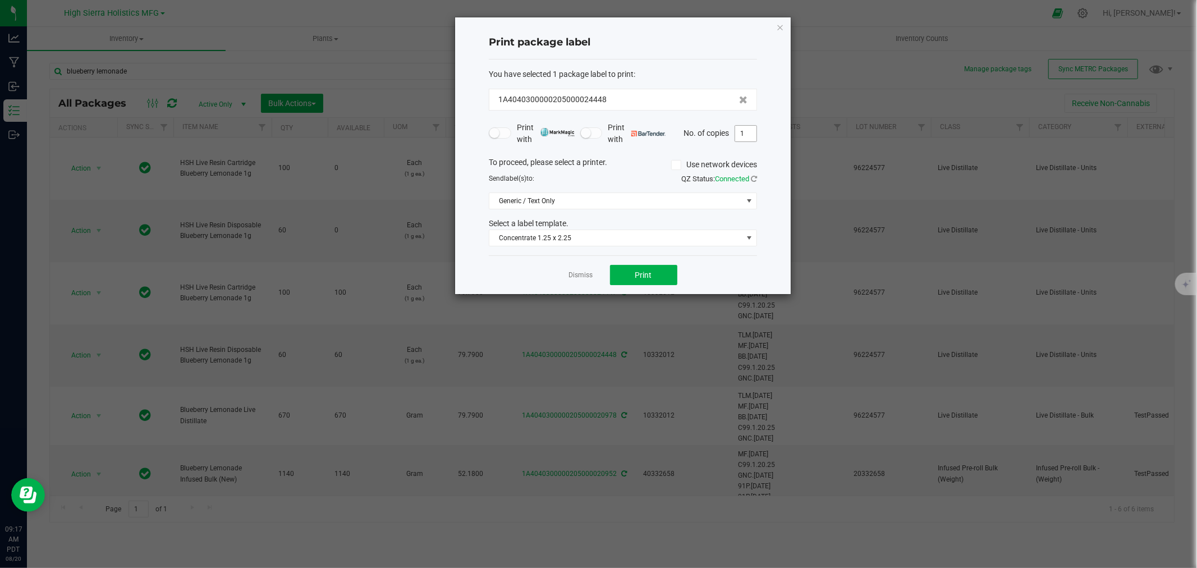
click at [742, 135] on input "1" at bounding box center [745, 134] width 21 height 16
type input "60"
click at [652, 277] on span "Print" at bounding box center [643, 274] width 17 height 9
click at [777, 23] on icon "button" at bounding box center [780, 26] width 8 height 13
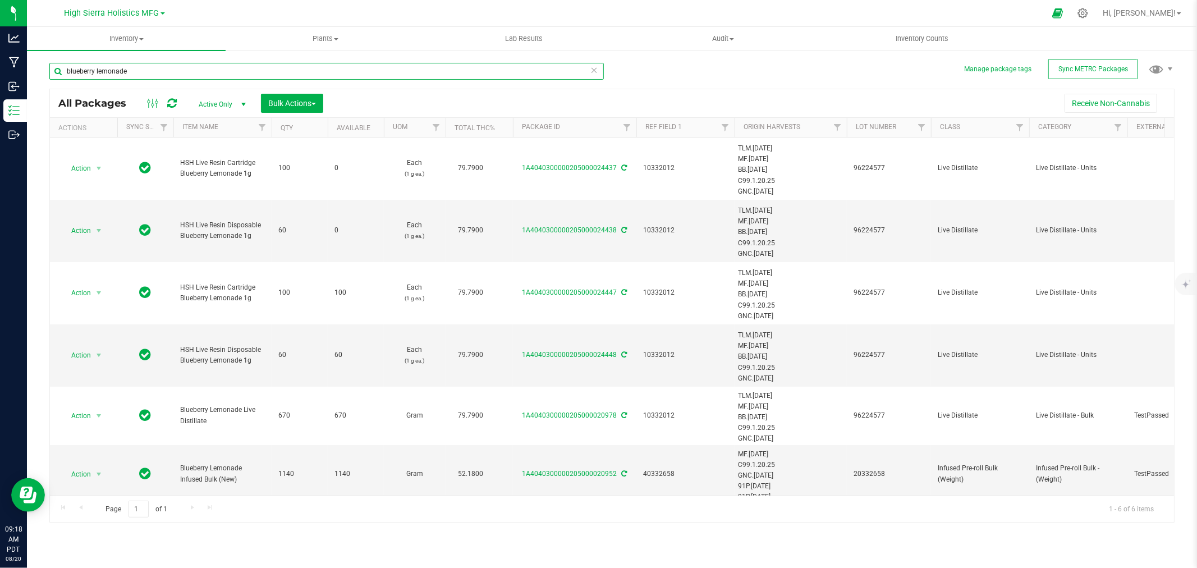
drag, startPoint x: 109, startPoint y: 74, endPoint x: 52, endPoint y: 71, distance: 56.8
click at [52, 71] on input "blueberry lemonade" at bounding box center [326, 71] width 554 height 17
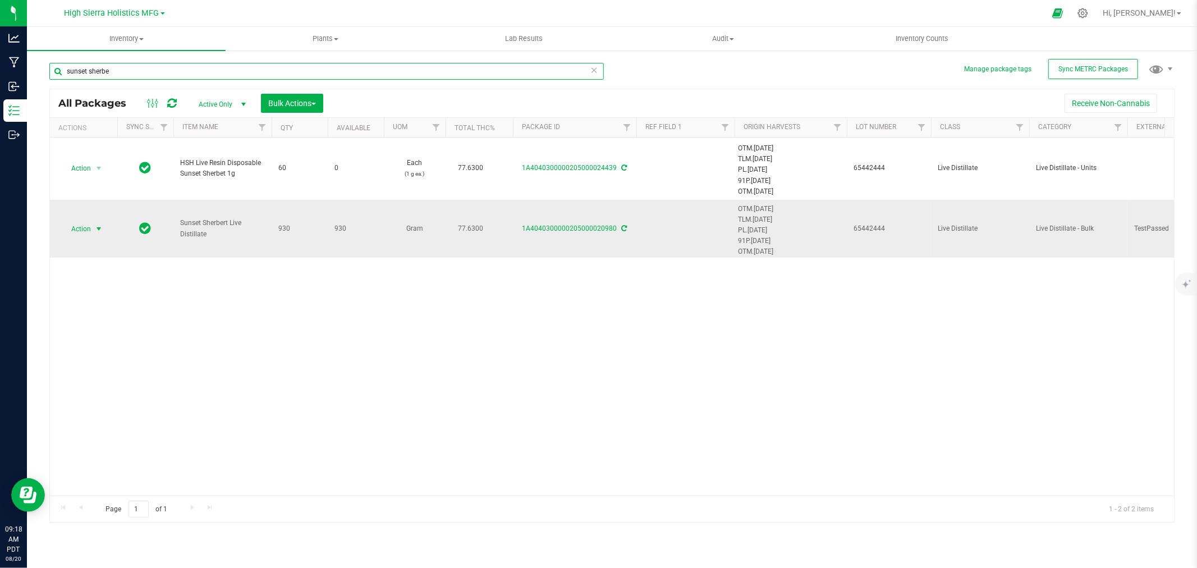
type input "sunset sherbe"
click at [94, 230] on span "select" at bounding box center [98, 228] width 9 height 9
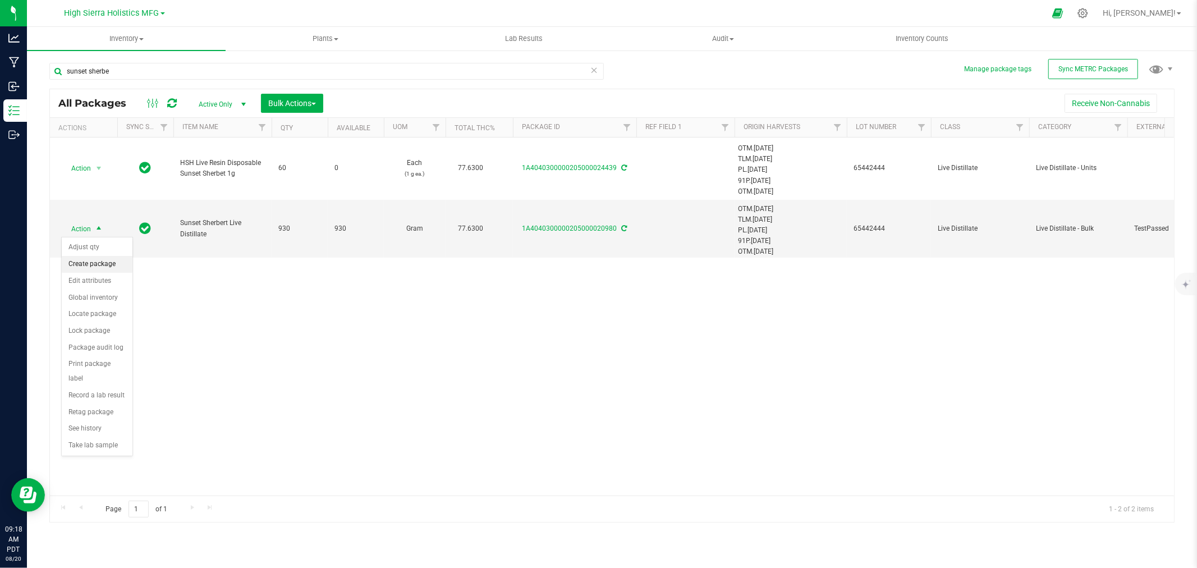
click at [104, 264] on li "Create package" at bounding box center [97, 264] width 71 height 17
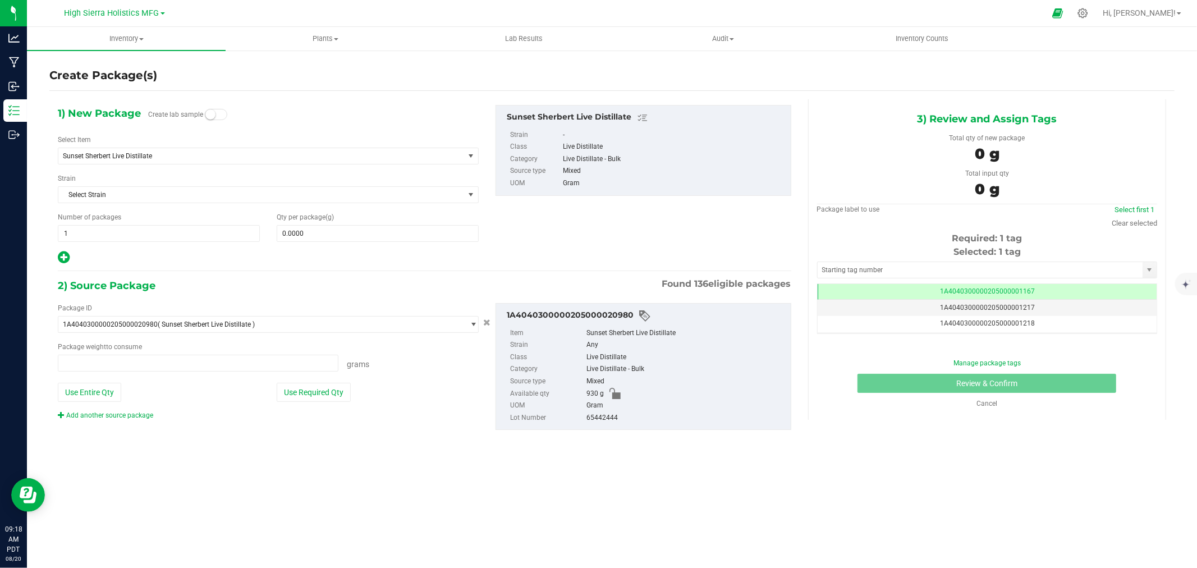
type input "0.0000 g"
click at [187, 154] on span "Sunset Sherbert Live Distillate" at bounding box center [253, 156] width 380 height 8
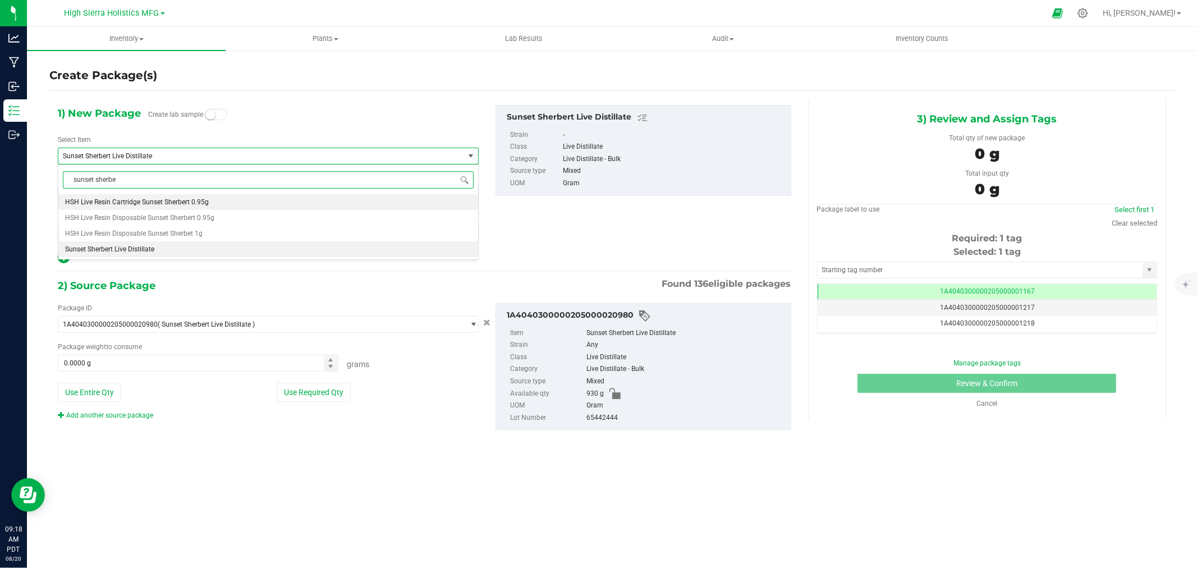
type input "sunset sherbet"
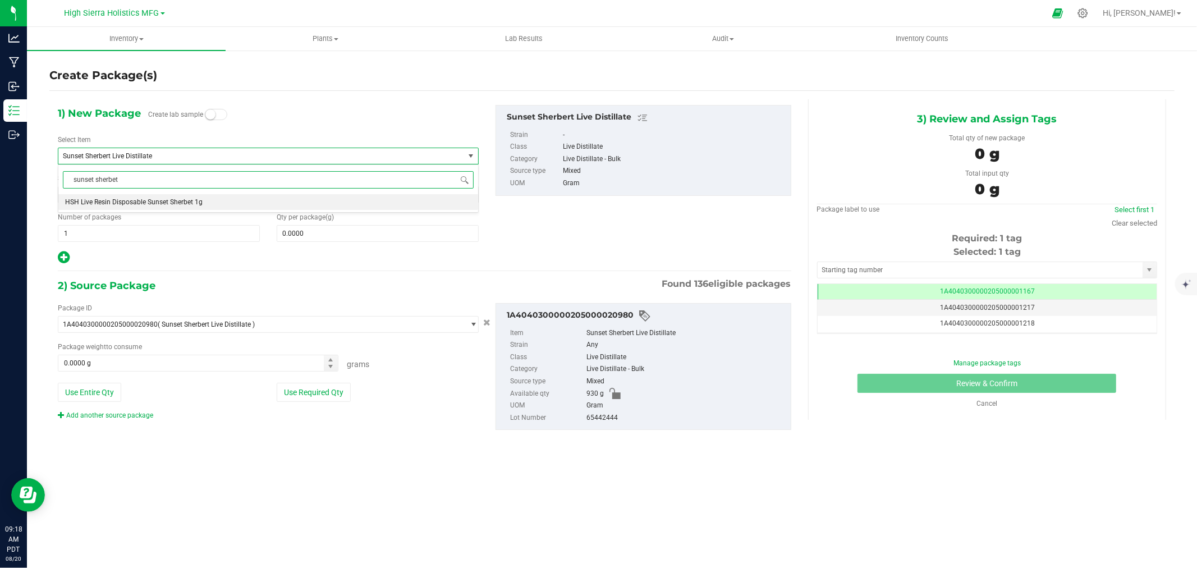
click at [208, 201] on li "HSH Live Resin Disposable Sunset Sherbet 1g" at bounding box center [268, 202] width 420 height 16
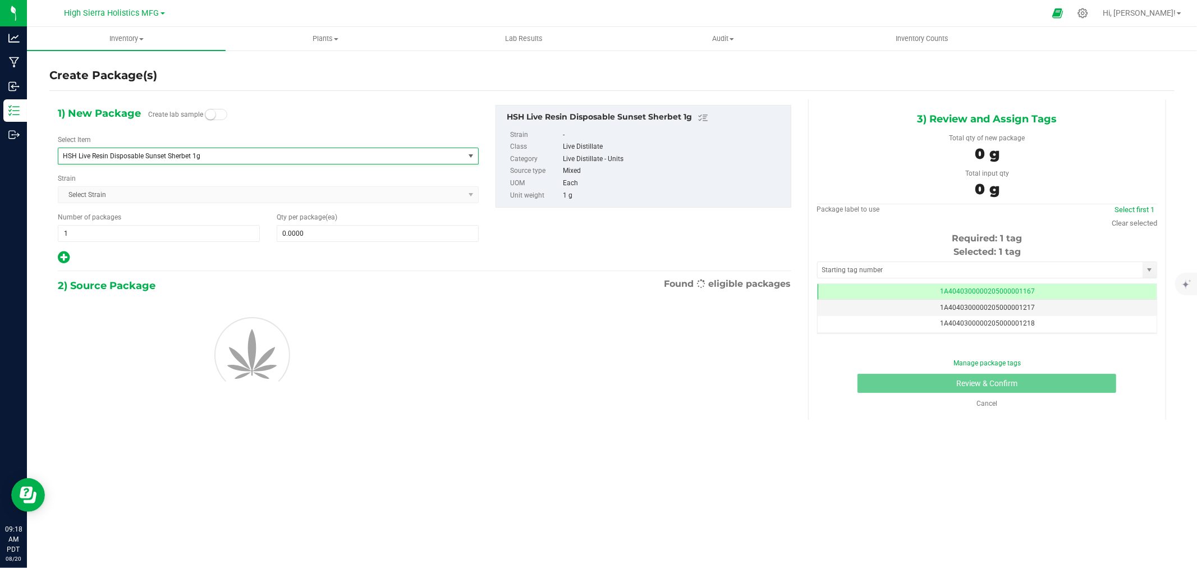
type input "0"
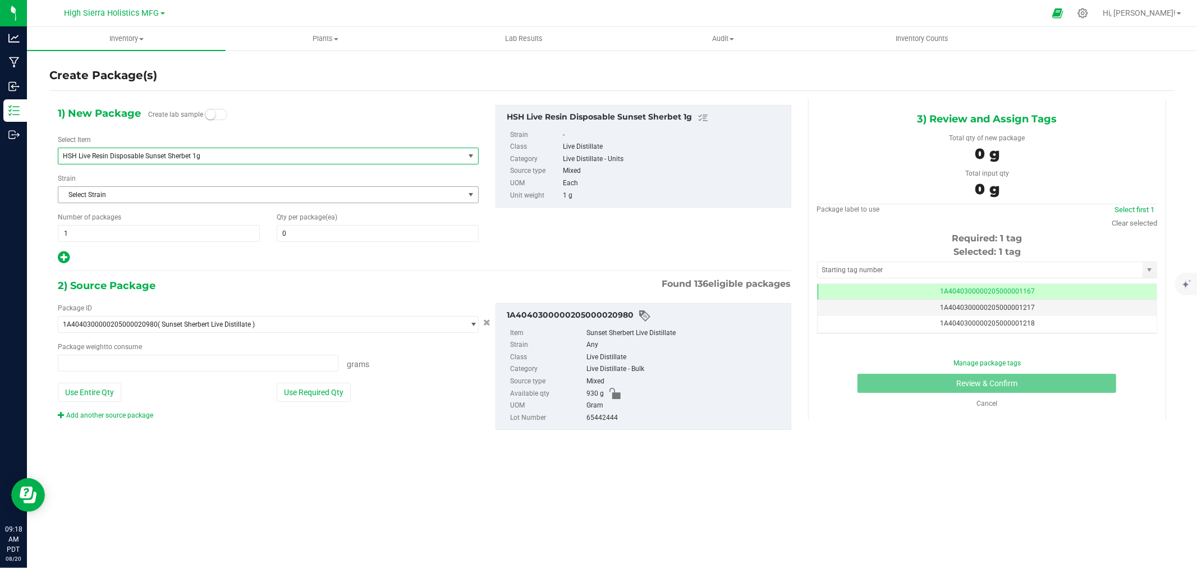
type input "0.0000 g"
click at [312, 232] on span at bounding box center [378, 233] width 202 height 17
type input "60"
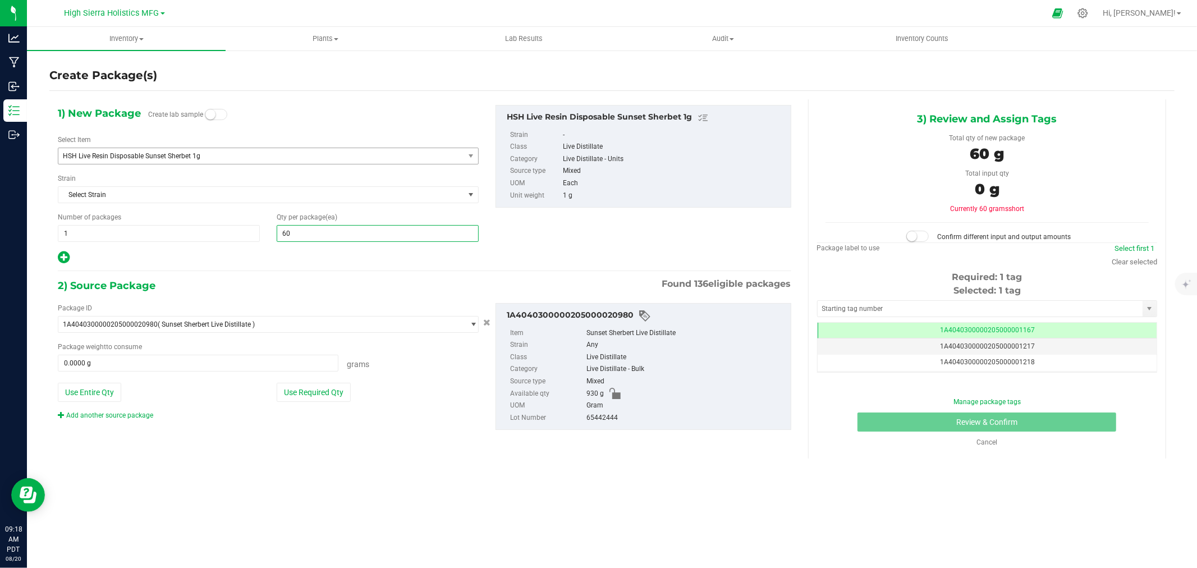
type input "60"
click at [293, 267] on div "1) New Package Create lab sample Select Item HSH Live Resin Disposable Sunset S…" at bounding box center [424, 276] width 750 height 355
click at [333, 397] on button "Use Required Qty" at bounding box center [314, 392] width 74 height 19
type input "60.0000 g"
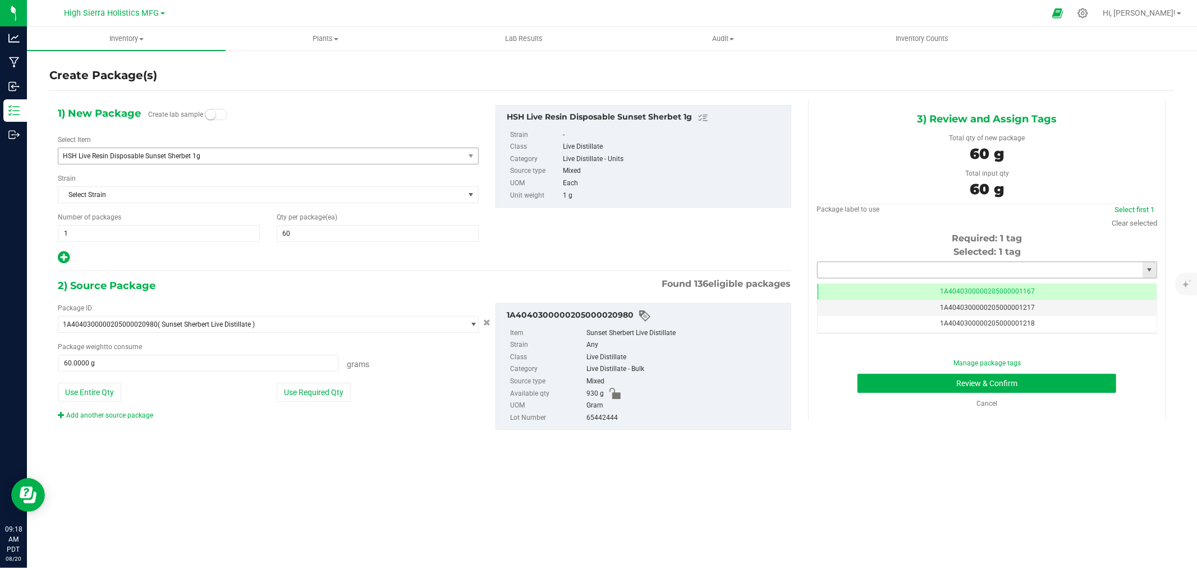
click at [871, 276] on input "text" at bounding box center [980, 270] width 325 height 16
click at [886, 289] on li "1A4040300000205000024449" at bounding box center [987, 289] width 339 height 17
type input "1A4040300000205000024449"
click at [924, 380] on button "Review & Confirm" at bounding box center [986, 383] width 259 height 19
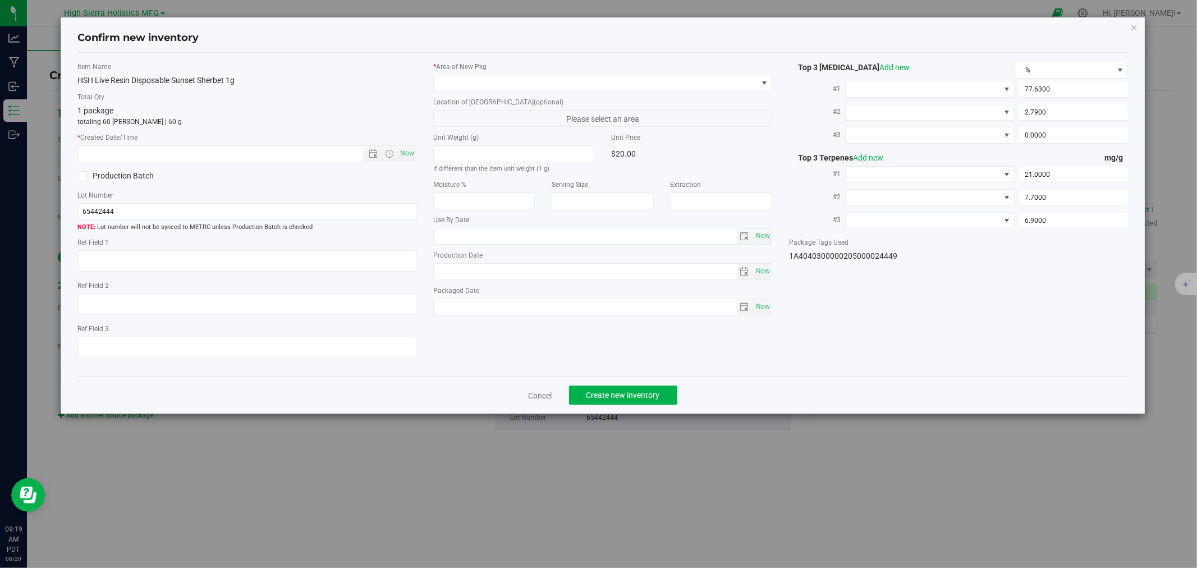
type input "[DATE]"
click at [402, 152] on span "Now" at bounding box center [407, 153] width 19 height 16
type input "[DATE] 9:19 AM"
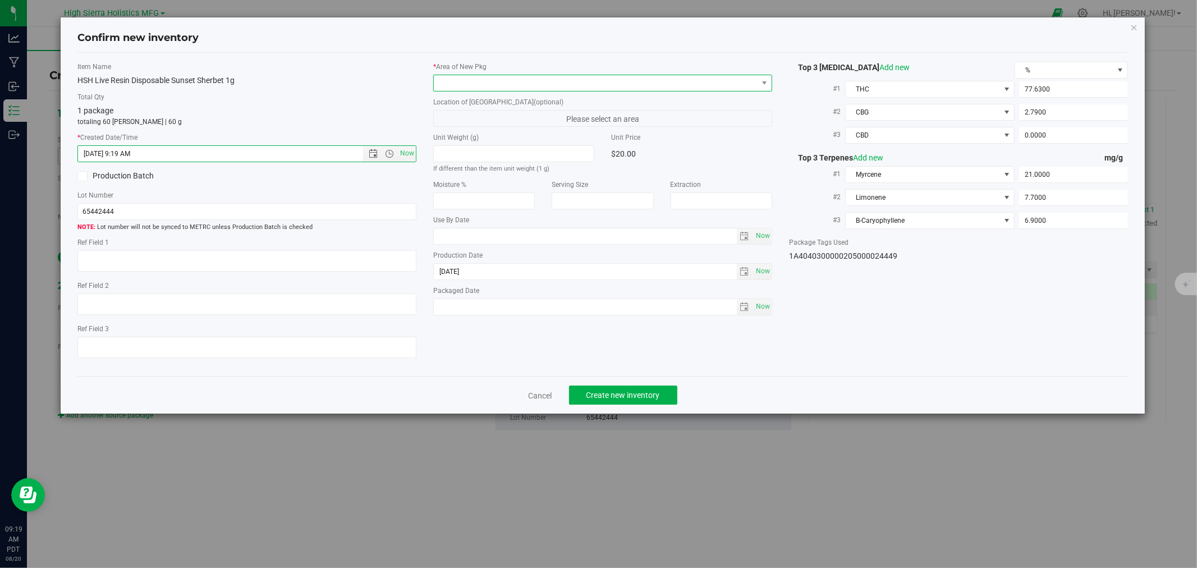
click at [465, 83] on span at bounding box center [596, 83] width 324 height 16
click at [461, 147] on li "Safe Room" at bounding box center [603, 145] width 338 height 16
click at [661, 395] on button "Create new inventory" at bounding box center [623, 395] width 108 height 19
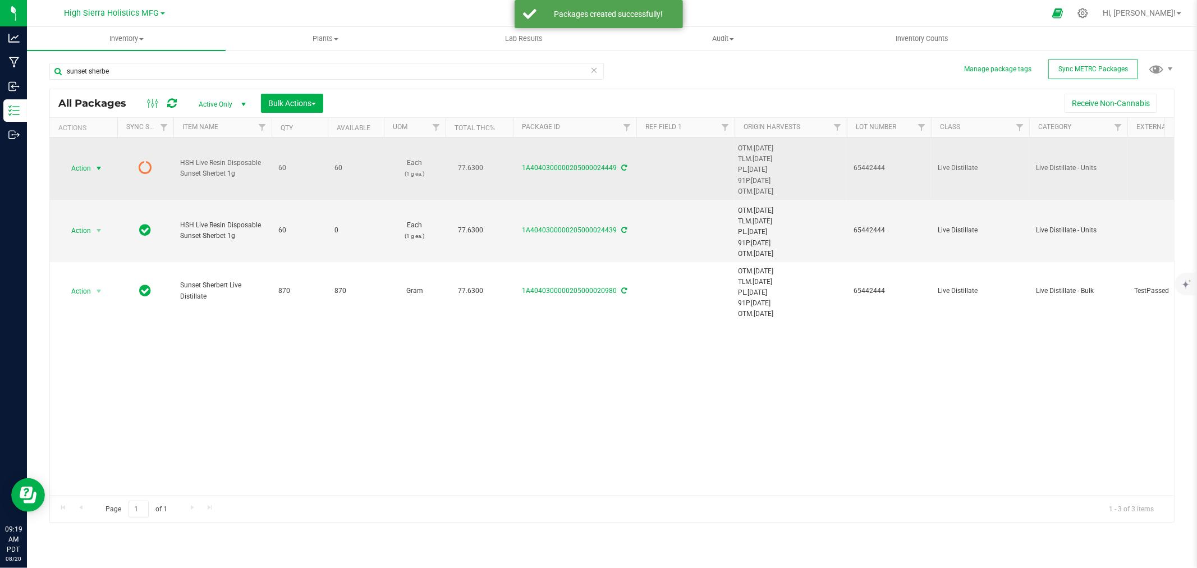
click at [96, 169] on span "select" at bounding box center [98, 168] width 9 height 9
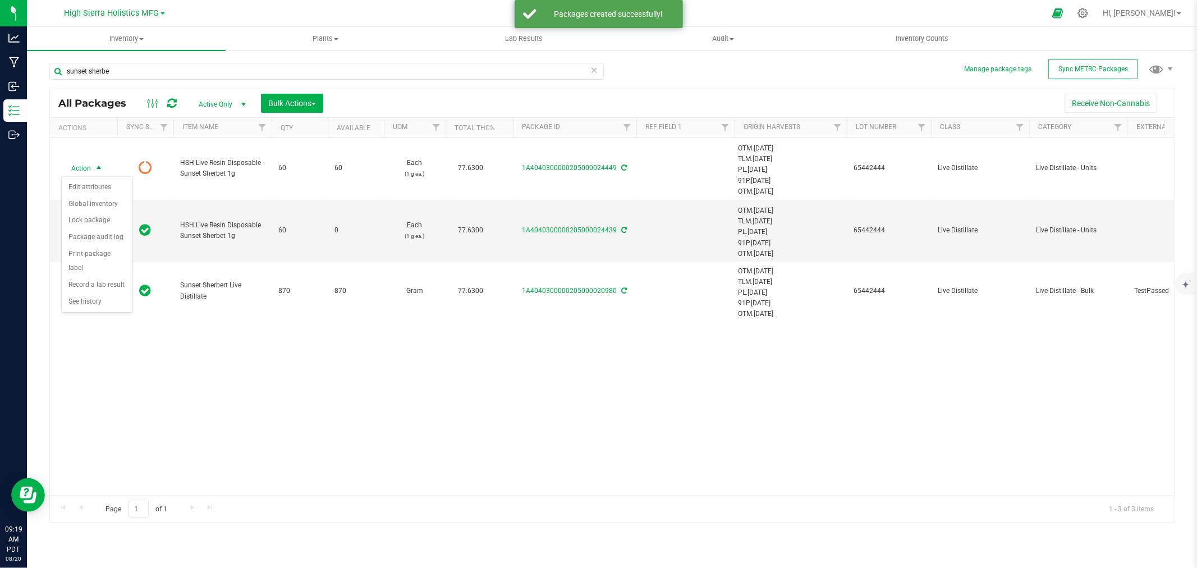
click at [96, 178] on div "Action Edit attributes Global inventory Lock package Package audit log Print pa…" at bounding box center [97, 244] width 72 height 136
click at [98, 182] on li "Edit attributes" at bounding box center [97, 187] width 71 height 17
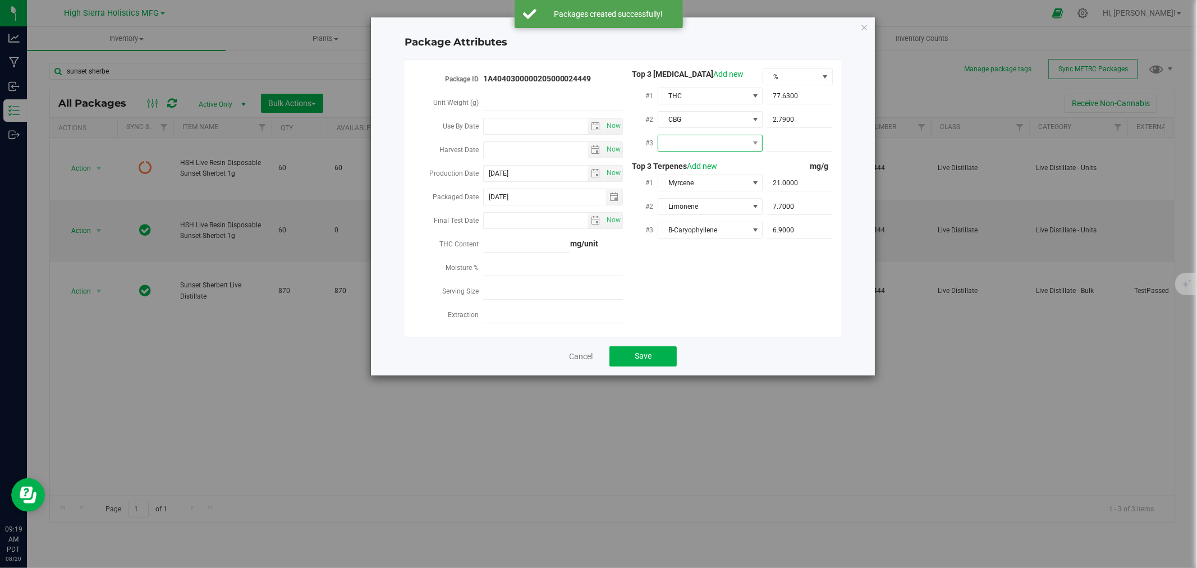
click at [742, 146] on span at bounding box center [703, 143] width 90 height 16
click at [692, 209] on li "CBD" at bounding box center [710, 208] width 105 height 19
click at [792, 139] on span at bounding box center [800, 143] width 66 height 16
type input "0"
type input "0.0000"
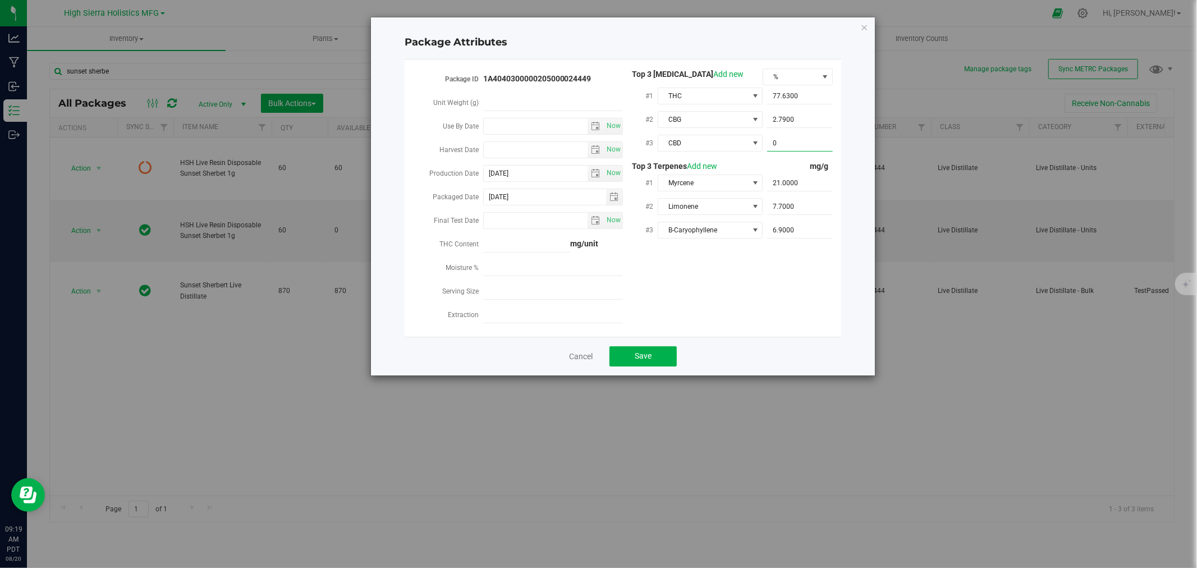
click at [783, 281] on div "Package ID 1A4040300000205000024449 Unit Weight (g) Use By Date Now Harvest Dat…" at bounding box center [623, 197] width 420 height 259
click at [666, 354] on button "Save" at bounding box center [642, 356] width 67 height 20
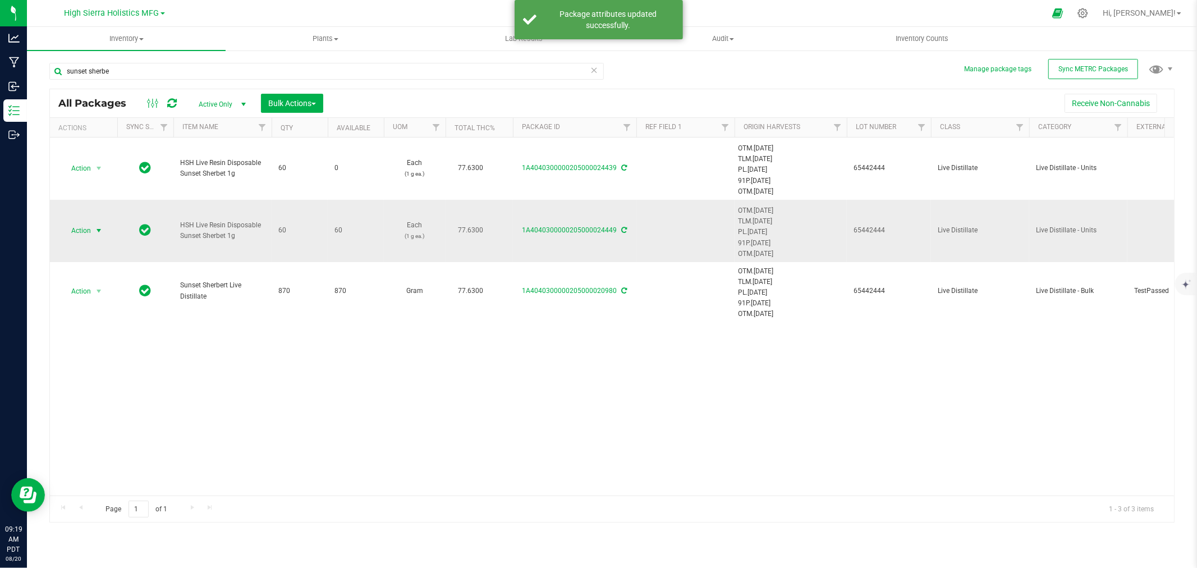
click at [93, 230] on span "select" at bounding box center [99, 231] width 14 height 16
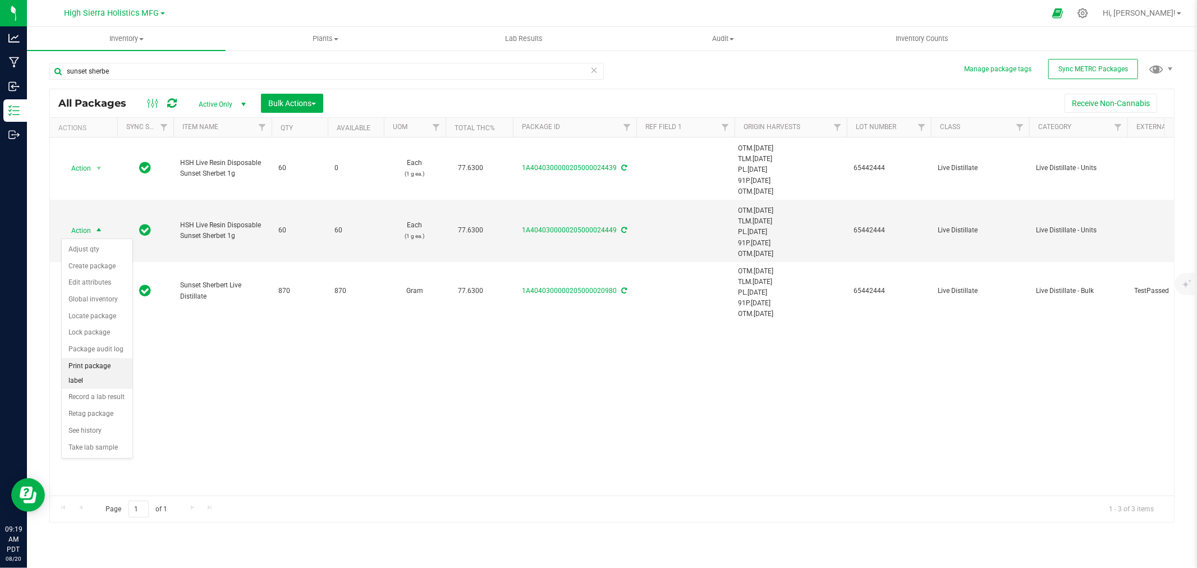
click at [101, 363] on li "Print package label" at bounding box center [97, 373] width 71 height 31
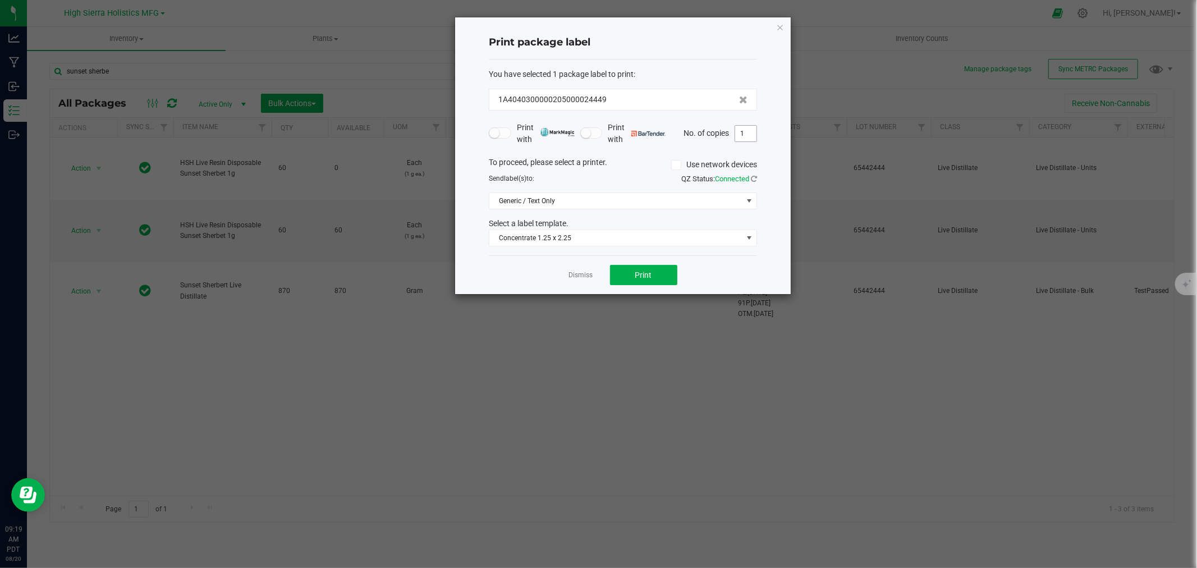
click at [750, 135] on input "1" at bounding box center [745, 134] width 21 height 16
type input "60"
click at [668, 273] on button "Print" at bounding box center [643, 275] width 67 height 20
click at [781, 24] on icon "button" at bounding box center [780, 26] width 8 height 13
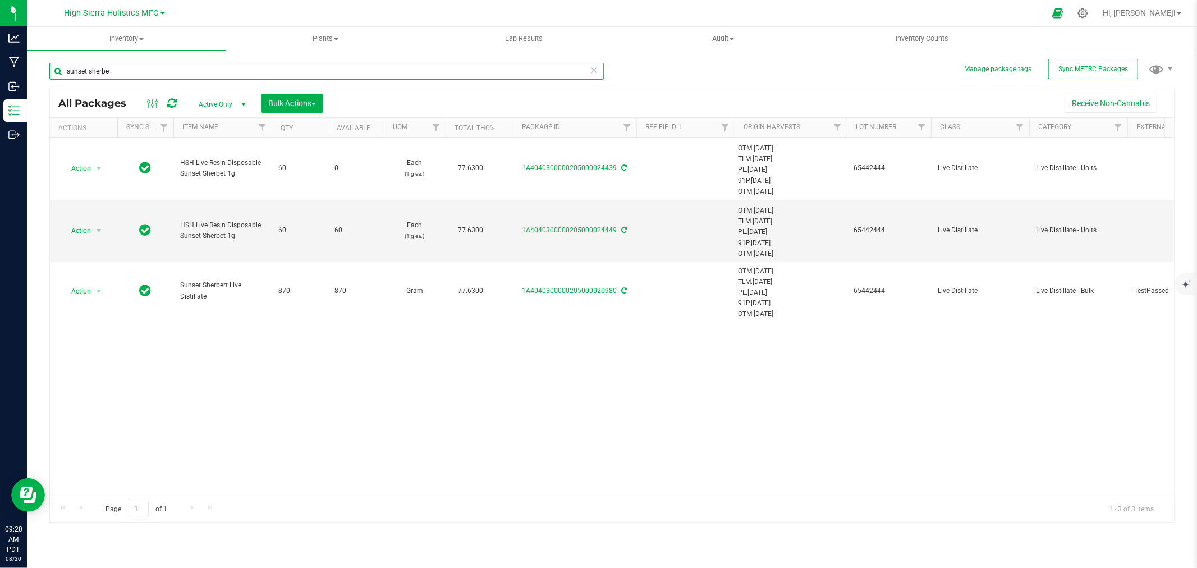
drag, startPoint x: 112, startPoint y: 74, endPoint x: 58, endPoint y: 74, distance: 54.4
click at [58, 74] on input "sunset sherbe" at bounding box center [326, 71] width 554 height 17
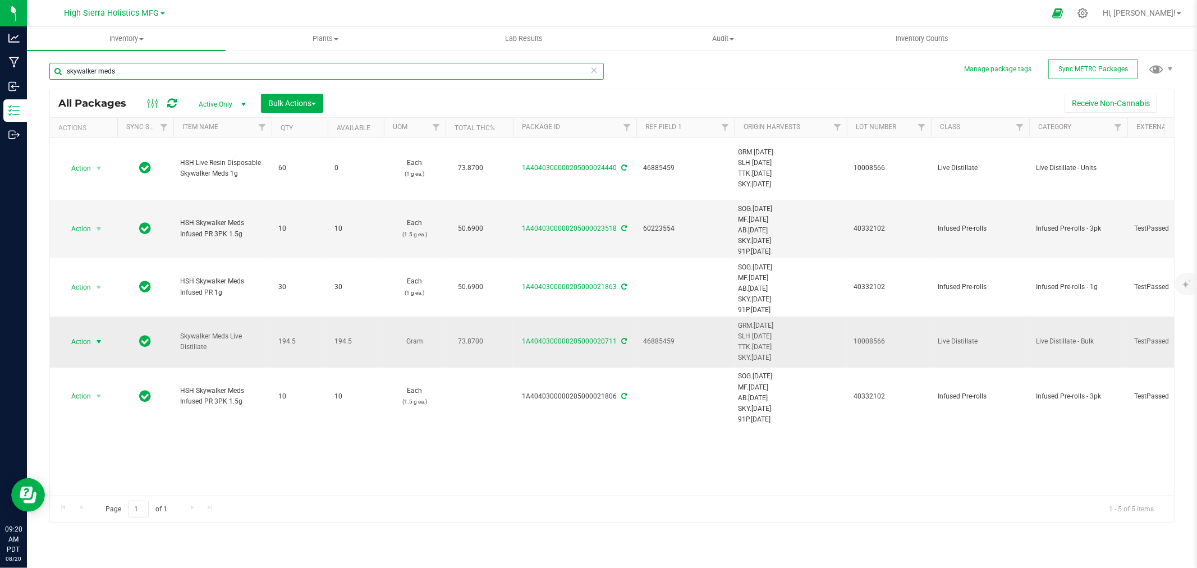
type input "skywalker meds"
click at [81, 348] on span "Action" at bounding box center [76, 342] width 30 height 16
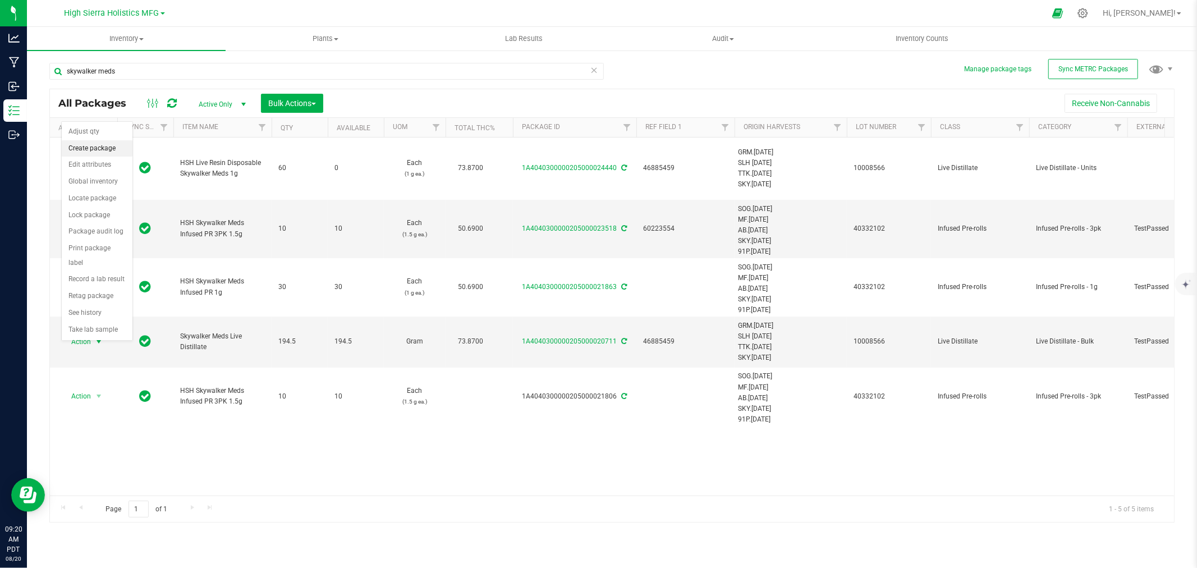
click at [91, 150] on li "Create package" at bounding box center [97, 148] width 71 height 17
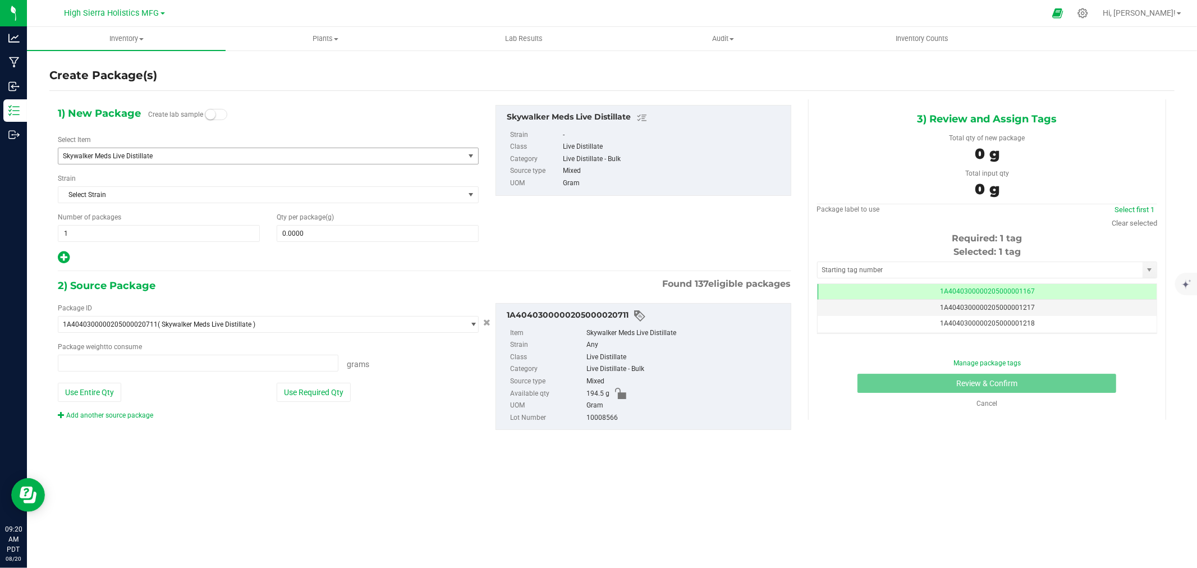
type input "0.0000 g"
click at [223, 152] on span "Skywalker Meds Live Distillate" at bounding box center [253, 156] width 380 height 8
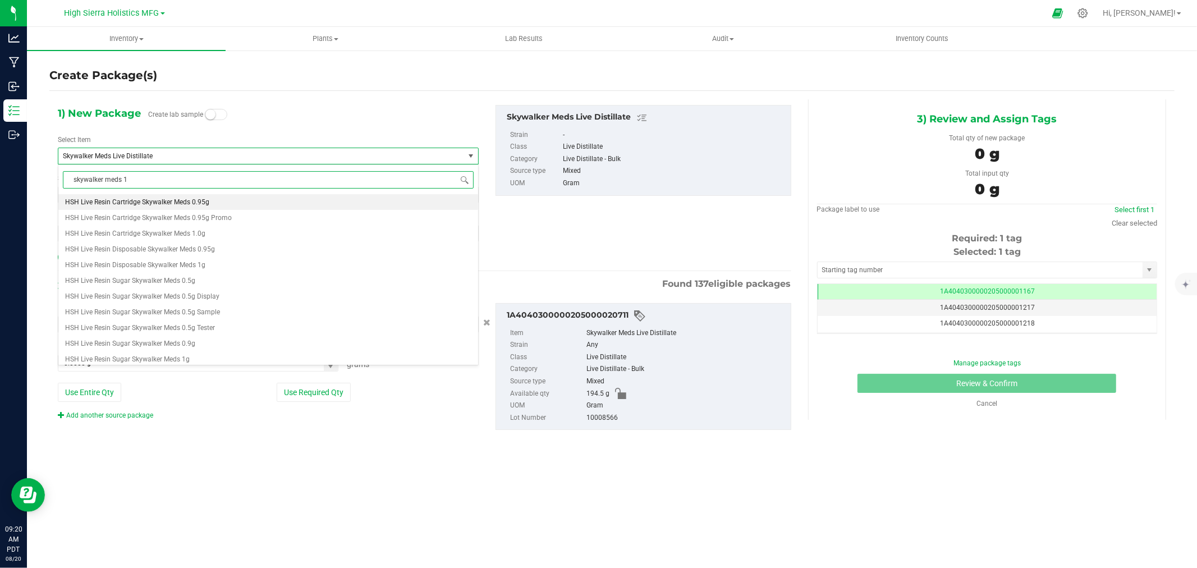
type input "skywalker meds 1g"
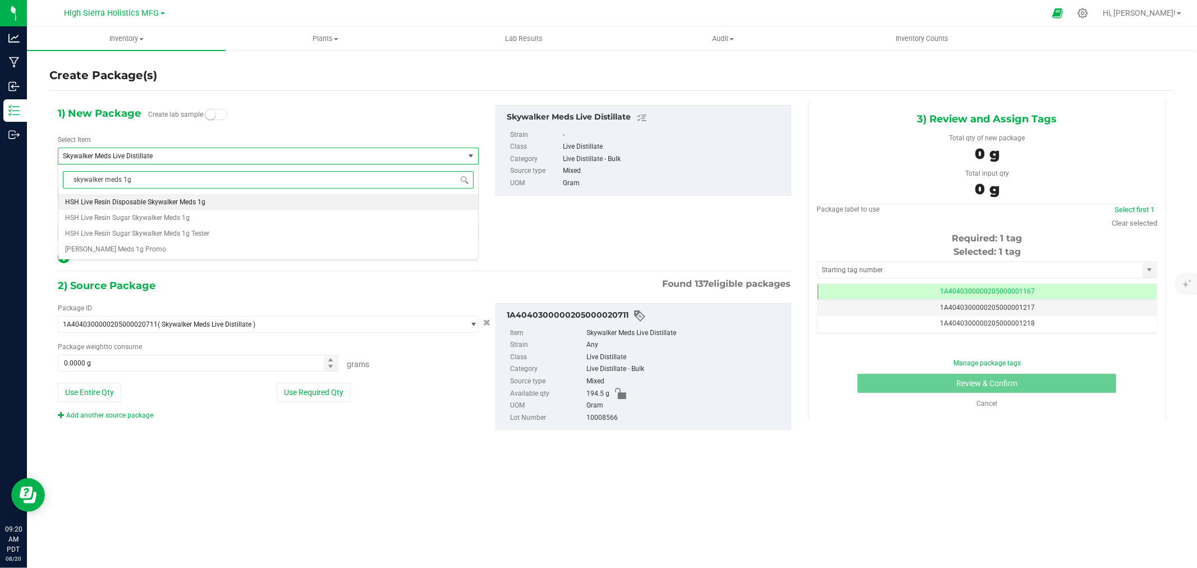
click at [194, 204] on span "HSH Live Resin Disposable Skywalker Meds 1g" at bounding box center [135, 202] width 140 height 8
type input "0"
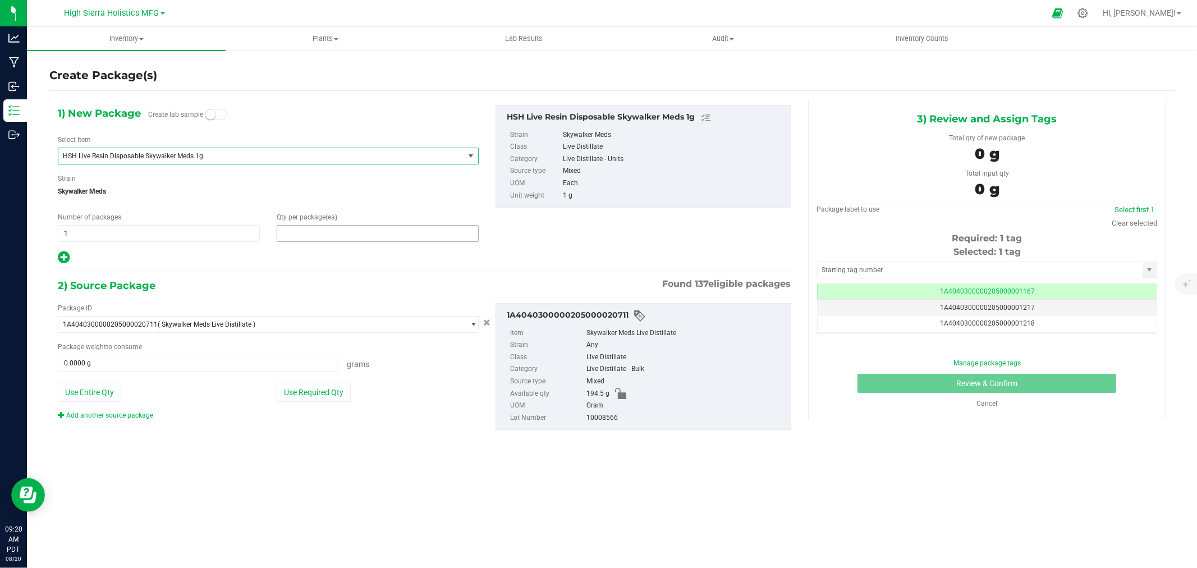
click at [313, 234] on span at bounding box center [378, 233] width 202 height 17
type input "60"
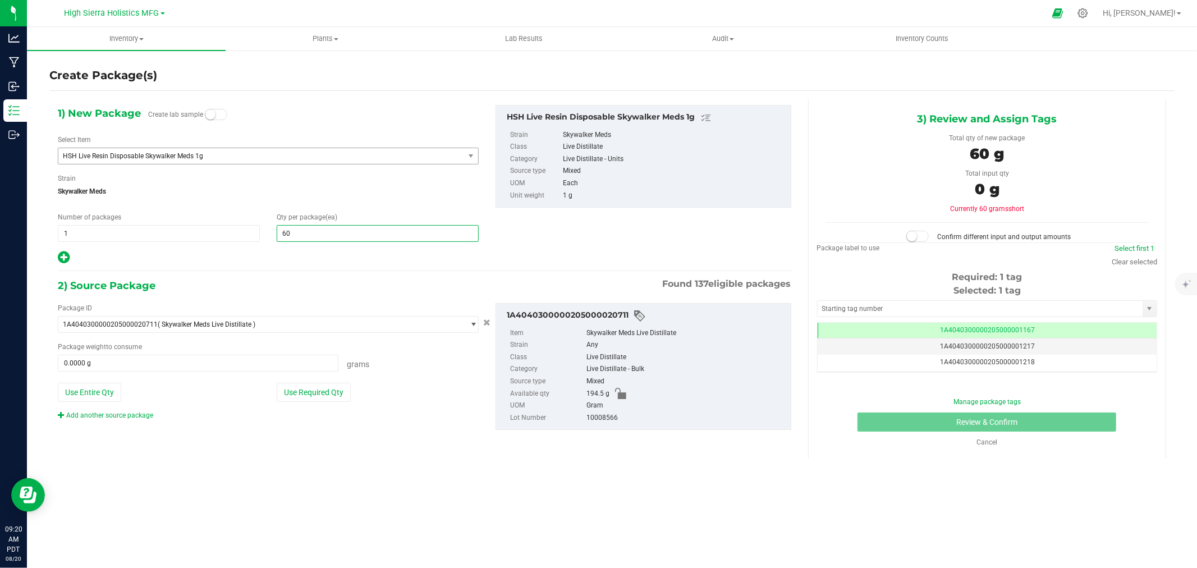
type input "60"
click at [307, 258] on div at bounding box center [268, 257] width 421 height 15
click at [324, 397] on button "Use Required Qty" at bounding box center [314, 392] width 74 height 19
type input "60.0000 g"
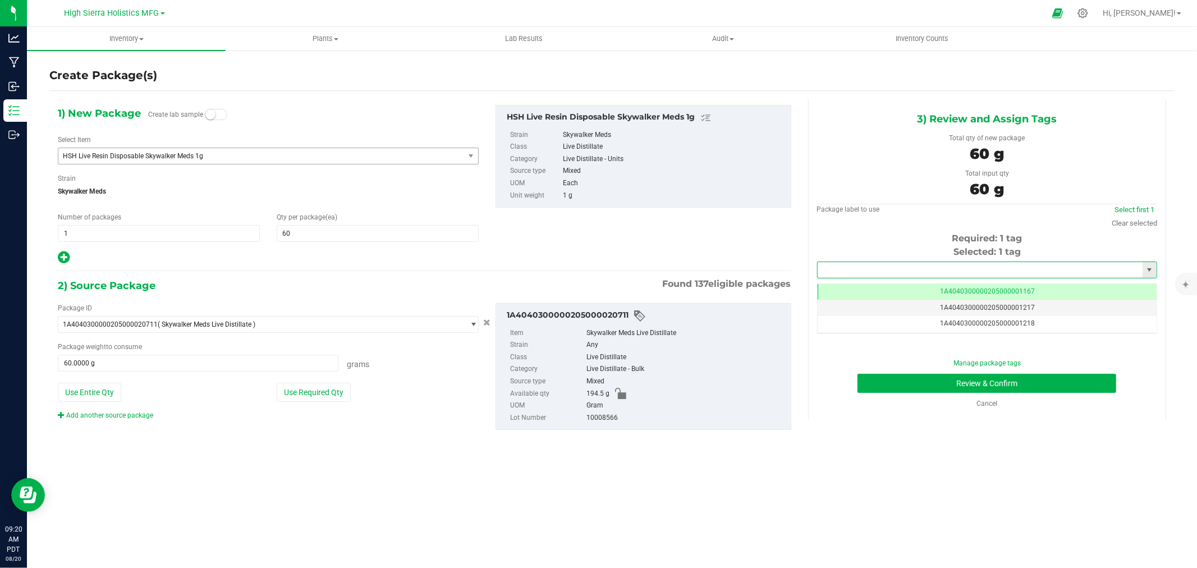
click at [874, 268] on input "text" at bounding box center [980, 270] width 325 height 16
click at [883, 288] on li "1A4040300000205000024450" at bounding box center [987, 289] width 339 height 17
type input "1A4040300000205000024450"
click at [926, 385] on button "Review & Confirm" at bounding box center [986, 383] width 259 height 19
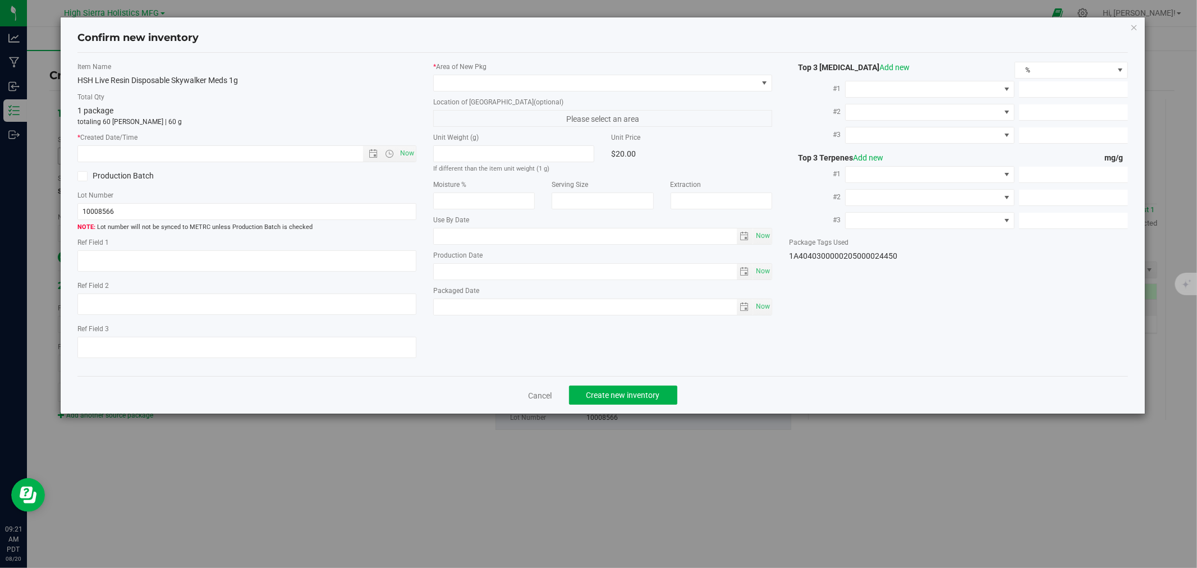
type textarea "46885459"
type input "73.8700"
type input "2.7200"
type input "0.0000"
type input "13.2000"
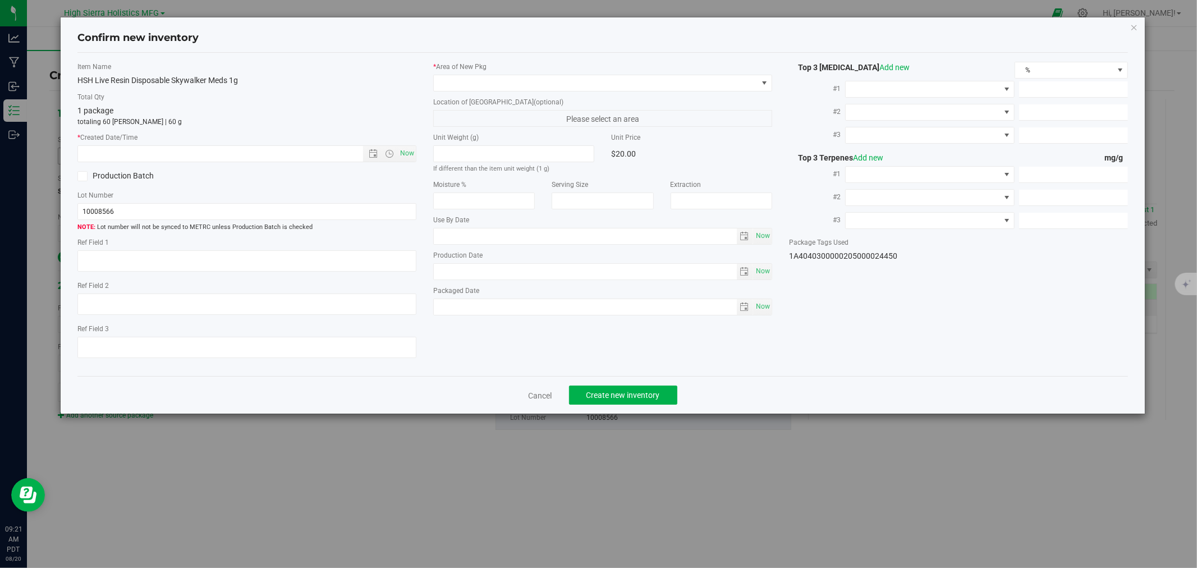
type input "8.5000"
type input "4.4000"
type input "[DATE]"
click at [405, 152] on span "Now" at bounding box center [407, 153] width 19 height 16
type input "[DATE] 9:21 AM"
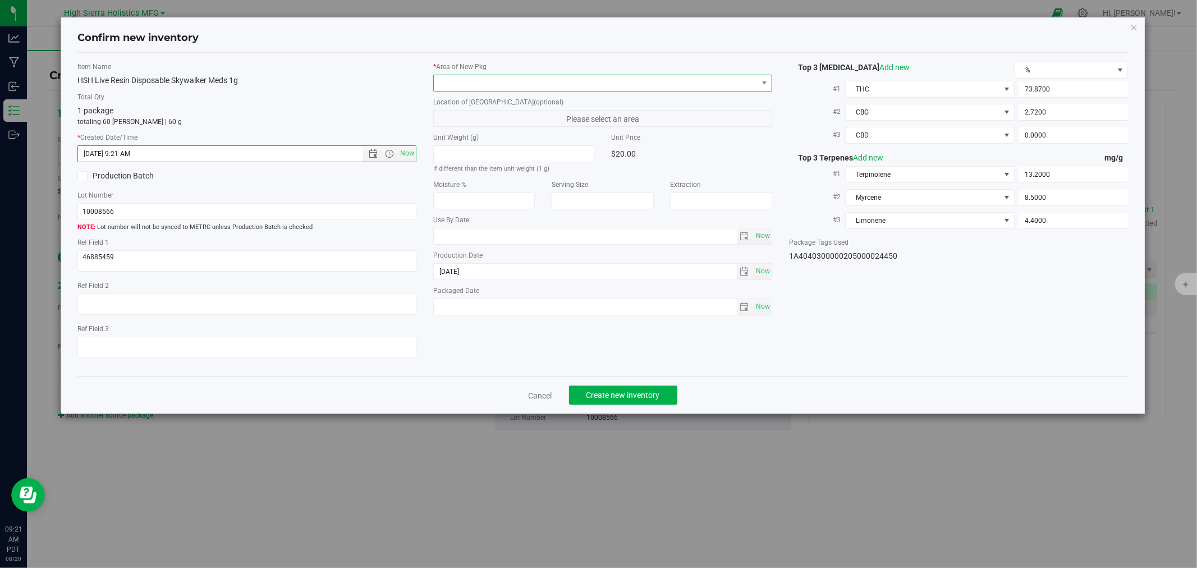
click at [449, 79] on span at bounding box center [596, 83] width 324 height 16
click at [453, 148] on li "Safe Room" at bounding box center [603, 145] width 338 height 16
click at [624, 405] on button "Create new inventory" at bounding box center [623, 395] width 108 height 19
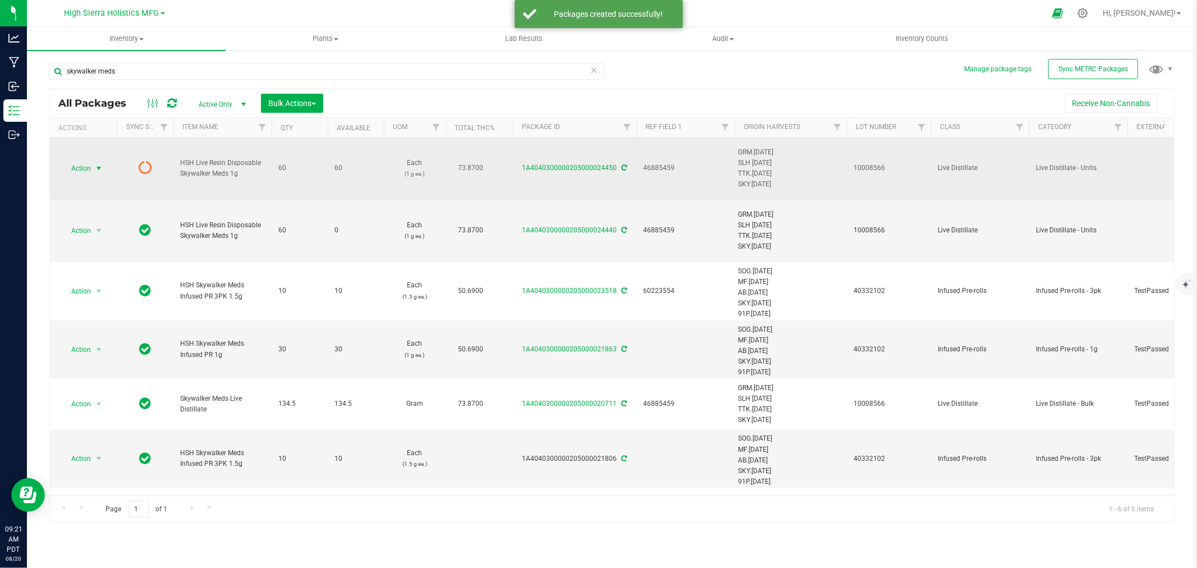
click at [90, 169] on span "Action" at bounding box center [76, 168] width 30 height 16
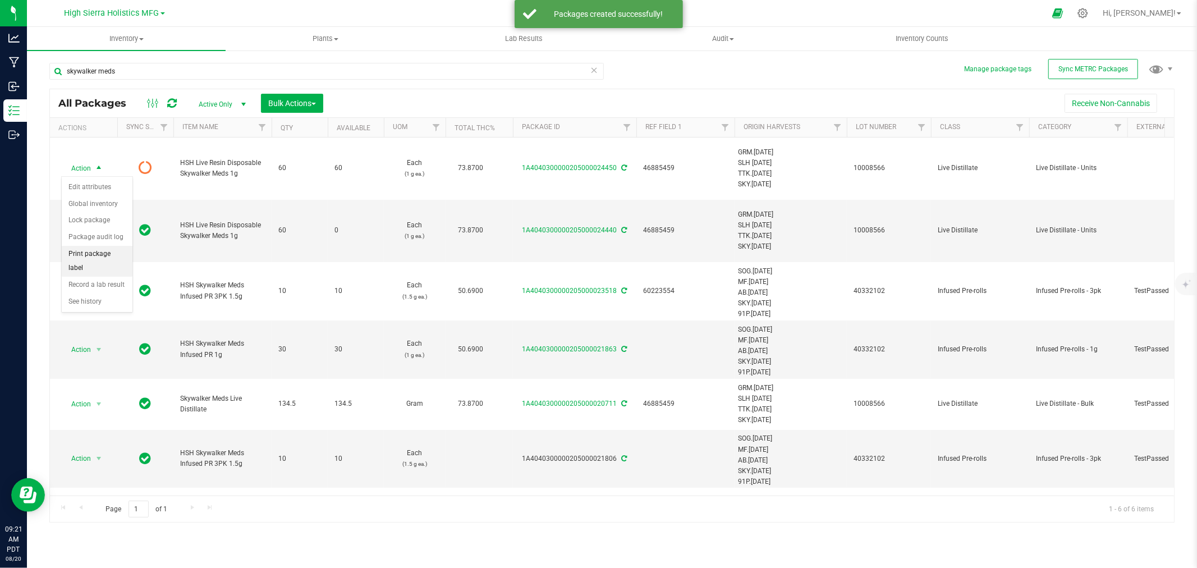
click at [90, 261] on li "Print package label" at bounding box center [97, 261] width 71 height 31
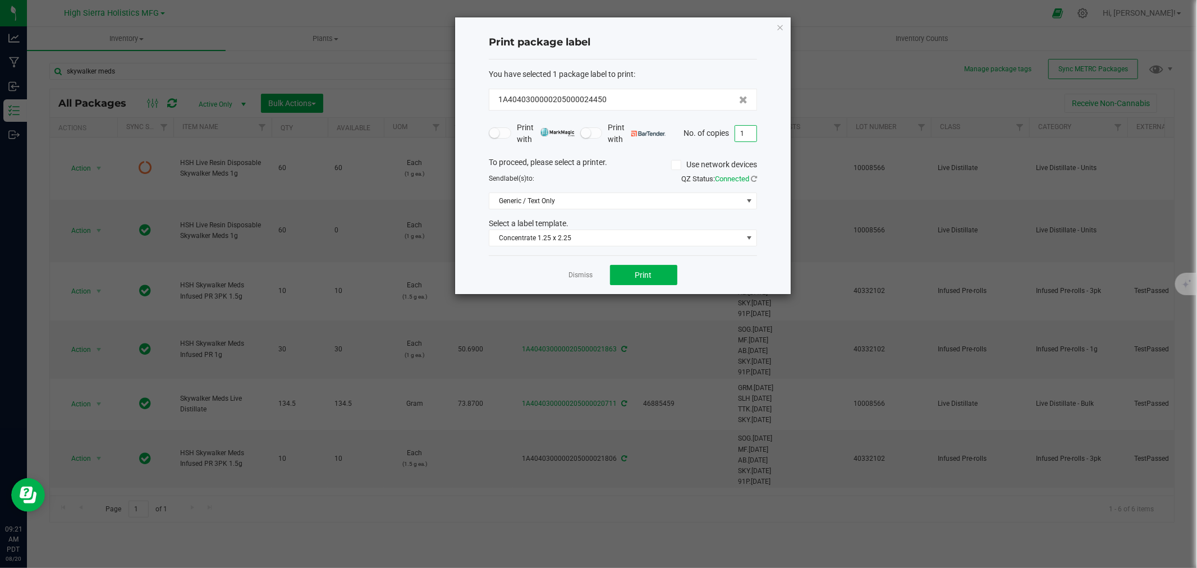
click at [749, 136] on input "1" at bounding box center [745, 134] width 21 height 16
type input "60"
click at [649, 267] on button "Print" at bounding box center [643, 275] width 67 height 20
click at [780, 21] on icon "button" at bounding box center [780, 26] width 8 height 13
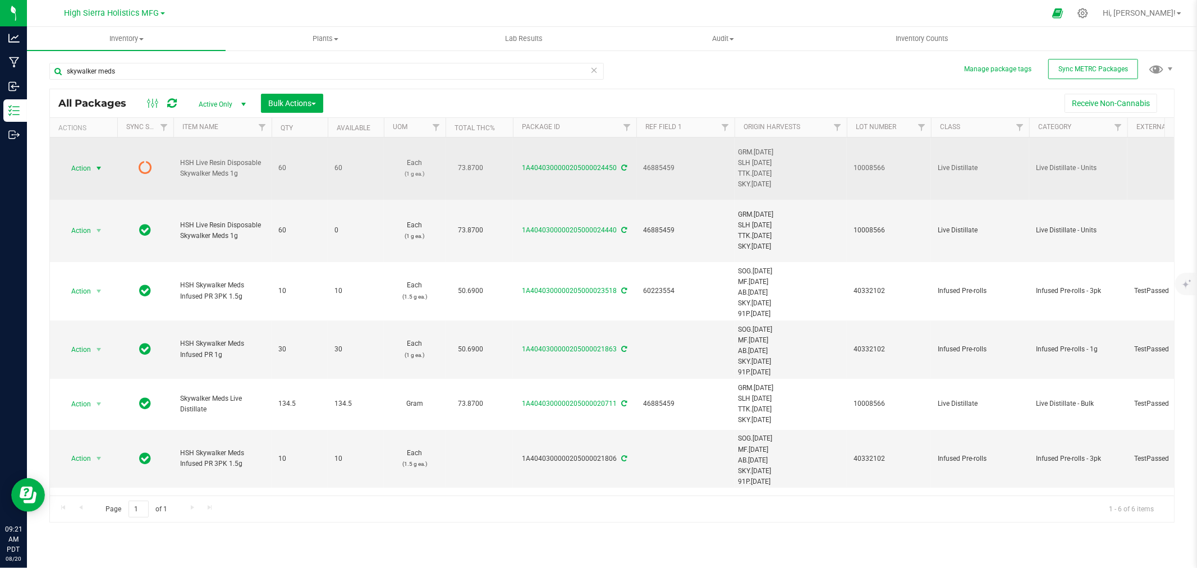
click at [90, 167] on span "Action" at bounding box center [76, 168] width 30 height 16
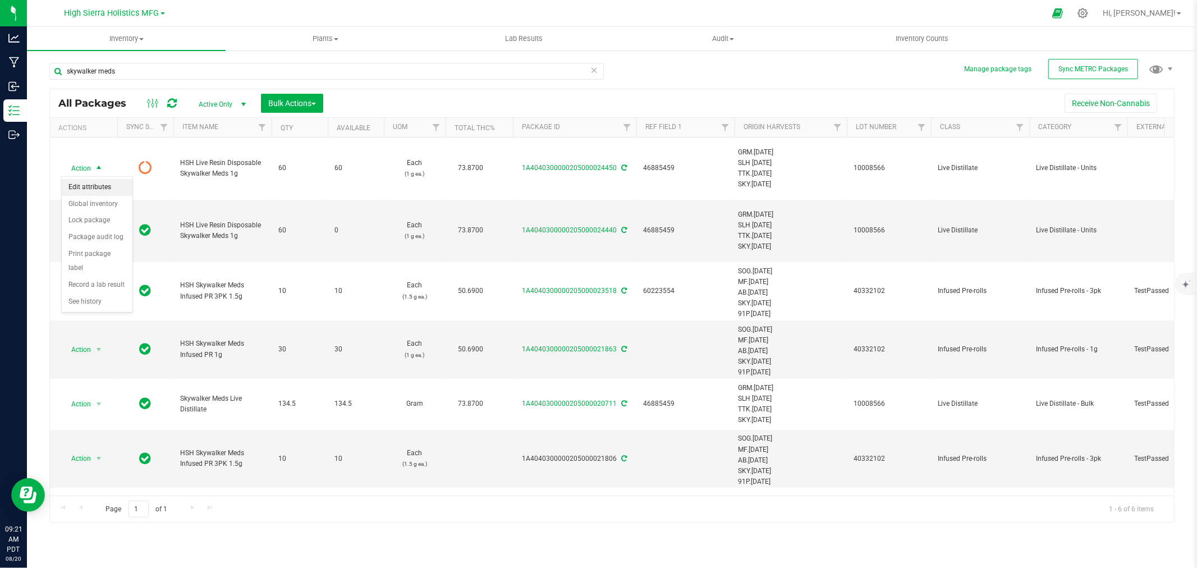
click at [93, 186] on li "Edit attributes" at bounding box center [97, 187] width 71 height 17
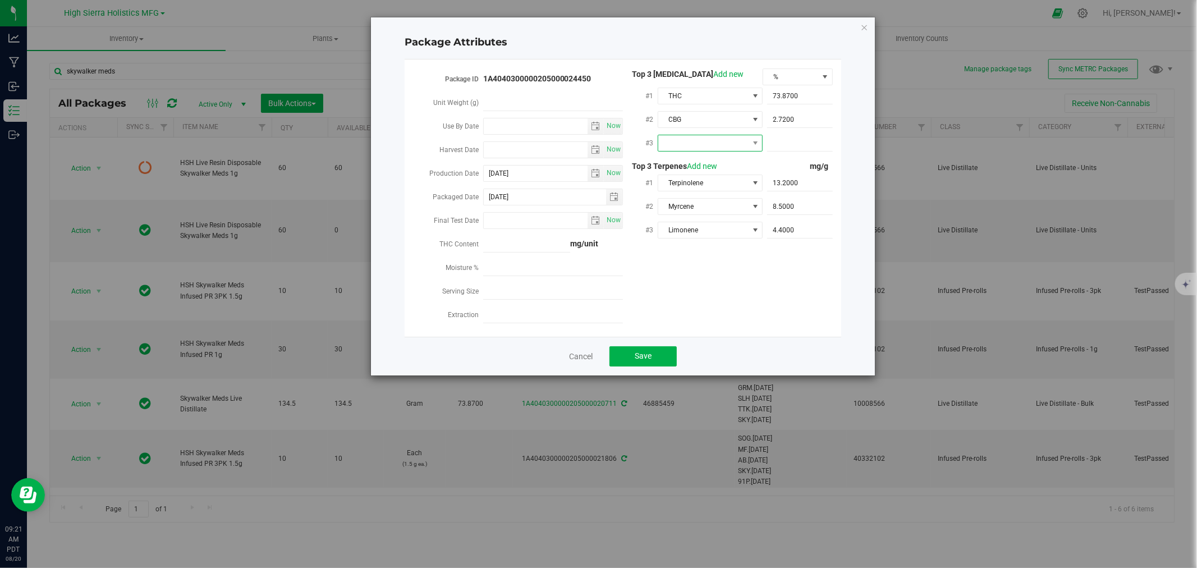
click at [709, 147] on span at bounding box center [703, 143] width 90 height 16
click at [690, 209] on li "CBD" at bounding box center [710, 208] width 105 height 19
click at [813, 146] on span at bounding box center [800, 143] width 66 height 16
type input "0"
type input "0.0000"
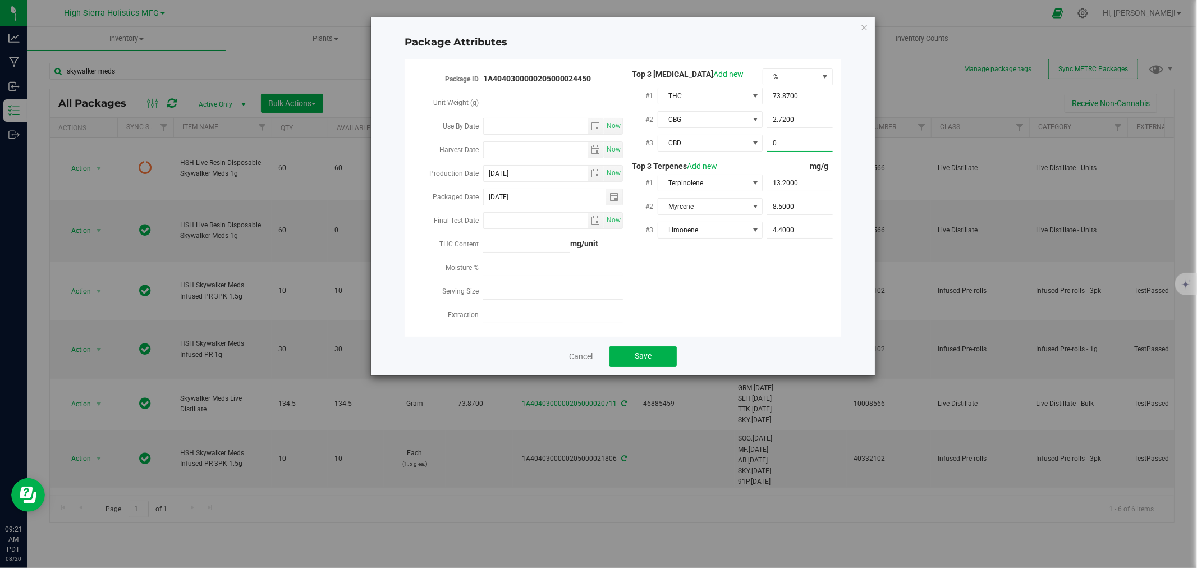
click at [801, 279] on div "Package ID 1A4040300000205000024450 Unit Weight (g) Use By Date Now Harvest Dat…" at bounding box center [623, 197] width 420 height 259
click at [658, 351] on button "Save" at bounding box center [642, 356] width 67 height 20
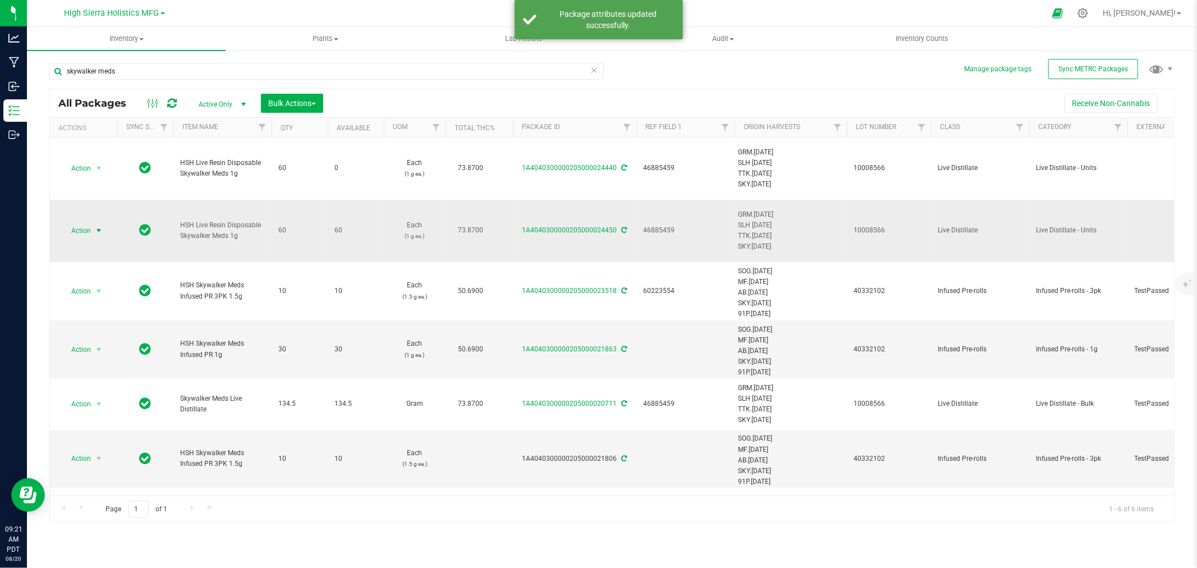
click at [80, 230] on span "Action" at bounding box center [76, 231] width 30 height 16
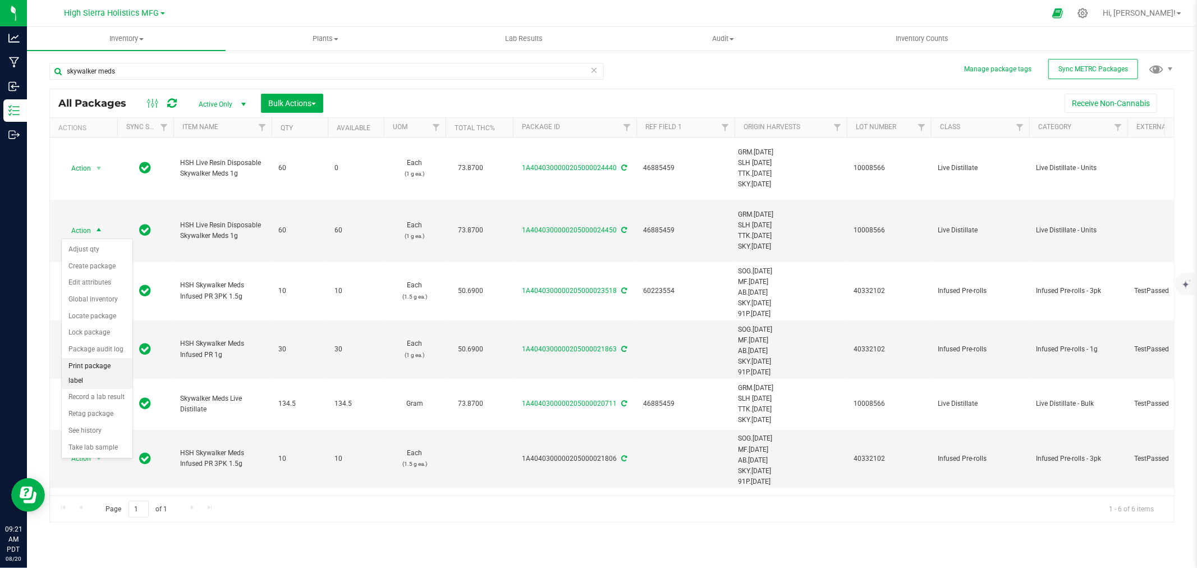
click at [91, 372] on li "Print package label" at bounding box center [97, 373] width 71 height 31
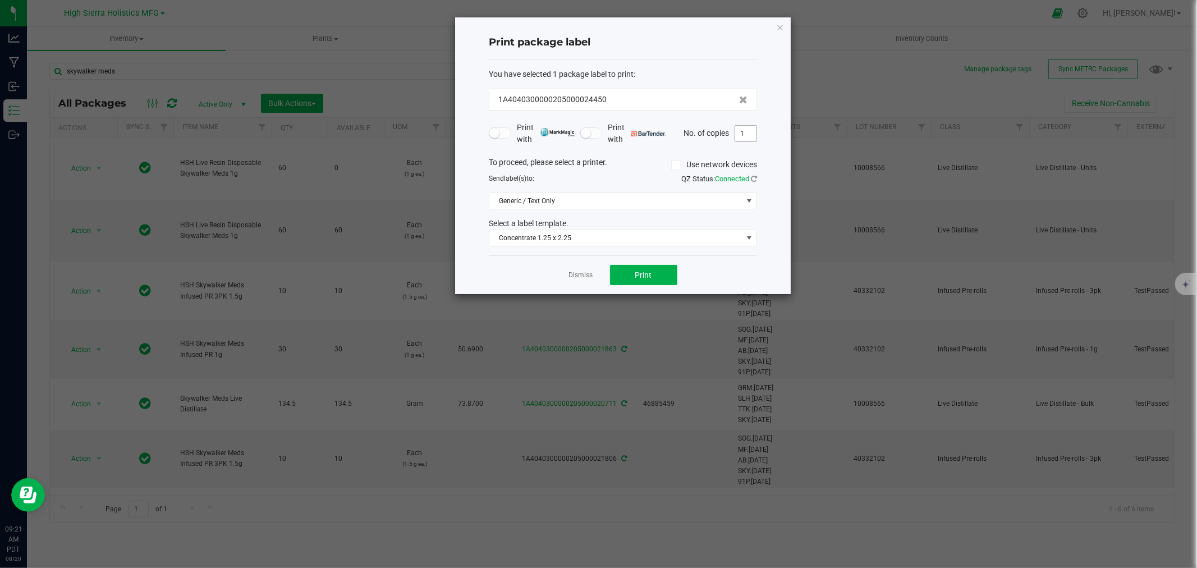
click at [744, 131] on input "1" at bounding box center [745, 134] width 21 height 16
type input "60"
click at [658, 277] on button "Print" at bounding box center [643, 275] width 67 height 20
click at [781, 26] on icon "button" at bounding box center [780, 26] width 8 height 13
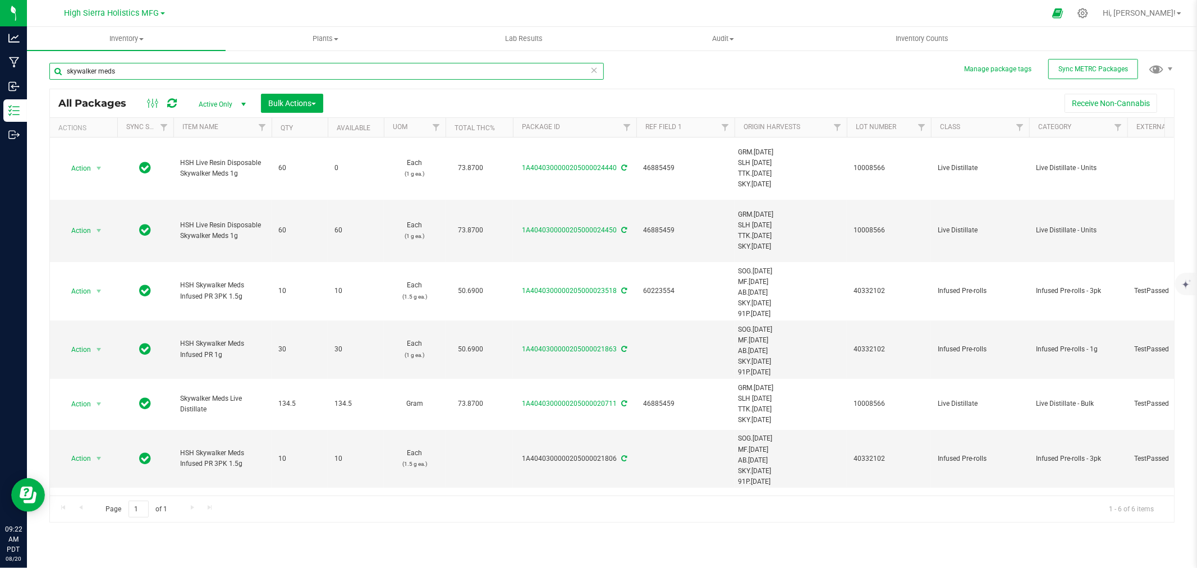
drag, startPoint x: 131, startPoint y: 70, endPoint x: 42, endPoint y: 77, distance: 89.5
click at [42, 77] on div "Manage package tags Sync METRC Packages skywalker meds All Packages Active Only…" at bounding box center [612, 220] width 1170 height 342
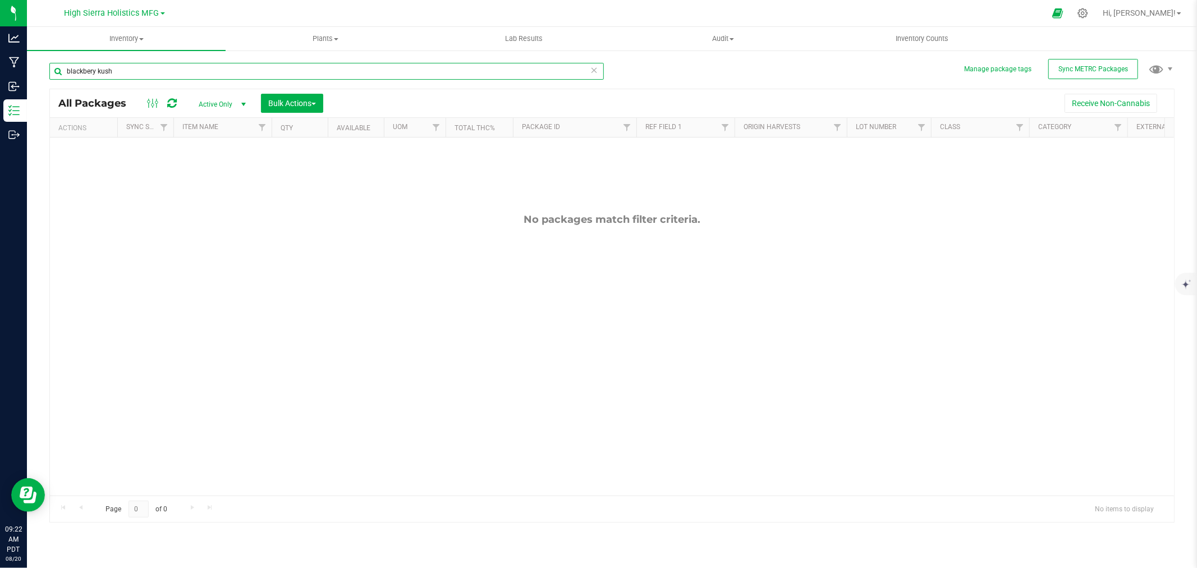
click at [91, 71] on input "blackbery kush" at bounding box center [326, 71] width 554 height 17
click at [133, 76] on input "blackberry kush" at bounding box center [326, 71] width 554 height 17
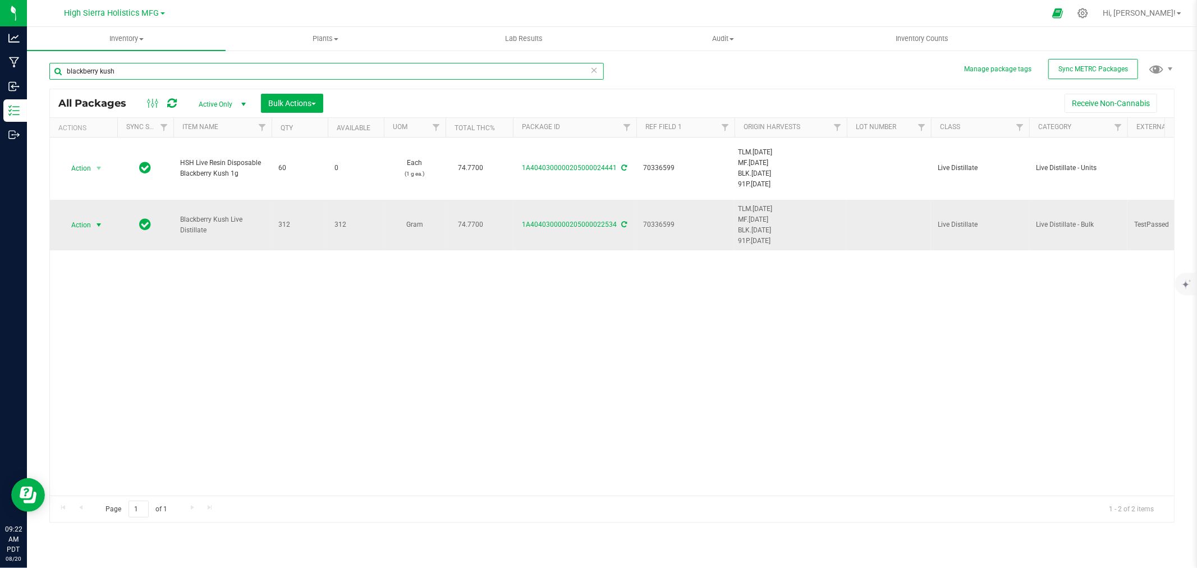
type input "blackberry kush"
click at [94, 228] on span "select" at bounding box center [98, 225] width 9 height 9
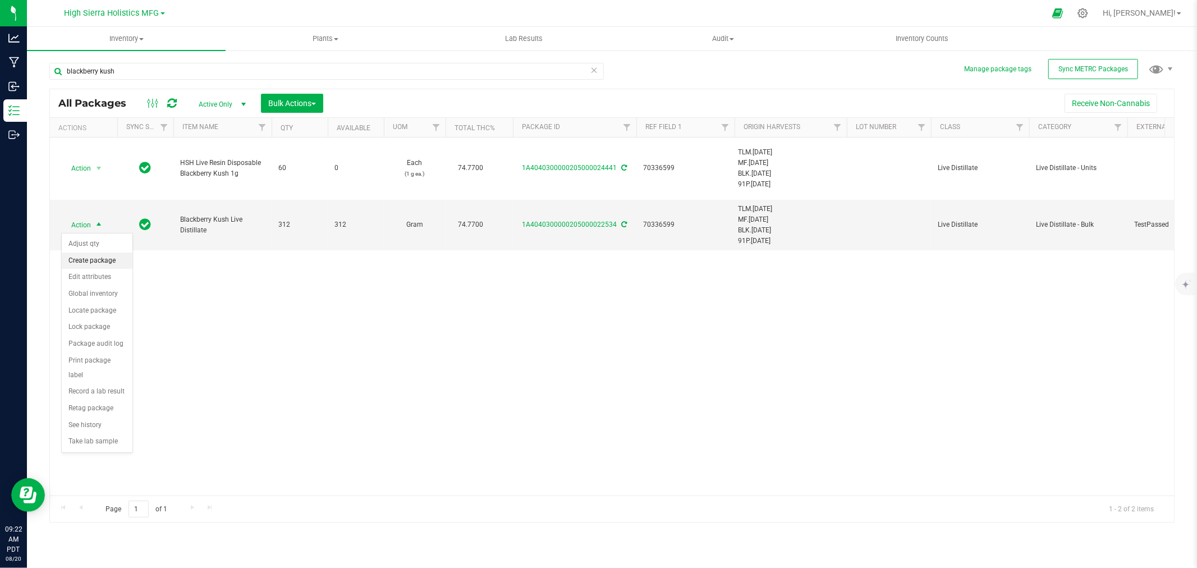
click at [100, 256] on li "Create package" at bounding box center [97, 261] width 71 height 17
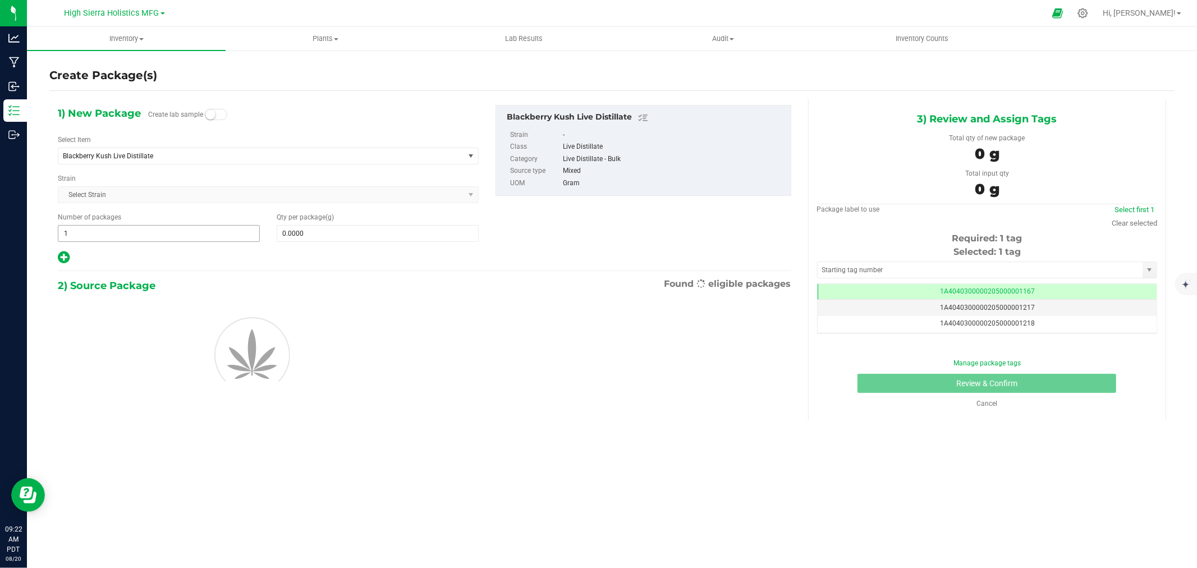
scroll to position [0, -1]
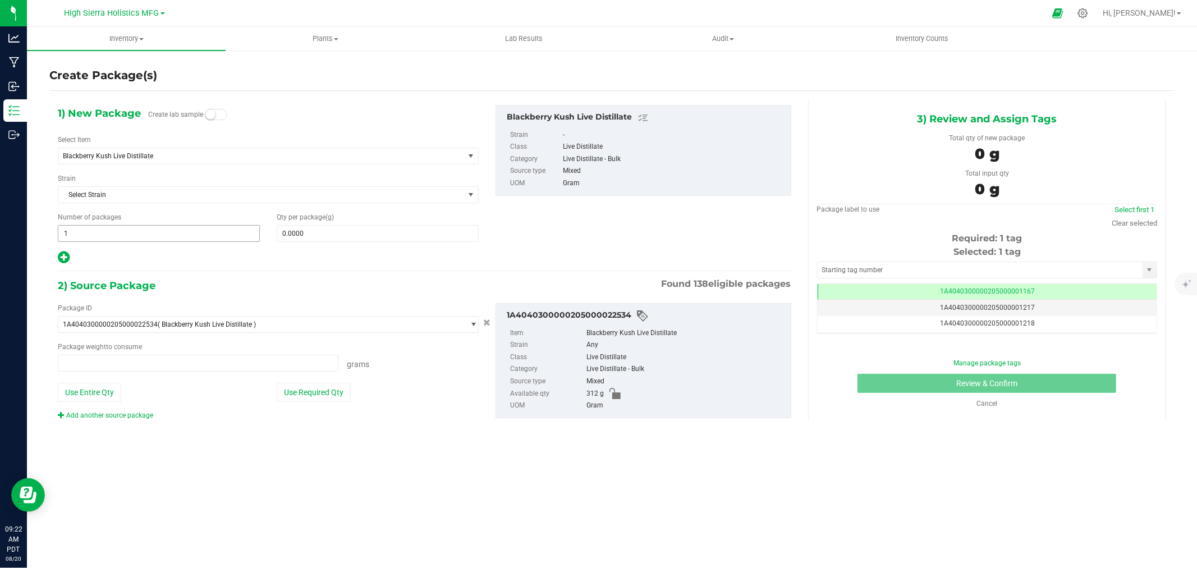
type input "0.0000 g"
click at [176, 158] on span "Blackberry Kush Live Distillate" at bounding box center [253, 156] width 380 height 8
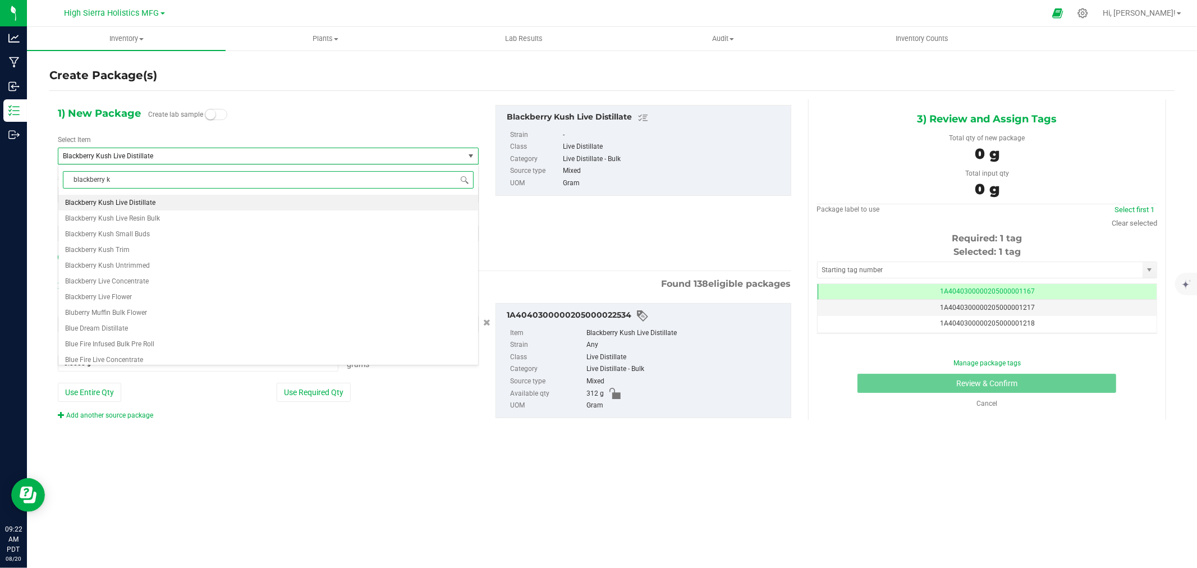
scroll to position [0, 0]
type input "blackberry kush 1g"
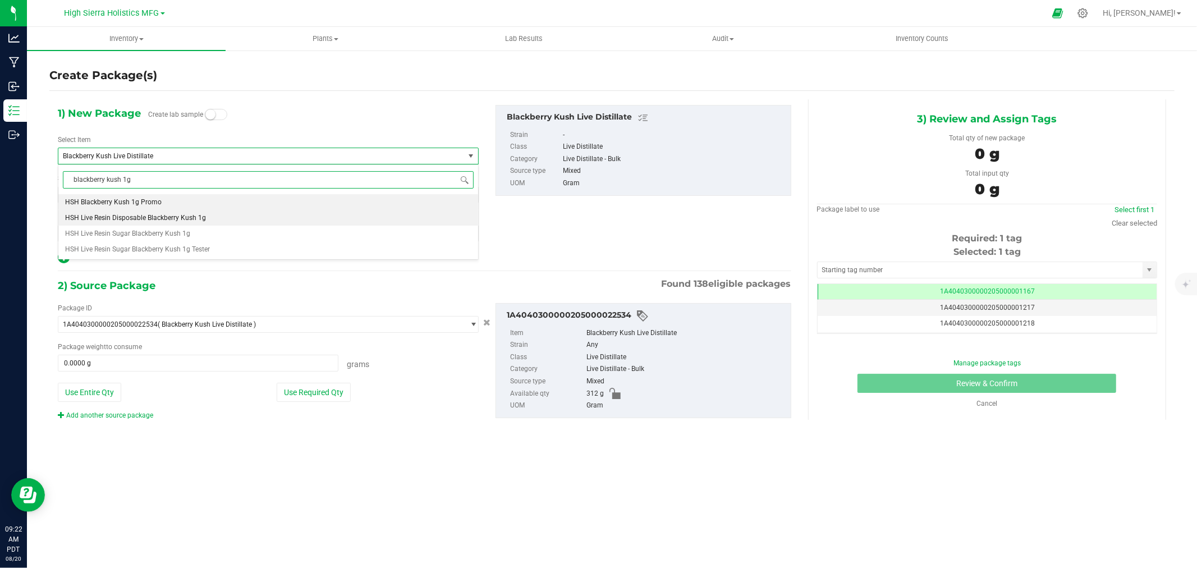
click at [186, 221] on span "HSH Live Resin Disposable Blackberry Kush 1g" at bounding box center [135, 218] width 141 height 8
type input "0"
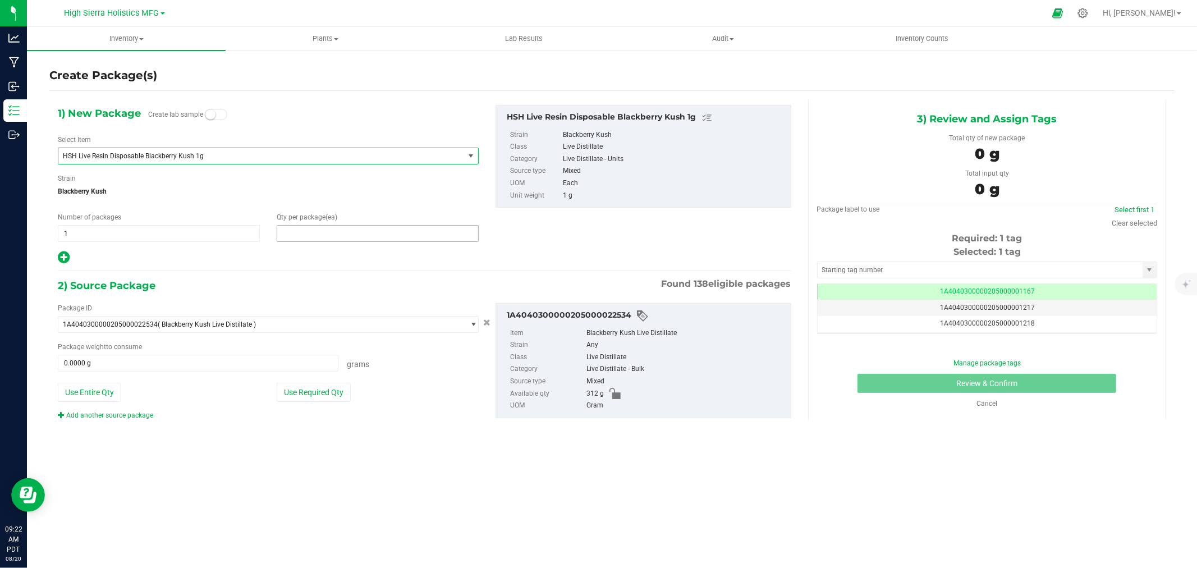
click at [319, 236] on span at bounding box center [378, 233] width 202 height 17
type input "60"
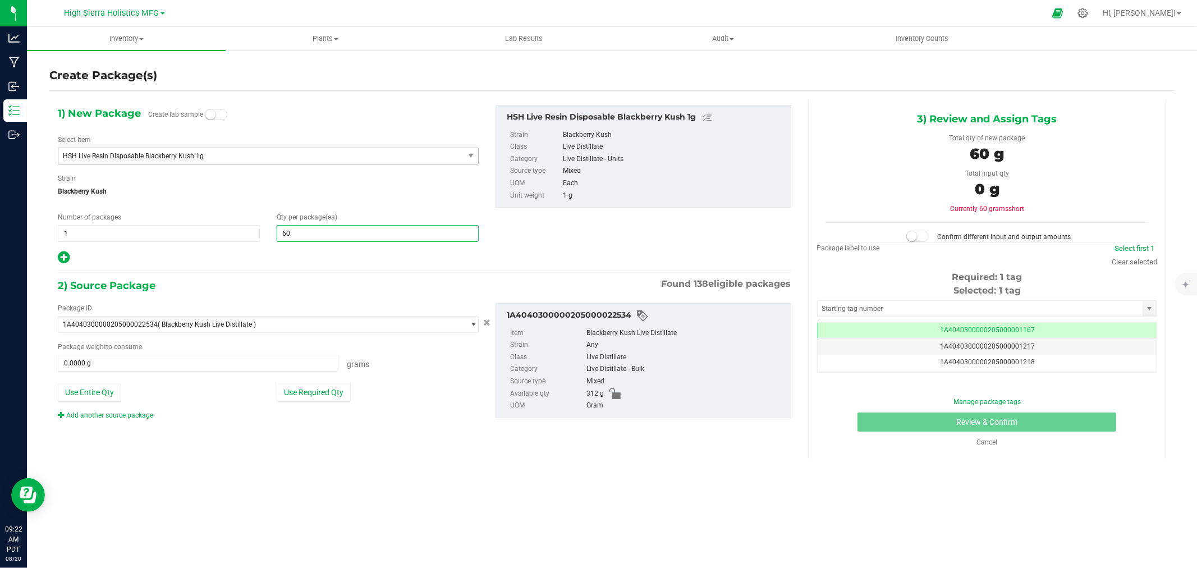
type input "60"
click at [287, 275] on div "1) New Package Create lab sample Select Item HSH Live Resin Disposable Blackber…" at bounding box center [424, 271] width 750 height 345
click at [310, 390] on button "Use Required Qty" at bounding box center [314, 392] width 74 height 19
type input "60.0000 g"
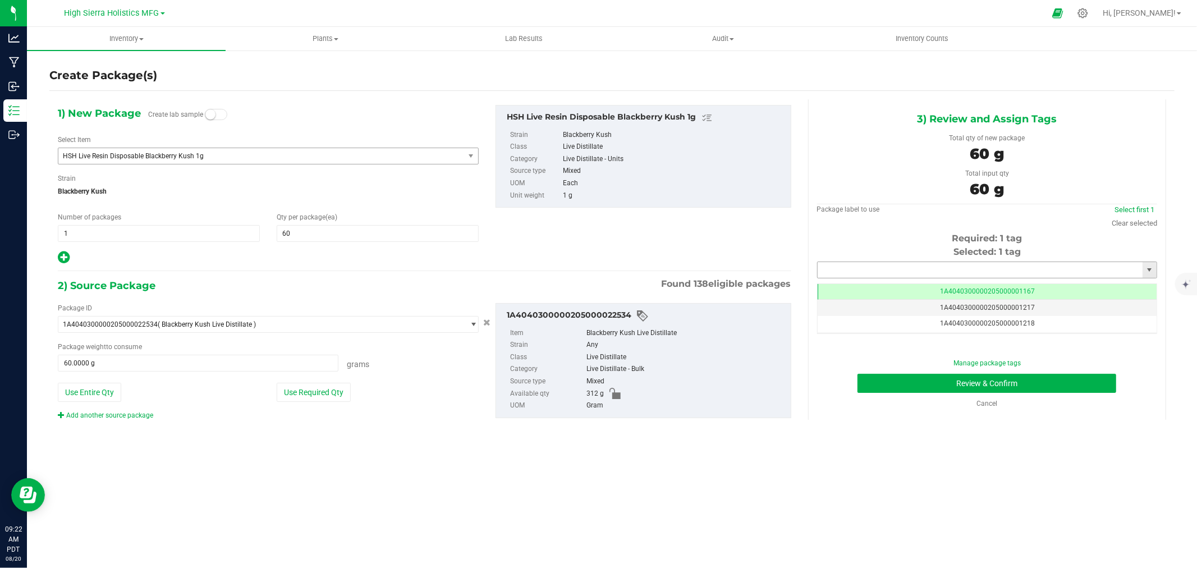
click at [887, 268] on input "text" at bounding box center [980, 270] width 325 height 16
click at [901, 290] on li "1A4040300000205000024451" at bounding box center [987, 289] width 339 height 17
type input "1A4040300000205000024451"
click at [913, 384] on button "Review & Confirm" at bounding box center [986, 383] width 259 height 19
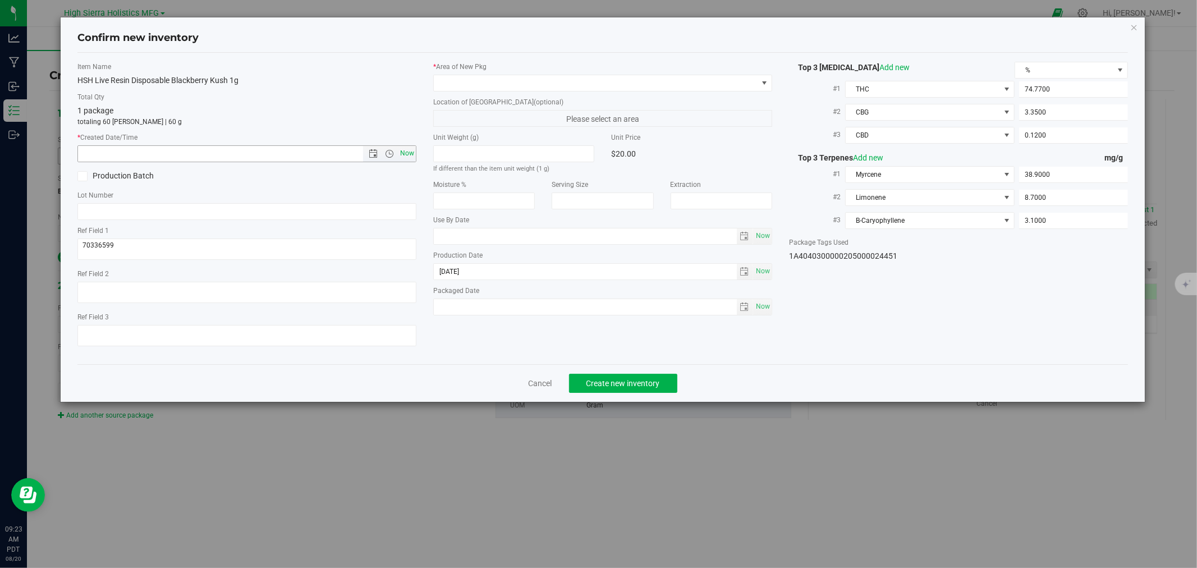
click at [410, 154] on span "Now" at bounding box center [407, 153] width 19 height 16
type input "[DATE] 9:23 AM"
click at [467, 79] on span at bounding box center [596, 83] width 324 height 16
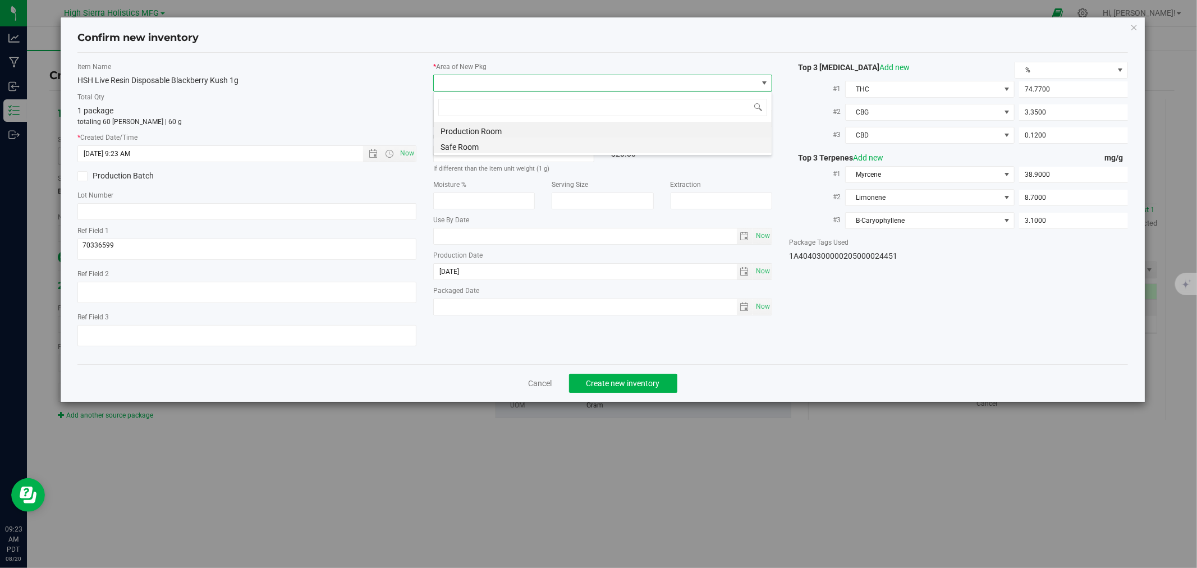
click at [449, 144] on li "Safe Room" at bounding box center [603, 145] width 338 height 16
click at [318, 103] on div "Total Qty 1 package totaling 60 [PERSON_NAME] | 60 g" at bounding box center [246, 109] width 339 height 35
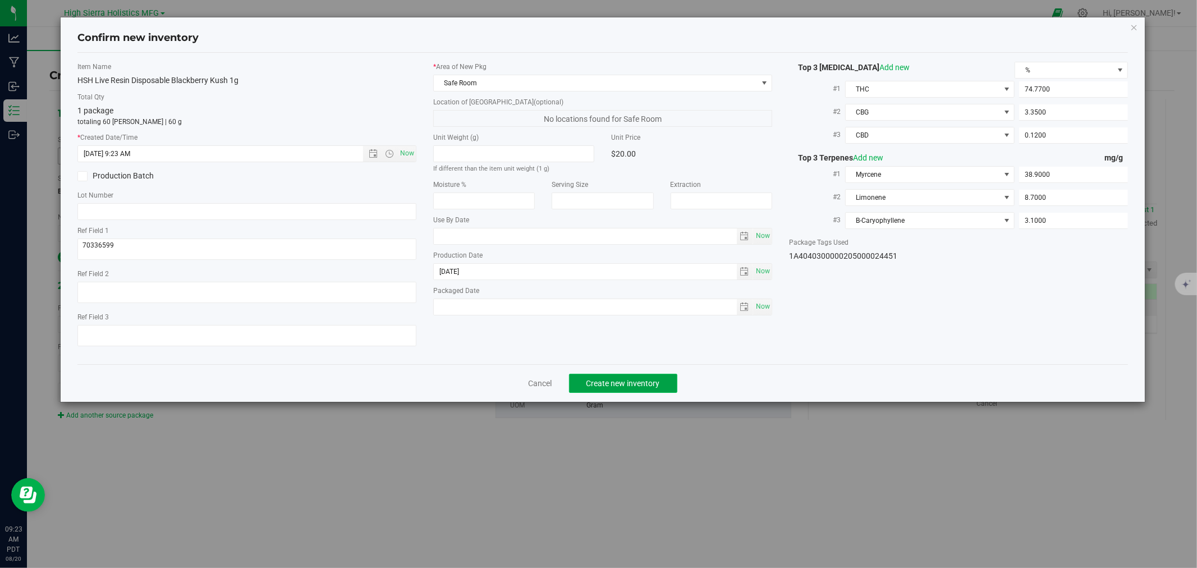
click at [599, 388] on span "Create new inventory" at bounding box center [623, 383] width 74 height 9
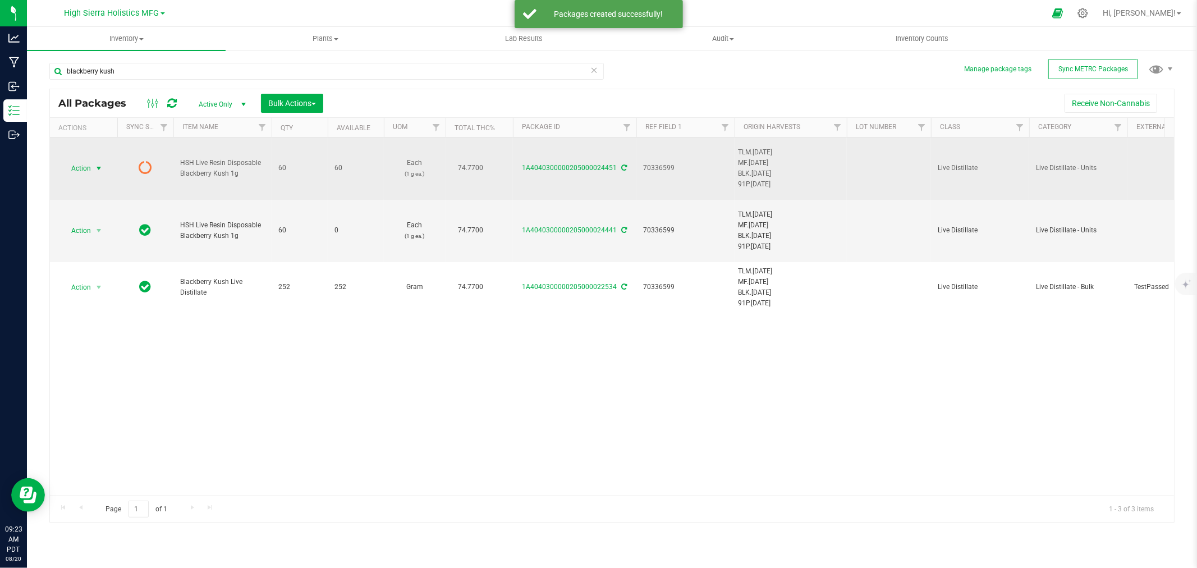
click at [98, 164] on span "select" at bounding box center [98, 168] width 9 height 9
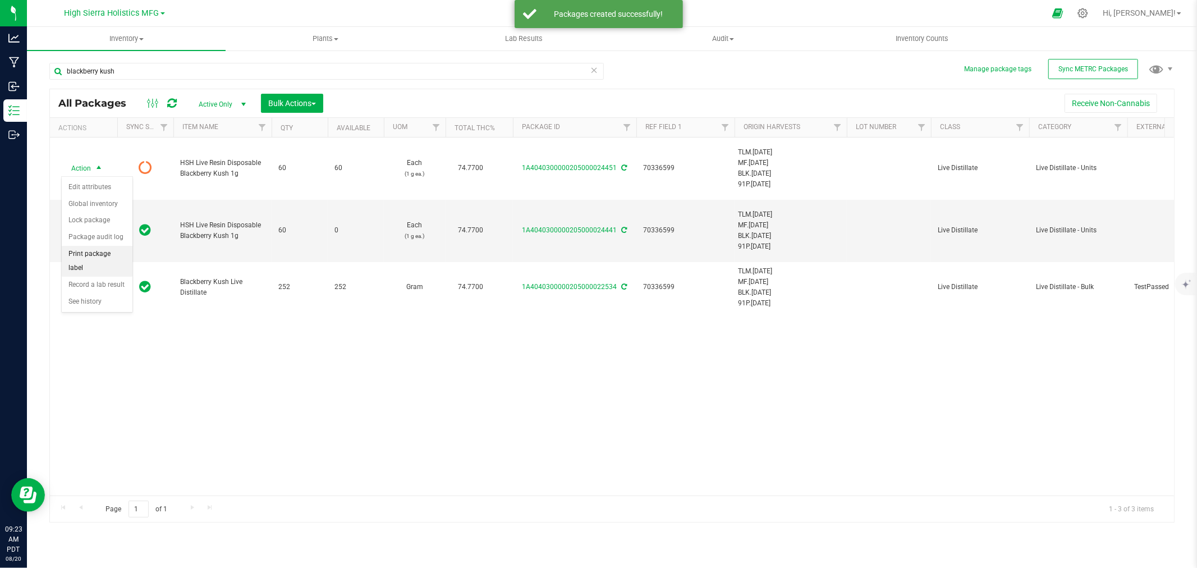
click at [99, 249] on li "Print package label" at bounding box center [97, 261] width 71 height 31
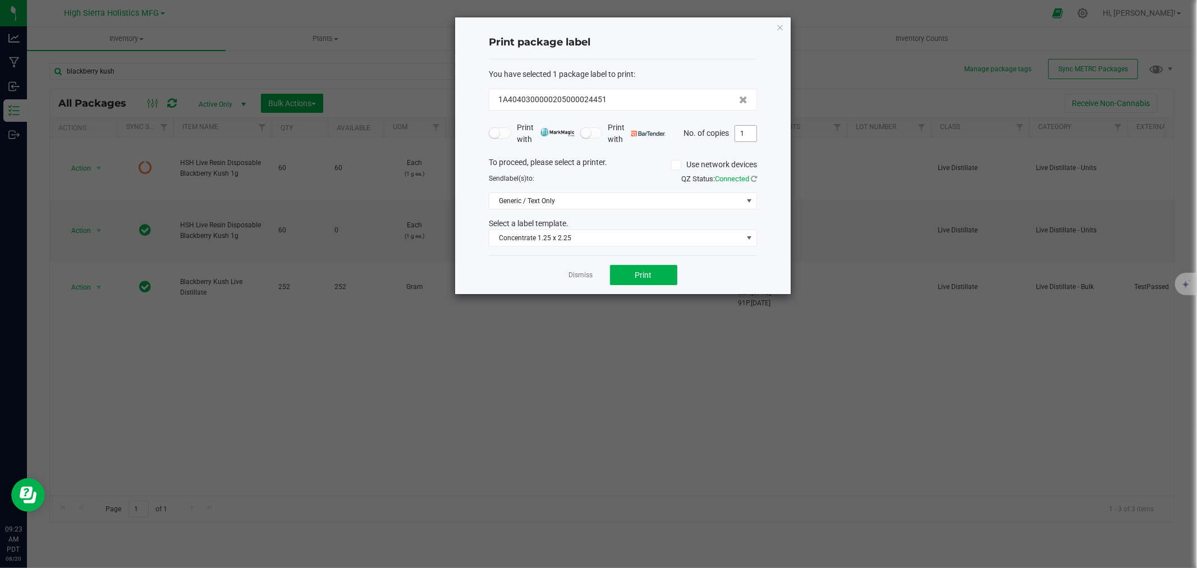
click at [748, 135] on input "1" at bounding box center [745, 134] width 21 height 16
type input "60"
click at [652, 267] on button "Print" at bounding box center [643, 275] width 67 height 20
click at [776, 25] on icon "button" at bounding box center [780, 26] width 8 height 13
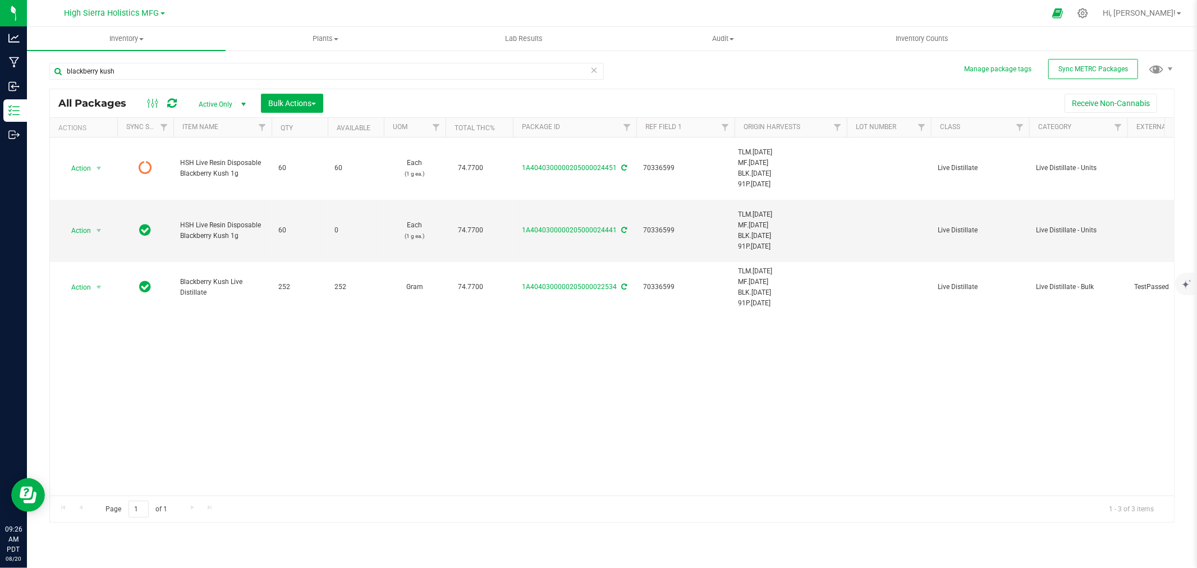
click at [772, 13] on div at bounding box center [623, 13] width 844 height 22
drag, startPoint x: 148, startPoint y: 70, endPoint x: 51, endPoint y: 77, distance: 97.4
click at [51, 77] on input "blackberry kush" at bounding box center [326, 71] width 554 height 17
type input "grimmdica"
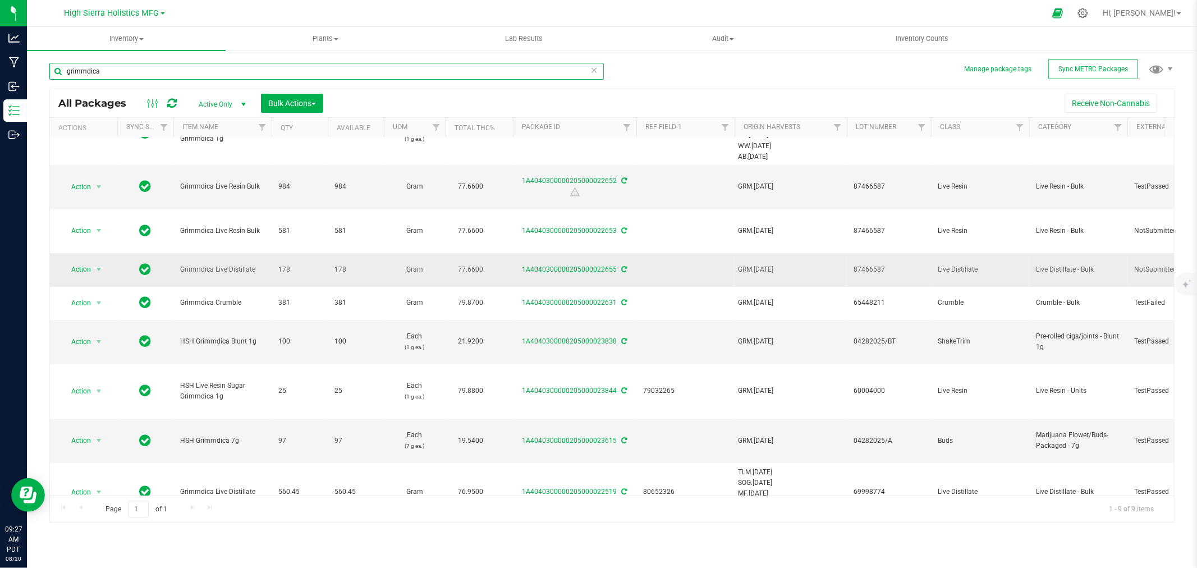
scroll to position [70, 0]
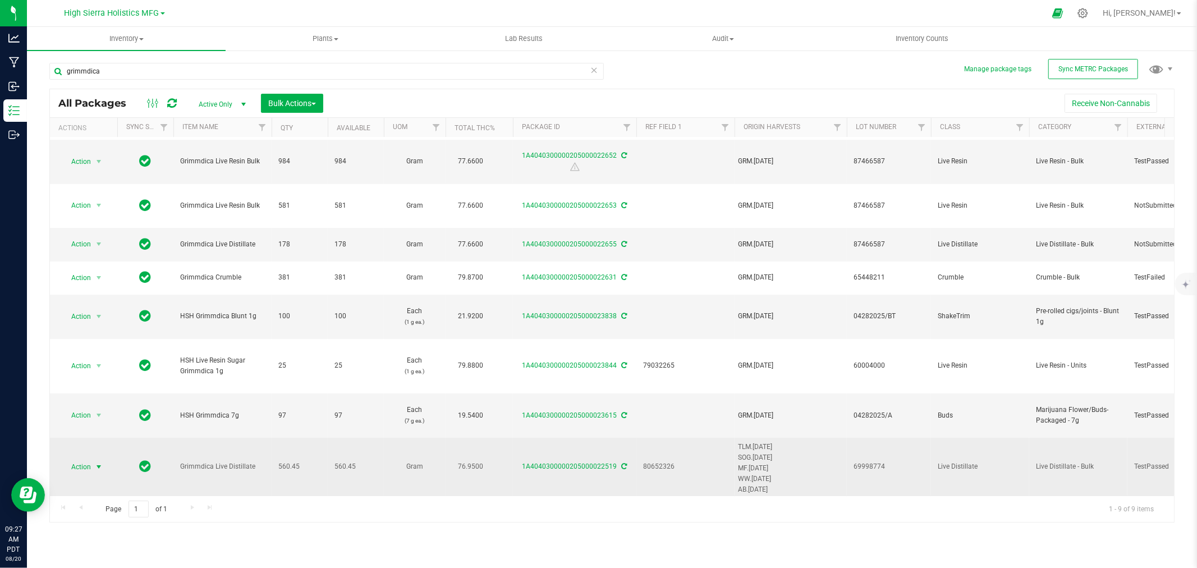
click at [90, 459] on span "Action" at bounding box center [76, 467] width 30 height 16
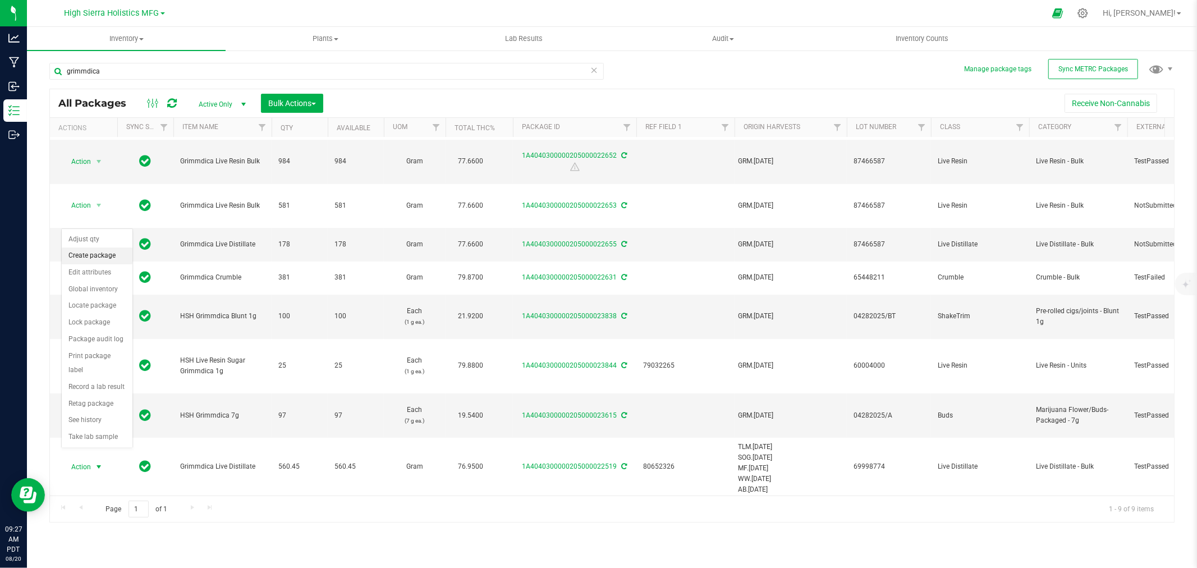
click at [97, 254] on li "Create package" at bounding box center [97, 255] width 71 height 17
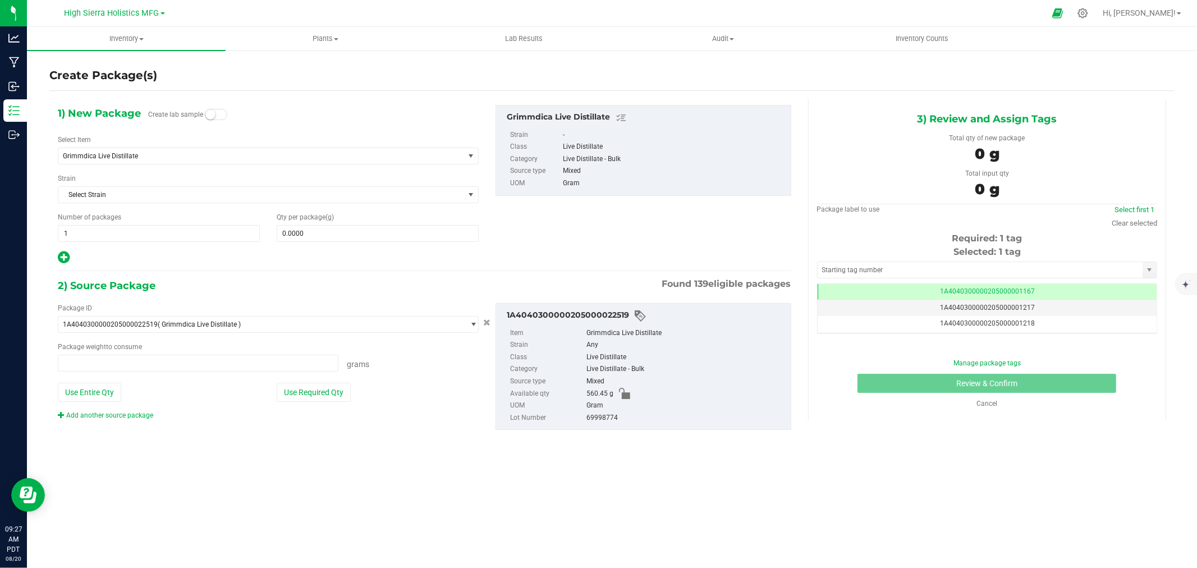
type input "0.0000 g"
click at [376, 159] on span "Grimmdica Live Distillate" at bounding box center [253, 156] width 380 height 8
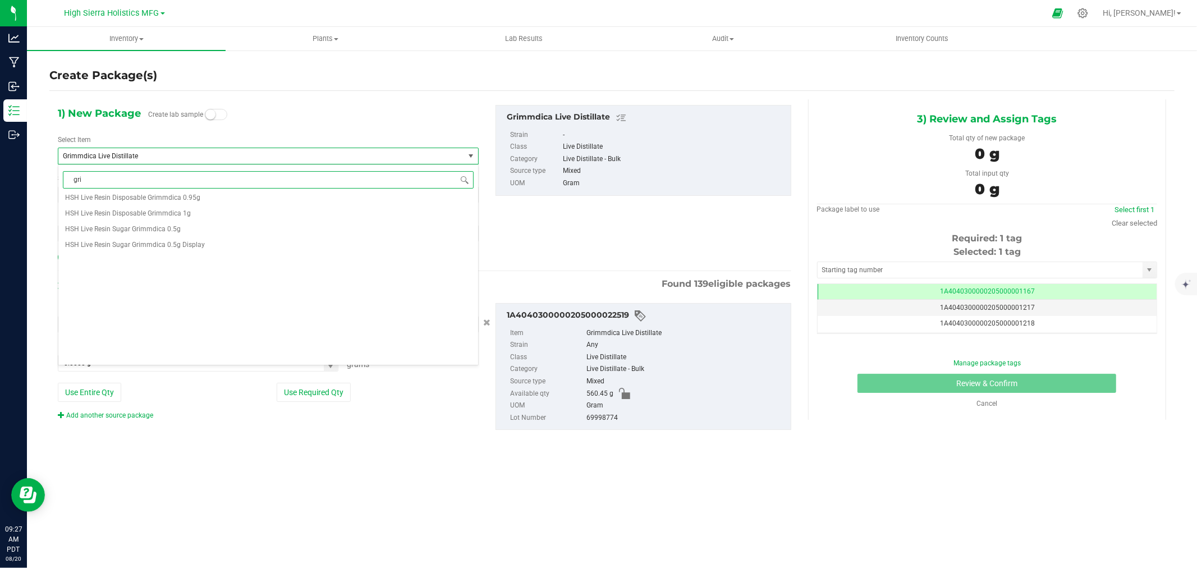
scroll to position [0, 0]
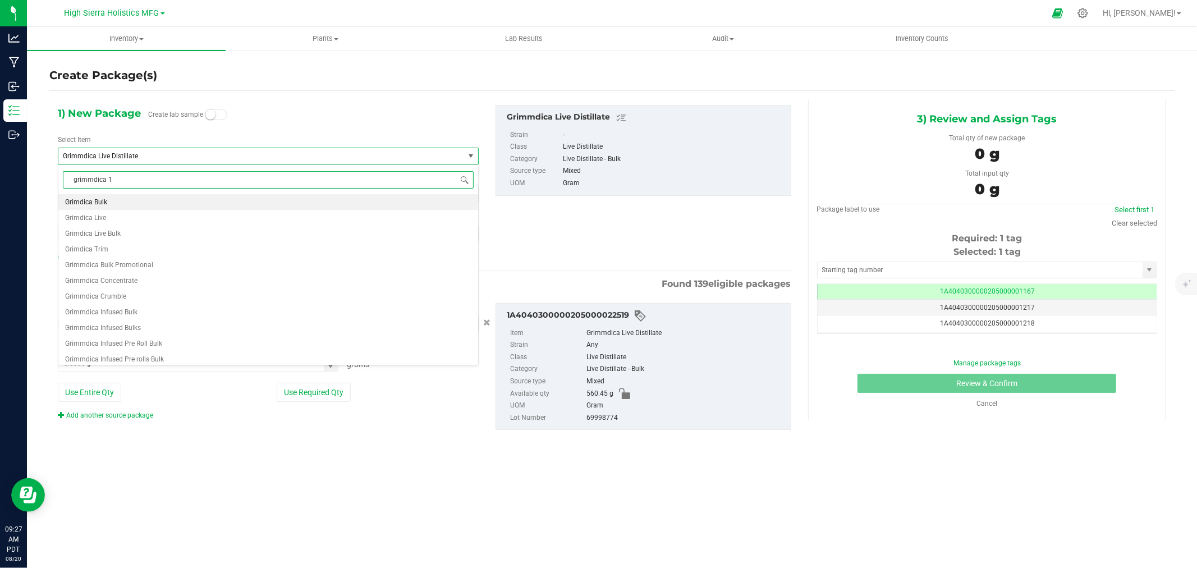
type input "grimmdica 1g"
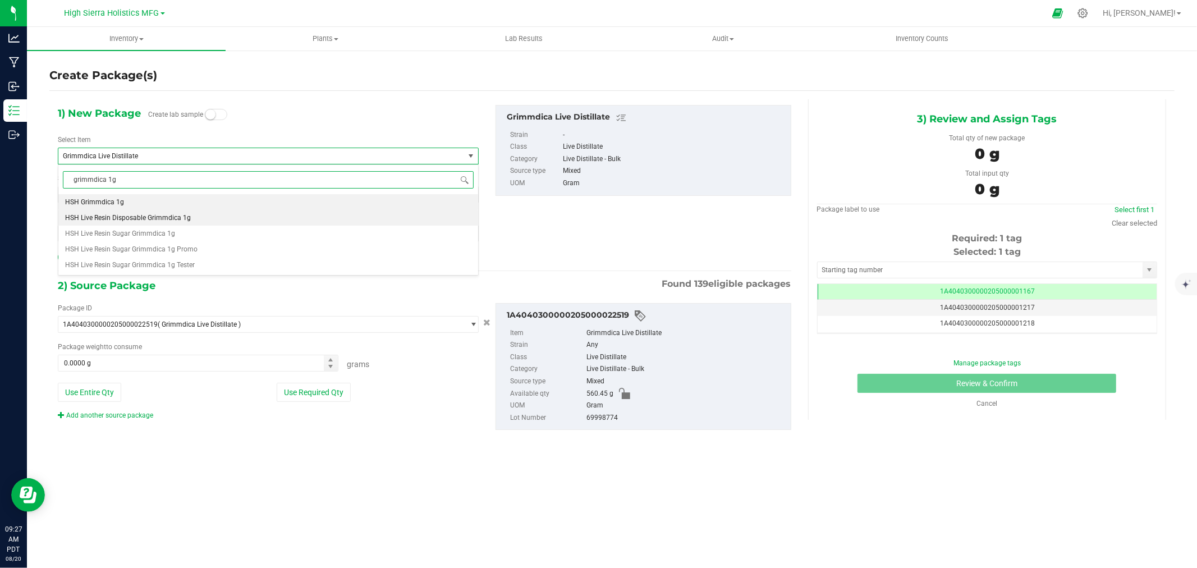
click at [164, 221] on span "HSH Live Resin Disposable Grimmdica 1g" at bounding box center [128, 218] width 126 height 8
type input "0"
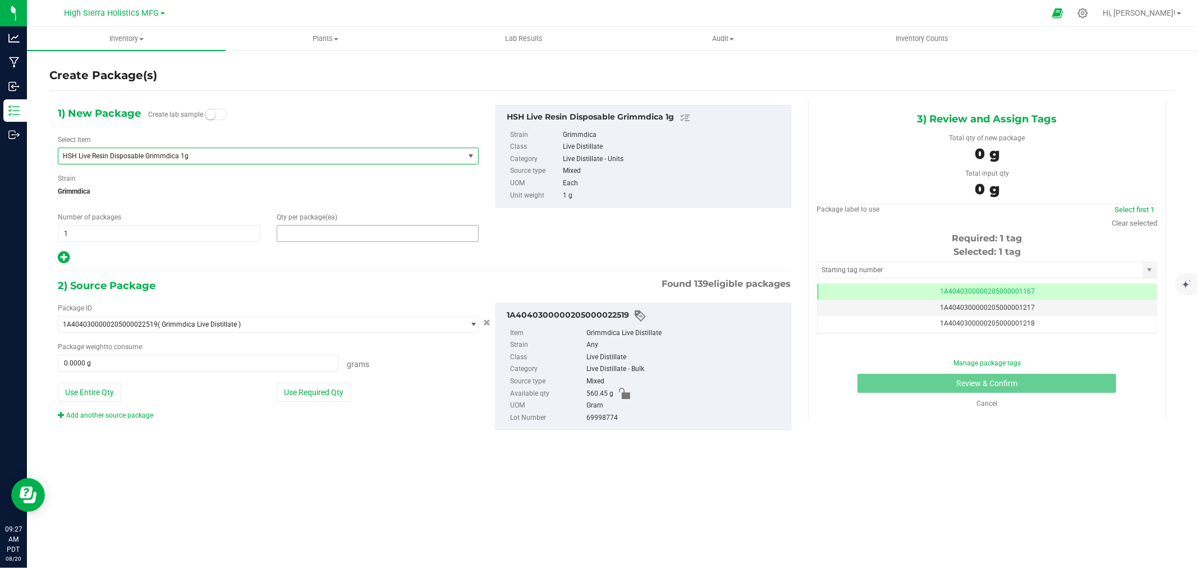
click at [351, 235] on span at bounding box center [378, 233] width 202 height 17
type input "60"
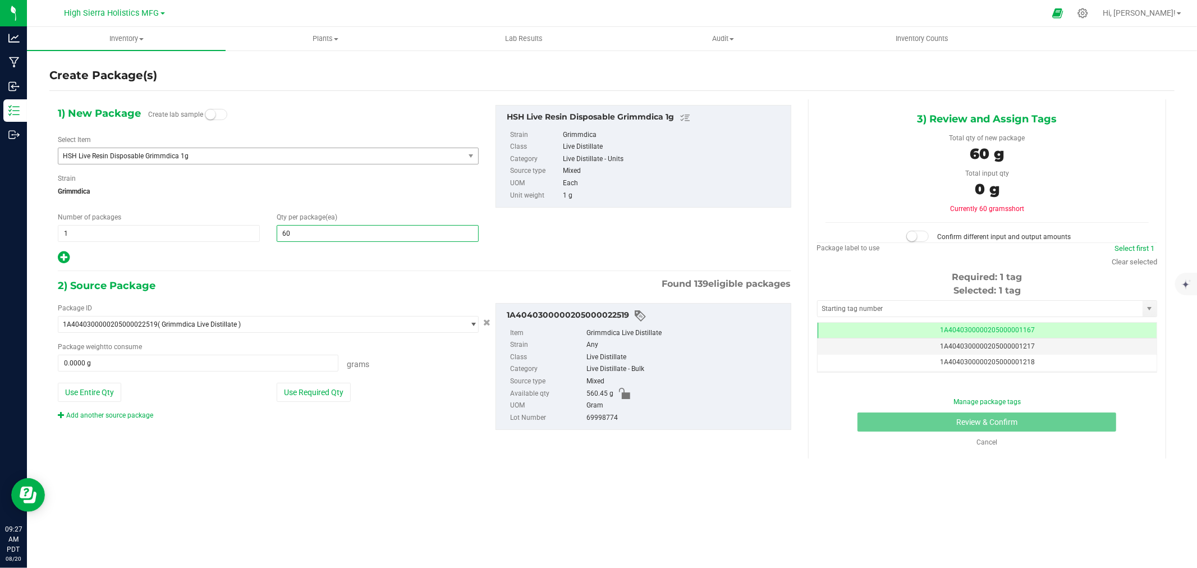
type input "60"
click at [306, 264] on div at bounding box center [268, 257] width 421 height 15
click at [318, 391] on button "Use Required Qty" at bounding box center [314, 392] width 74 height 19
type input "60.0000 g"
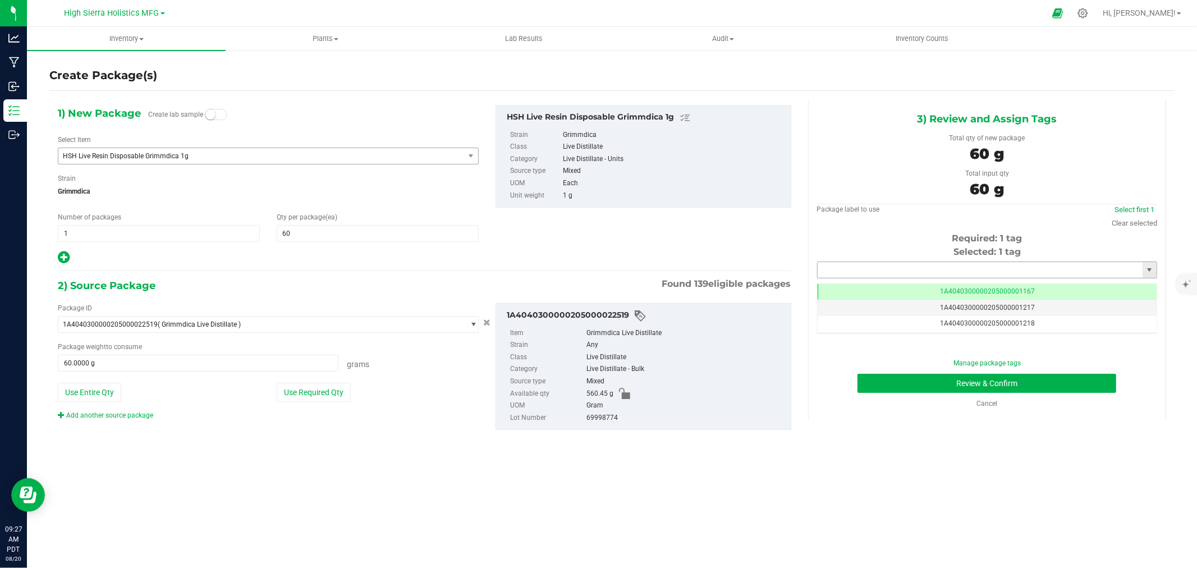
click at [876, 270] on input "text" at bounding box center [980, 270] width 325 height 16
click at [895, 289] on li "1A4040300000205000024452" at bounding box center [987, 289] width 339 height 17
type input "1A4040300000205000024452"
click at [934, 384] on button "Review & Confirm" at bounding box center [986, 383] width 259 height 19
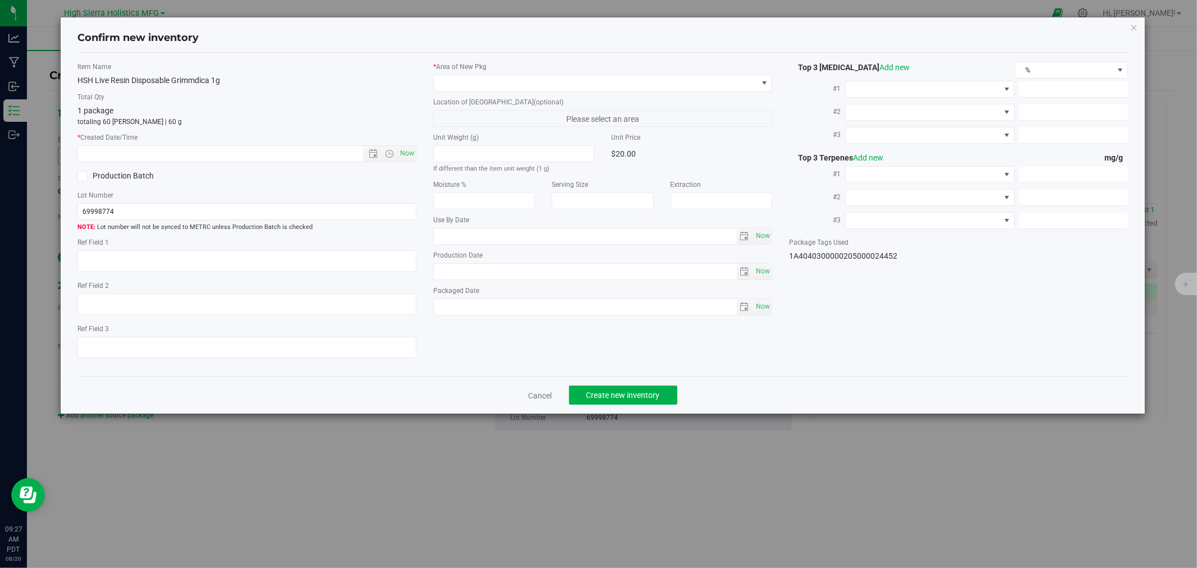
type textarea "80652326"
type input "76.9500"
type input "2.4600"
type input "0.0000"
type input "28.3700"
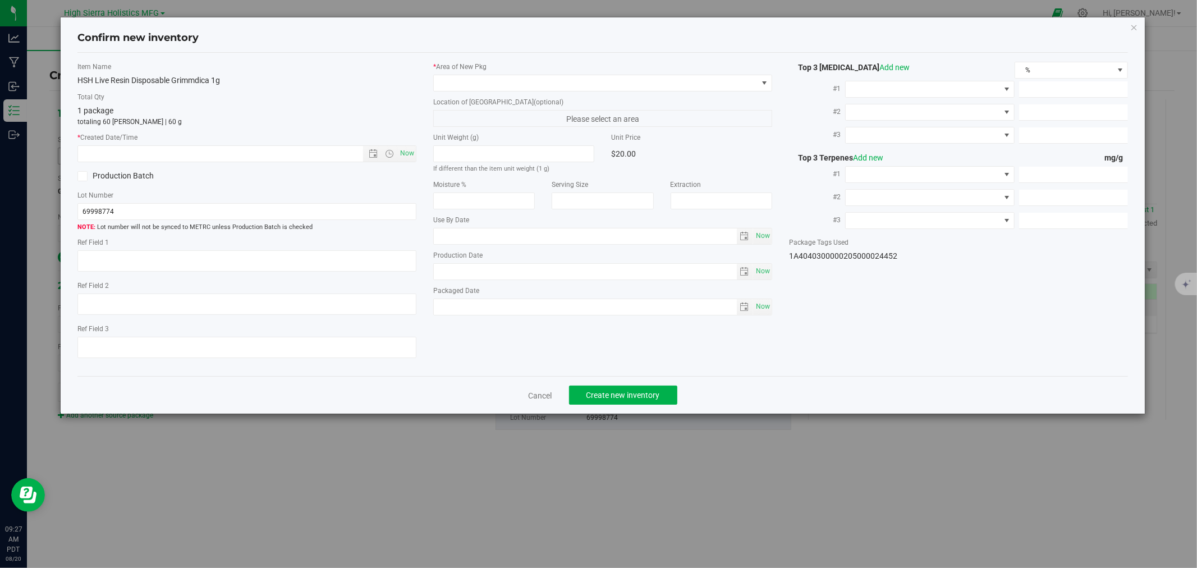
type input "5.8000"
type input "3.9000"
type input "[DATE]"
click at [405, 150] on span "Now" at bounding box center [407, 153] width 19 height 16
type input "[DATE] 9:27 AM"
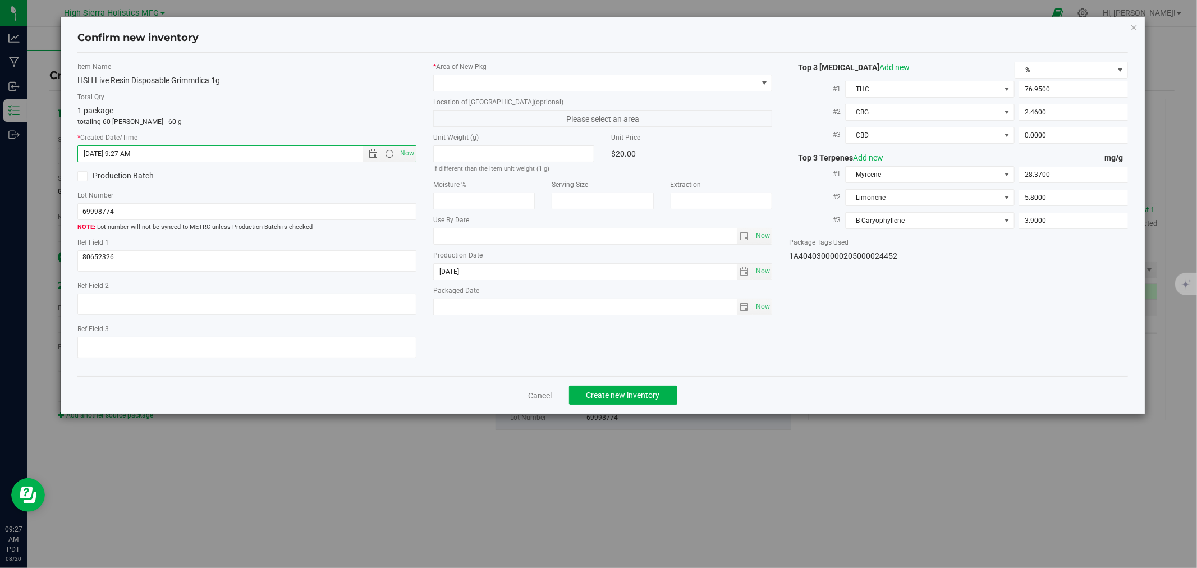
click at [459, 73] on div "* Area of [GEOGRAPHIC_DATA]" at bounding box center [602, 77] width 339 height 30
click at [466, 90] on span at bounding box center [596, 83] width 324 height 16
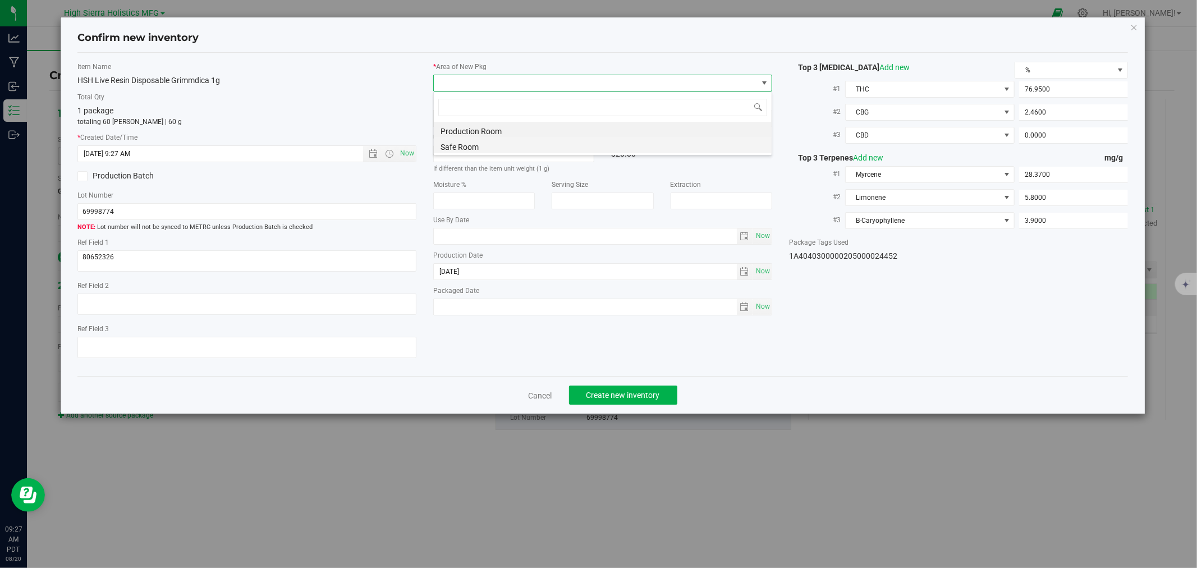
click at [470, 140] on li "Safe Room" at bounding box center [603, 145] width 338 height 16
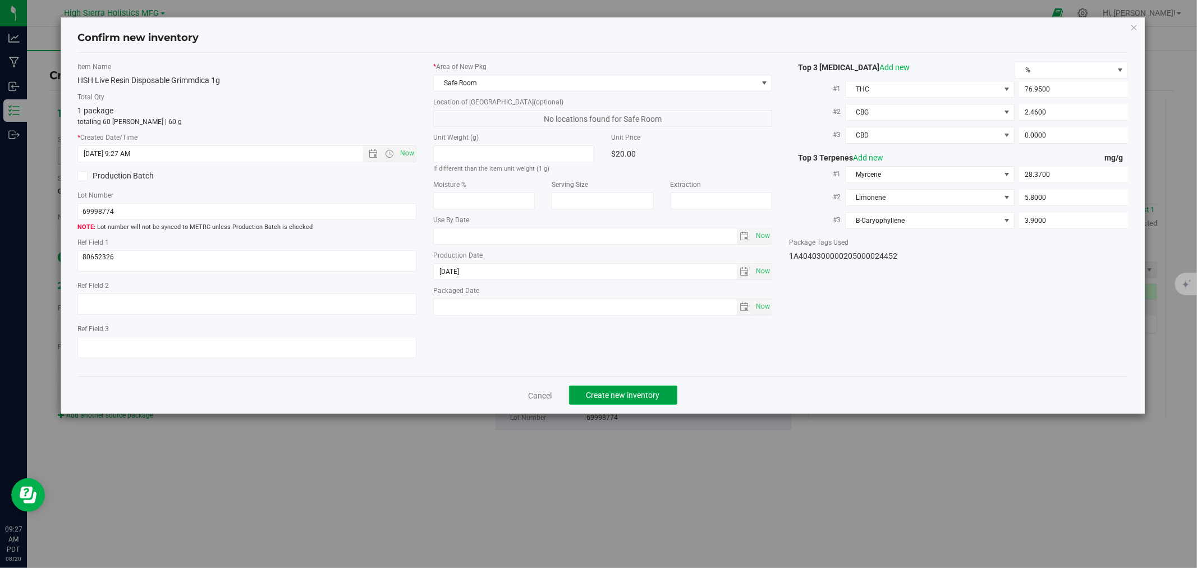
click at [622, 400] on span "Create new inventory" at bounding box center [623, 395] width 74 height 9
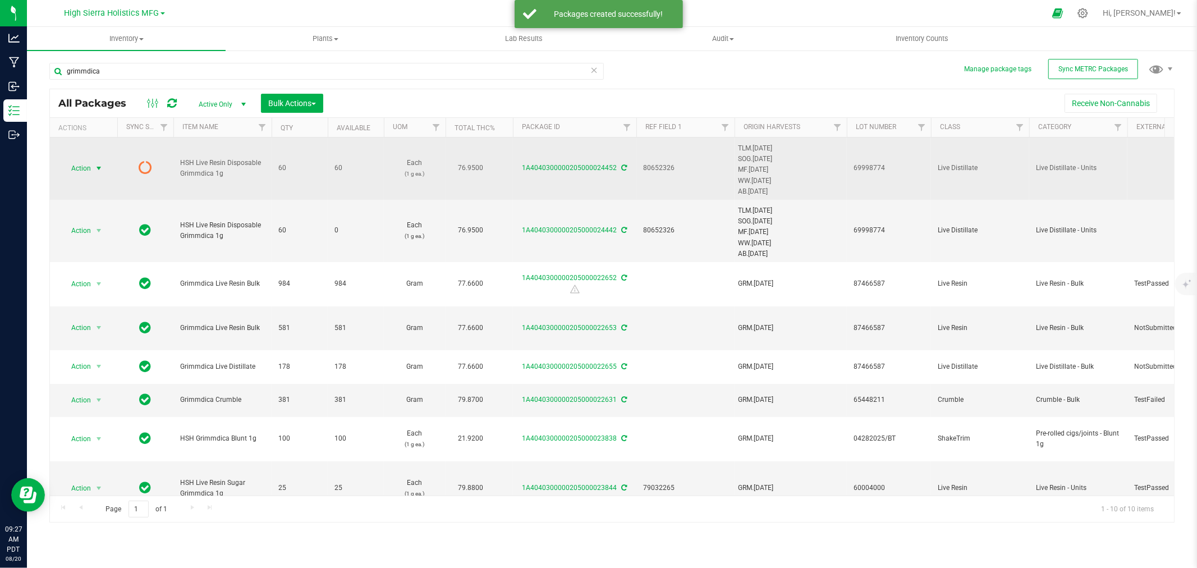
click at [93, 166] on span "select" at bounding box center [99, 168] width 14 height 16
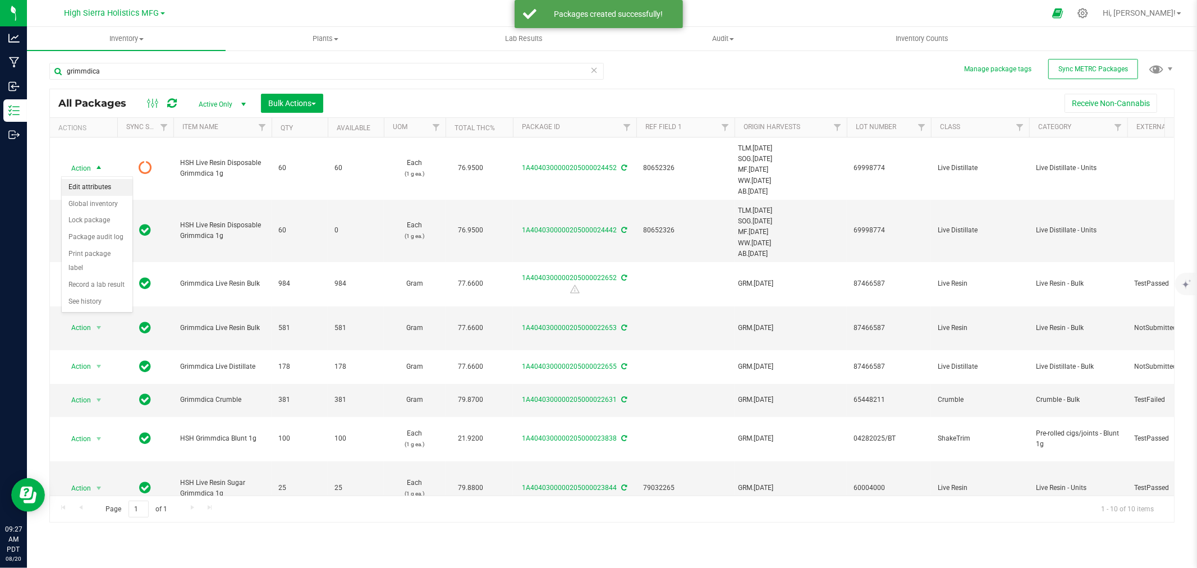
click at [99, 181] on li "Edit attributes" at bounding box center [97, 187] width 71 height 17
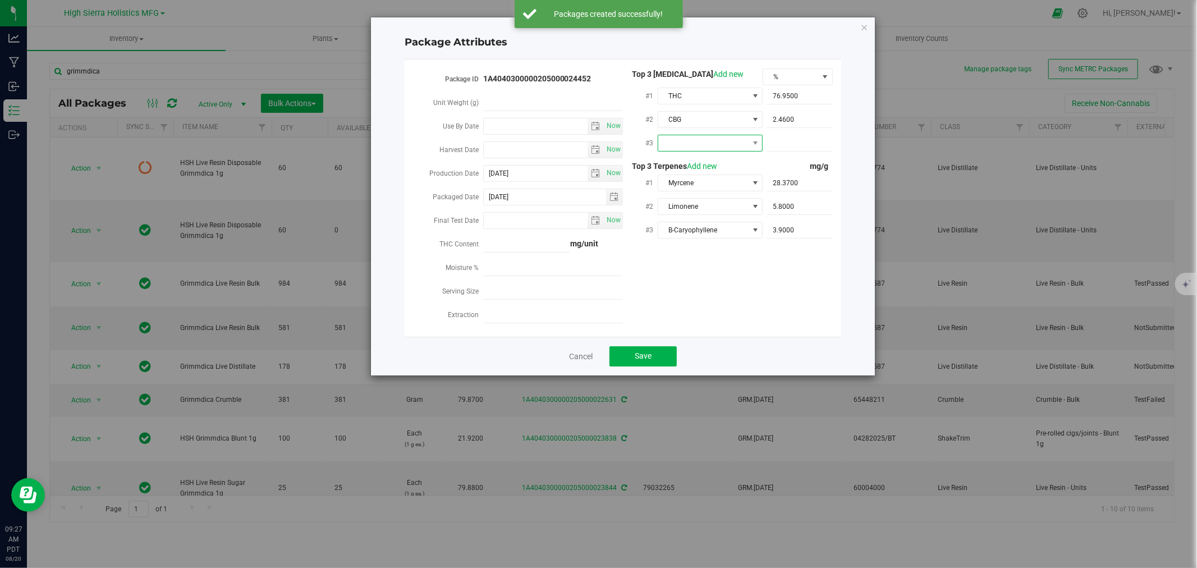
click at [687, 141] on span at bounding box center [703, 143] width 90 height 16
click at [676, 209] on li "CBD" at bounding box center [710, 208] width 105 height 19
click at [793, 140] on span at bounding box center [800, 143] width 66 height 16
type input "0"
type input "0.0000"
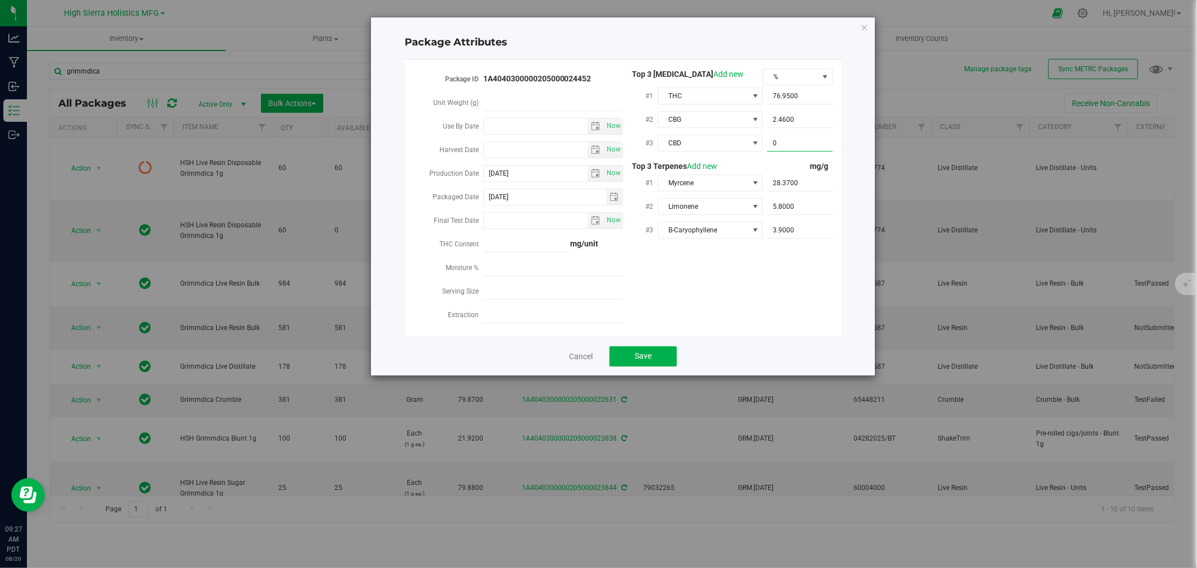
click at [800, 277] on div "Package ID 1A4040300000205000024452 Unit Weight (g) Use By Date Now Harvest Dat…" at bounding box center [623, 197] width 420 height 259
click at [661, 355] on button "Save" at bounding box center [642, 356] width 67 height 20
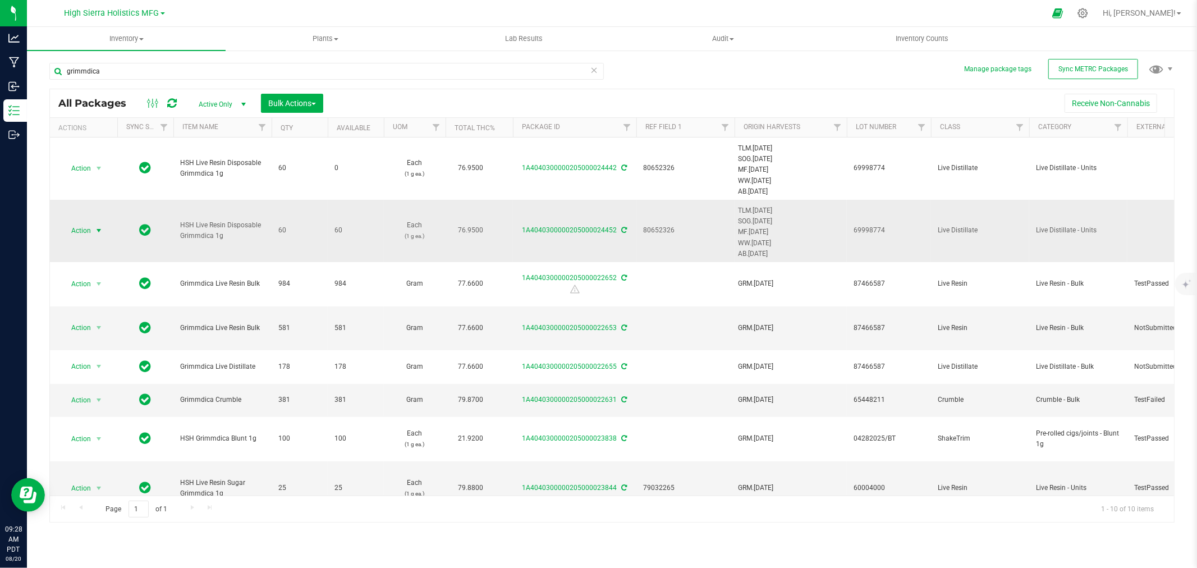
click at [94, 233] on span "select" at bounding box center [98, 230] width 9 height 9
click at [101, 369] on li "Print package label" at bounding box center [97, 373] width 71 height 31
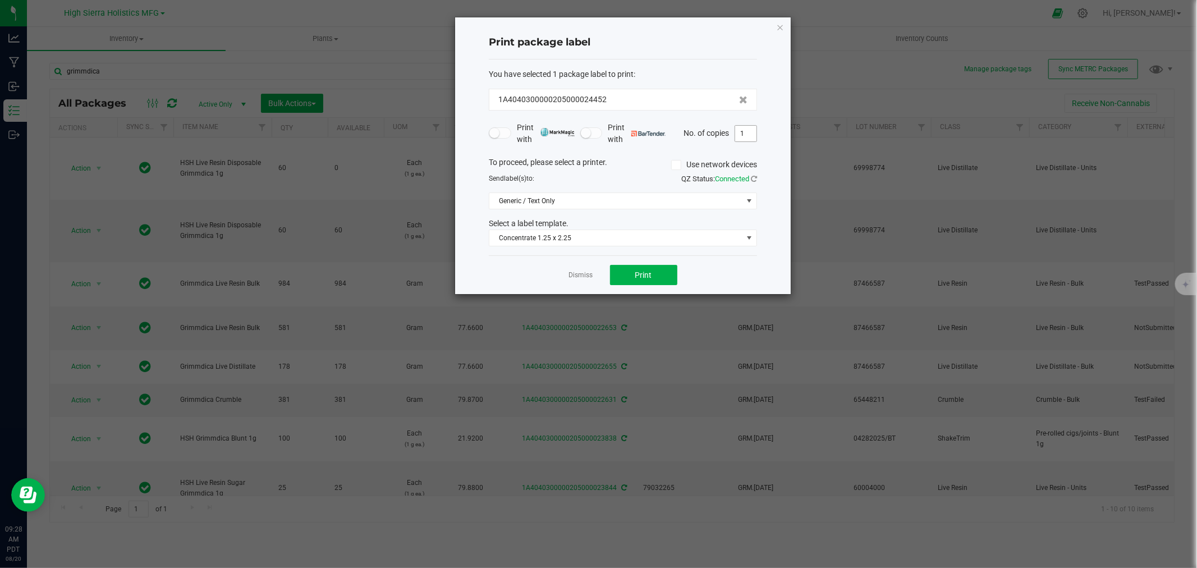
click at [748, 132] on input "1" at bounding box center [745, 134] width 21 height 16
type input "60"
click at [644, 278] on span "Print" at bounding box center [643, 274] width 17 height 9
click at [783, 20] on icon "button" at bounding box center [780, 26] width 8 height 13
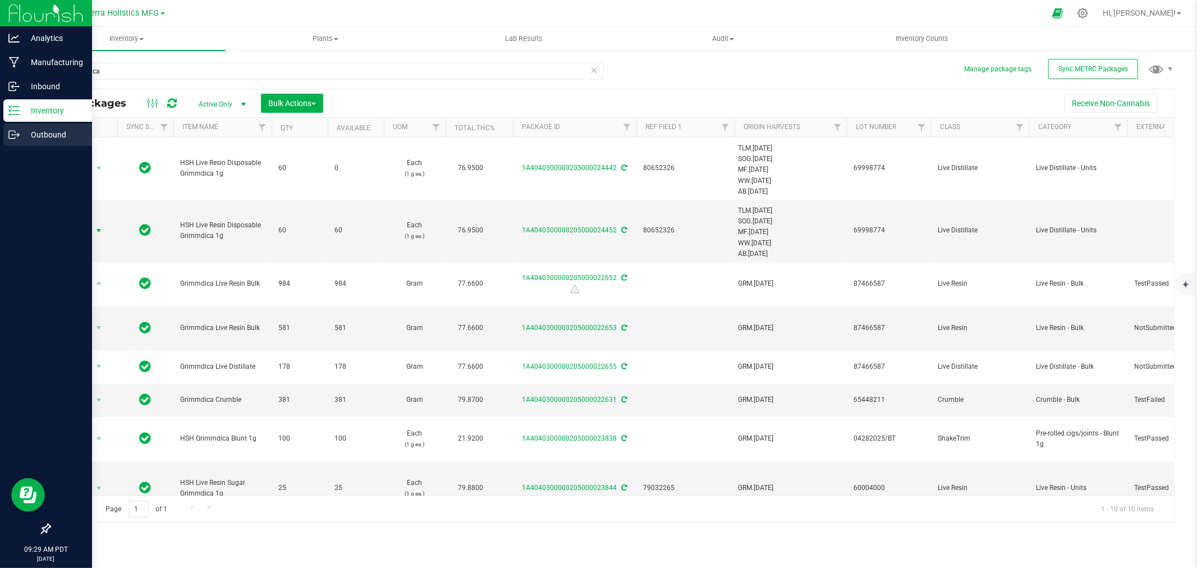
click at [40, 129] on p "Outbound" at bounding box center [53, 134] width 67 height 13
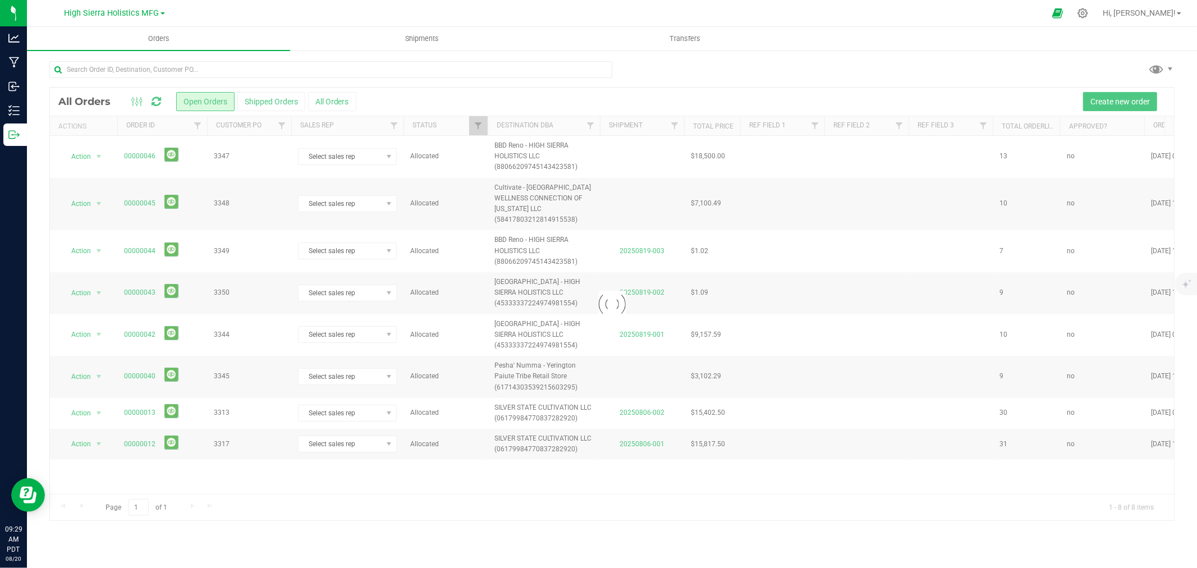
click at [1110, 105] on div at bounding box center [612, 304] width 1124 height 433
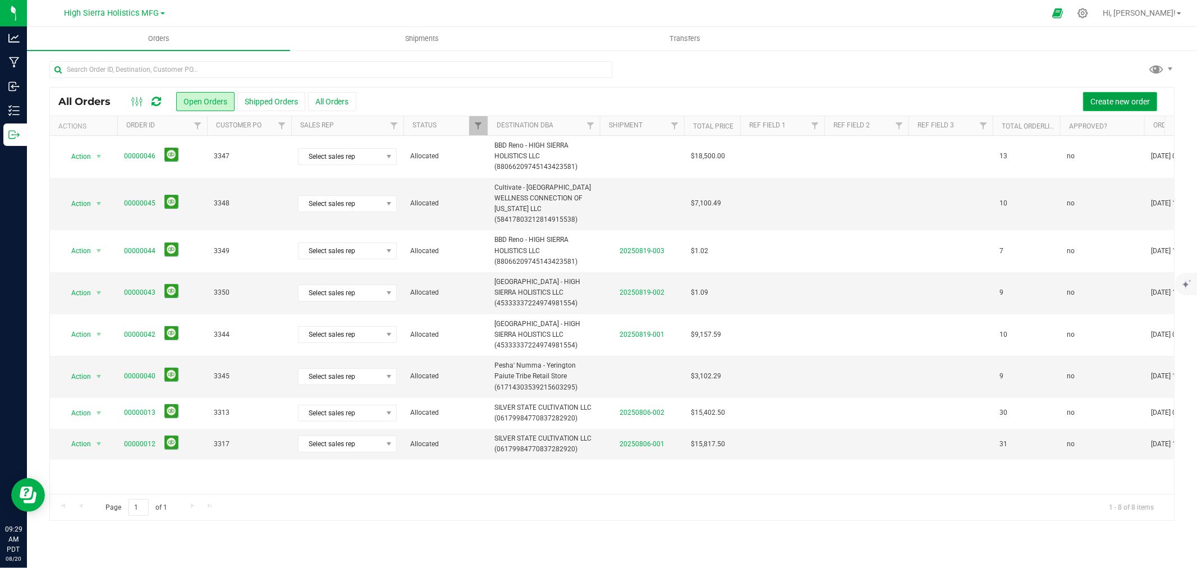
click at [1095, 103] on span "Create new order" at bounding box center [1119, 101] width 59 height 9
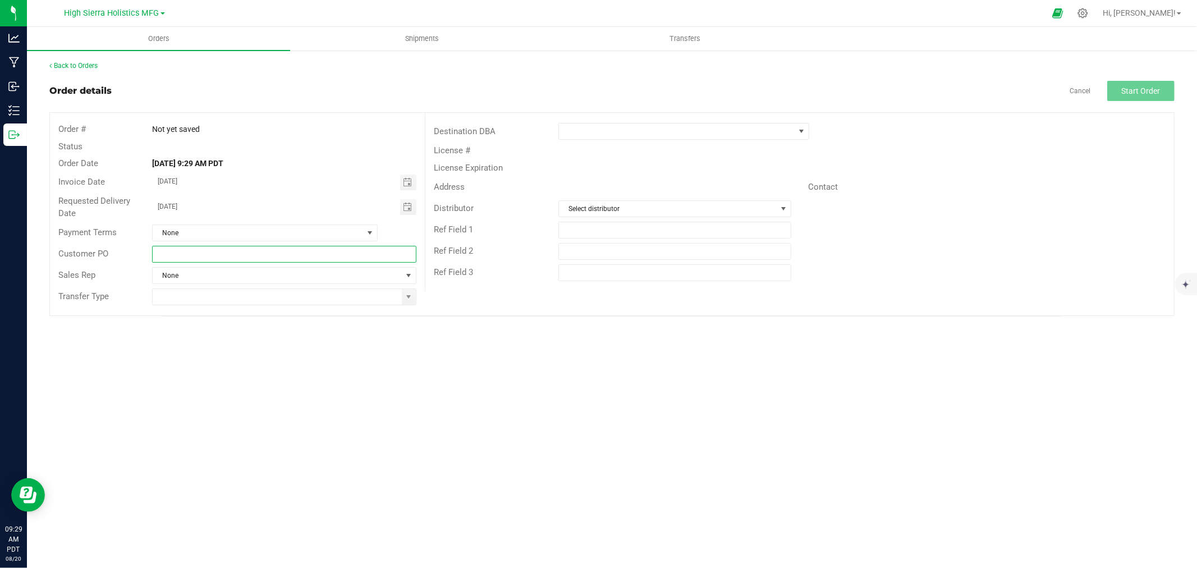
click at [368, 255] on input "text" at bounding box center [284, 254] width 264 height 17
click at [411, 298] on span at bounding box center [408, 296] width 9 height 9
type input "3351"
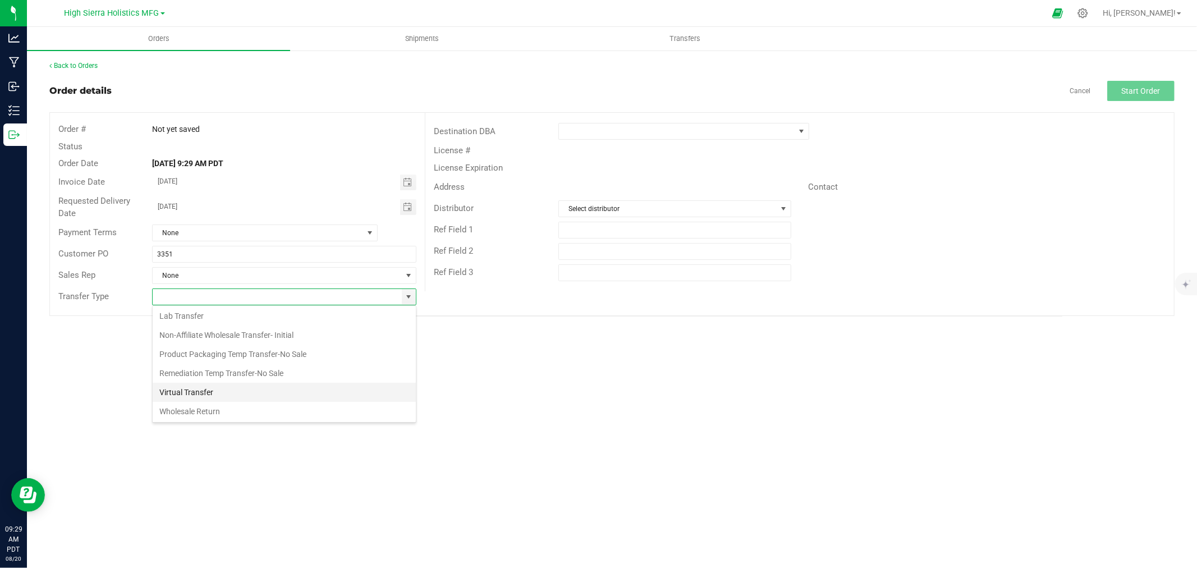
scroll to position [60, 0]
click at [315, 410] on li "Wholesale Transfer-Subsequent" at bounding box center [284, 410] width 263 height 19
type input "Wholesale Transfer-Subsequent"
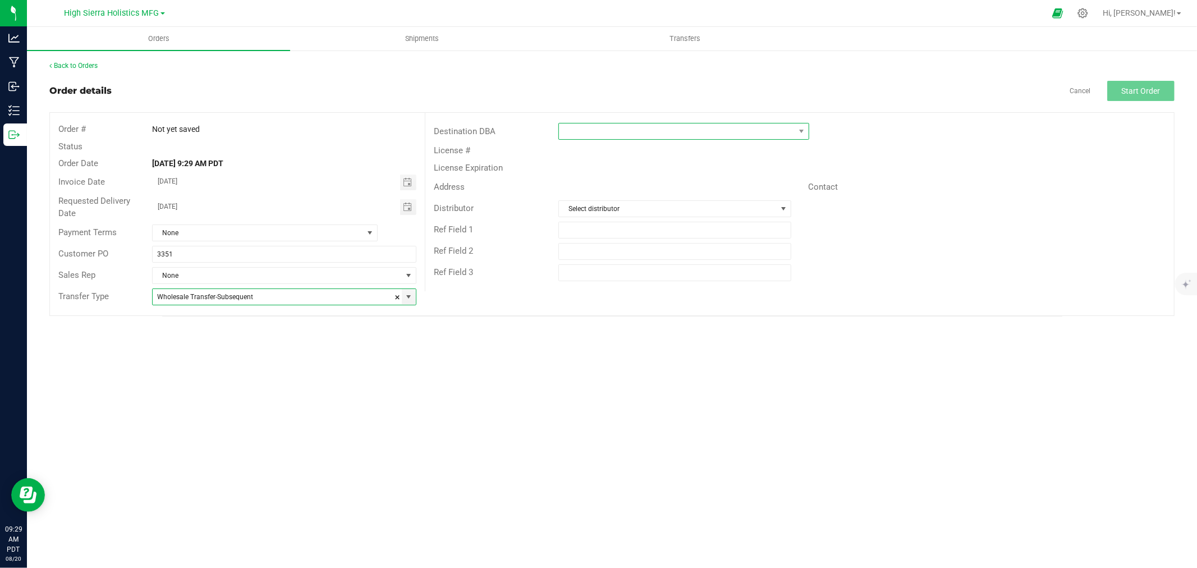
click at [622, 132] on span at bounding box center [677, 131] width 236 height 16
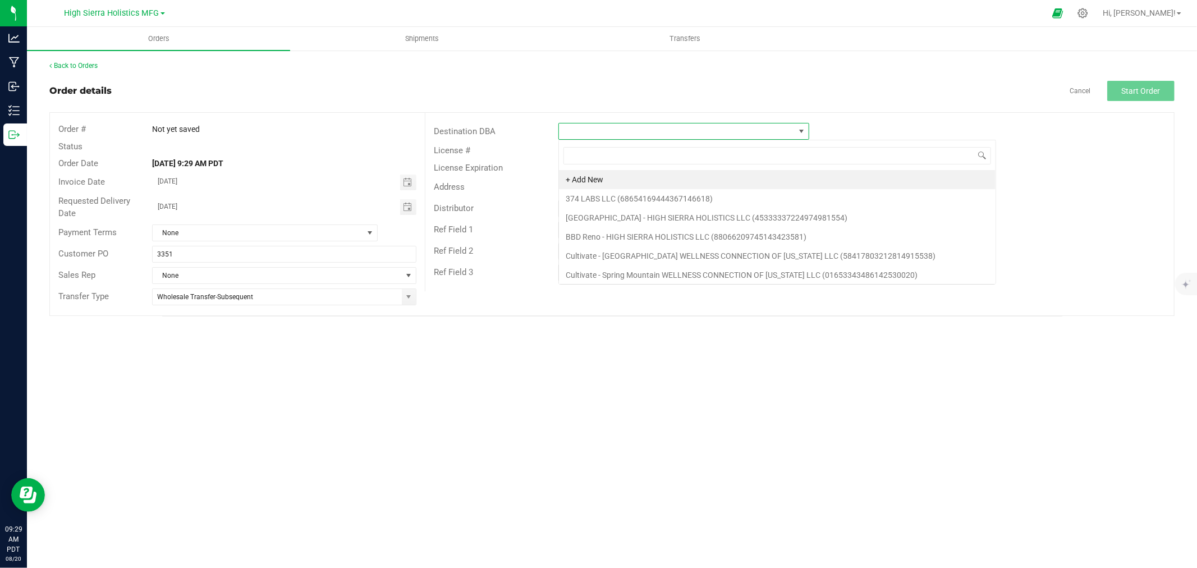
scroll to position [17, 251]
click at [638, 222] on li "[GEOGRAPHIC_DATA] - HIGH SIERRA HOLISTICS LLC (45333337224974981554)" at bounding box center [777, 217] width 437 height 19
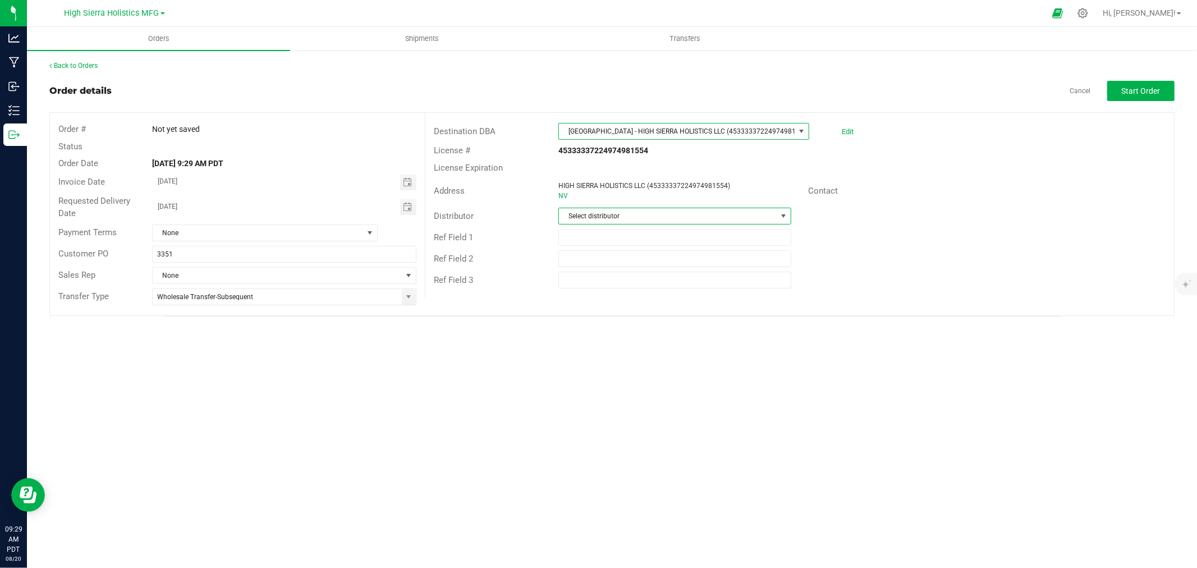
click at [634, 216] on span "Select distributor" at bounding box center [668, 216] width 218 height 16
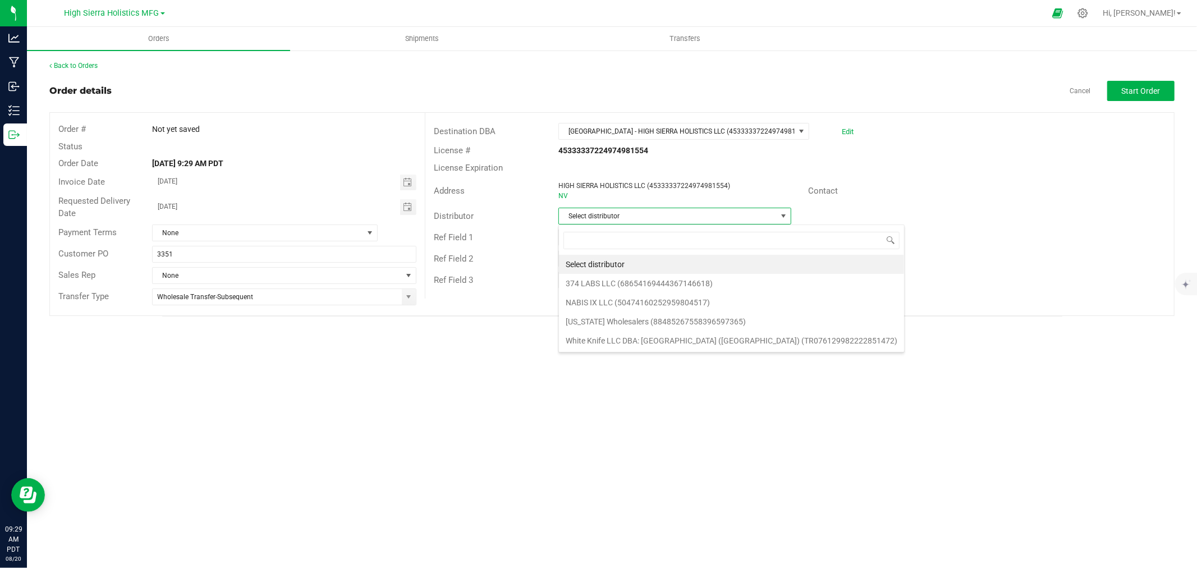
scroll to position [17, 233]
click at [621, 327] on li "[US_STATE] Wholesalers (88485267558396597365)" at bounding box center [731, 321] width 345 height 19
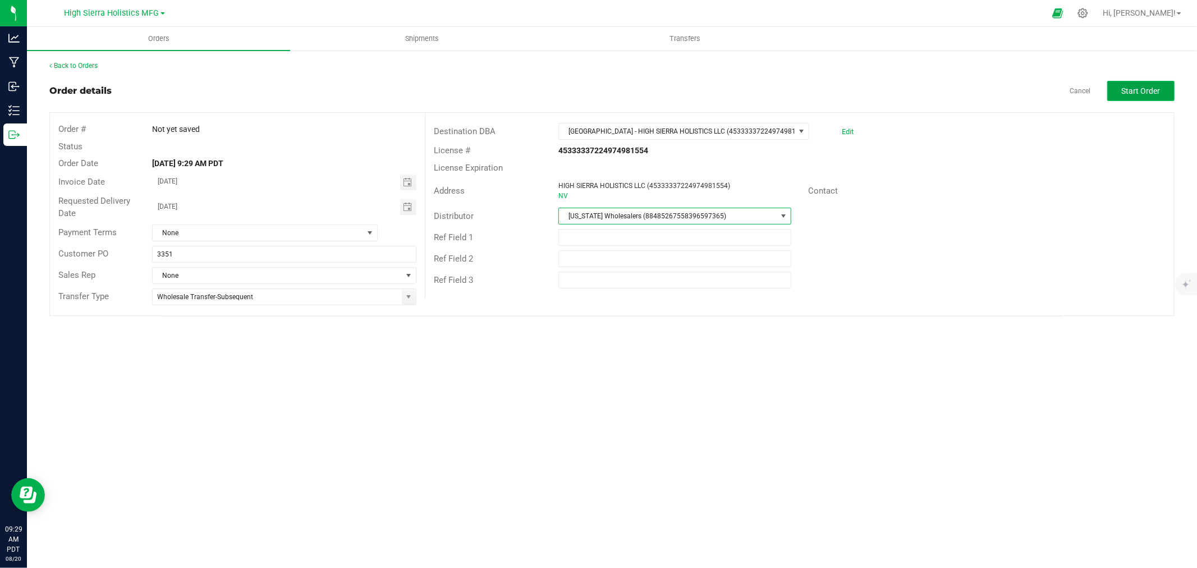
click at [1158, 87] on span "Start Order" at bounding box center [1141, 90] width 39 height 9
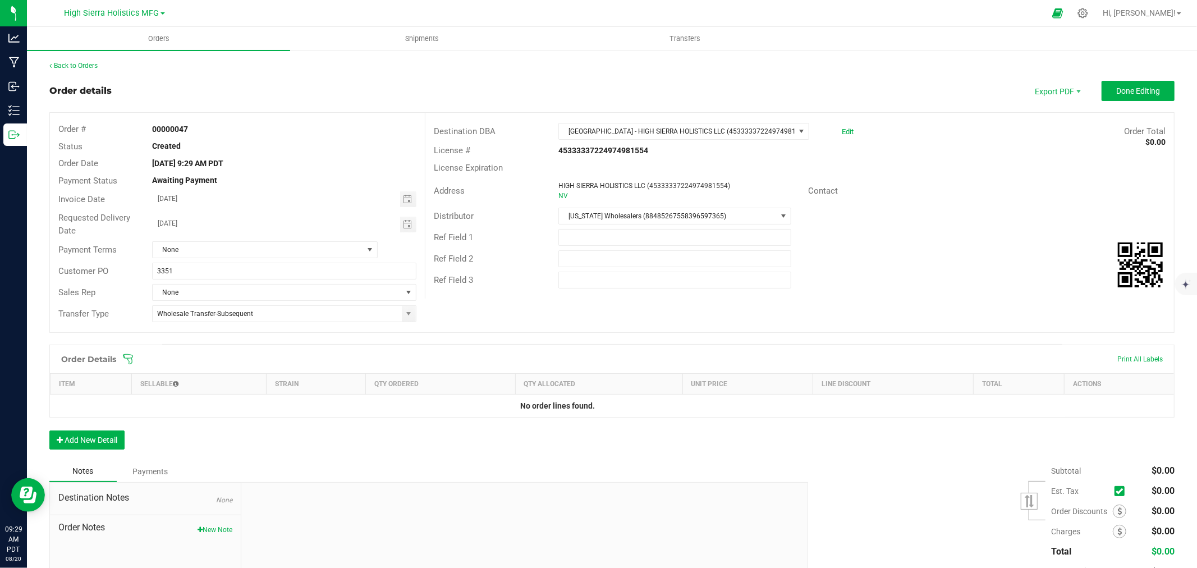
click at [127, 367] on div "Order Details Print All Labels" at bounding box center [612, 359] width 1124 height 28
click at [129, 354] on icon at bounding box center [127, 359] width 11 height 11
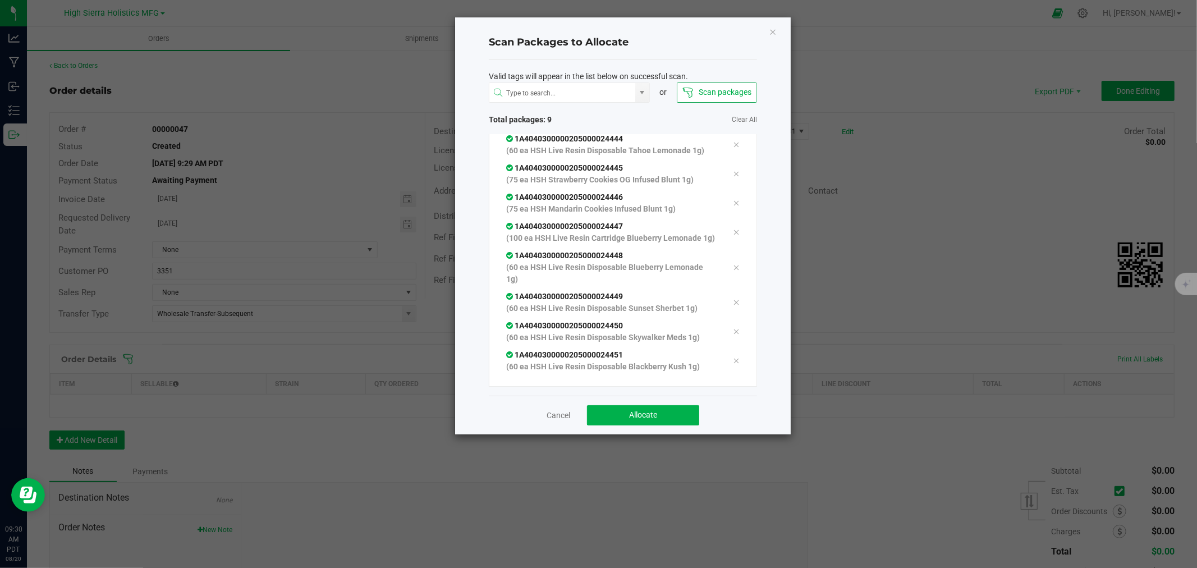
scroll to position [63, 0]
click at [665, 424] on button "Allocate" at bounding box center [643, 415] width 112 height 20
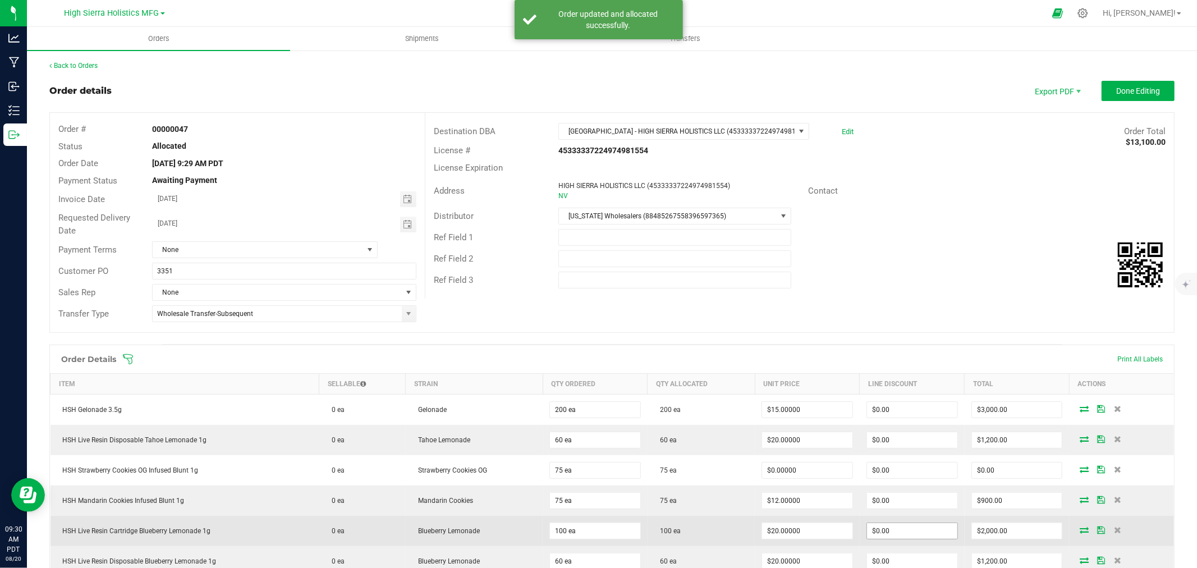
scroll to position [187, 0]
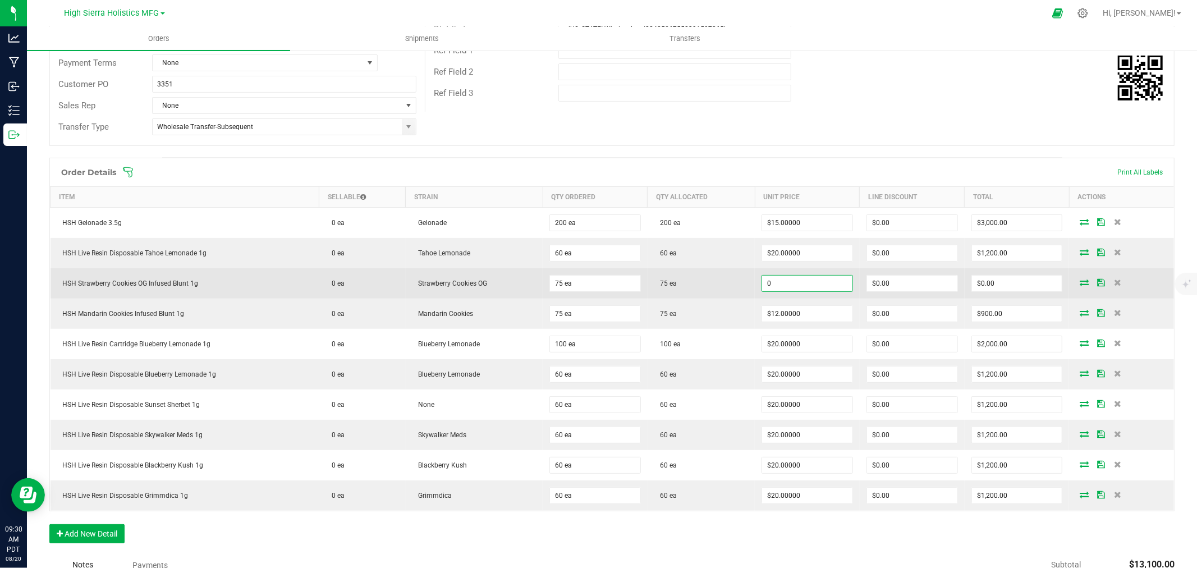
click at [799, 282] on input "0" at bounding box center [807, 284] width 90 height 16
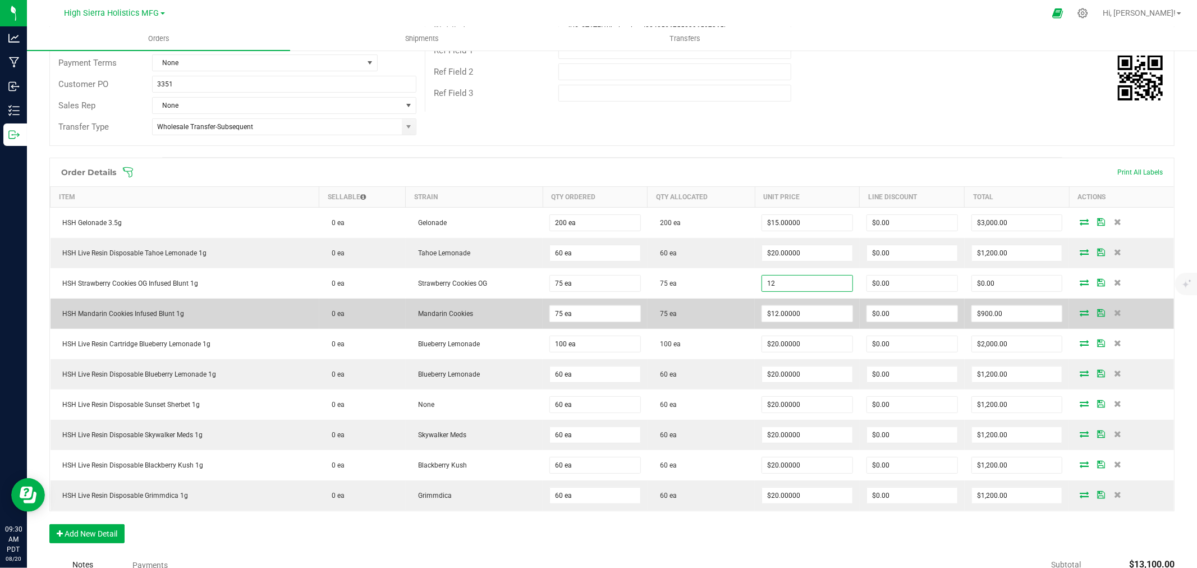
type input "$12.00000"
type input "$900.00"
click at [723, 320] on td "75 ea" at bounding box center [701, 314] width 107 height 30
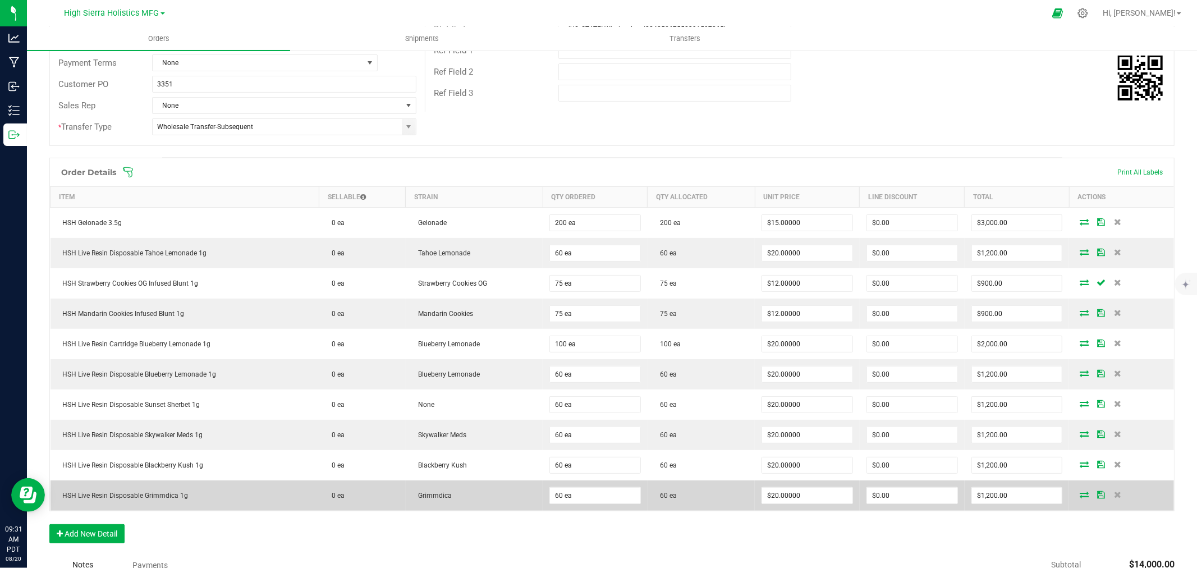
scroll to position [358, 0]
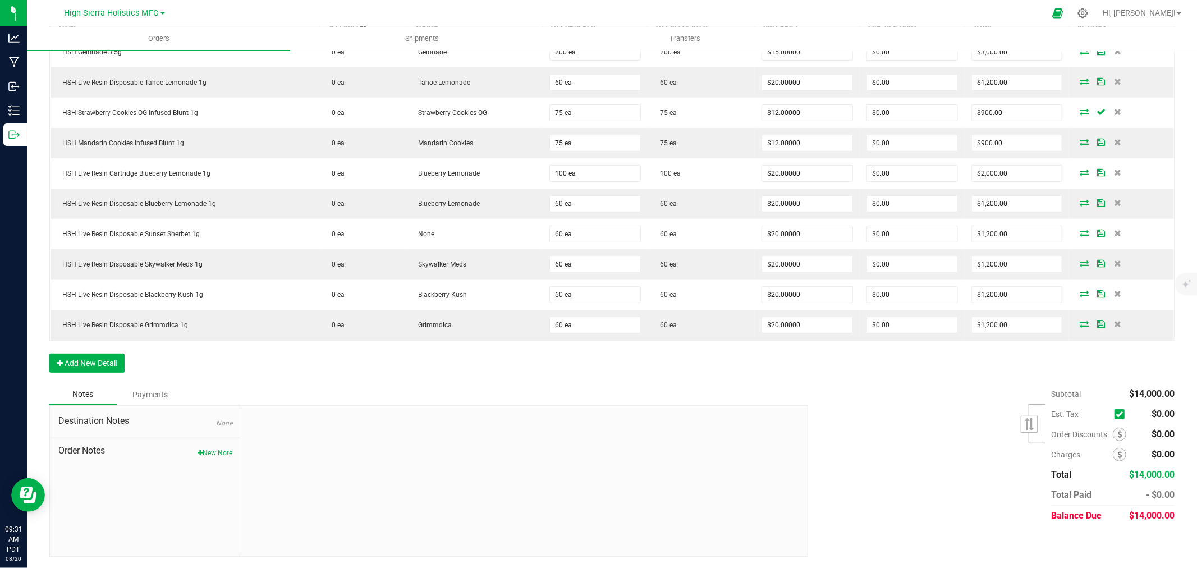
click at [920, 453] on div "Subtotal $14,000.00 Est. Tax" at bounding box center [987, 455] width 375 height 142
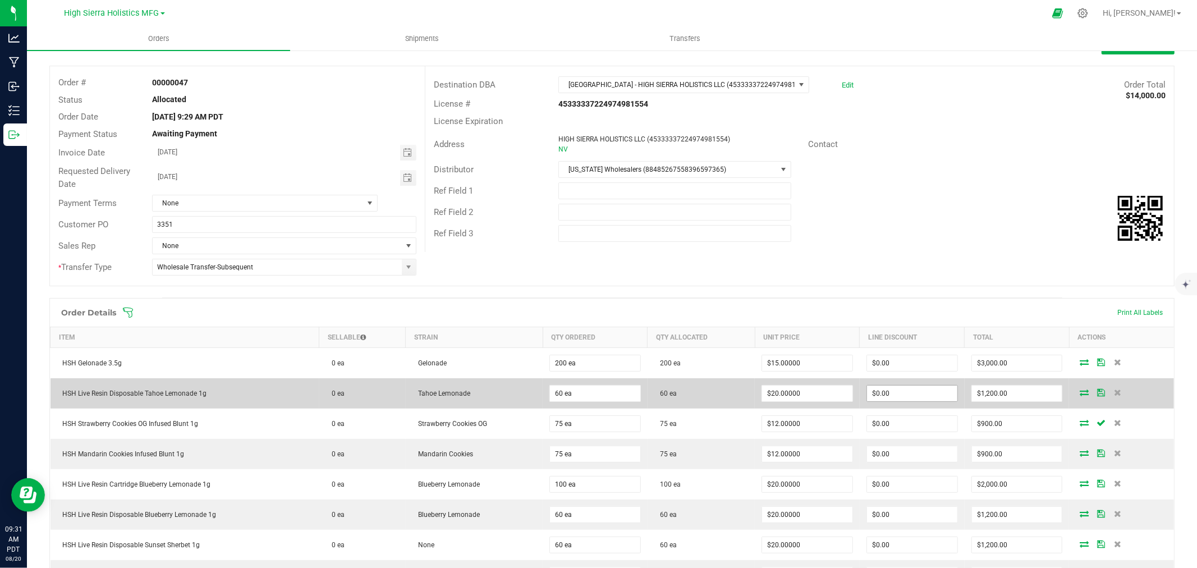
scroll to position [0, 0]
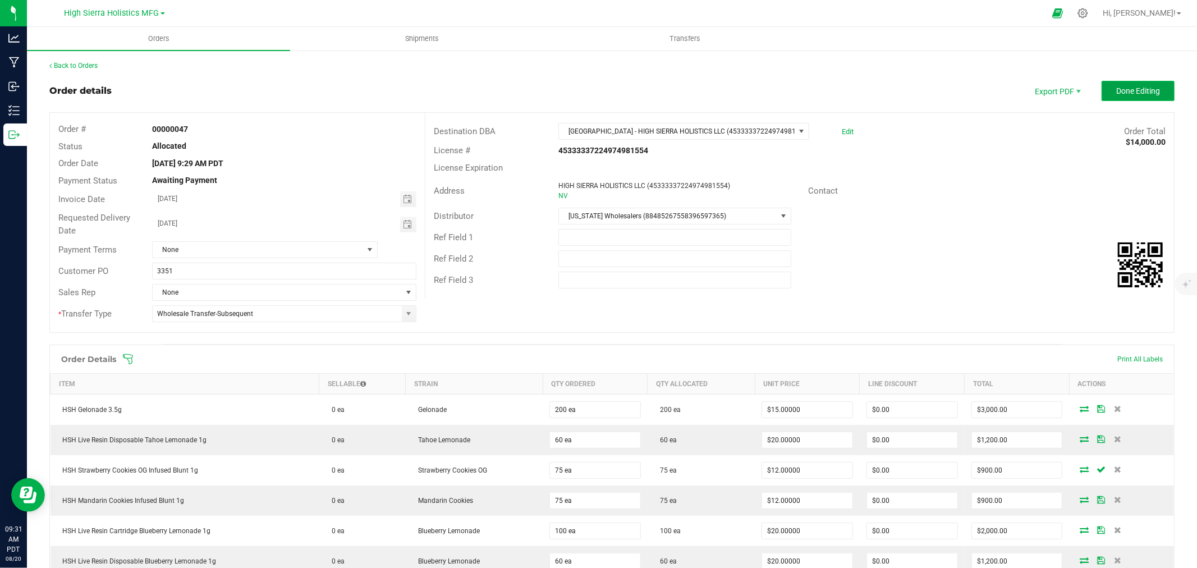
click at [1142, 86] on span "Done Editing" at bounding box center [1138, 90] width 44 height 9
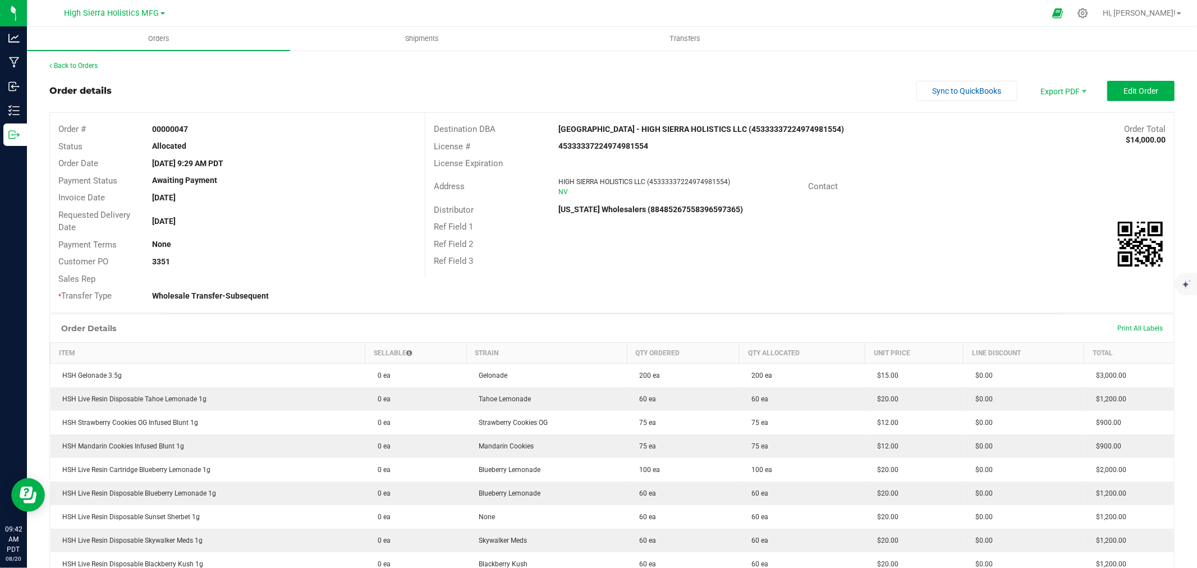
click at [86, 58] on div "Back to Orders Order details Sync to QuickBooks Export PDF Edit Order Order # 0…" at bounding box center [612, 422] width 1170 height 746
click at [88, 62] on link "Back to Orders" at bounding box center [73, 66] width 48 height 8
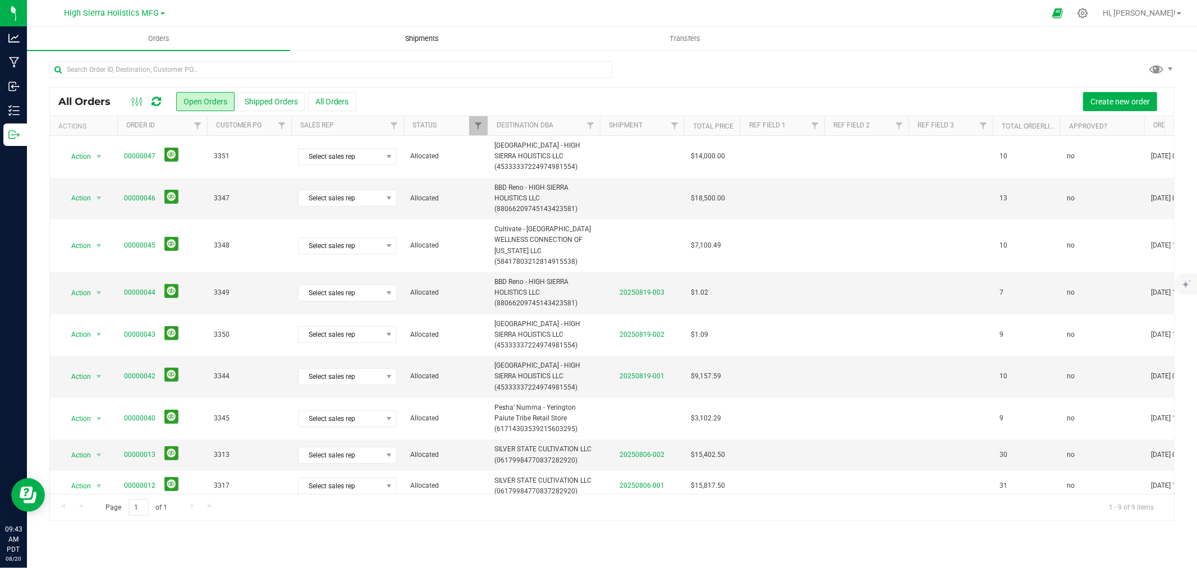
click at [428, 41] on span "Shipments" at bounding box center [422, 39] width 64 height 10
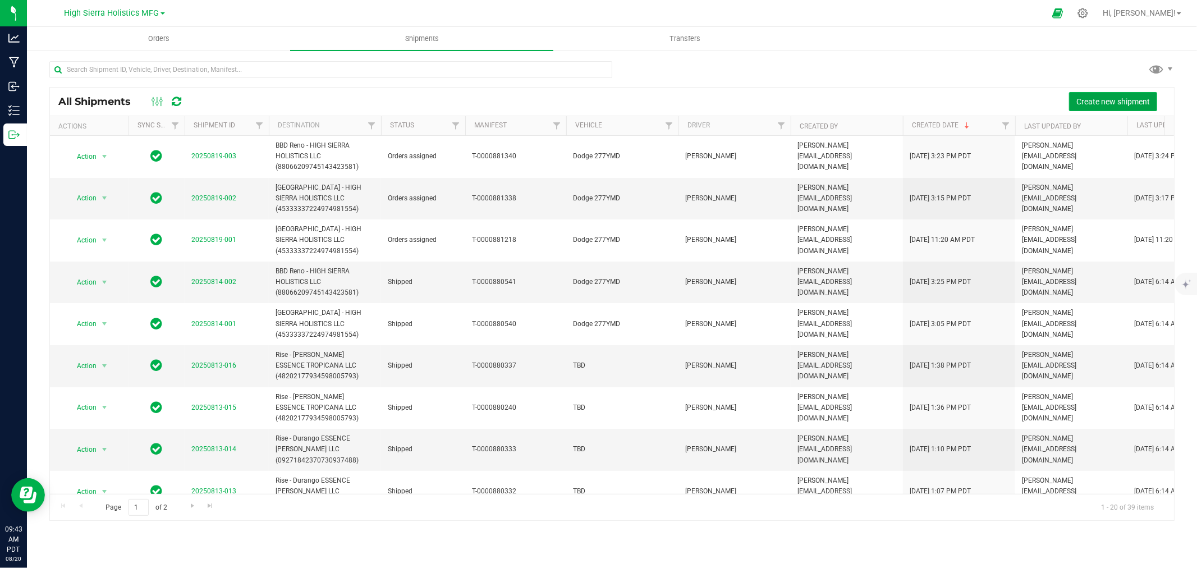
click at [1125, 98] on span "Create new shipment" at bounding box center [1113, 101] width 74 height 9
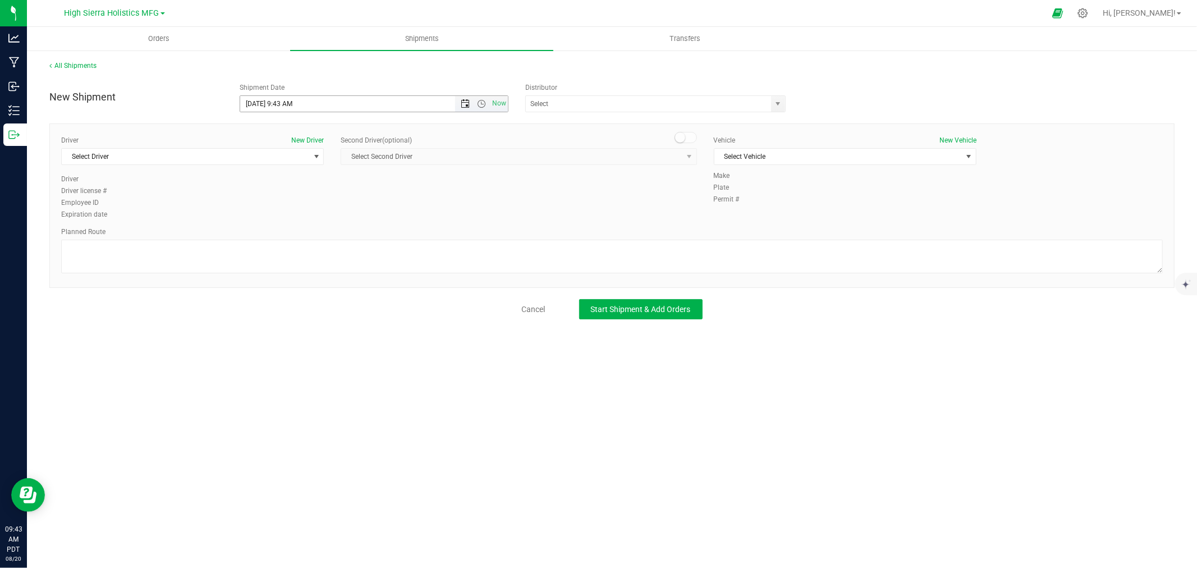
click at [468, 101] on span "Open the date view" at bounding box center [465, 103] width 9 height 9
click at [299, 215] on link "20" at bounding box center [299, 217] width 16 height 17
click at [478, 105] on span "Open the time view" at bounding box center [481, 103] width 9 height 9
click at [293, 155] on li "12:00 PM" at bounding box center [373, 156] width 267 height 15
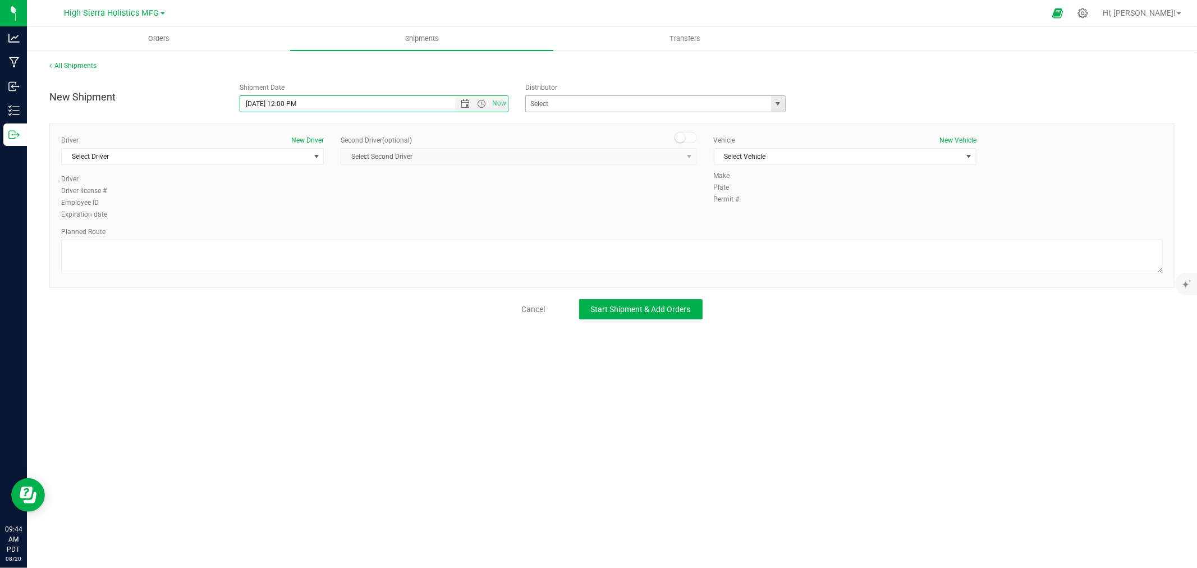
click at [780, 104] on span "select" at bounding box center [778, 103] width 9 height 9
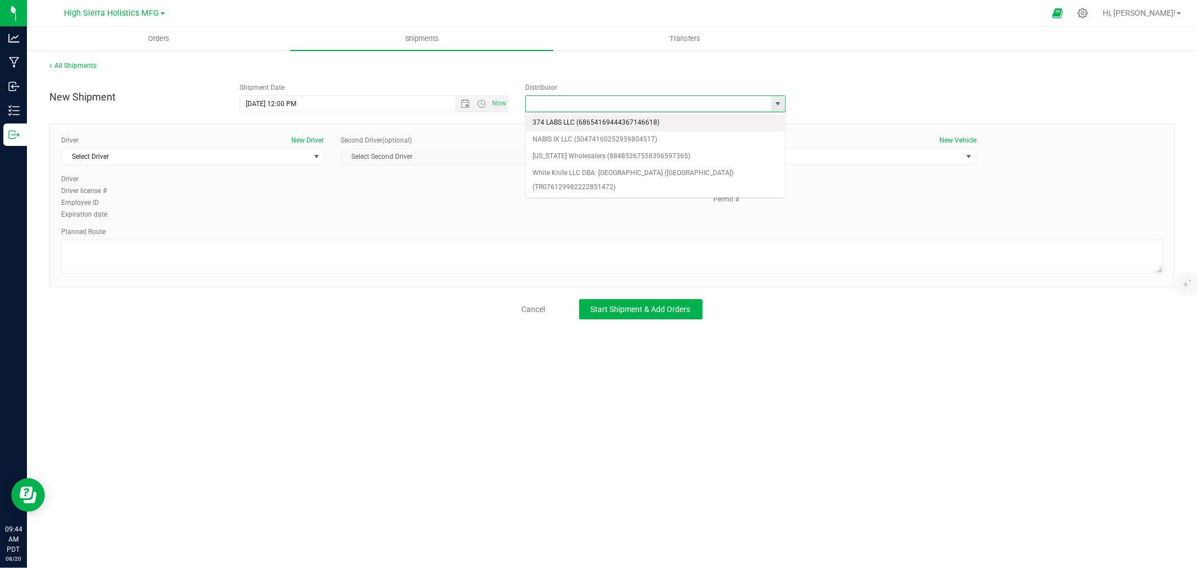
click at [780, 104] on span "select" at bounding box center [778, 103] width 9 height 9
click at [480, 101] on span "Open the time view" at bounding box center [481, 103] width 9 height 9
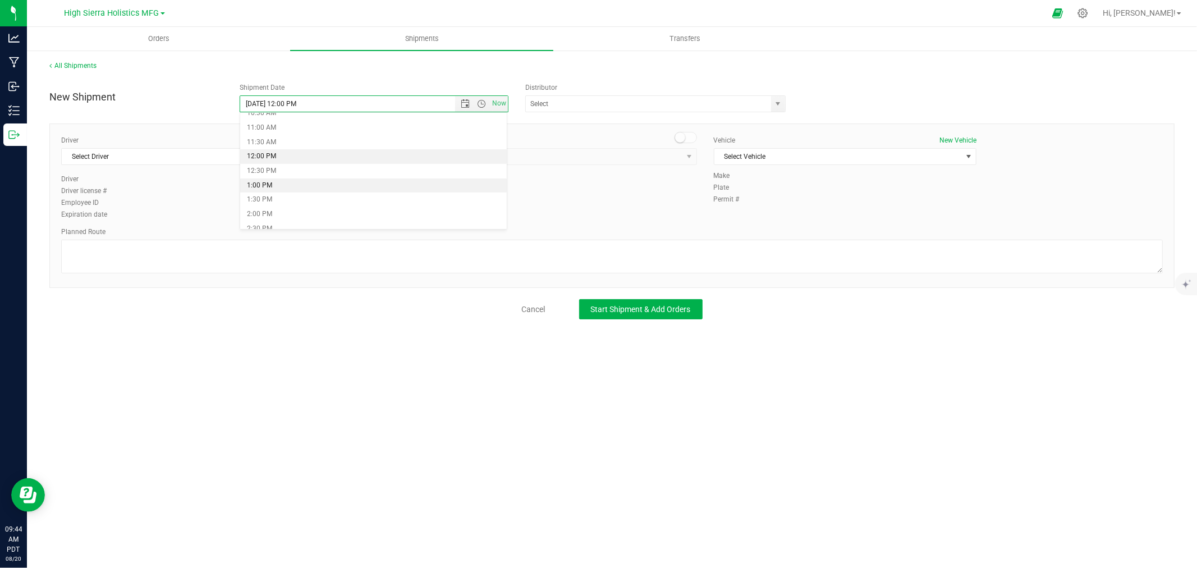
click at [281, 182] on li "1:00 PM" at bounding box center [373, 185] width 267 height 15
type input "[DATE] 1:00 PM"
click at [780, 105] on span "select" at bounding box center [778, 103] width 9 height 9
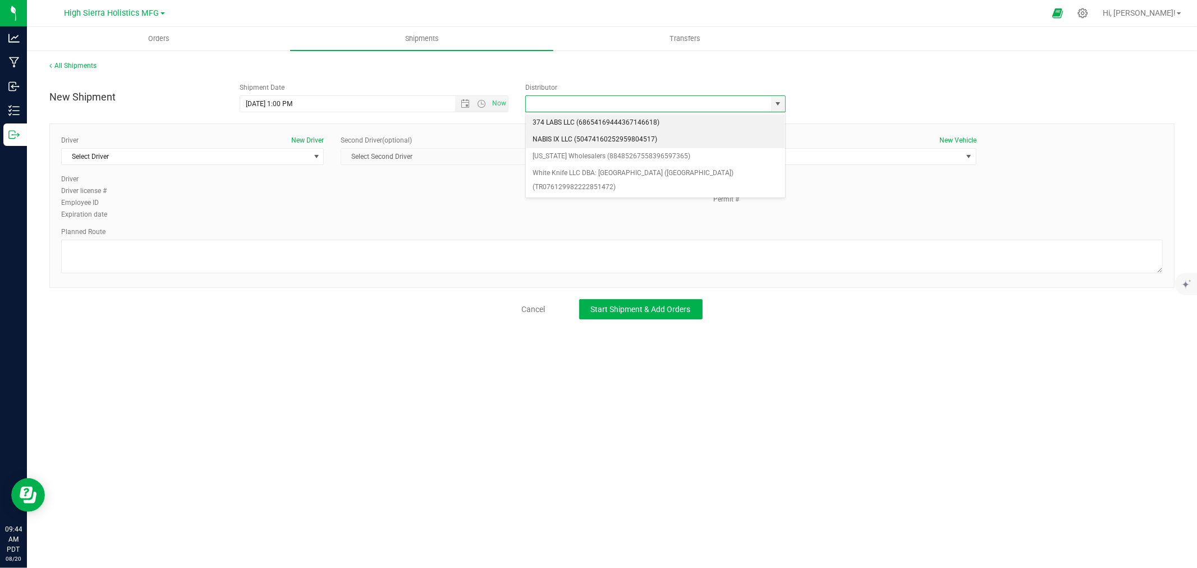
click at [649, 146] on li "NABIS IX LLC (50474160252959804517)" at bounding box center [655, 139] width 259 height 17
type input "NABIS IX LLC (50474160252959804517)"
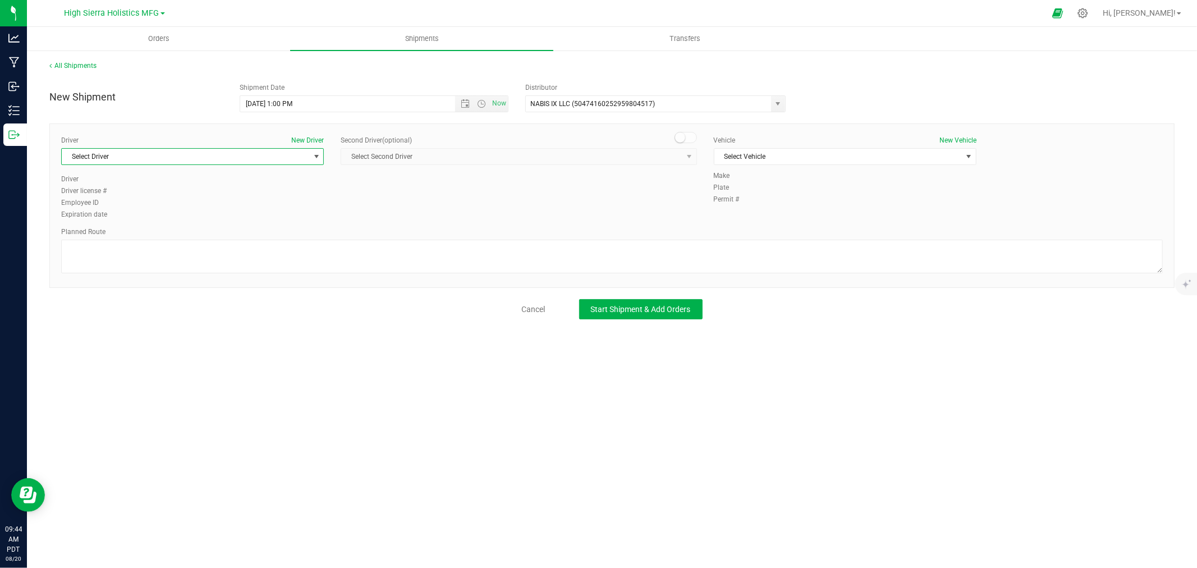
click at [320, 157] on span "select" at bounding box center [316, 156] width 9 height 9
click at [90, 214] on span "[PERSON_NAME]" at bounding box center [93, 220] width 51 height 15
click at [837, 155] on span "Select Vehicle" at bounding box center [837, 157] width 247 height 16
click at [782, 188] on li "TBD" at bounding box center [845, 192] width 262 height 17
click at [82, 263] on textarea at bounding box center [612, 257] width 1102 height 34
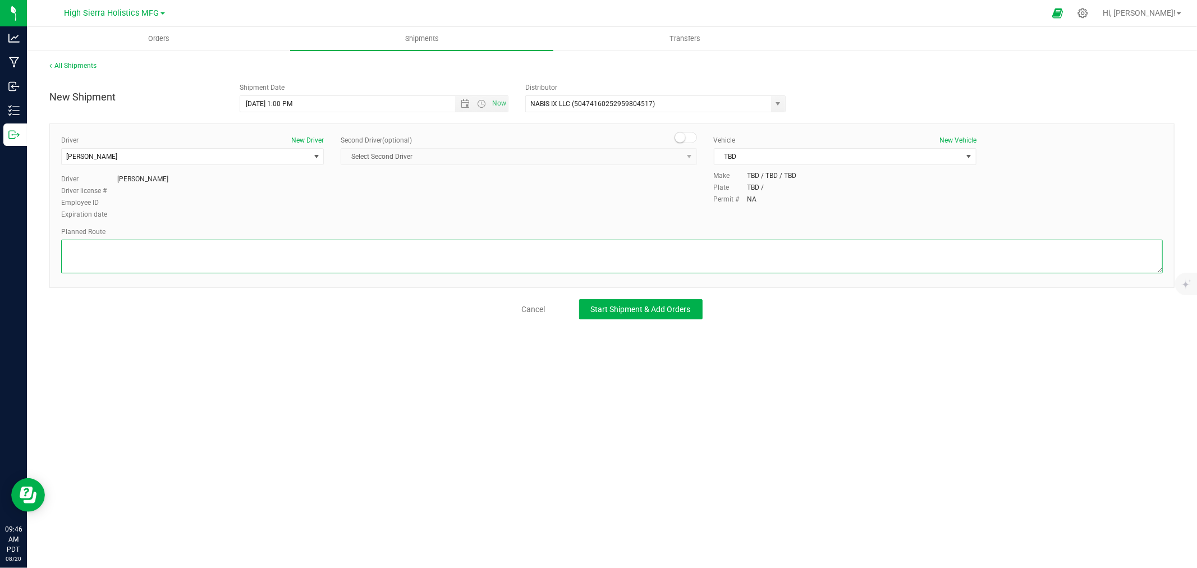
paste textarea "Drive northeast. Turn right onto [GEOGRAPHIC_DATA]/NV 659. Turn right onto [GEO…"
type textarea "Drive northeast. Turn right onto [GEOGRAPHIC_DATA]/NV 659. Turn right onto [GEO…"
click at [660, 309] on span "Start Shipment & Add Orders" at bounding box center [641, 309] width 100 height 9
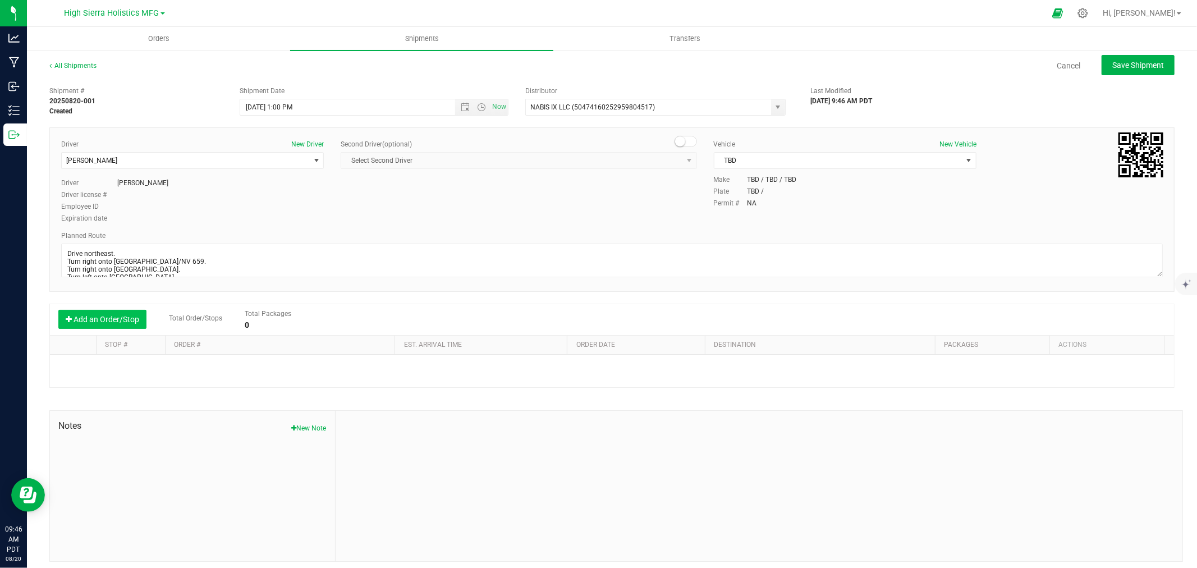
click at [98, 319] on button "Add an Order/Stop" at bounding box center [102, 319] width 88 height 19
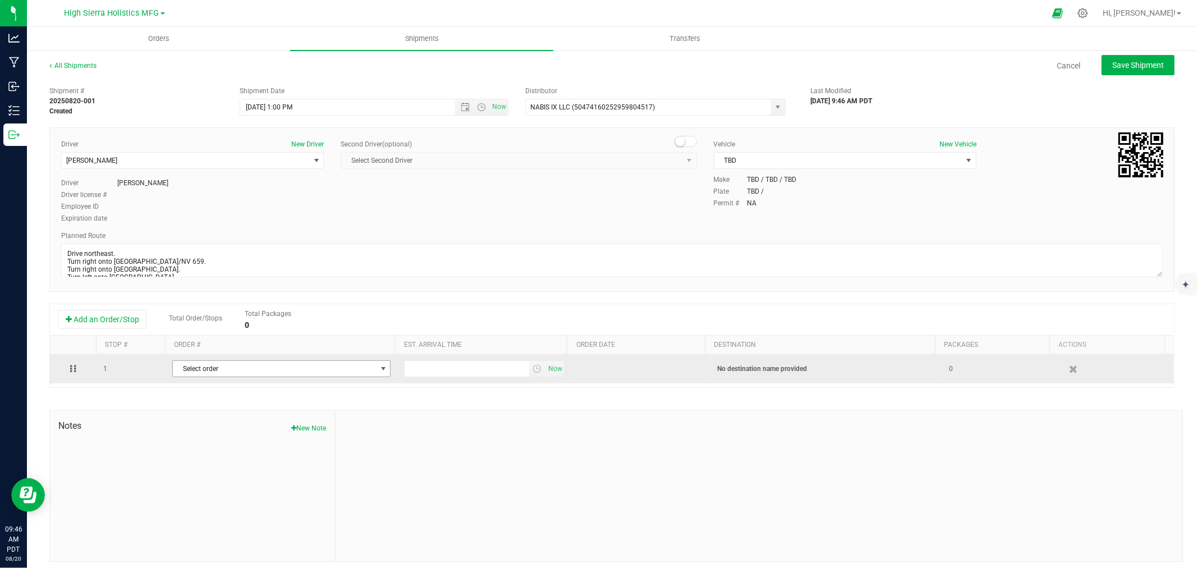
click at [379, 368] on span "select" at bounding box center [383, 368] width 9 height 9
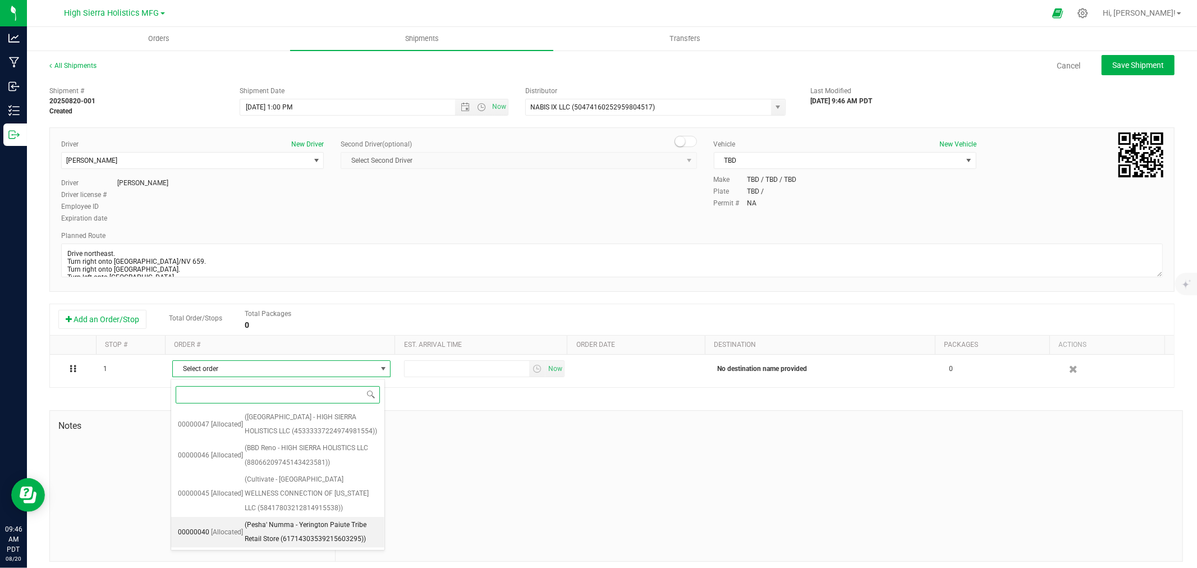
click at [320, 532] on span "(Pesha' Numma - Yerington Paiute Tribe Retail Store (61714303539215603295))" at bounding box center [311, 532] width 133 height 29
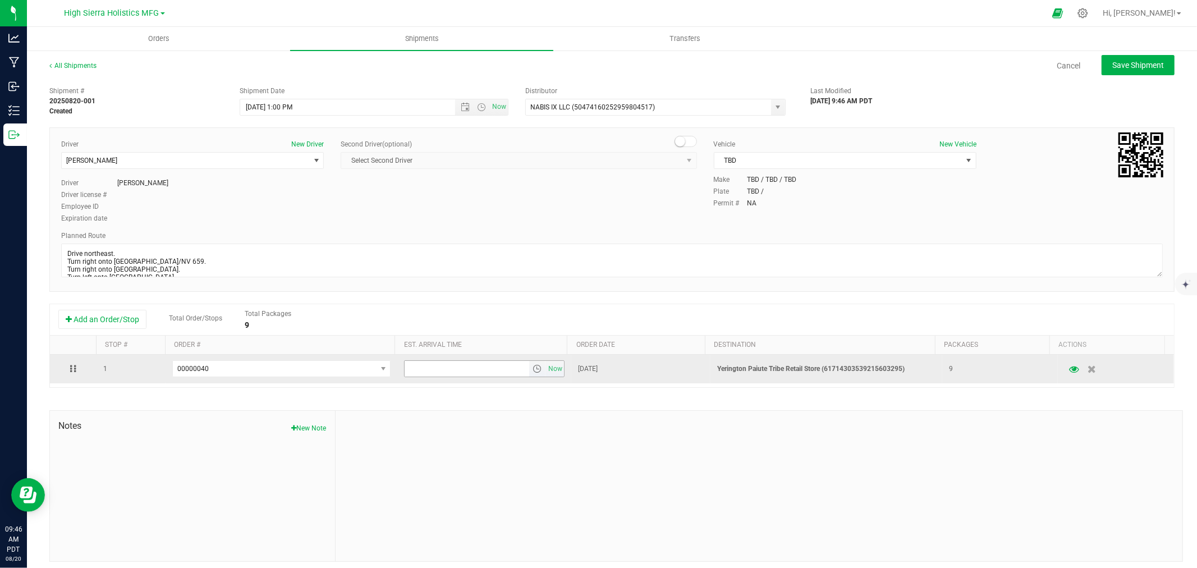
click at [533, 370] on span "select" at bounding box center [537, 368] width 9 height 9
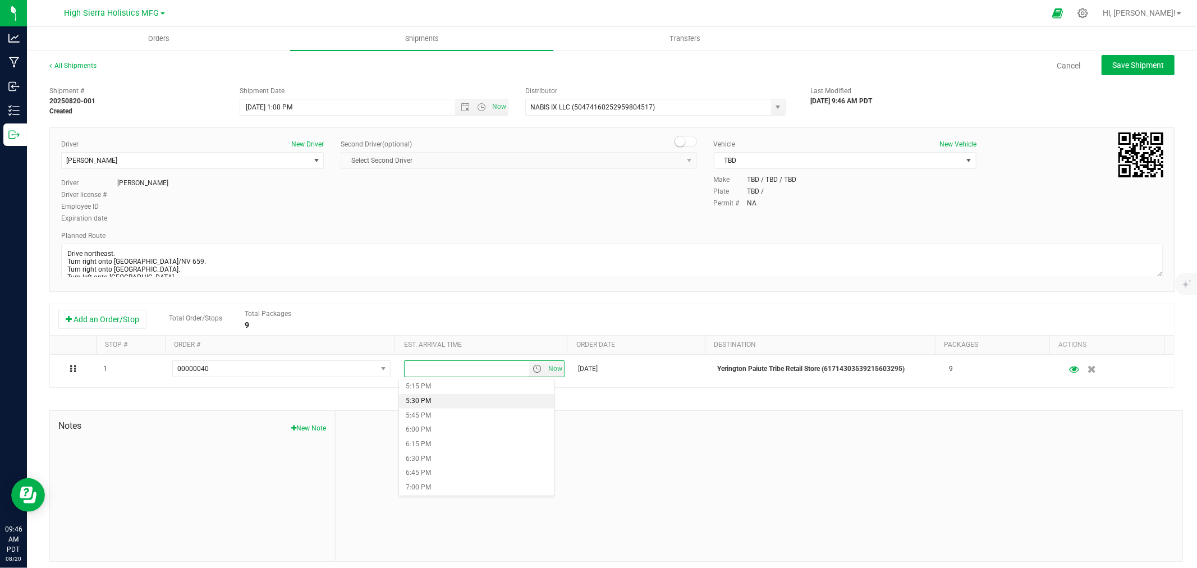
scroll to position [935, 0]
click at [430, 433] on li "5:00 PM" at bounding box center [476, 434] width 155 height 15
click at [449, 397] on div "Shipment # 20250820-001 Created Shipment Date [DATE] 1:00 PM Now Distributor NA…" at bounding box center [611, 321] width 1125 height 481
click at [1134, 65] on span "Save Shipment" at bounding box center [1138, 65] width 52 height 9
type input "[DATE] 8:00 PM"
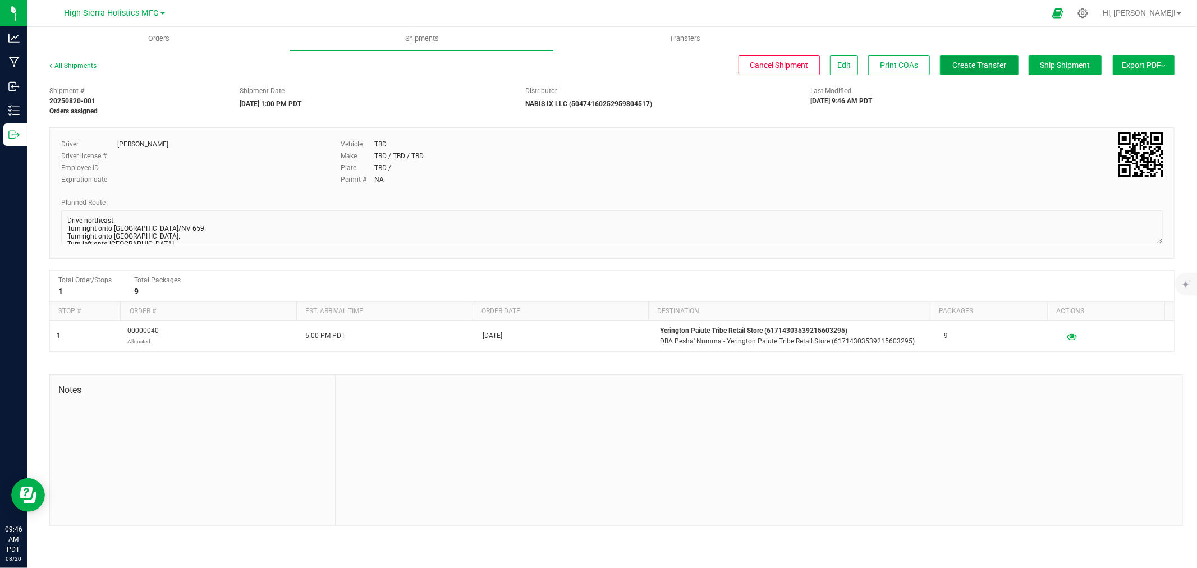
click at [976, 68] on span "Create Transfer" at bounding box center [979, 65] width 54 height 9
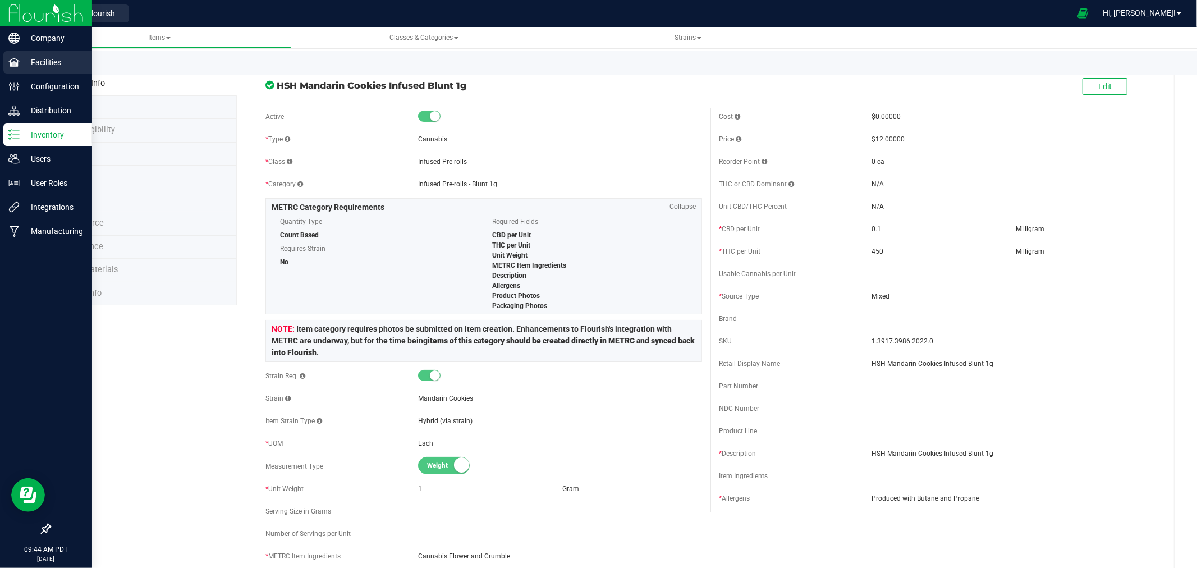
drag, startPoint x: 0, startPoint y: 0, endPoint x: 25, endPoint y: 70, distance: 73.8
click at [25, 70] on div "Facilities" at bounding box center [47, 62] width 89 height 22
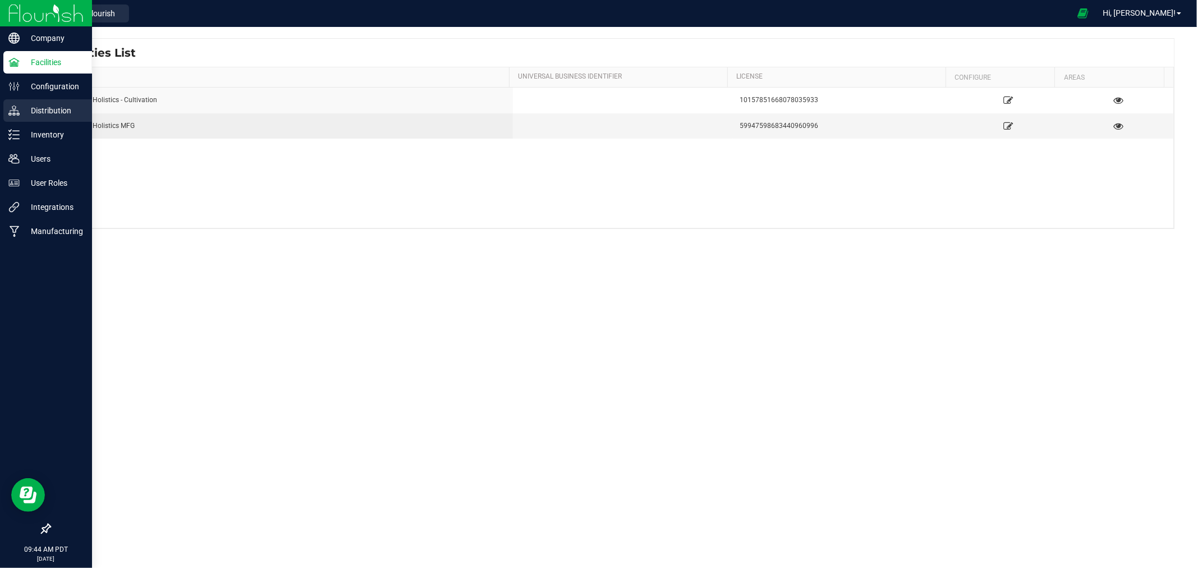
click at [47, 105] on p "Distribution" at bounding box center [53, 110] width 67 height 13
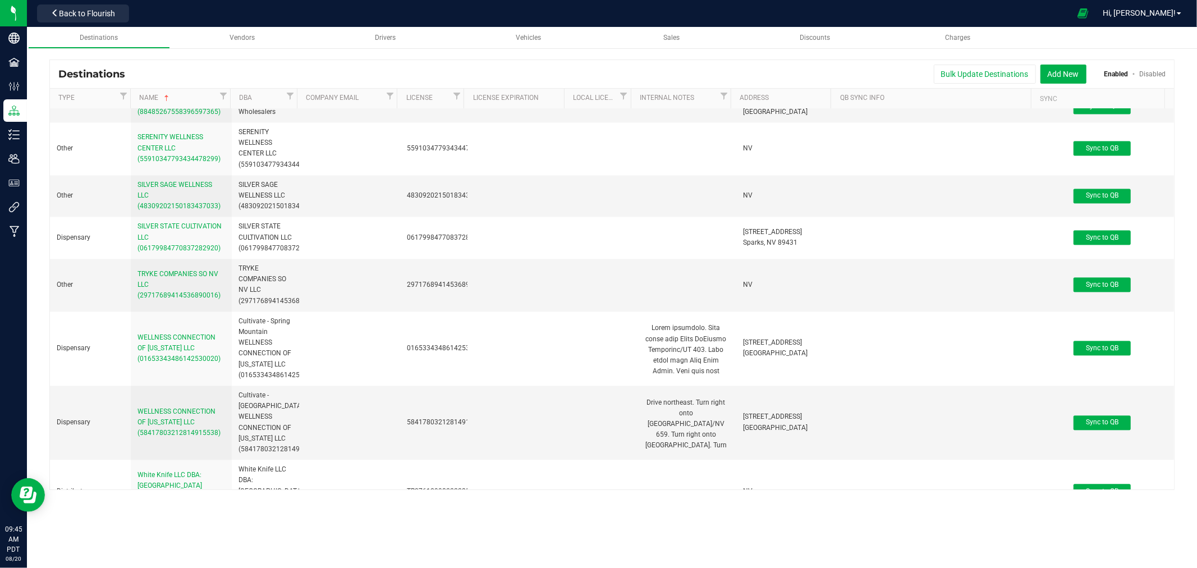
scroll to position [1948, 0]
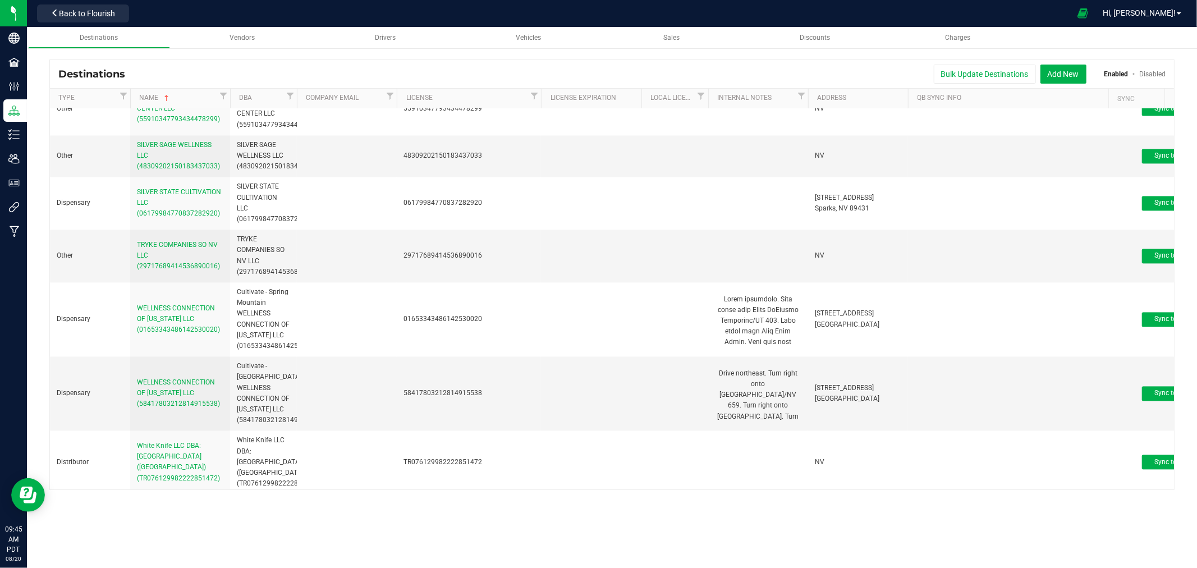
drag, startPoint x: 461, startPoint y: 103, endPoint x: 542, endPoint y: 103, distance: 80.8
click at [542, 103] on div "Type Name DBA Company Email License License Expiration Local License Internal N…" at bounding box center [607, 99] width 1115 height 20
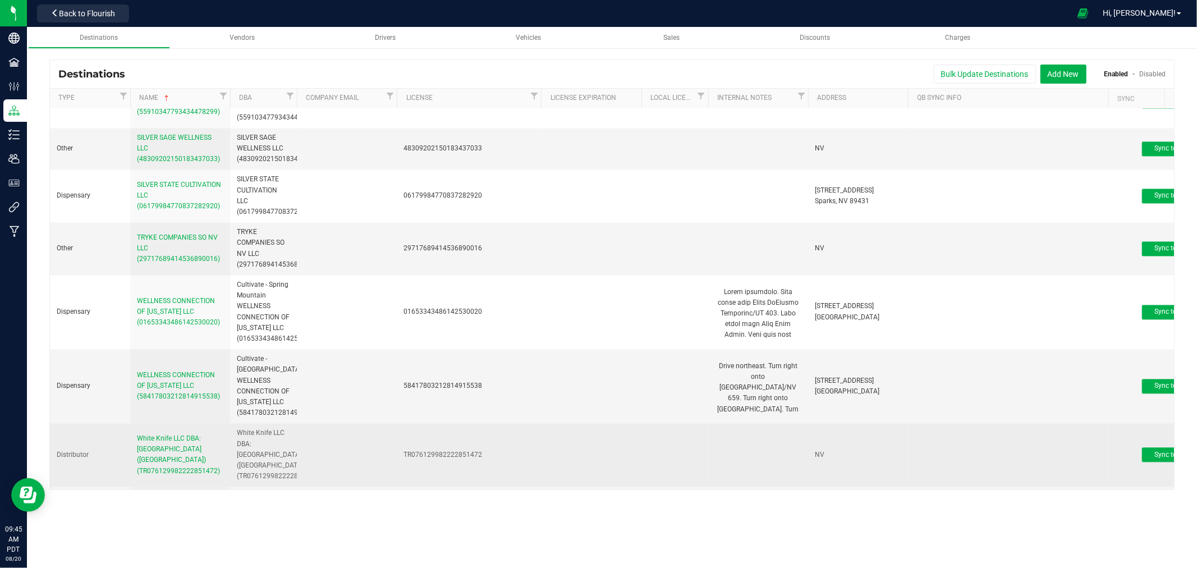
scroll to position [1957, 0]
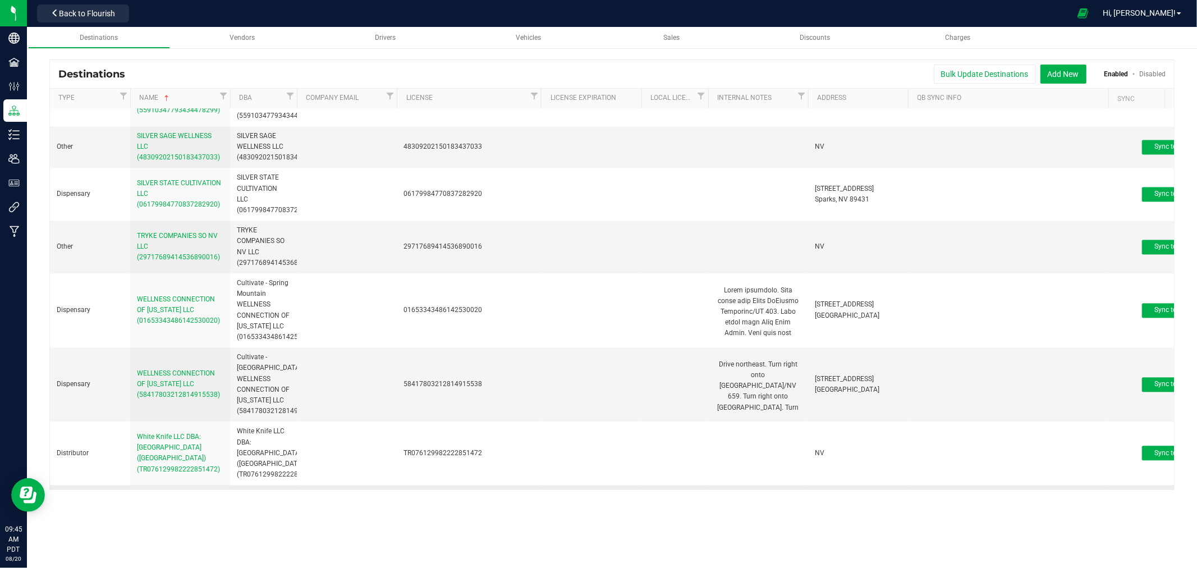
click at [186, 496] on span "Yerington Paiute Tribe Retail Store (61714303539215603295)" at bounding box center [180, 510] width 86 height 29
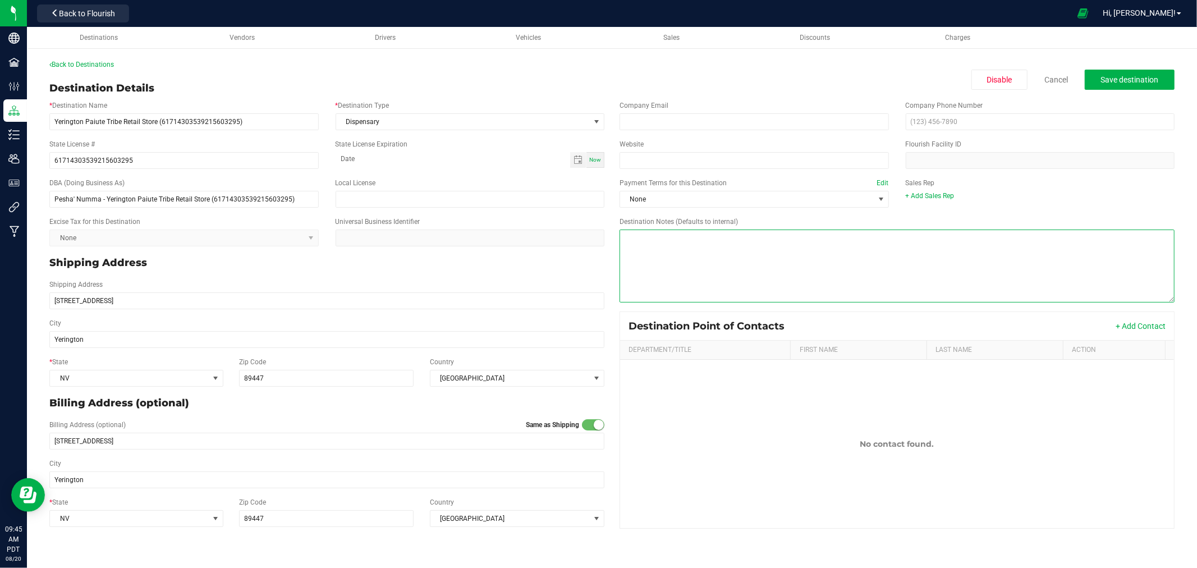
click at [687, 255] on textarea "Destination Notes (Defaults to internal)" at bounding box center [897, 266] width 555 height 73
paste textarea "Drive northeast. Turn right onto [GEOGRAPHIC_DATA]/NV 659. Turn right onto [GEO…"
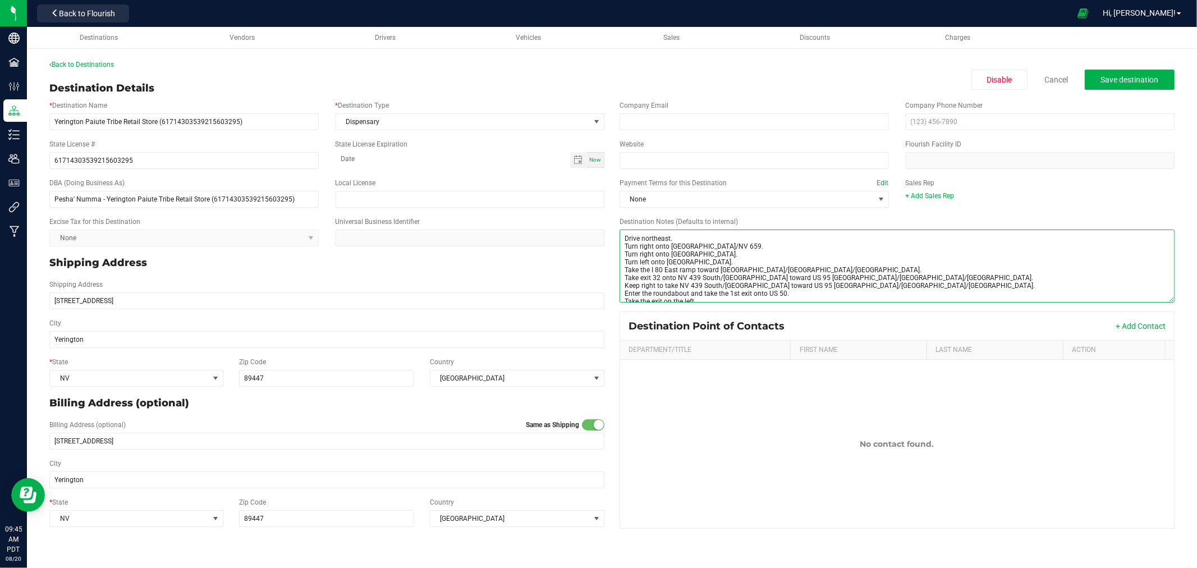
scroll to position [53, 0]
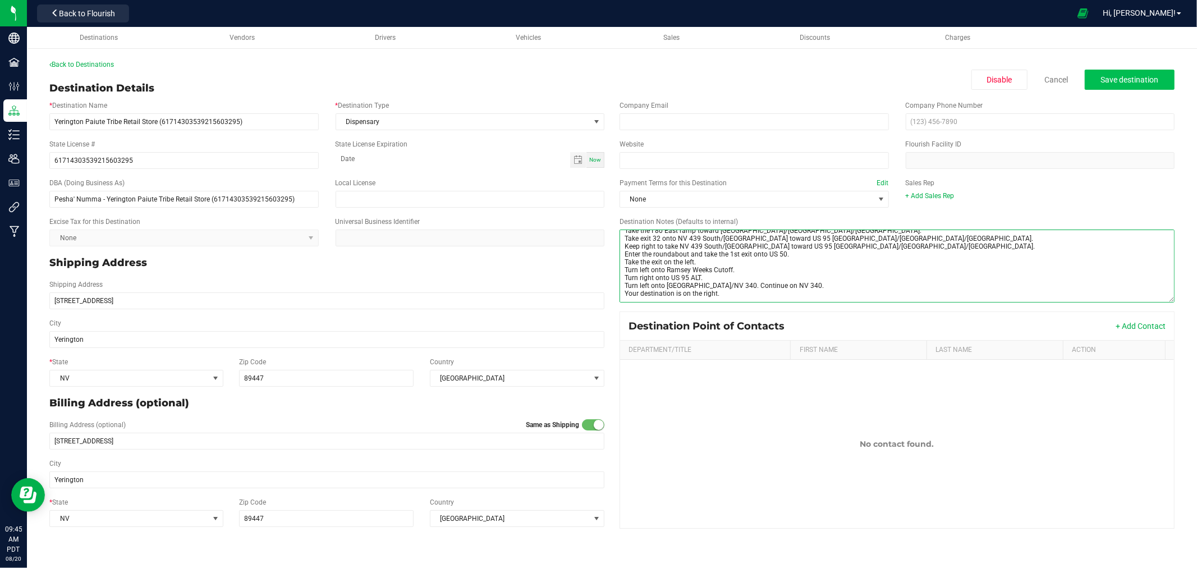
type textarea "Drive northeast. Turn right onto [GEOGRAPHIC_DATA]/NV 659. Turn right onto [GEO…"
click at [1127, 82] on span "Save destination" at bounding box center [1130, 79] width 58 height 9
